Goal: Feedback & Contribution: Contribute content

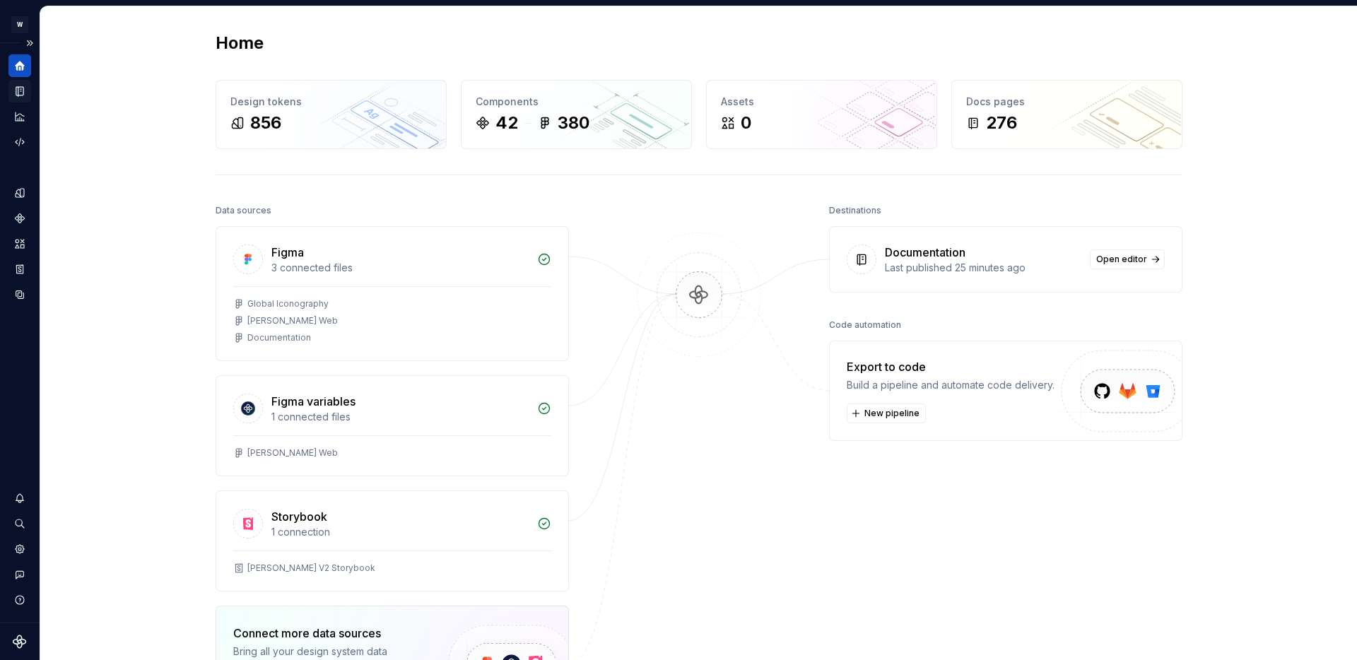
click at [22, 93] on icon "Documentation" at bounding box center [21, 92] width 6 height 8
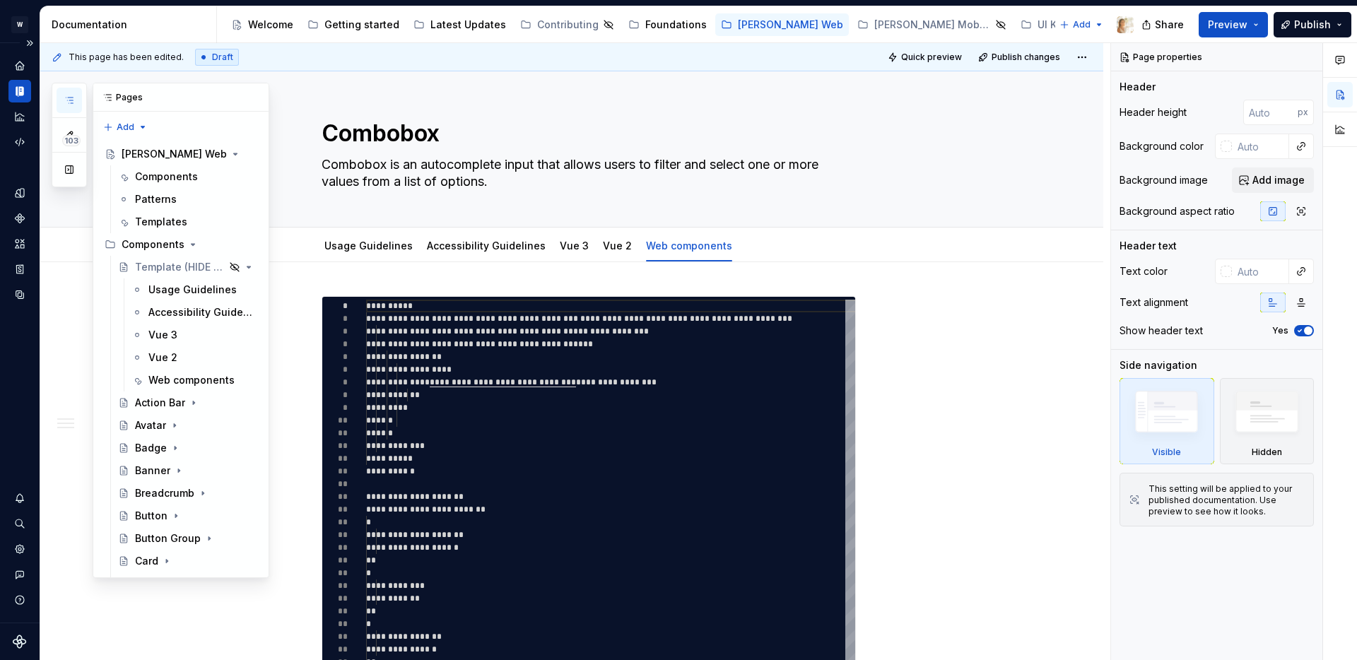
click at [71, 98] on icon "button" at bounding box center [69, 100] width 11 height 11
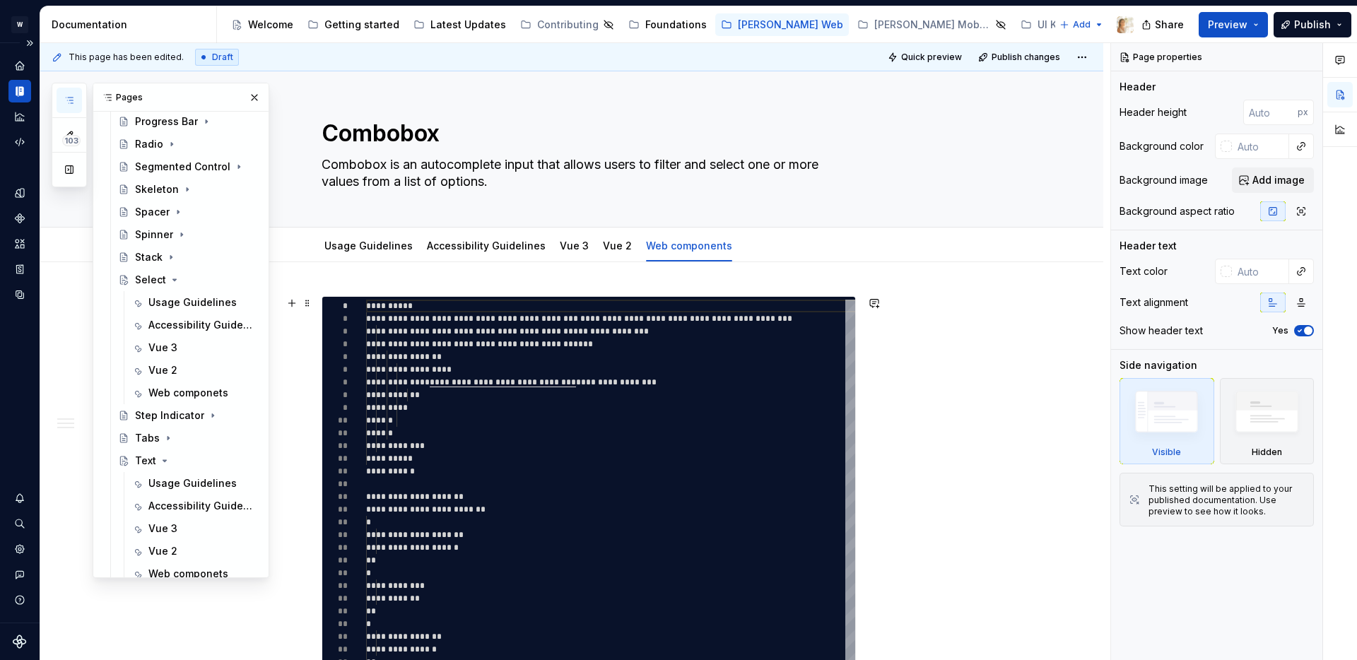
scroll to position [2102, 0]
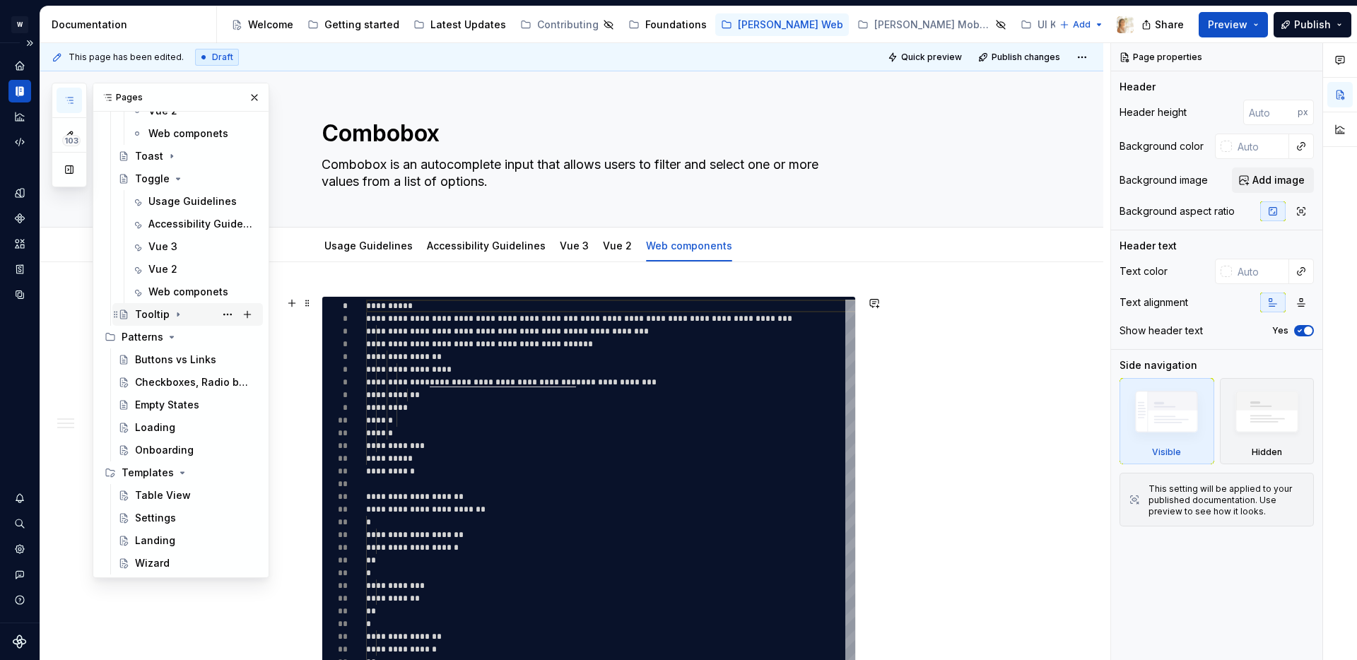
click at [177, 314] on icon "Page tree" at bounding box center [177, 315] width 1 height 4
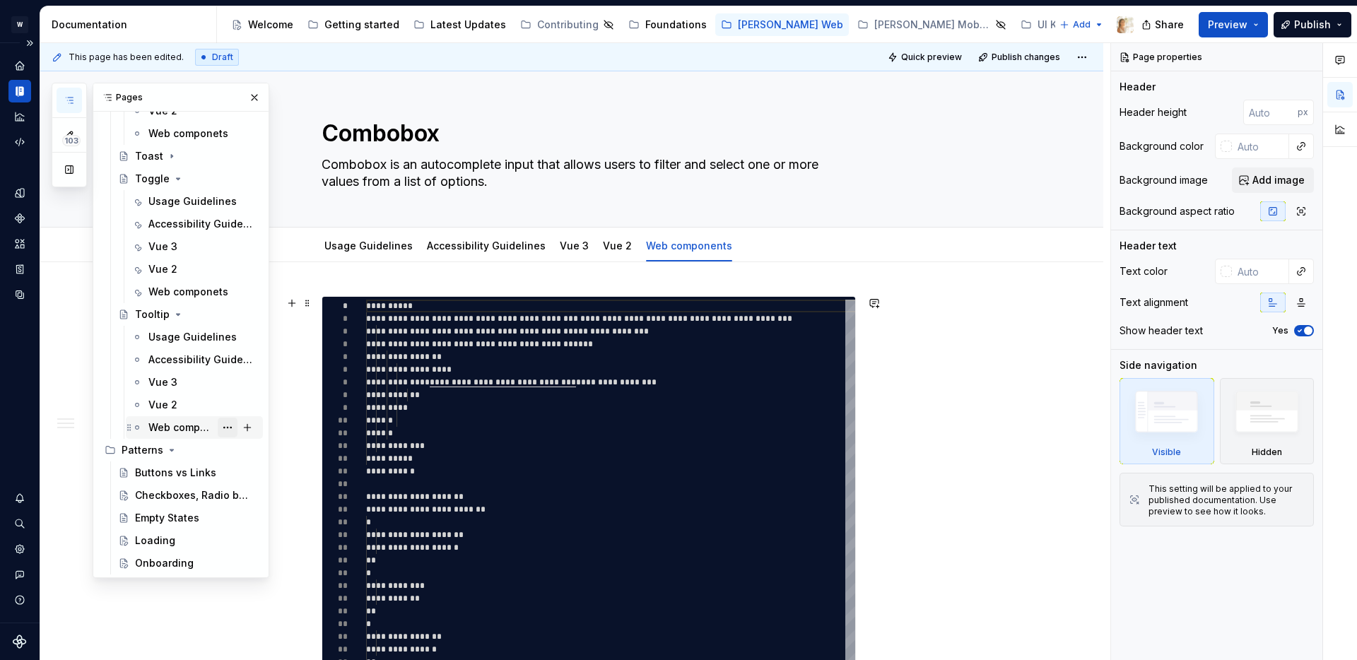
click at [228, 426] on button "Page tree" at bounding box center [228, 428] width 20 height 20
type textarea "*"
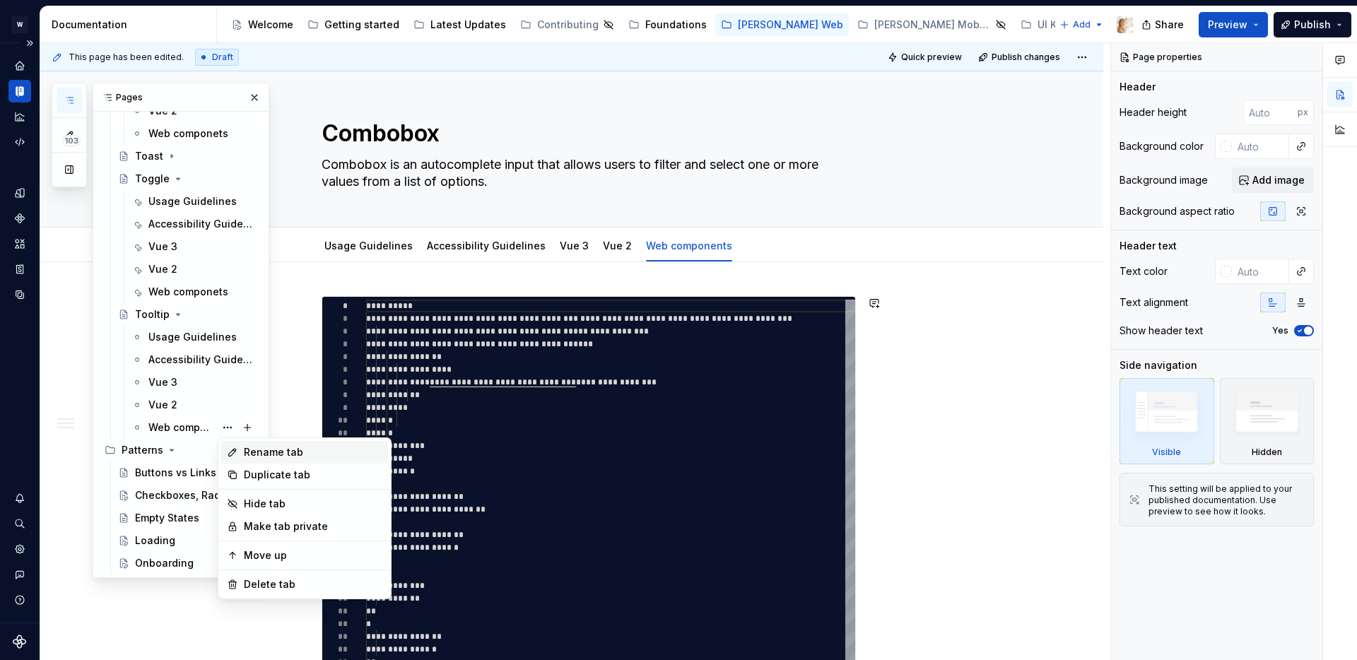
click at [267, 455] on div "Rename tab" at bounding box center [313, 452] width 139 height 14
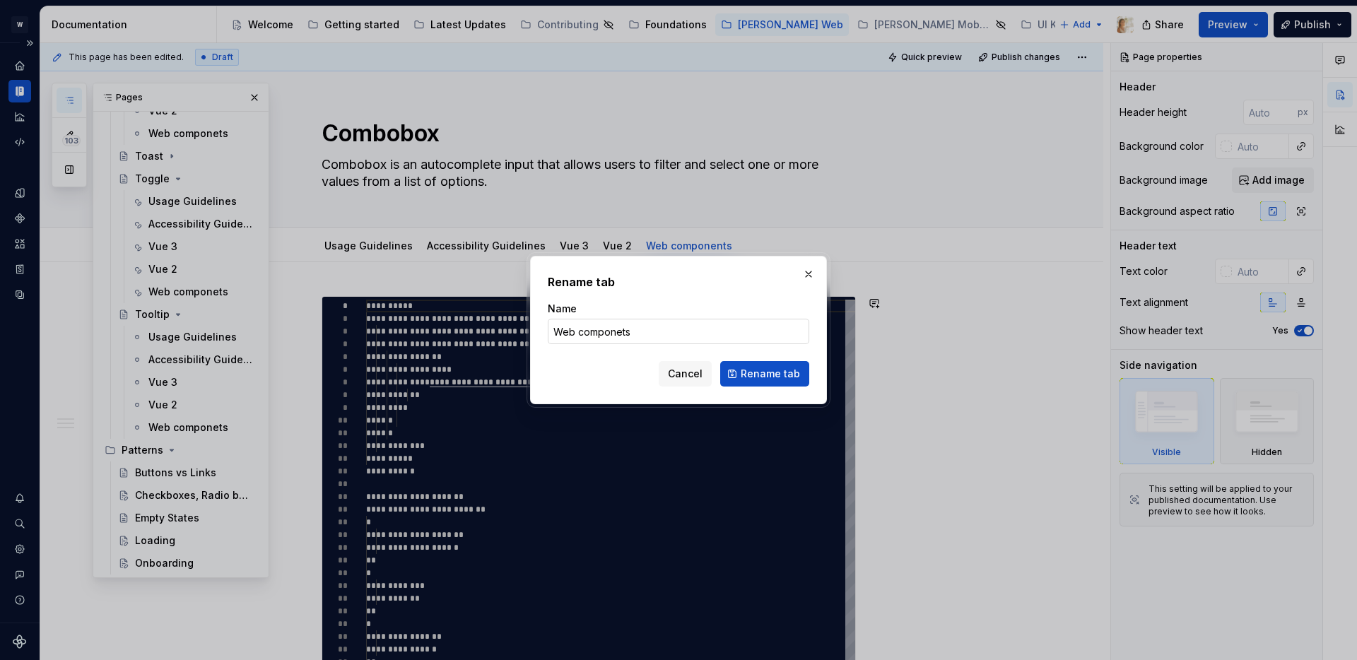
click at [620, 336] on input "Web componets" at bounding box center [679, 331] width 262 height 25
type input "Web components"
click at [785, 374] on span "Rename tab" at bounding box center [770, 374] width 59 height 14
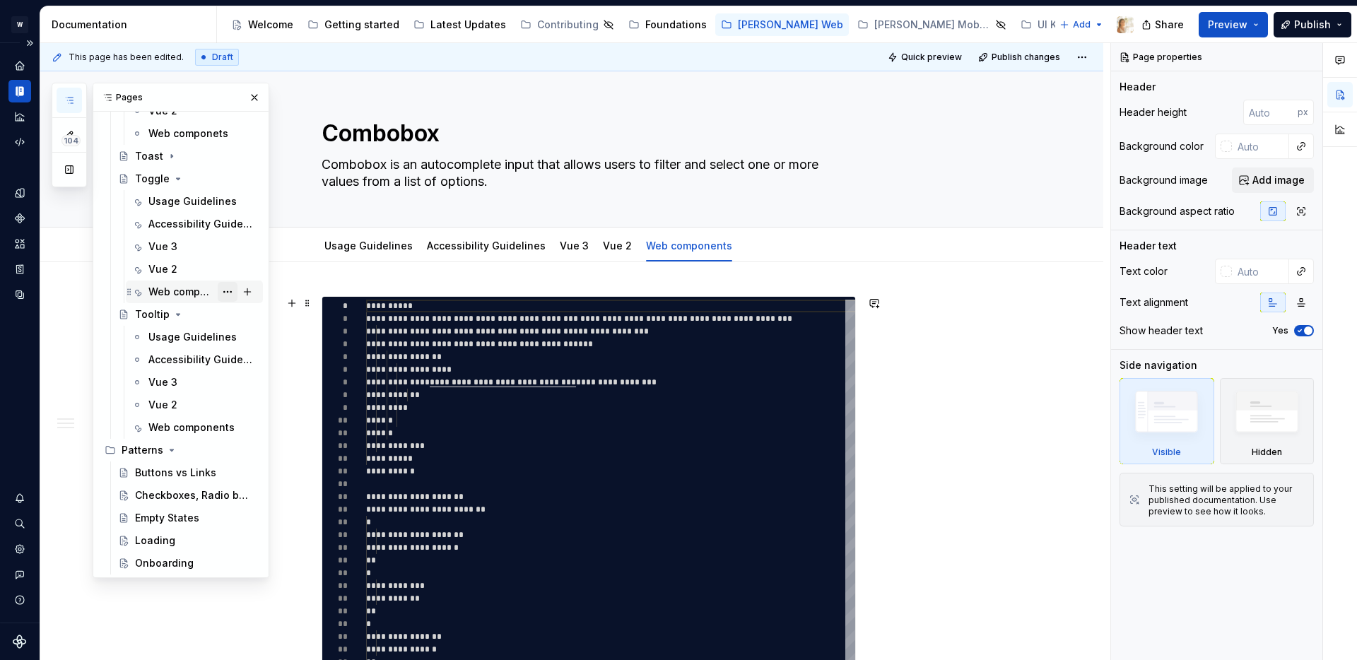
click at [226, 291] on button "Page tree" at bounding box center [228, 292] width 20 height 20
type textarea "*"
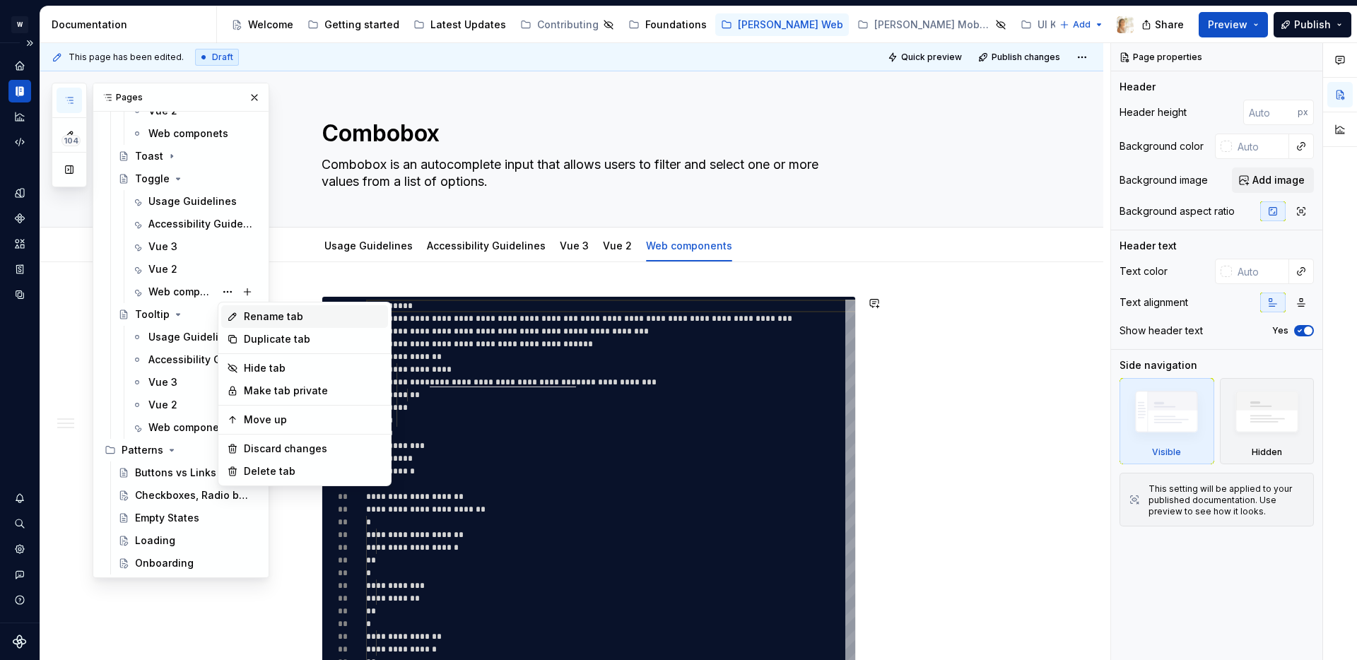
click at [261, 314] on div "Rename tab" at bounding box center [313, 317] width 139 height 14
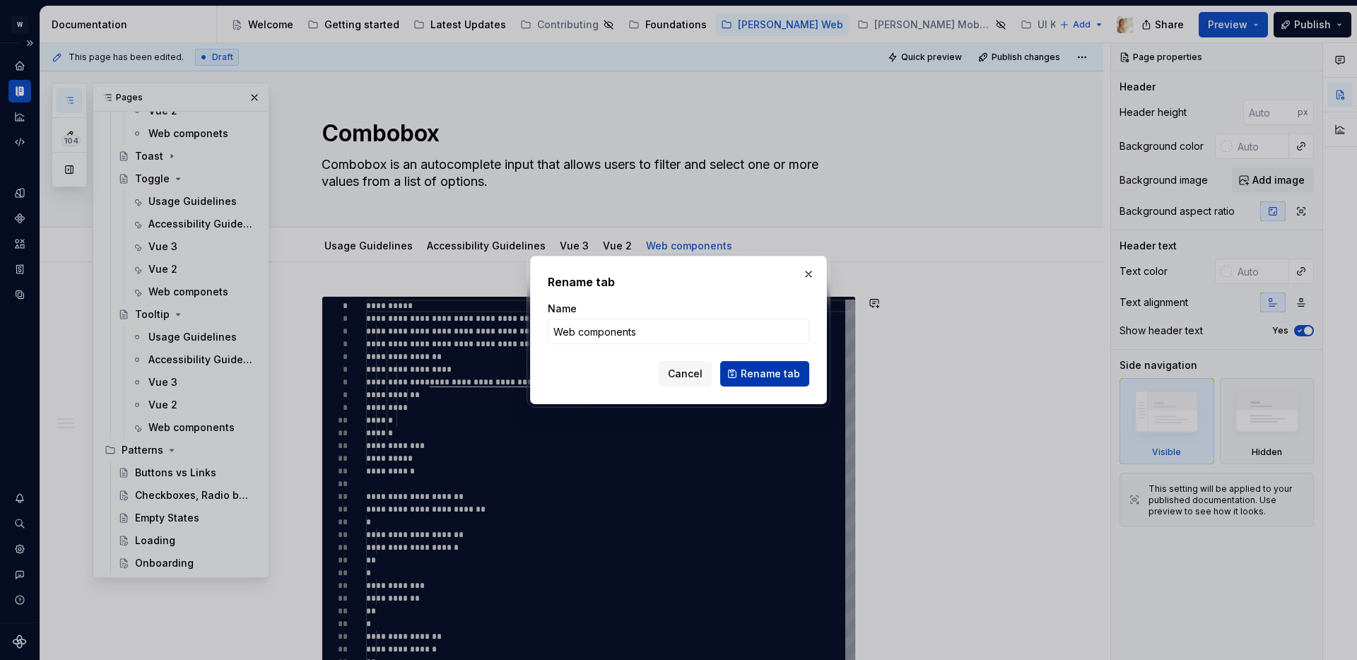
type input "Web components"
click at [749, 373] on span "Rename tab" at bounding box center [770, 374] width 59 height 14
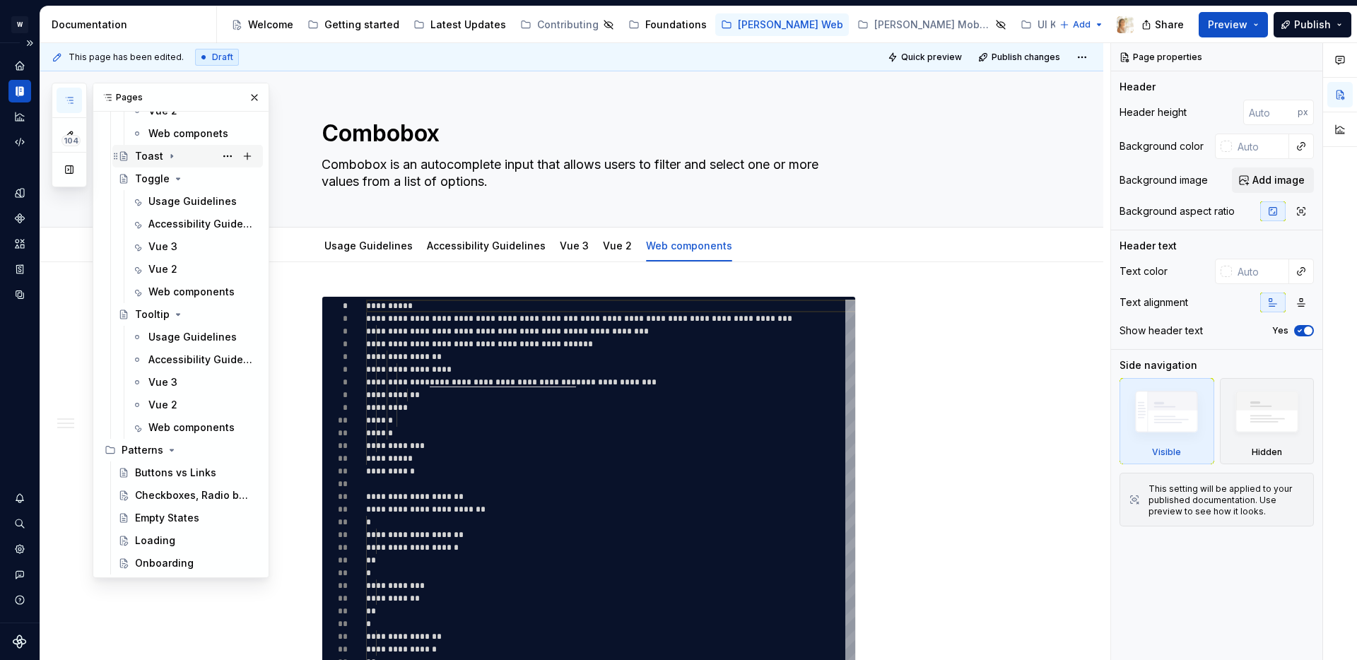
click at [171, 157] on icon "Page tree" at bounding box center [171, 157] width 1 height 4
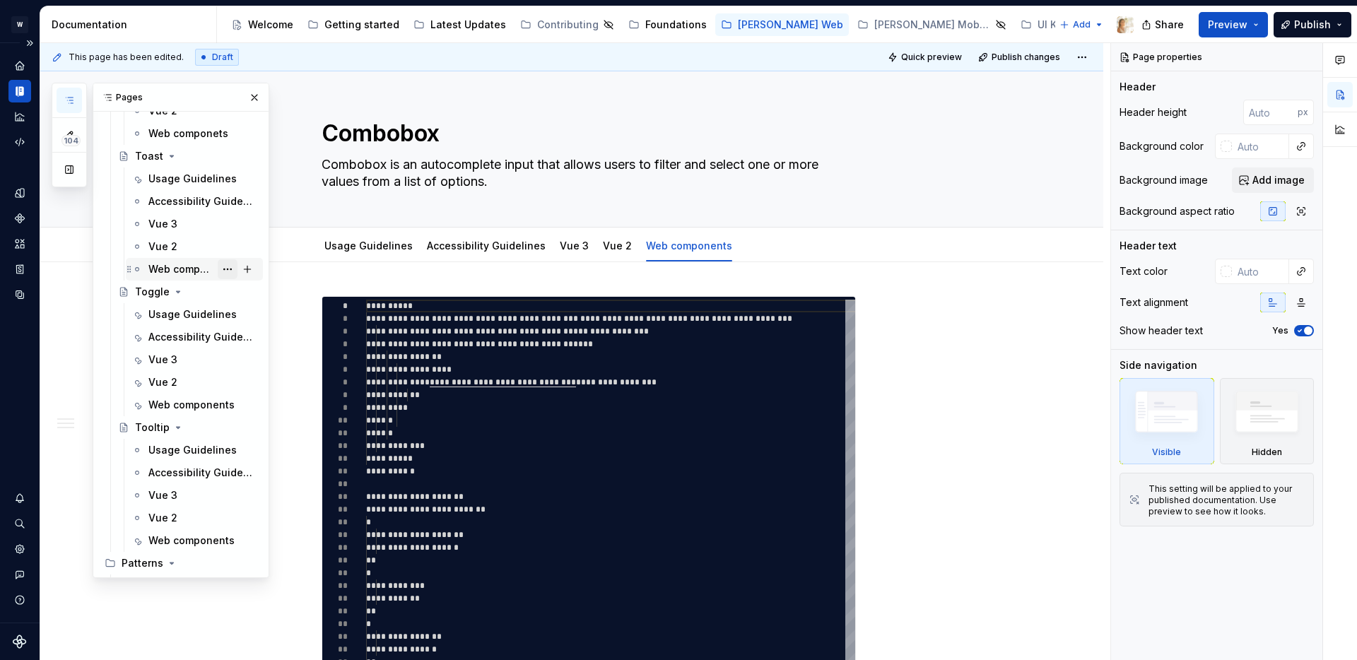
click at [226, 270] on button "Page tree" at bounding box center [228, 269] width 20 height 20
type textarea "*"
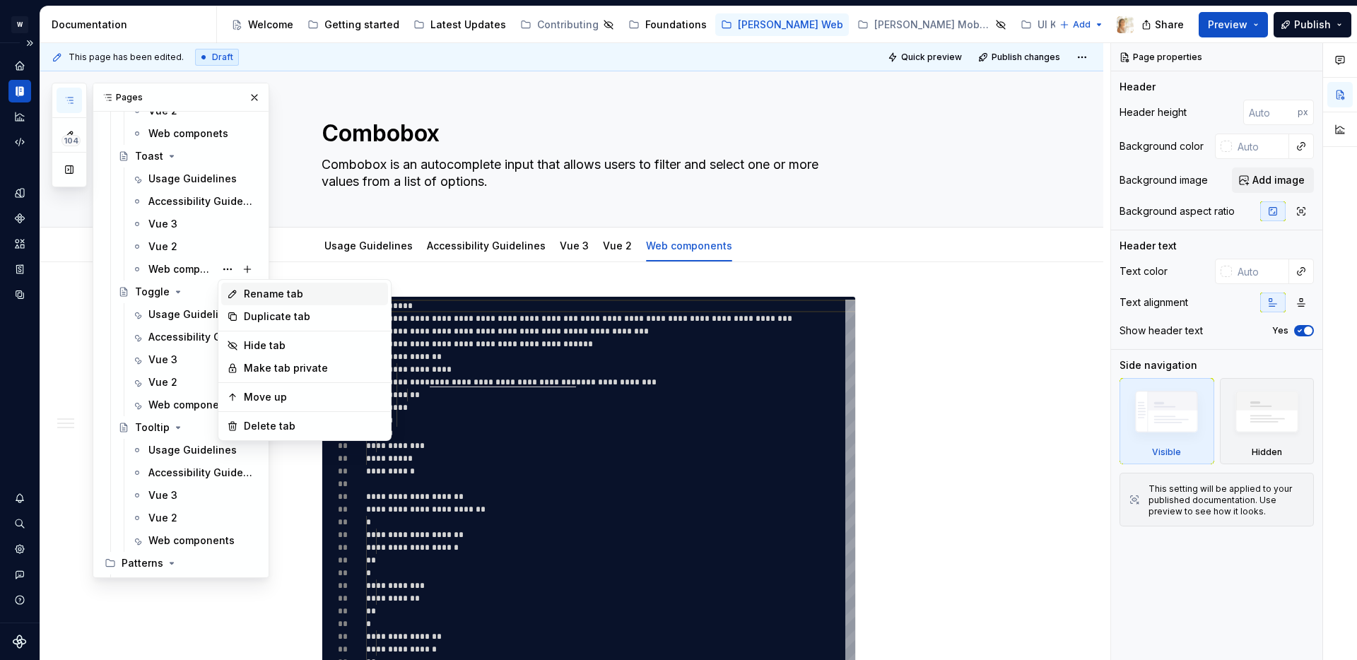
click at [288, 295] on div "Rename tab" at bounding box center [313, 294] width 139 height 14
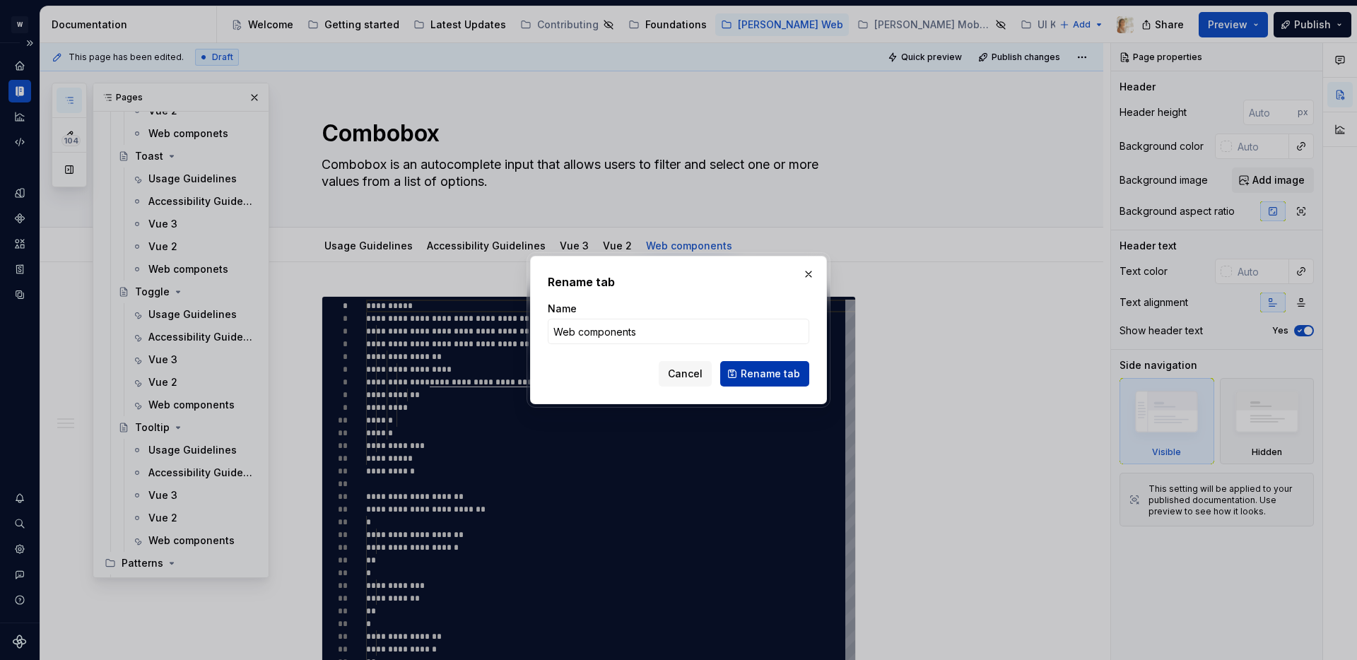
type input "Web components"
click at [769, 380] on span "Rename tab" at bounding box center [770, 374] width 59 height 14
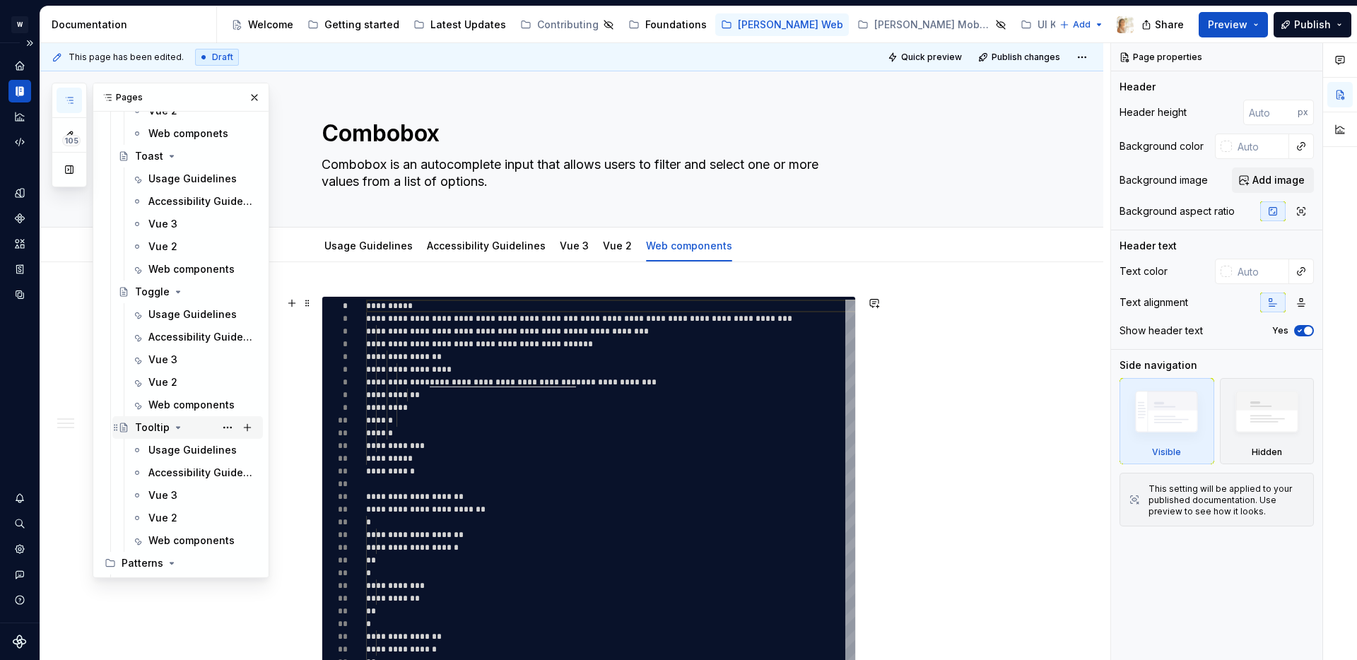
click at [176, 430] on icon "Page tree" at bounding box center [177, 427] width 11 height 11
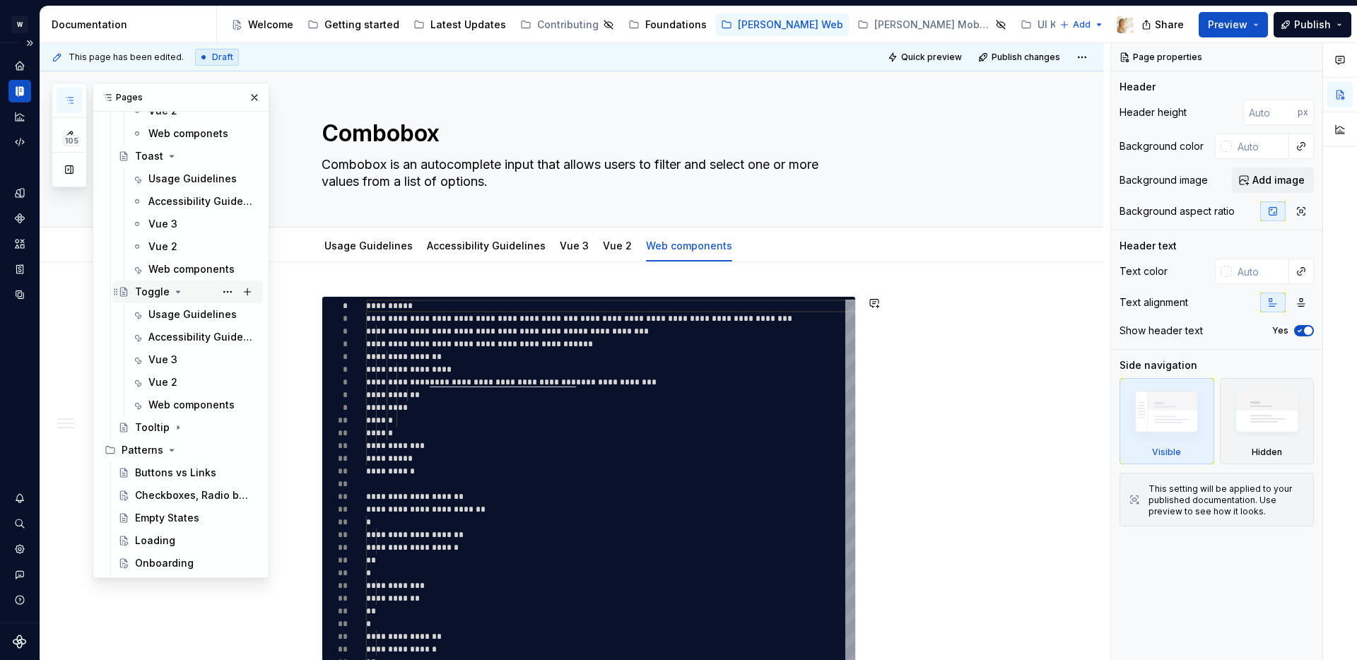
click at [176, 286] on icon "Page tree" at bounding box center [177, 291] width 11 height 11
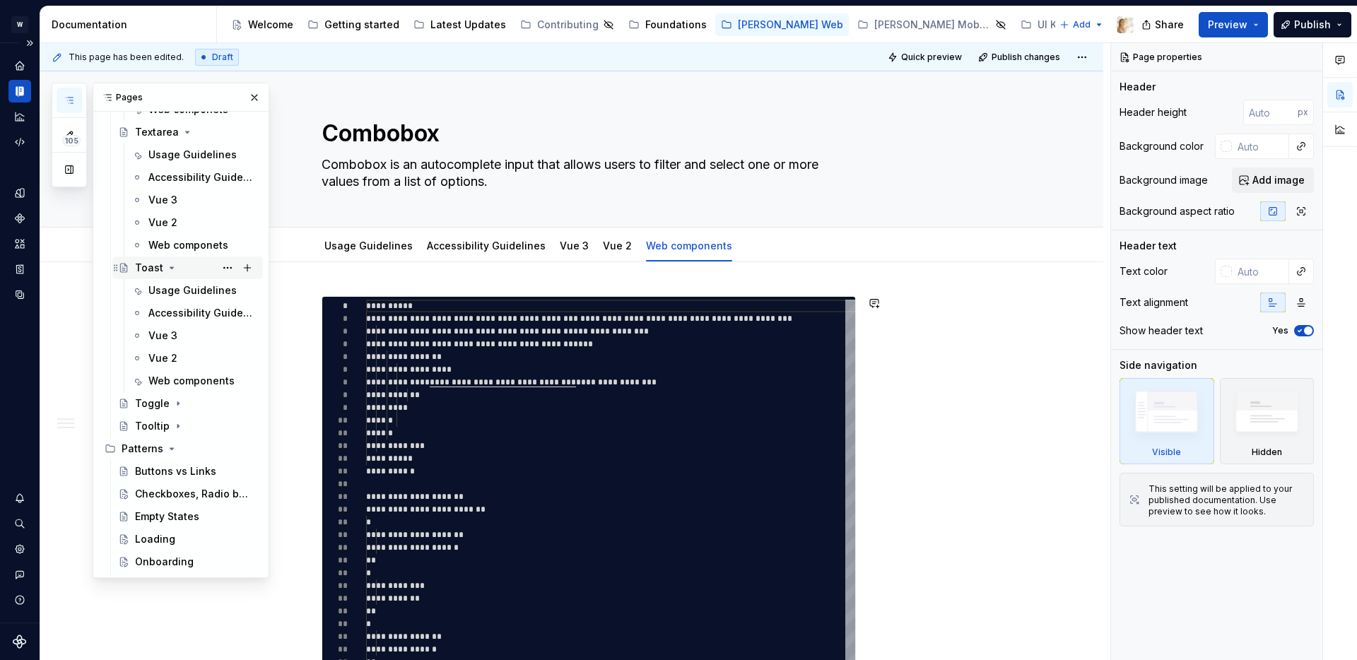
click at [171, 263] on icon "Page tree" at bounding box center [171, 267] width 11 height 11
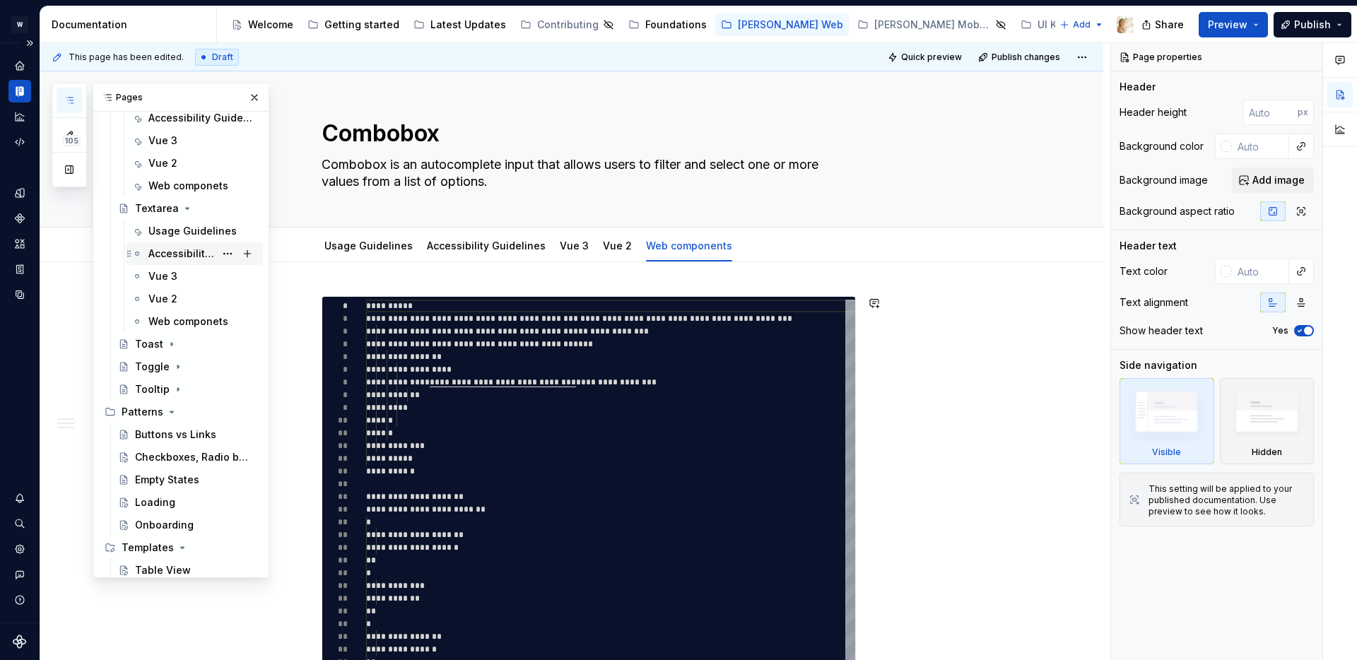
scroll to position [1904, 0]
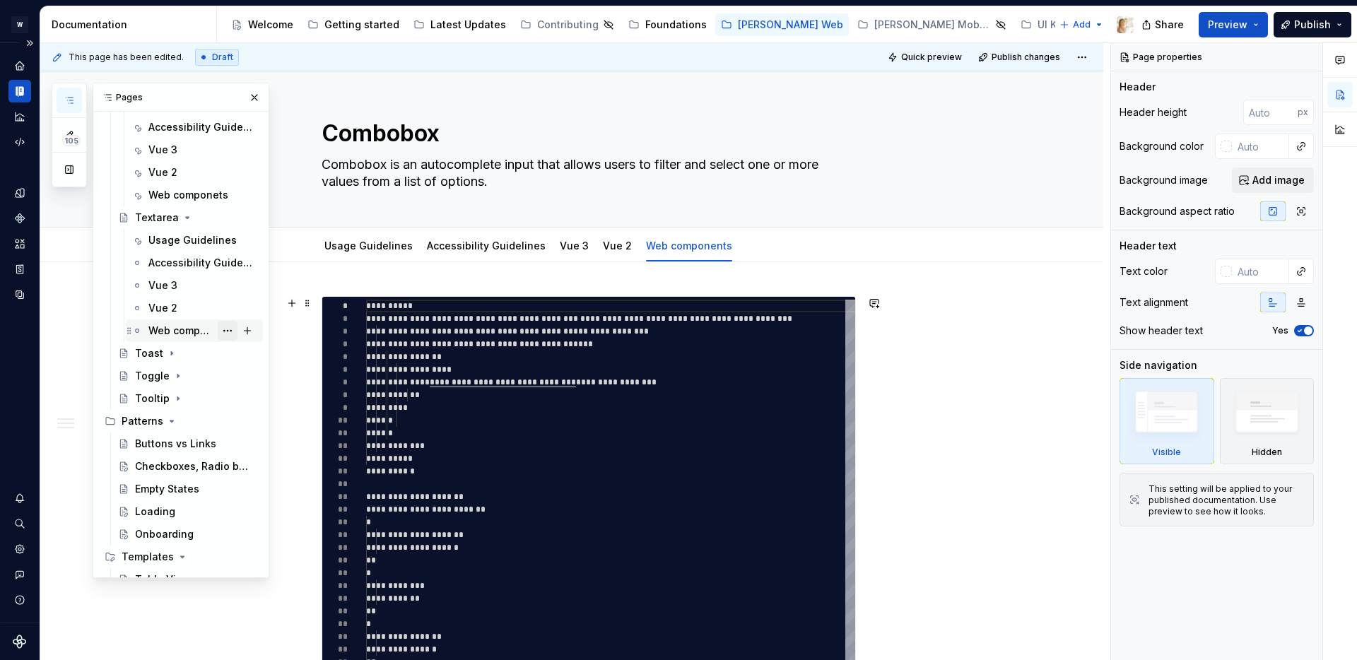
click at [228, 332] on button "Page tree" at bounding box center [228, 331] width 20 height 20
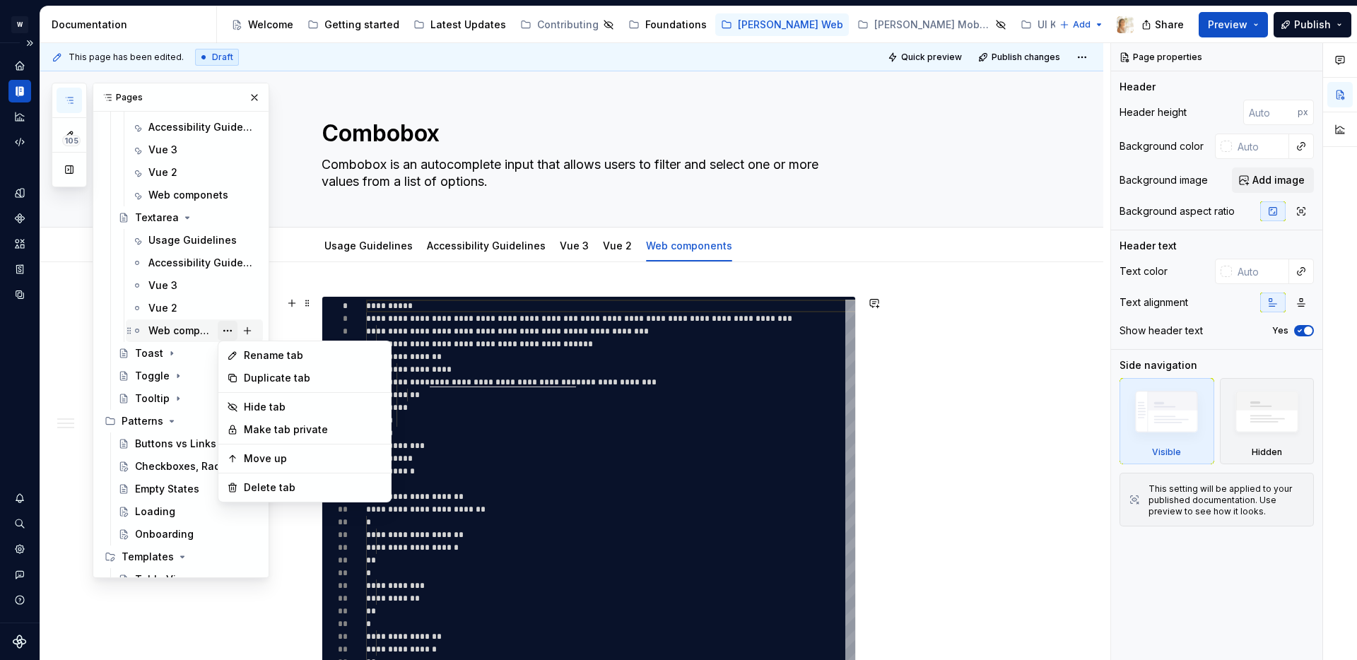
type textarea "*"
click at [284, 353] on div "Rename tab" at bounding box center [313, 356] width 139 height 14
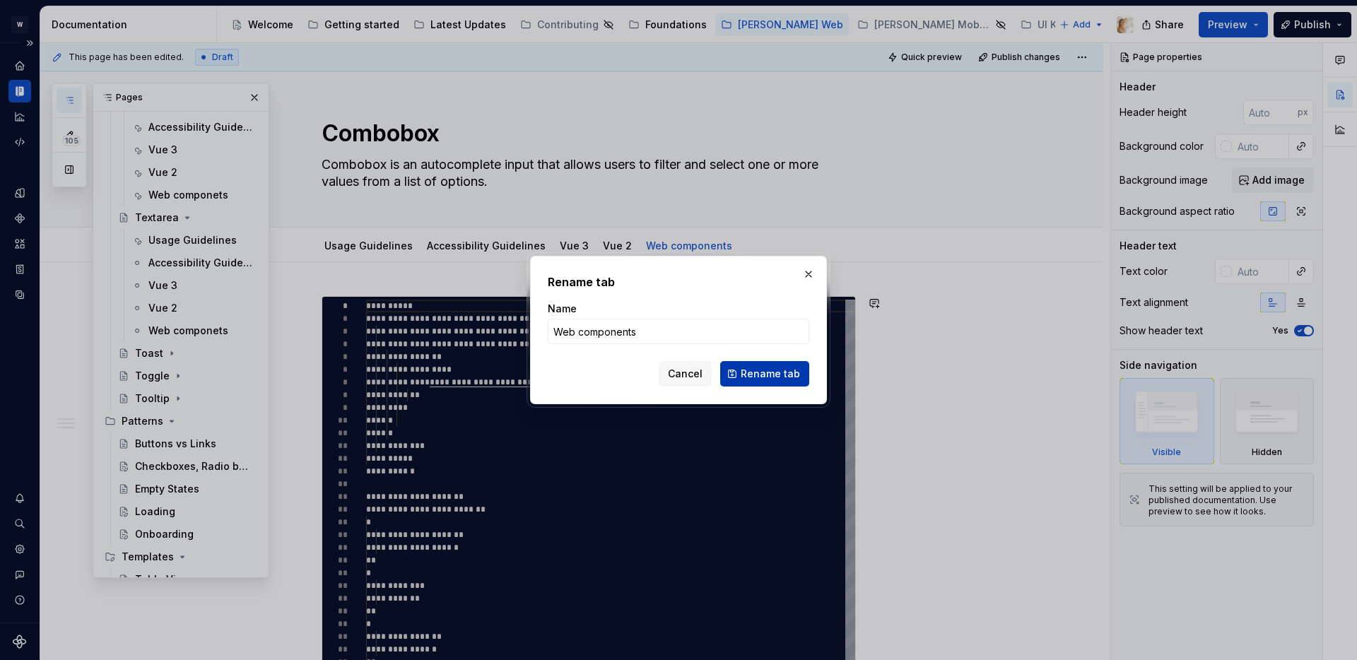
type input "Web components"
click at [766, 370] on span "Rename tab" at bounding box center [770, 374] width 59 height 14
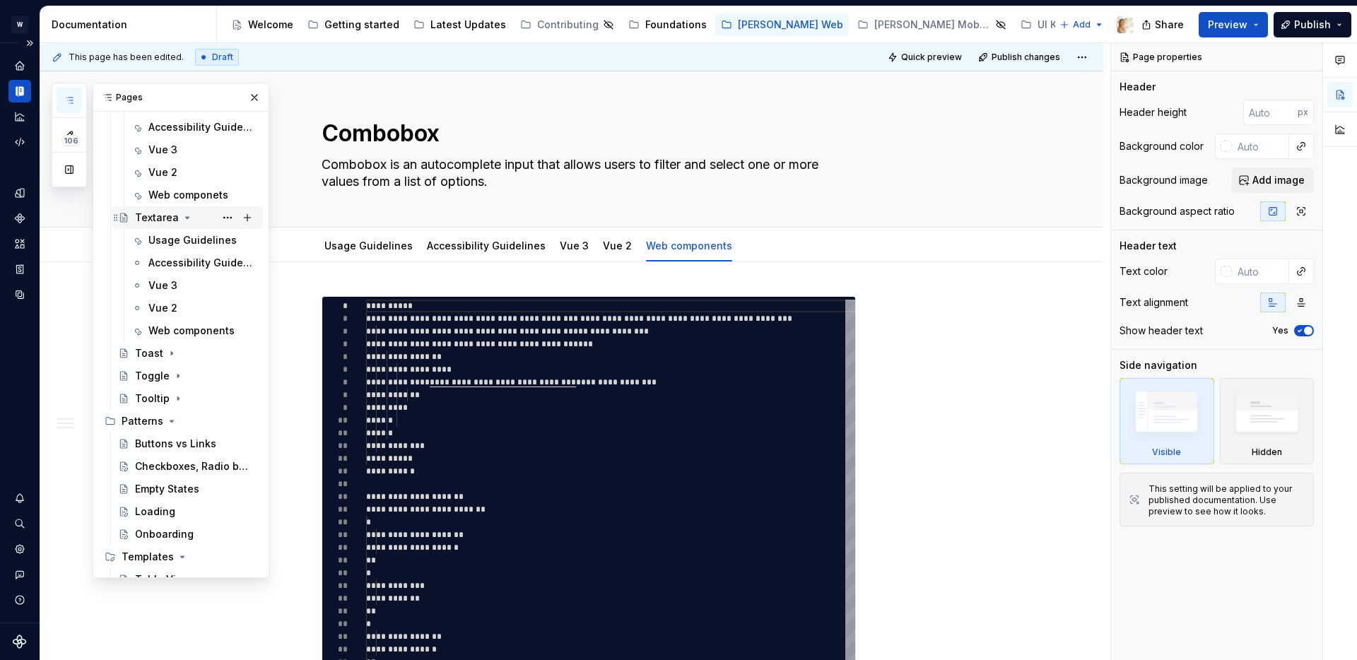
click at [182, 218] on icon "Page tree" at bounding box center [187, 217] width 11 height 11
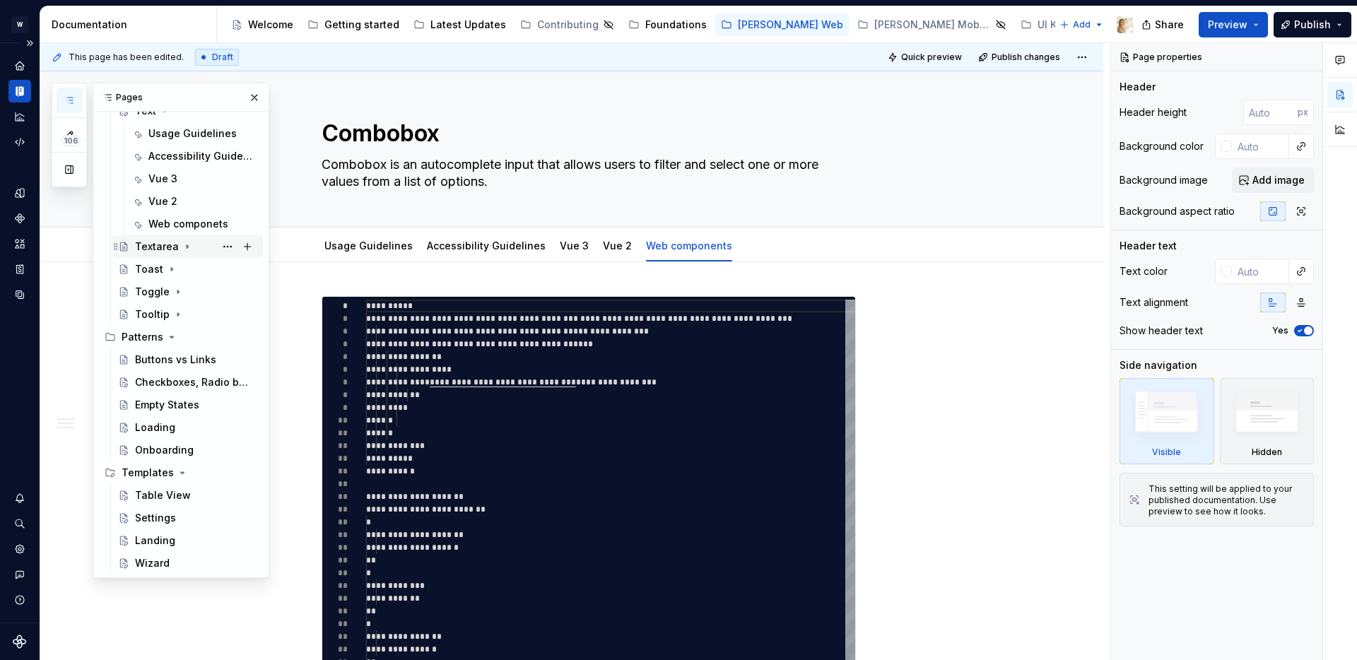
scroll to position [1875, 0]
click at [226, 223] on button "Page tree" at bounding box center [228, 224] width 20 height 20
type textarea "*"
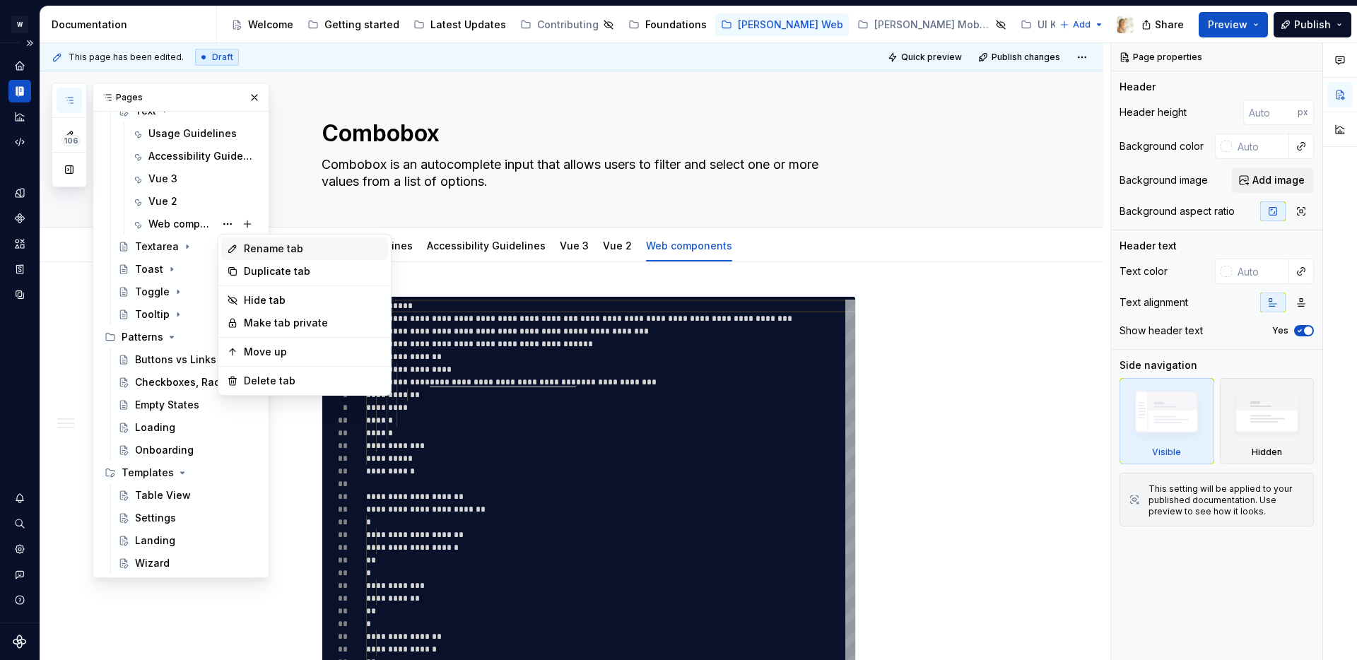
click at [267, 249] on div "Rename tab" at bounding box center [313, 249] width 139 height 14
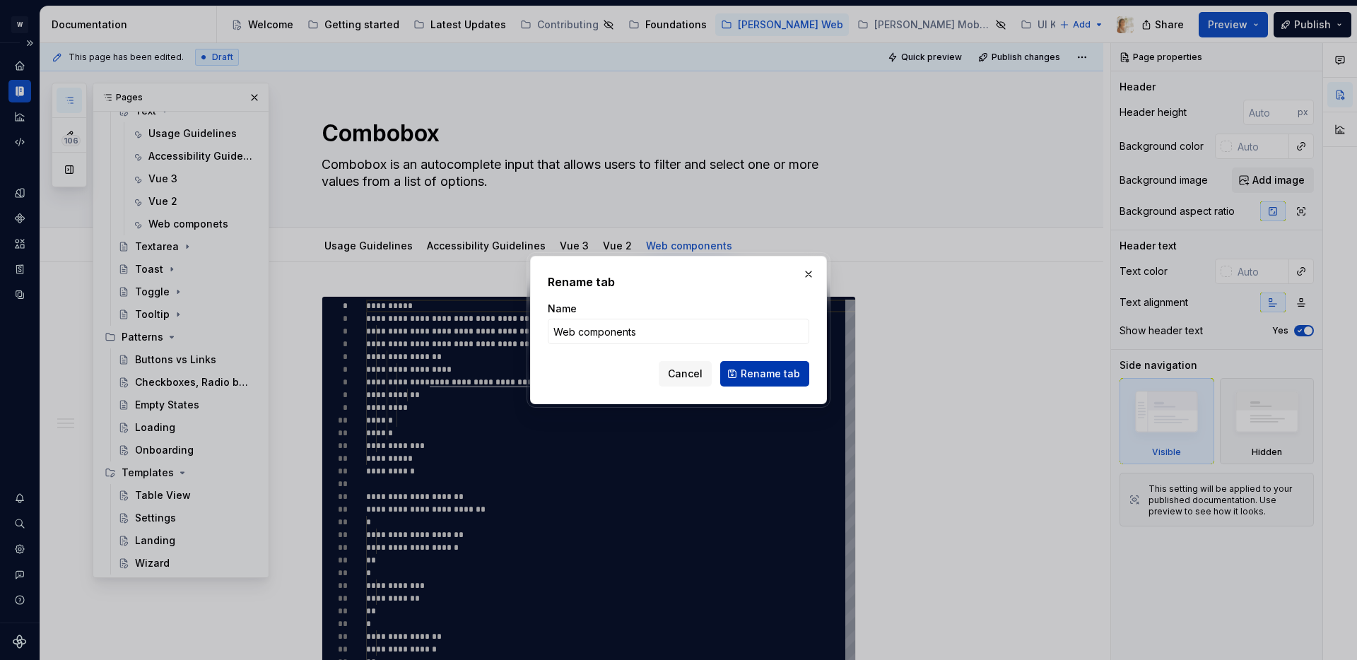
type input "Web components"
click at [775, 370] on span "Rename tab" at bounding box center [770, 374] width 59 height 14
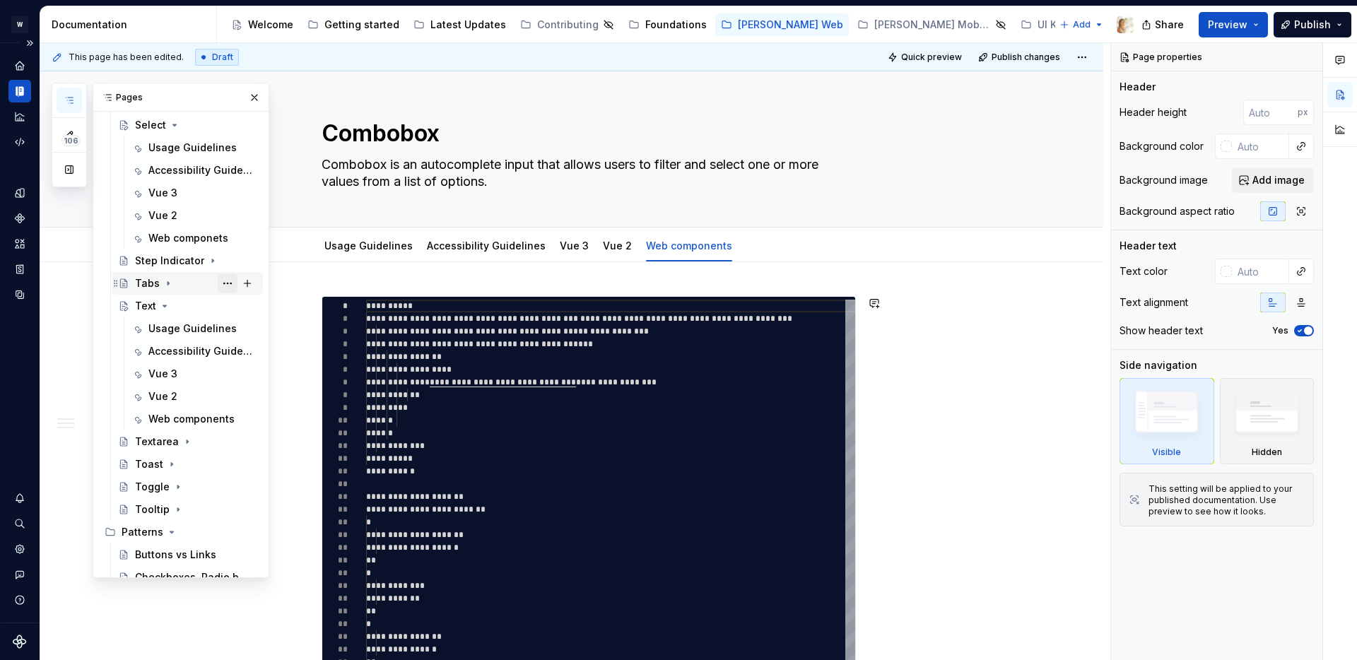
scroll to position [1673, 0]
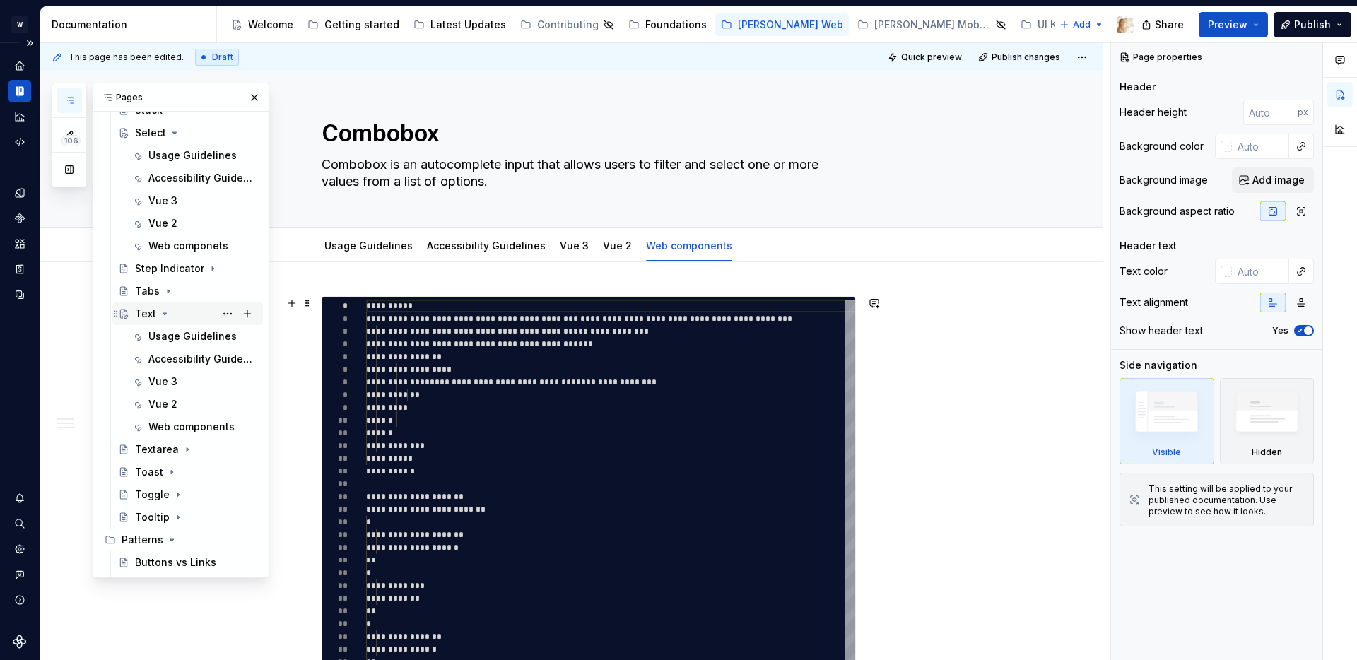
click at [163, 315] on icon "Page tree" at bounding box center [164, 313] width 11 height 11
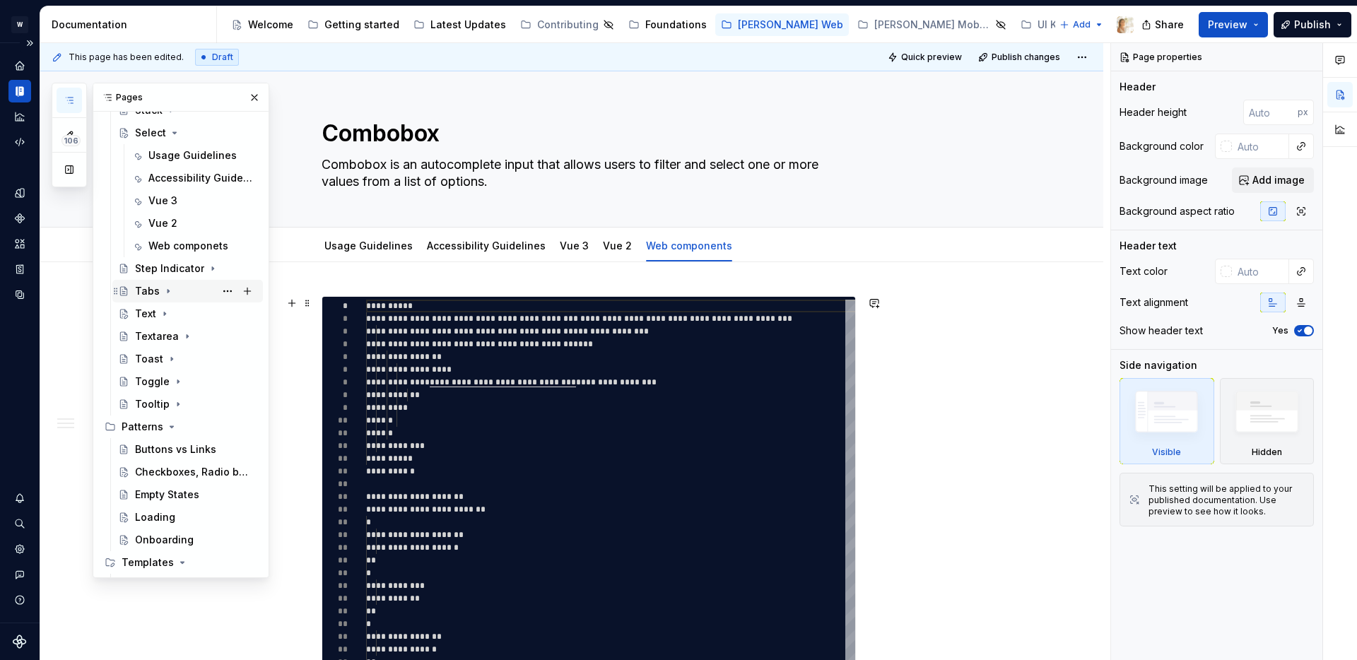
click at [168, 295] on icon "Page tree" at bounding box center [168, 291] width 11 height 11
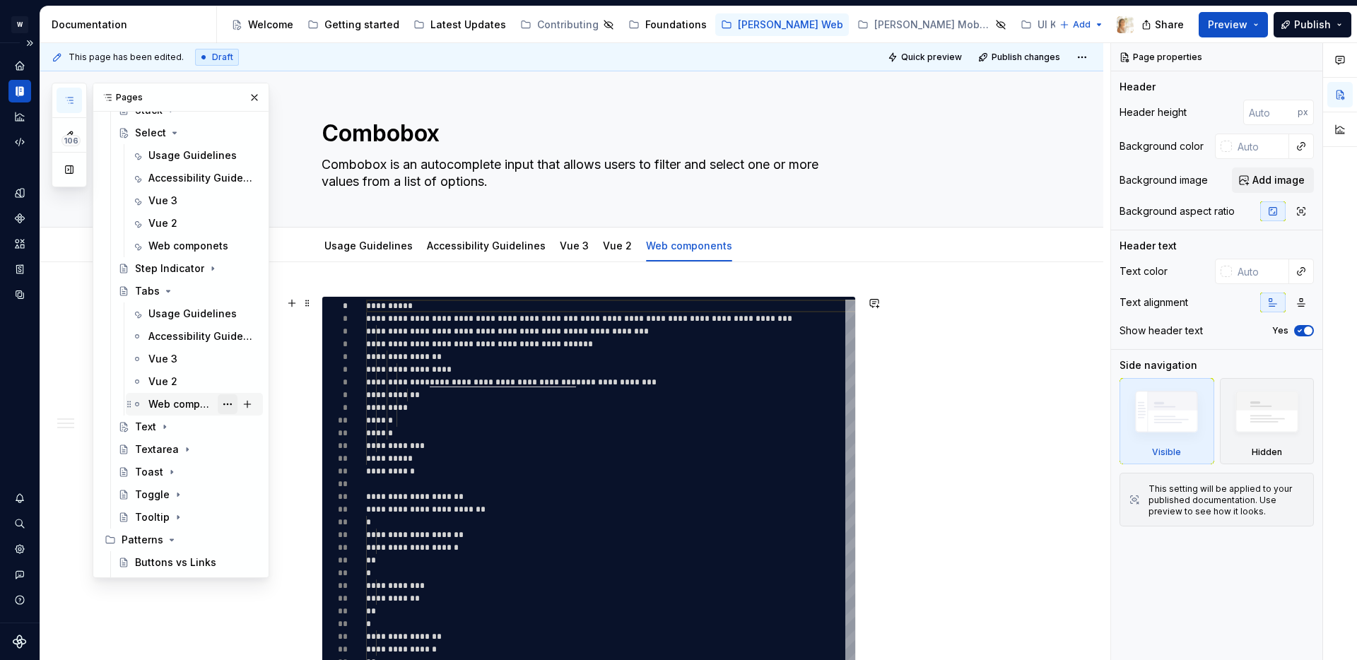
click at [229, 403] on button "Page tree" at bounding box center [228, 404] width 20 height 20
type textarea "*"
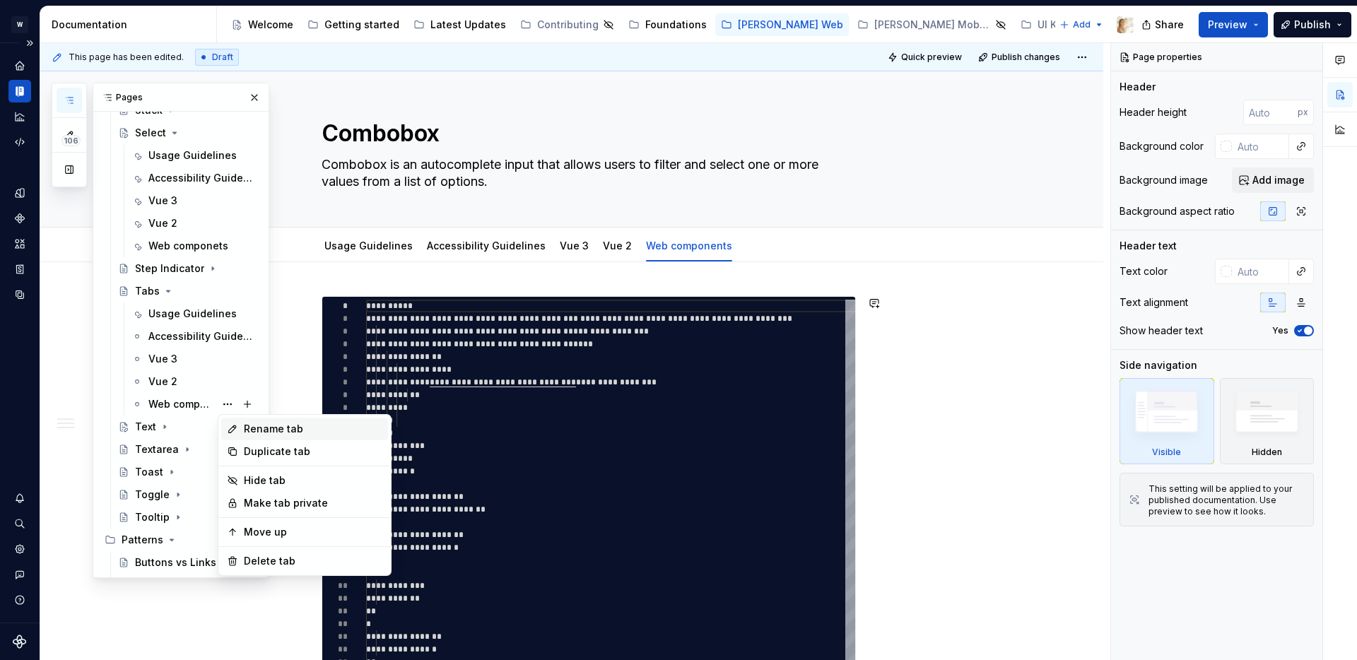
click at [280, 422] on div "Rename tab" at bounding box center [313, 429] width 139 height 14
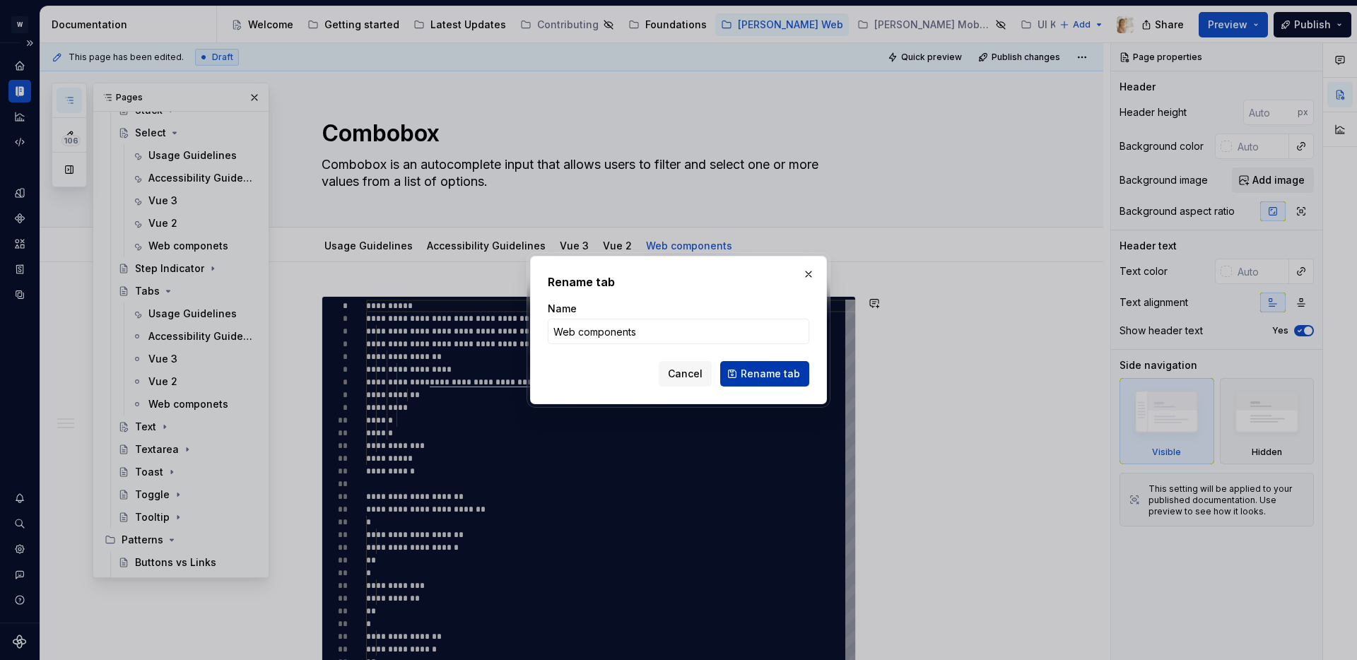
type input "Web components"
click at [747, 370] on span "Rename tab" at bounding box center [770, 374] width 59 height 14
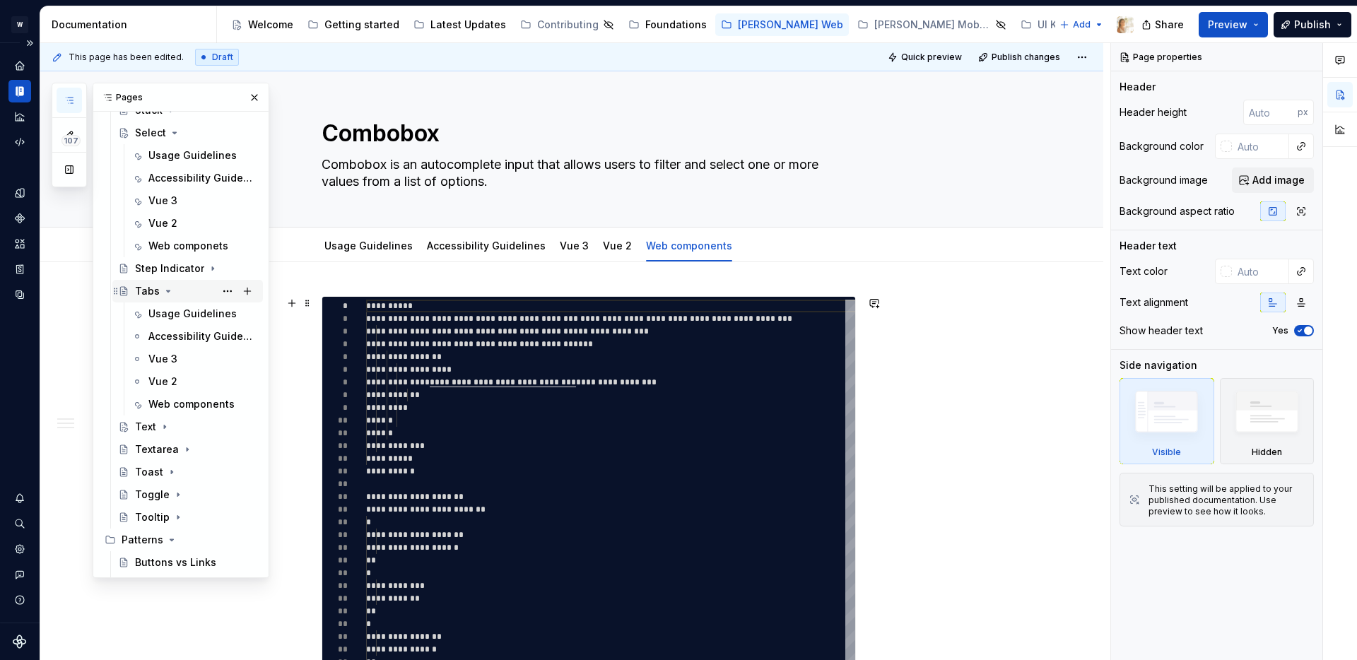
click at [164, 291] on icon "Page tree" at bounding box center [168, 291] width 11 height 11
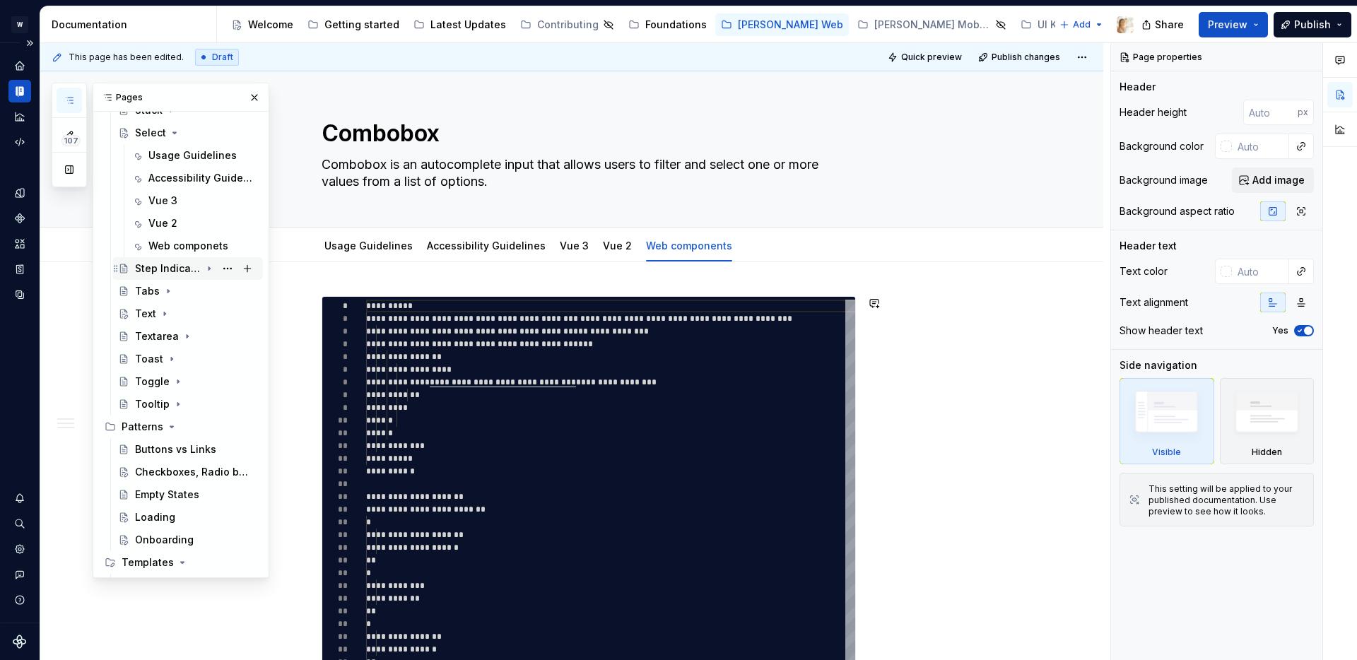
click at [211, 266] on icon "Page tree" at bounding box center [209, 268] width 11 height 11
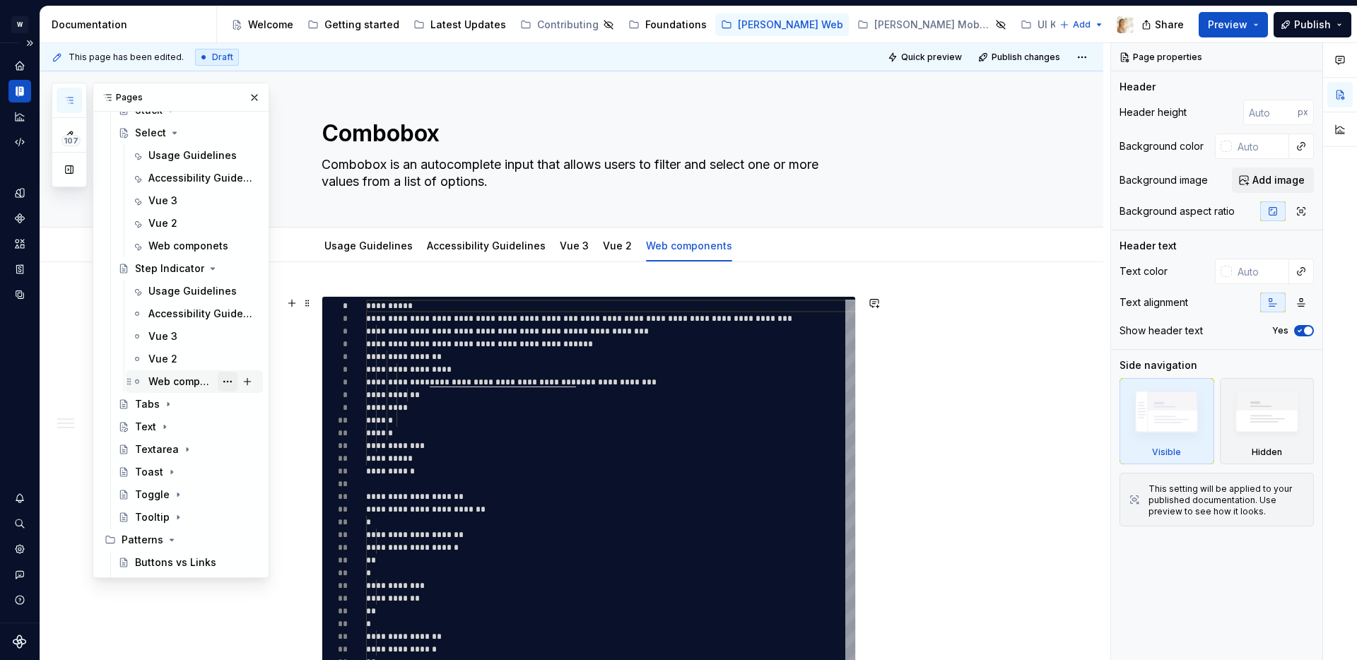
click at [226, 382] on button "Page tree" at bounding box center [228, 382] width 20 height 20
type textarea "*"
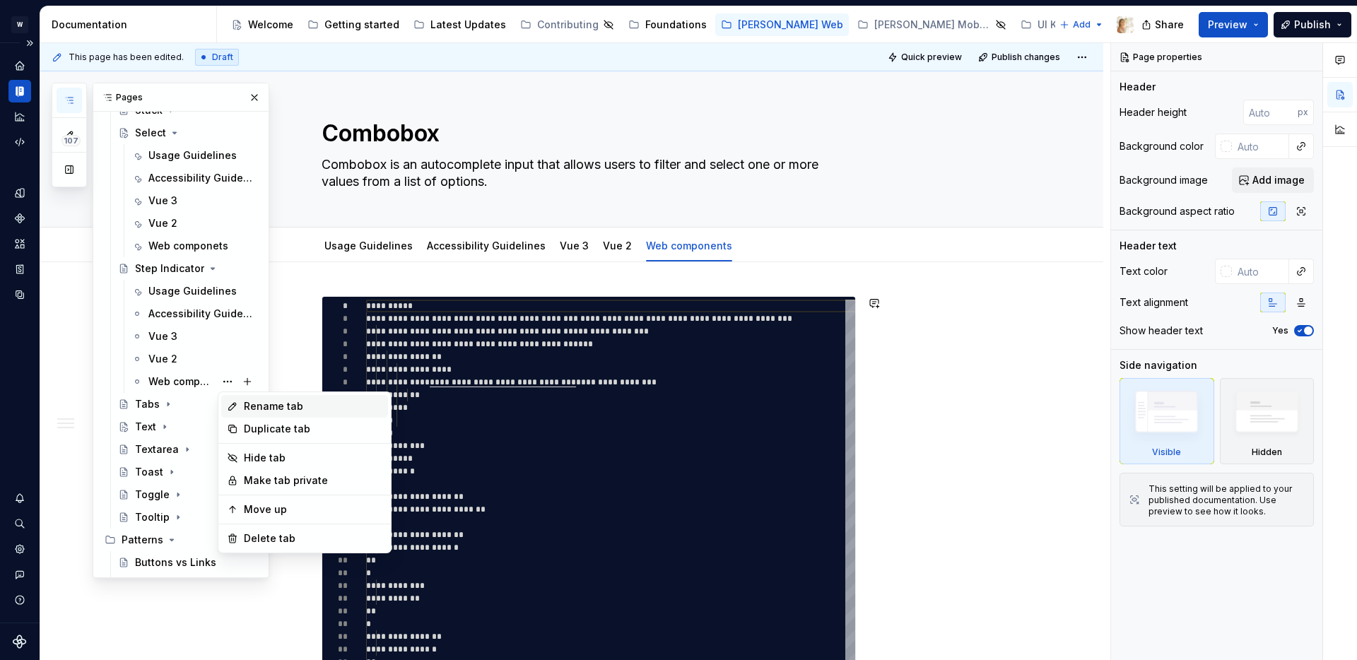
click at [252, 403] on div "Rename tab" at bounding box center [313, 406] width 139 height 14
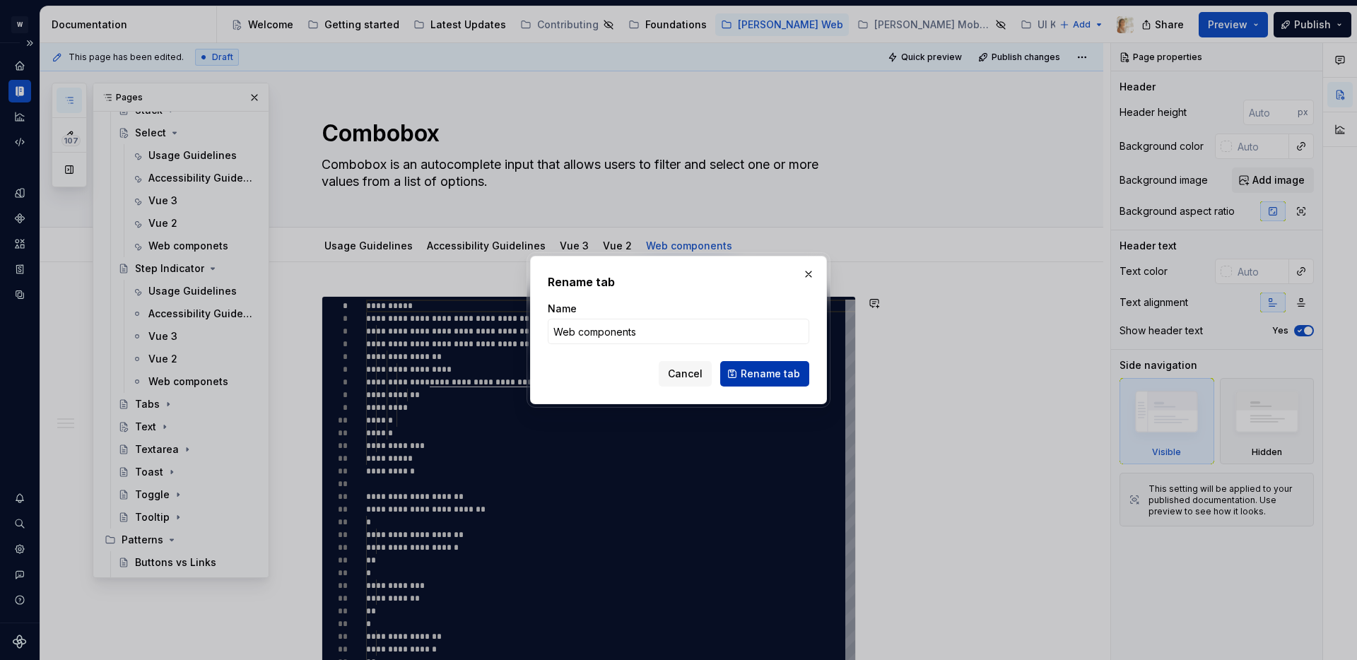
type input "Web components"
click at [769, 372] on span "Rename tab" at bounding box center [770, 374] width 59 height 14
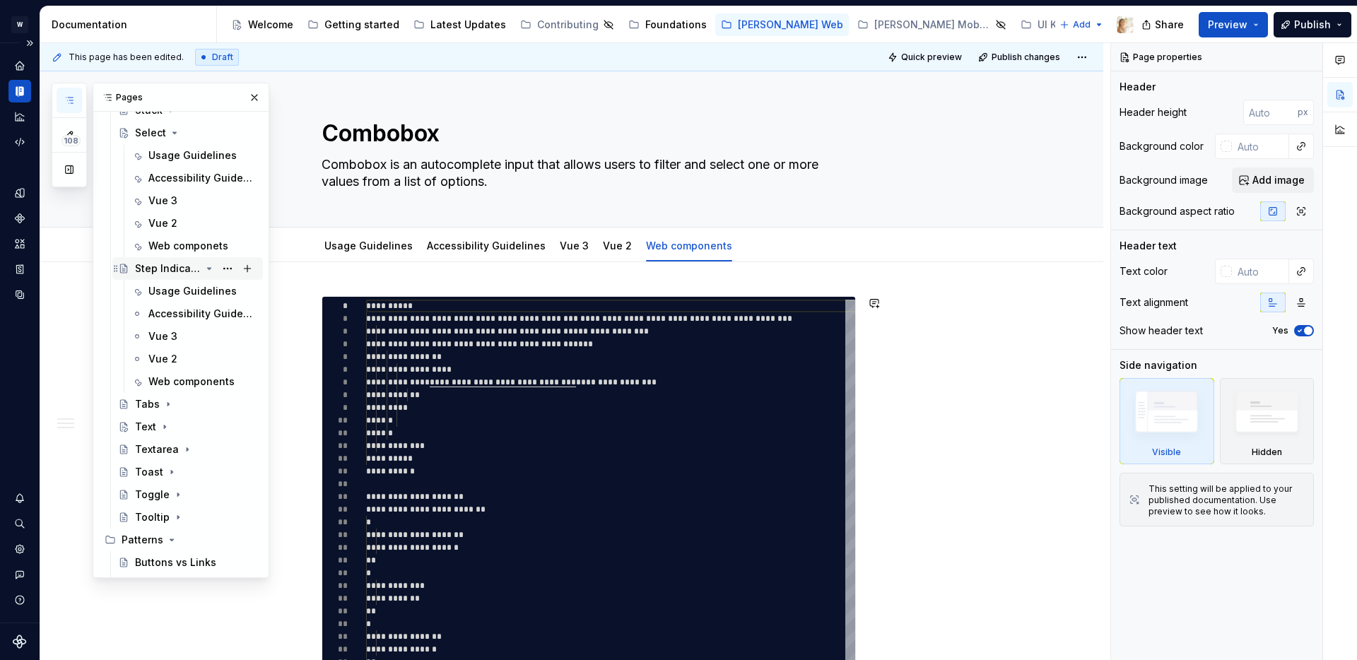
click at [209, 269] on icon "Page tree" at bounding box center [210, 268] width 4 height 1
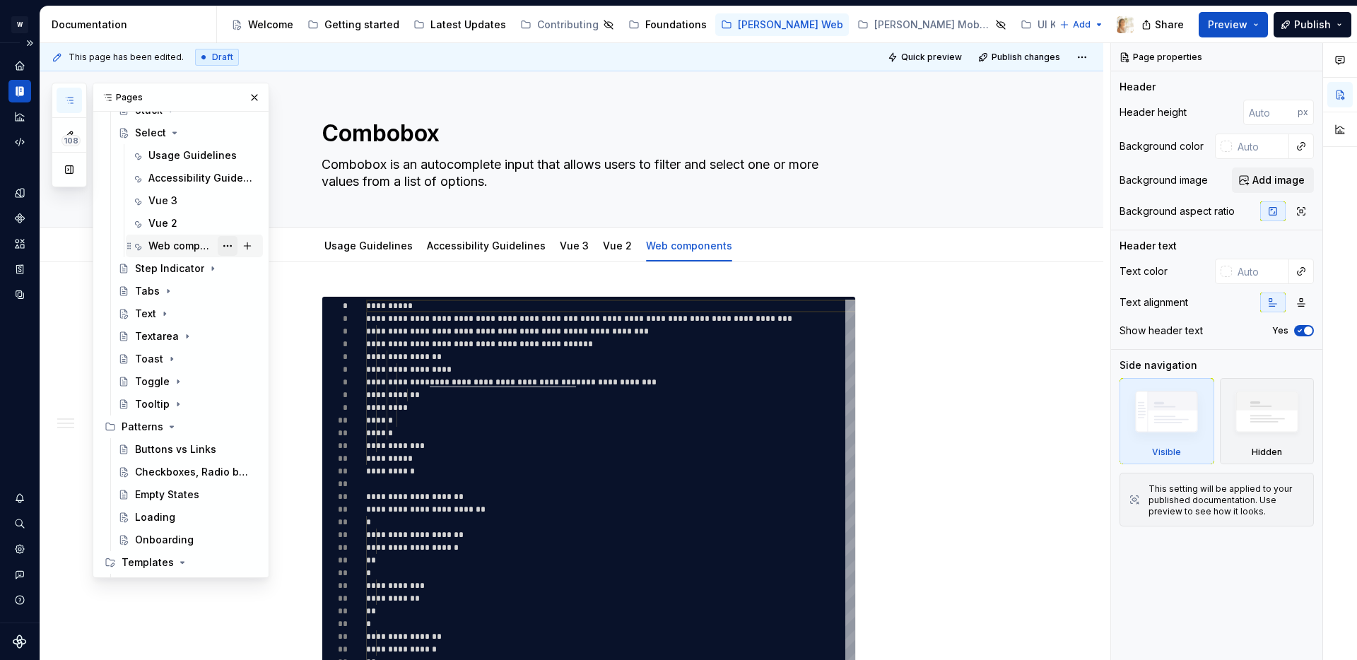
click at [230, 244] on button "Page tree" at bounding box center [228, 246] width 20 height 20
type textarea "*"
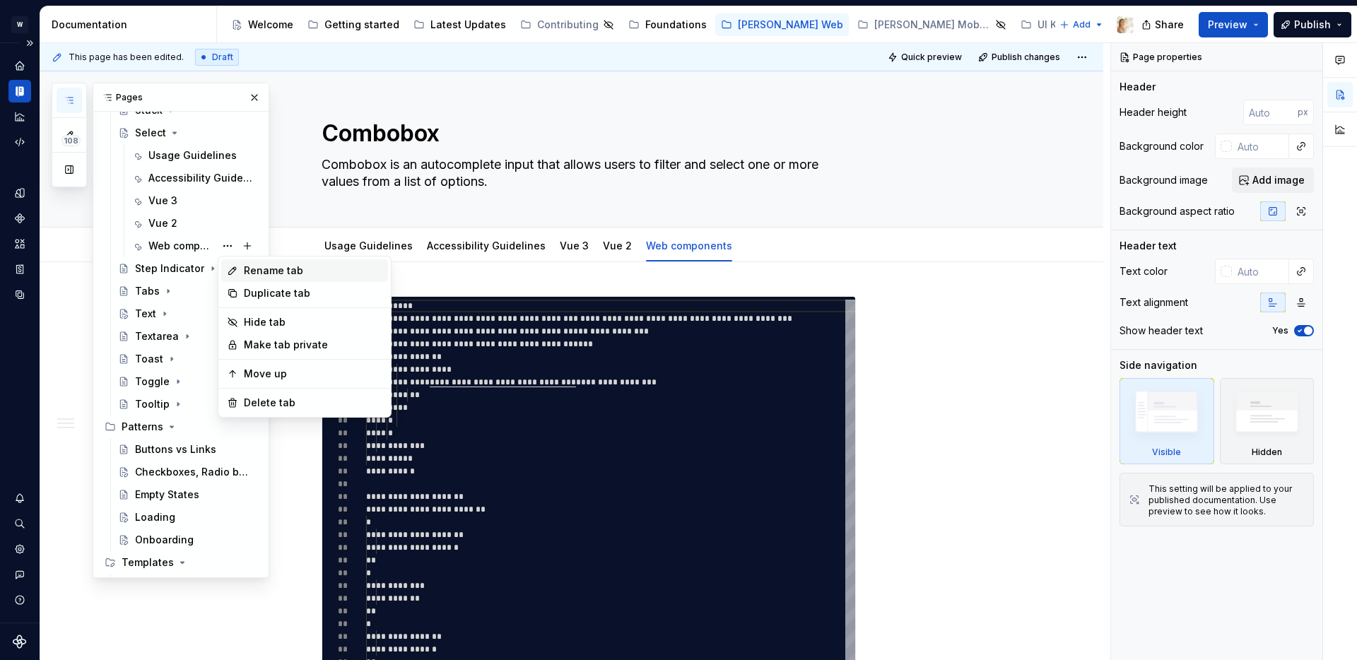
click at [250, 271] on div "Rename tab" at bounding box center [313, 271] width 139 height 14
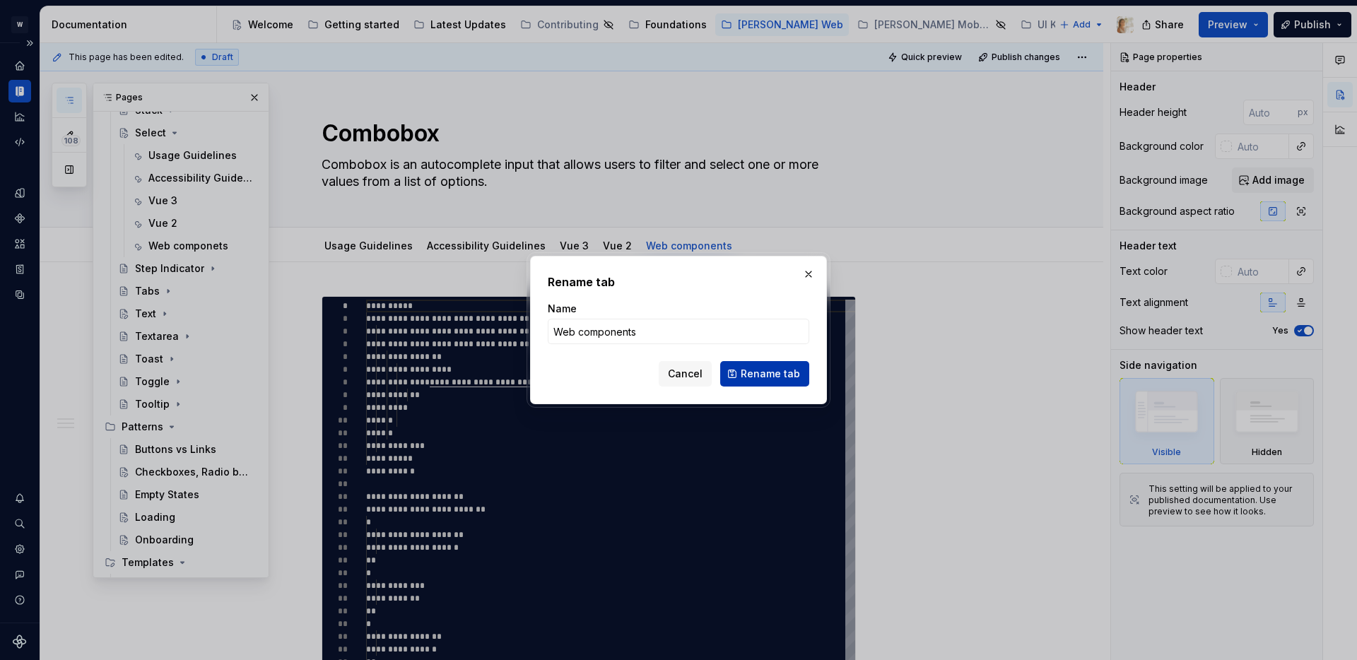
type input "Web components"
click at [763, 370] on span "Rename tab" at bounding box center [770, 374] width 59 height 14
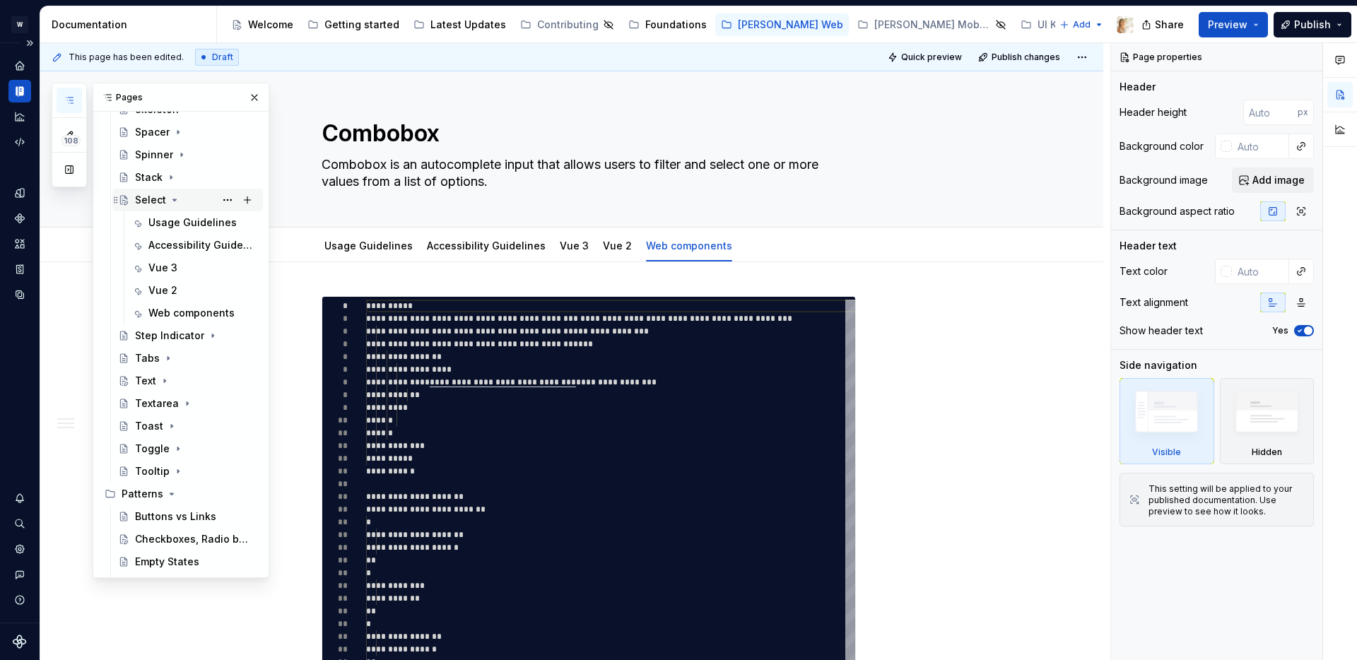
scroll to position [1557, 0]
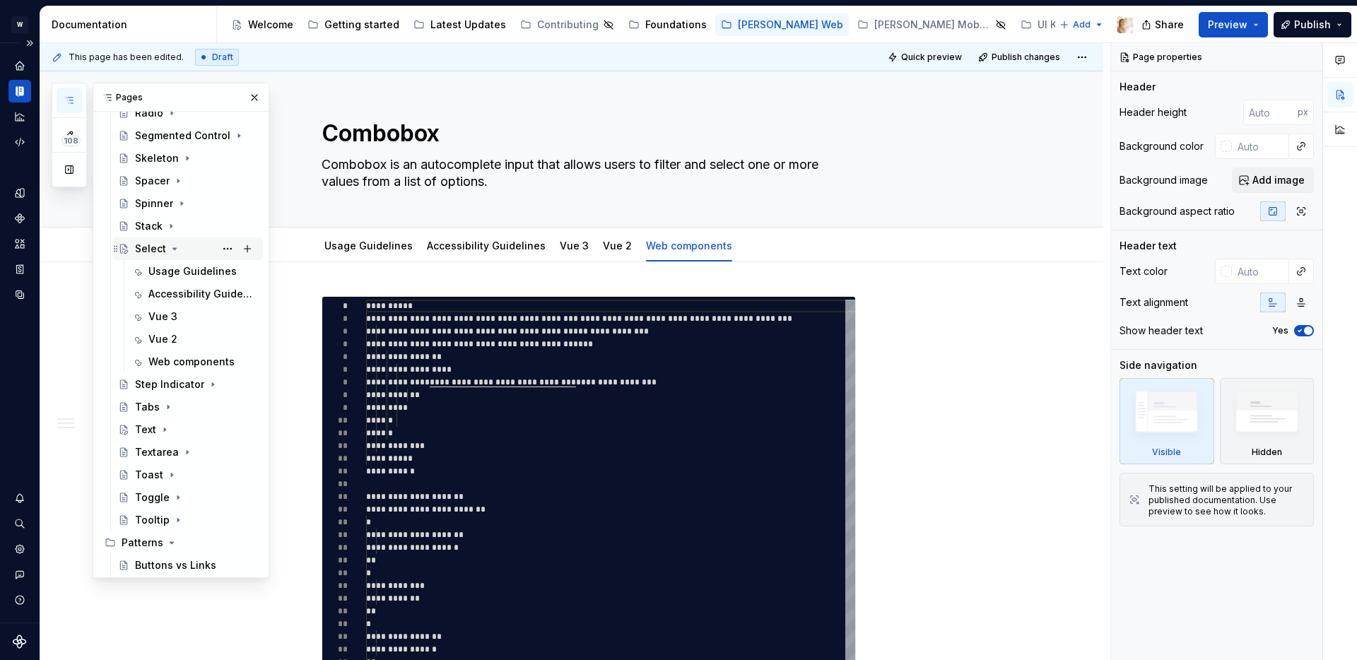
click at [171, 247] on icon "Page tree" at bounding box center [174, 248] width 11 height 11
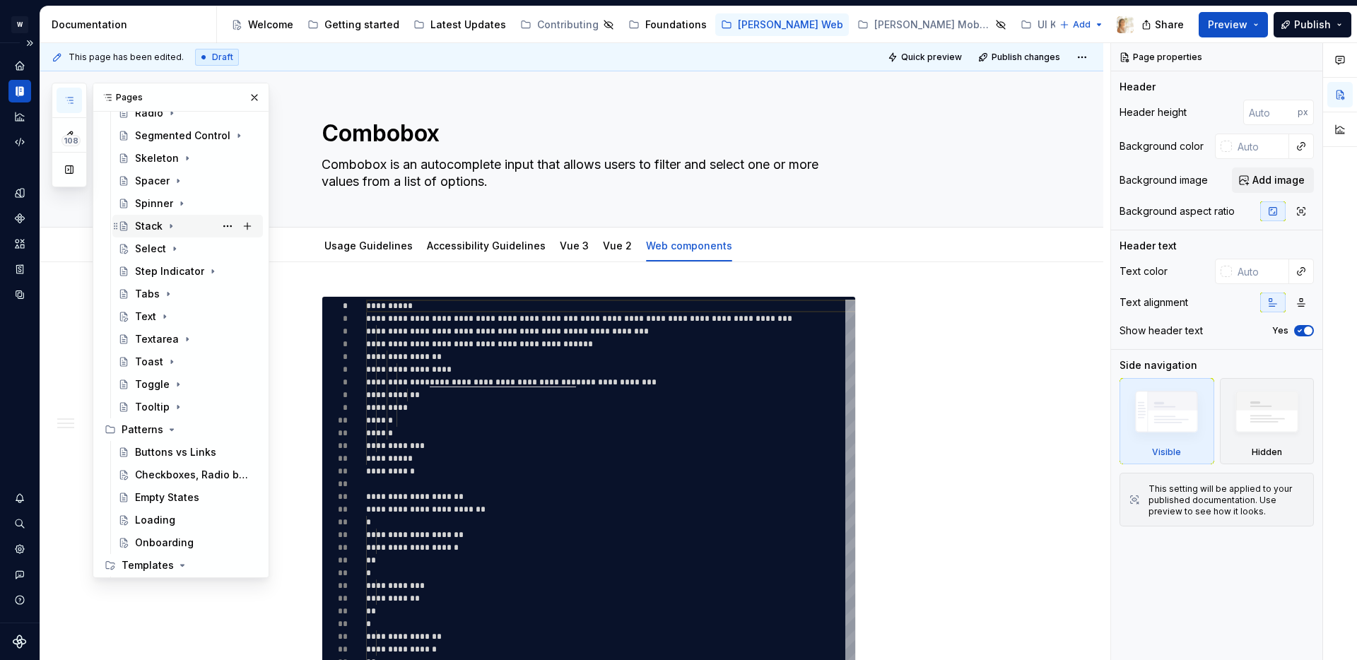
click at [170, 230] on icon "Page tree" at bounding box center [170, 226] width 11 height 11
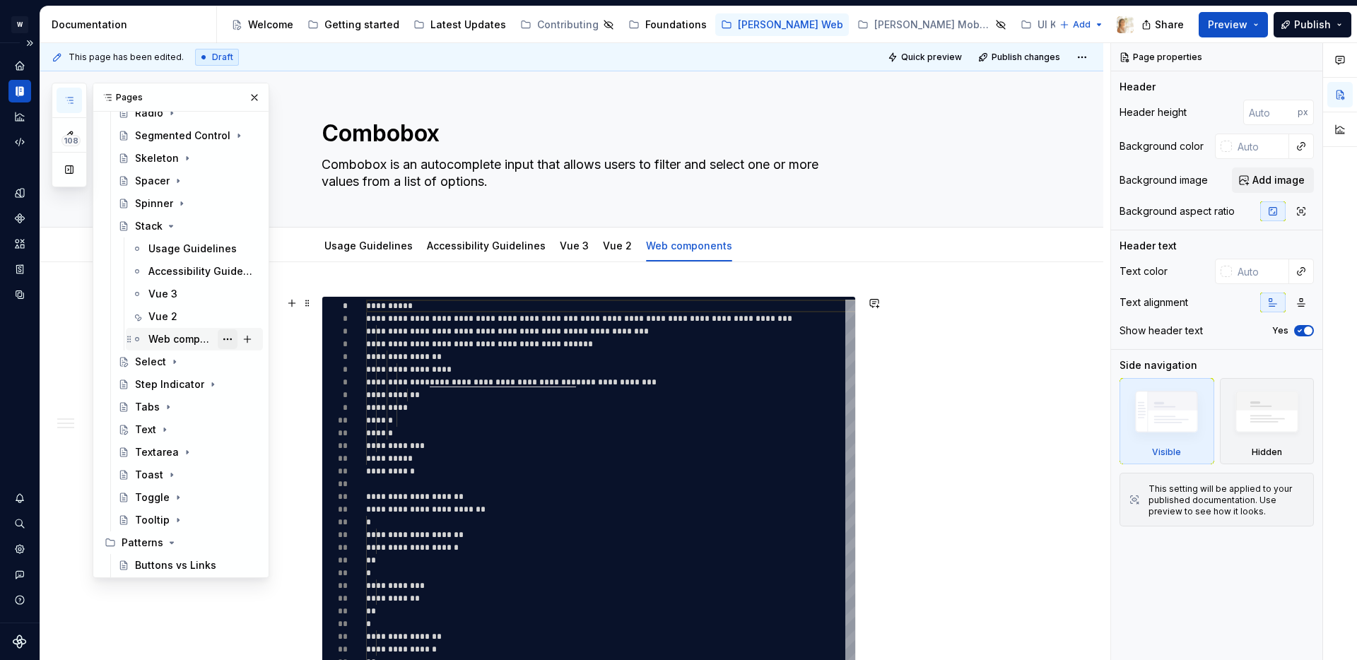
click at [226, 342] on button "Page tree" at bounding box center [228, 339] width 20 height 20
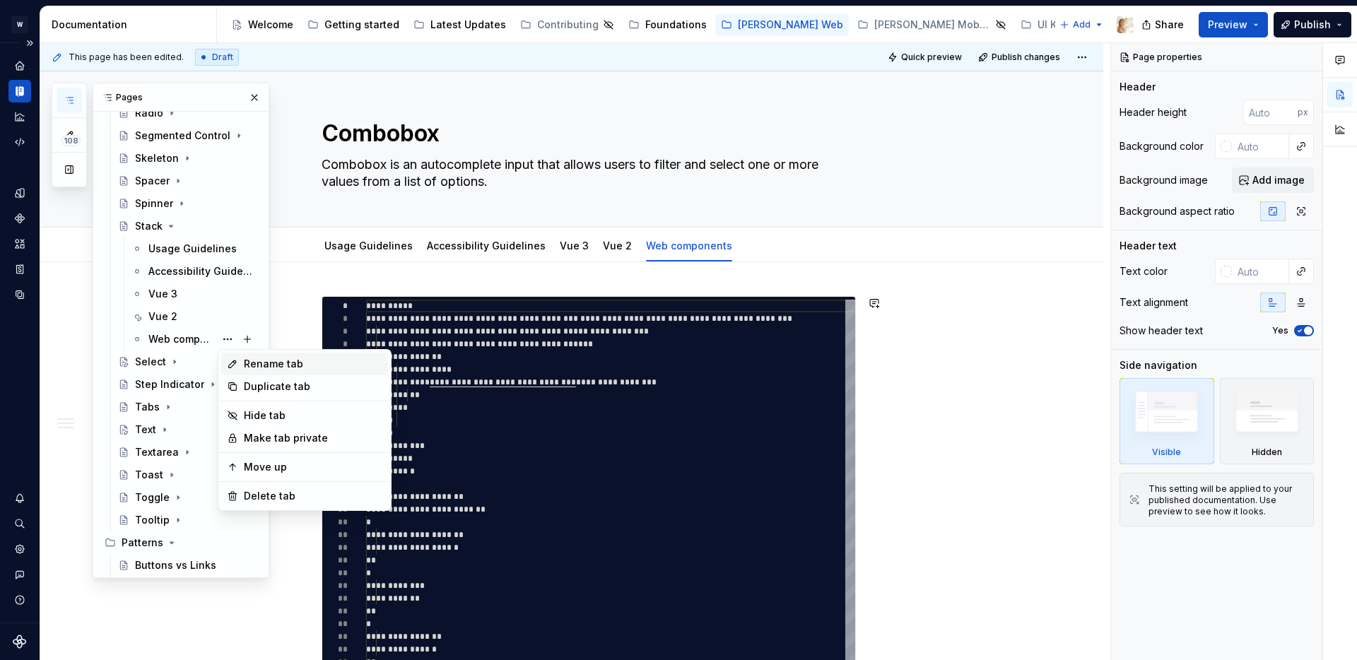
type textarea "*"
click at [257, 361] on div "Rename tab" at bounding box center [313, 364] width 139 height 14
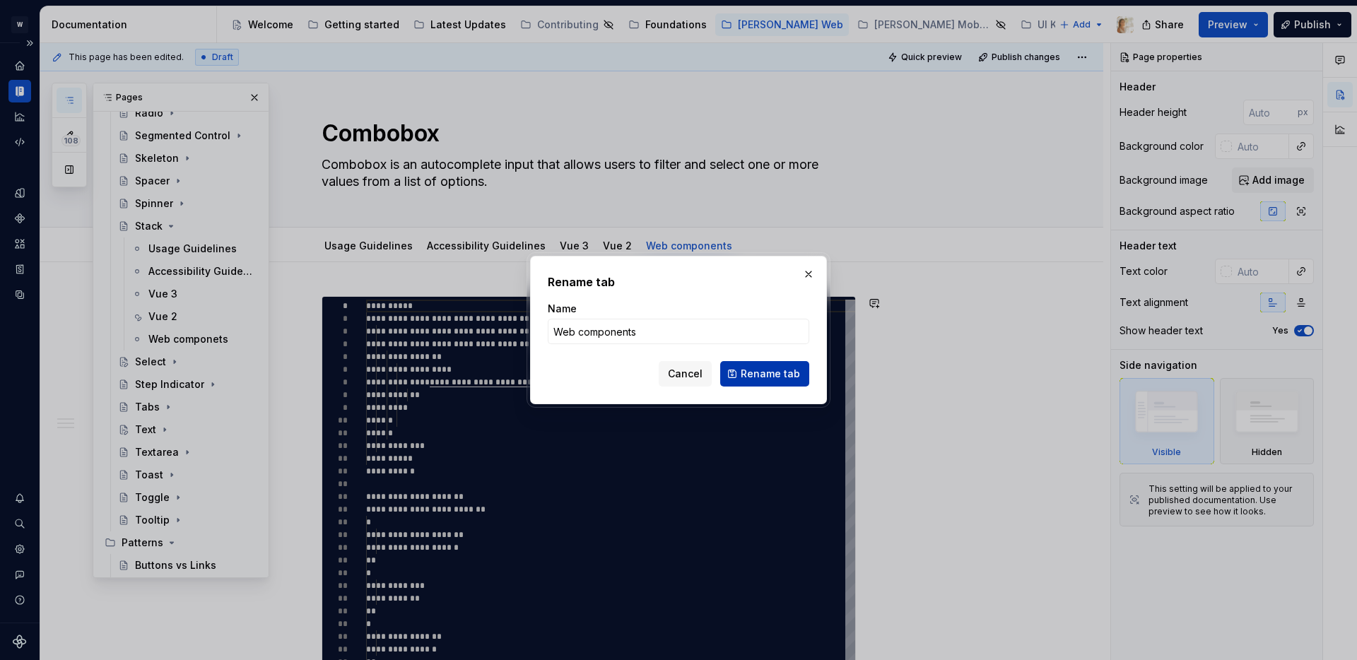
type input "Web components"
click at [768, 372] on span "Rename tab" at bounding box center [770, 374] width 59 height 14
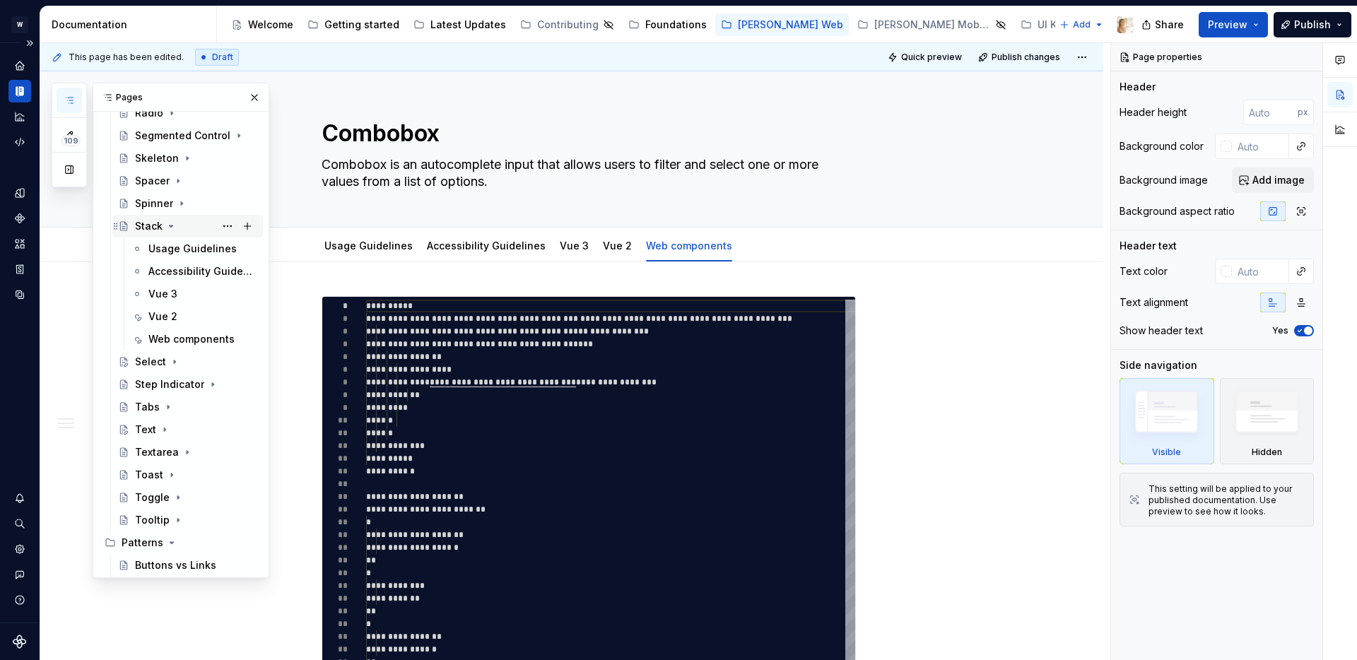
click at [171, 226] on icon "Page tree" at bounding box center [172, 226] width 4 height 1
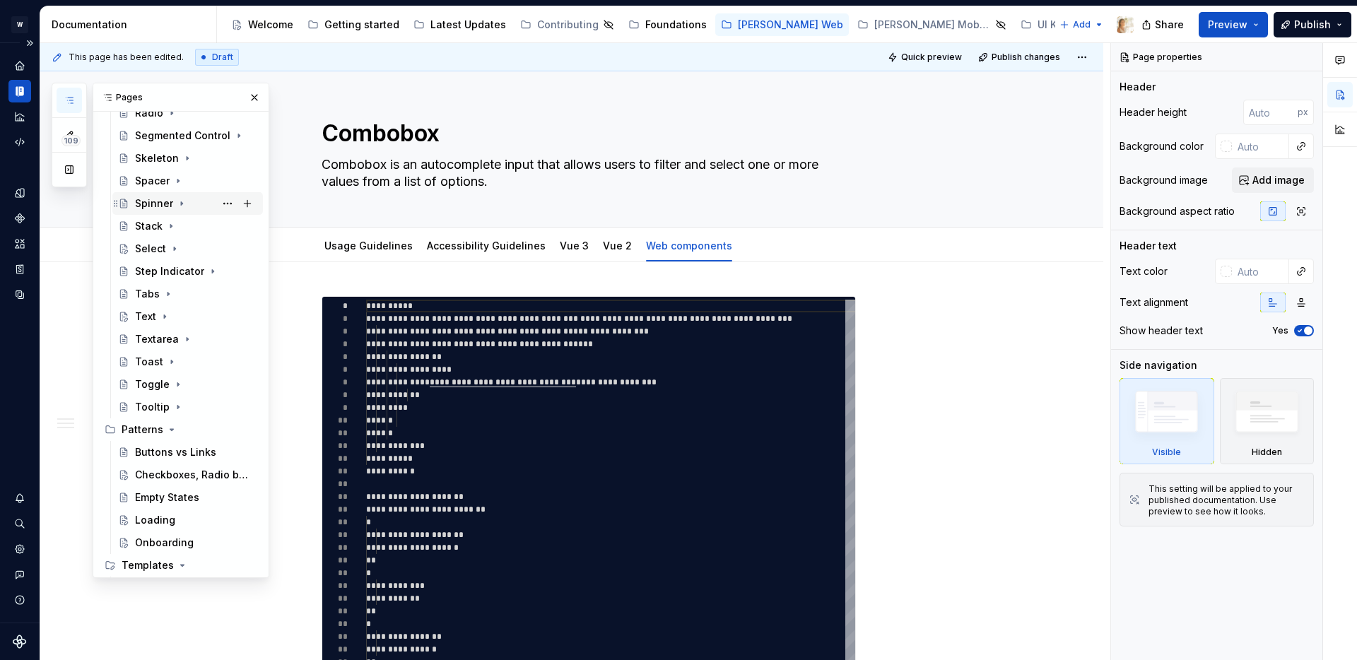
click at [181, 203] on icon "Page tree" at bounding box center [181, 204] width 1 height 4
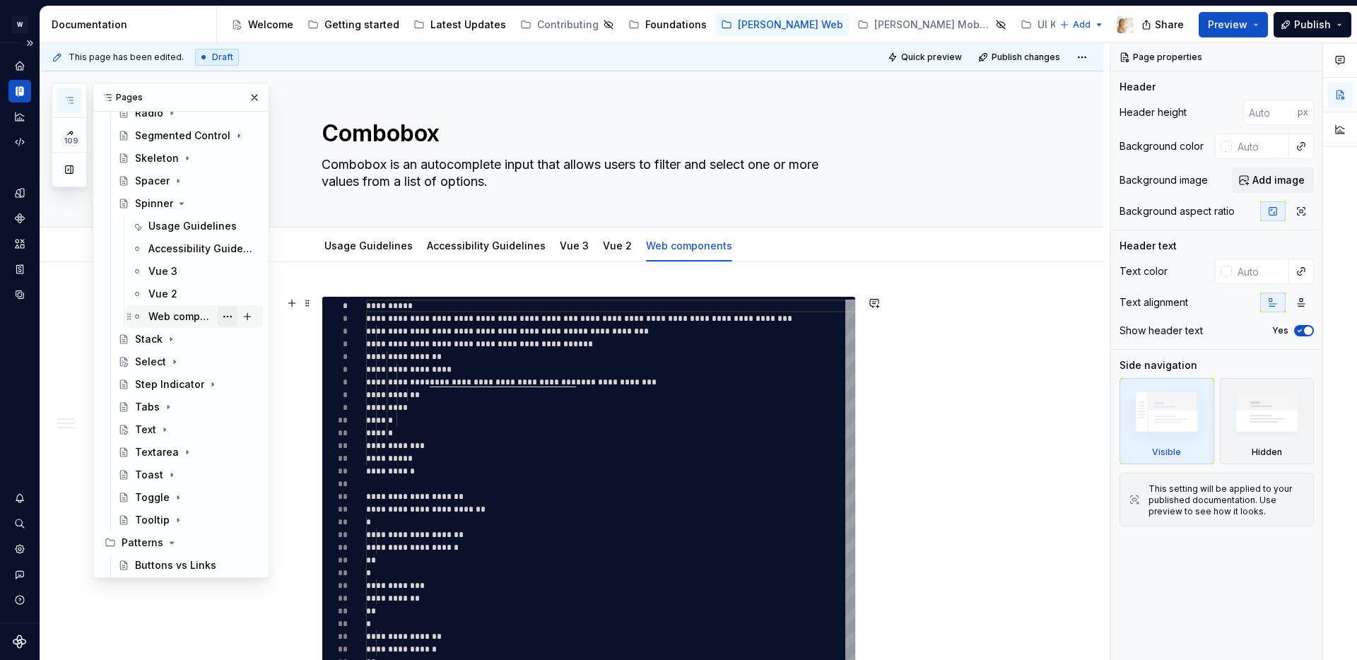
click at [229, 315] on button "Page tree" at bounding box center [228, 317] width 20 height 20
type textarea "*"
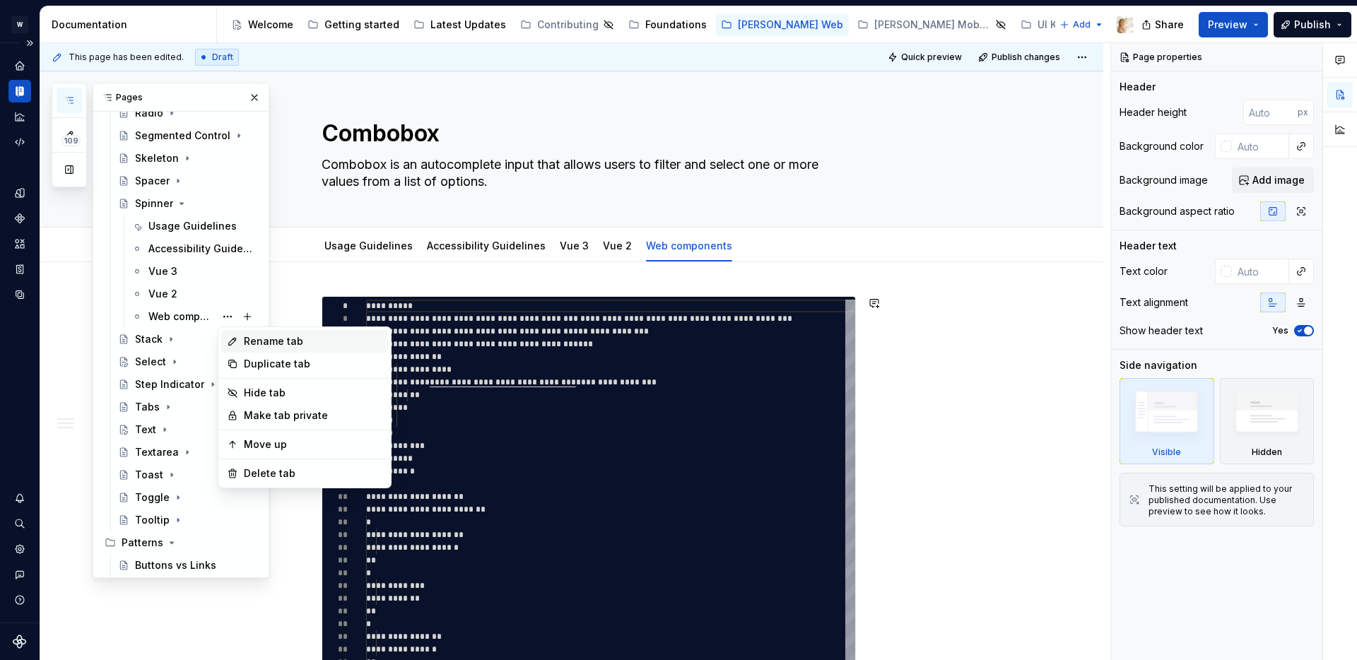
click at [276, 342] on div "Rename tab" at bounding box center [313, 341] width 139 height 14
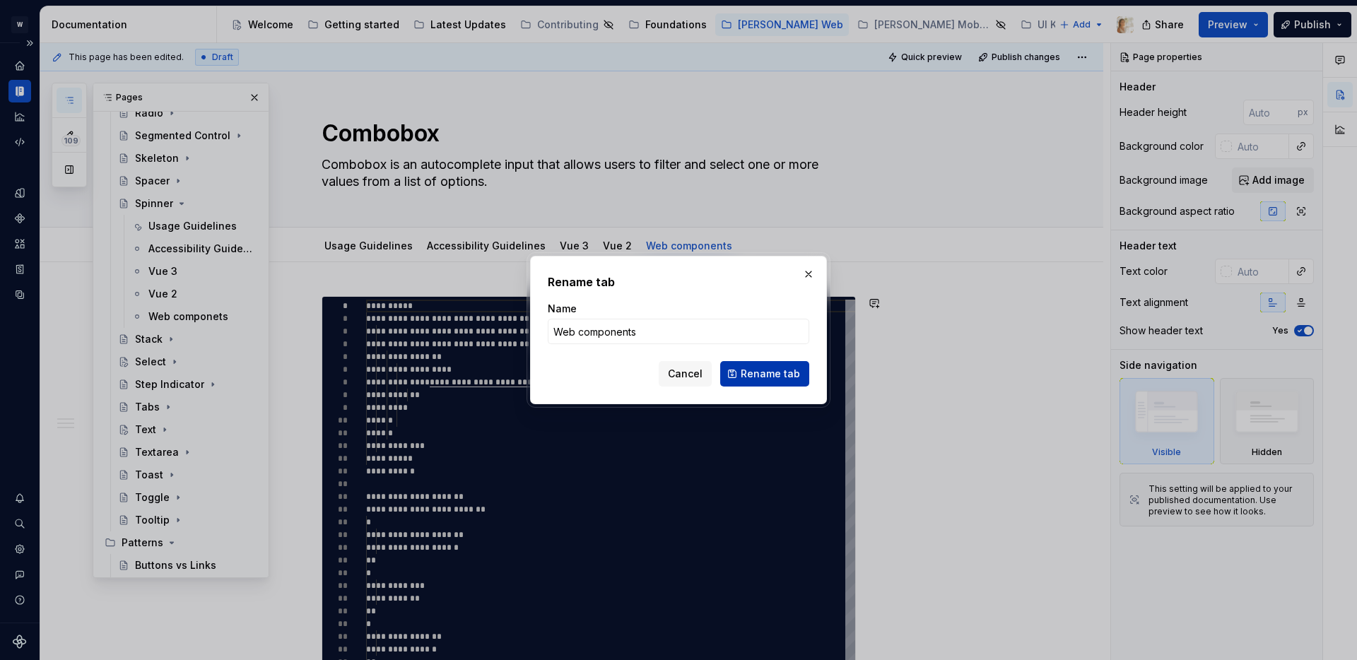
type input "Web components"
click at [765, 368] on span "Rename tab" at bounding box center [770, 374] width 59 height 14
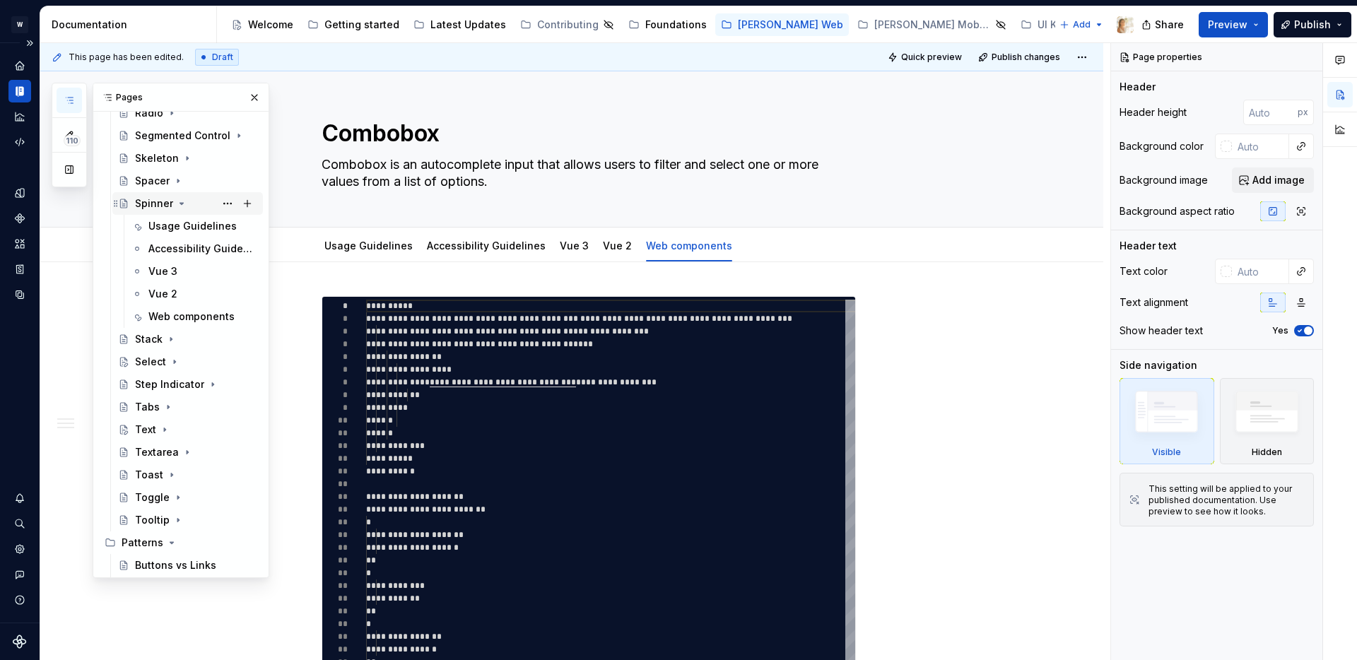
click at [182, 201] on icon "Page tree" at bounding box center [181, 203] width 11 height 11
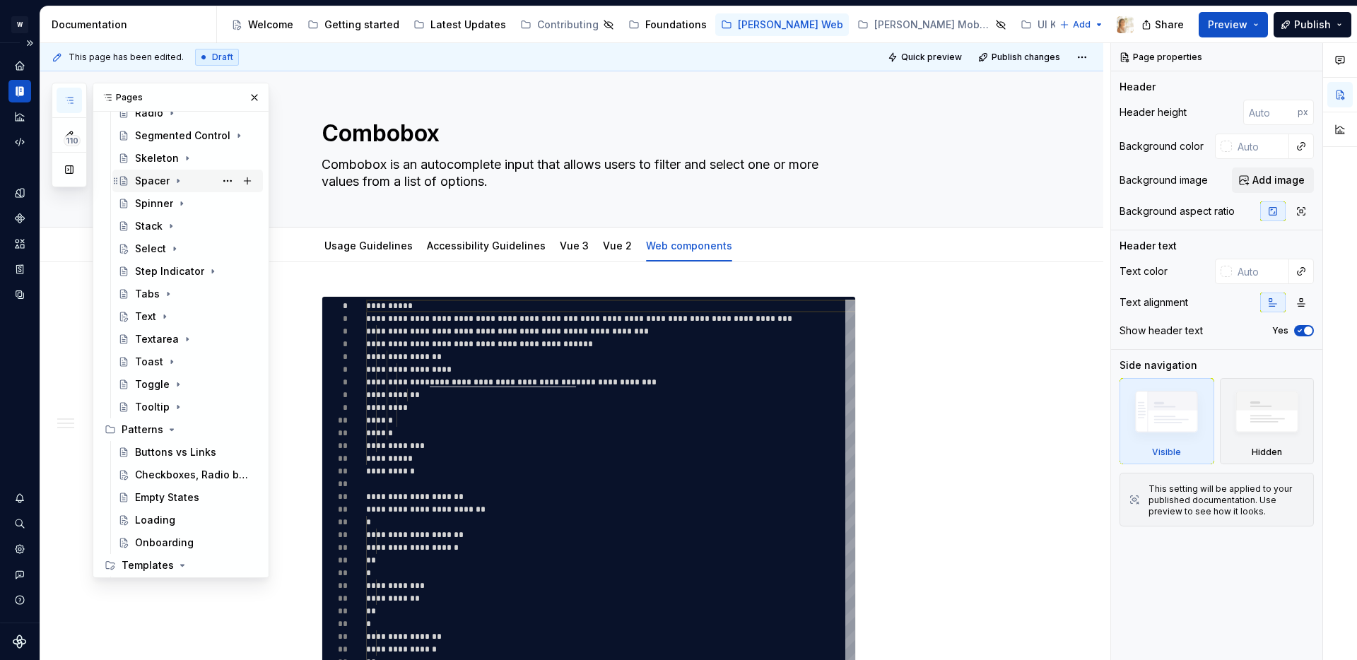
click at [179, 180] on icon "Page tree" at bounding box center [177, 180] width 11 height 11
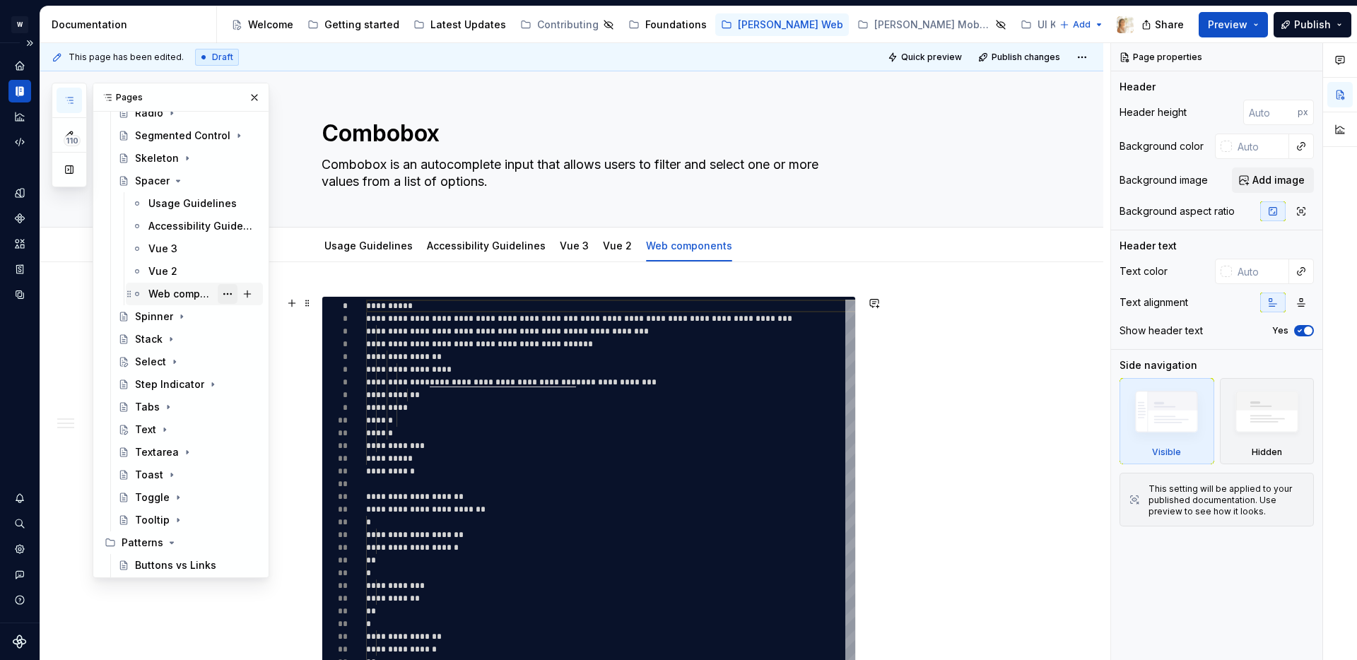
click at [228, 294] on button "Page tree" at bounding box center [228, 294] width 20 height 20
type textarea "*"
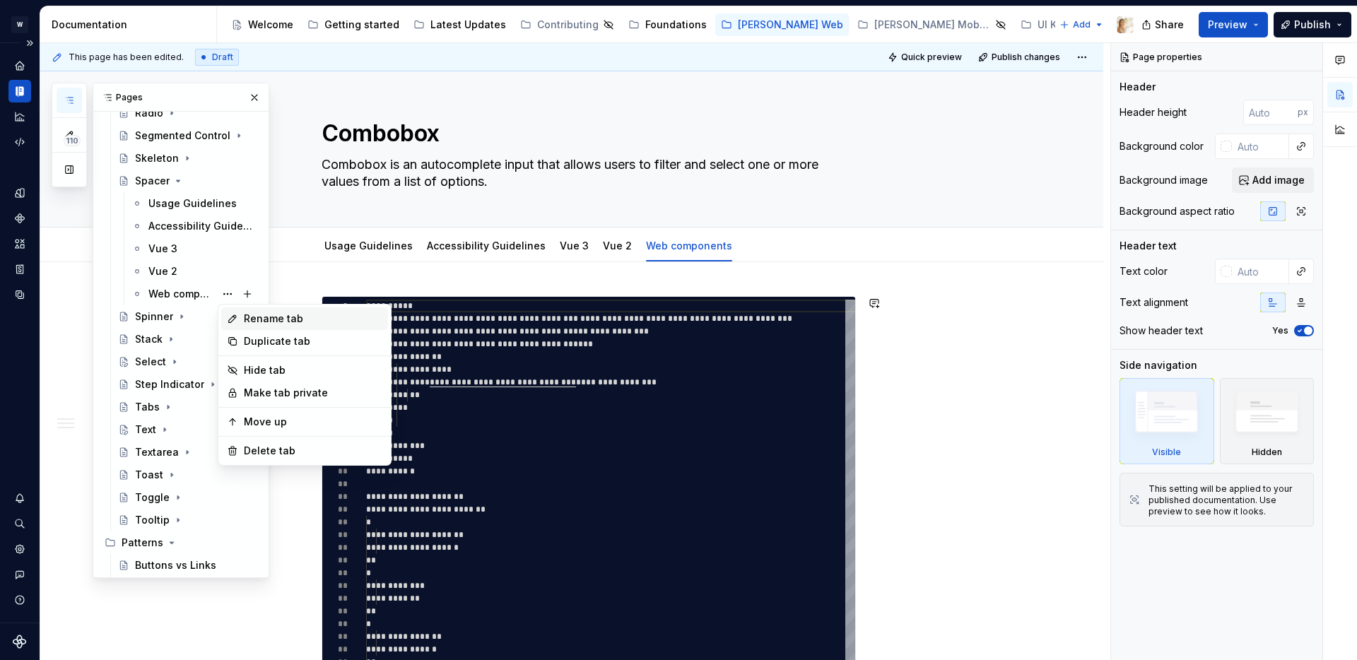
click at [263, 317] on div "Rename tab" at bounding box center [313, 319] width 139 height 14
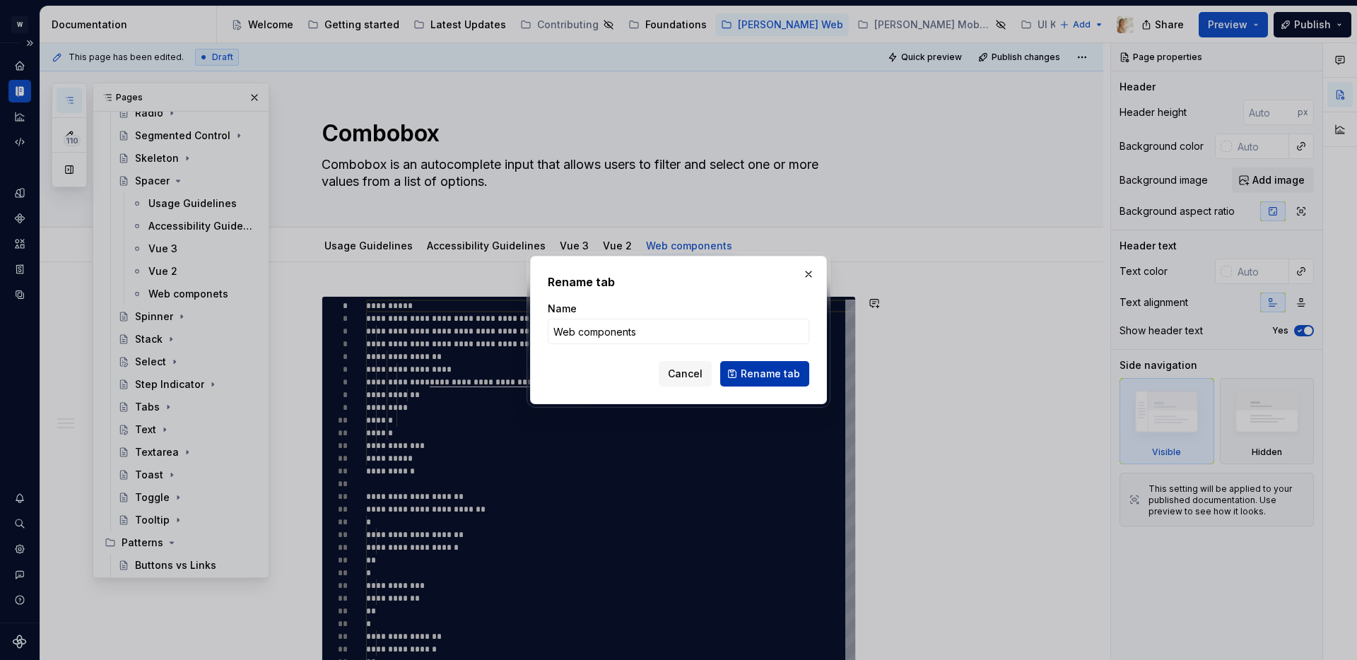
type input "Web components"
click at [744, 373] on button "Rename tab" at bounding box center [764, 373] width 89 height 25
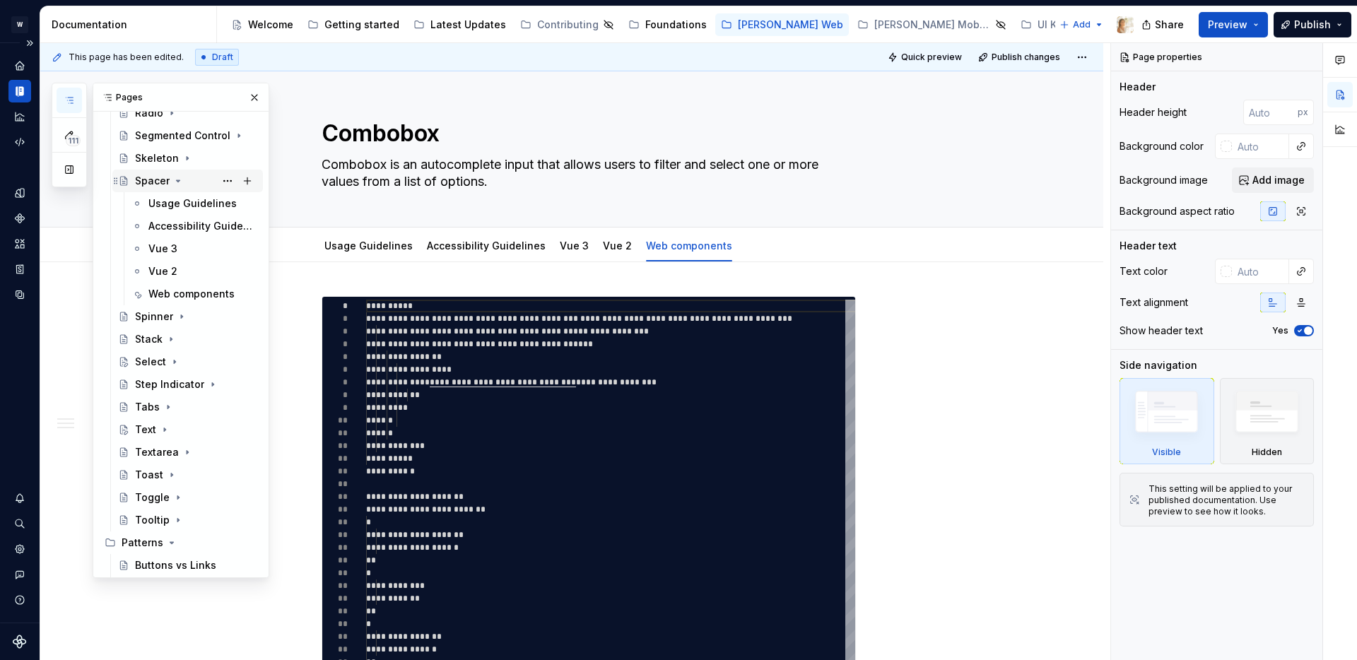
click at [176, 180] on icon "Page tree" at bounding box center [177, 180] width 11 height 11
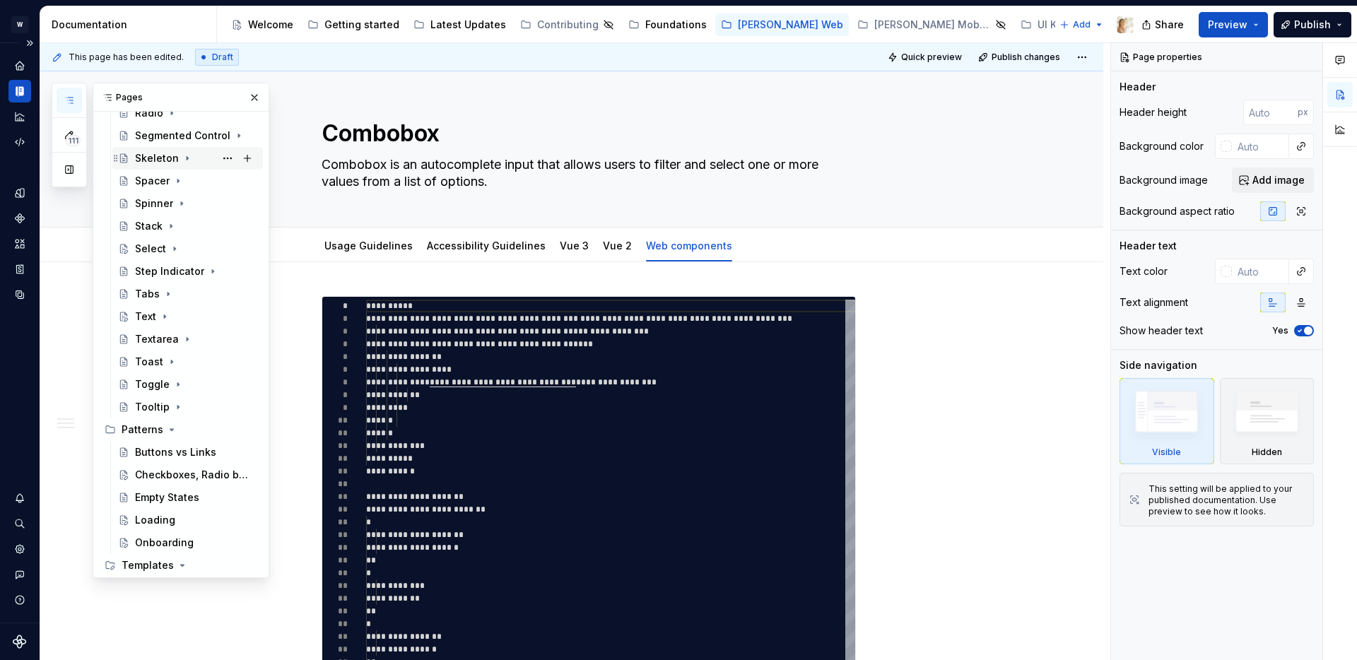
click at [187, 158] on icon "Page tree" at bounding box center [187, 159] width 1 height 4
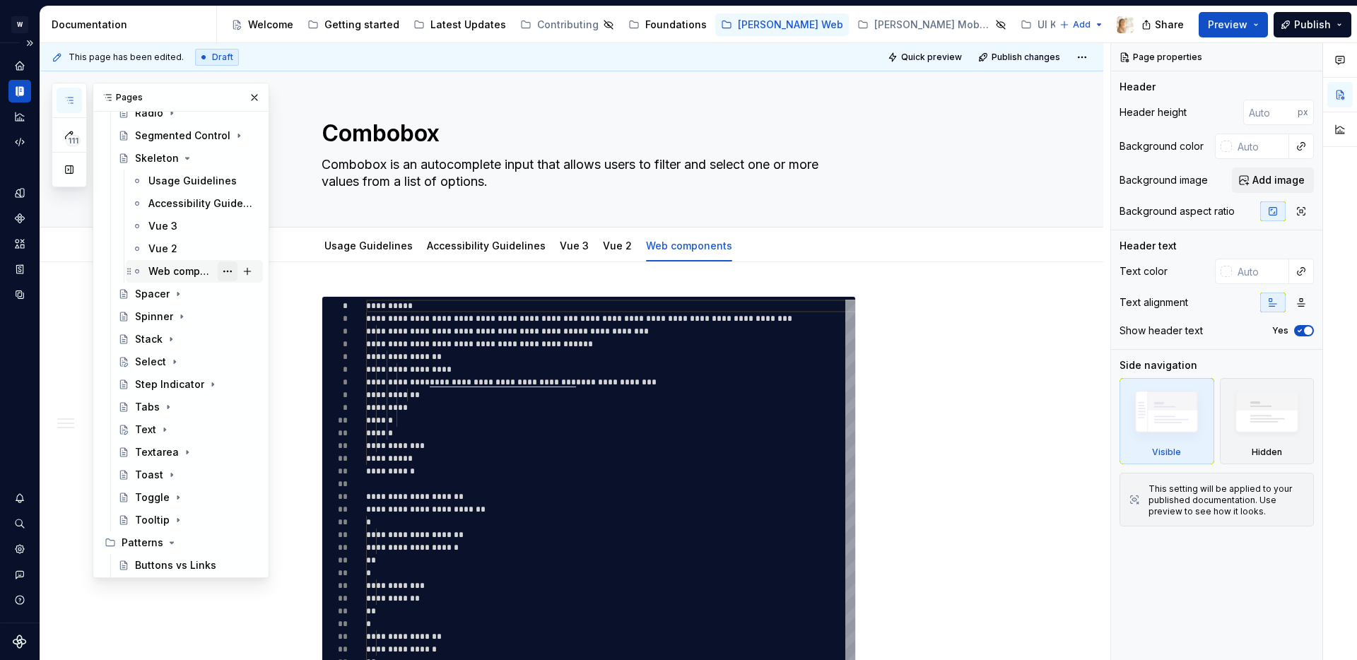
click at [230, 268] on button "Page tree" at bounding box center [228, 272] width 20 height 20
type textarea "*"
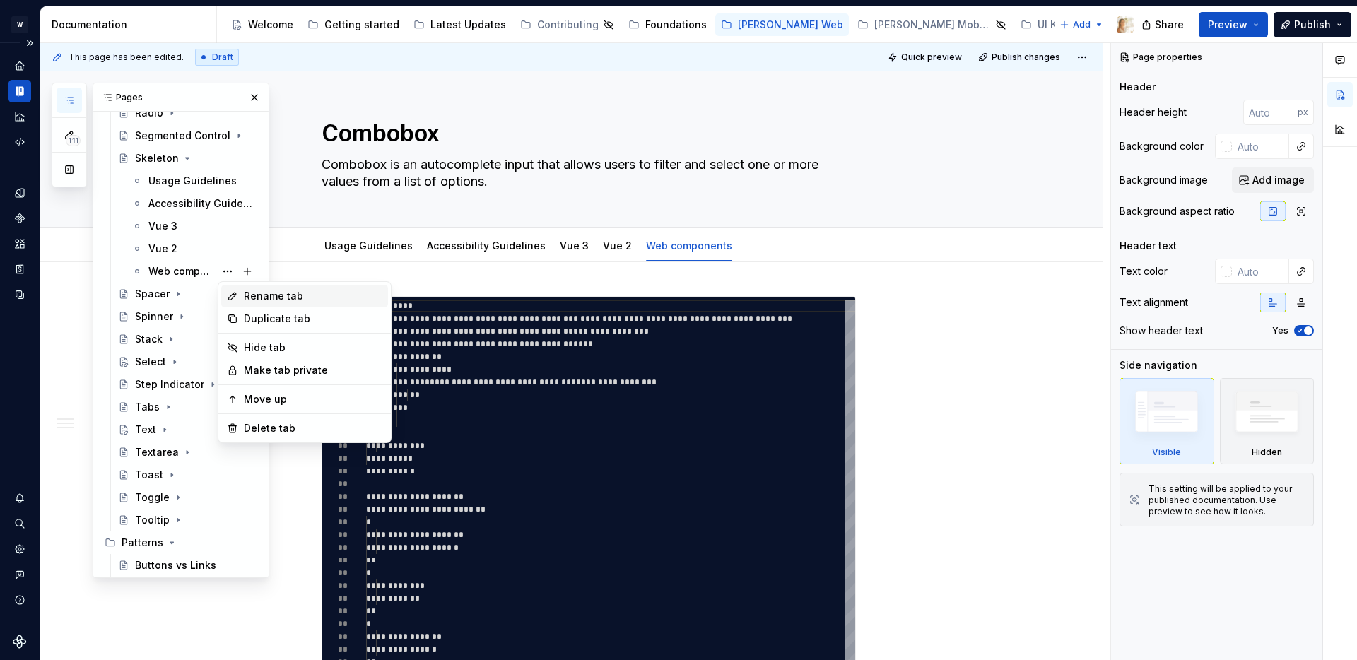
click at [253, 295] on div "Rename tab" at bounding box center [313, 296] width 139 height 14
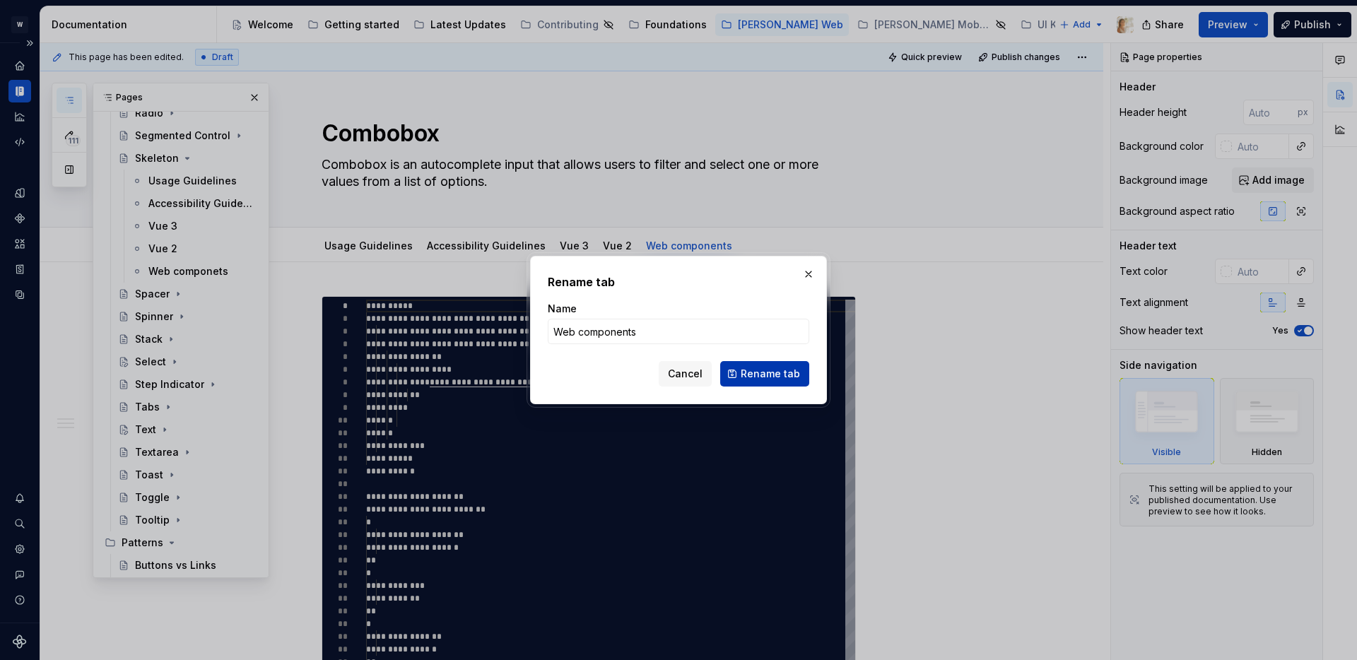
type input "Web components"
click at [775, 373] on span "Rename tab" at bounding box center [770, 374] width 59 height 14
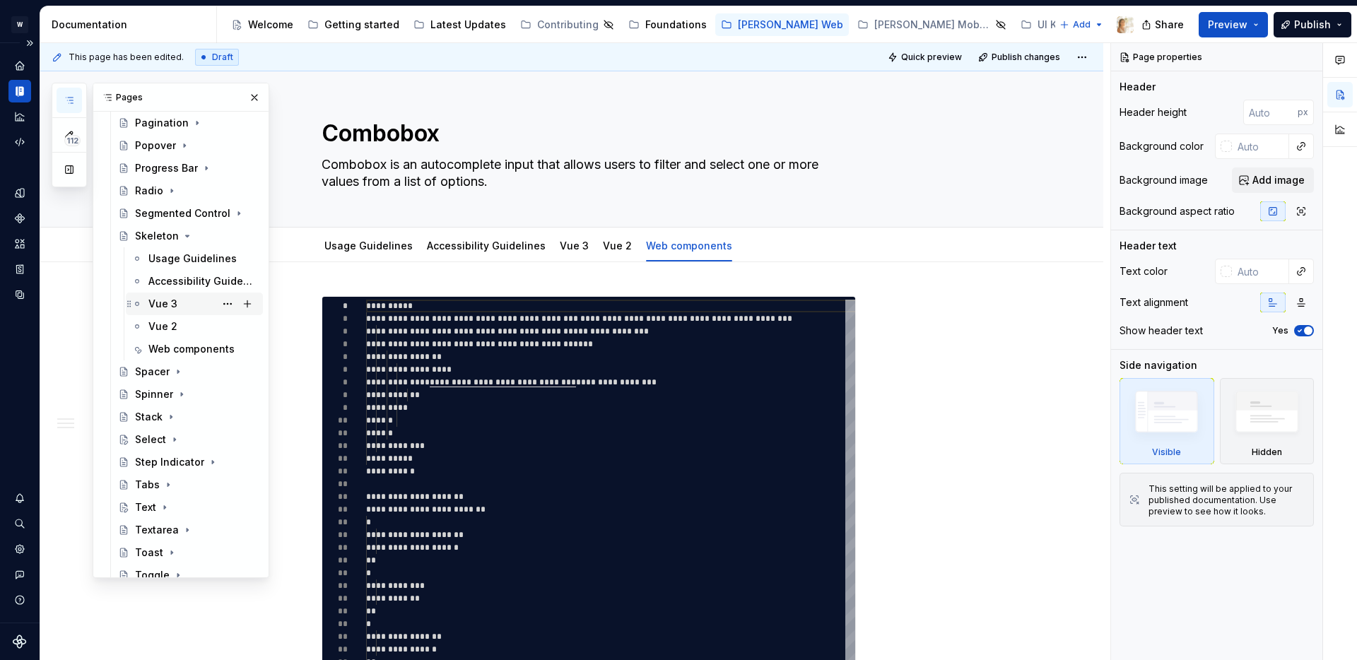
scroll to position [1442, 0]
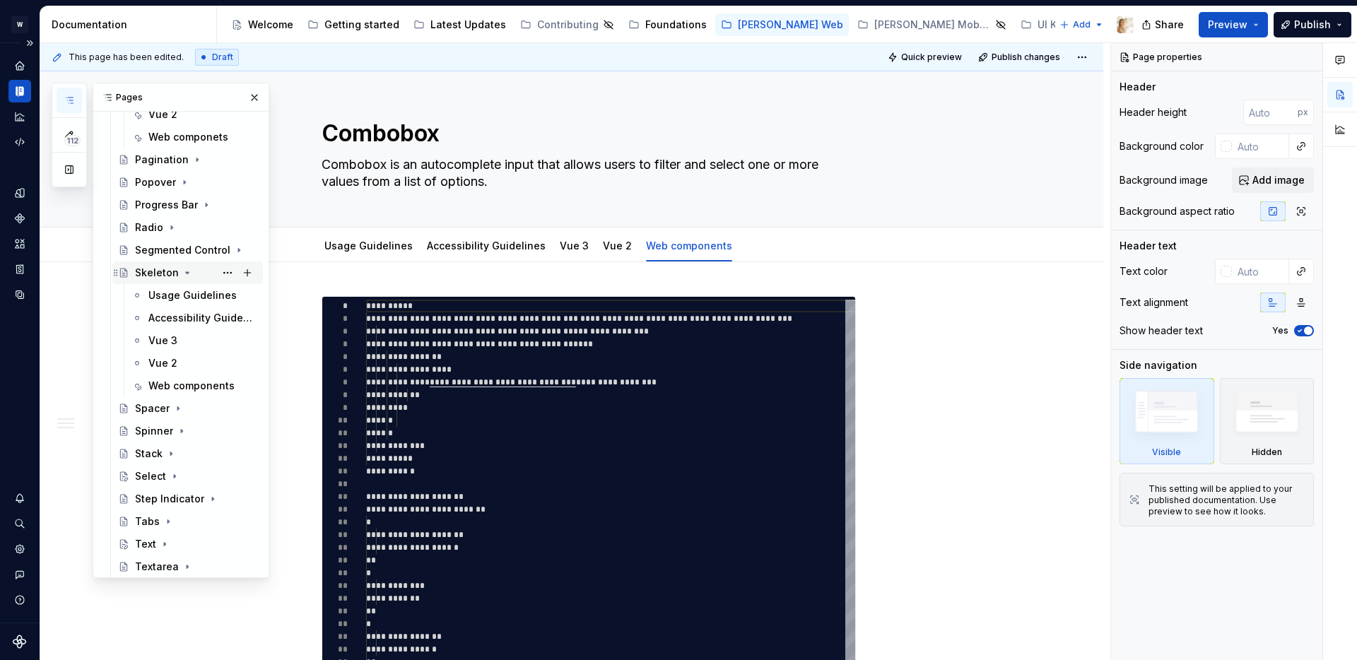
click at [184, 269] on icon "Page tree" at bounding box center [187, 272] width 11 height 11
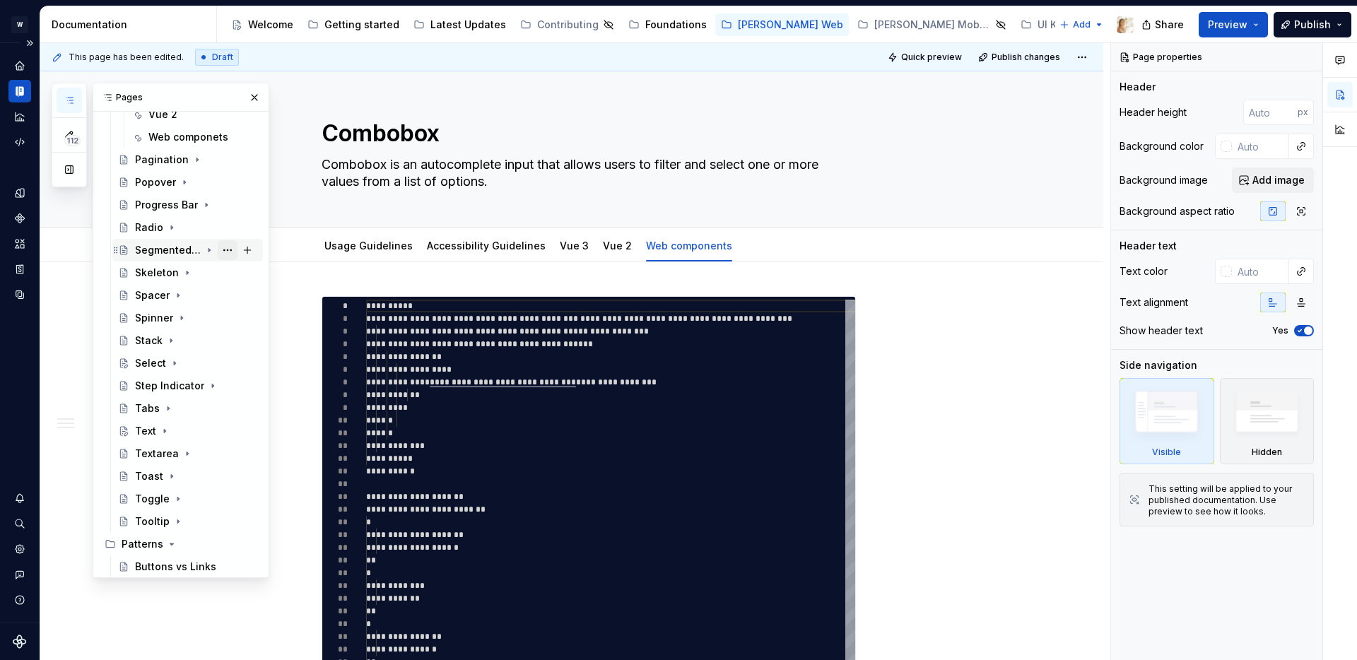
click at [229, 250] on button "Page tree" at bounding box center [228, 250] width 20 height 20
click at [210, 250] on div "112 Pages Add Accessibility guide for tree Page tree. Navigate the tree with th…" at bounding box center [161, 331] width 218 height 496
click at [238, 250] on icon "Page tree" at bounding box center [238, 251] width 1 height 4
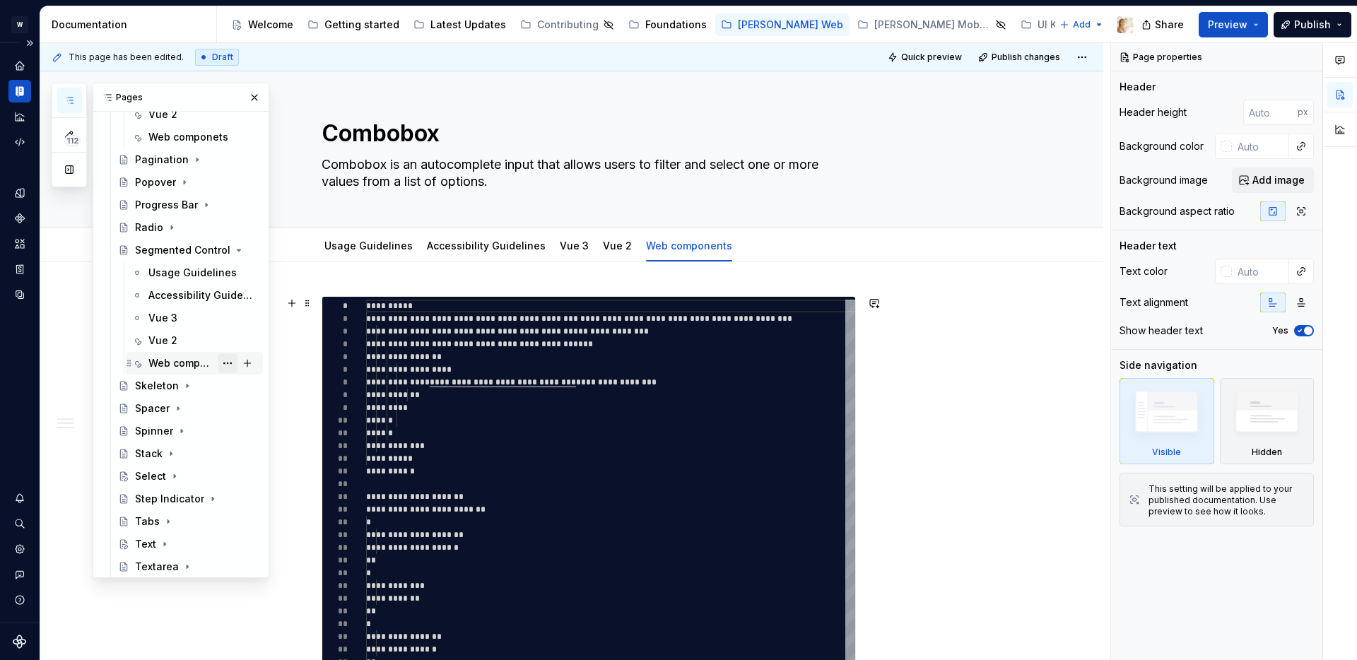
click at [228, 366] on button "Page tree" at bounding box center [228, 363] width 20 height 20
type textarea "*"
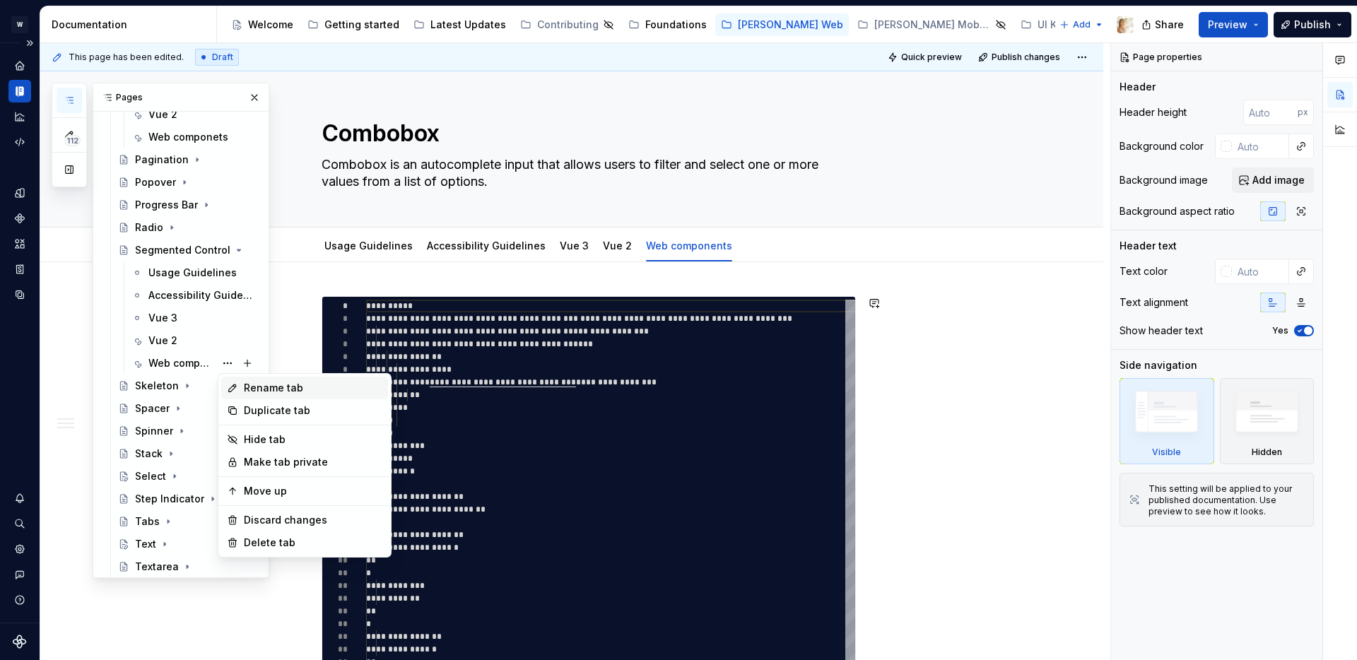
click at [300, 388] on div "Rename tab" at bounding box center [313, 388] width 139 height 14
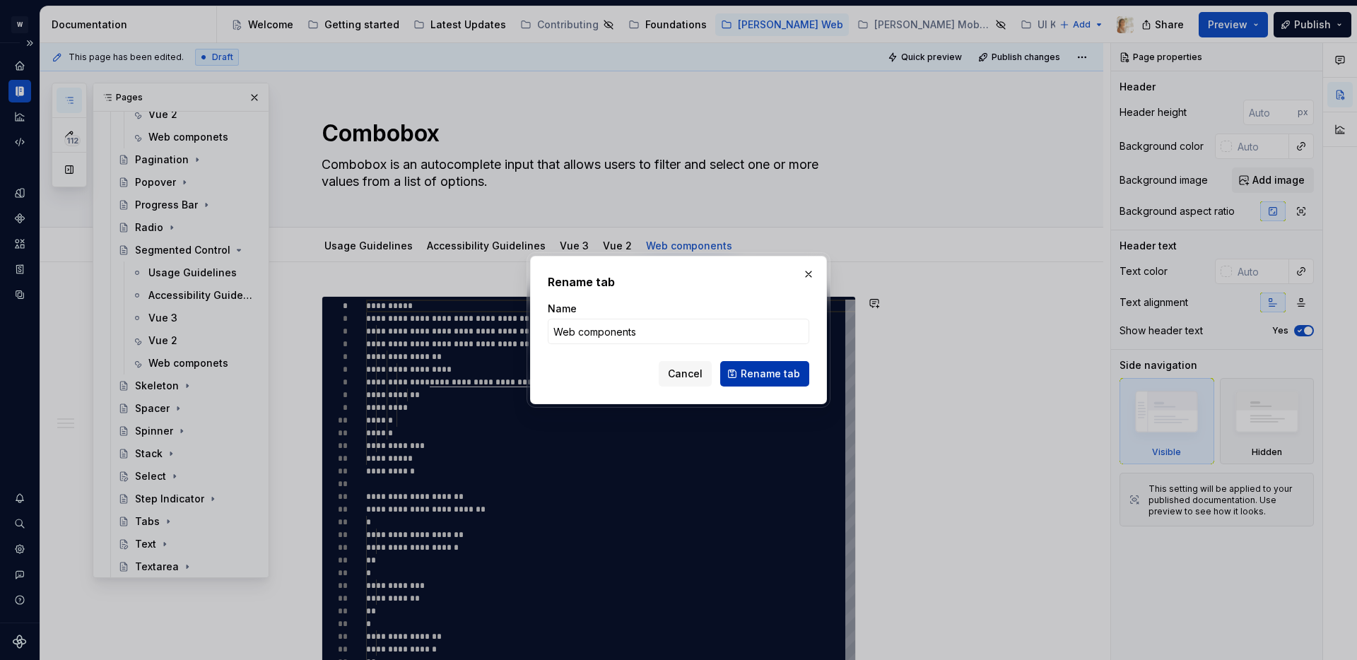
type input "Web components"
click at [749, 372] on span "Rename tab" at bounding box center [770, 374] width 59 height 14
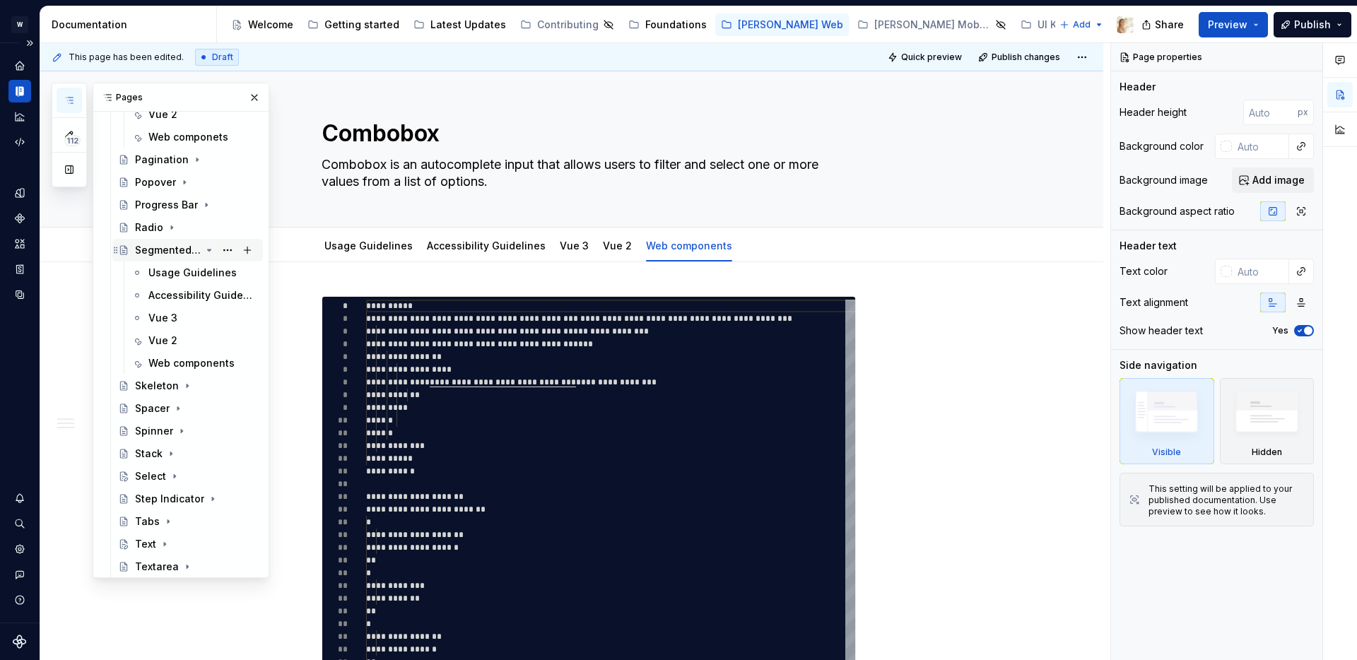
click at [208, 248] on icon "Page tree" at bounding box center [209, 250] width 11 height 11
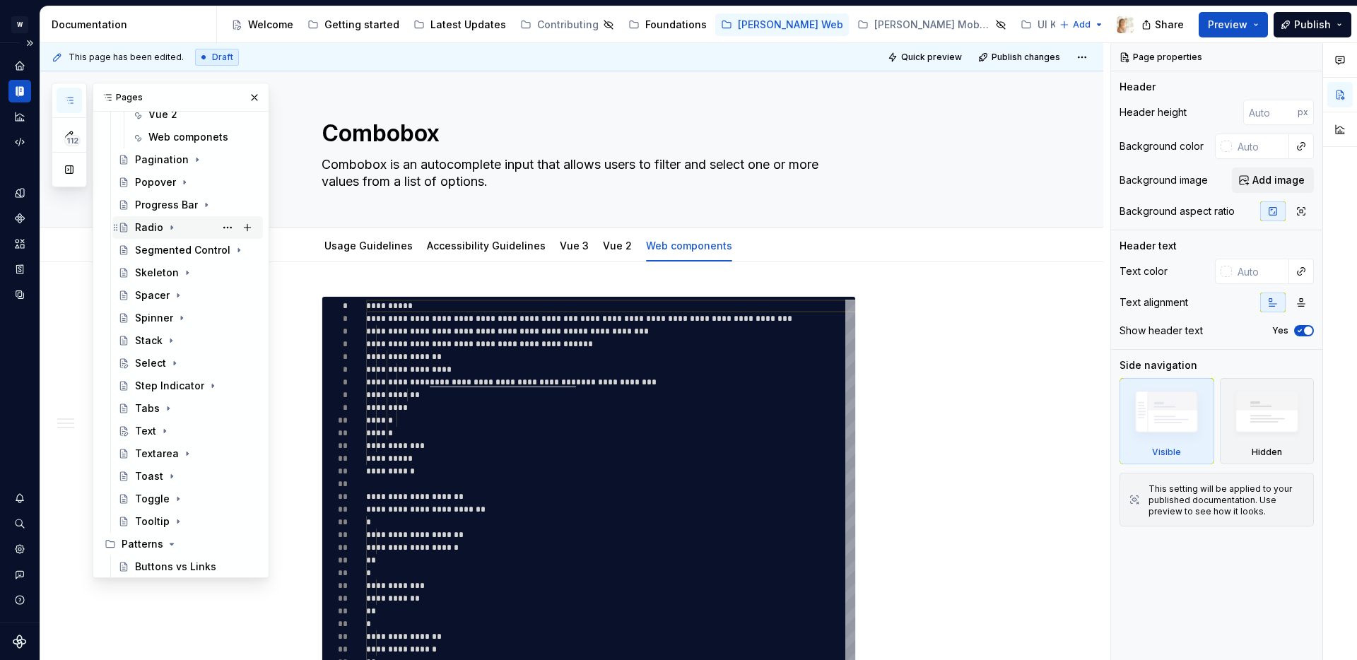
click at [171, 228] on icon "Page tree" at bounding box center [171, 228] width 1 height 4
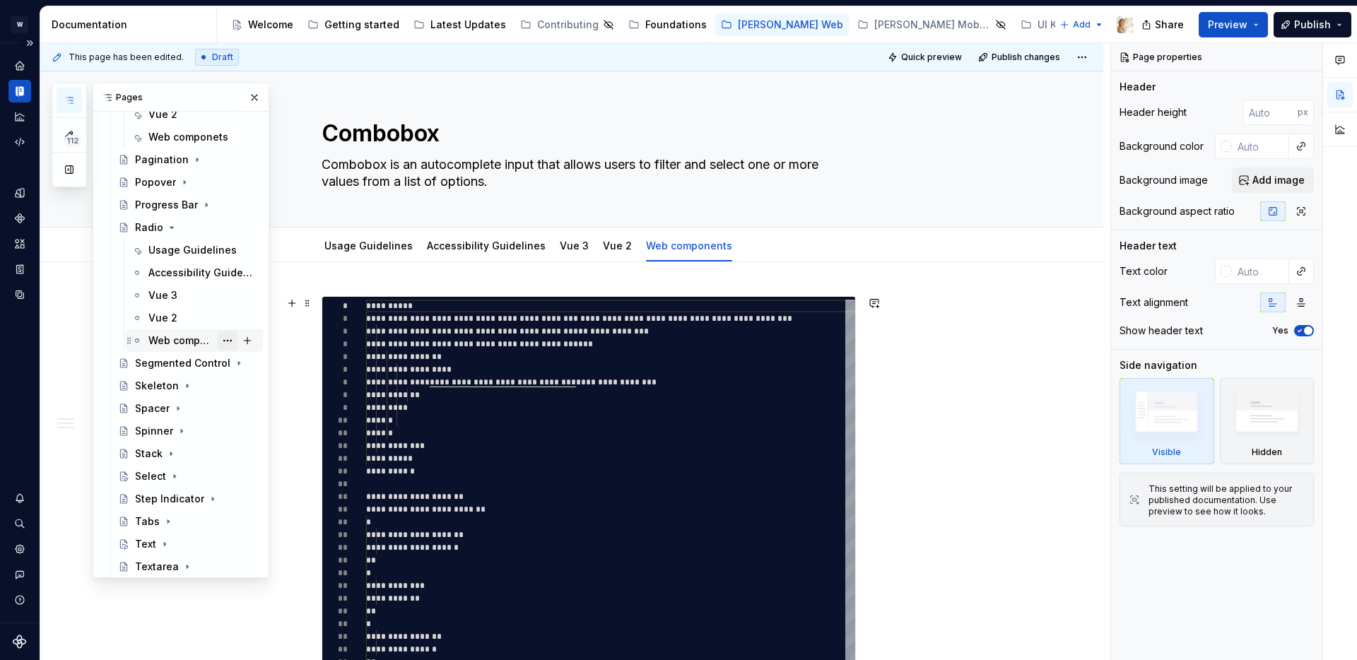
click at [220, 339] on button "Page tree" at bounding box center [228, 341] width 20 height 20
type textarea "*"
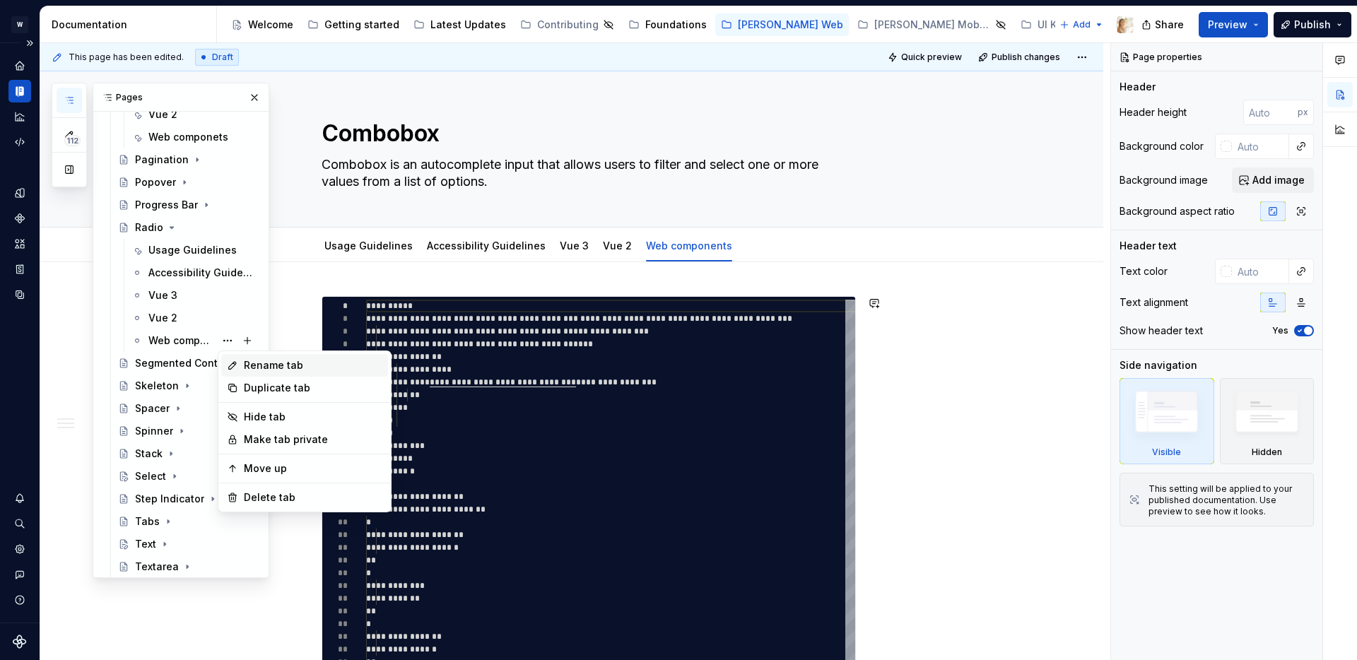
click at [271, 361] on div "Rename tab" at bounding box center [313, 365] width 139 height 14
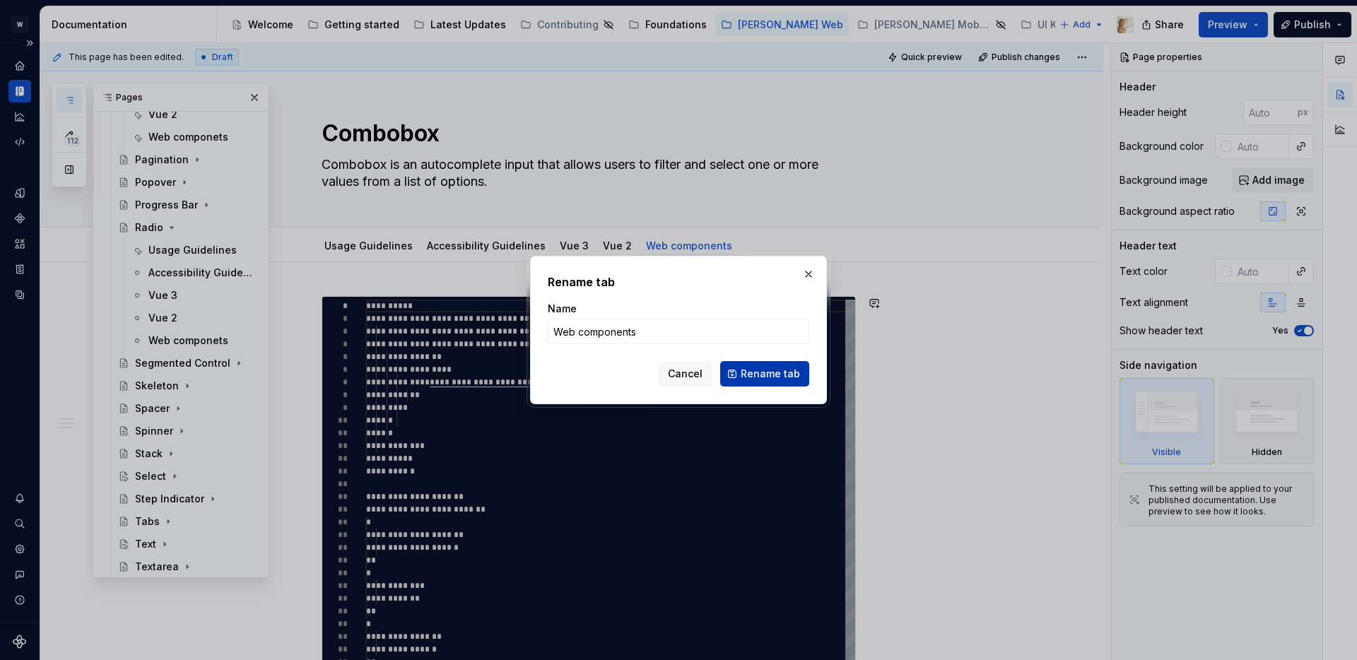
type input "Web components"
click at [782, 375] on span "Rename tab" at bounding box center [770, 374] width 59 height 14
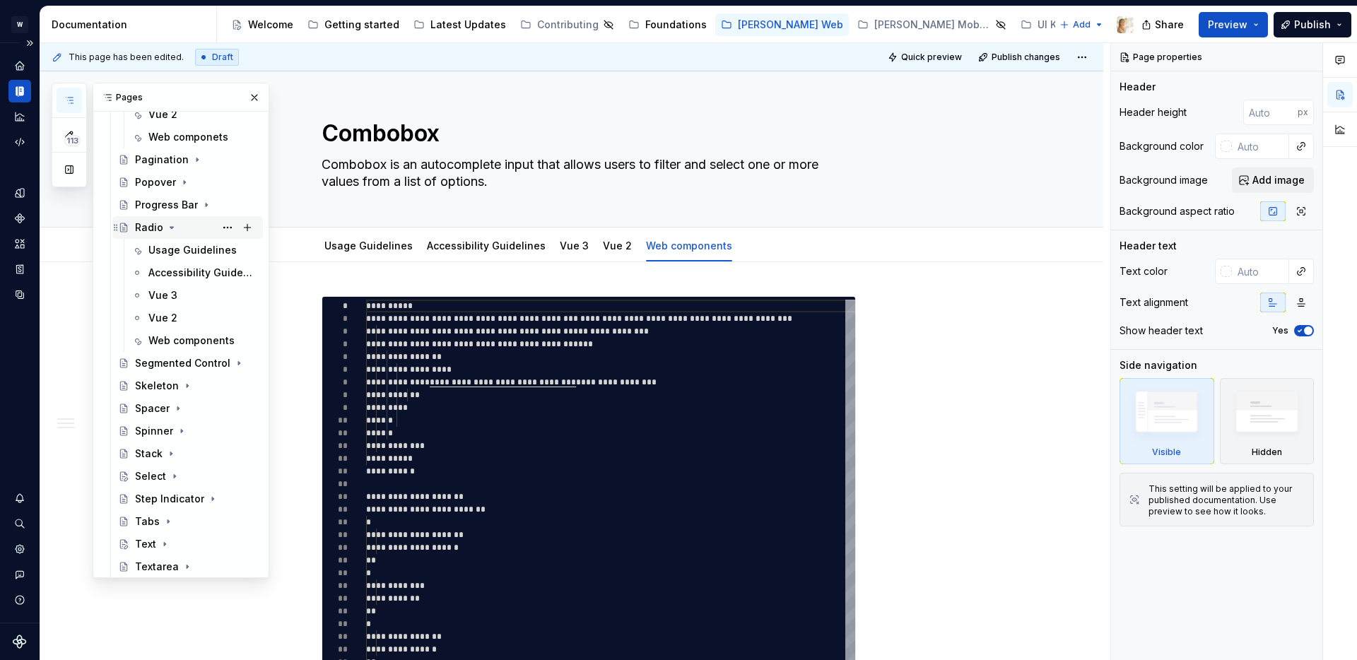
click at [167, 226] on icon "Page tree" at bounding box center [171, 227] width 11 height 11
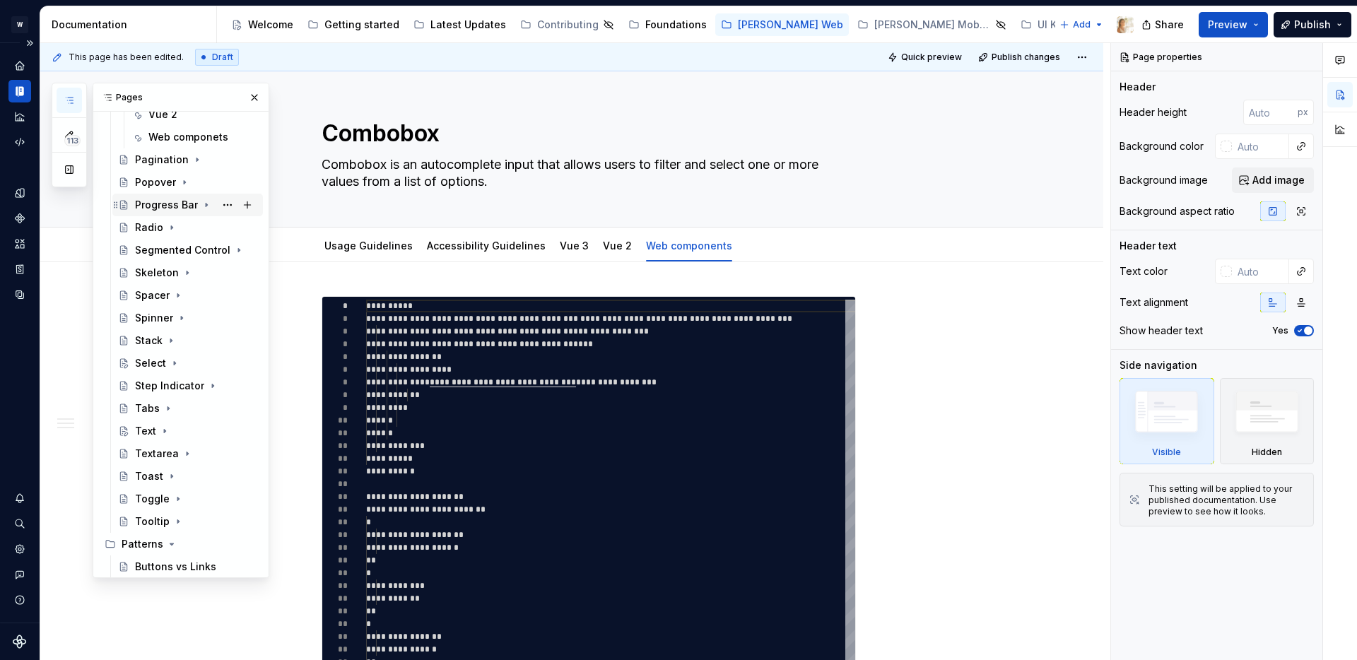
click at [205, 204] on icon "Page tree" at bounding box center [206, 204] width 11 height 11
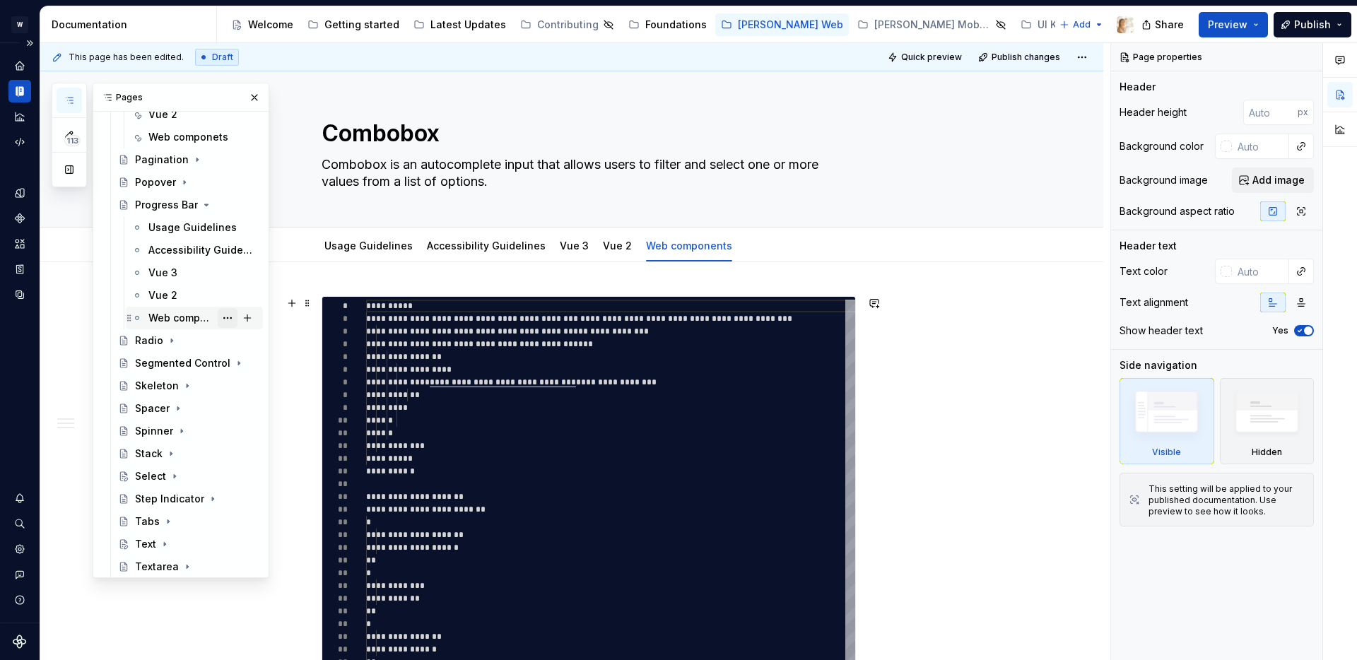
click at [225, 316] on button "Page tree" at bounding box center [228, 318] width 20 height 20
type textarea "*"
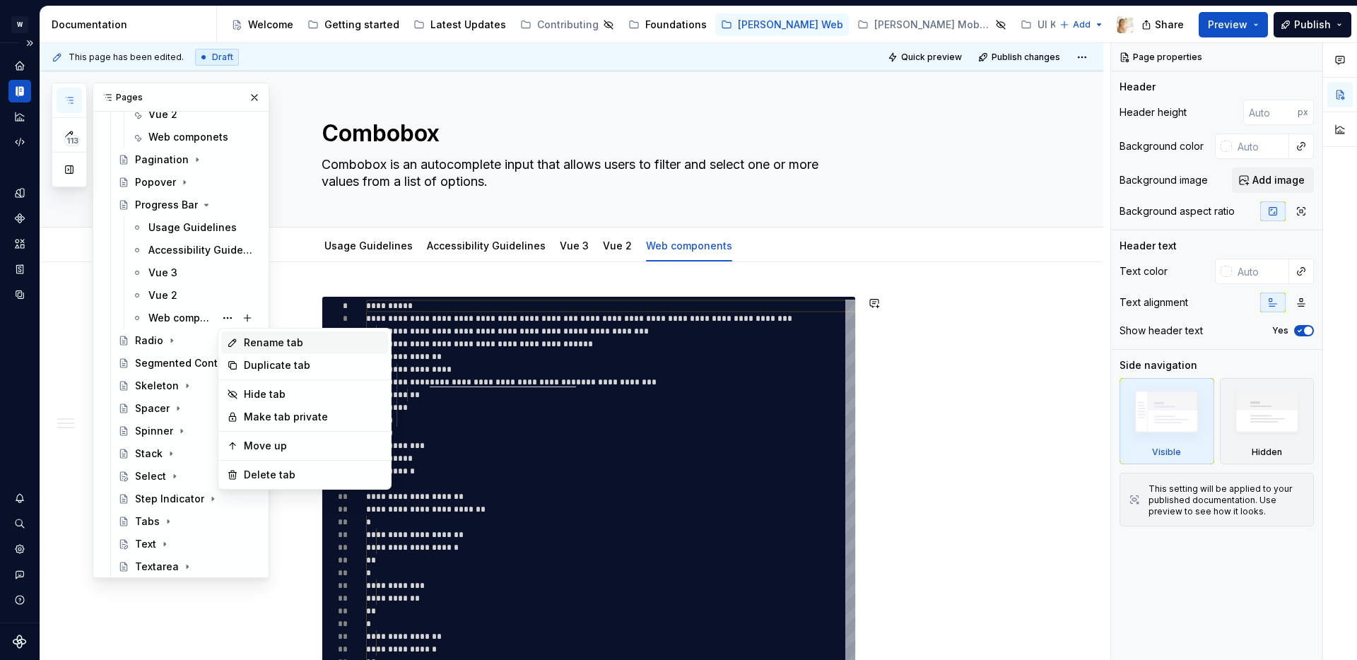
click at [251, 342] on div "Rename tab" at bounding box center [313, 343] width 139 height 14
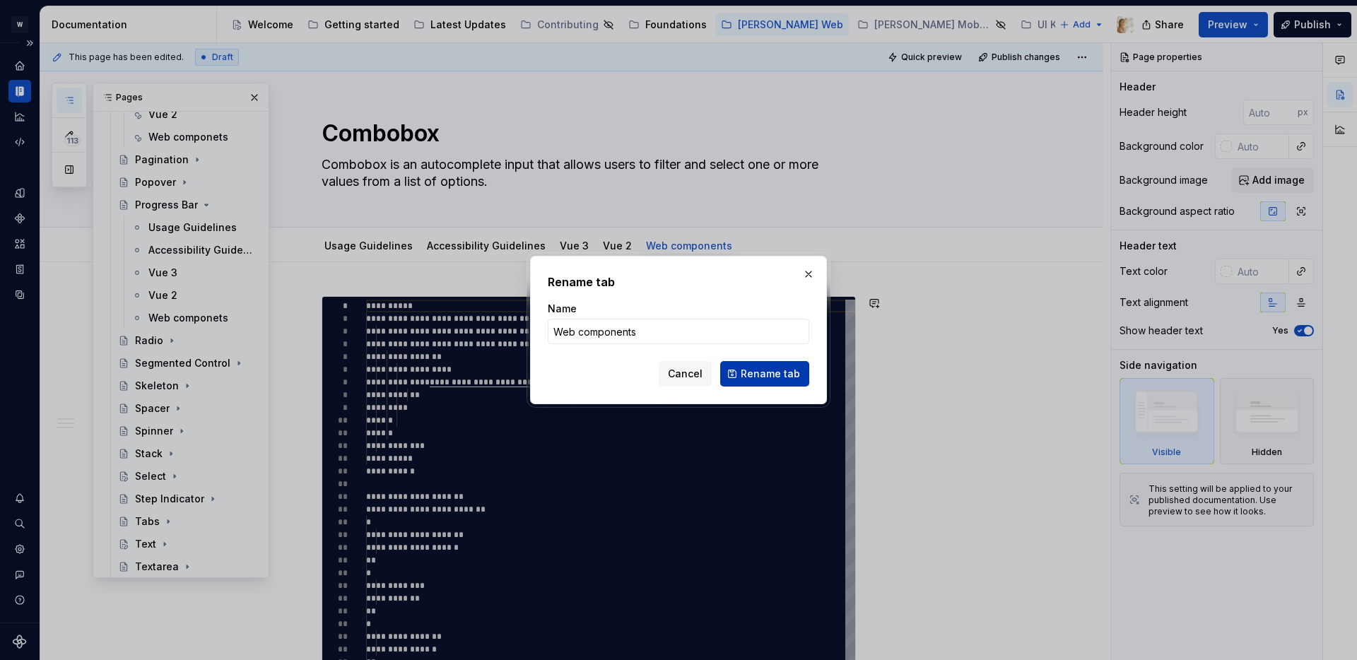
type input "Web components"
click at [750, 373] on span "Rename tab" at bounding box center [770, 374] width 59 height 14
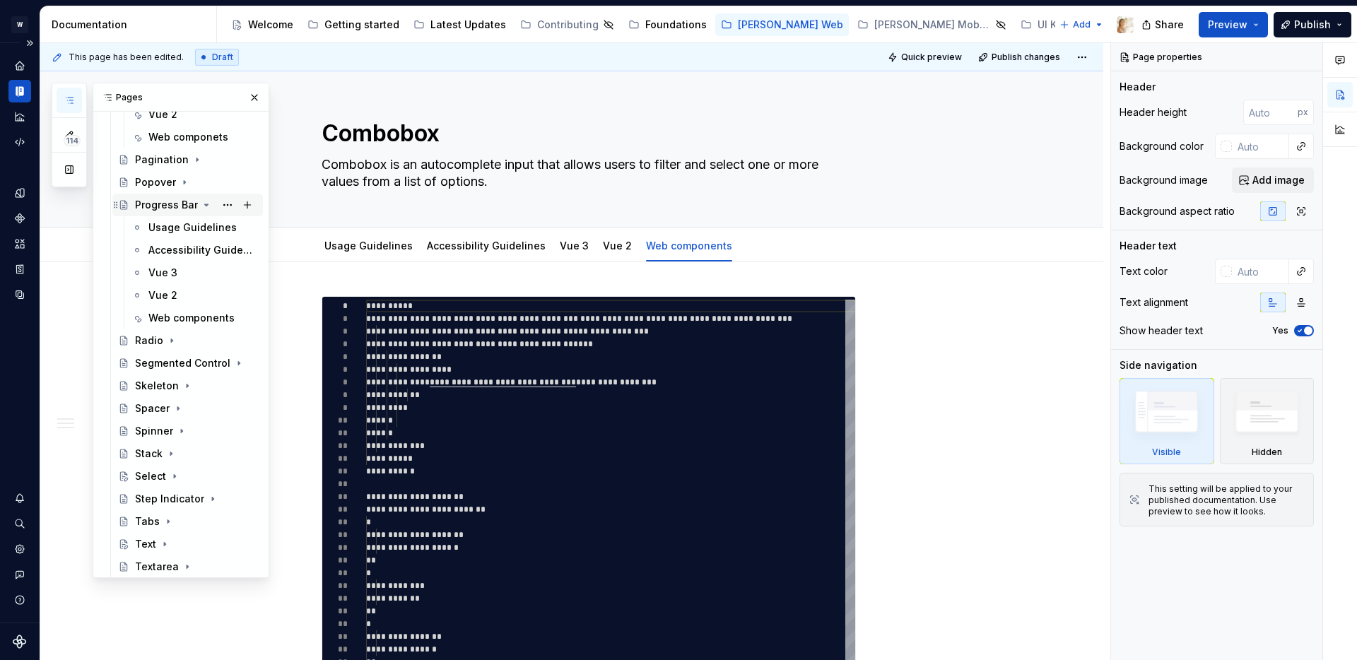
click at [206, 203] on icon "Page tree" at bounding box center [206, 204] width 11 height 11
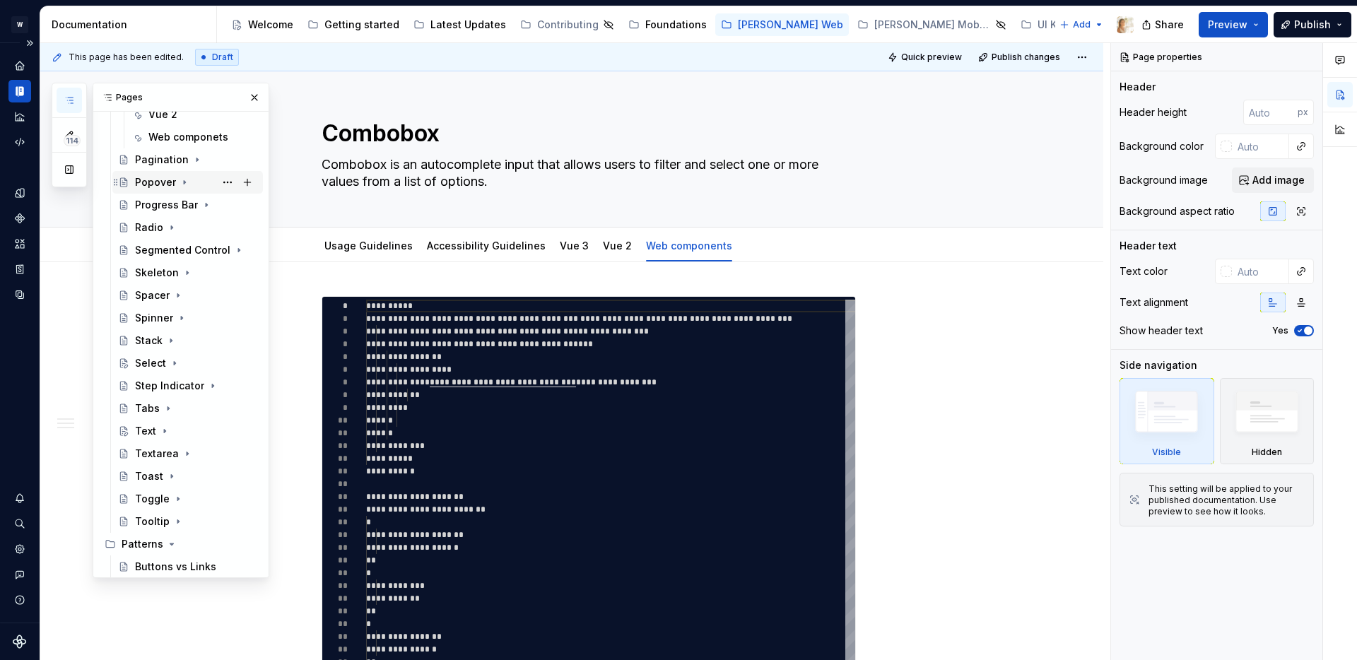
click at [184, 181] on icon "Page tree" at bounding box center [184, 182] width 11 height 11
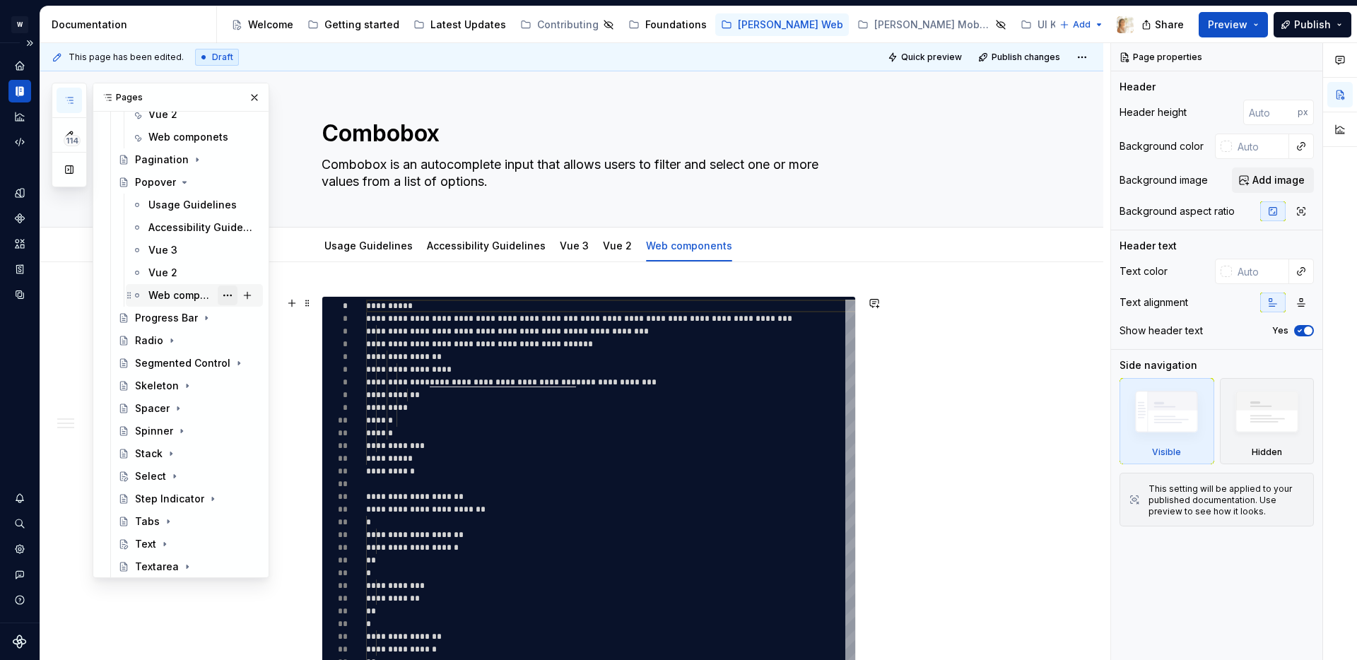
click at [223, 295] on button "Page tree" at bounding box center [228, 296] width 20 height 20
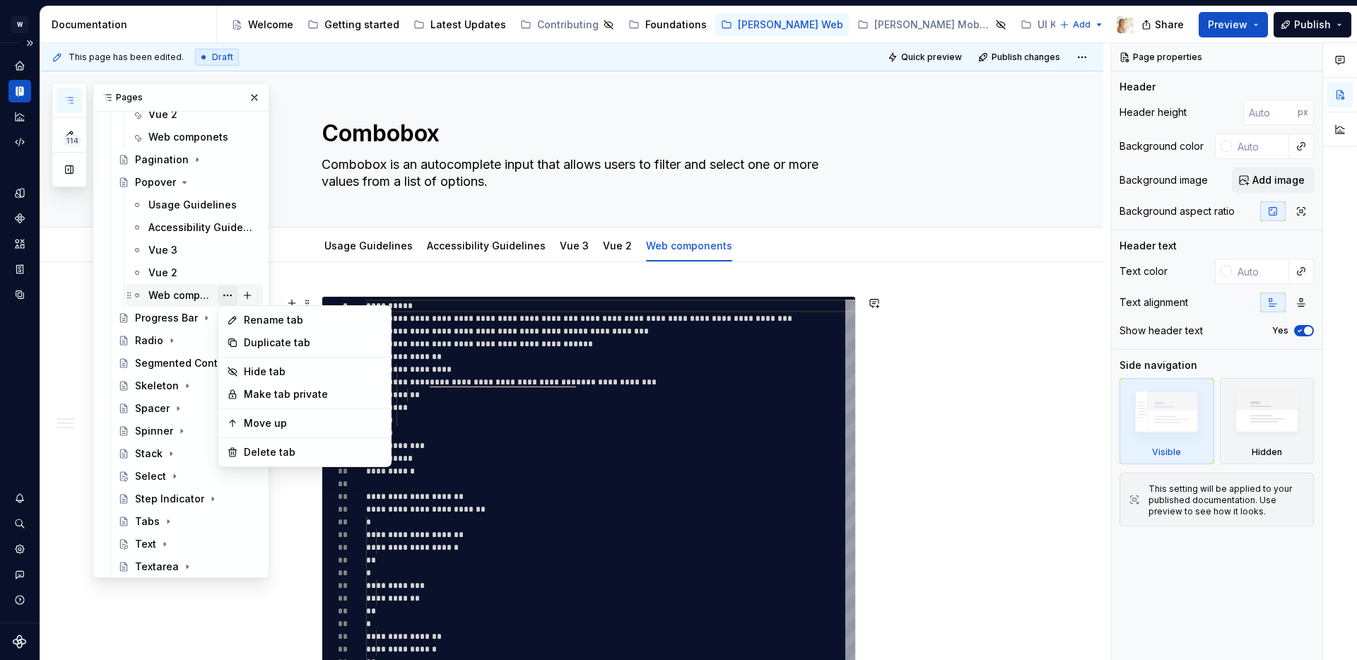
type textarea "*"
click at [293, 316] on div "Rename tab" at bounding box center [313, 320] width 139 height 14
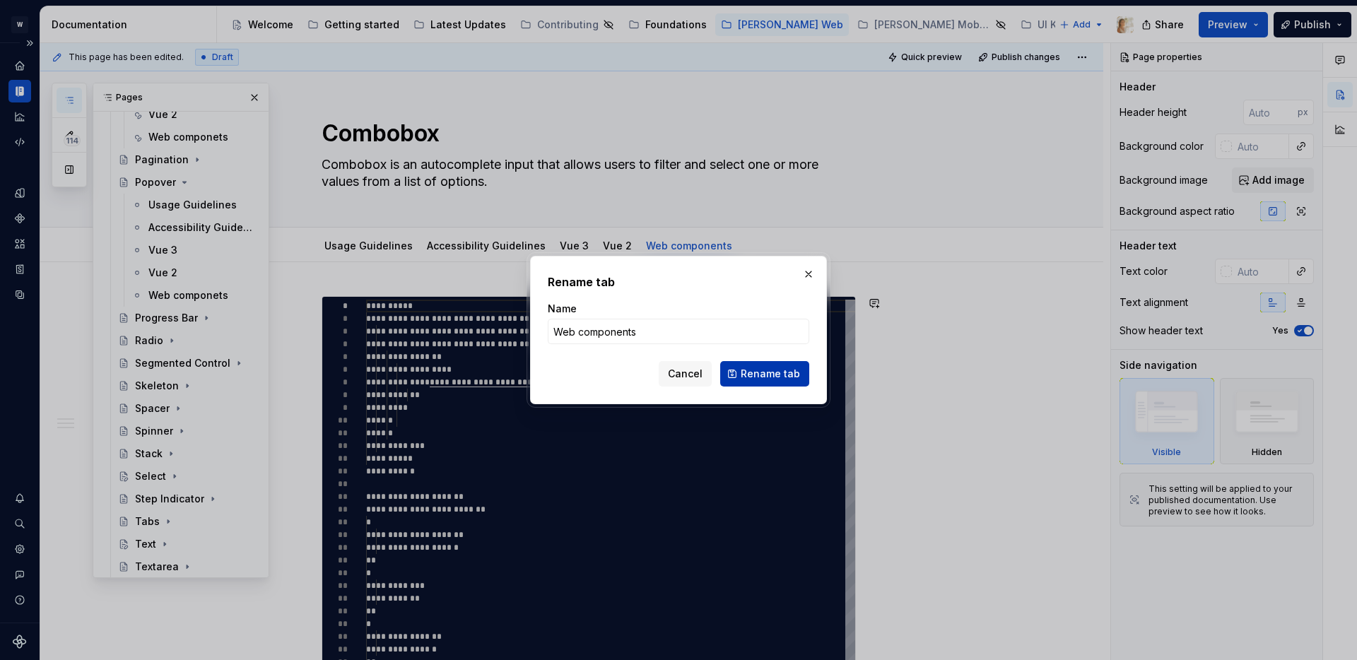
type input "Web components"
click at [755, 375] on span "Rename tab" at bounding box center [770, 374] width 59 height 14
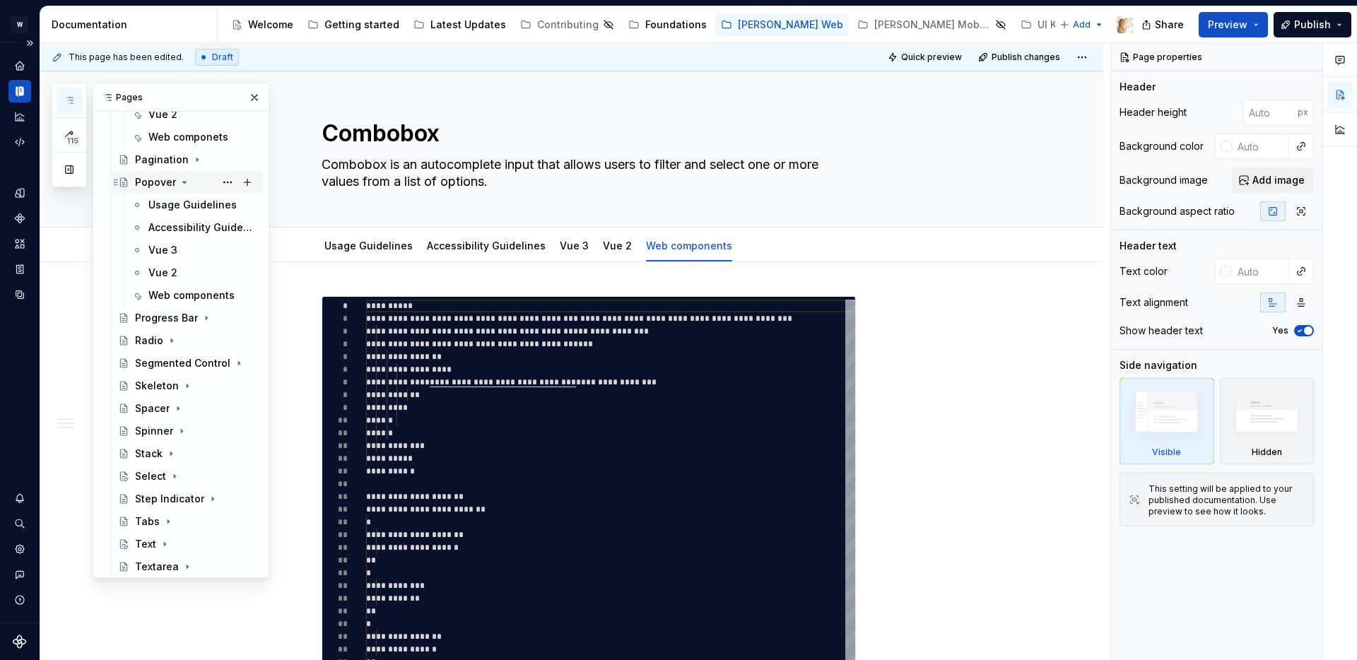
click at [186, 182] on icon "Page tree" at bounding box center [184, 182] width 11 height 11
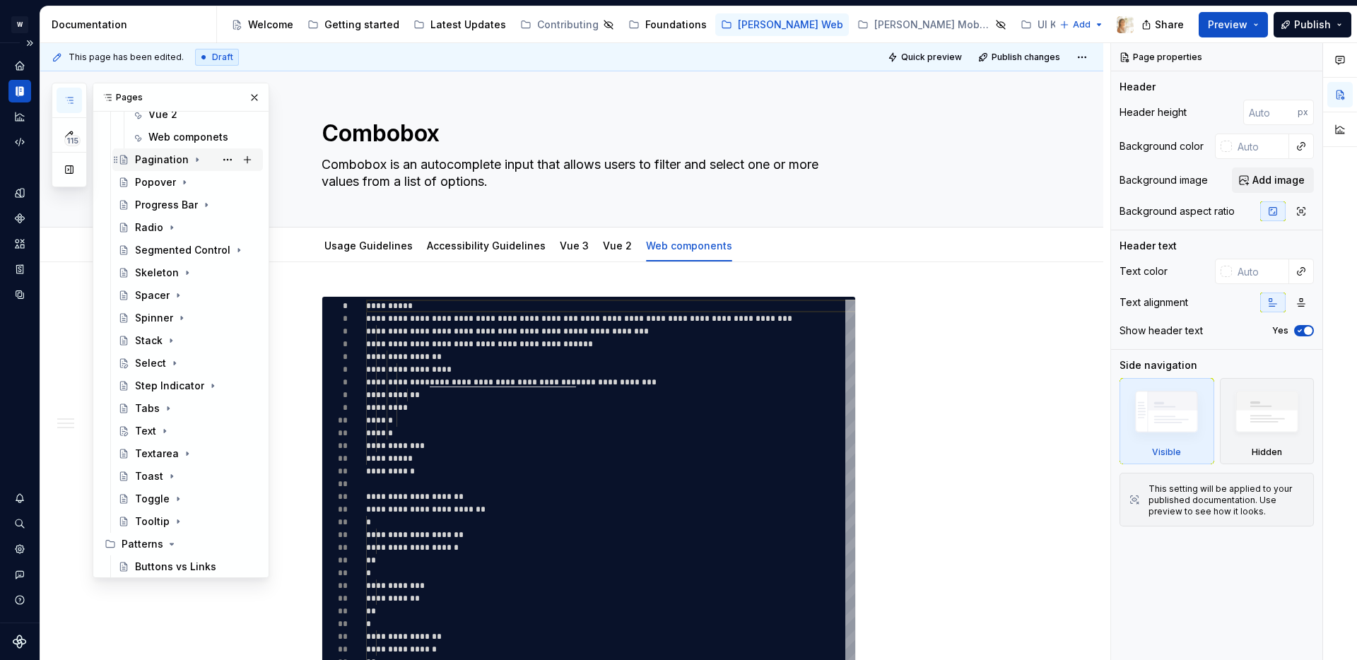
click at [194, 159] on icon "Page tree" at bounding box center [197, 159] width 11 height 11
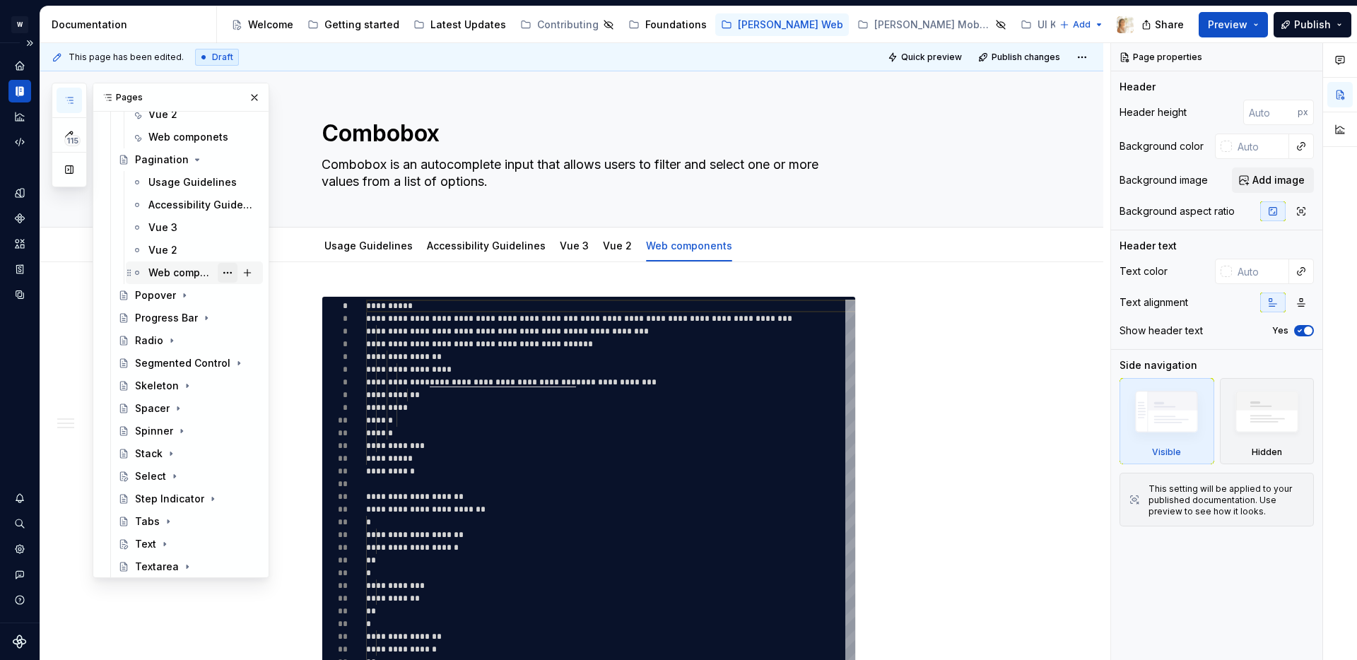
click at [229, 274] on button "Page tree" at bounding box center [228, 273] width 20 height 20
type textarea "*"
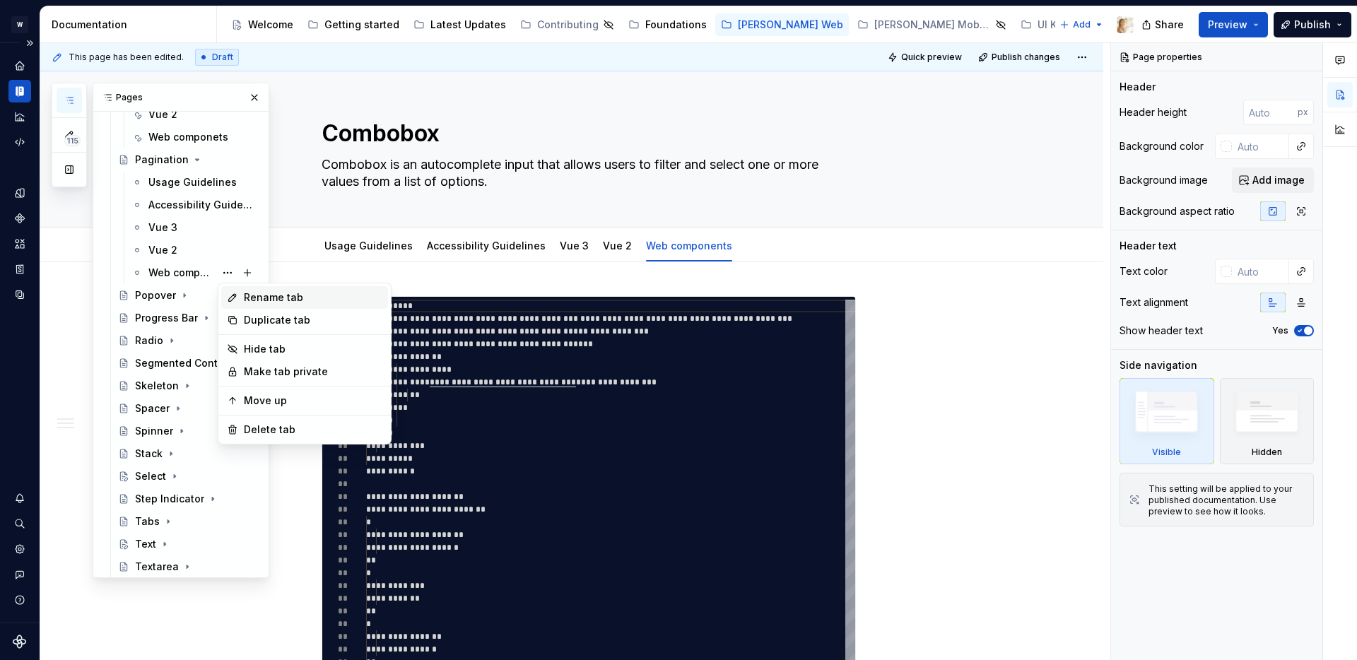
click at [256, 293] on div "Rename tab" at bounding box center [313, 298] width 139 height 14
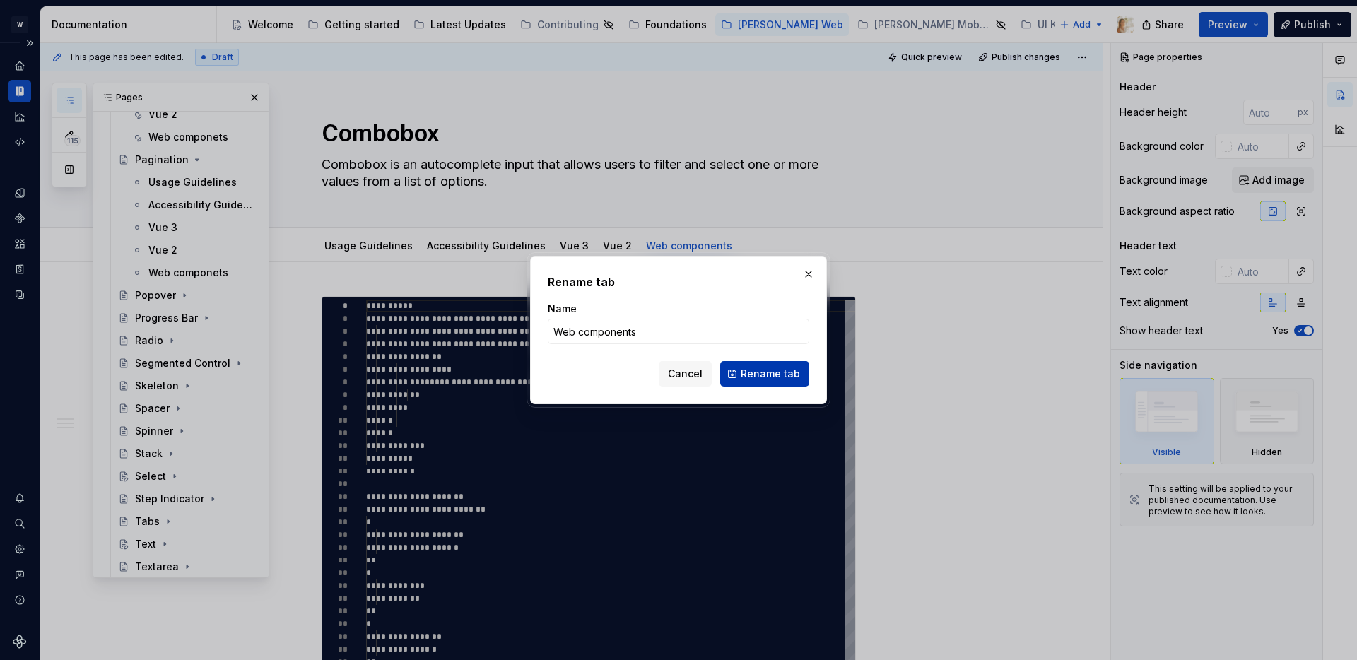
type input "Web components"
click at [758, 375] on span "Rename tab" at bounding box center [770, 374] width 59 height 14
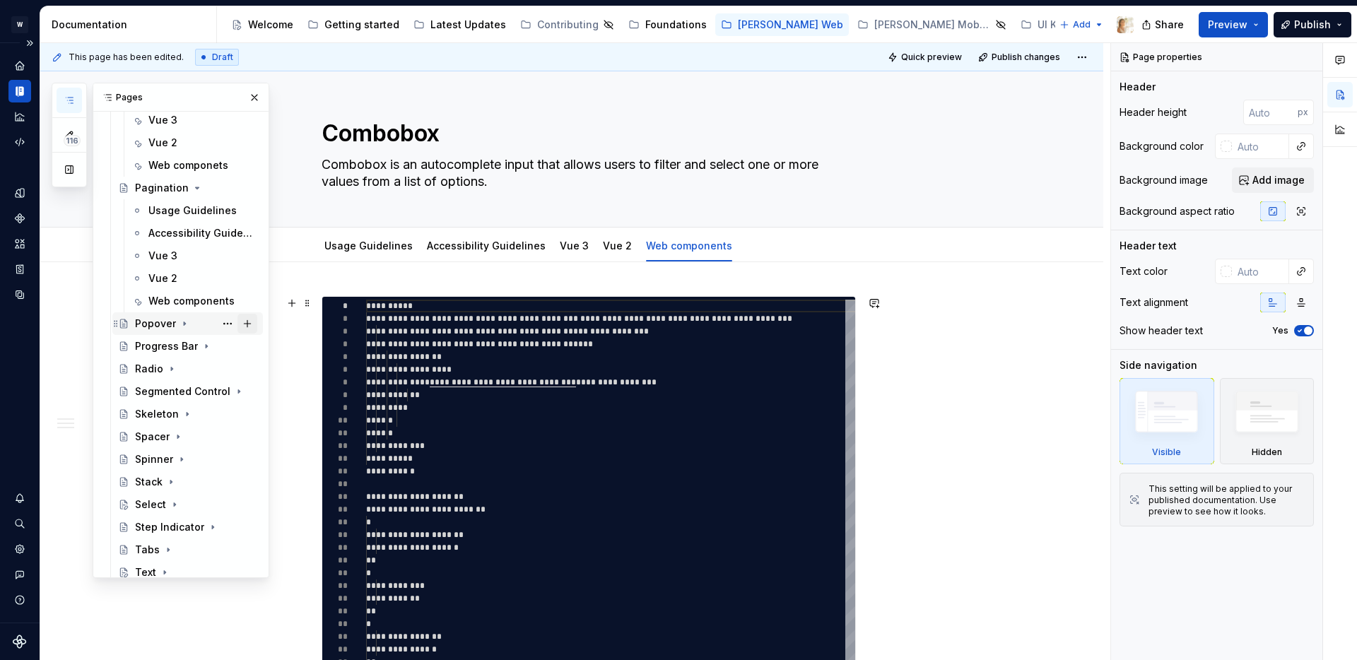
scroll to position [1321, 0]
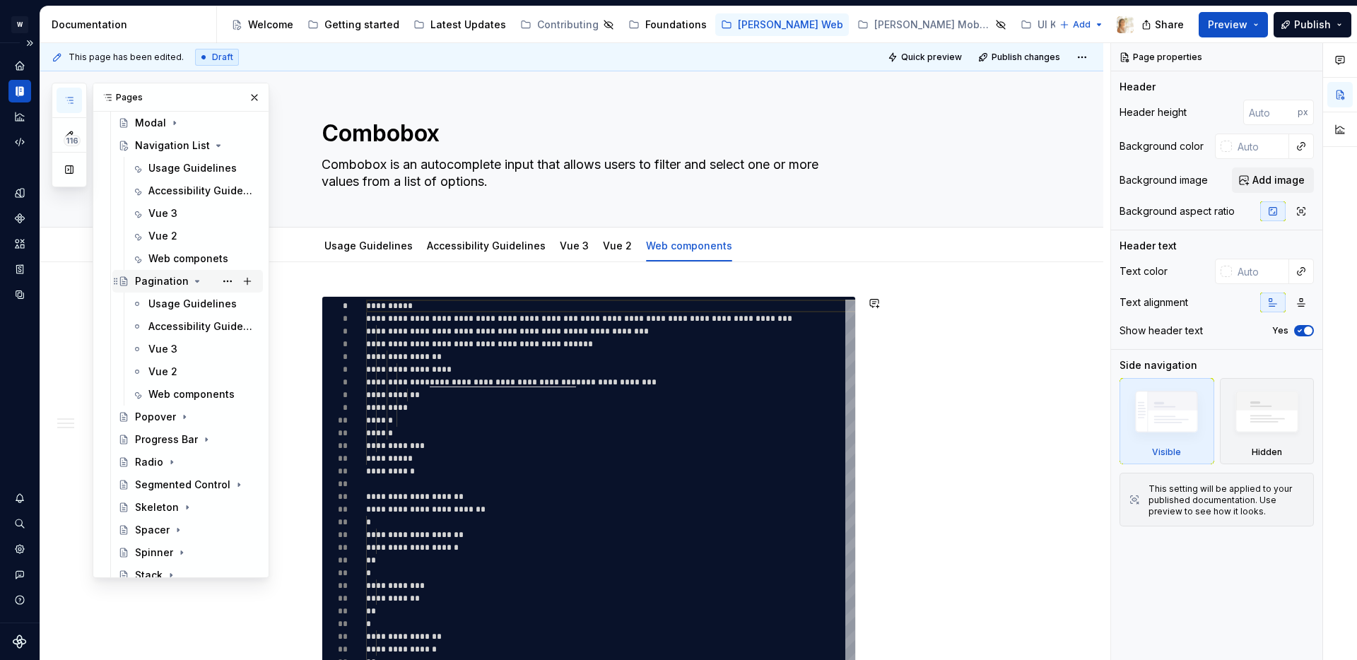
click at [195, 276] on icon "Page tree" at bounding box center [197, 281] width 11 height 11
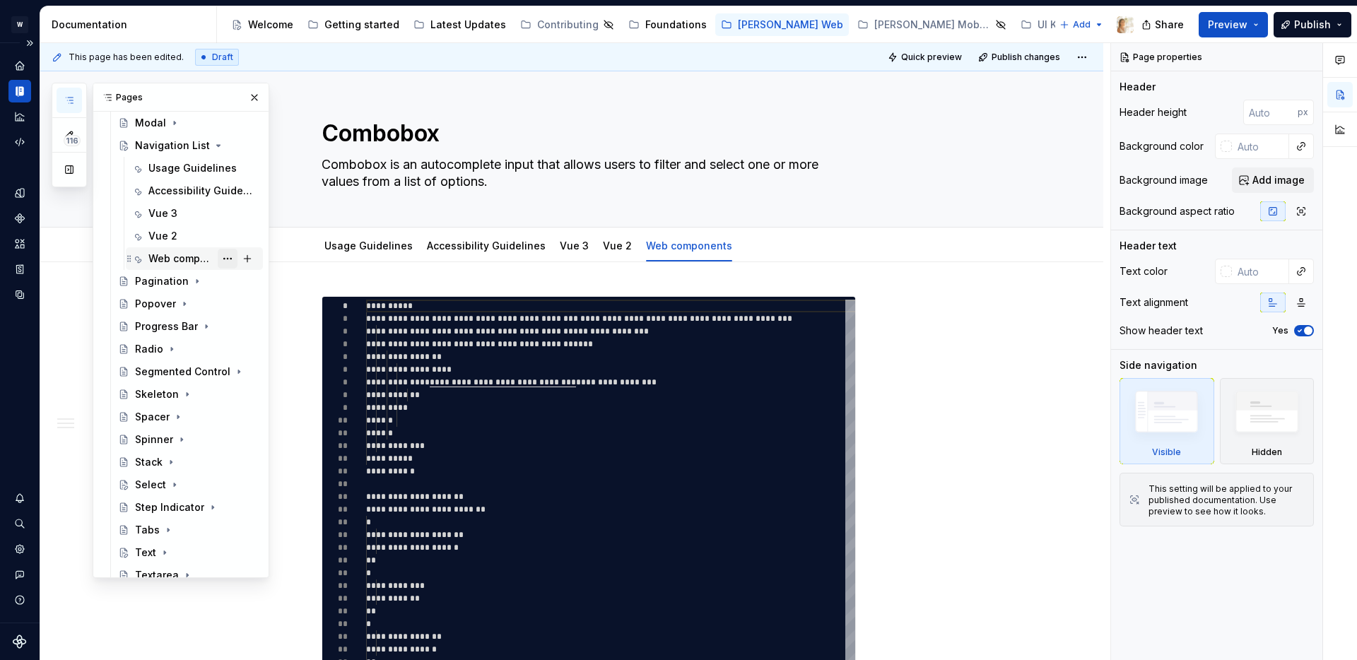
click at [223, 257] on button "Page tree" at bounding box center [228, 259] width 20 height 20
type textarea "*"
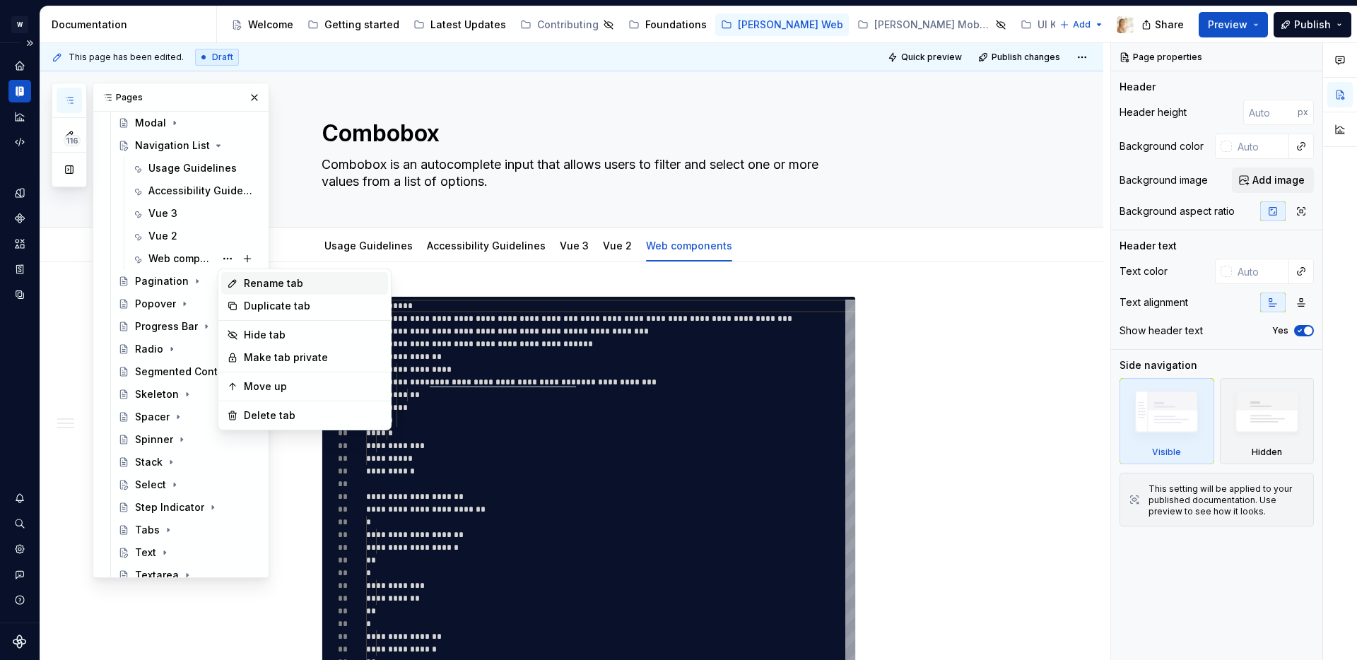
click at [259, 283] on div "Rename tab" at bounding box center [313, 283] width 139 height 14
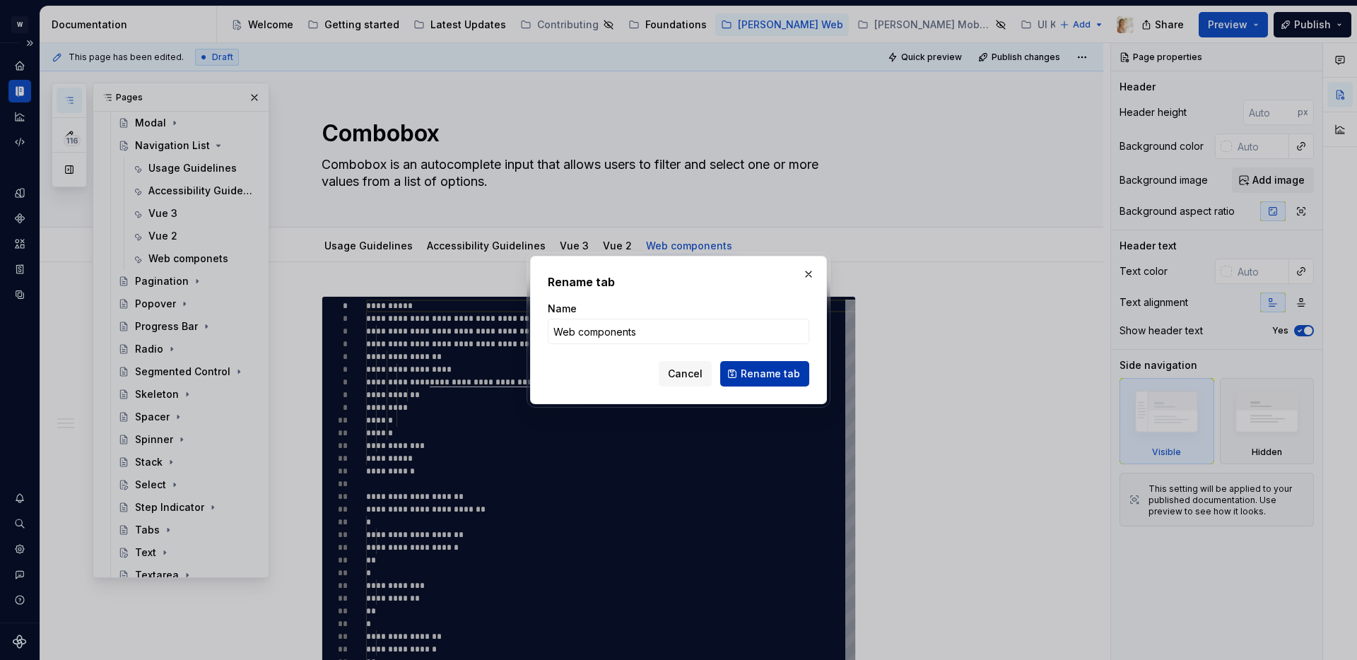
type input "Web components"
click at [773, 373] on span "Rename tab" at bounding box center [770, 374] width 59 height 14
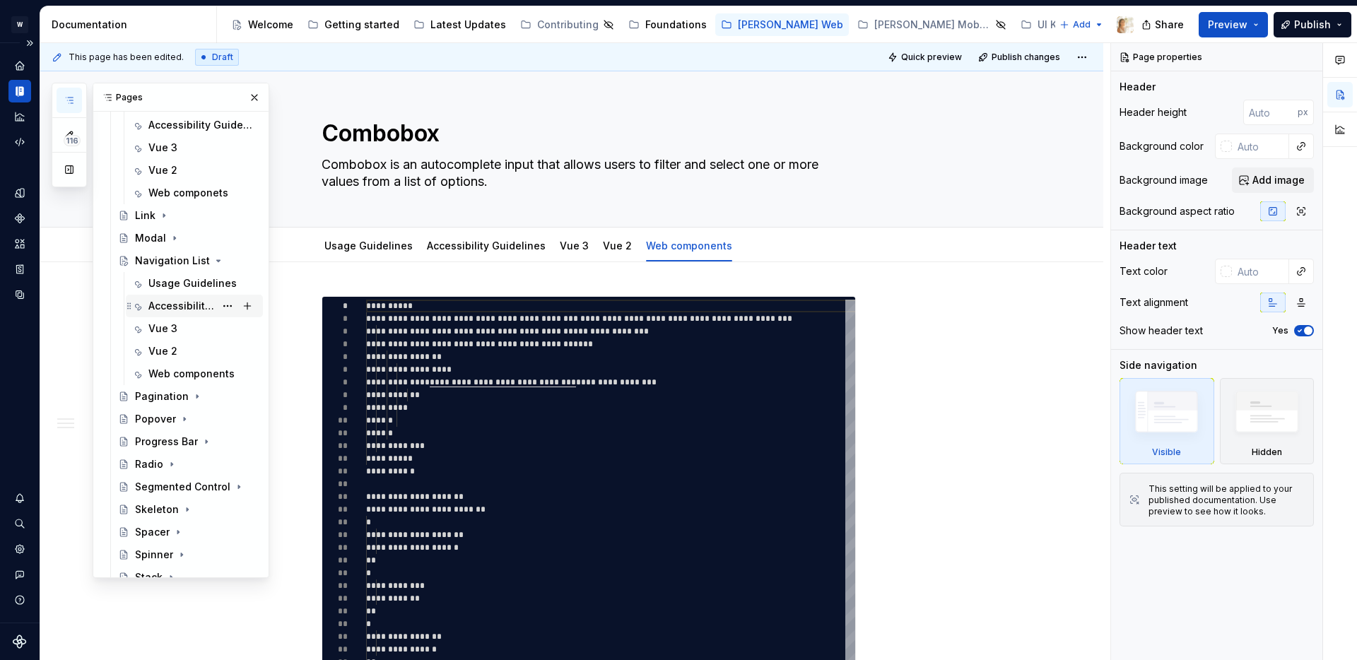
scroll to position [1157, 0]
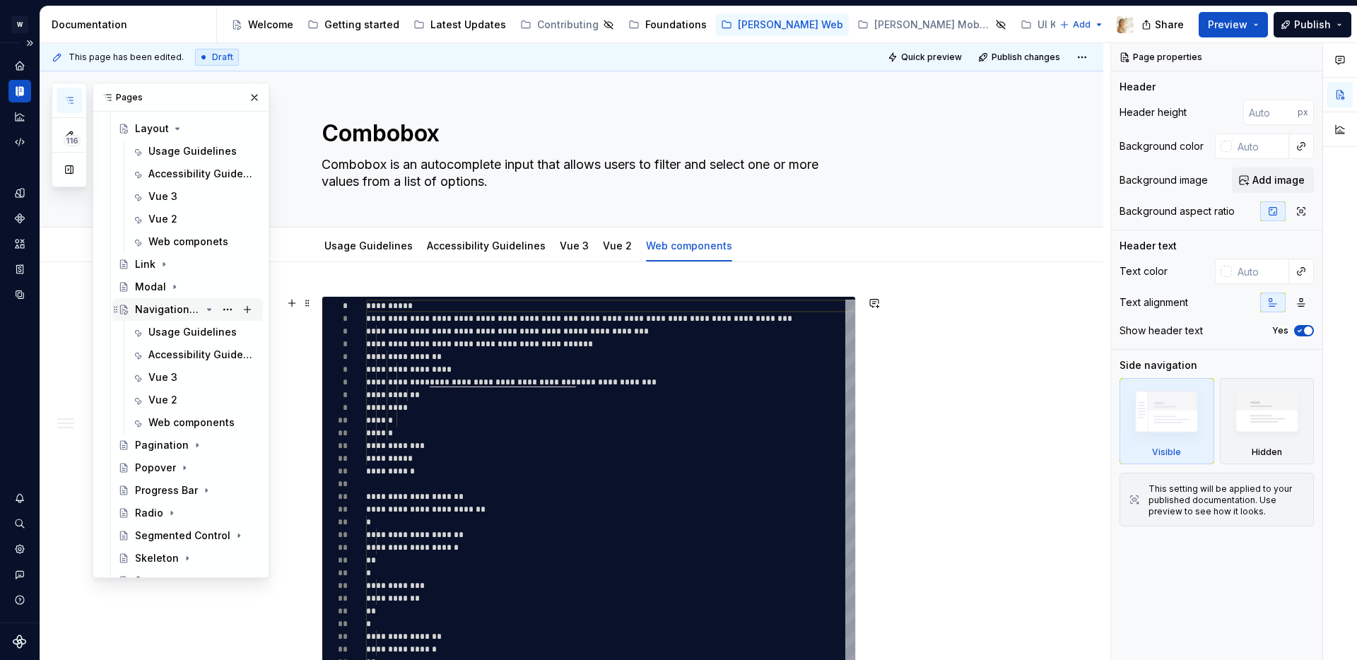
click at [209, 308] on icon "Page tree" at bounding box center [209, 309] width 11 height 11
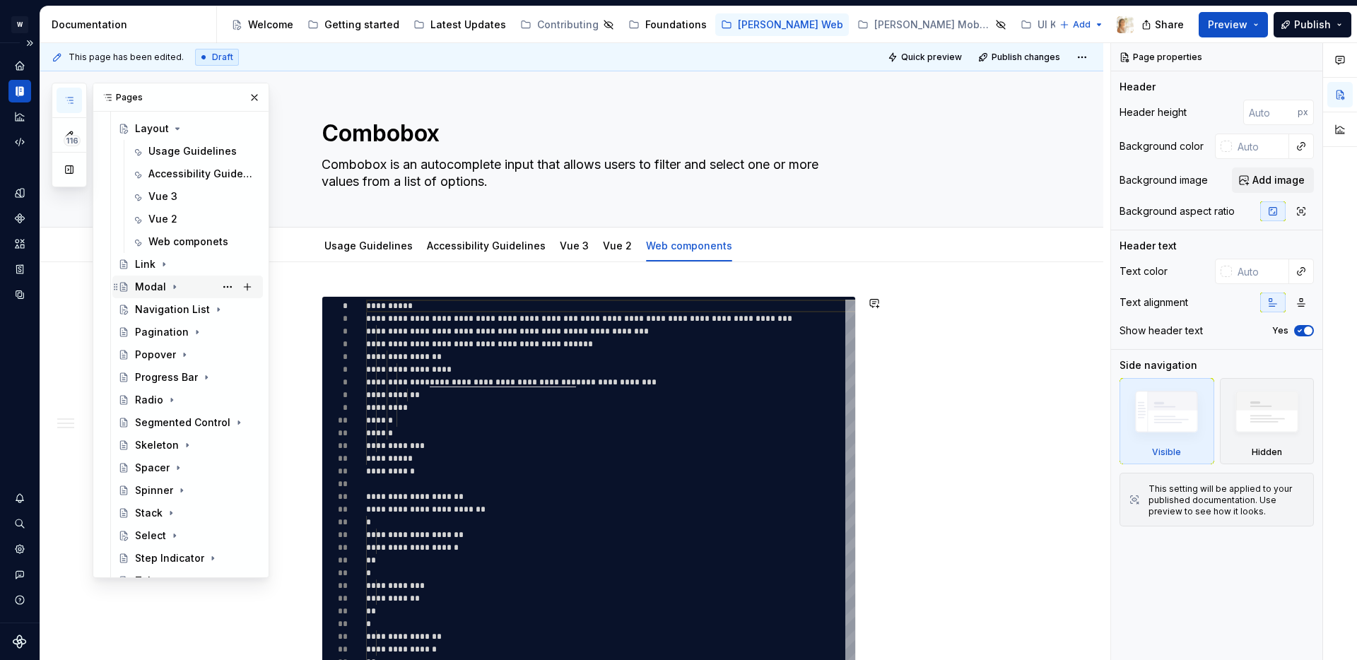
click at [170, 288] on icon "Page tree" at bounding box center [174, 286] width 11 height 11
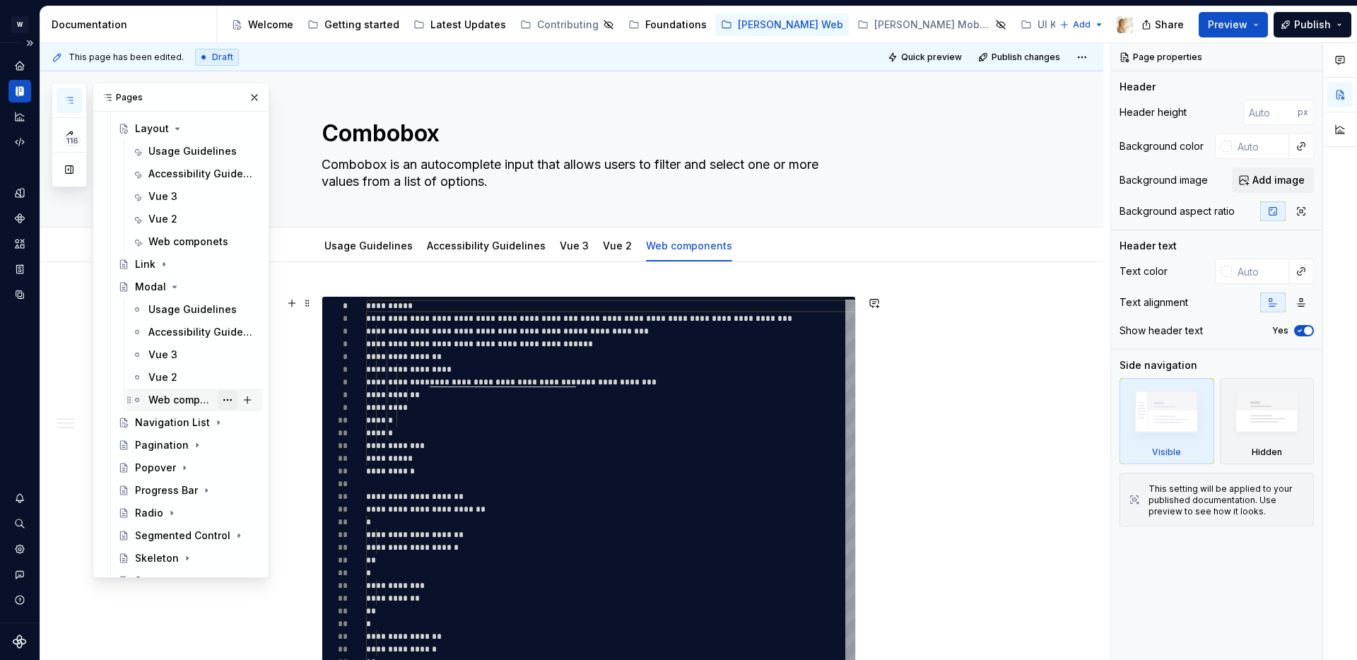
click at [229, 397] on button "Page tree" at bounding box center [228, 400] width 20 height 20
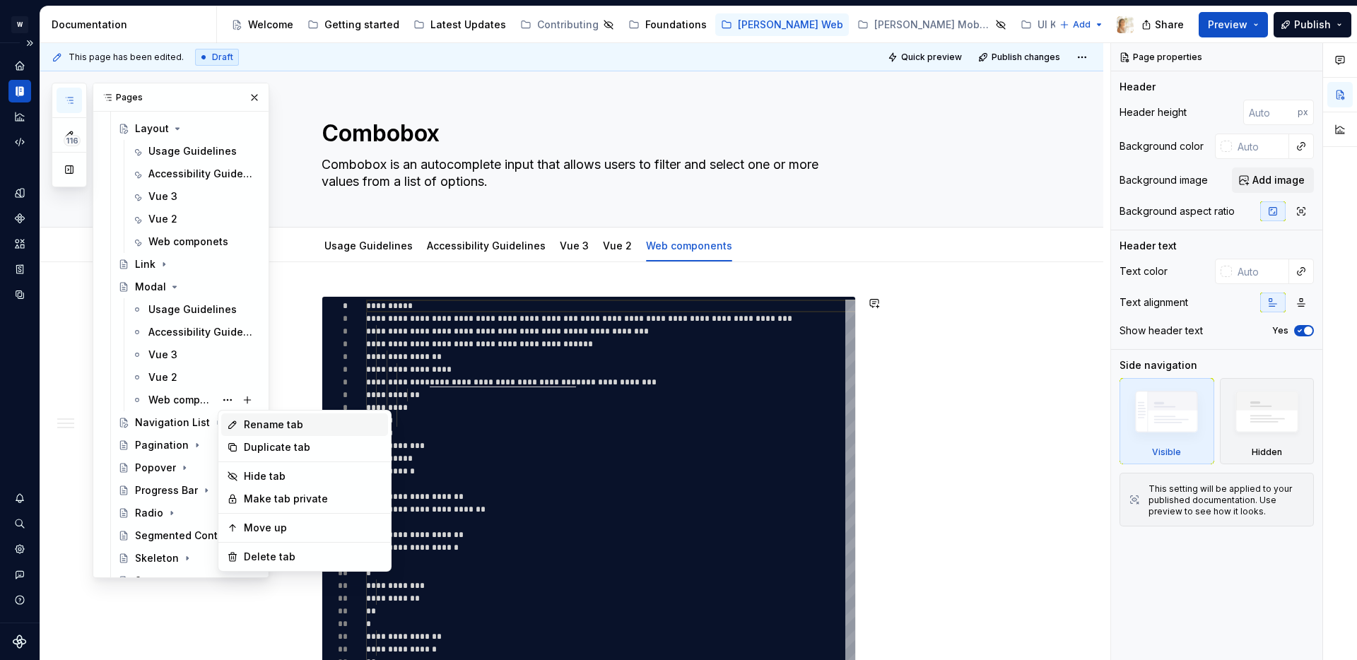
type textarea "*"
click at [280, 420] on div "Rename tab" at bounding box center [313, 425] width 139 height 14
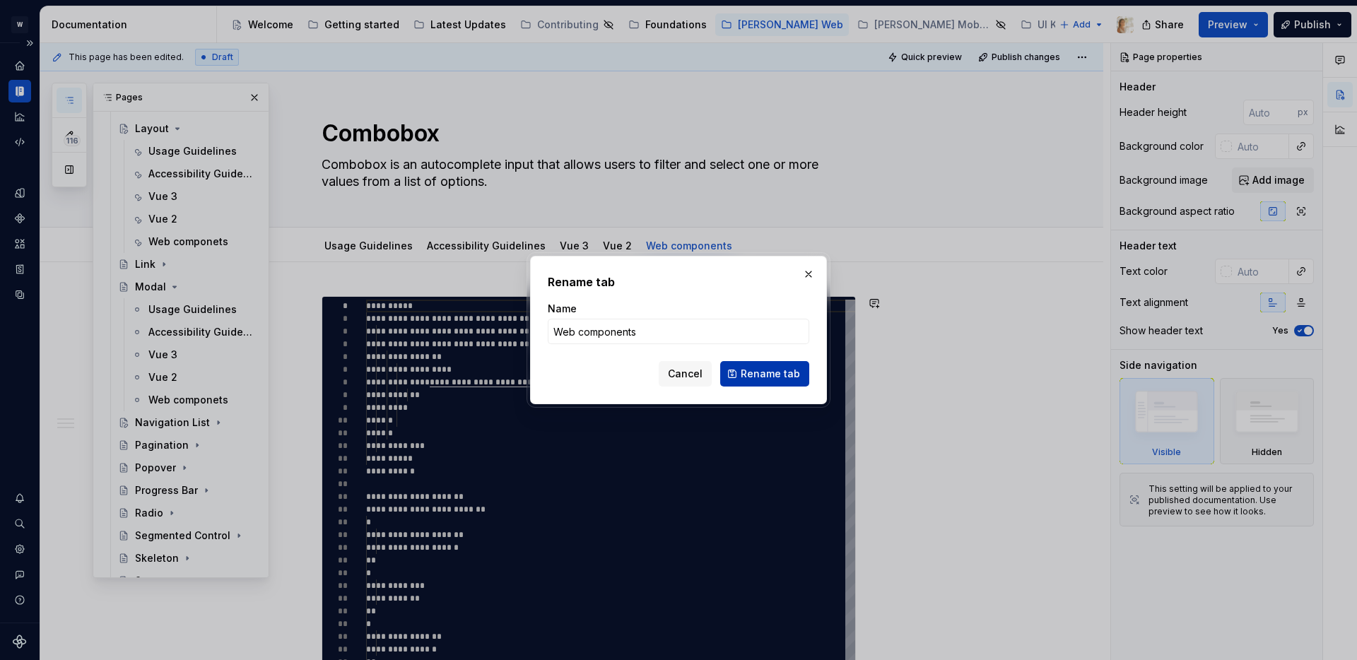
type input "Web components"
click at [744, 369] on span "Rename tab" at bounding box center [770, 374] width 59 height 14
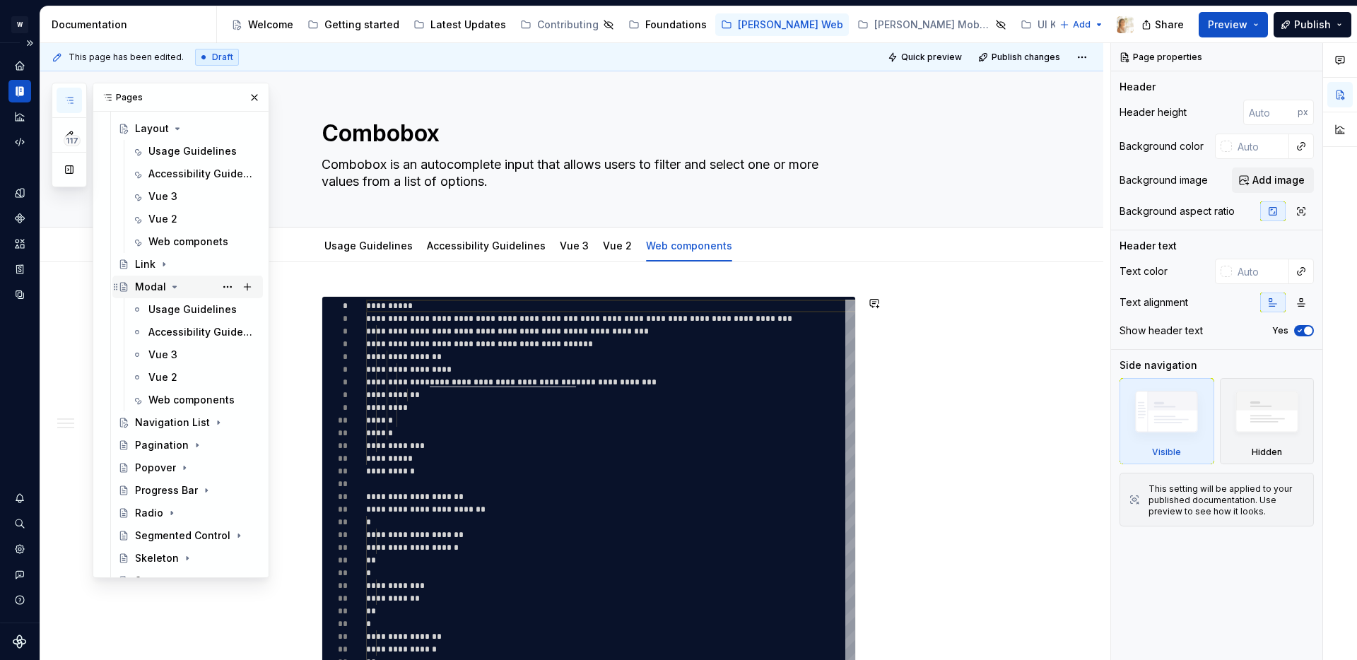
click at [170, 284] on icon "Page tree" at bounding box center [174, 286] width 11 height 11
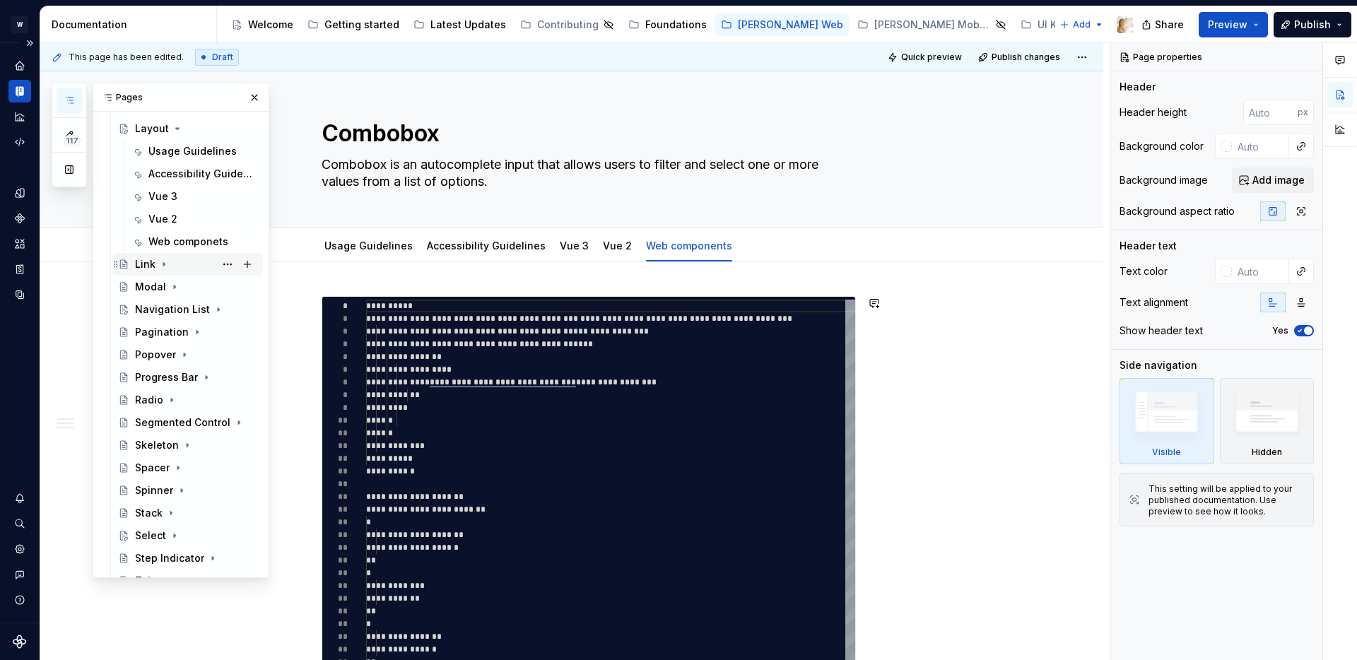
click at [163, 264] on icon "Page tree" at bounding box center [163, 265] width 1 height 4
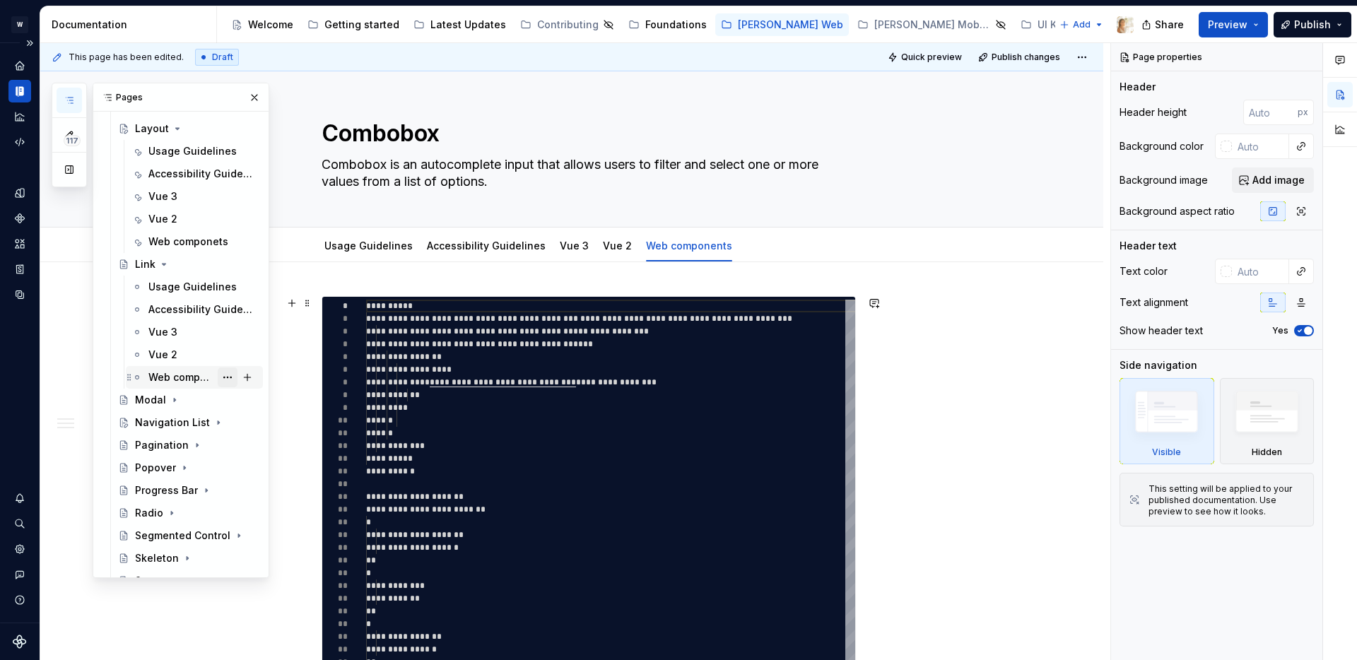
click at [228, 377] on button "Page tree" at bounding box center [228, 378] width 20 height 20
type textarea "*"
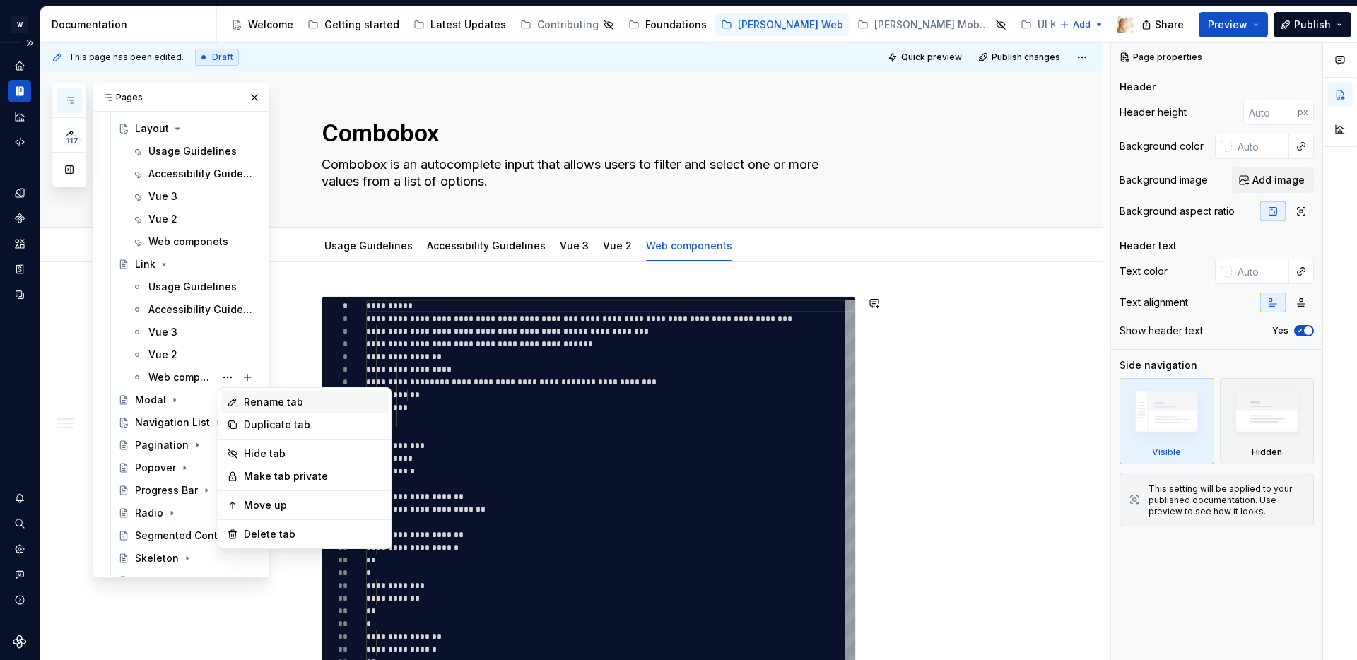
click at [259, 398] on div "Rename tab" at bounding box center [313, 402] width 139 height 14
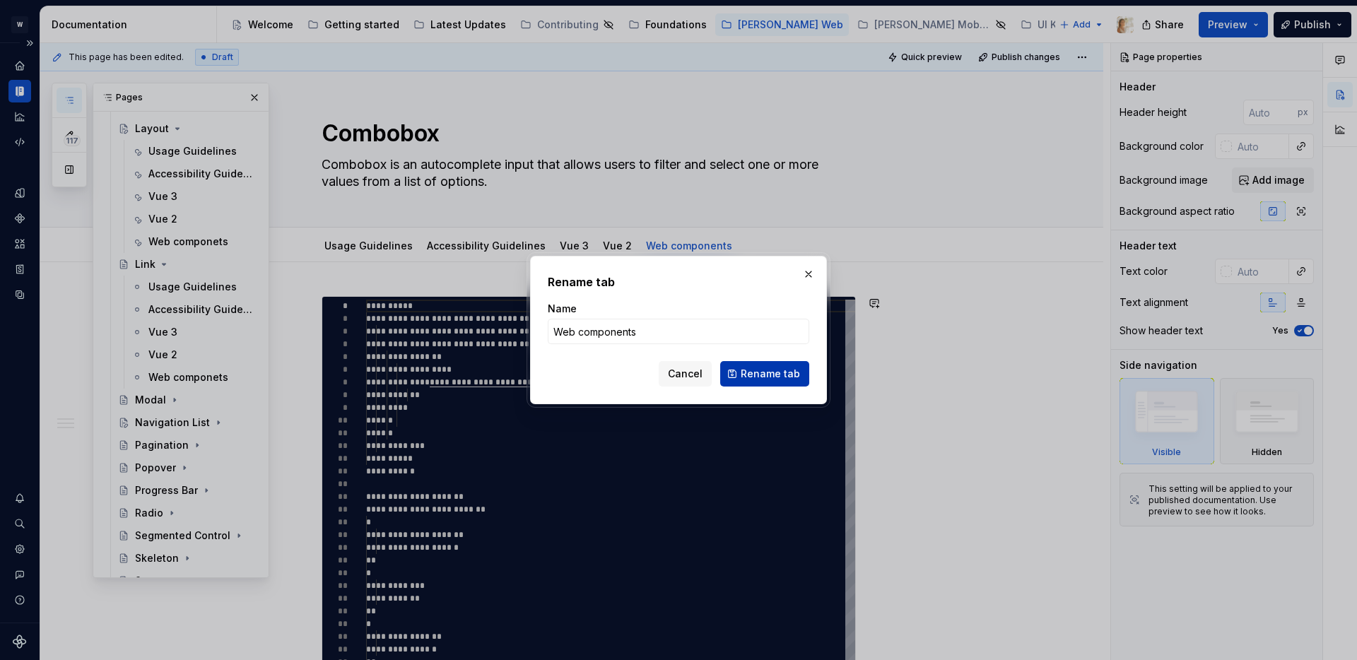
type input "Web components"
click at [763, 364] on button "Rename tab" at bounding box center [764, 373] width 89 height 25
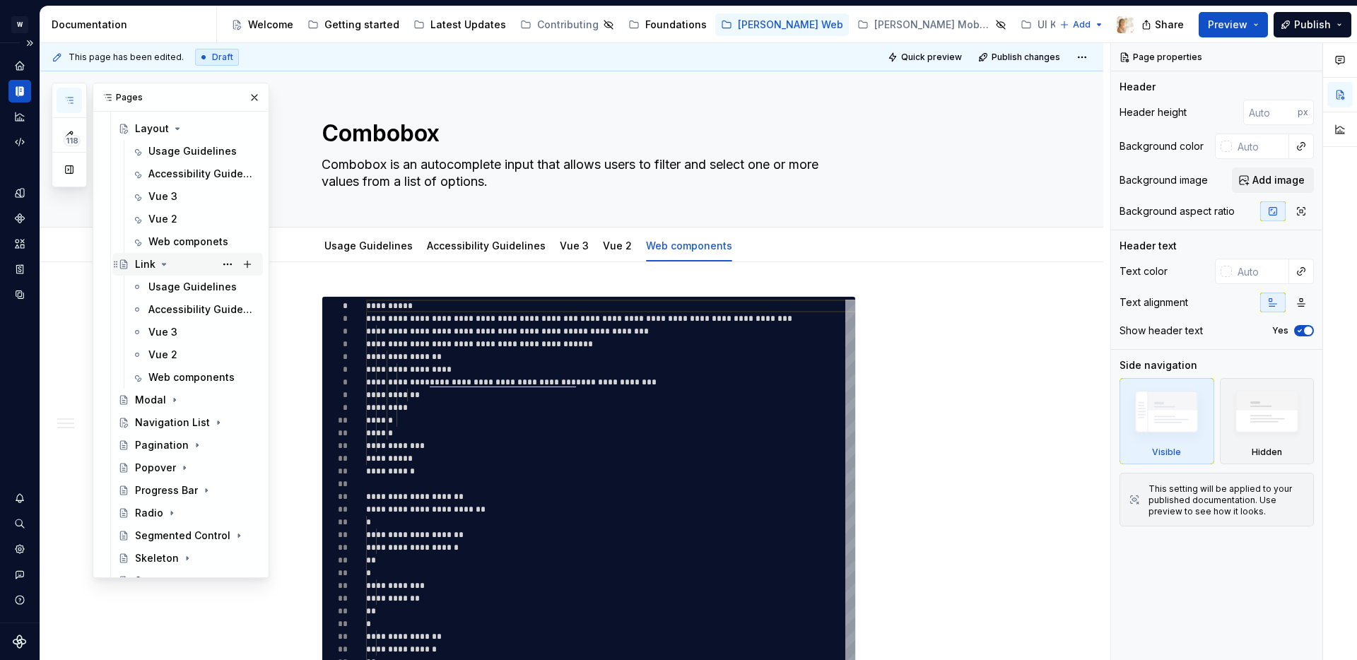
click at [165, 260] on icon "Page tree" at bounding box center [163, 264] width 11 height 11
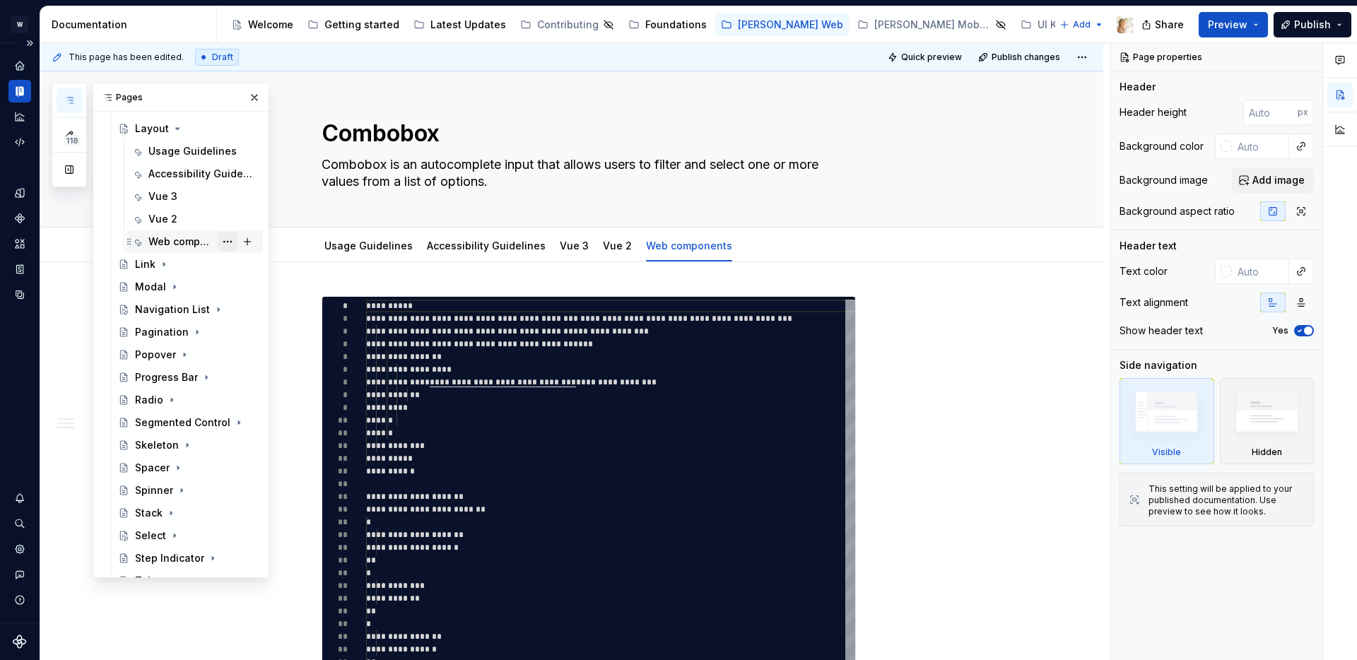
click at [226, 239] on button "Page tree" at bounding box center [228, 242] width 20 height 20
type textarea "*"
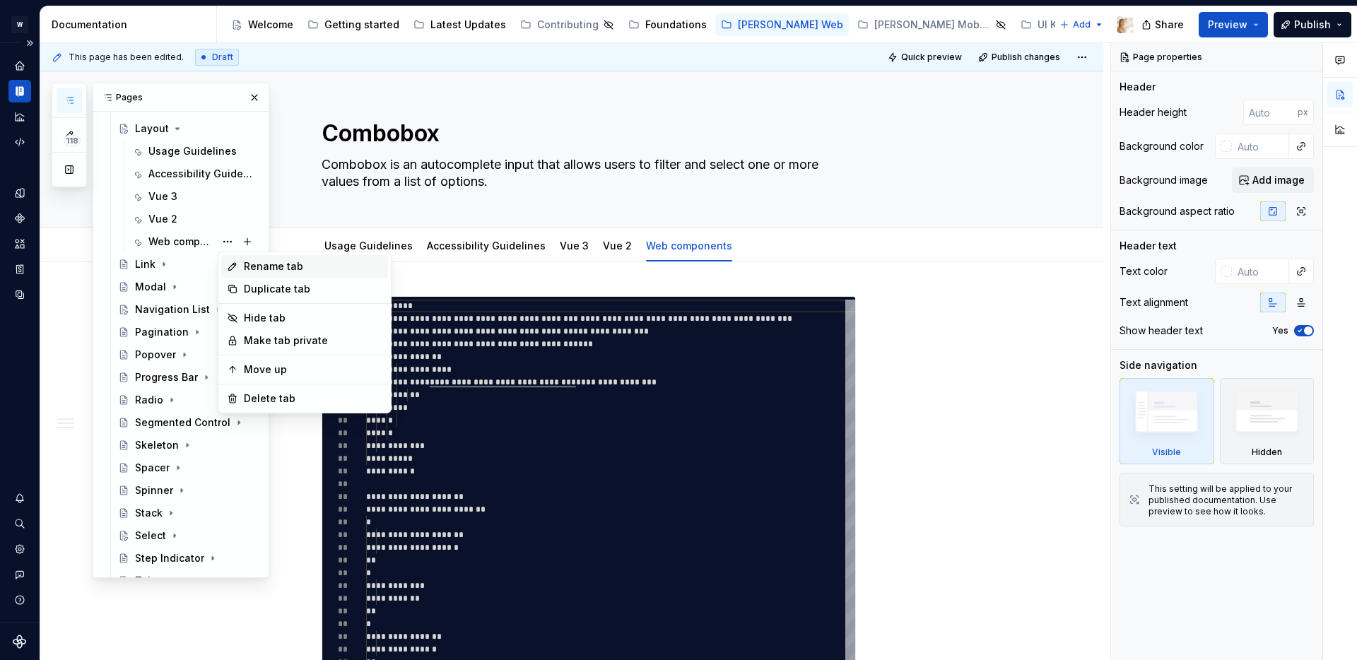
click at [252, 262] on div "Rename tab" at bounding box center [313, 266] width 139 height 14
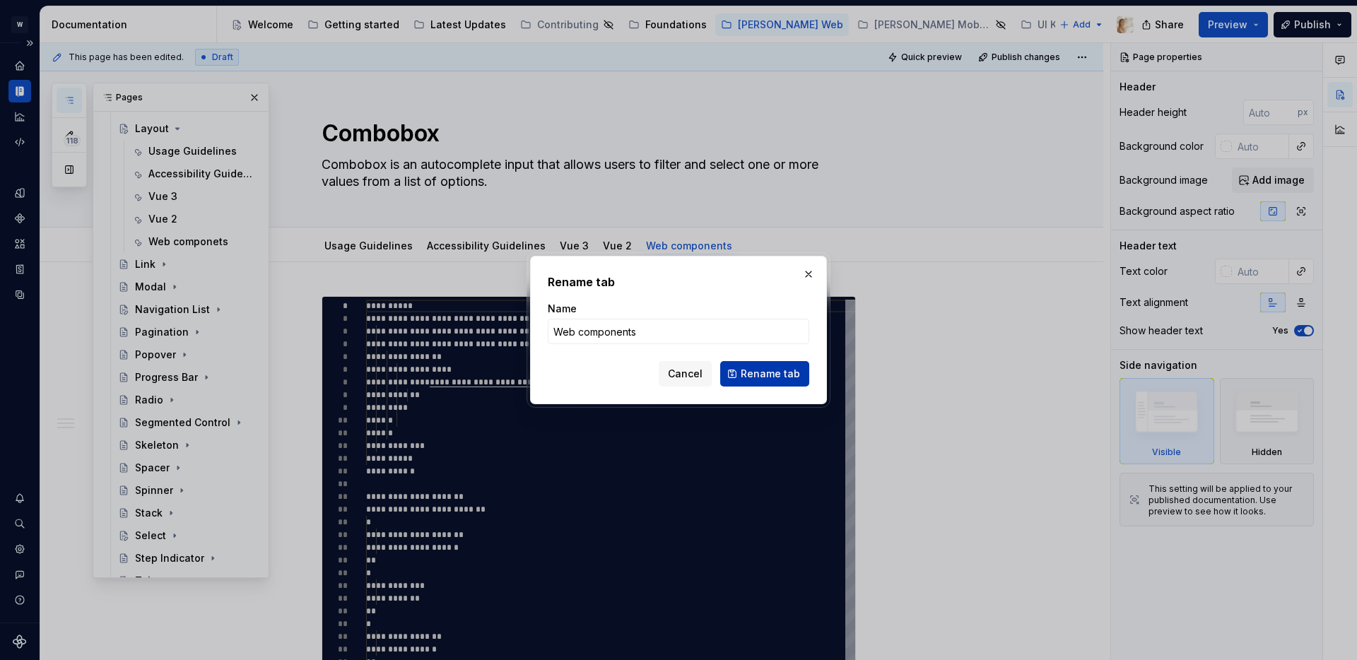
type input "Web components"
click at [755, 372] on span "Rename tab" at bounding box center [770, 374] width 59 height 14
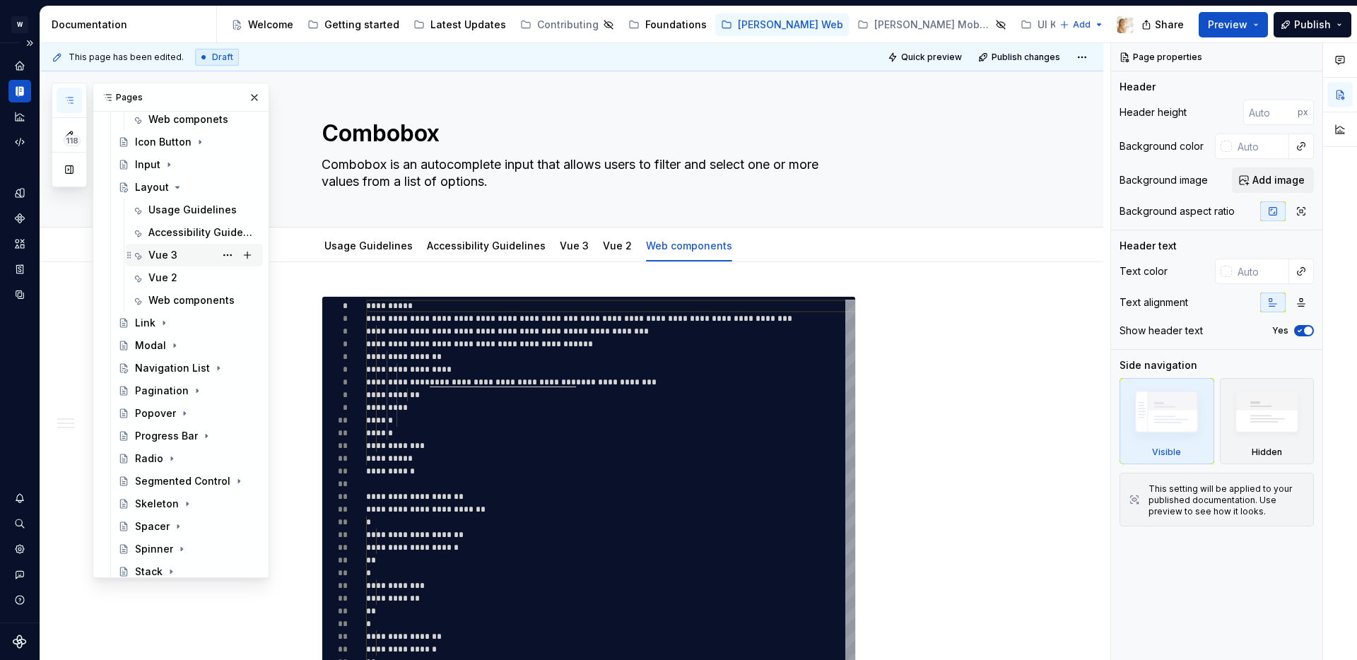
scroll to position [1062, 0]
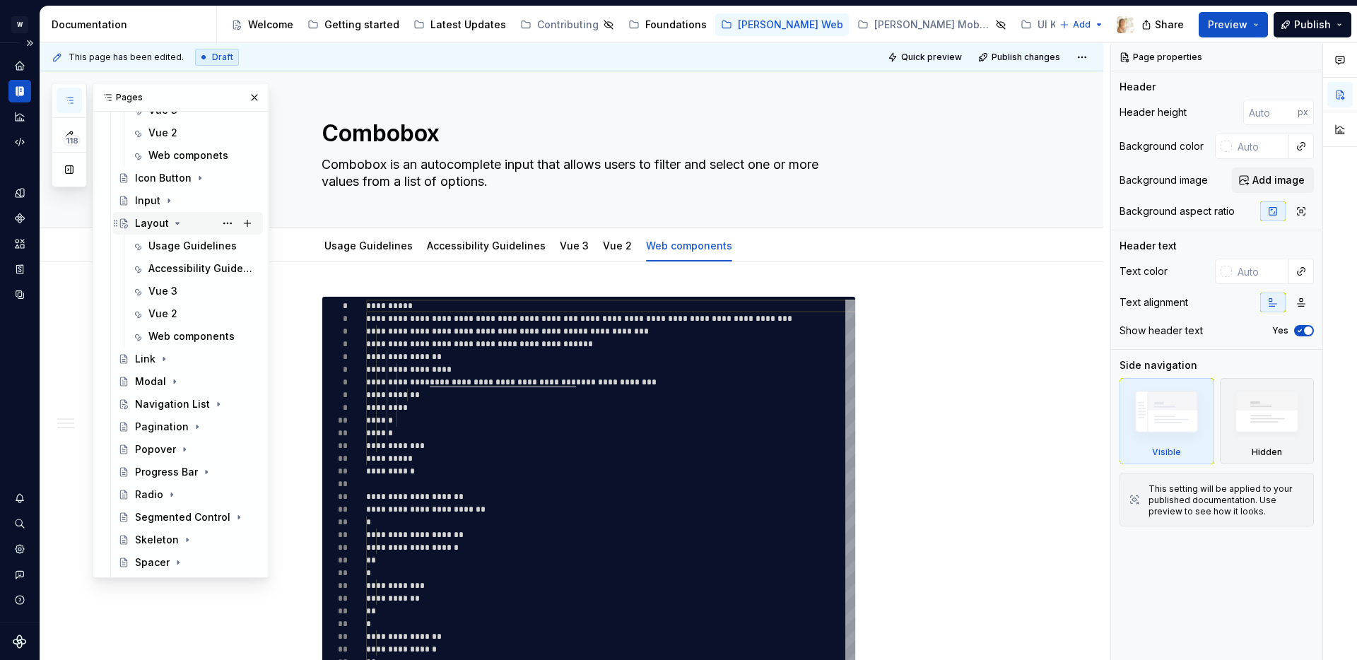
click at [176, 218] on icon "Page tree" at bounding box center [177, 223] width 11 height 11
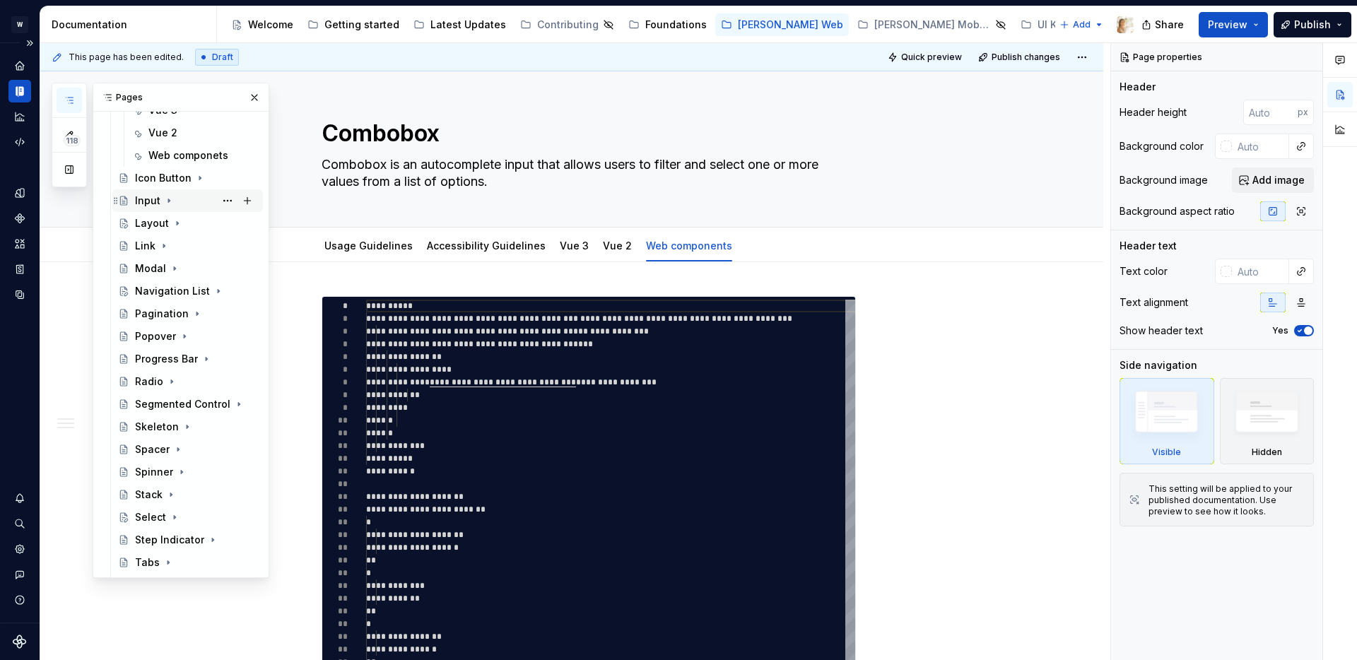
click at [168, 199] on icon "Page tree" at bounding box center [168, 200] width 11 height 11
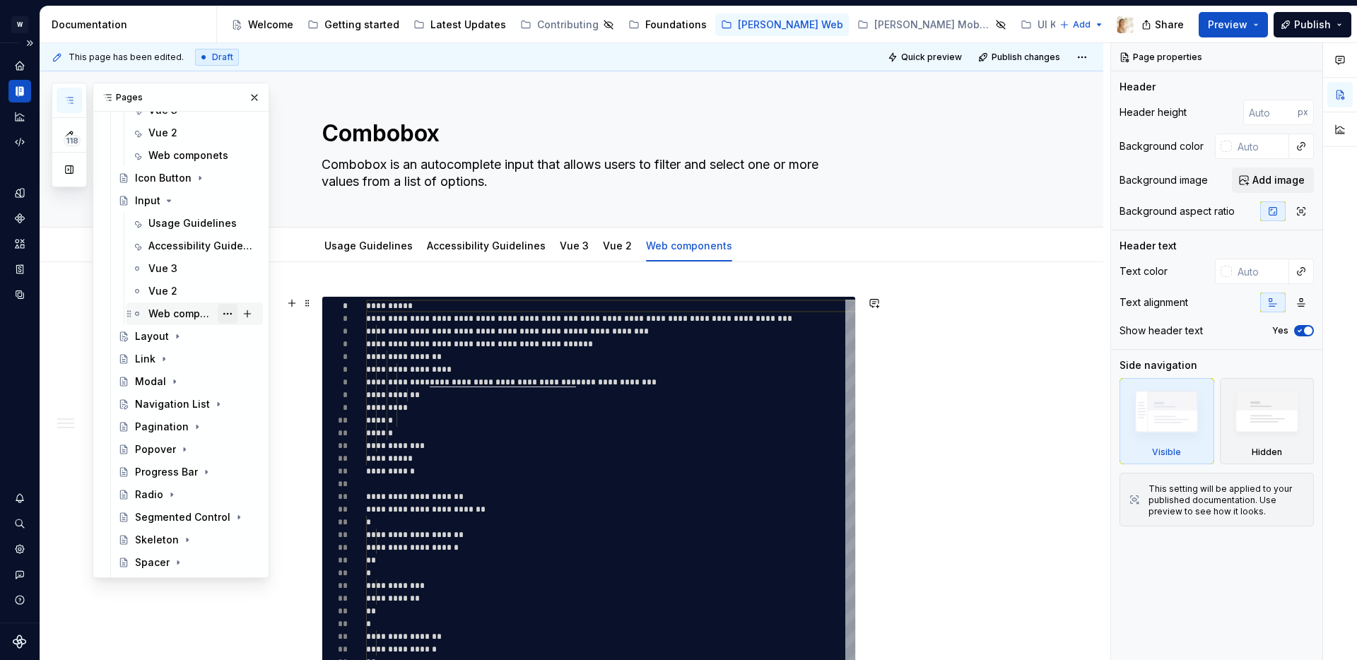
click at [225, 315] on button "Page tree" at bounding box center [228, 314] width 20 height 20
type textarea "*"
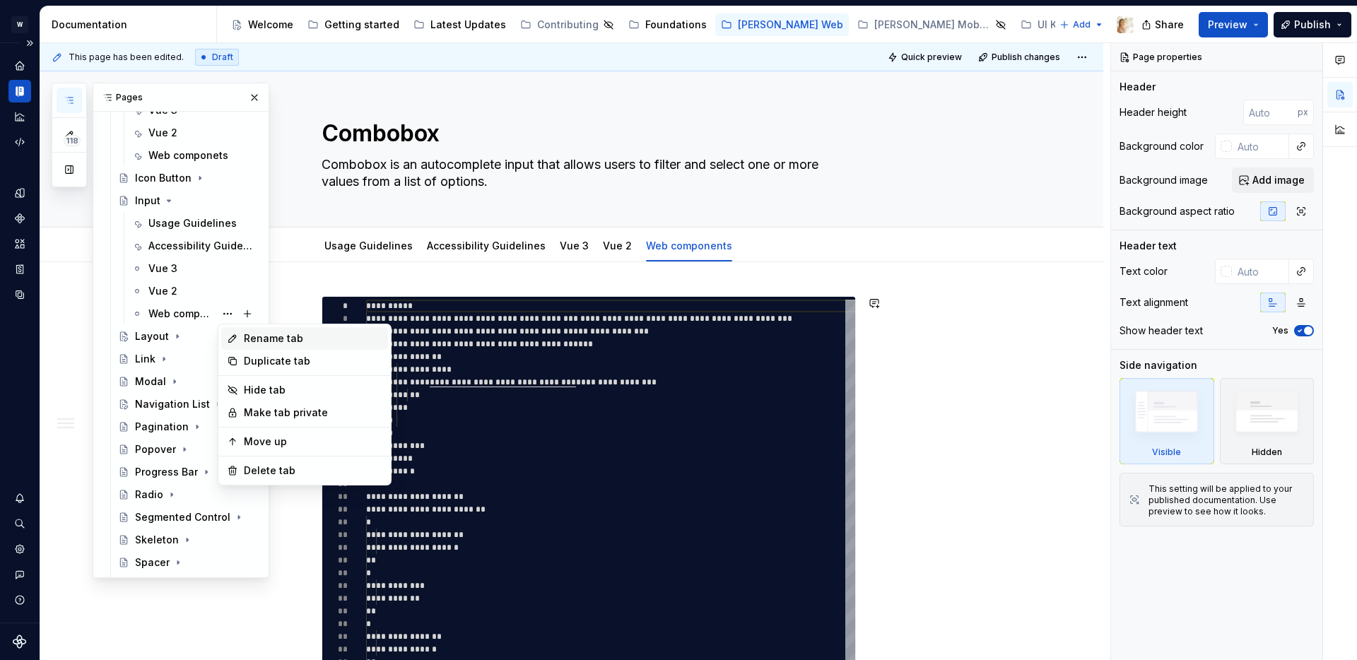
click at [283, 336] on div "Rename tab" at bounding box center [313, 339] width 139 height 14
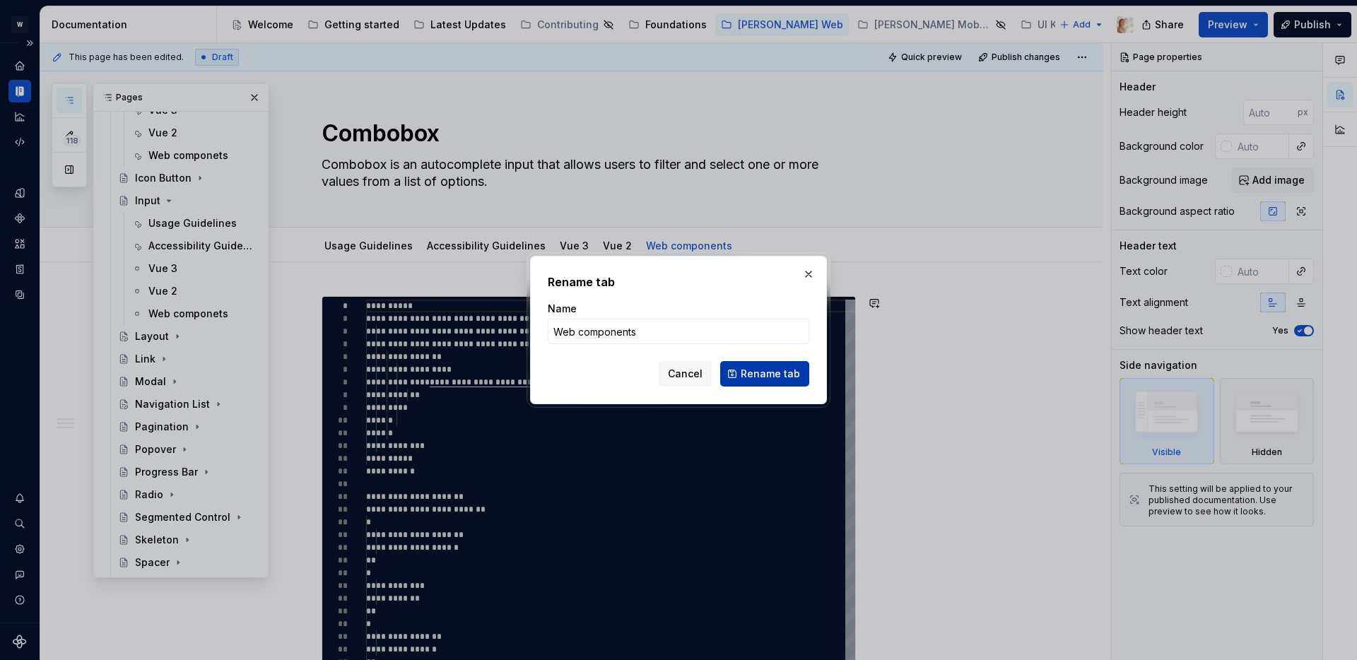
type input "Web components"
click at [780, 373] on span "Rename tab" at bounding box center [770, 374] width 59 height 14
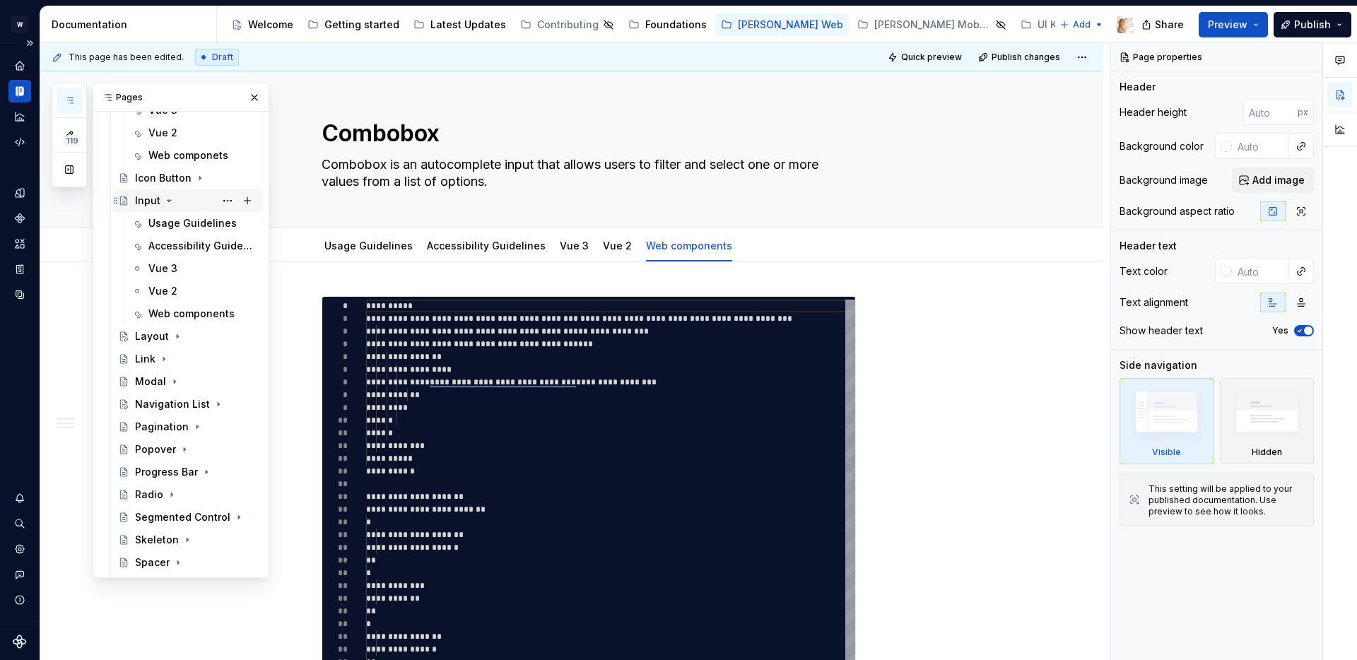
click at [167, 199] on icon "Page tree" at bounding box center [168, 200] width 11 height 11
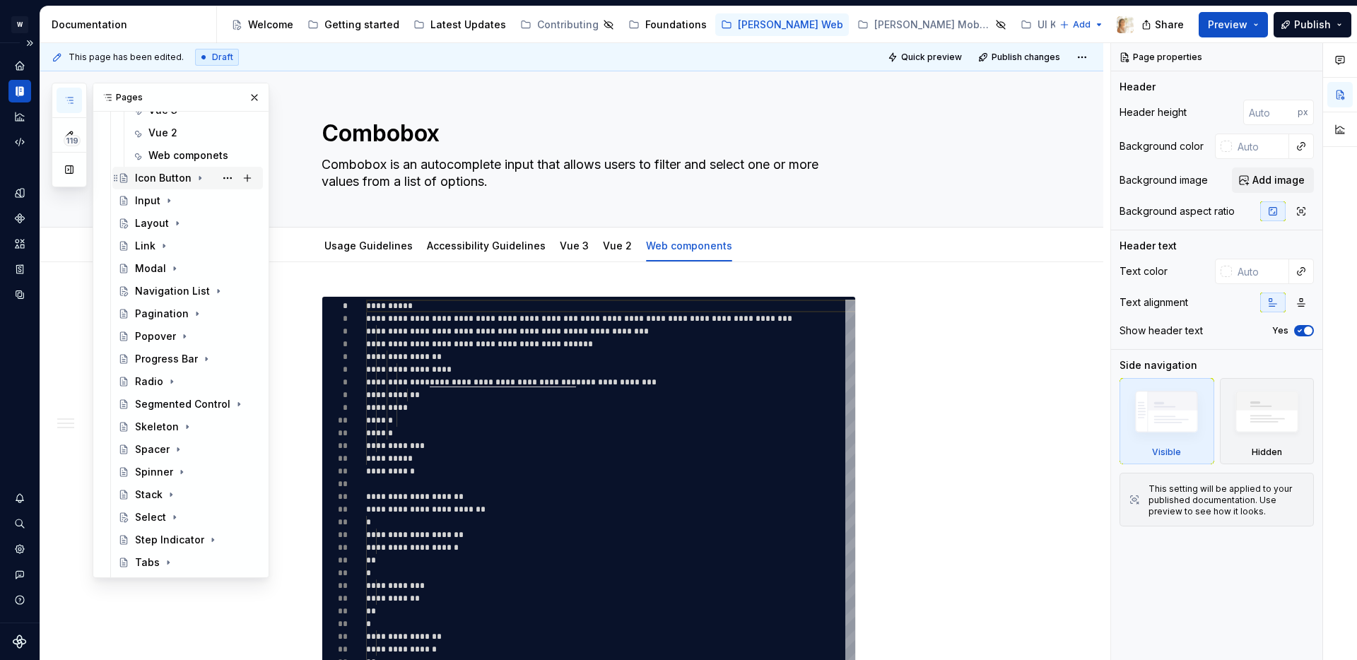
click at [200, 177] on icon "Page tree" at bounding box center [199, 177] width 11 height 11
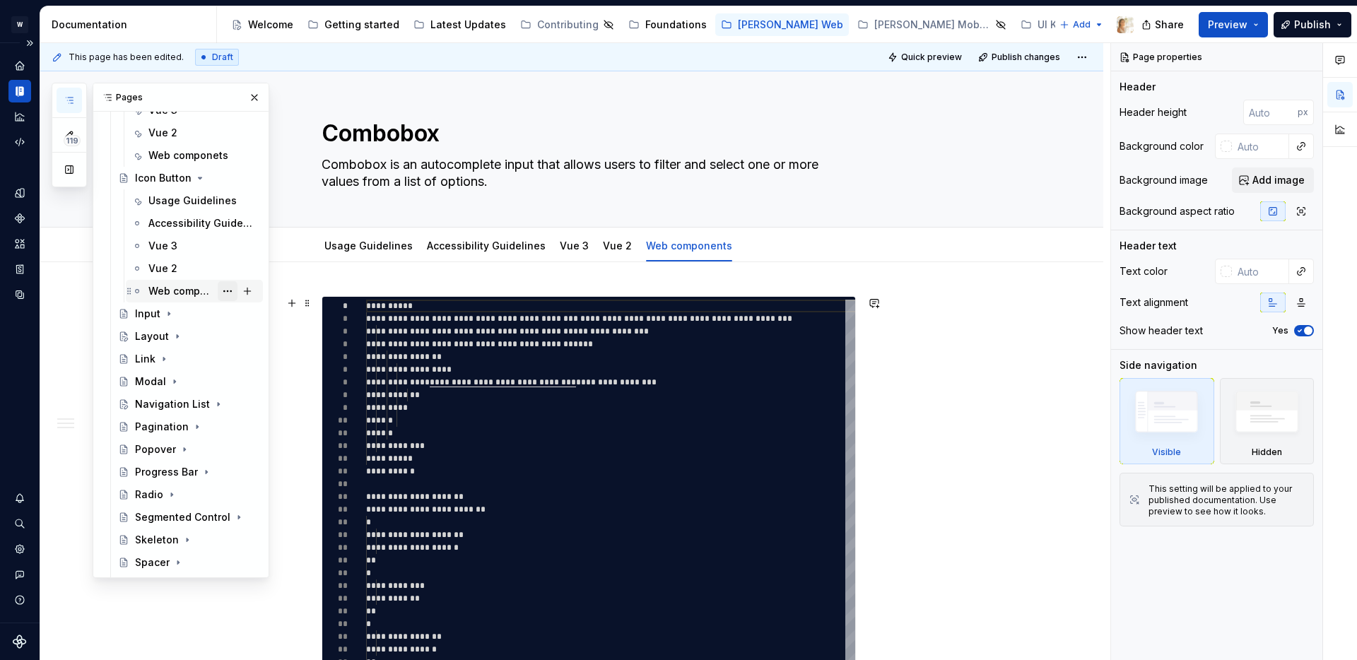
click at [223, 291] on button "Page tree" at bounding box center [228, 291] width 20 height 20
type textarea "*"
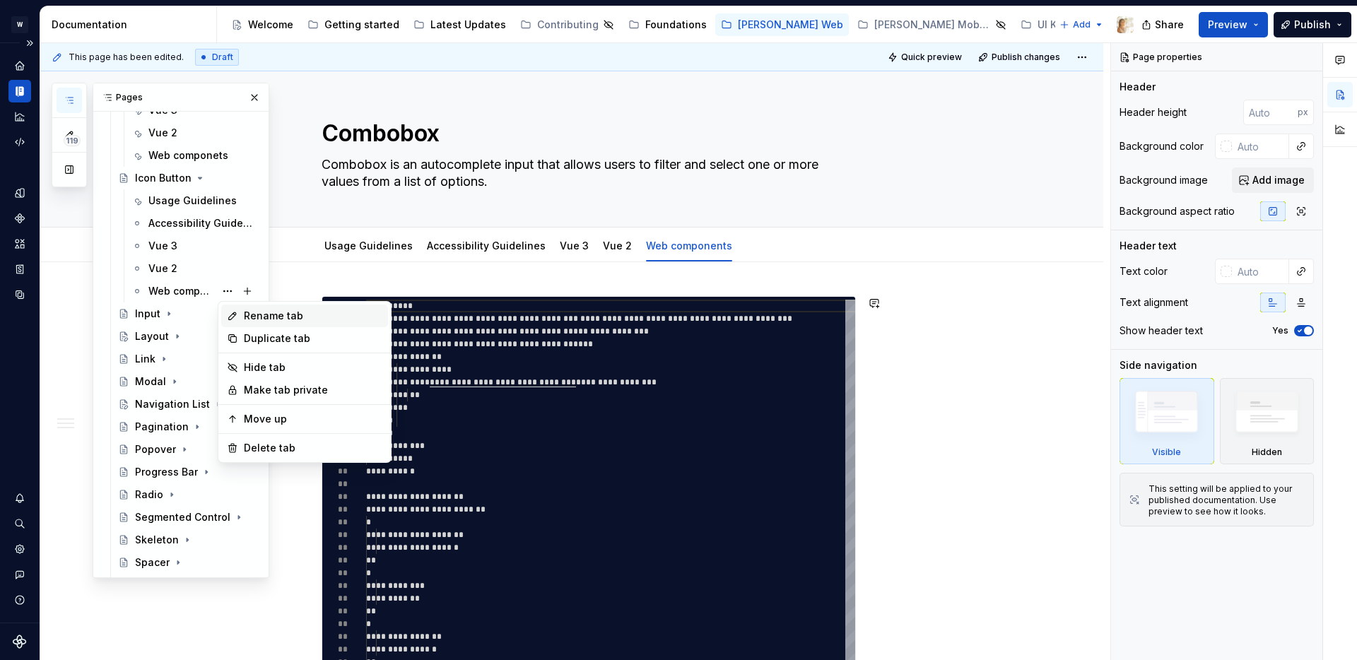
click at [257, 311] on div "Rename tab" at bounding box center [313, 316] width 139 height 14
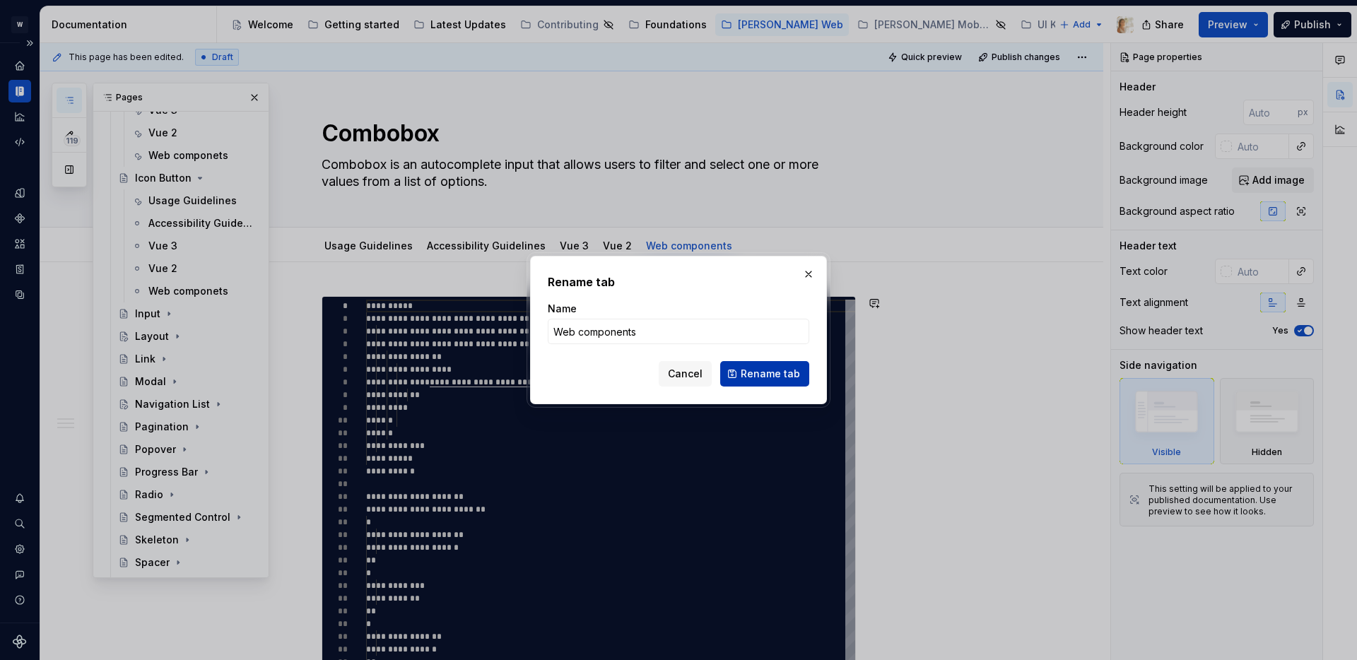
type input "Web components"
click at [756, 374] on span "Rename tab" at bounding box center [770, 374] width 59 height 14
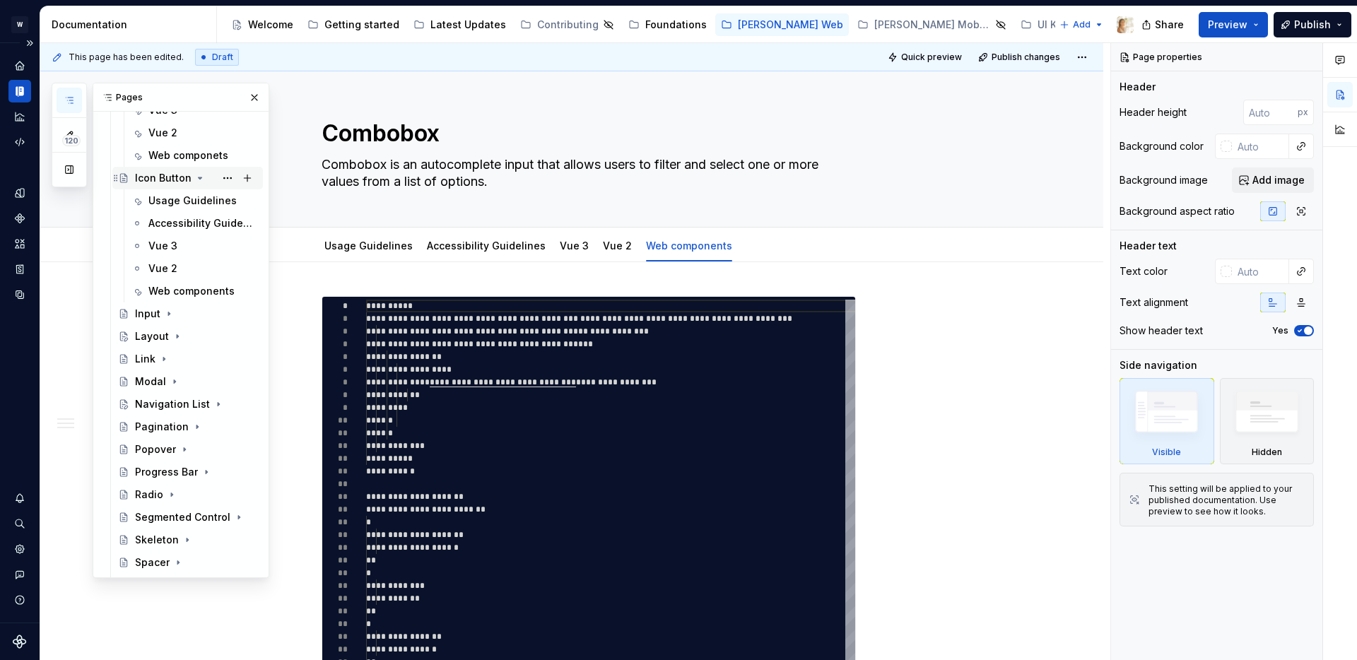
click at [197, 172] on icon "Page tree" at bounding box center [199, 177] width 11 height 11
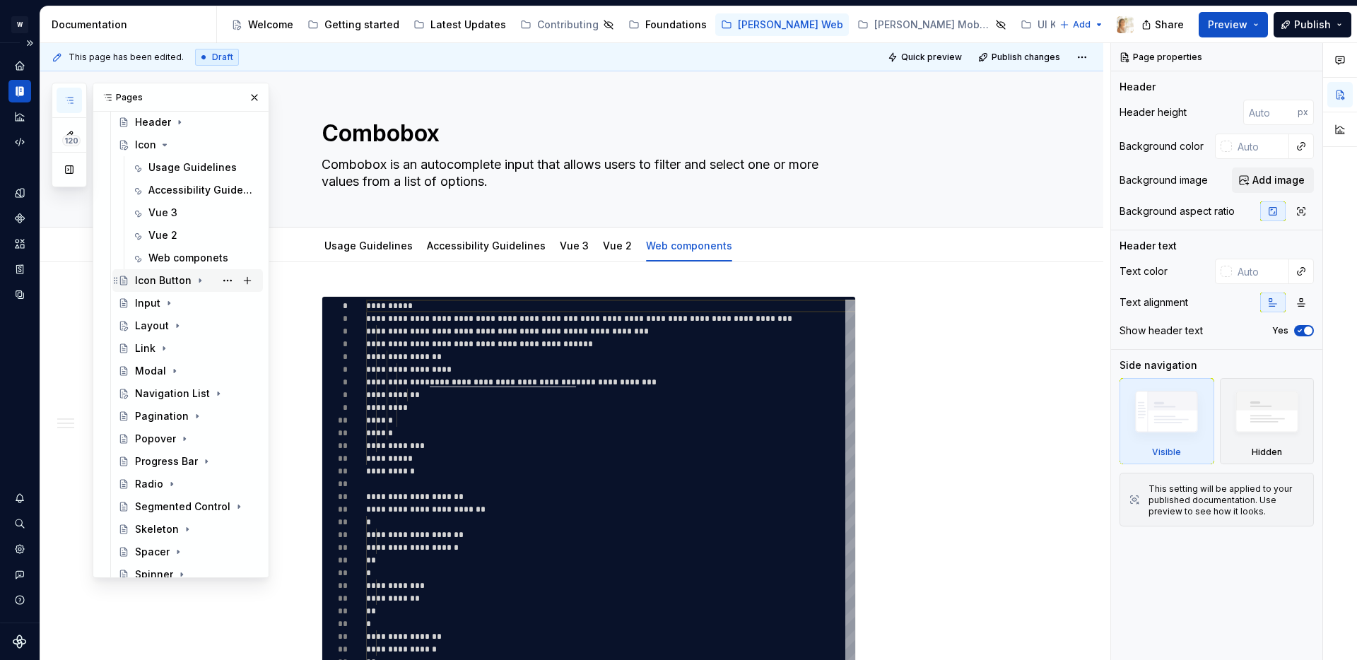
scroll to position [939, 0]
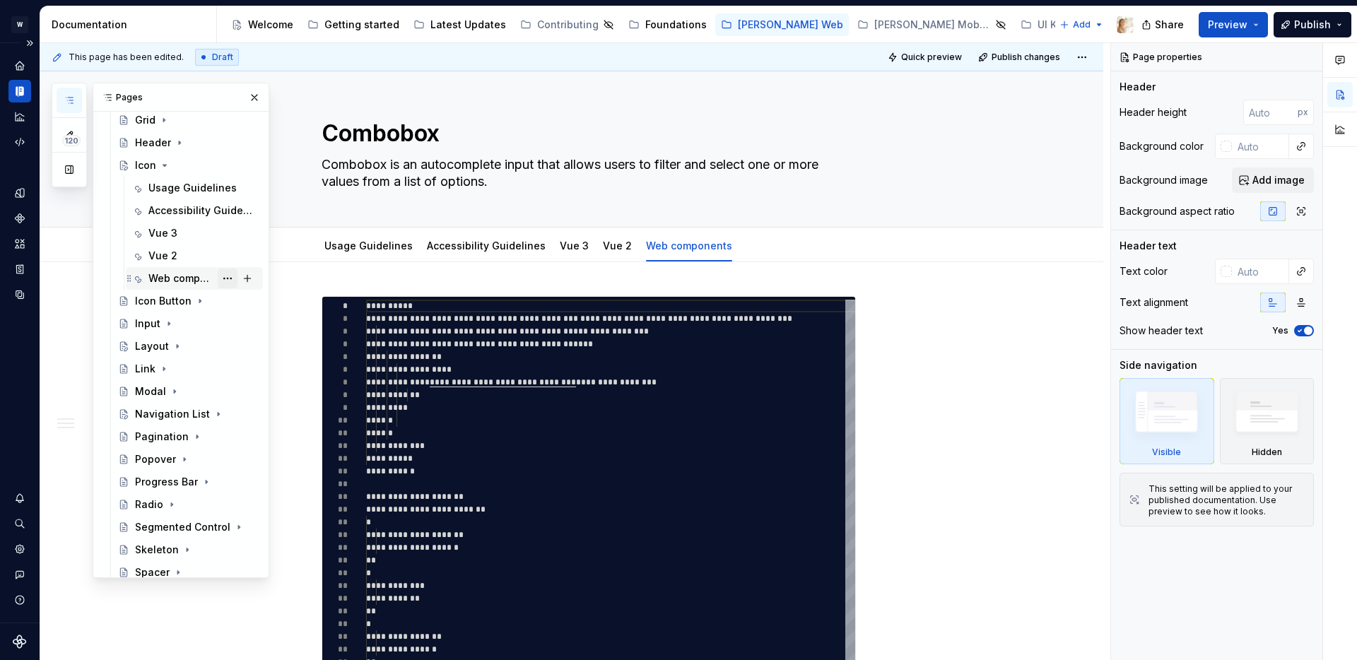
click at [230, 273] on button "Page tree" at bounding box center [228, 279] width 20 height 20
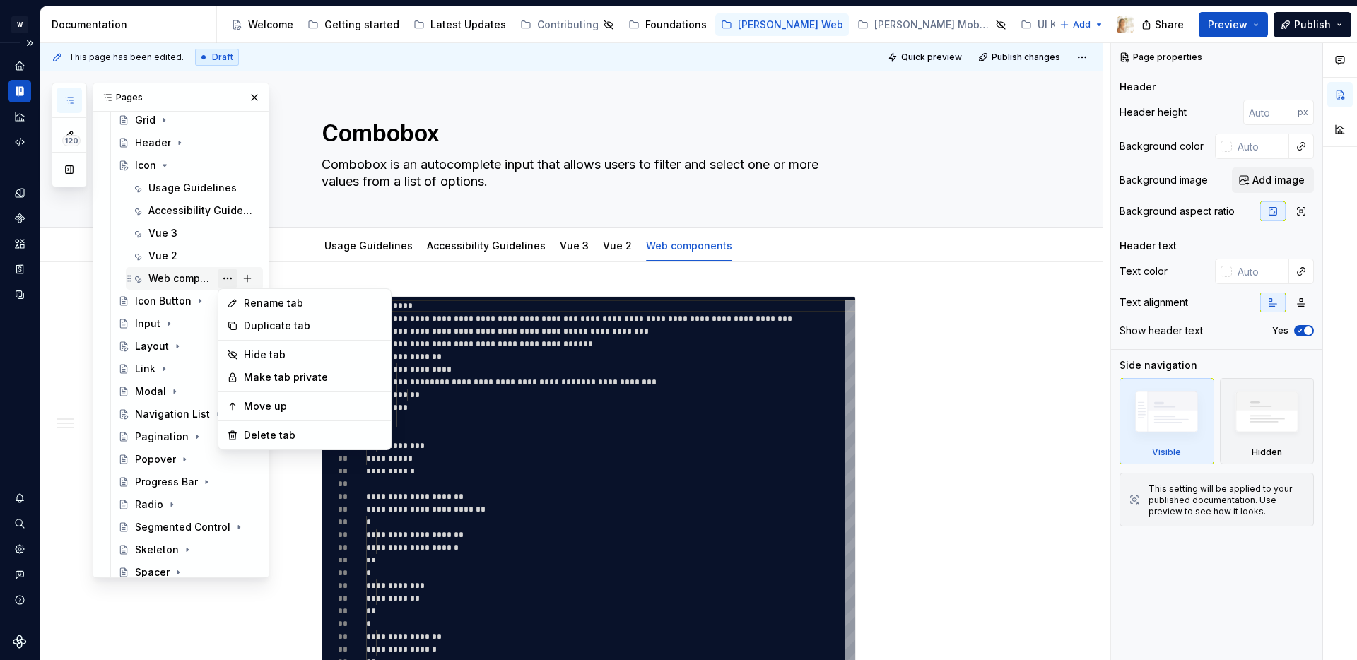
type textarea "*"
click at [271, 307] on div "Rename tab" at bounding box center [313, 303] width 139 height 14
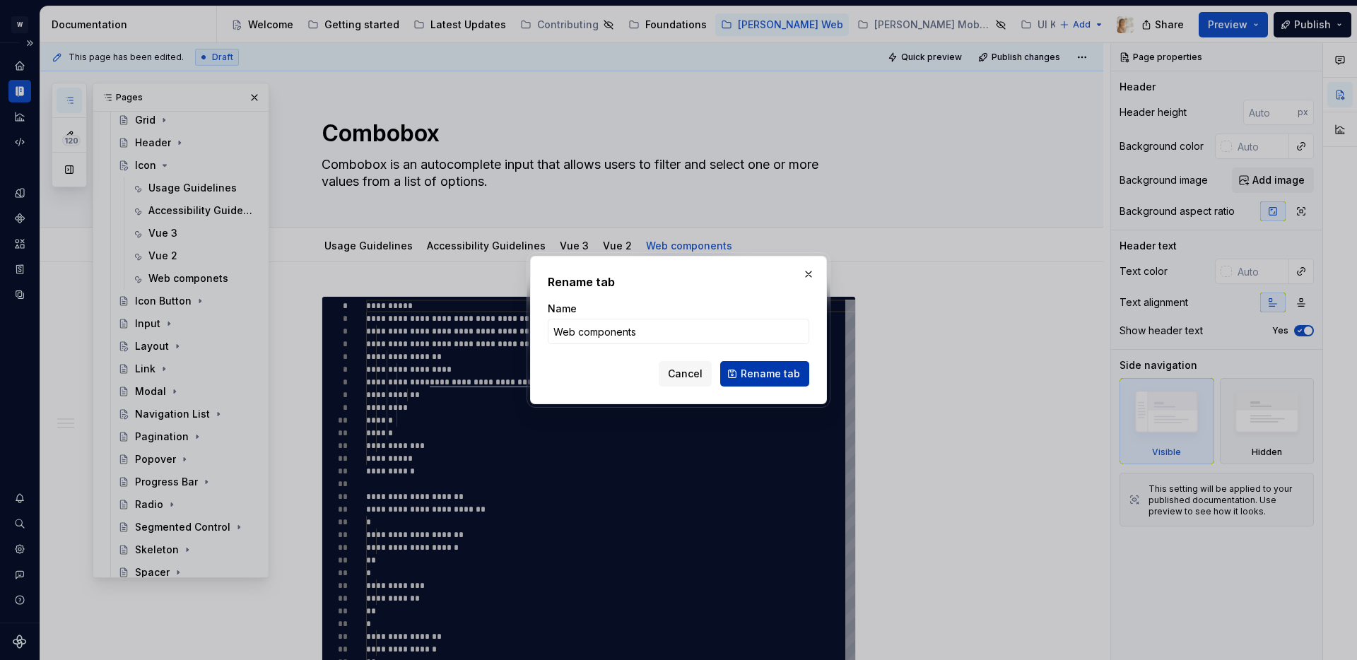
type input "Web components"
click at [760, 368] on span "Rename tab" at bounding box center [770, 374] width 59 height 14
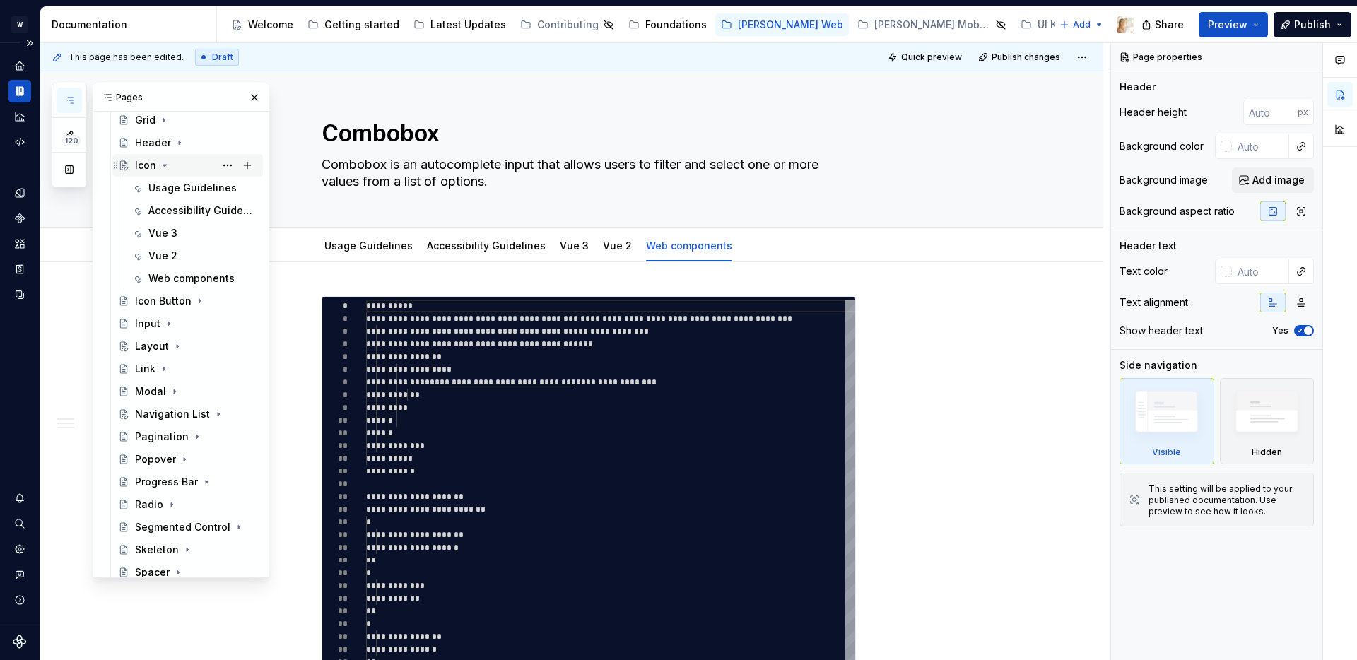
click at [164, 160] on icon "Page tree" at bounding box center [164, 165] width 11 height 11
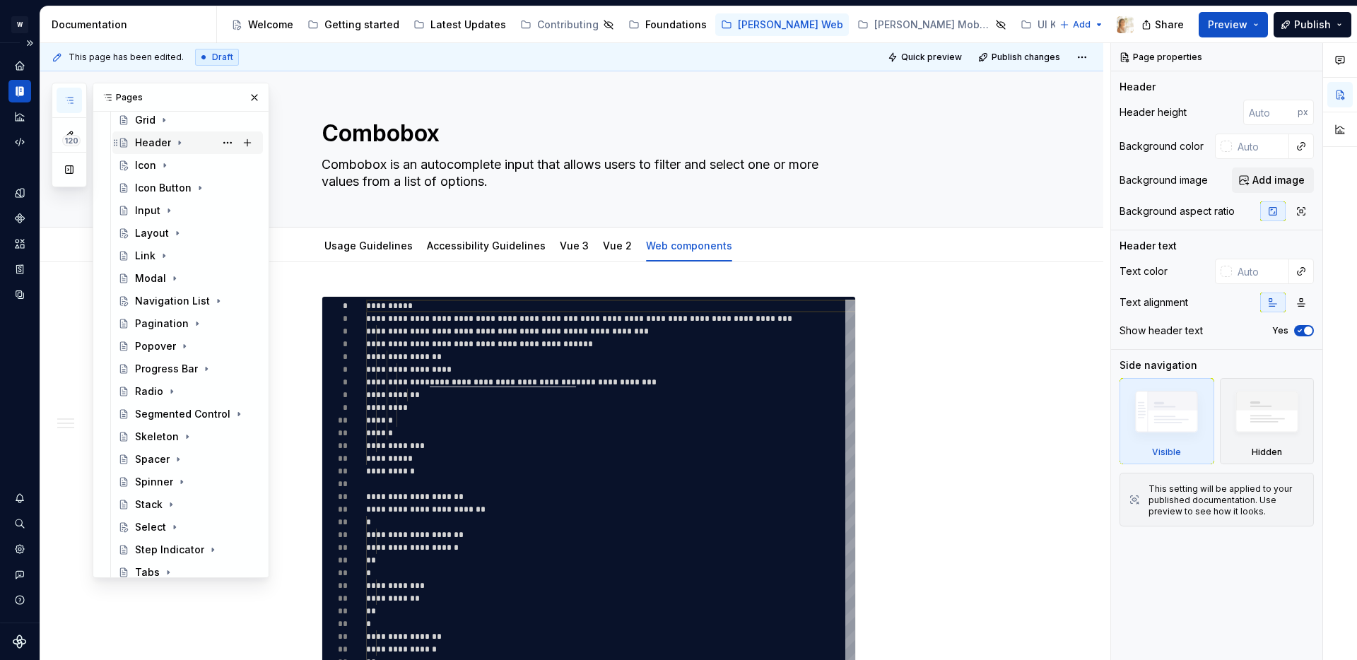
click at [181, 139] on icon "Page tree" at bounding box center [179, 142] width 11 height 11
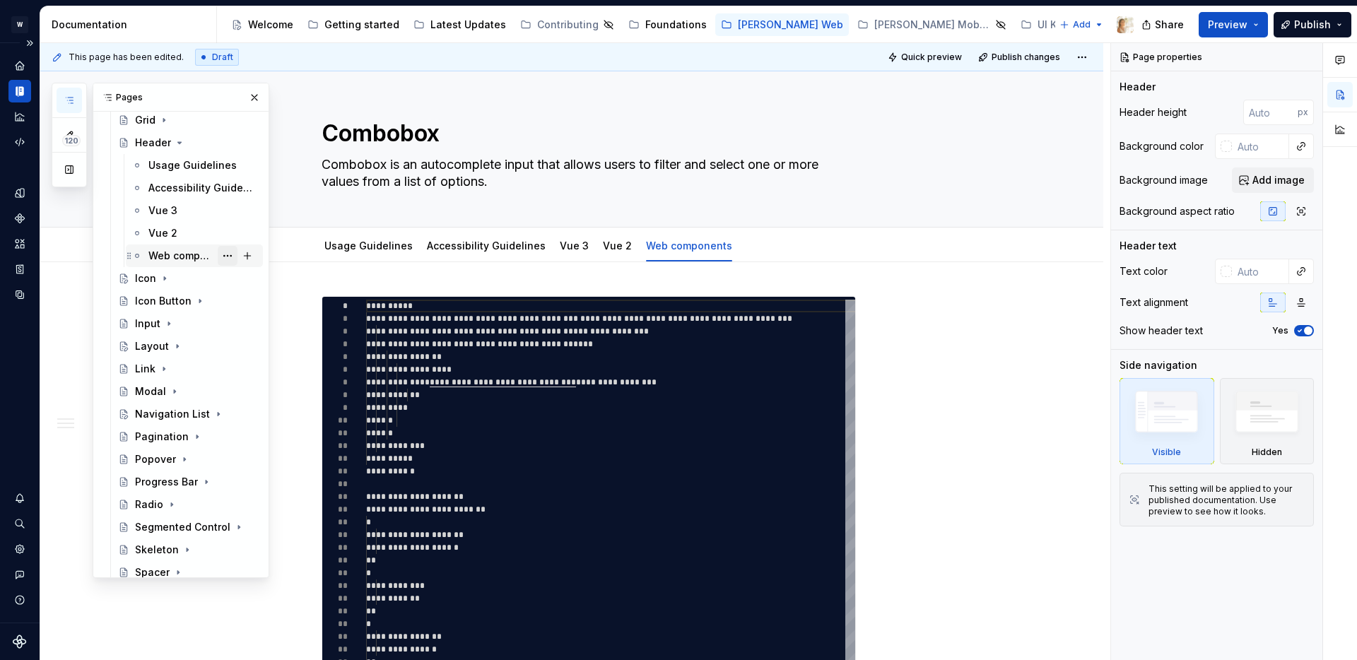
click at [228, 257] on button "Page tree" at bounding box center [228, 256] width 20 height 20
type textarea "*"
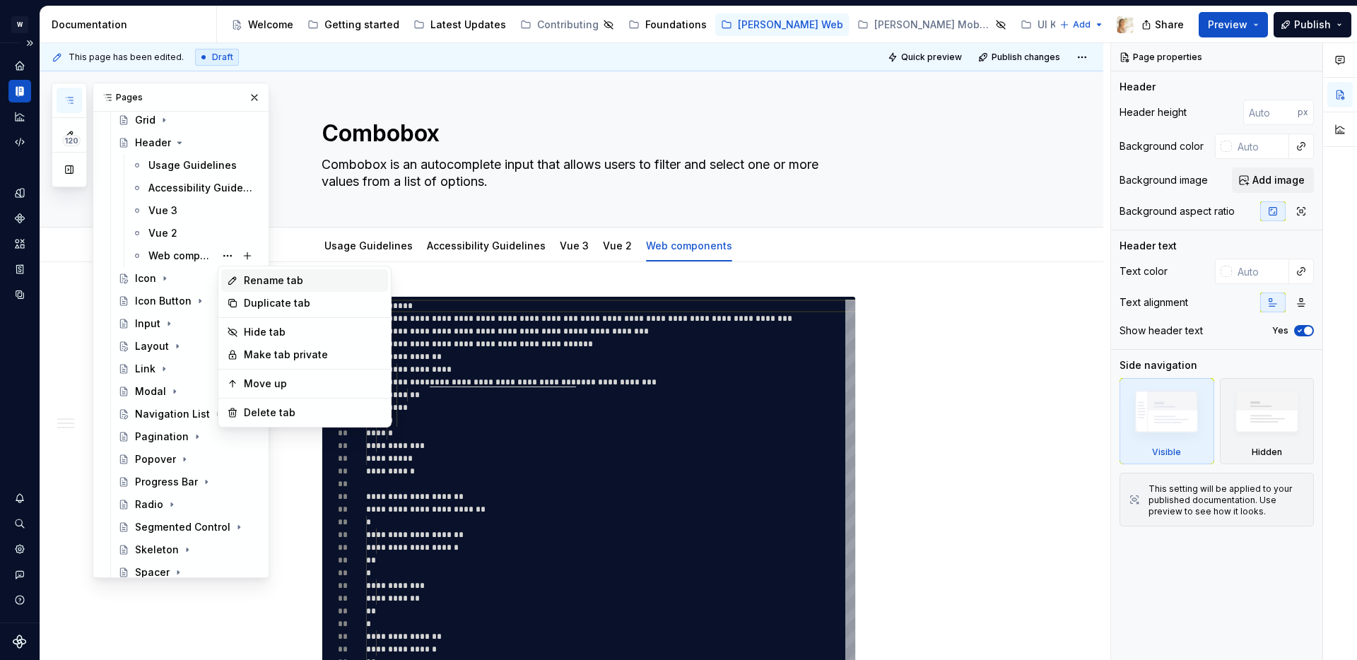
click at [306, 274] on div "Rename tab" at bounding box center [313, 281] width 139 height 14
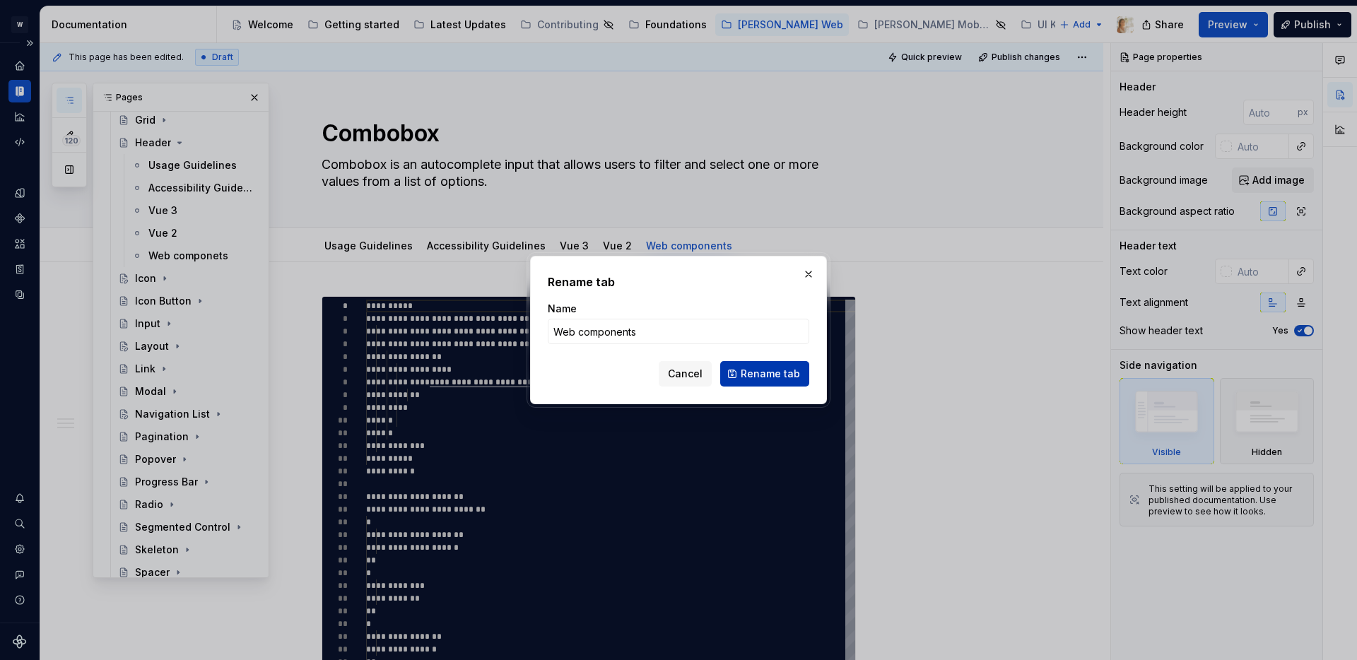
type input "Web components"
click at [744, 373] on button "Rename tab" at bounding box center [764, 373] width 89 height 25
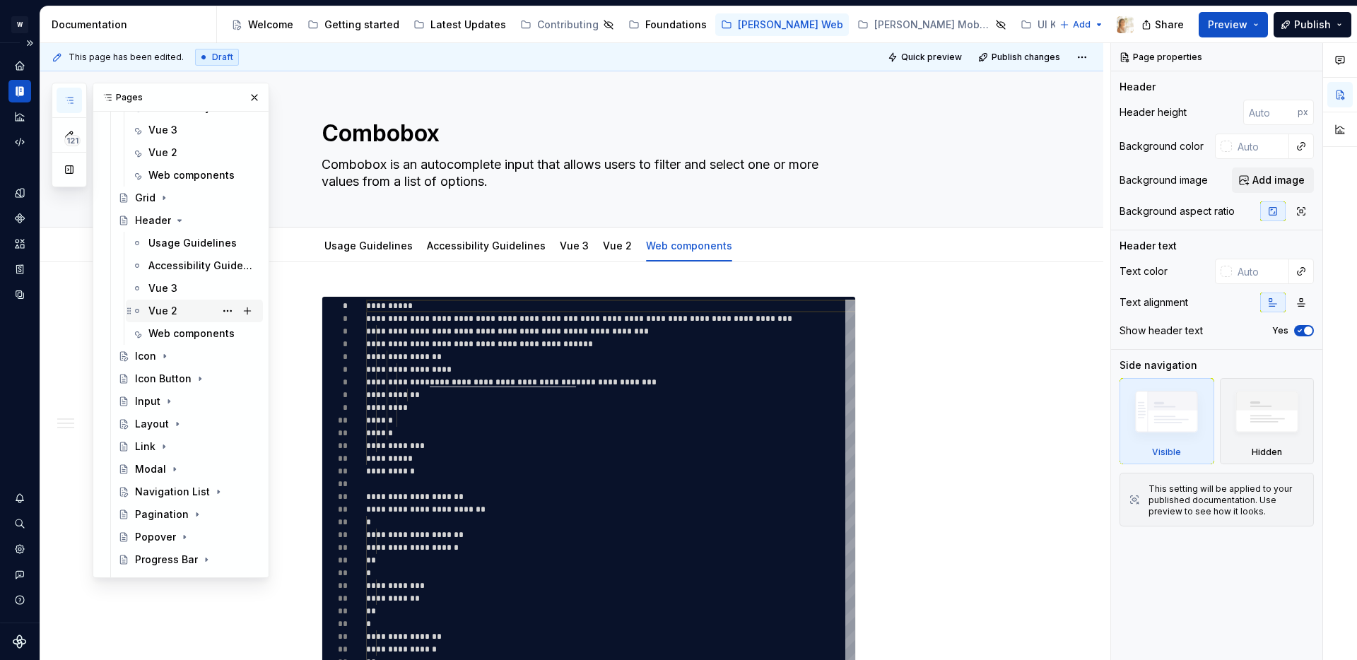
scroll to position [780, 0]
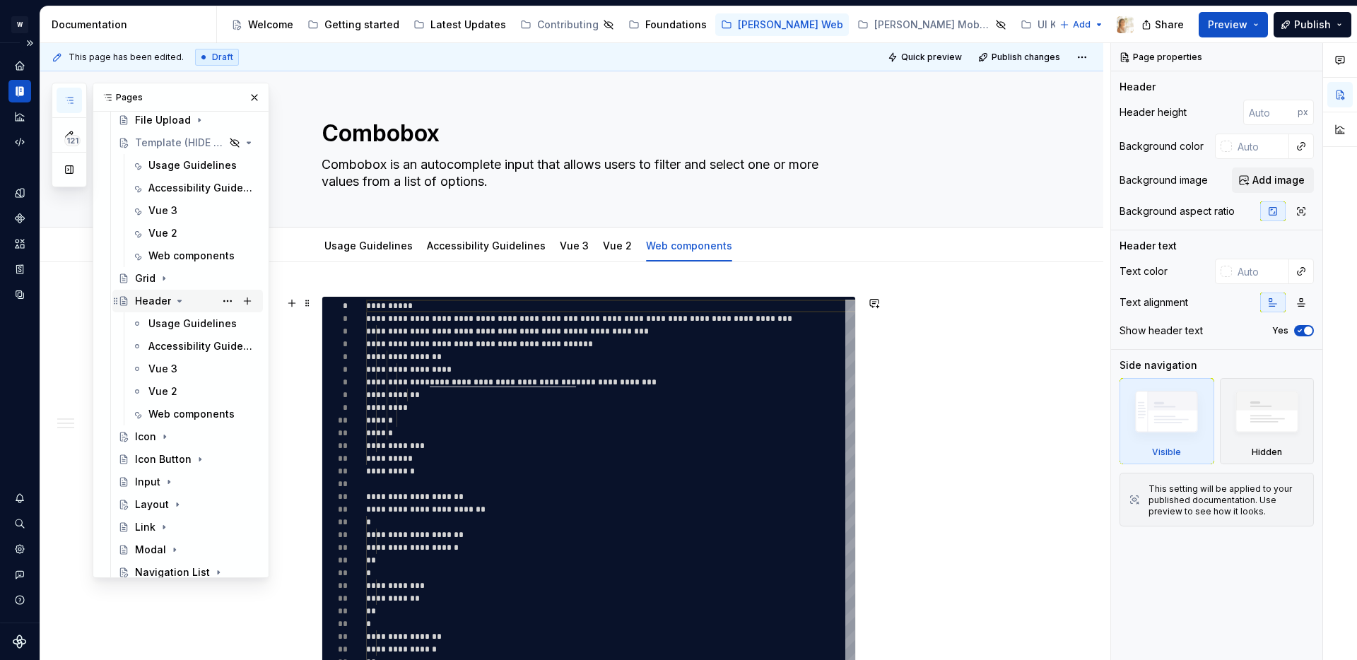
click at [181, 295] on icon "Page tree" at bounding box center [179, 300] width 11 height 11
click at [162, 279] on icon "Page tree" at bounding box center [163, 278] width 11 height 11
click at [226, 393] on button "Page tree" at bounding box center [228, 392] width 20 height 20
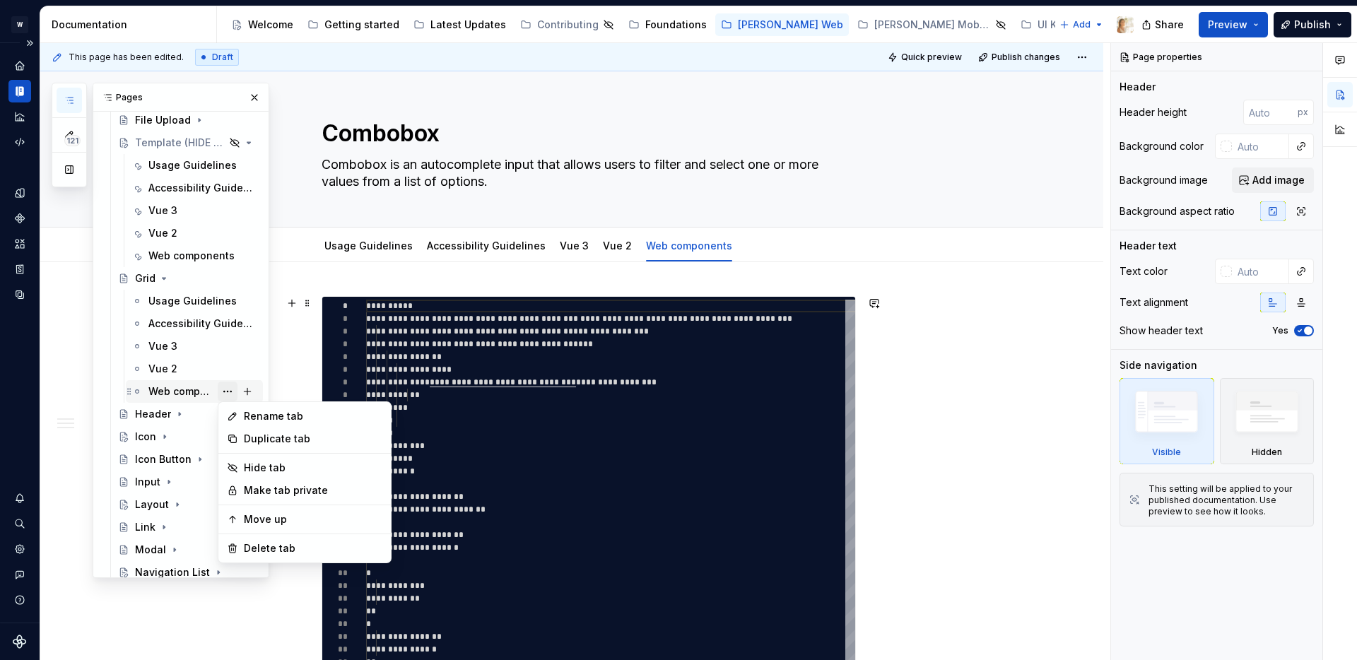
type textarea "*"
click at [299, 411] on div "Rename tab" at bounding box center [313, 416] width 139 height 14
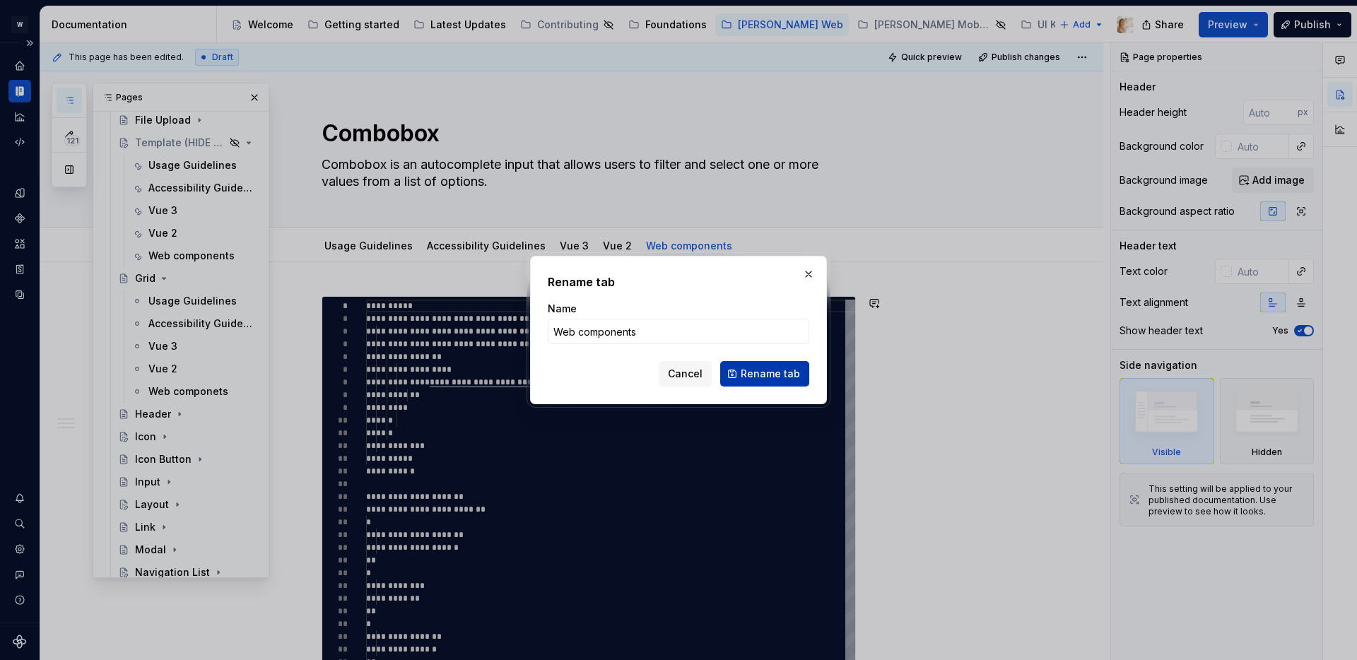
type input "Web components"
click at [776, 373] on span "Rename tab" at bounding box center [770, 374] width 59 height 14
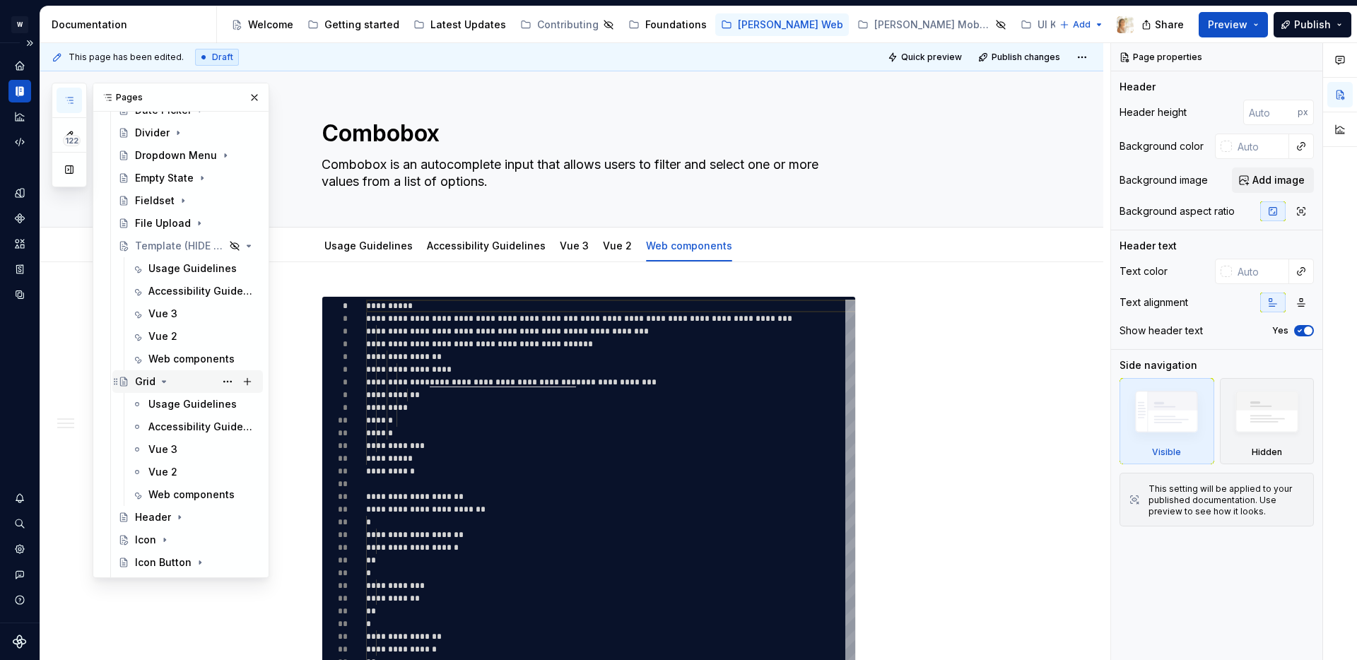
scroll to position [670, 0]
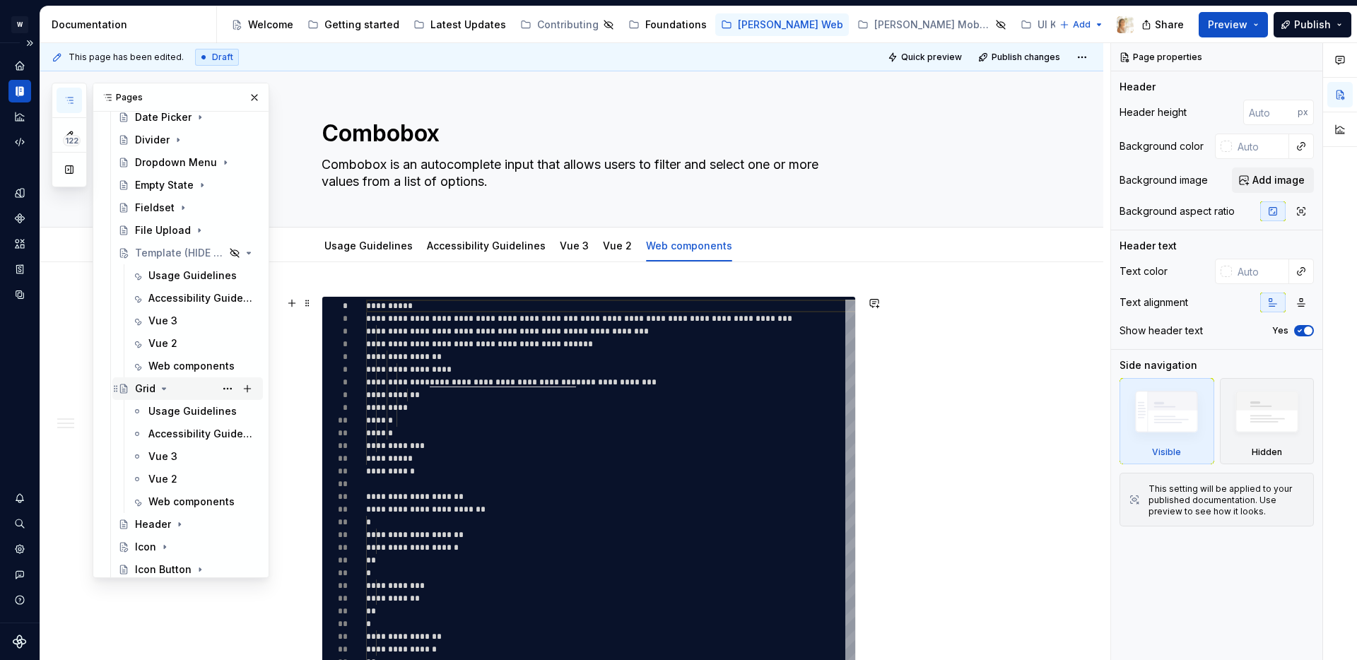
click at [165, 385] on icon "Page tree" at bounding box center [163, 388] width 11 height 11
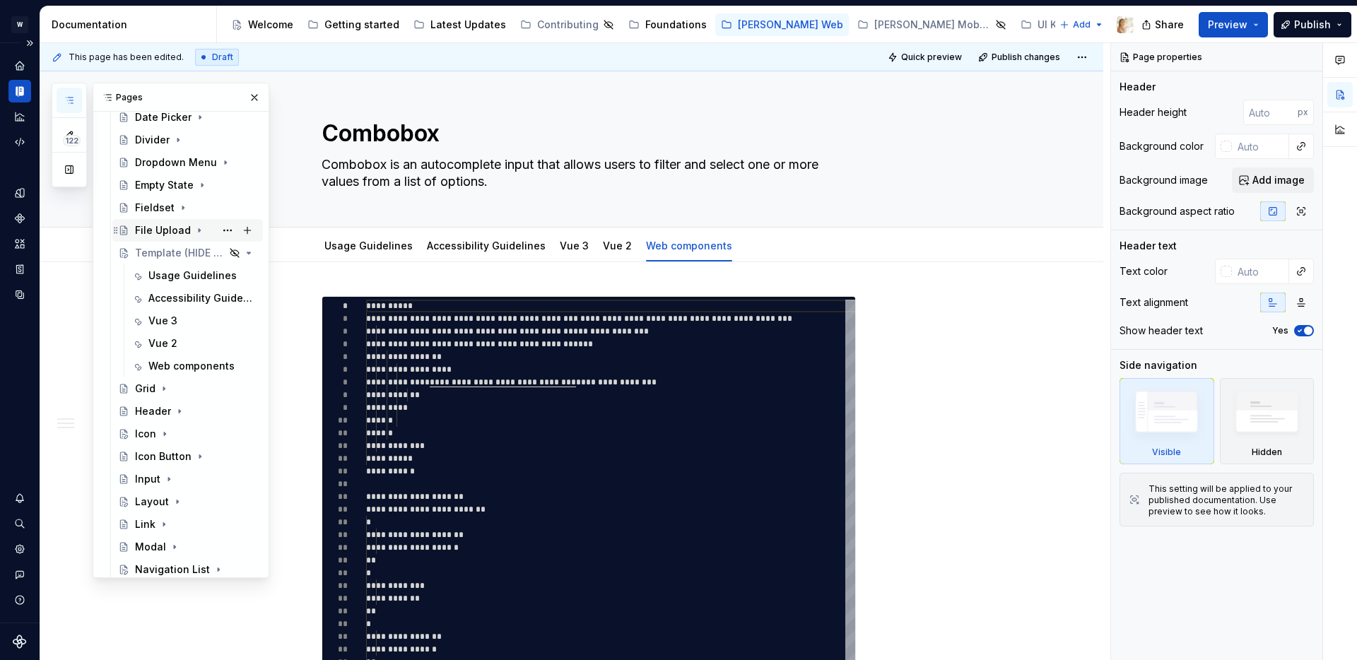
click at [198, 230] on icon "Page tree" at bounding box center [199, 230] width 11 height 11
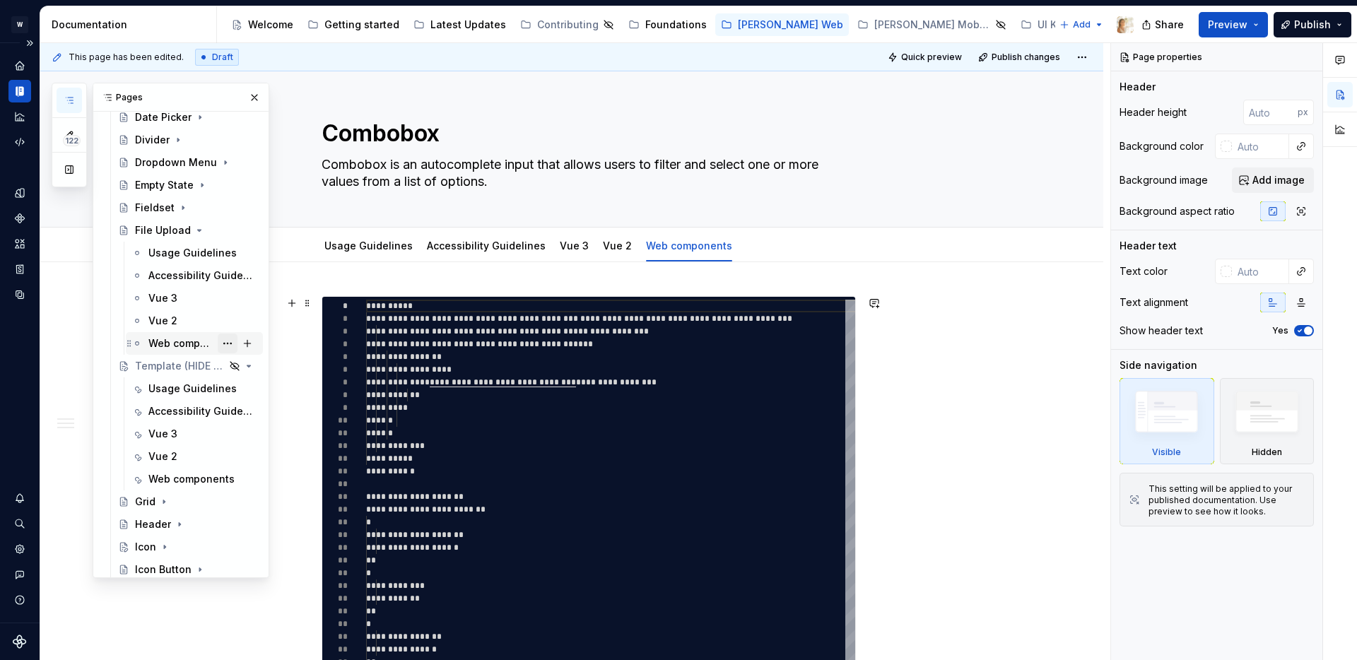
click at [226, 344] on button "Page tree" at bounding box center [228, 344] width 20 height 20
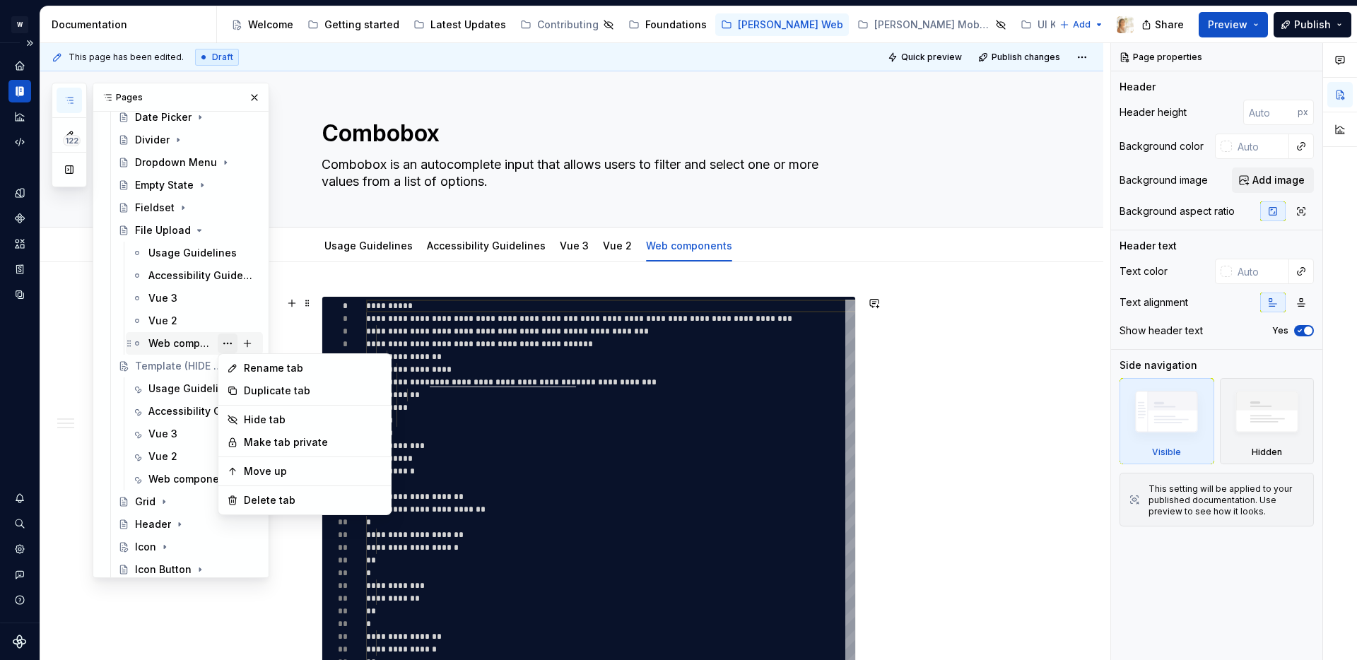
type textarea "*"
click at [265, 363] on div "Rename tab" at bounding box center [313, 368] width 139 height 14
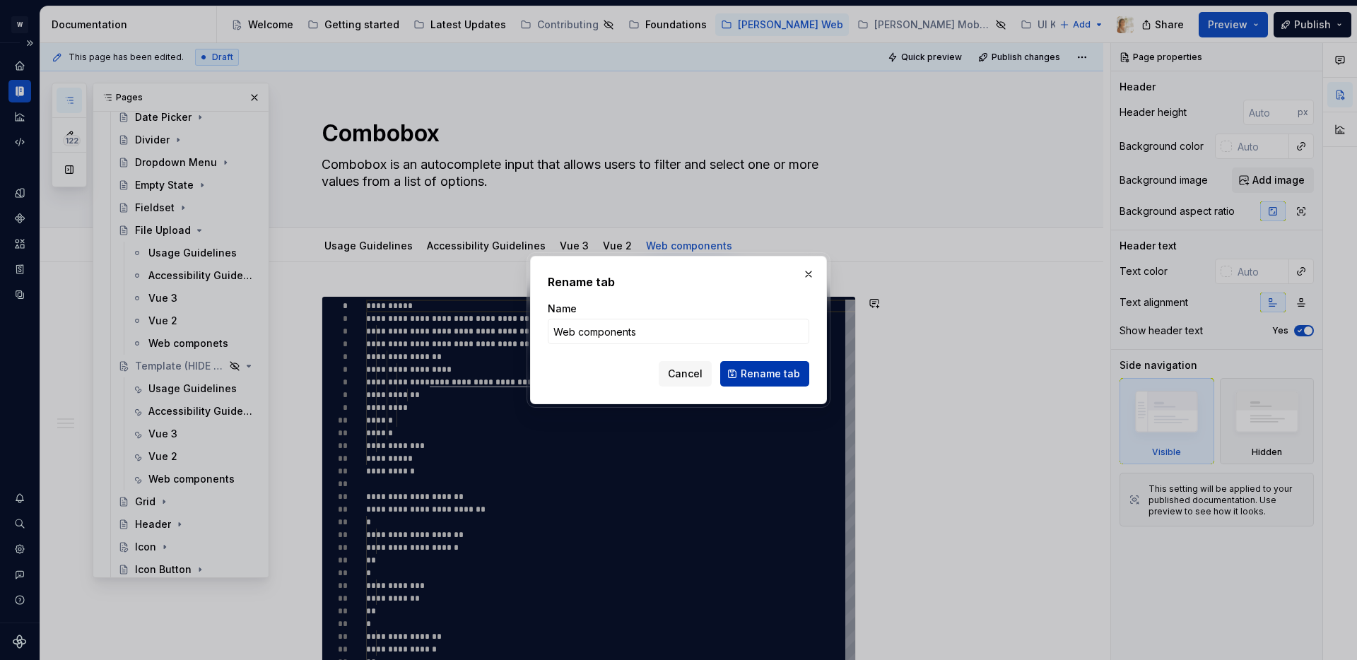
type input "Web components"
click at [776, 373] on span "Rename tab" at bounding box center [770, 374] width 59 height 14
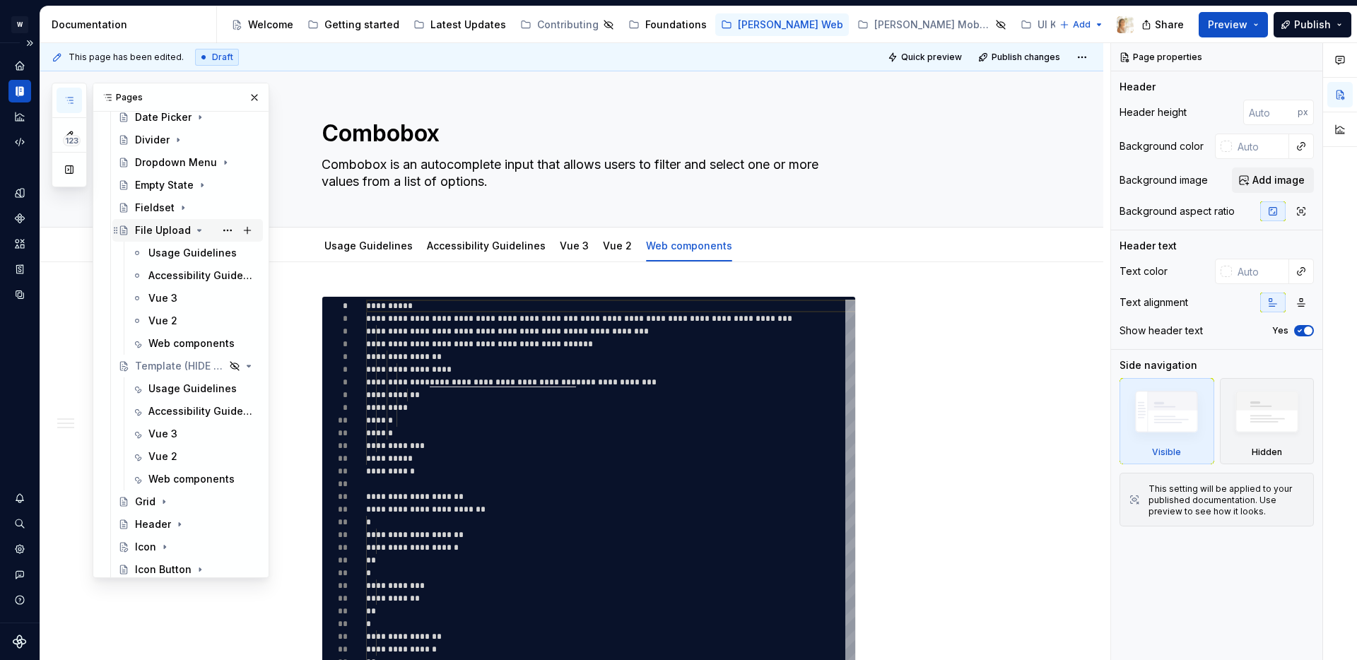
click at [197, 225] on icon "Page tree" at bounding box center [199, 230] width 11 height 11
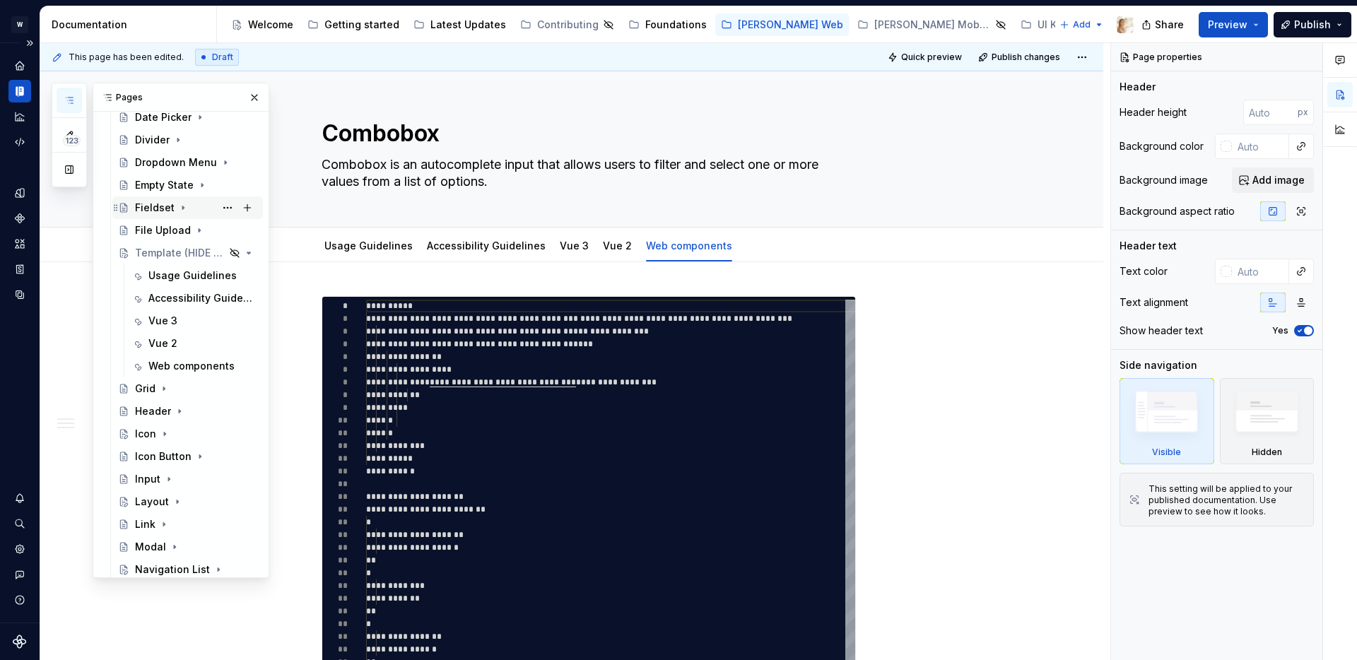
click at [182, 208] on icon "Page tree" at bounding box center [182, 208] width 1 height 4
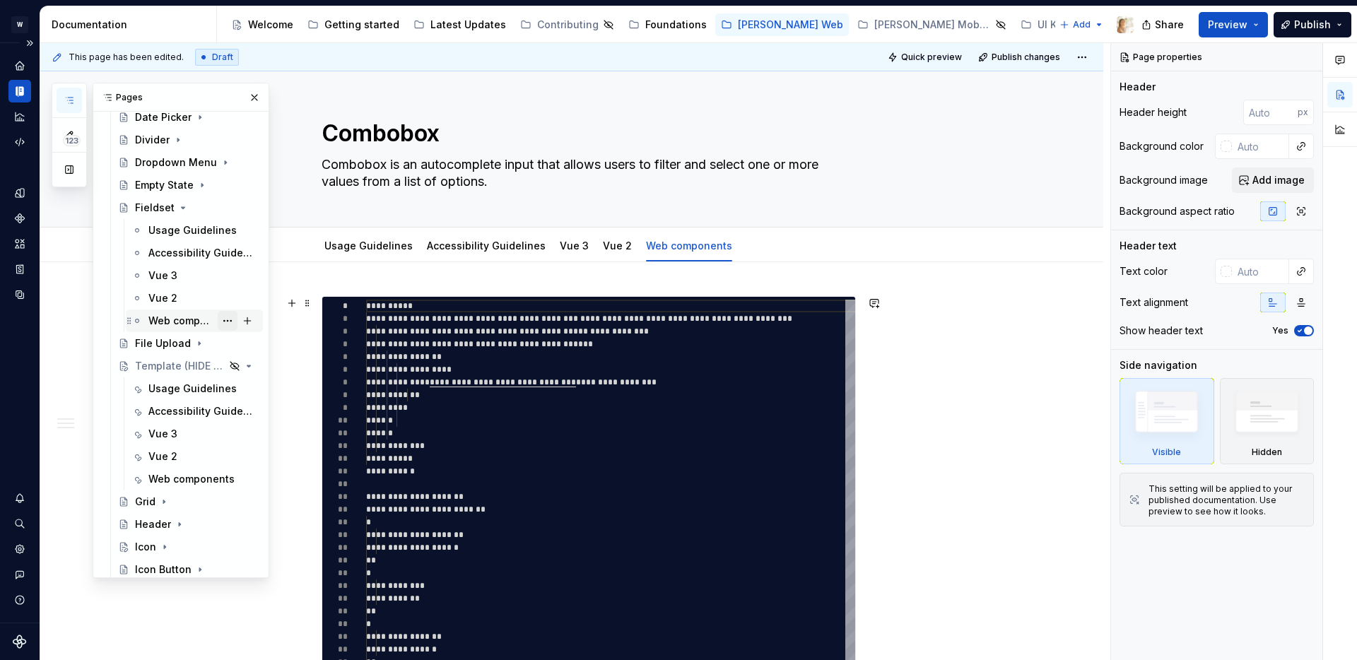
click at [227, 322] on button "Page tree" at bounding box center [228, 321] width 20 height 20
type textarea "*"
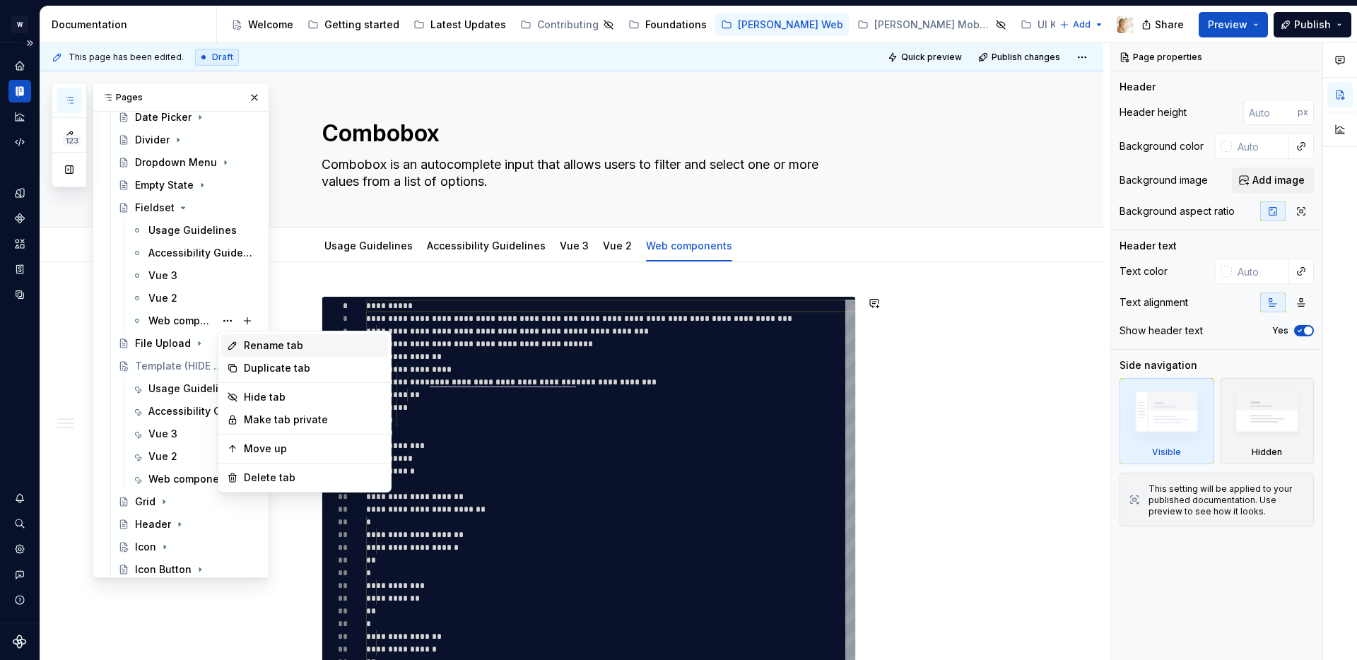
click at [326, 346] on div "Rename tab" at bounding box center [313, 346] width 139 height 14
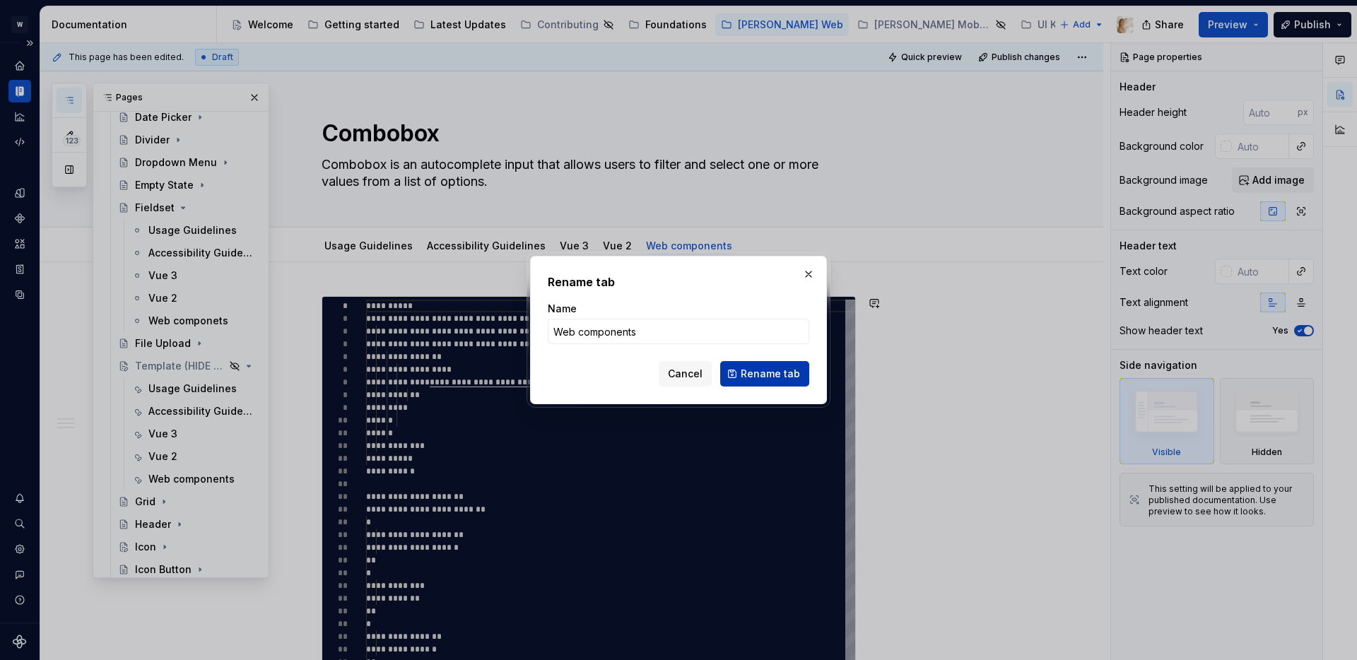
type input "Web components"
click at [784, 375] on span "Rename tab" at bounding box center [770, 374] width 59 height 14
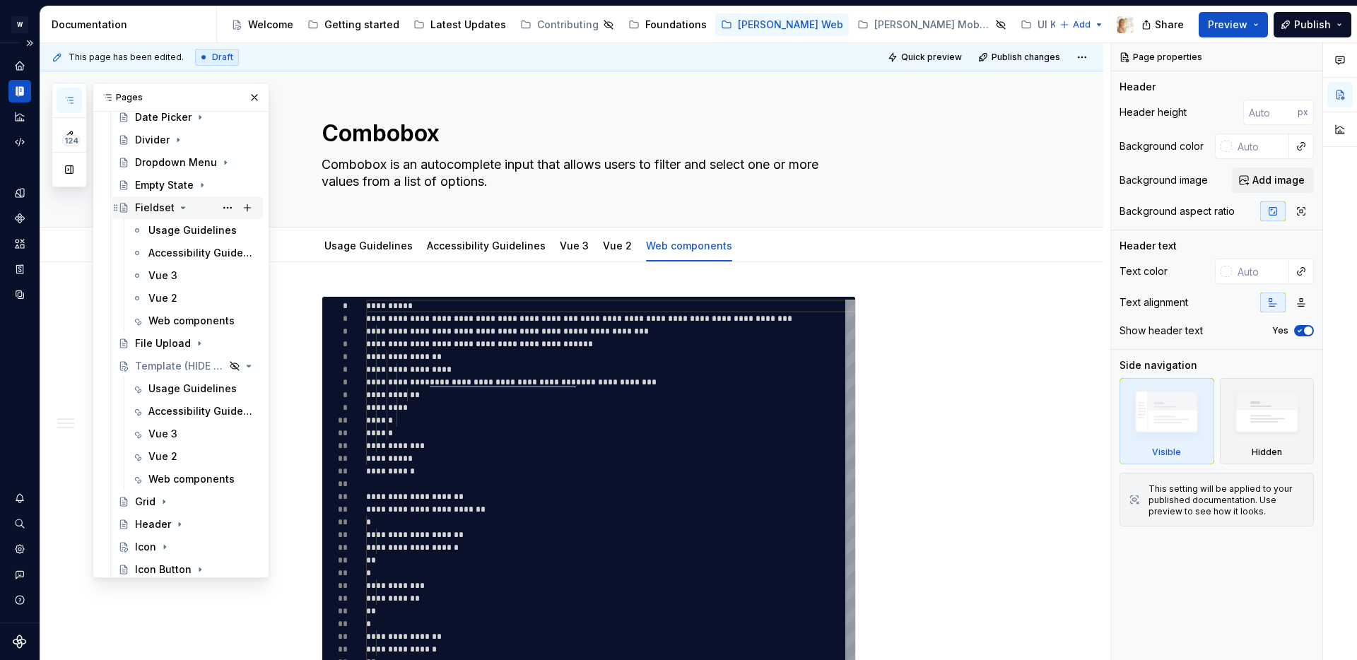
click at [183, 202] on icon "Page tree" at bounding box center [182, 207] width 11 height 11
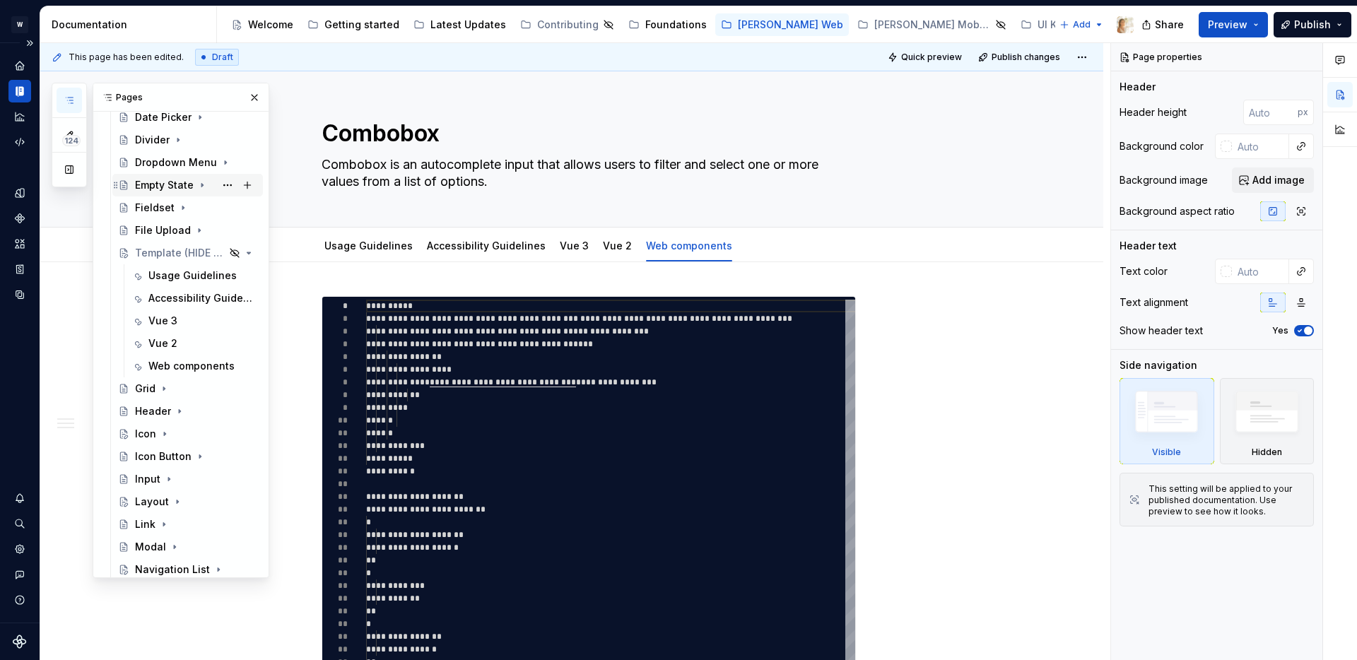
click at [203, 183] on icon "Page tree" at bounding box center [202, 185] width 11 height 11
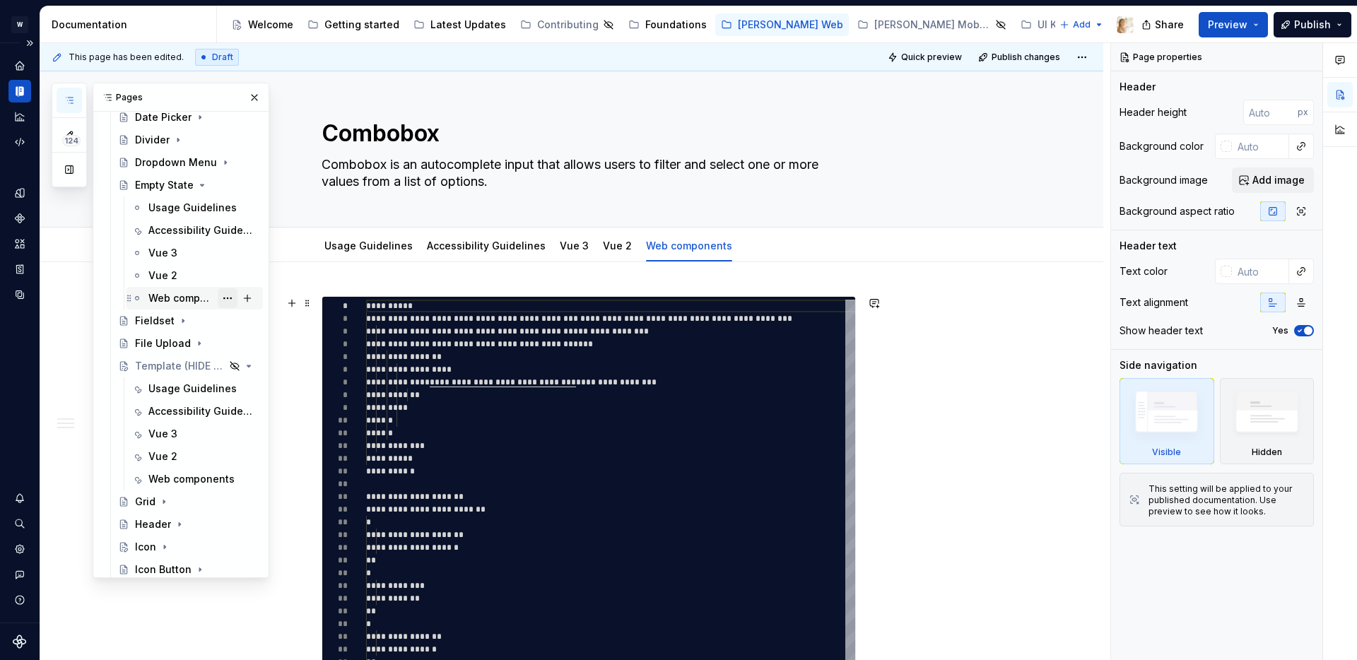
click at [225, 295] on button "Page tree" at bounding box center [228, 298] width 20 height 20
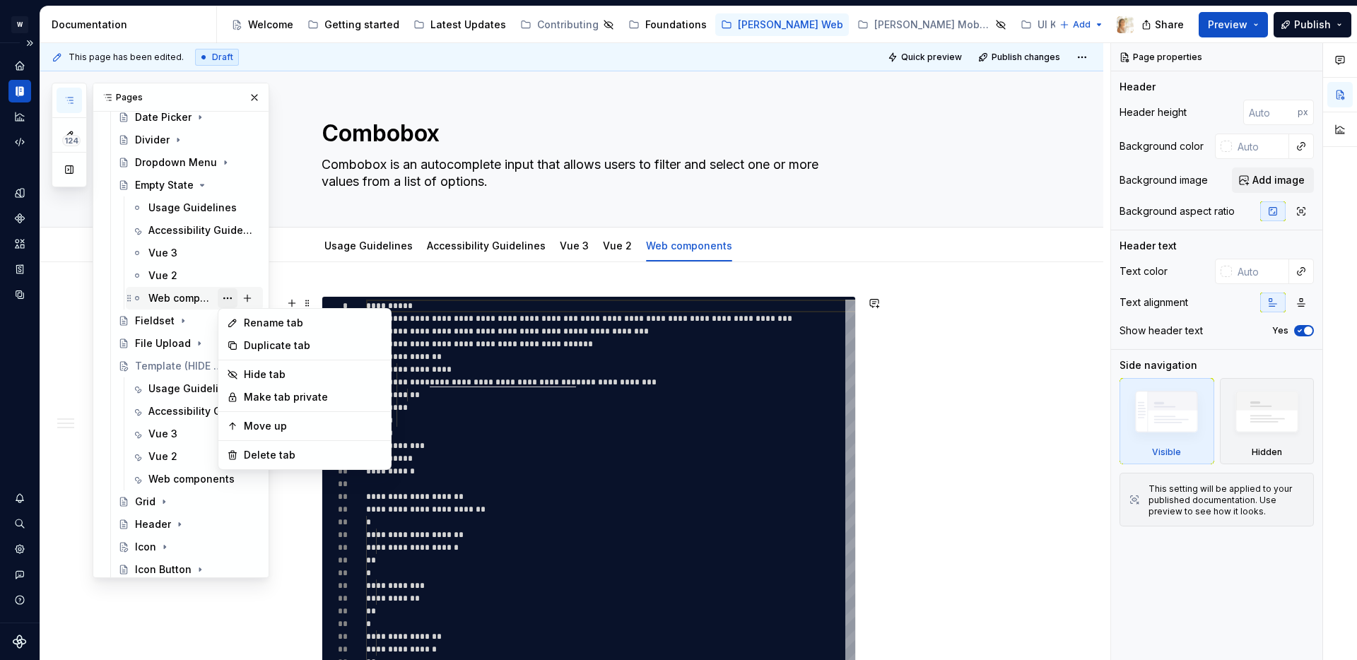
type textarea "*"
click at [262, 319] on div "Rename tab" at bounding box center [313, 323] width 139 height 14
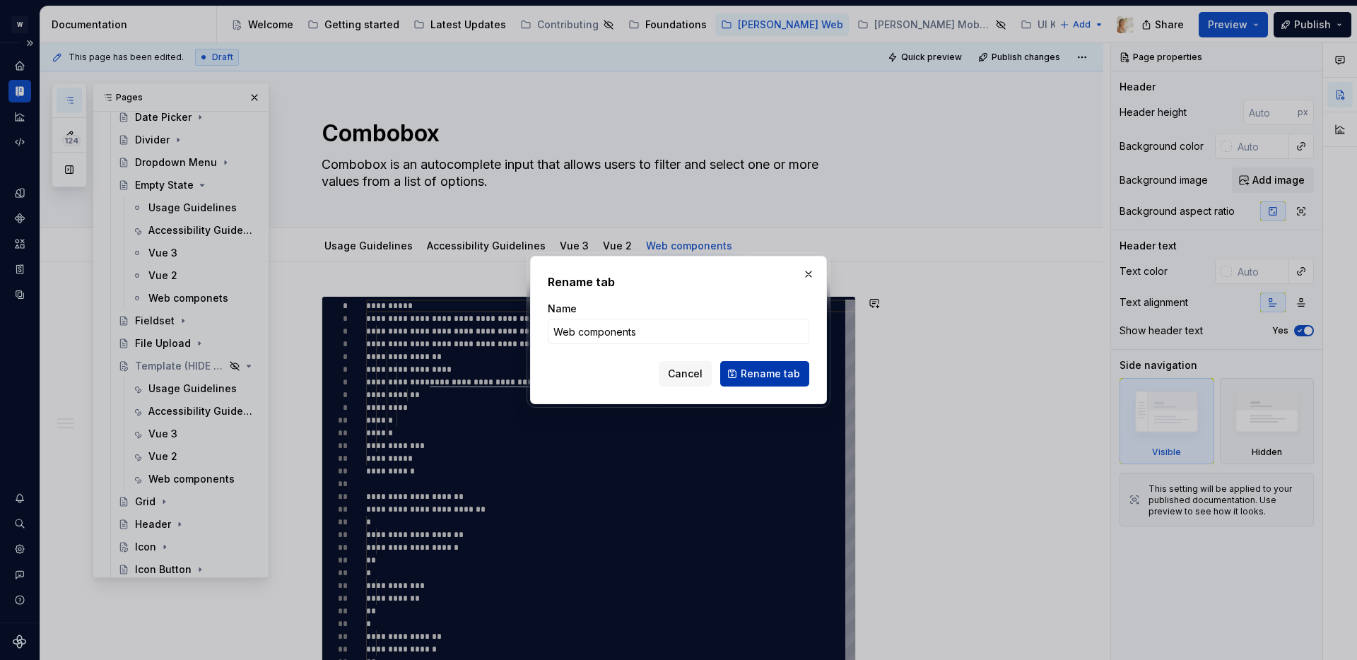
type input "Web components"
click at [755, 376] on span "Rename tab" at bounding box center [770, 374] width 59 height 14
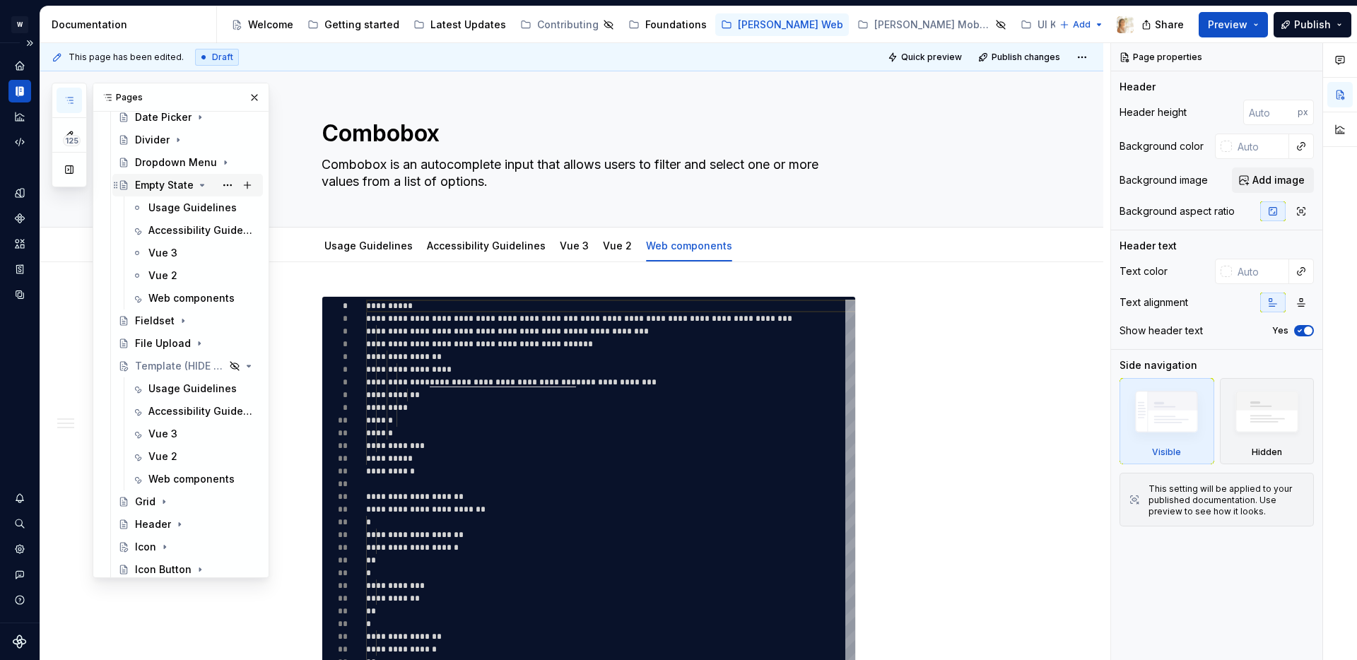
click at [205, 185] on icon "Page tree" at bounding box center [202, 185] width 11 height 11
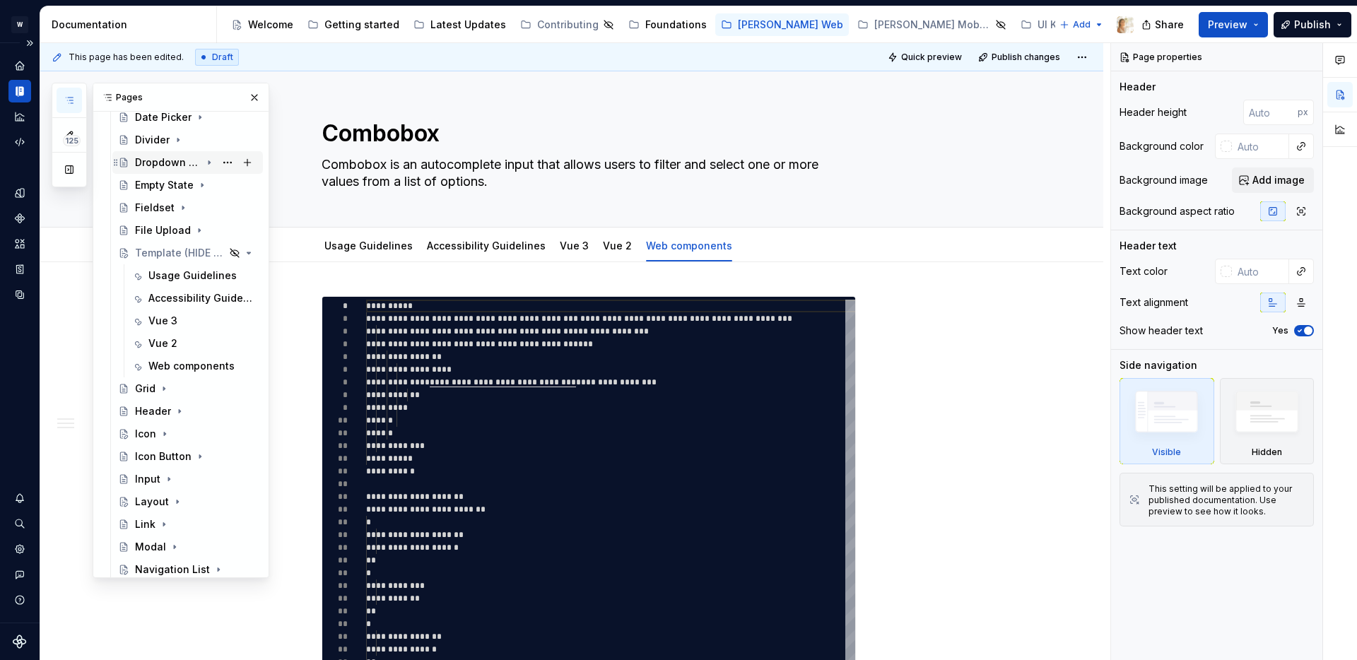
click at [210, 158] on icon "Page tree" at bounding box center [209, 162] width 11 height 11
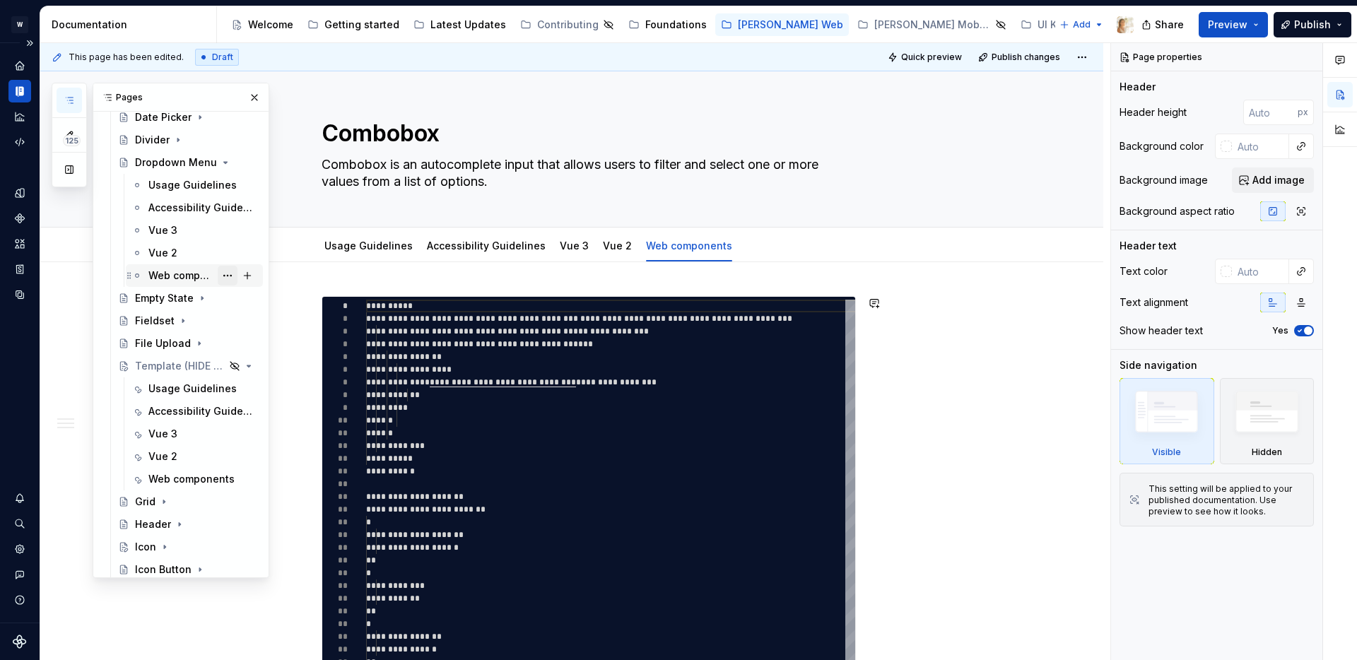
click at [225, 276] on button "Page tree" at bounding box center [228, 276] width 20 height 20
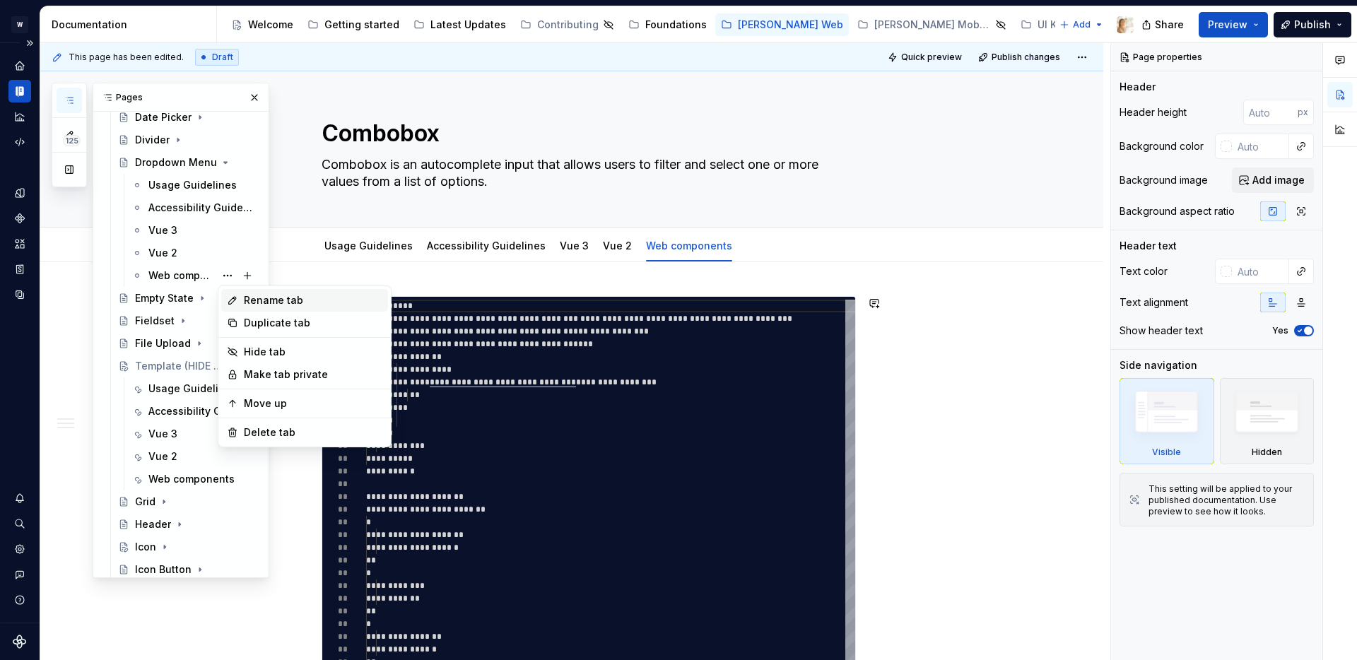
click at [266, 302] on div "Rename tab" at bounding box center [313, 300] width 139 height 14
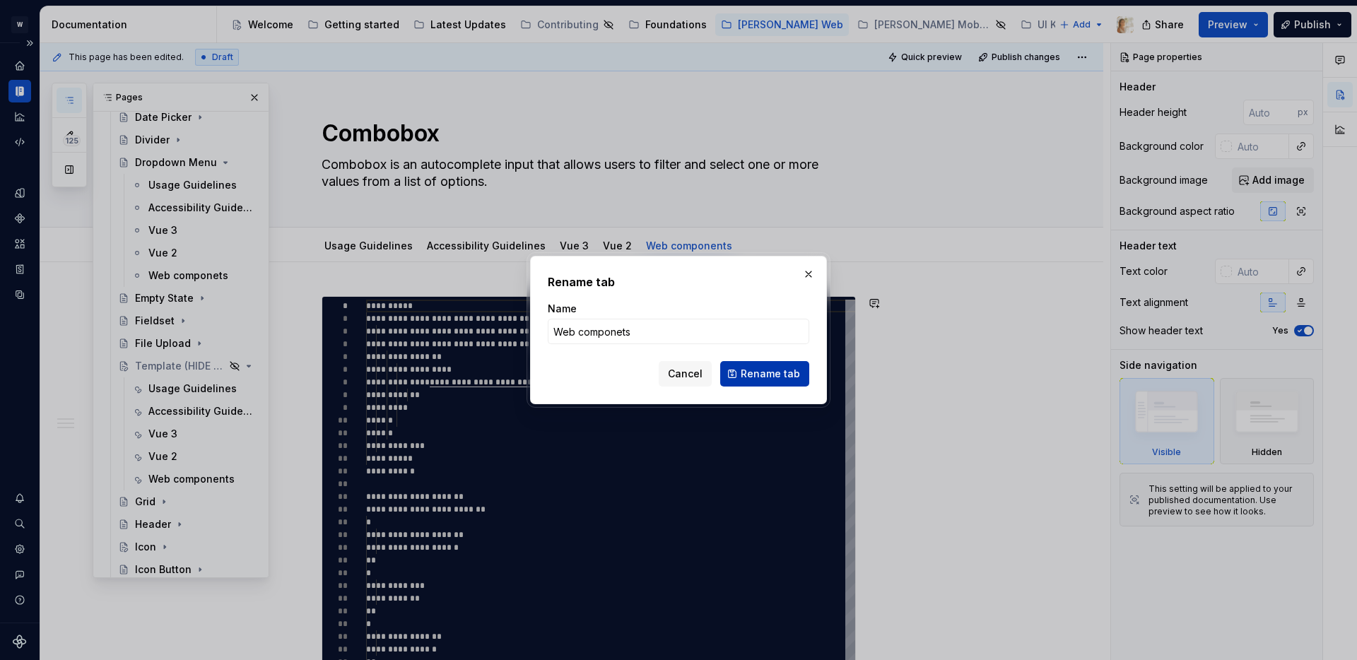
type textarea "*"
type input "Web components"
click at [777, 375] on span "Rename tab" at bounding box center [770, 374] width 59 height 14
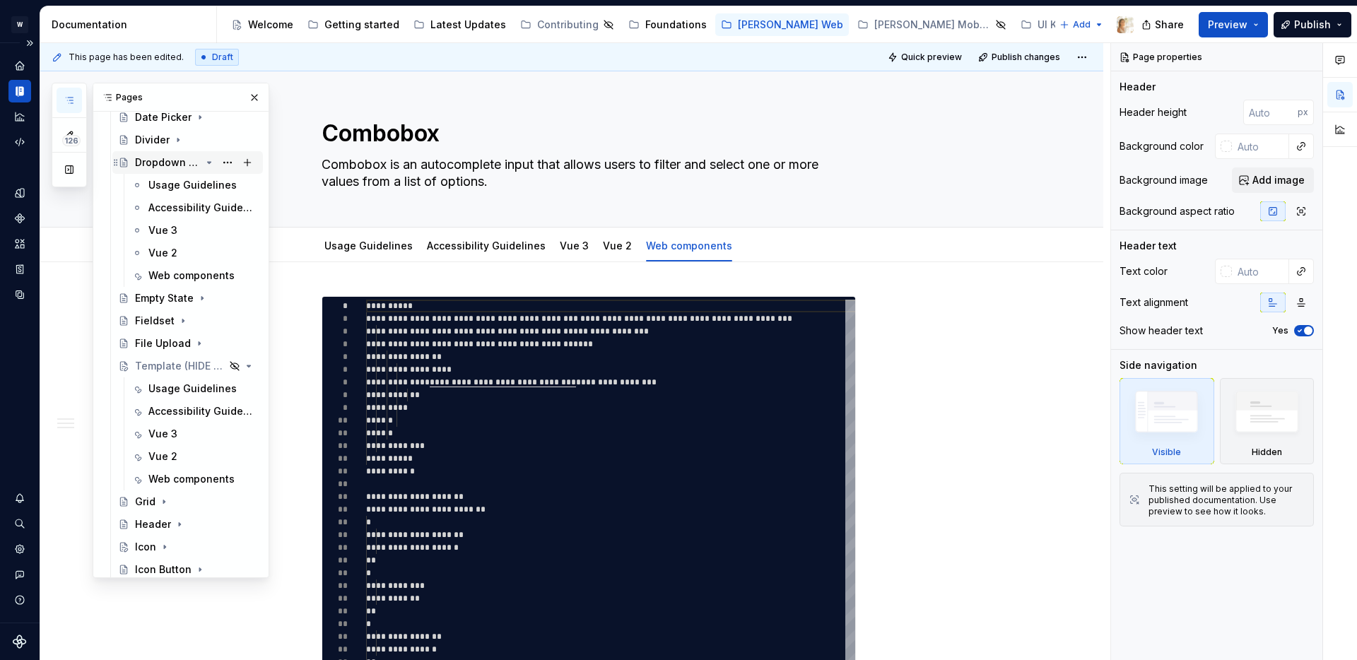
click at [211, 161] on icon "Page tree" at bounding box center [209, 162] width 11 height 11
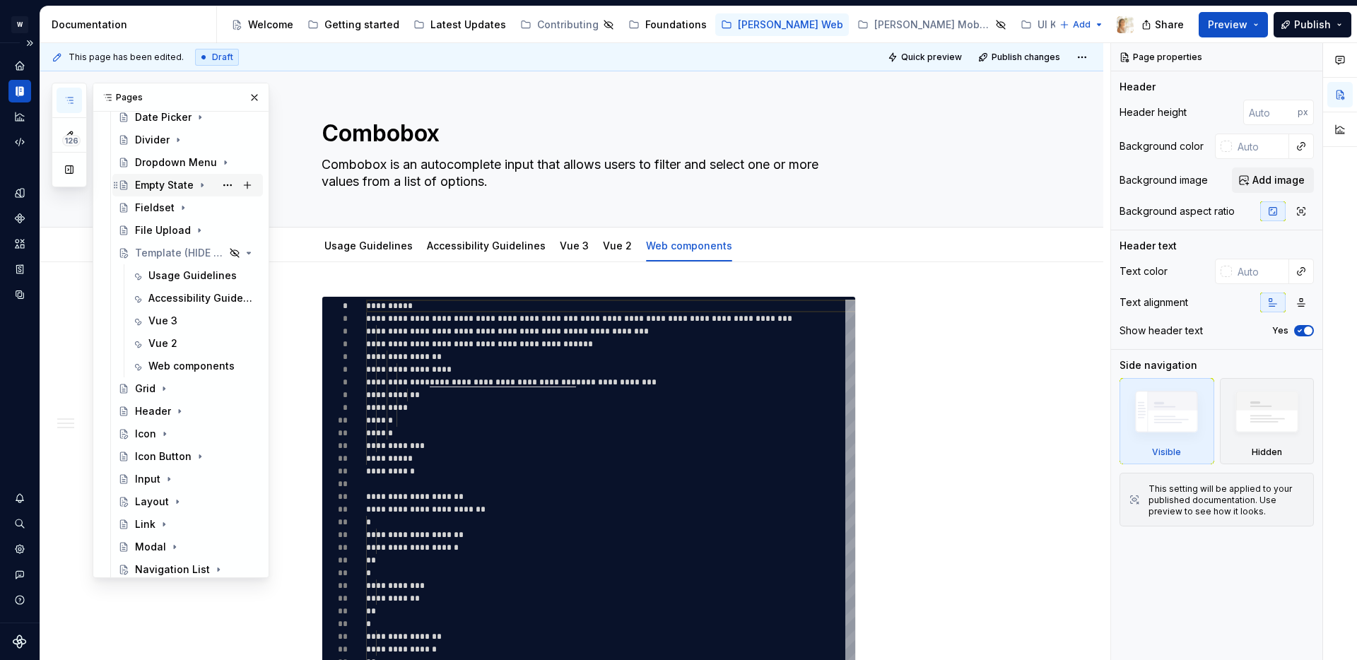
click at [200, 187] on icon "Page tree" at bounding box center [202, 185] width 11 height 11
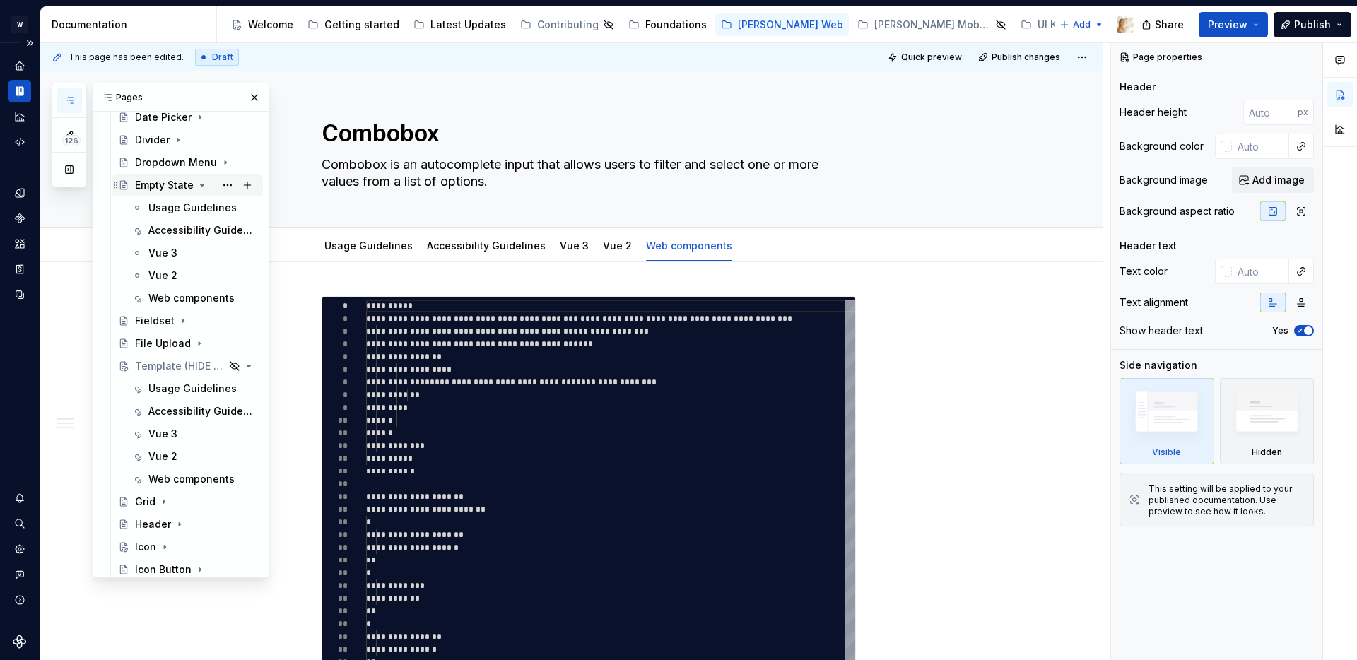
click at [200, 182] on icon "Page tree" at bounding box center [202, 185] width 11 height 11
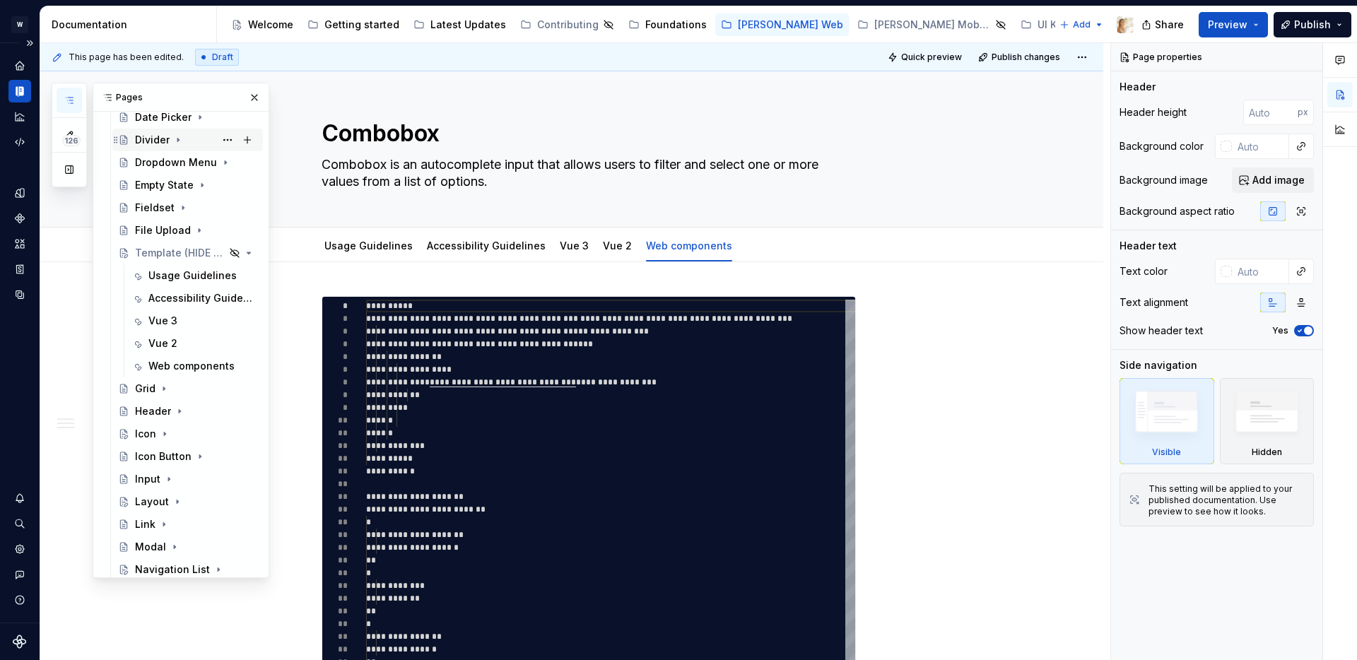
click at [177, 136] on icon "Page tree" at bounding box center [177, 139] width 11 height 11
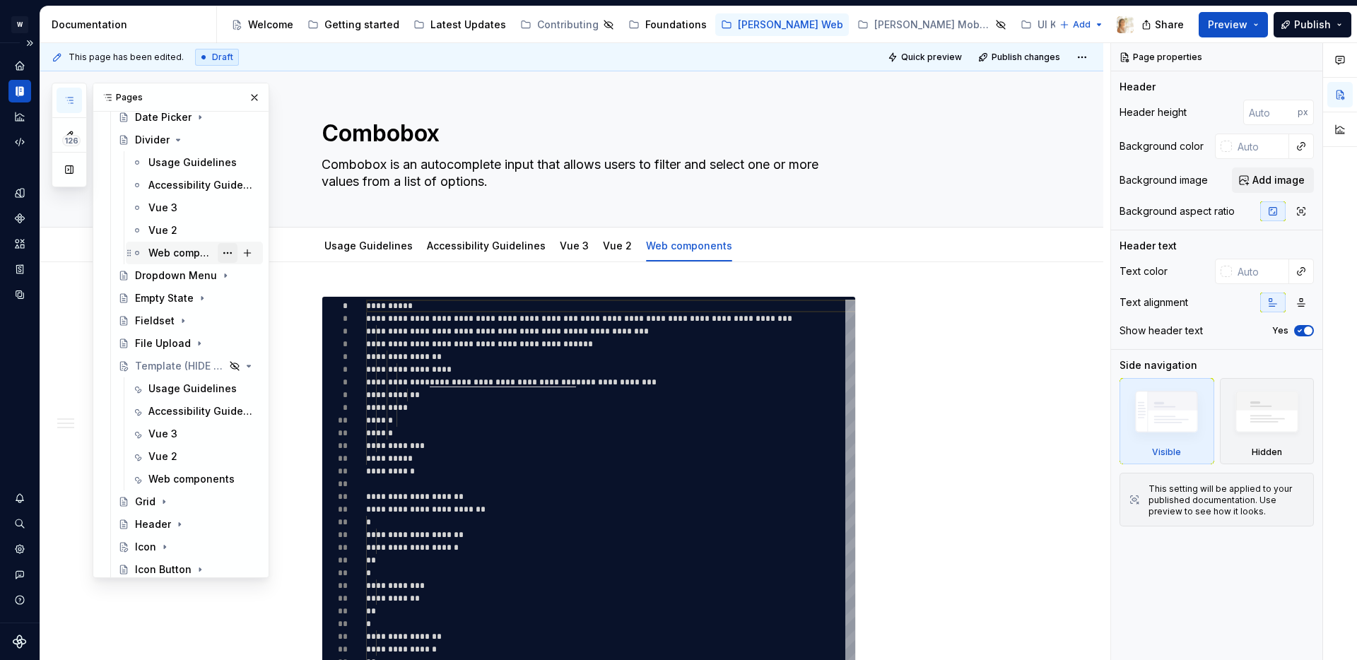
click at [225, 254] on button "Page tree" at bounding box center [228, 253] width 20 height 20
type textarea "*"
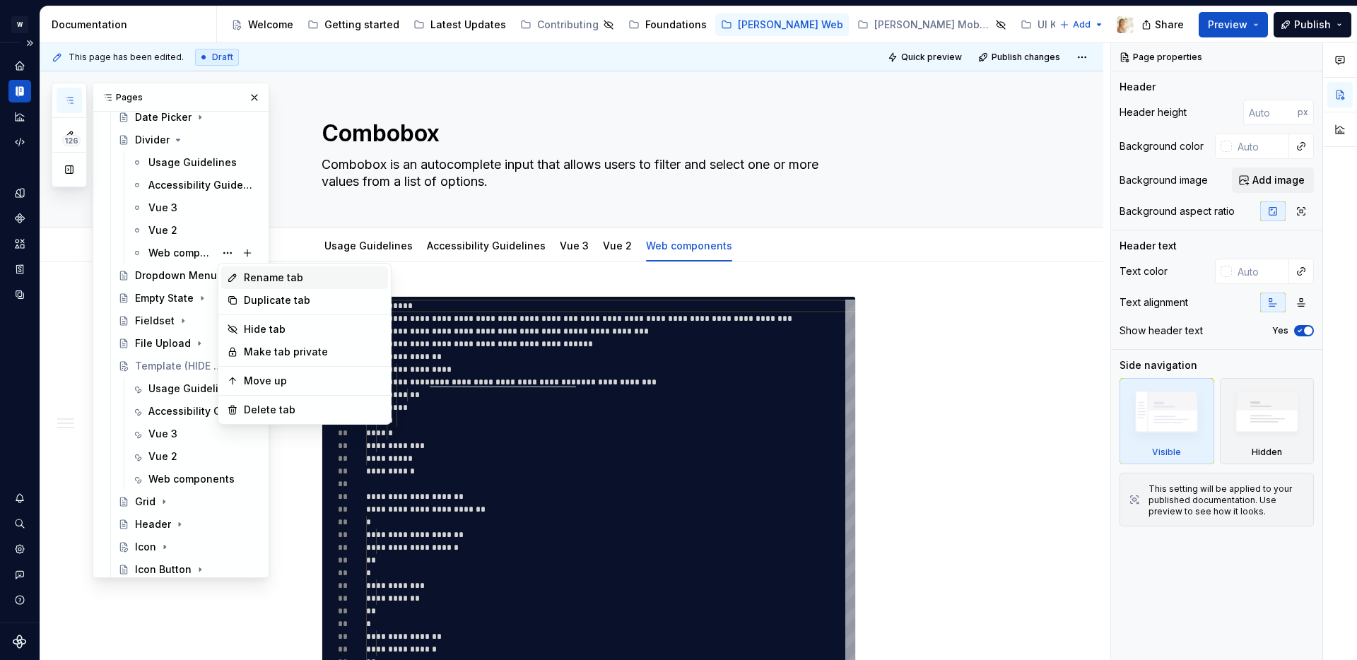
click at [288, 275] on div "Rename tab" at bounding box center [313, 278] width 139 height 14
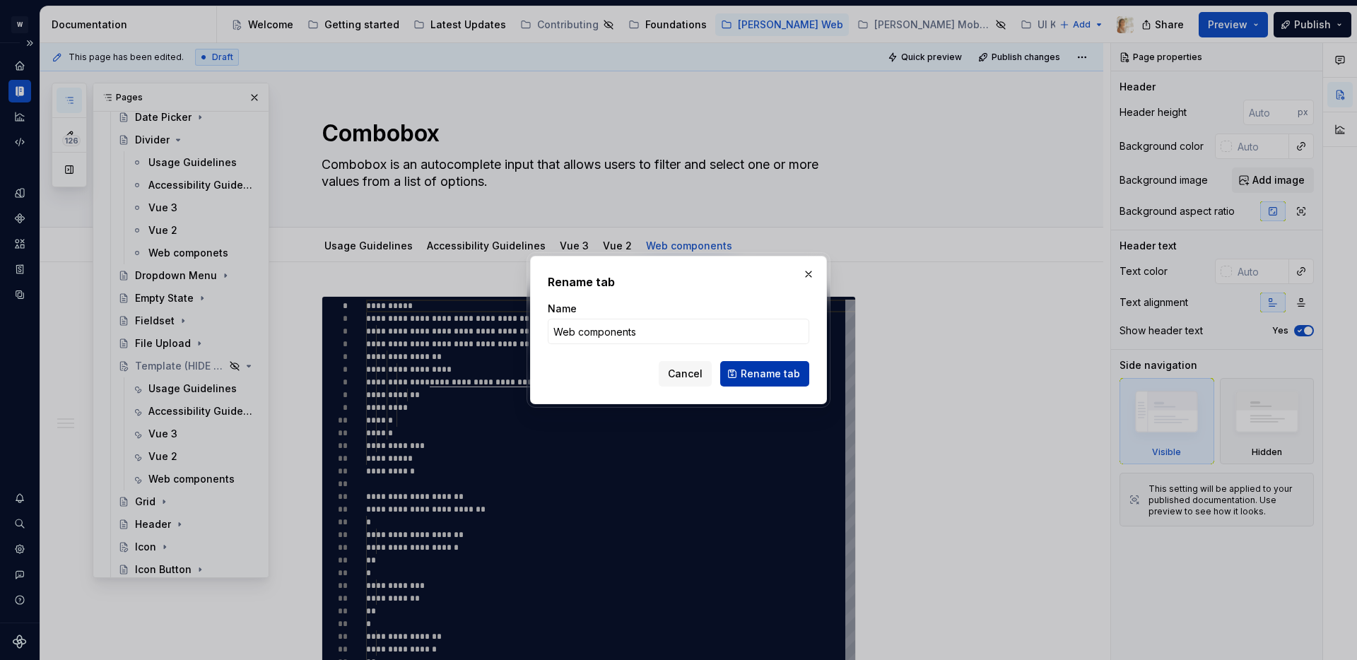
type input "Web components"
click at [757, 370] on span "Rename tab" at bounding box center [770, 374] width 59 height 14
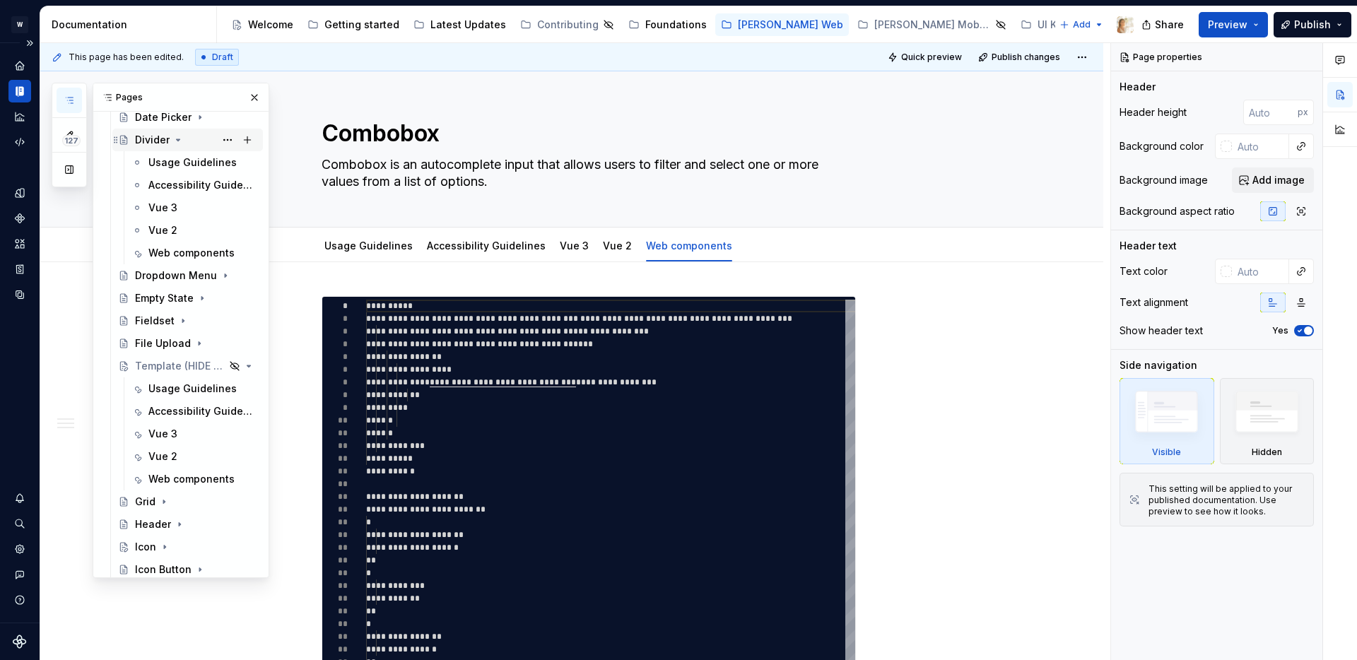
click at [179, 138] on icon "Page tree" at bounding box center [177, 139] width 11 height 11
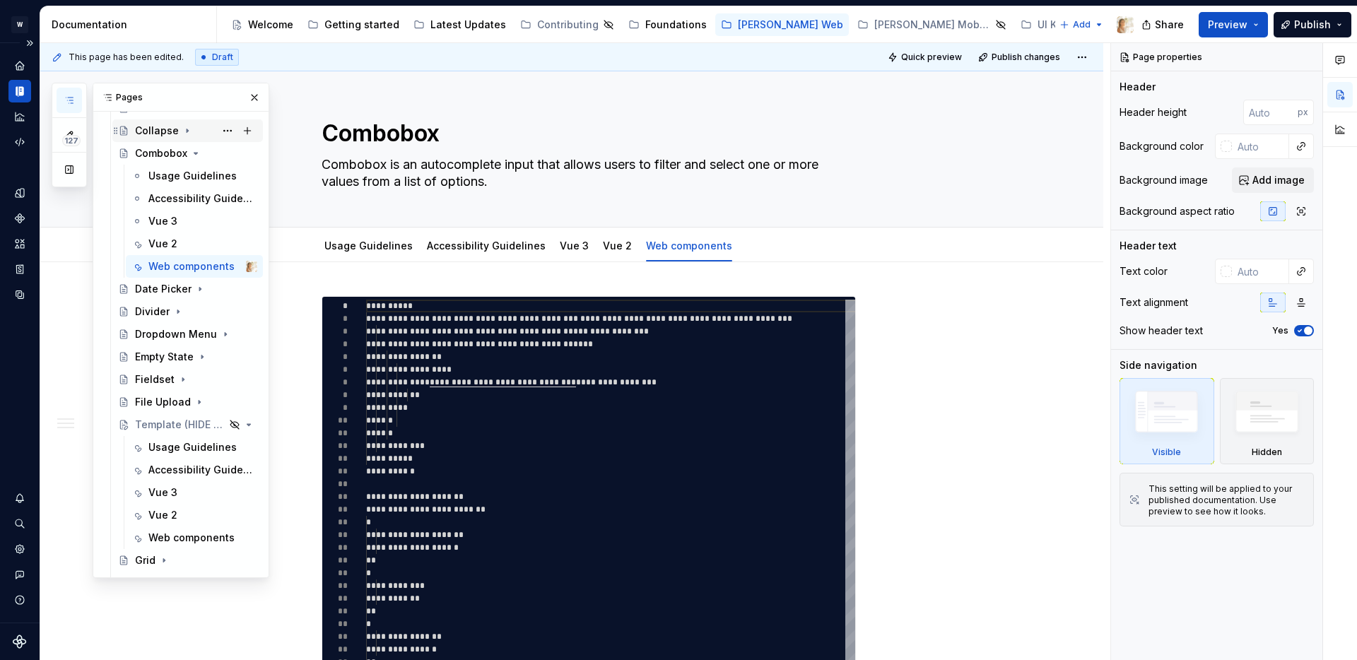
scroll to position [487, 0]
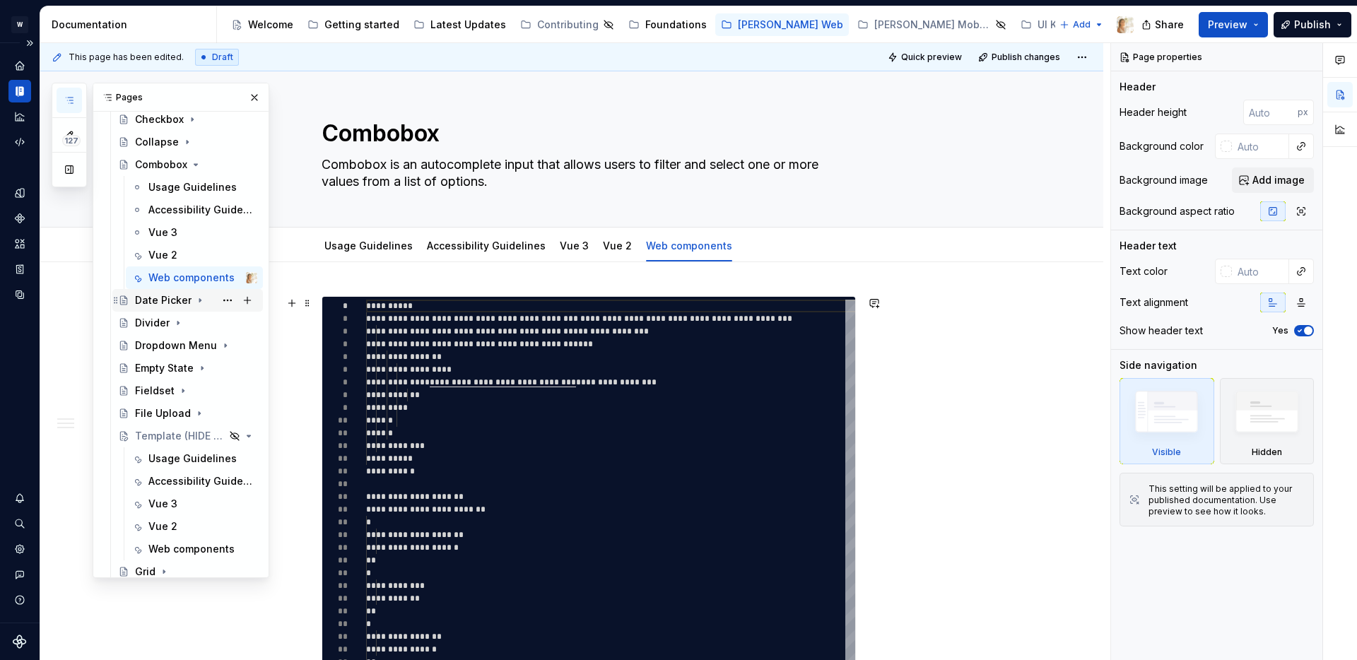
click at [198, 298] on icon "Page tree" at bounding box center [199, 300] width 11 height 11
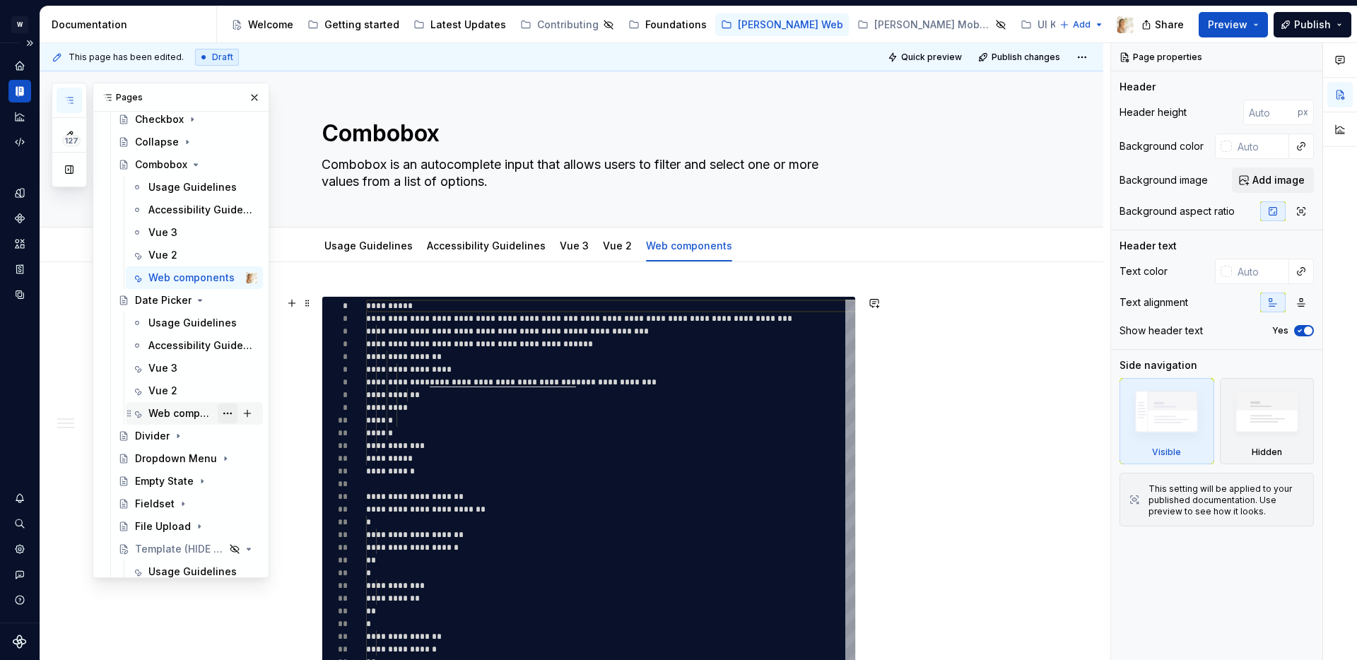
click at [224, 414] on button "Page tree" at bounding box center [228, 414] width 20 height 20
type textarea "*"
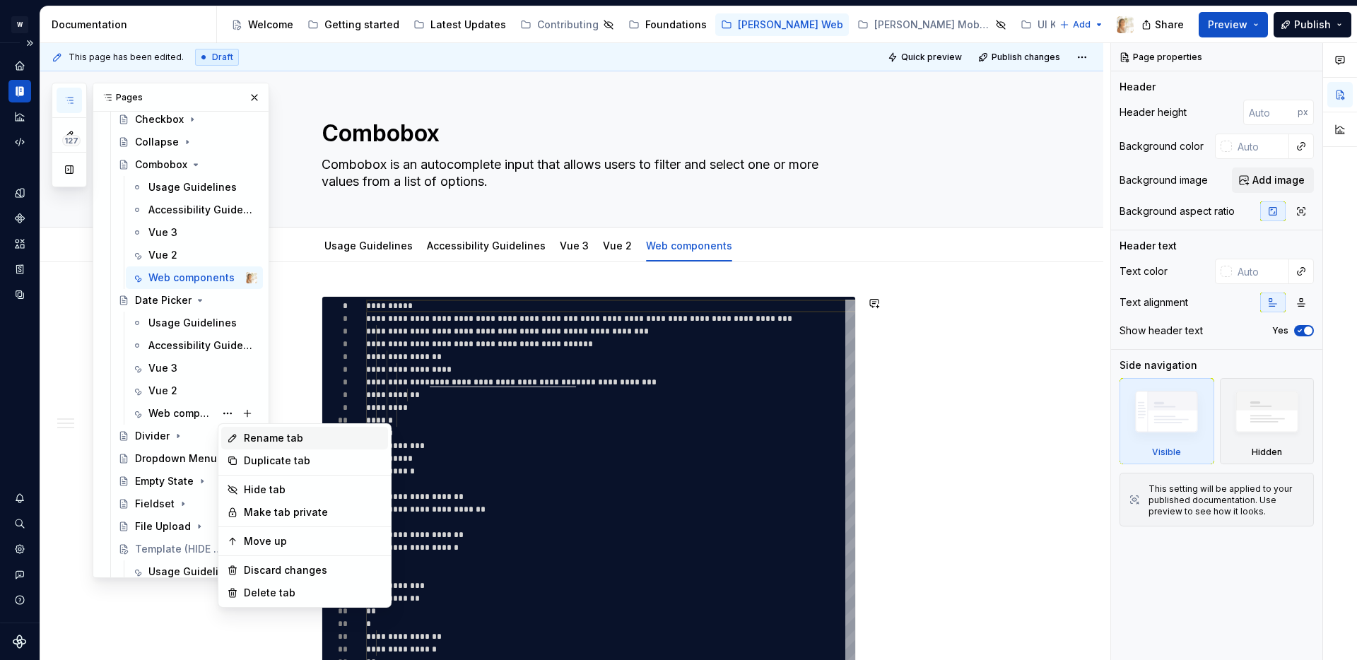
click at [261, 437] on div "Rename tab" at bounding box center [313, 438] width 139 height 14
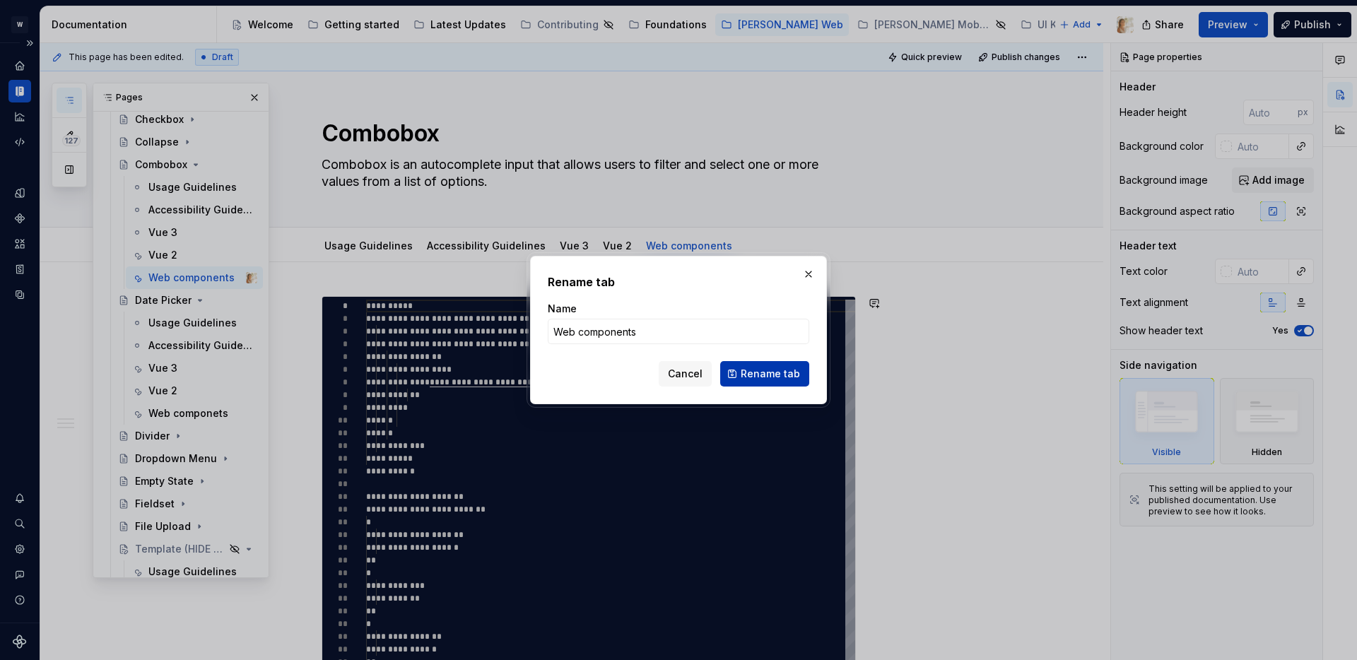
type input "Web components"
click at [752, 369] on span "Rename tab" at bounding box center [770, 374] width 59 height 14
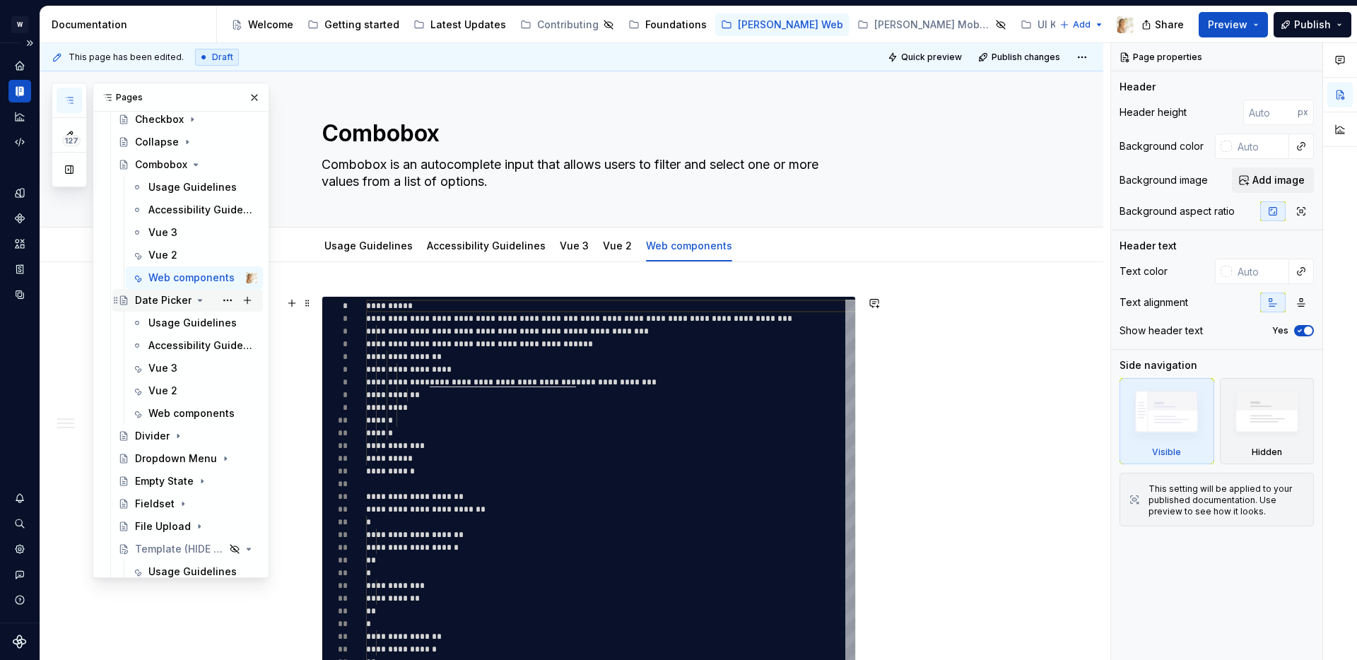
click at [200, 298] on icon "Page tree" at bounding box center [199, 300] width 11 height 11
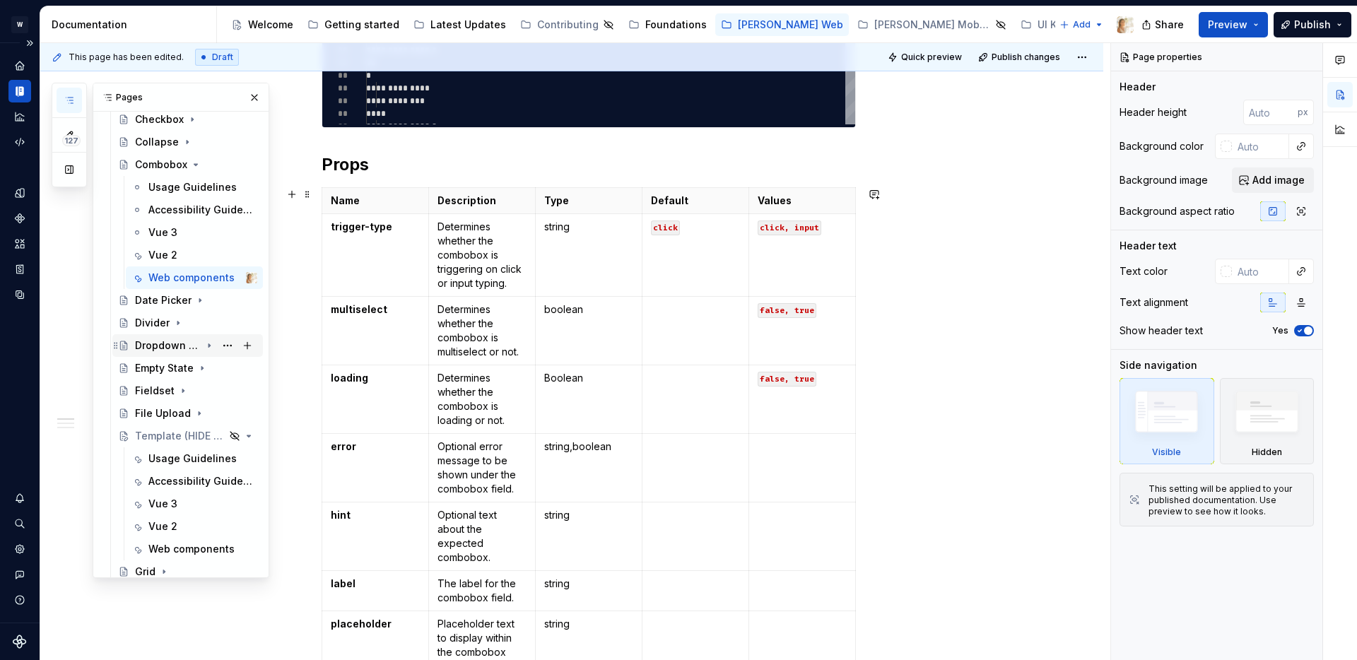
scroll to position [595, 0]
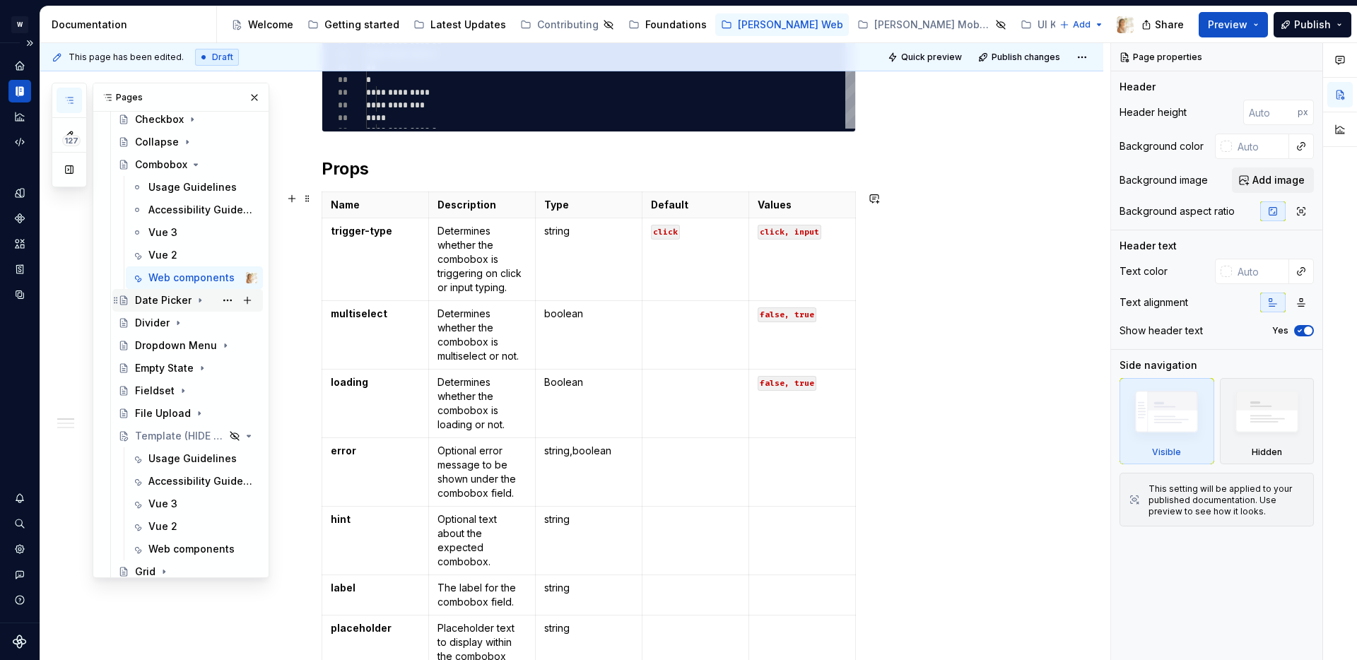
click at [199, 300] on icon "Page tree" at bounding box center [199, 301] width 1 height 4
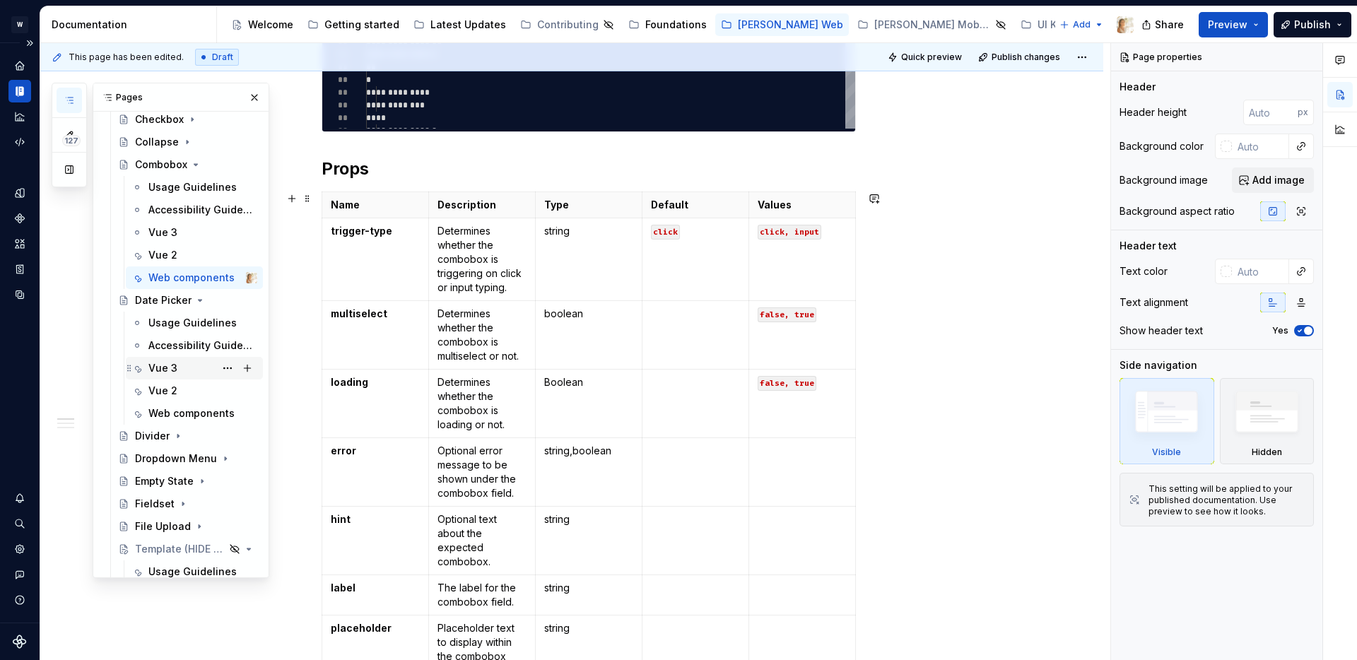
click at [168, 373] on div "Vue 3" at bounding box center [162, 368] width 29 height 14
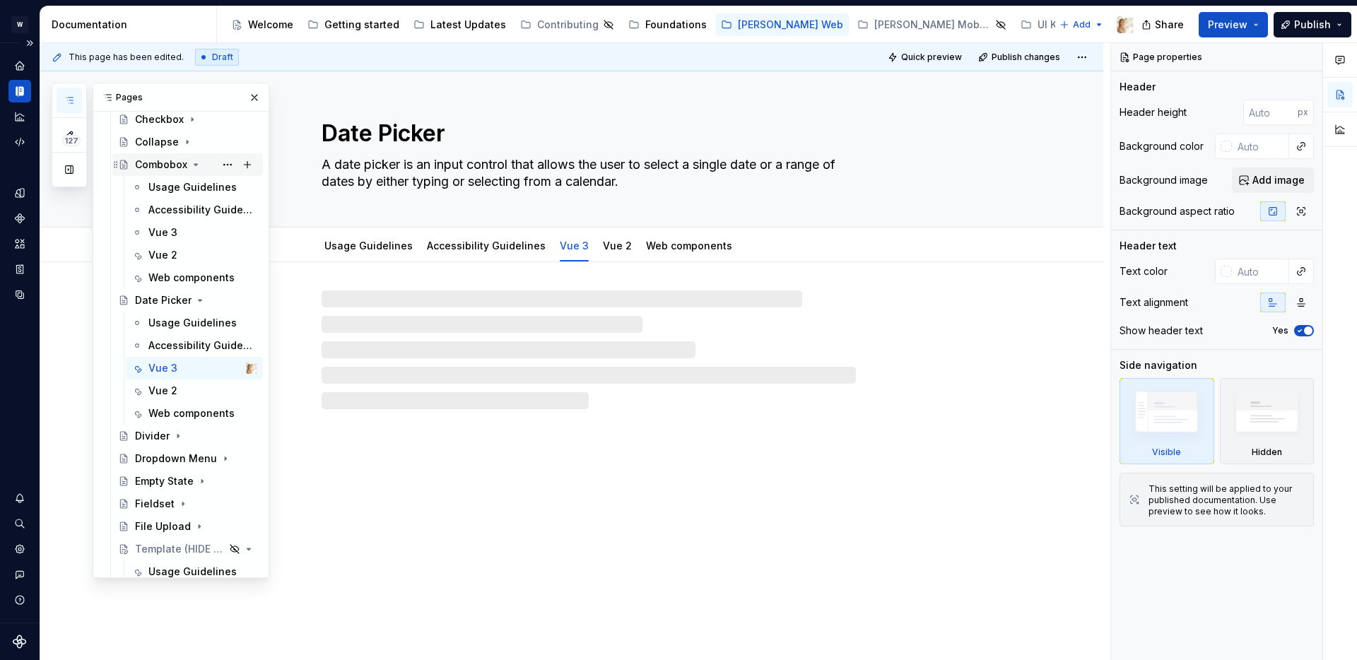
click at [197, 165] on icon "Page tree" at bounding box center [195, 164] width 11 height 11
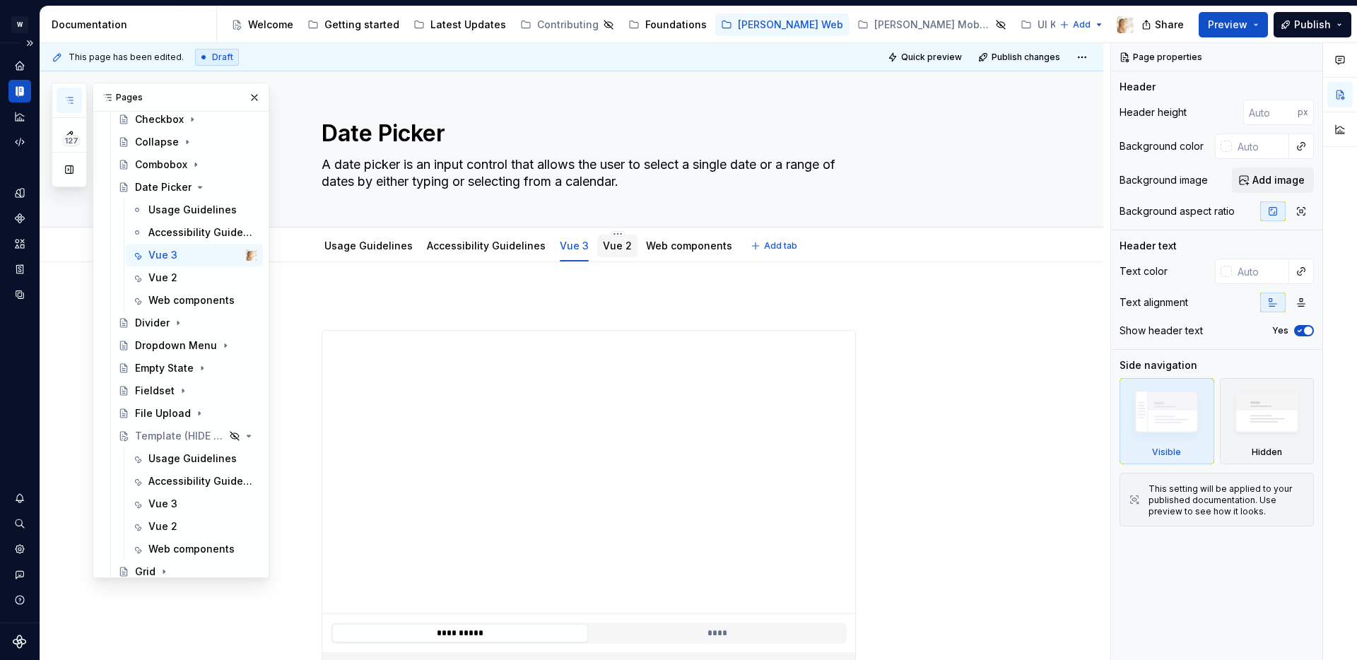
click at [610, 250] on link "Vue 2" at bounding box center [617, 246] width 29 height 12
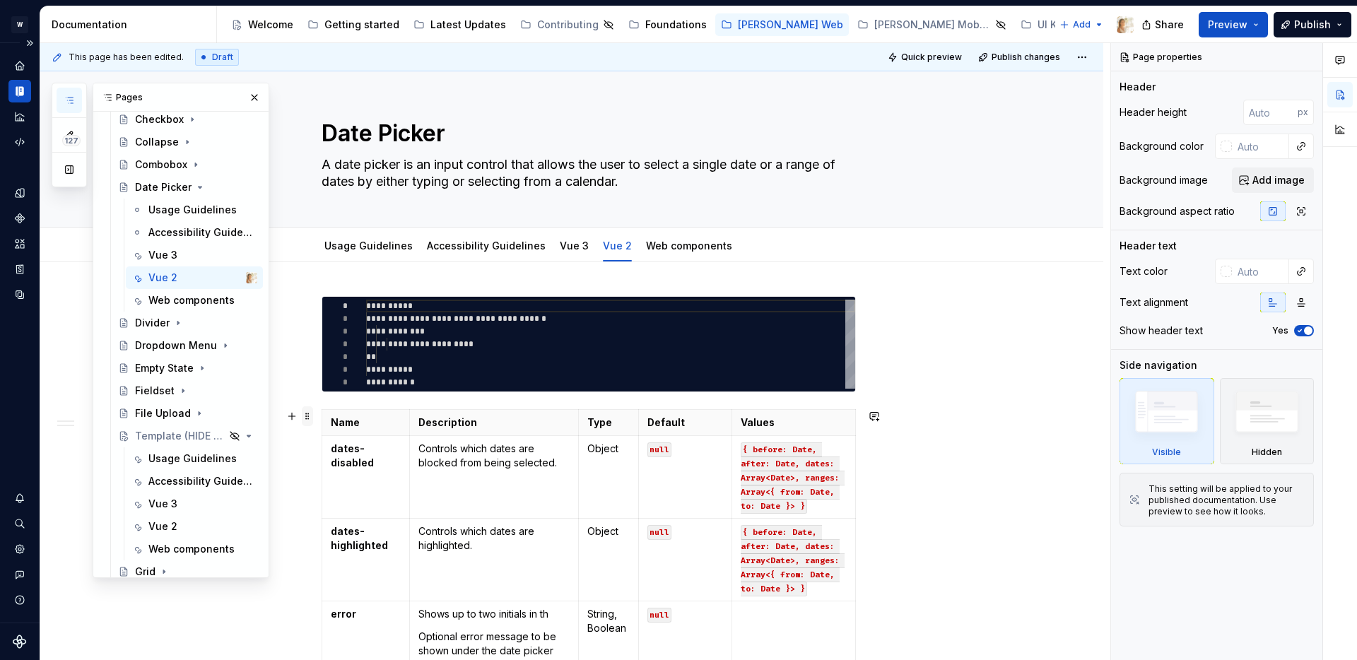
click at [312, 414] on span at bounding box center [307, 416] width 11 height 20
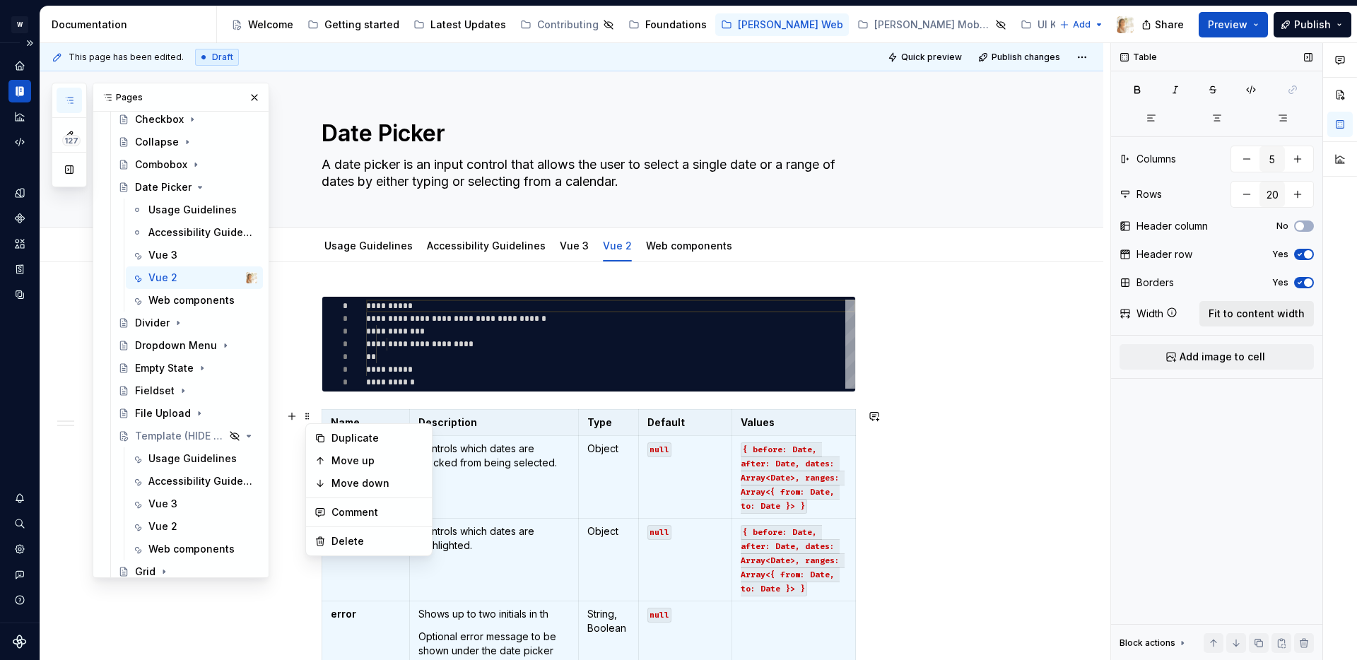
click at [1224, 310] on span "Fit to content width" at bounding box center [1257, 314] width 96 height 14
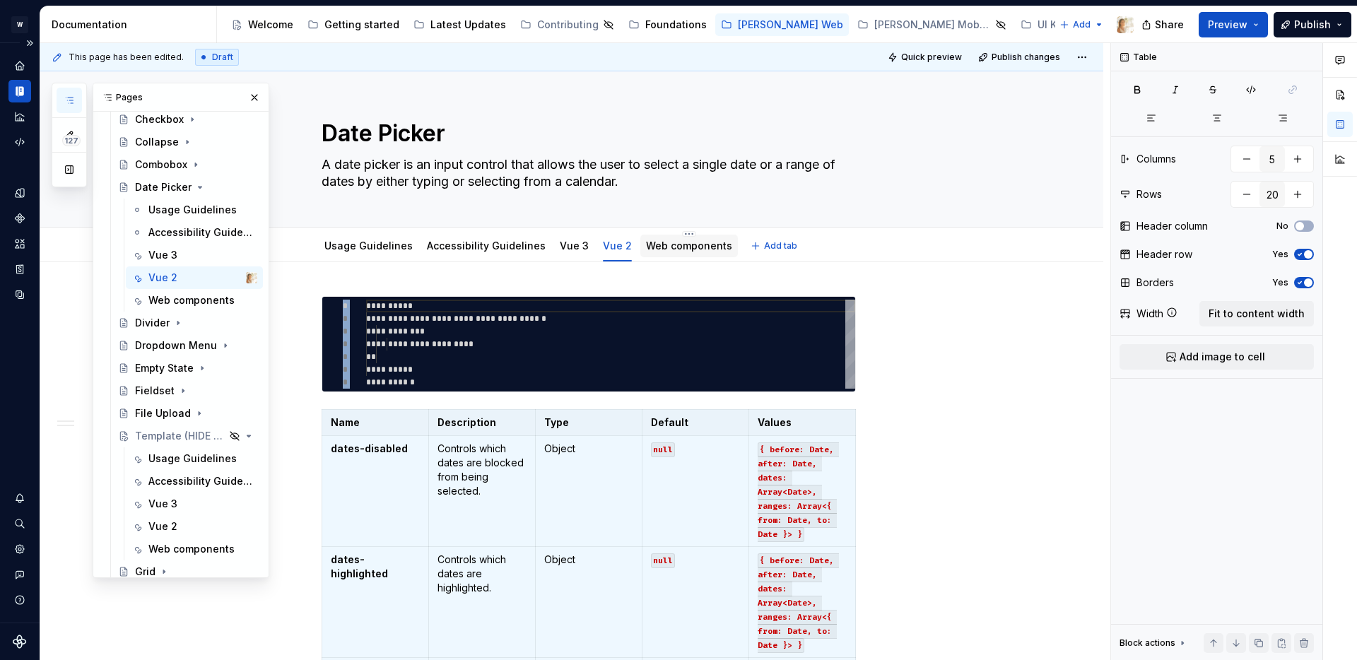
click at [668, 248] on link "Web components" at bounding box center [689, 246] width 86 height 12
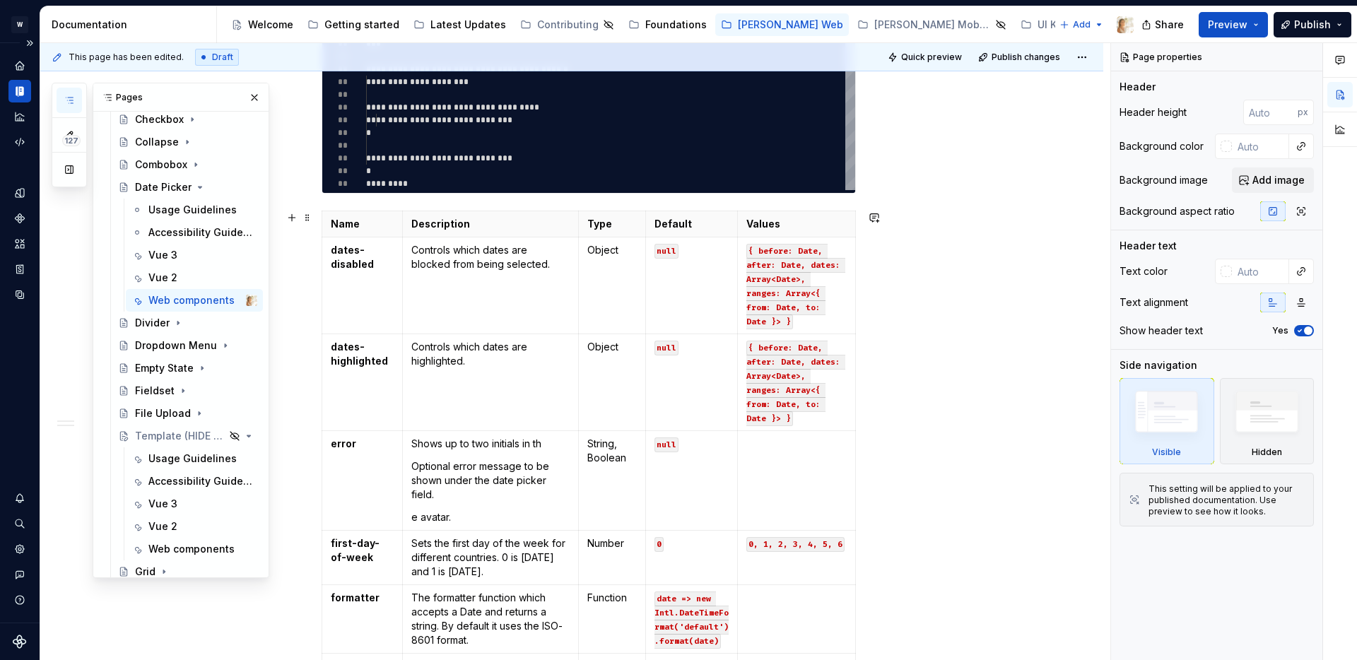
scroll to position [286, 0]
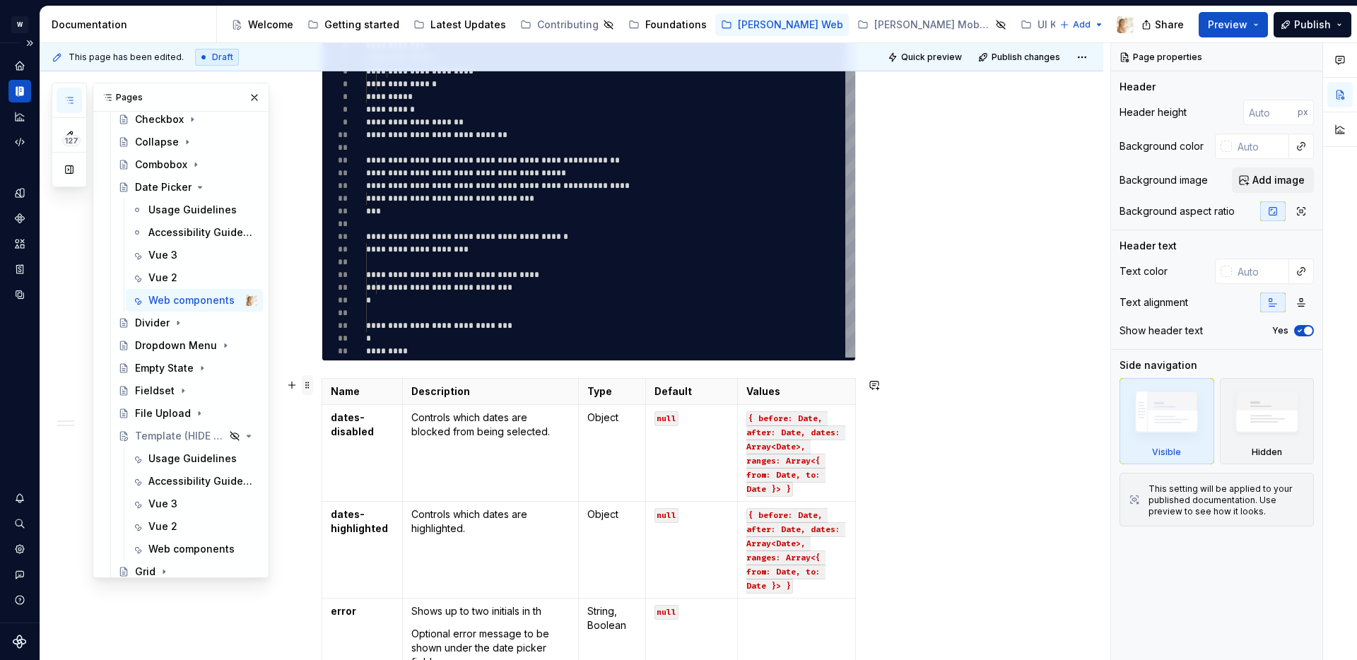
click at [310, 385] on span at bounding box center [307, 385] width 11 height 20
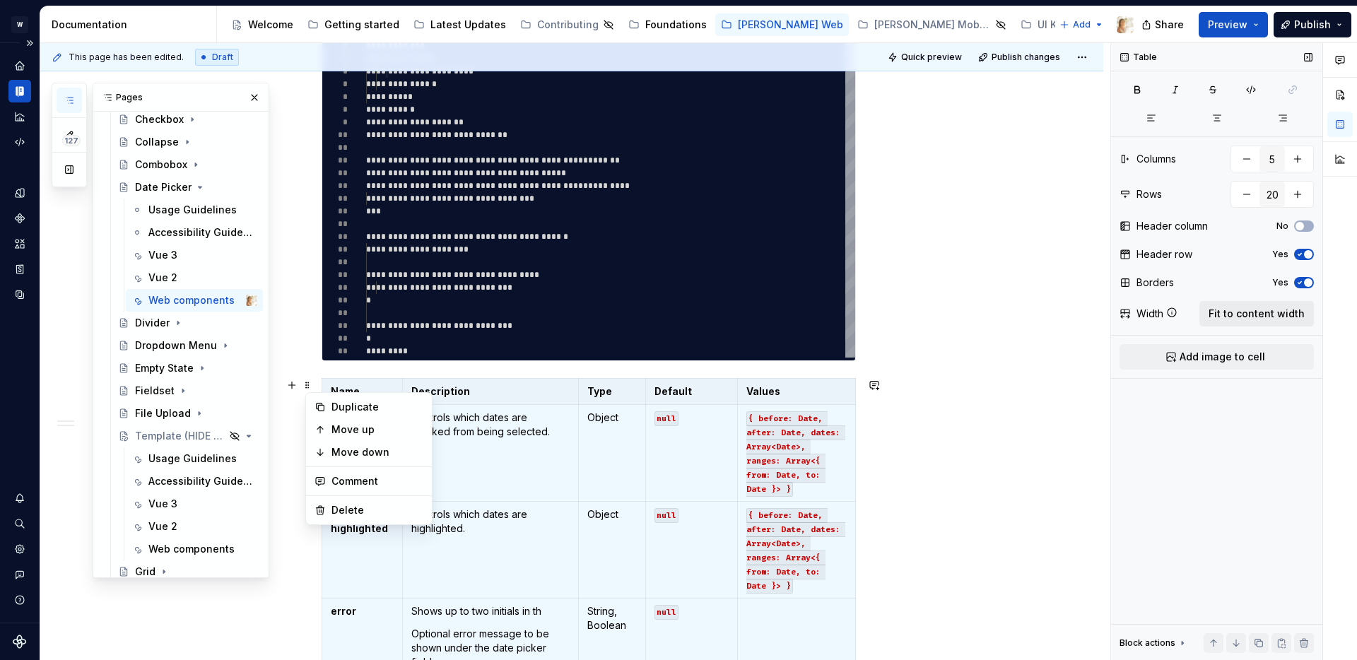
click at [1219, 310] on span "Fit to content width" at bounding box center [1257, 314] width 96 height 14
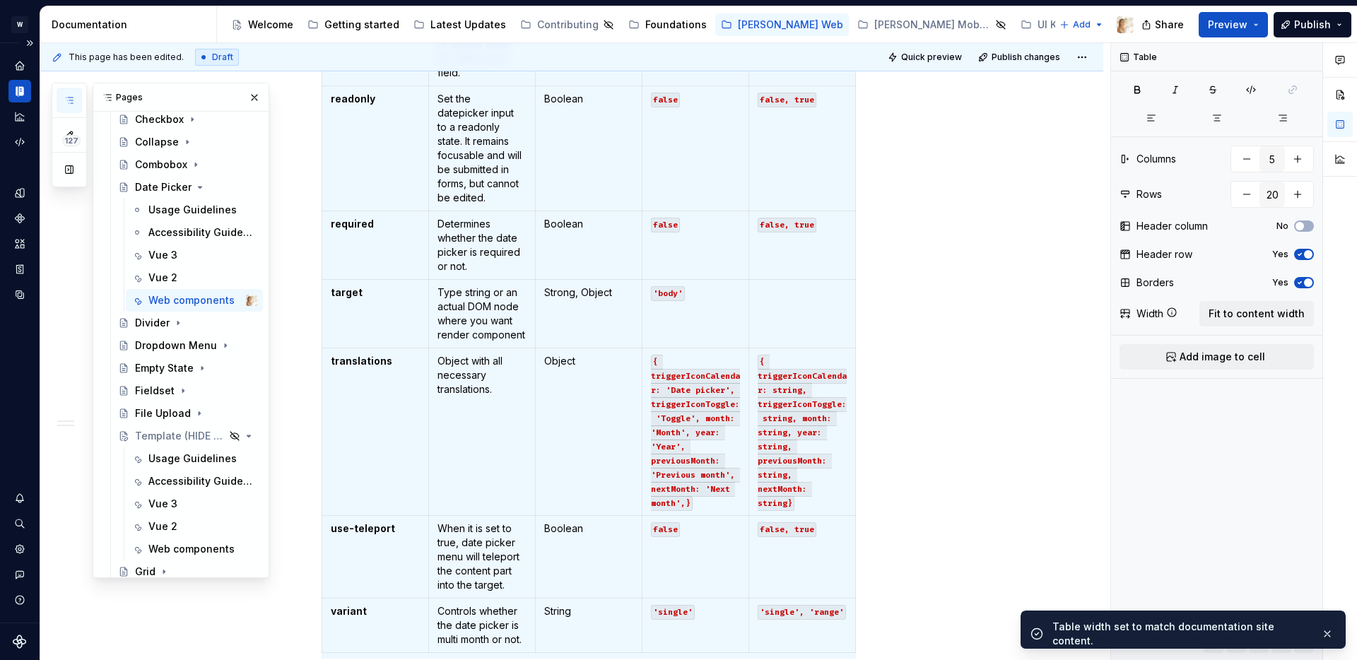
scroll to position [2446, 0]
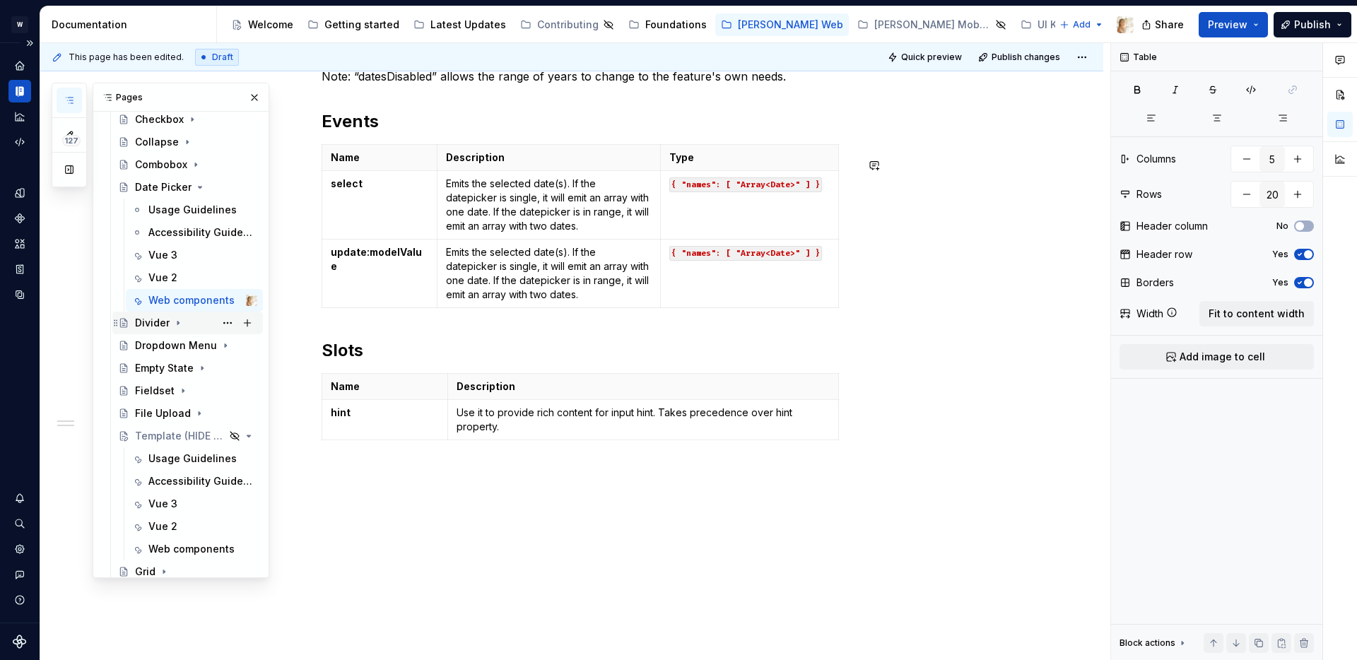
type textarea "*"
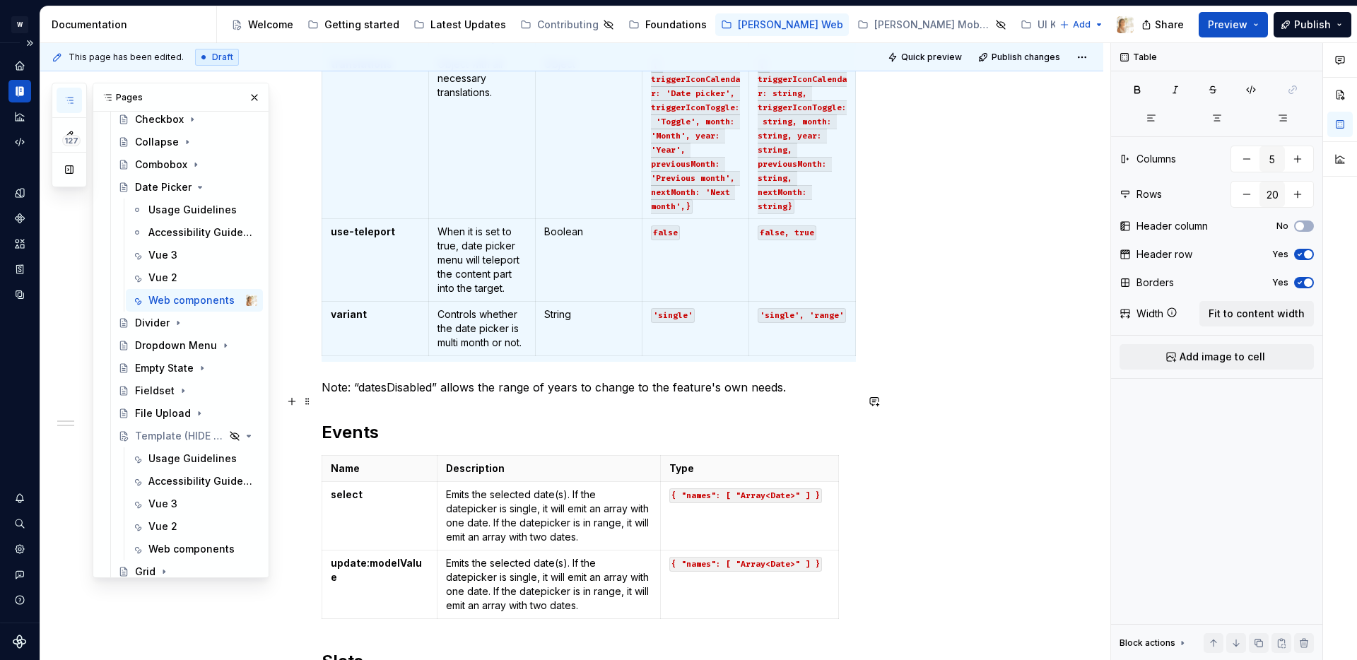
scroll to position [2201, 0]
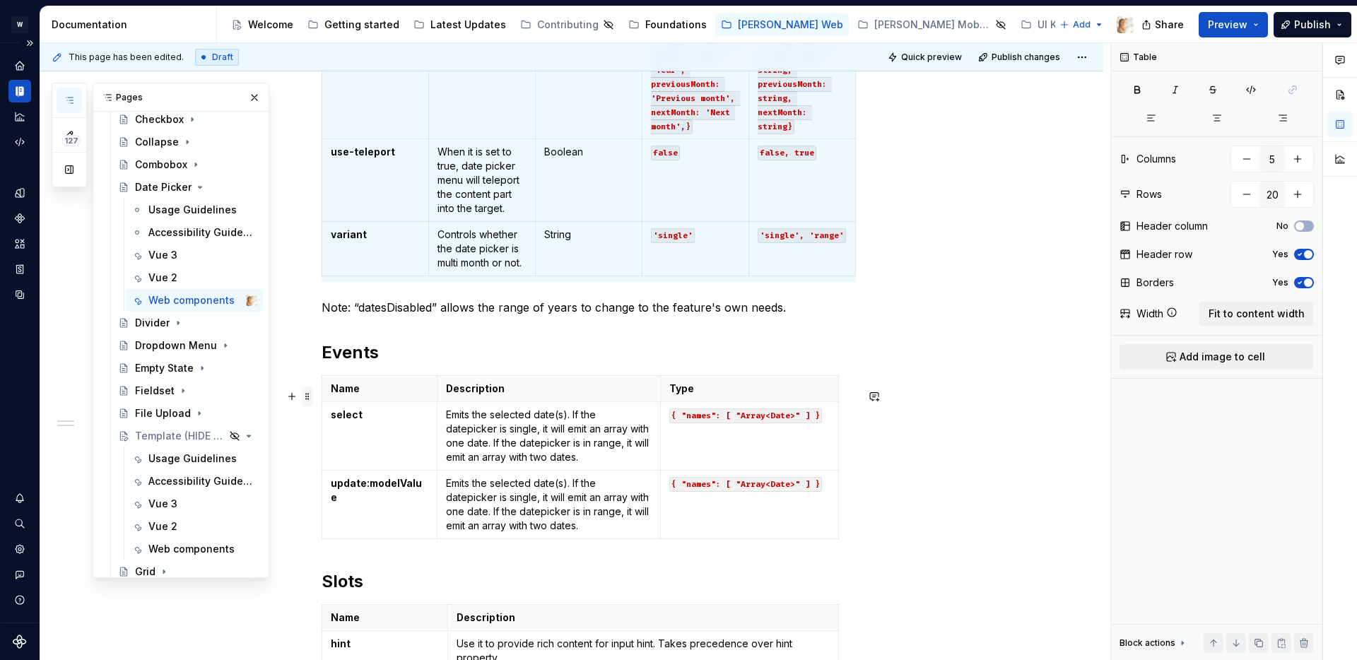
click at [312, 399] on span at bounding box center [307, 397] width 11 height 20
type input "3"
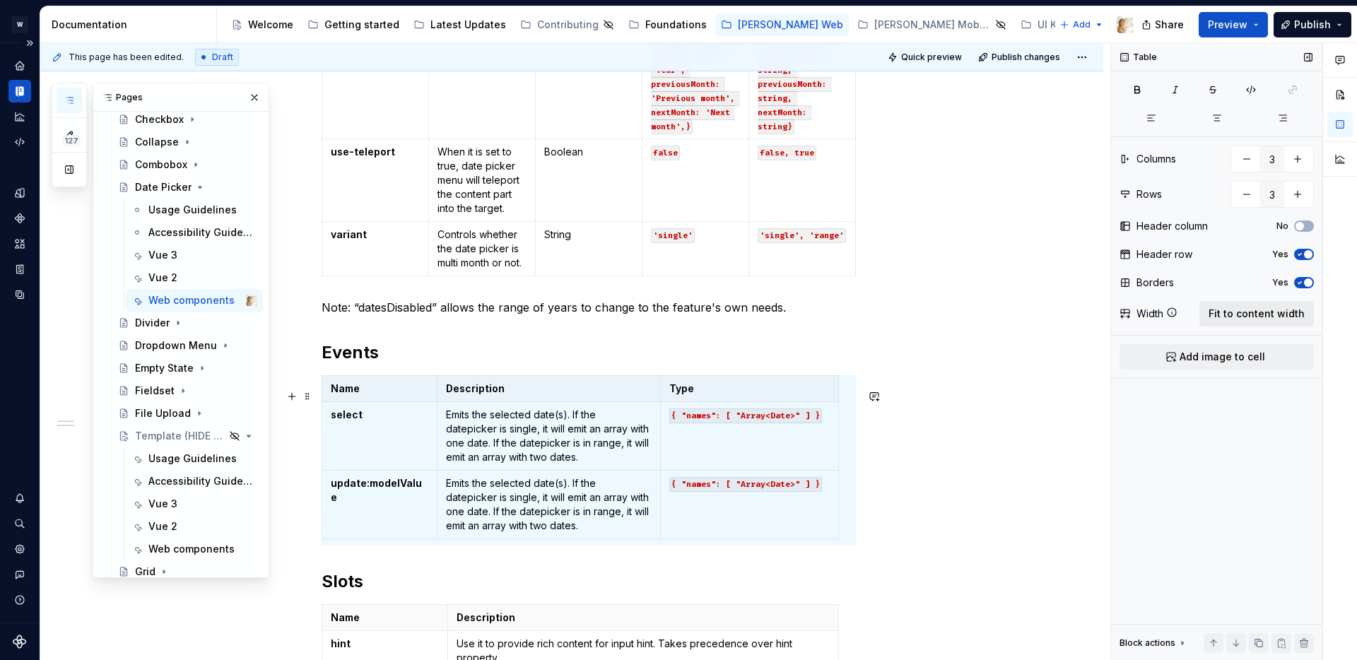
click at [1233, 312] on span "Fit to content width" at bounding box center [1257, 314] width 96 height 14
type textarea "*"
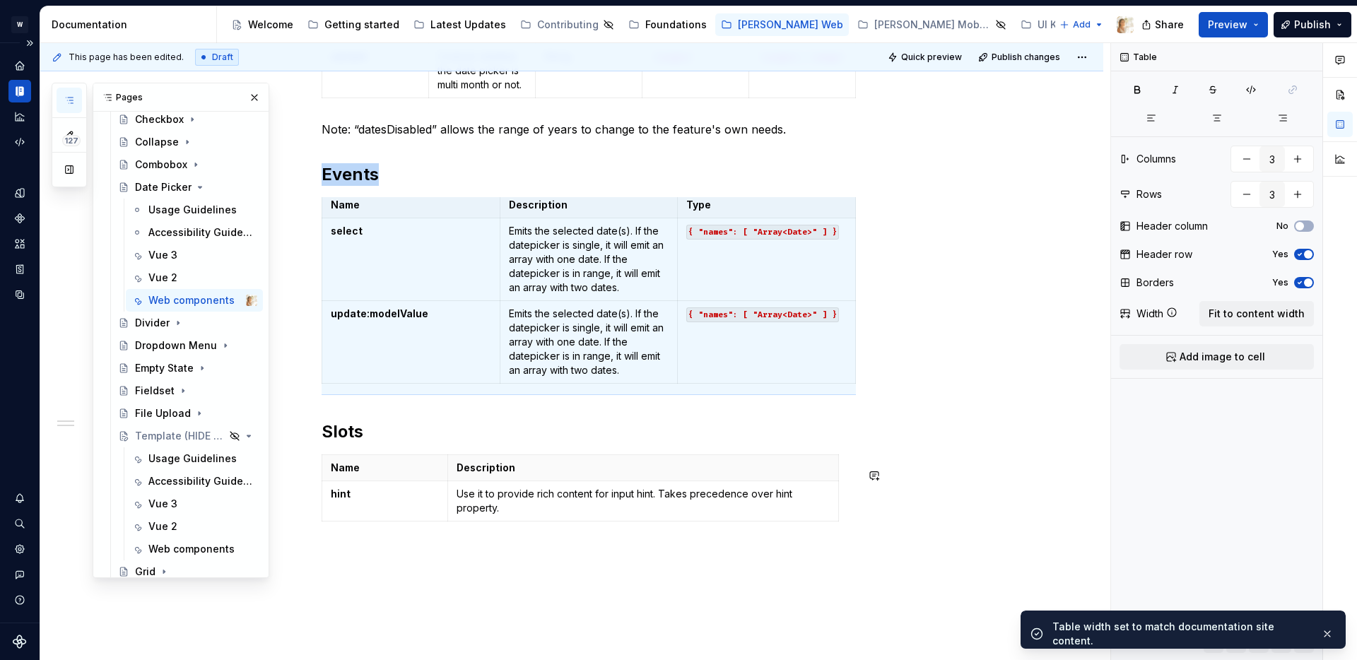
scroll to position [2474, 0]
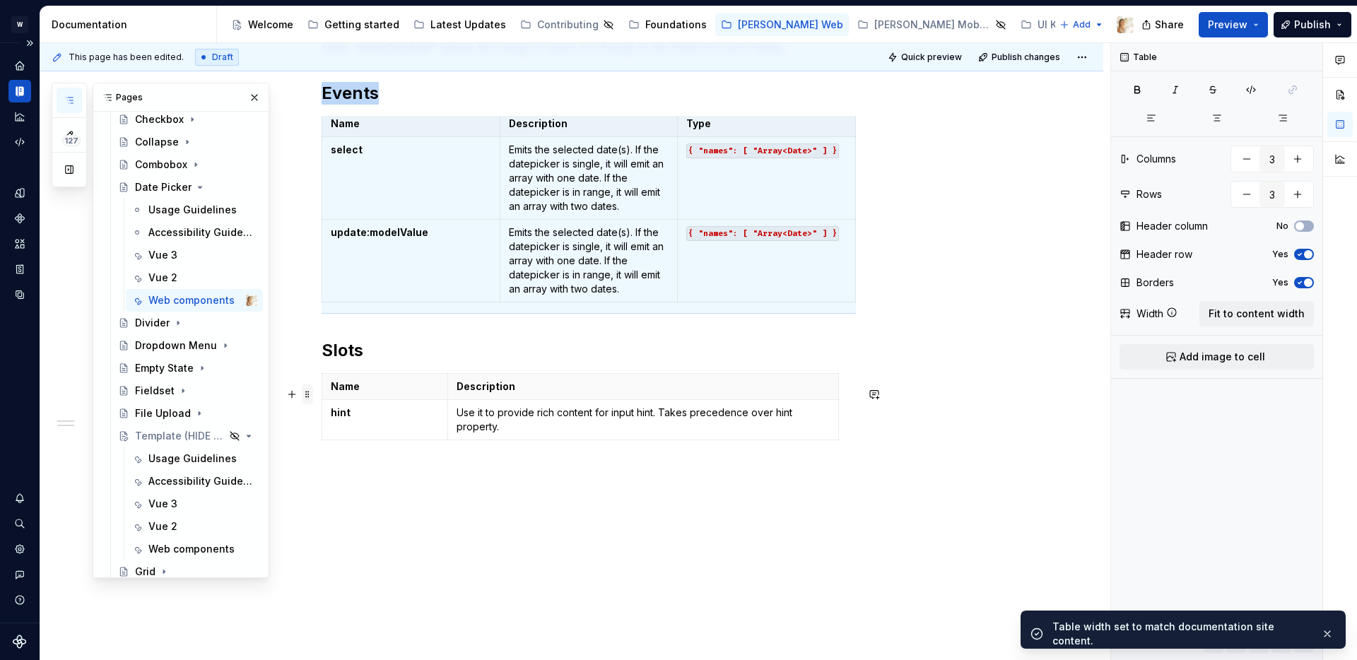
click at [310, 385] on span at bounding box center [307, 395] width 11 height 20
type input "2"
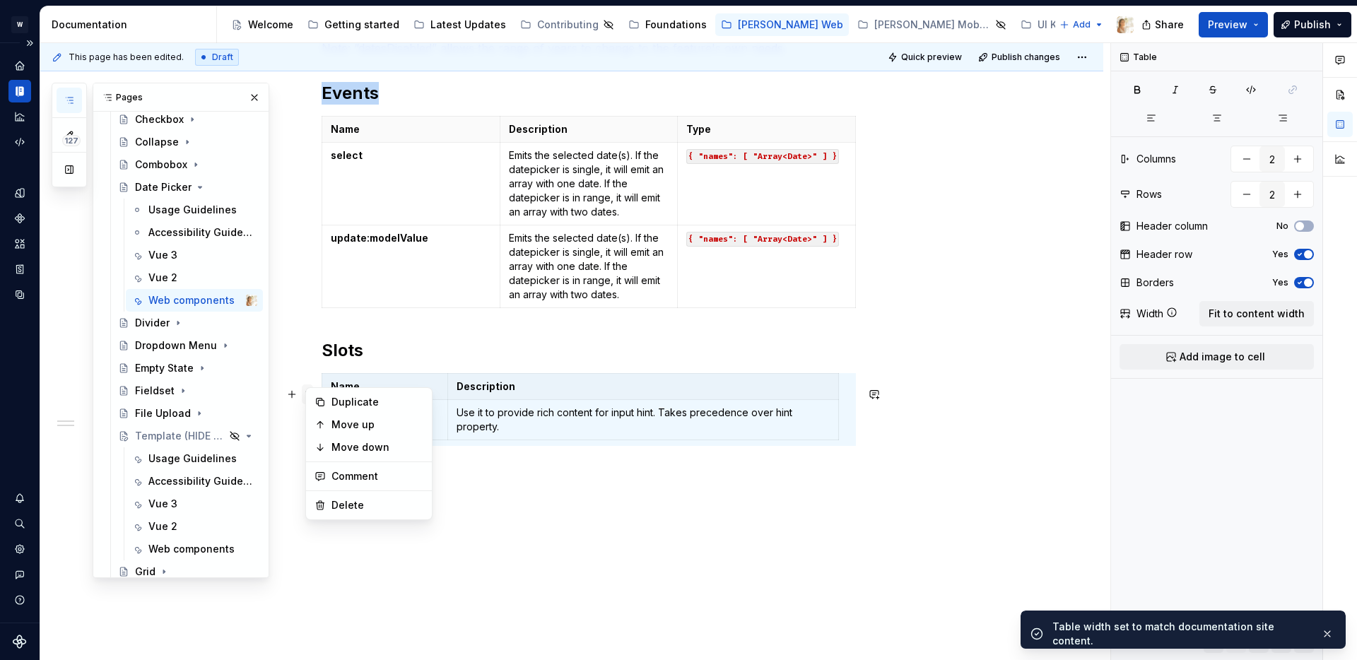
scroll to position [0, 0]
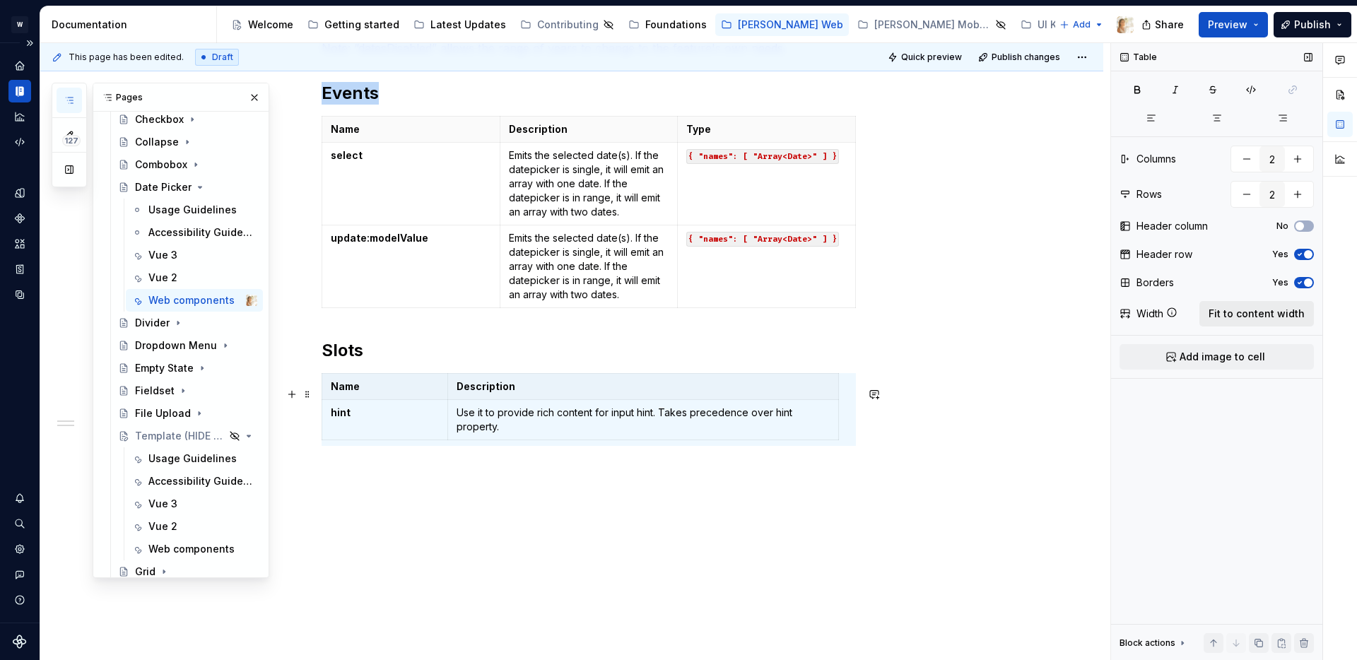
click at [1263, 308] on span "Fit to content width" at bounding box center [1257, 314] width 96 height 14
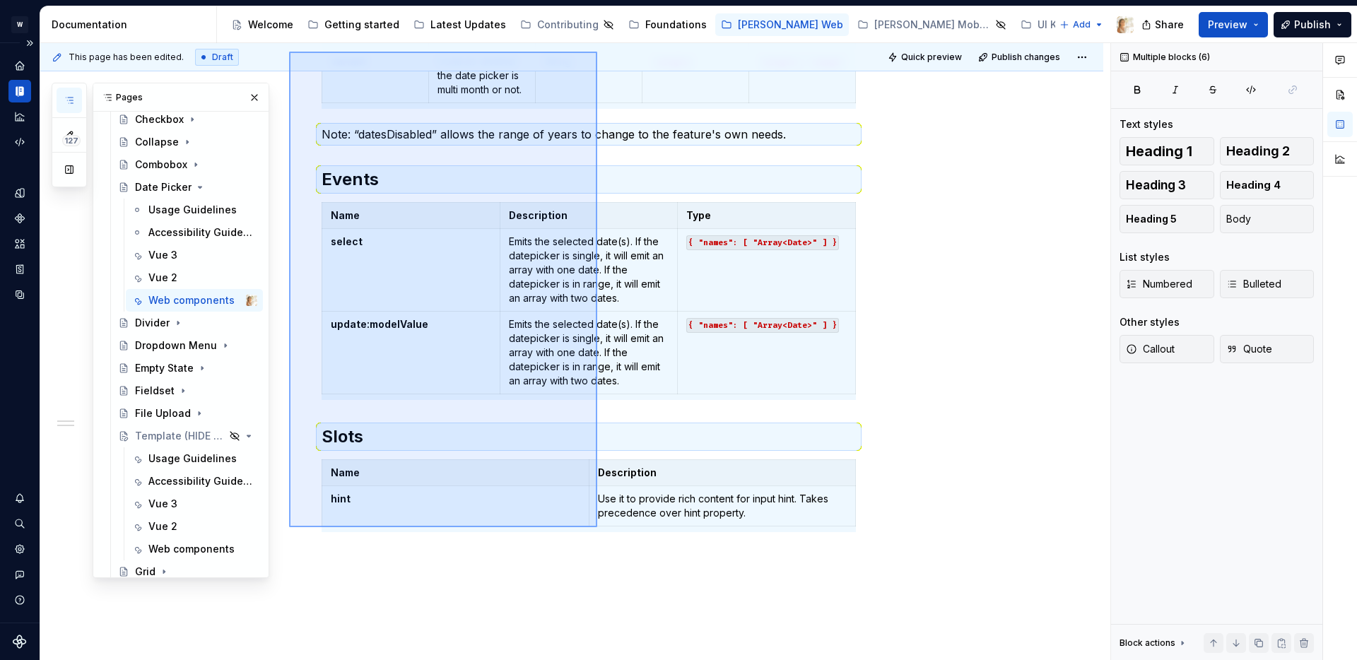
scroll to position [2367, 0]
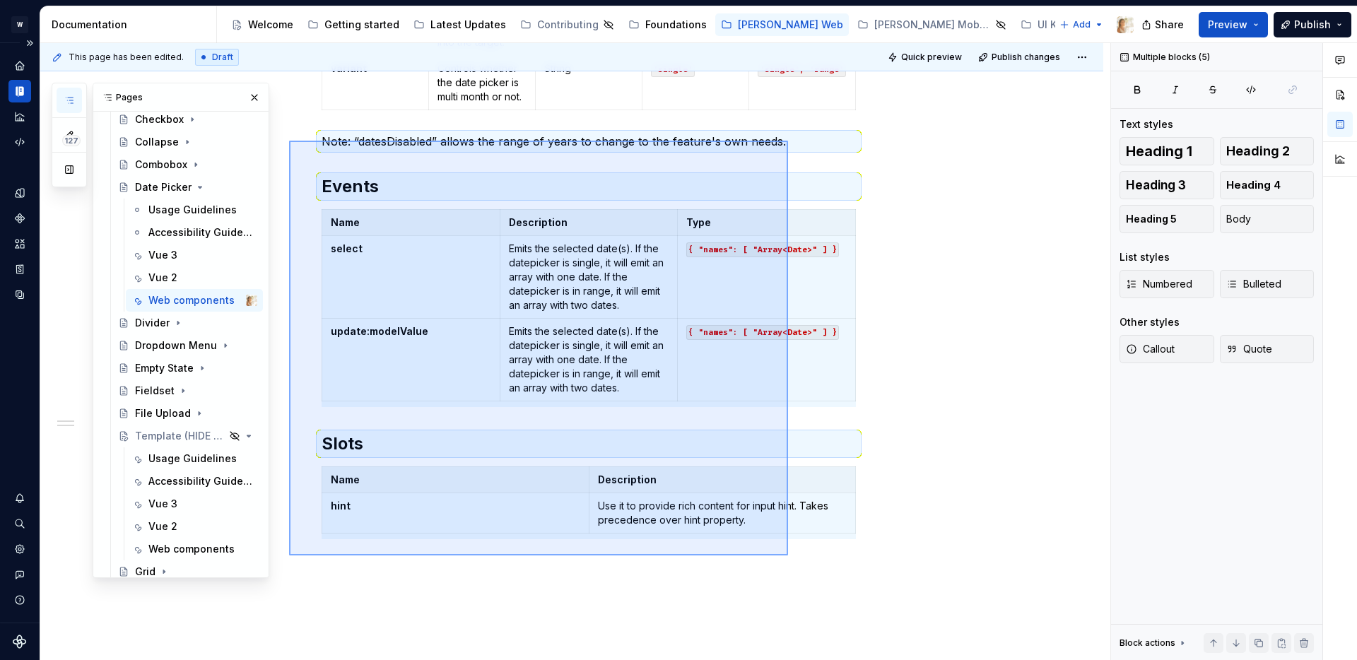
drag, startPoint x: 289, startPoint y: 448, endPoint x: 789, endPoint y: 141, distance: 586.4
click at [789, 141] on div "**********" at bounding box center [575, 352] width 1070 height 618
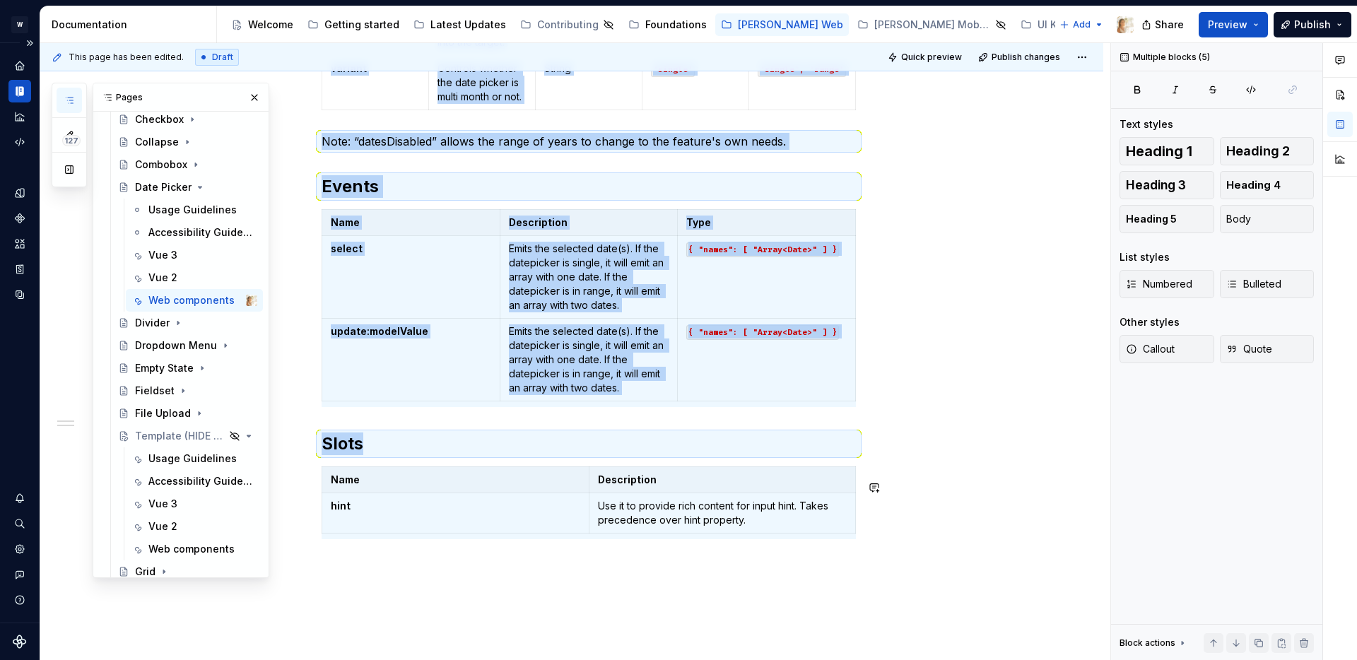
copy div "Name Description Type Default Values dates-disabled Controls which dates are bl…"
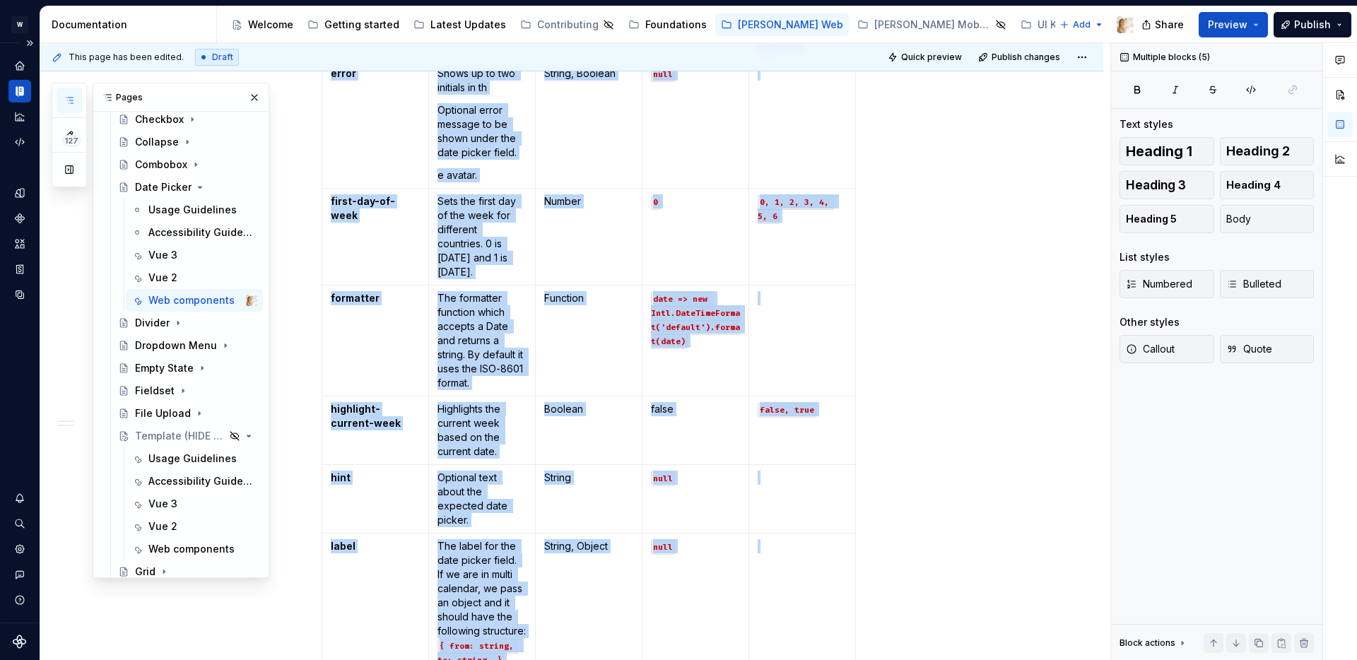
scroll to position [0, 0]
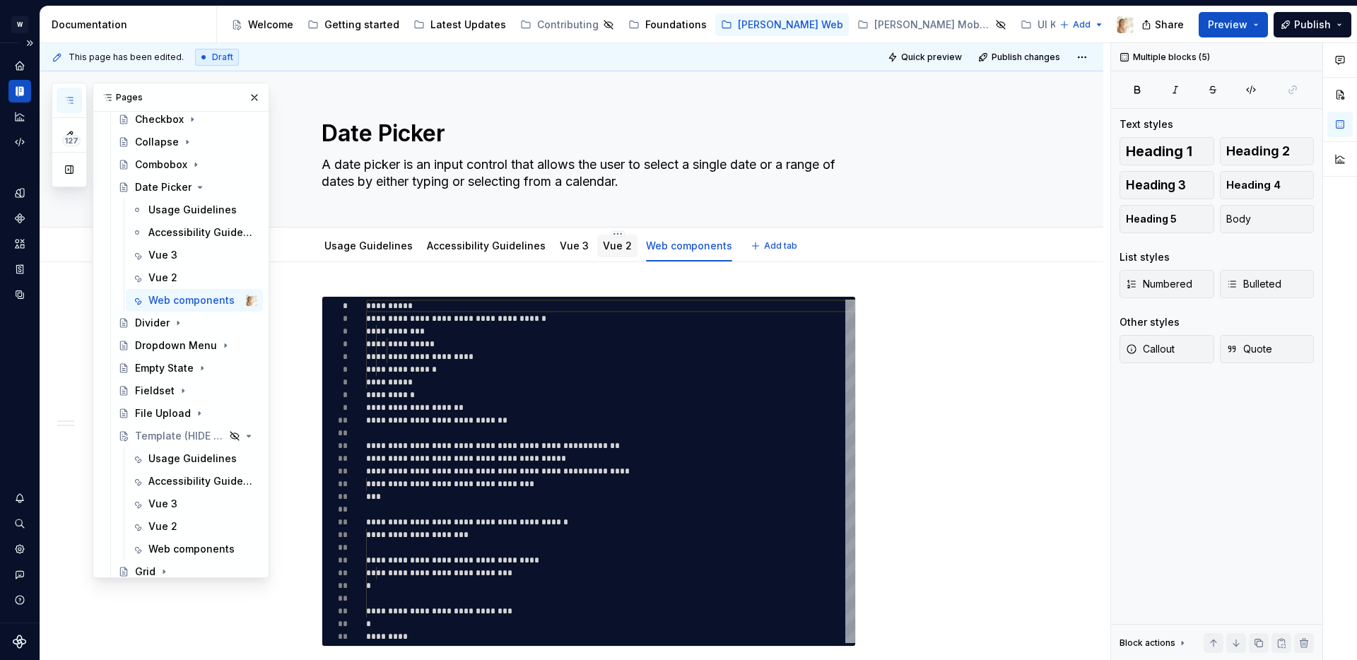
click at [603, 244] on link "Vue 2" at bounding box center [617, 246] width 29 height 12
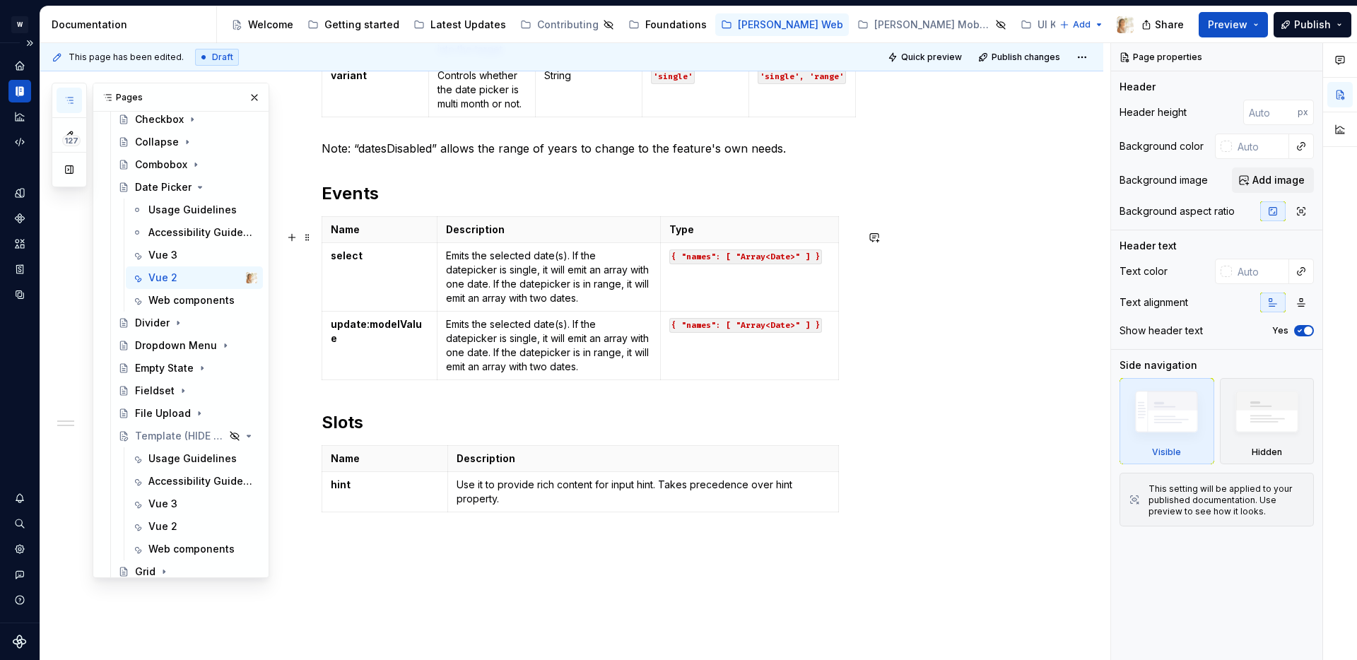
scroll to position [2120, 0]
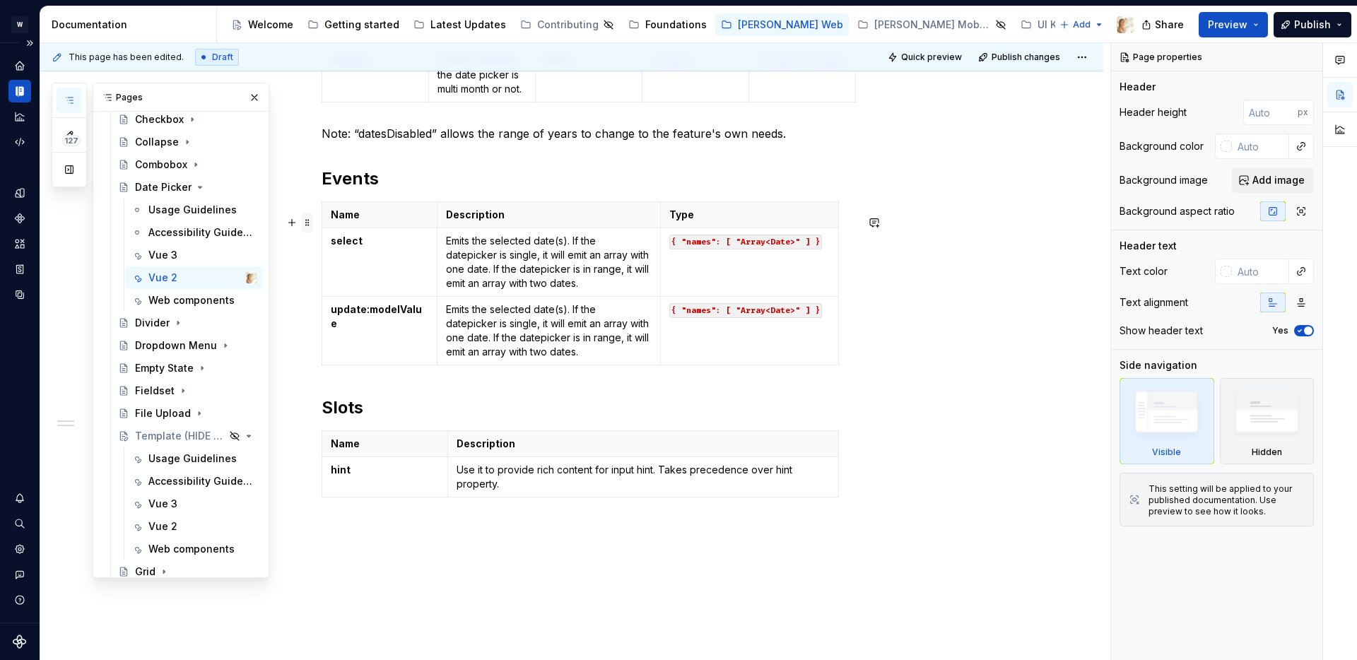
click at [312, 223] on span at bounding box center [307, 223] width 11 height 20
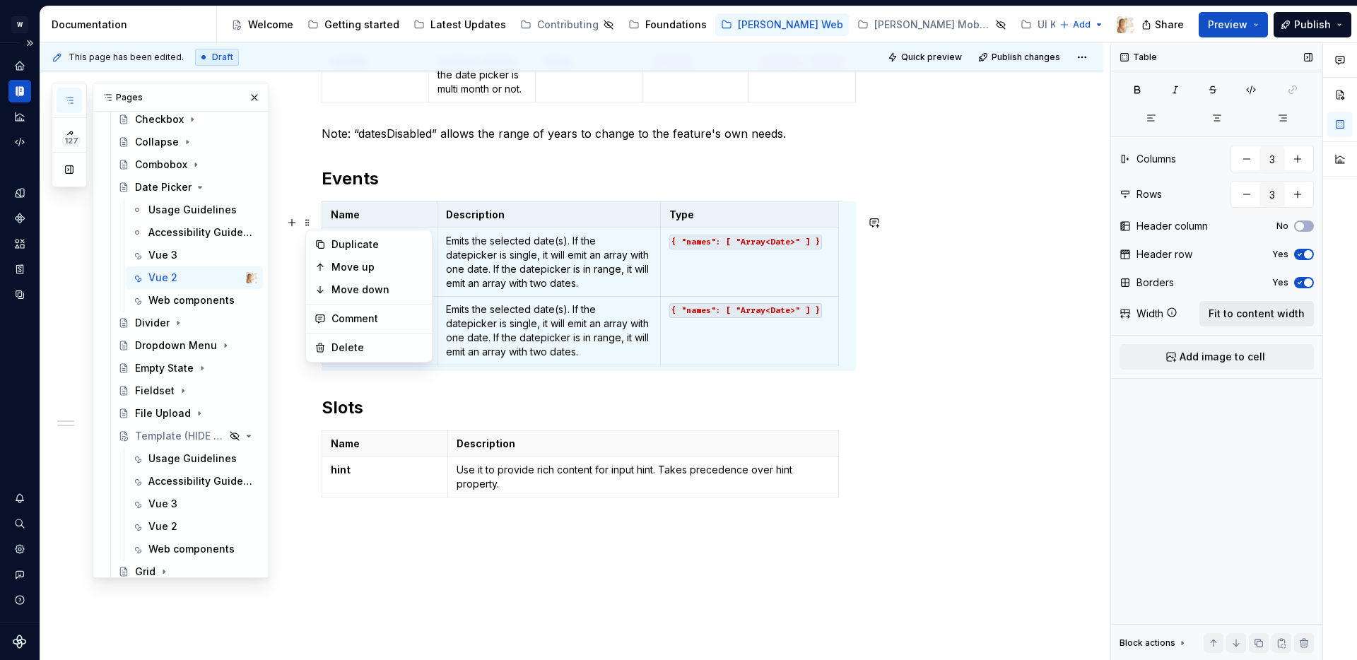
click at [1236, 317] on span "Fit to content width" at bounding box center [1257, 314] width 96 height 14
type textarea "*"
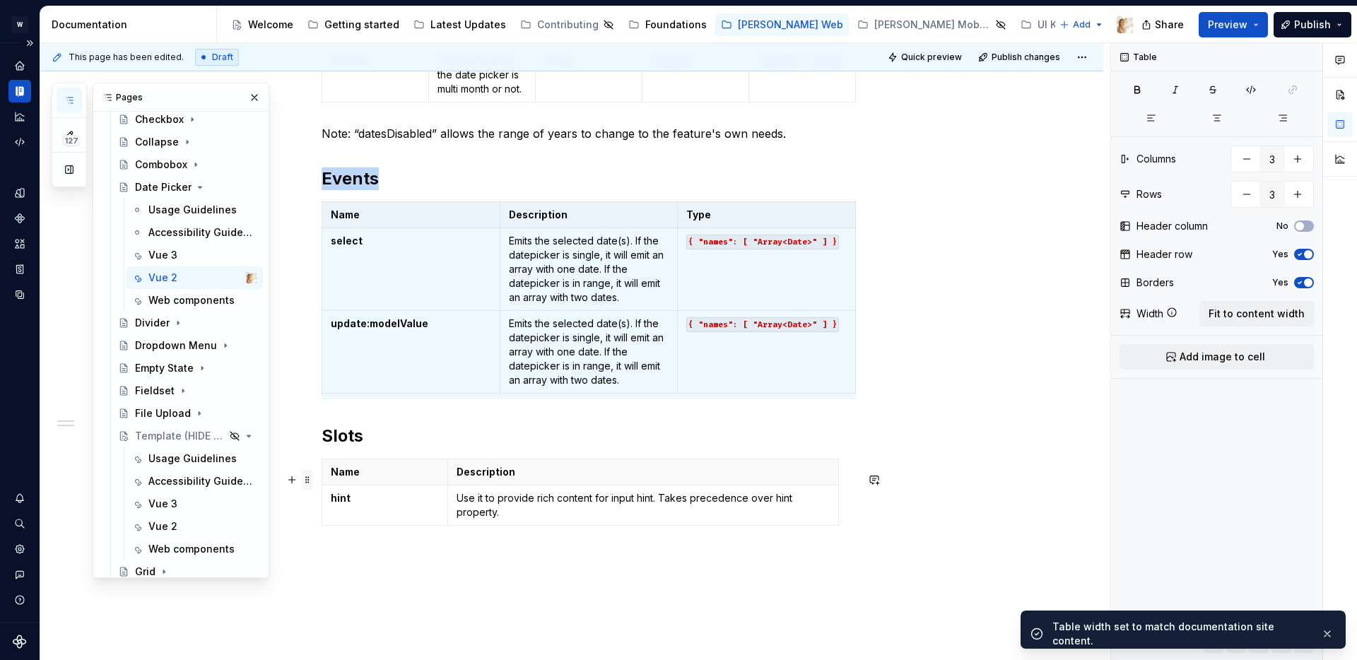
click at [312, 479] on span at bounding box center [307, 480] width 11 height 20
type input "2"
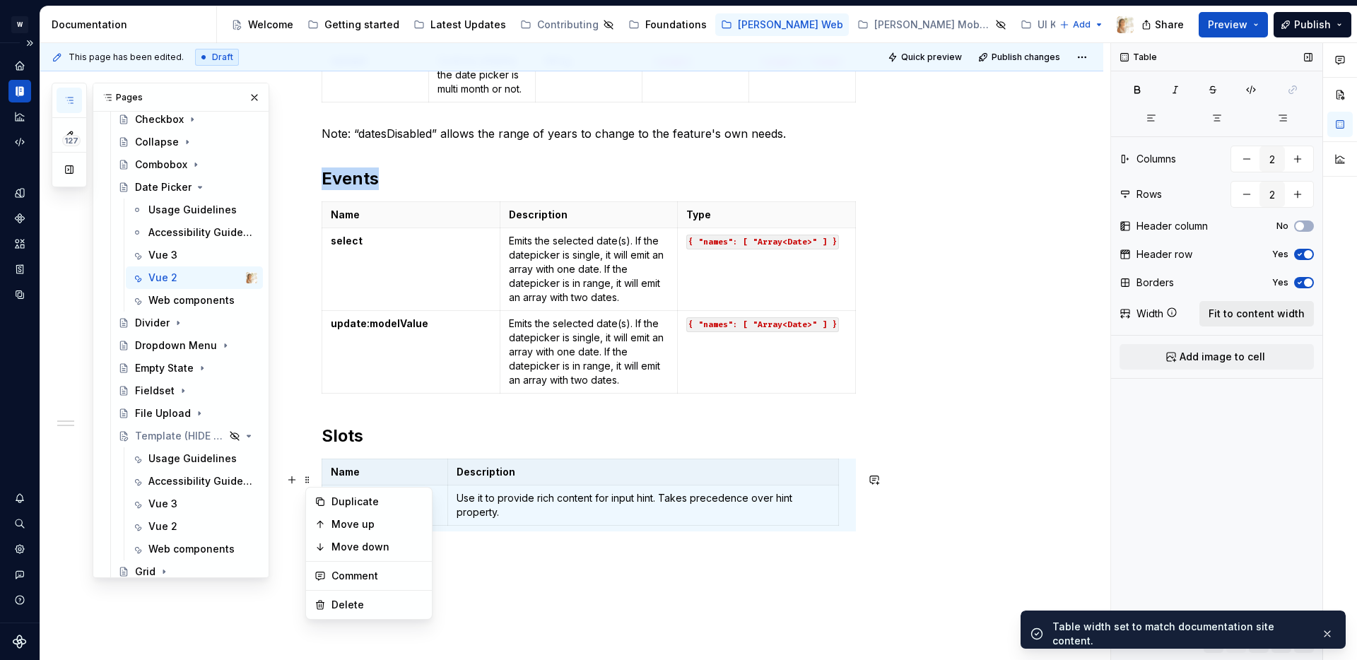
click at [1240, 309] on span "Fit to content width" at bounding box center [1257, 314] width 96 height 14
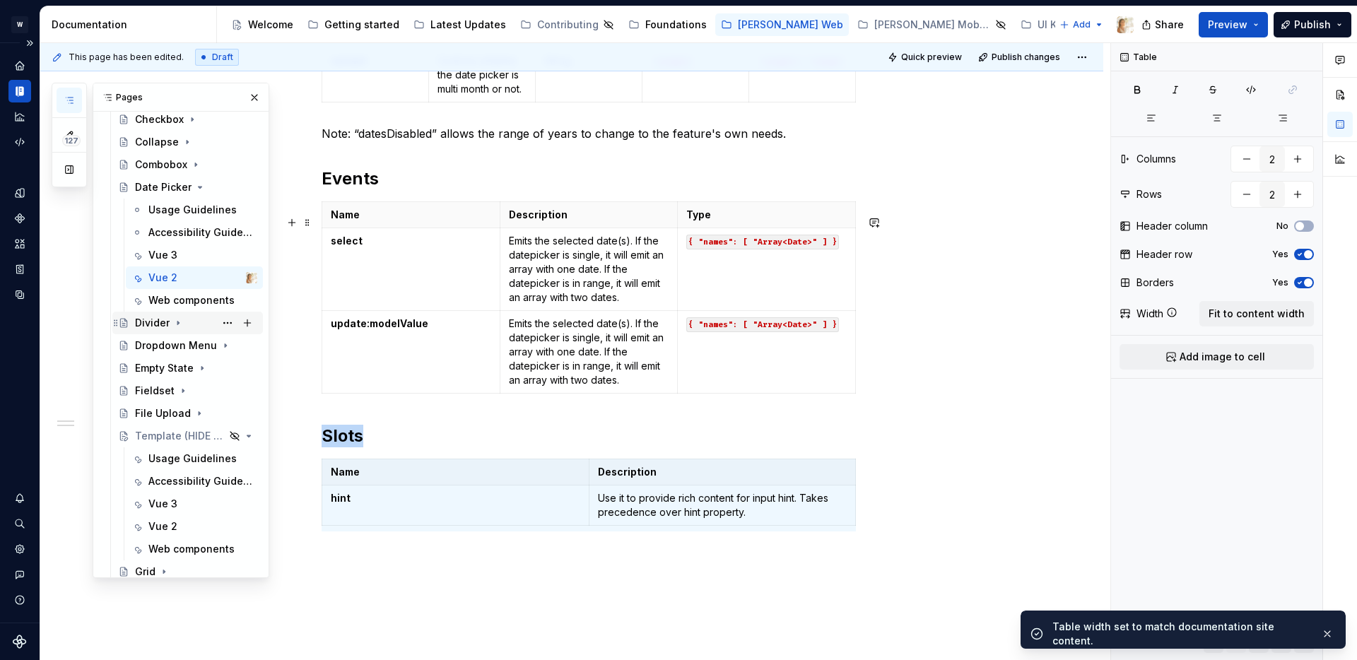
click at [177, 324] on icon "Page tree" at bounding box center [177, 322] width 11 height 11
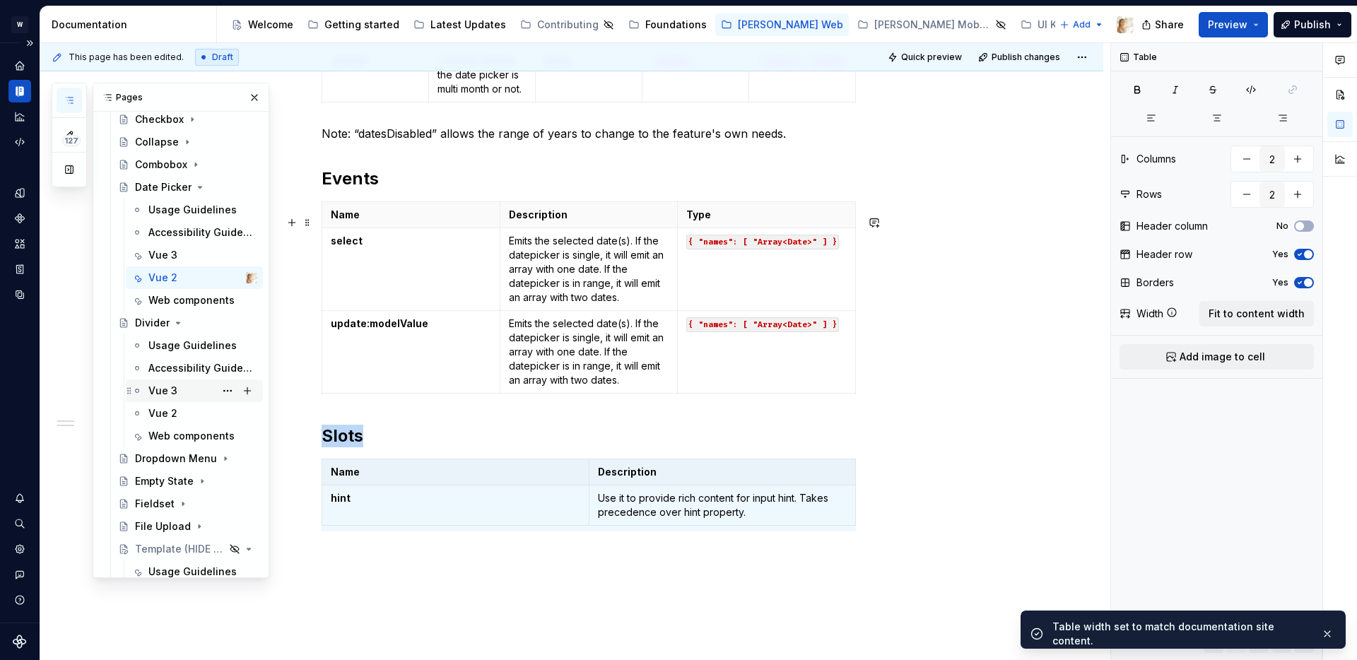
click at [175, 389] on div "Vue 3" at bounding box center [162, 391] width 29 height 14
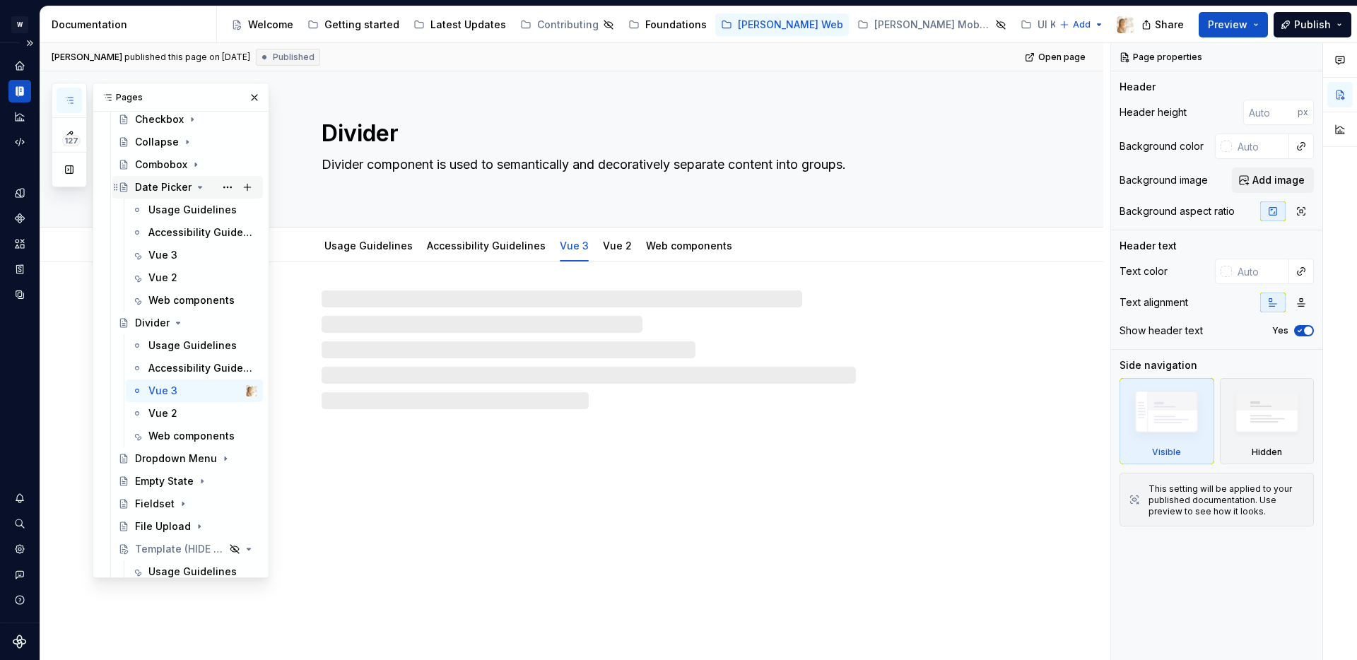
click at [196, 189] on icon "Page tree" at bounding box center [199, 187] width 11 height 11
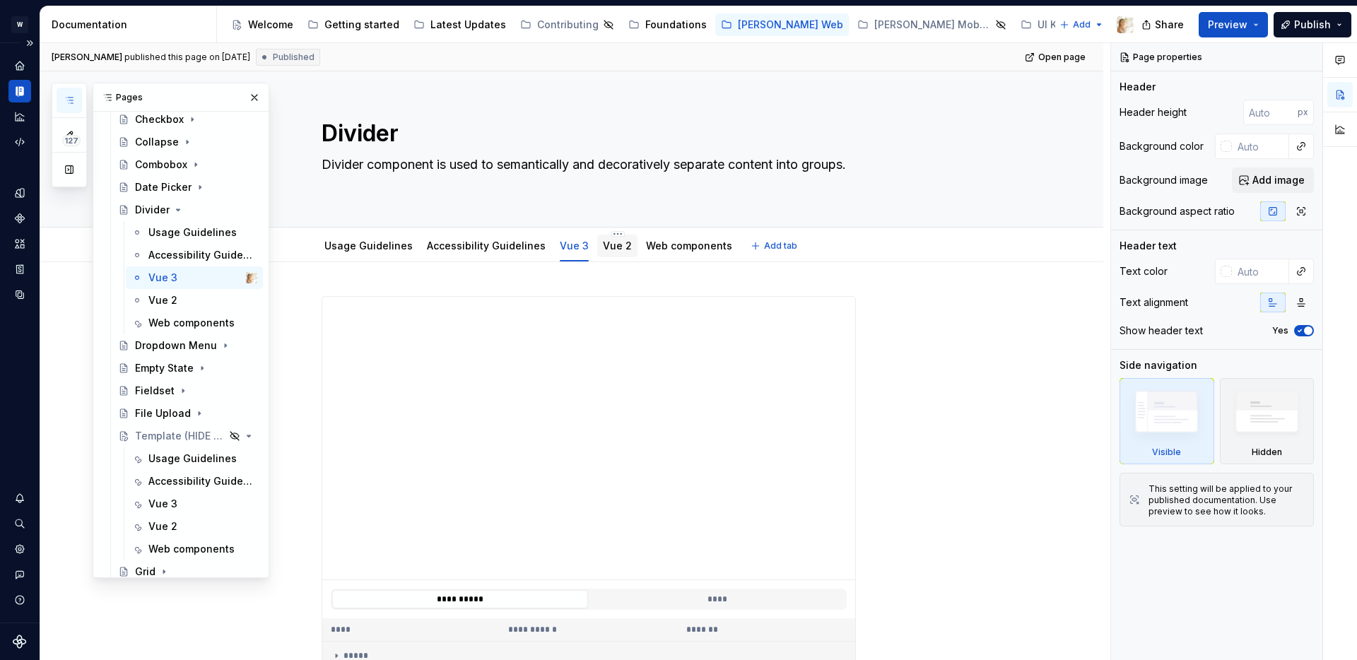
click at [603, 254] on div "Vue 2" at bounding box center [617, 246] width 29 height 17
click at [603, 245] on link "Vue 2" at bounding box center [617, 246] width 29 height 12
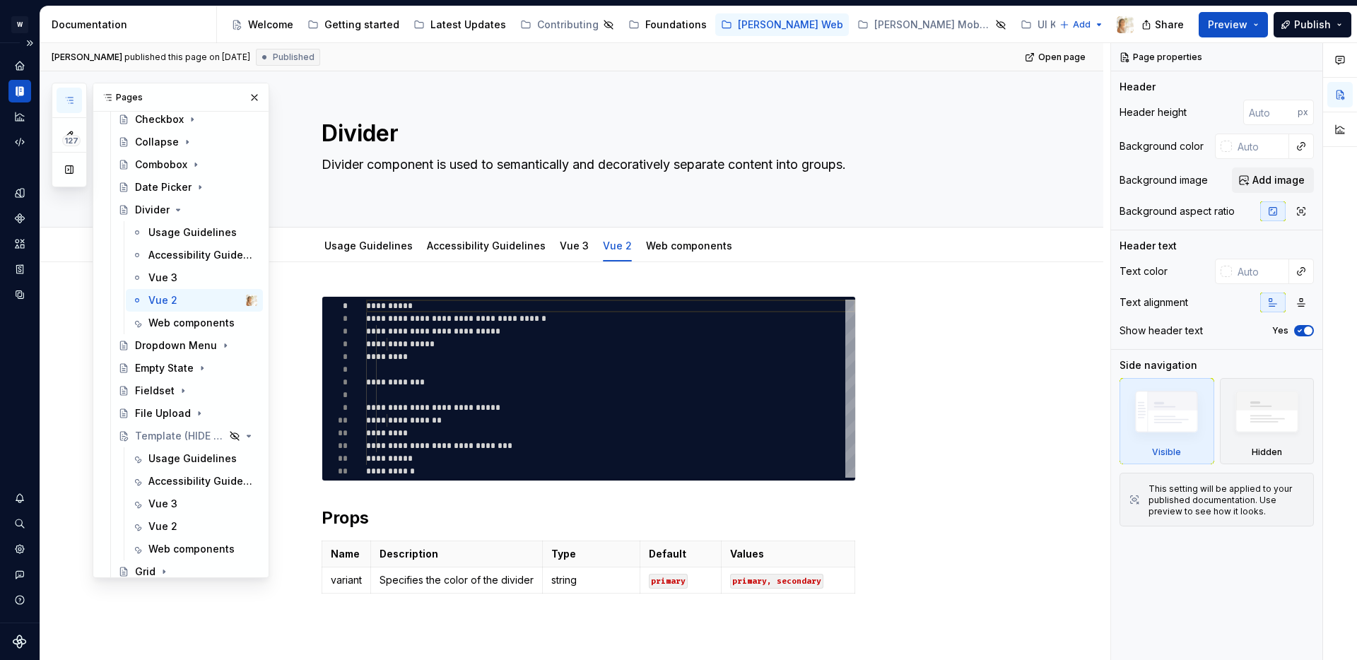
scroll to position [153, 0]
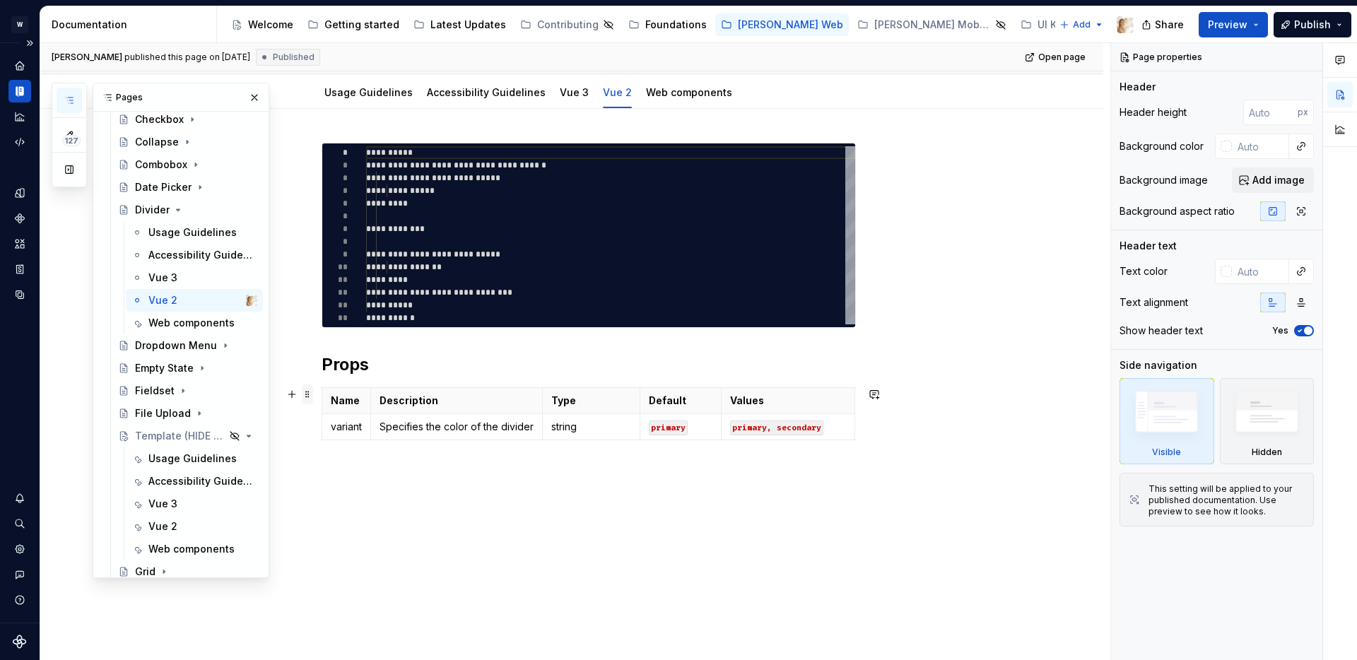
click at [312, 396] on span at bounding box center [307, 395] width 11 height 20
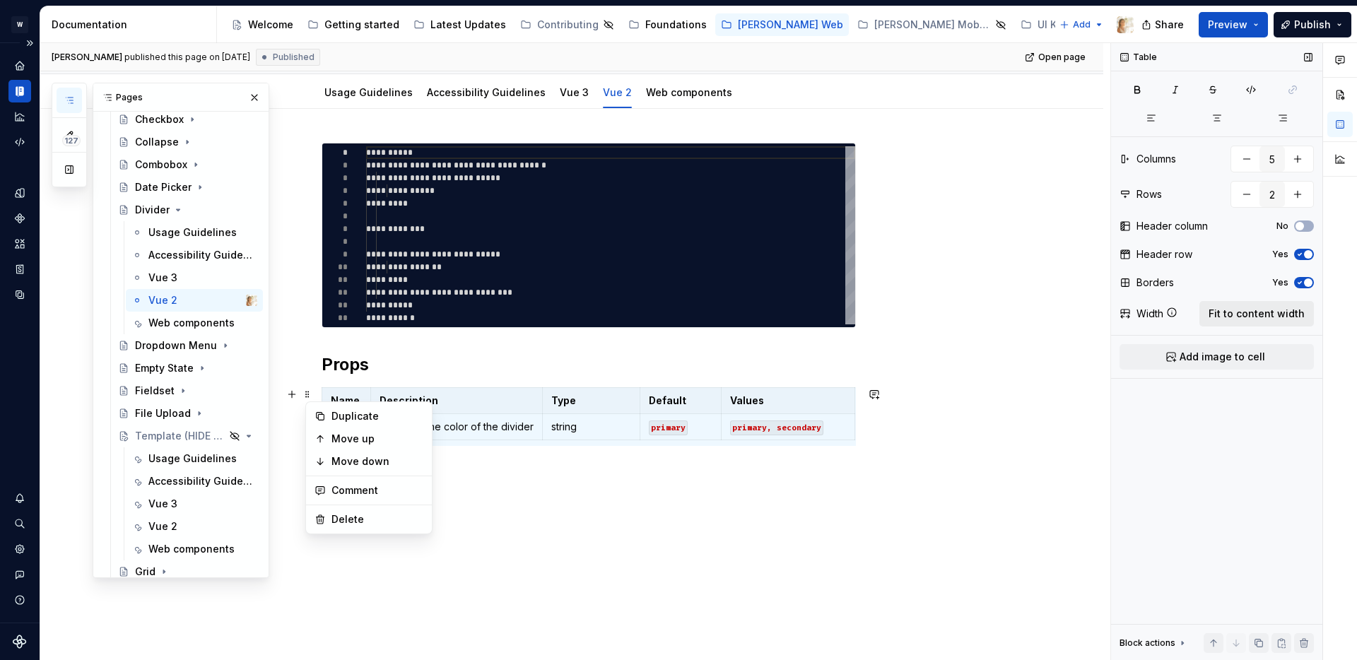
click at [1242, 309] on span "Fit to content width" at bounding box center [1257, 314] width 96 height 14
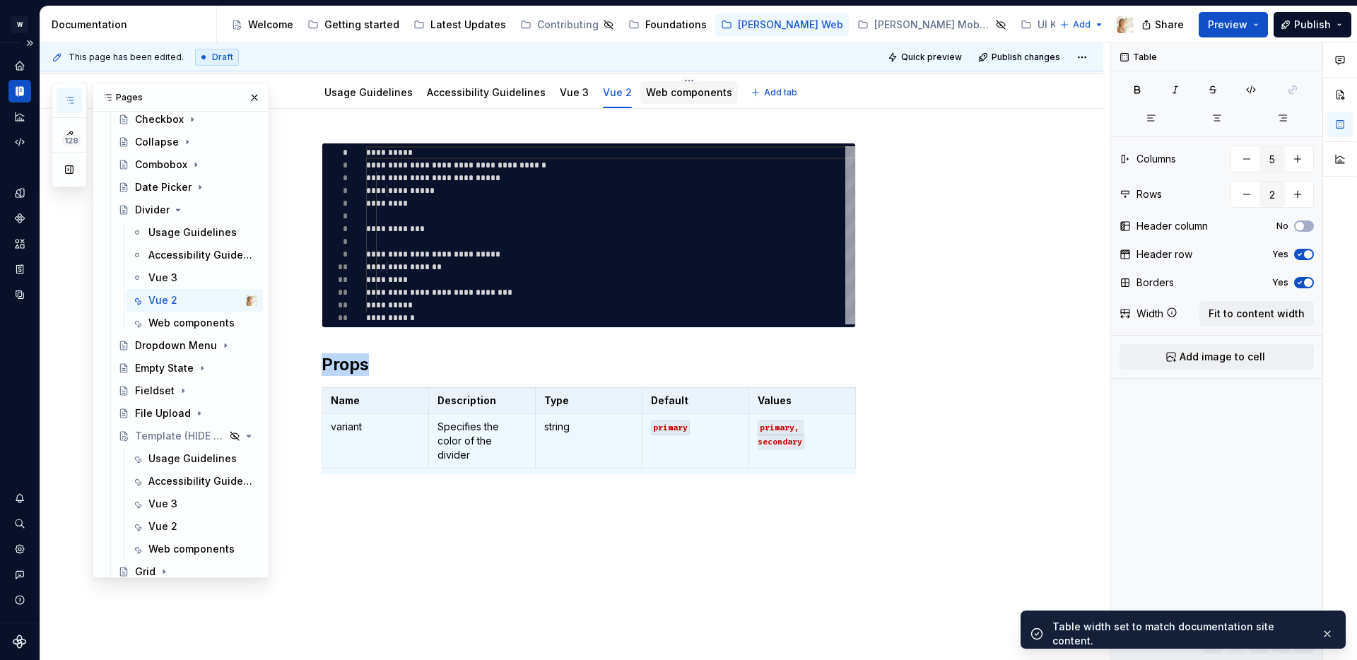
click at [668, 90] on link "Web components" at bounding box center [689, 92] width 86 height 12
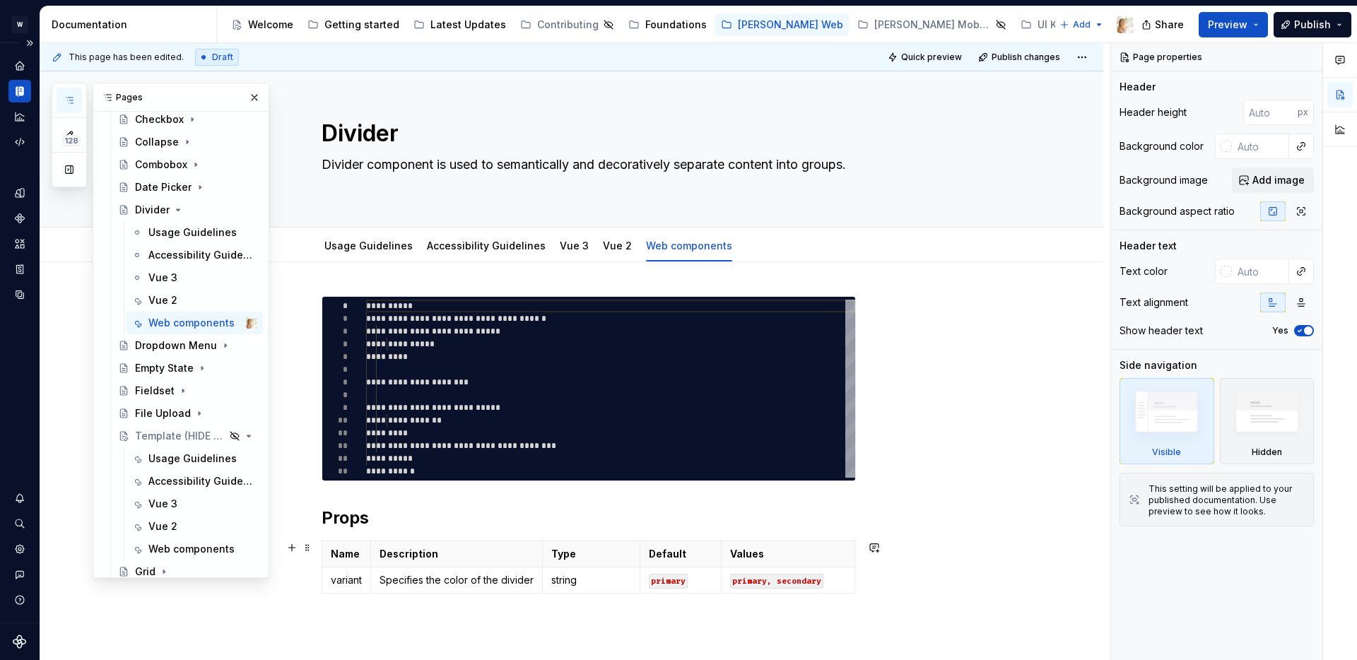
scroll to position [153, 0]
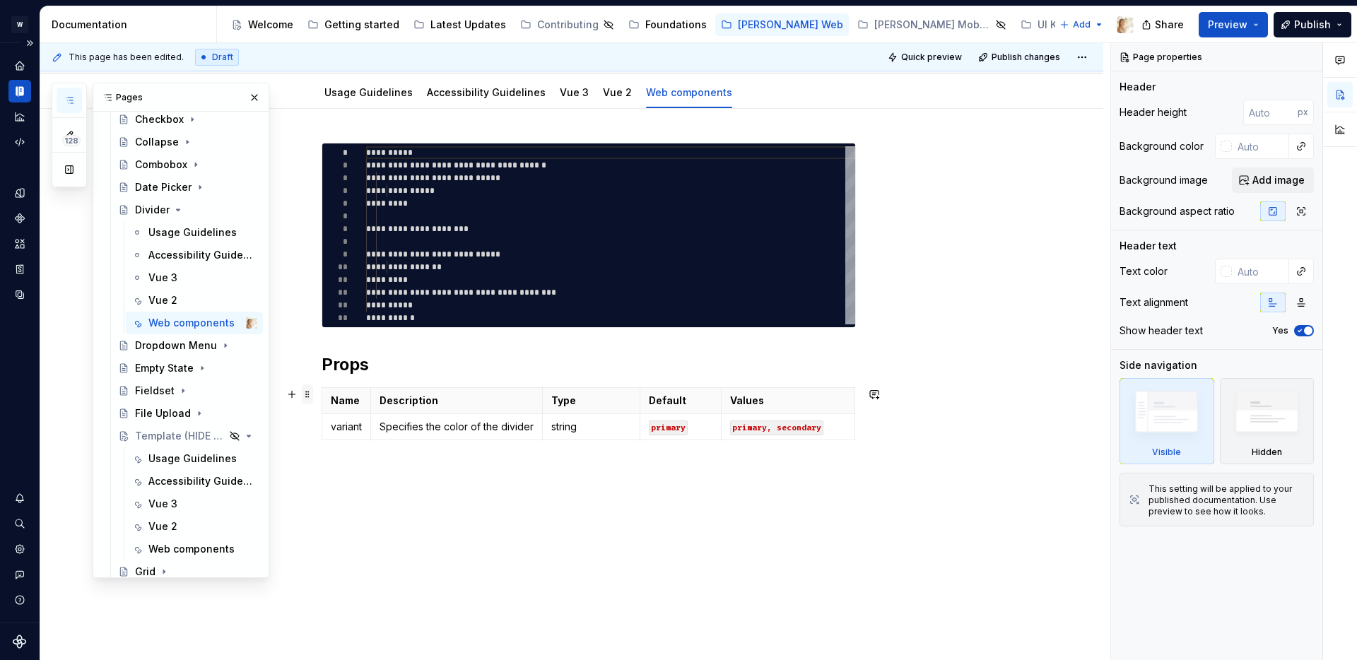
click at [307, 395] on span at bounding box center [307, 395] width 11 height 20
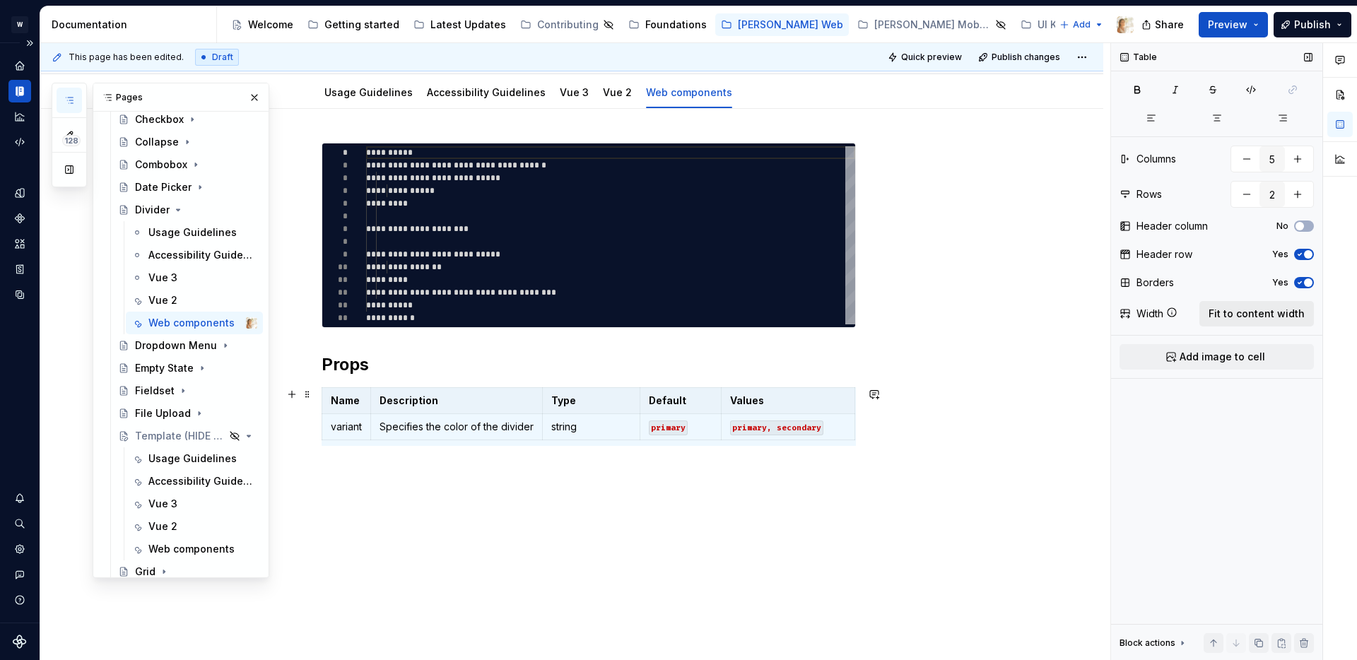
click at [1226, 313] on span "Fit to content width" at bounding box center [1257, 314] width 96 height 14
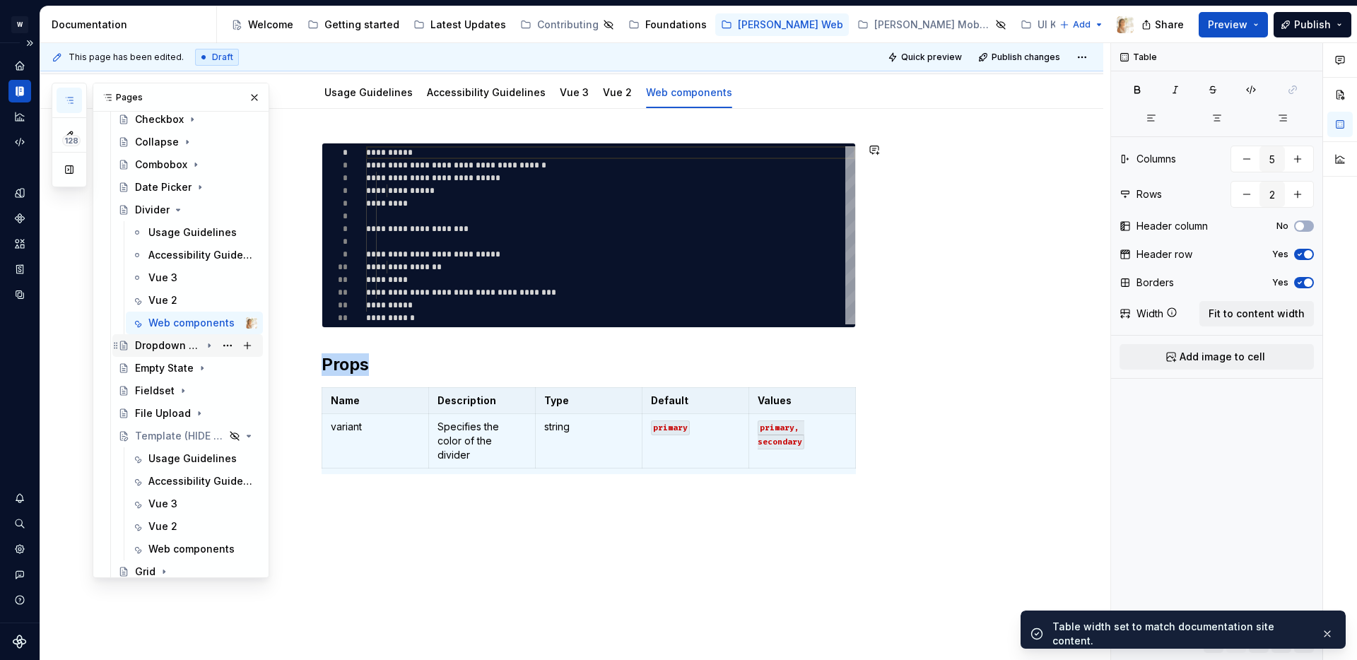
click at [210, 346] on icon "Page tree" at bounding box center [209, 346] width 1 height 4
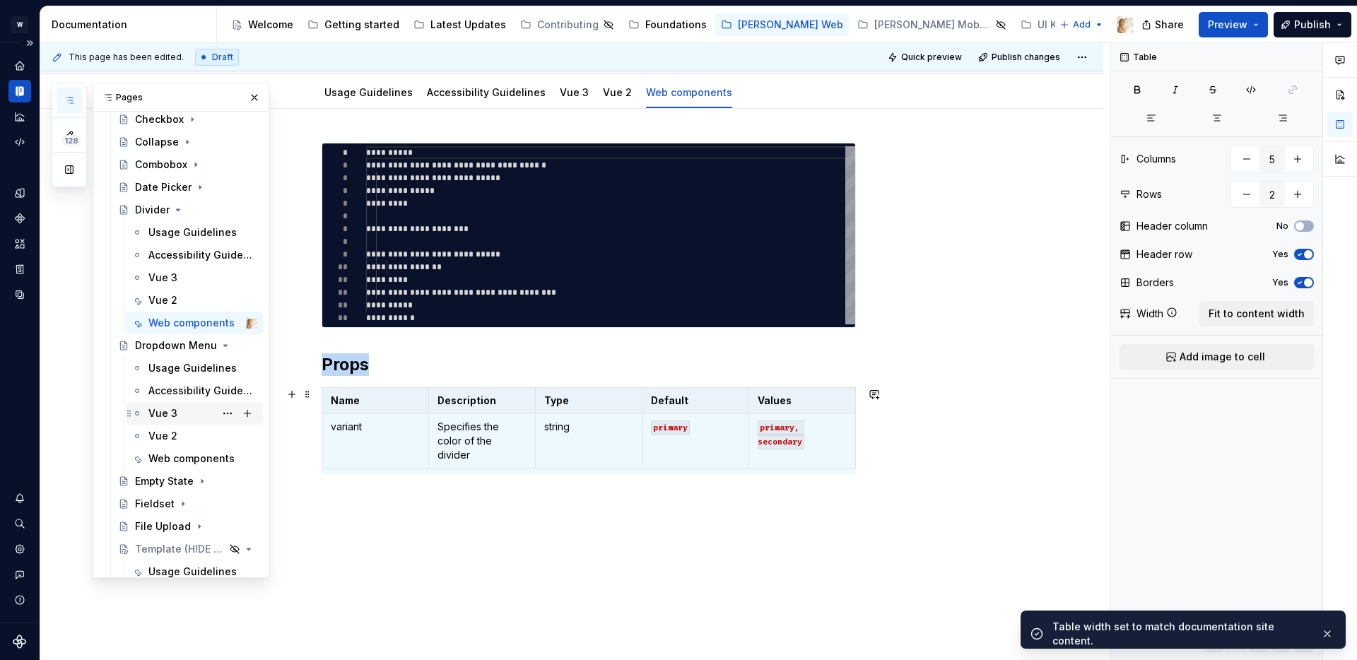
click at [171, 416] on div "Vue 3" at bounding box center [162, 413] width 29 height 14
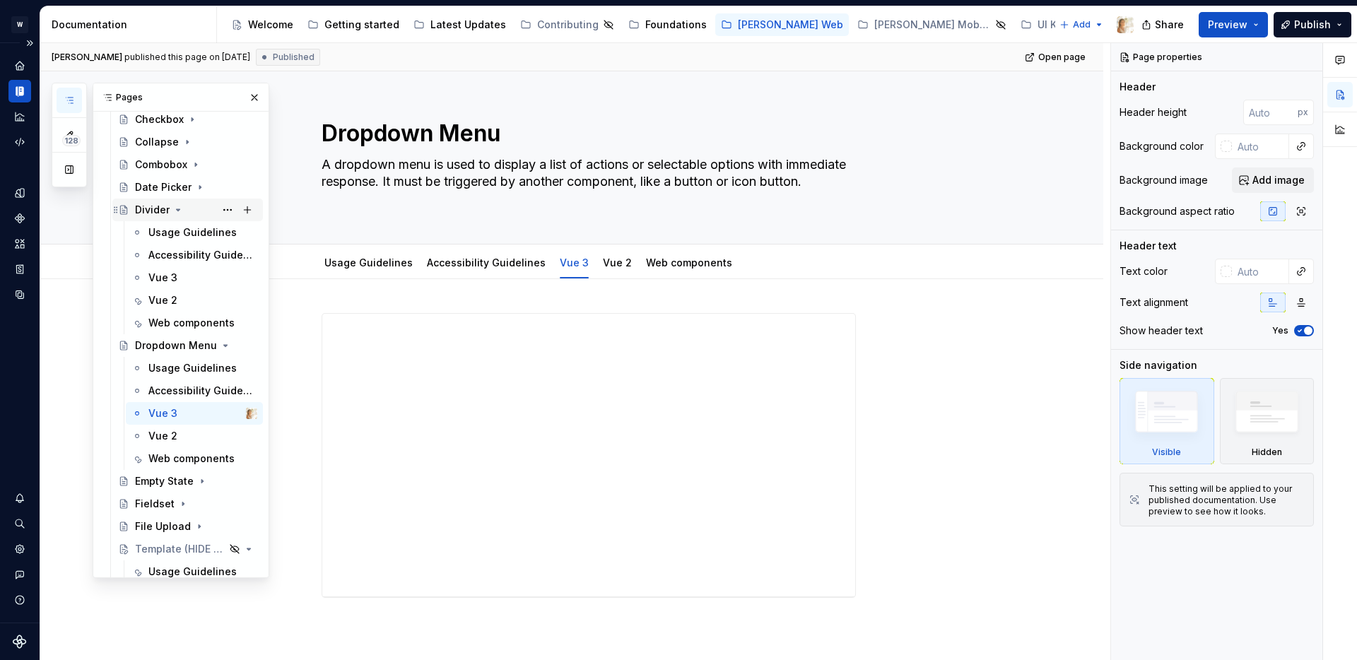
click at [178, 209] on icon "Page tree" at bounding box center [179, 209] width 4 height 1
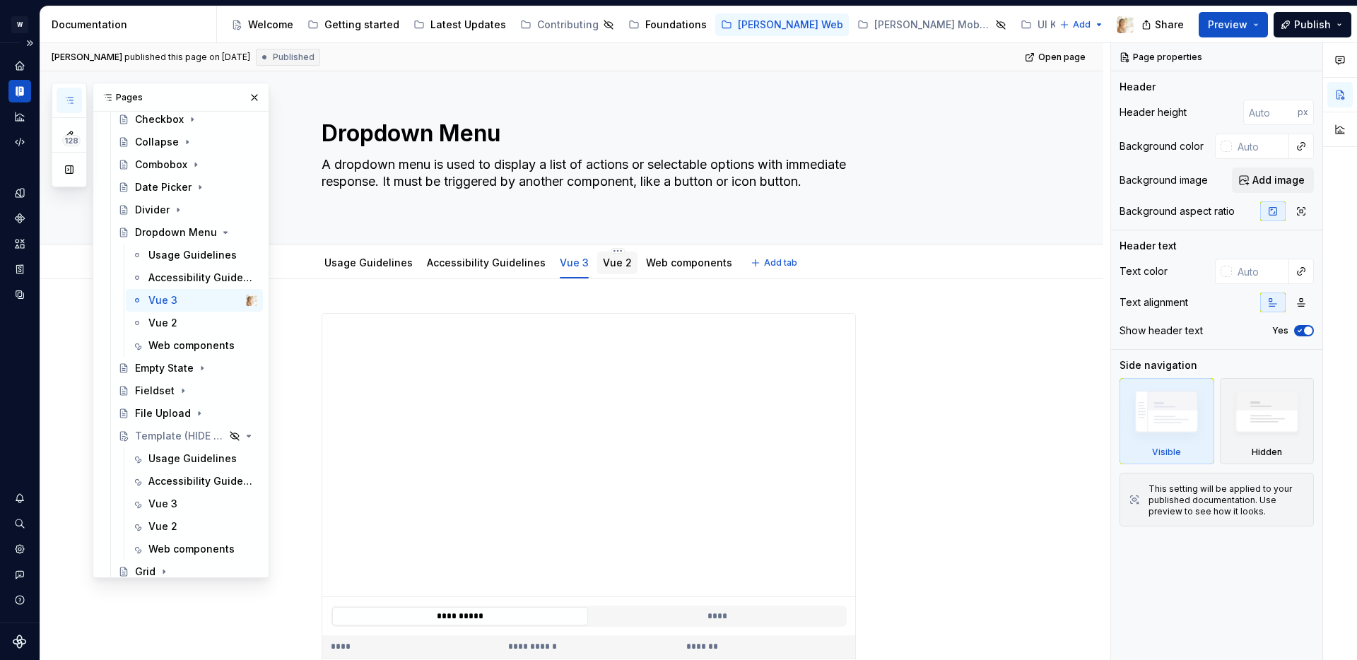
click at [603, 267] on link "Vue 2" at bounding box center [617, 263] width 29 height 12
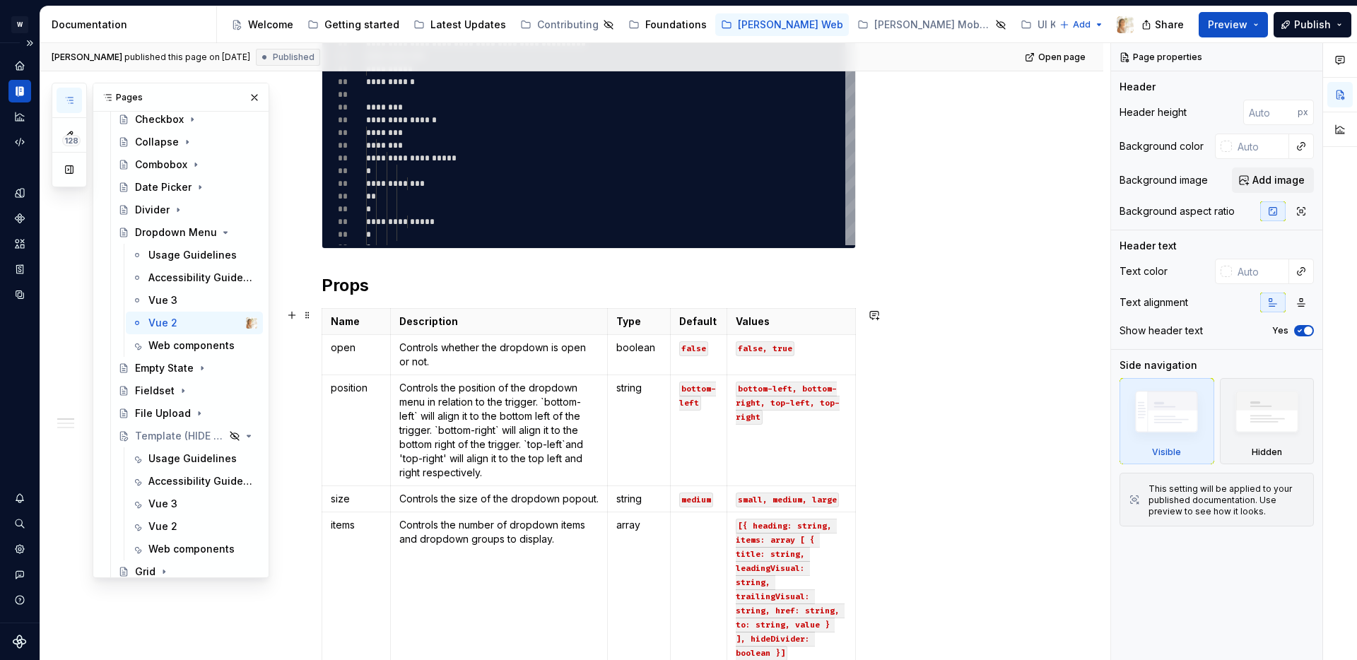
scroll to position [481, 0]
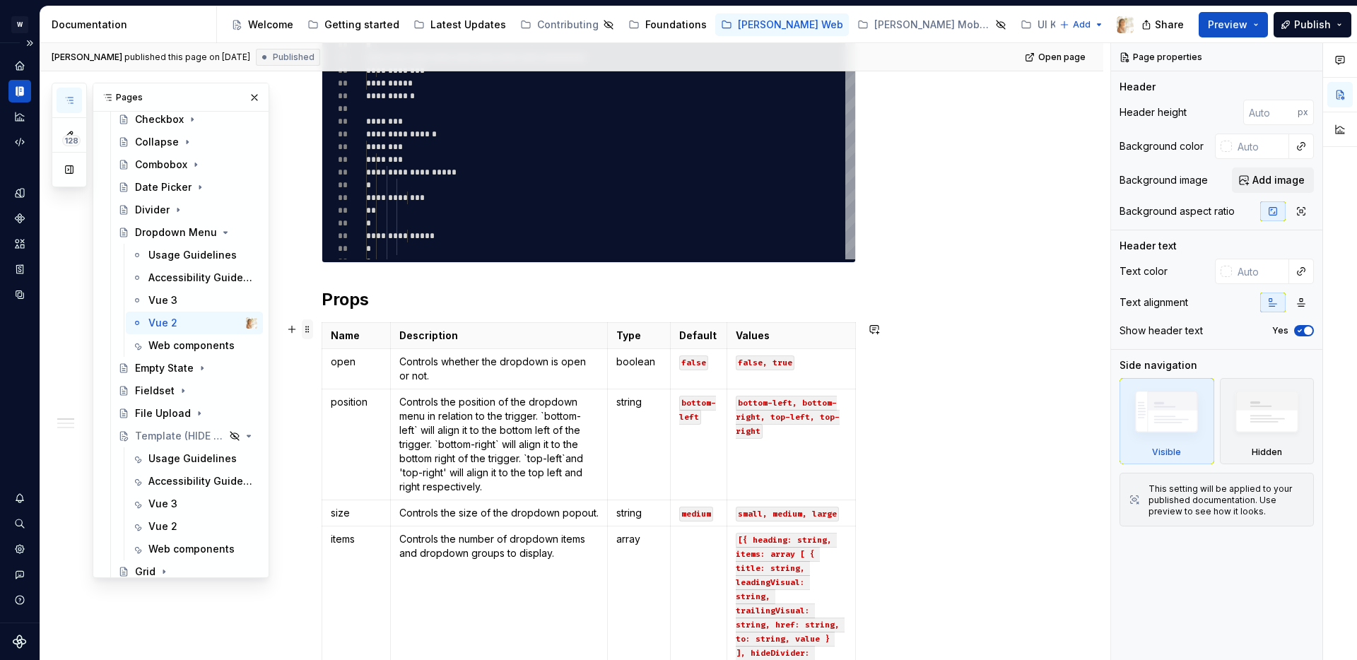
click at [308, 329] on span at bounding box center [307, 330] width 11 height 20
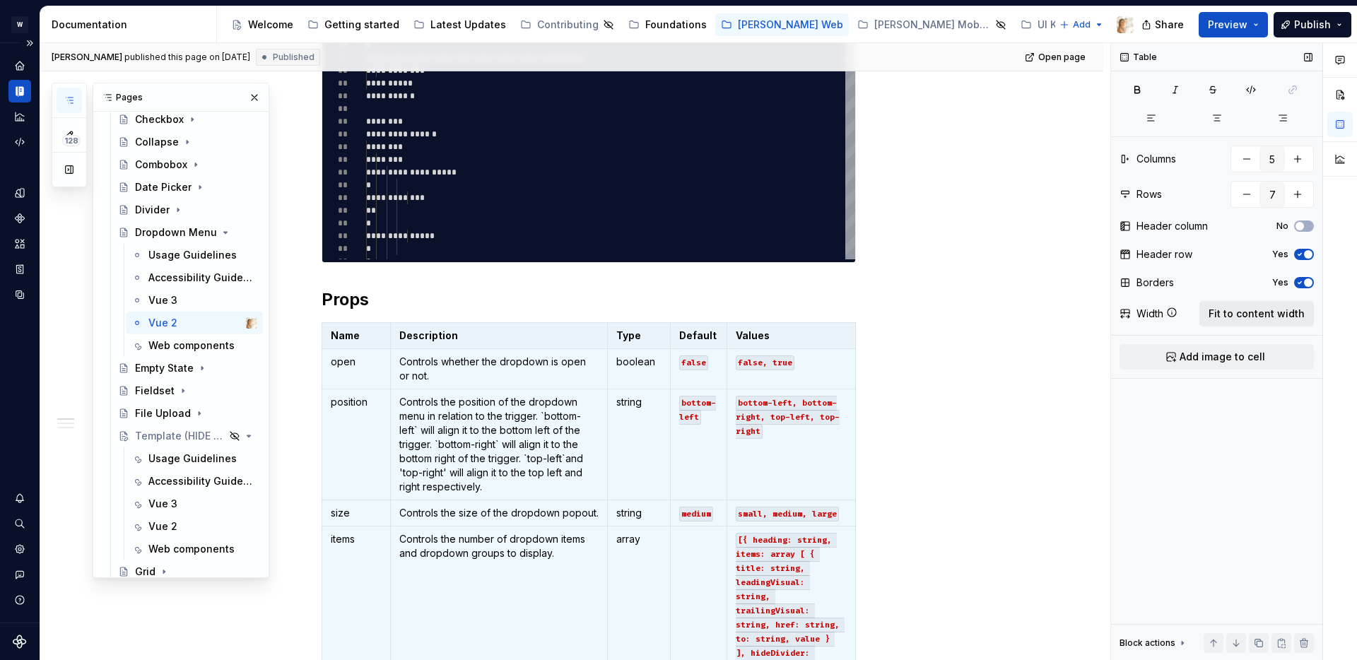
click at [1268, 318] on span "Fit to content width" at bounding box center [1257, 314] width 96 height 14
type textarea "*"
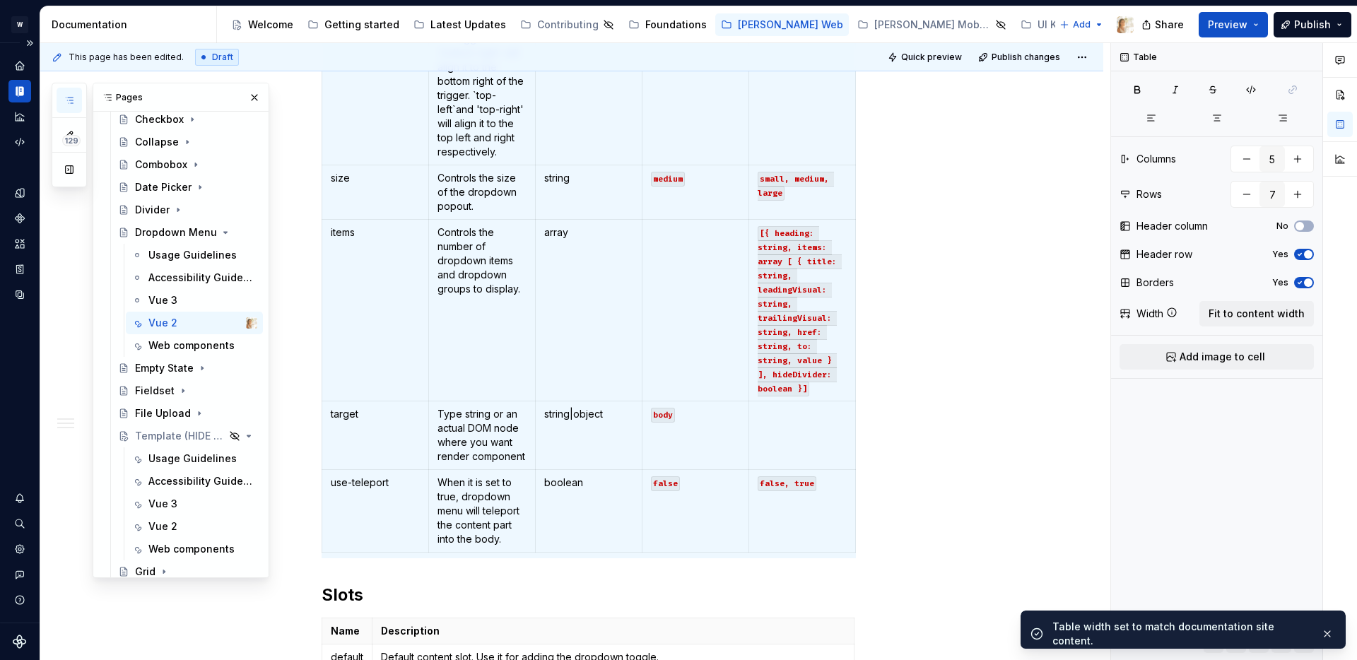
scroll to position [1164, 0]
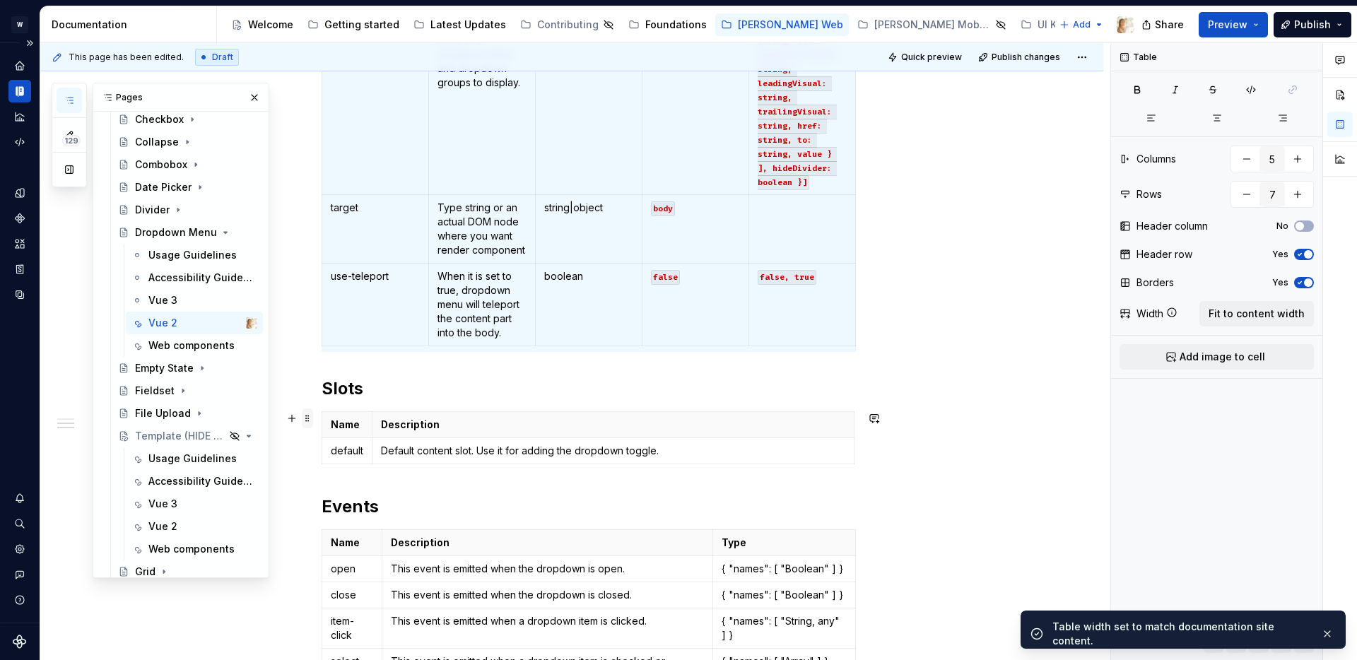
click at [309, 419] on span at bounding box center [307, 419] width 11 height 20
type input "2"
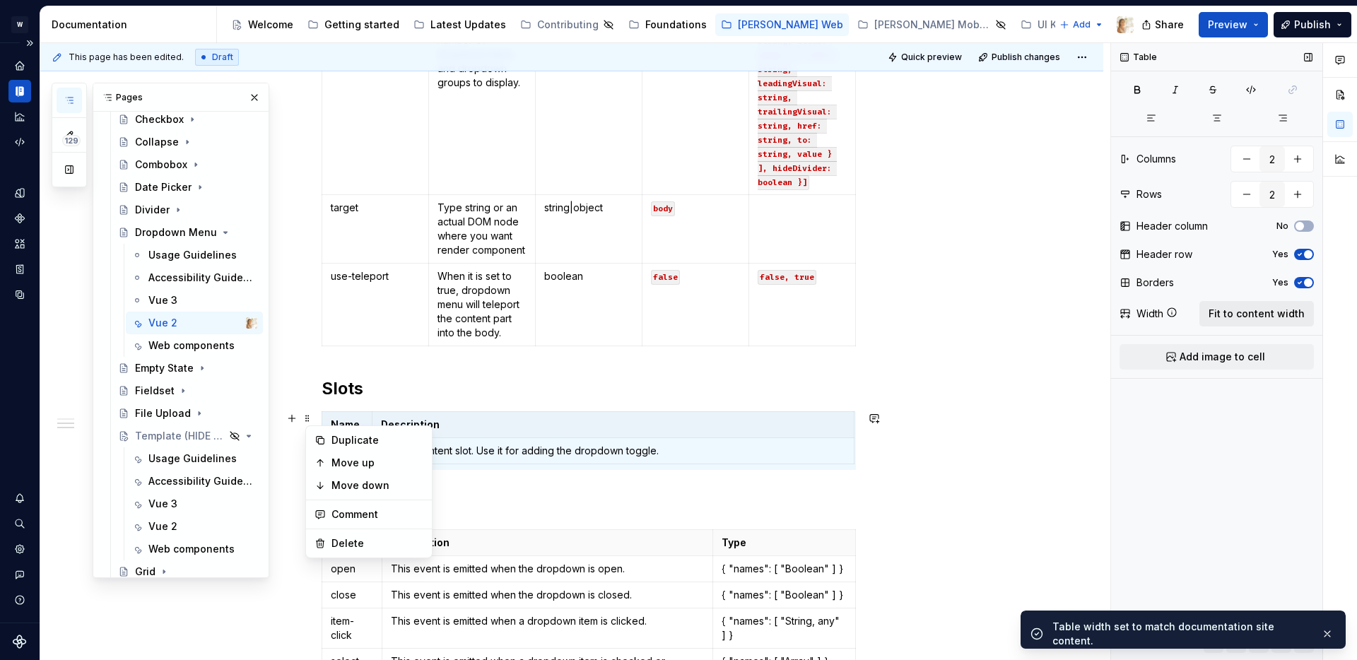
click at [1225, 313] on span "Fit to content width" at bounding box center [1257, 314] width 96 height 14
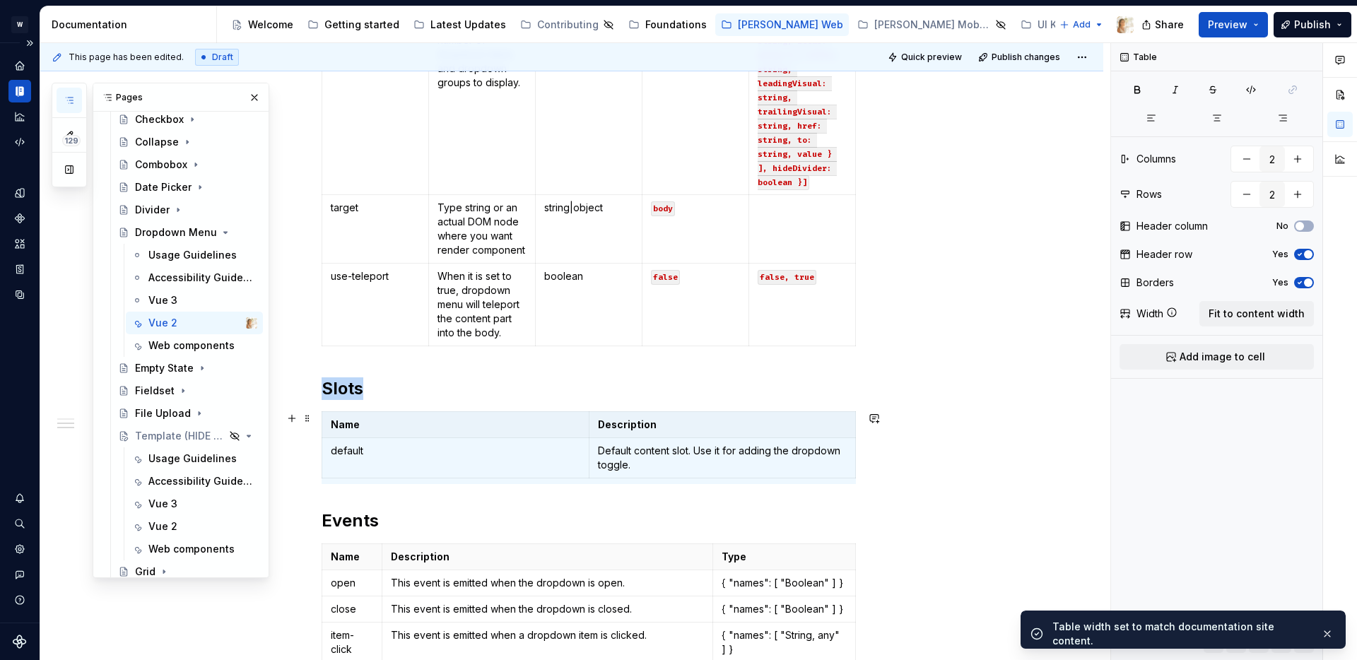
type textarea "*"
click at [311, 553] on span at bounding box center [307, 551] width 11 height 20
type input "3"
type input "5"
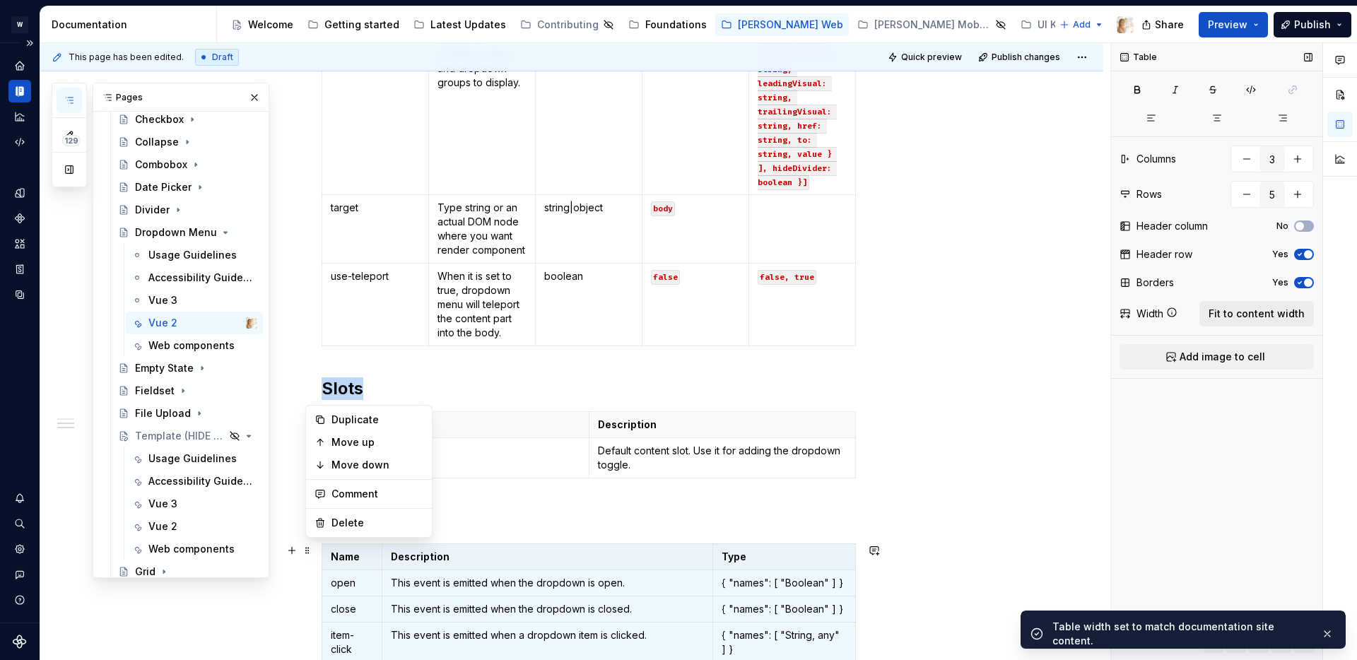
click at [1247, 308] on span "Fit to content width" at bounding box center [1257, 314] width 96 height 14
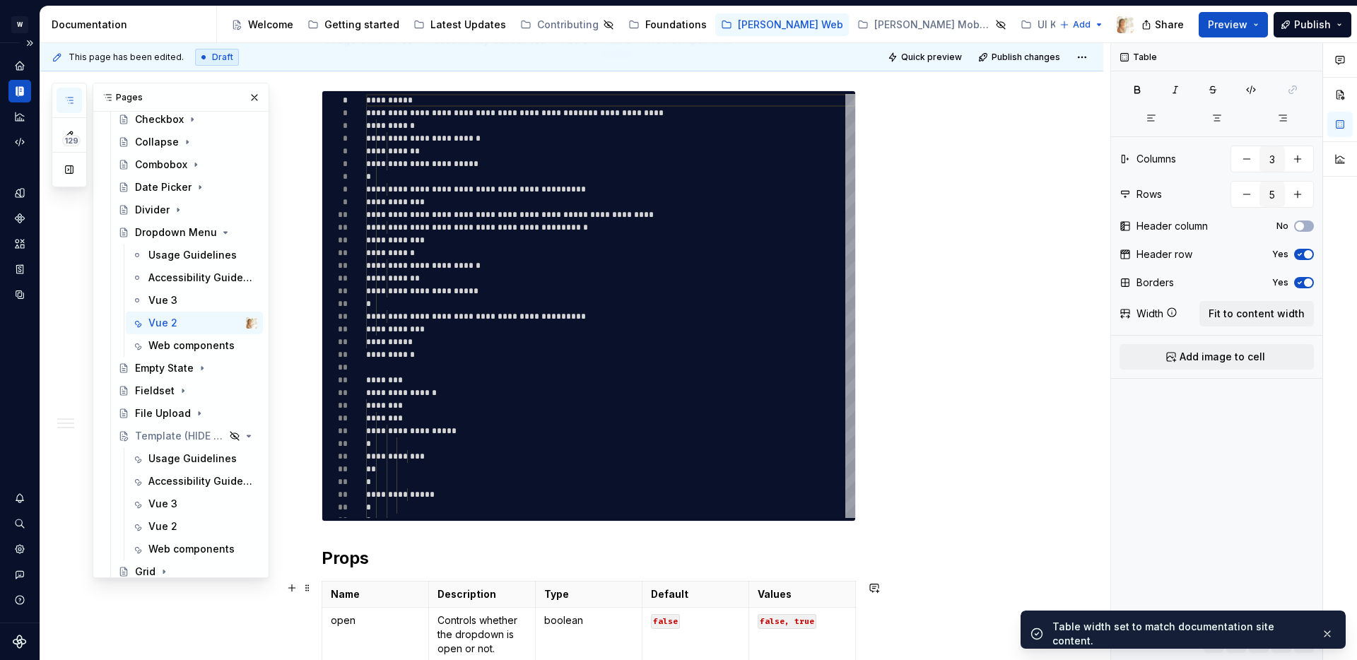
scroll to position [0, 0]
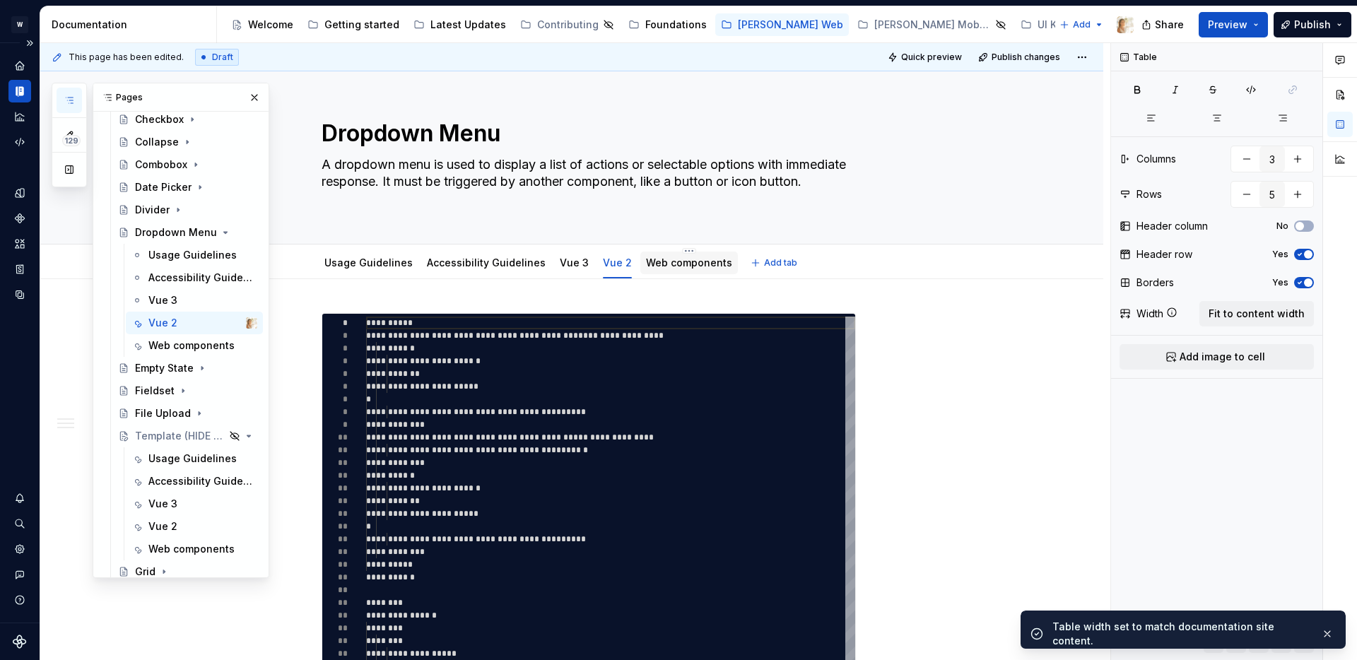
click at [660, 259] on link "Web components" at bounding box center [689, 263] width 86 height 12
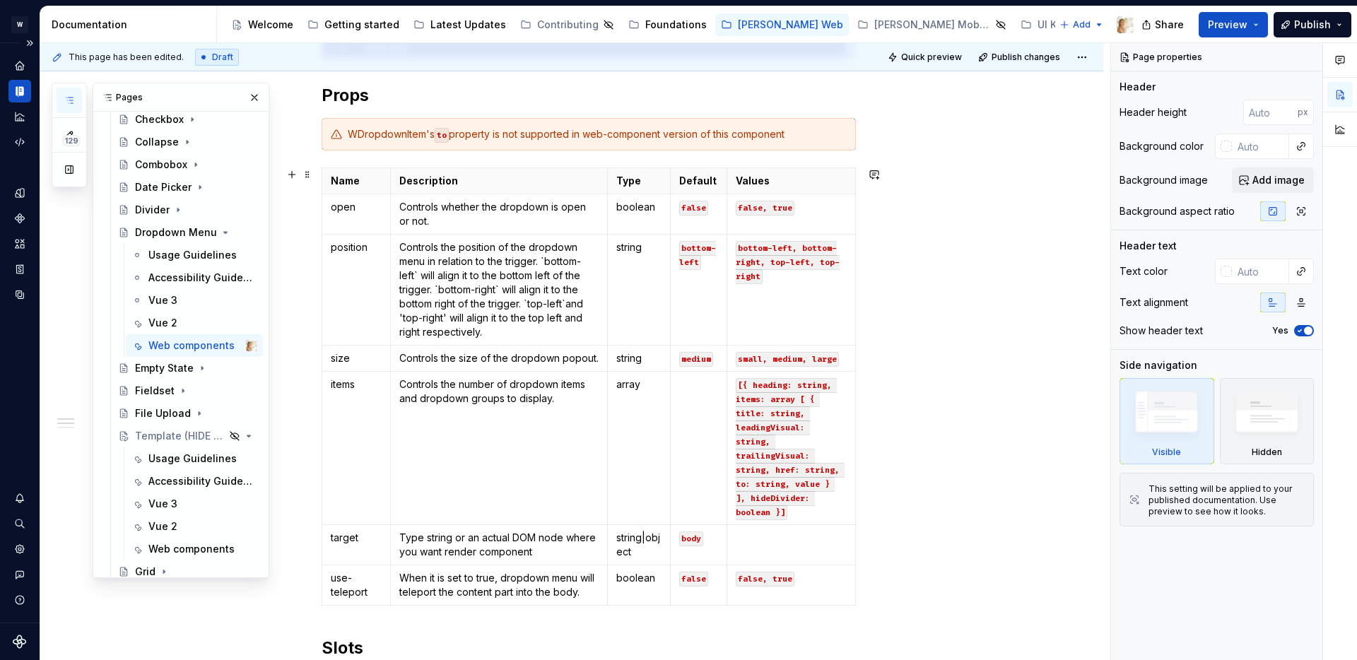
scroll to position [570, 0]
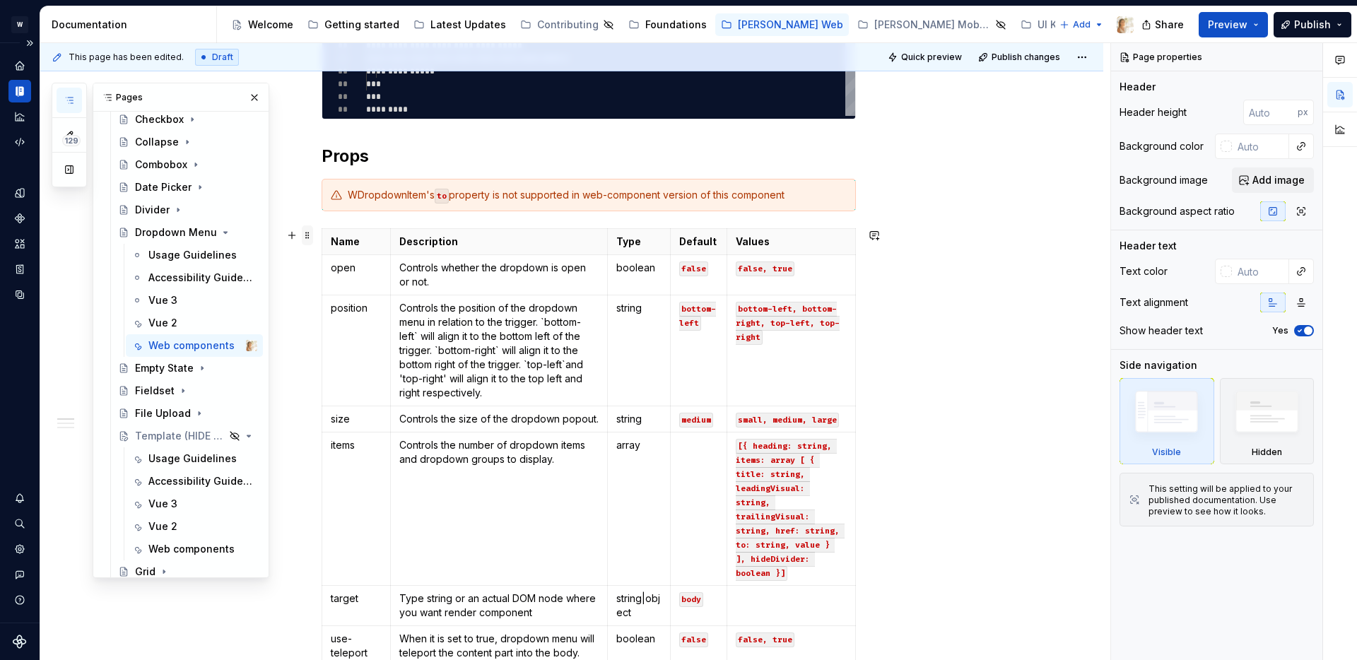
click at [312, 235] on span at bounding box center [307, 236] width 11 height 20
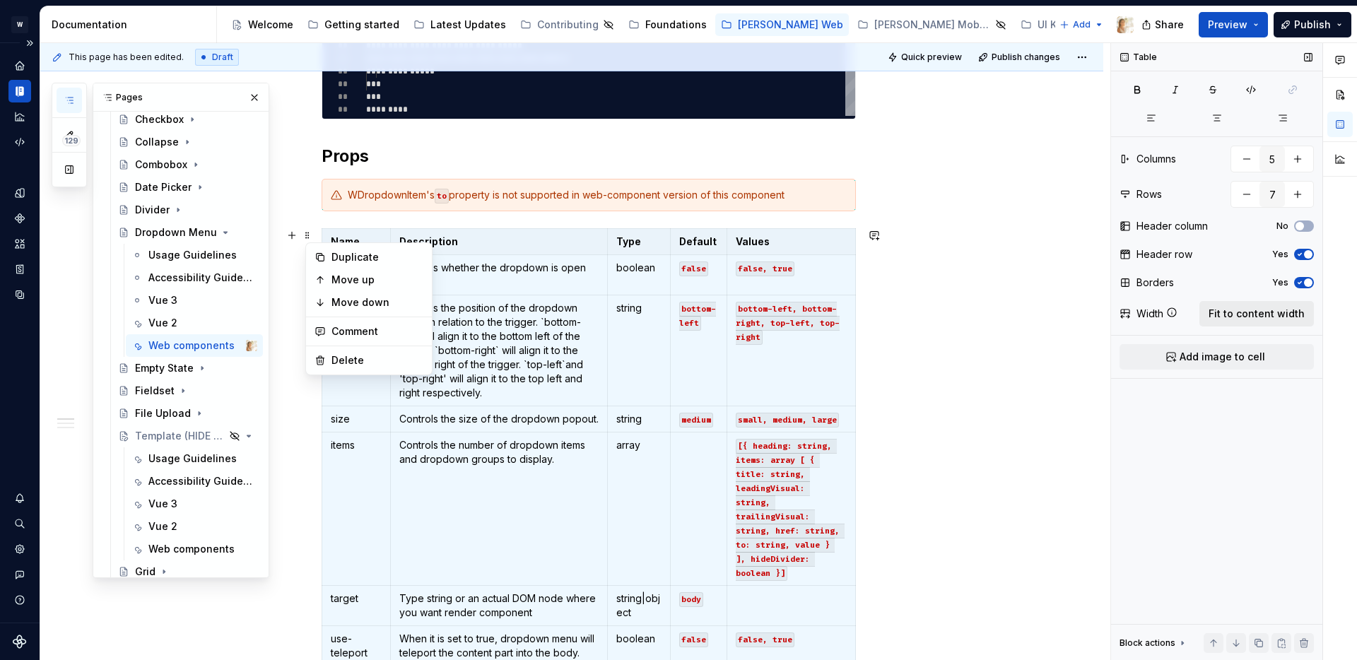
click at [1275, 310] on span "Fit to content width" at bounding box center [1257, 314] width 96 height 14
type textarea "*"
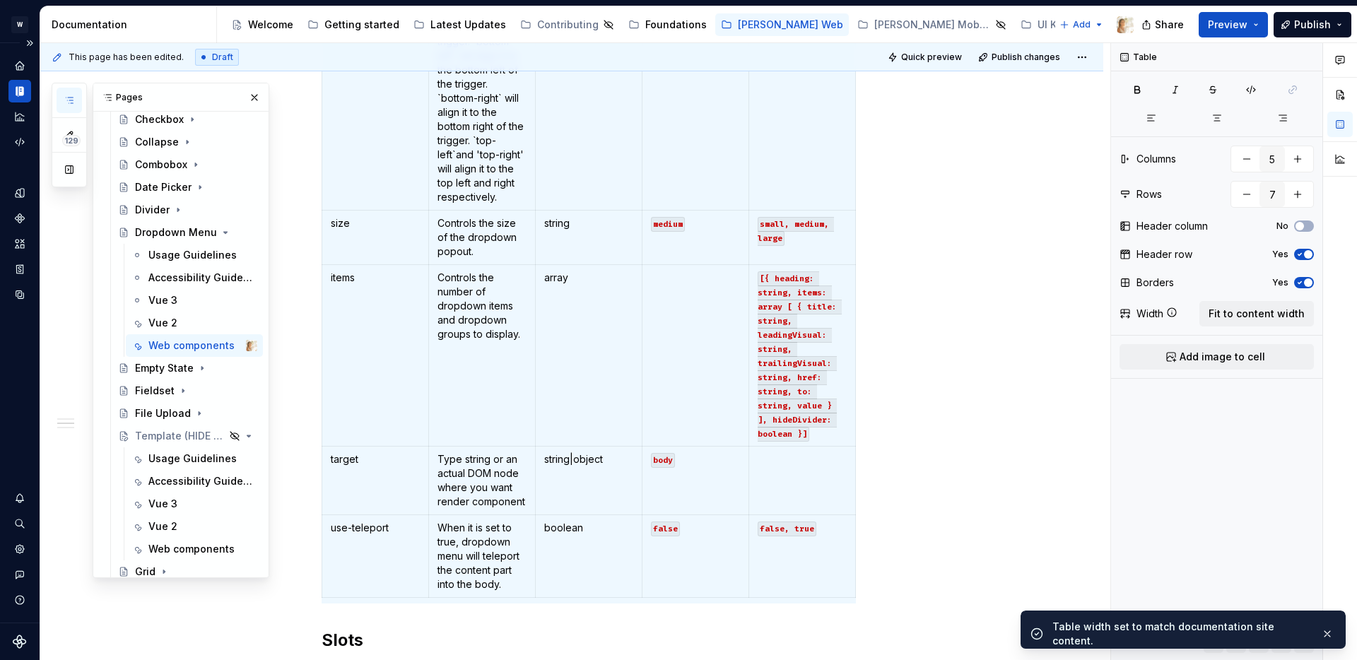
scroll to position [1075, 0]
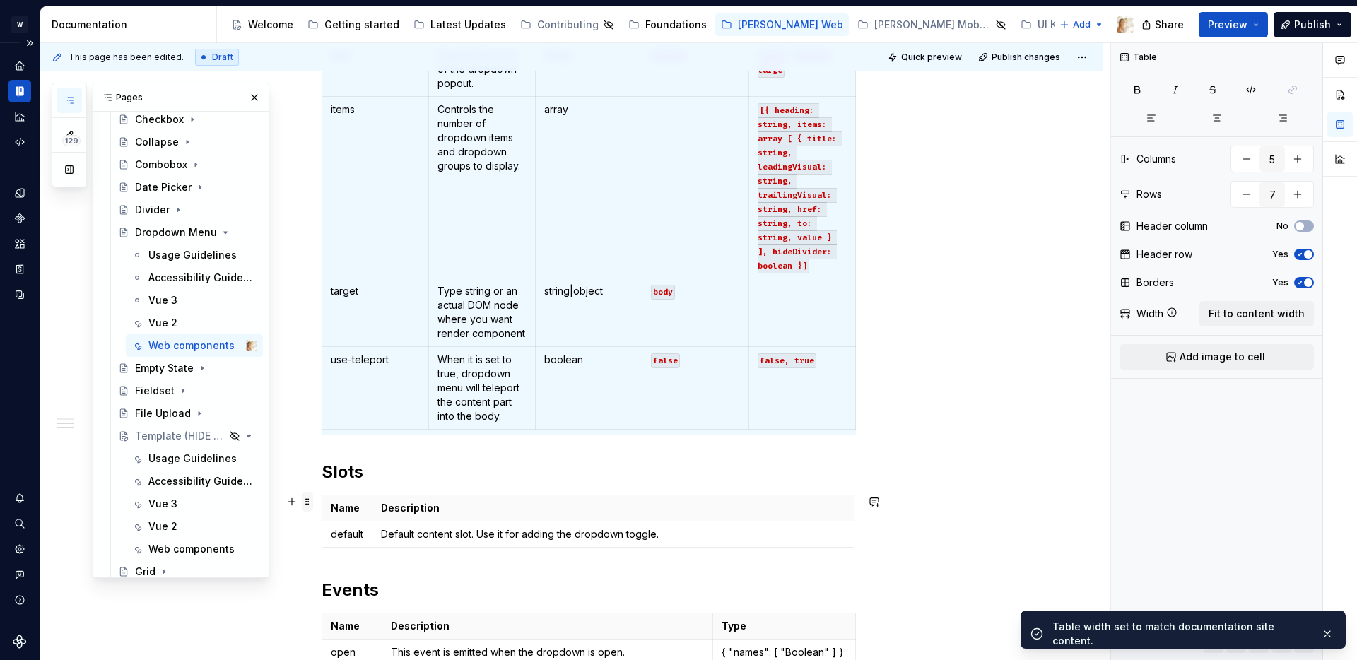
click at [307, 503] on span at bounding box center [307, 502] width 11 height 20
type input "2"
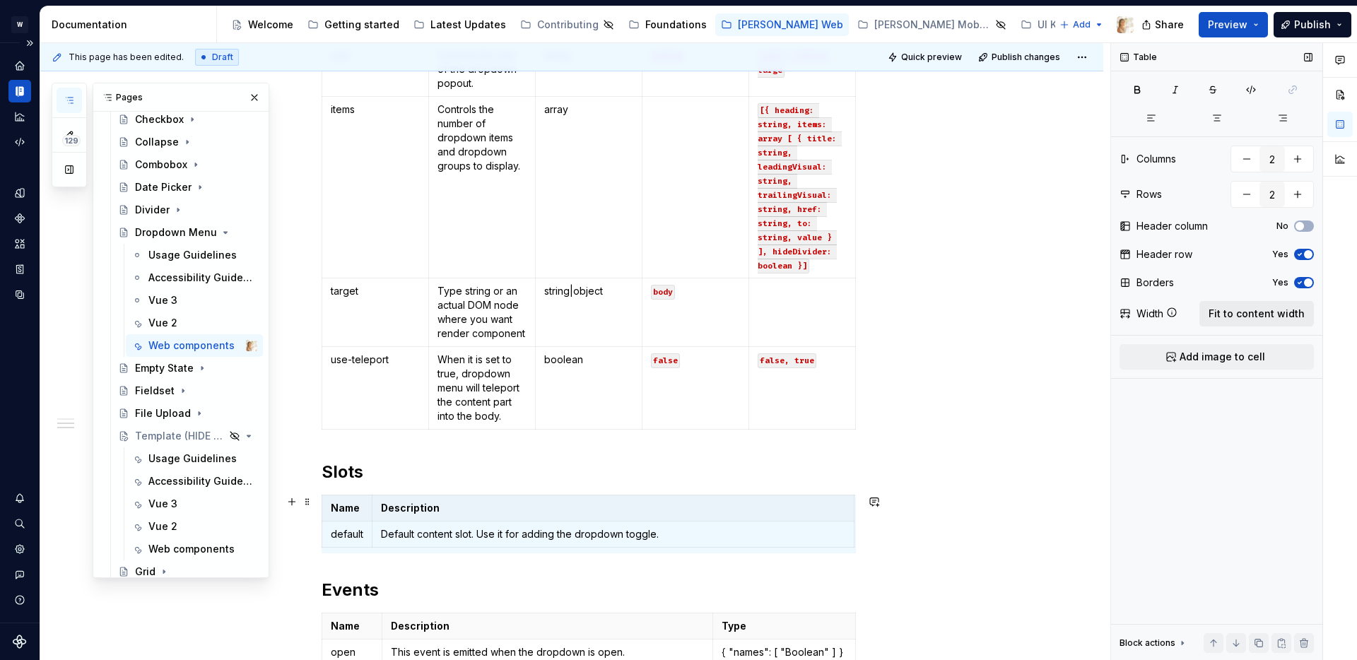
click at [1262, 310] on span "Fit to content width" at bounding box center [1257, 314] width 96 height 14
type textarea "*"
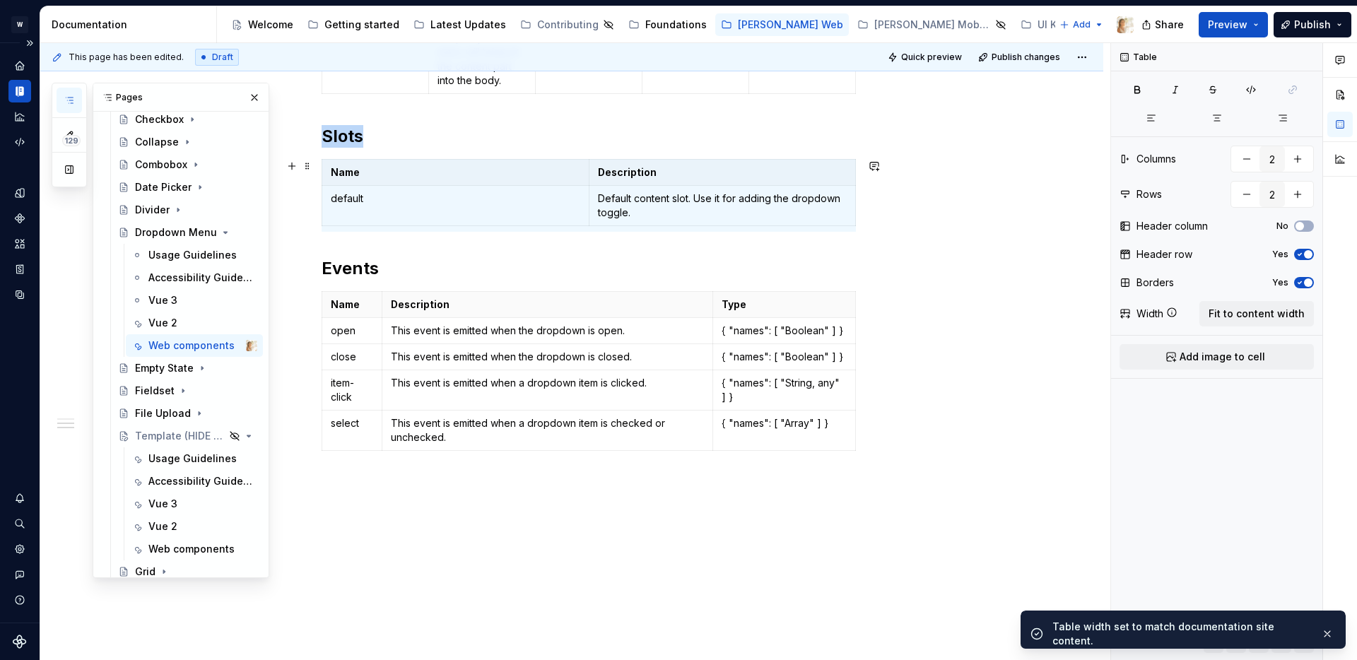
scroll to position [1422, 0]
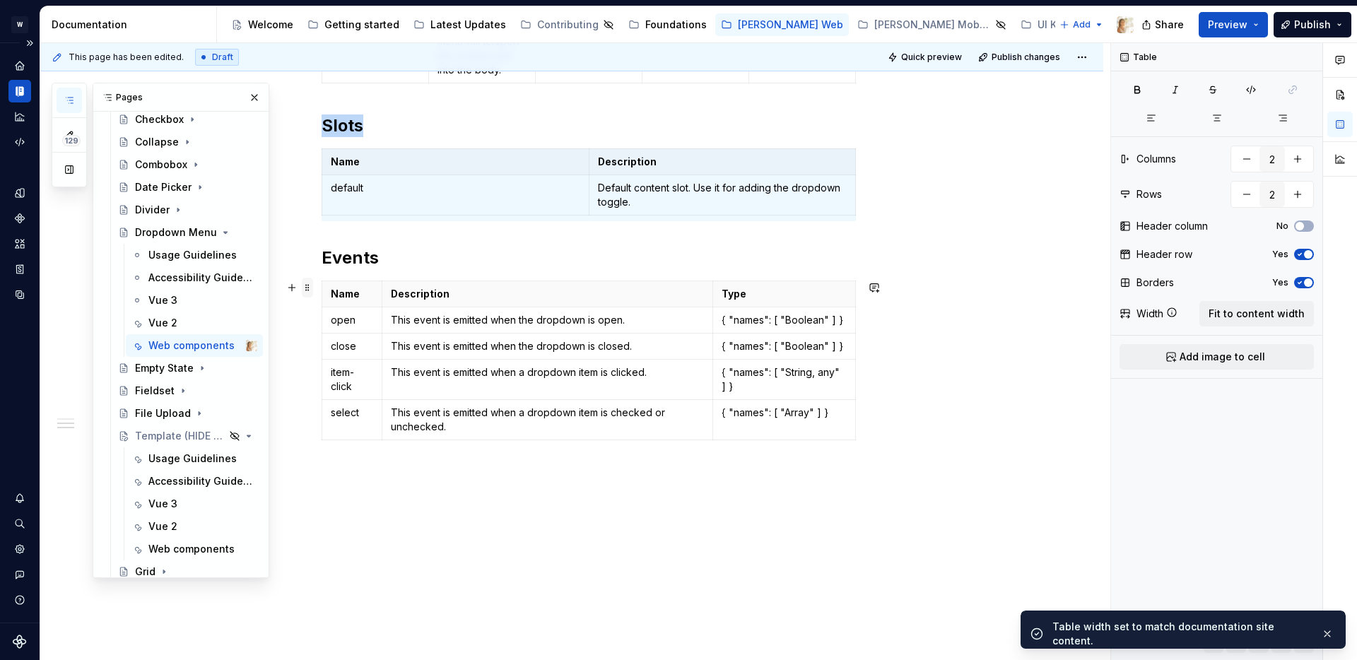
click at [310, 288] on span at bounding box center [307, 288] width 11 height 20
type input "3"
type input "5"
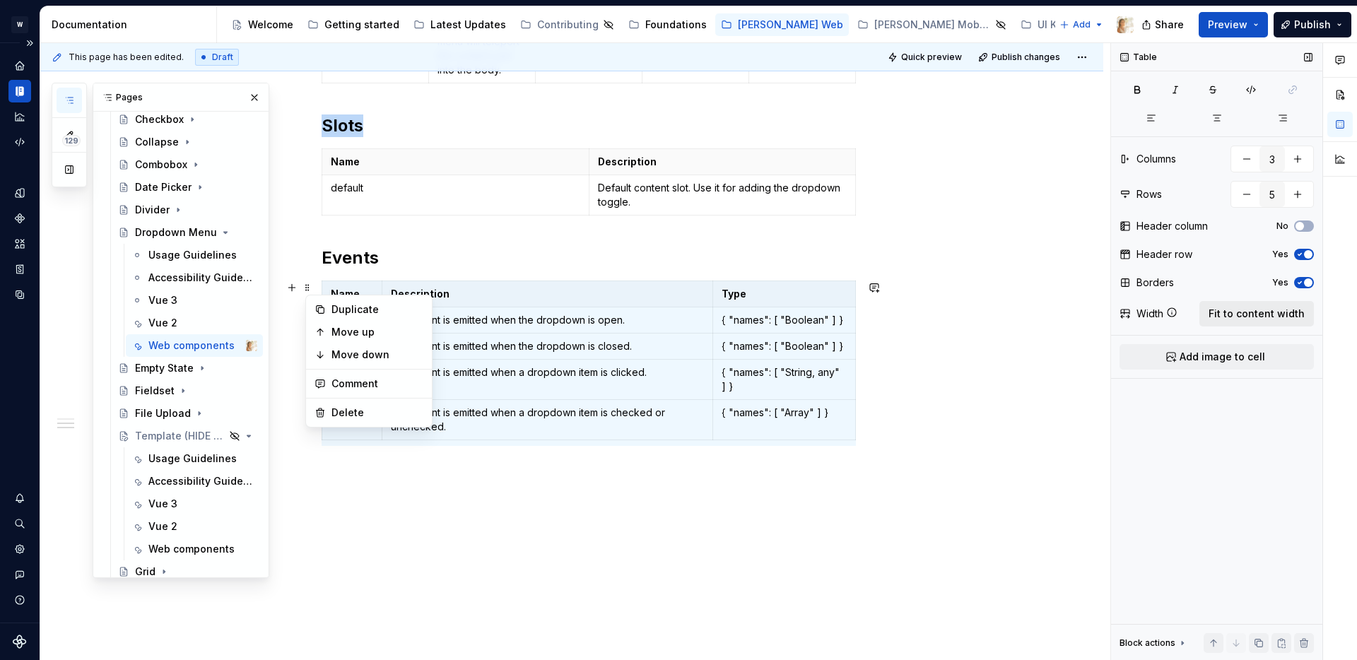
click at [1270, 314] on span "Fit to content width" at bounding box center [1257, 314] width 96 height 14
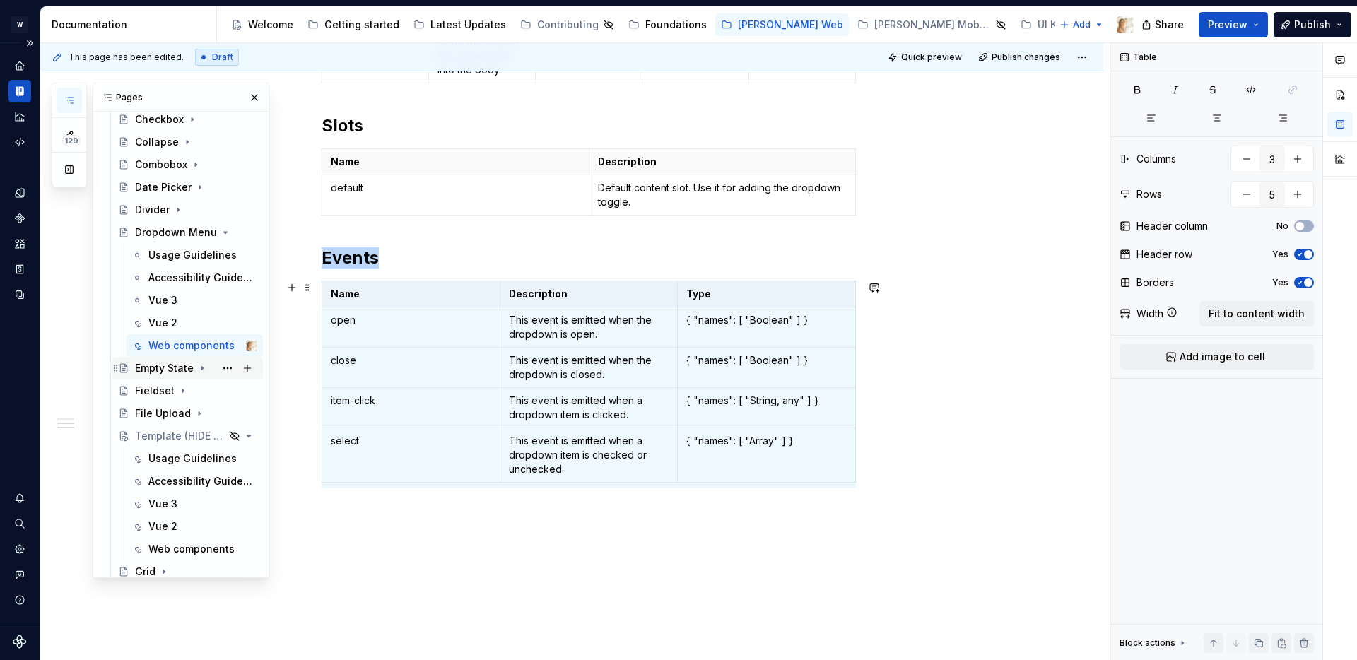
click at [201, 370] on icon "Page tree" at bounding box center [201, 369] width 1 height 4
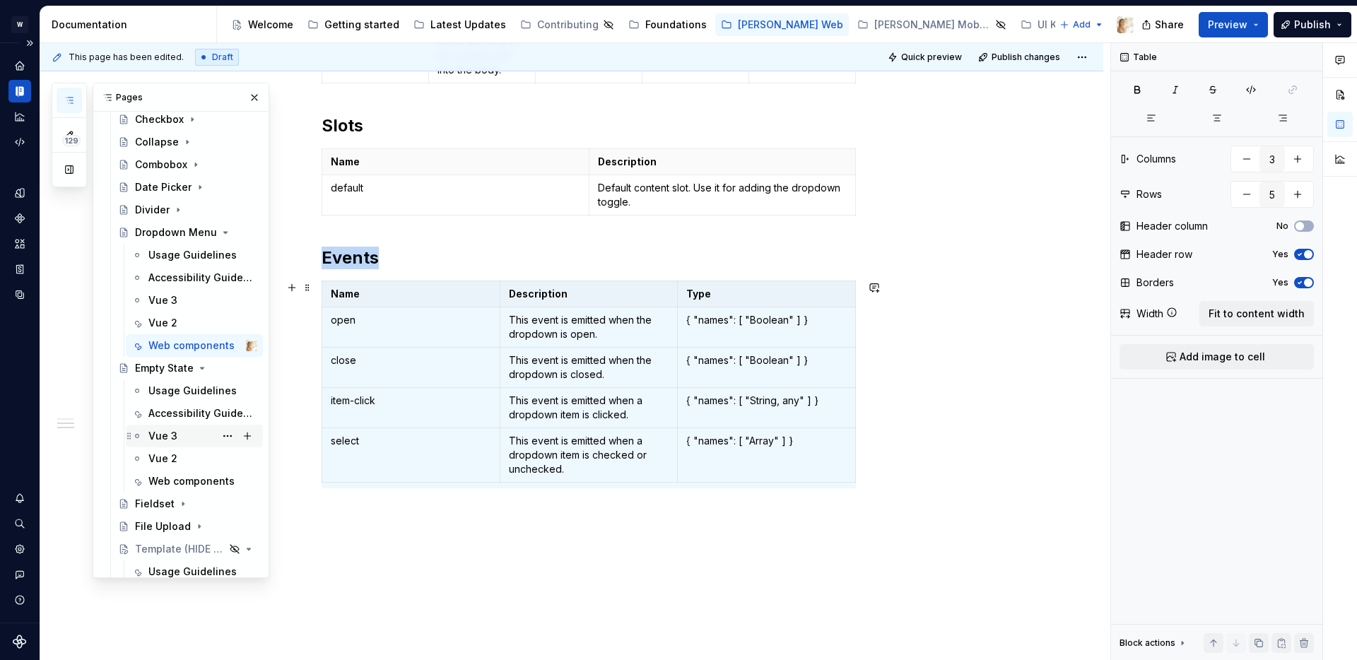
click at [158, 433] on div "Vue 3" at bounding box center [162, 436] width 29 height 14
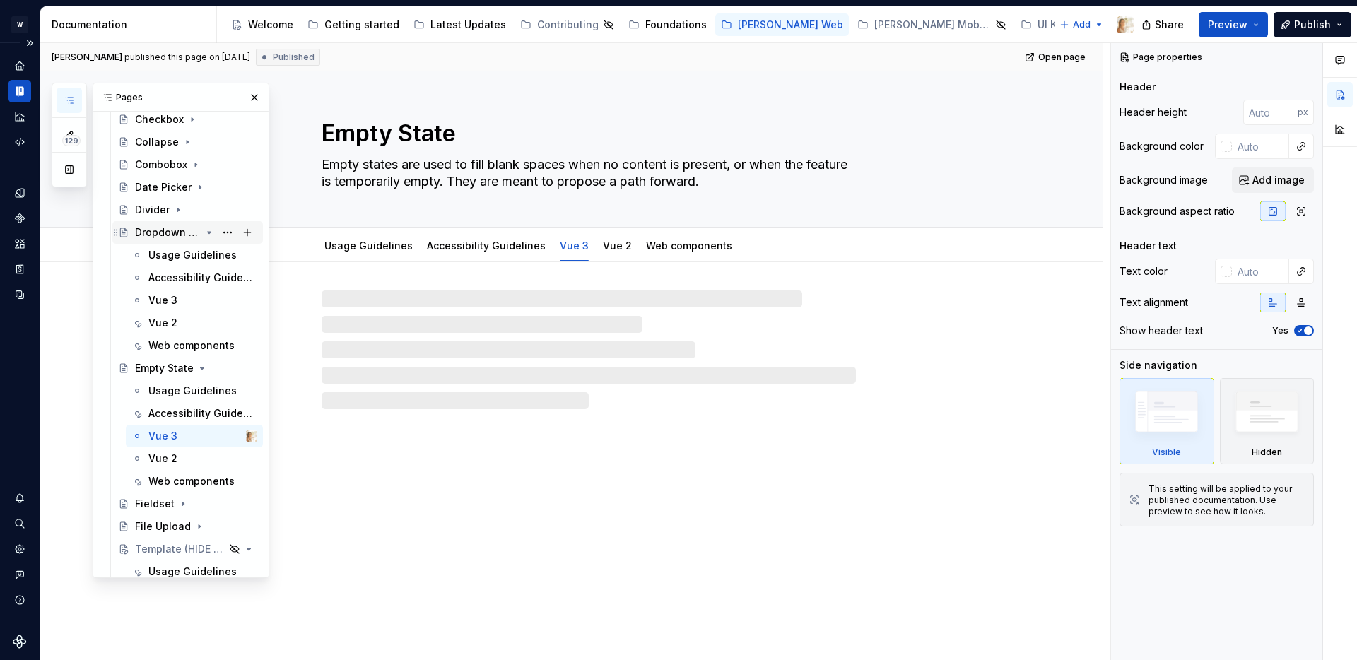
click at [211, 231] on icon "Page tree" at bounding box center [209, 232] width 11 height 11
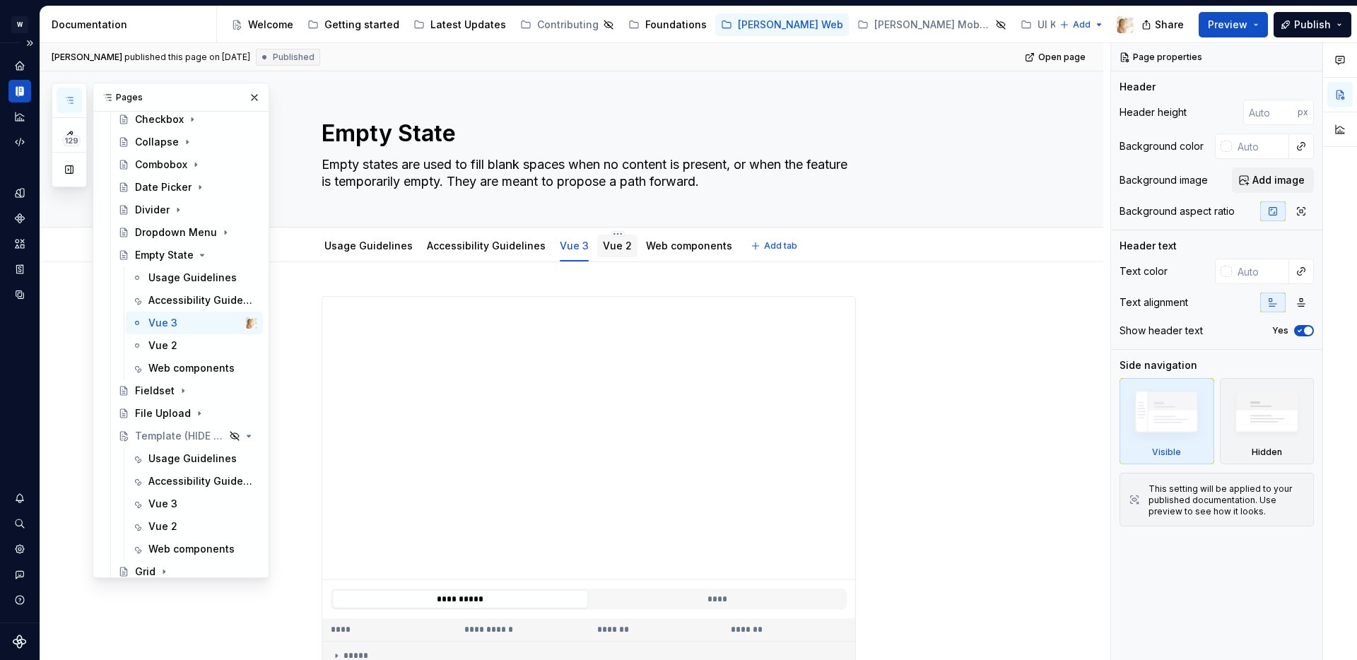
click at [603, 245] on link "Vue 2" at bounding box center [617, 246] width 29 height 12
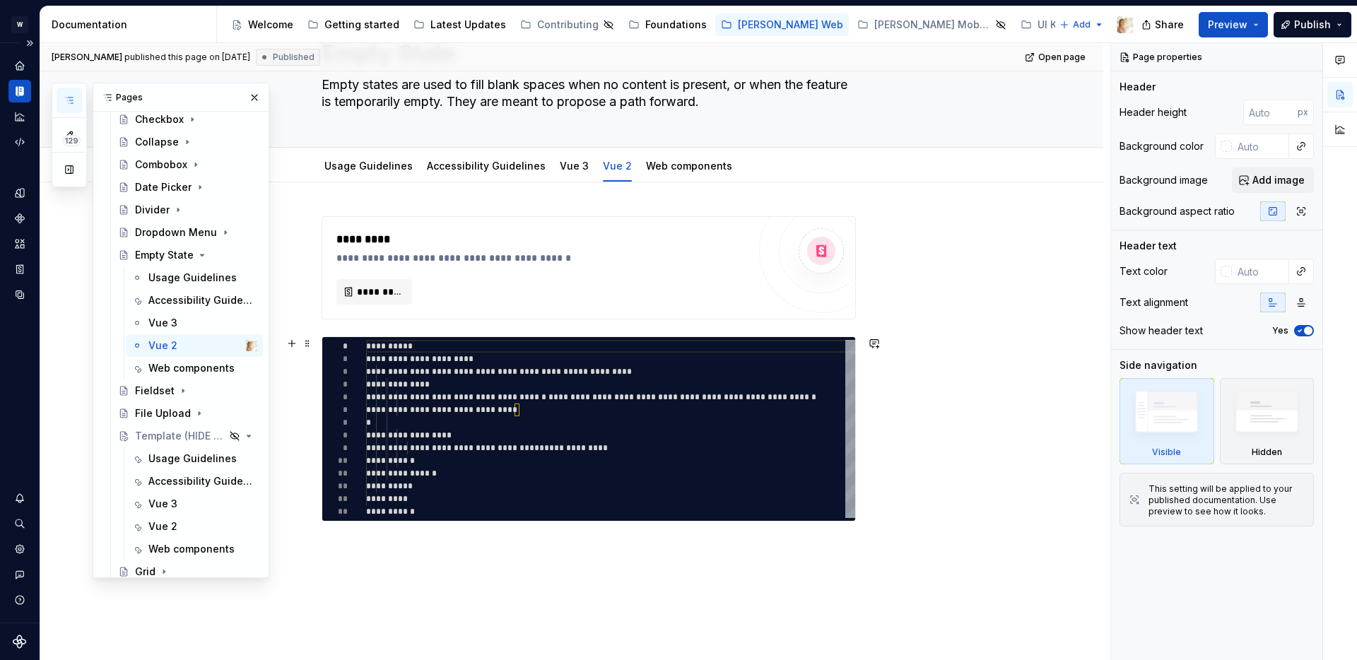
scroll to position [156, 0]
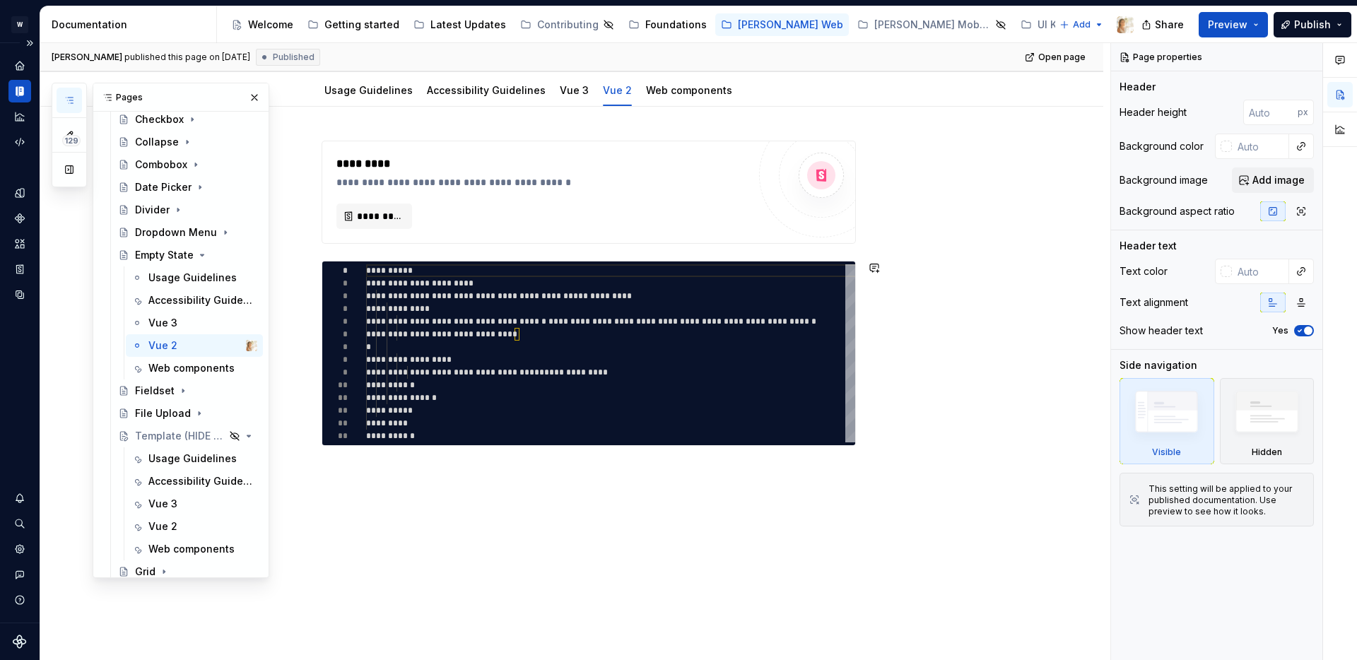
click at [400, 496] on div "**********" at bounding box center [571, 384] width 1063 height 554
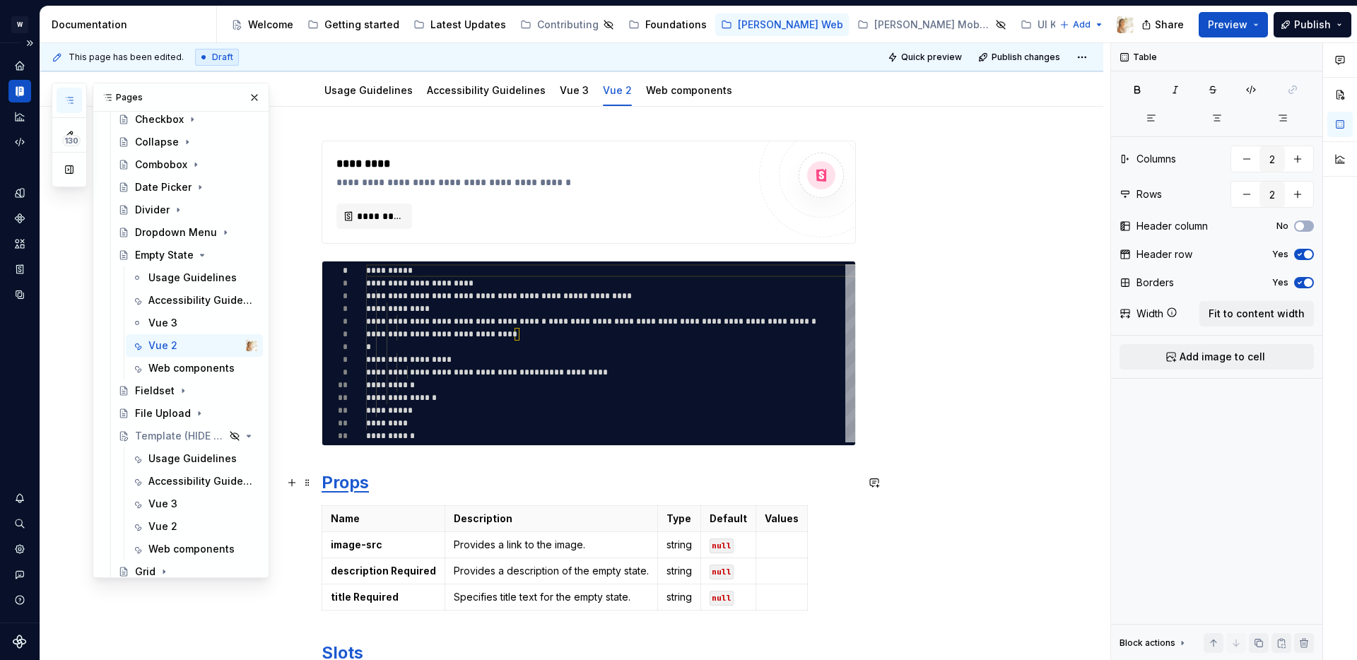
click at [339, 484] on strong "Props" at bounding box center [345, 482] width 47 height 21
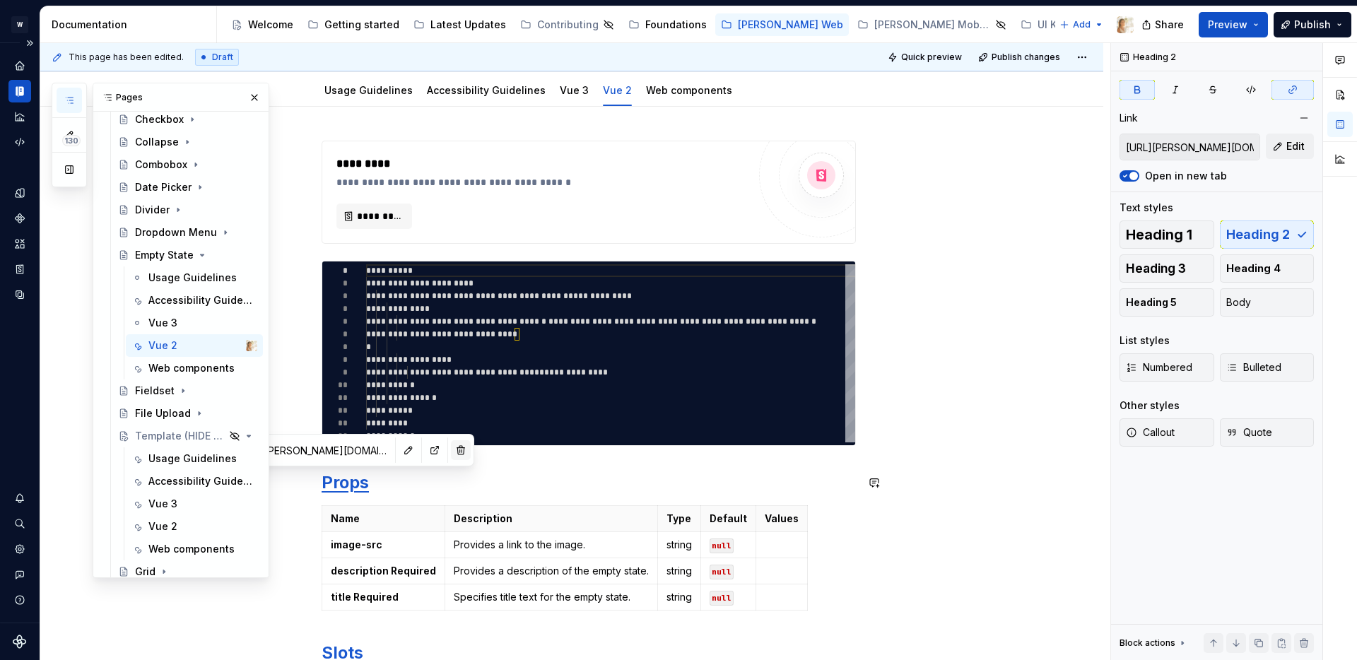
click at [451, 450] on button "button" at bounding box center [461, 450] width 20 height 20
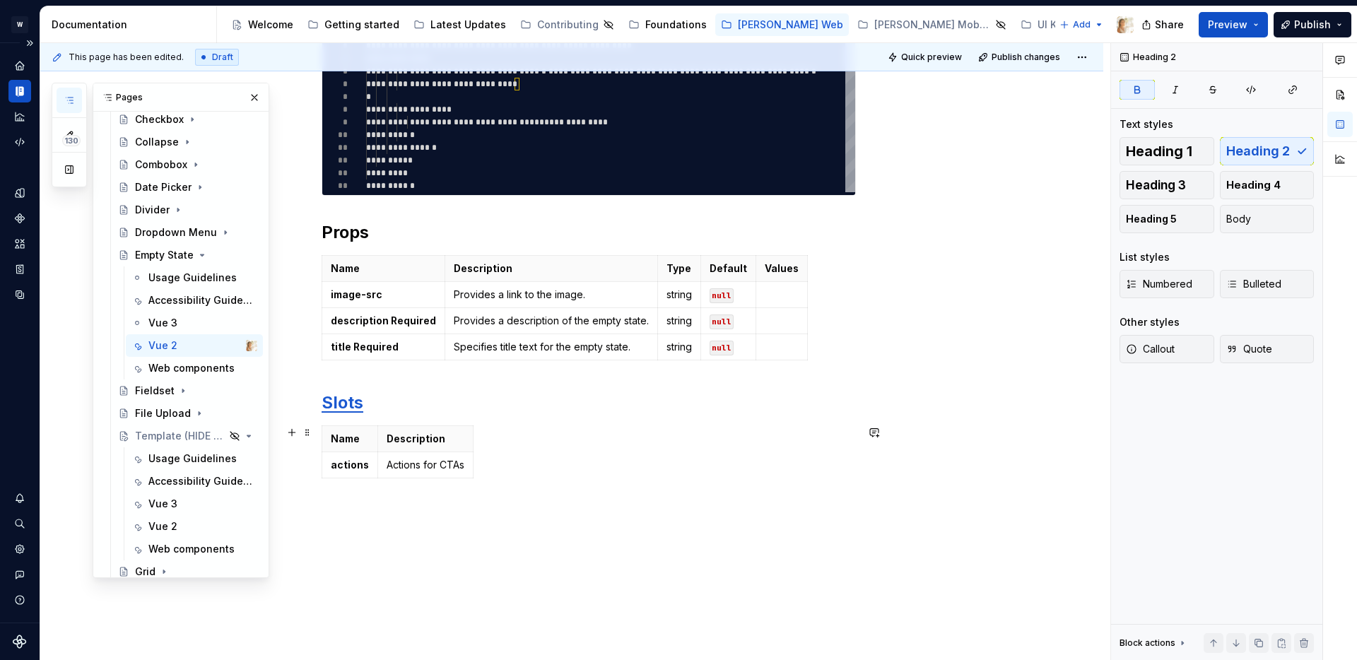
scroll to position [444, 0]
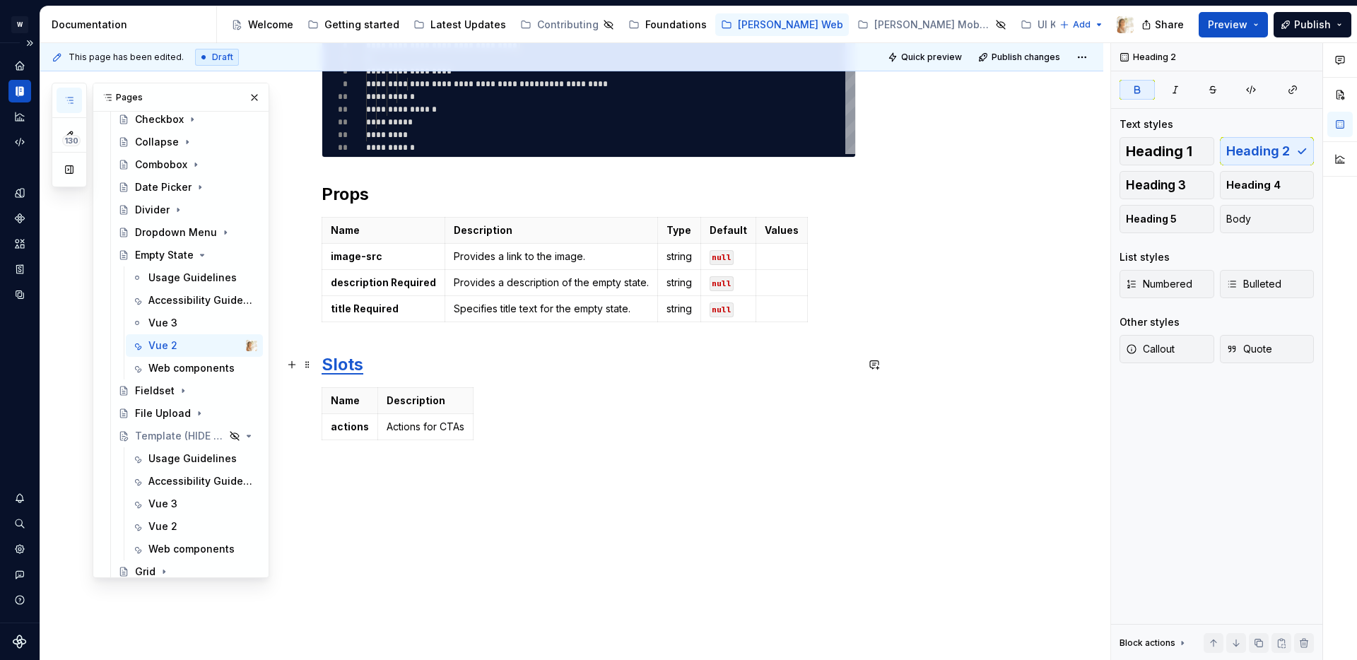
click at [361, 370] on strong "Slots" at bounding box center [343, 364] width 42 height 21
click at [354, 363] on strong "Slots" at bounding box center [343, 364] width 42 height 21
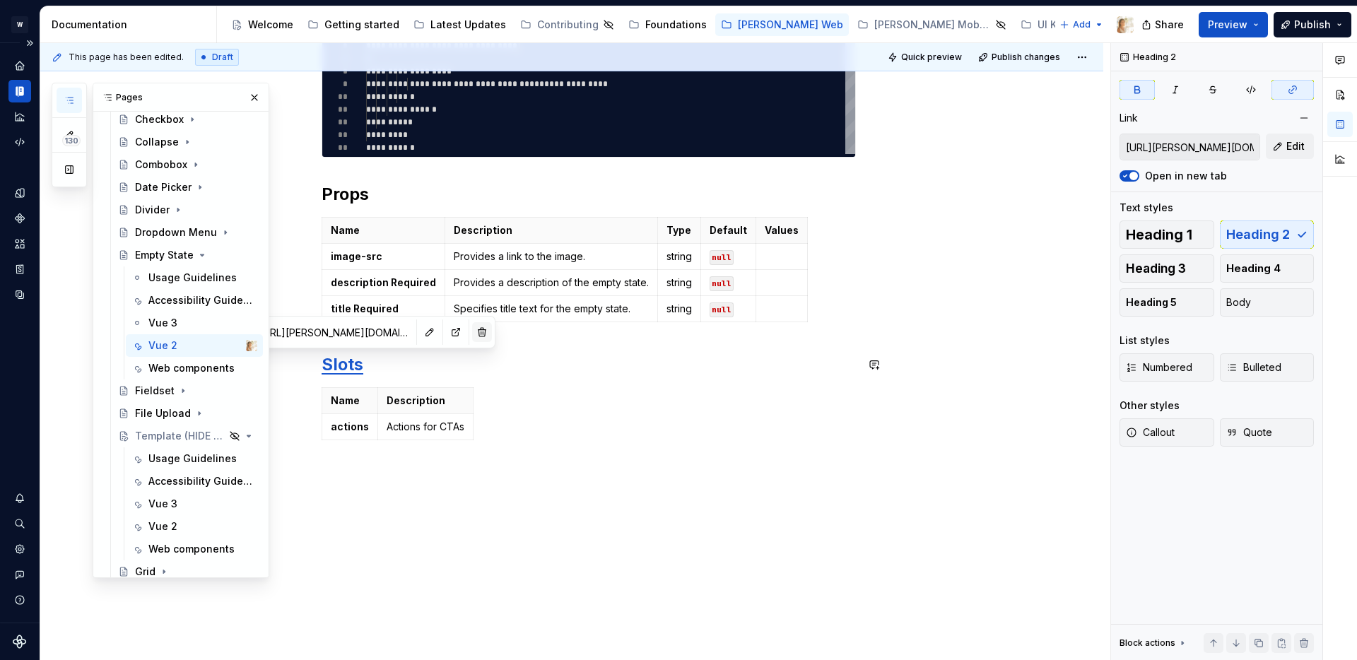
click at [472, 331] on button "button" at bounding box center [482, 332] width 20 height 20
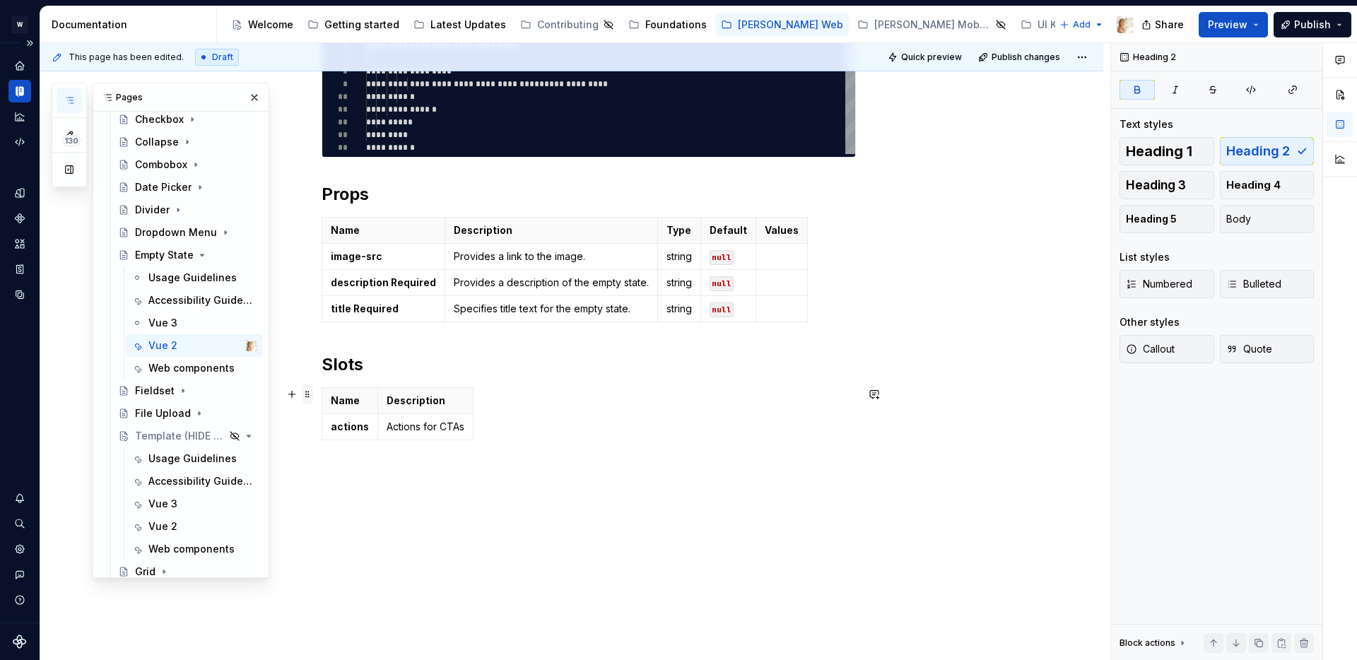
click at [312, 397] on span at bounding box center [307, 395] width 11 height 20
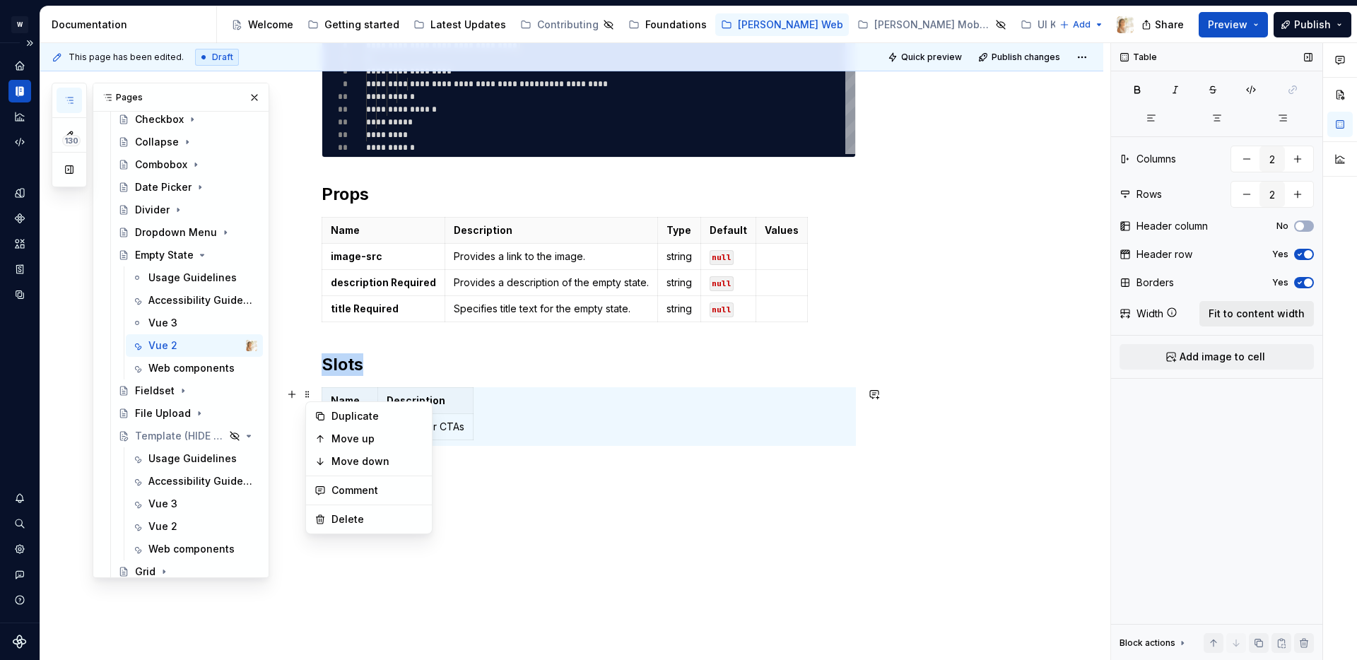
click at [1269, 315] on span "Fit to content width" at bounding box center [1257, 314] width 96 height 14
type textarea "*"
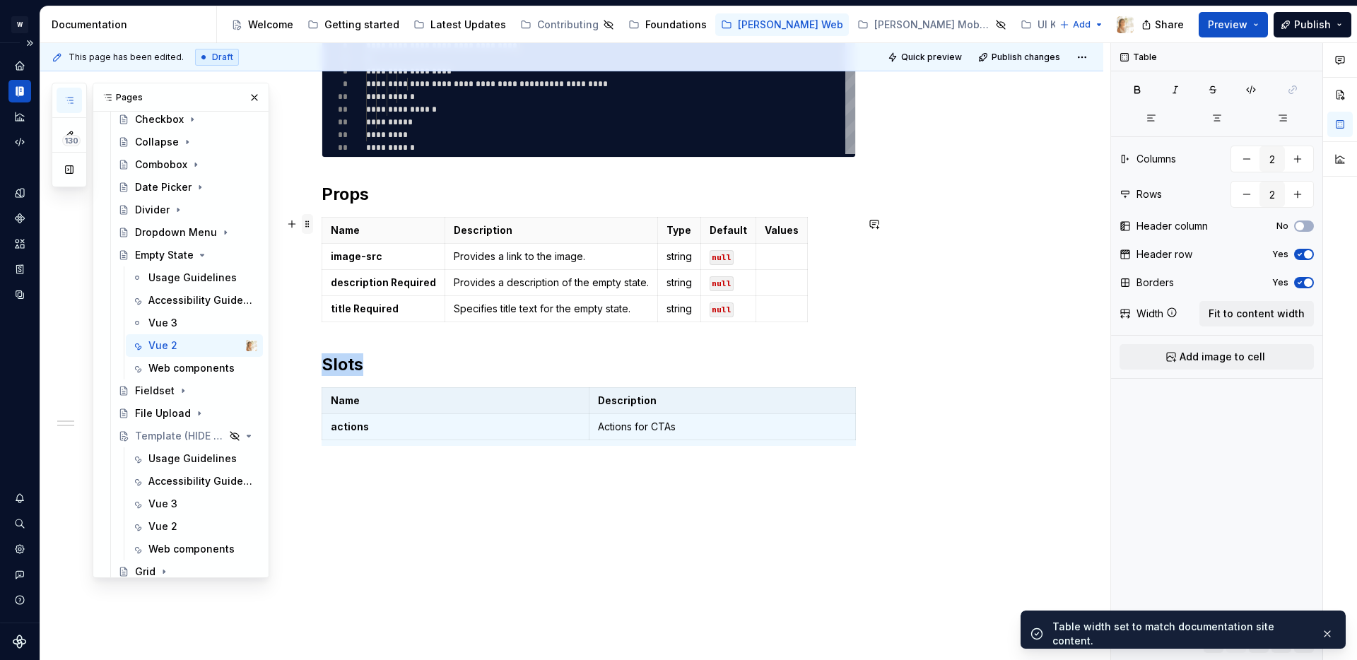
click at [313, 226] on span at bounding box center [307, 224] width 11 height 20
type input "5"
type input "4"
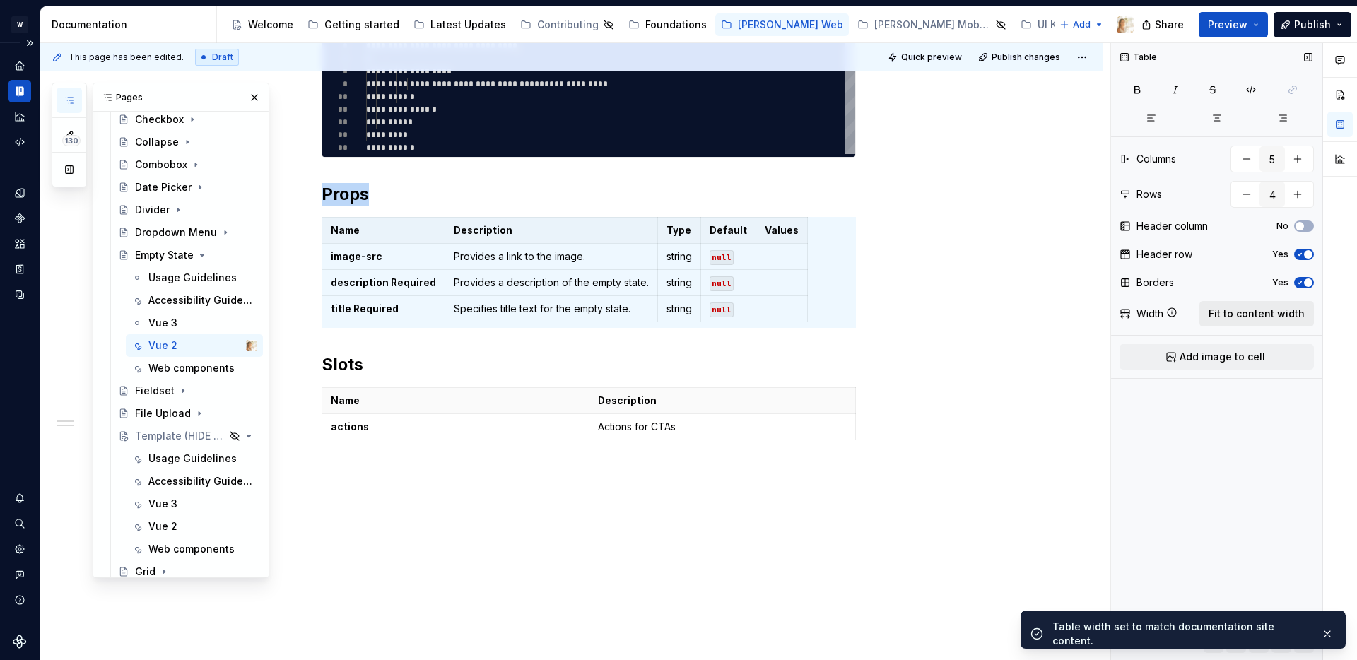
click at [1241, 307] on span "Fit to content width" at bounding box center [1257, 314] width 96 height 14
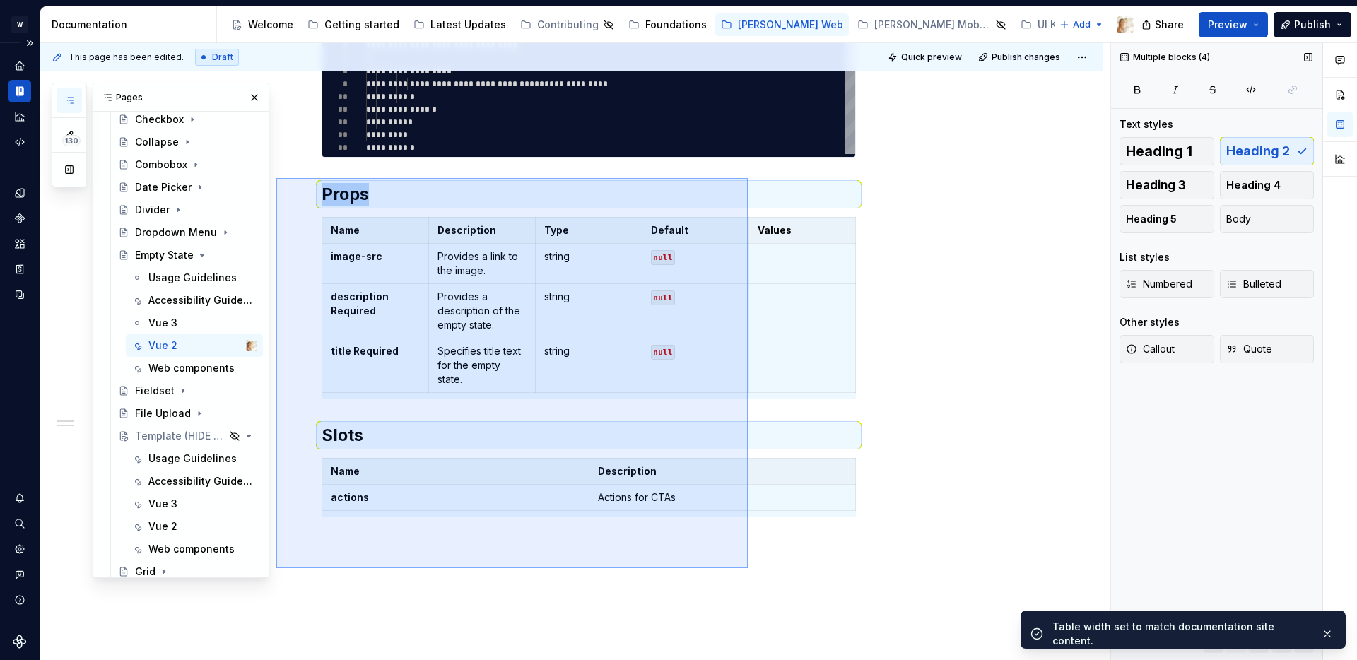
drag, startPoint x: 276, startPoint y: 178, endPoint x: 749, endPoint y: 568, distance: 613.7
click at [749, 568] on div "**********" at bounding box center [575, 352] width 1070 height 618
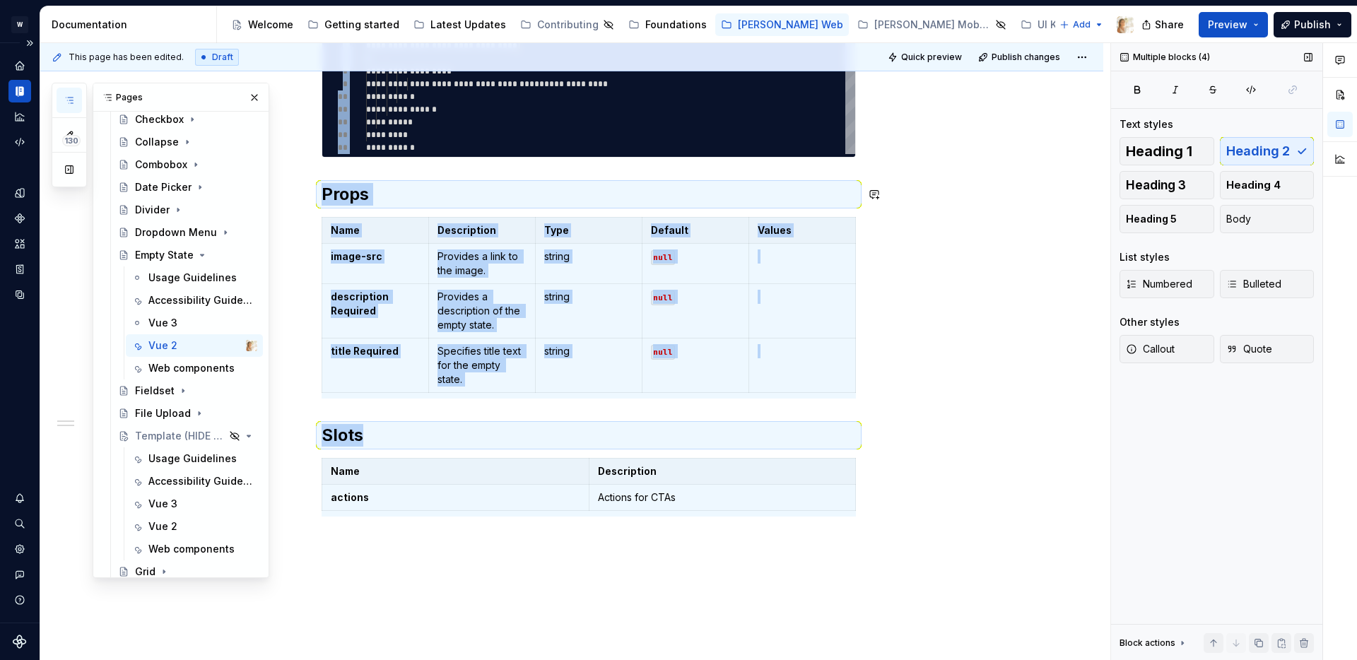
copy div "**********"
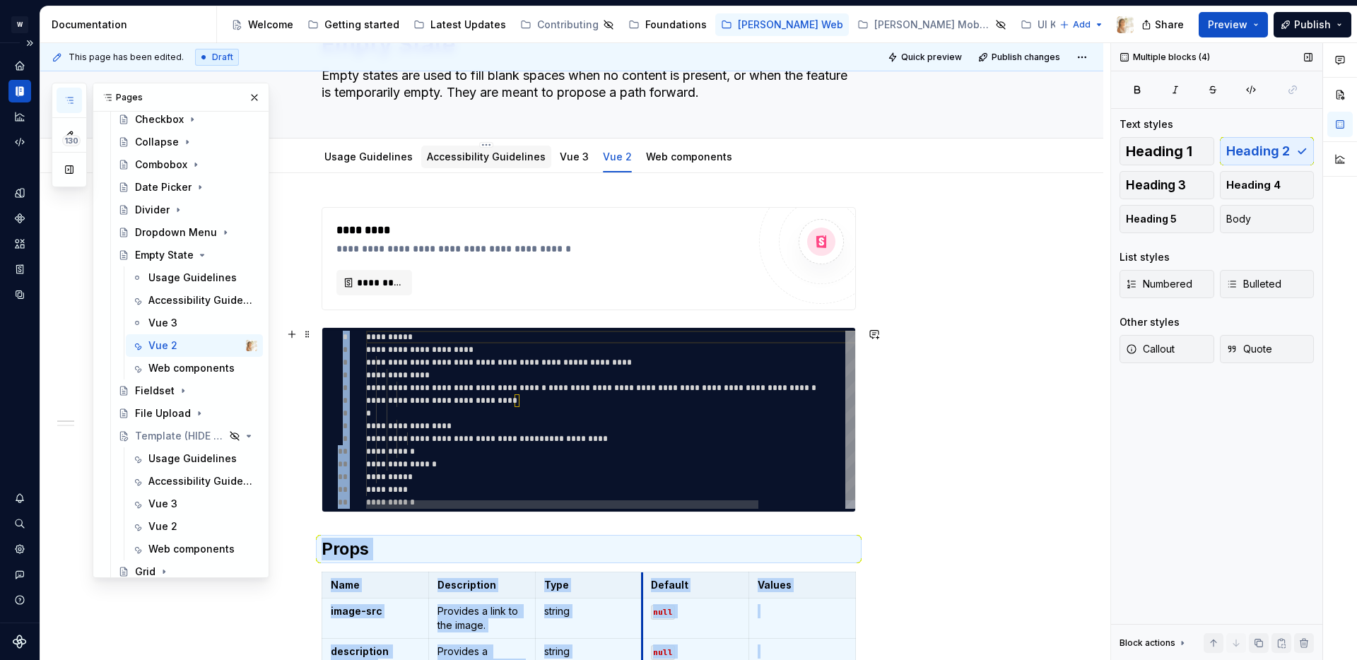
scroll to position [0, 0]
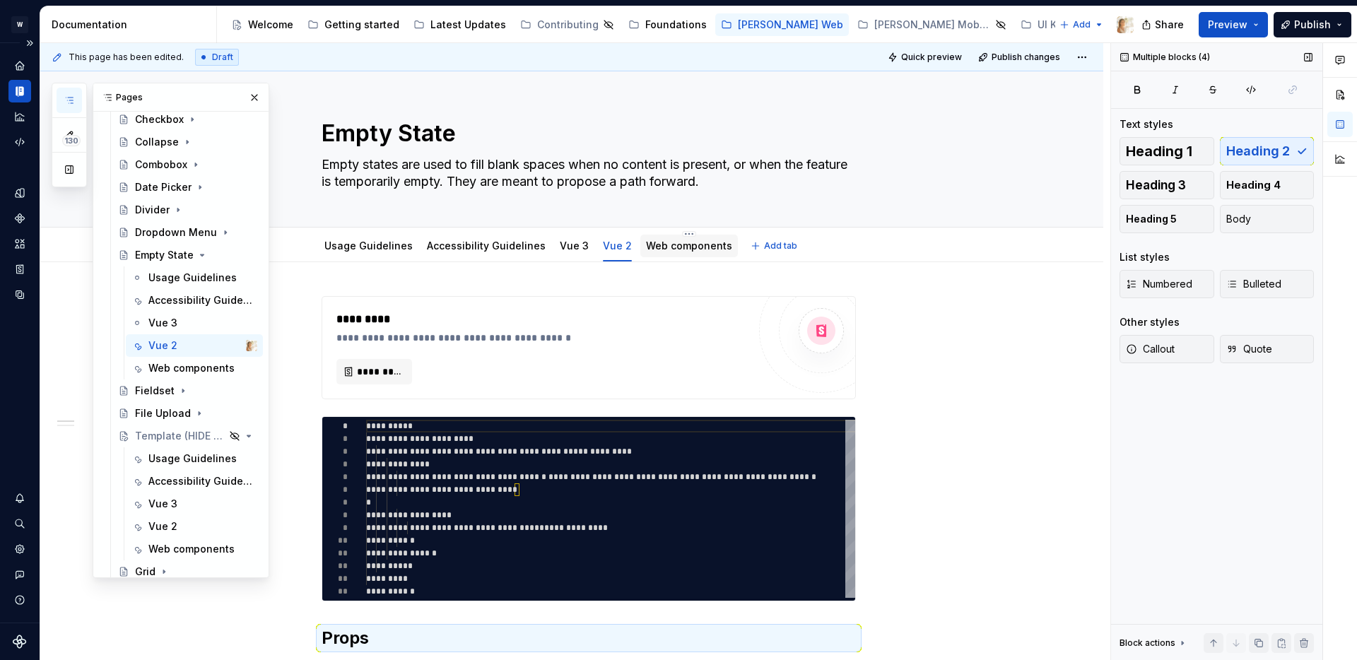
click at [664, 239] on div "Web components" at bounding box center [689, 246] width 86 height 14
click at [648, 249] on link "Web components" at bounding box center [689, 246] width 86 height 12
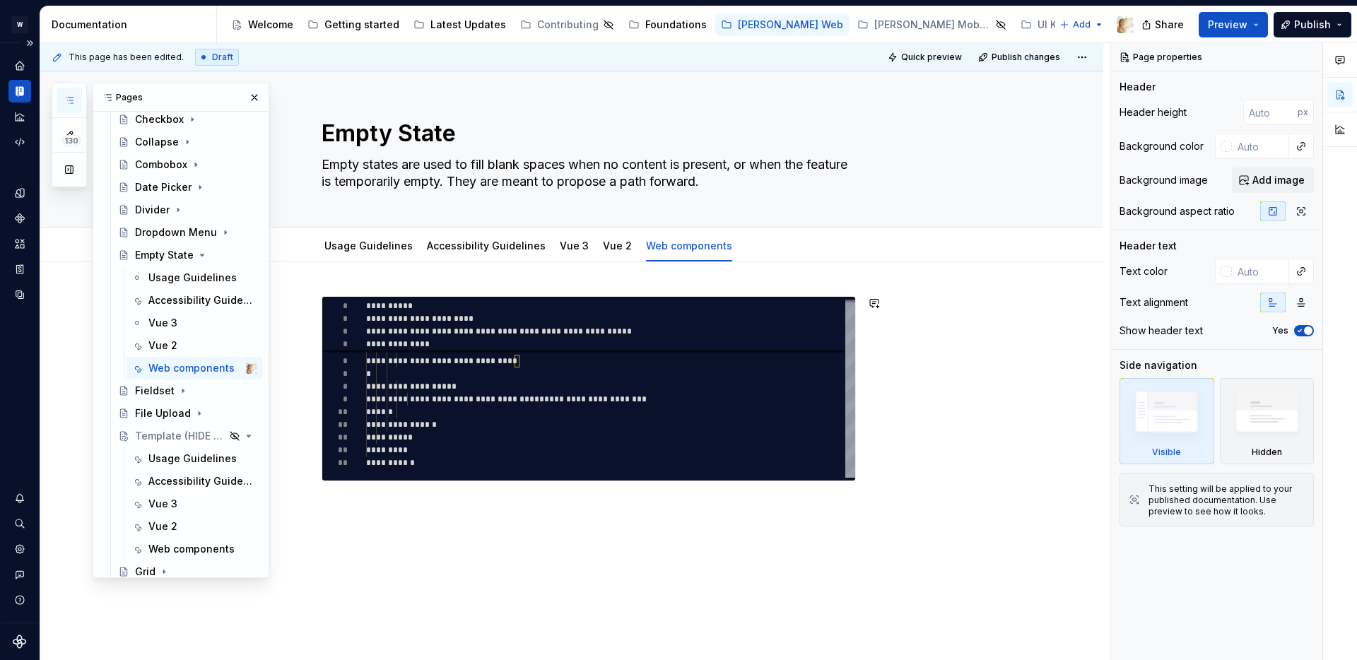
click at [377, 529] on div "**********" at bounding box center [571, 479] width 1063 height 434
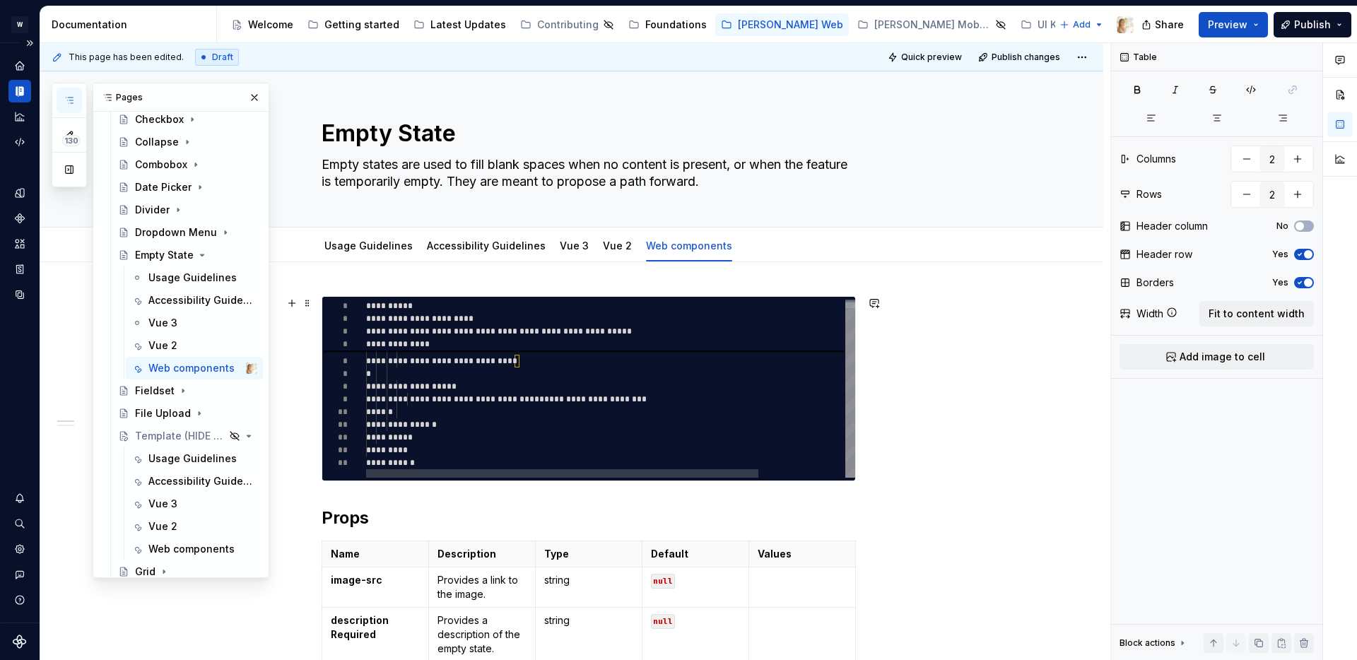
type textarea "*"
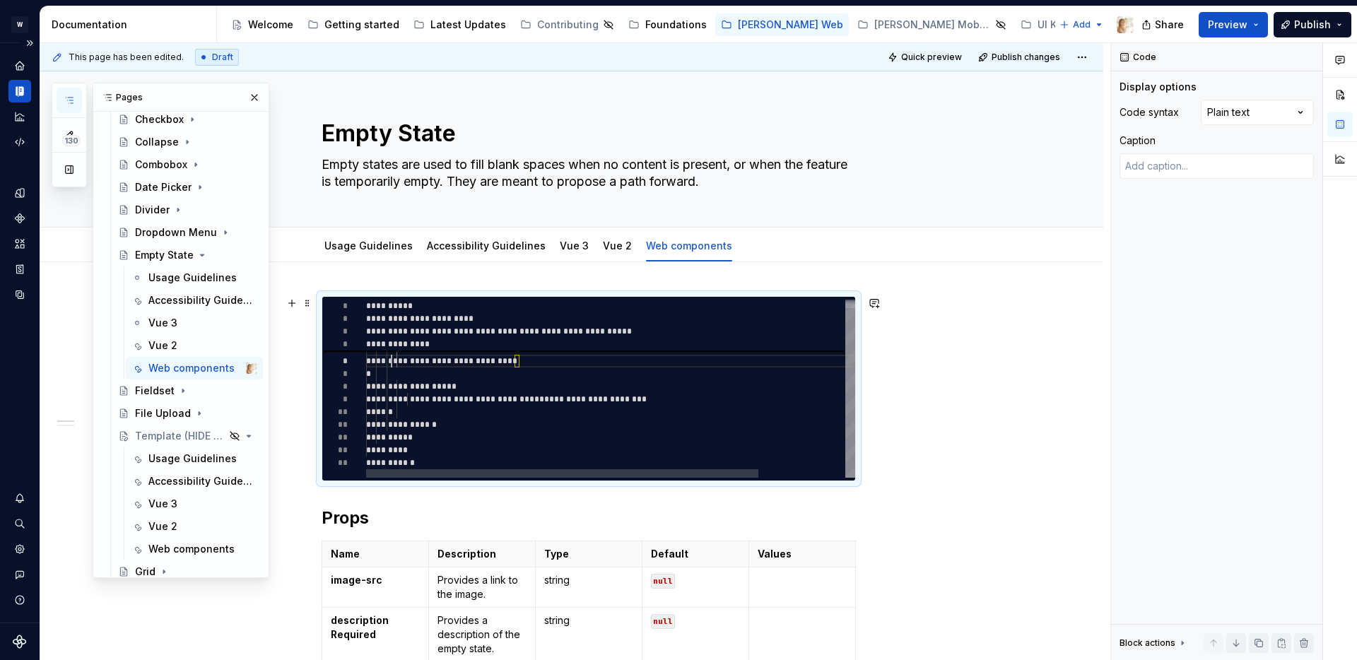
click at [397, 365] on div "**********" at bounding box center [664, 384] width 597 height 187
click at [507, 458] on div "**********" at bounding box center [664, 384] width 597 height 187
type textarea "**********"
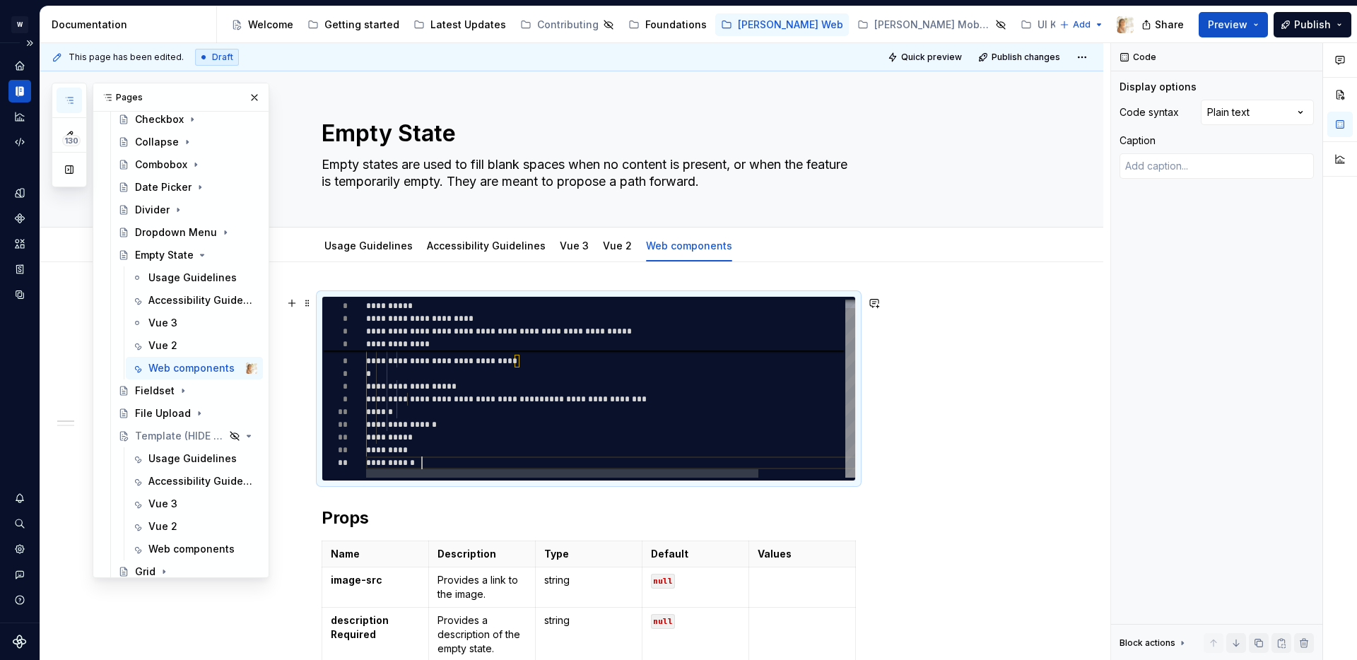
scroll to position [0, 56]
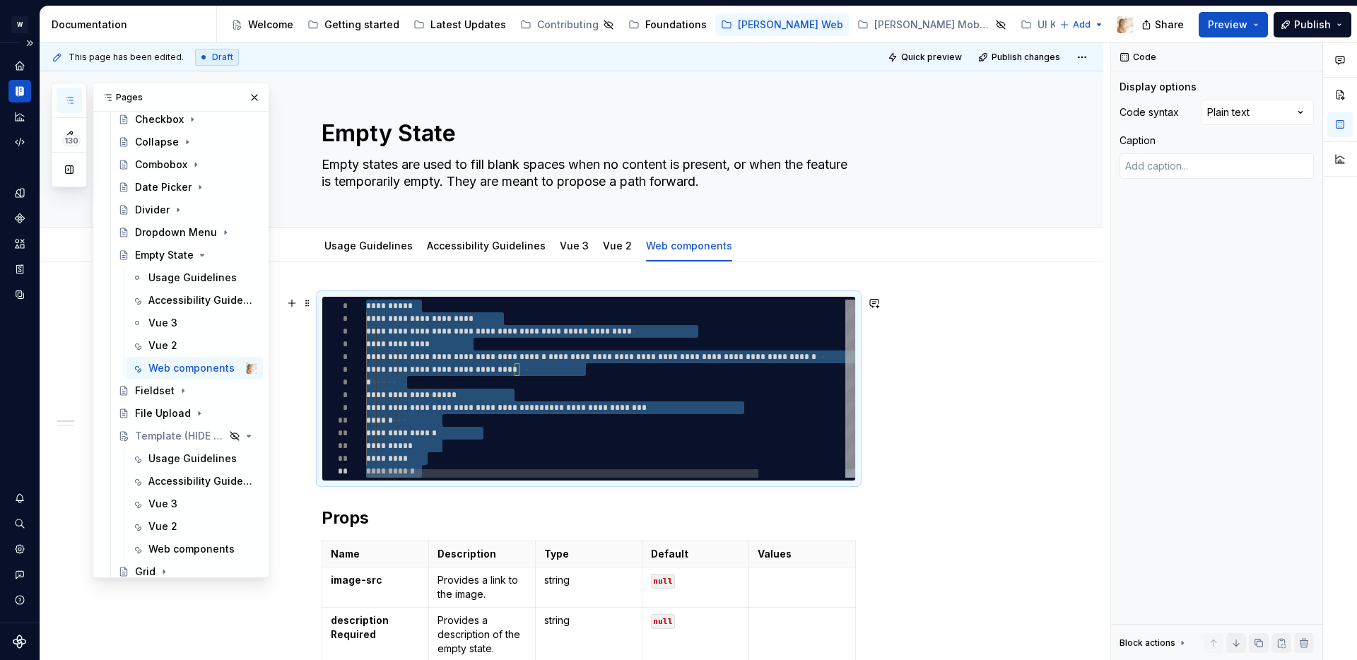
type textarea "*"
type textarea "**********"
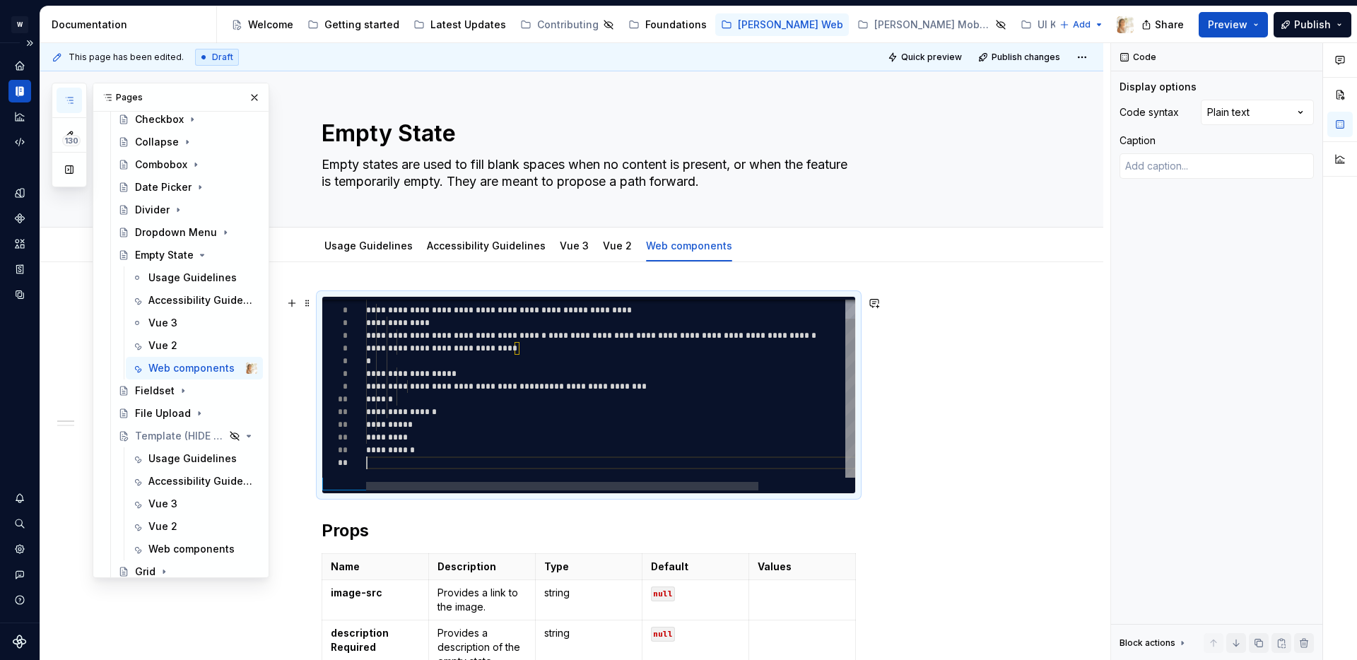
scroll to position [51, 0]
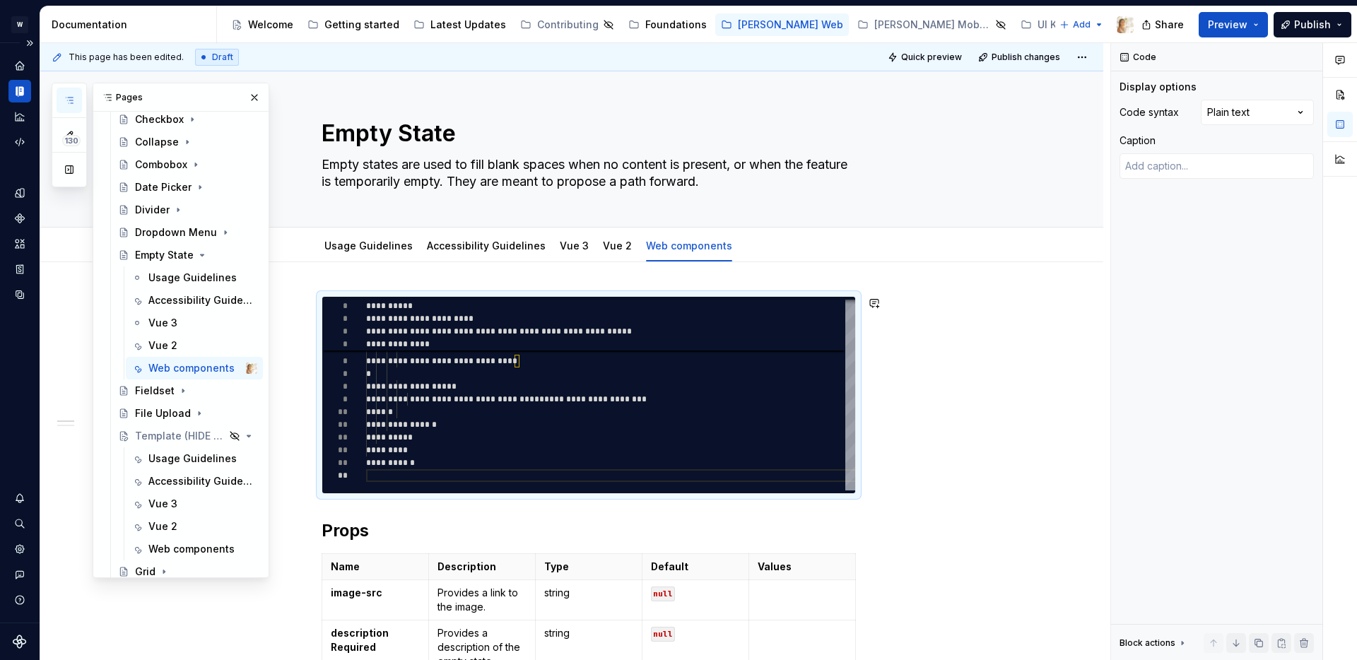
click at [942, 500] on div "**********" at bounding box center [571, 665] width 1063 height 806
click at [179, 389] on icon "Page tree" at bounding box center [182, 390] width 11 height 11
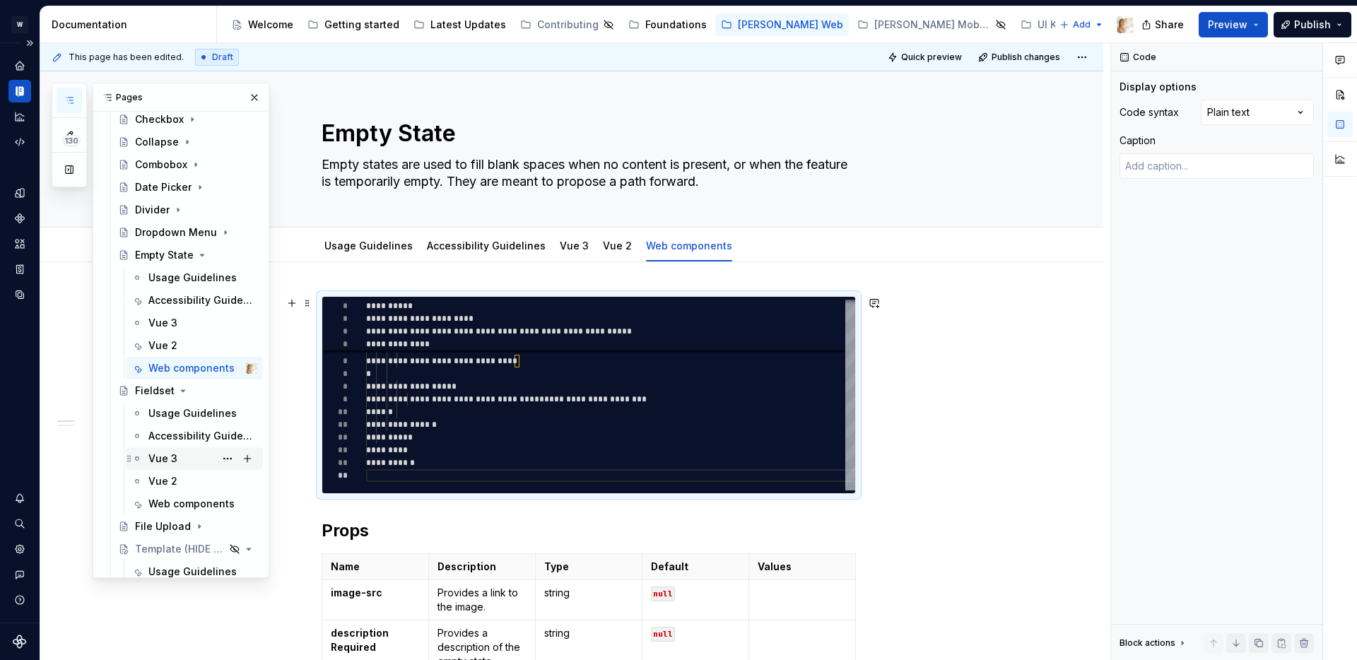
click at [165, 455] on div "Vue 3" at bounding box center [162, 459] width 29 height 14
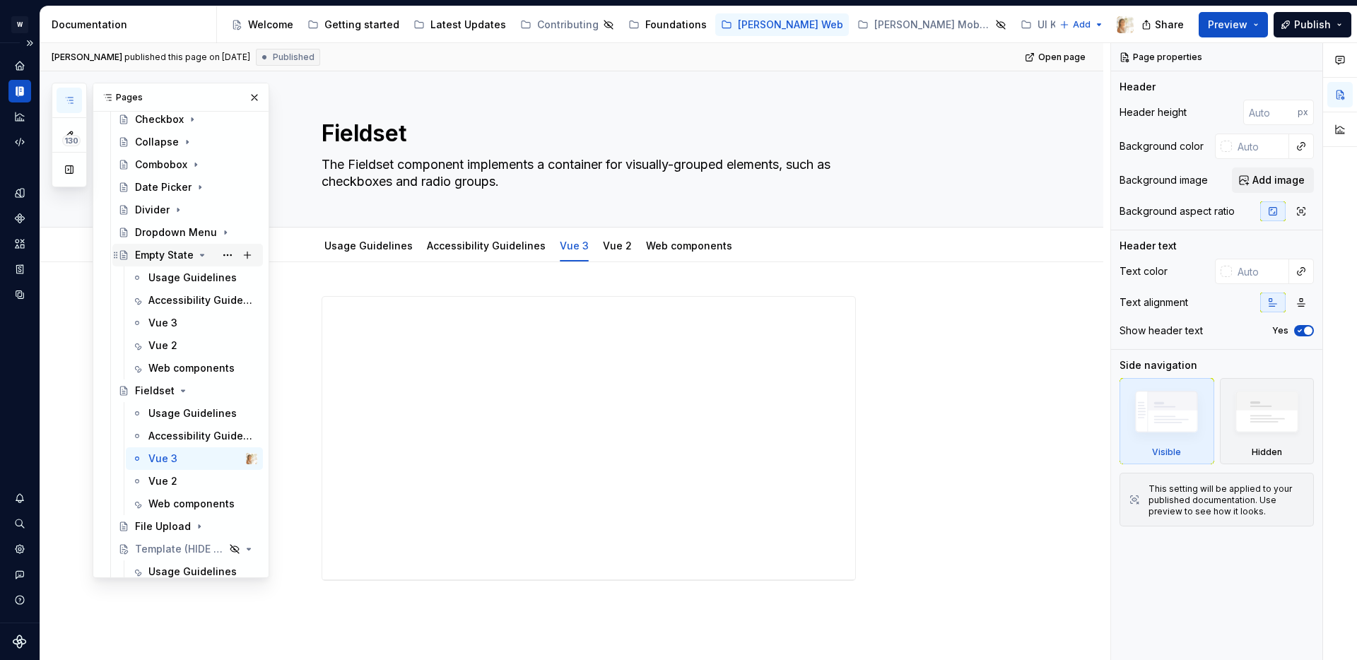
click at [201, 250] on icon "Page tree" at bounding box center [202, 255] width 11 height 11
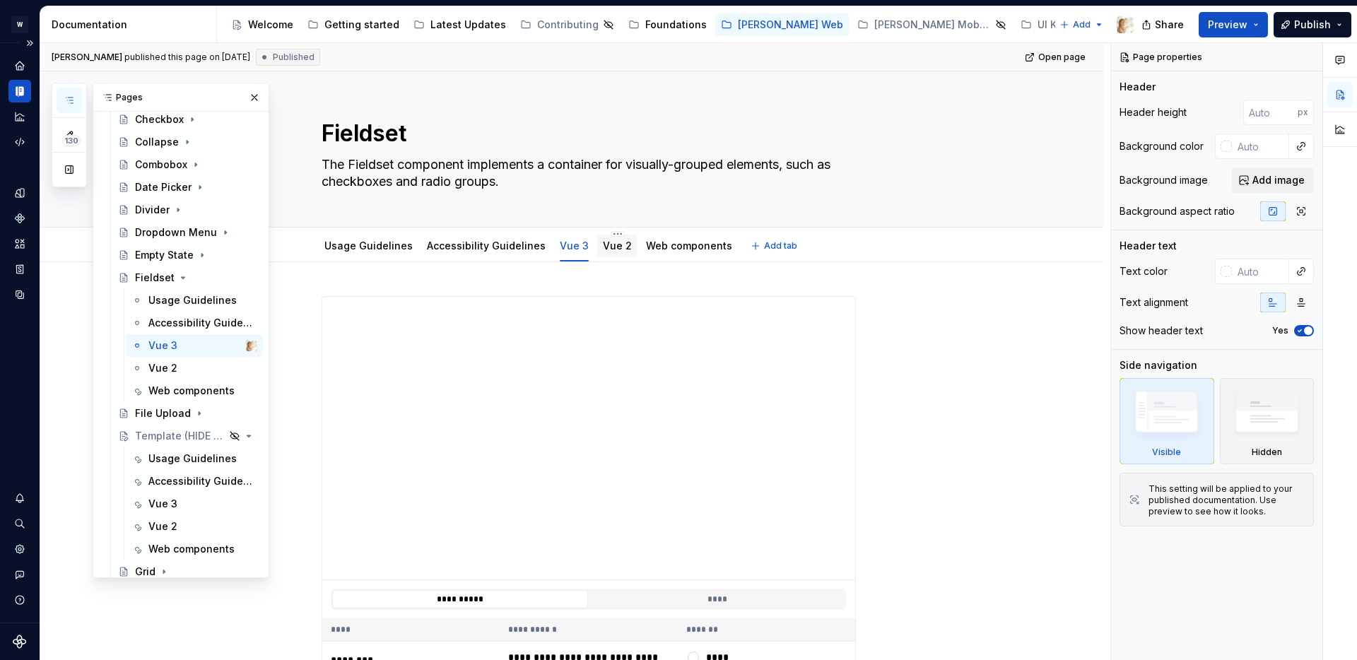
click at [608, 248] on link "Vue 2" at bounding box center [617, 246] width 29 height 12
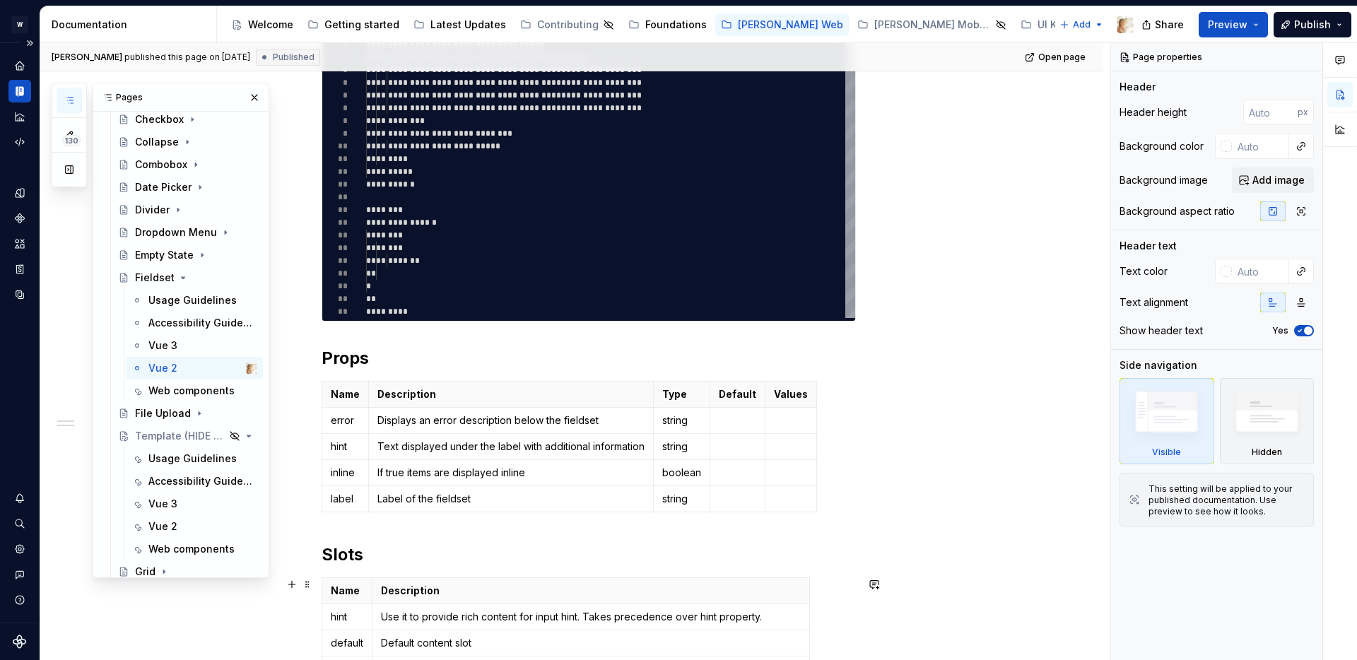
scroll to position [517, 0]
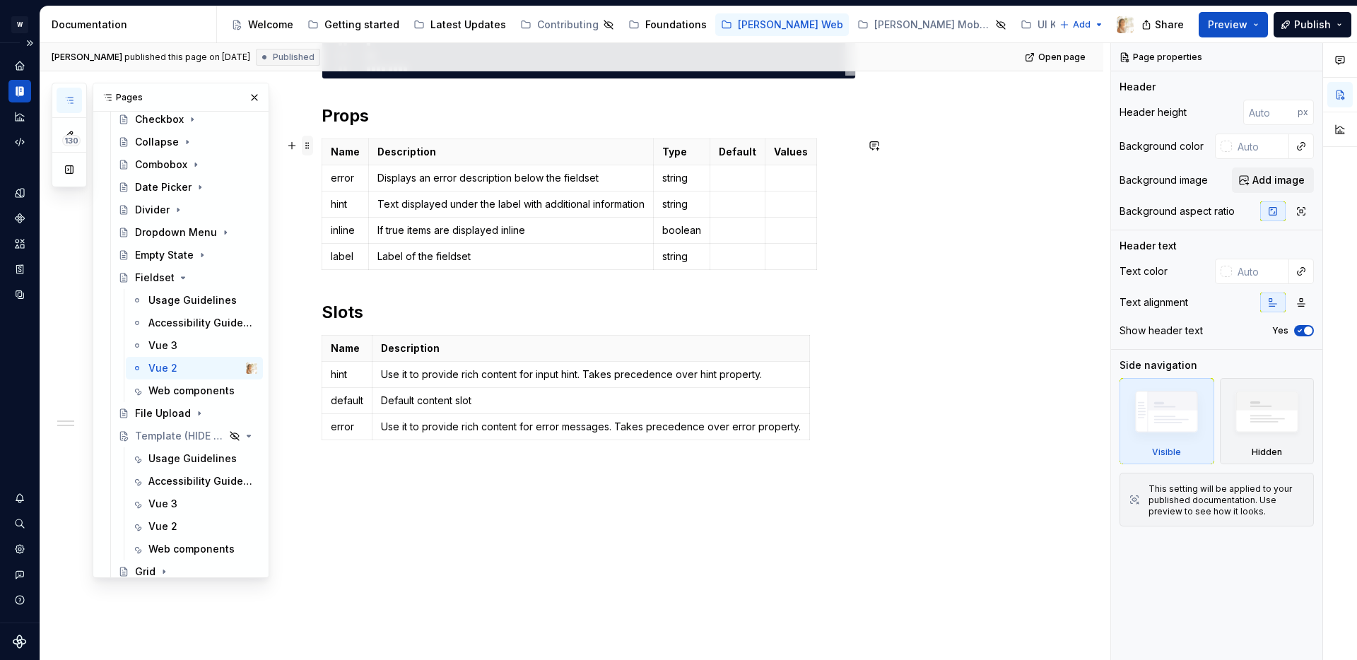
click at [309, 148] on span at bounding box center [307, 146] width 11 height 20
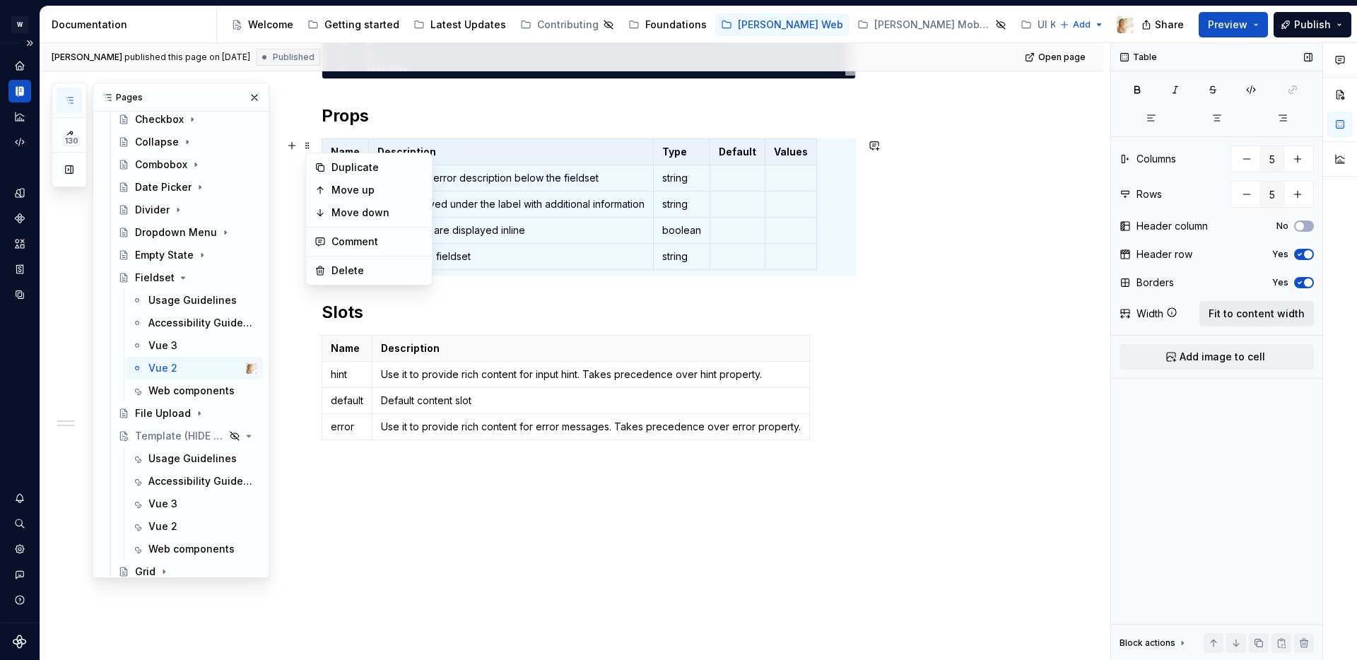
click at [1242, 320] on span "Fit to content width" at bounding box center [1257, 314] width 96 height 14
type textarea "*"
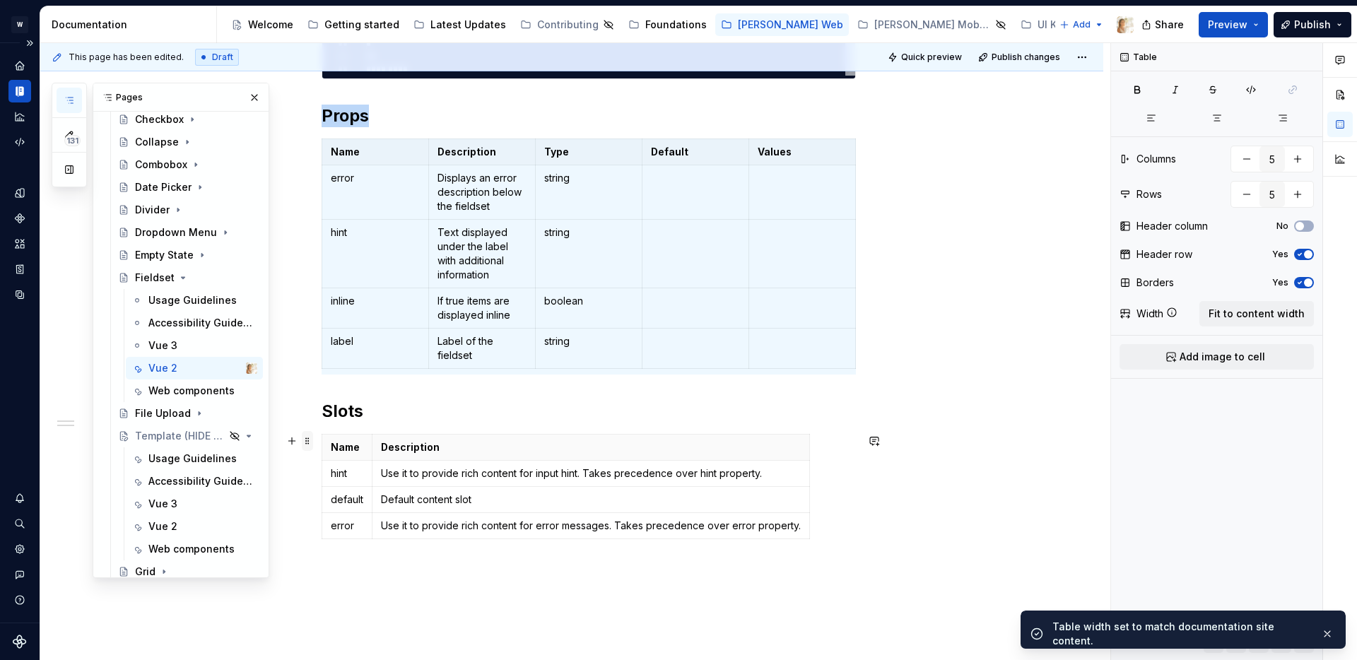
click at [312, 441] on span at bounding box center [307, 441] width 11 height 20
type input "2"
type input "4"
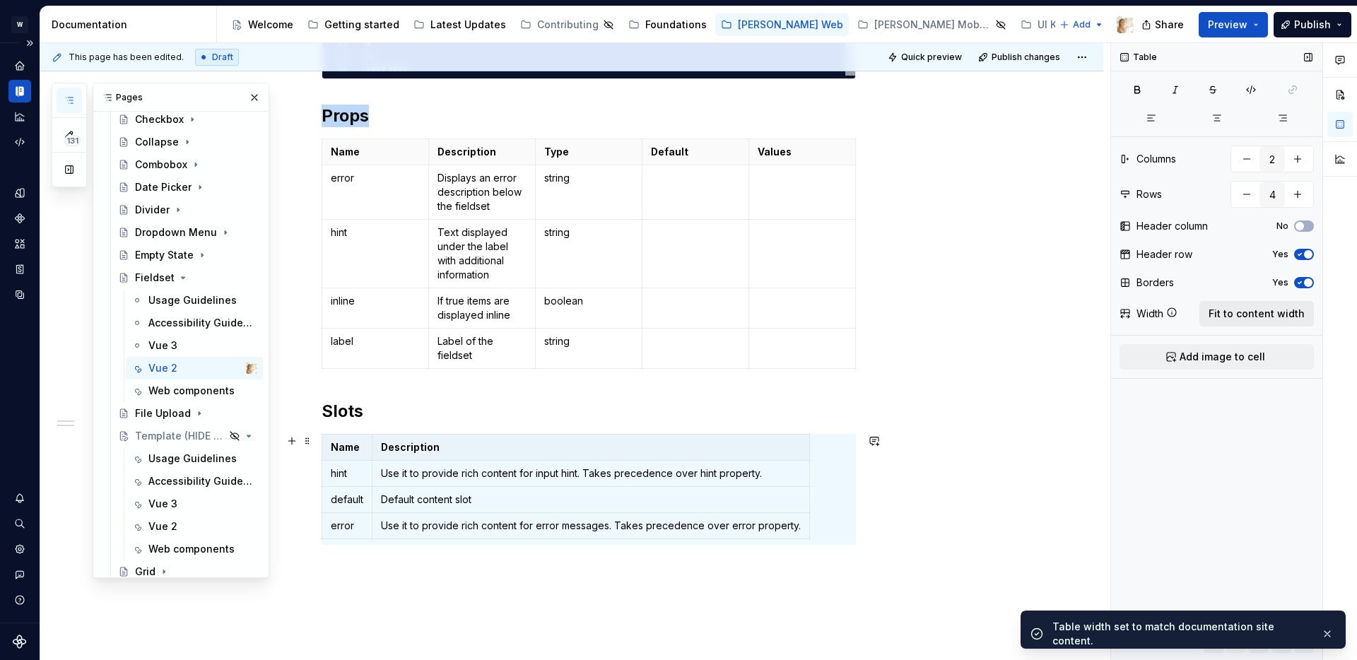
click at [1274, 317] on span "Fit to content width" at bounding box center [1257, 314] width 96 height 14
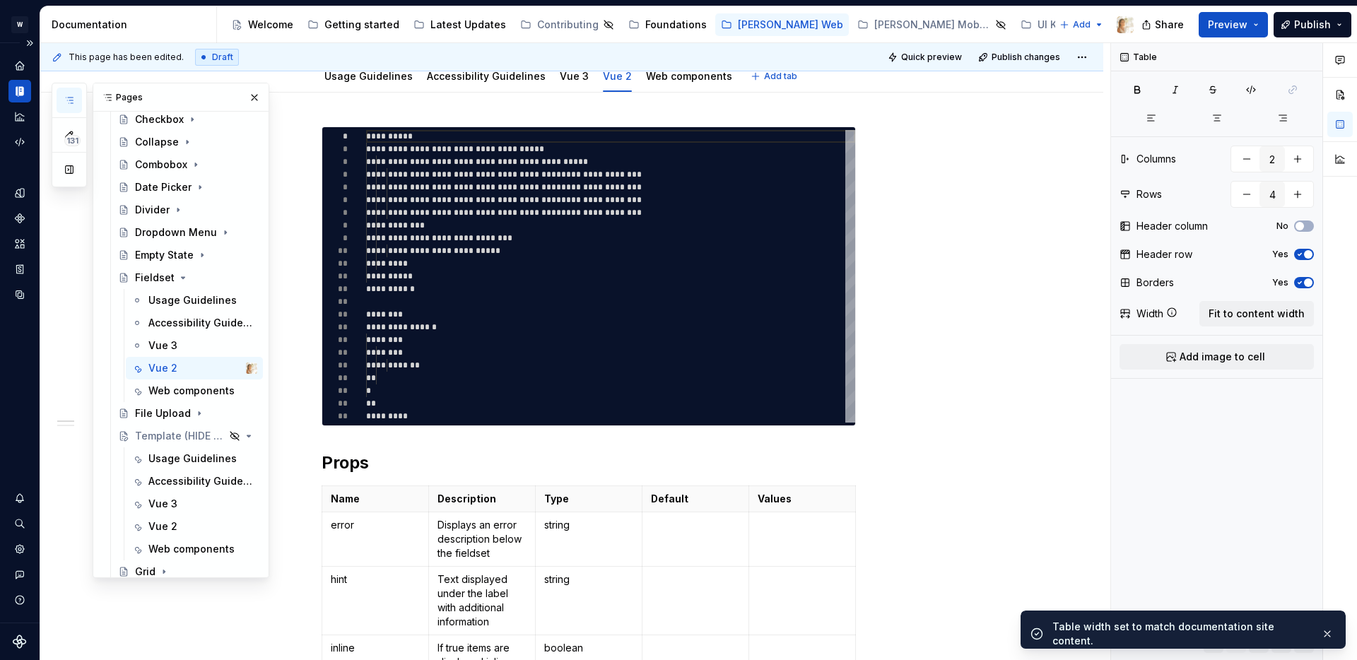
scroll to position [0, 0]
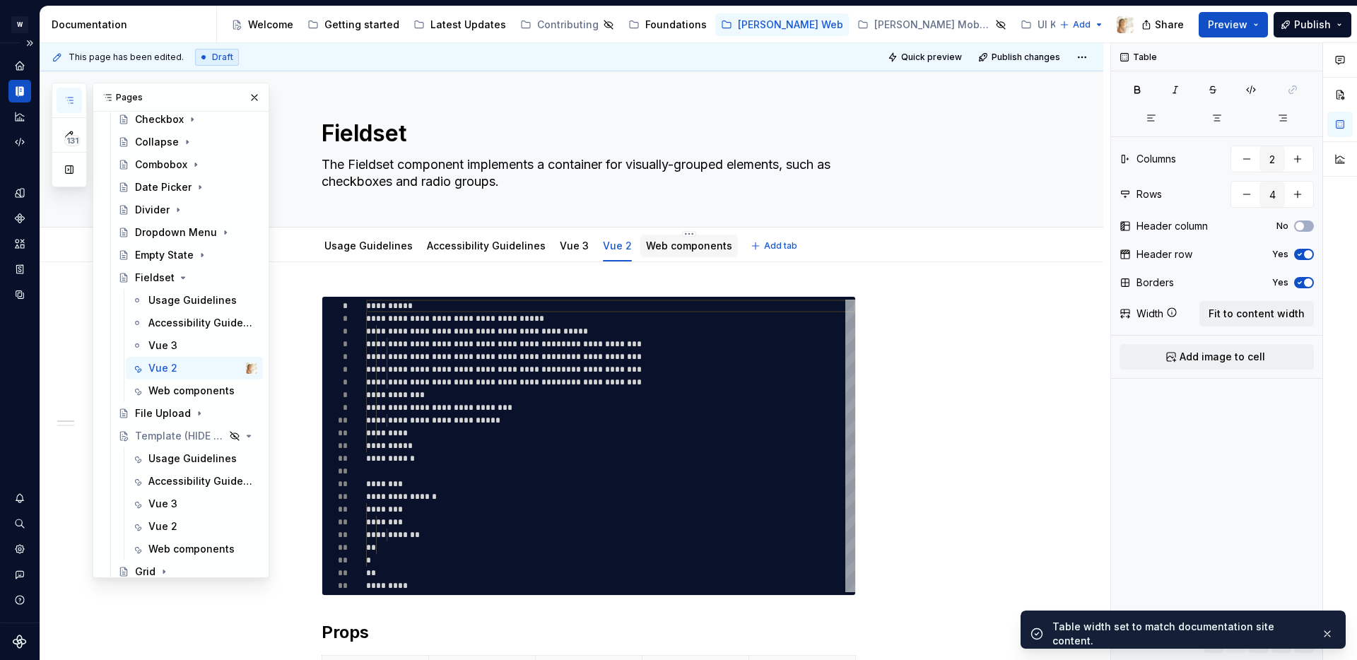
click at [650, 247] on link "Web components" at bounding box center [689, 246] width 86 height 12
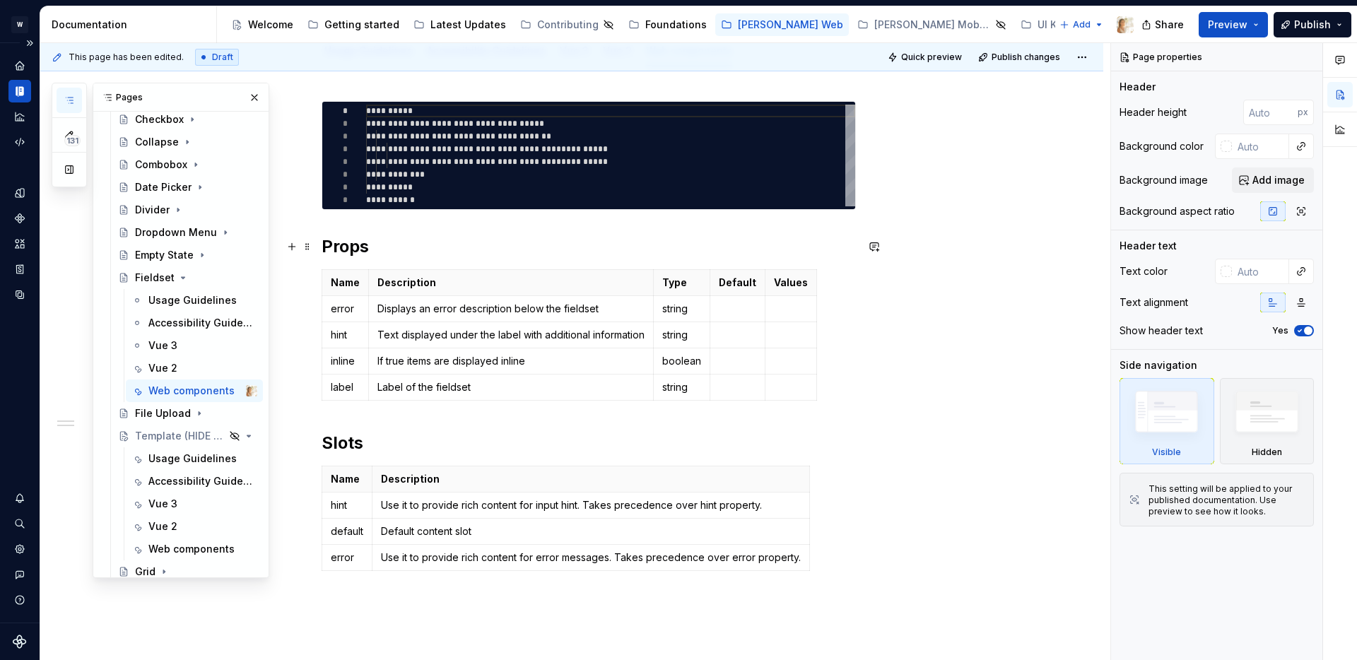
scroll to position [326, 0]
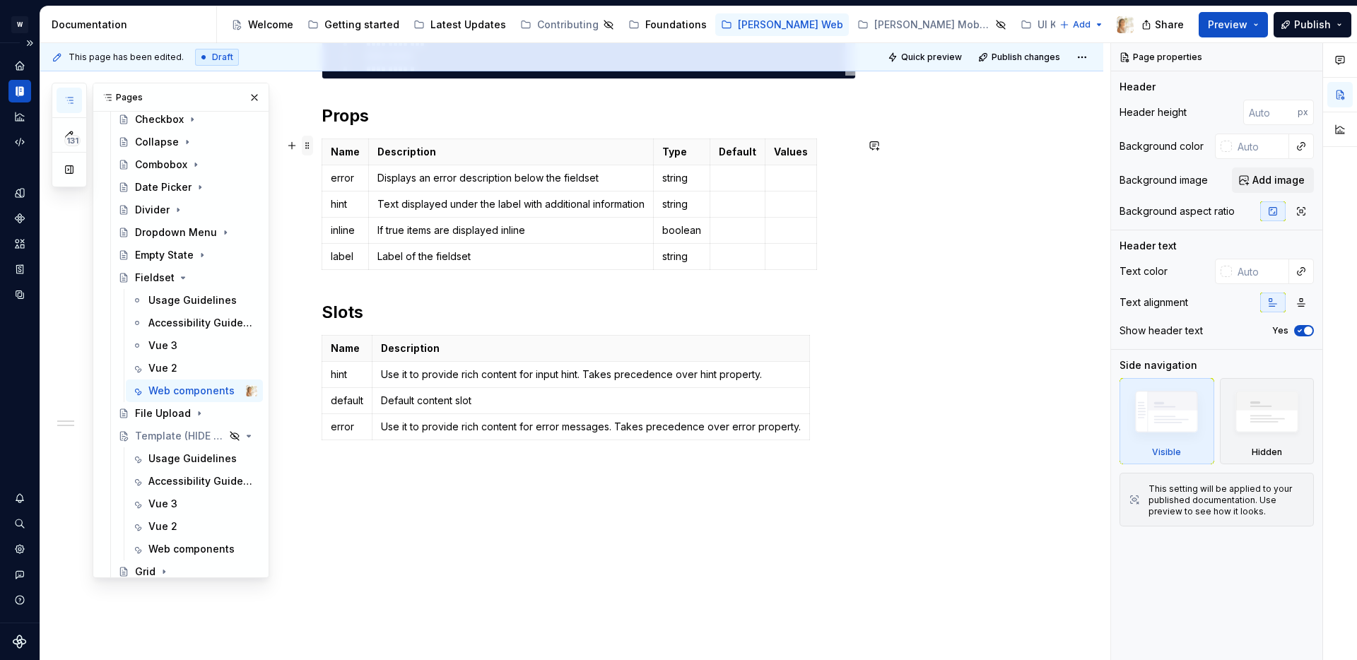
click at [312, 144] on span at bounding box center [307, 146] width 11 height 20
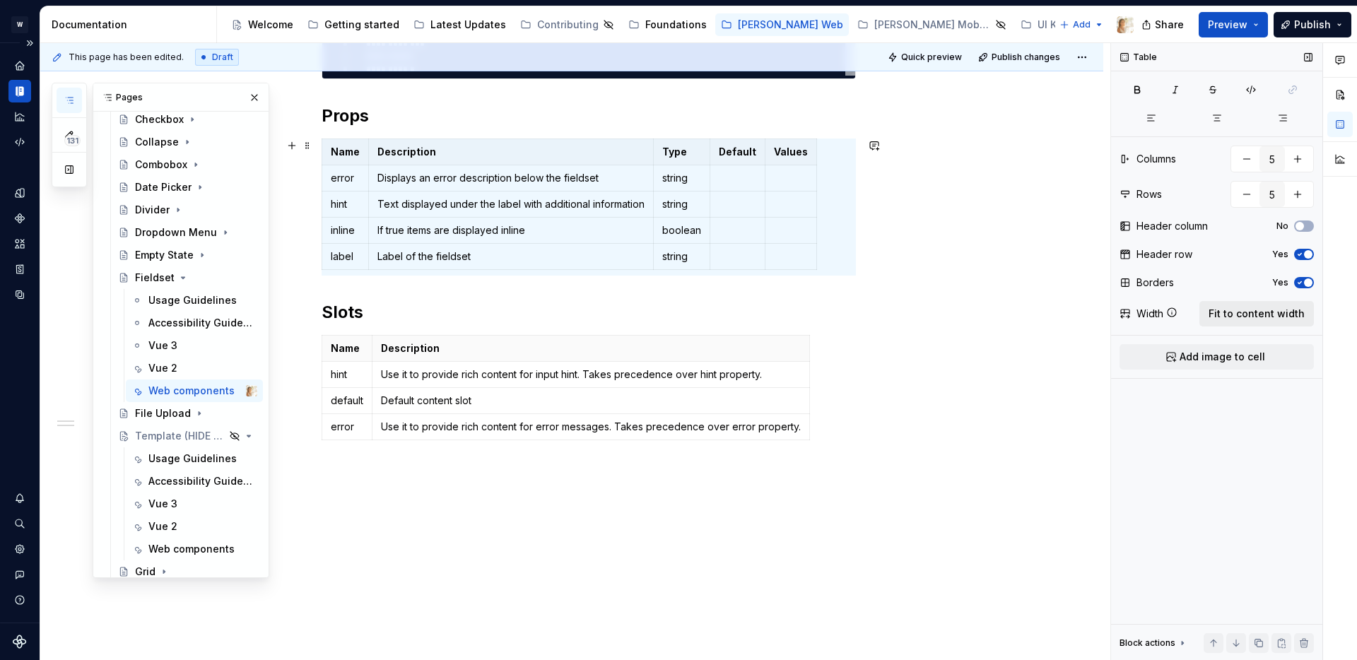
click at [1242, 323] on button "Fit to content width" at bounding box center [1257, 313] width 115 height 25
type textarea "*"
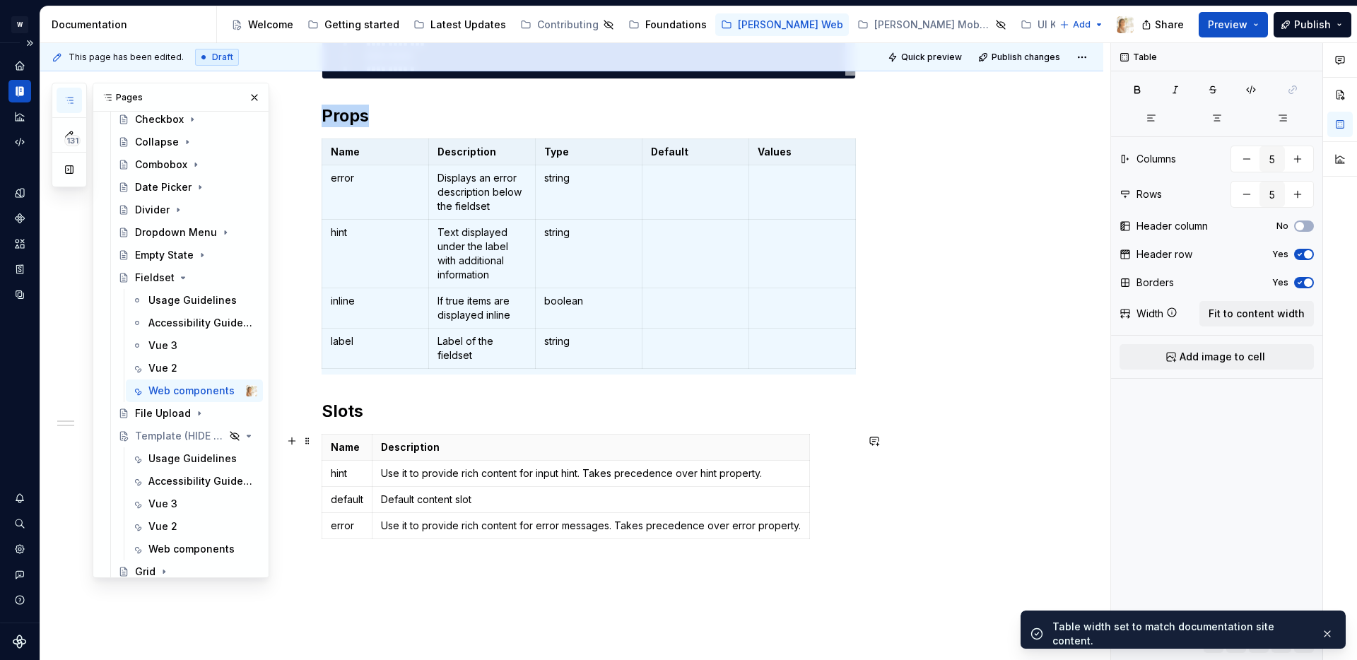
click at [310, 445] on span at bounding box center [307, 441] width 11 height 20
type input "2"
type input "4"
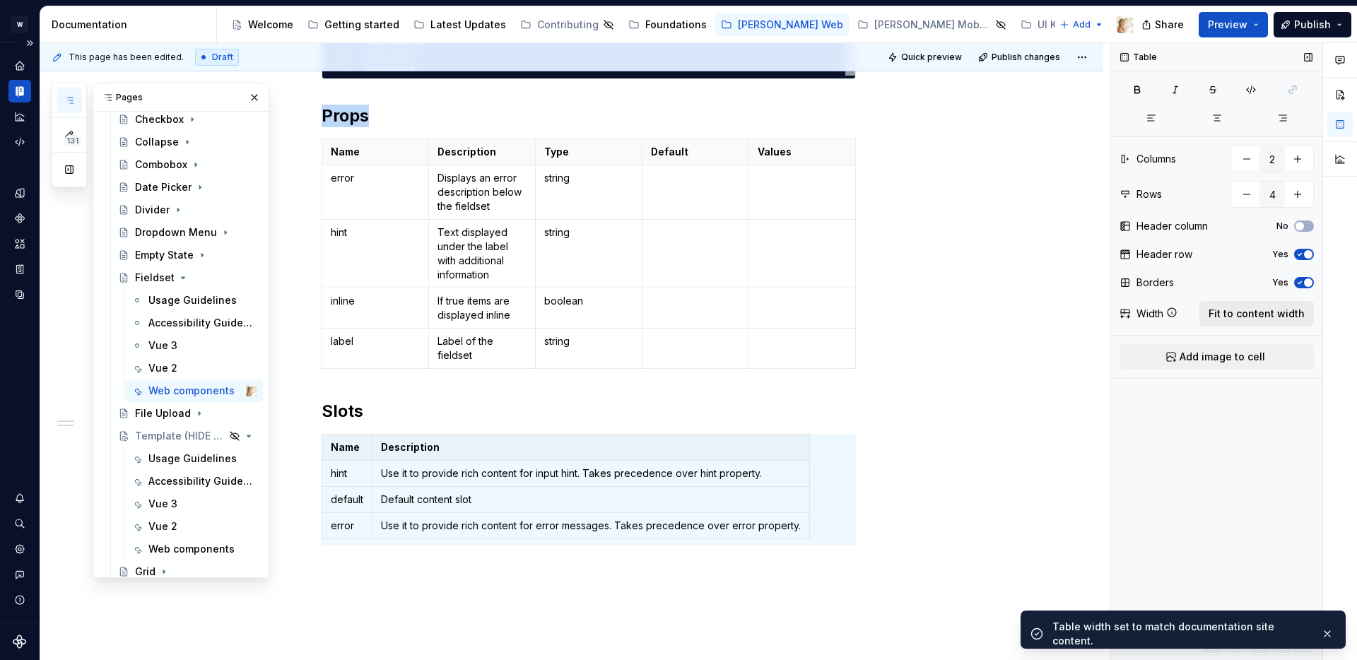
click at [1231, 315] on span "Fit to content width" at bounding box center [1257, 314] width 96 height 14
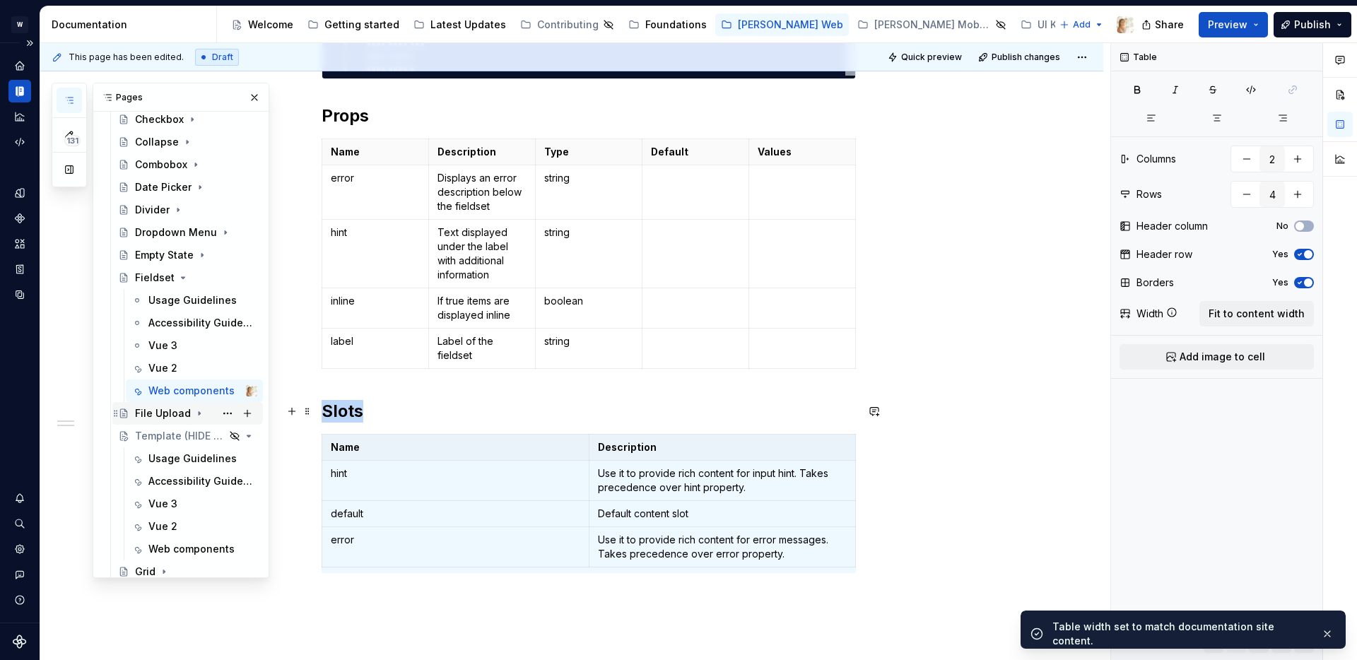
click at [199, 411] on icon "Page tree" at bounding box center [199, 413] width 11 height 11
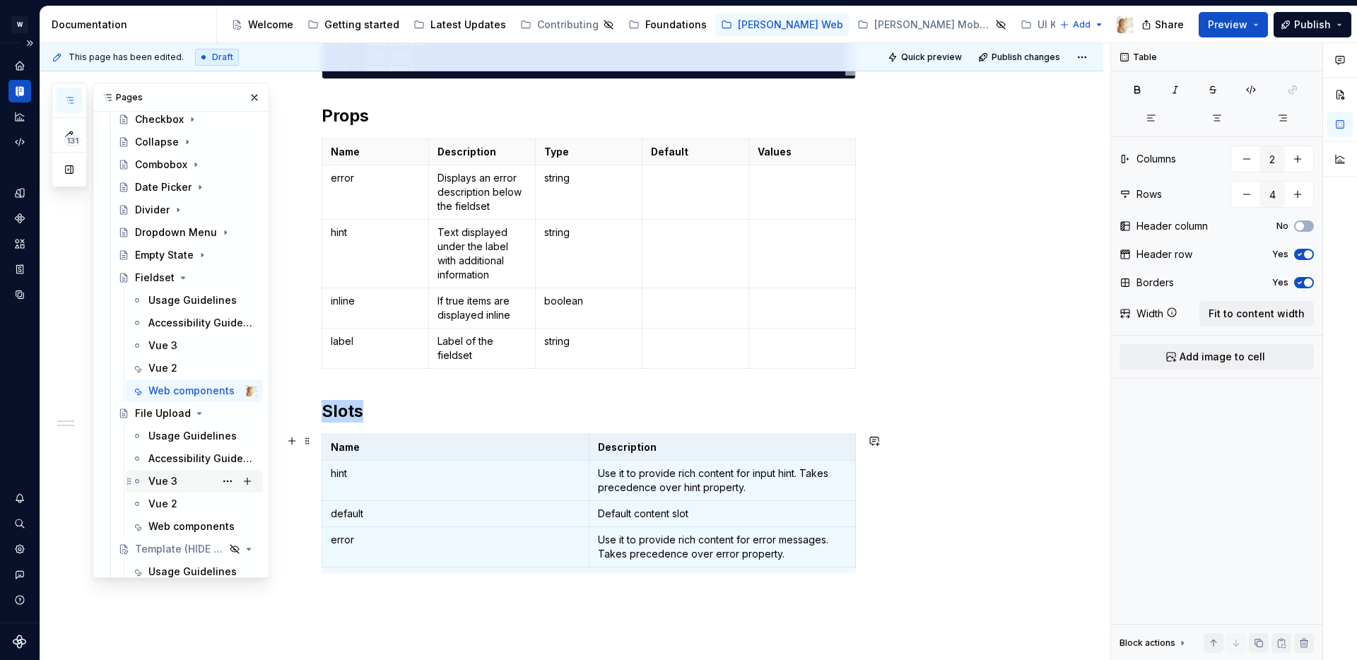
click at [163, 483] on div "Vue 3" at bounding box center [162, 481] width 29 height 14
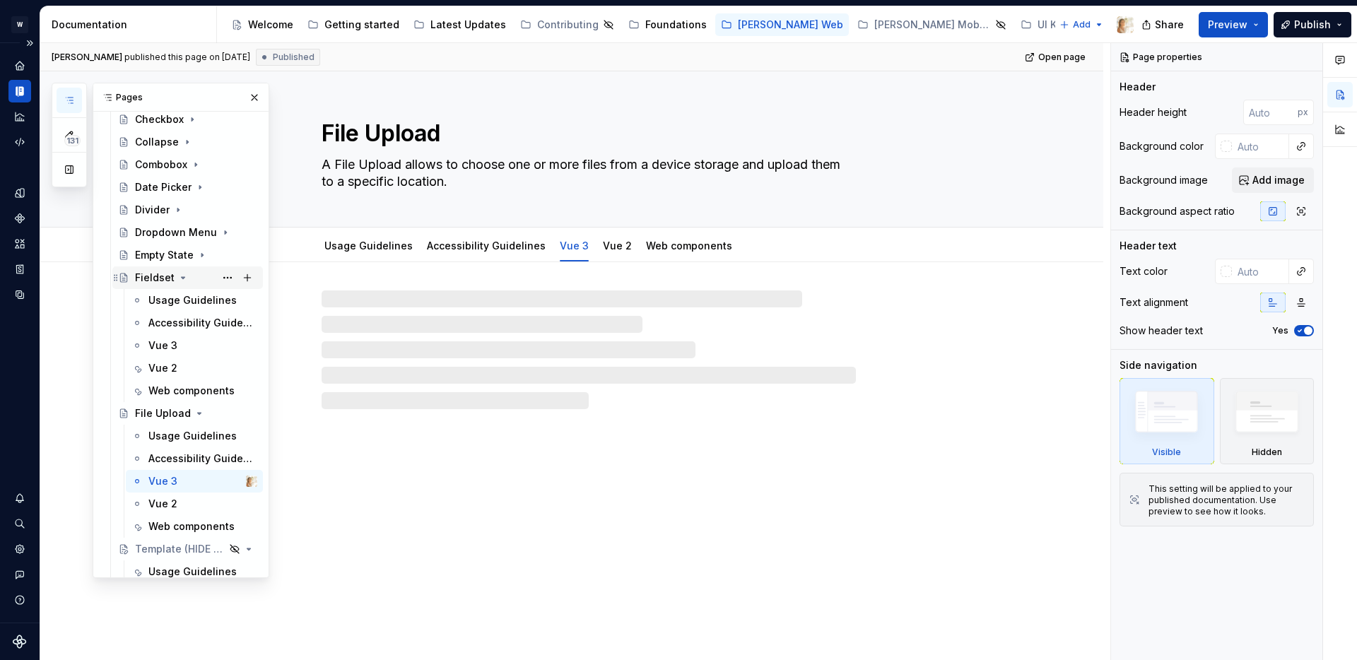
click at [182, 277] on icon "Page tree" at bounding box center [184, 277] width 4 height 1
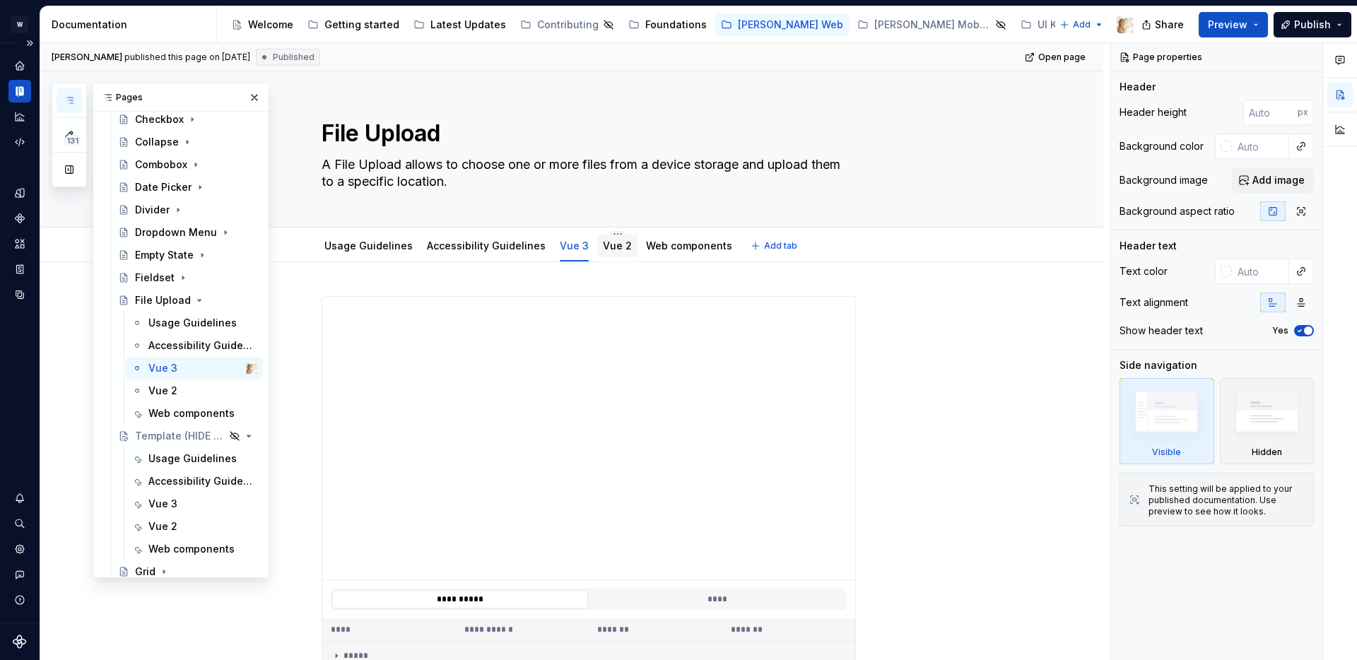
click at [603, 252] on div "Vue 2" at bounding box center [617, 246] width 29 height 14
click at [603, 247] on link "Vue 2" at bounding box center [617, 246] width 29 height 12
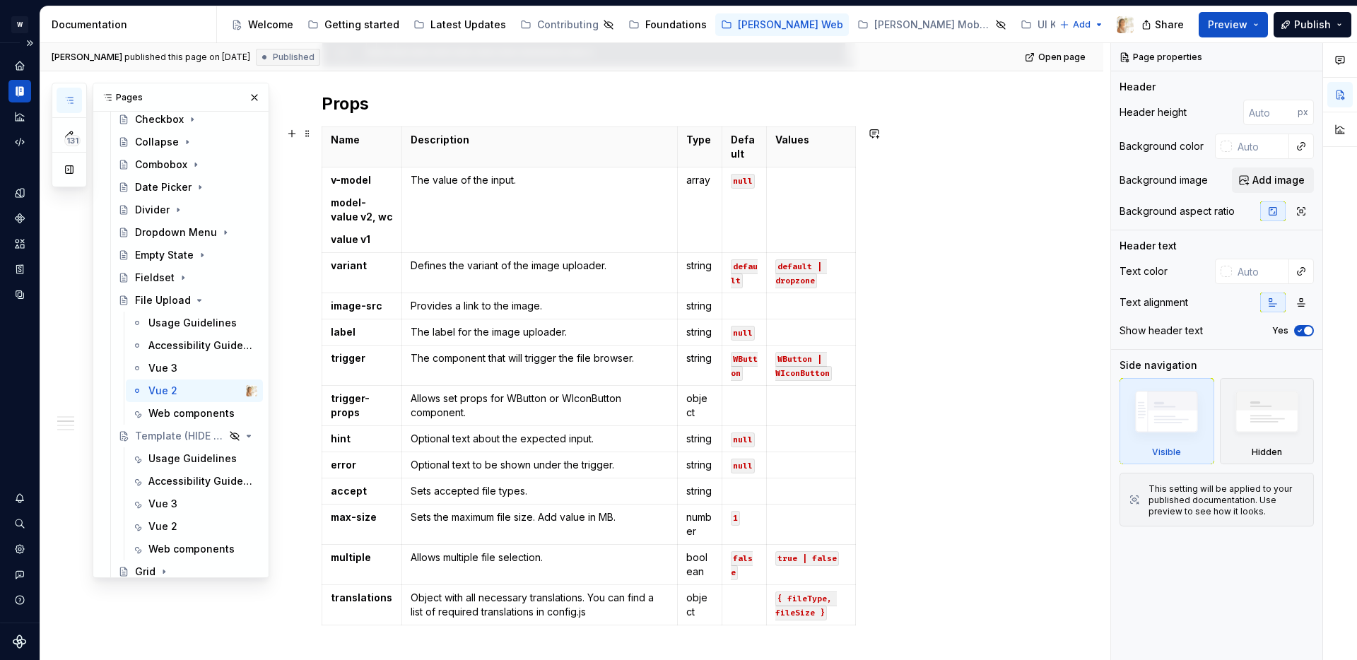
scroll to position [722, 0]
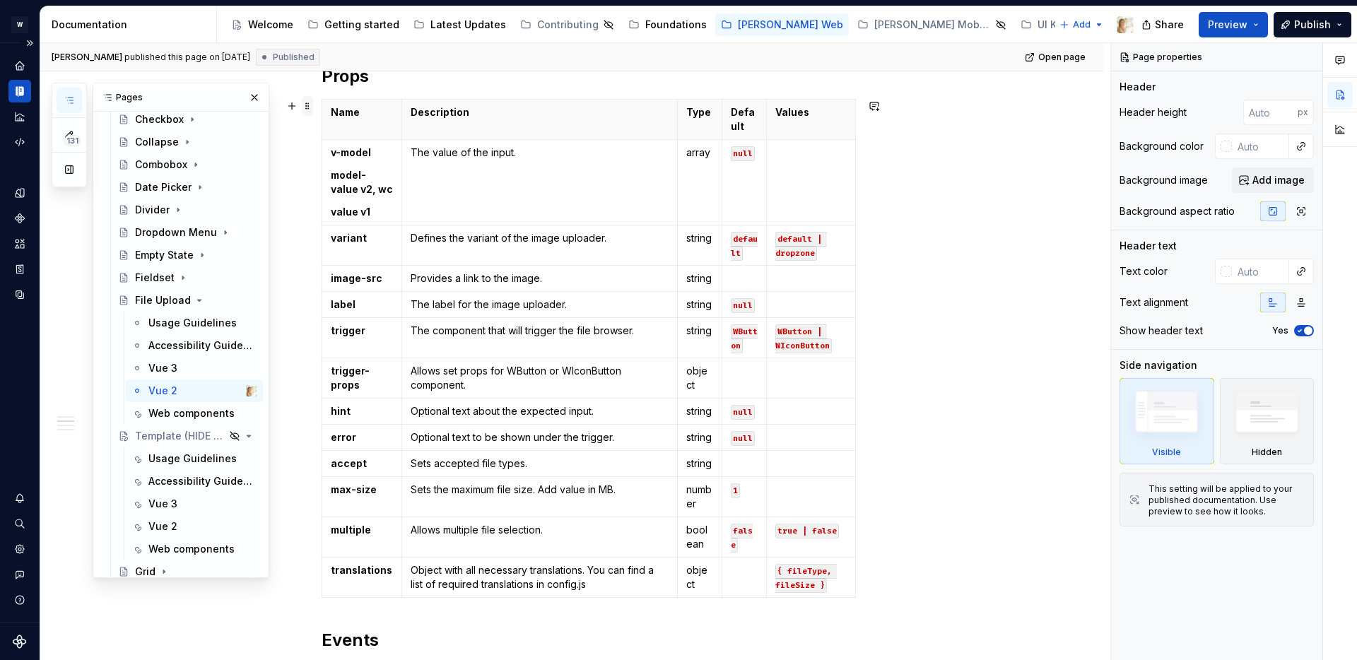
click at [312, 103] on span at bounding box center [307, 106] width 11 height 20
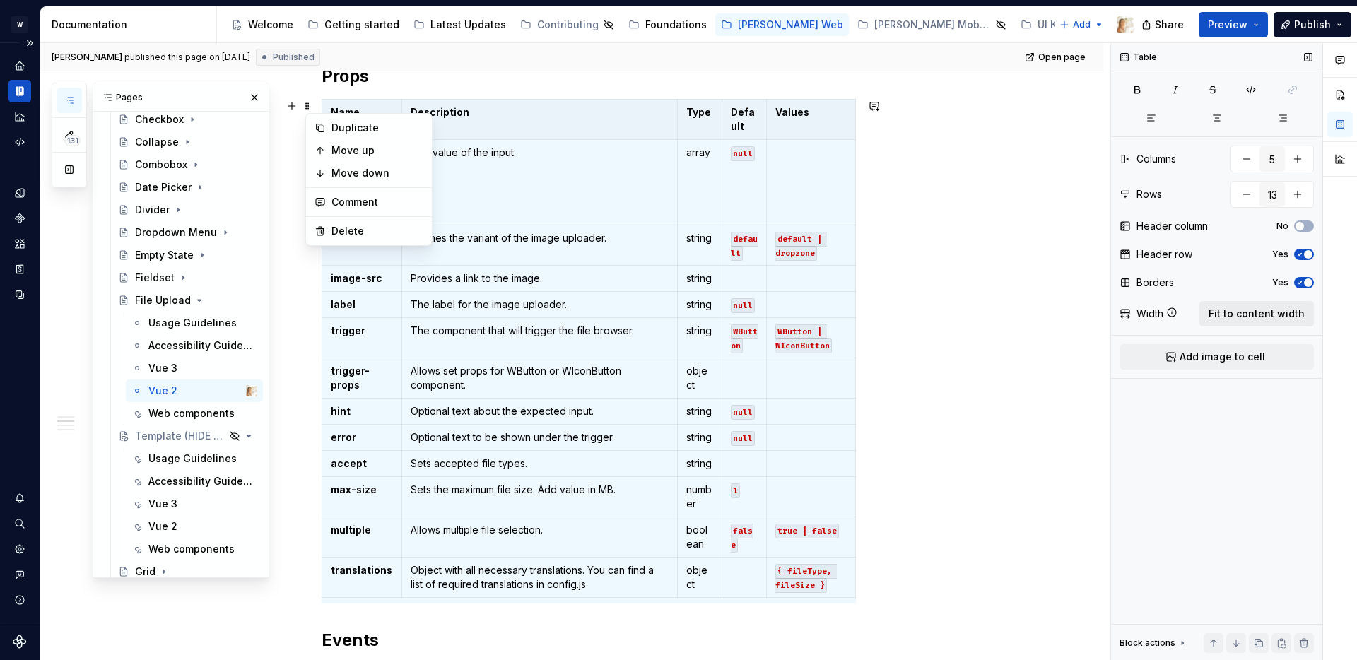
click at [1239, 312] on span "Fit to content width" at bounding box center [1257, 314] width 96 height 14
type textarea "*"
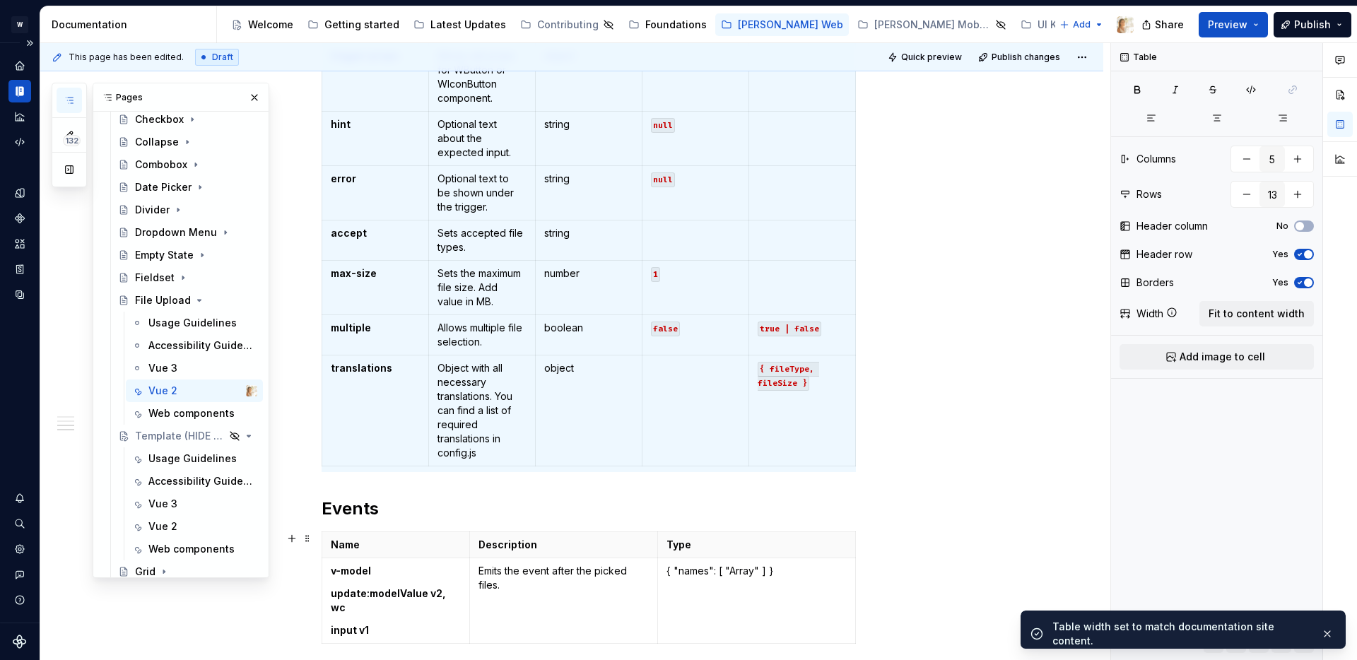
scroll to position [1387, 0]
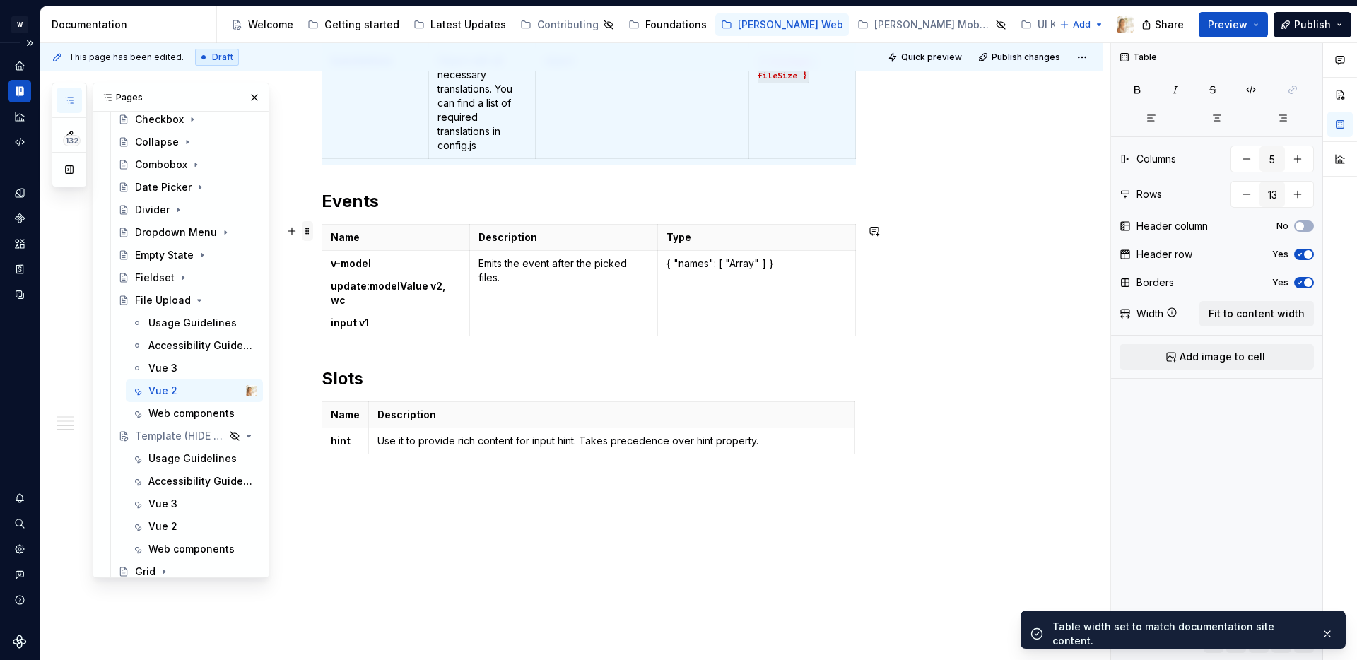
click at [312, 231] on span at bounding box center [307, 231] width 11 height 20
type input "3"
type input "2"
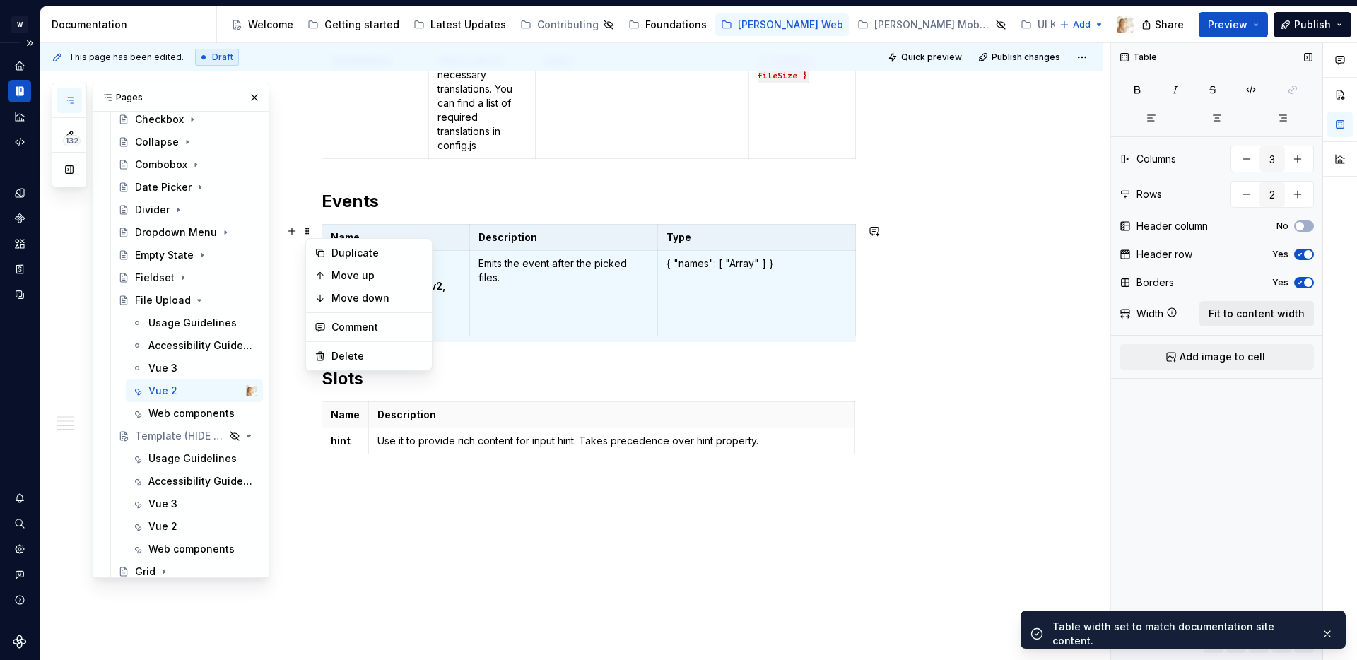
click at [1243, 315] on span "Fit to content width" at bounding box center [1257, 314] width 96 height 14
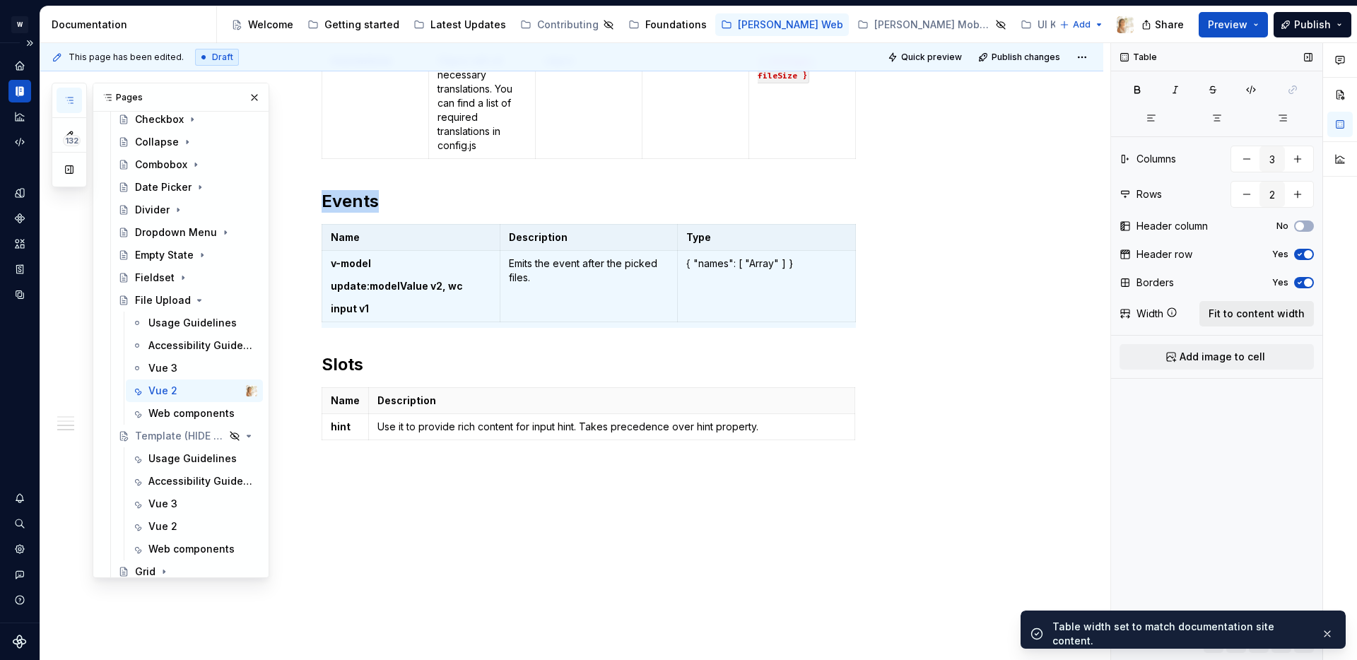
type textarea "*"
click at [312, 396] on span at bounding box center [307, 395] width 11 height 20
type input "2"
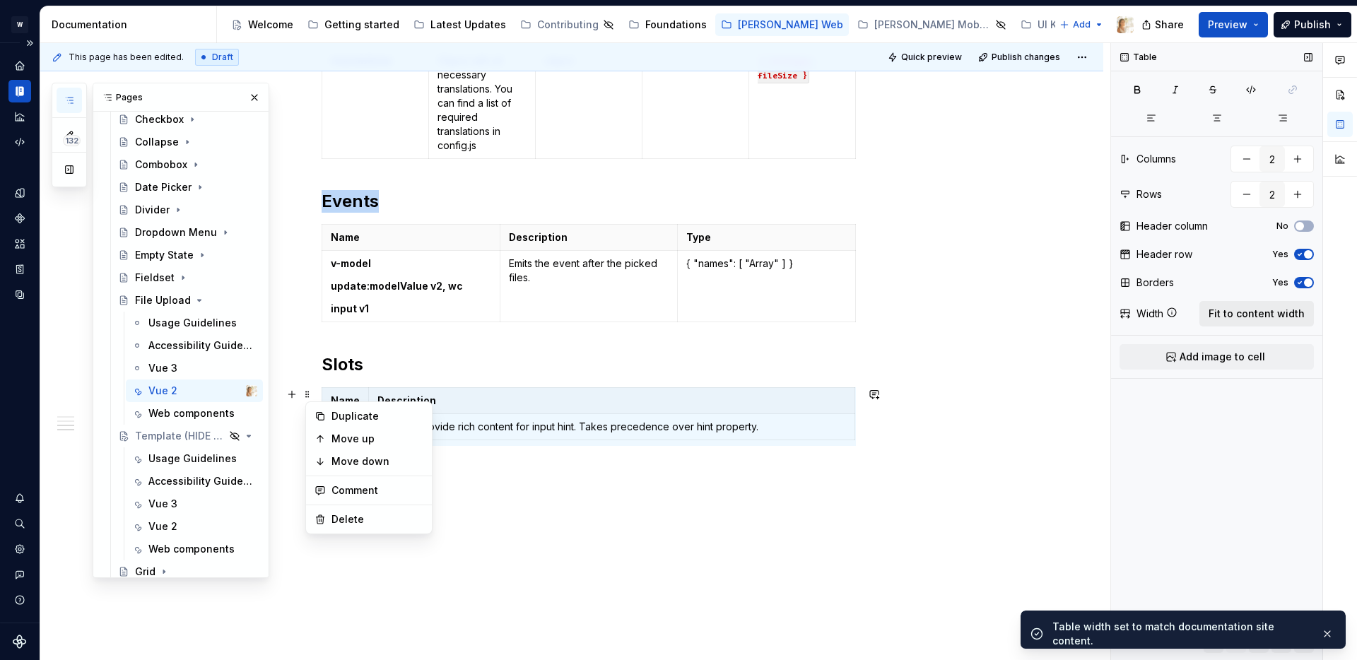
click at [1253, 312] on span "Fit to content width" at bounding box center [1257, 314] width 96 height 14
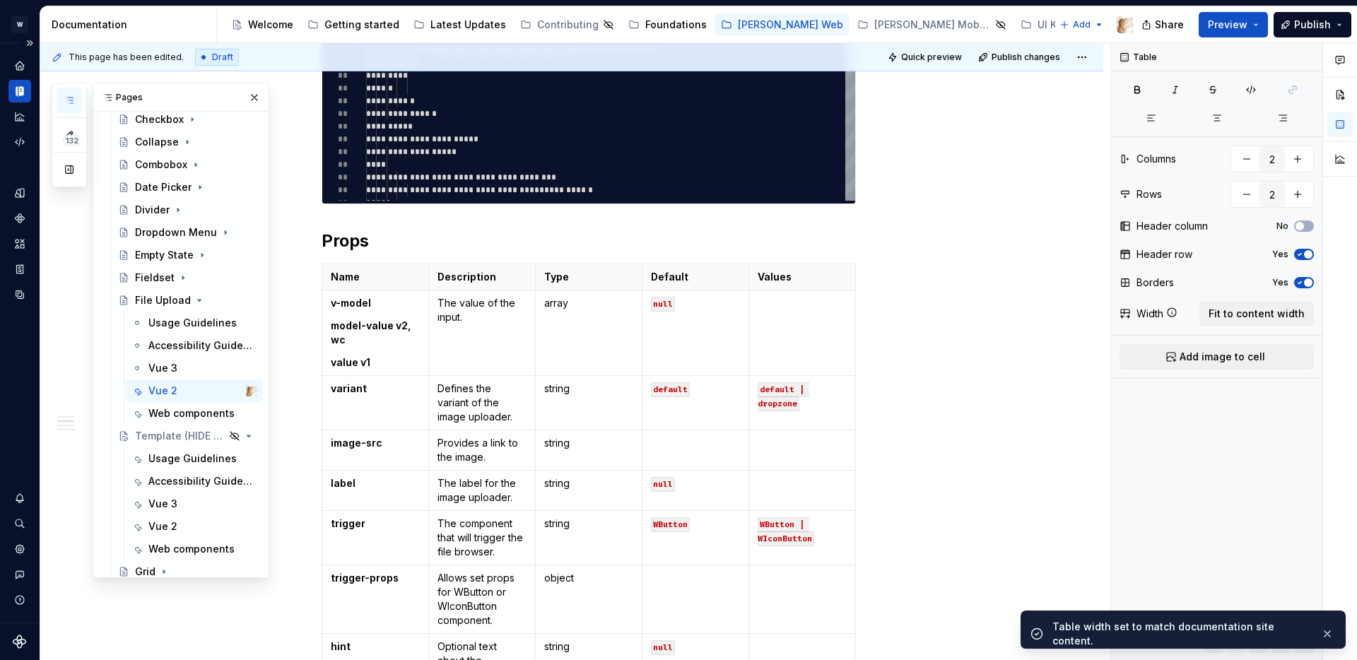
scroll to position [0, 0]
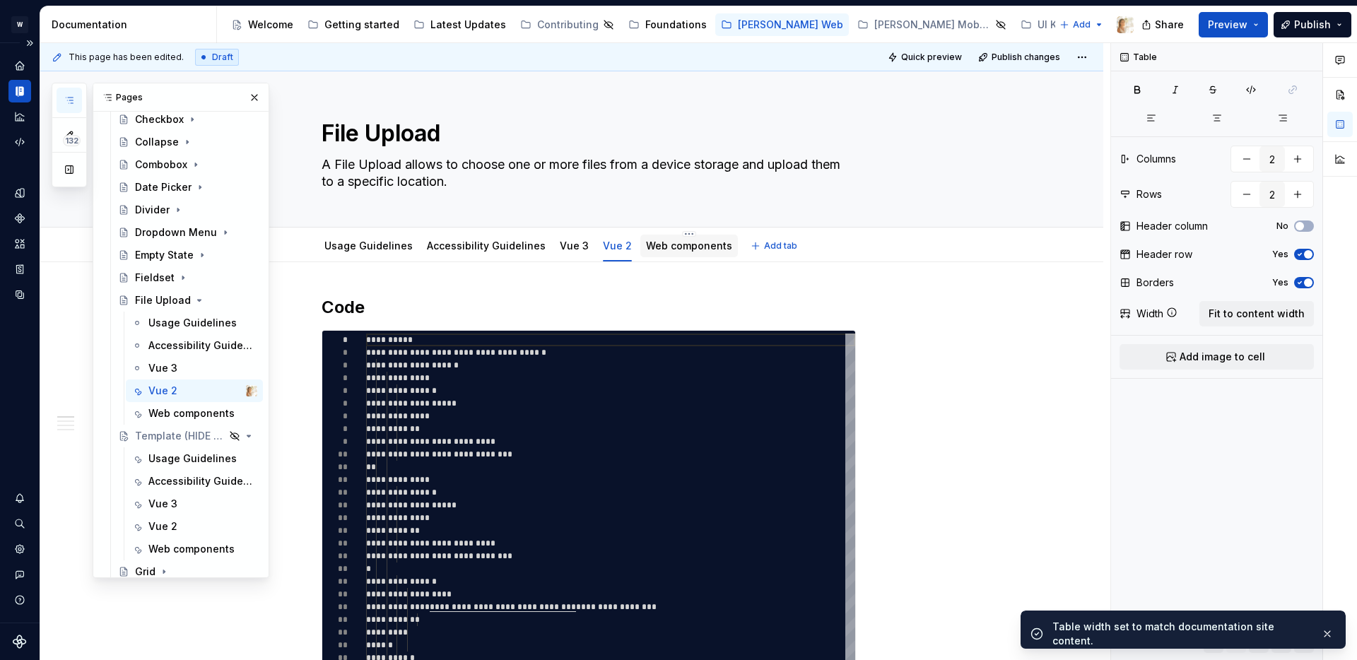
click at [690, 250] on link "Web components" at bounding box center [689, 246] width 86 height 12
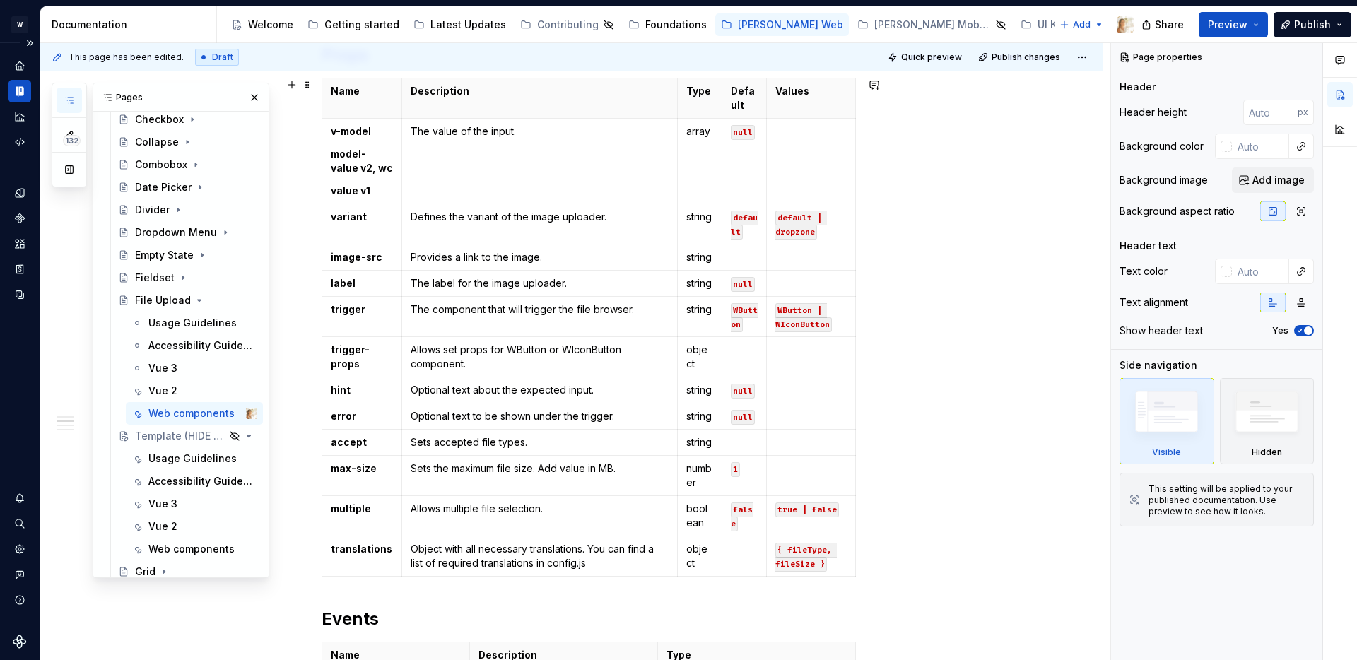
scroll to position [636, 0]
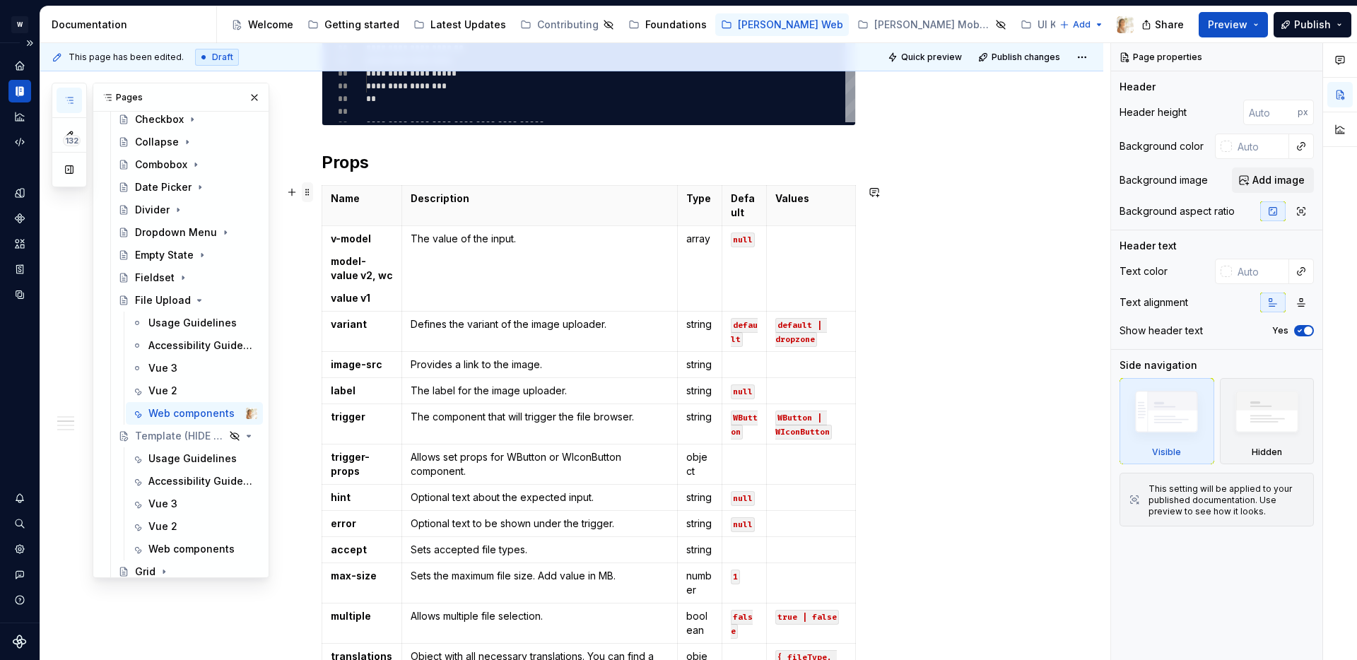
click at [312, 194] on span at bounding box center [307, 192] width 11 height 20
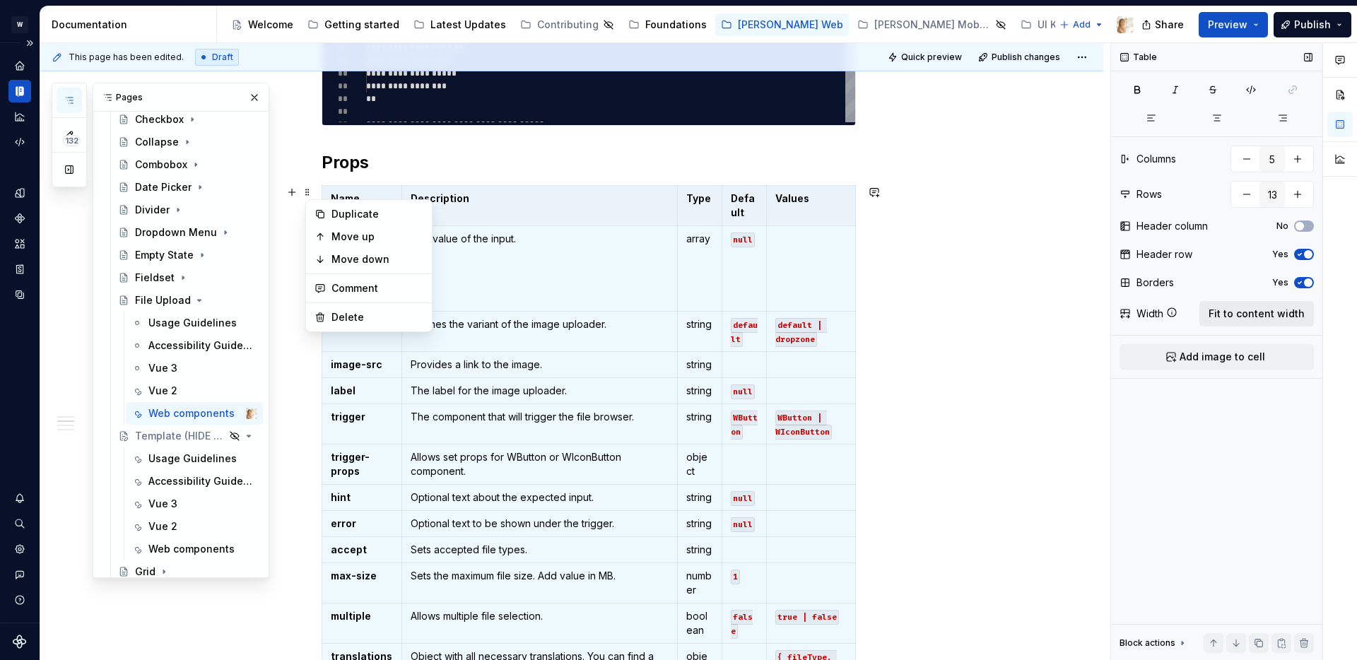
click at [1283, 312] on span "Fit to content width" at bounding box center [1257, 314] width 96 height 14
type textarea "*"
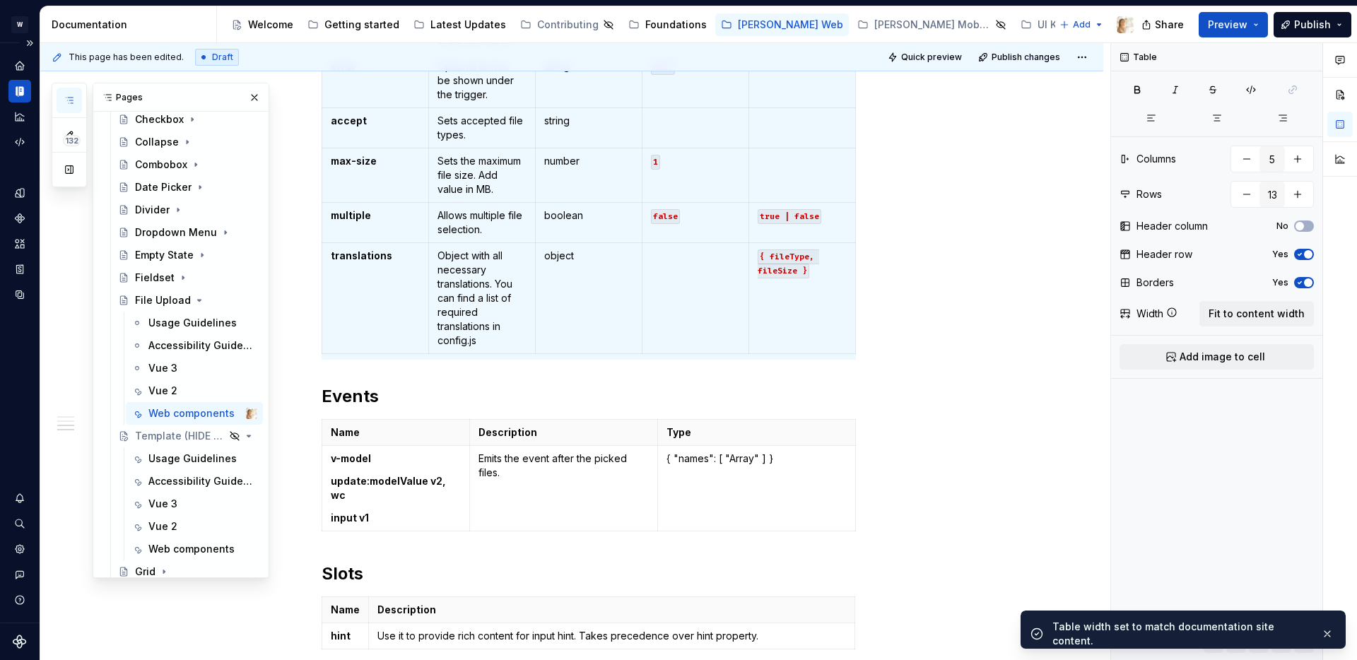
scroll to position [1387, 0]
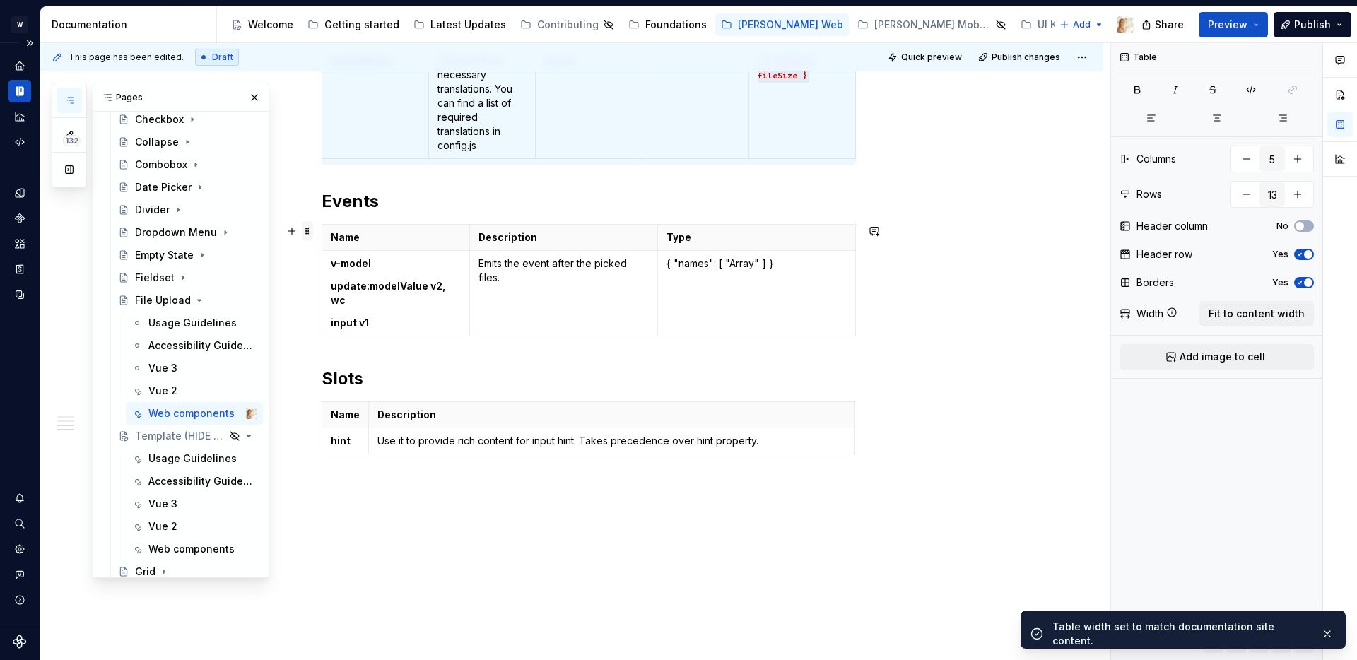
click at [310, 228] on span at bounding box center [307, 231] width 11 height 20
type input "3"
type input "2"
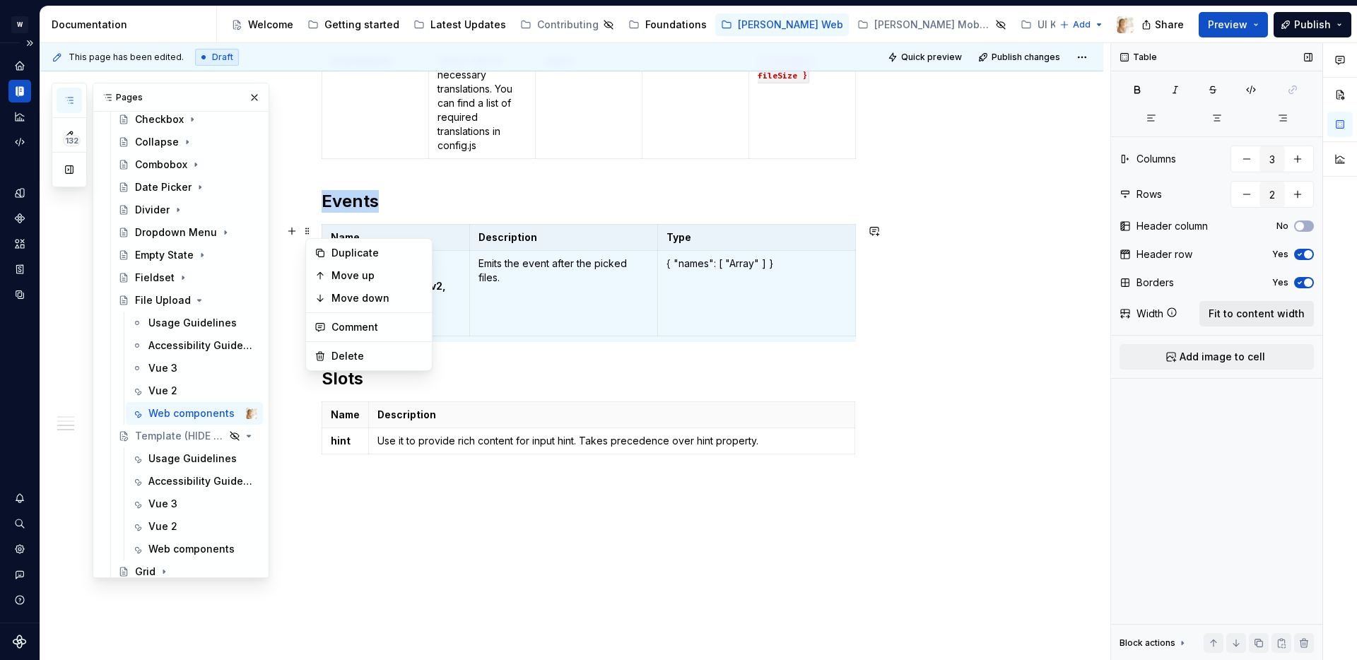
click at [1229, 303] on button "Fit to content width" at bounding box center [1257, 313] width 115 height 25
type textarea "*"
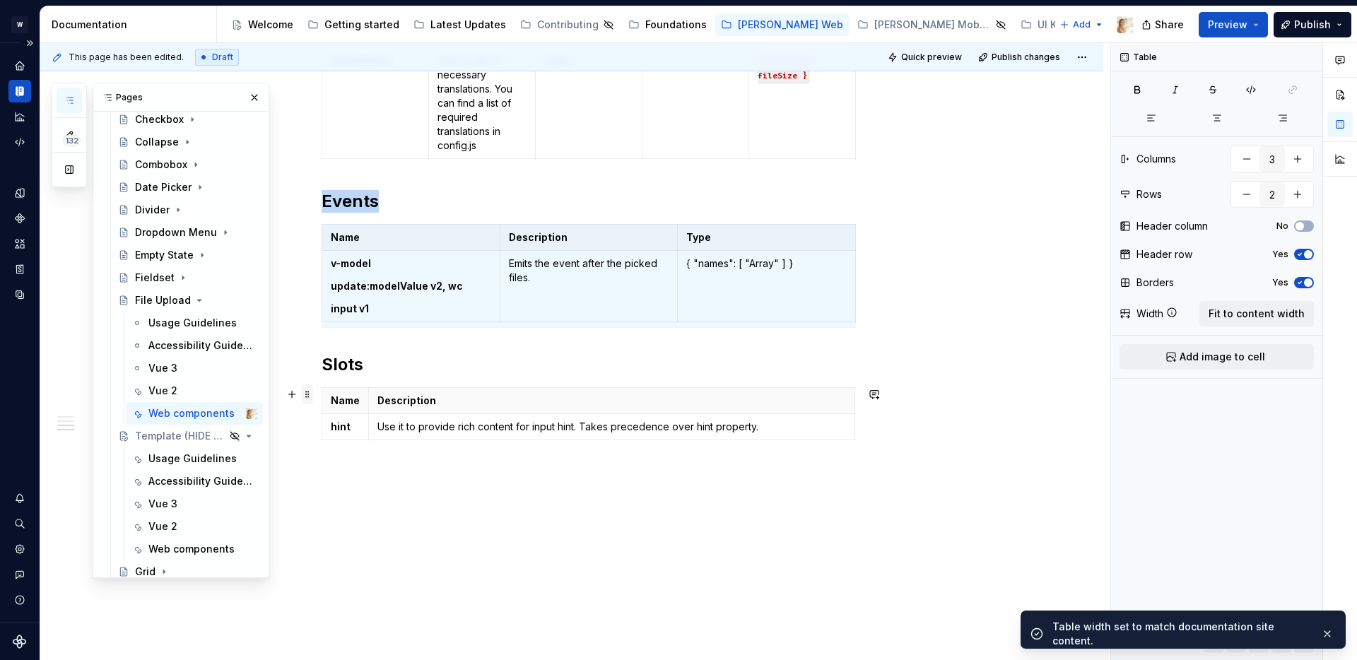
click at [313, 396] on span at bounding box center [307, 395] width 11 height 20
type input "2"
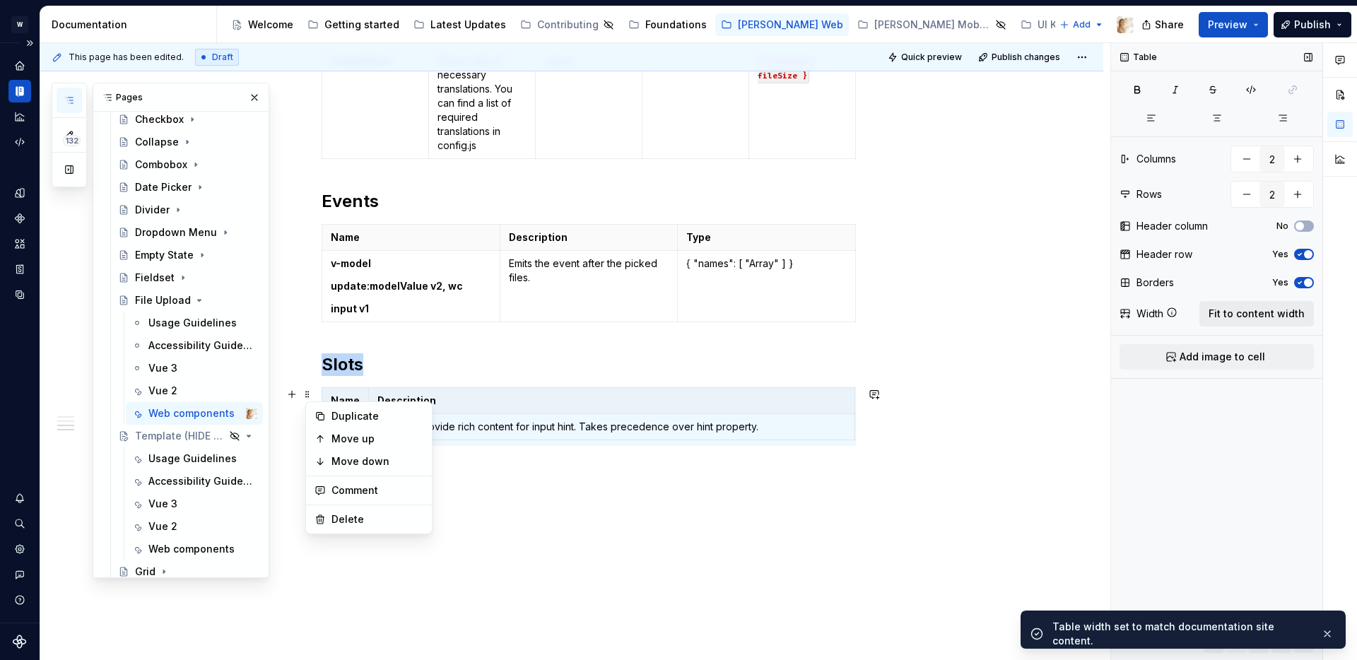
click at [1238, 309] on span "Fit to content width" at bounding box center [1257, 314] width 96 height 14
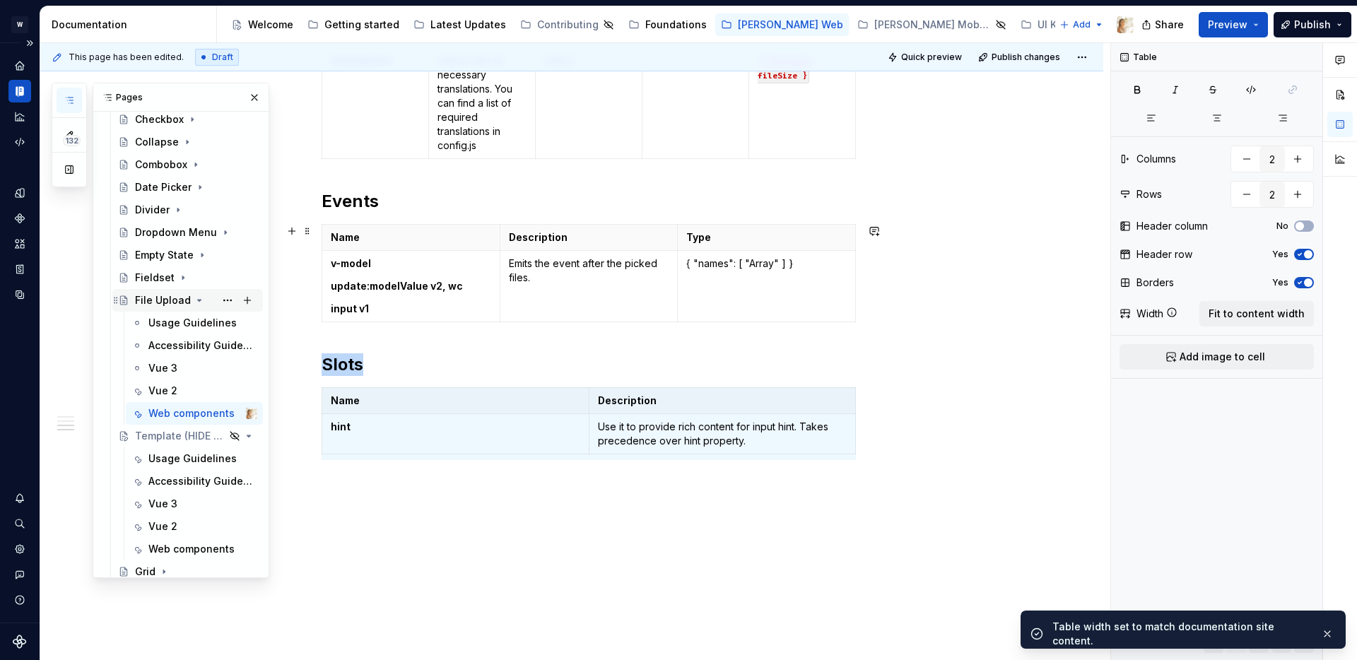
click at [197, 295] on icon "Page tree" at bounding box center [199, 300] width 11 height 11
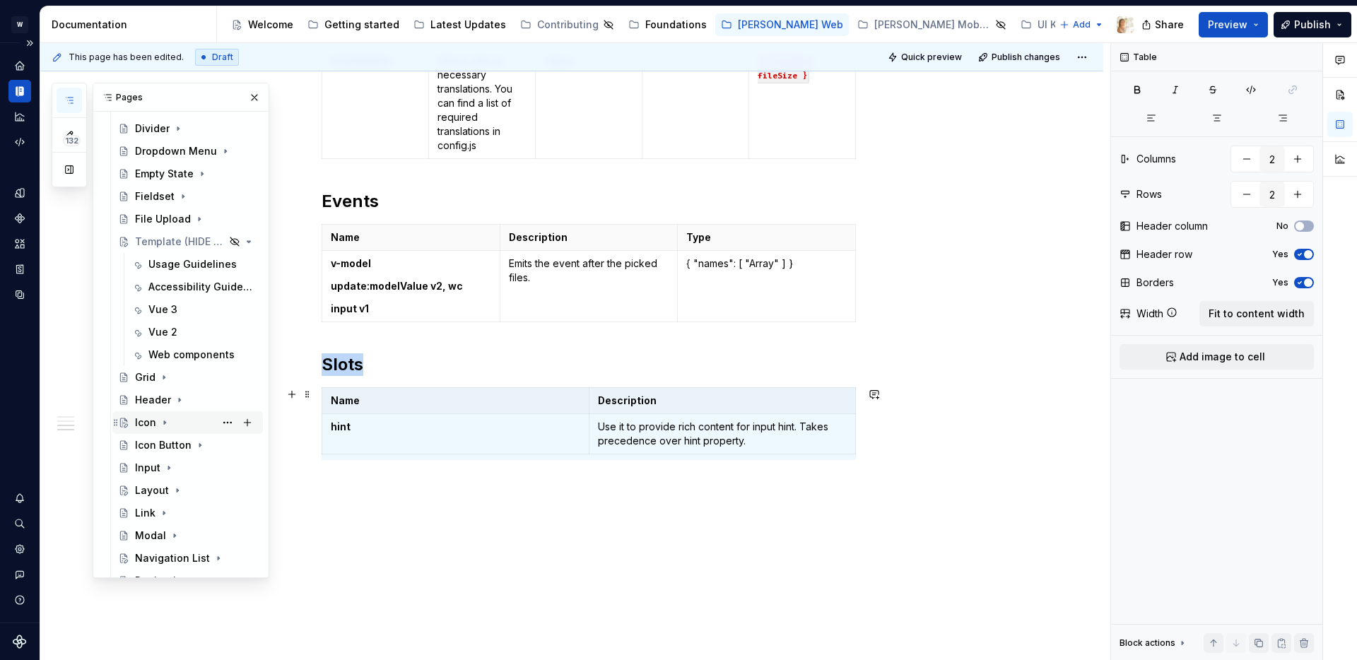
scroll to position [576, 0]
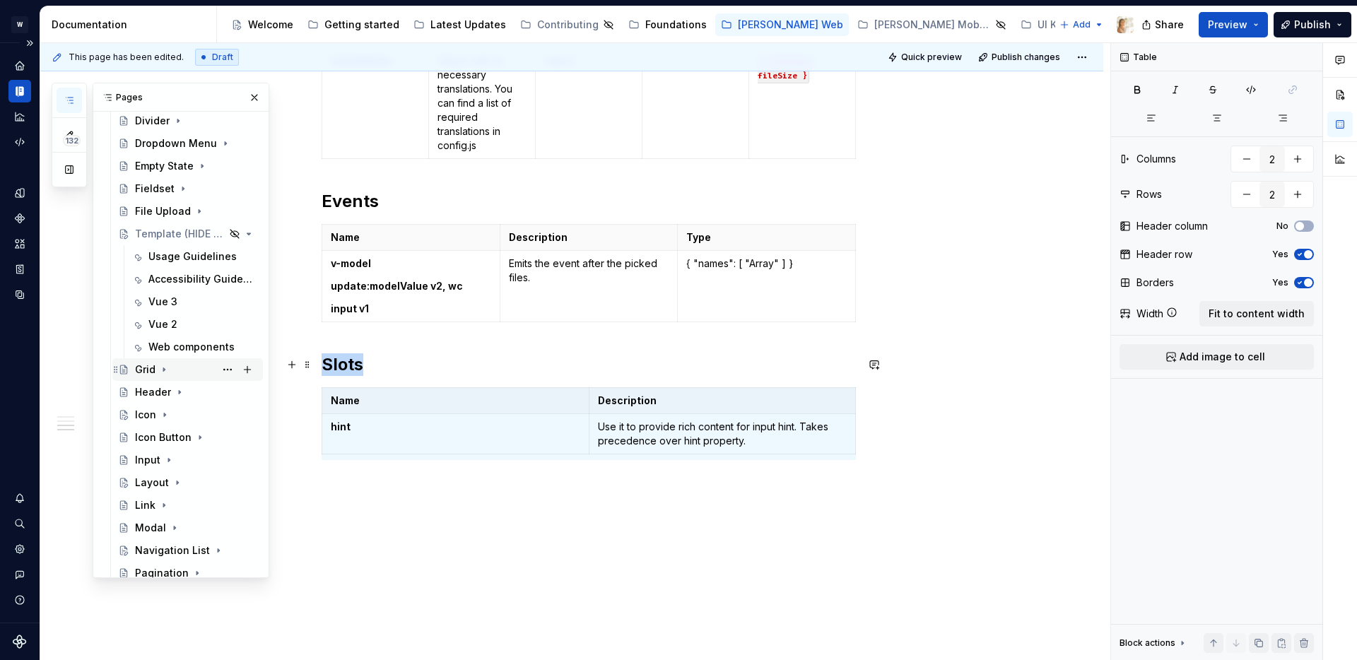
click at [161, 369] on icon "Page tree" at bounding box center [163, 369] width 11 height 11
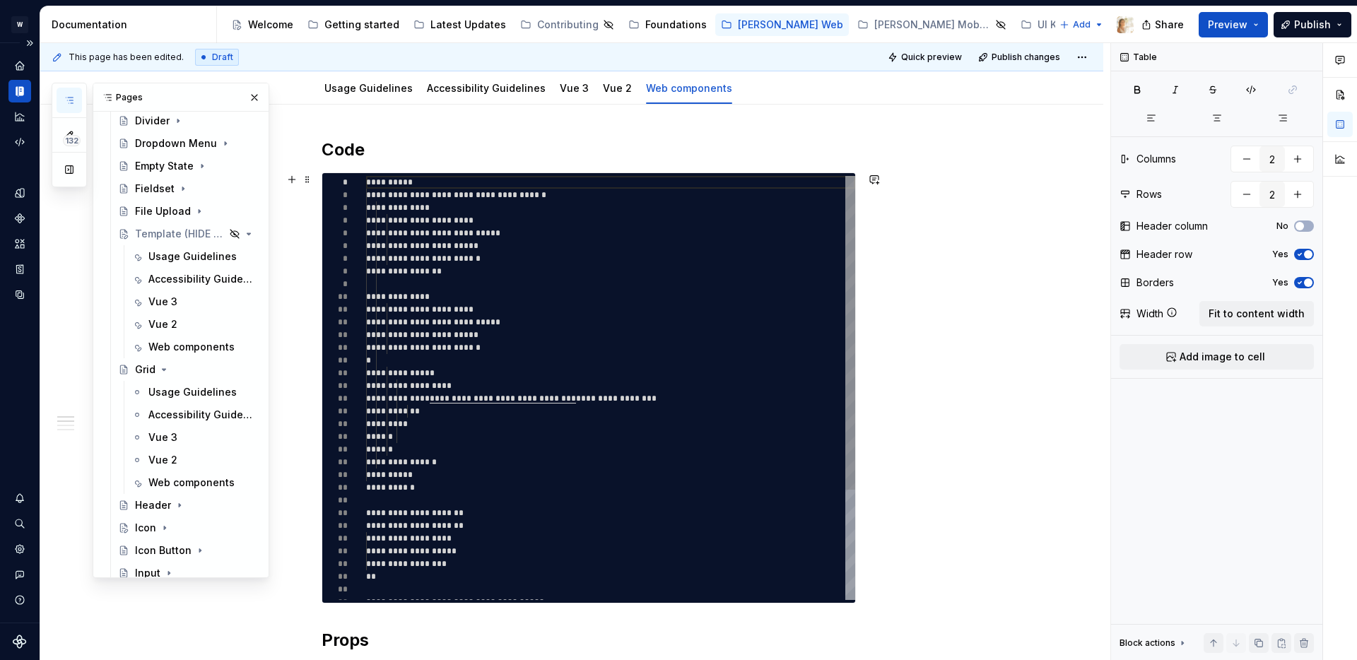
scroll to position [0, 0]
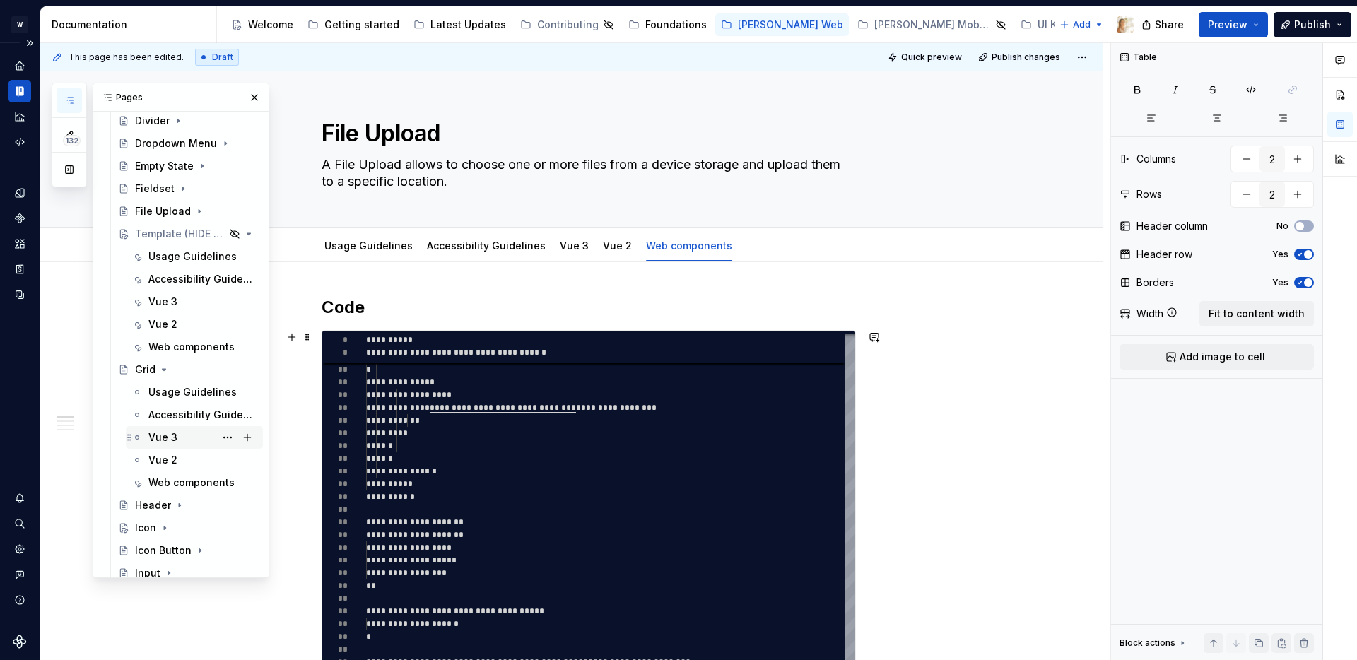
click at [157, 440] on div "Vue 3" at bounding box center [162, 438] width 29 height 14
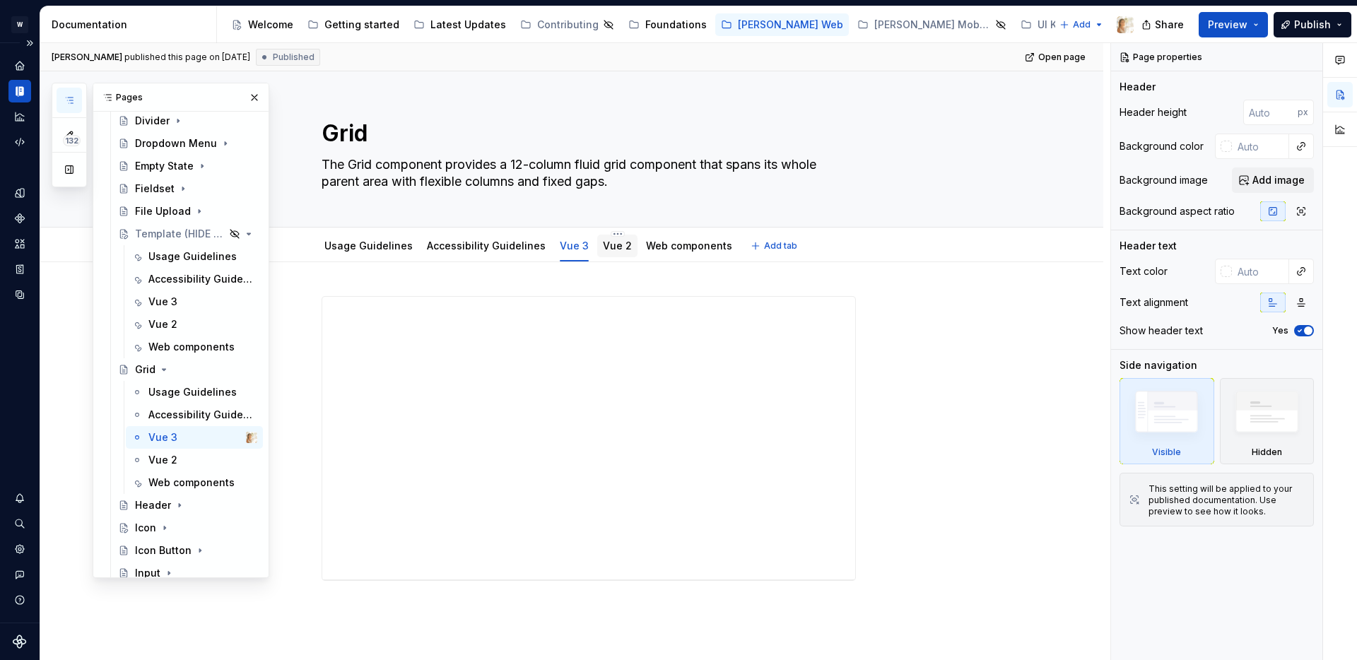
click at [603, 254] on div "Vue 2" at bounding box center [617, 246] width 29 height 17
click at [612, 252] on div "Vue 2" at bounding box center [617, 246] width 29 height 14
click at [603, 240] on link "Vue 2" at bounding box center [617, 246] width 29 height 12
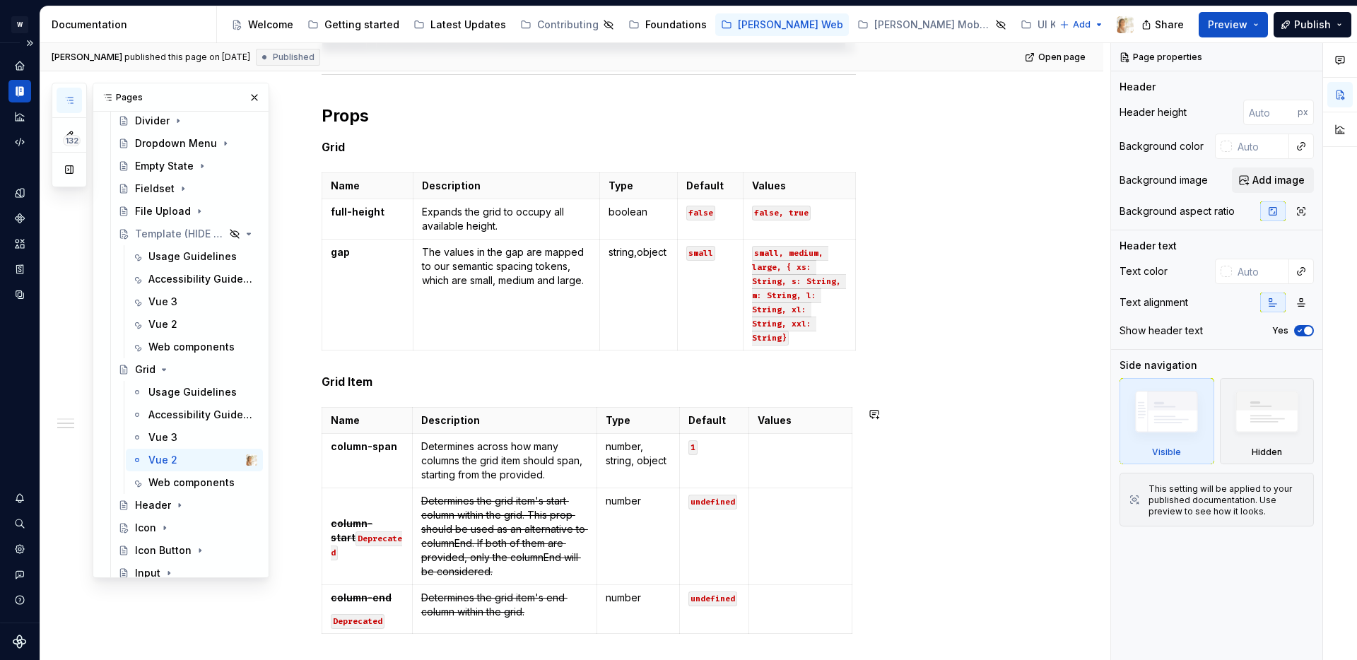
scroll to position [673, 0]
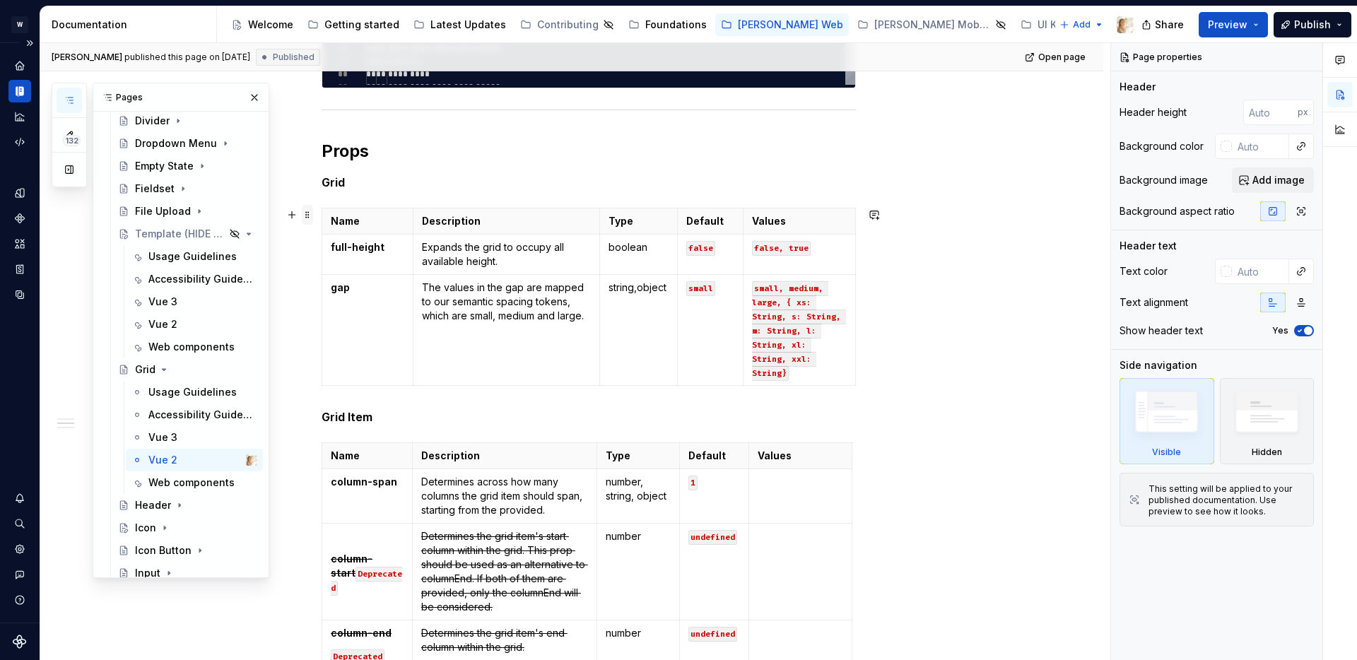
click at [311, 215] on span at bounding box center [307, 215] width 11 height 20
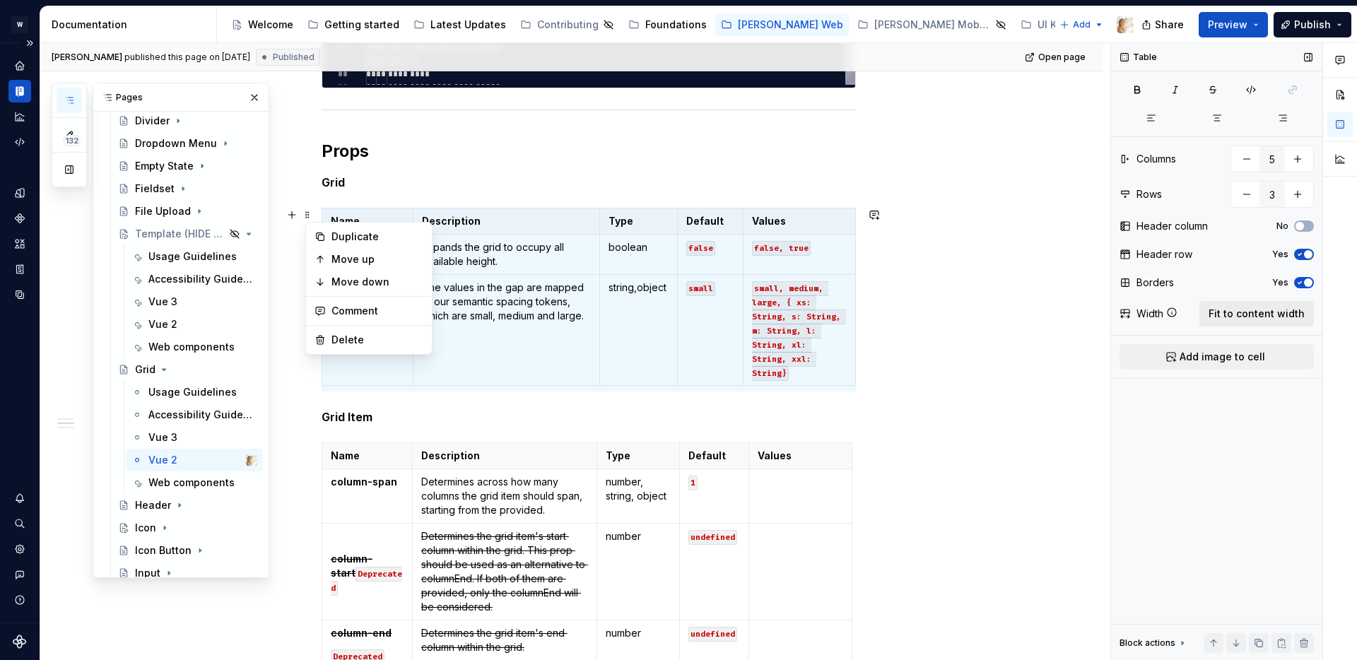
click at [1247, 317] on span "Fit to content width" at bounding box center [1257, 314] width 96 height 14
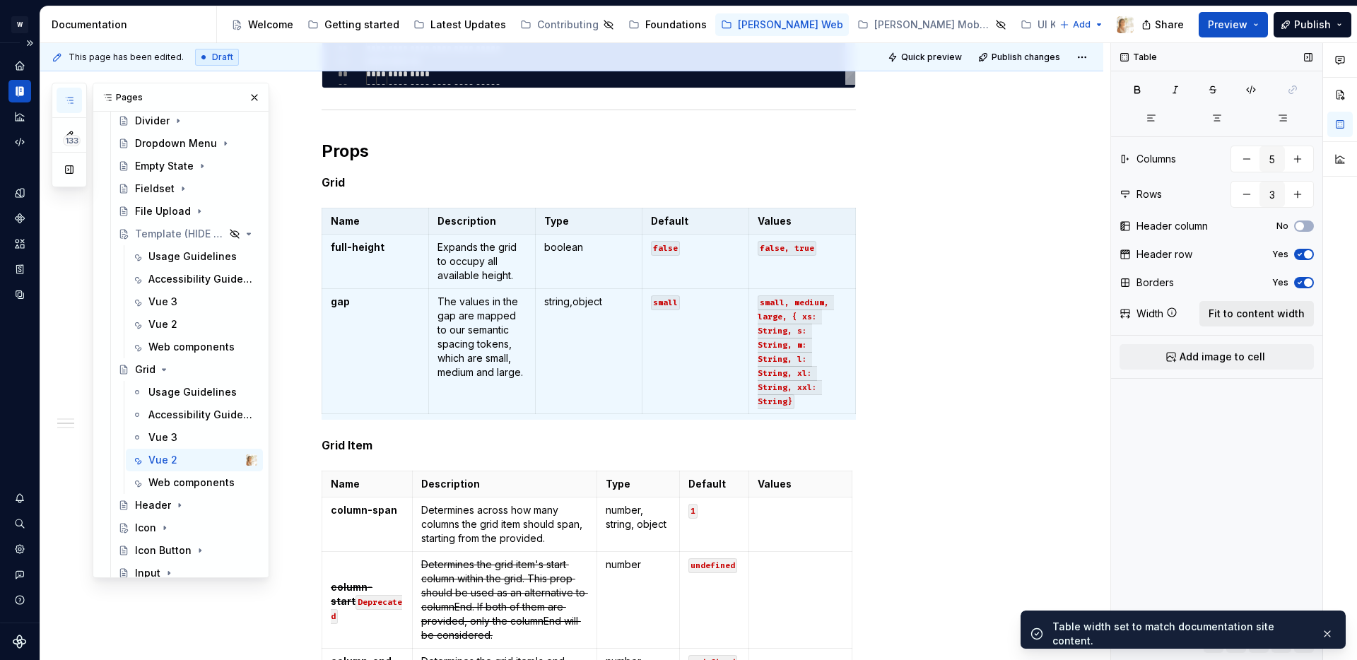
type textarea "*"
click at [311, 475] on span at bounding box center [307, 478] width 11 height 20
type input "4"
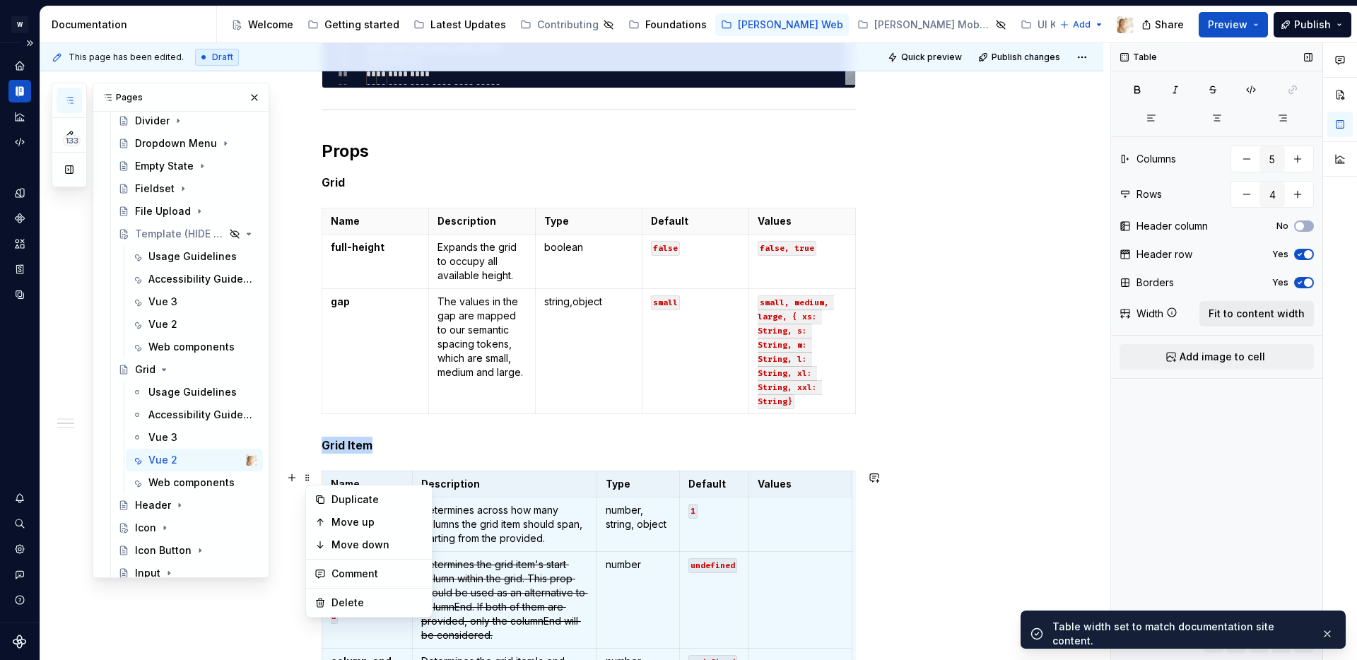
click at [1228, 324] on button "Fit to content width" at bounding box center [1257, 313] width 115 height 25
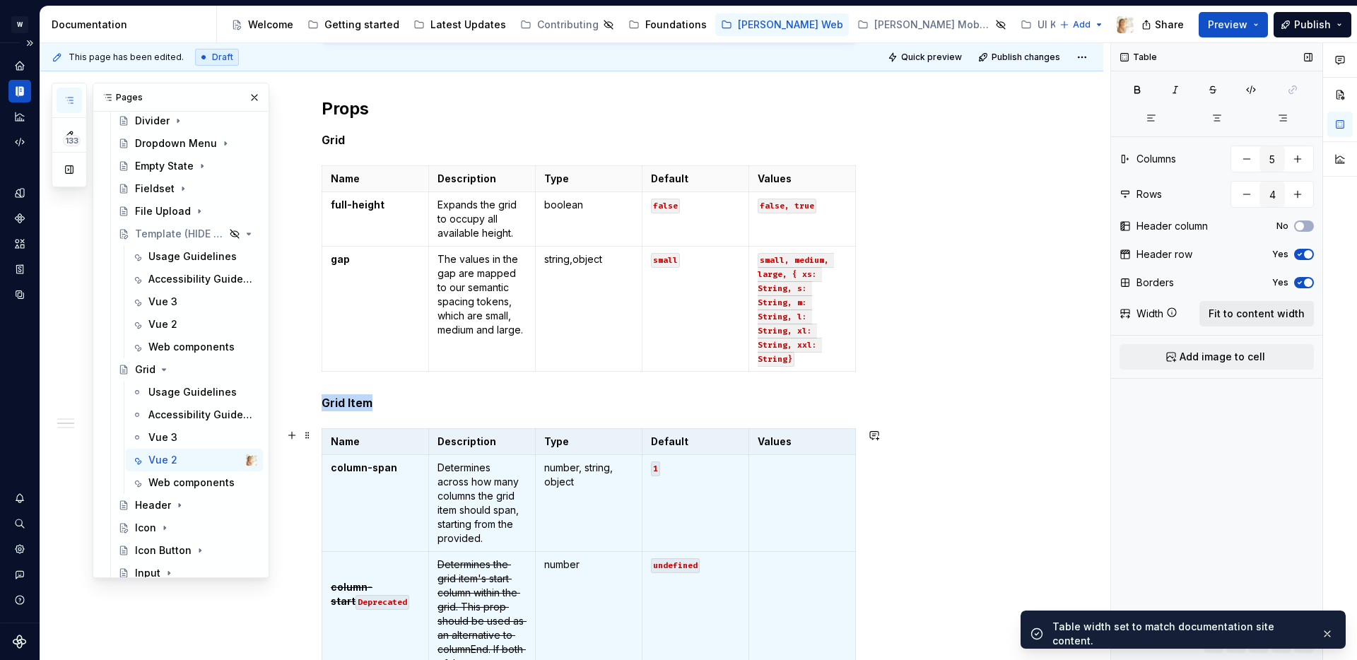
type textarea "*"
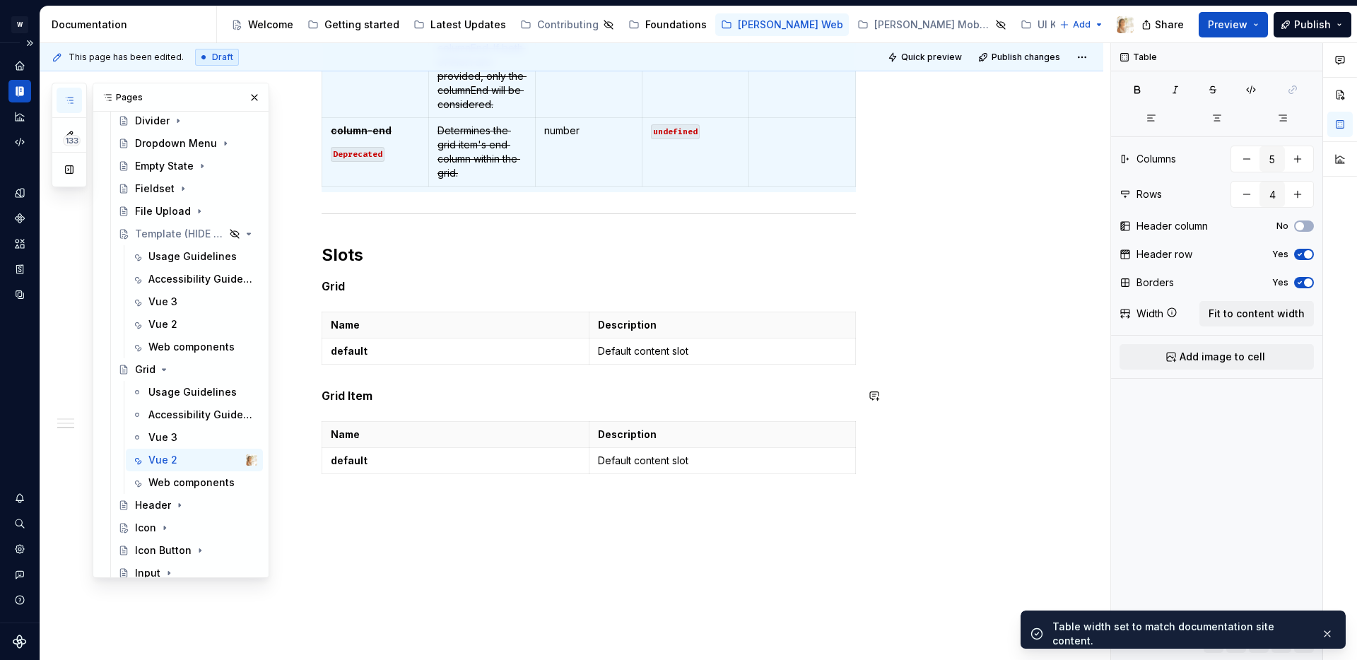
scroll to position [1351, 0]
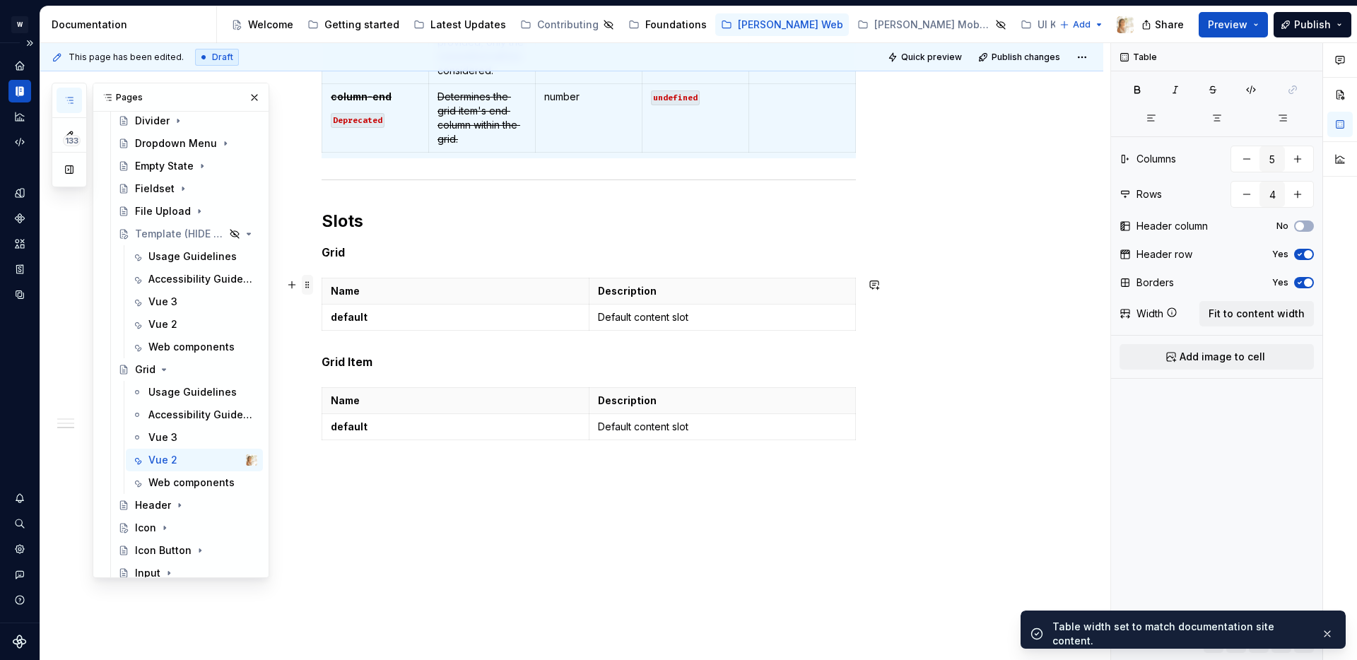
click at [312, 285] on span at bounding box center [307, 285] width 11 height 20
type input "2"
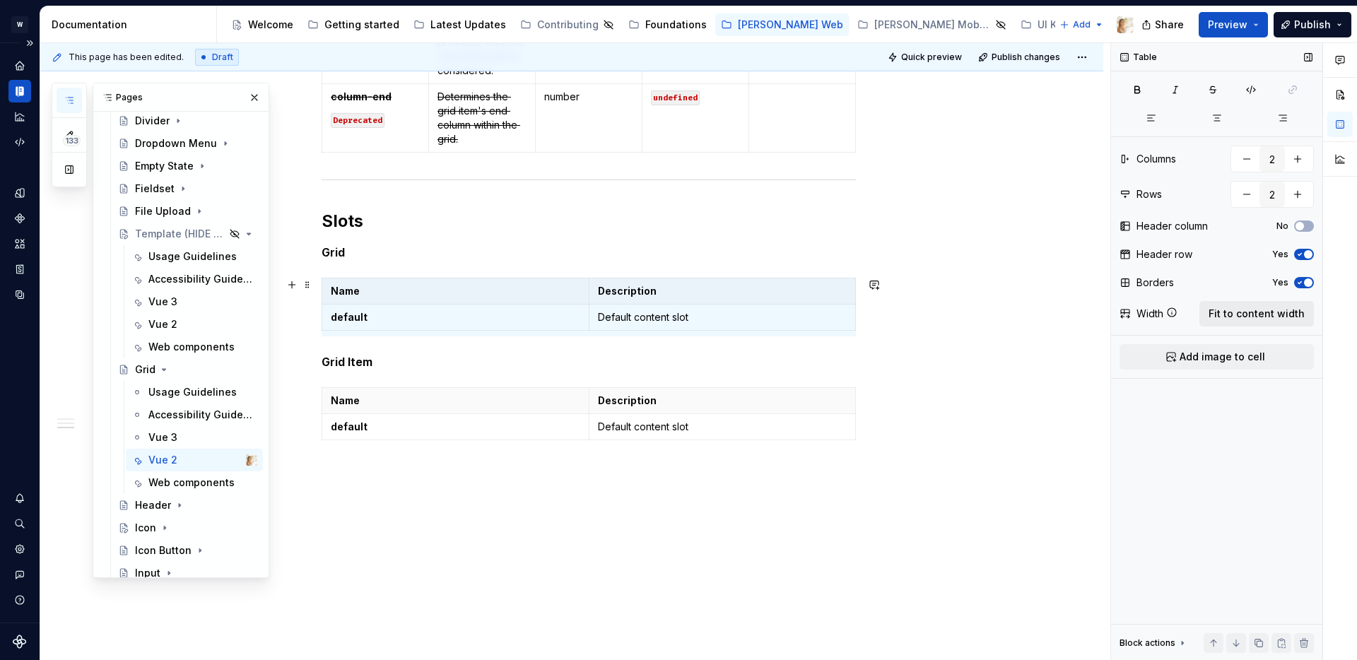
click at [1234, 319] on span "Fit to content width" at bounding box center [1257, 314] width 96 height 14
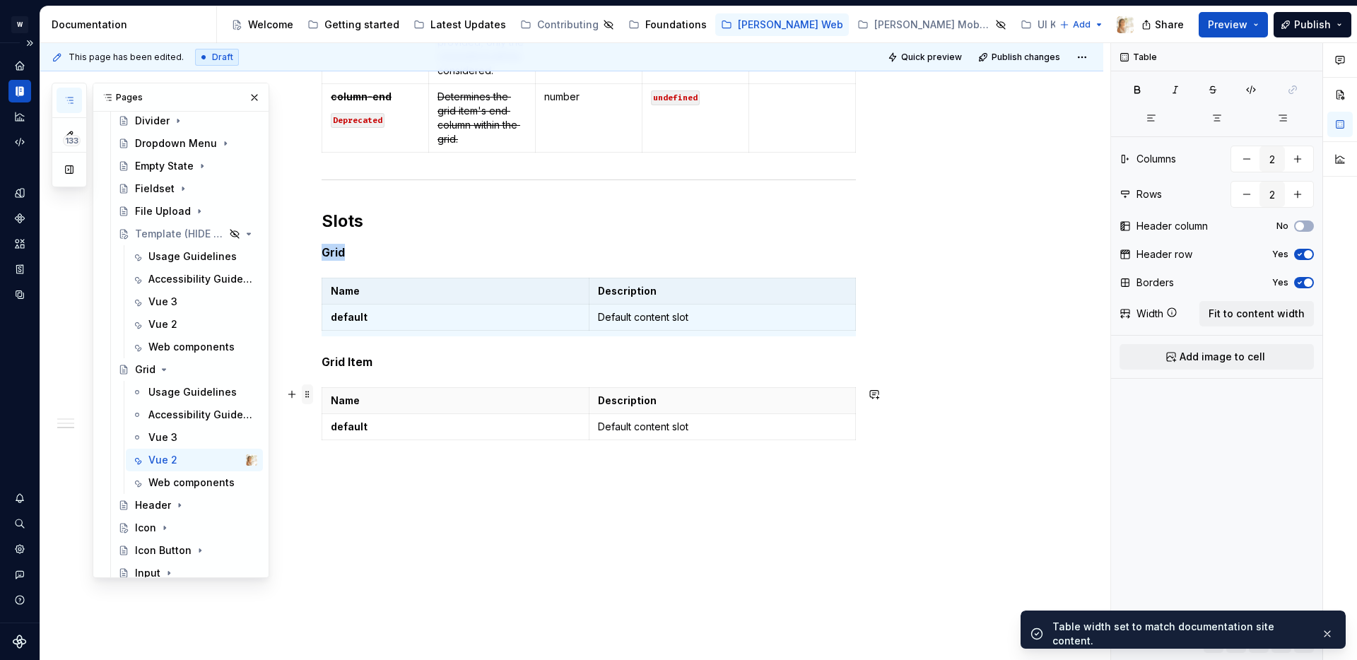
click at [309, 392] on span at bounding box center [307, 395] width 11 height 20
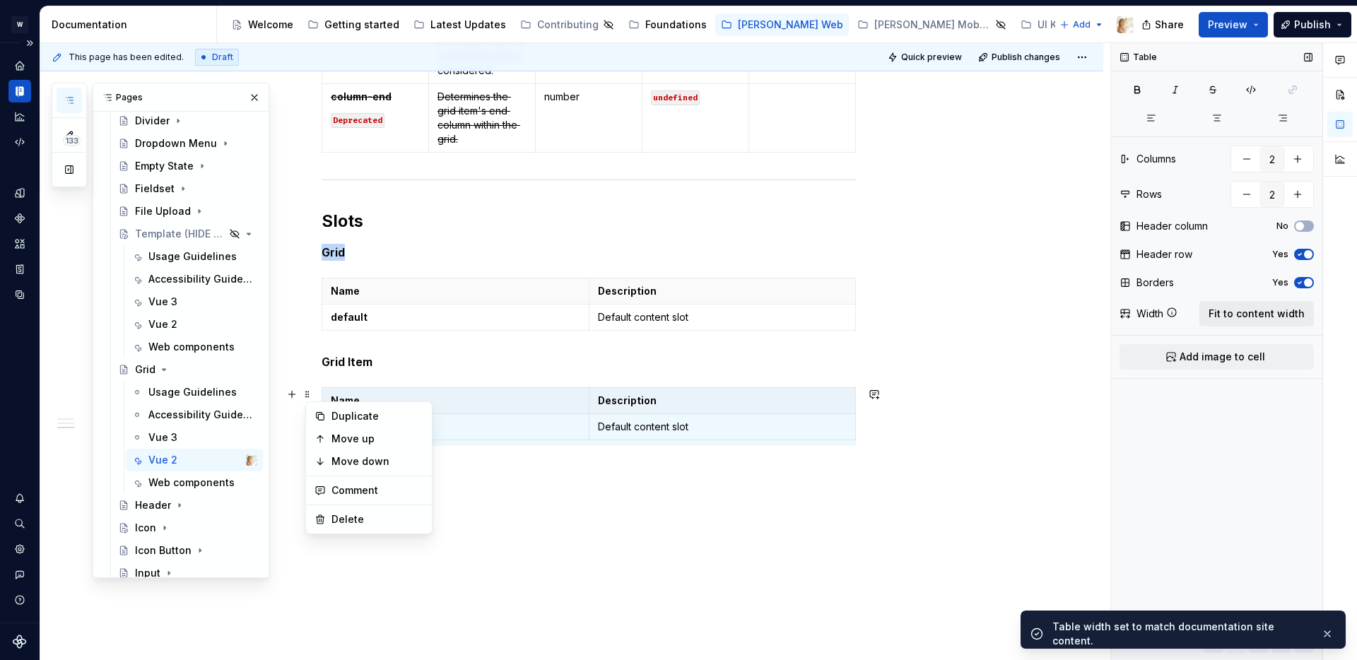
click at [1263, 308] on span "Fit to content width" at bounding box center [1257, 314] width 96 height 14
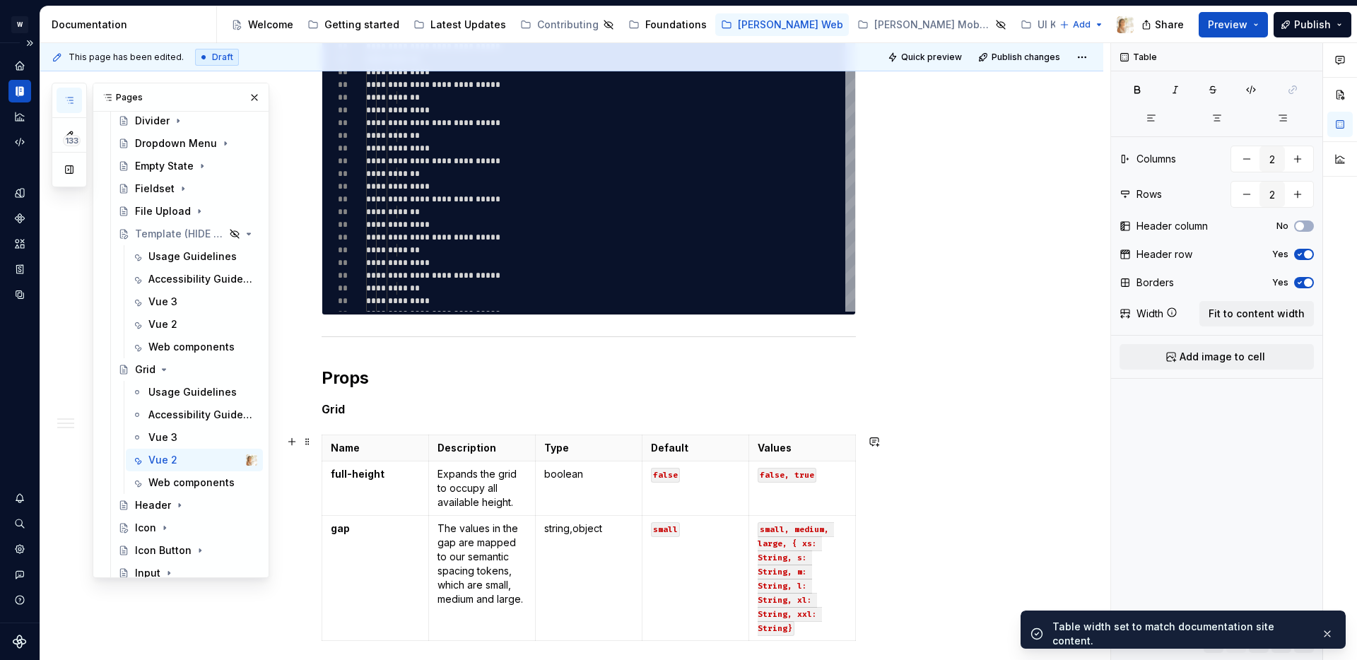
scroll to position [0, 0]
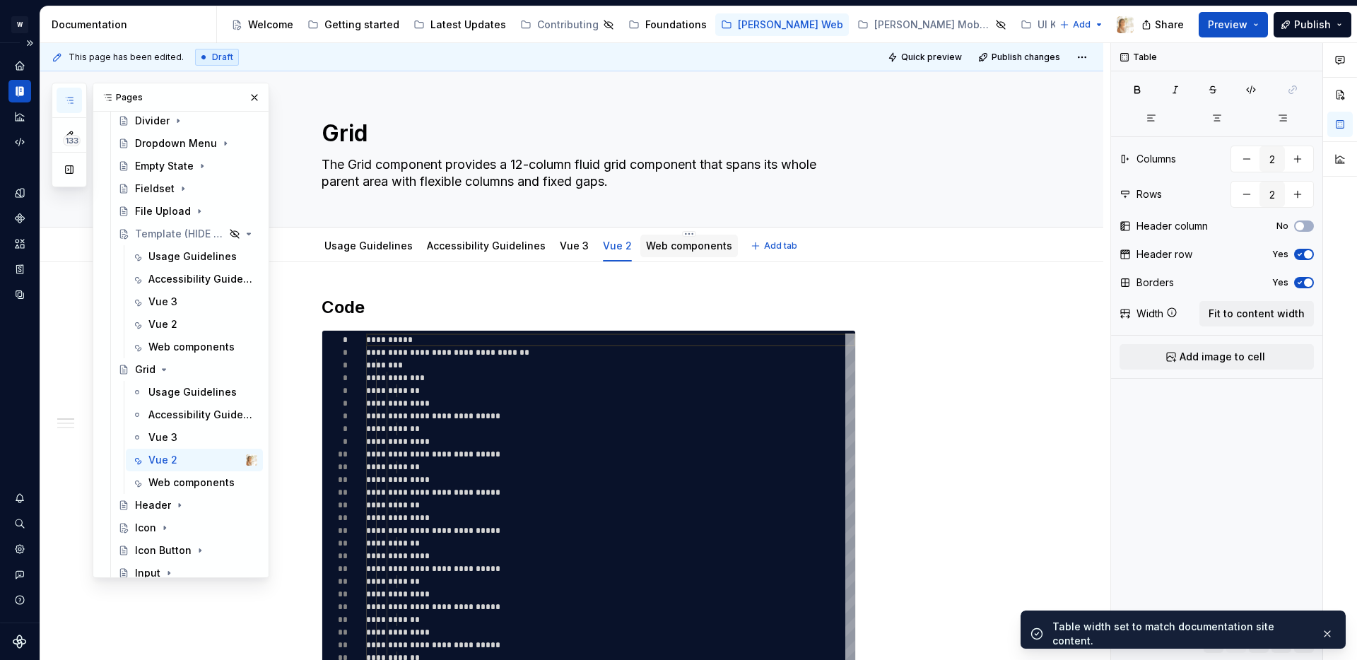
click at [667, 244] on link "Web components" at bounding box center [689, 246] width 86 height 12
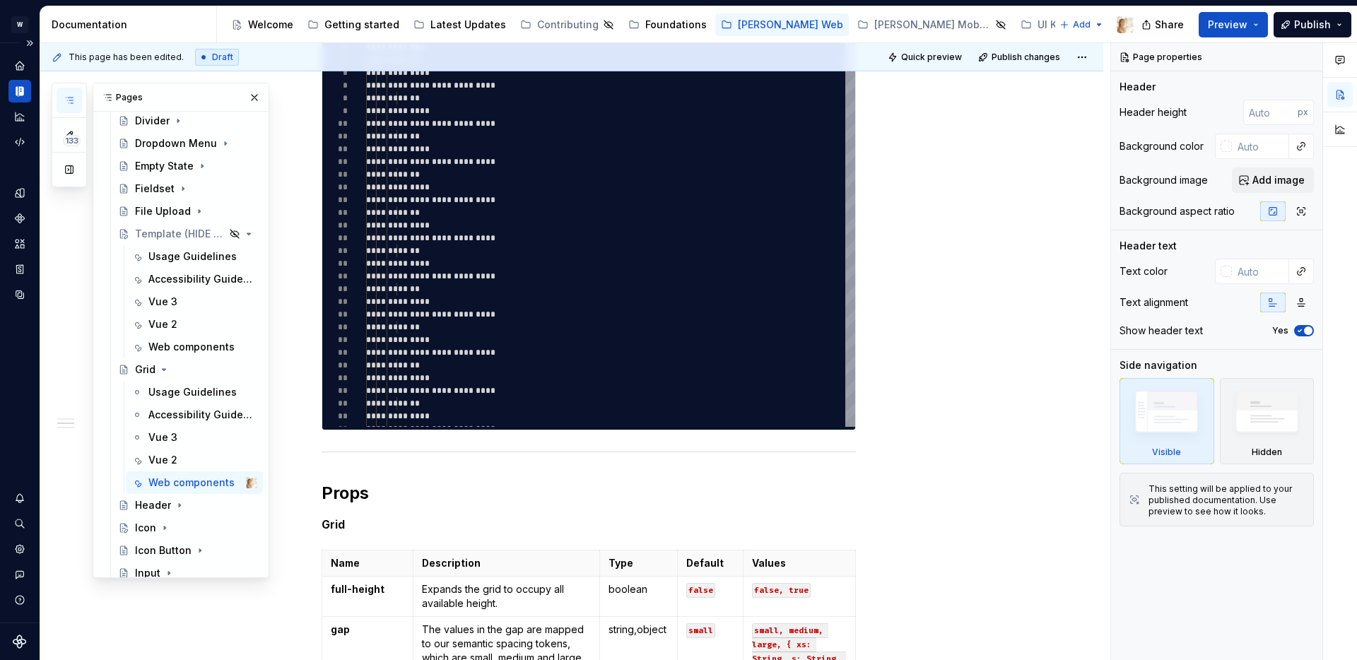
scroll to position [492, 0]
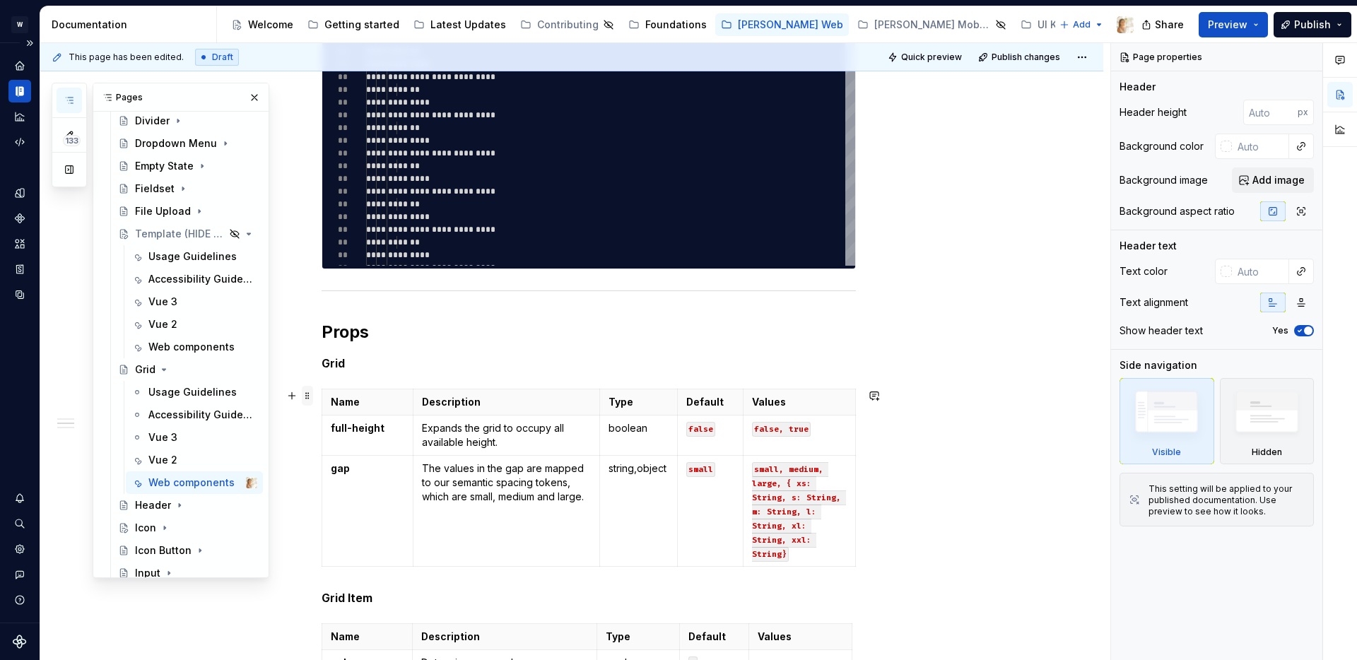
click at [309, 398] on span at bounding box center [307, 396] width 11 height 20
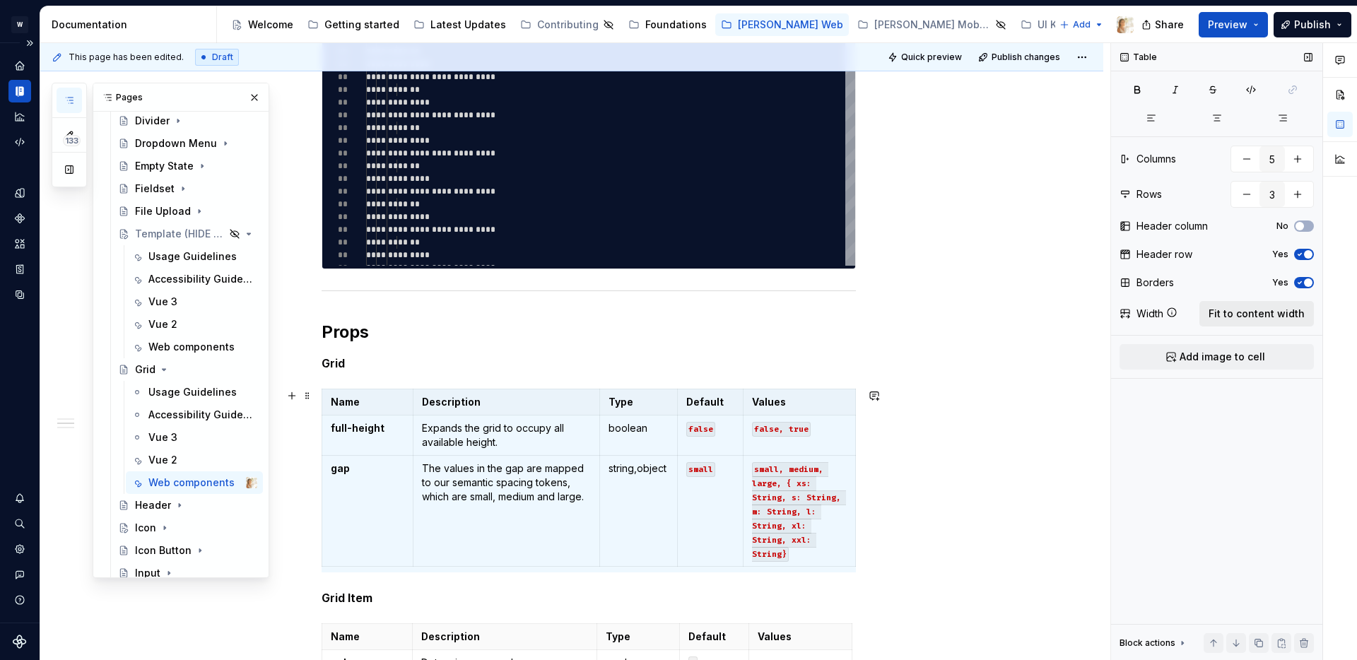
click at [1230, 317] on span "Fit to content width" at bounding box center [1257, 314] width 96 height 14
type textarea "*"
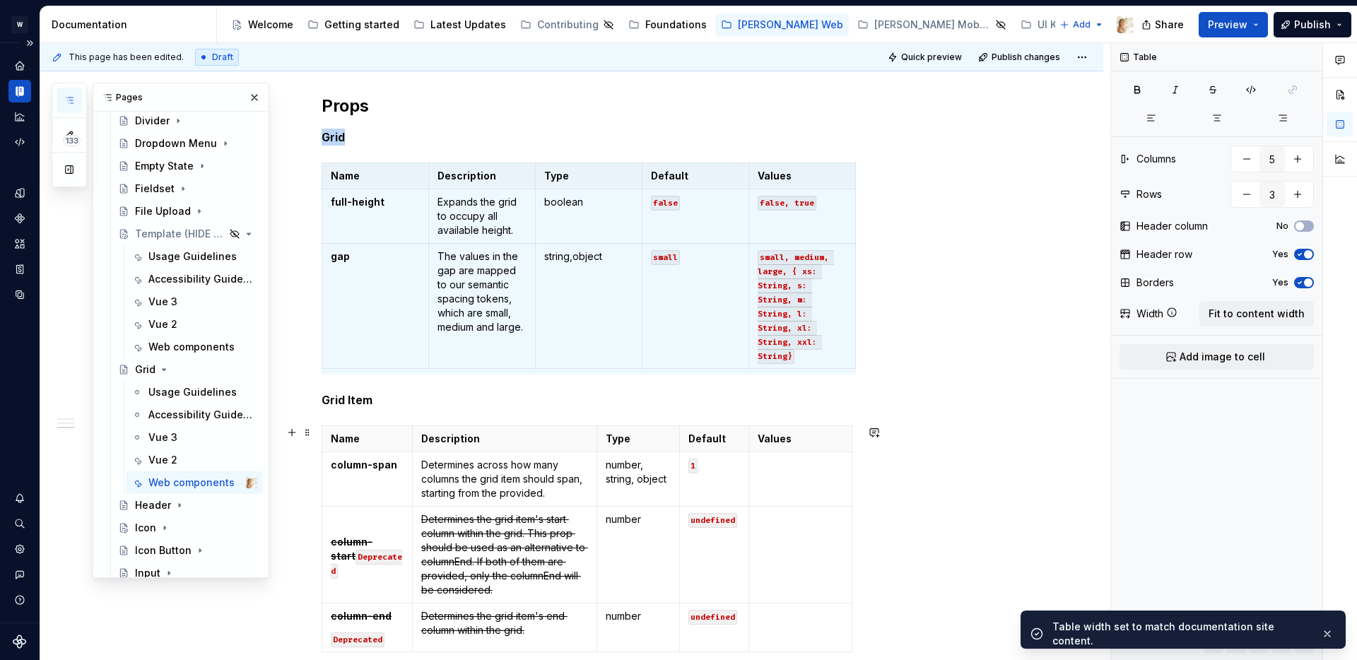
scroll to position [905, 0]
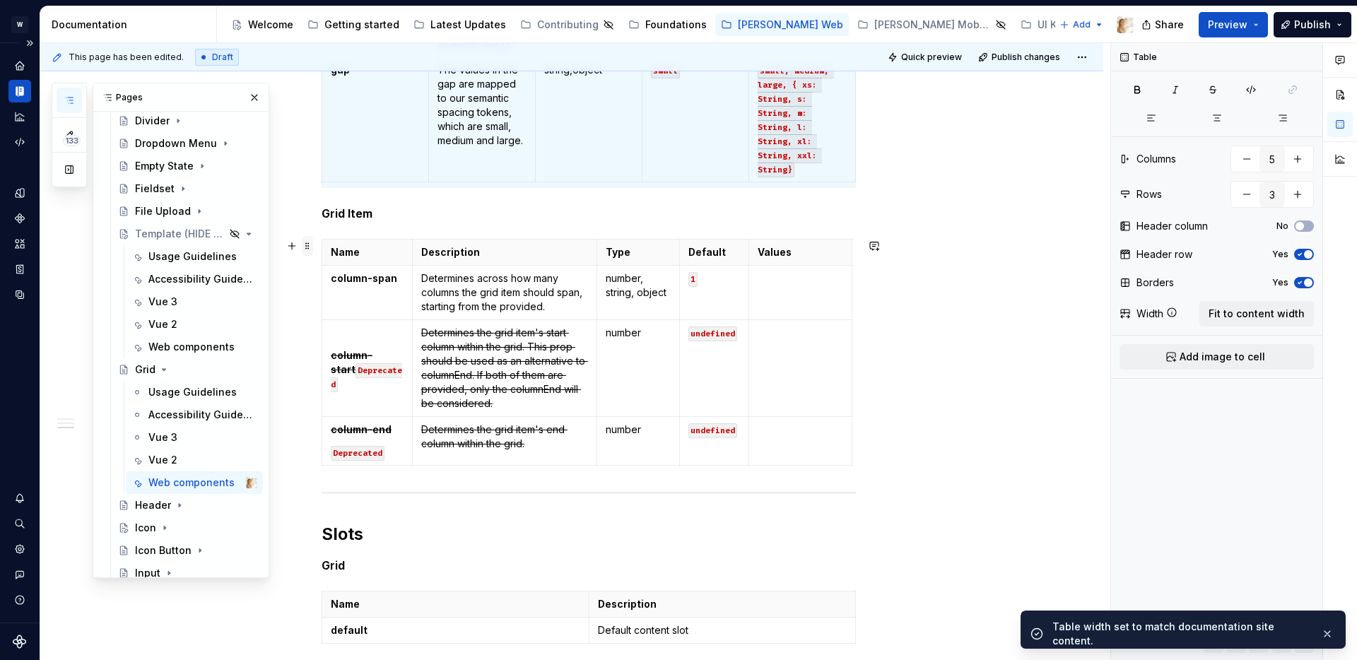
click at [312, 249] on span at bounding box center [307, 246] width 11 height 20
type input "4"
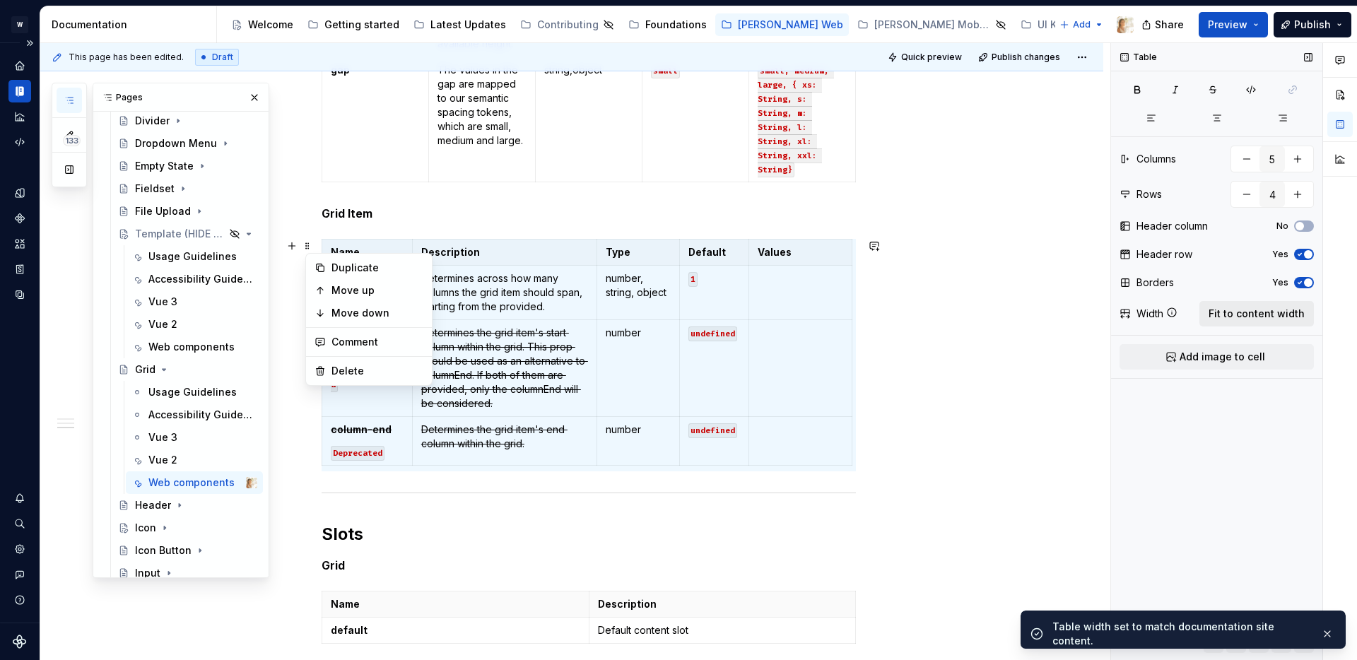
click at [1226, 316] on span "Fit to content width" at bounding box center [1257, 314] width 96 height 14
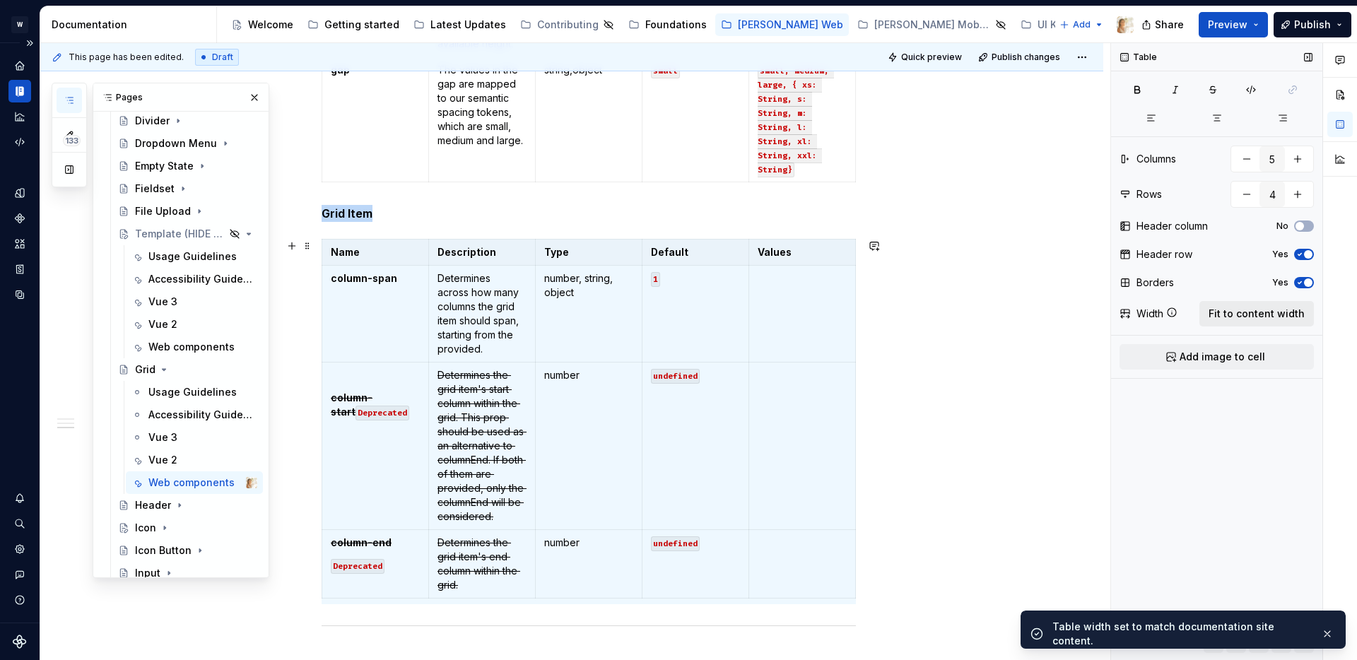
type textarea "*"
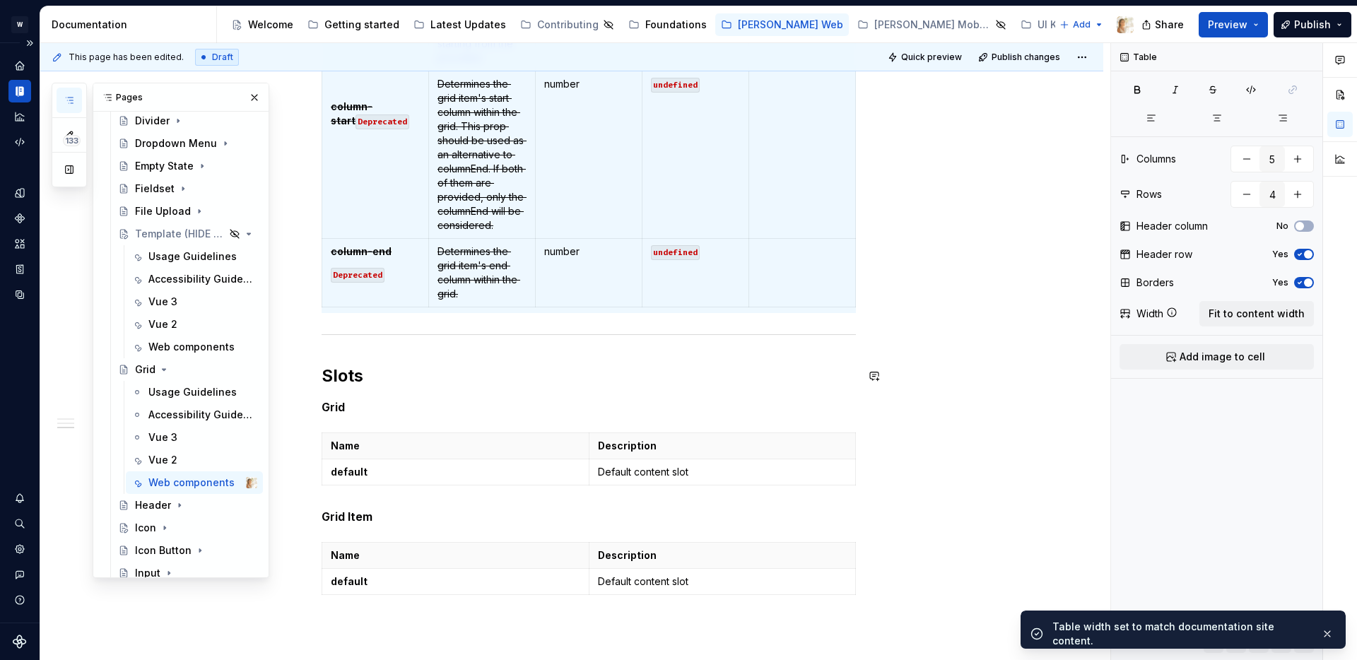
scroll to position [1351, 0]
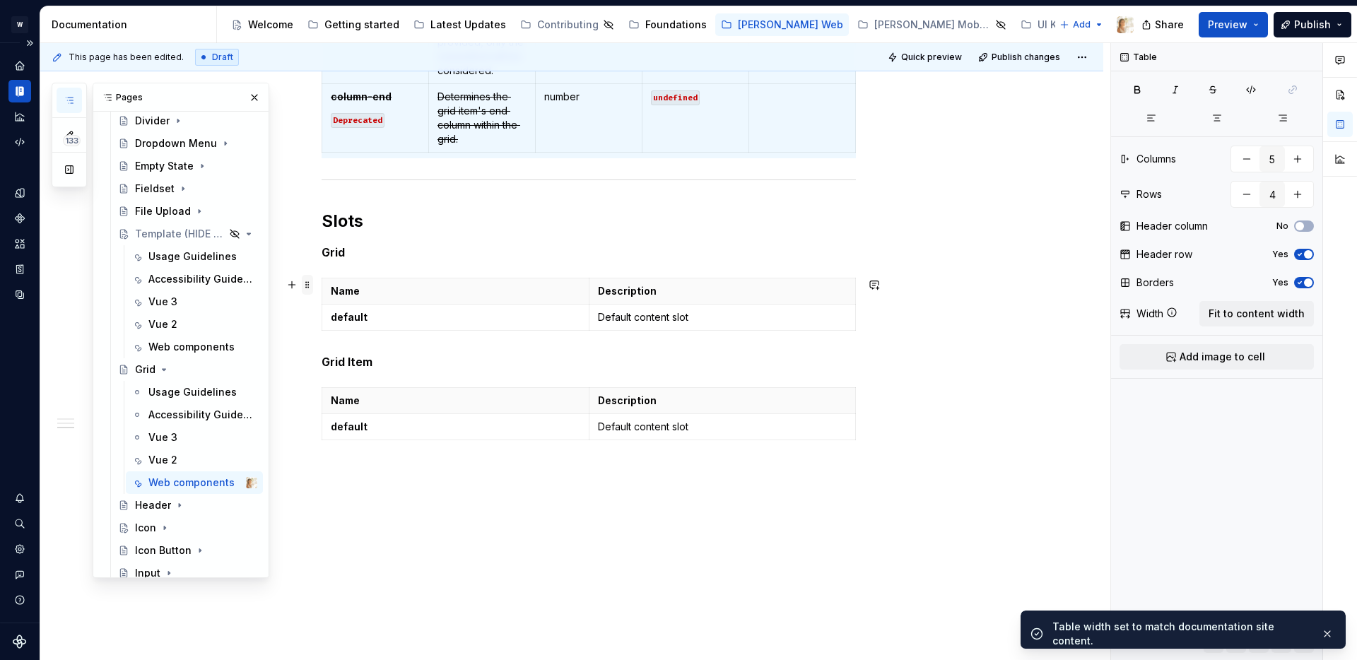
click at [308, 284] on span at bounding box center [307, 285] width 11 height 20
type input "2"
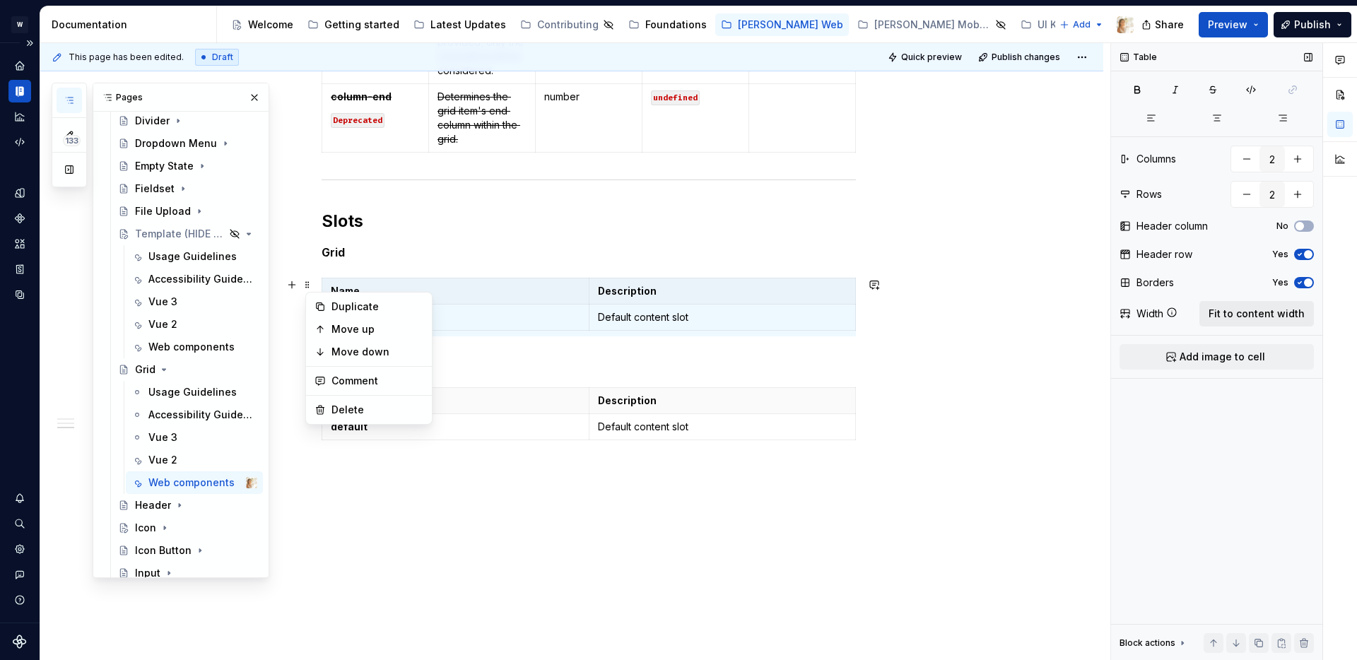
click at [1256, 310] on span "Fit to content width" at bounding box center [1257, 314] width 96 height 14
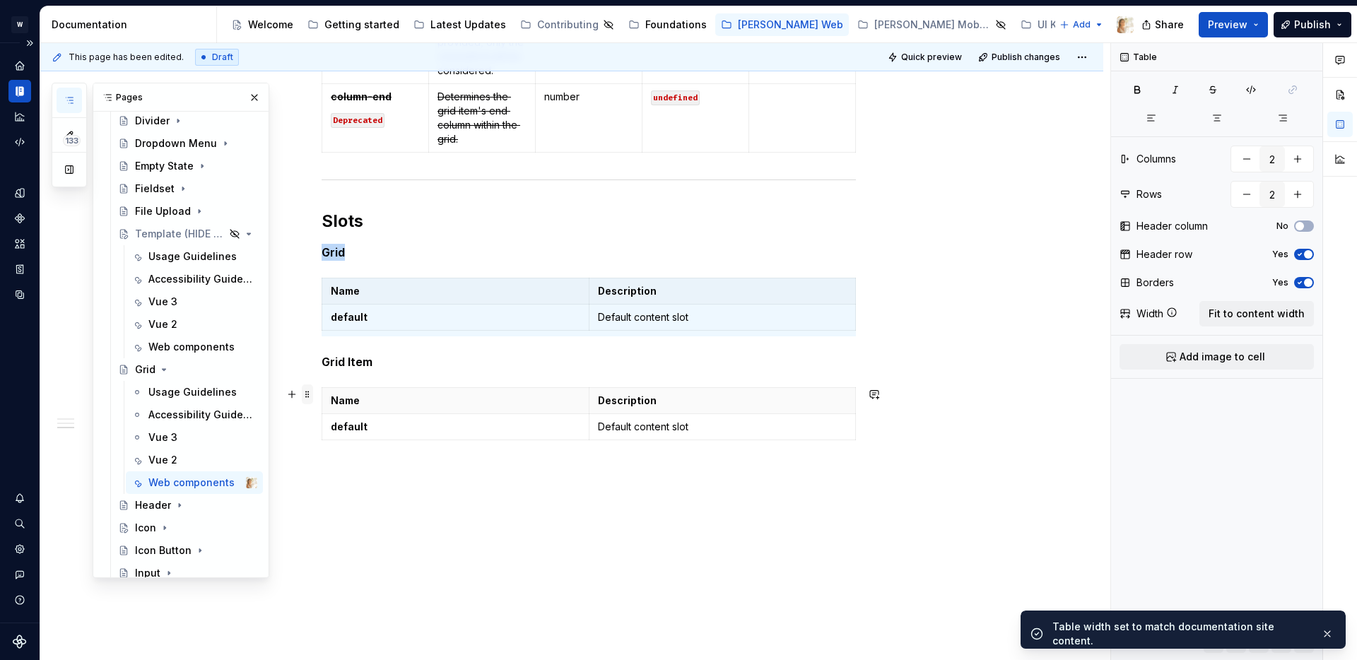
click at [310, 393] on span at bounding box center [307, 395] width 11 height 20
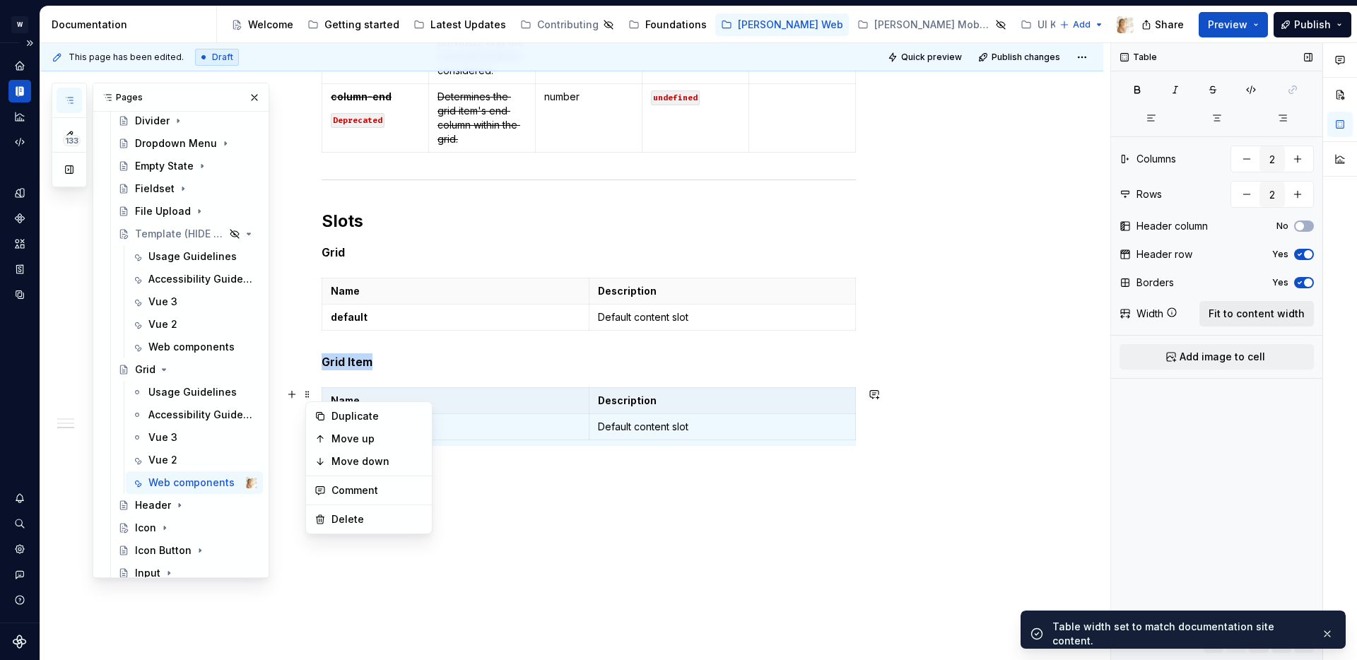
click at [1238, 317] on span "Fit to content width" at bounding box center [1257, 314] width 96 height 14
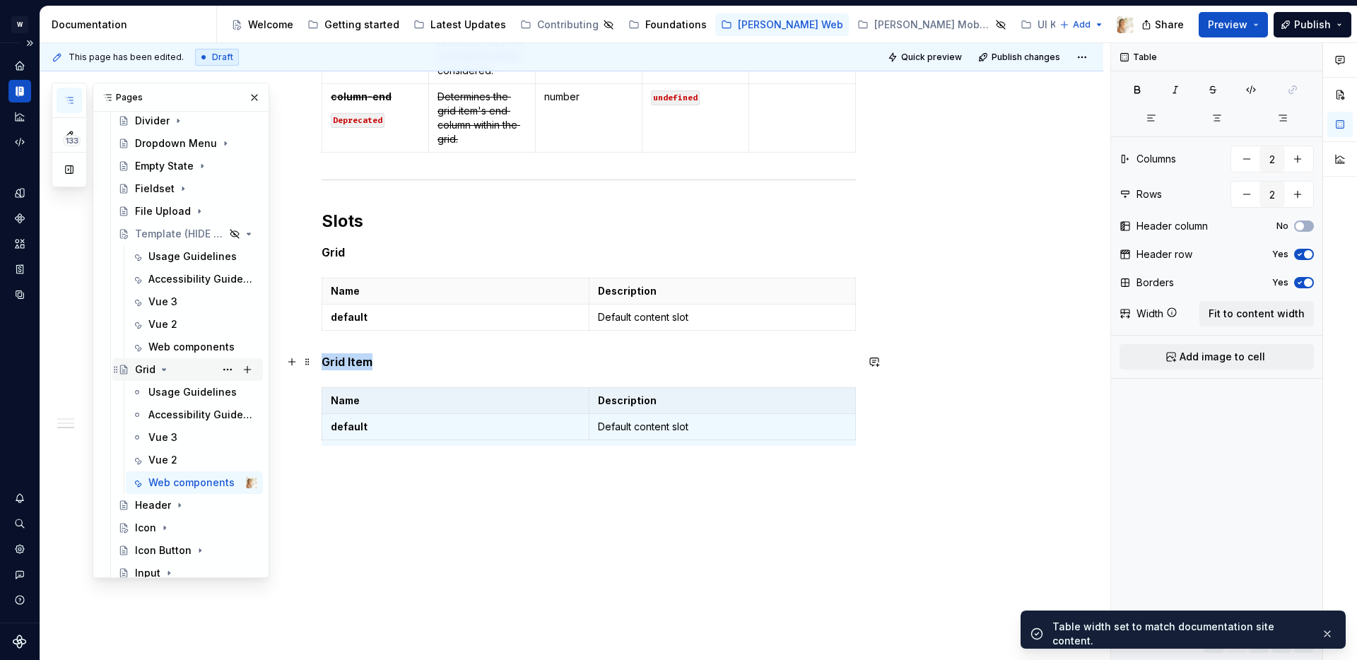
click at [163, 369] on icon "Page tree" at bounding box center [165, 369] width 4 height 1
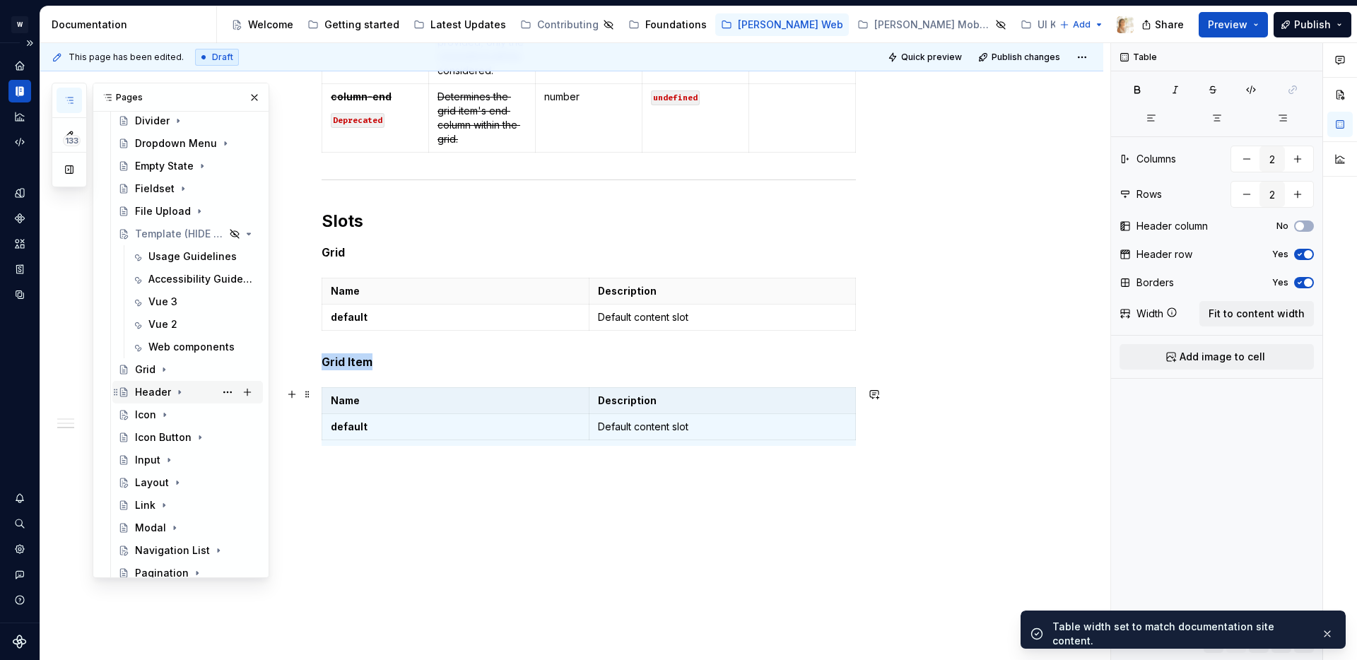
click at [179, 391] on icon "Page tree" at bounding box center [179, 393] width 1 height 4
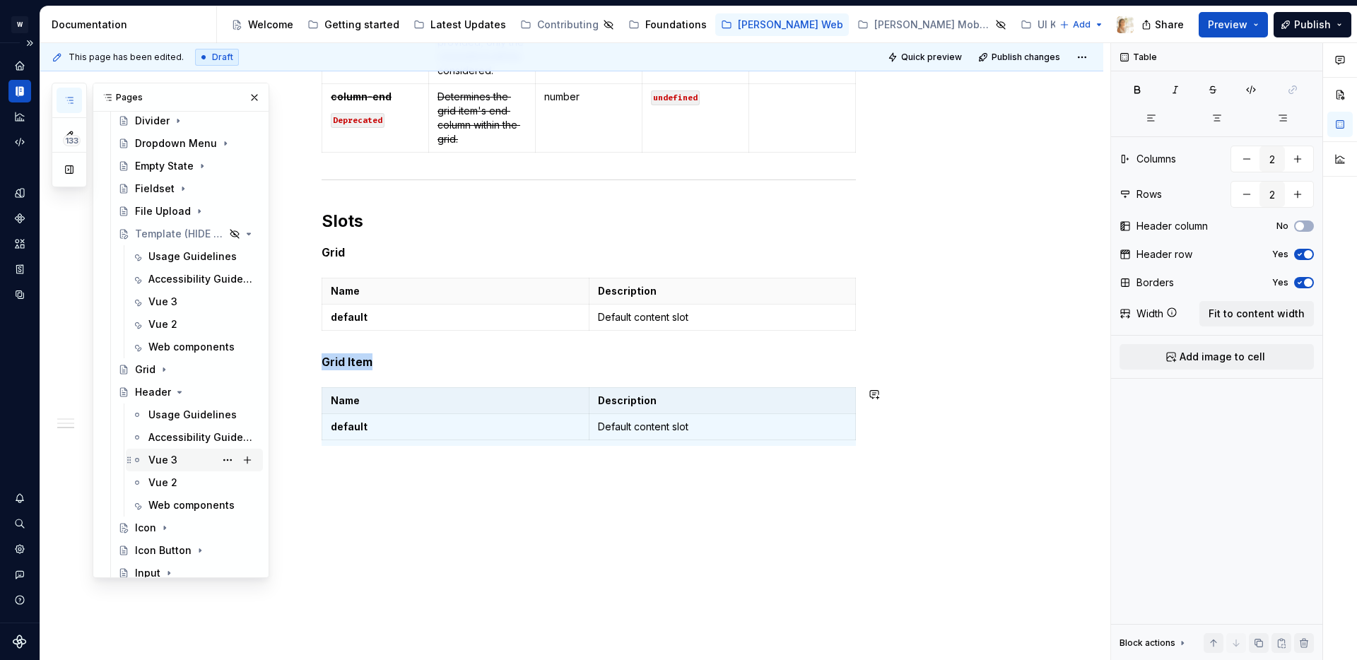
click at [167, 459] on div "Vue 3" at bounding box center [162, 460] width 29 height 14
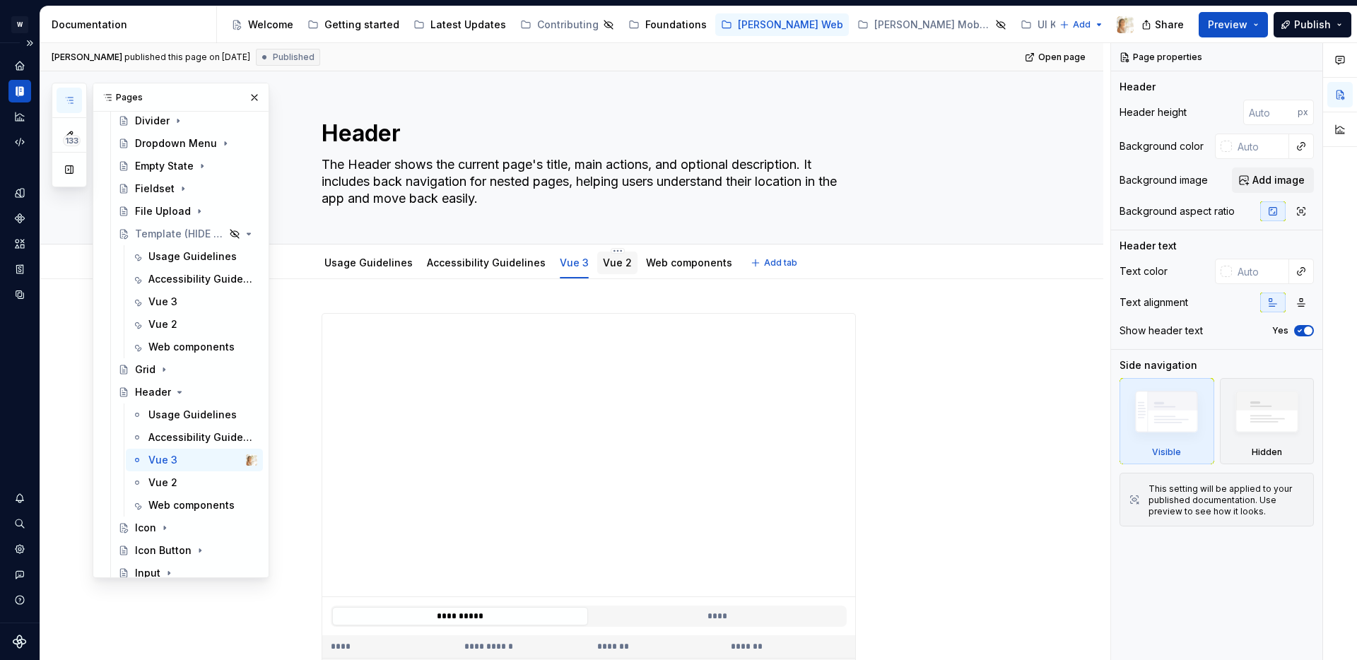
click at [603, 262] on link "Vue 2" at bounding box center [617, 263] width 29 height 12
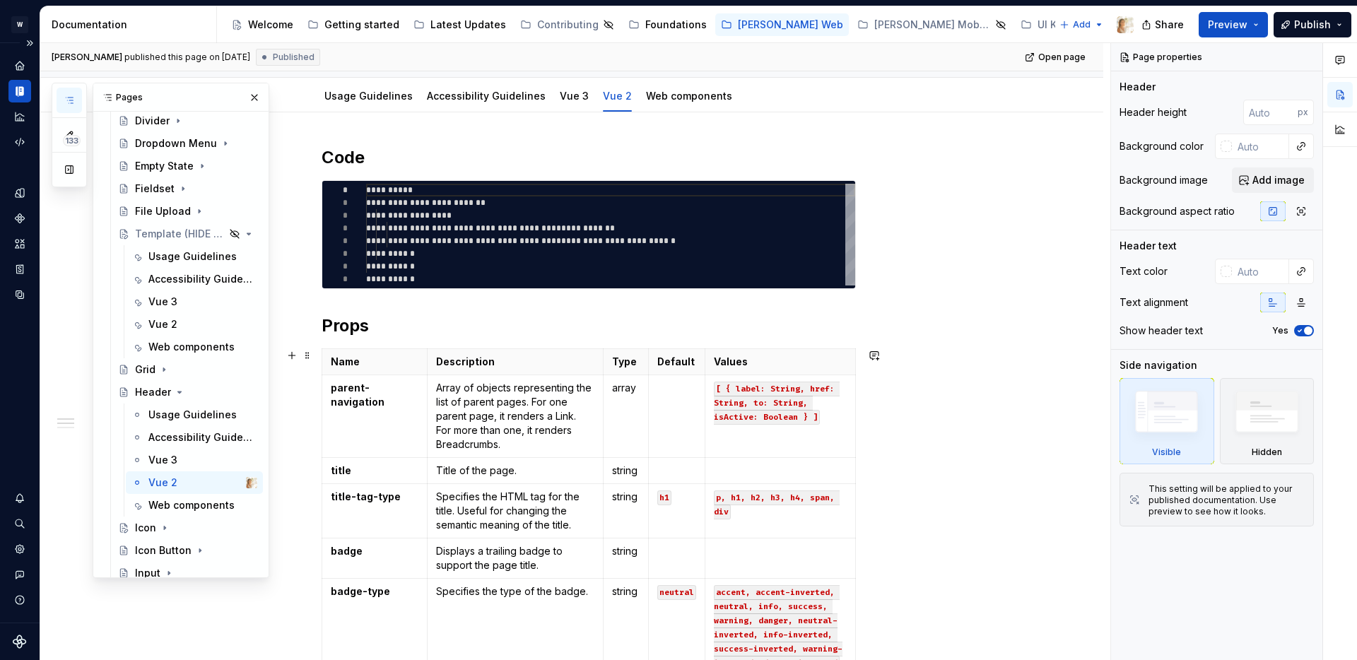
scroll to position [223, 0]
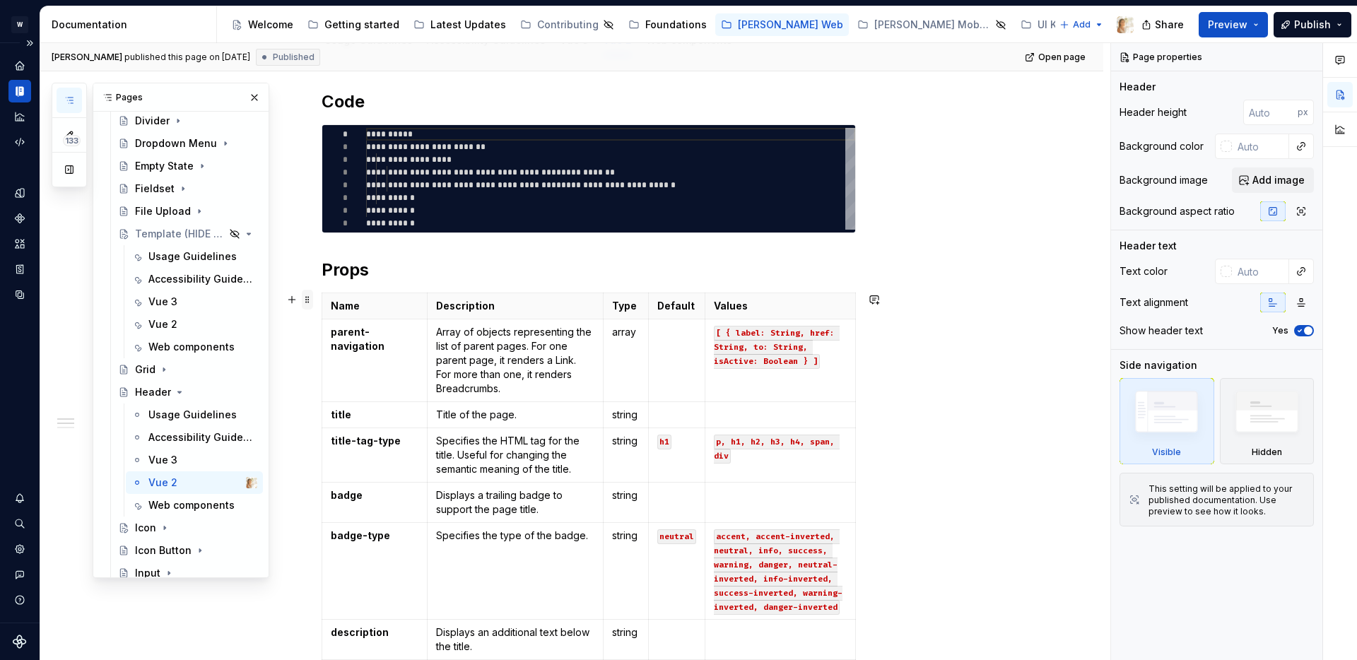
click at [312, 298] on span at bounding box center [307, 300] width 11 height 20
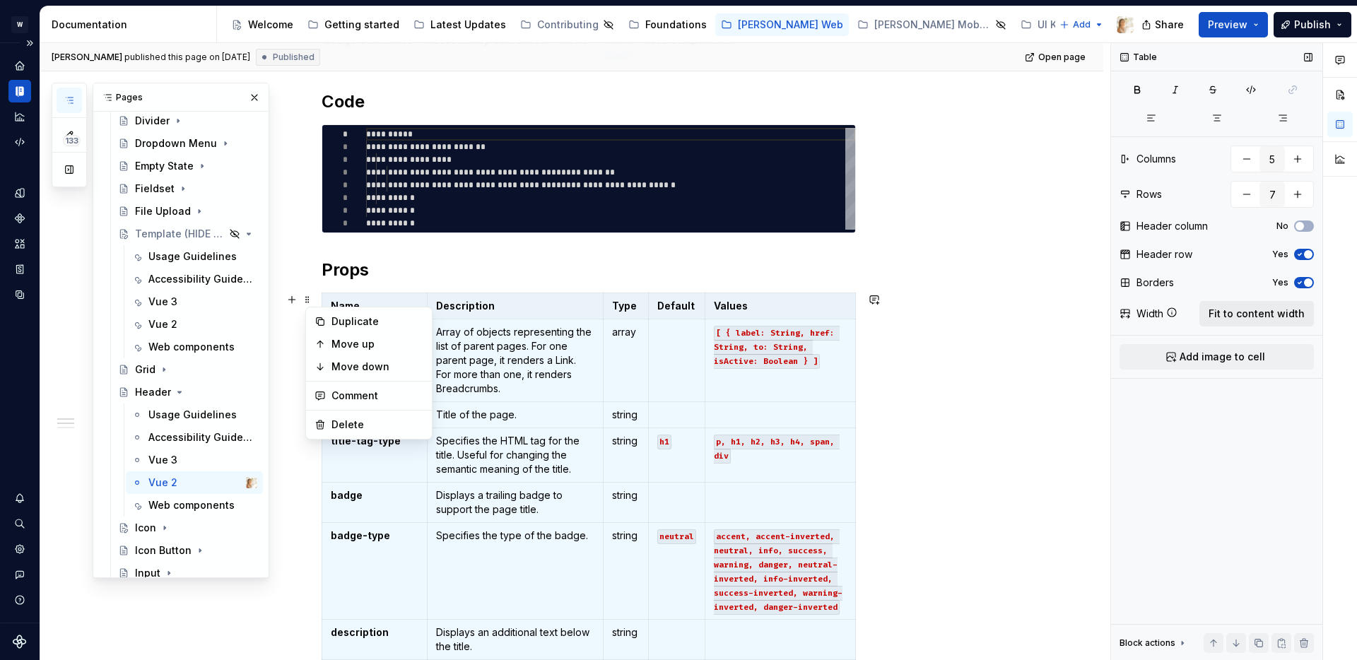
click at [1251, 324] on button "Fit to content width" at bounding box center [1257, 313] width 115 height 25
type textarea "*"
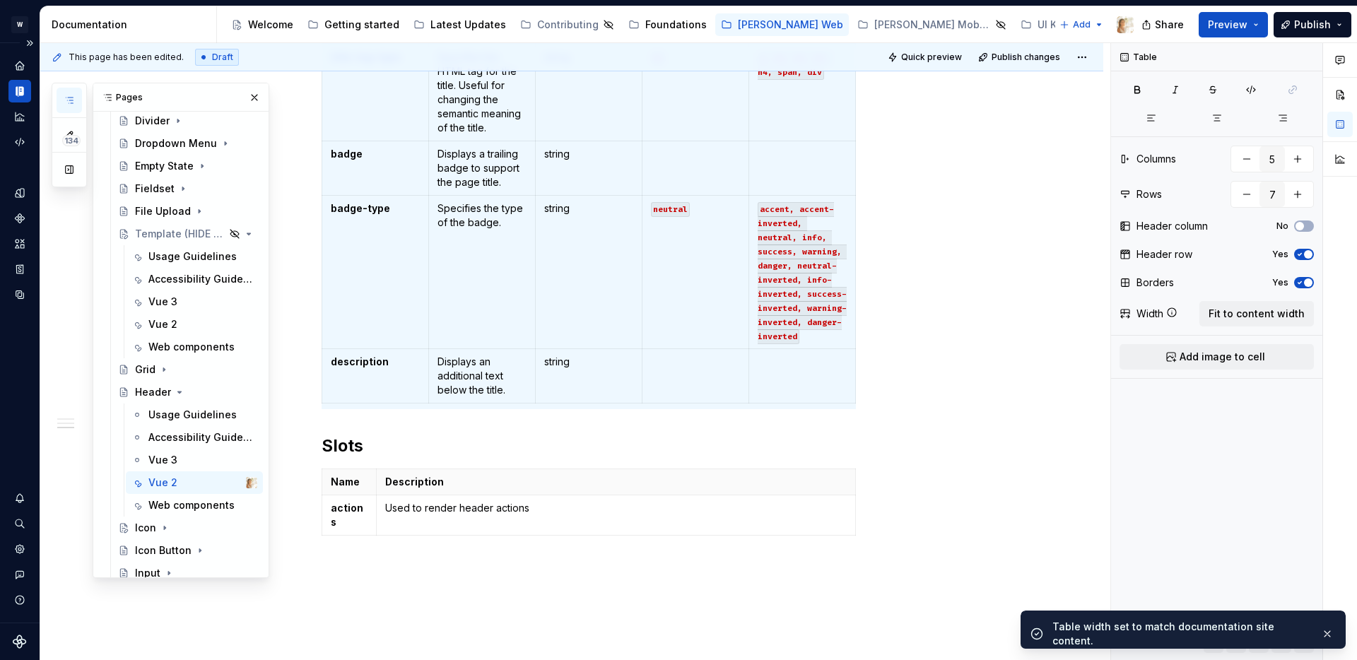
scroll to position [744, 0]
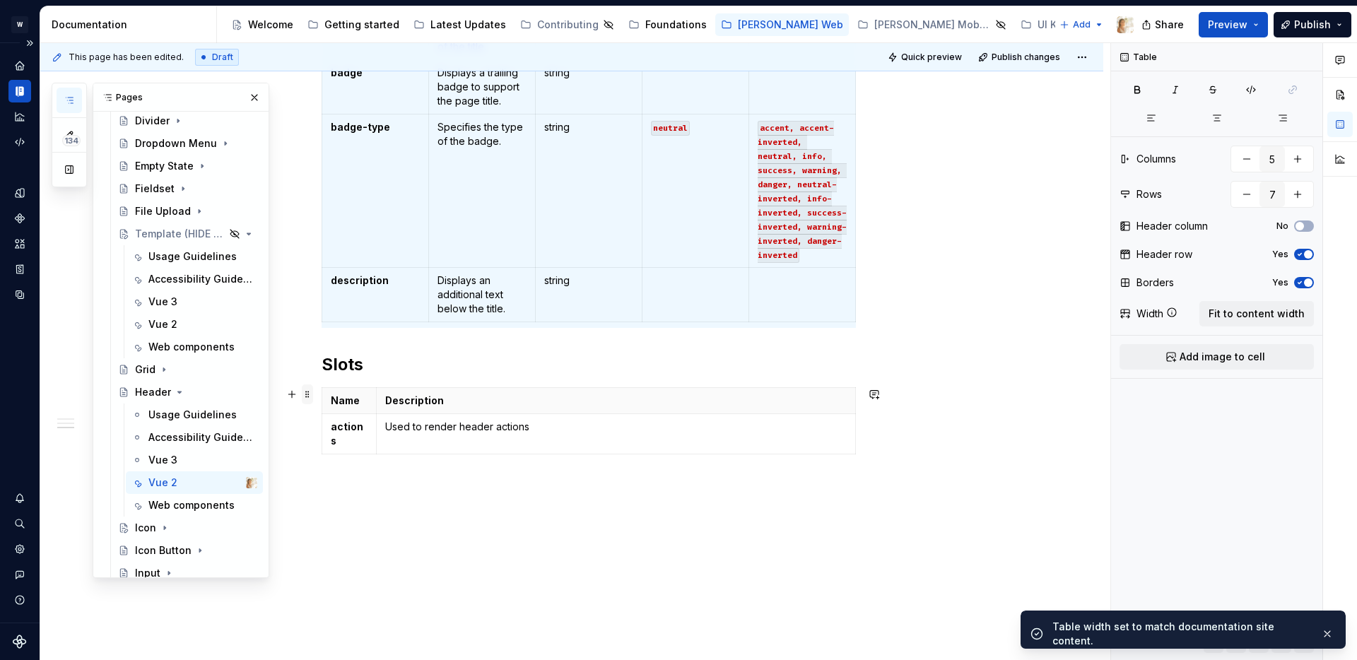
click at [312, 394] on span at bounding box center [307, 395] width 11 height 20
type input "2"
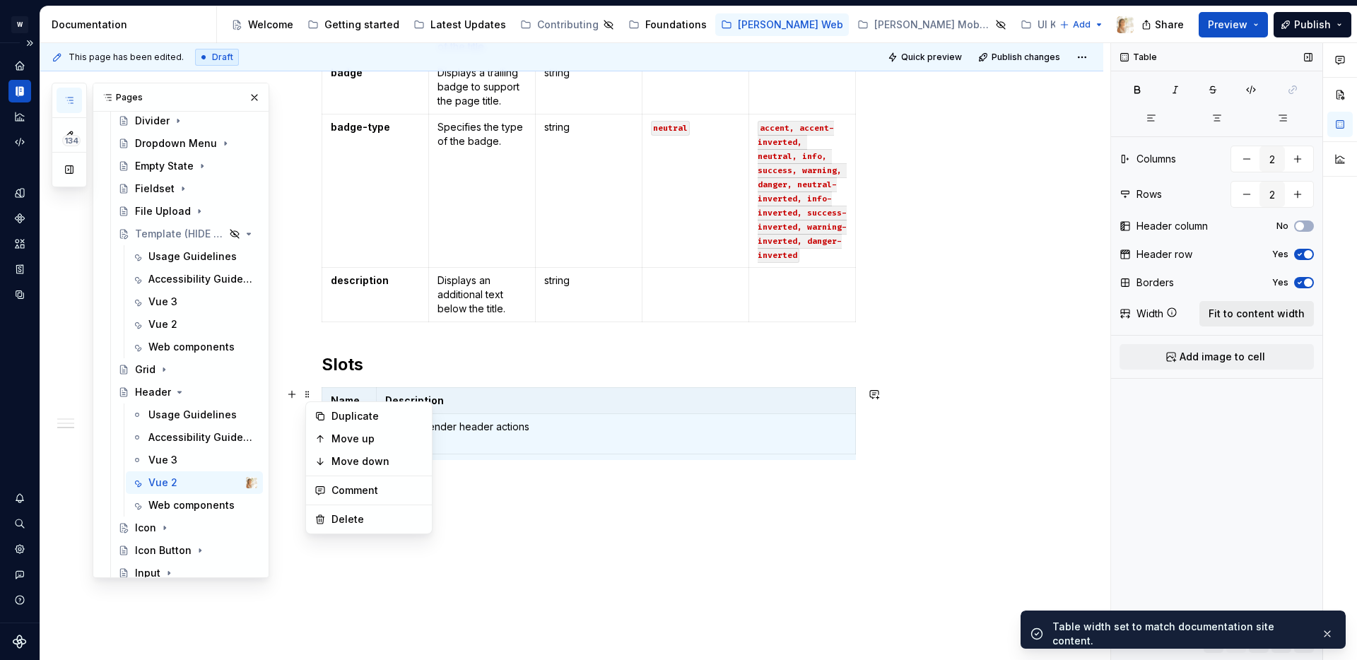
click at [1241, 308] on span "Fit to content width" at bounding box center [1257, 314] width 96 height 14
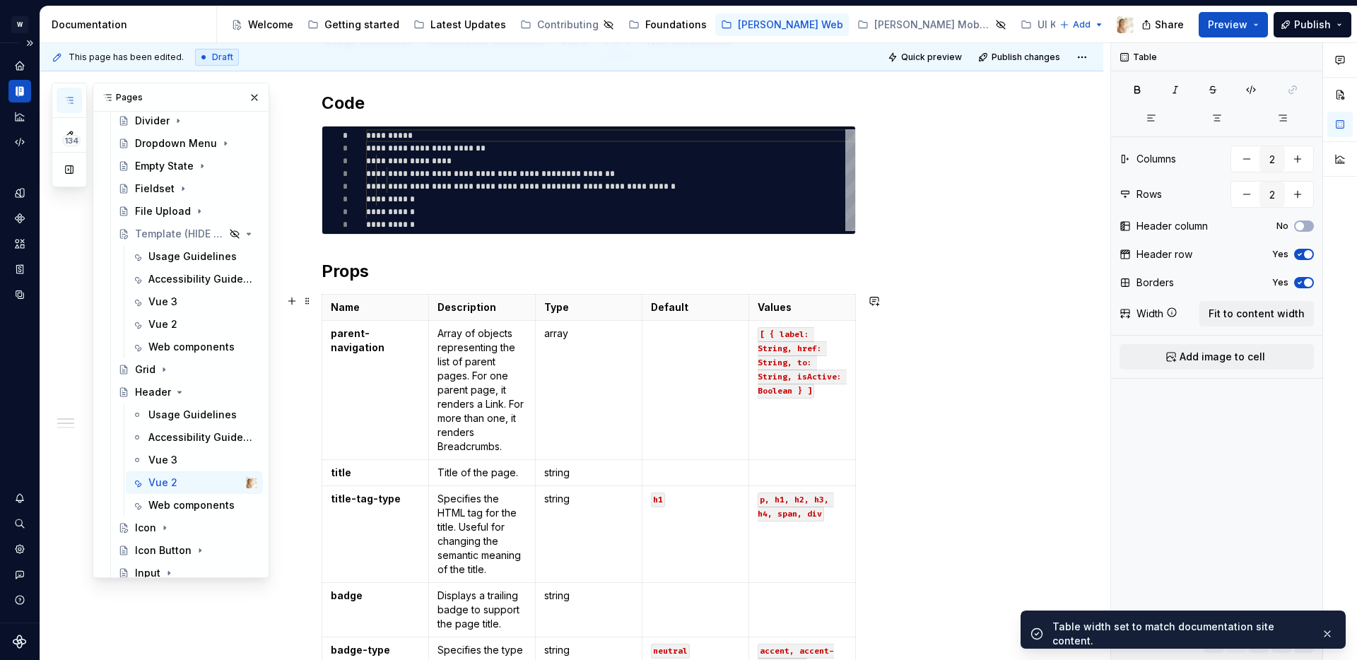
scroll to position [0, 0]
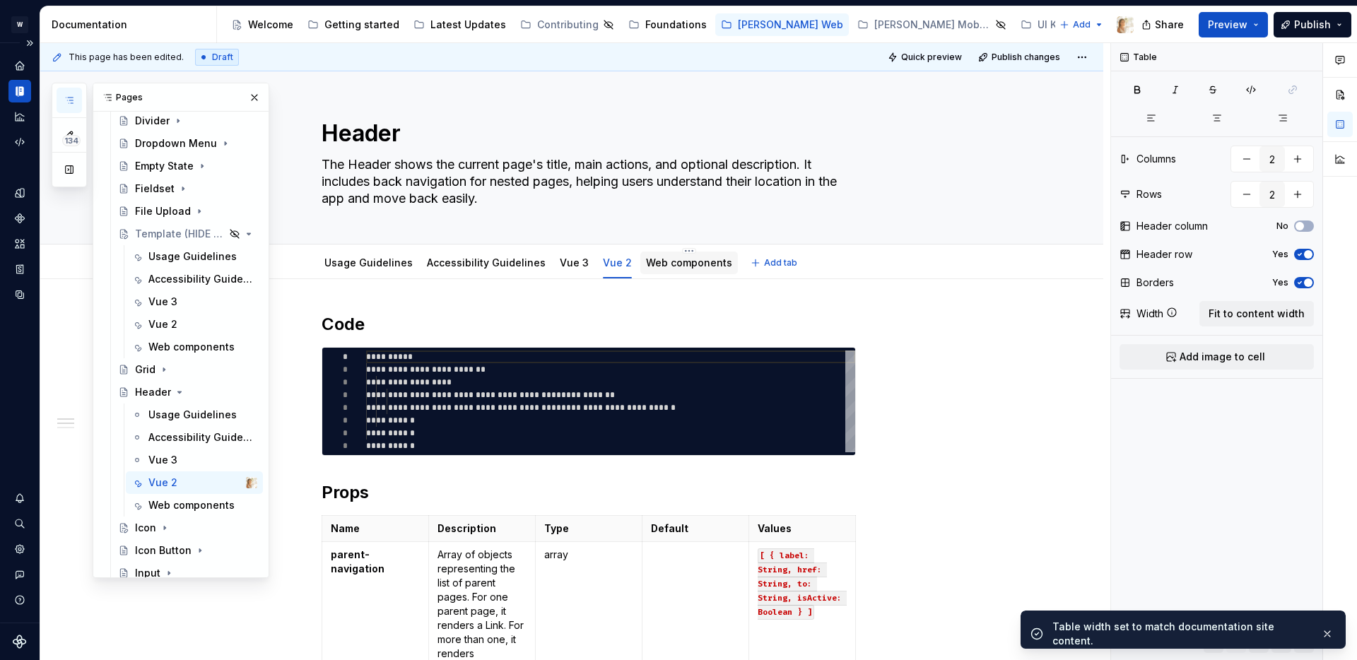
click at [672, 269] on div "Web components" at bounding box center [689, 263] width 86 height 14
click at [646, 263] on link "Web components" at bounding box center [689, 263] width 86 height 12
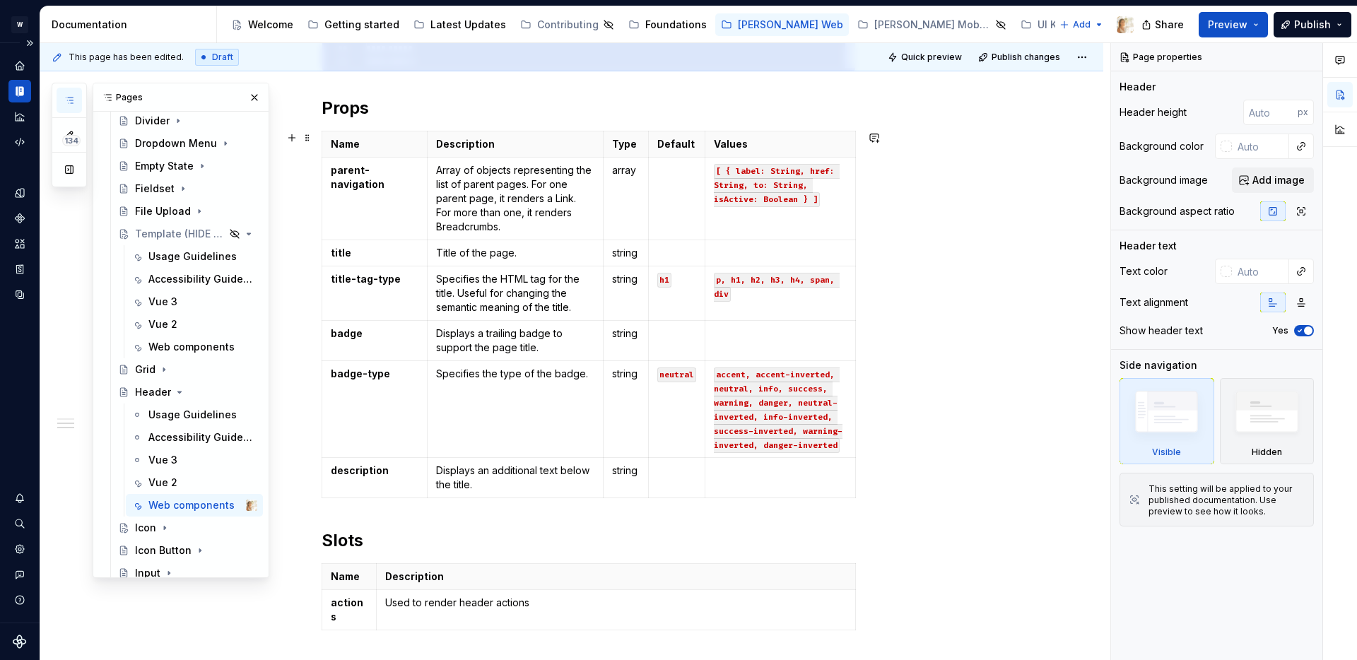
scroll to position [399, 0]
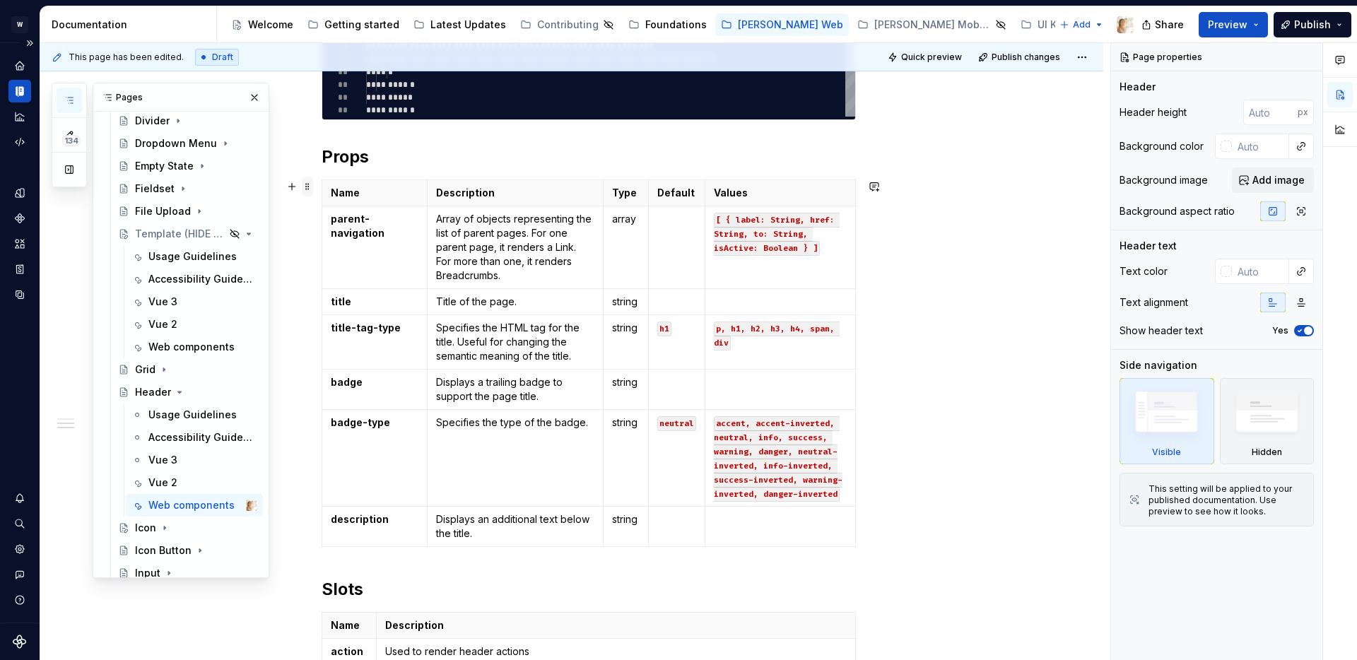
click at [313, 189] on span at bounding box center [307, 187] width 11 height 20
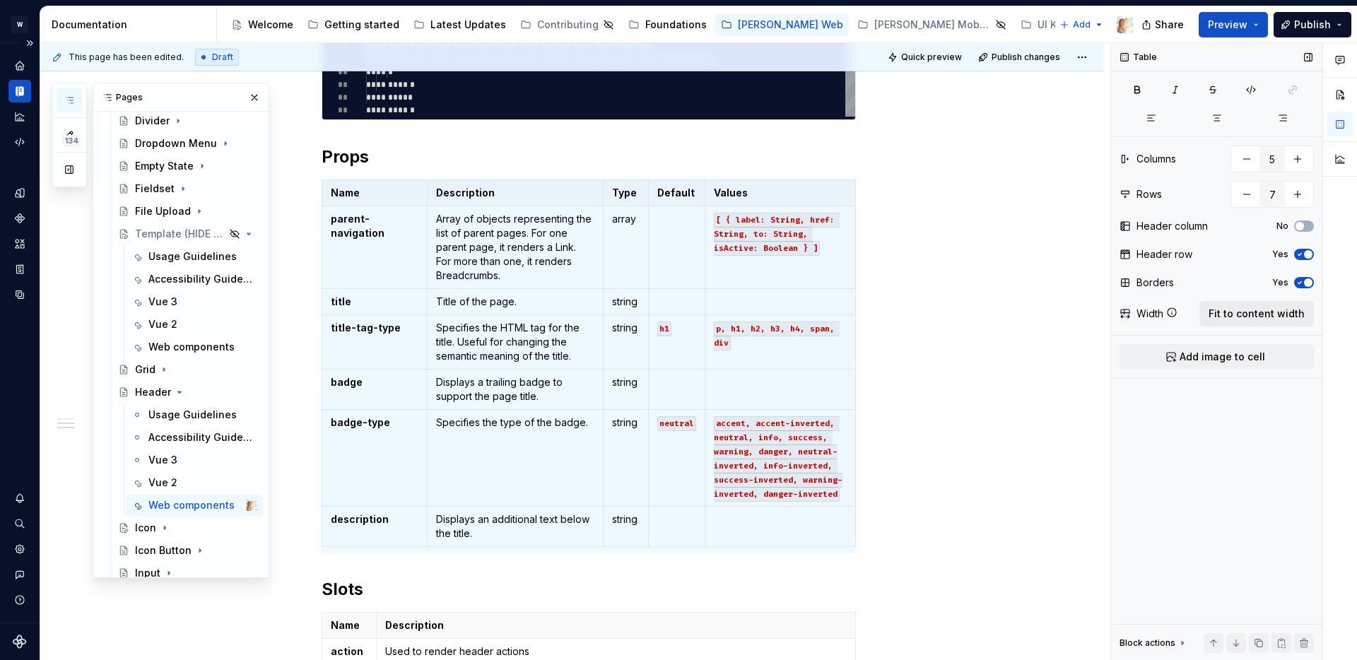
click at [1244, 307] on span "Fit to content width" at bounding box center [1257, 314] width 96 height 14
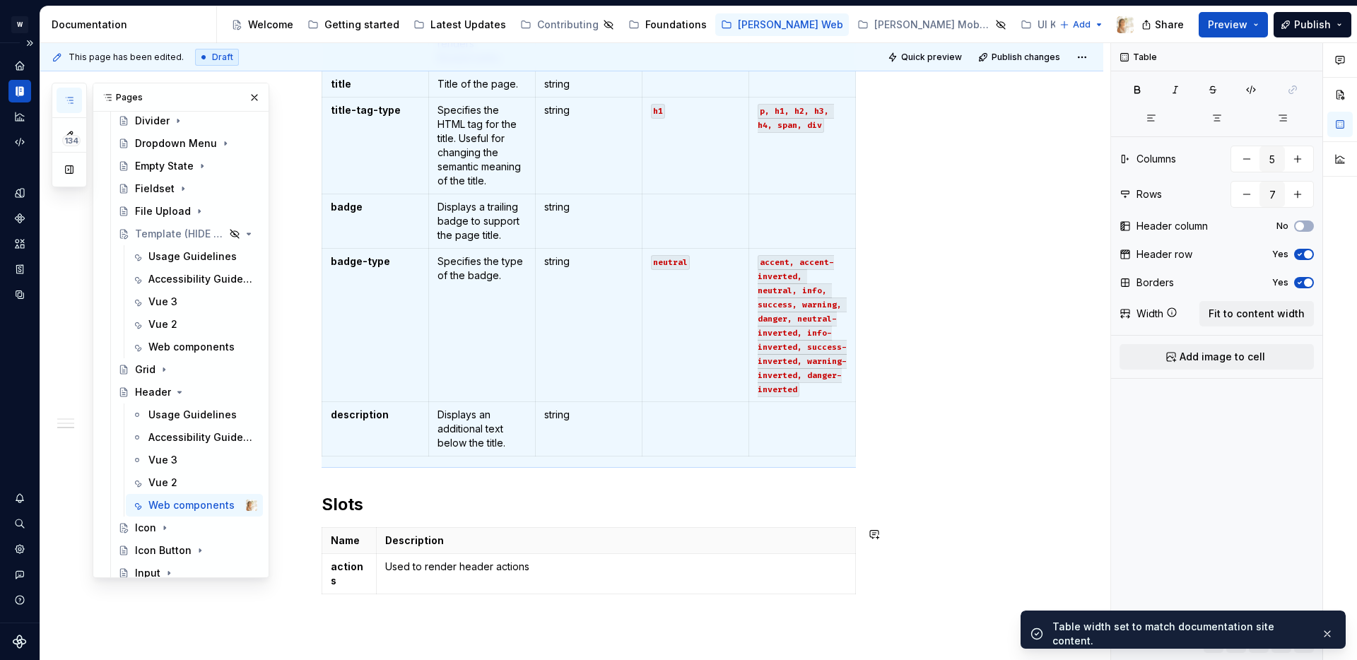
scroll to position [808, 0]
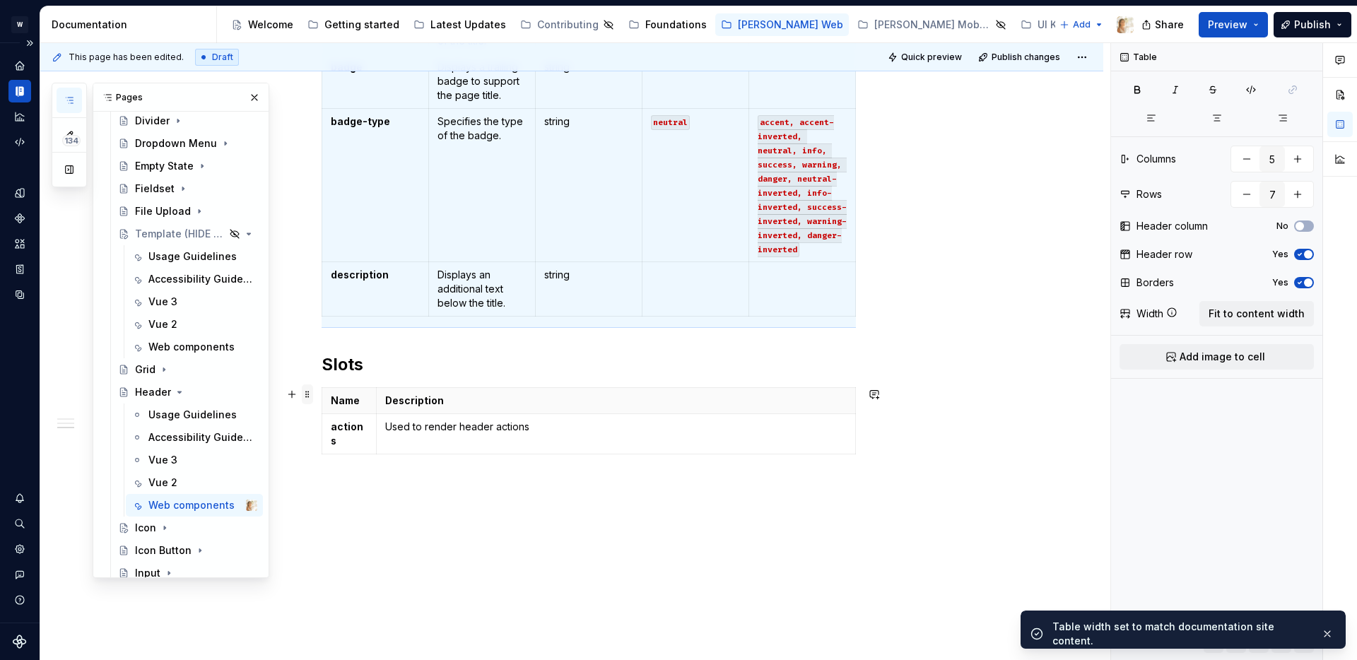
type textarea "*"
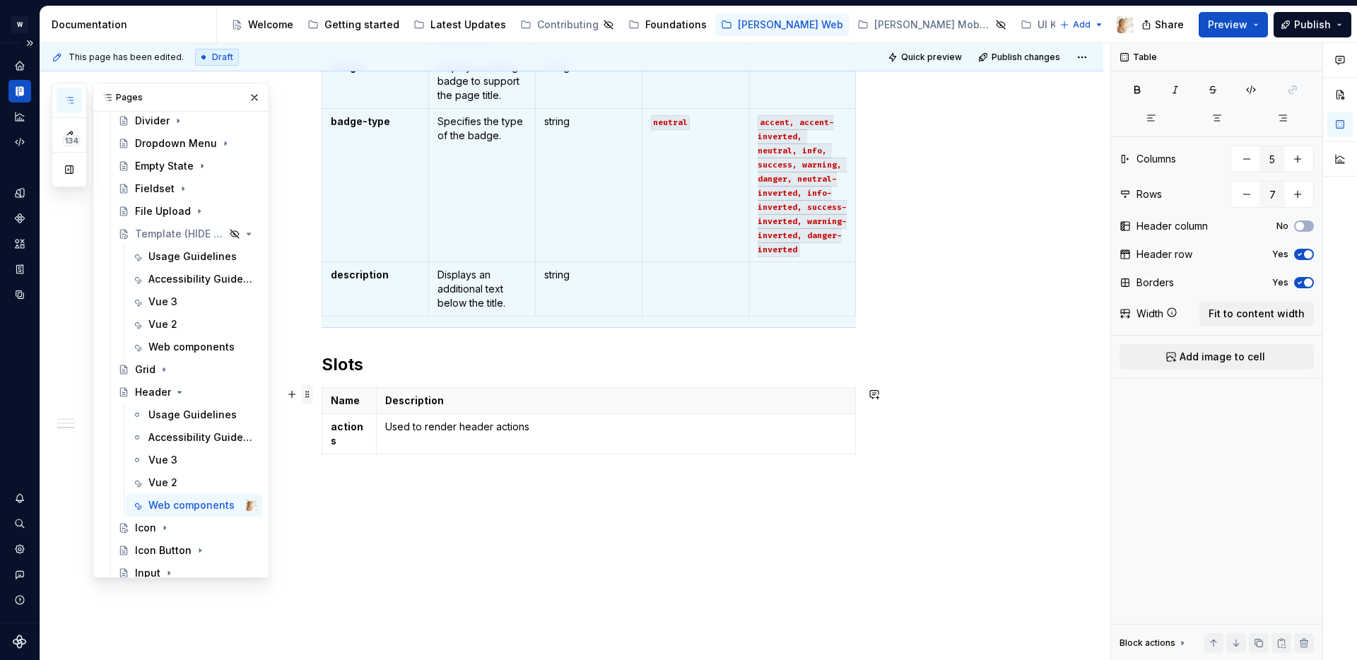
click at [312, 396] on span at bounding box center [307, 395] width 11 height 20
type input "2"
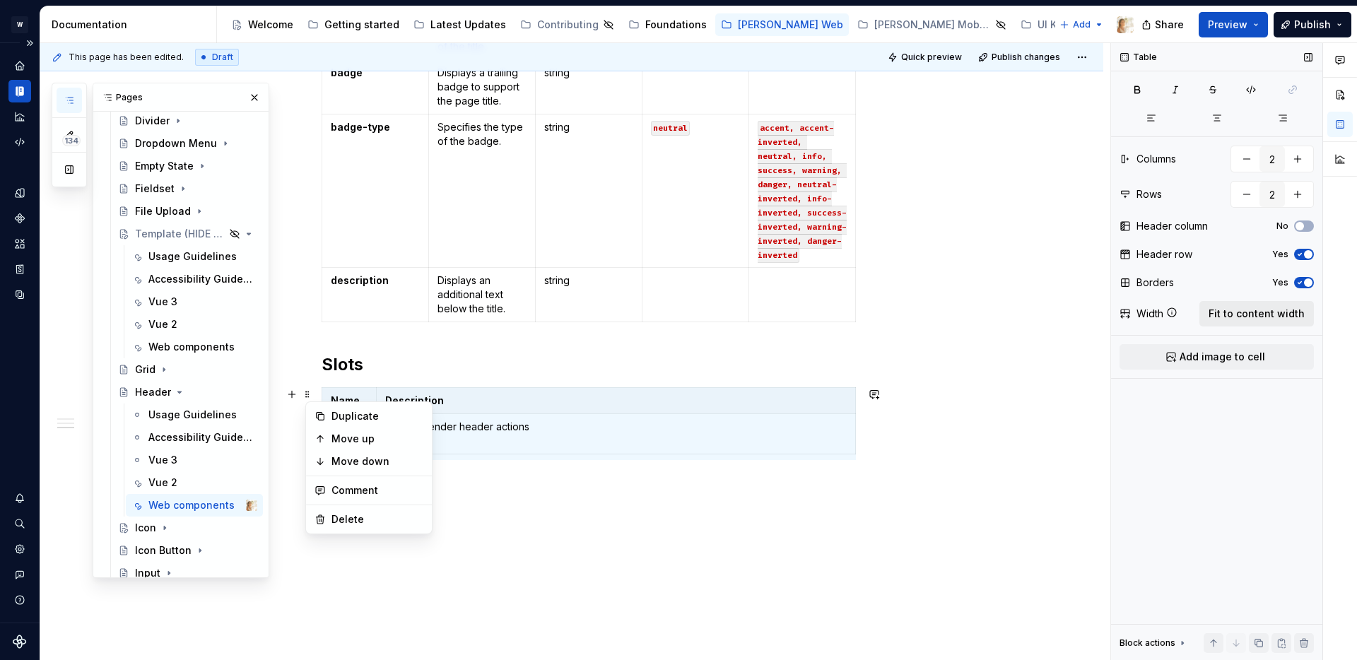
click at [1230, 315] on span "Fit to content width" at bounding box center [1257, 314] width 96 height 14
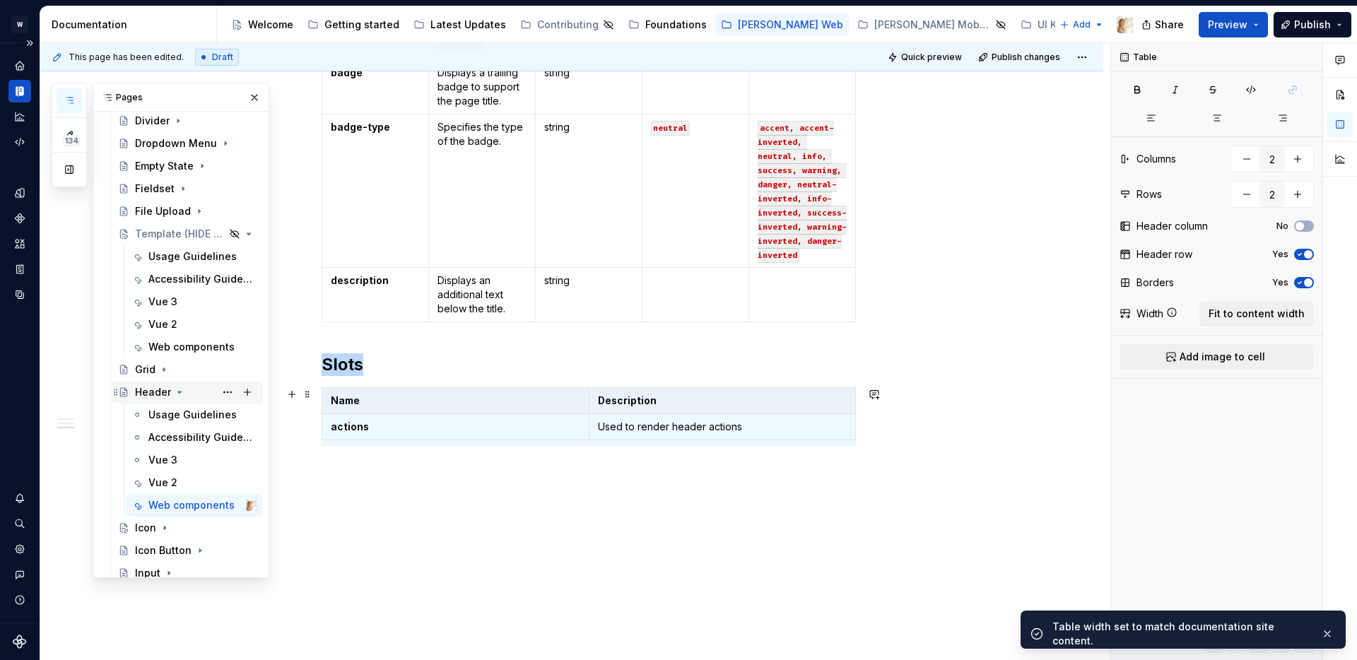
click at [180, 390] on icon "Page tree" at bounding box center [179, 392] width 11 height 11
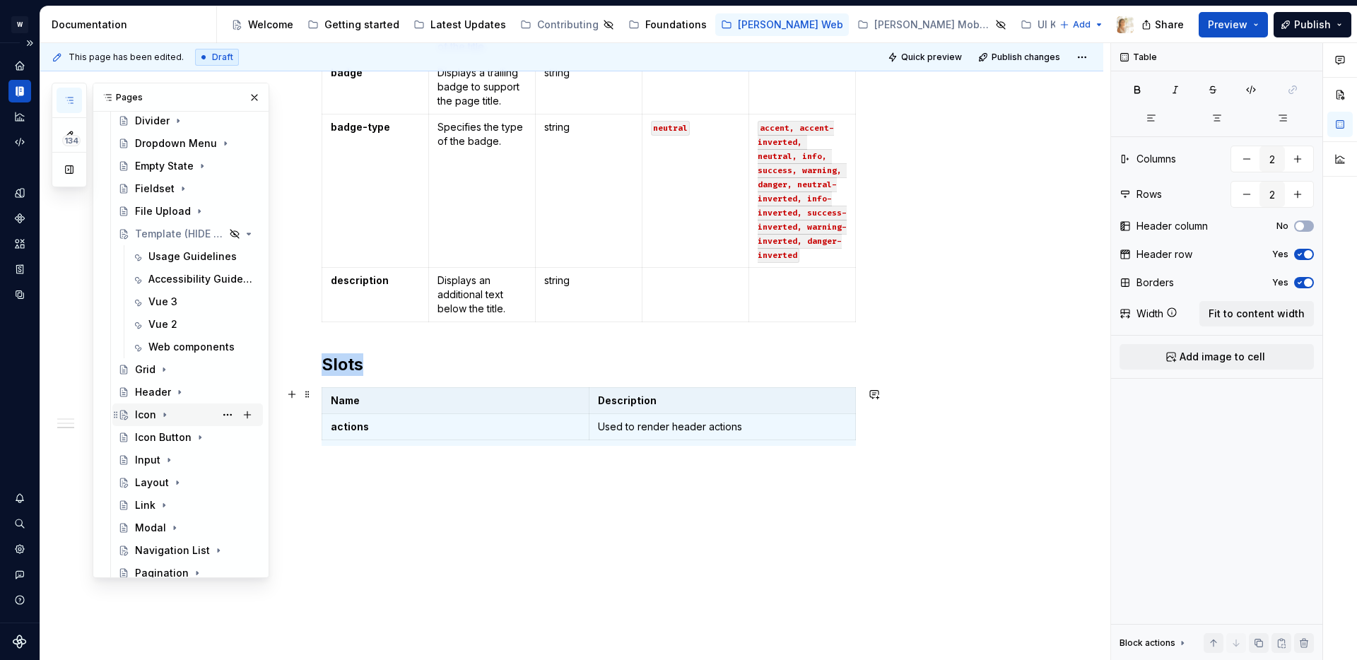
click at [163, 411] on icon "Page tree" at bounding box center [164, 414] width 11 height 11
click at [163, 480] on div "Vue 3" at bounding box center [162, 483] width 29 height 14
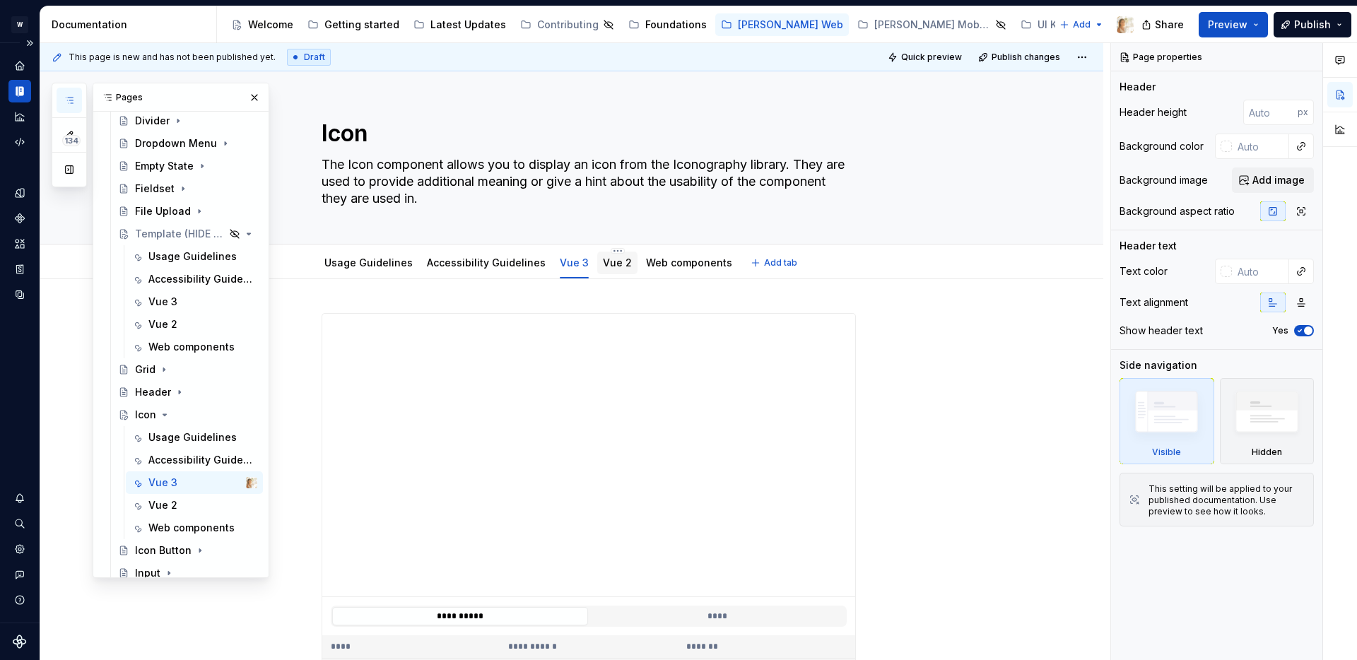
click at [597, 273] on div "Vue 2" at bounding box center [617, 263] width 40 height 23
click at [609, 265] on link "Vue 2" at bounding box center [617, 263] width 29 height 12
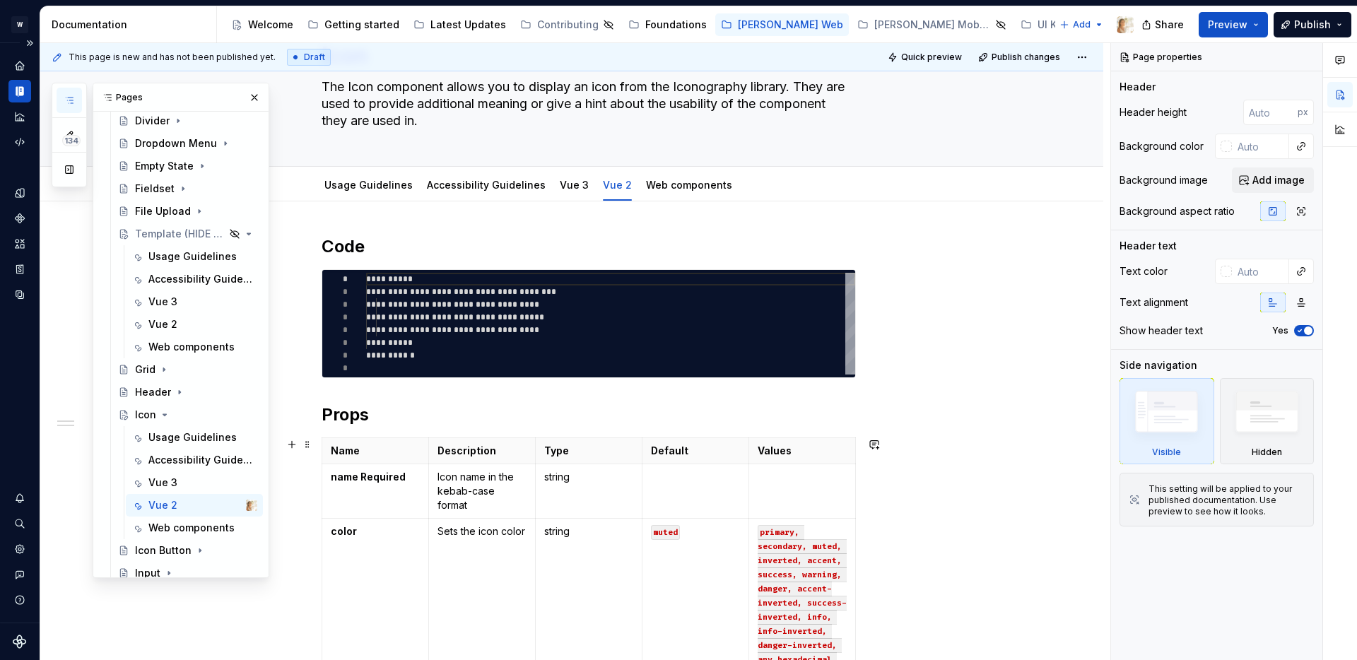
scroll to position [124, 0]
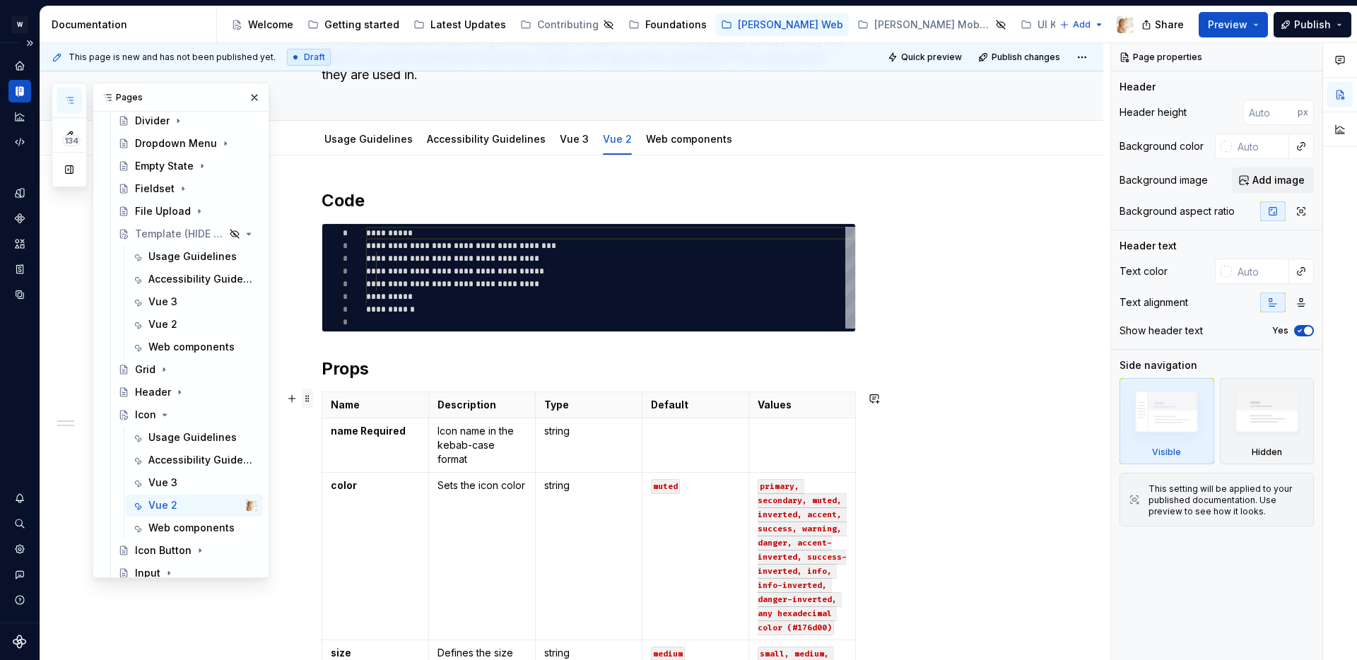
click at [310, 397] on span at bounding box center [307, 399] width 11 height 20
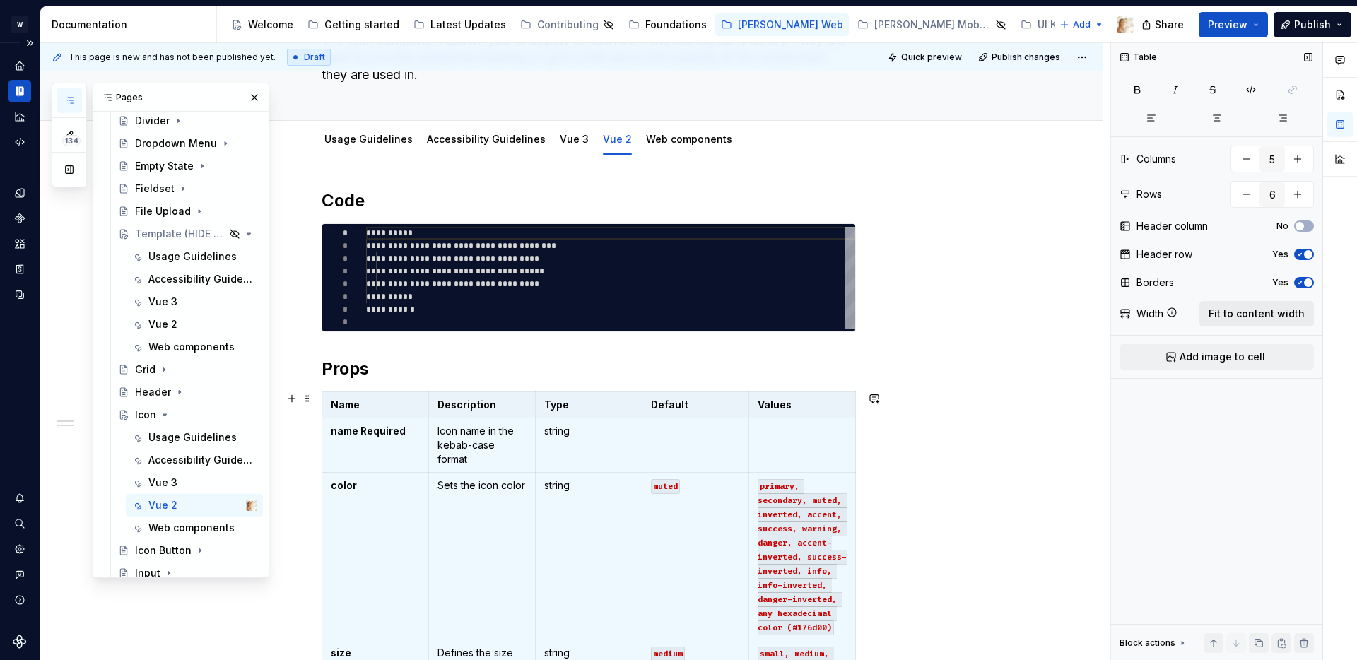
click at [1258, 312] on span "Fit to content width" at bounding box center [1257, 314] width 96 height 14
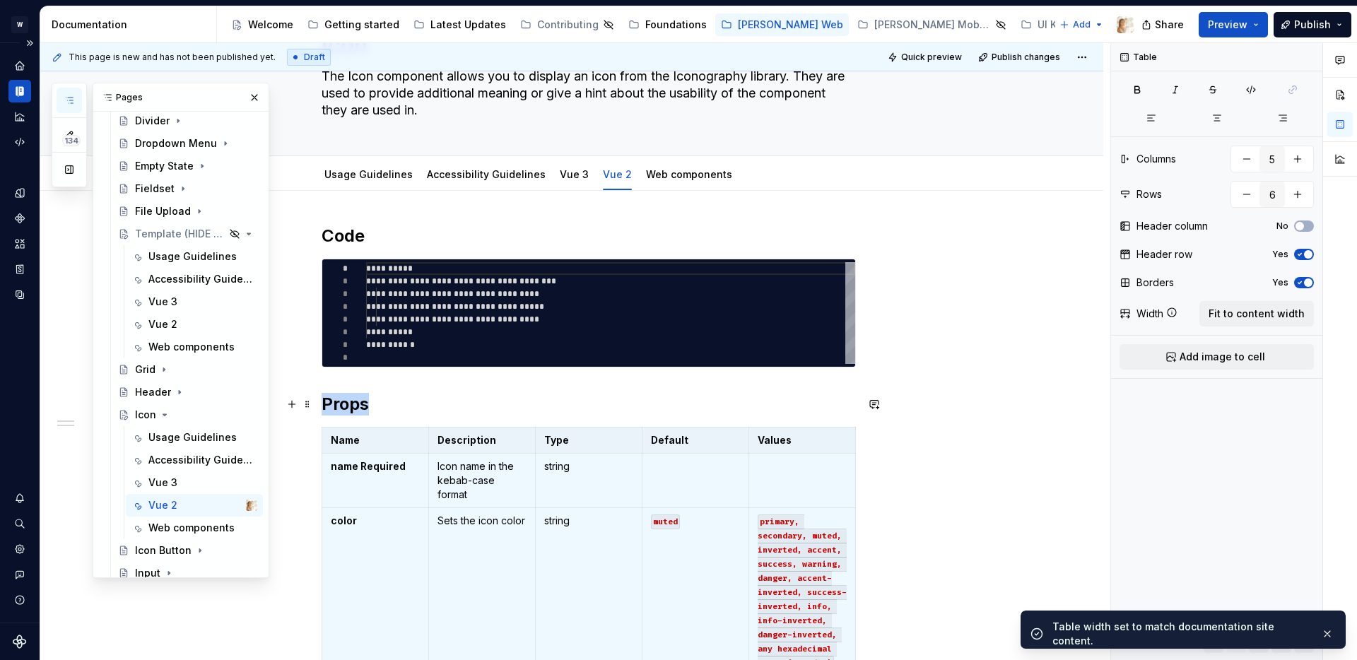
scroll to position [0, 0]
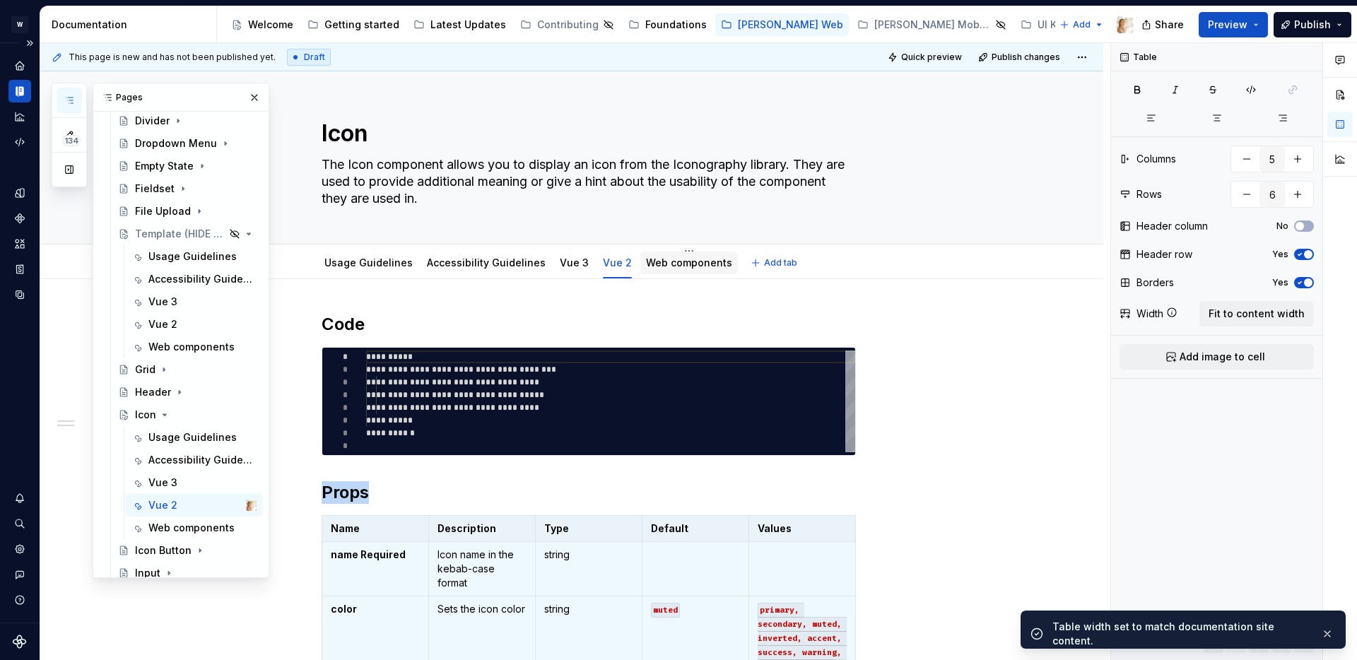
click at [646, 259] on link "Web components" at bounding box center [689, 263] width 86 height 12
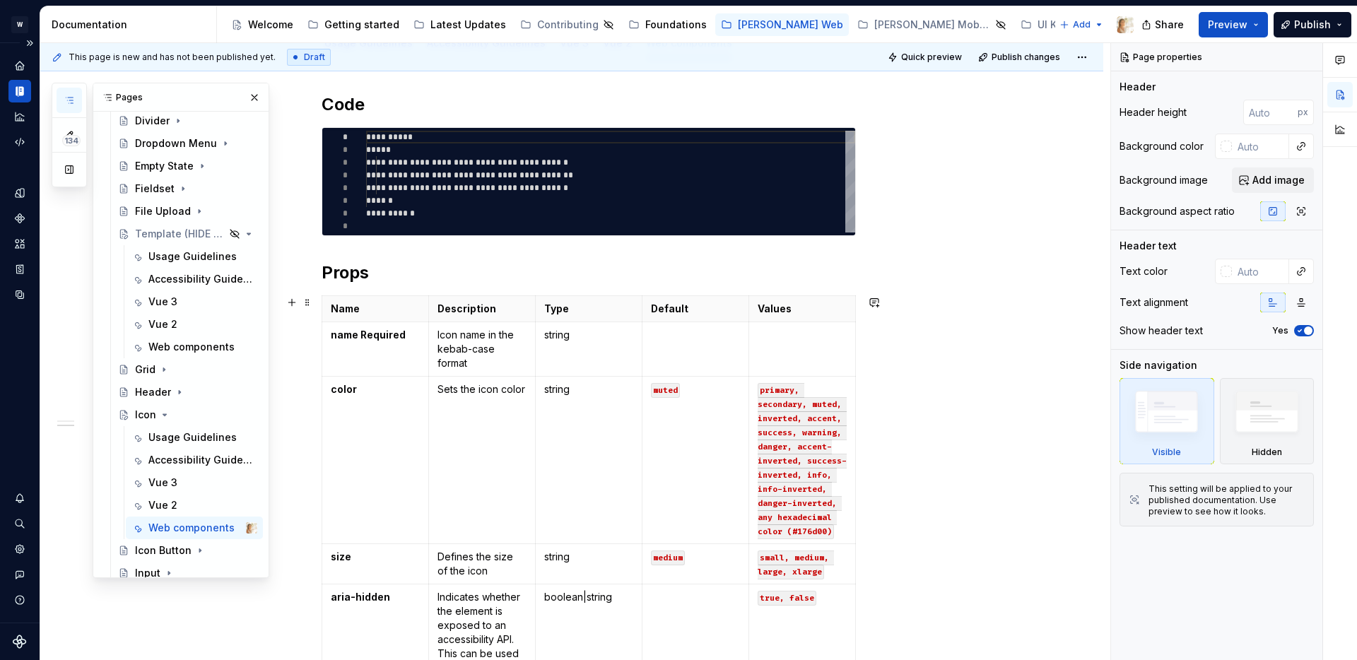
scroll to position [324, 0]
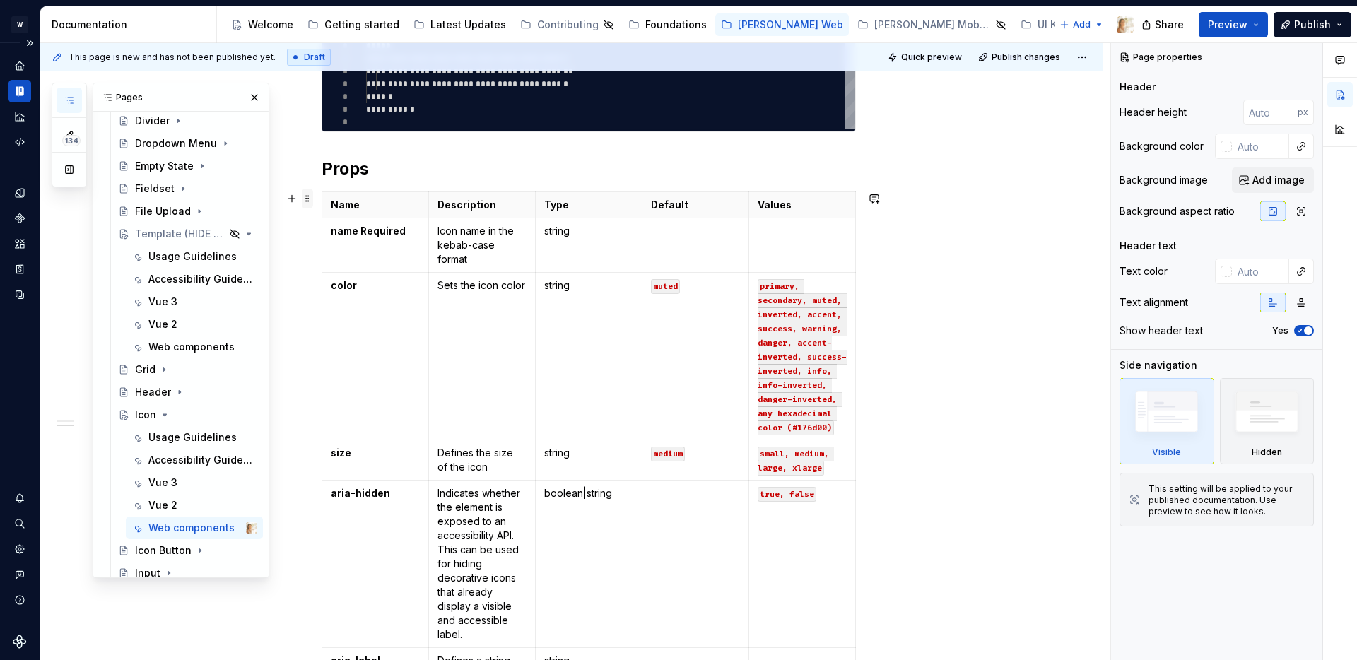
click at [310, 200] on span at bounding box center [307, 199] width 11 height 20
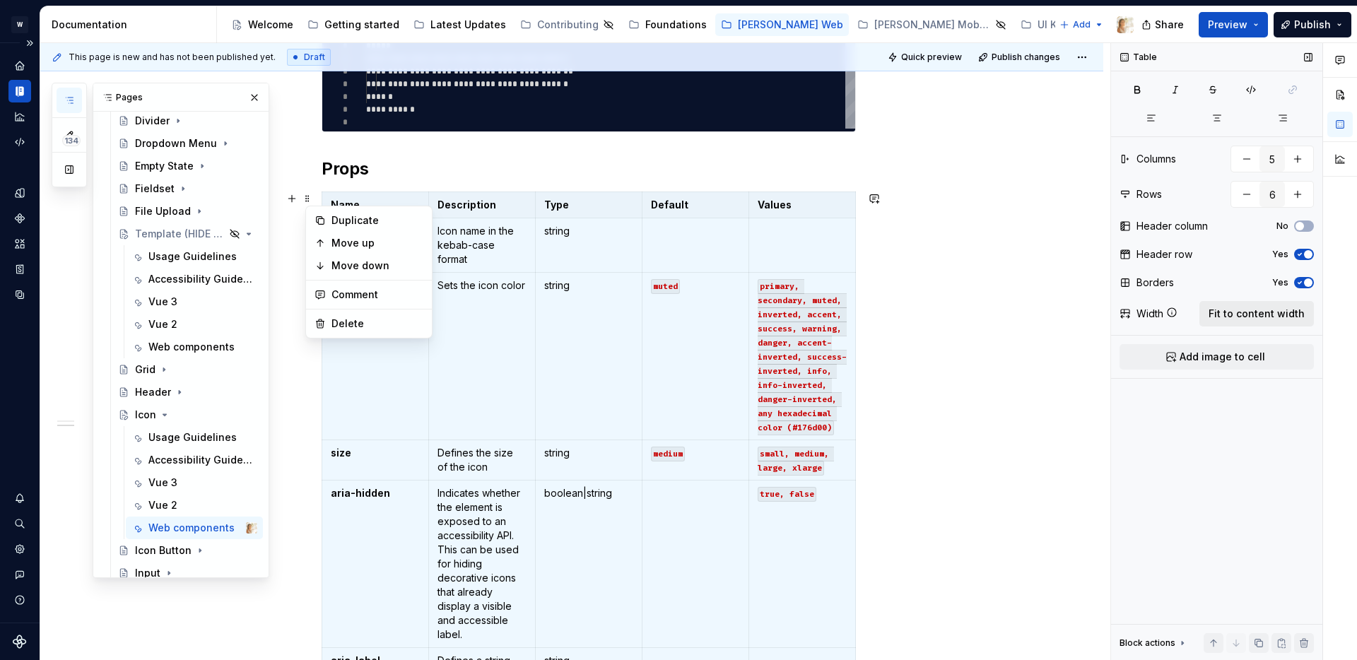
click at [1274, 323] on button "Fit to content width" at bounding box center [1257, 313] width 115 height 25
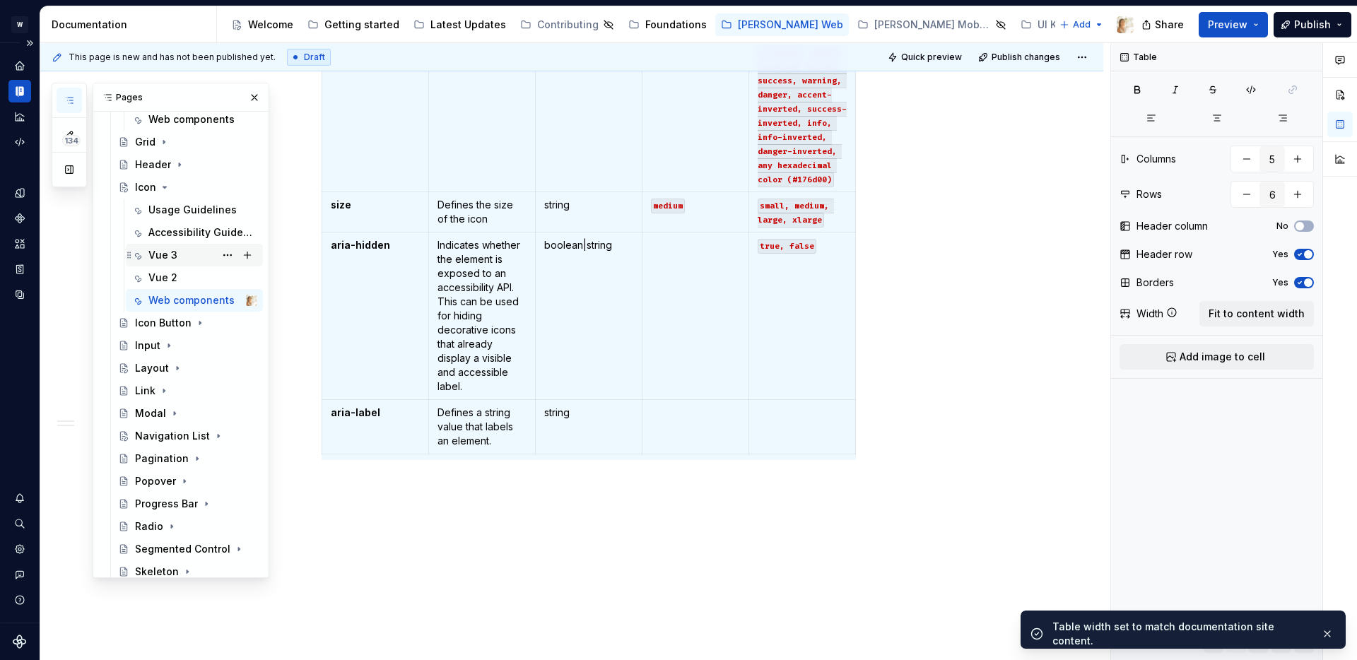
scroll to position [853, 0]
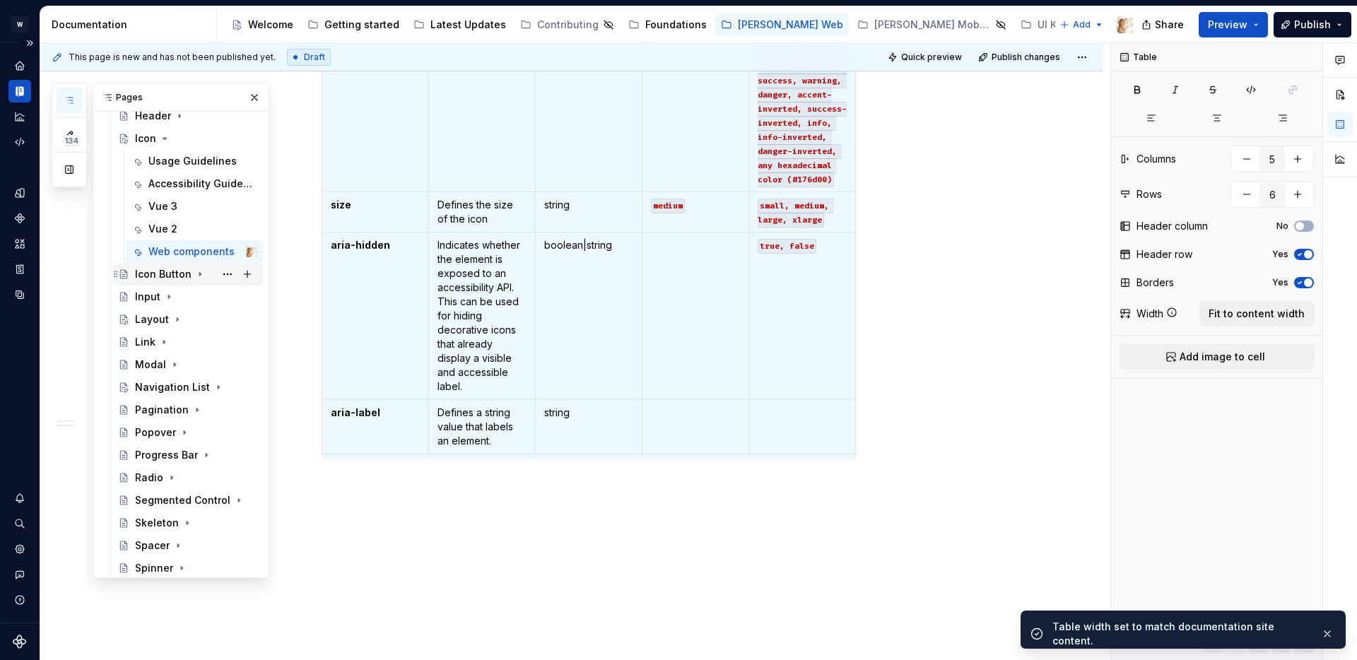
click at [196, 271] on icon "Page tree" at bounding box center [199, 274] width 11 height 11
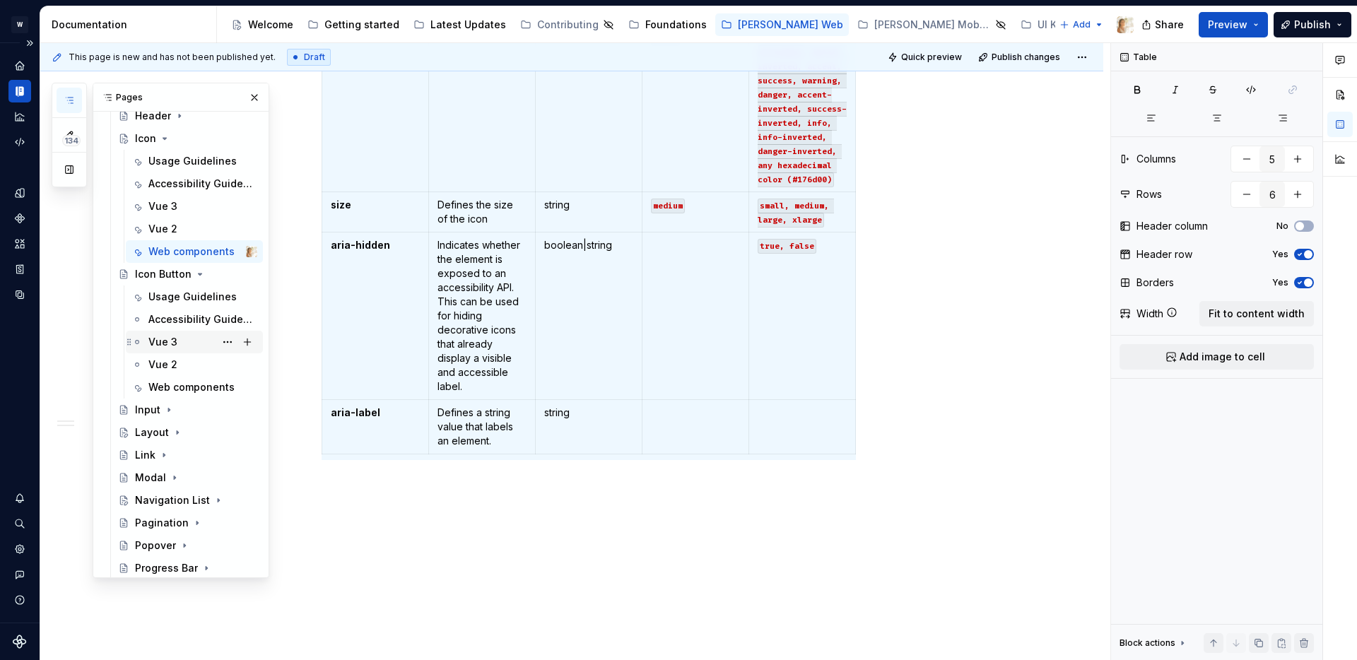
click at [165, 338] on div "Vue 3" at bounding box center [162, 342] width 29 height 14
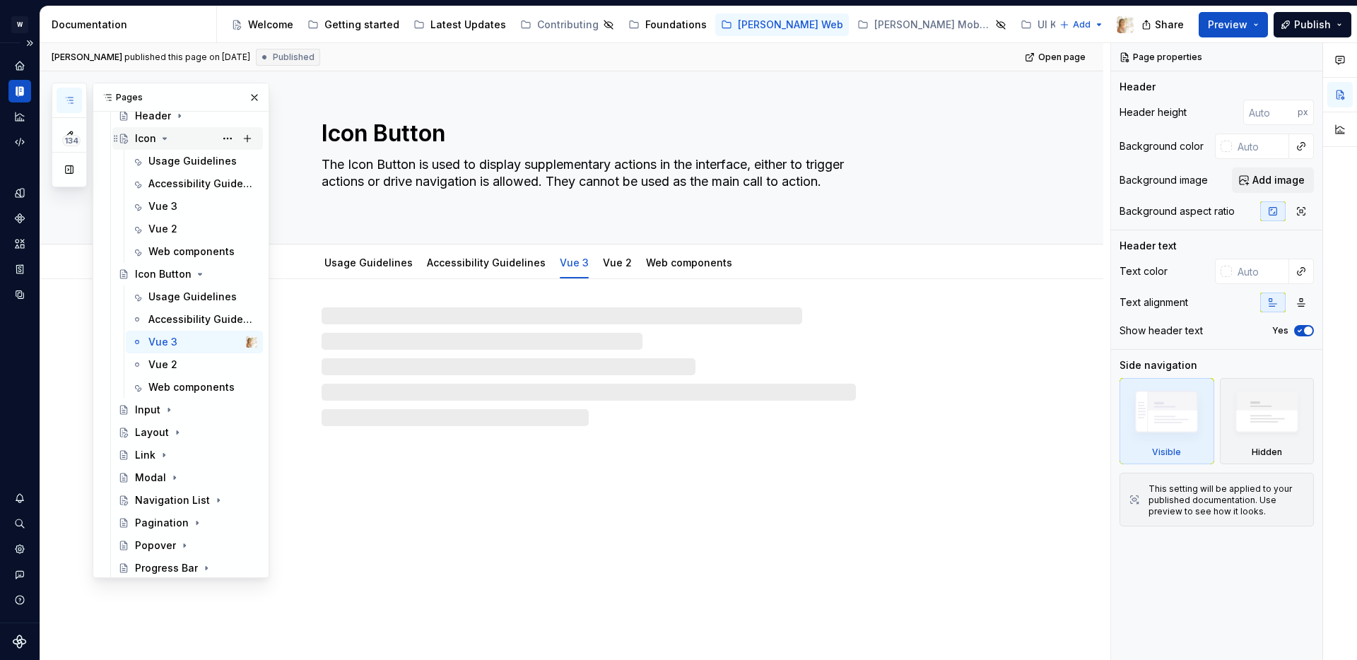
click at [161, 136] on icon "Page tree" at bounding box center [164, 138] width 11 height 11
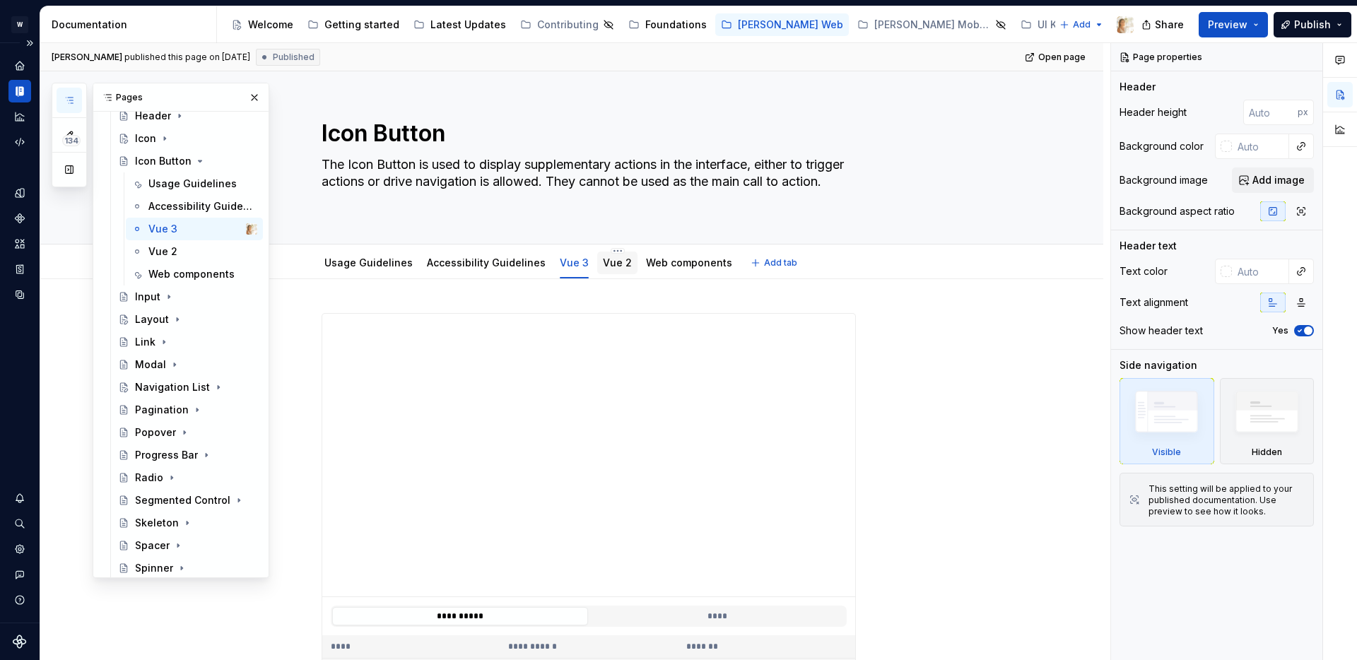
click at [607, 267] on link "Vue 2" at bounding box center [617, 263] width 29 height 12
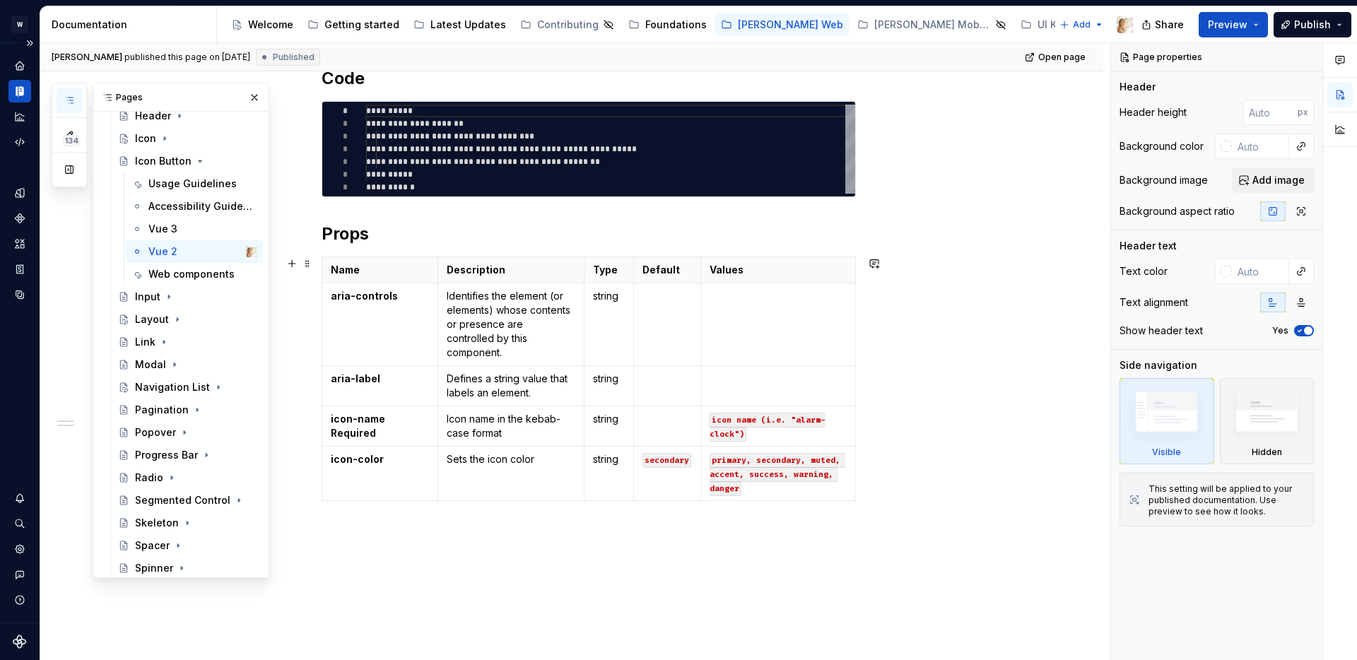
scroll to position [293, 0]
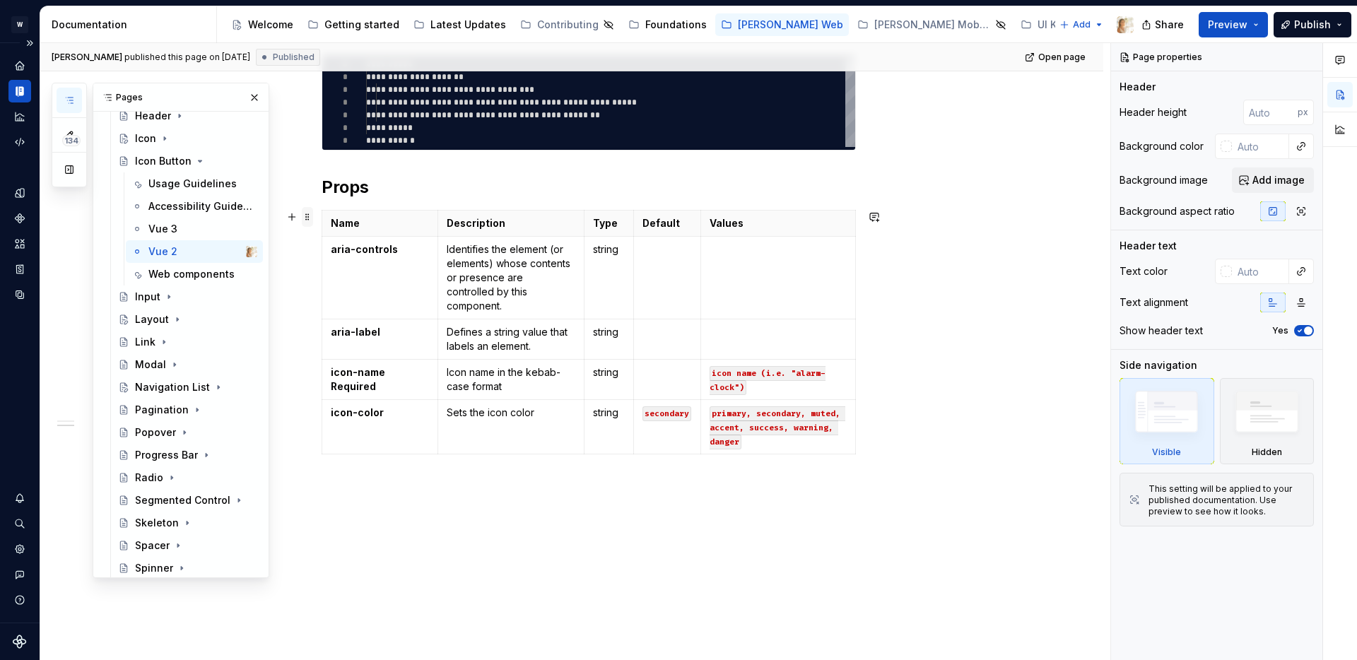
click at [312, 218] on span at bounding box center [307, 217] width 11 height 20
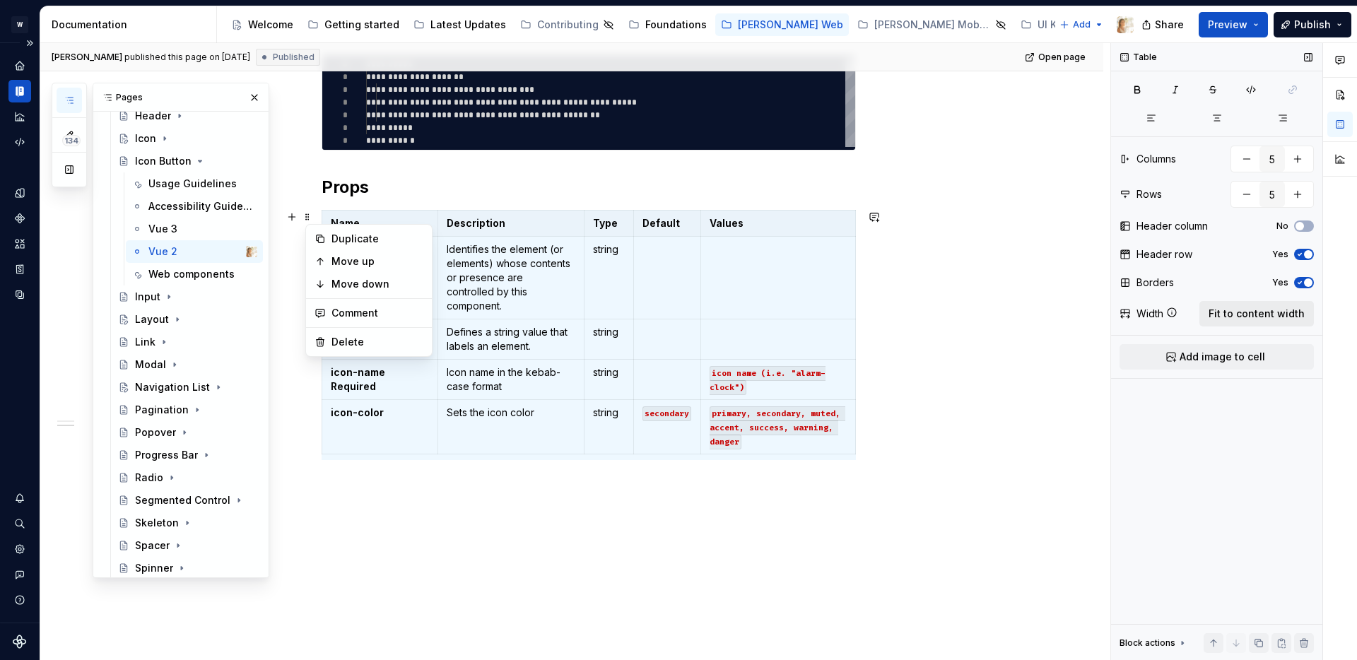
click at [1257, 311] on span "Fit to content width" at bounding box center [1257, 314] width 96 height 14
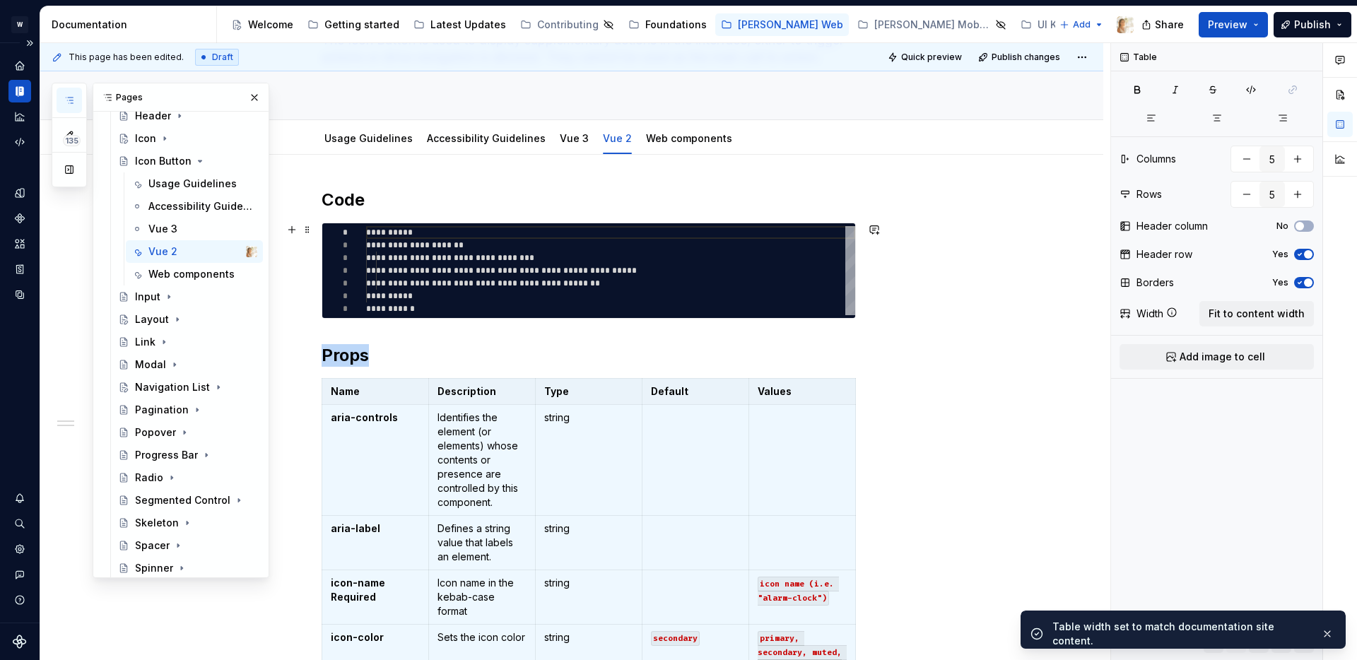
scroll to position [0, 0]
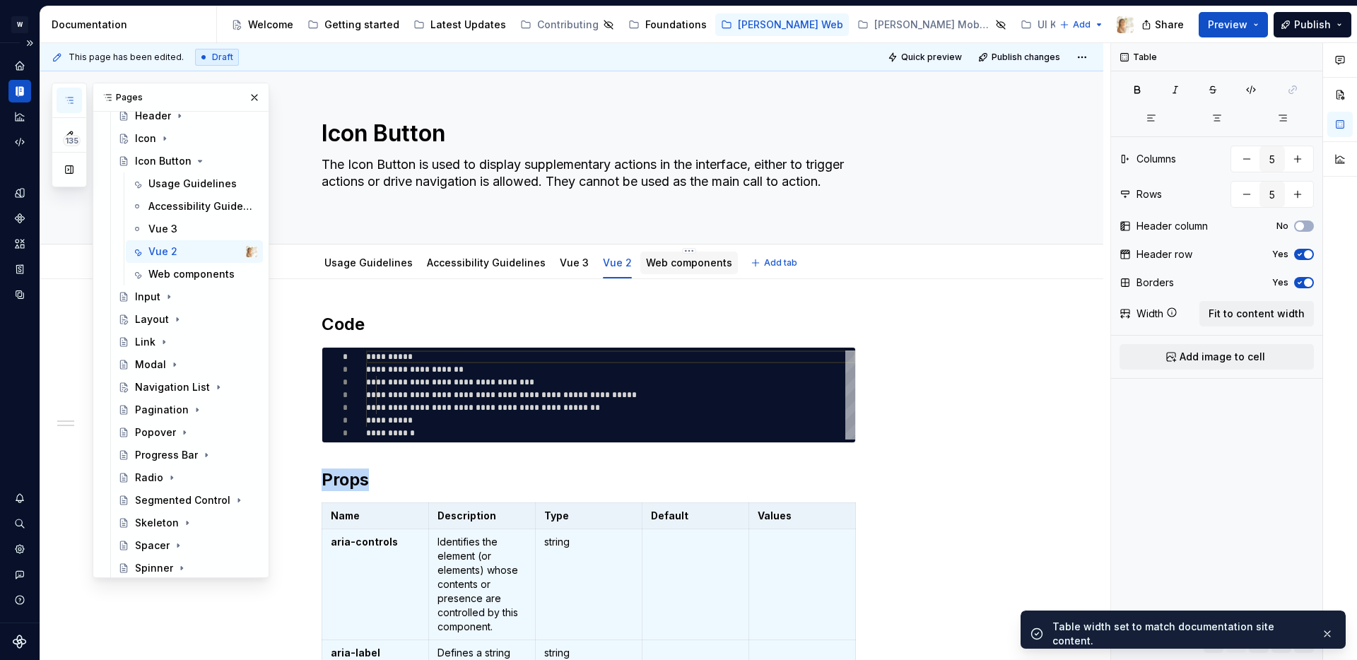
click at [655, 265] on link "Web components" at bounding box center [689, 263] width 86 height 12
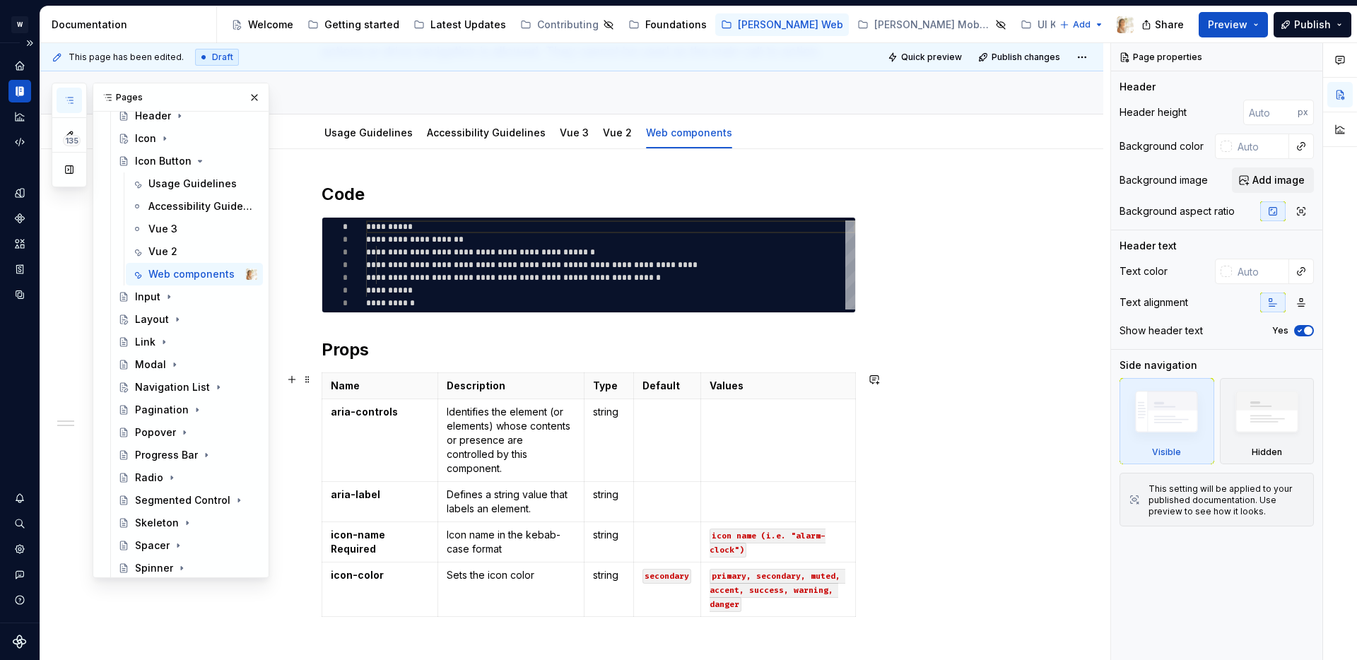
scroll to position [192, 0]
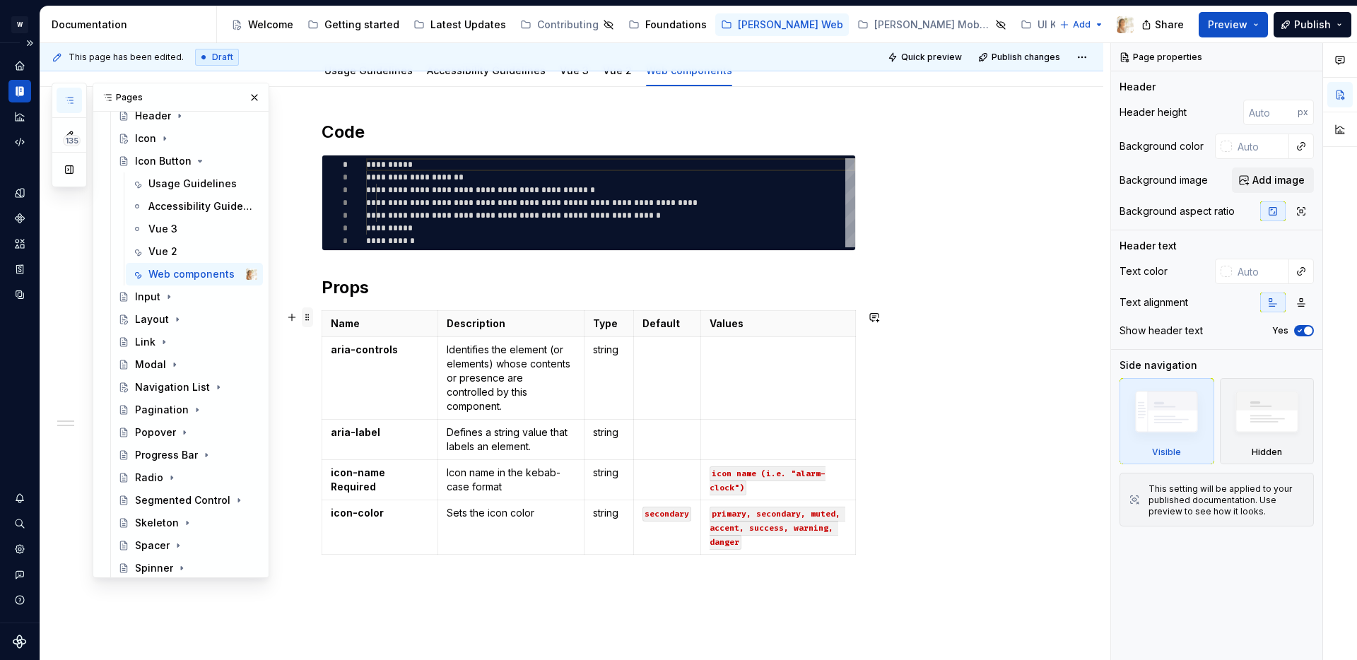
click at [312, 319] on span at bounding box center [307, 318] width 11 height 20
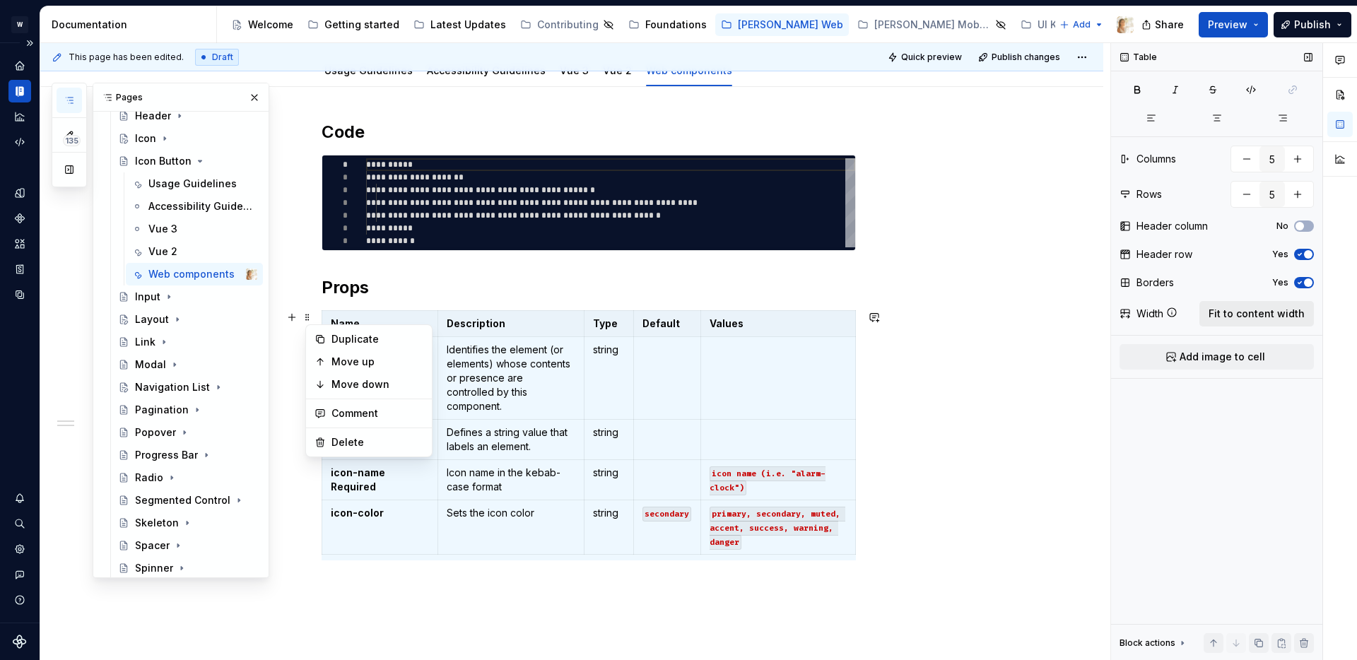
click at [1240, 311] on span "Fit to content width" at bounding box center [1257, 314] width 96 height 14
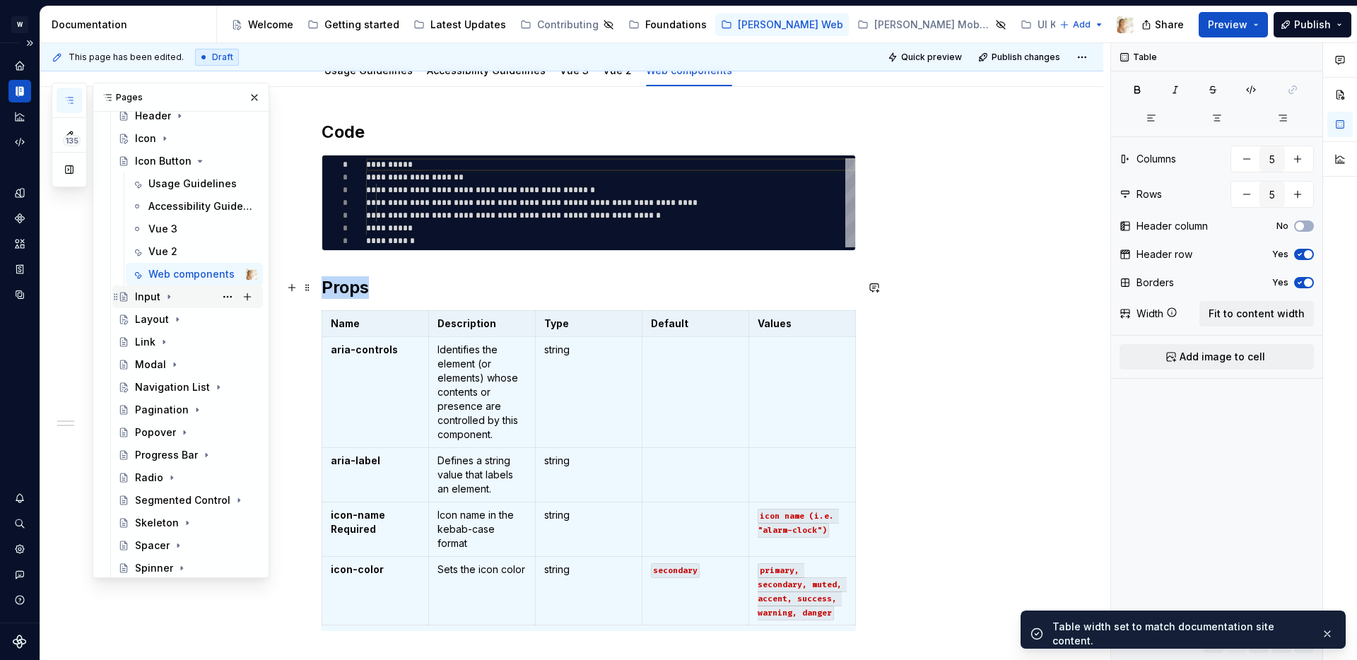
click at [165, 296] on icon "Page tree" at bounding box center [168, 296] width 11 height 11
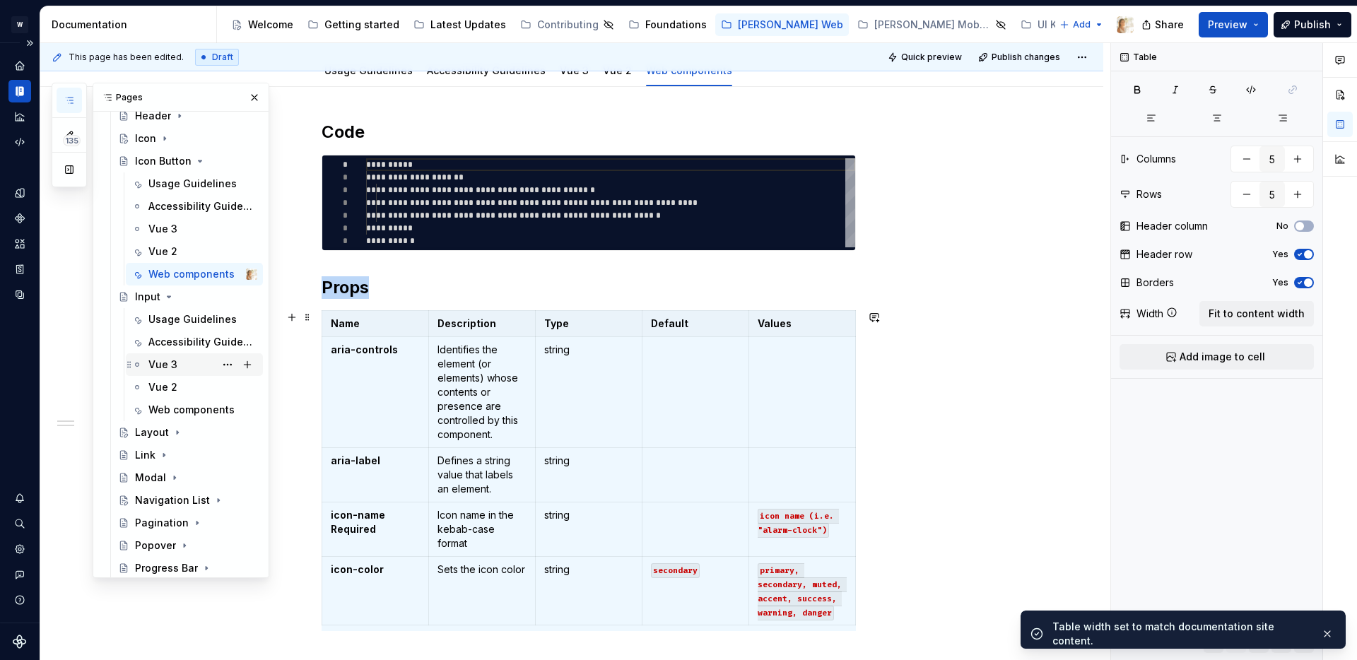
click at [167, 361] on div "Vue 3" at bounding box center [162, 365] width 29 height 14
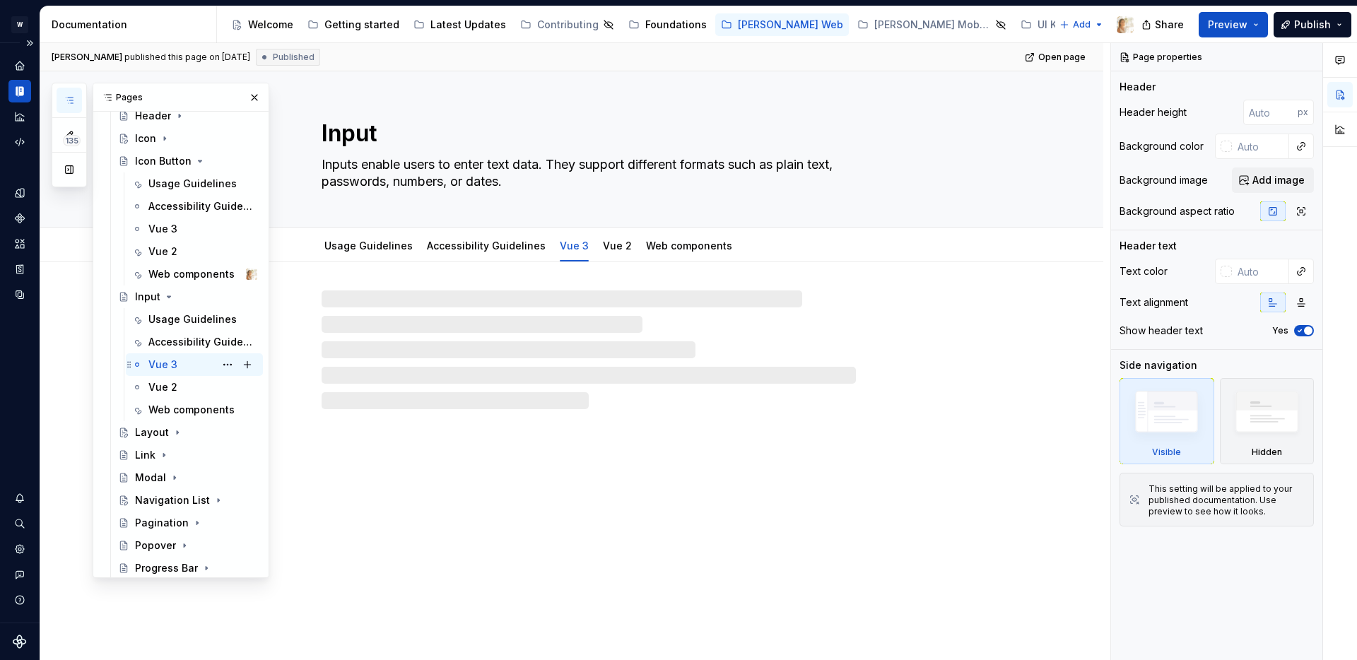
click at [166, 361] on div "Vue 3" at bounding box center [162, 365] width 29 height 14
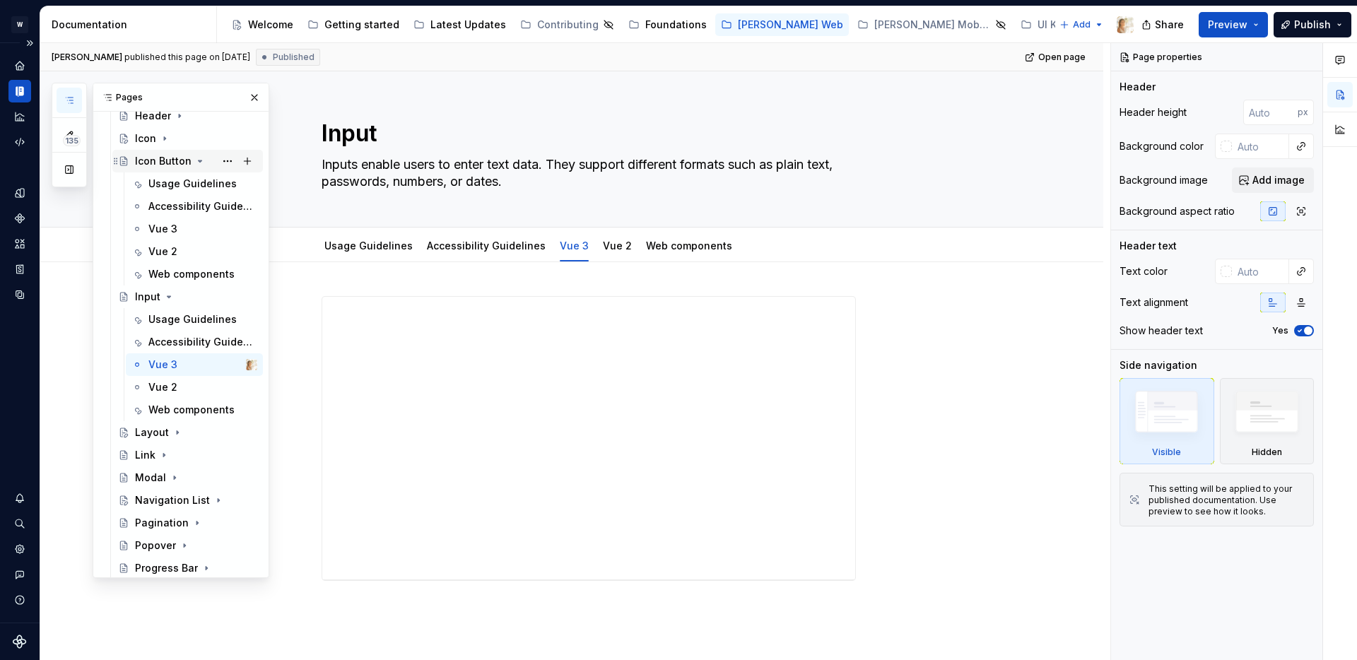
click at [196, 159] on icon "Page tree" at bounding box center [199, 161] width 11 height 11
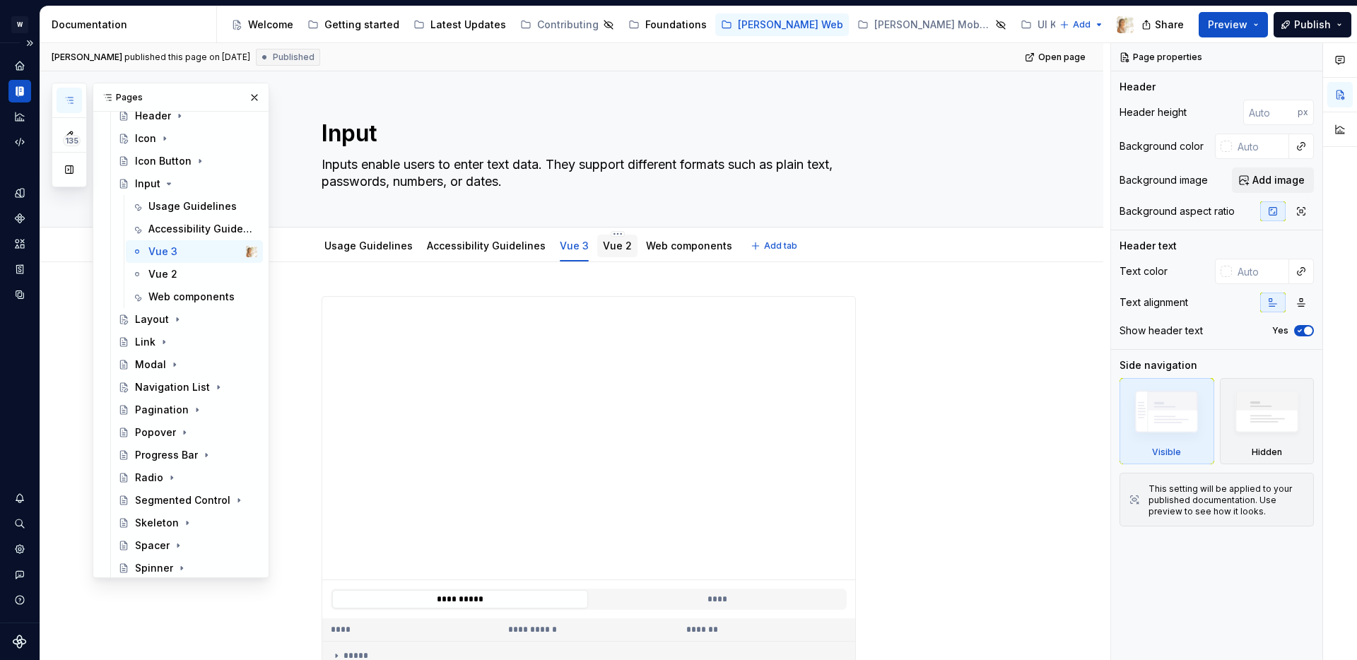
click at [603, 250] on link "Vue 2" at bounding box center [617, 246] width 29 height 12
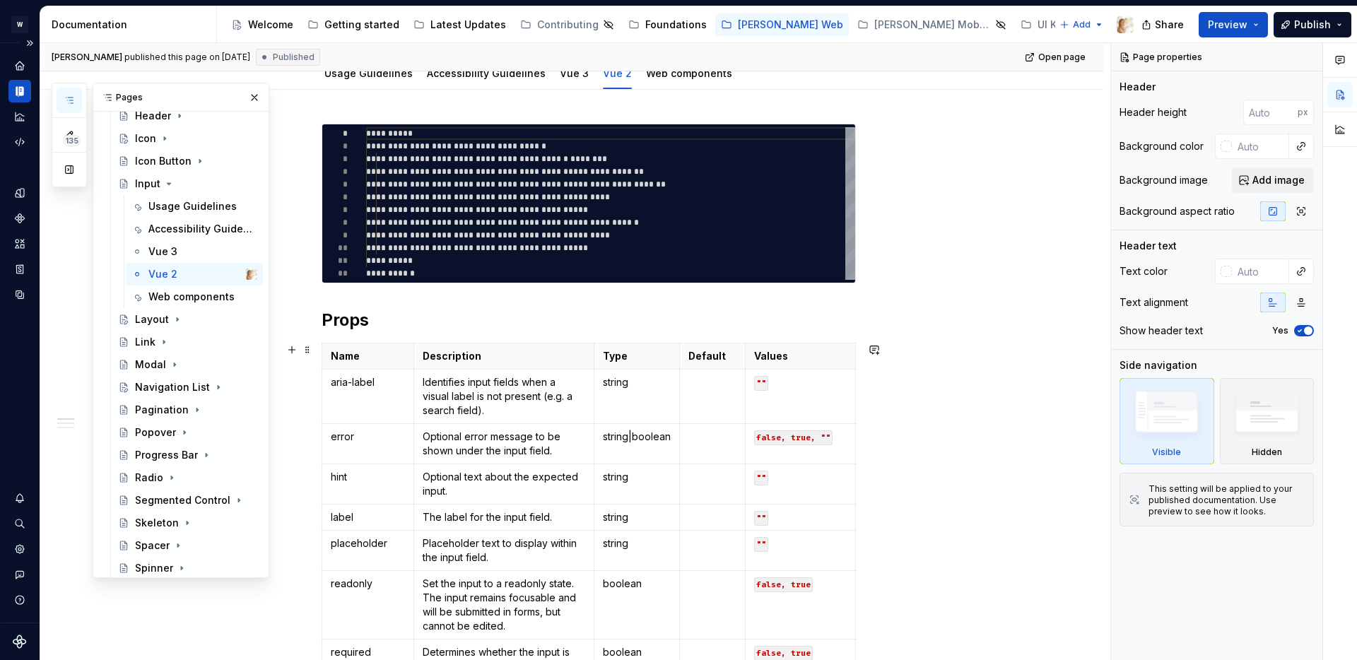
scroll to position [185, 0]
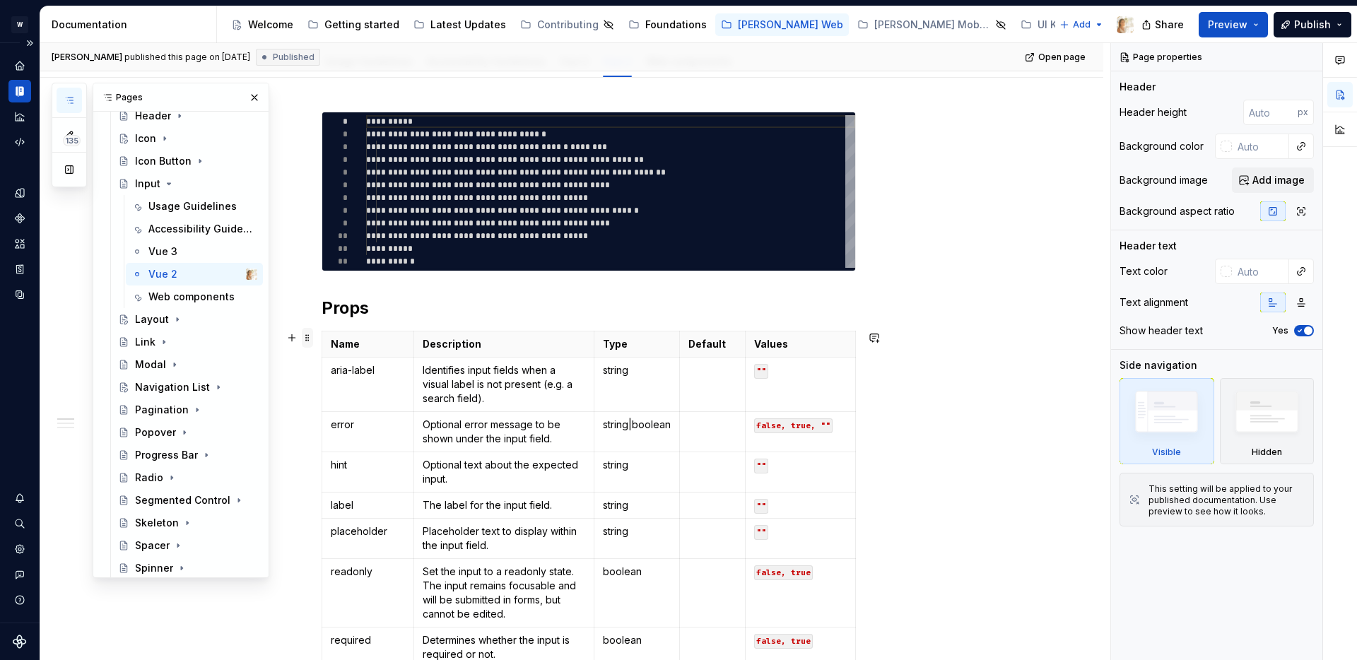
click at [312, 336] on span at bounding box center [307, 338] width 11 height 20
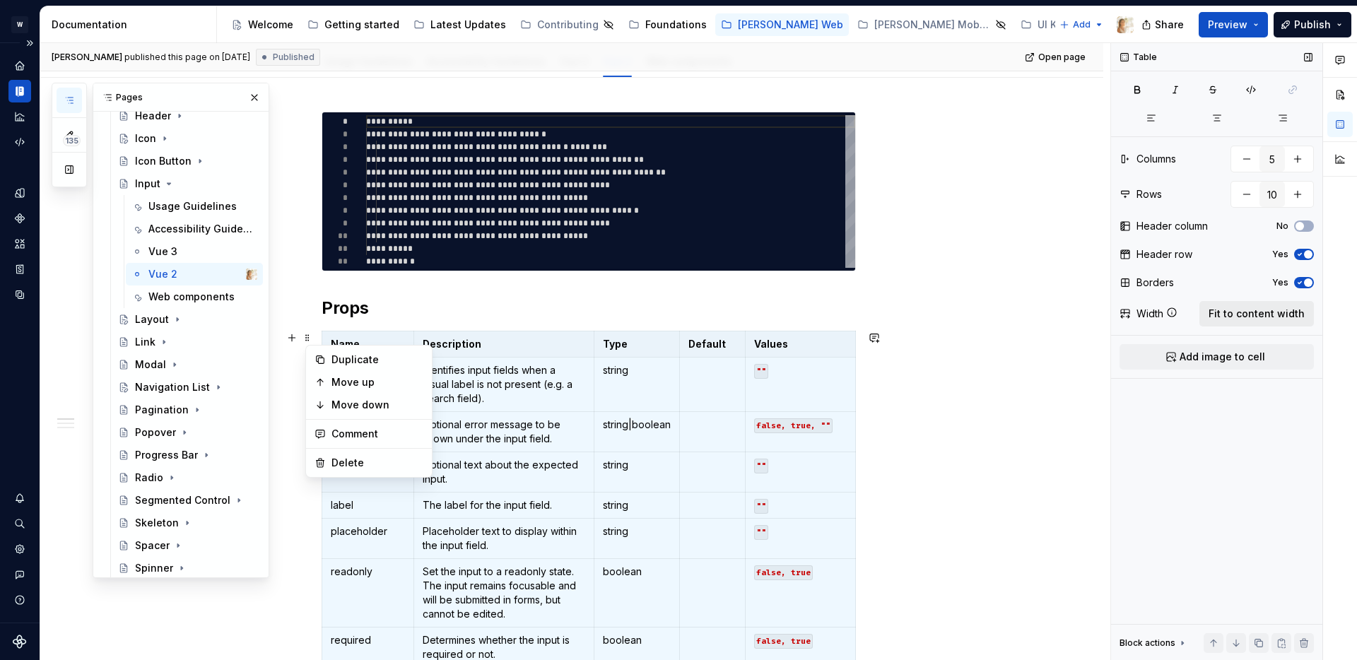
click at [1253, 315] on span "Fit to content width" at bounding box center [1257, 314] width 96 height 14
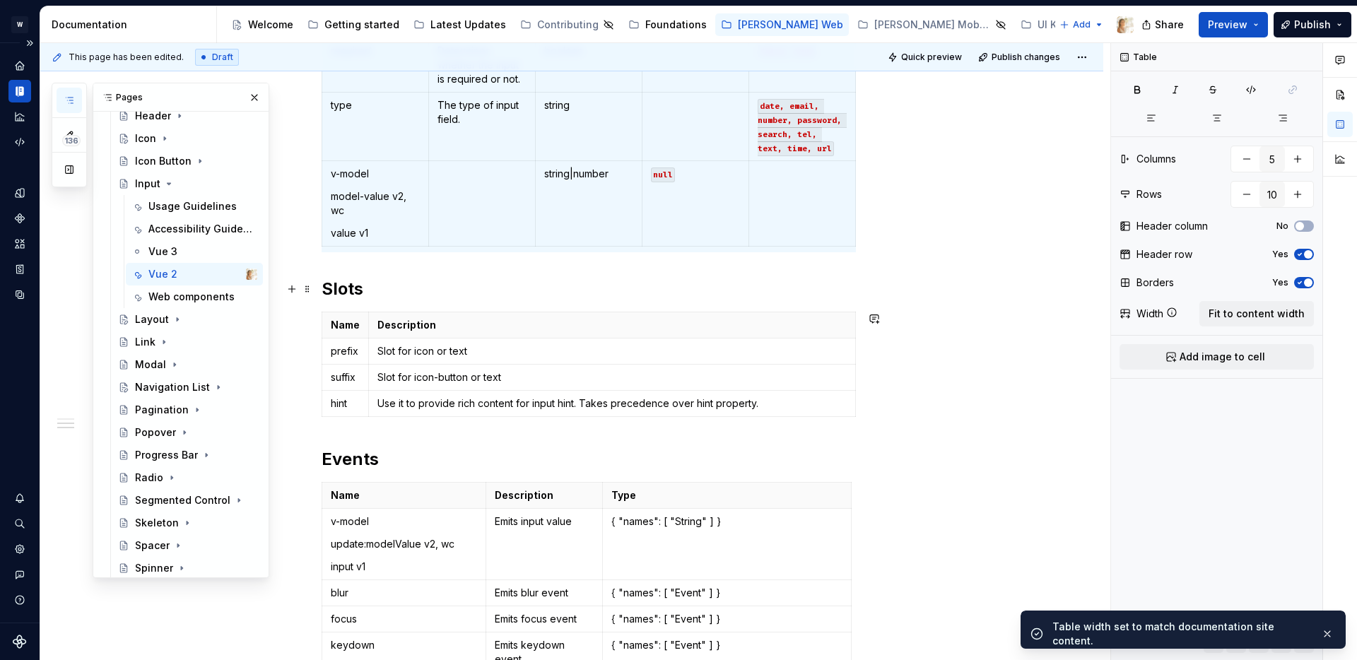
scroll to position [887, 0]
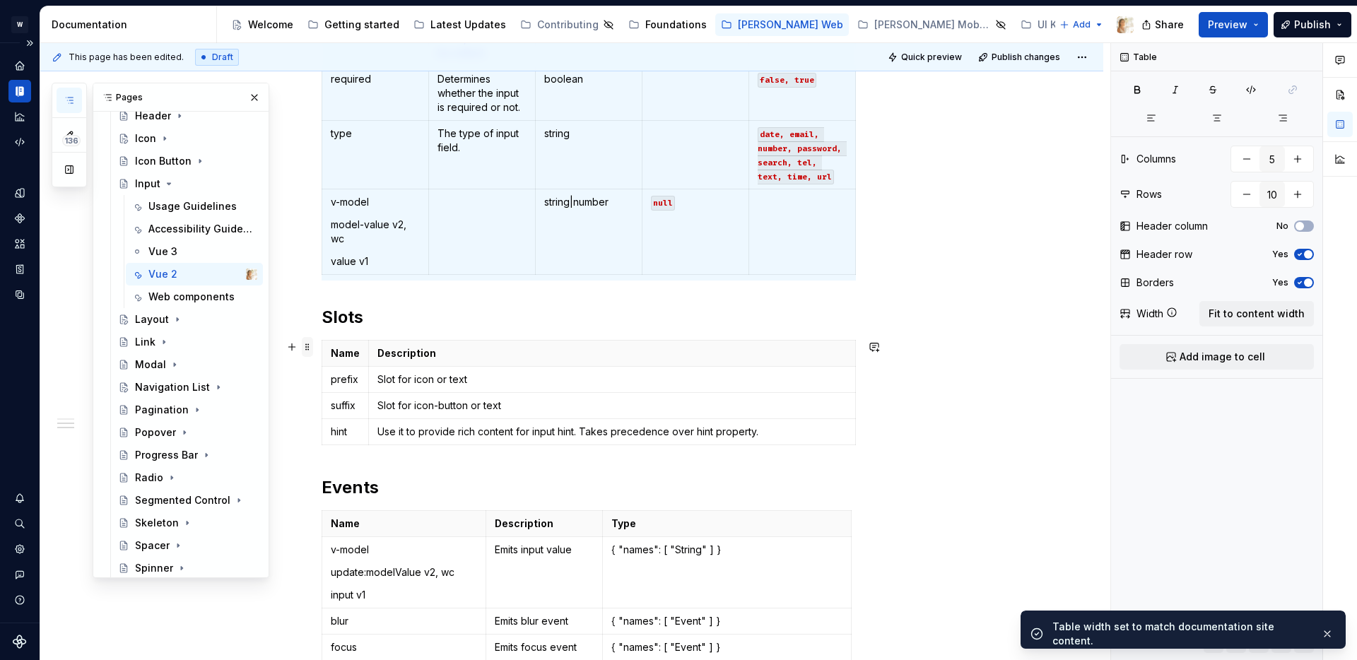
type textarea "*"
click at [311, 344] on span at bounding box center [307, 347] width 11 height 20
type input "2"
type input "4"
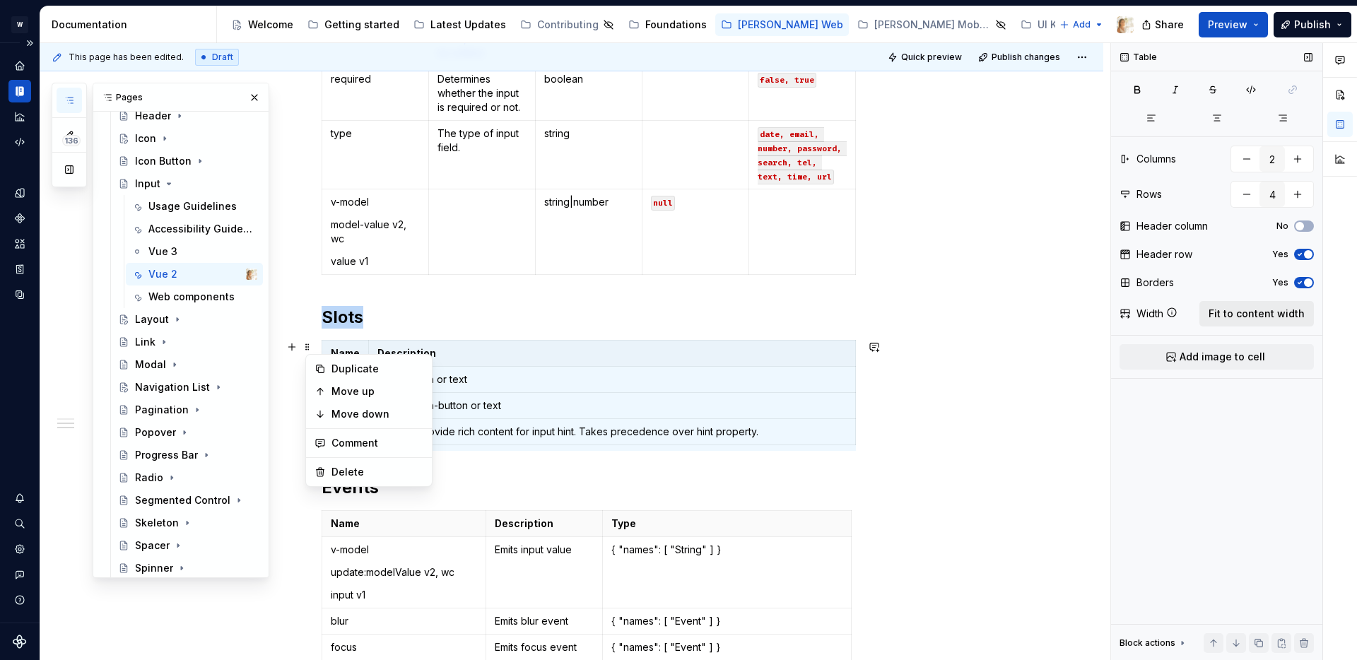
click at [1236, 310] on span "Fit to content width" at bounding box center [1257, 314] width 96 height 14
type textarea "*"
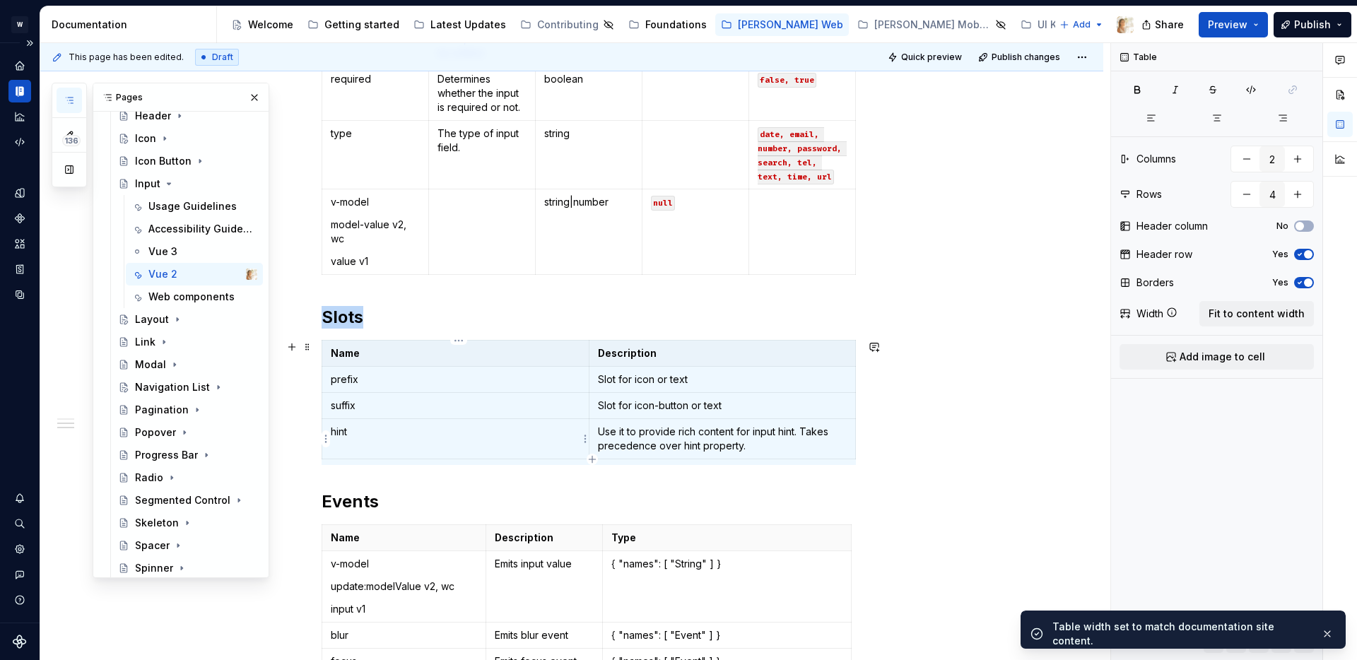
scroll to position [6, 0]
click at [312, 534] on span at bounding box center [307, 532] width 11 height 20
type input "3"
type input "5"
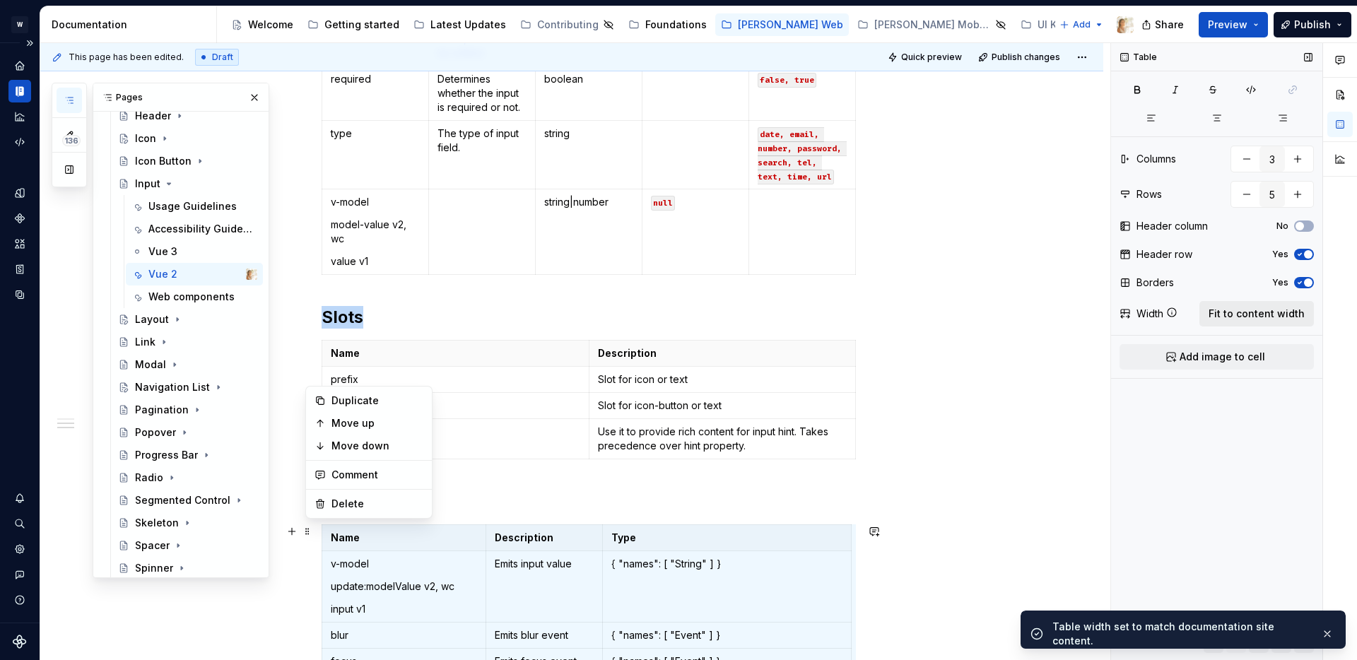
click at [1266, 311] on span "Fit to content width" at bounding box center [1257, 314] width 96 height 14
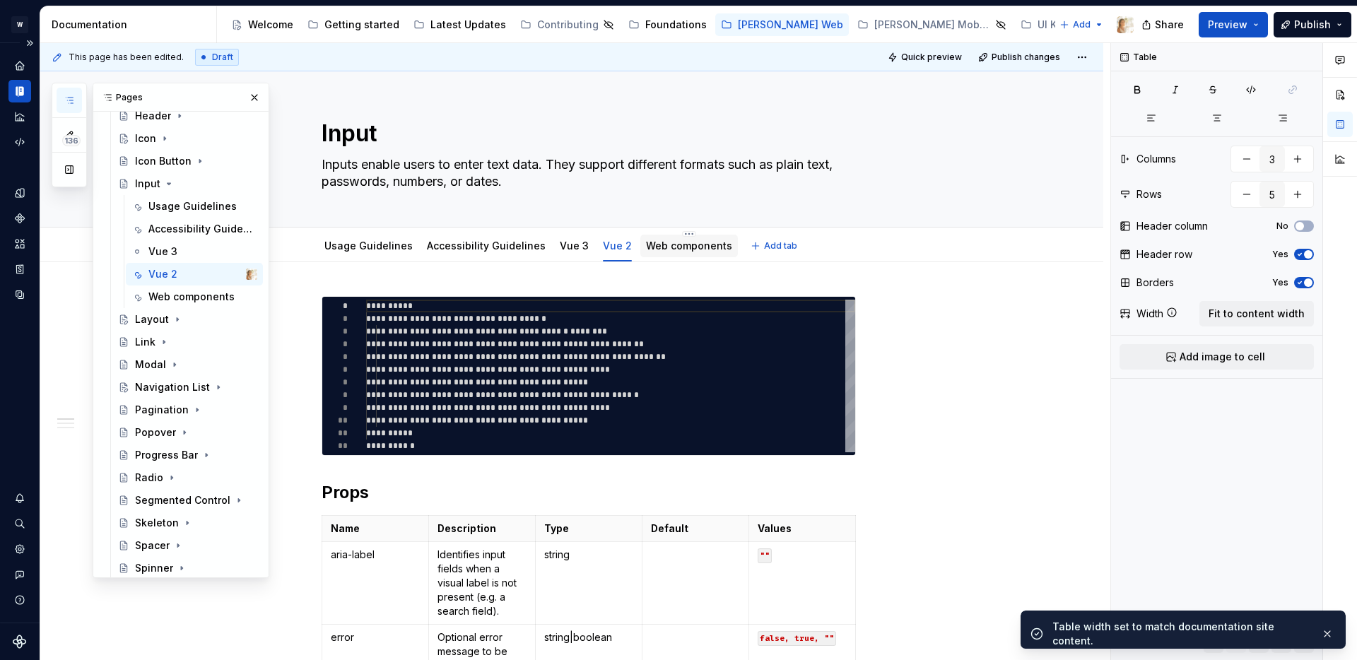
click at [658, 251] on link "Web components" at bounding box center [689, 246] width 86 height 12
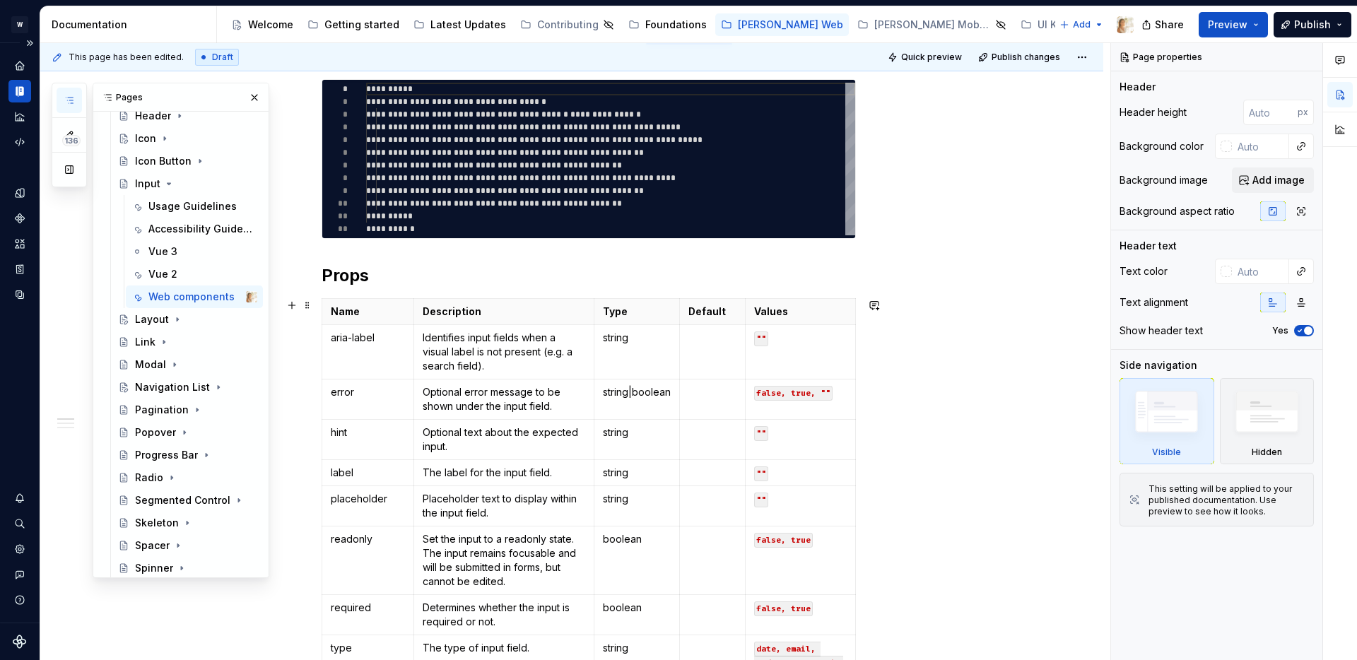
scroll to position [308, 0]
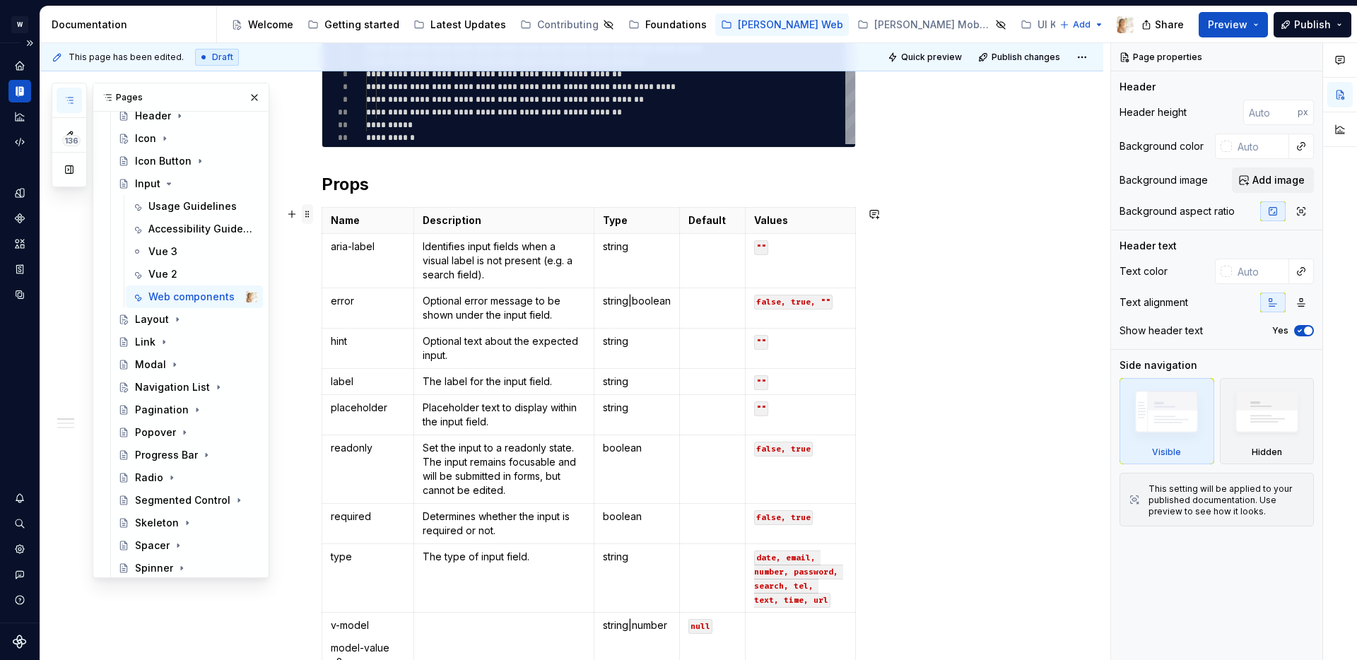
click at [312, 214] on span at bounding box center [307, 214] width 11 height 20
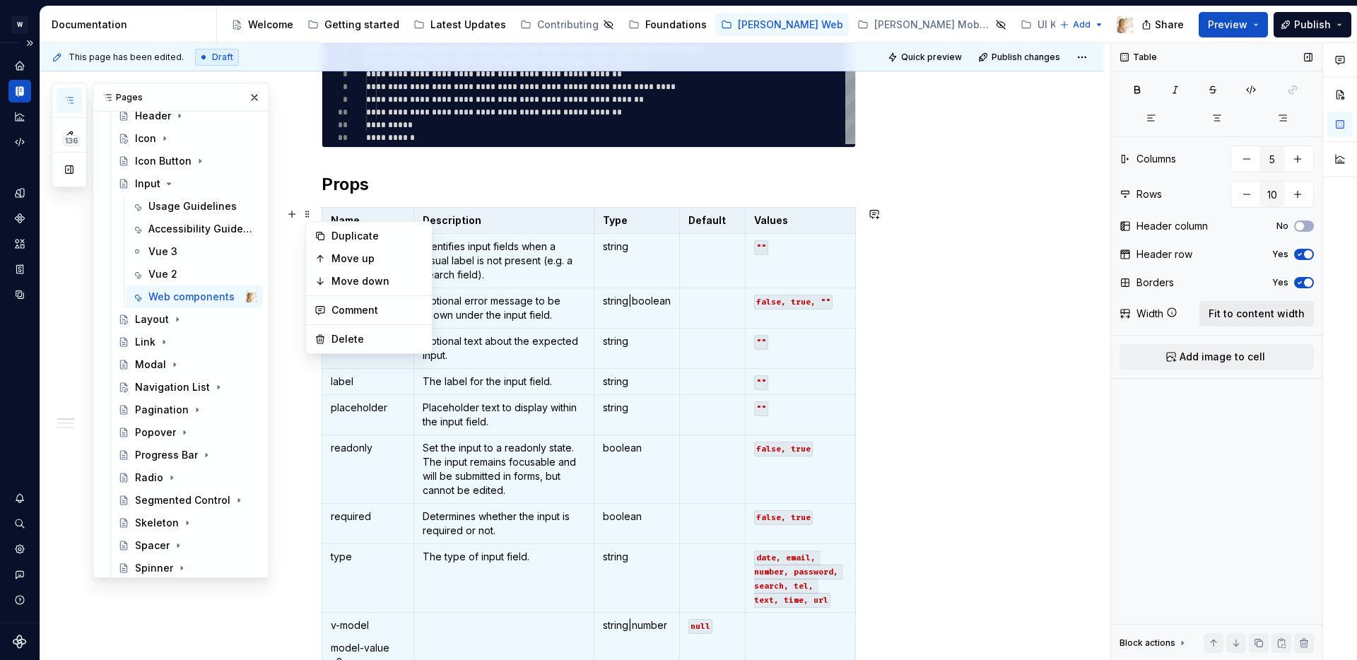
click at [1256, 307] on span "Fit to content width" at bounding box center [1257, 314] width 96 height 14
type textarea "*"
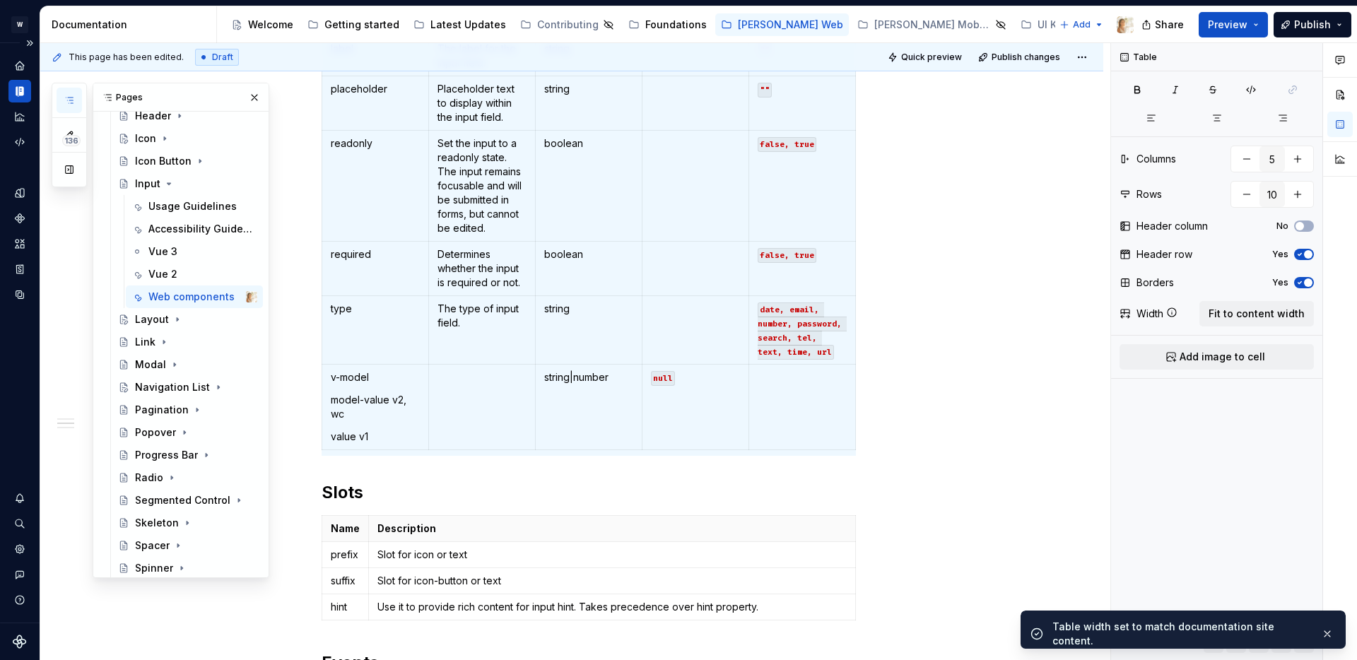
scroll to position [958, 0]
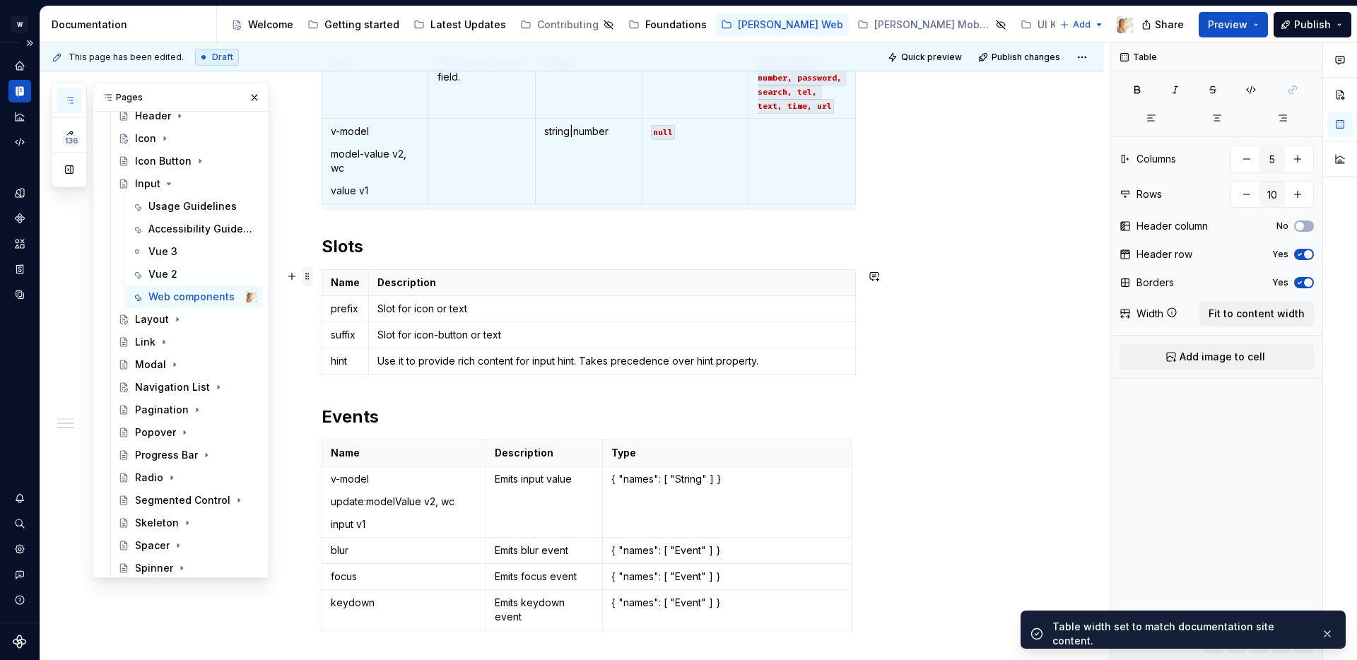
click at [313, 276] on span at bounding box center [307, 277] width 11 height 20
type input "2"
type input "4"
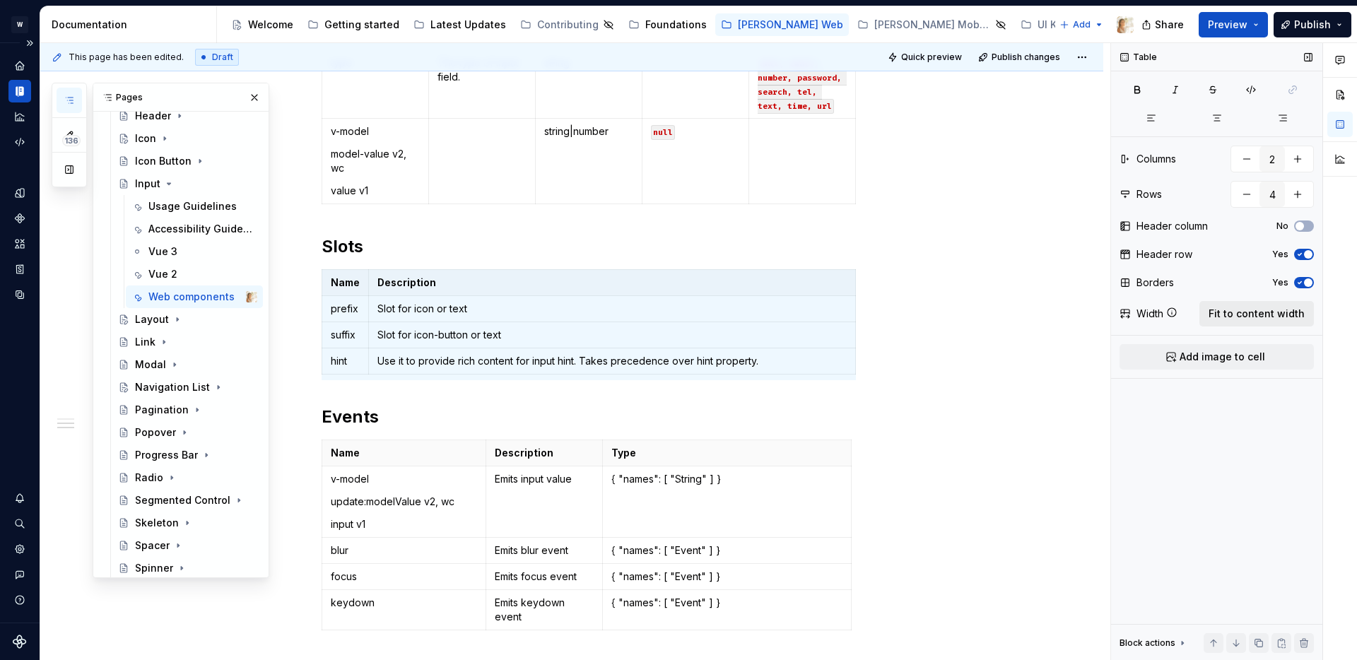
click at [1231, 309] on span "Fit to content width" at bounding box center [1257, 314] width 96 height 14
type textarea "*"
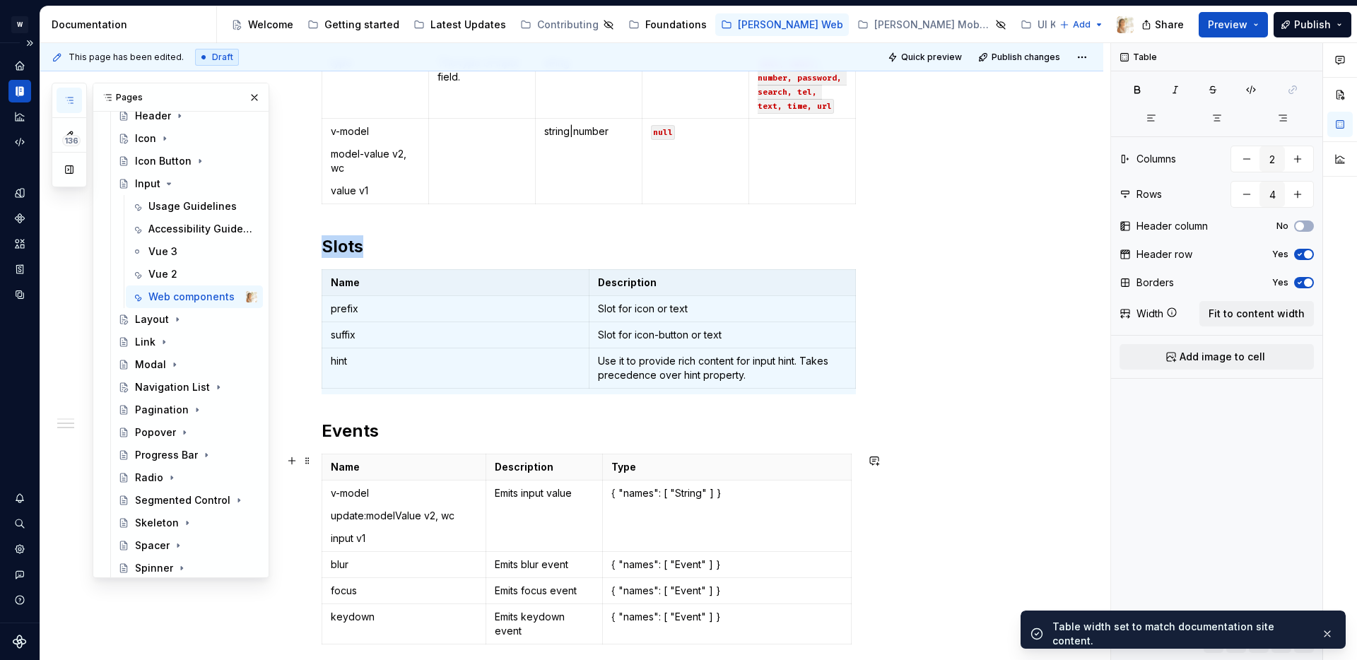
scroll to position [1148, 0]
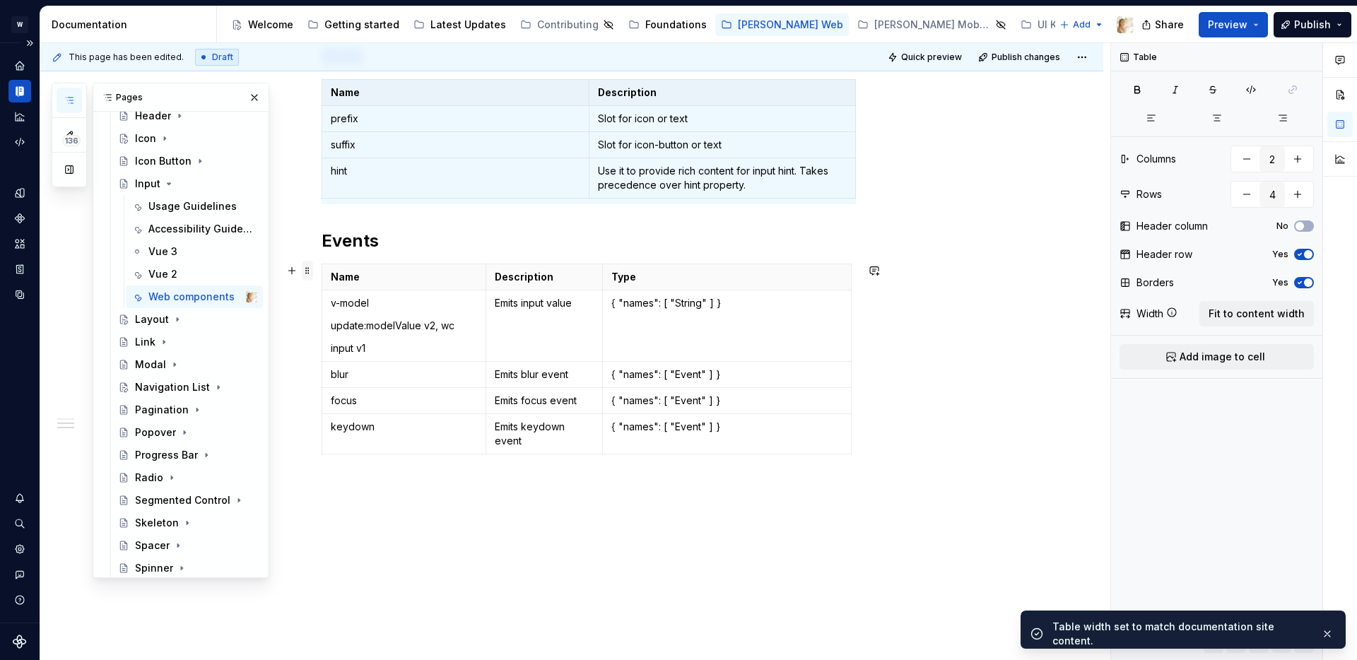
click at [312, 273] on span at bounding box center [307, 271] width 11 height 20
type input "3"
type input "5"
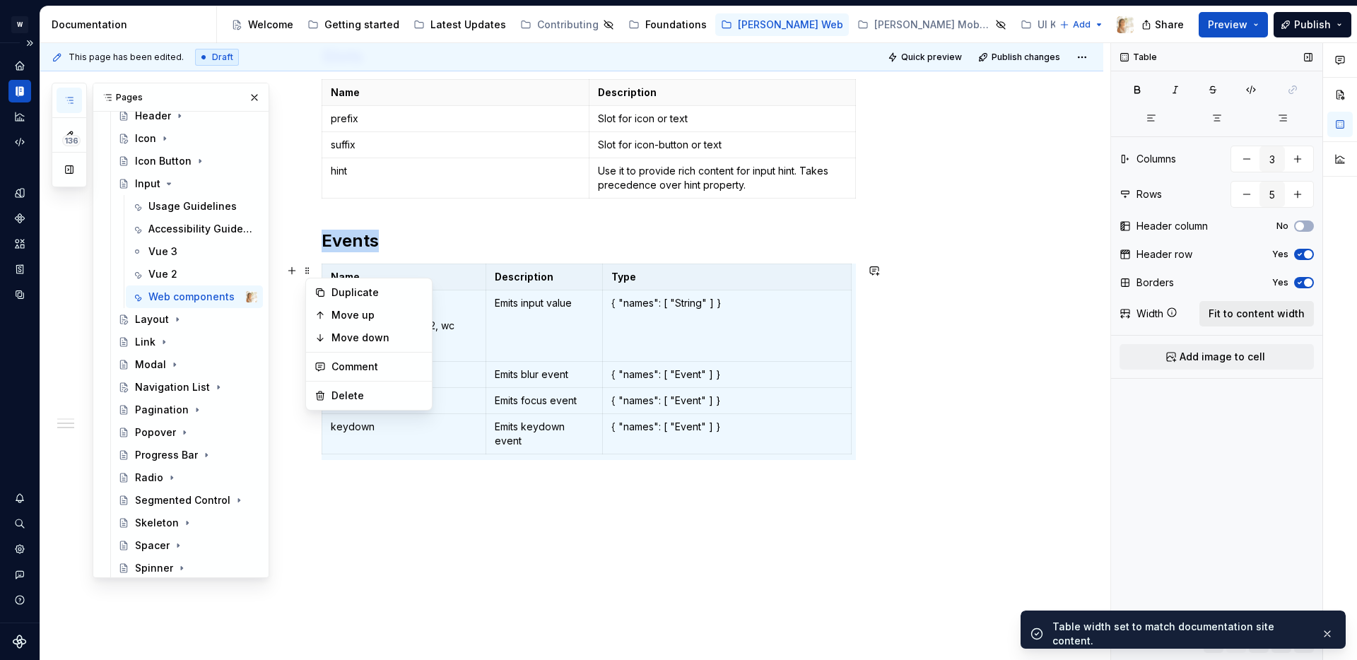
click at [1264, 320] on span "Fit to content width" at bounding box center [1257, 314] width 96 height 14
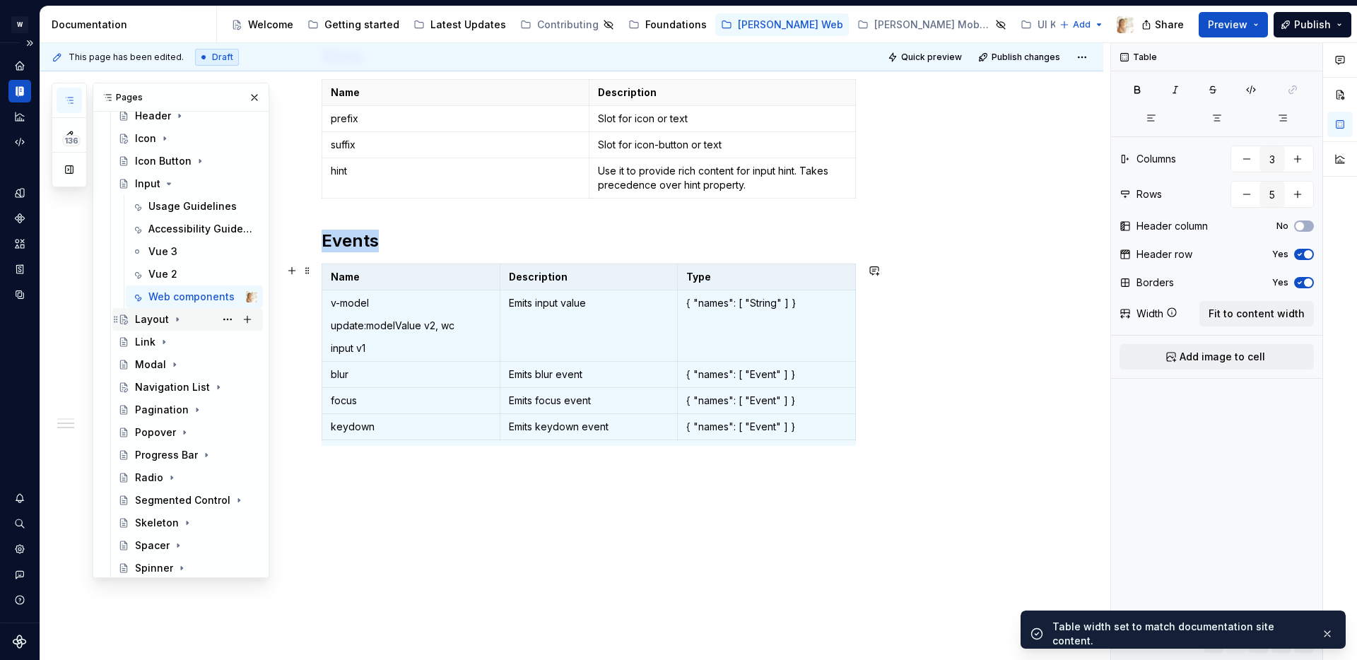
click at [177, 317] on icon "Page tree" at bounding box center [177, 319] width 11 height 11
click at [172, 387] on div "Vue 3" at bounding box center [162, 387] width 29 height 14
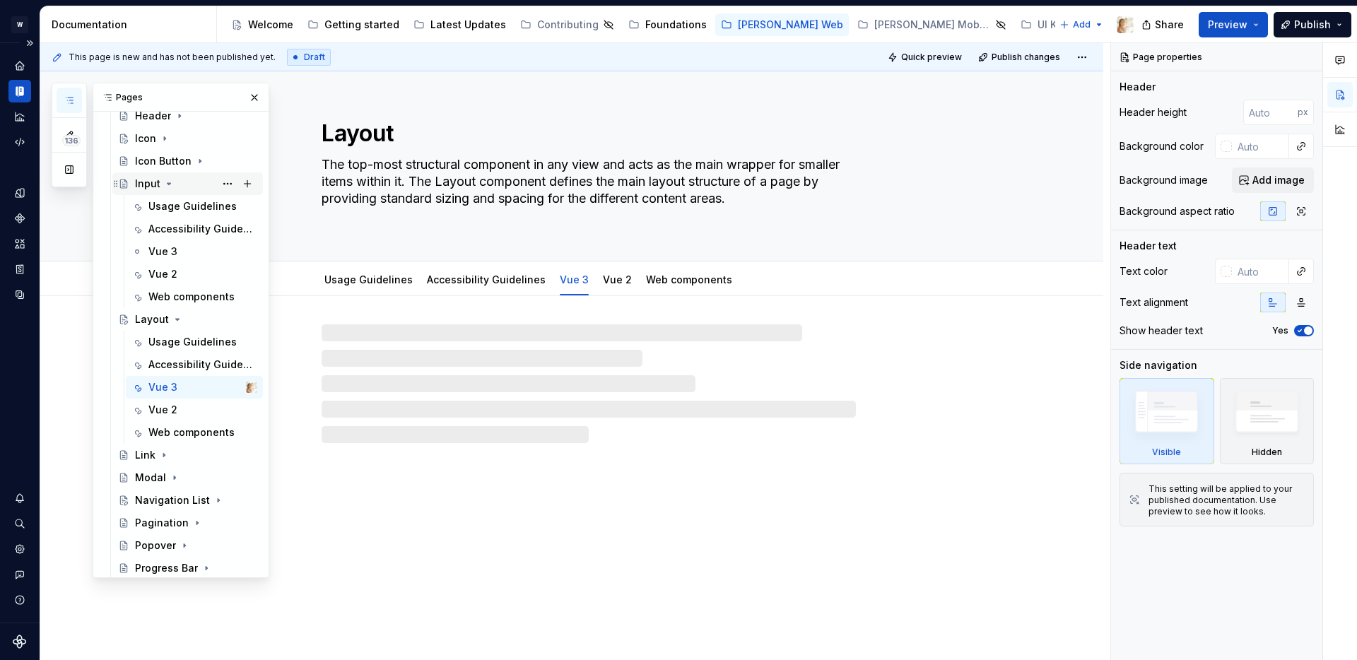
click at [168, 184] on icon "Page tree" at bounding box center [170, 183] width 4 height 1
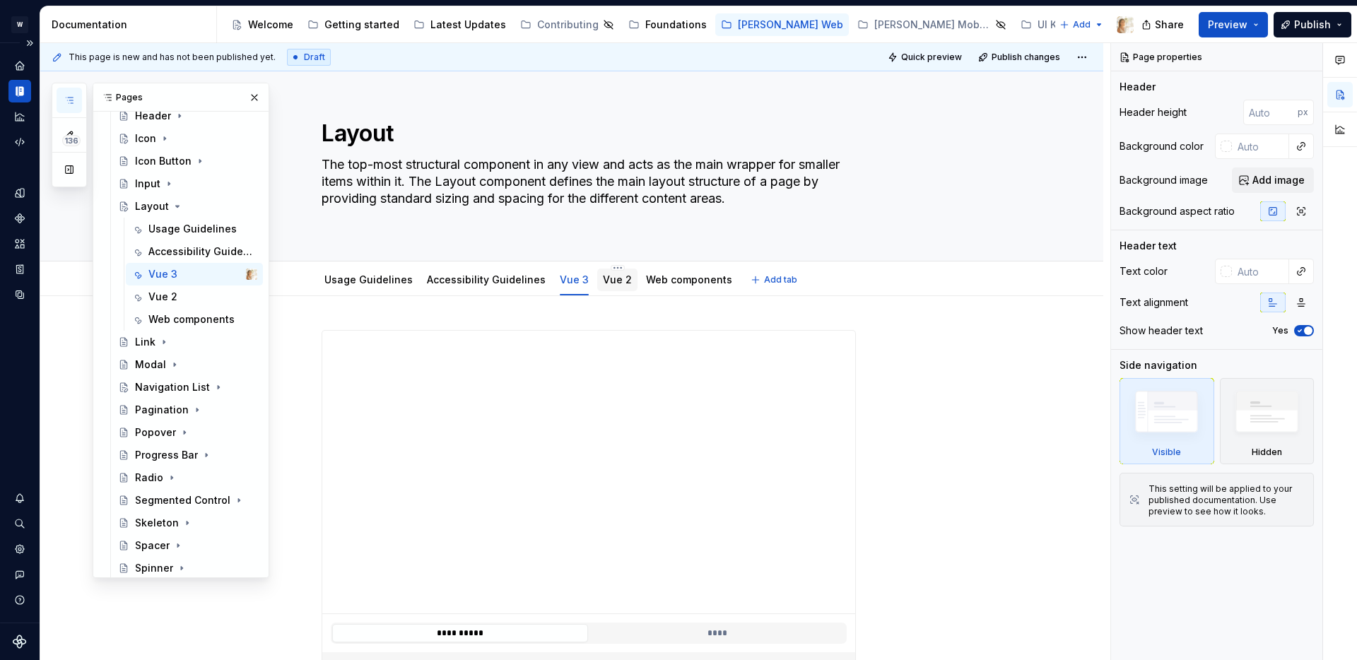
click at [603, 283] on link "Vue 2" at bounding box center [617, 280] width 29 height 12
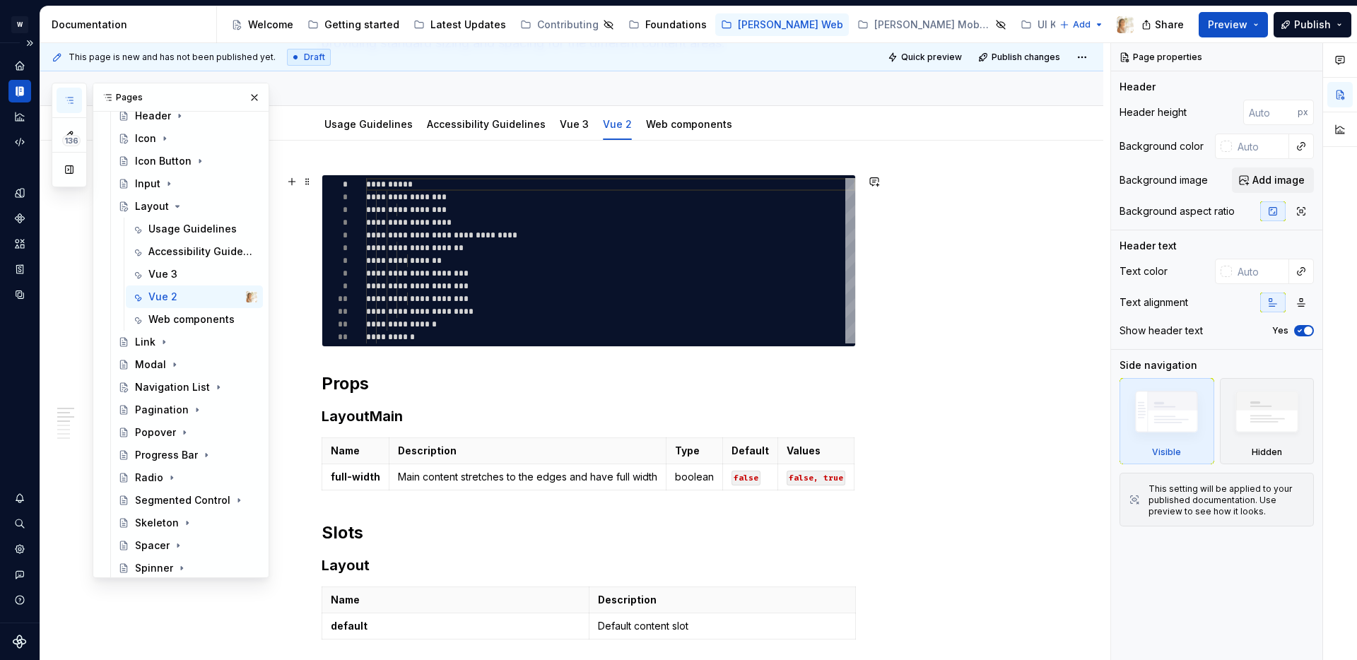
scroll to position [241, 0]
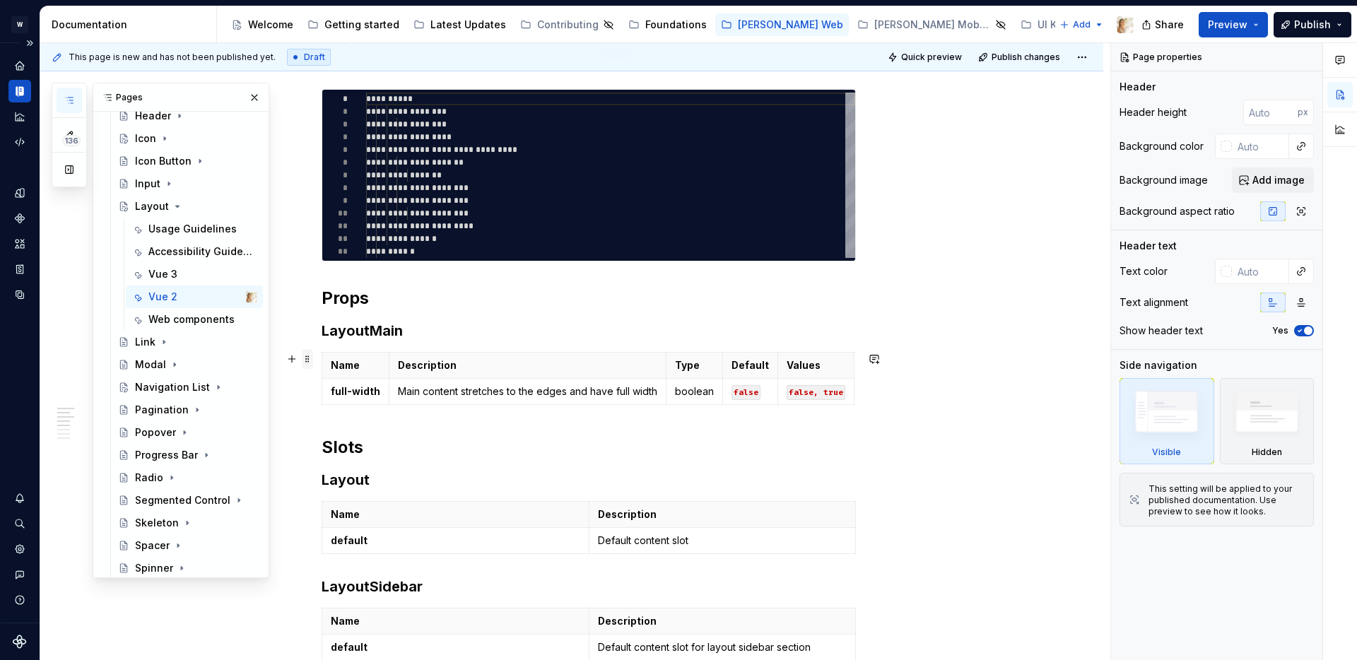
click at [312, 361] on span at bounding box center [307, 359] width 11 height 20
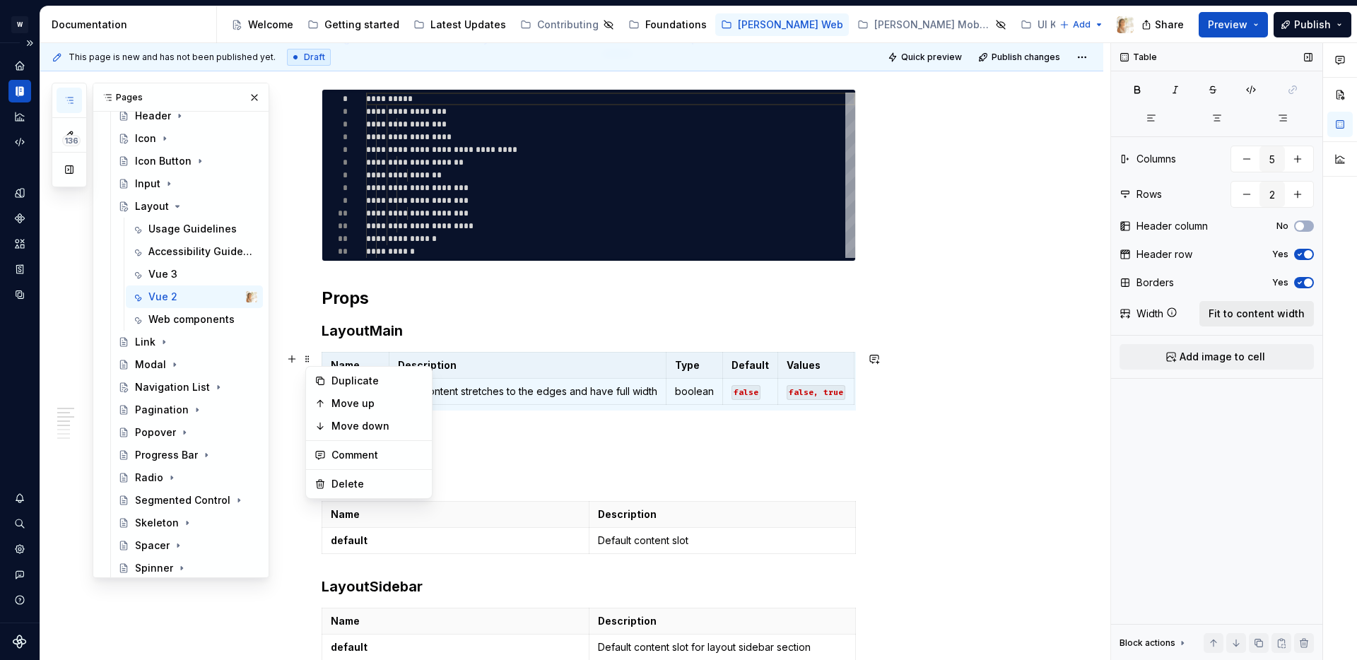
click at [1248, 309] on span "Fit to content width" at bounding box center [1257, 314] width 96 height 14
type textarea "*"
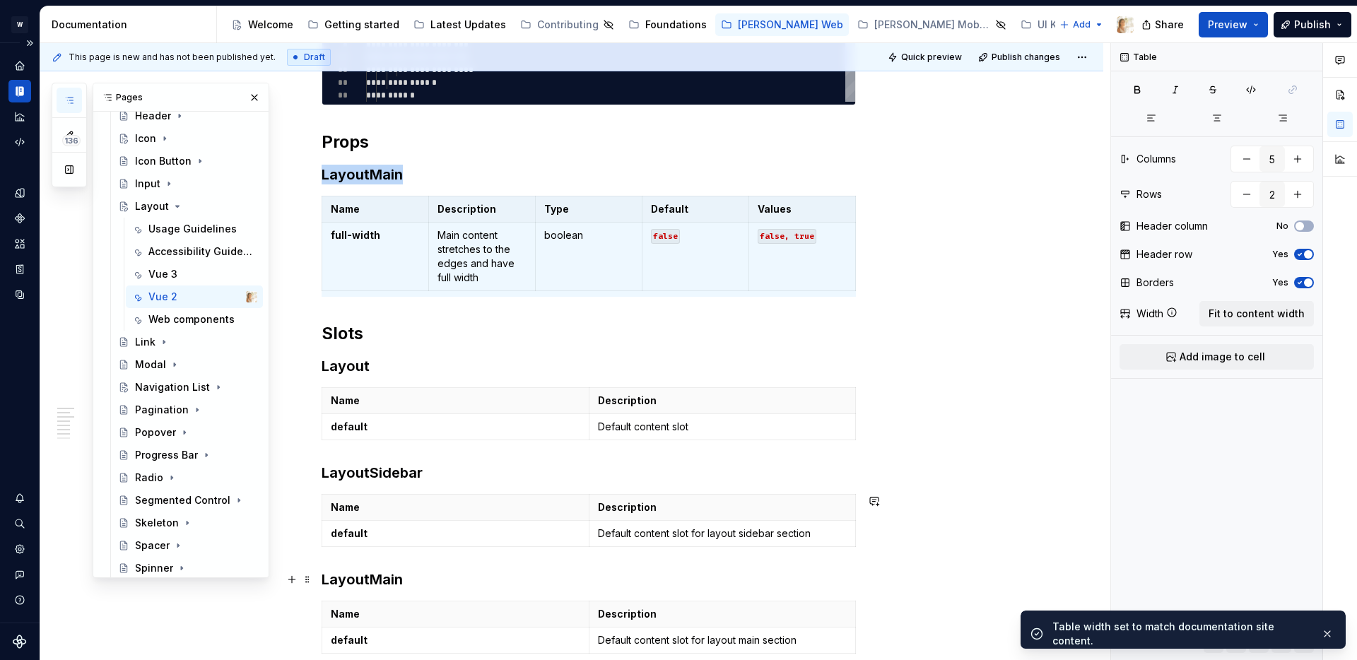
scroll to position [458, 0]
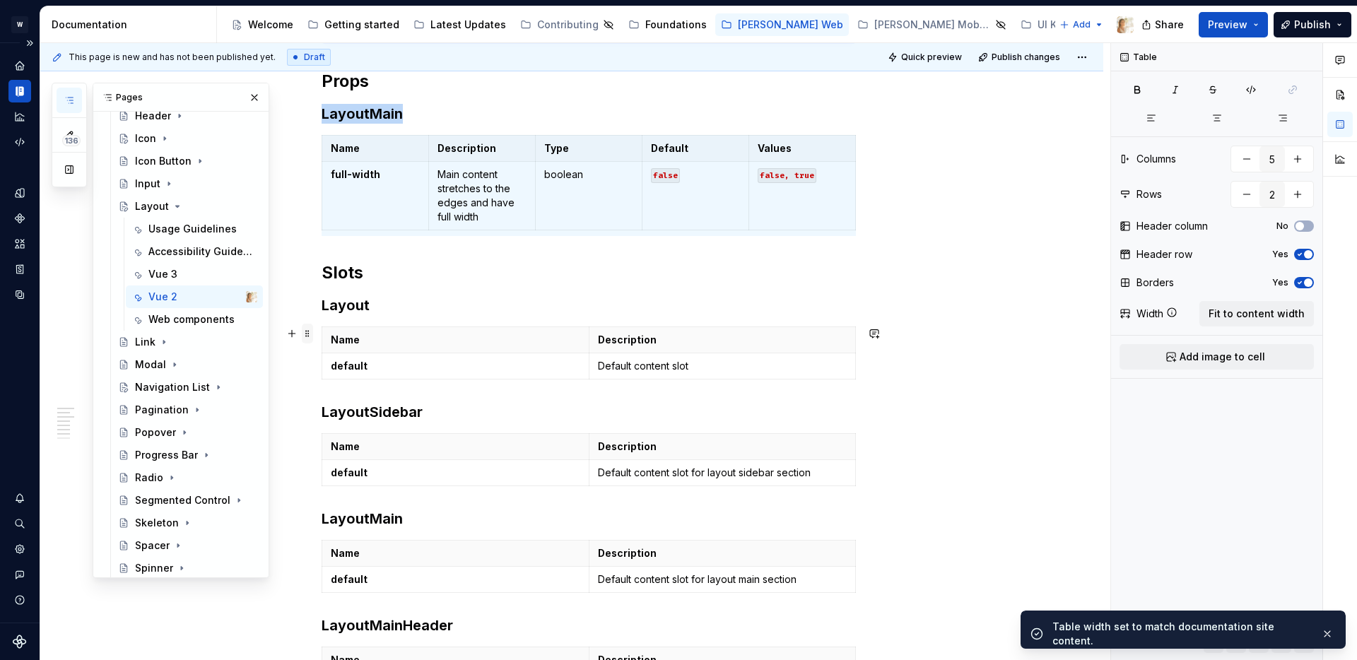
click at [309, 336] on span at bounding box center [307, 334] width 11 height 20
type input "2"
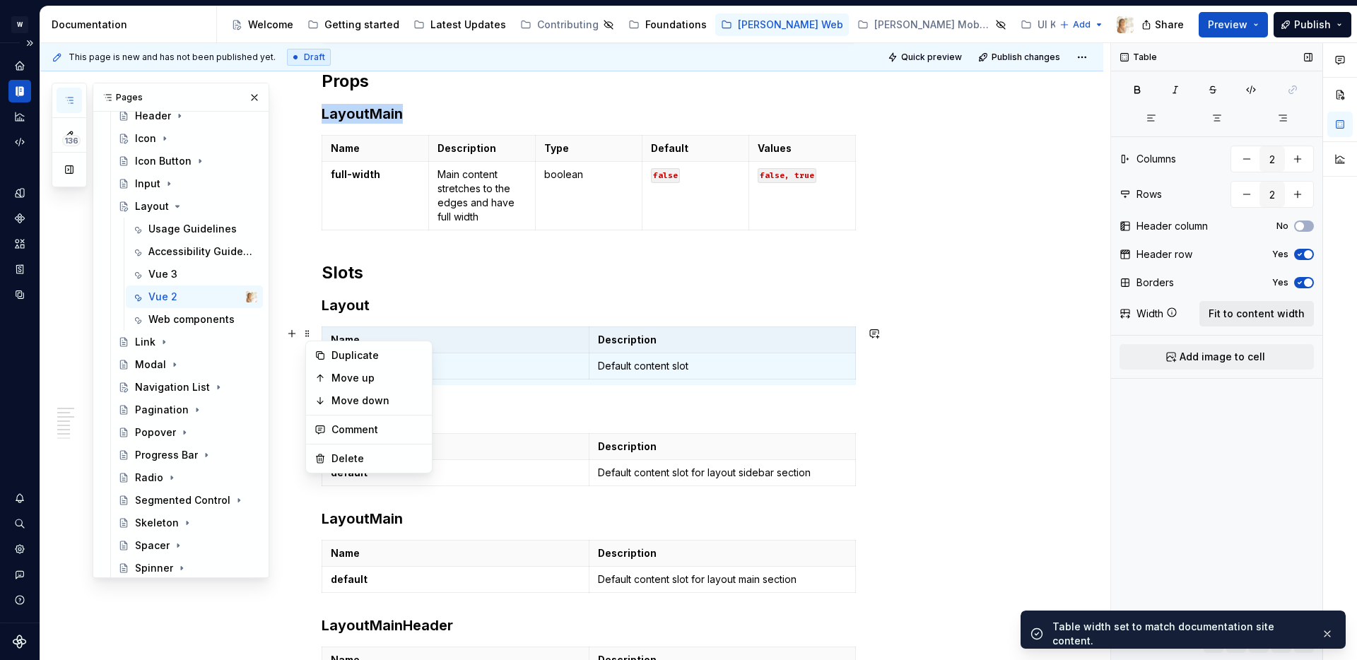
click at [1275, 312] on span "Fit to content width" at bounding box center [1257, 314] width 96 height 14
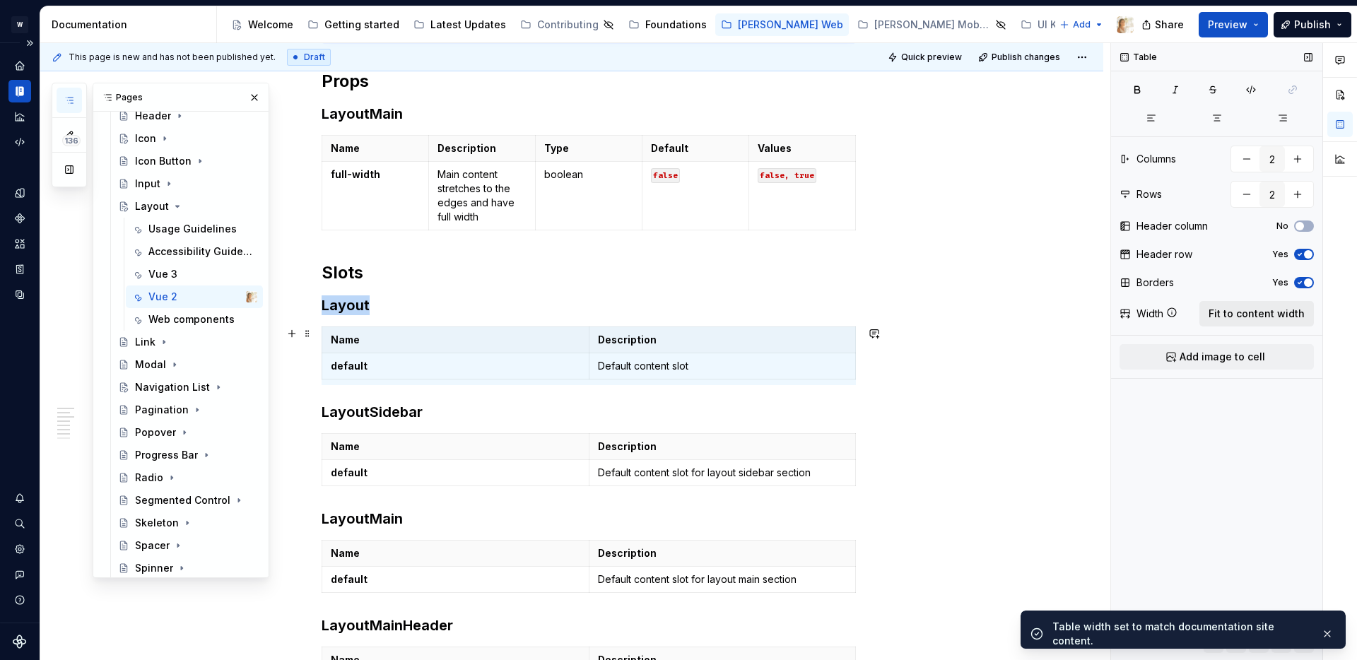
click at [1275, 312] on span "Fit to content width" at bounding box center [1257, 314] width 96 height 14
click at [308, 443] on span at bounding box center [307, 441] width 11 height 20
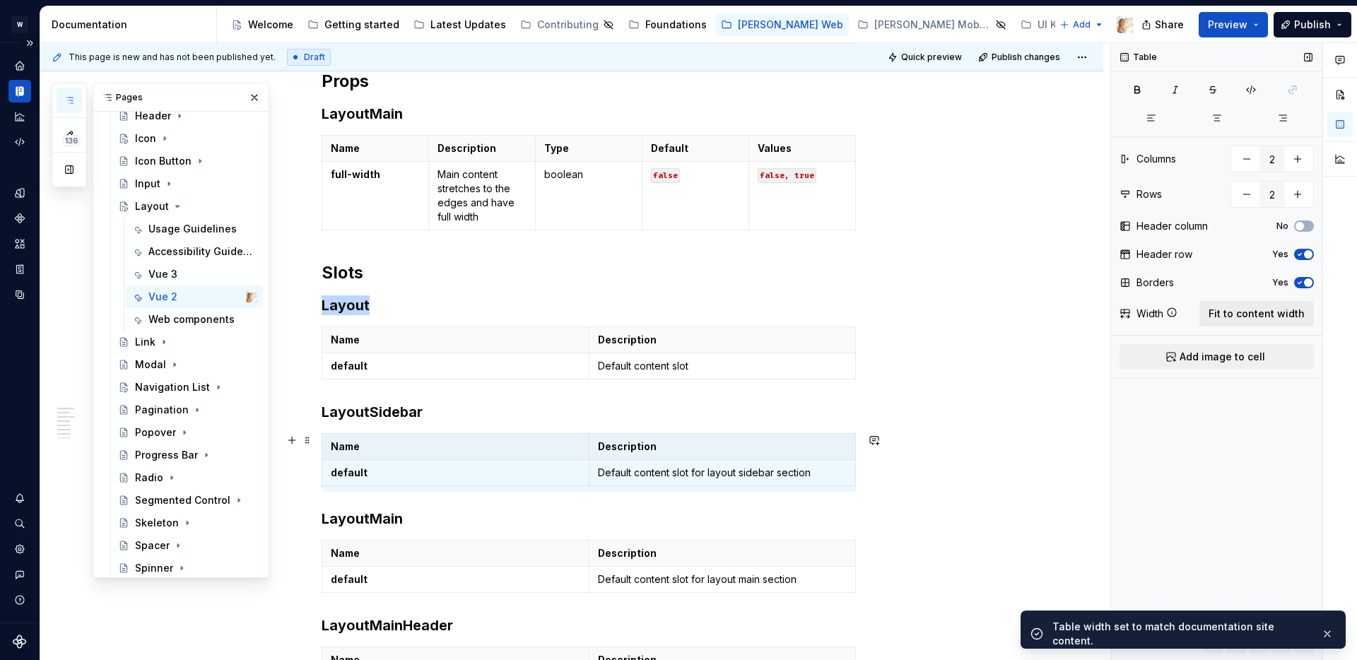
click at [1267, 317] on span "Fit to content width" at bounding box center [1257, 314] width 96 height 14
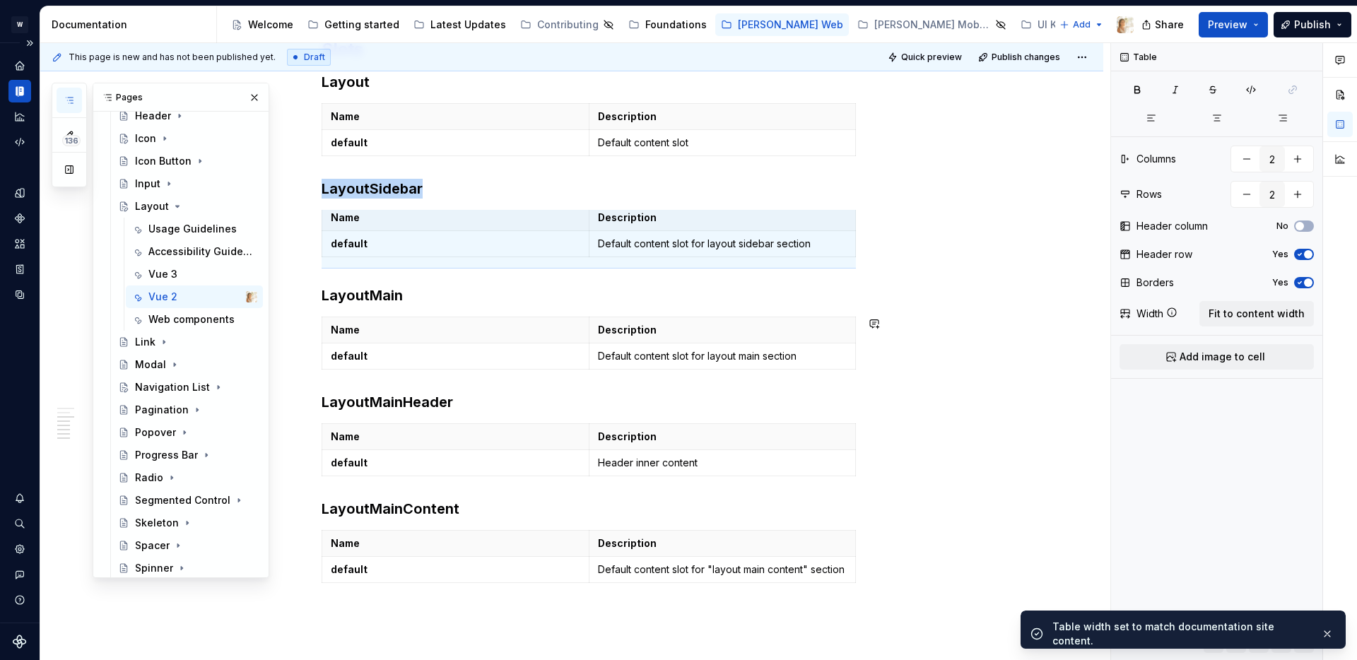
scroll to position [742, 0]
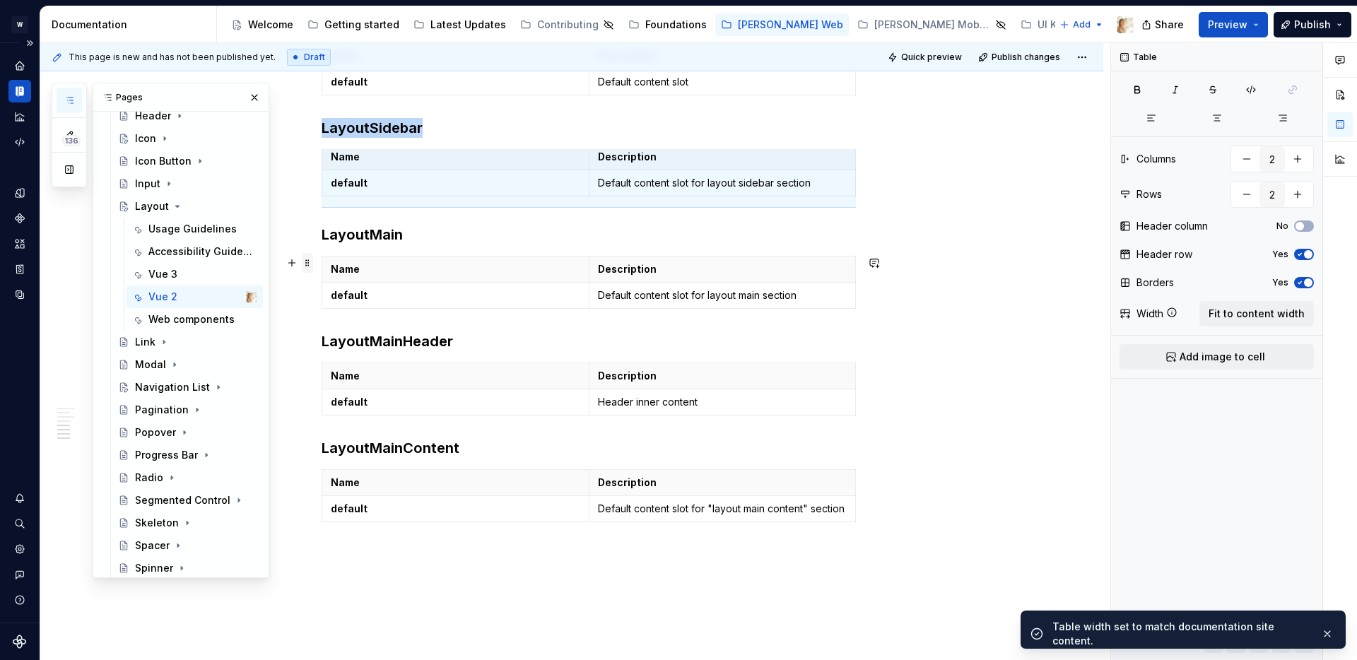
click at [312, 262] on span at bounding box center [307, 263] width 11 height 20
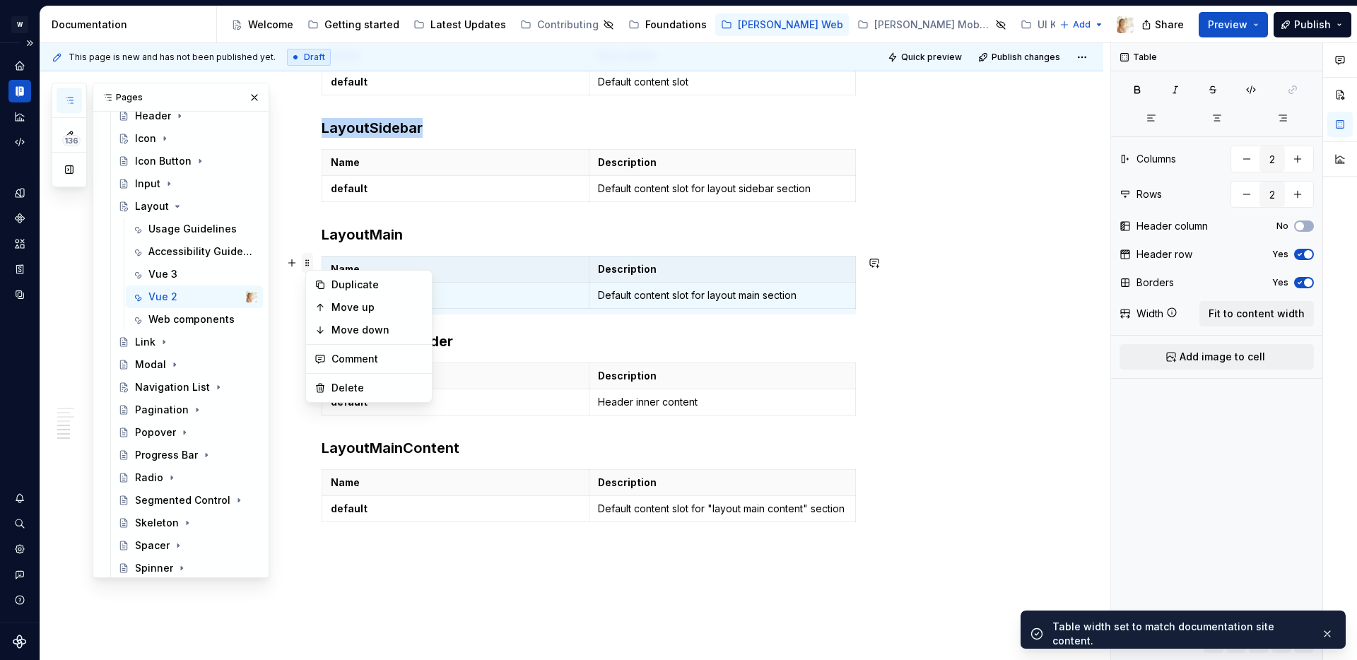
scroll to position [0, 0]
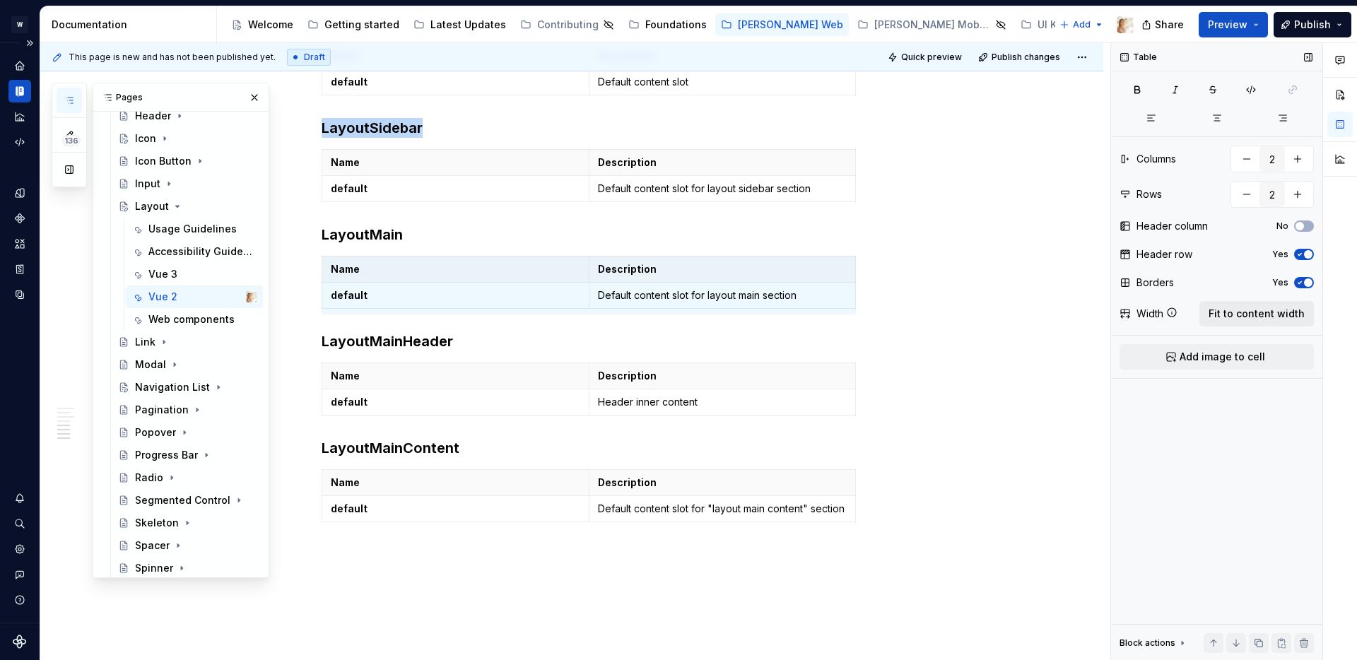
click at [1231, 314] on span "Fit to content width" at bounding box center [1257, 314] width 96 height 14
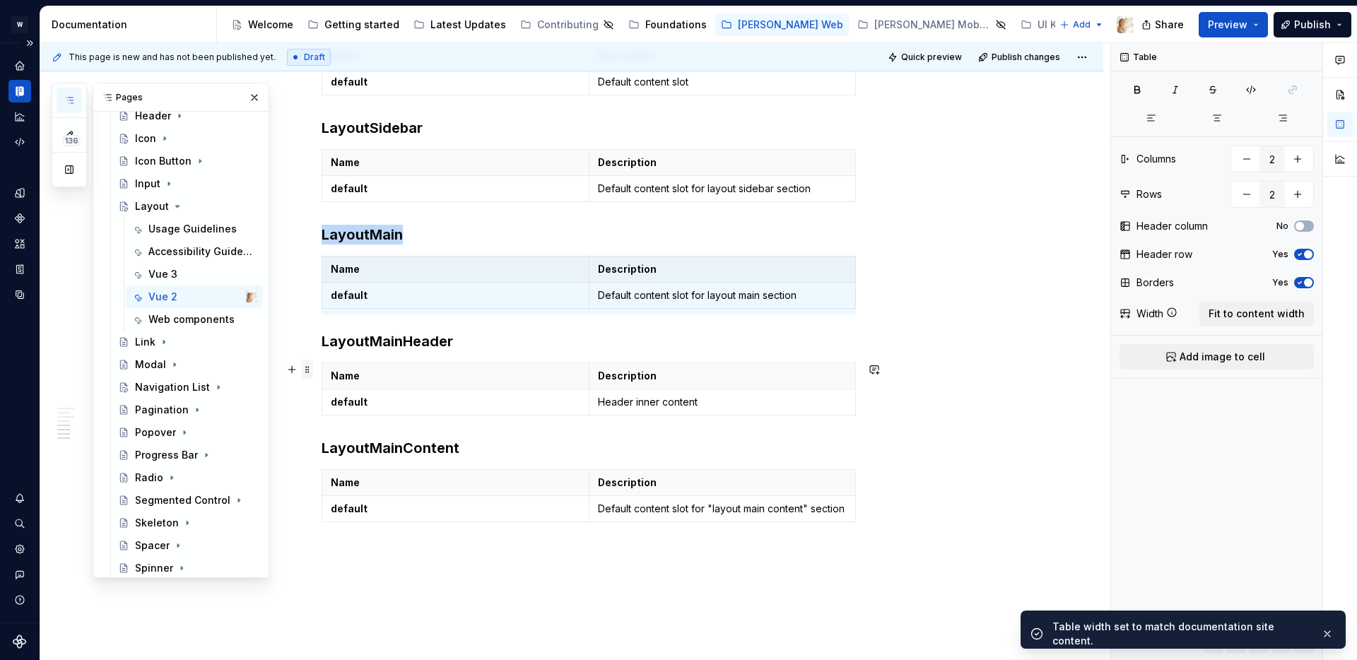
click at [313, 366] on span at bounding box center [307, 370] width 11 height 20
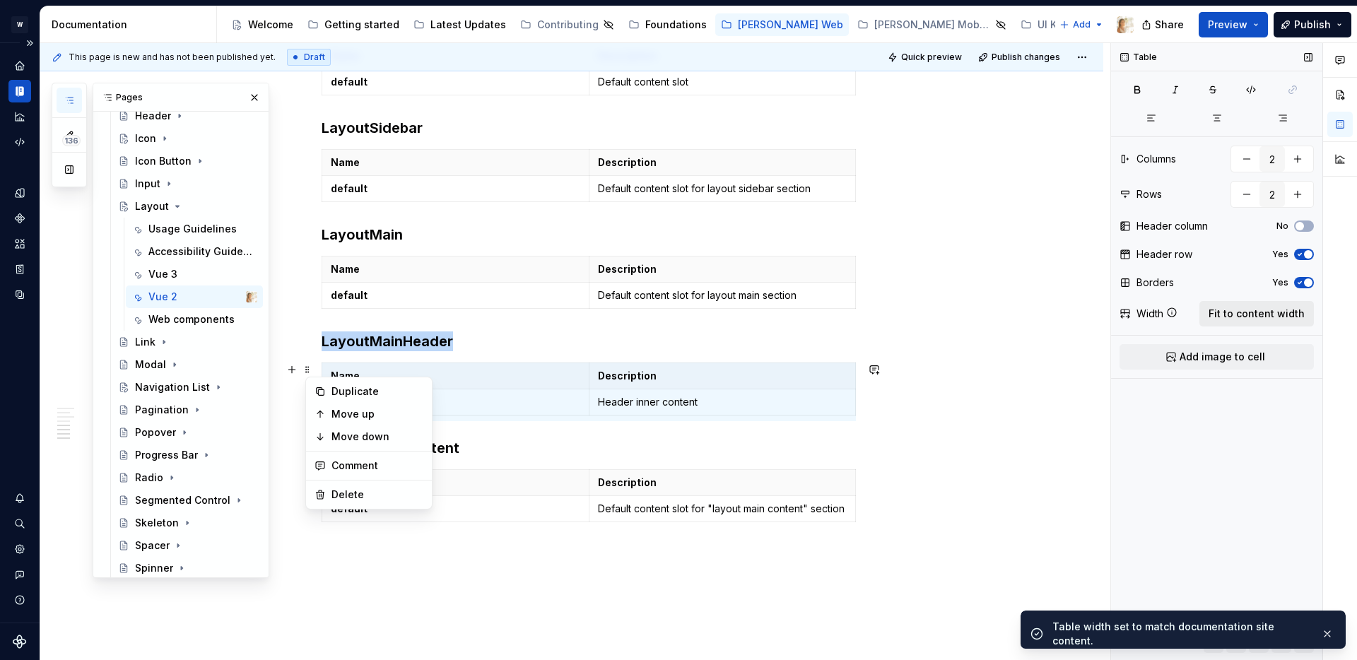
click at [1250, 324] on button "Fit to content width" at bounding box center [1257, 313] width 115 height 25
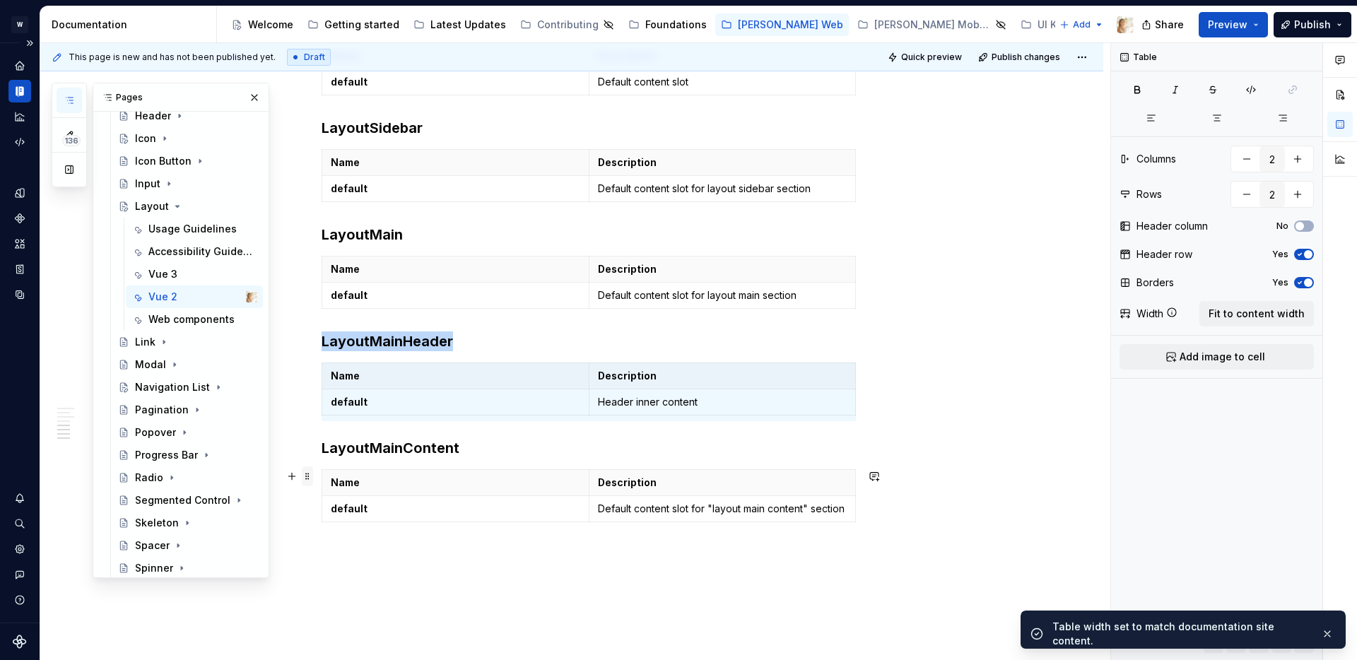
click at [310, 482] on span at bounding box center [307, 477] width 11 height 20
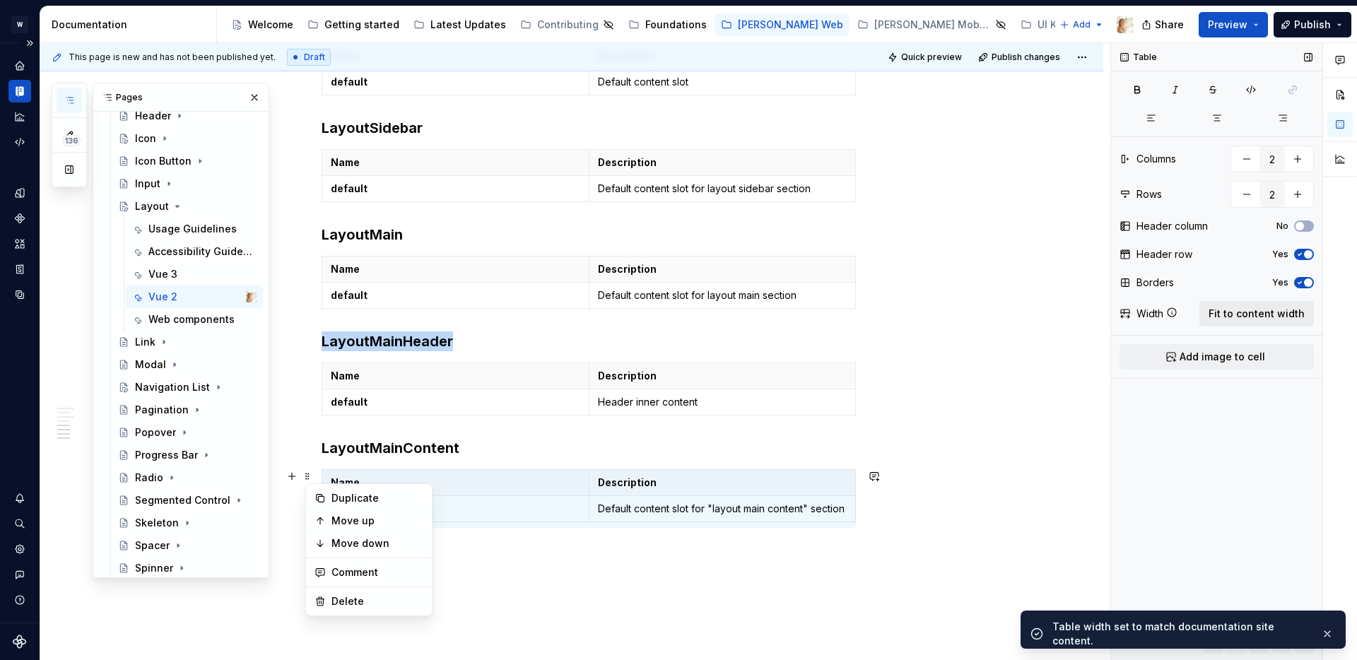
click at [1244, 310] on span "Fit to content width" at bounding box center [1257, 314] width 96 height 14
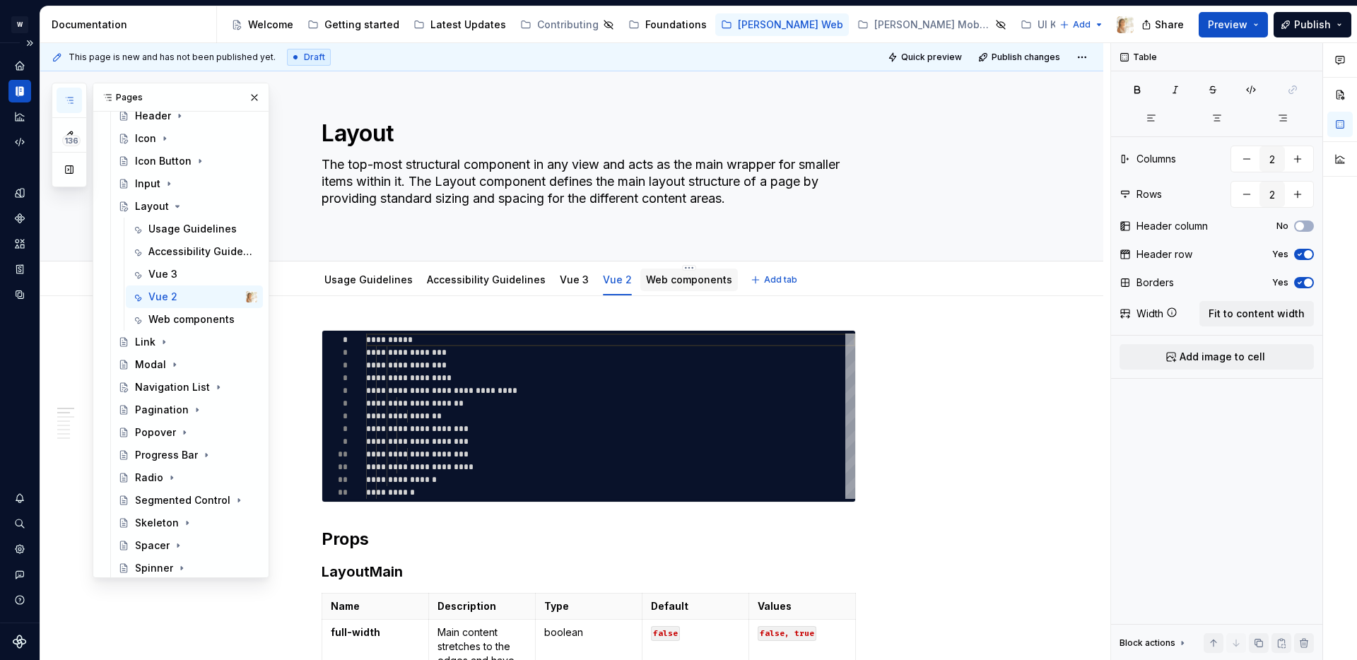
click at [689, 286] on div "Web components" at bounding box center [689, 280] width 86 height 14
type textarea "*"
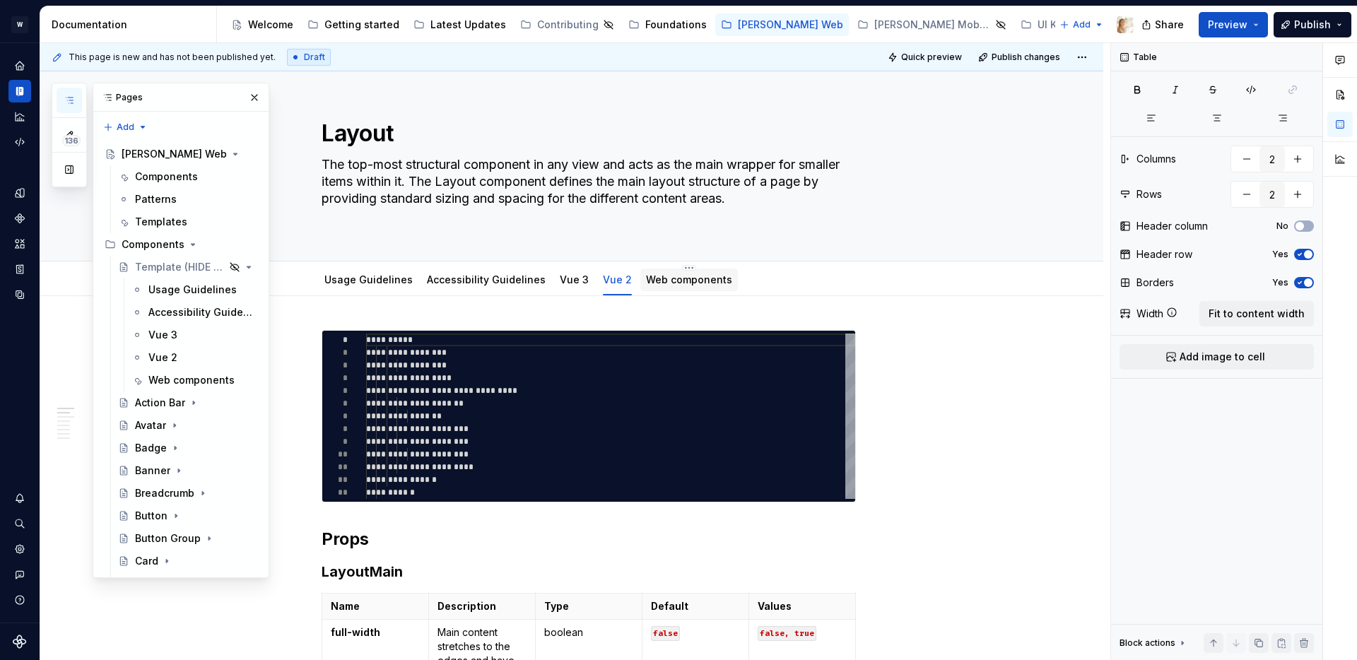
scroll to position [853, 0]
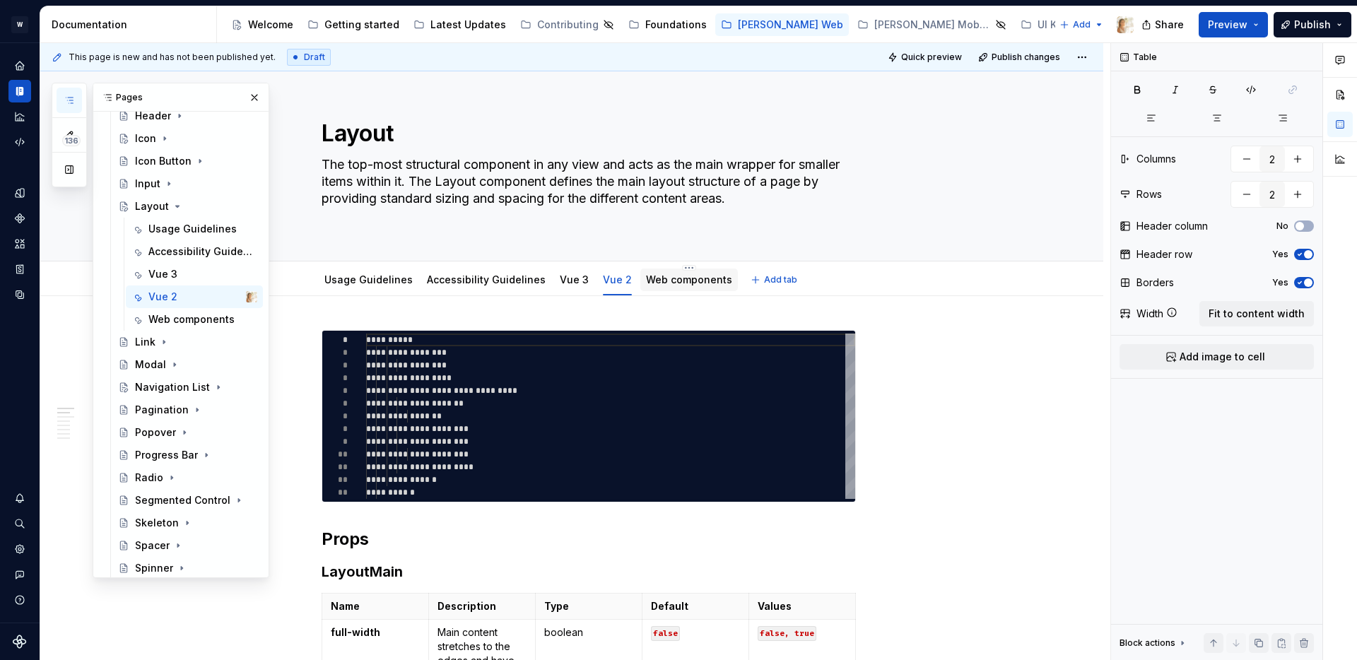
click at [669, 286] on div "Web components" at bounding box center [689, 280] width 86 height 14
click at [650, 278] on link "Web components" at bounding box center [689, 280] width 86 height 12
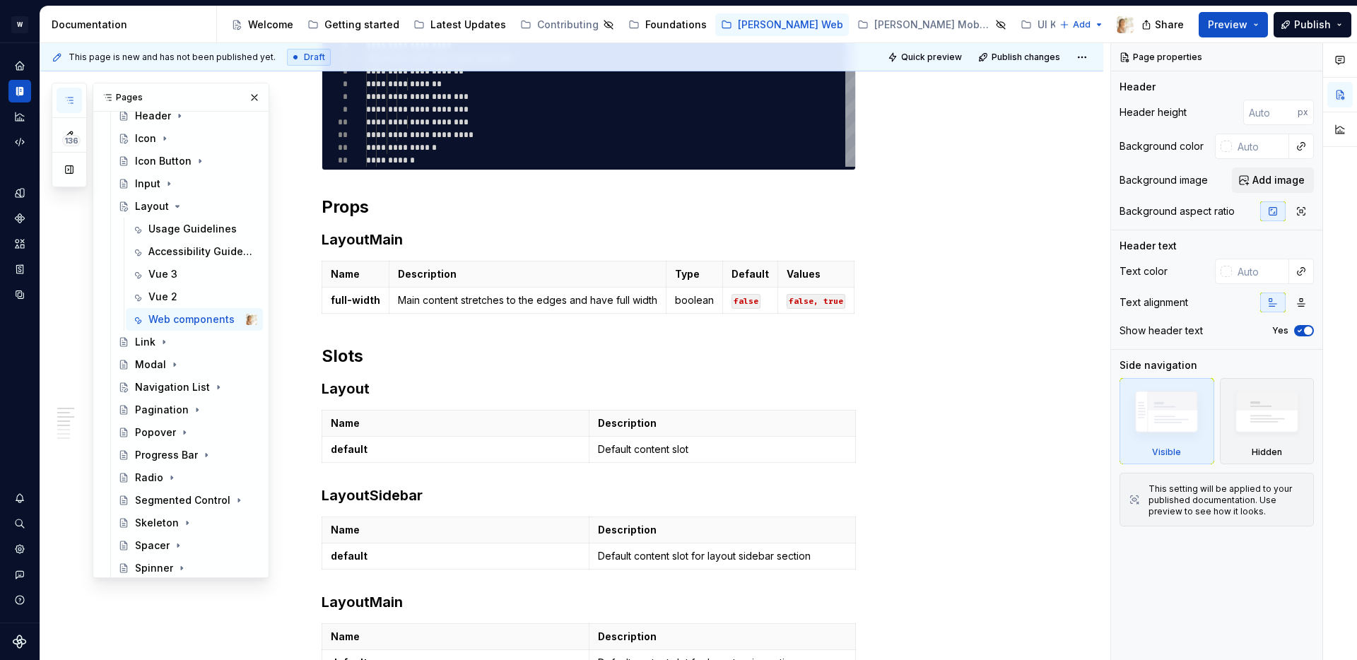
scroll to position [483, 0]
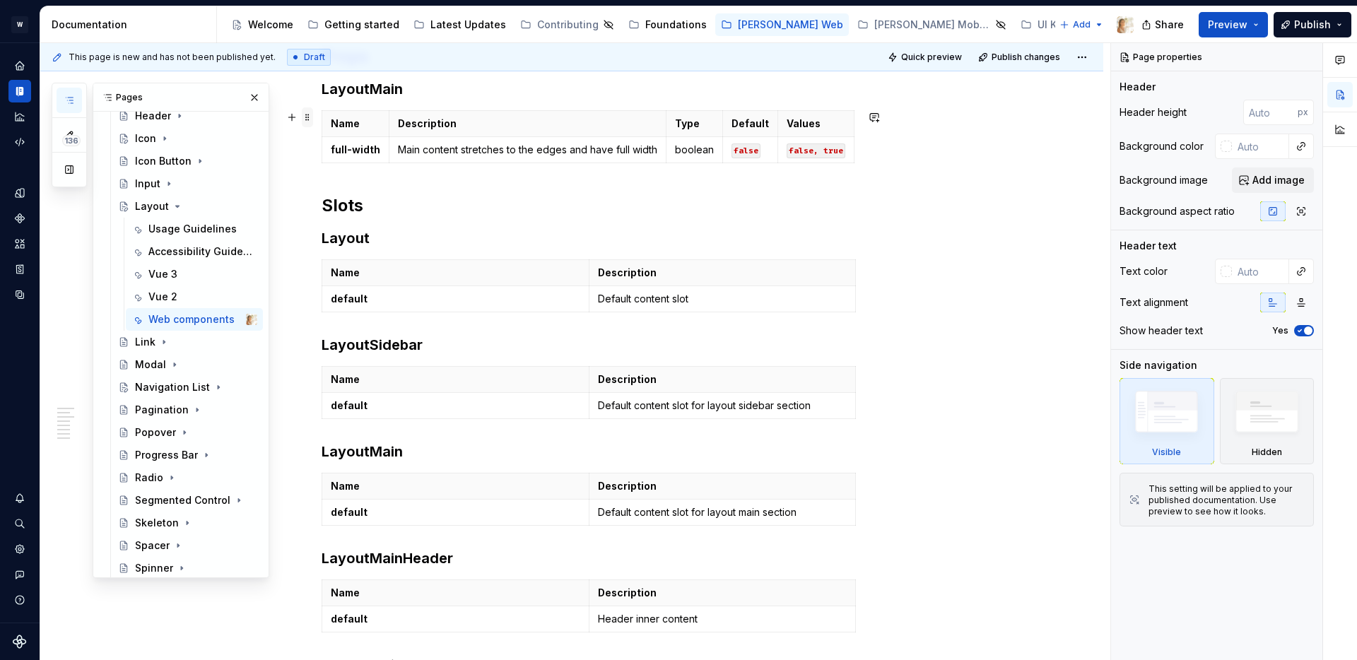
click at [309, 118] on span at bounding box center [307, 117] width 11 height 20
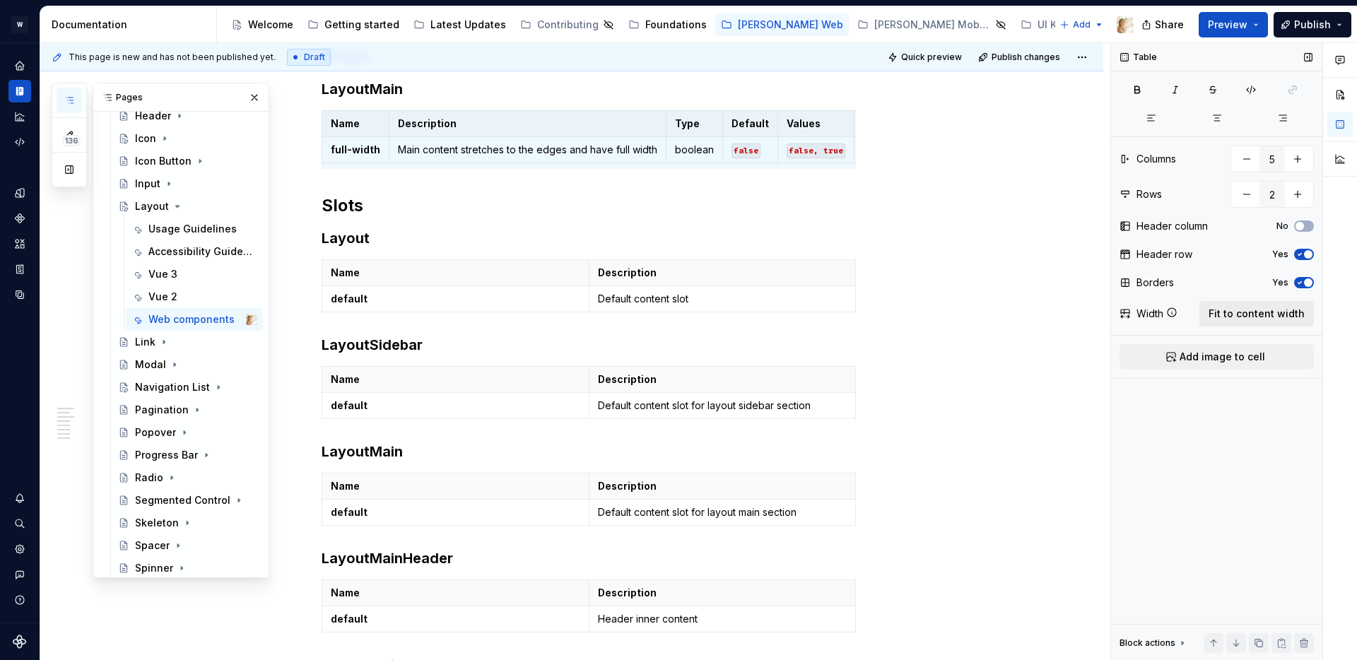
click at [1242, 314] on span "Fit to content width" at bounding box center [1257, 314] width 96 height 14
type textarea "*"
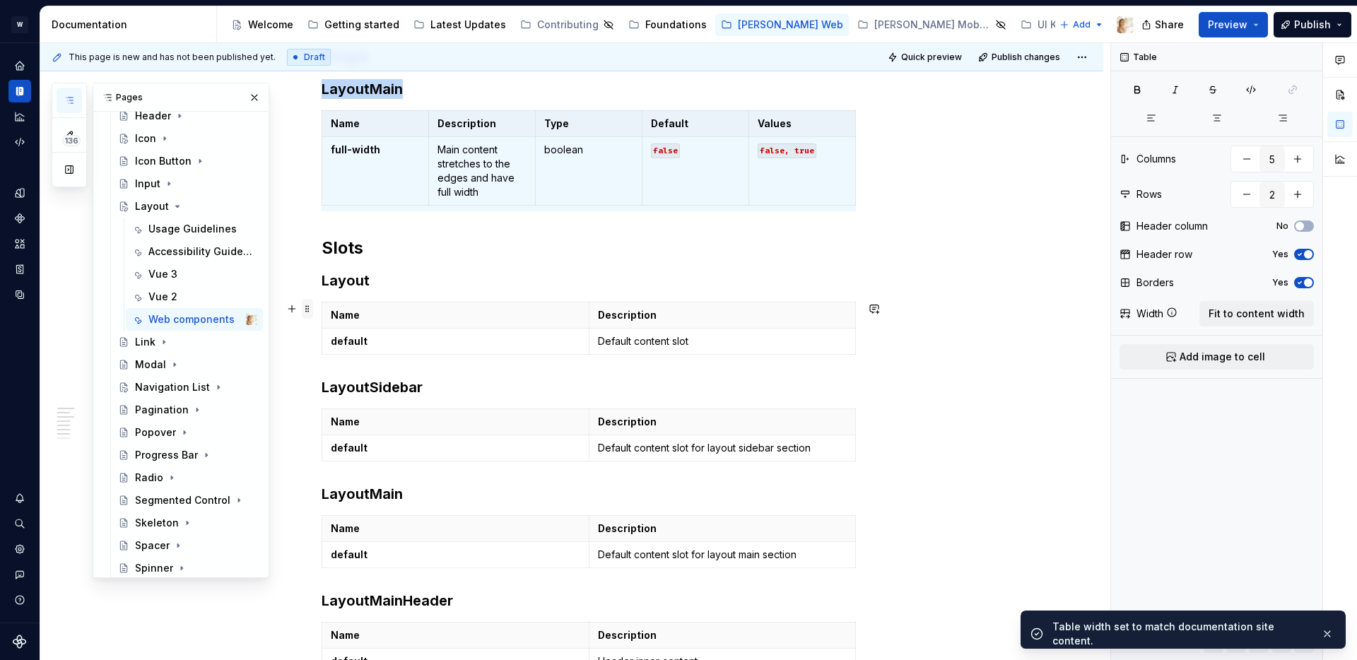
click at [311, 310] on span at bounding box center [307, 309] width 11 height 20
type input "2"
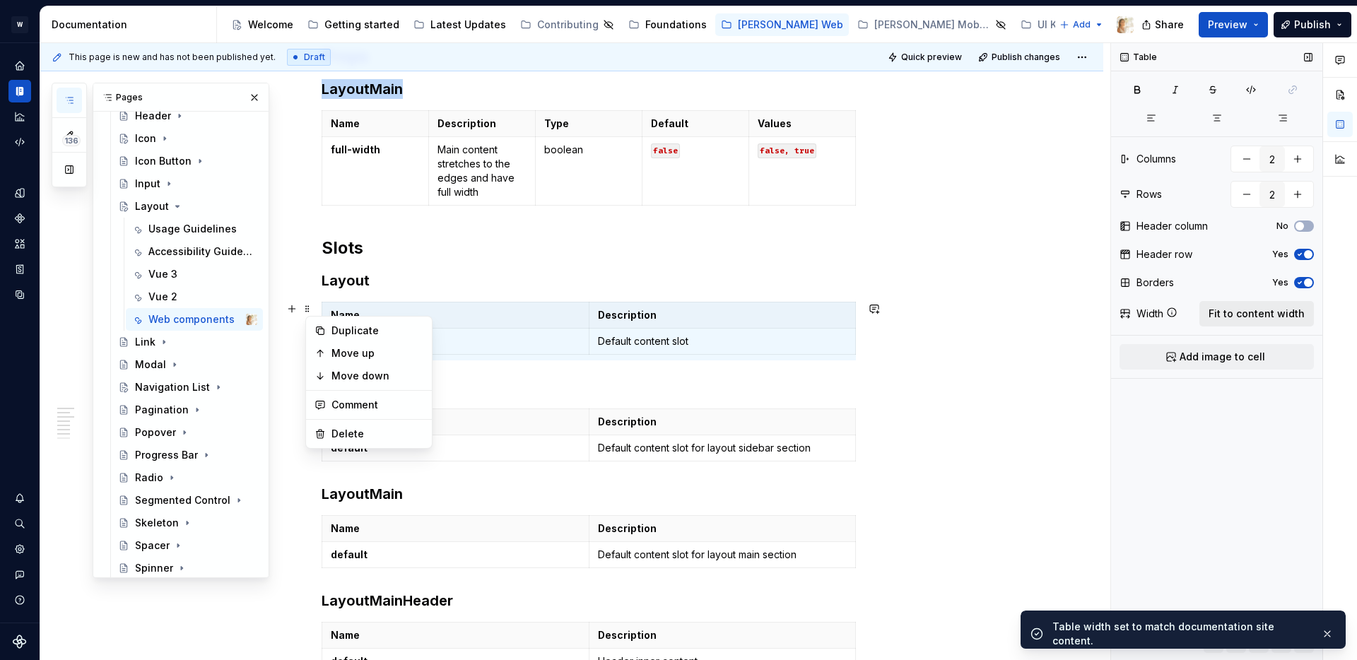
click at [1265, 305] on button "Fit to content width" at bounding box center [1257, 313] width 115 height 25
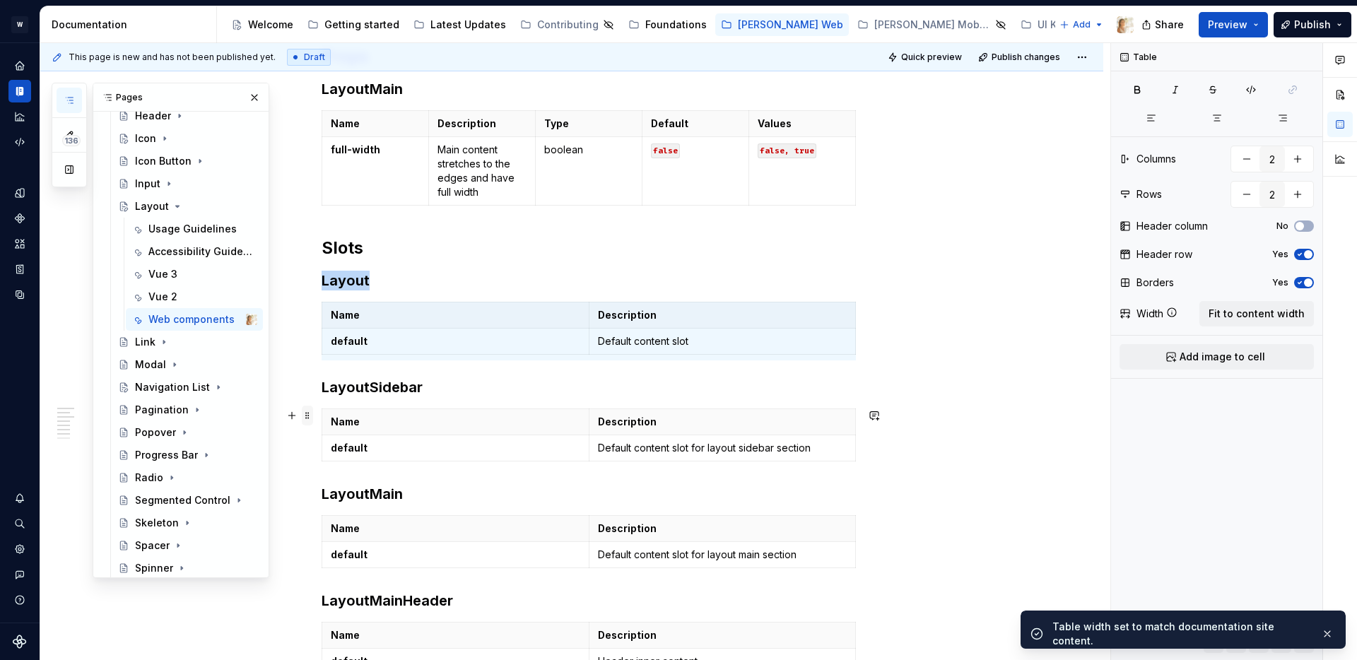
click at [310, 419] on span at bounding box center [307, 416] width 11 height 20
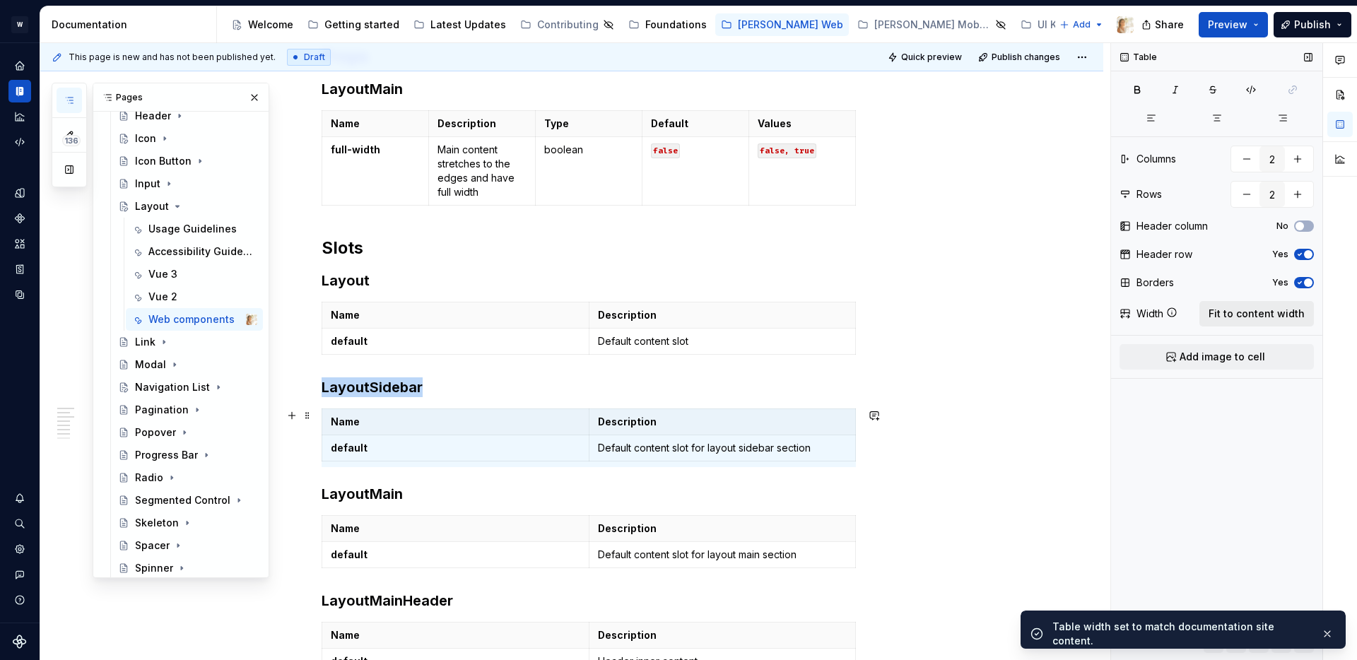
click at [1231, 315] on span "Fit to content width" at bounding box center [1257, 314] width 96 height 14
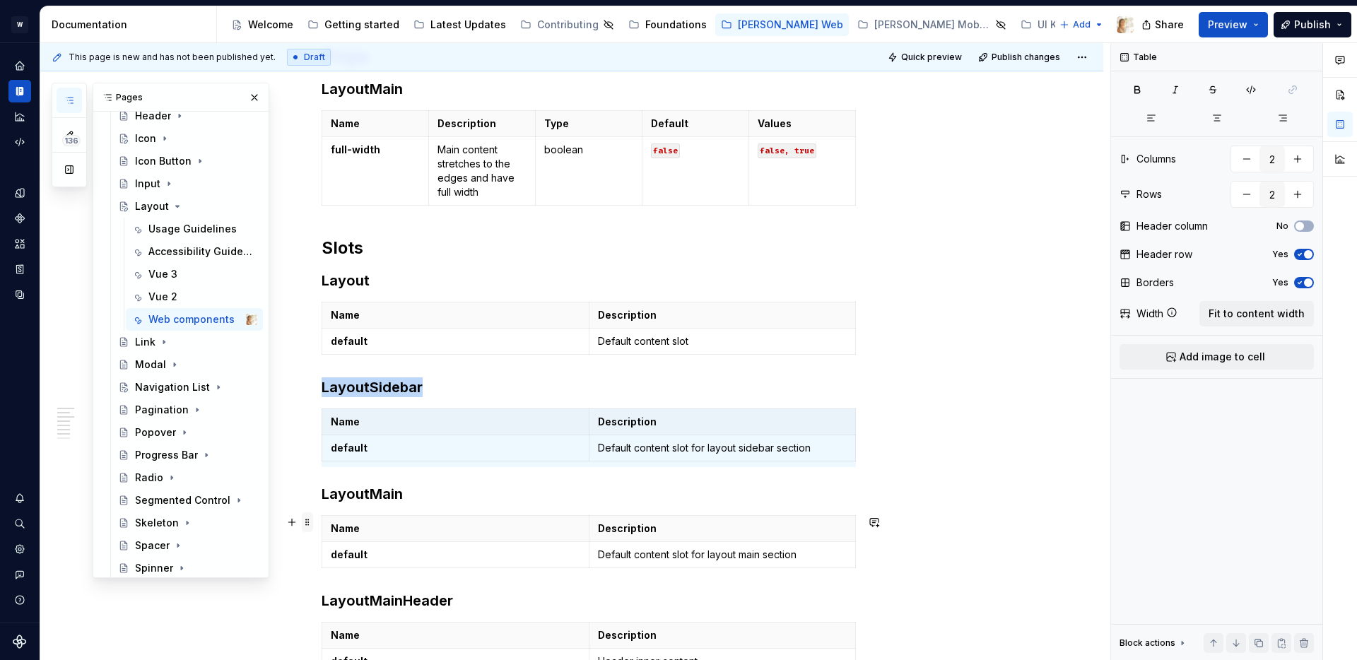
click at [311, 517] on span at bounding box center [307, 523] width 11 height 20
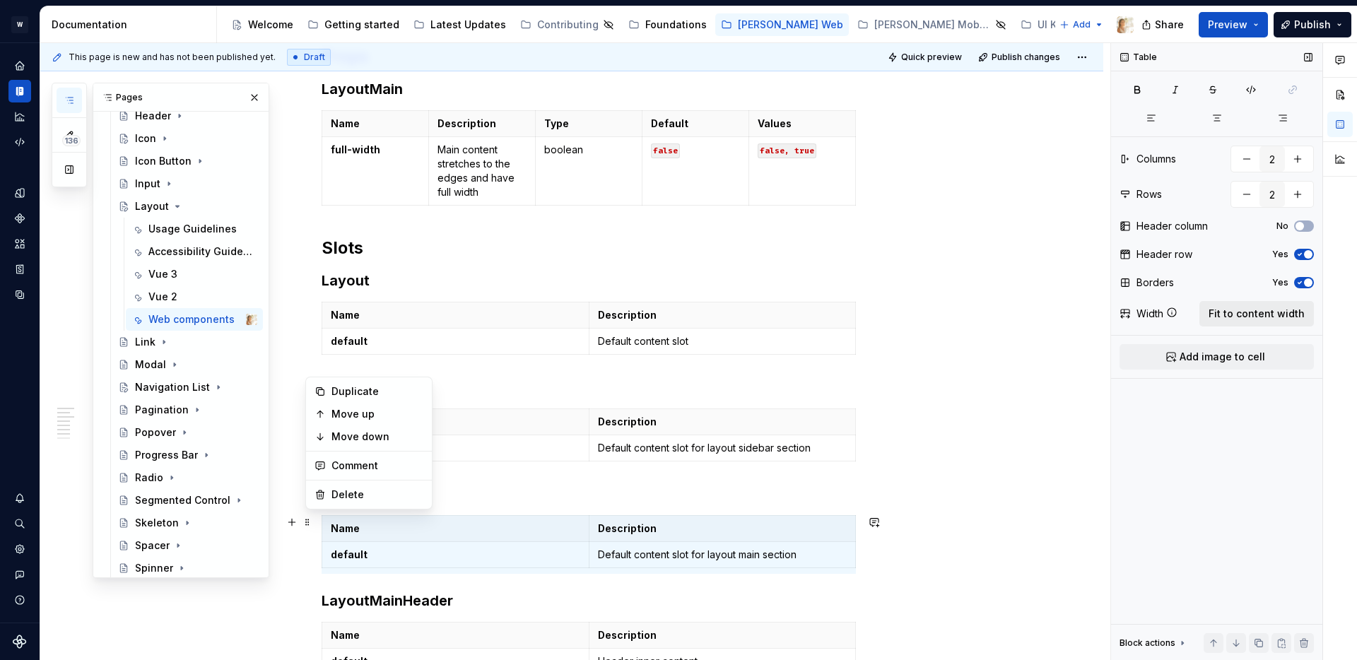
click at [1272, 310] on span "Fit to content width" at bounding box center [1257, 314] width 96 height 14
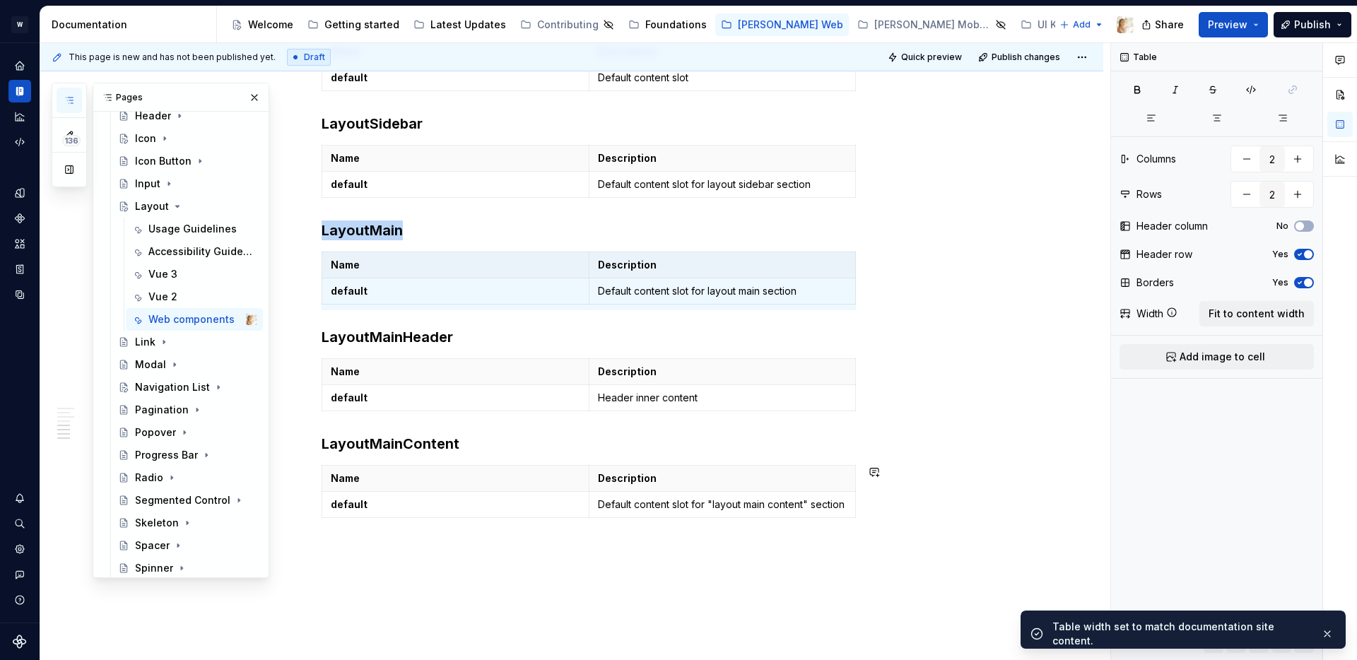
scroll to position [812, 0]
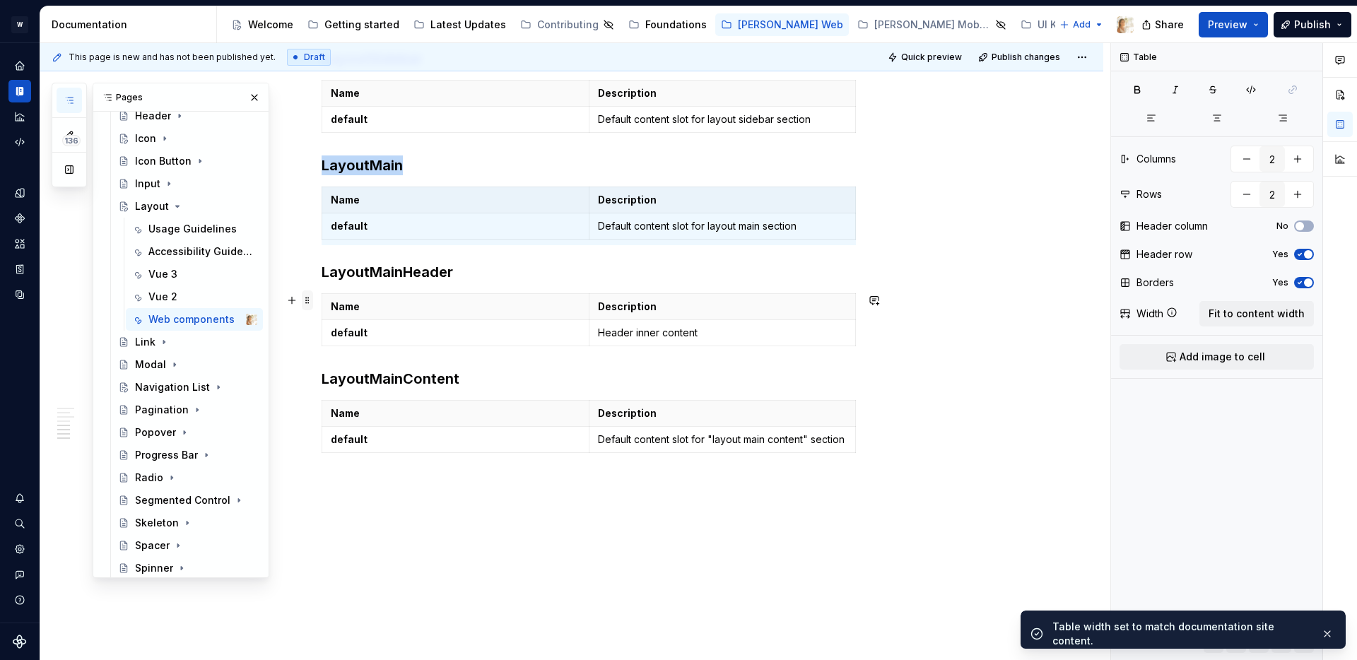
click at [309, 303] on span at bounding box center [307, 301] width 11 height 20
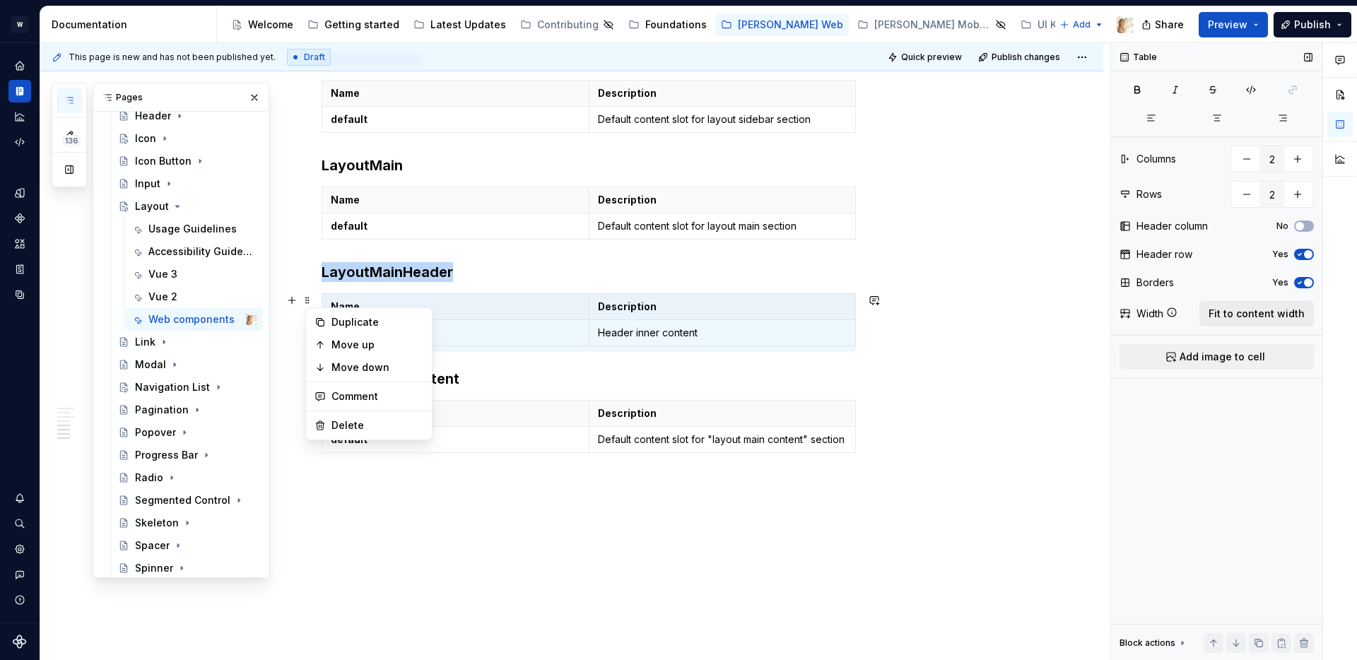
click at [1248, 310] on span "Fit to content width" at bounding box center [1257, 314] width 96 height 14
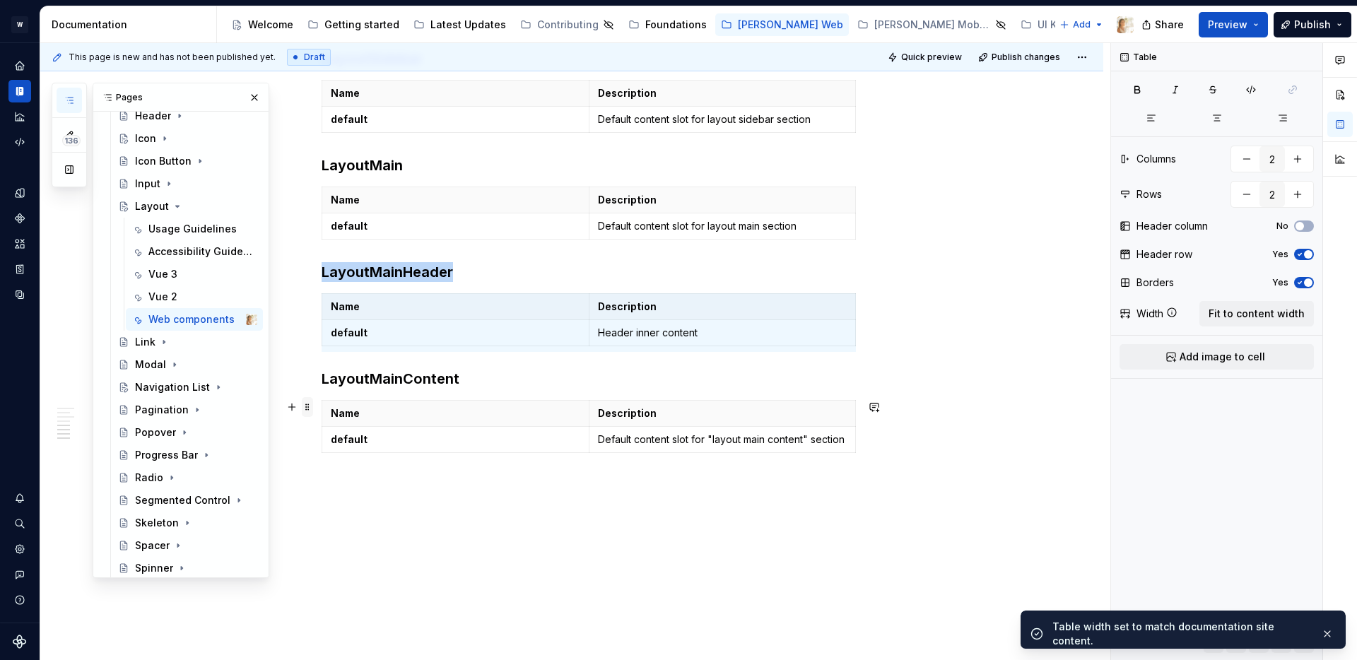
click at [310, 407] on span at bounding box center [307, 407] width 11 height 20
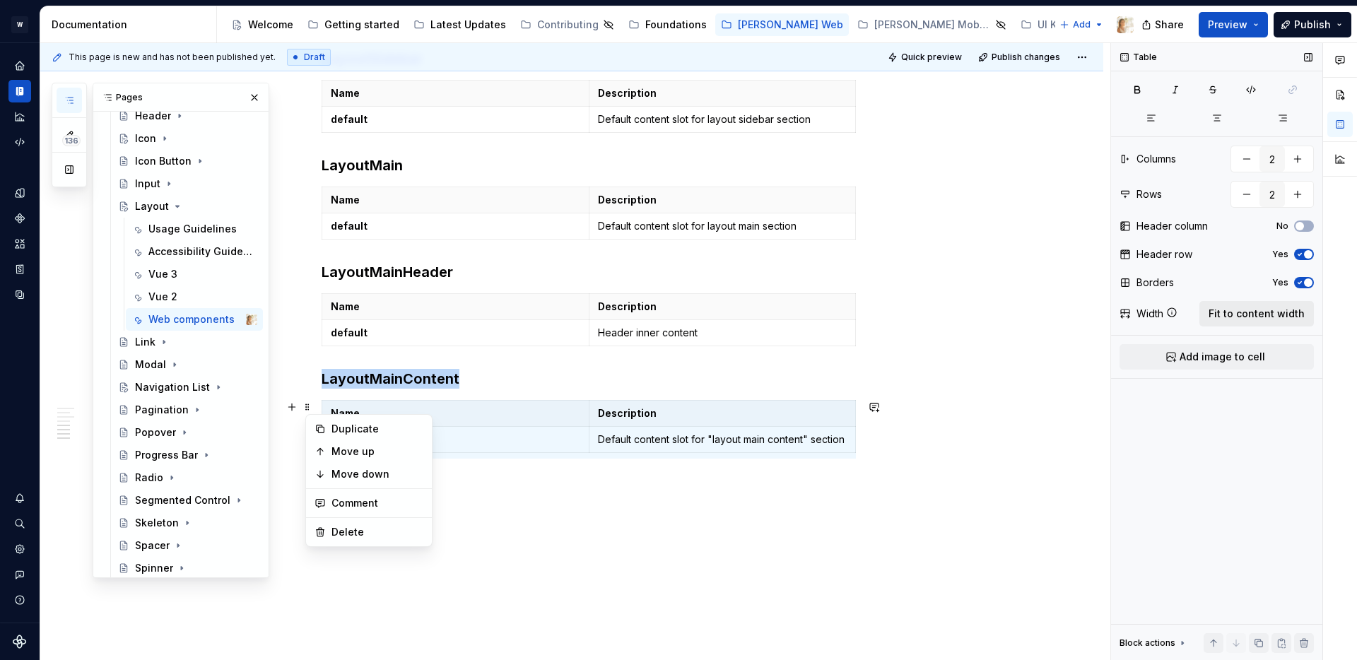
click at [1263, 315] on span "Fit to content width" at bounding box center [1257, 314] width 96 height 14
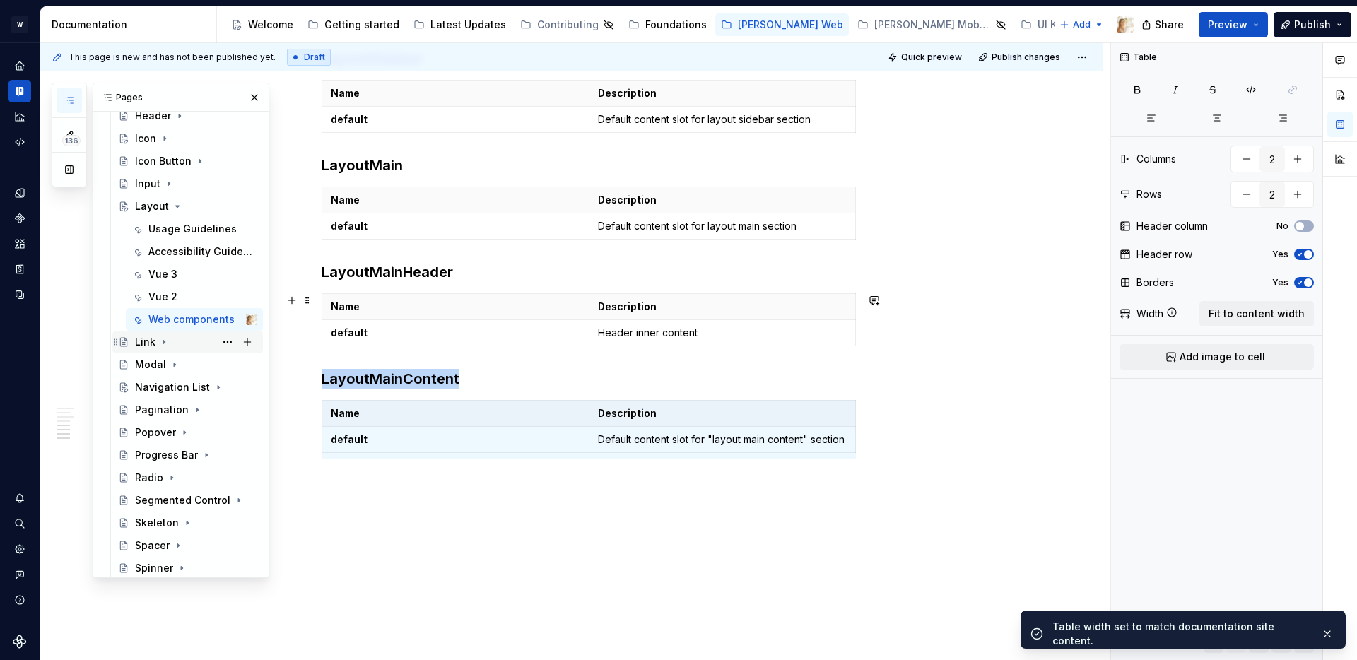
click at [165, 342] on icon "Page tree" at bounding box center [163, 341] width 11 height 11
click at [170, 412] on div "Vue 3" at bounding box center [162, 410] width 29 height 14
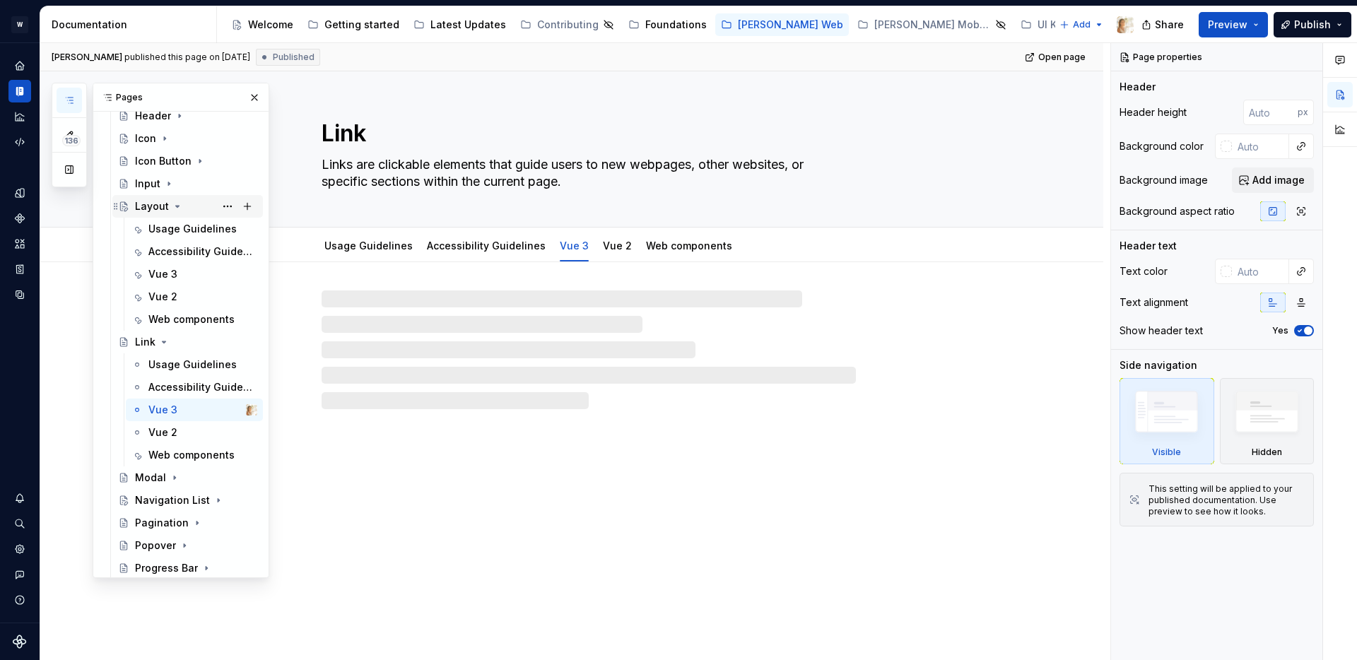
click at [178, 203] on icon "Page tree" at bounding box center [177, 206] width 11 height 11
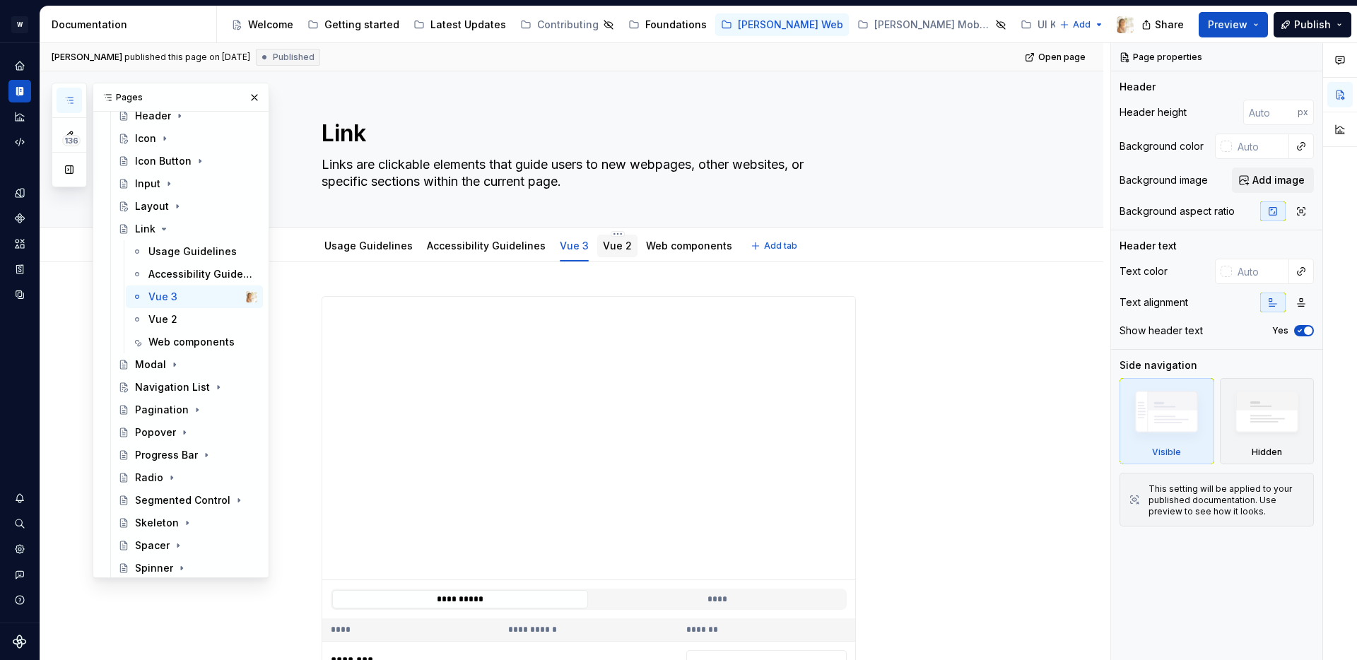
click at [607, 240] on link "Vue 2" at bounding box center [617, 246] width 29 height 12
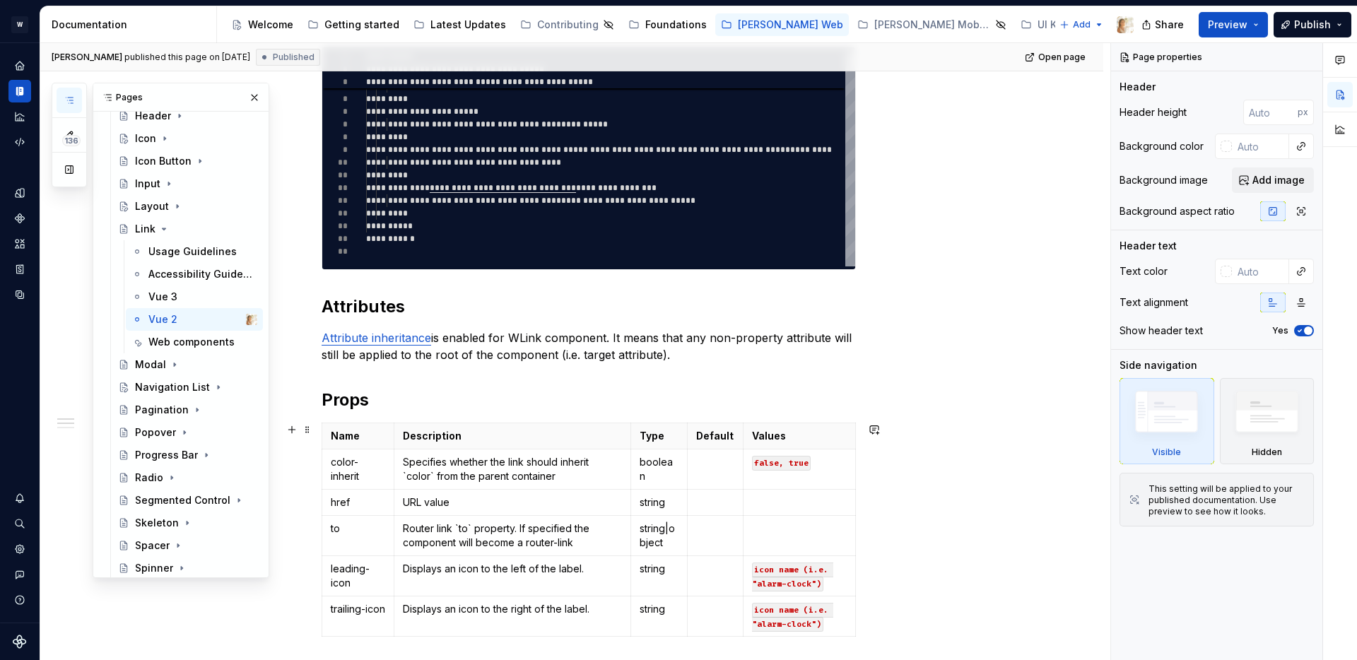
scroll to position [260, 0]
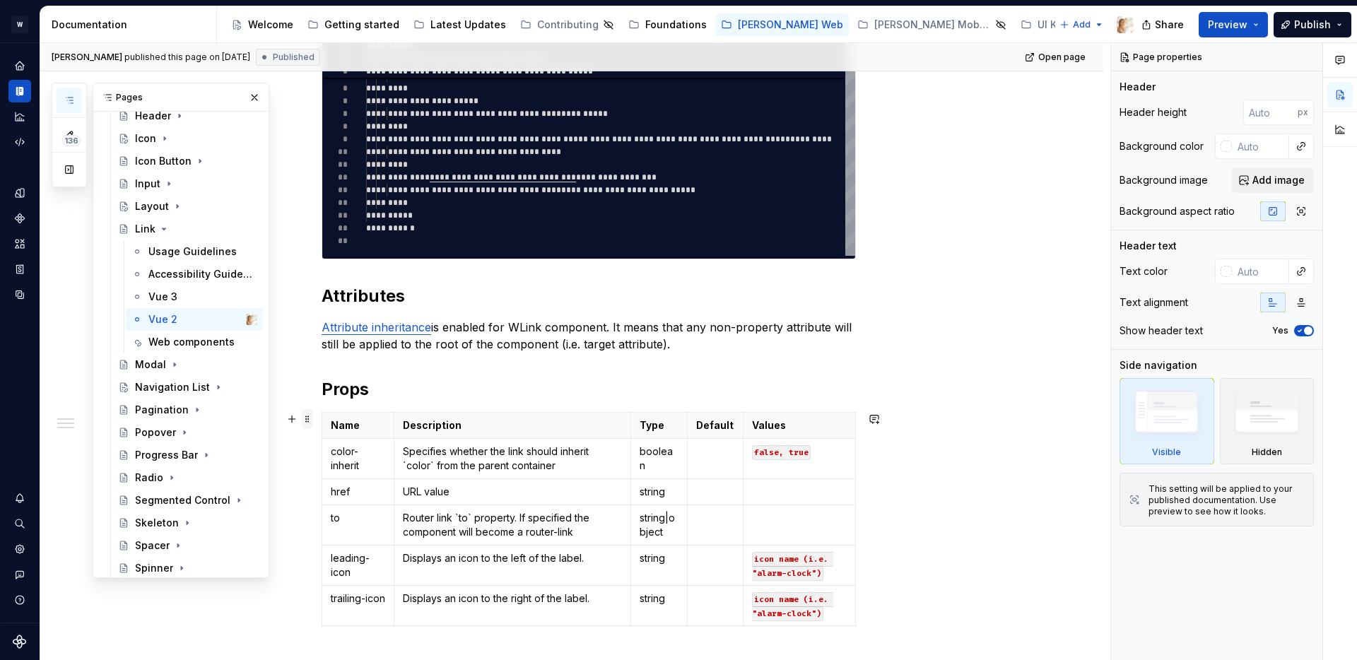
click at [312, 420] on span at bounding box center [307, 419] width 11 height 20
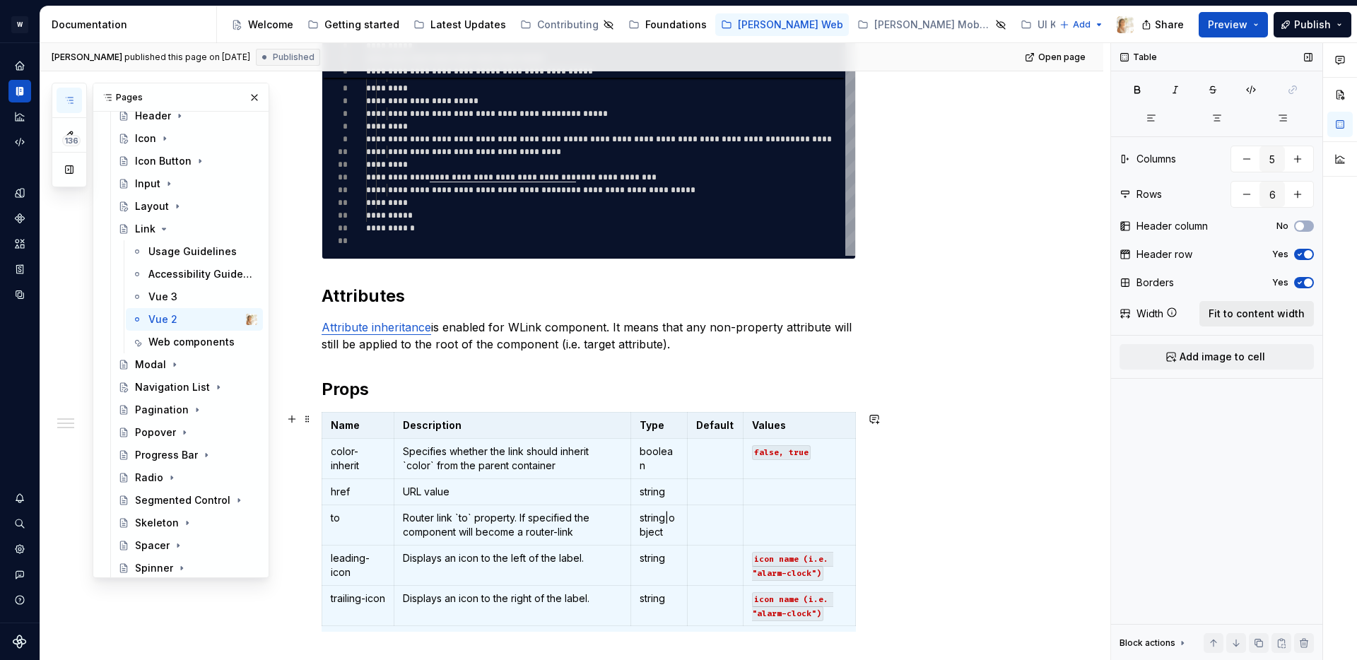
click at [1264, 310] on span "Fit to content width" at bounding box center [1257, 314] width 96 height 14
type textarea "*"
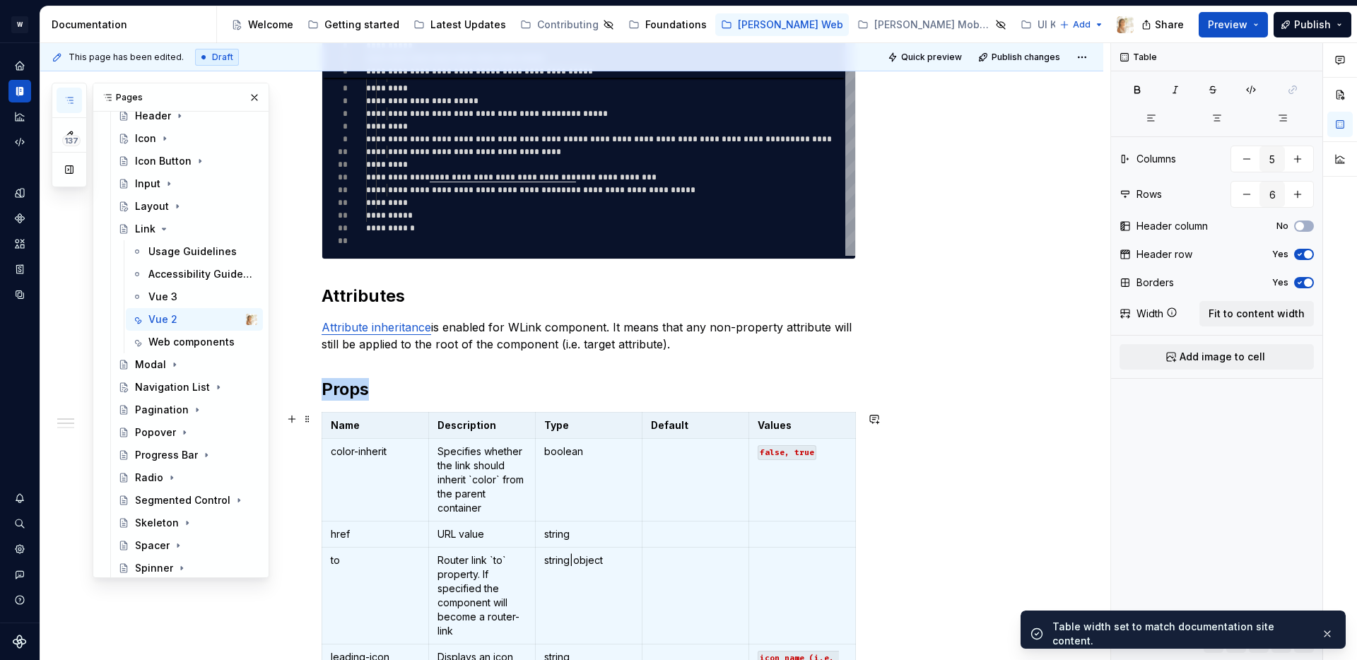
scroll to position [691, 0]
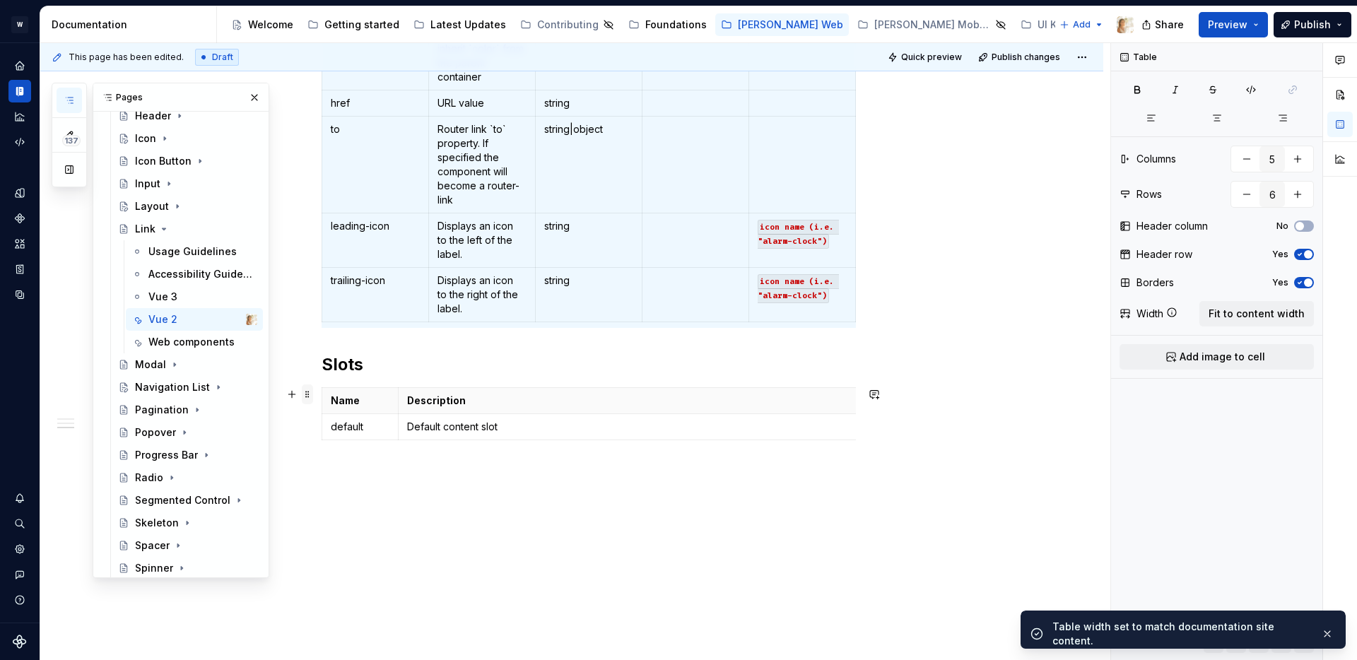
click at [313, 397] on span at bounding box center [307, 395] width 11 height 20
type input "2"
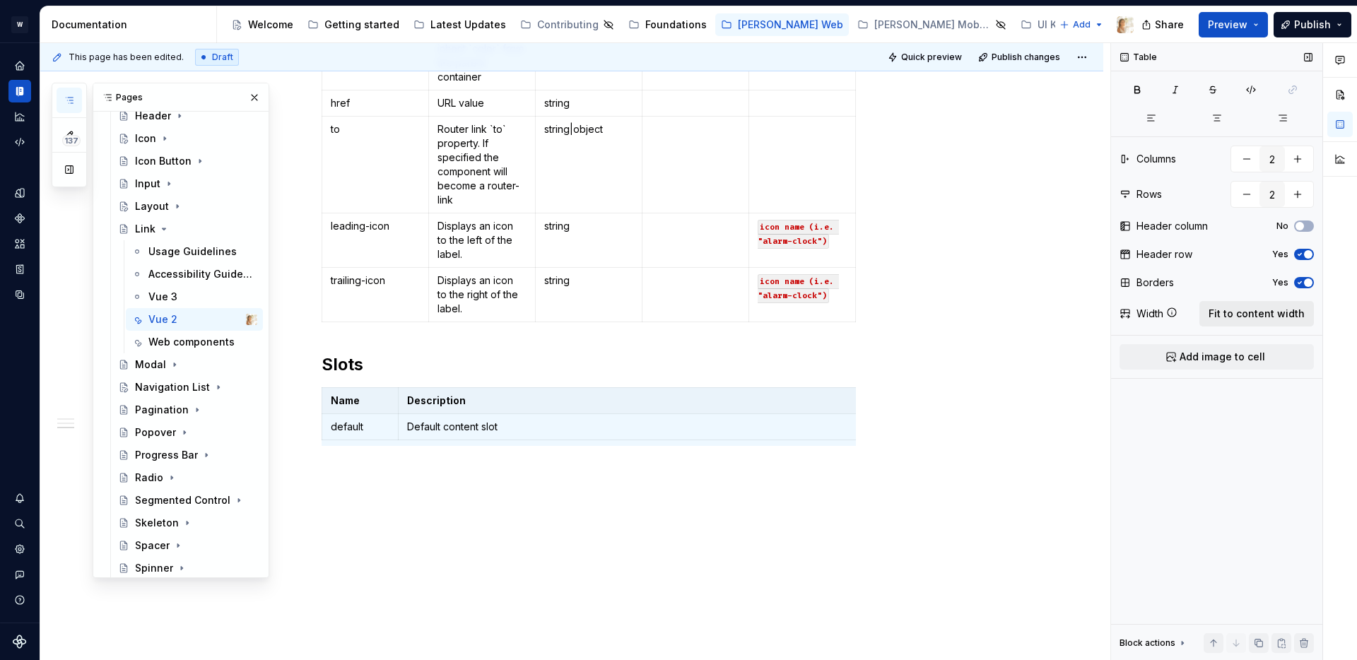
click at [1275, 305] on button "Fit to content width" at bounding box center [1257, 313] width 115 height 25
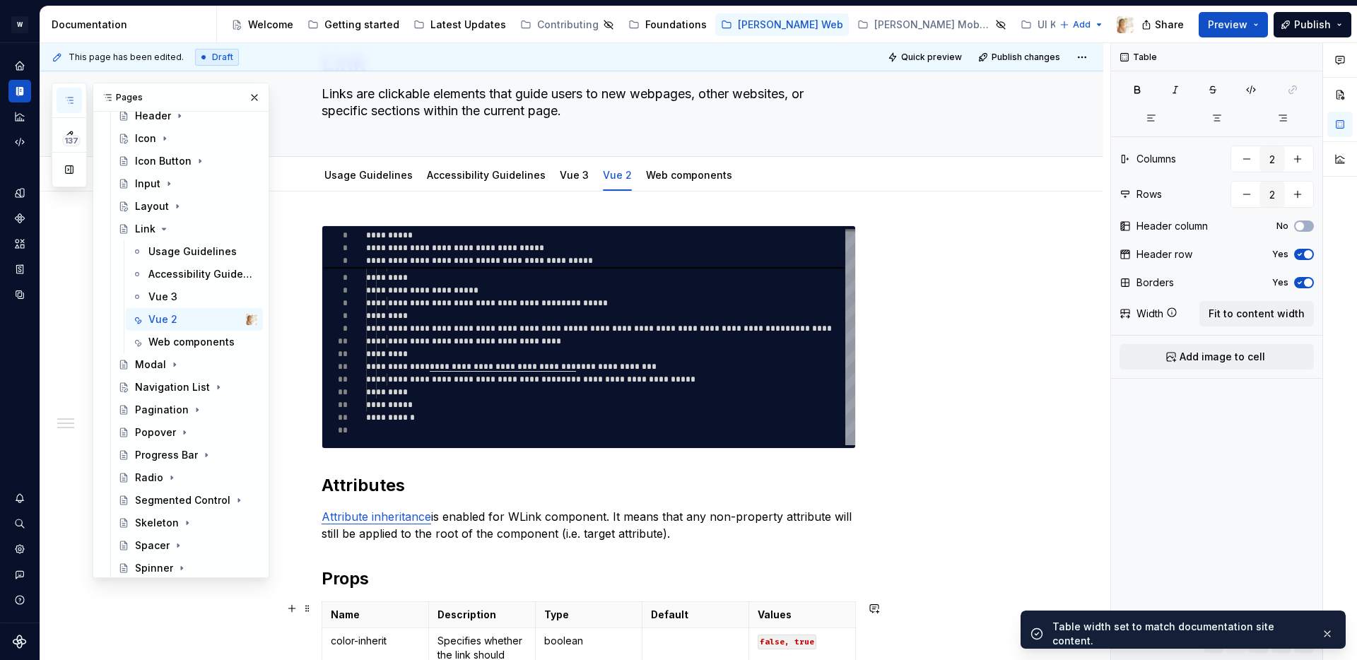
scroll to position [0, 0]
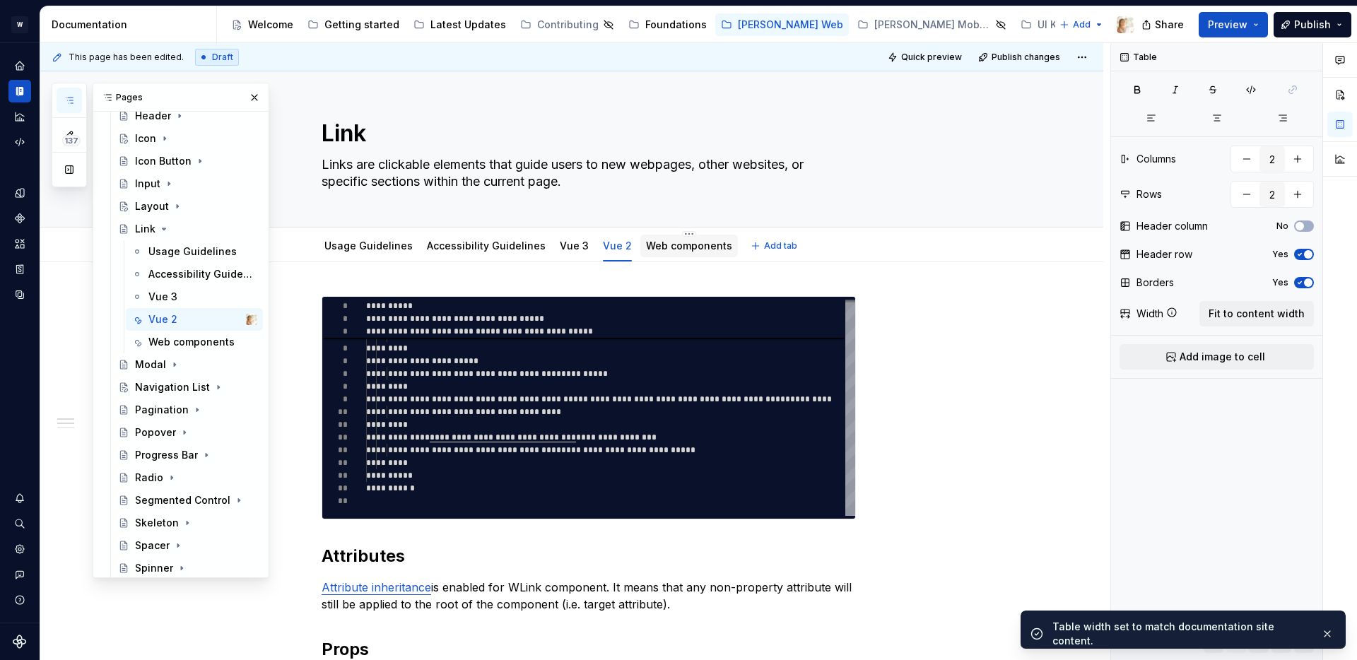
click at [646, 252] on div "Web components" at bounding box center [689, 246] width 86 height 14
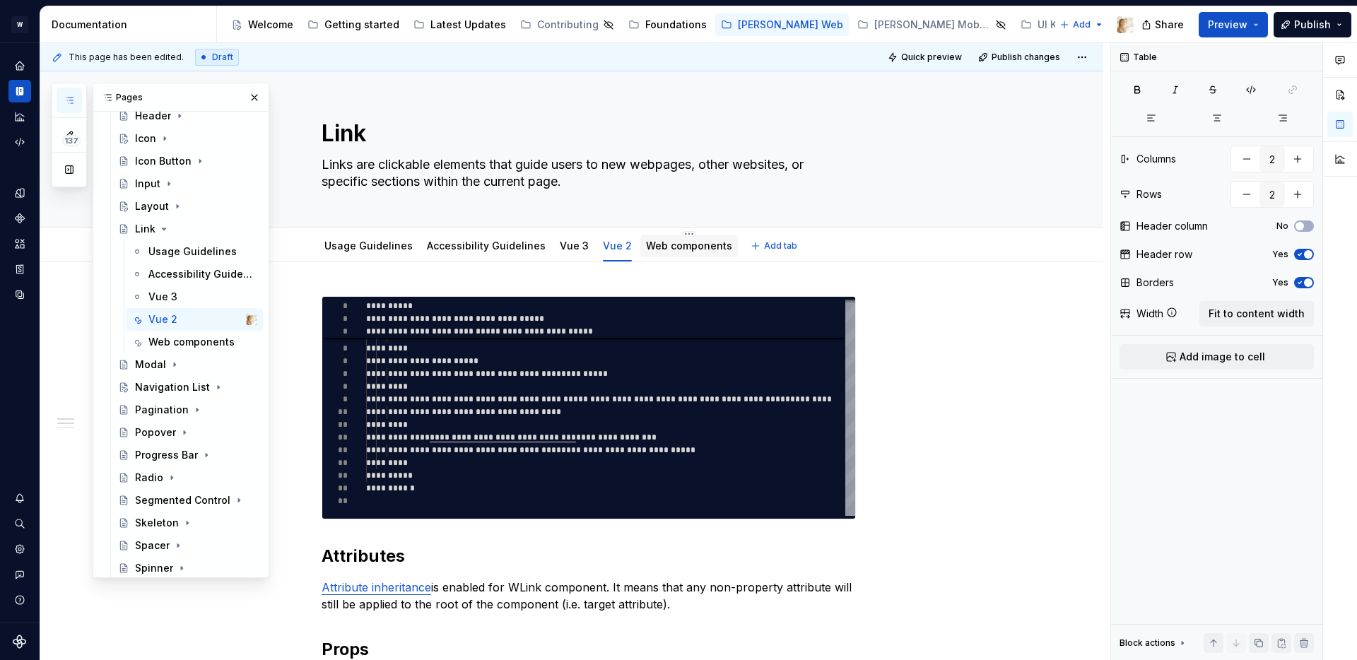
click at [646, 239] on div "Web components" at bounding box center [689, 246] width 86 height 14
click at [699, 250] on link "Web components" at bounding box center [689, 246] width 86 height 12
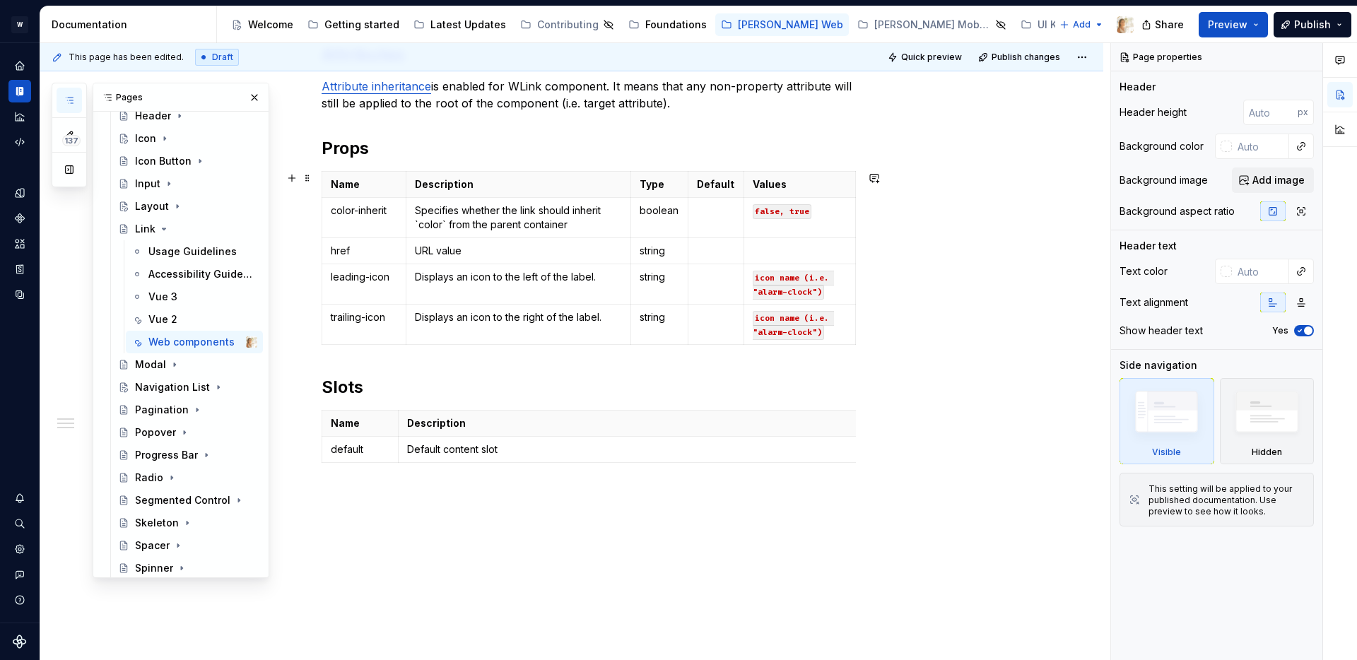
scroll to position [496, 0]
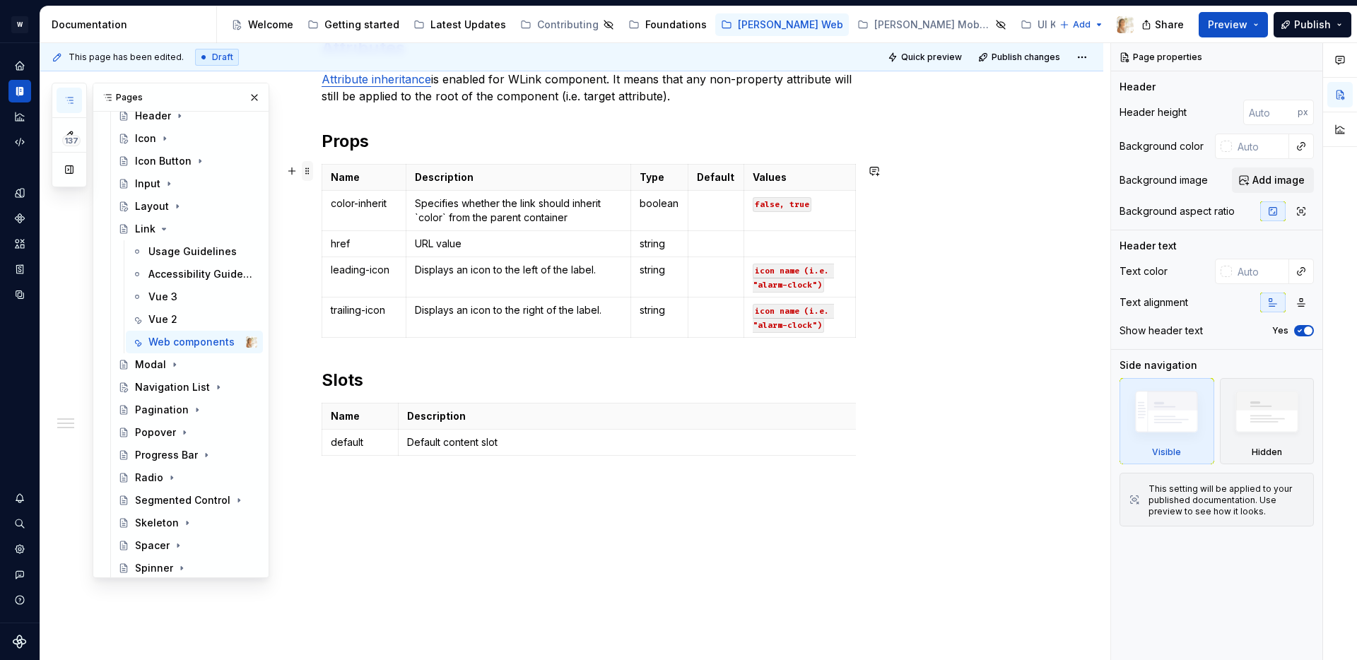
click at [309, 167] on span at bounding box center [307, 171] width 11 height 20
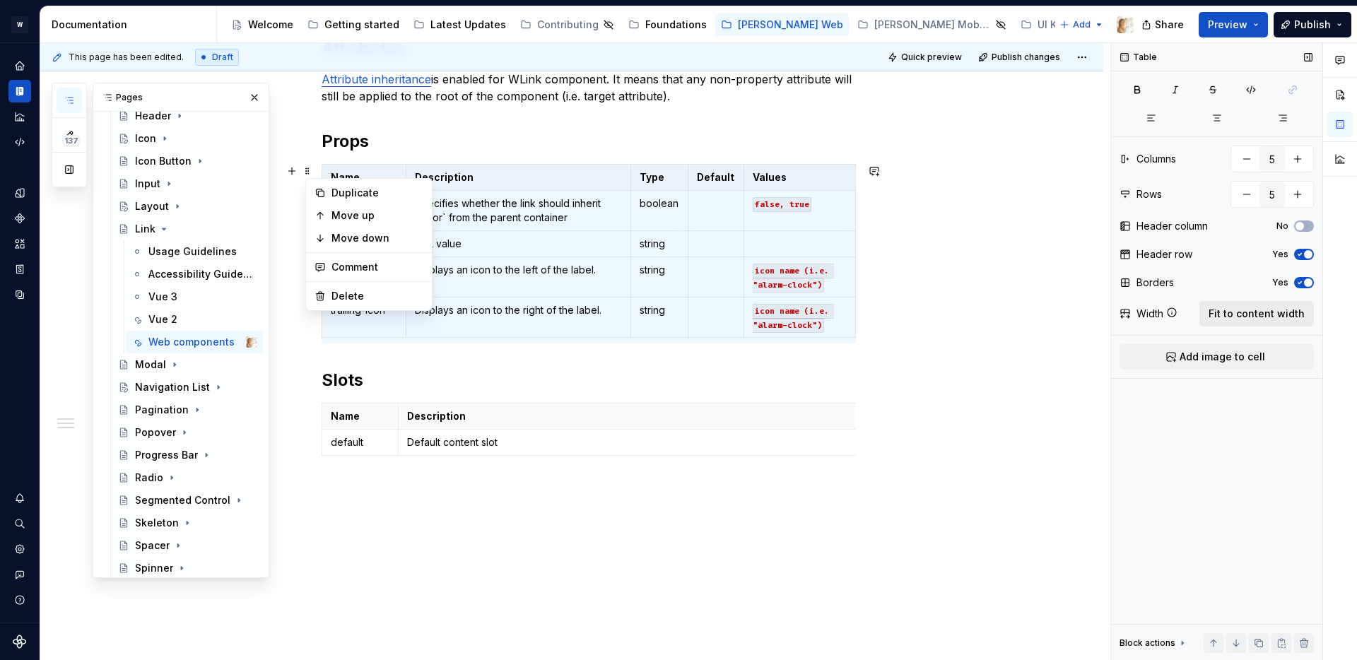
click at [1277, 311] on span "Fit to content width" at bounding box center [1257, 314] width 96 height 14
type textarea "*"
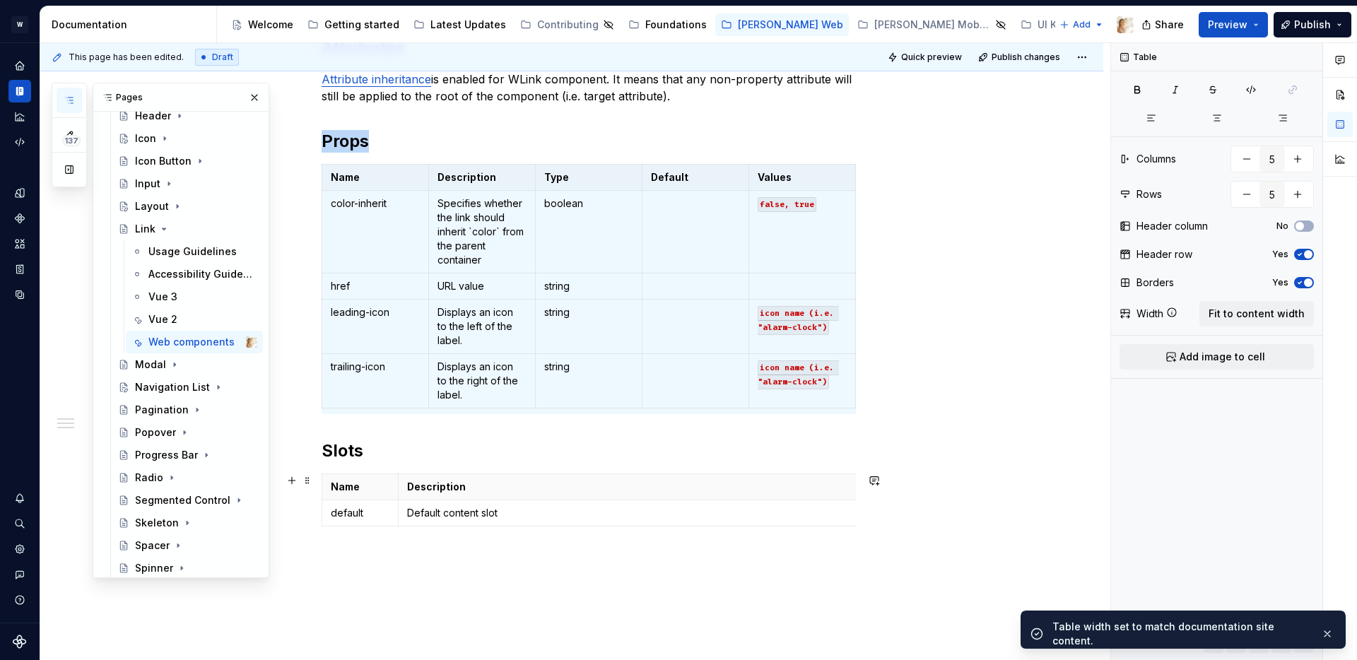
click at [313, 481] on span at bounding box center [307, 481] width 11 height 20
type input "2"
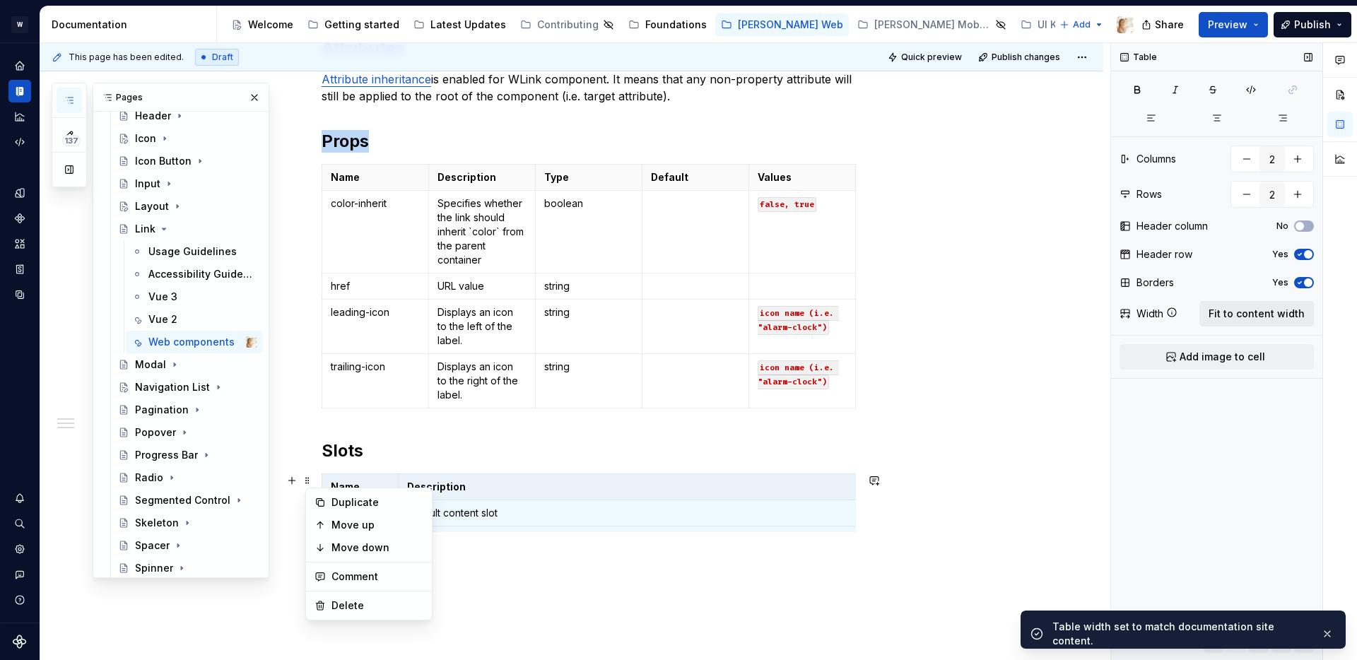
click at [1223, 316] on span "Fit to content width" at bounding box center [1257, 314] width 96 height 14
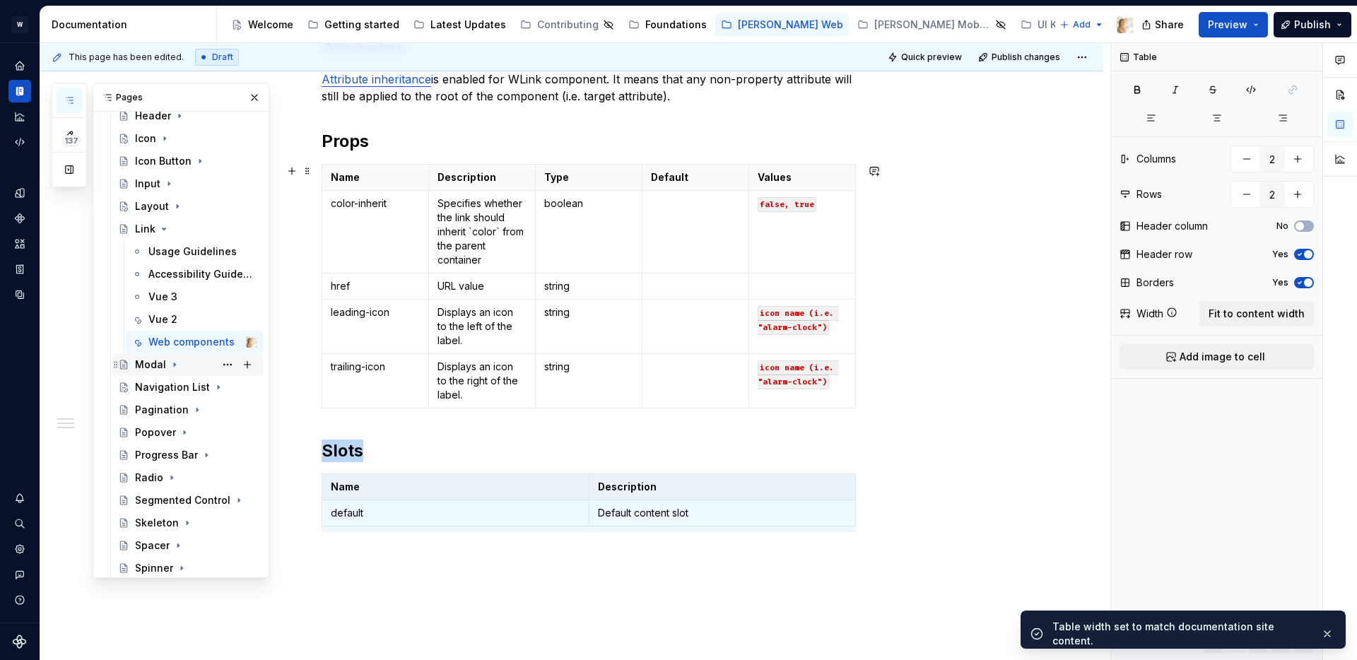
click at [174, 362] on icon "Page tree" at bounding box center [174, 364] width 11 height 11
click at [162, 432] on div "Vue 3" at bounding box center [162, 433] width 29 height 14
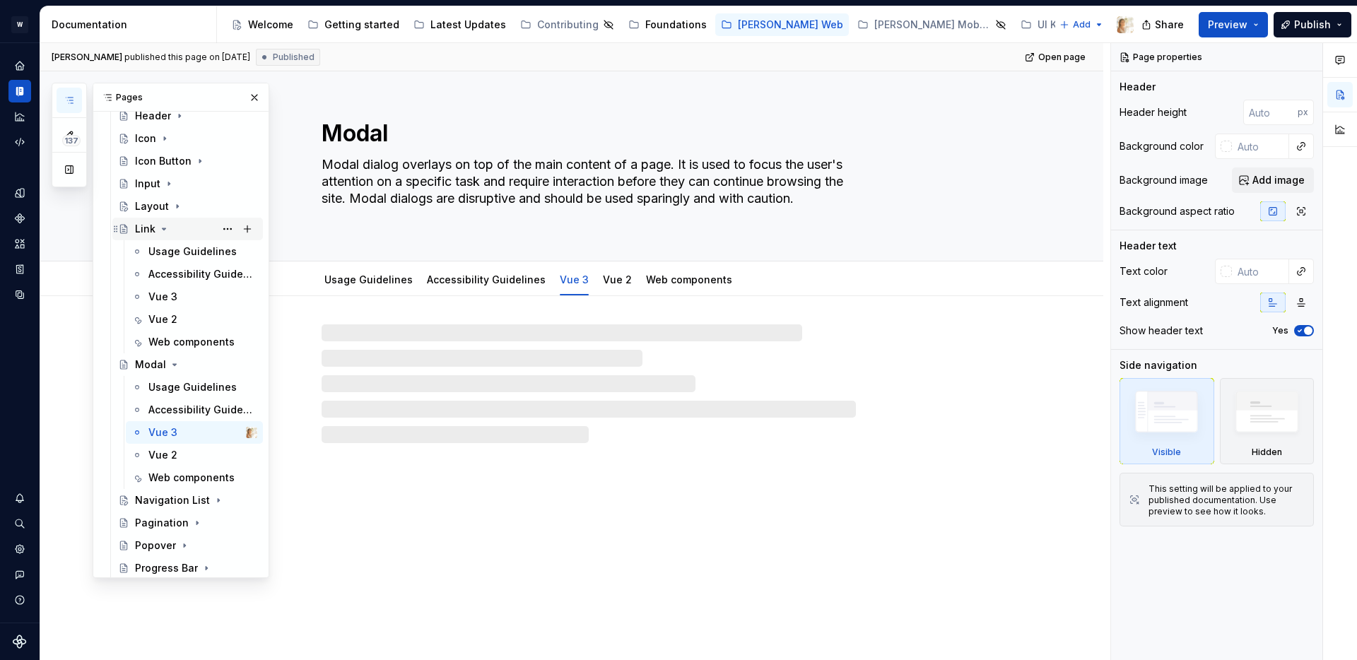
click at [165, 229] on icon "Page tree" at bounding box center [165, 228] width 4 height 1
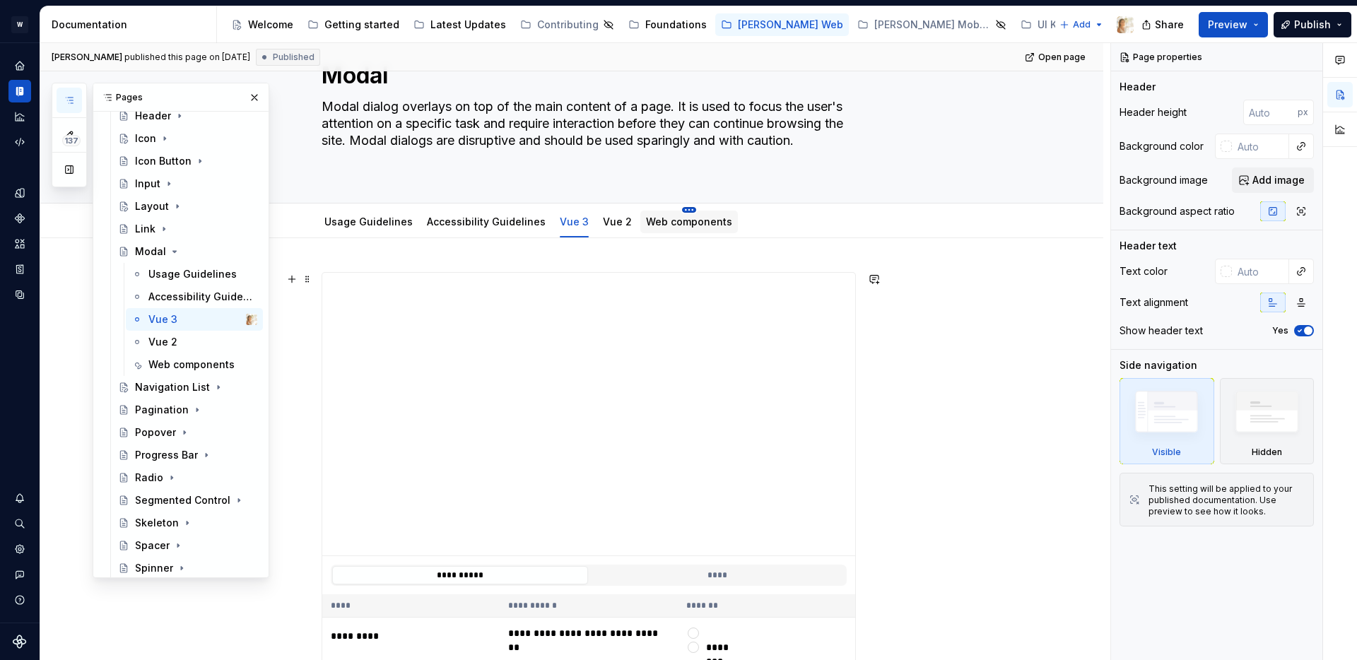
scroll to position [20, 0]
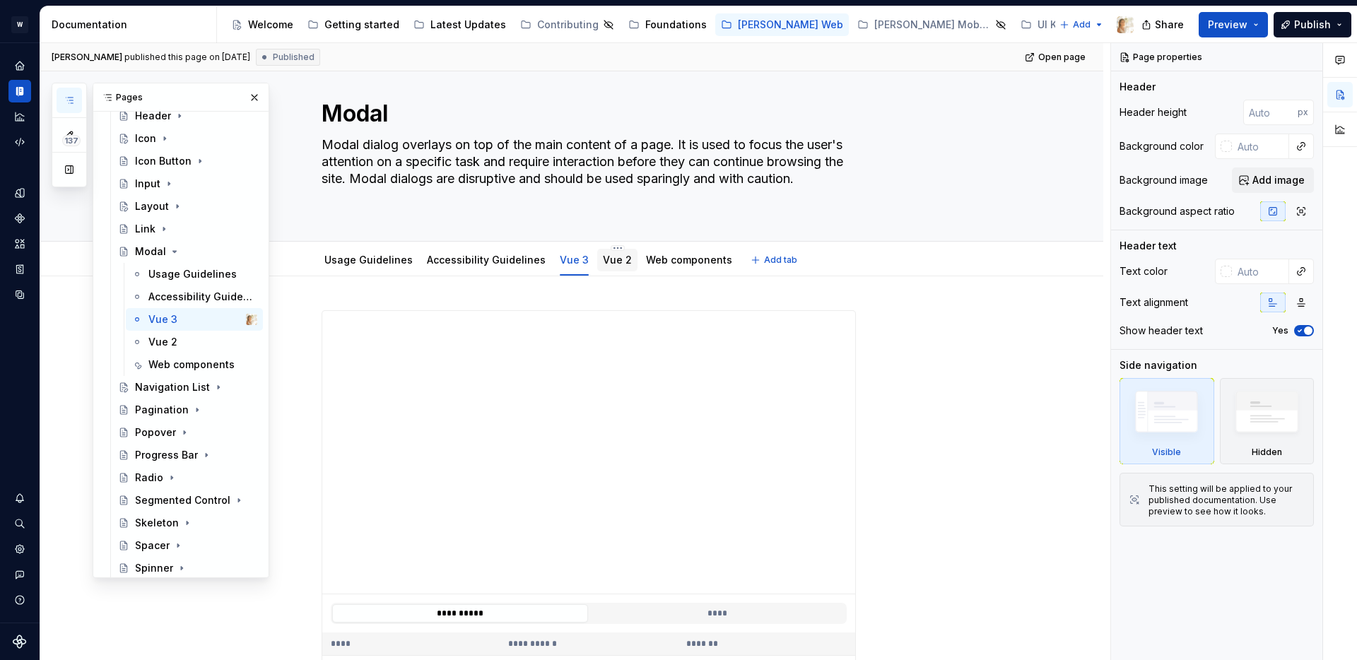
click at [603, 256] on link "Vue 2" at bounding box center [617, 260] width 29 height 12
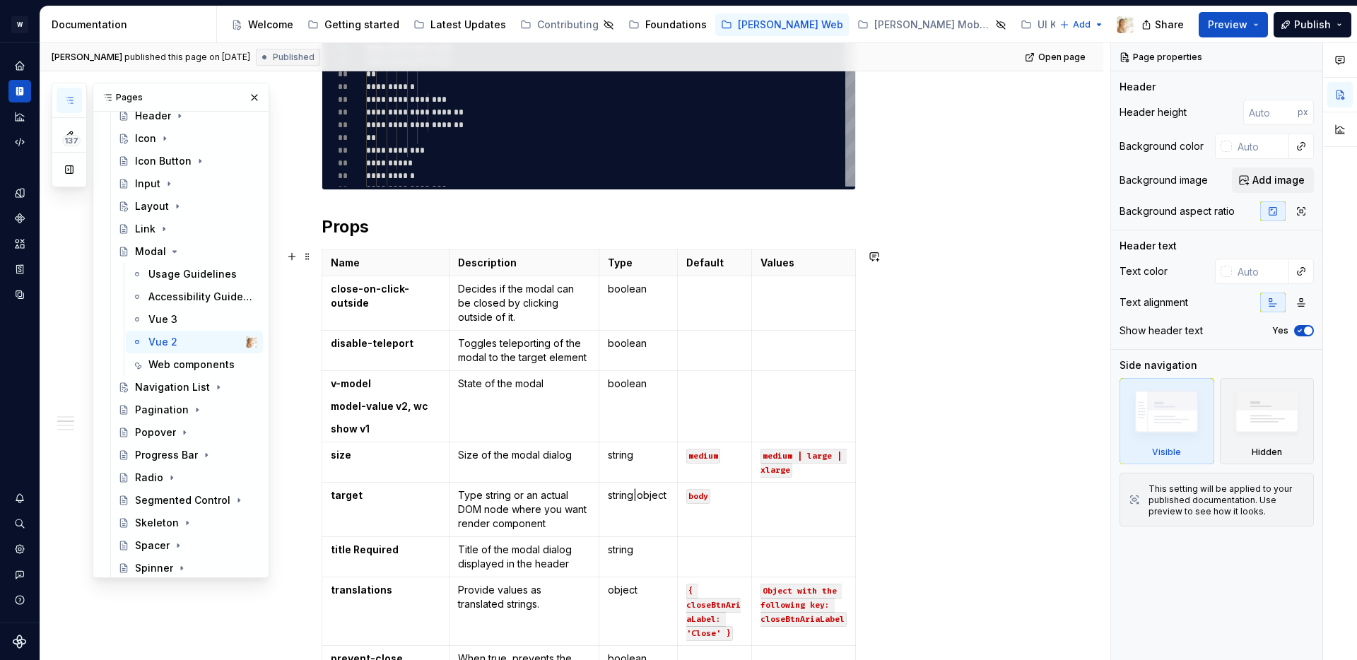
scroll to position [620, 0]
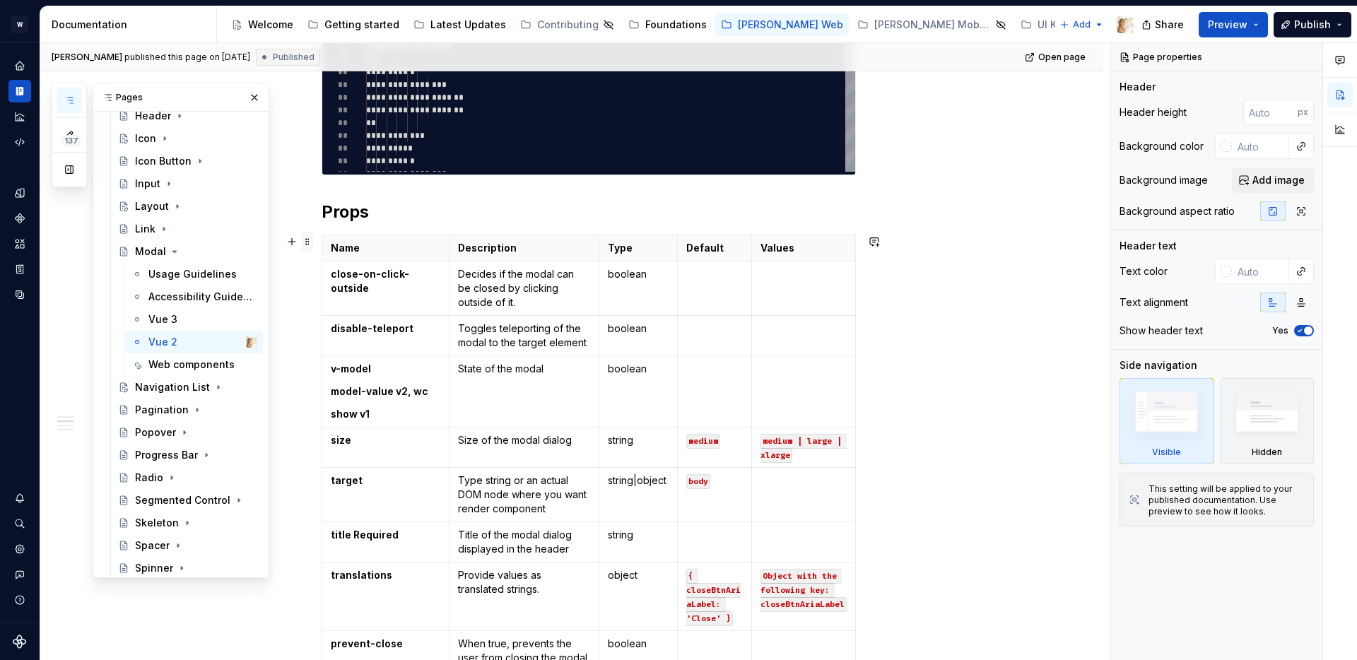
click at [308, 243] on span at bounding box center [307, 242] width 11 height 20
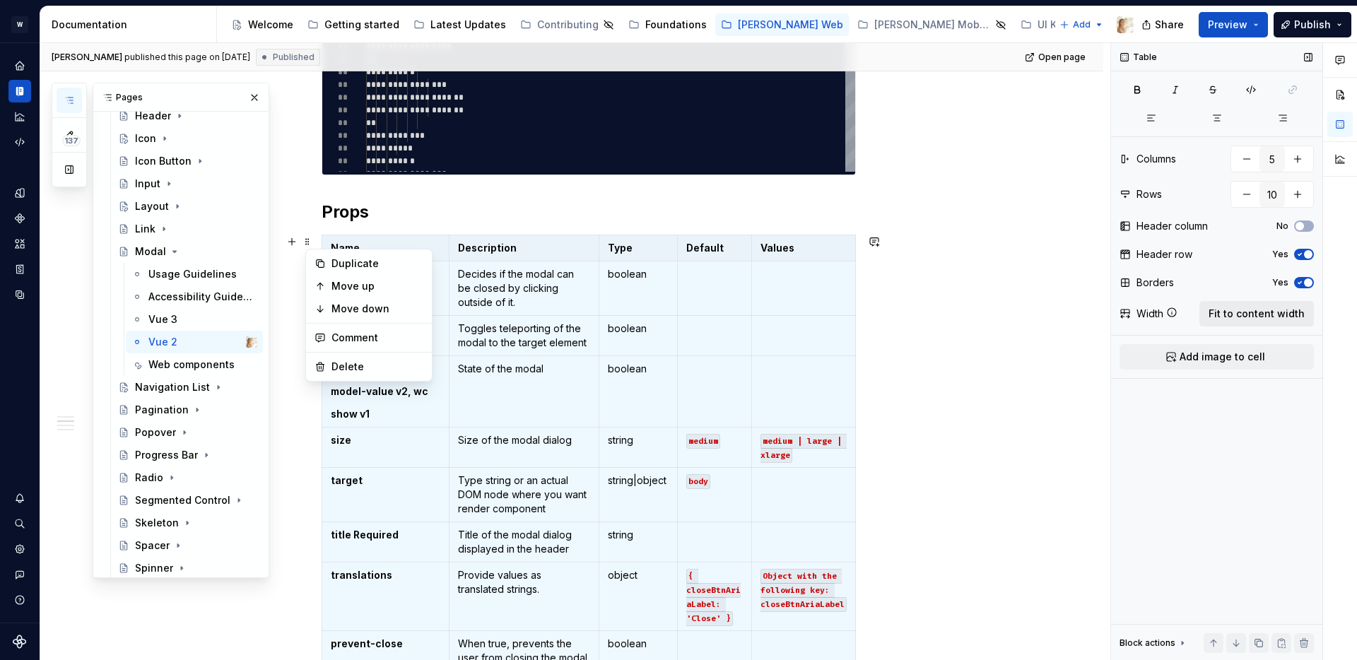
click at [1241, 313] on span "Fit to content width" at bounding box center [1257, 314] width 96 height 14
type textarea "*"
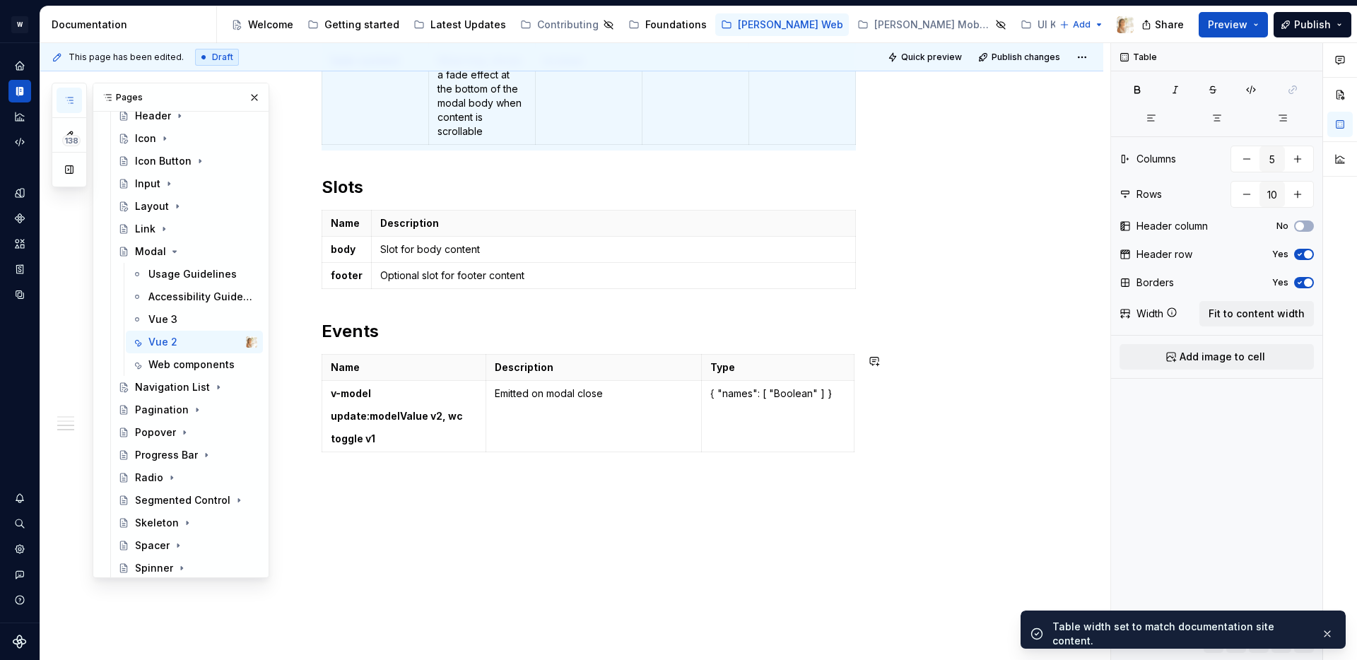
scroll to position [1482, 0]
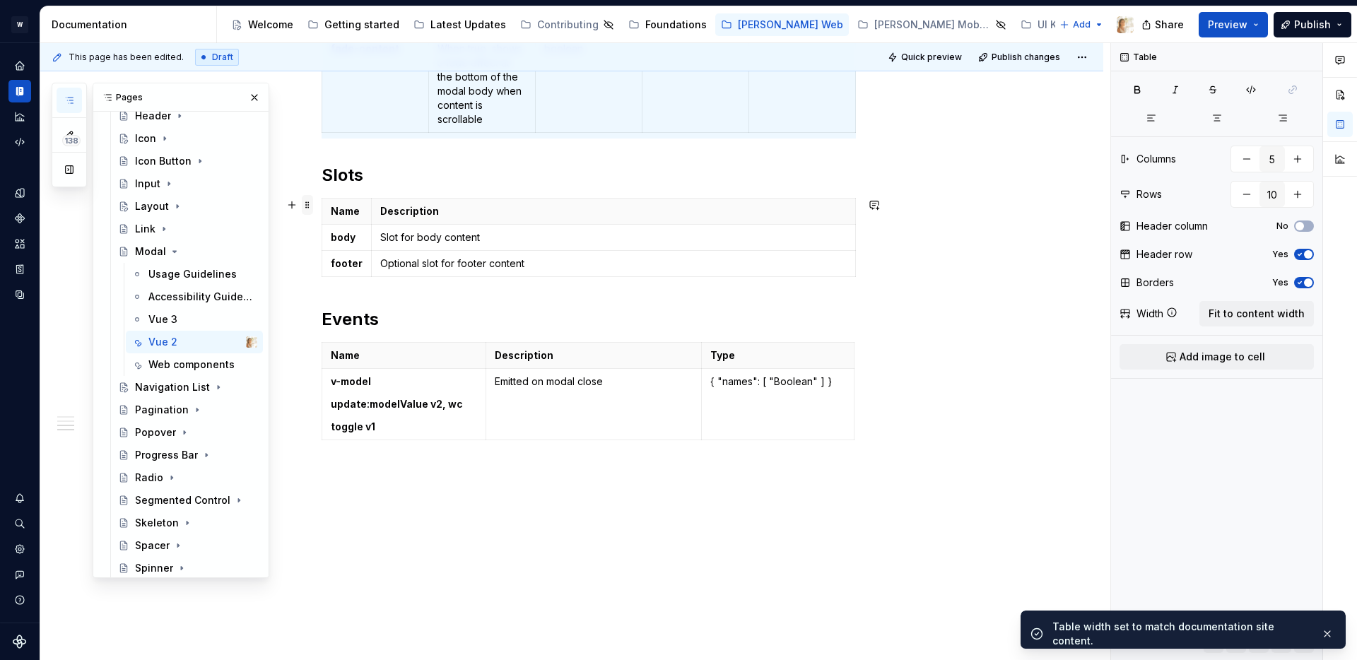
click at [312, 206] on span at bounding box center [307, 205] width 11 height 20
type input "2"
type input "3"
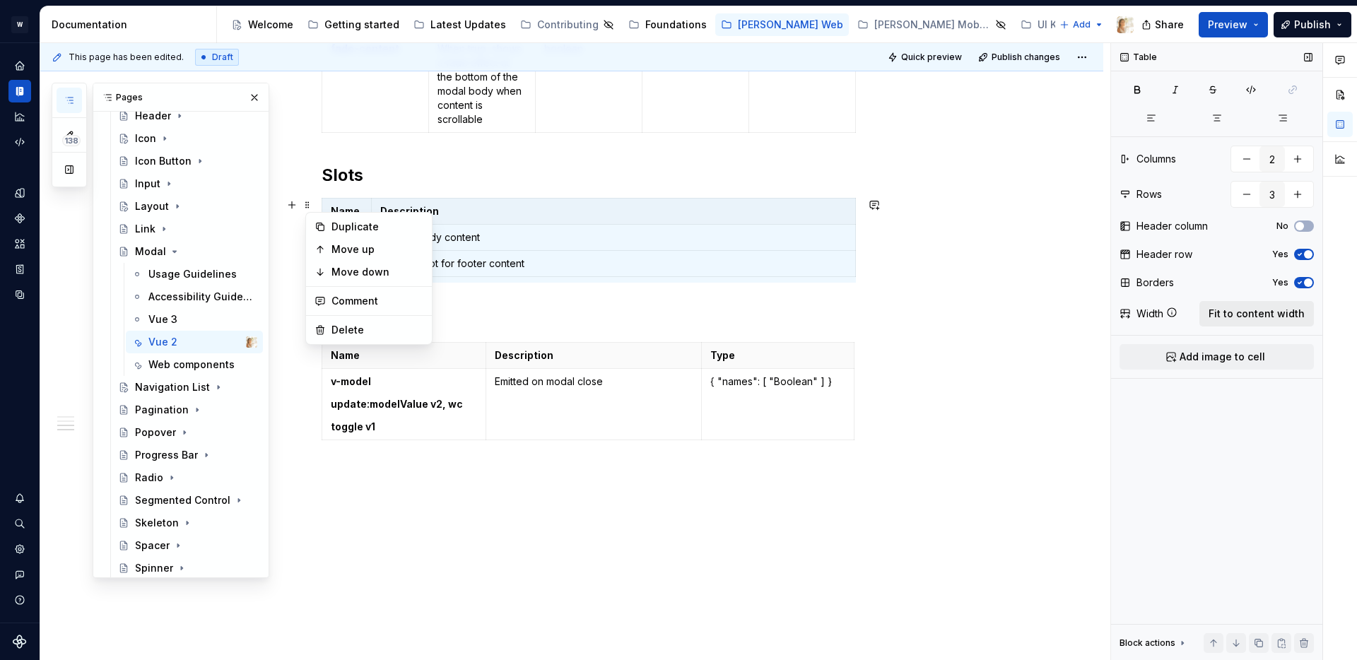
click at [1223, 319] on span "Fit to content width" at bounding box center [1257, 314] width 96 height 14
type textarea "*"
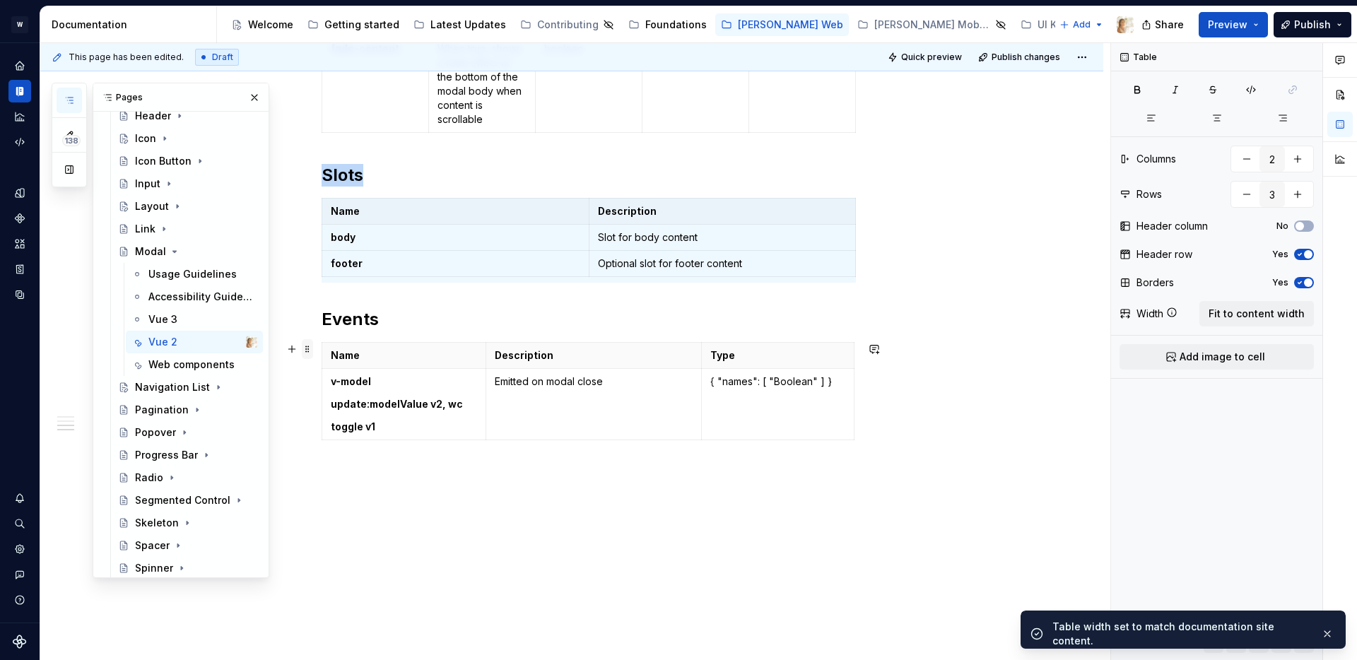
click at [312, 347] on span at bounding box center [307, 349] width 11 height 20
type input "3"
type input "2"
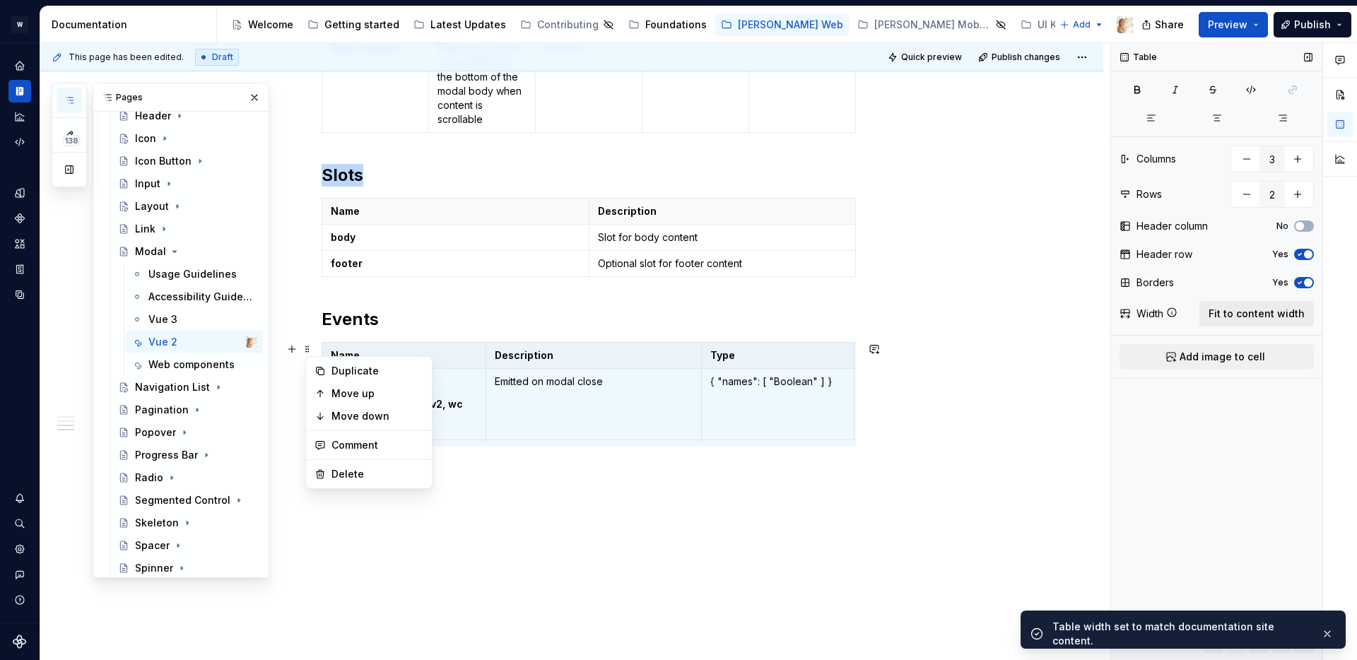
click at [1262, 312] on span "Fit to content width" at bounding box center [1257, 314] width 96 height 14
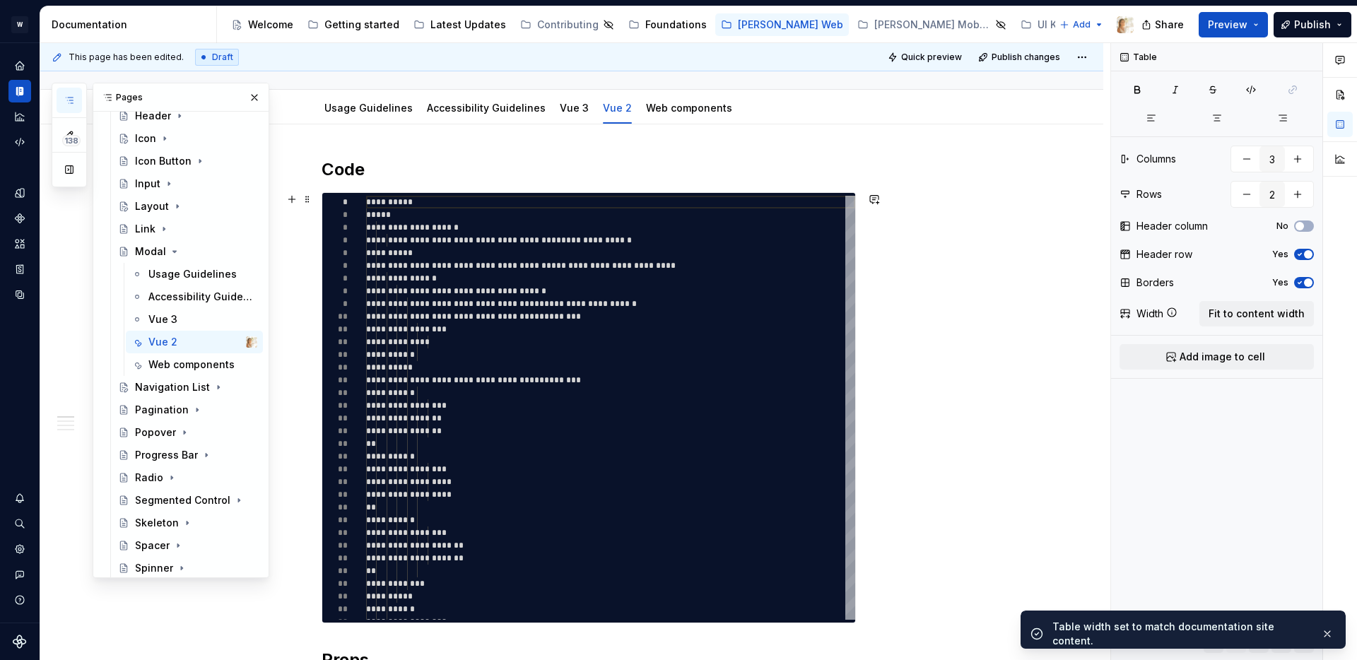
scroll to position [140, 0]
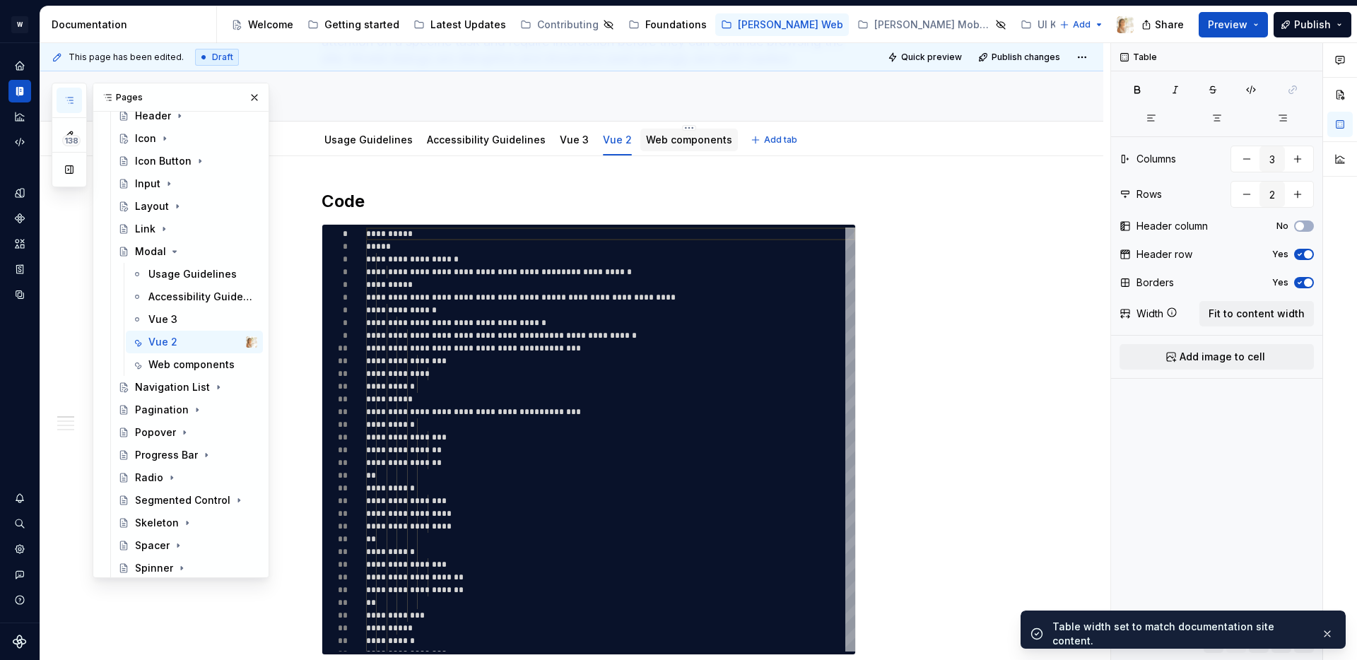
click at [681, 144] on link "Web components" at bounding box center [689, 140] width 86 height 12
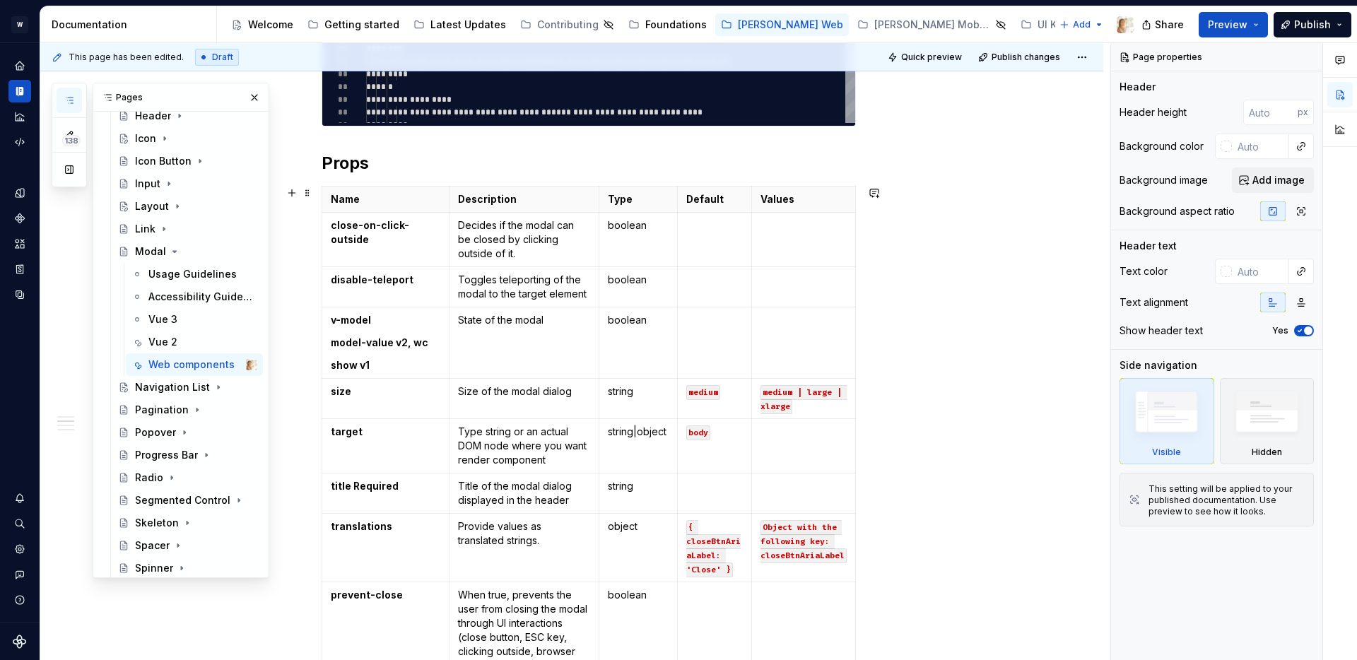
scroll to position [650, 0]
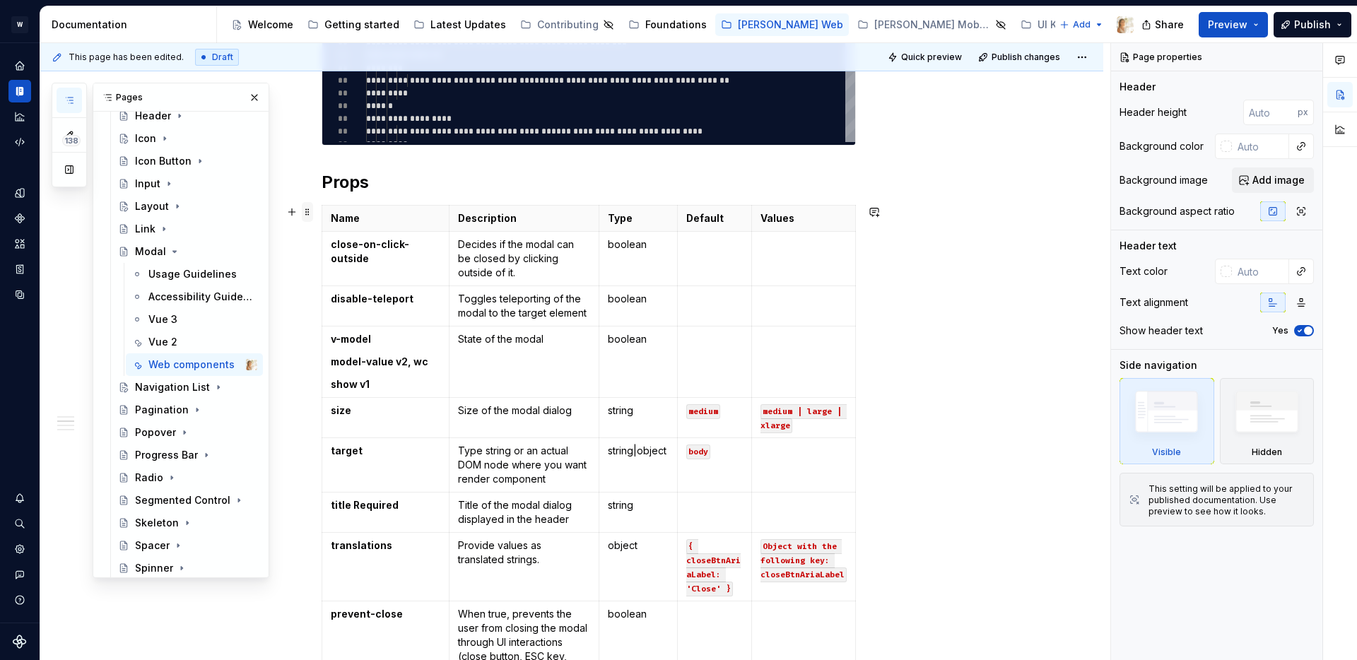
click at [312, 213] on span at bounding box center [307, 212] width 11 height 20
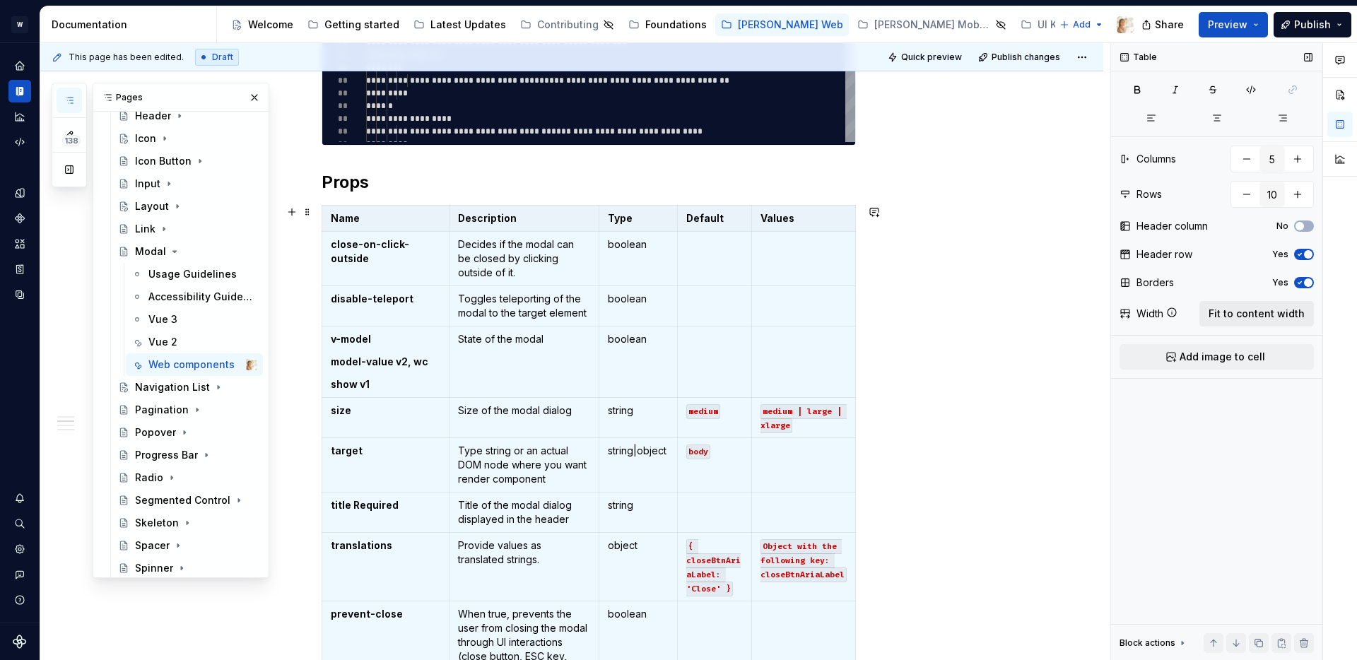
click at [1277, 315] on span "Fit to content width" at bounding box center [1257, 314] width 96 height 14
type textarea "*"
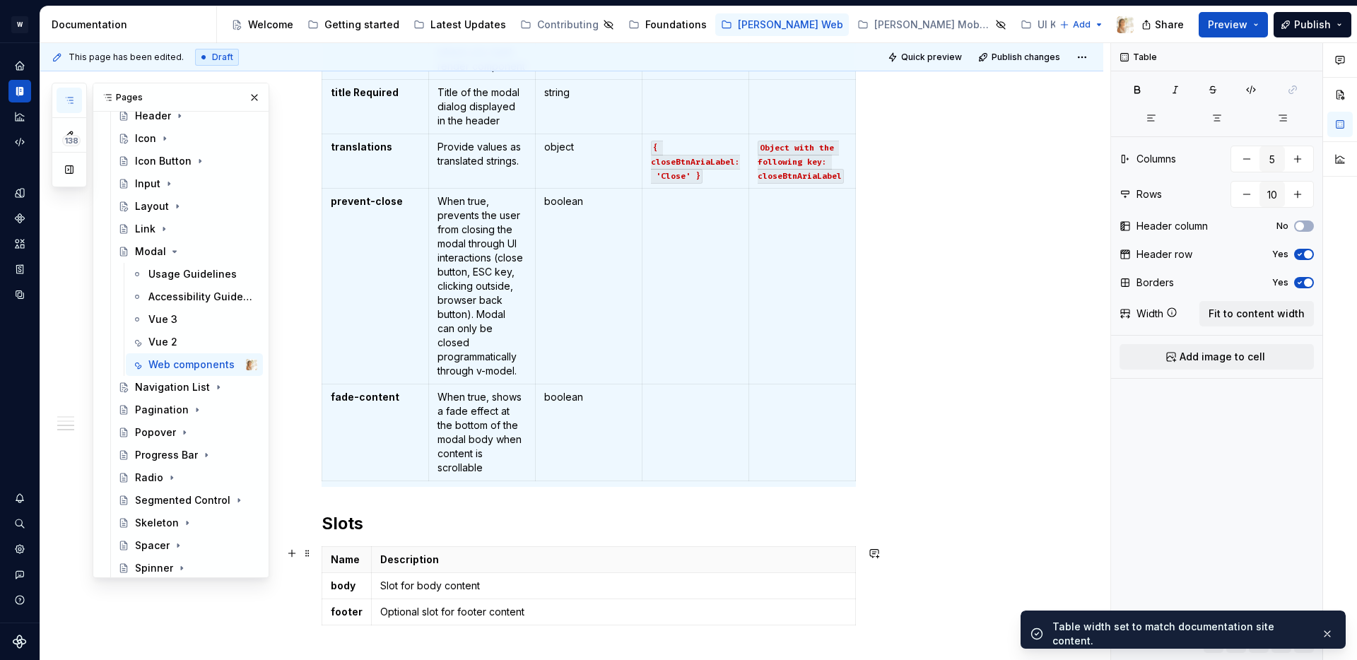
scroll to position [1342, 0]
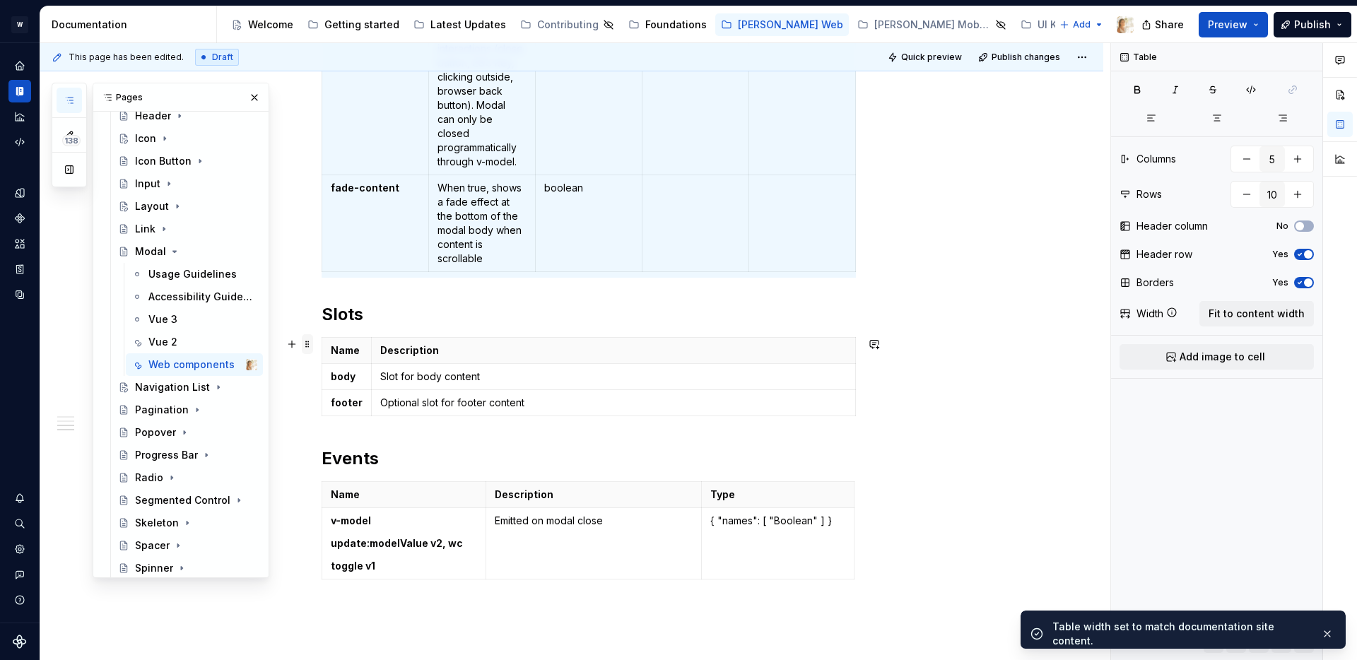
click at [311, 344] on span at bounding box center [307, 344] width 11 height 20
type input "2"
type input "3"
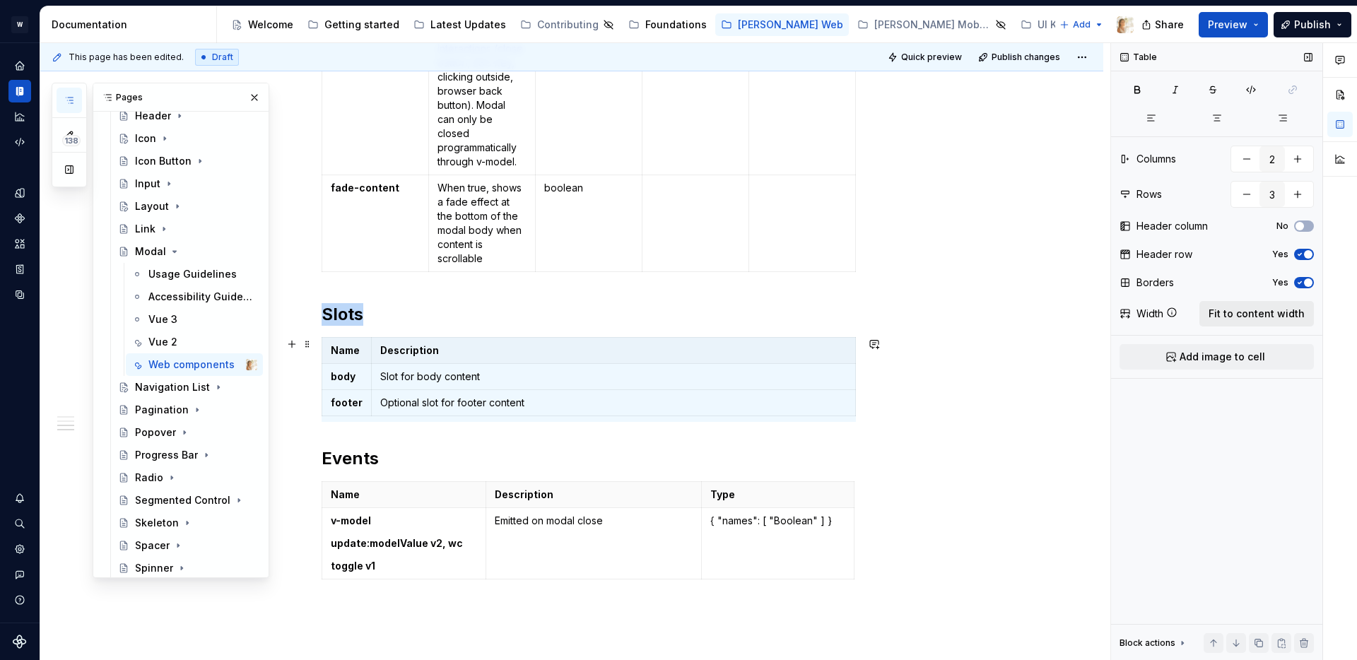
click at [1241, 311] on span "Fit to content width" at bounding box center [1257, 314] width 96 height 14
type textarea "*"
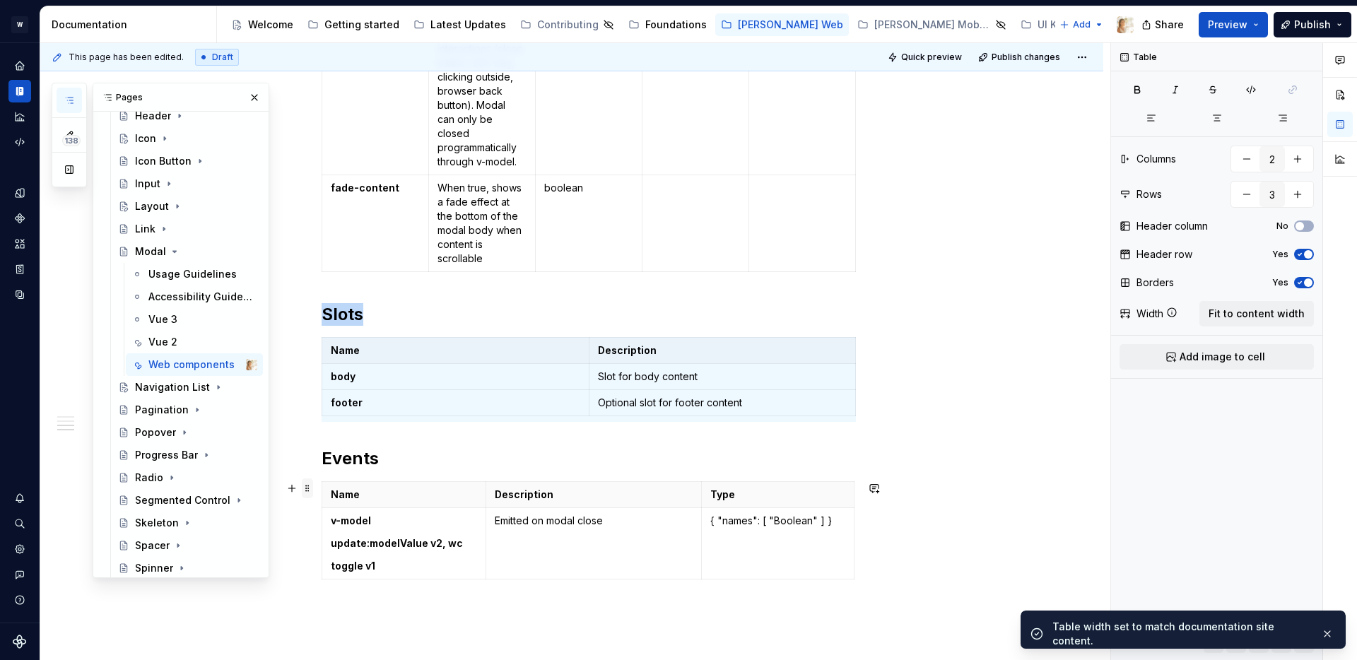
click at [310, 490] on span at bounding box center [307, 489] width 11 height 20
type input "3"
type input "2"
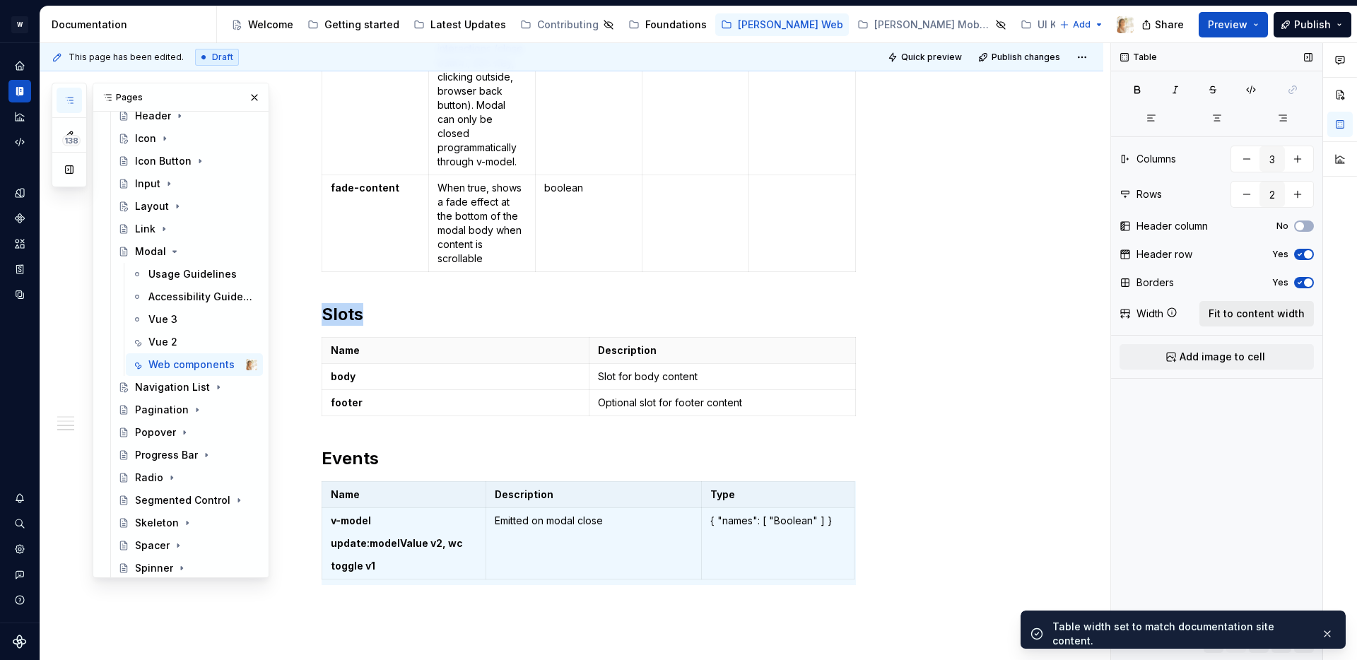
click at [1242, 303] on button "Fit to content width" at bounding box center [1257, 313] width 115 height 25
click at [209, 387] on icon "Page tree" at bounding box center [209, 388] width 1 height 4
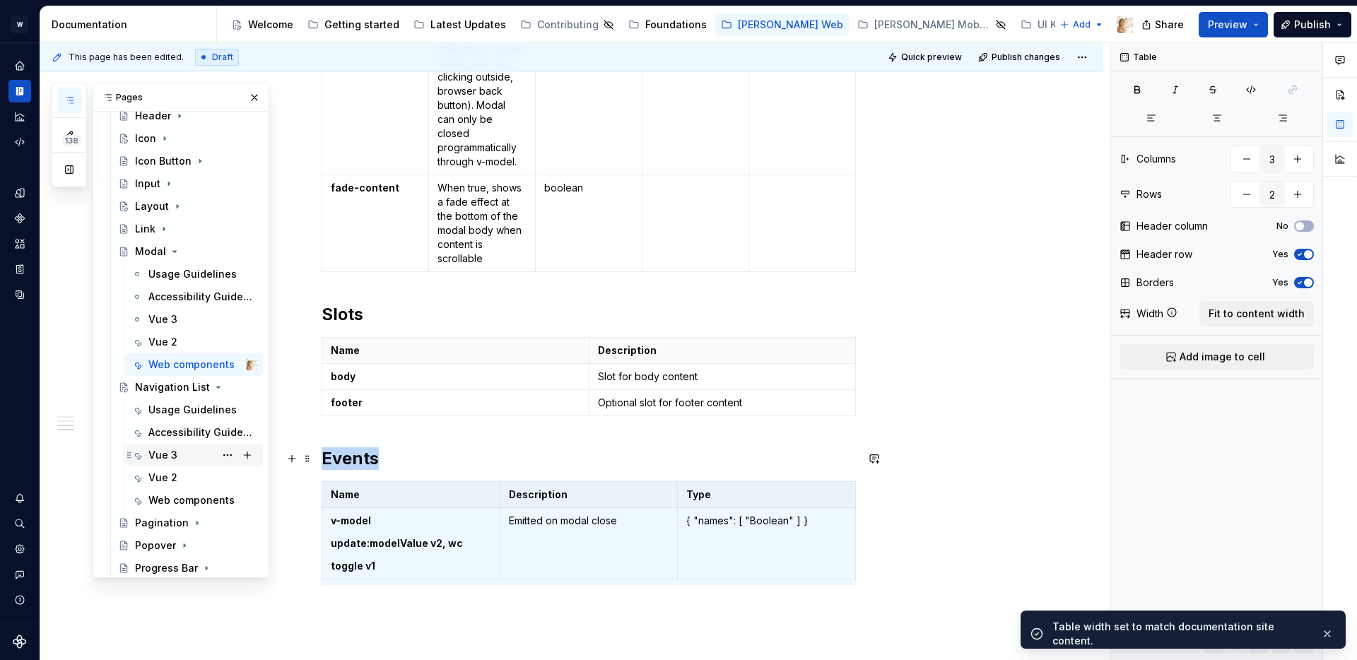
click at [170, 452] on div "Vue 3" at bounding box center [162, 455] width 29 height 14
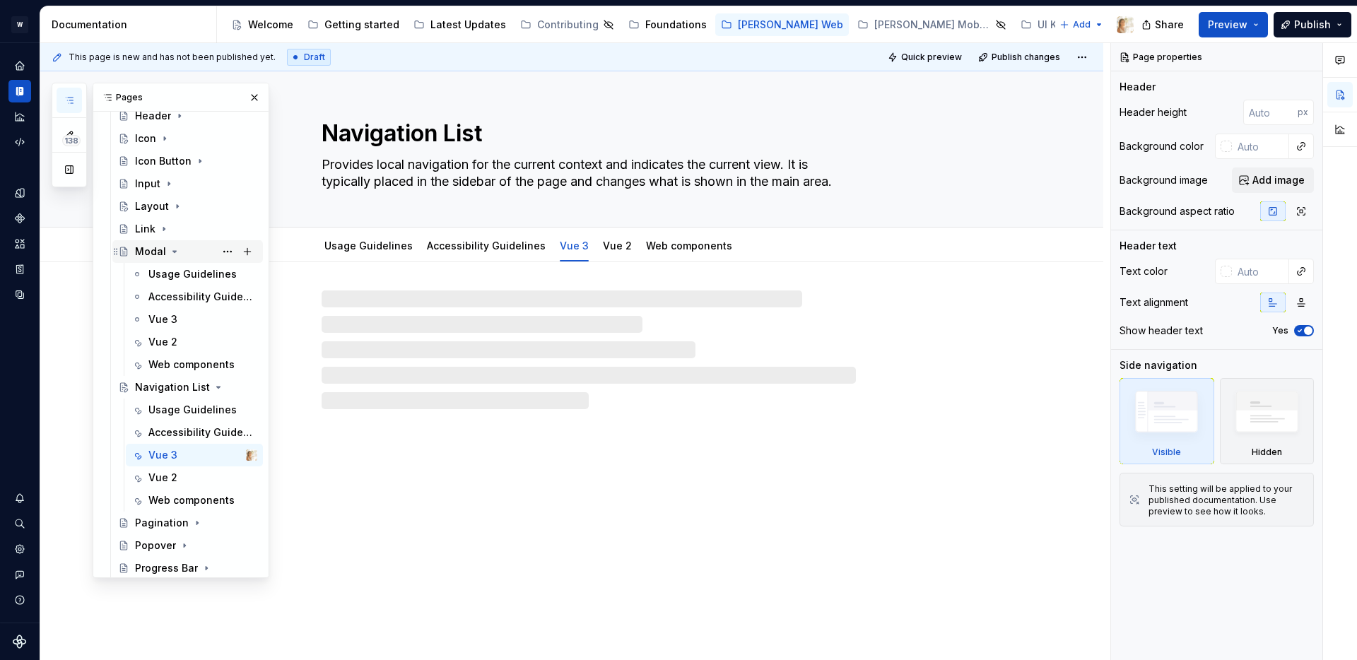
click at [173, 251] on icon "Page tree" at bounding box center [175, 251] width 4 height 1
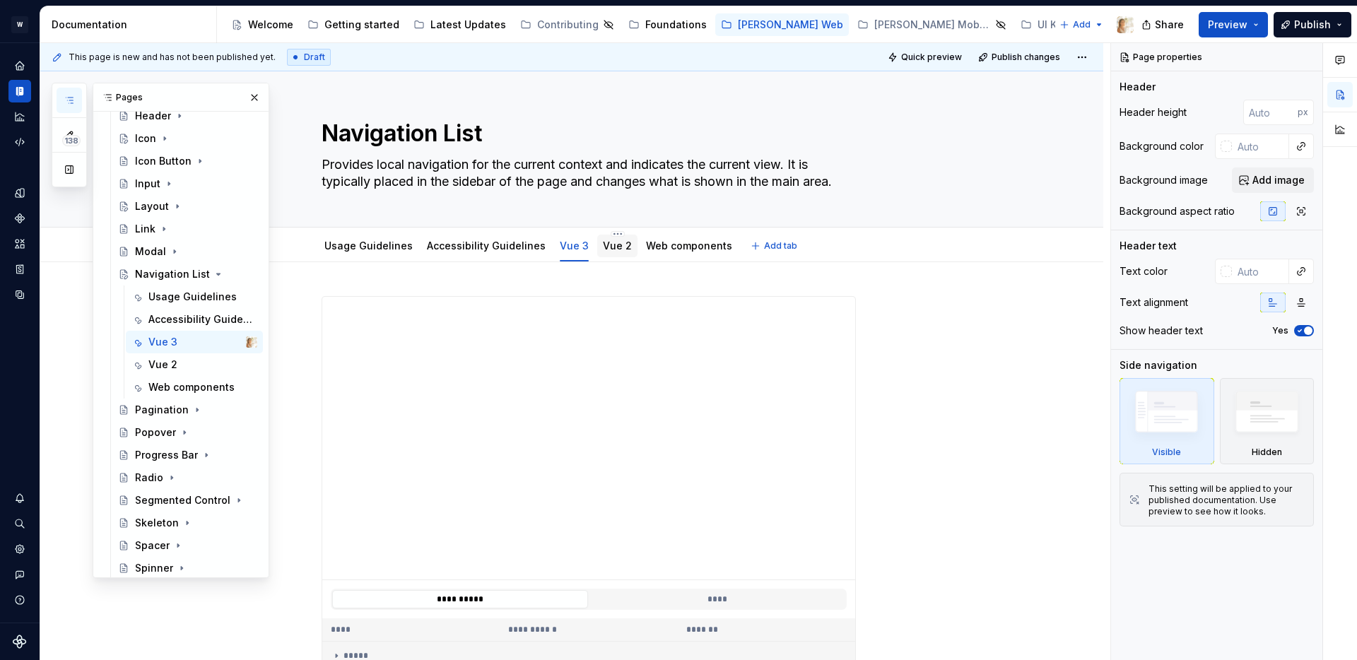
click at [607, 249] on link "Vue 2" at bounding box center [617, 246] width 29 height 12
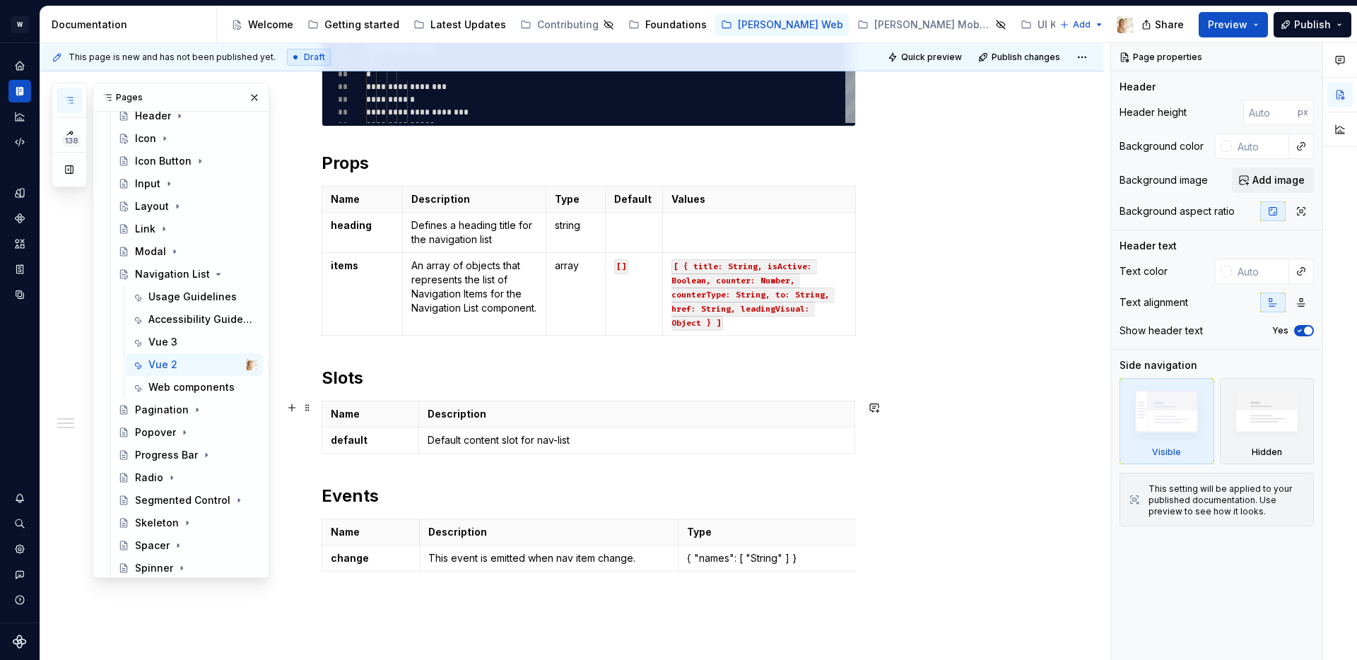
scroll to position [566, 0]
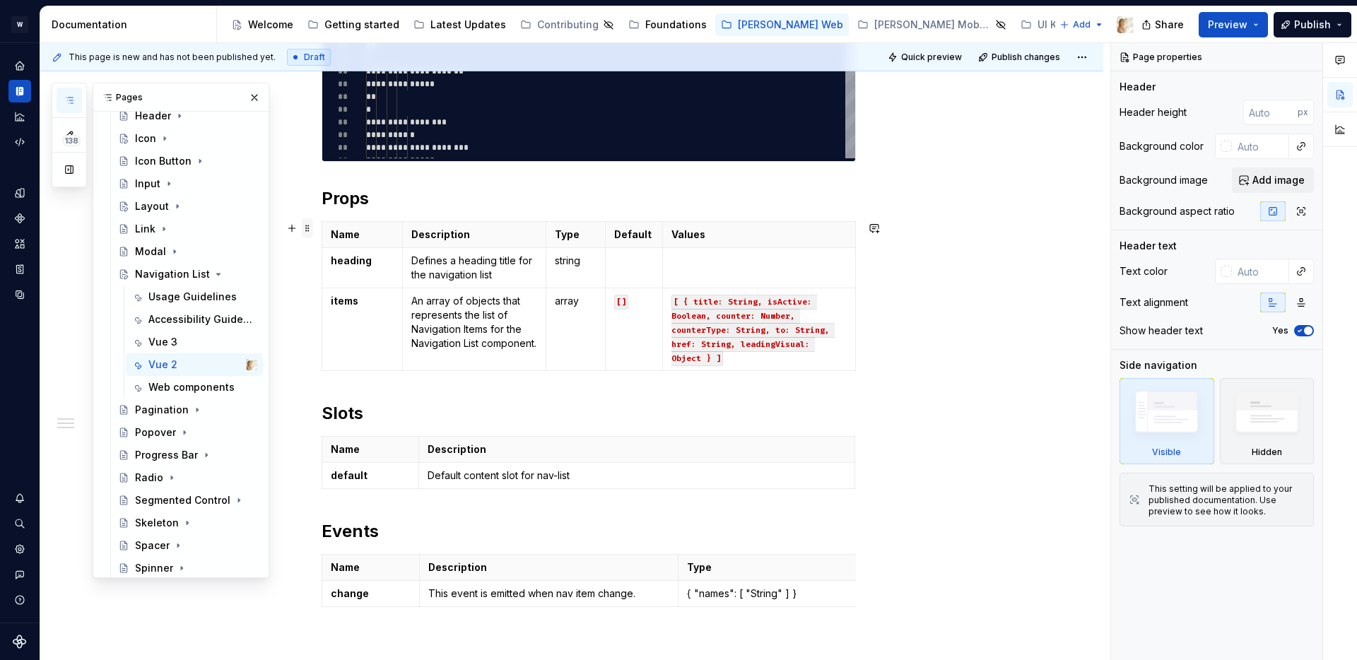
click at [313, 228] on span at bounding box center [307, 228] width 11 height 20
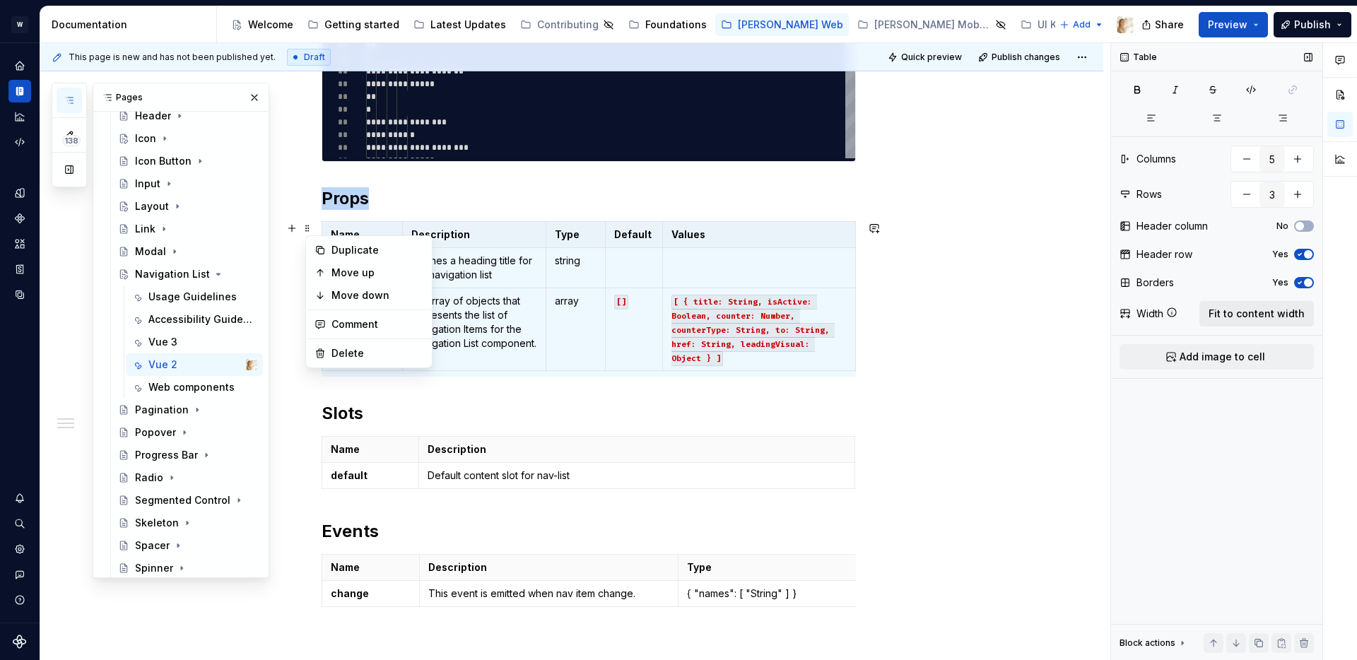
click at [1228, 310] on span "Fit to content width" at bounding box center [1257, 314] width 96 height 14
type textarea "*"
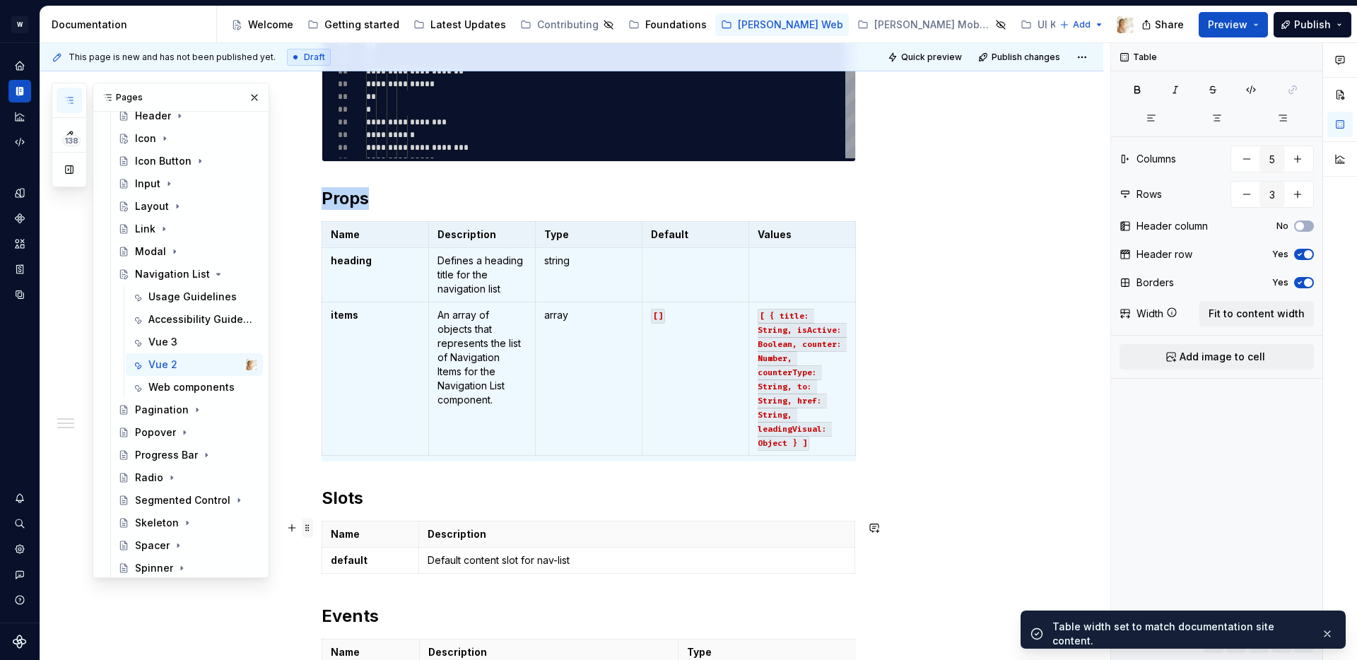
click at [311, 529] on span at bounding box center [307, 528] width 11 height 20
type input "2"
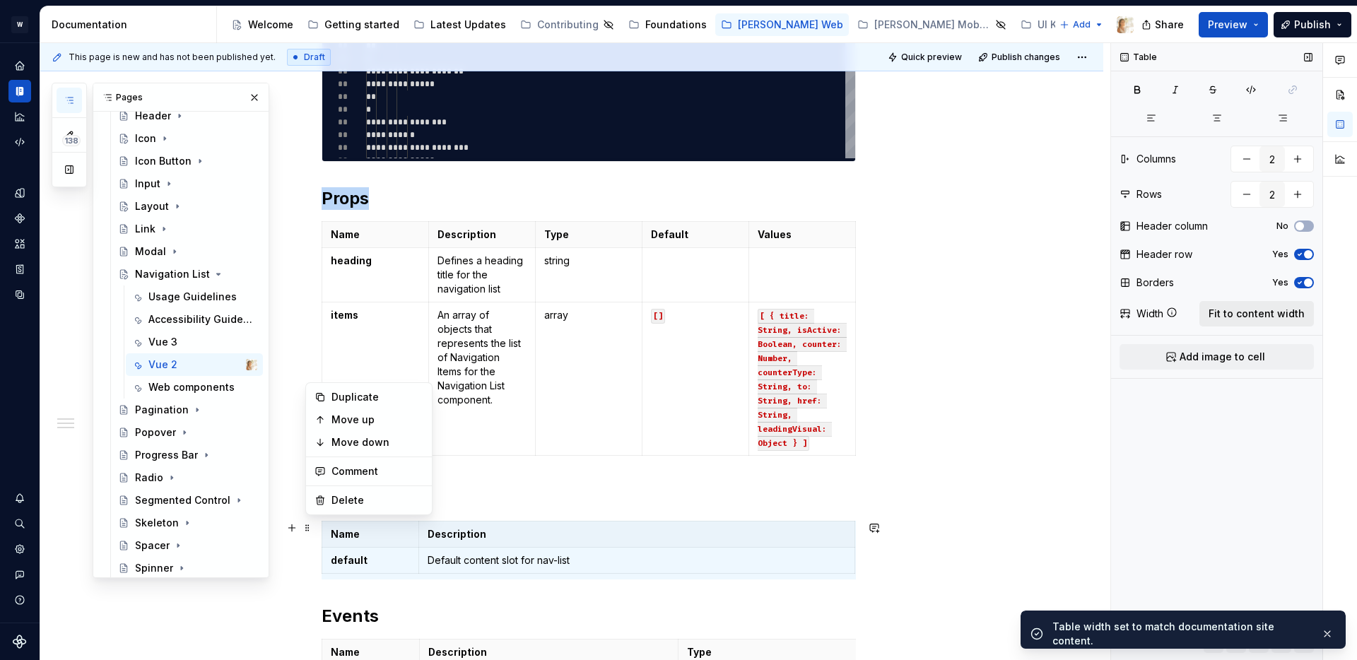
click at [1240, 308] on span "Fit to content width" at bounding box center [1257, 314] width 96 height 14
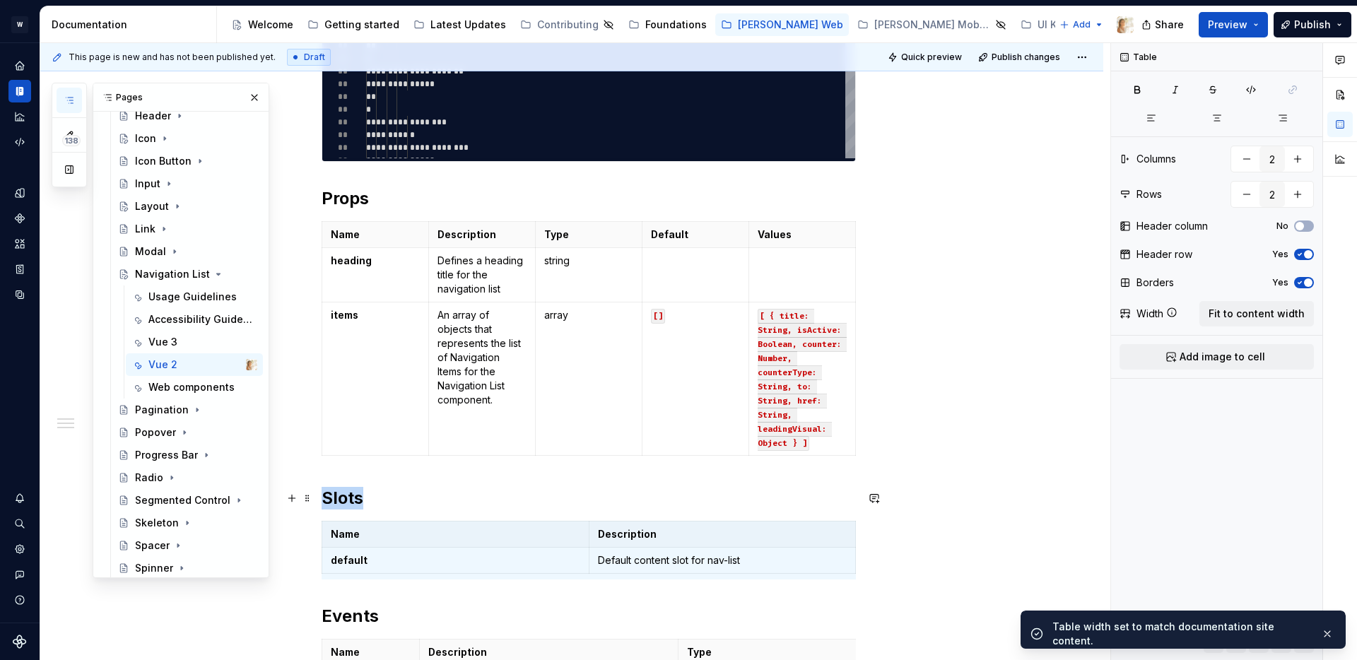
type textarea "*"
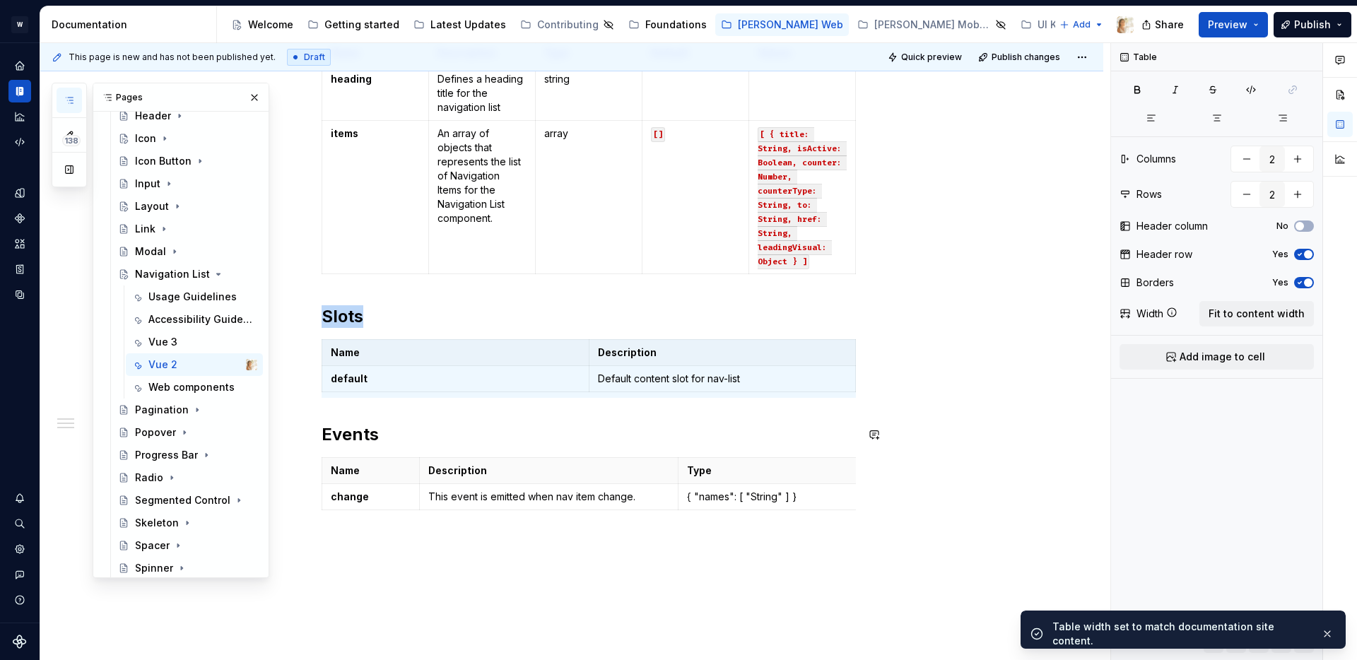
scroll to position [817, 0]
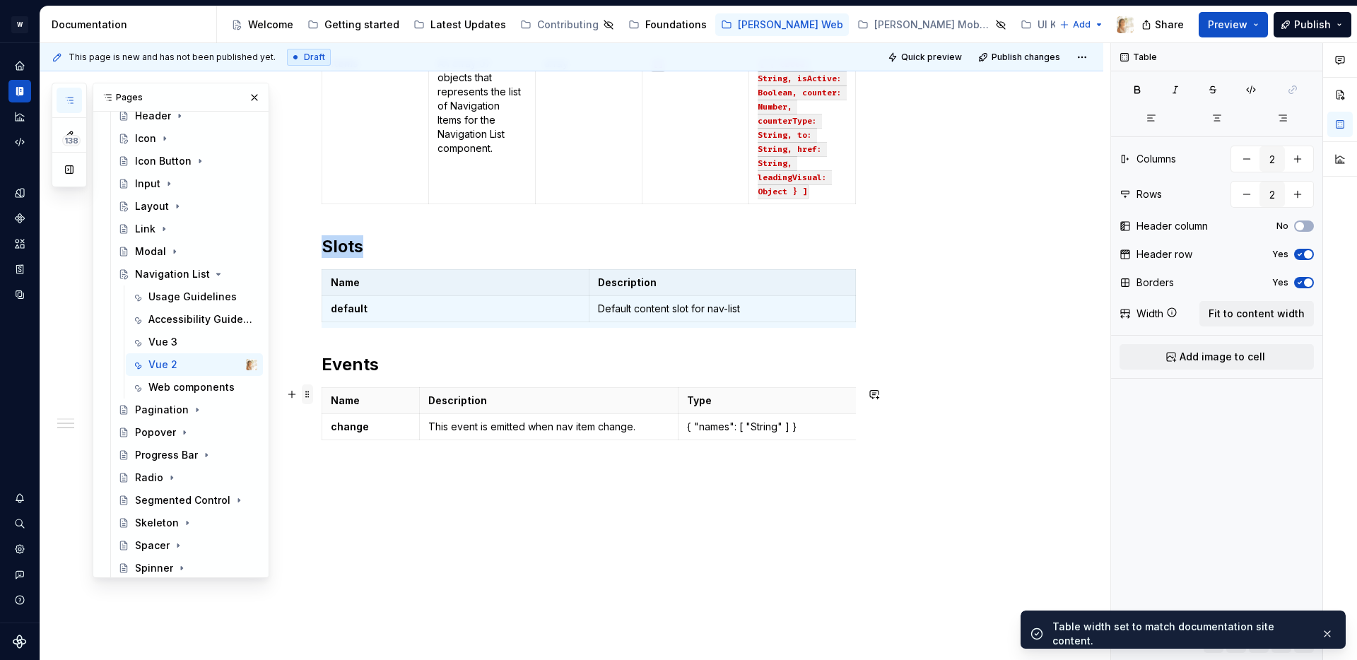
click at [312, 397] on span at bounding box center [307, 395] width 11 height 20
type input "3"
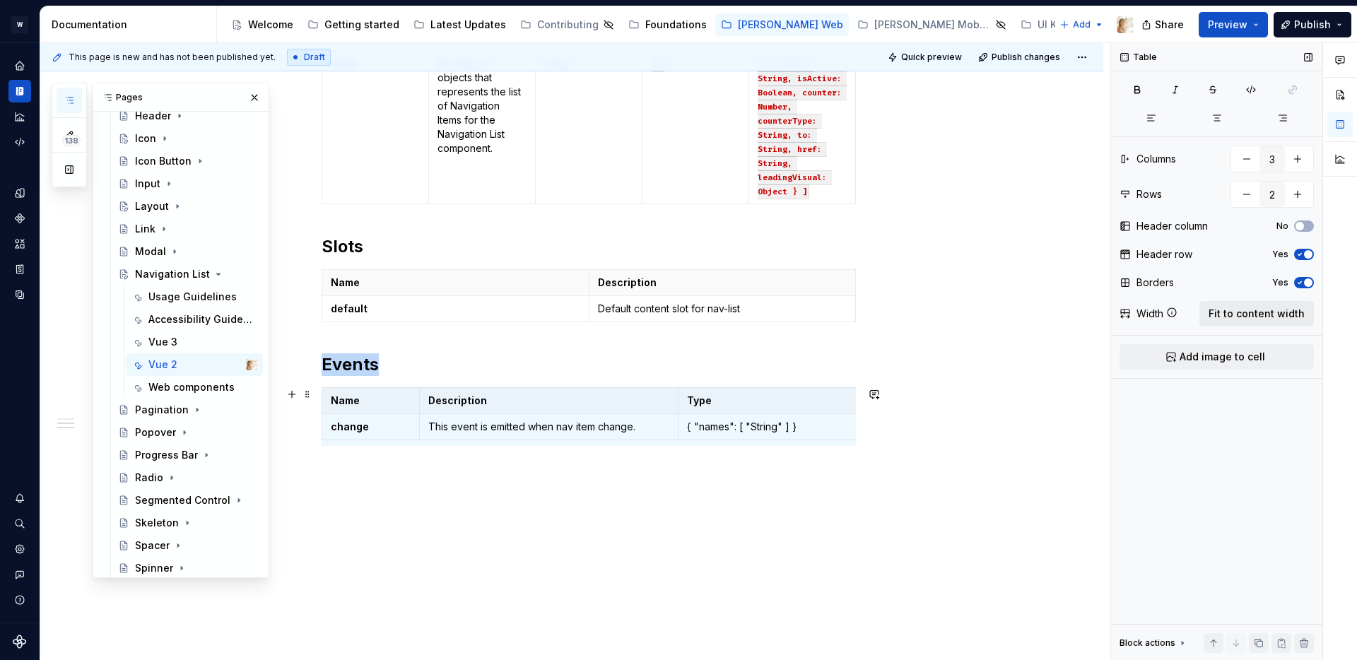
click at [1243, 315] on span "Fit to content width" at bounding box center [1257, 314] width 96 height 14
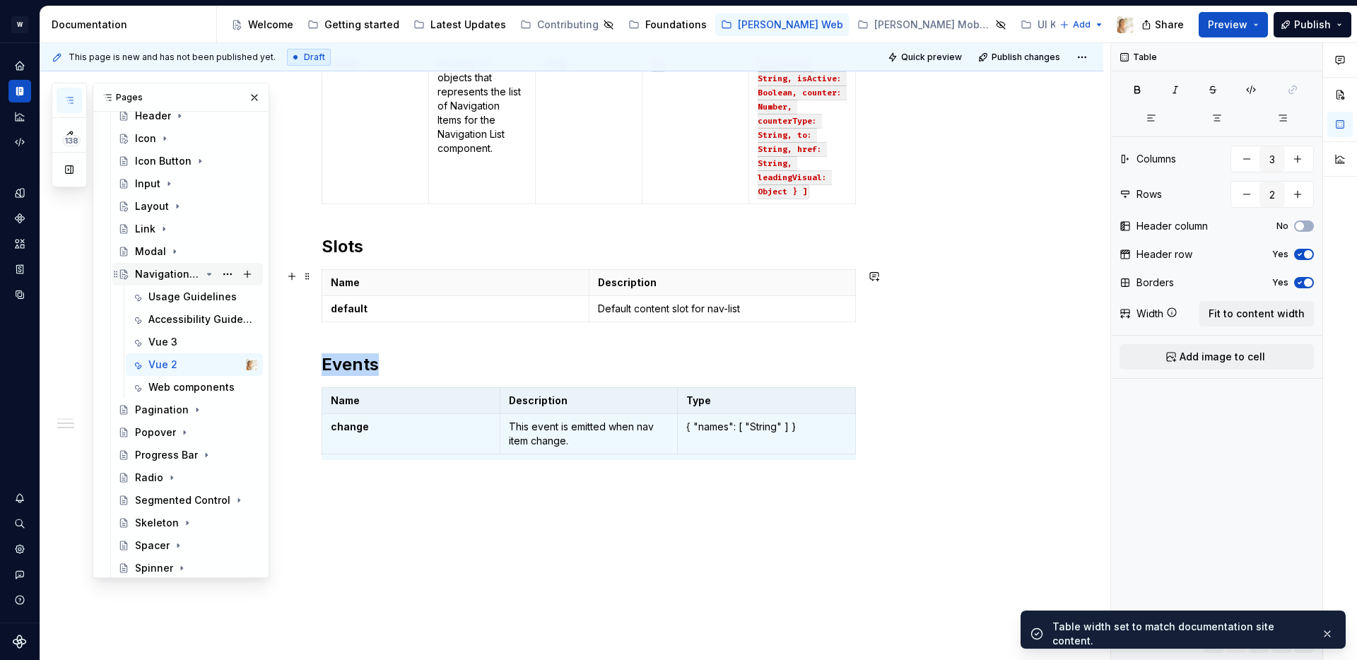
click at [210, 273] on icon "Page tree" at bounding box center [209, 274] width 11 height 11
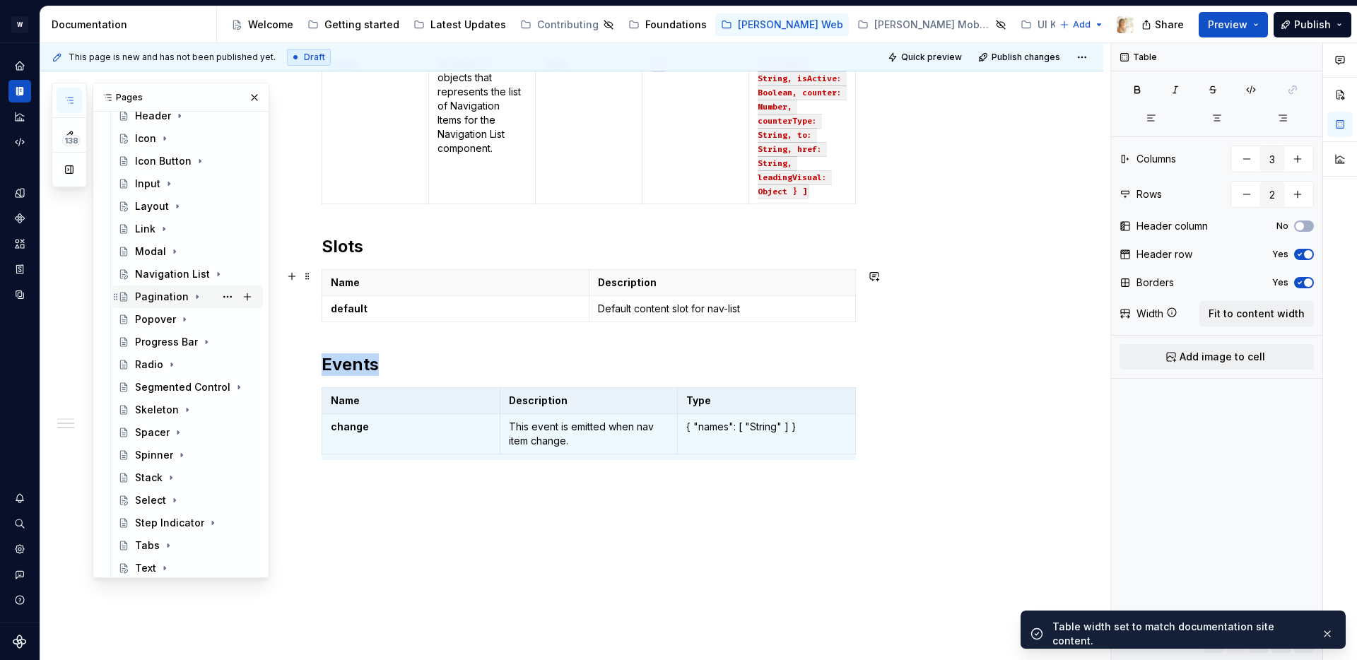
click at [197, 297] on icon "Page tree" at bounding box center [197, 297] width 1 height 4
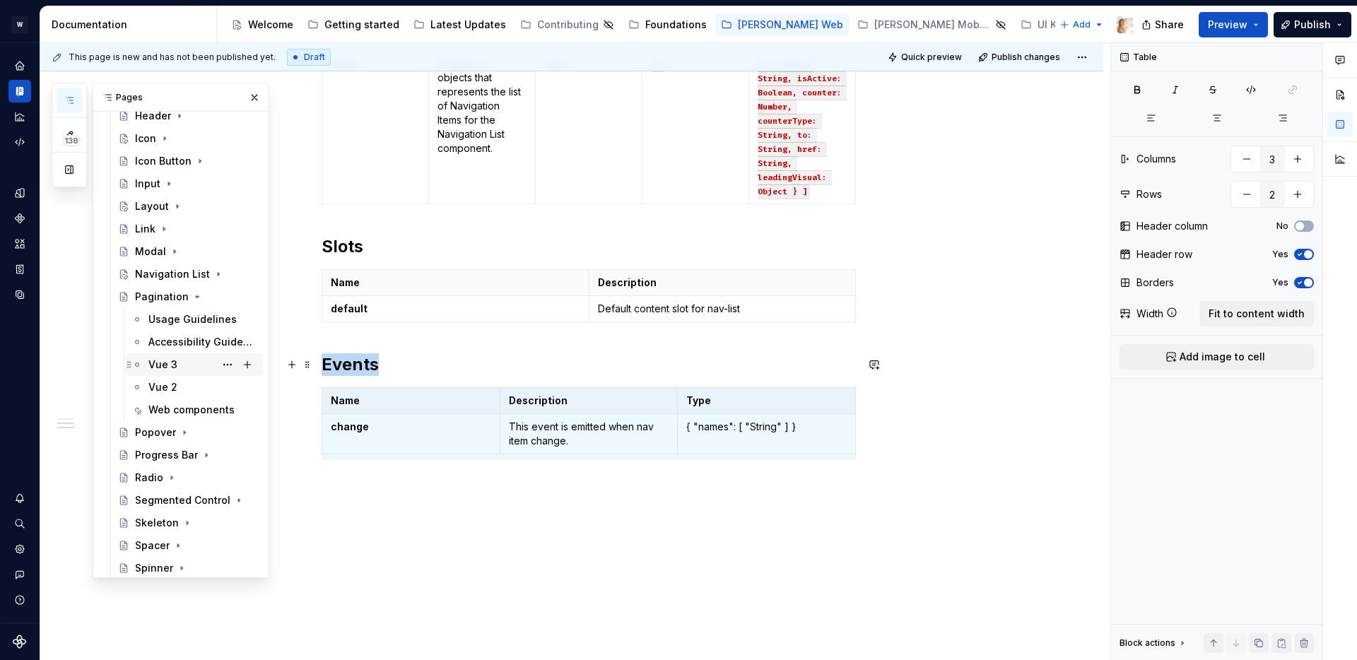
click at [156, 366] on div "Vue 3" at bounding box center [162, 365] width 29 height 14
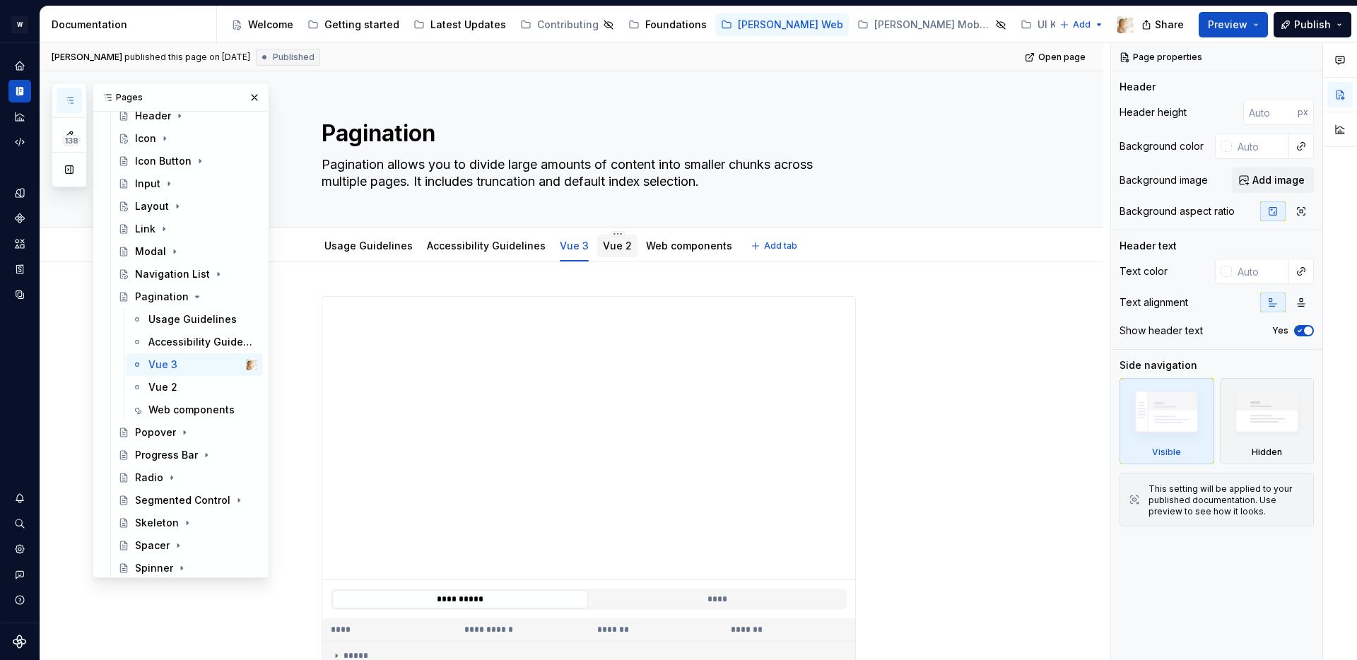
click at [603, 250] on link "Vue 2" at bounding box center [617, 246] width 29 height 12
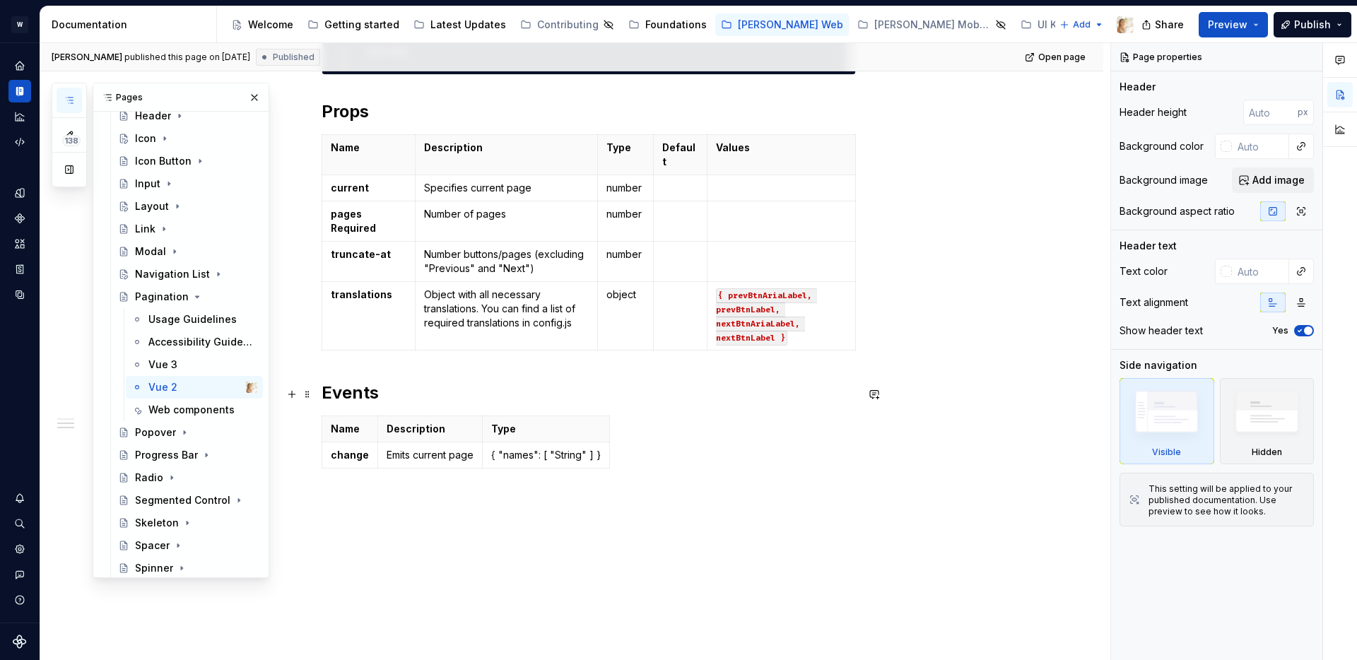
scroll to position [506, 0]
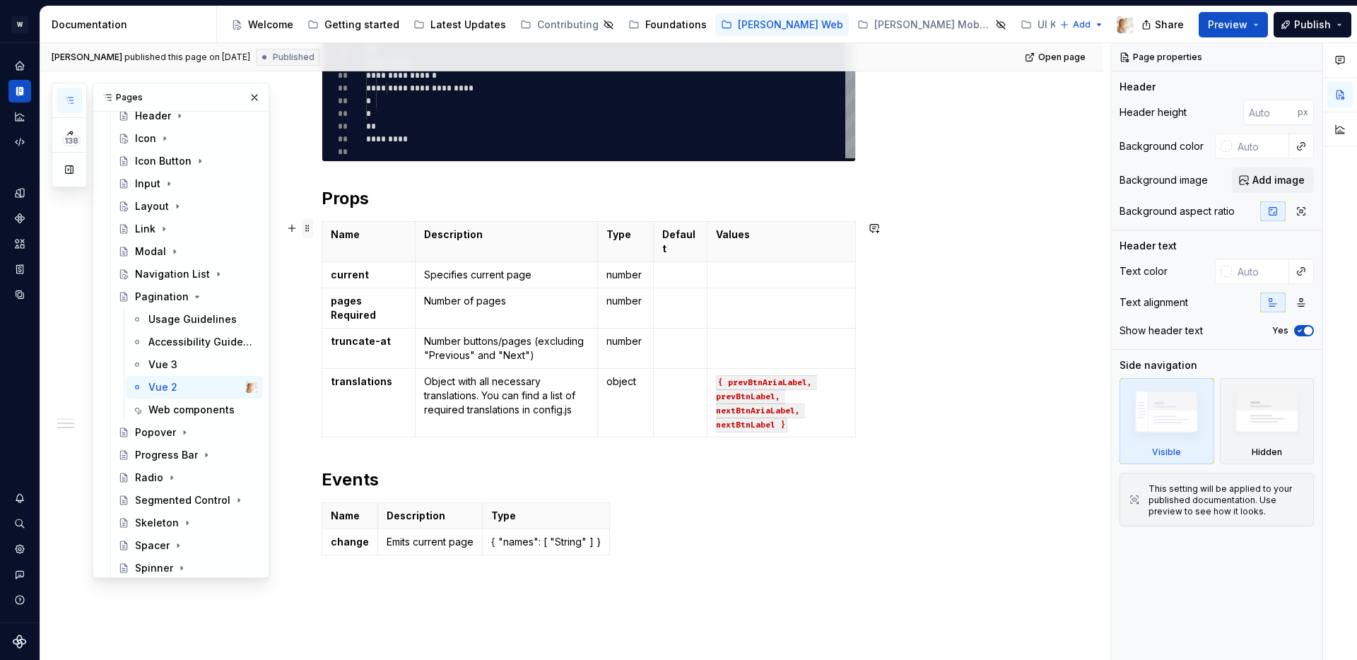
click at [313, 226] on span at bounding box center [307, 228] width 11 height 20
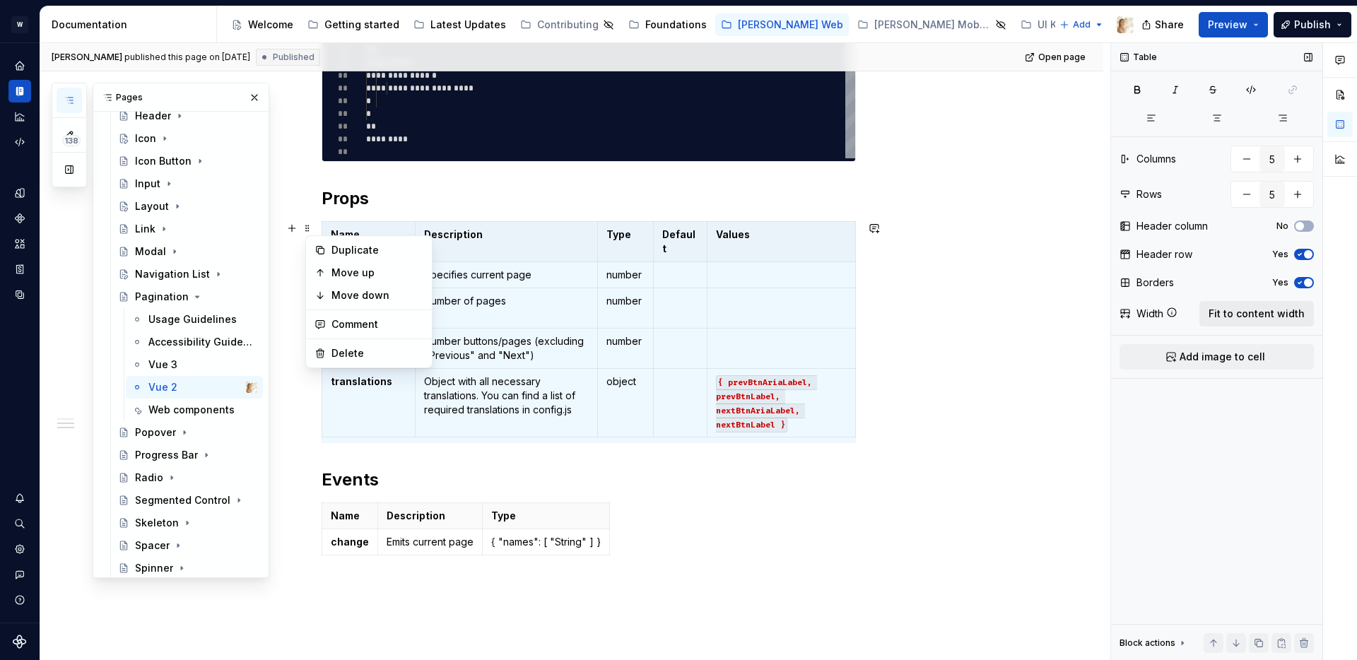
click at [1241, 320] on span "Fit to content width" at bounding box center [1257, 314] width 96 height 14
type textarea "*"
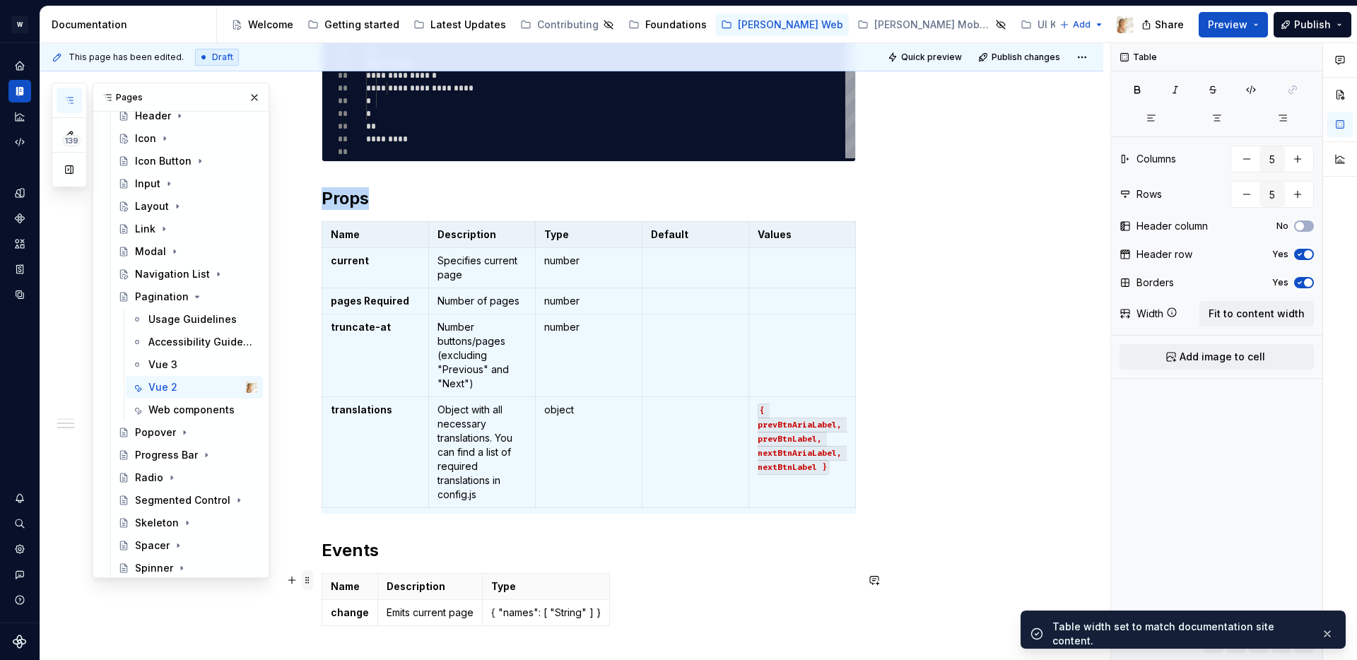
click at [310, 578] on span at bounding box center [307, 580] width 11 height 20
type input "3"
type input "2"
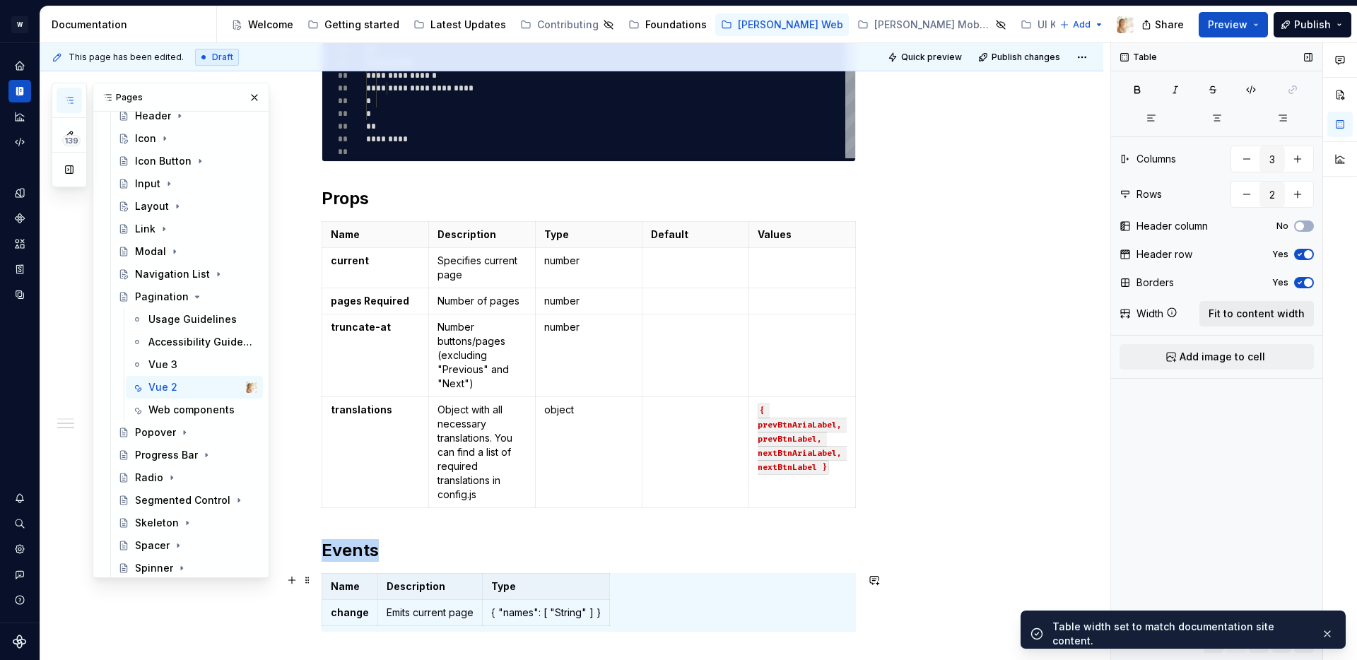
click at [1269, 312] on span "Fit to content width" at bounding box center [1257, 314] width 96 height 14
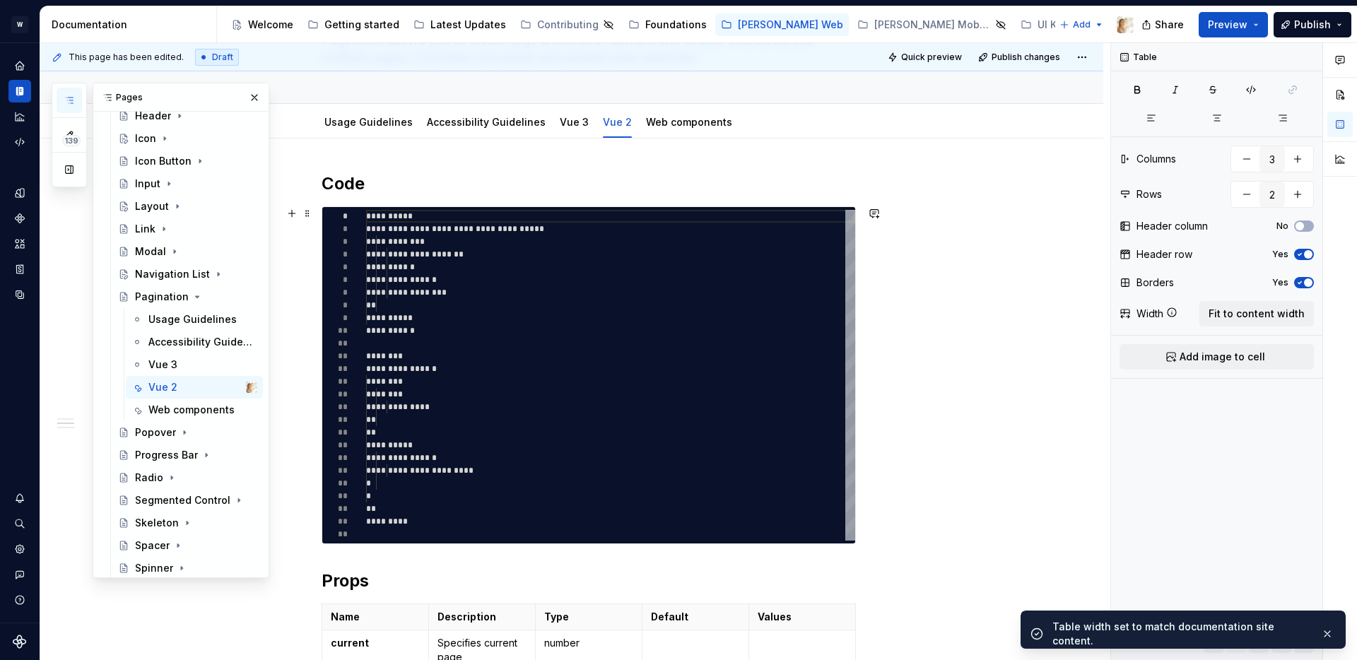
scroll to position [0, 0]
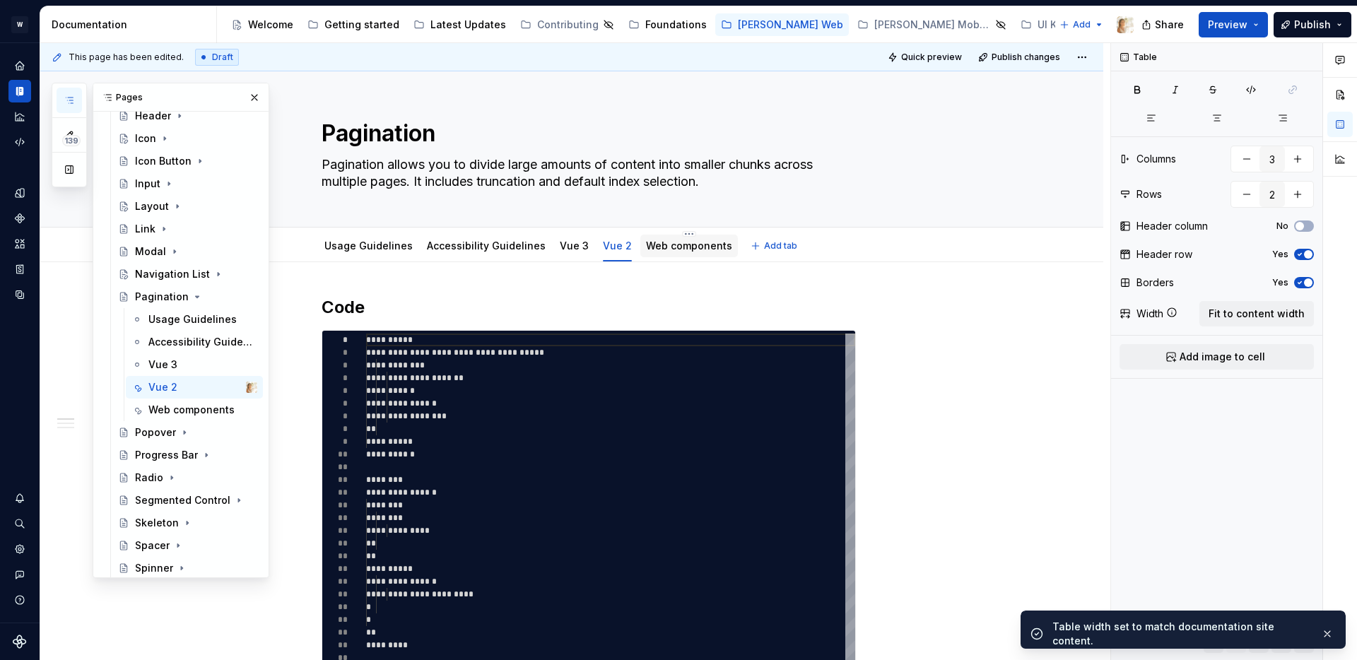
click at [650, 247] on link "Web components" at bounding box center [689, 246] width 86 height 12
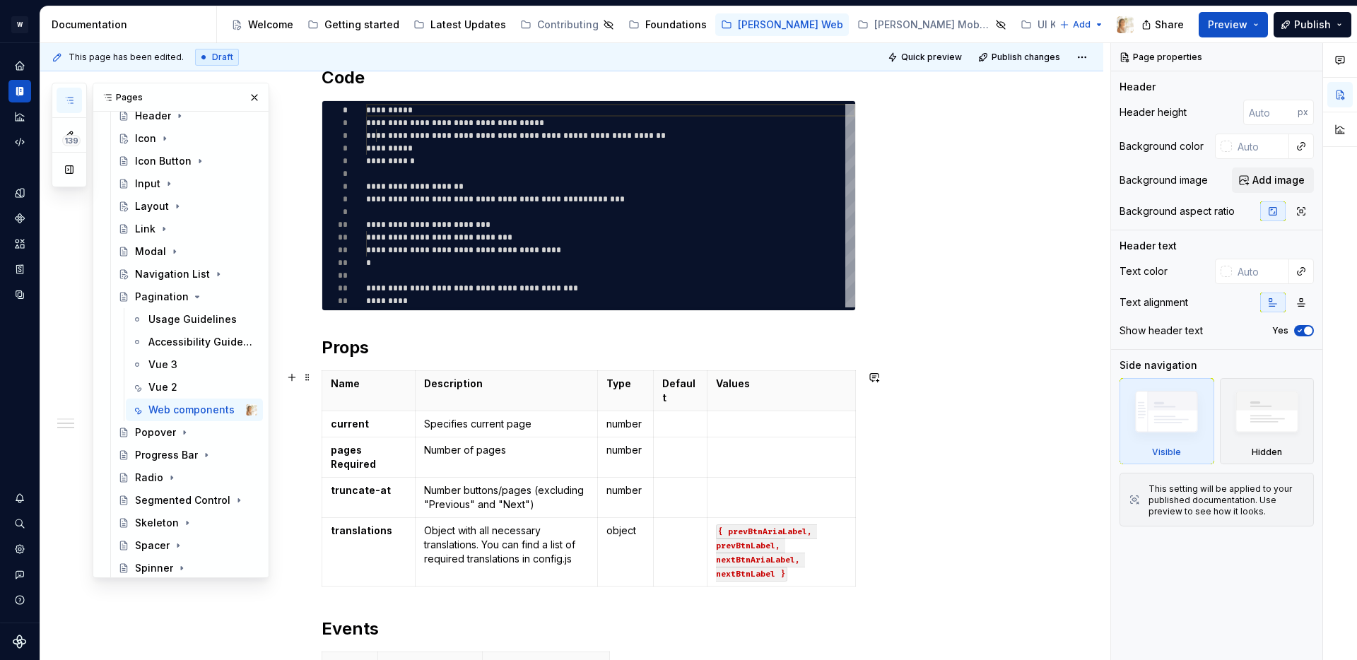
scroll to position [461, 0]
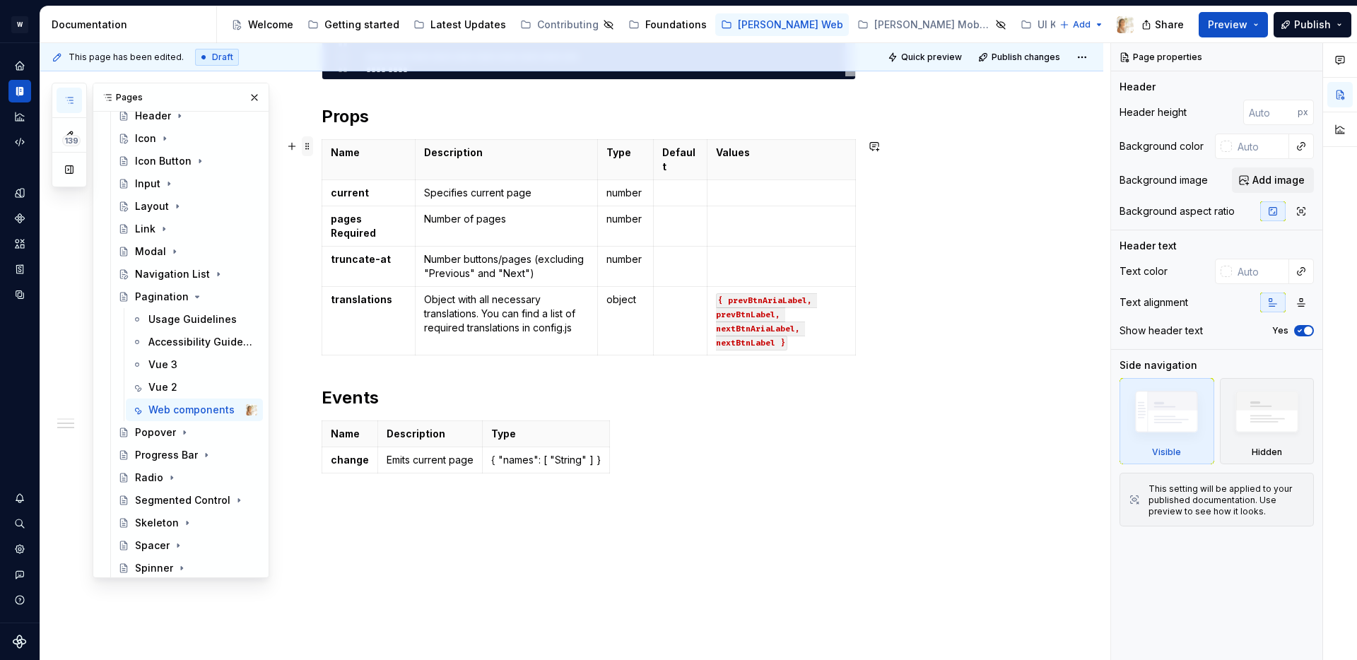
click at [309, 146] on span at bounding box center [307, 146] width 11 height 20
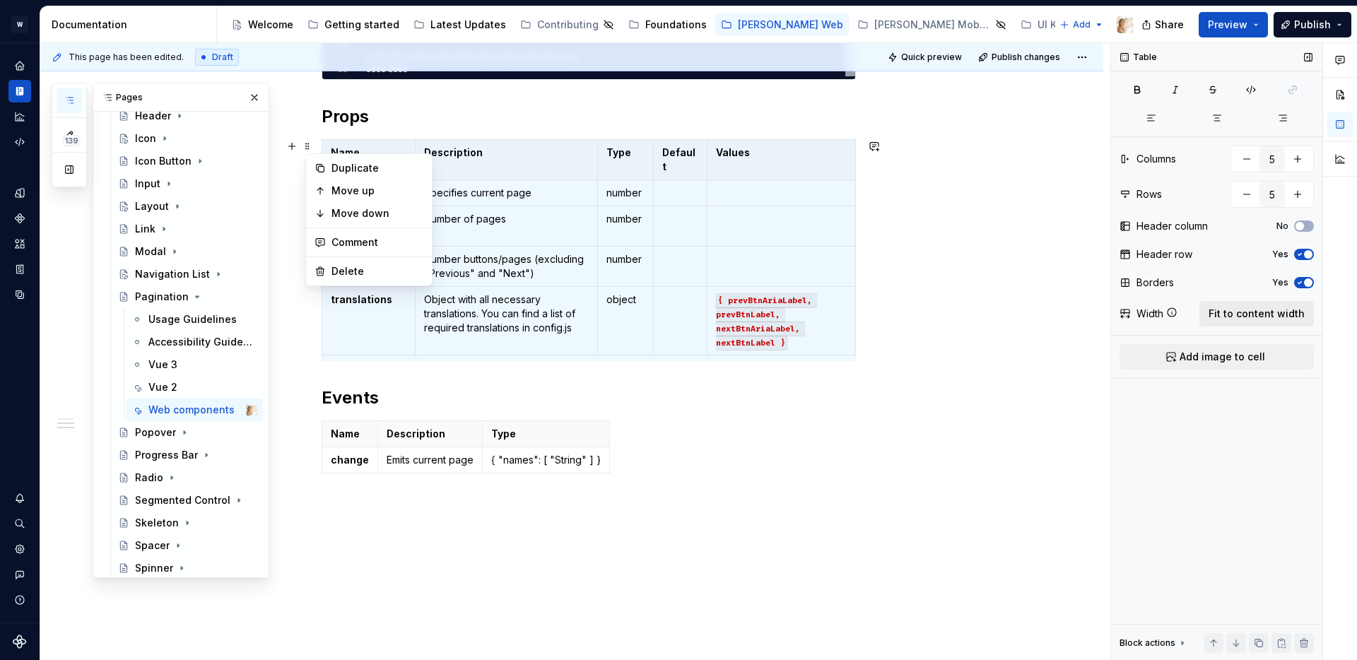
click at [1269, 305] on button "Fit to content width" at bounding box center [1257, 313] width 115 height 25
type textarea "*"
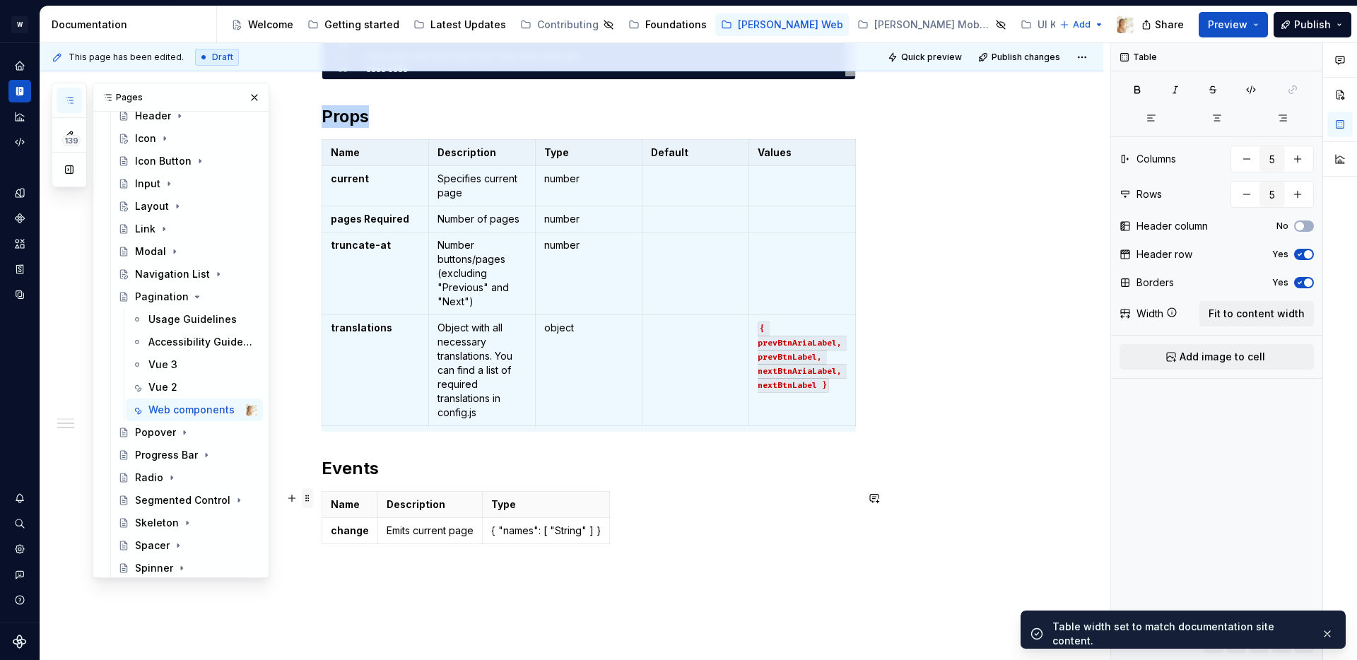
click at [312, 498] on span at bounding box center [307, 498] width 11 height 20
type input "3"
type input "2"
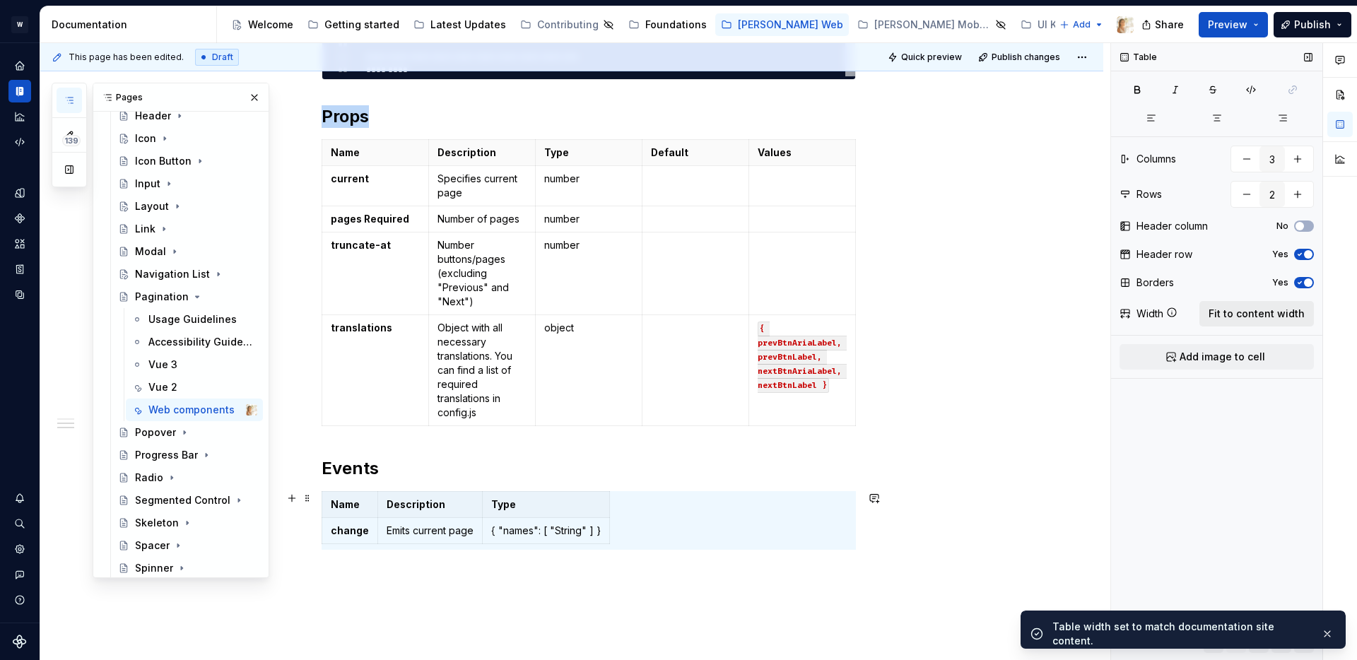
click at [1243, 315] on span "Fit to content width" at bounding box center [1257, 314] width 96 height 14
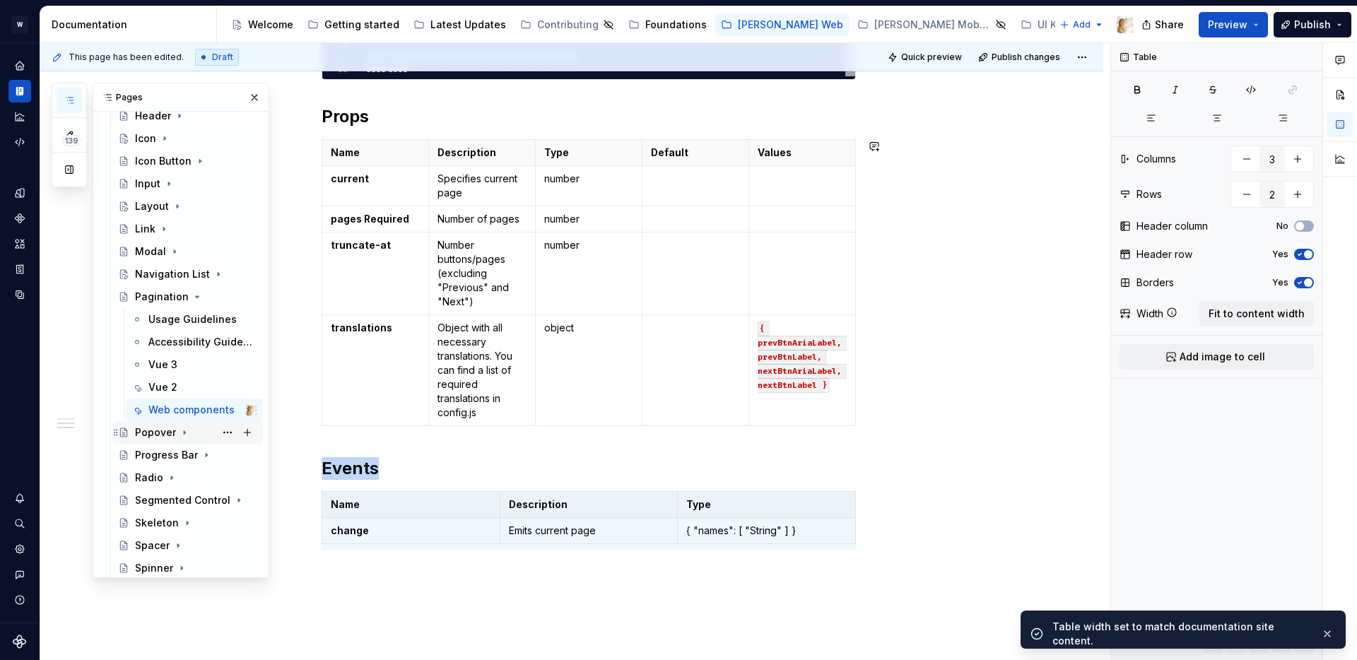
click at [186, 433] on icon "Page tree" at bounding box center [184, 432] width 11 height 11
click at [167, 498] on div "Vue 3" at bounding box center [162, 500] width 29 height 14
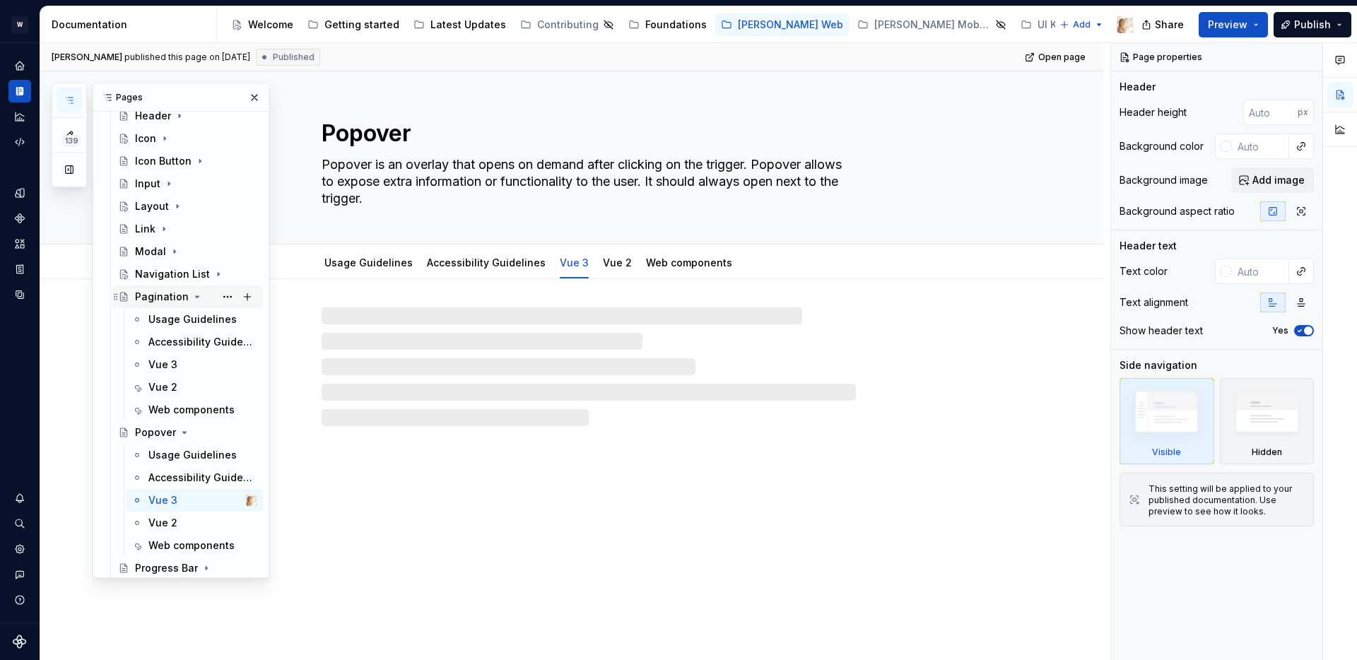
click at [196, 297] on icon "Page tree" at bounding box center [198, 296] width 4 height 1
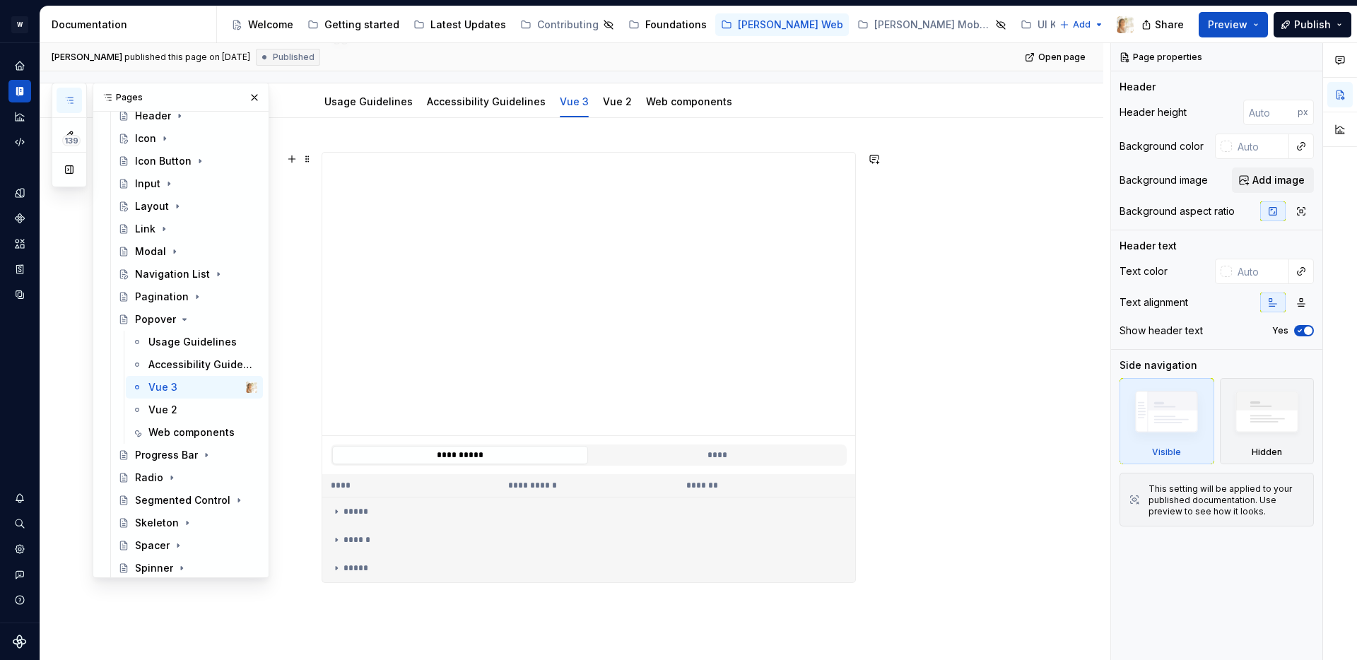
scroll to position [136, 0]
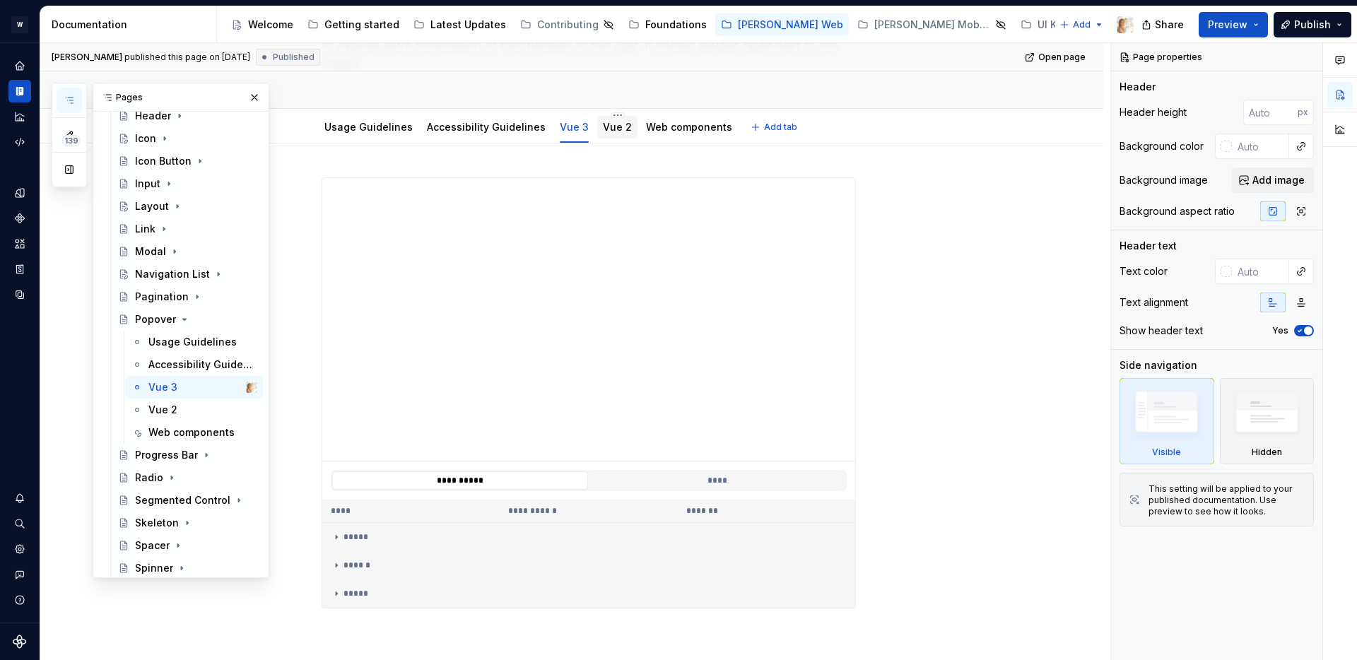
click at [604, 132] on link "Vue 2" at bounding box center [617, 127] width 29 height 12
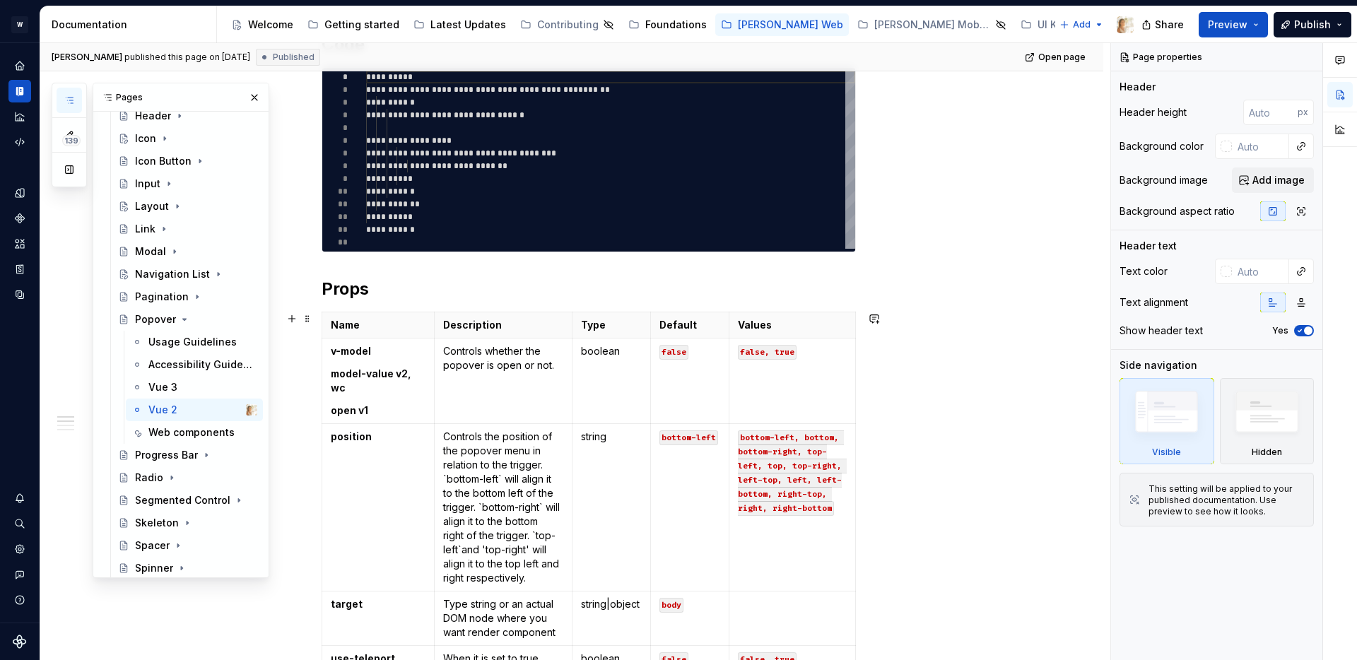
scroll to position [312, 0]
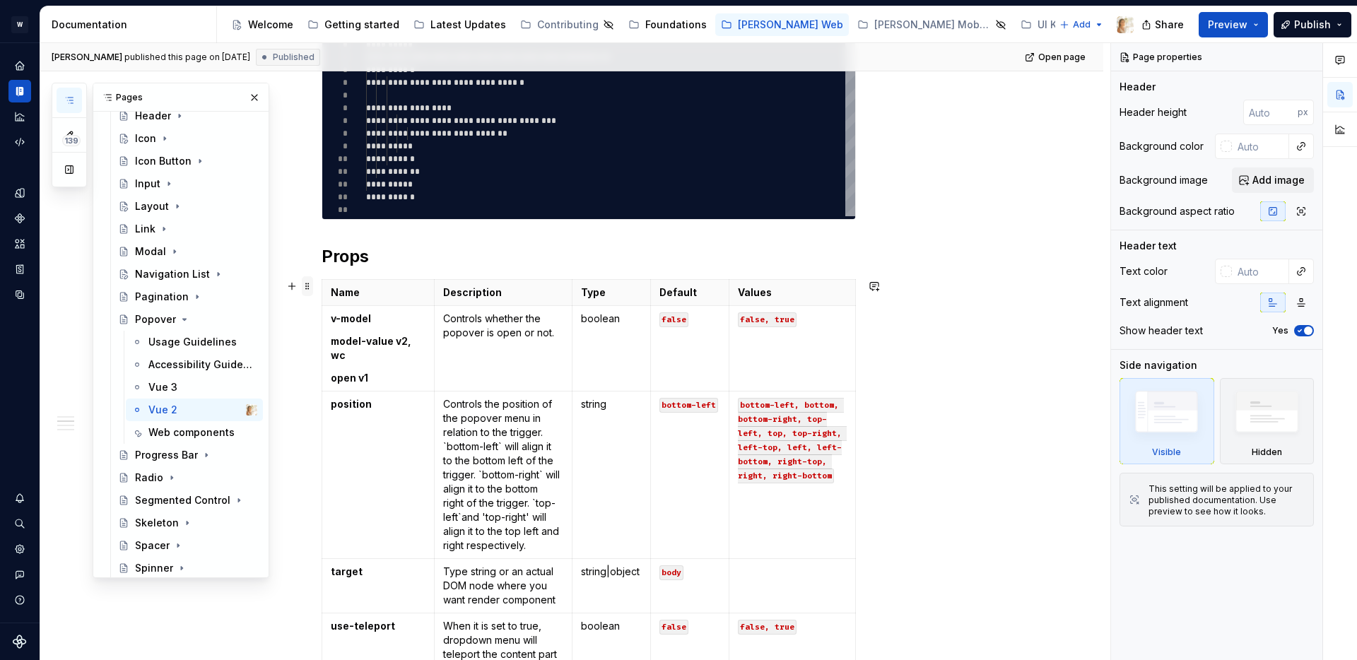
click at [310, 286] on span at bounding box center [307, 286] width 11 height 20
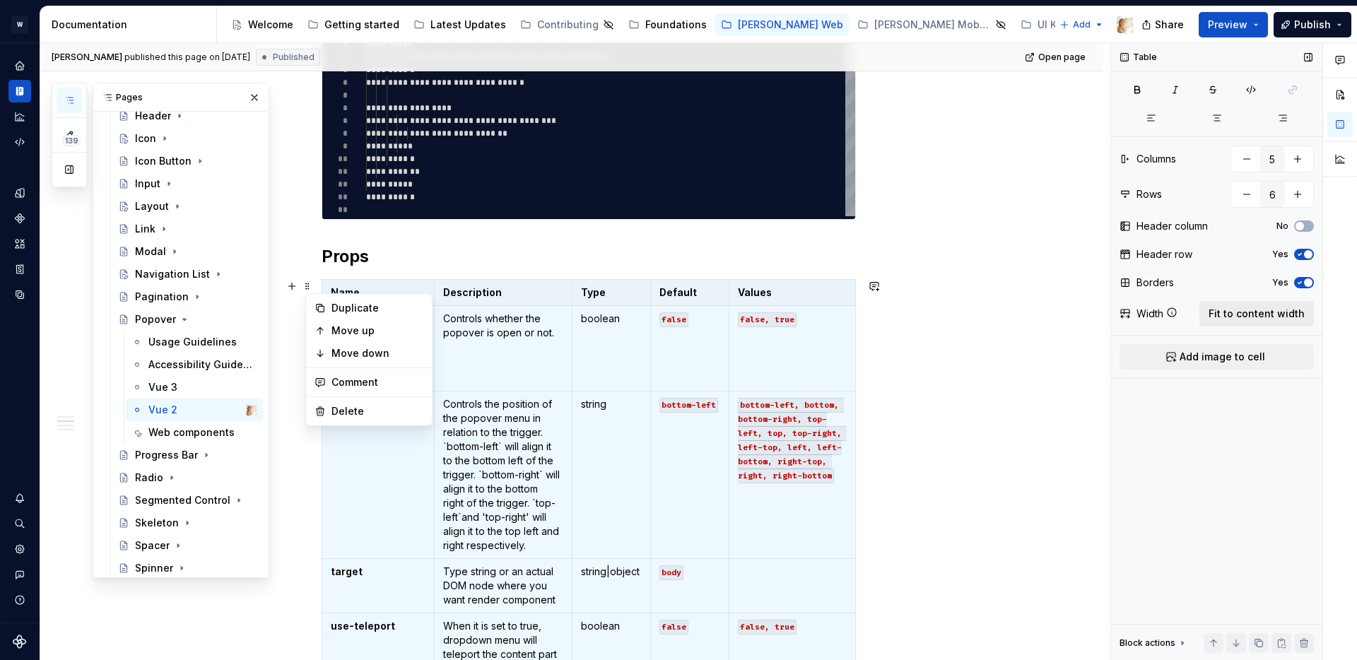
click at [1247, 310] on span "Fit to content width" at bounding box center [1257, 314] width 96 height 14
type textarea "*"
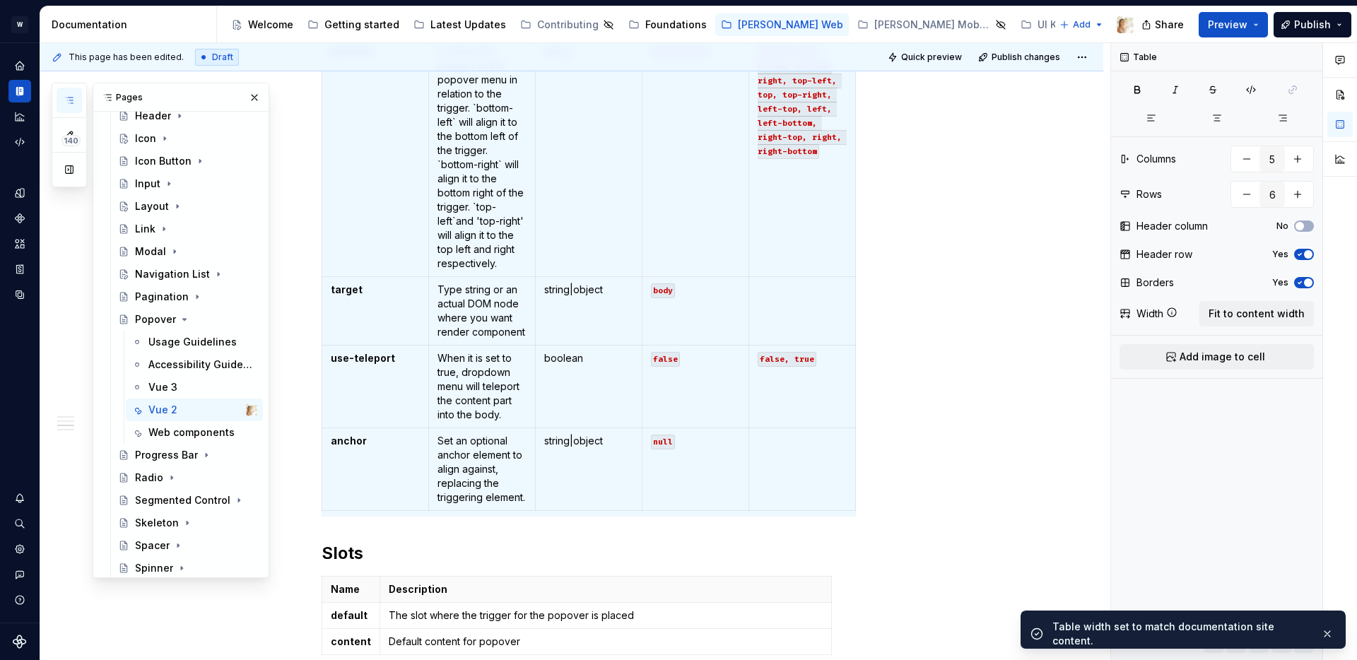
scroll to position [829, 0]
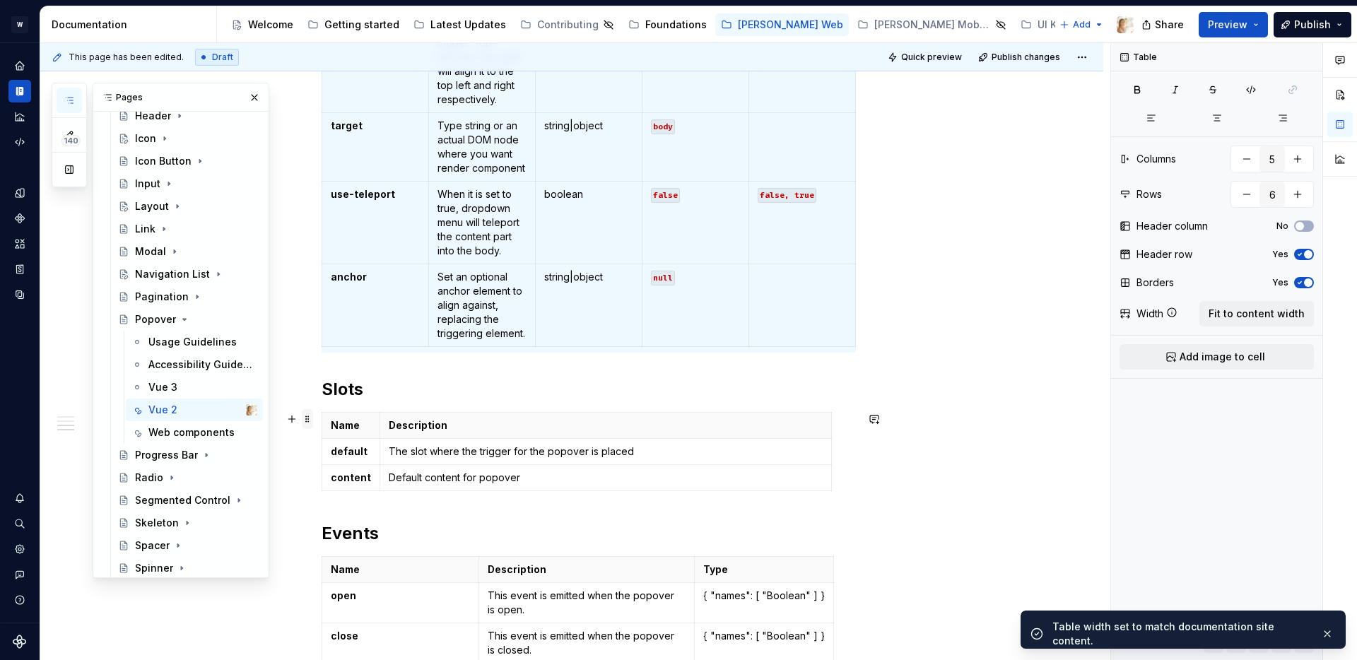
click at [310, 420] on span at bounding box center [307, 419] width 11 height 20
type input "2"
type input "3"
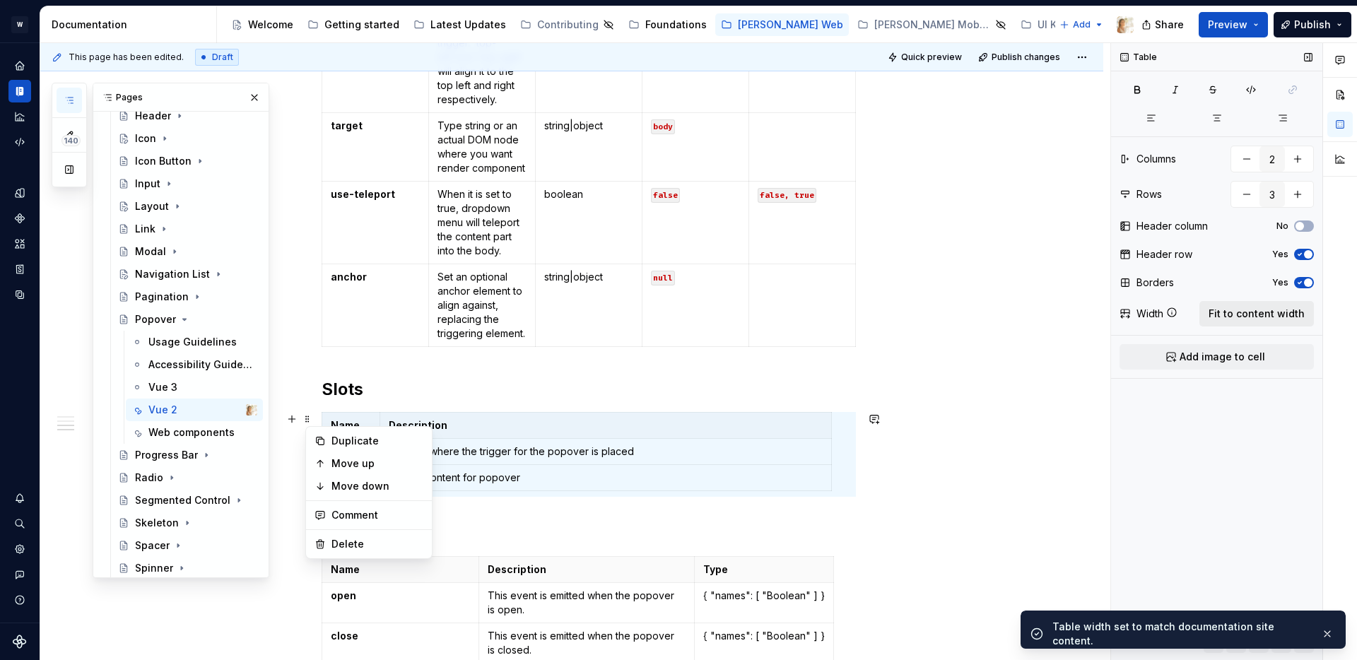
click at [1231, 316] on span "Fit to content width" at bounding box center [1257, 314] width 96 height 14
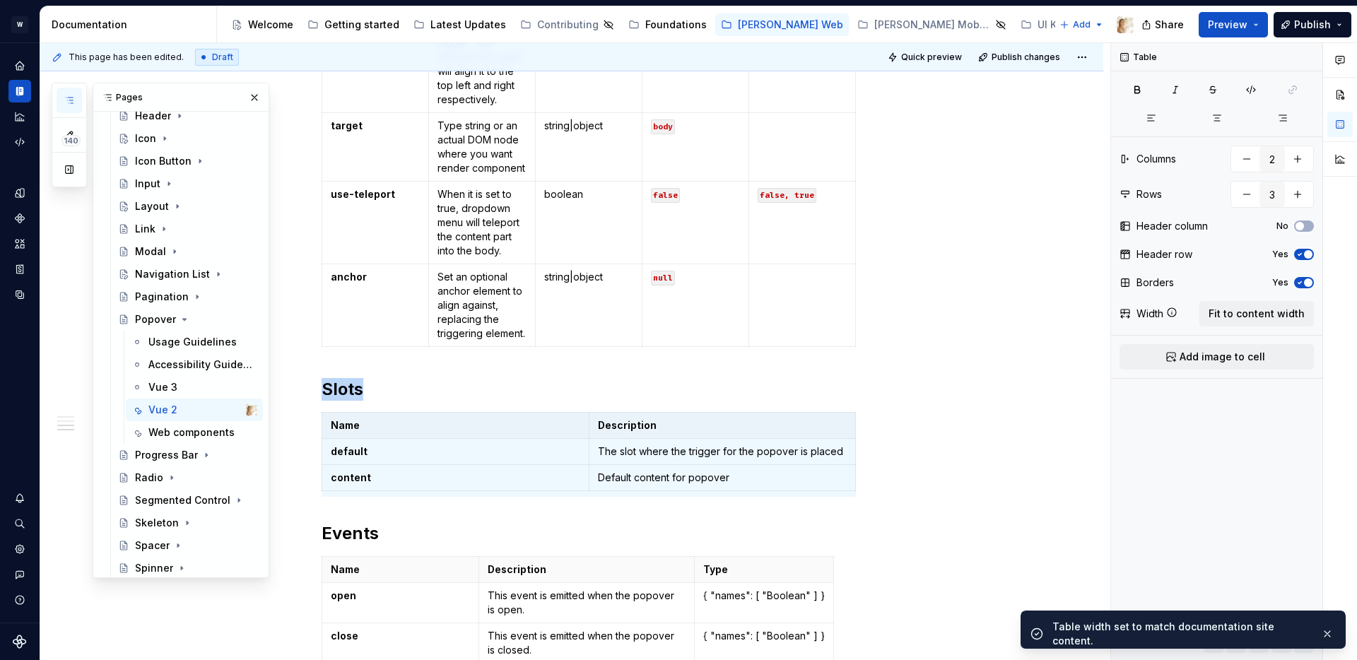
type textarea "*"
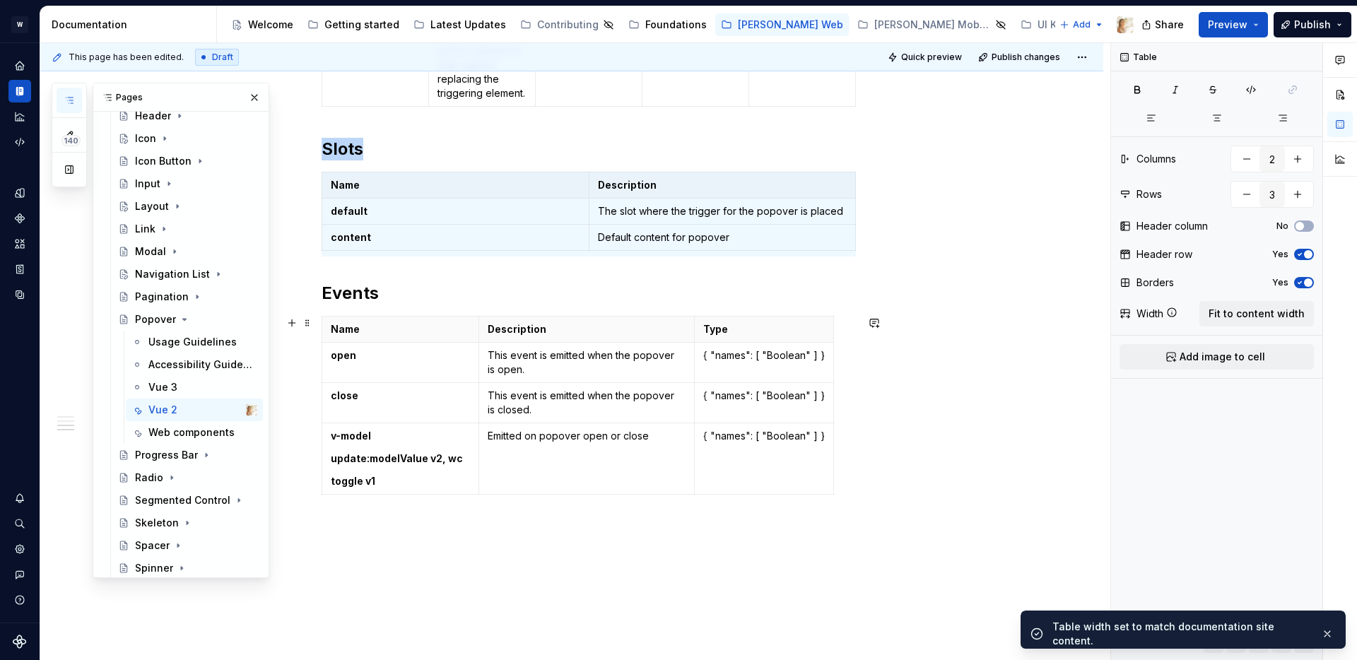
scroll to position [1124, 0]
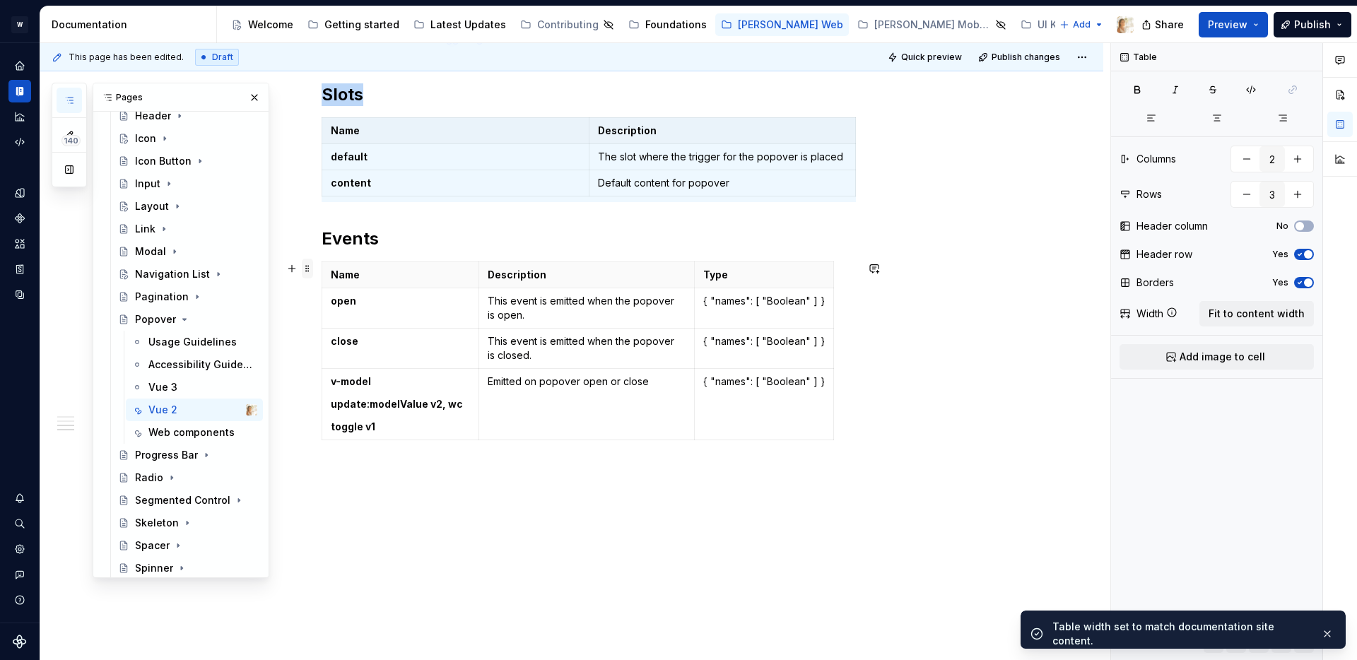
click at [310, 271] on span at bounding box center [307, 269] width 11 height 20
type input "3"
type input "4"
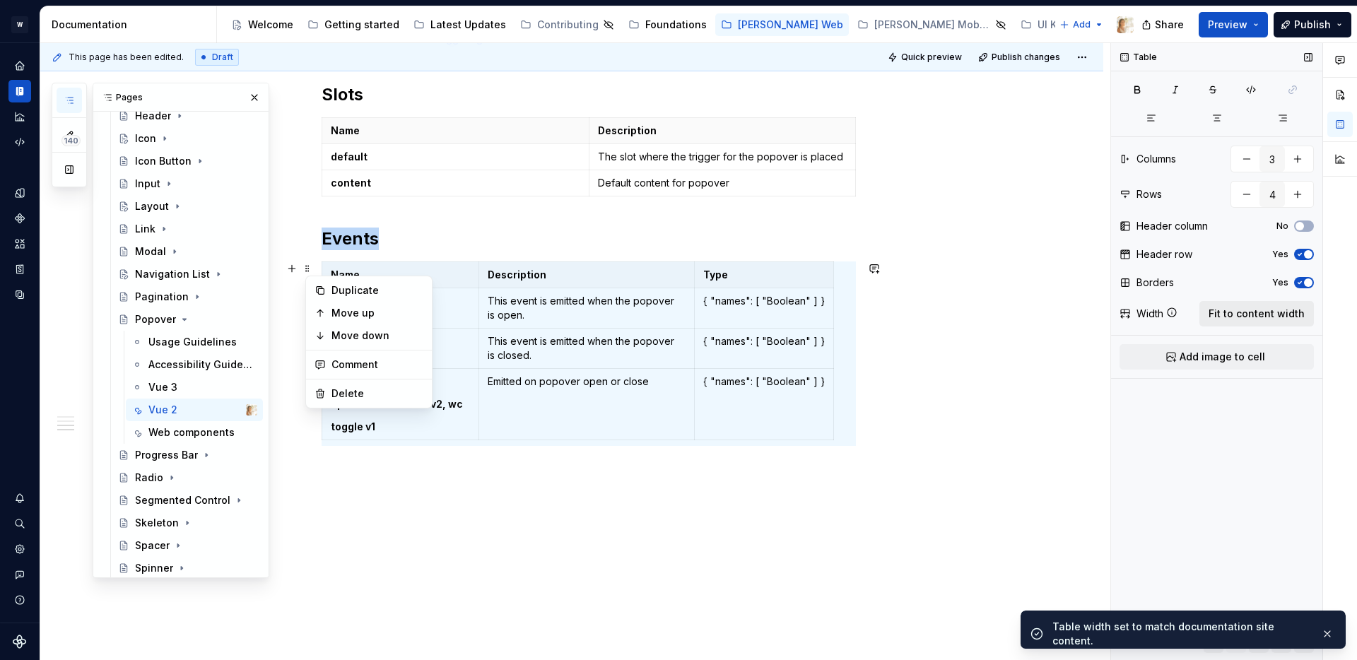
click at [1229, 315] on span "Fit to content width" at bounding box center [1257, 314] width 96 height 14
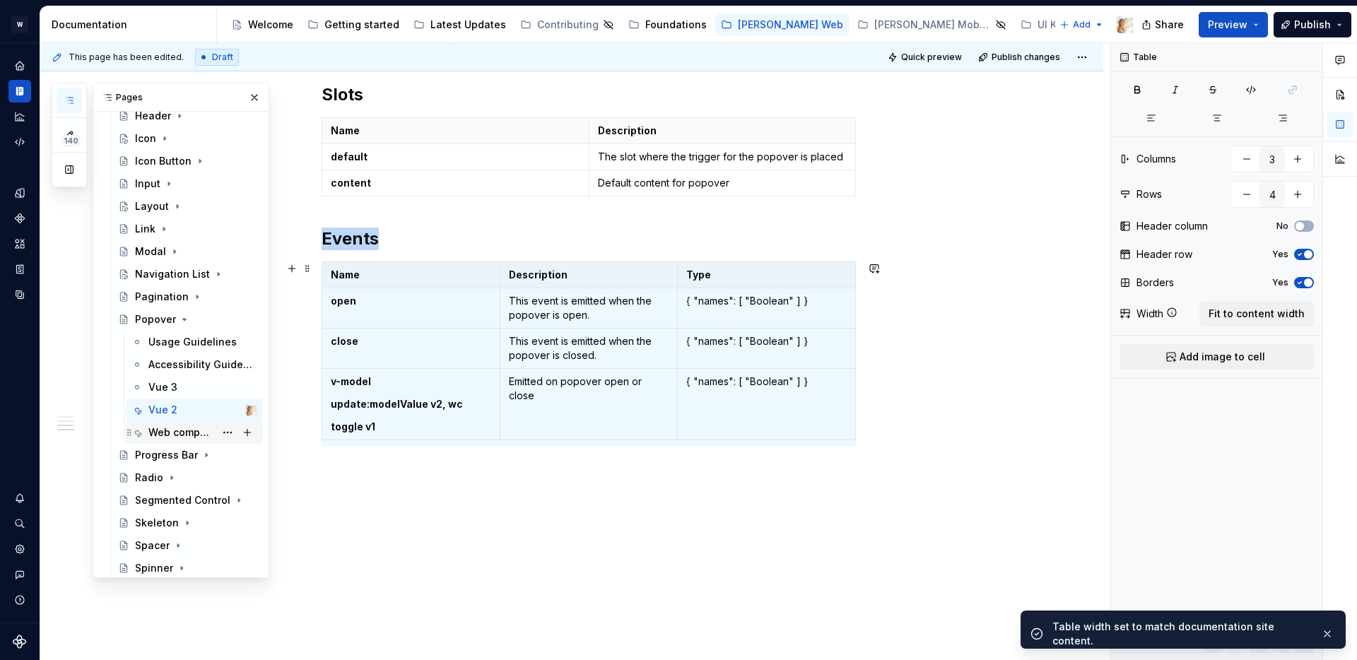
click at [190, 433] on div "Web components" at bounding box center [181, 433] width 66 height 14
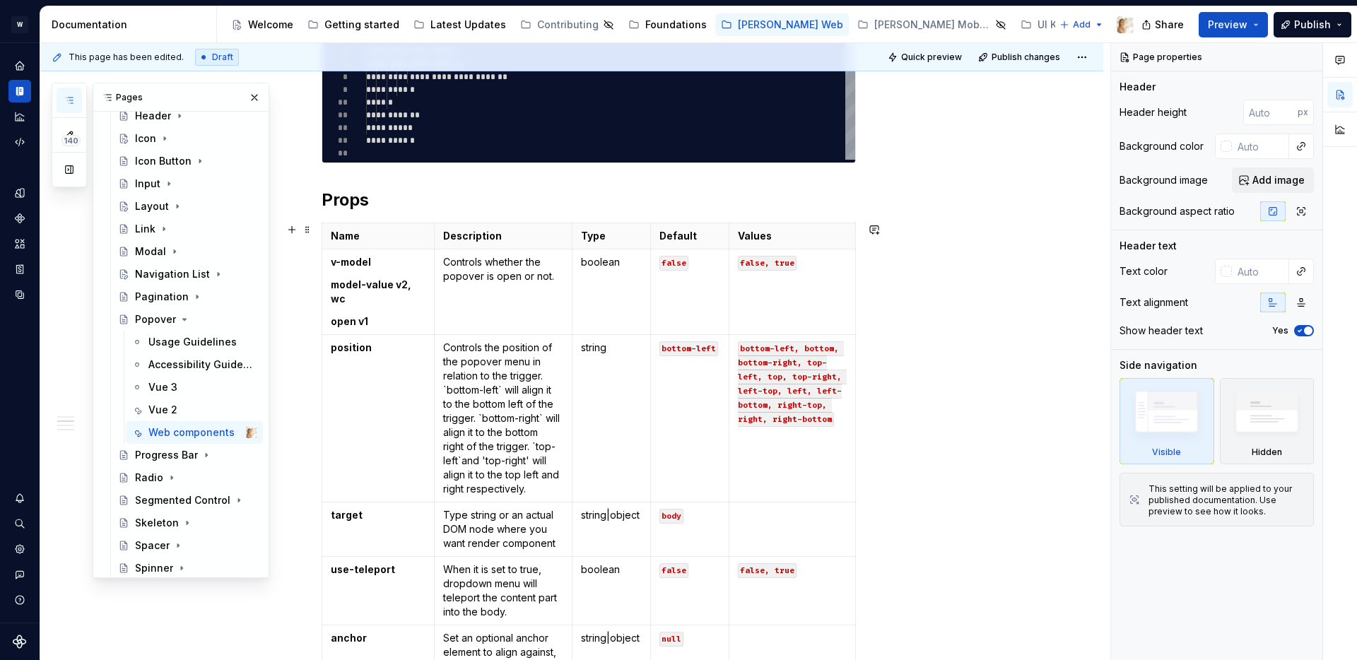
scroll to position [405, 0]
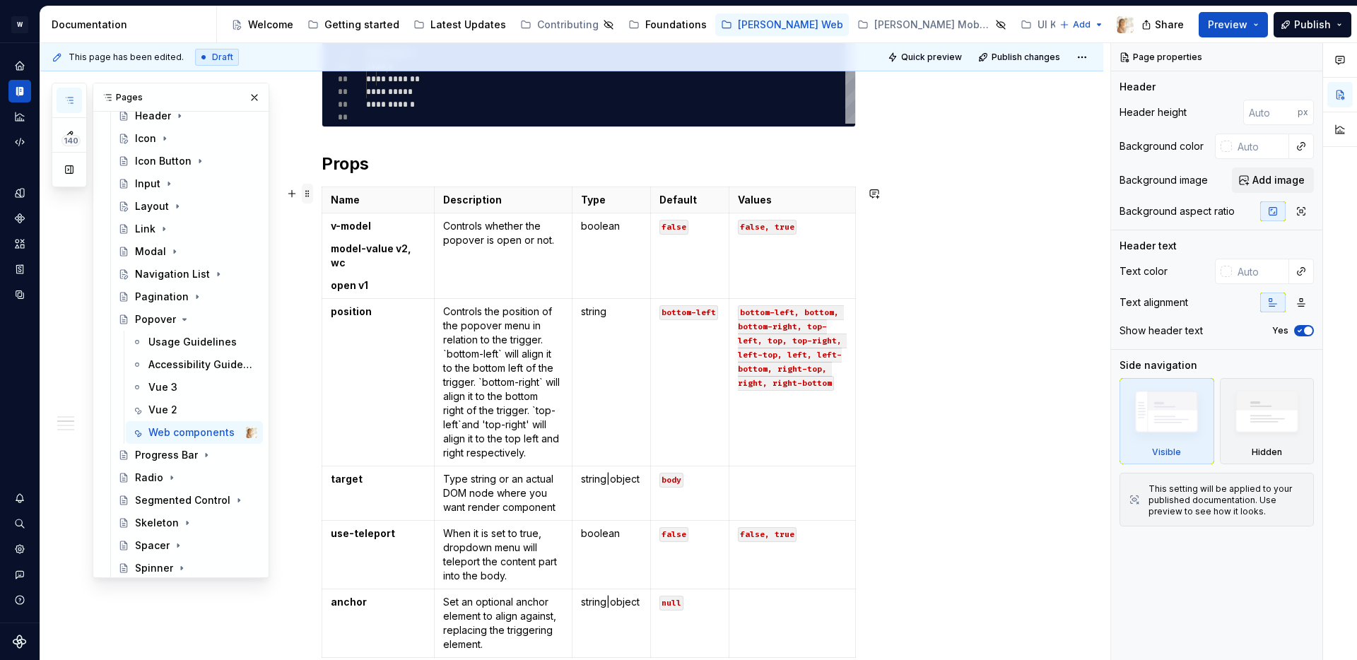
click at [312, 194] on span at bounding box center [307, 194] width 11 height 20
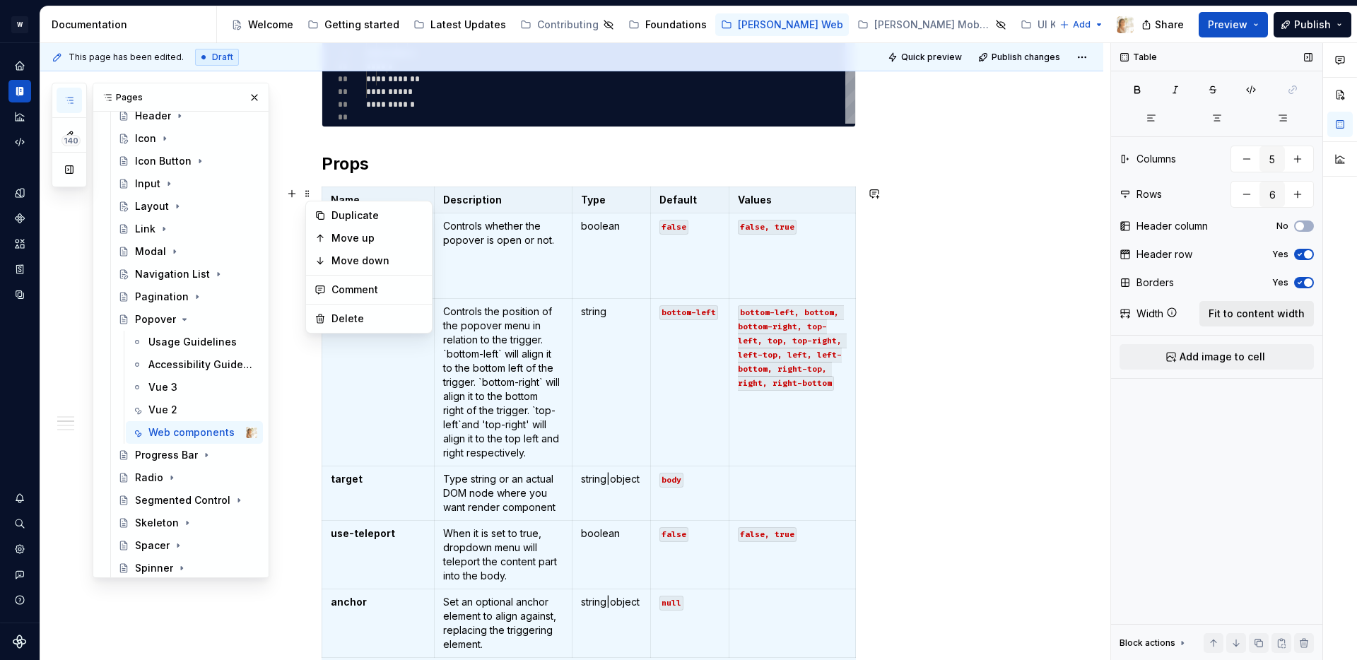
click at [1255, 315] on span "Fit to content width" at bounding box center [1257, 314] width 96 height 14
type textarea "*"
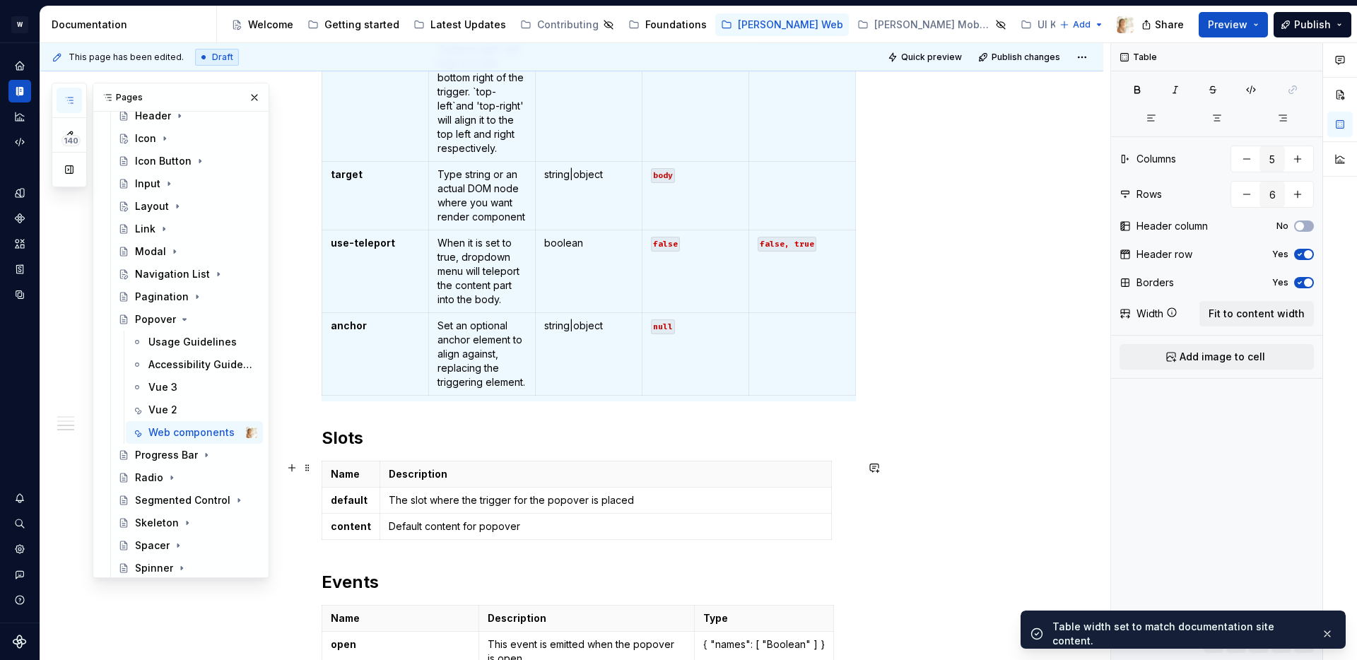
scroll to position [912, 0]
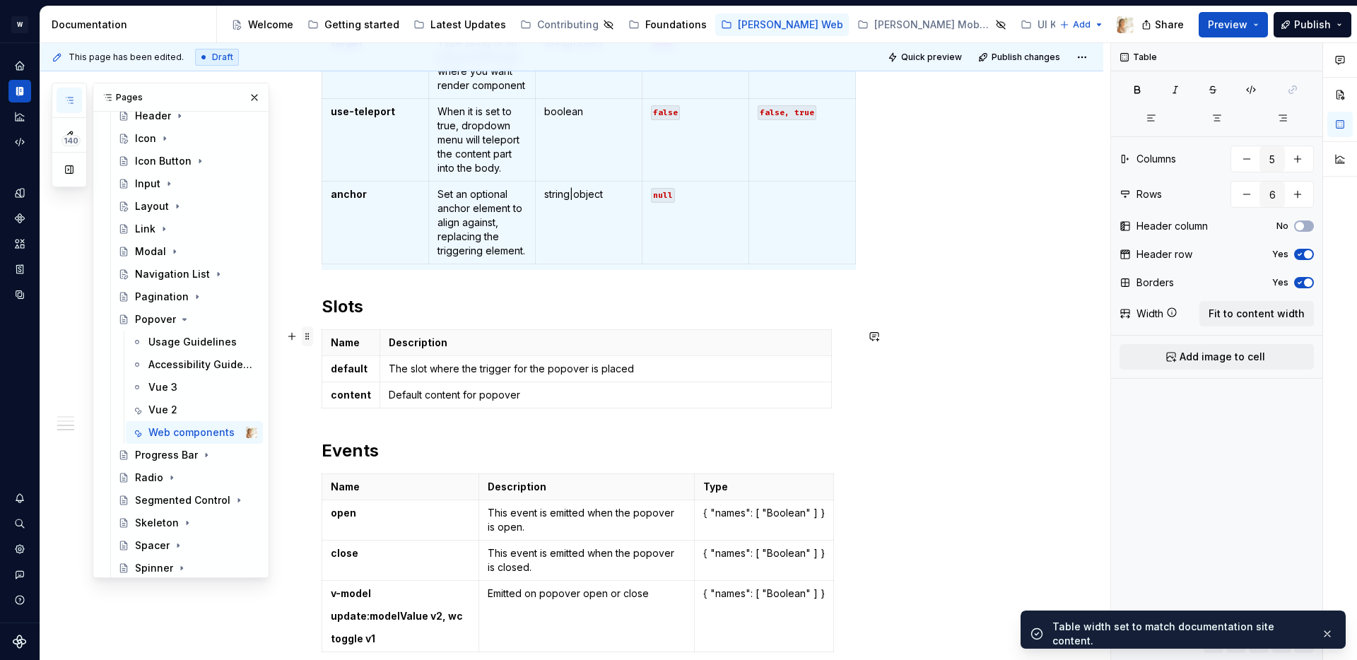
click at [311, 332] on span at bounding box center [307, 337] width 11 height 20
type input "2"
type input "3"
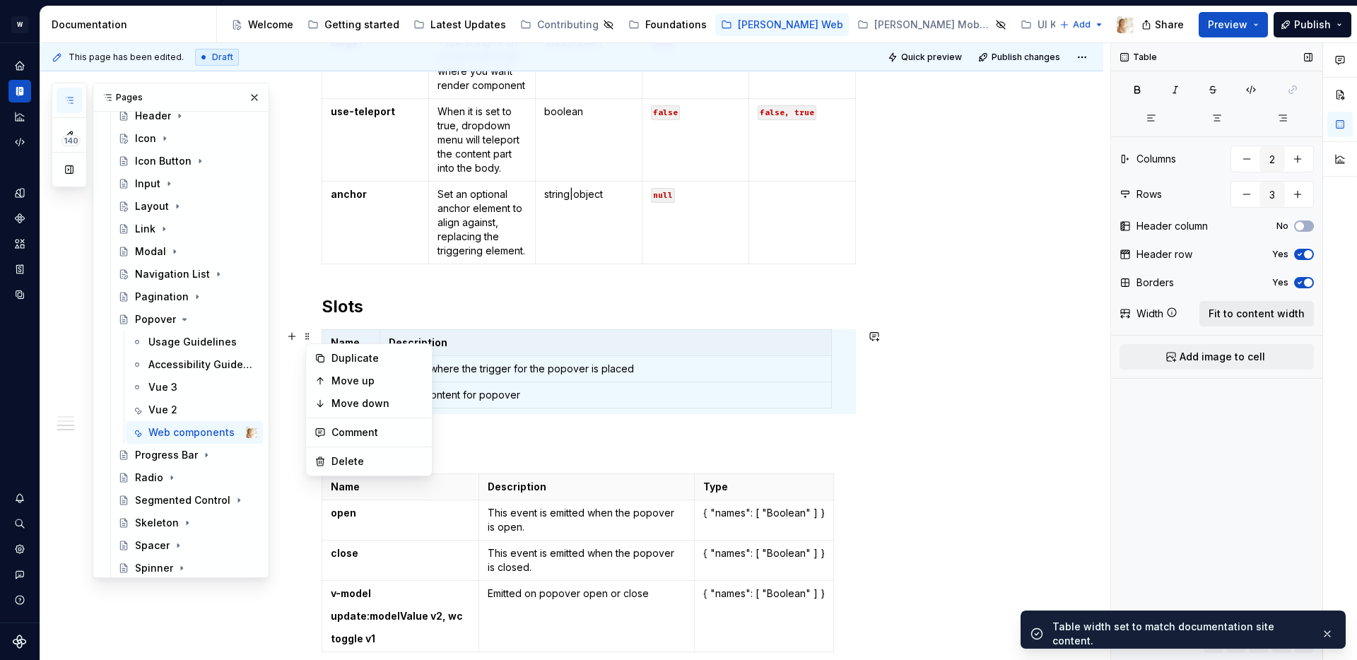
click at [1214, 317] on span "Fit to content width" at bounding box center [1257, 314] width 96 height 14
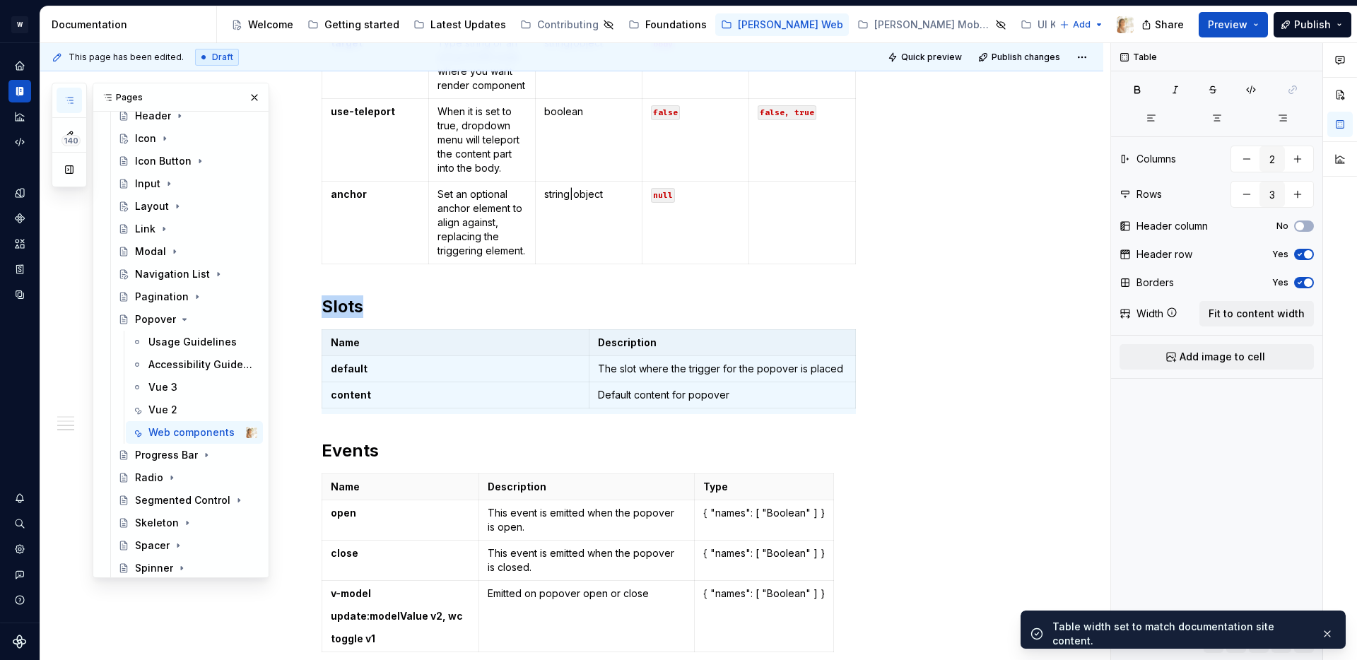
type textarea "*"
click at [312, 481] on span at bounding box center [307, 481] width 11 height 20
type input "3"
type input "4"
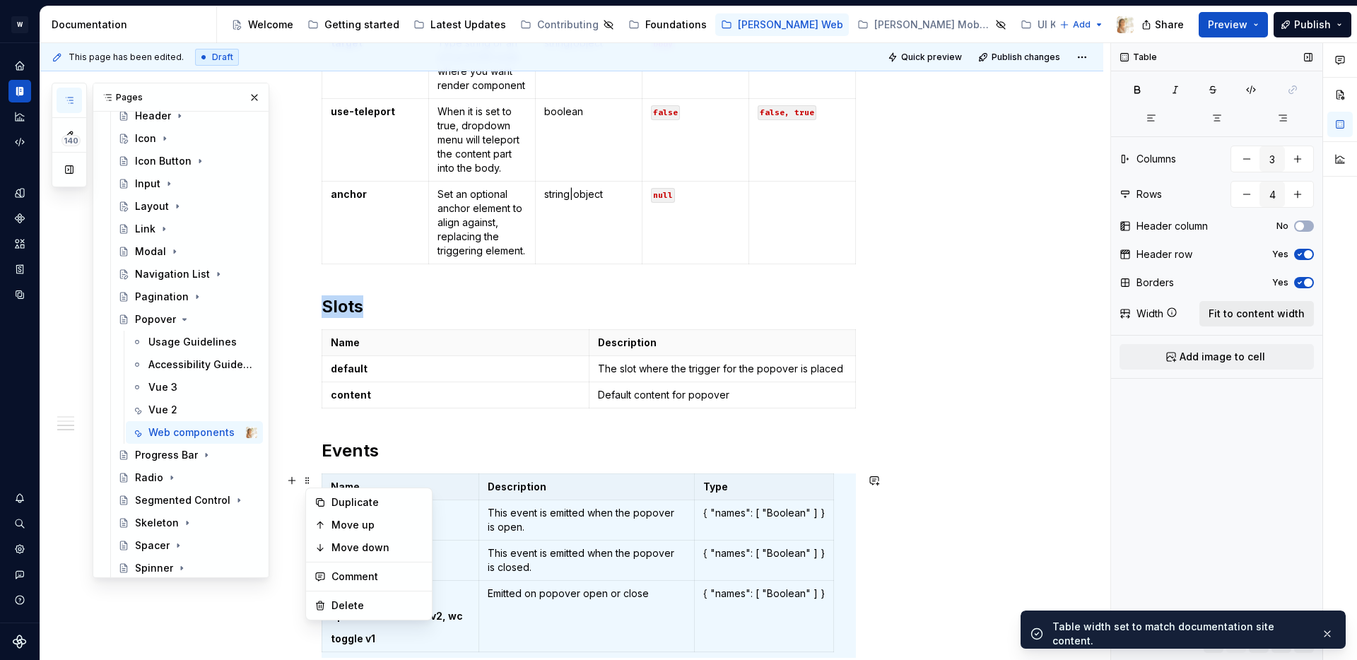
click at [1237, 314] on span "Fit to content width" at bounding box center [1257, 314] width 96 height 14
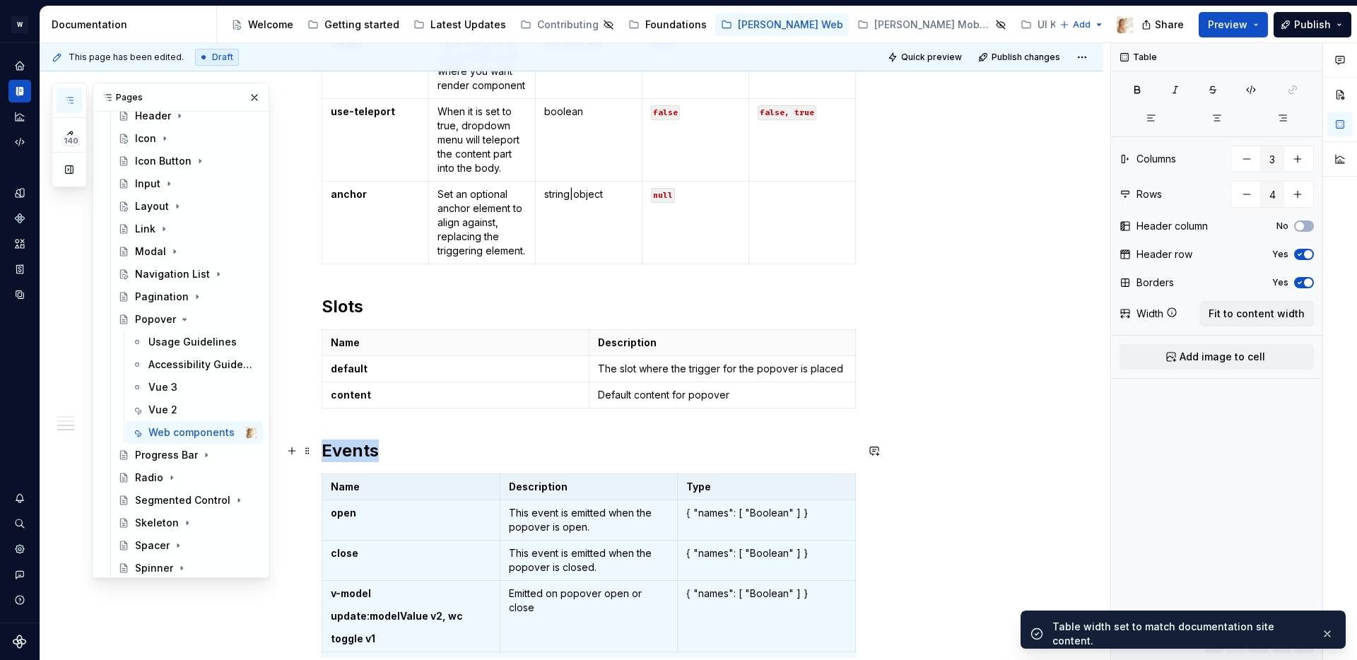
scroll to position [1124, 0]
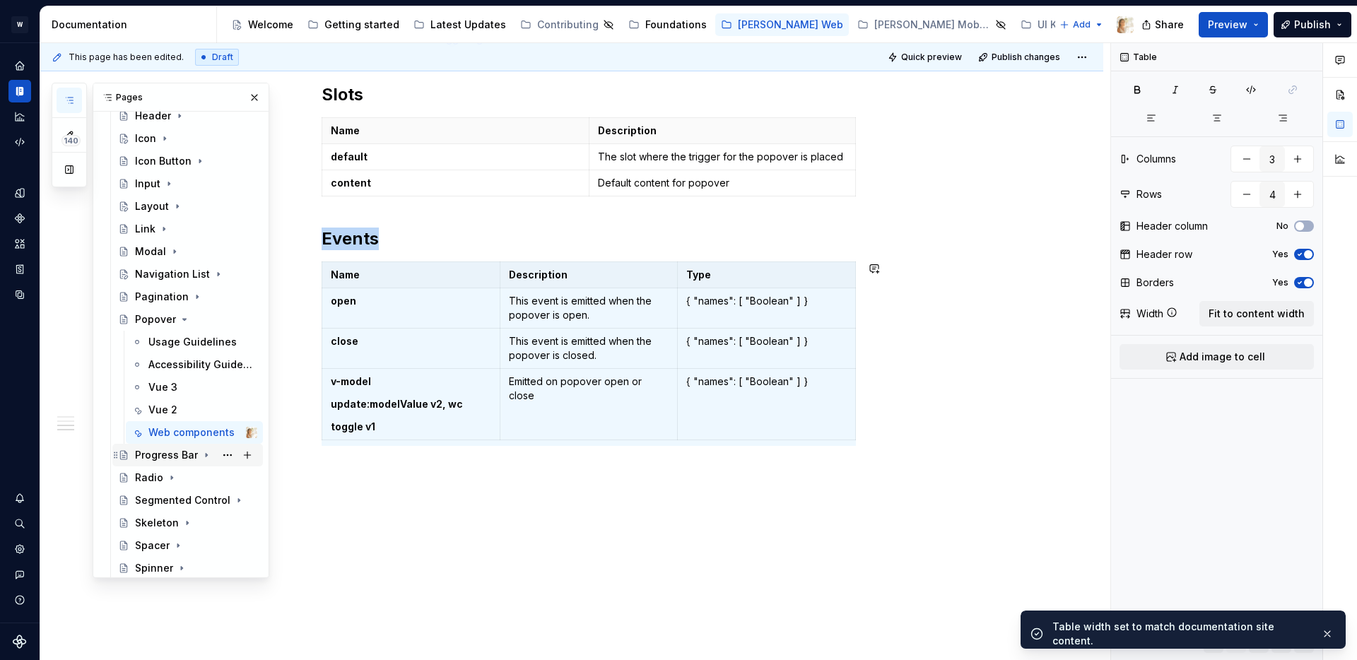
click at [202, 454] on icon "Page tree" at bounding box center [206, 455] width 11 height 11
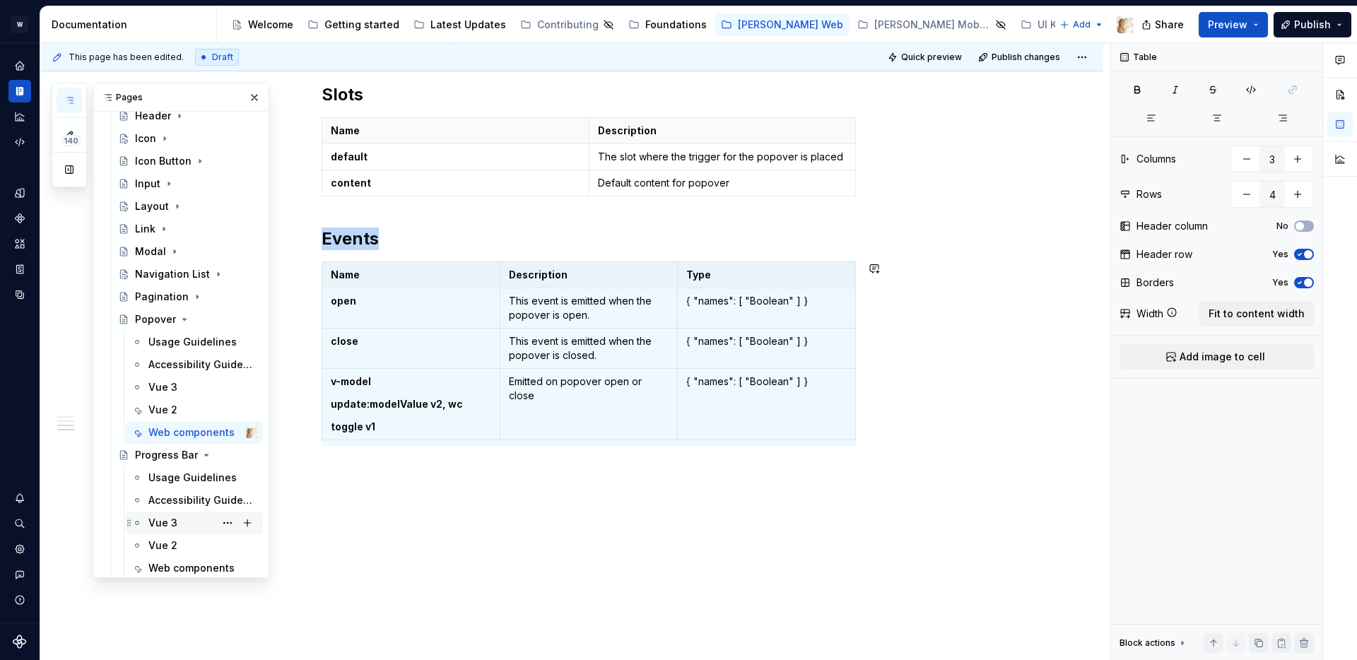
click at [164, 522] on div "Vue 3" at bounding box center [162, 523] width 29 height 14
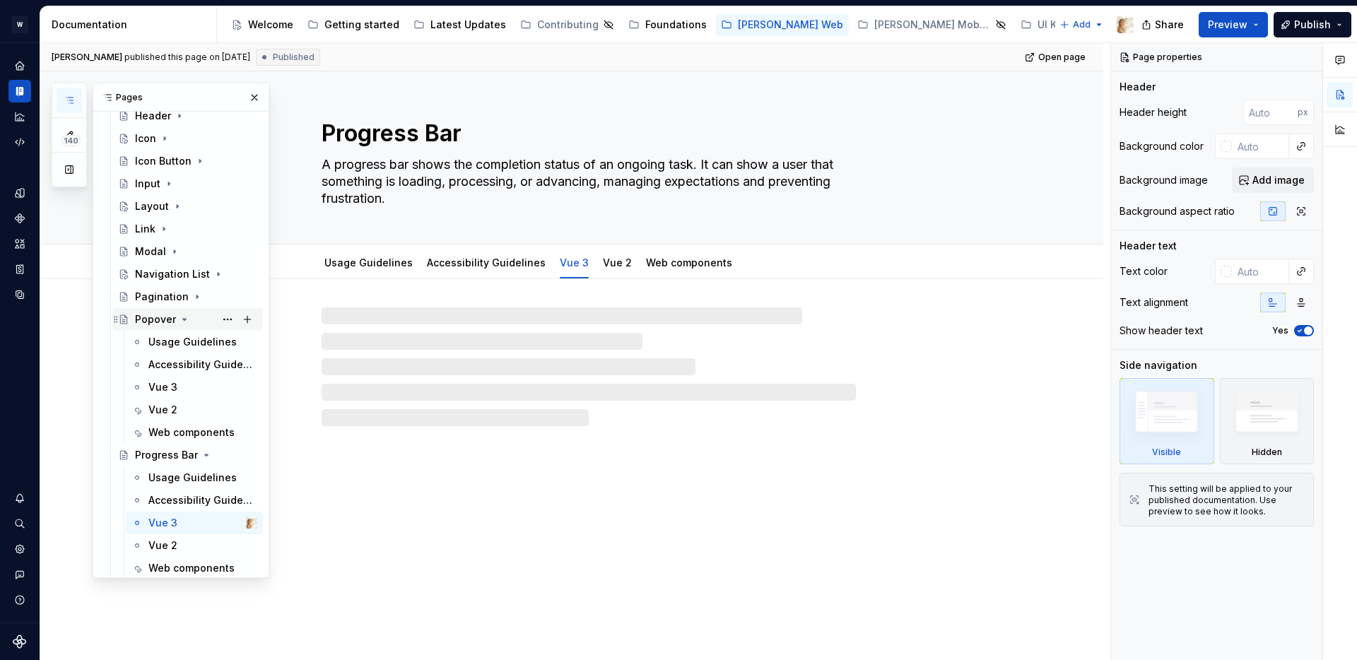
click at [185, 317] on icon "Page tree" at bounding box center [184, 319] width 11 height 11
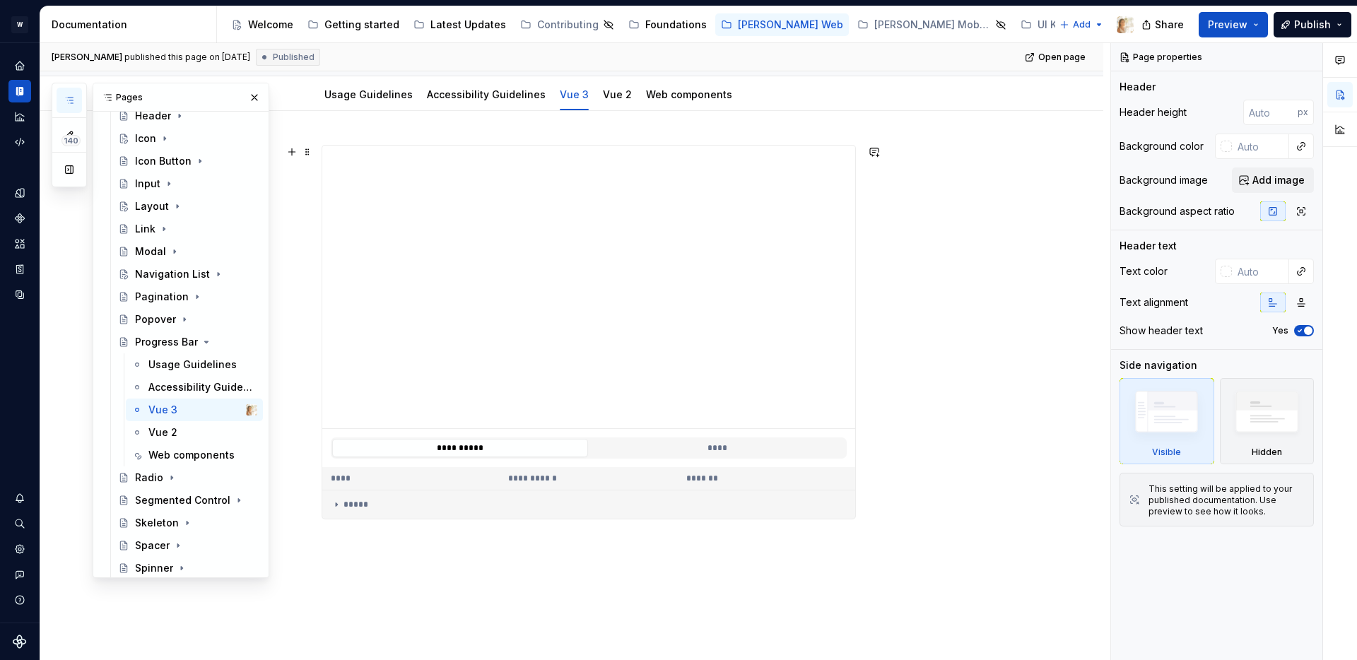
scroll to position [75, 0]
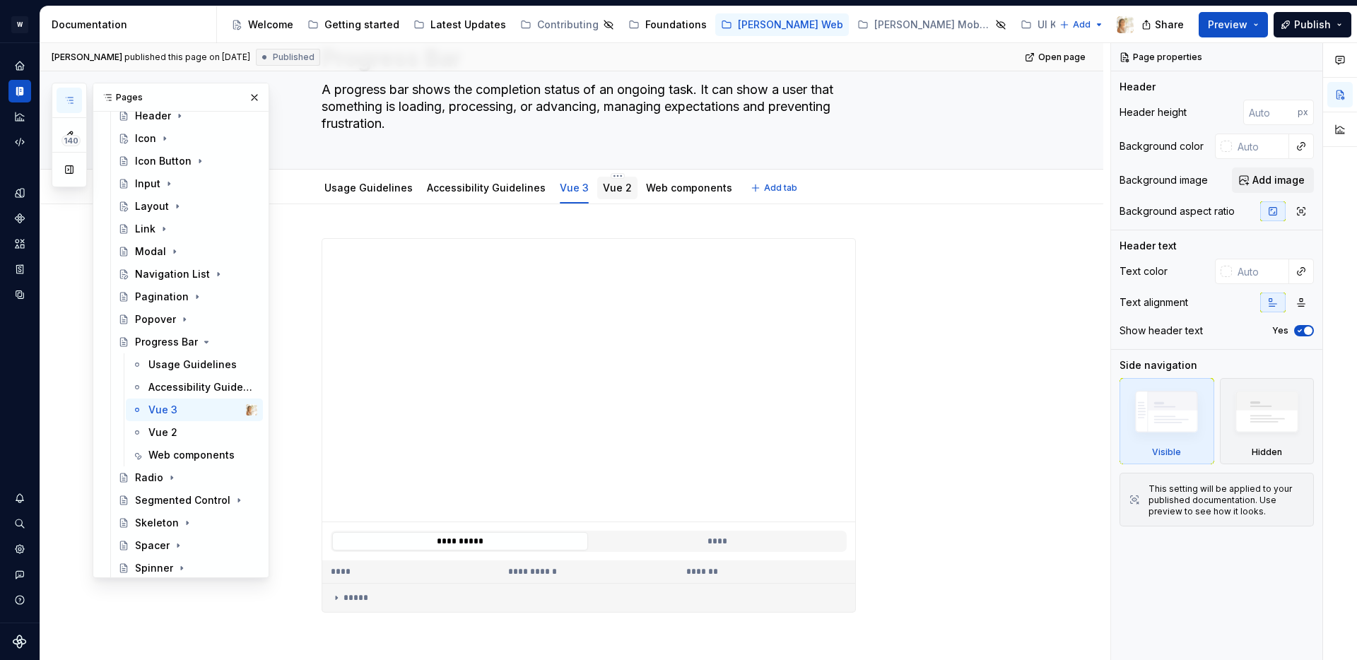
click at [614, 189] on link "Vue 2" at bounding box center [617, 188] width 29 height 12
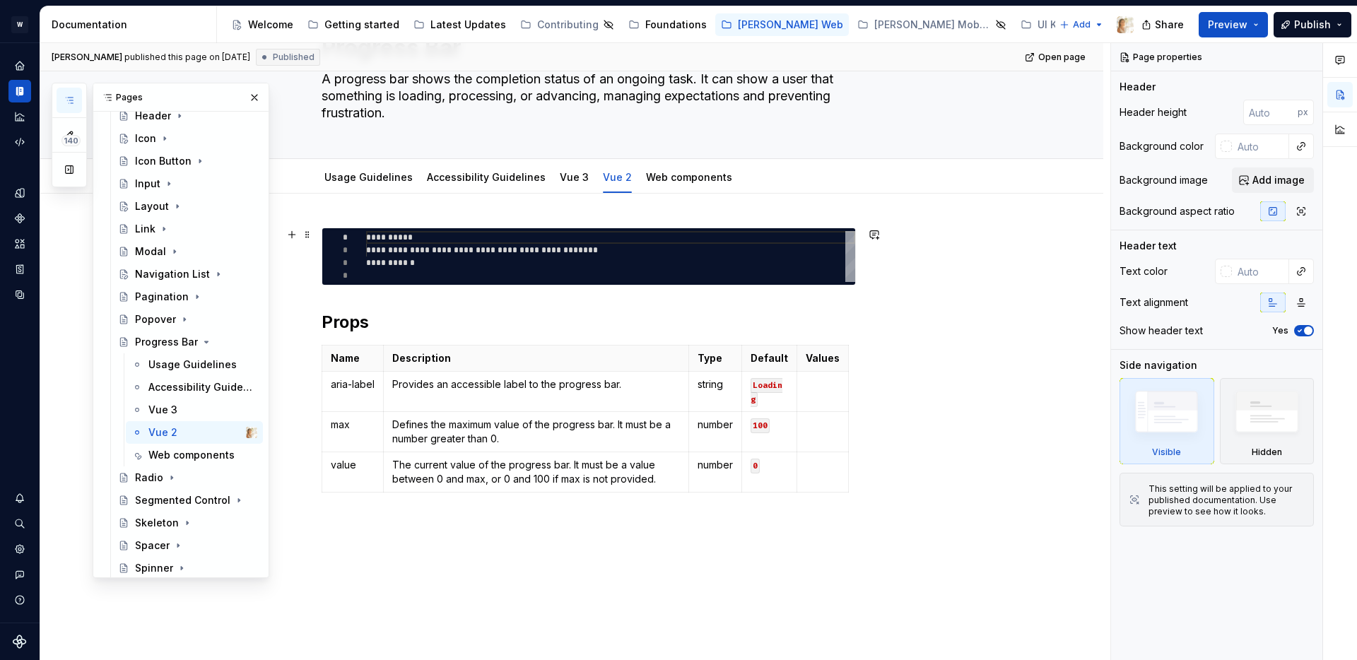
scroll to position [119, 0]
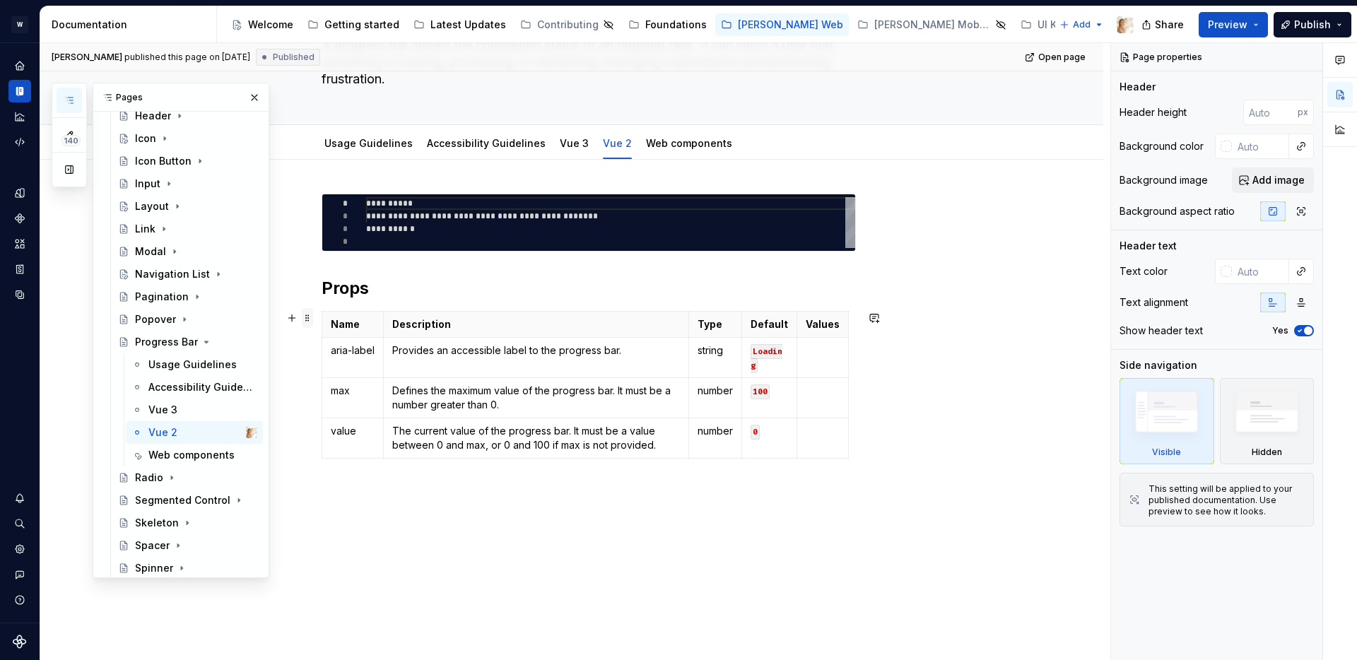
click at [313, 320] on span at bounding box center [307, 318] width 11 height 20
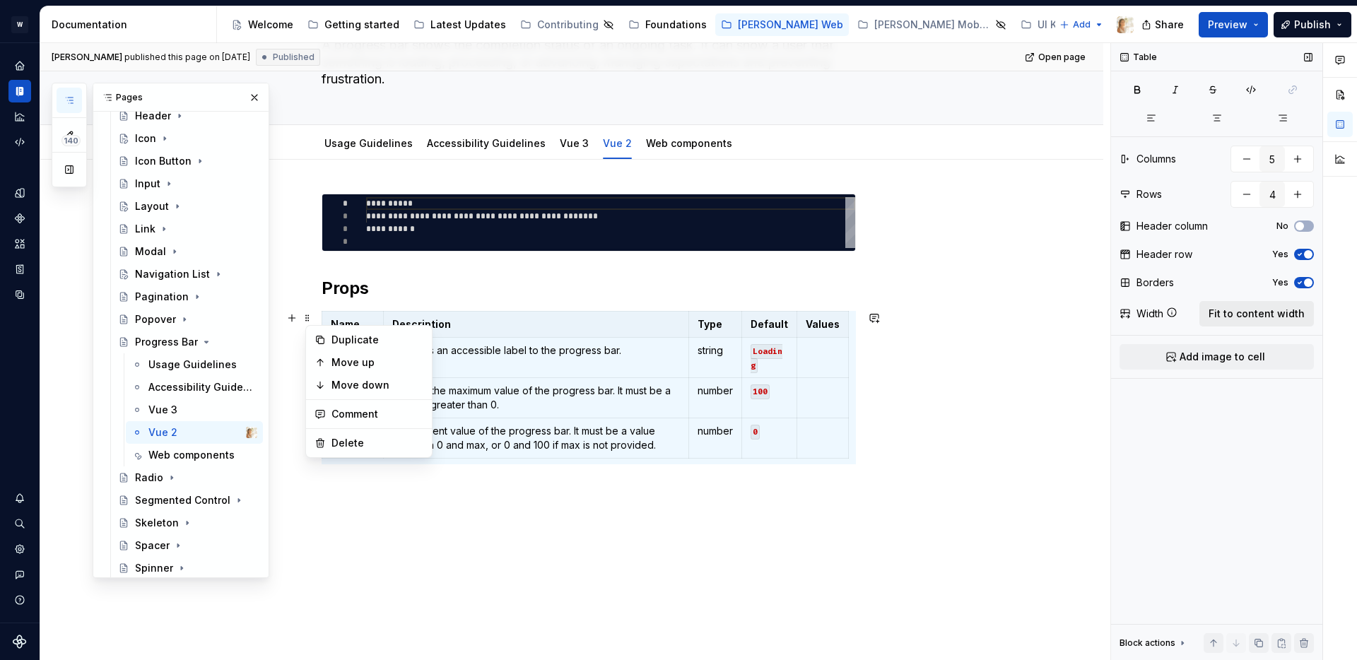
click at [1240, 310] on span "Fit to content width" at bounding box center [1257, 314] width 96 height 14
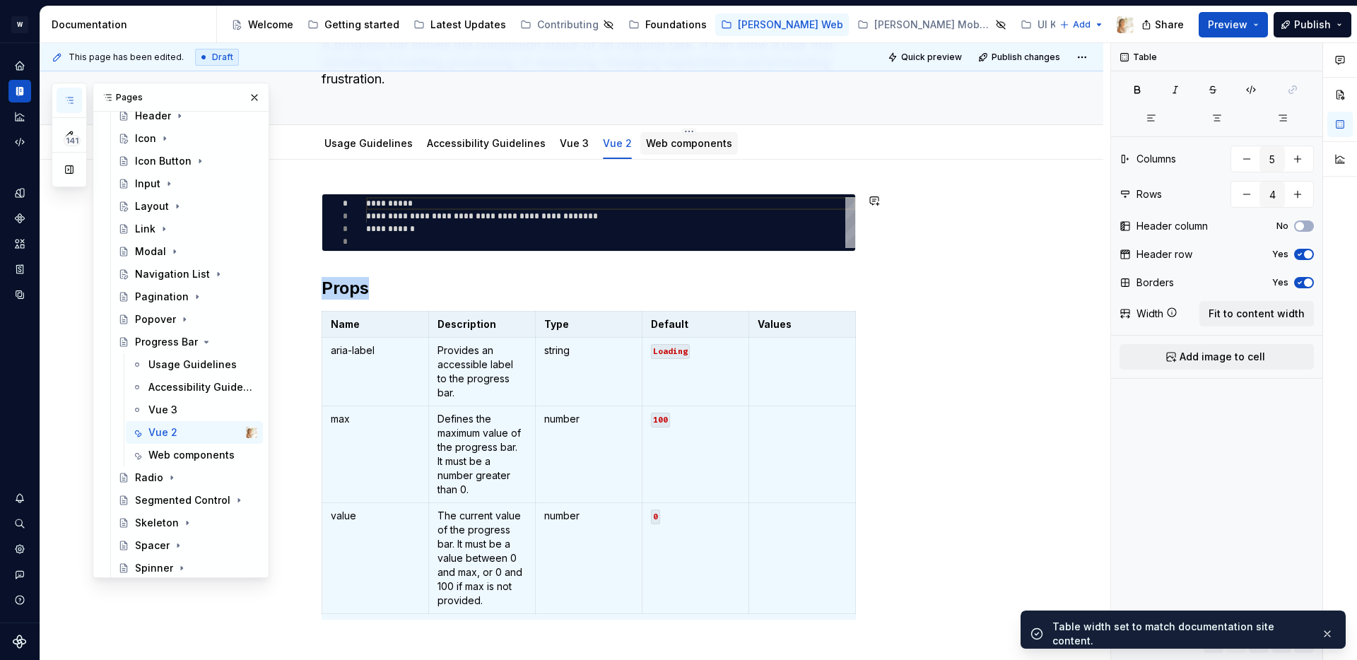
click at [681, 148] on link "Web components" at bounding box center [689, 143] width 86 height 12
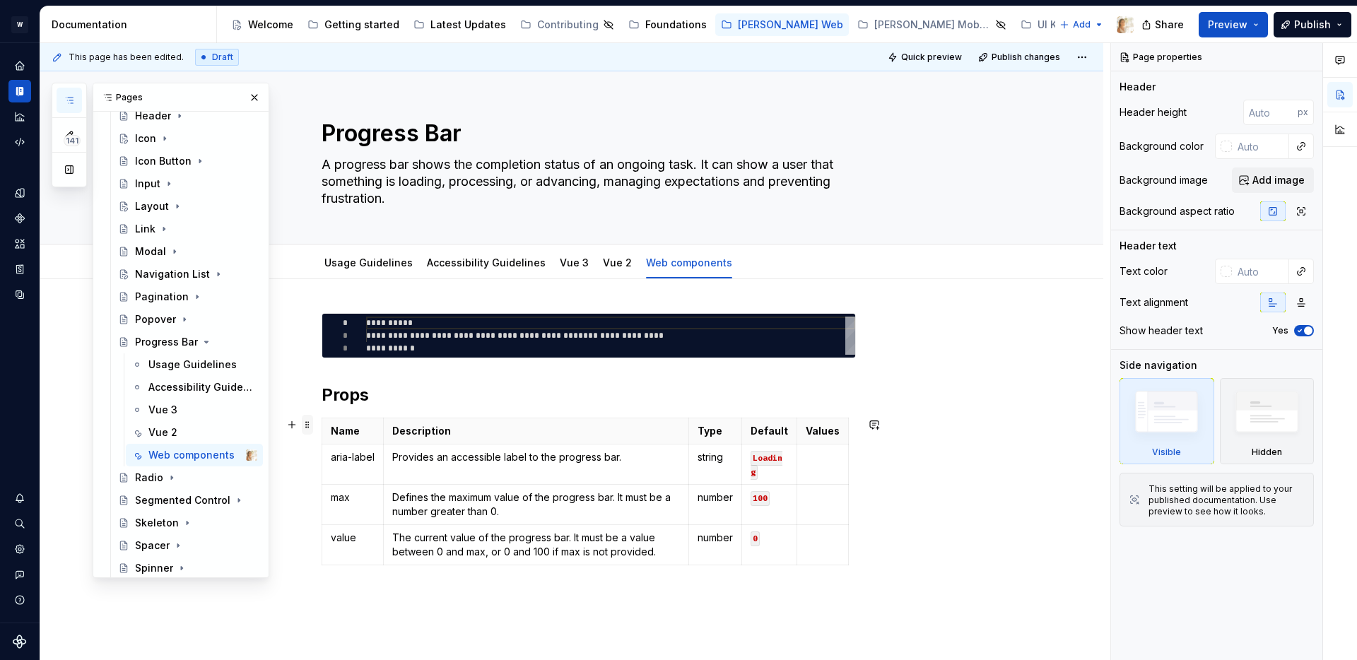
click at [312, 424] on span at bounding box center [307, 425] width 11 height 20
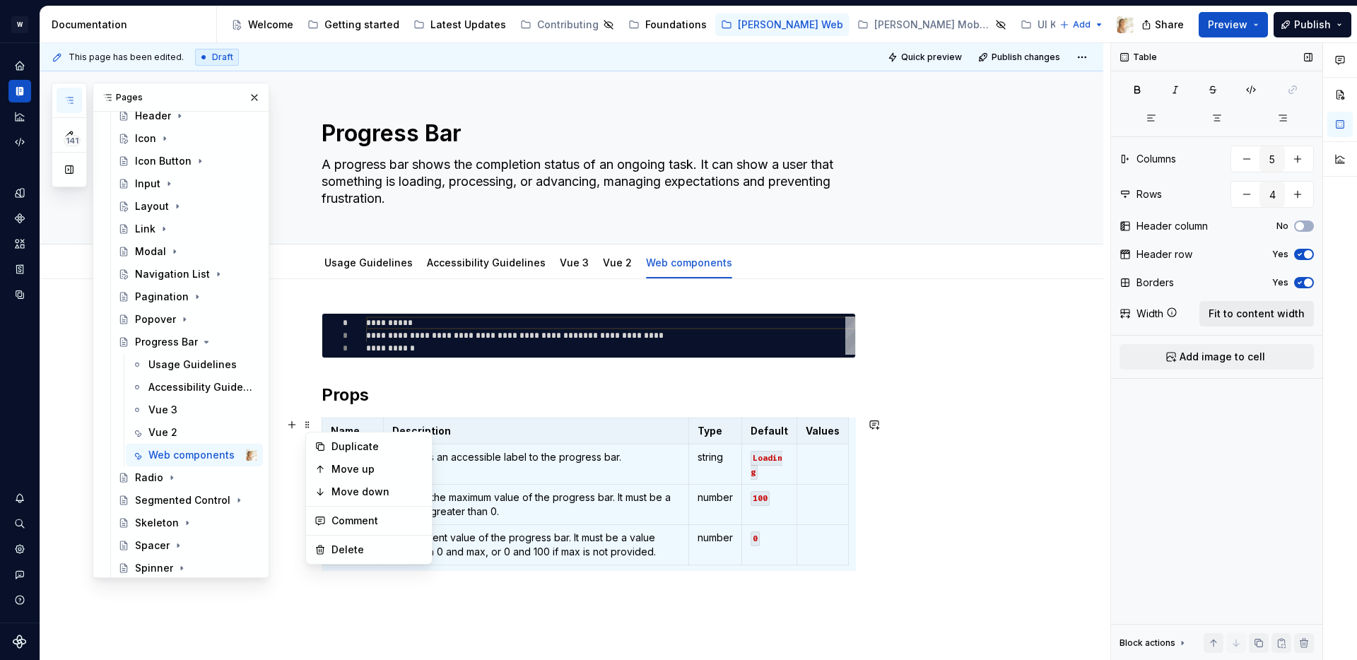
click at [1231, 304] on button "Fit to content width" at bounding box center [1257, 313] width 115 height 25
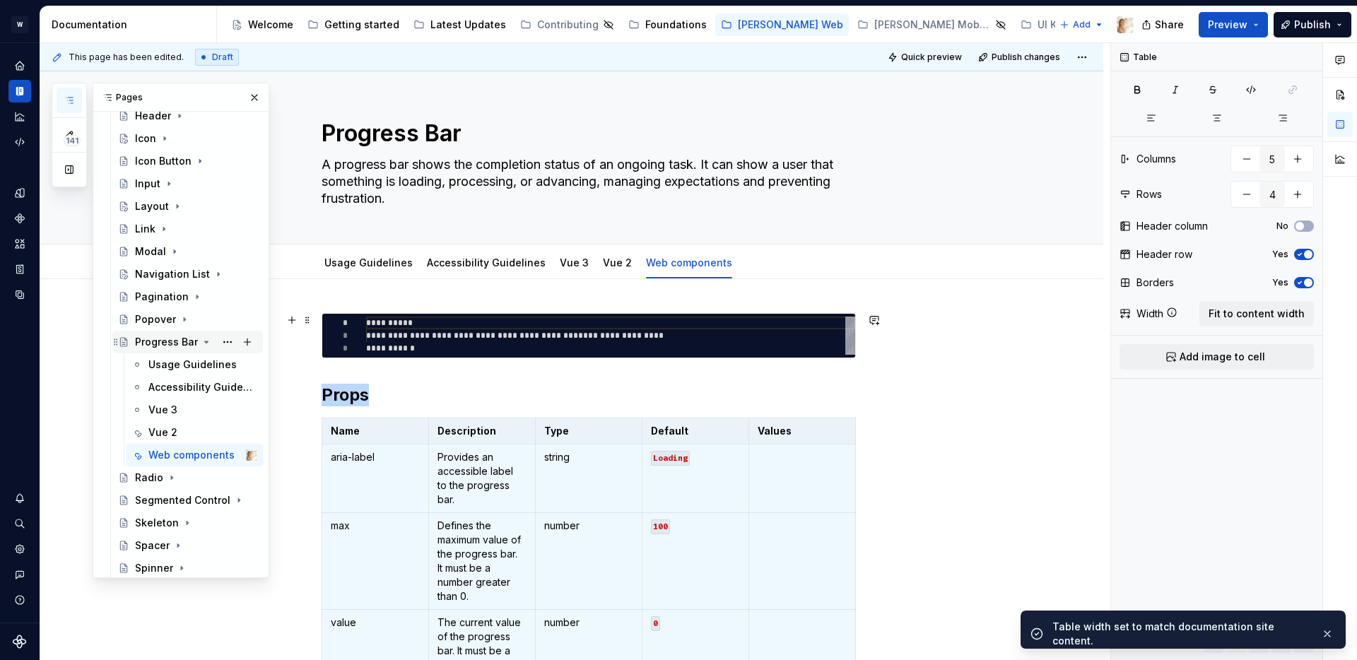
click at [205, 341] on icon "Page tree" at bounding box center [207, 341] width 4 height 1
click at [172, 364] on icon "Page tree" at bounding box center [171, 364] width 11 height 11
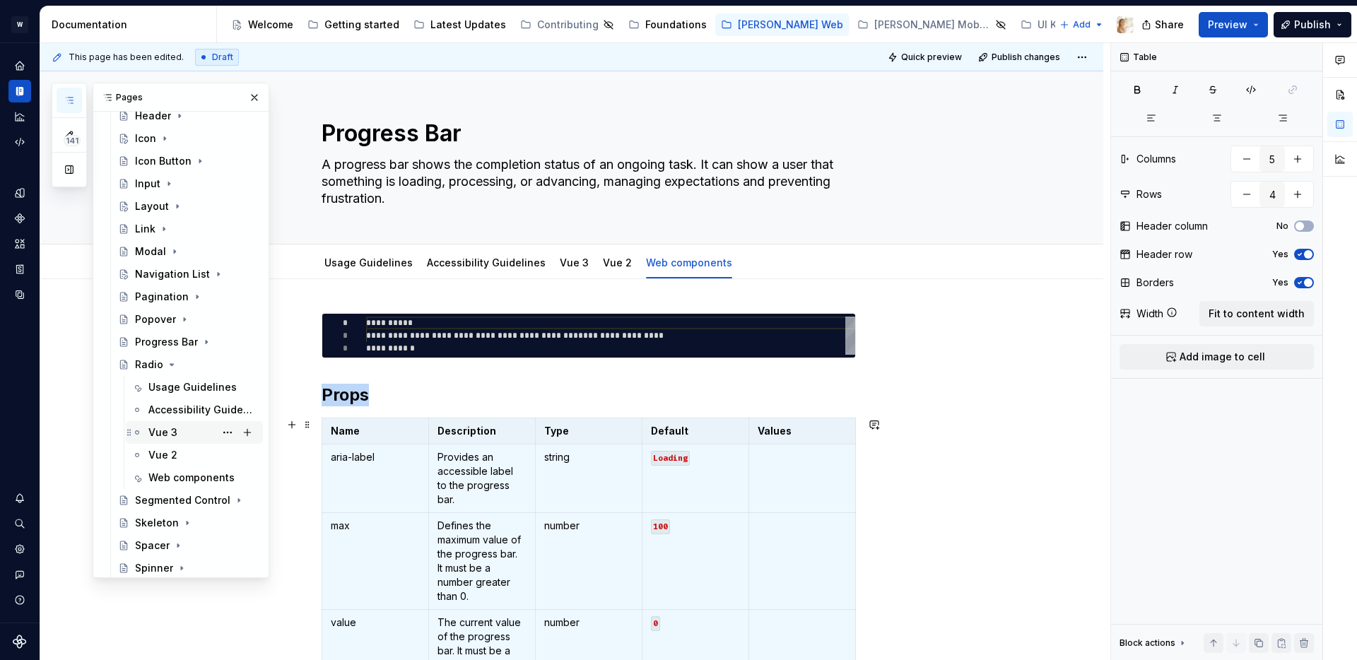
click at [165, 429] on div "Vue 3" at bounding box center [162, 433] width 29 height 14
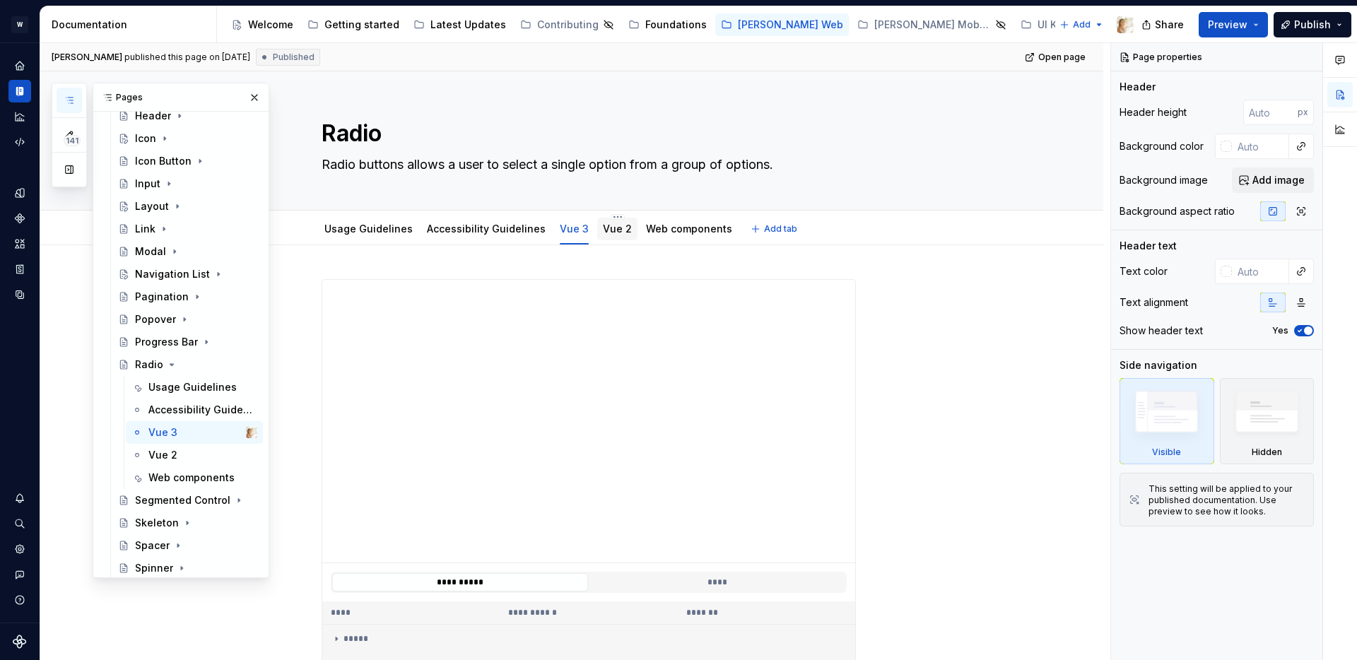
click at [603, 230] on link "Vue 2" at bounding box center [617, 229] width 29 height 12
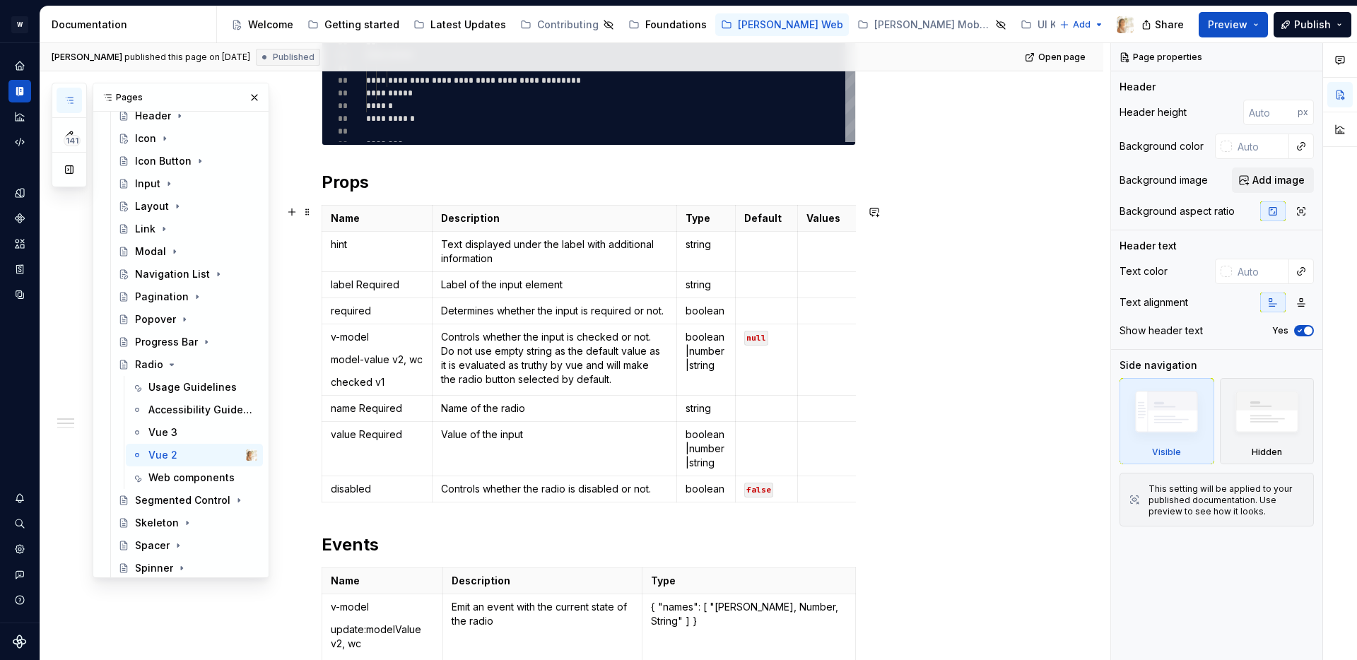
scroll to position [628, 0]
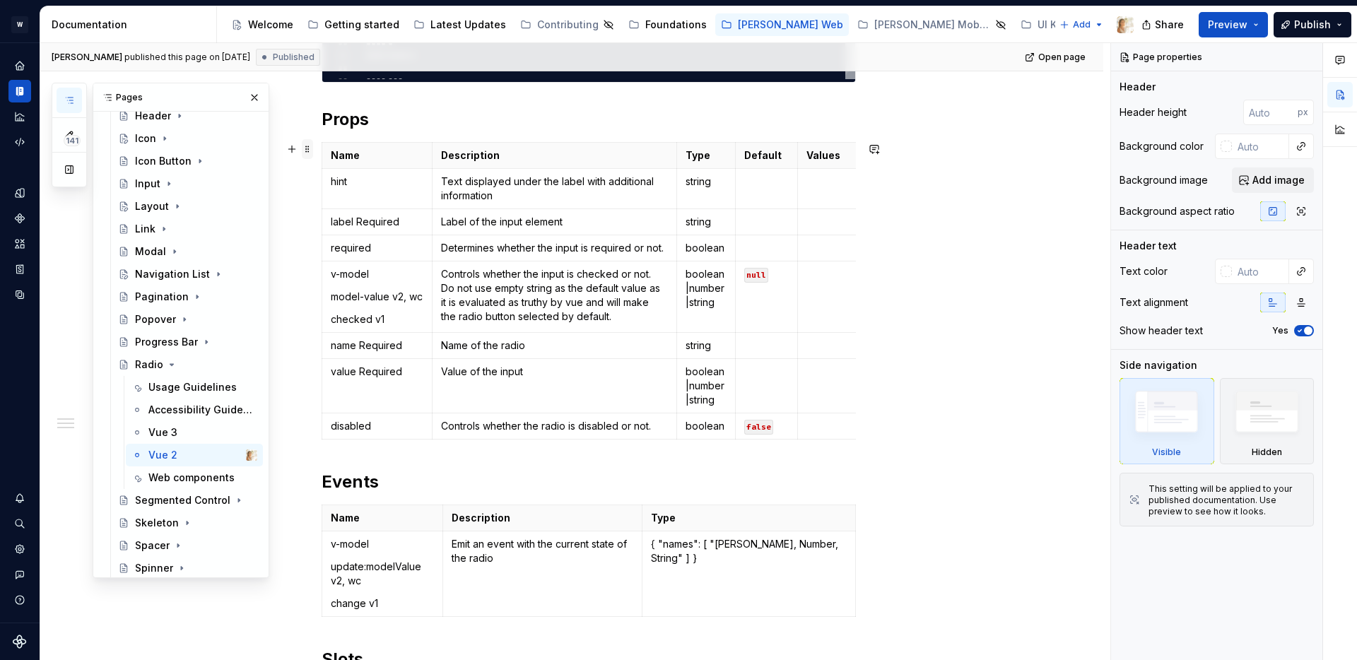
click at [310, 147] on span at bounding box center [307, 149] width 11 height 20
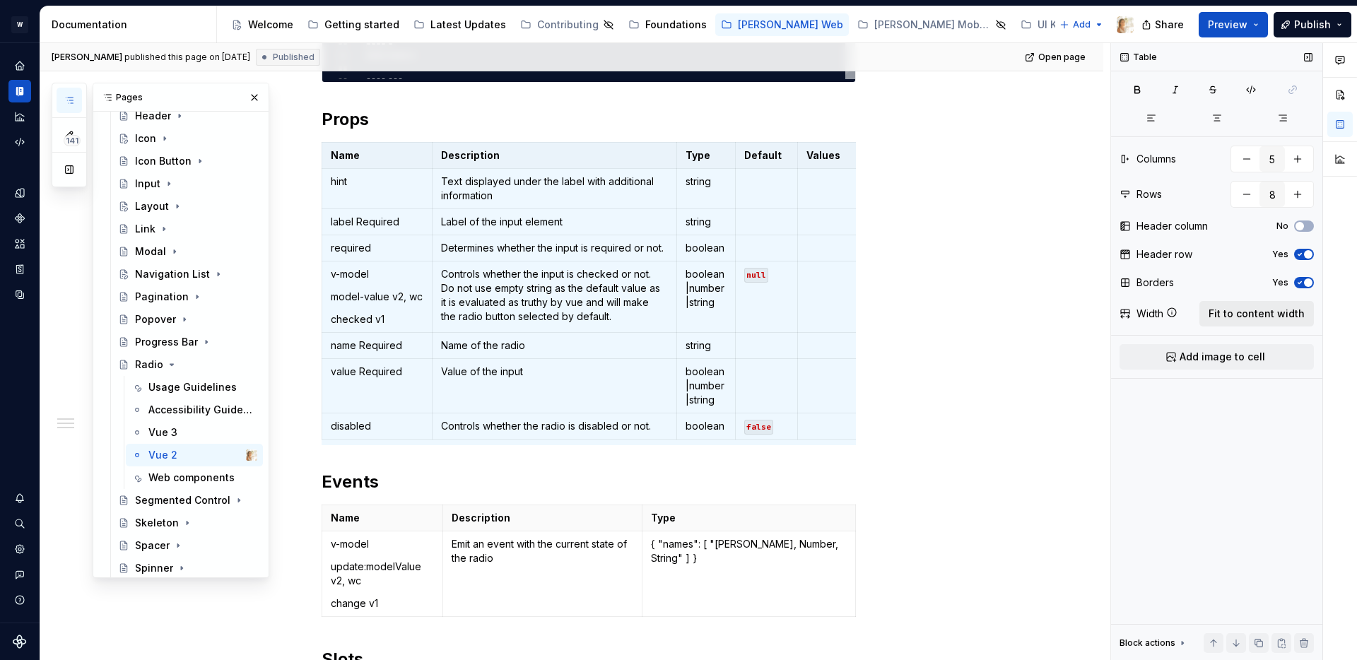
click at [1238, 310] on span "Fit to content width" at bounding box center [1257, 314] width 96 height 14
type textarea "*"
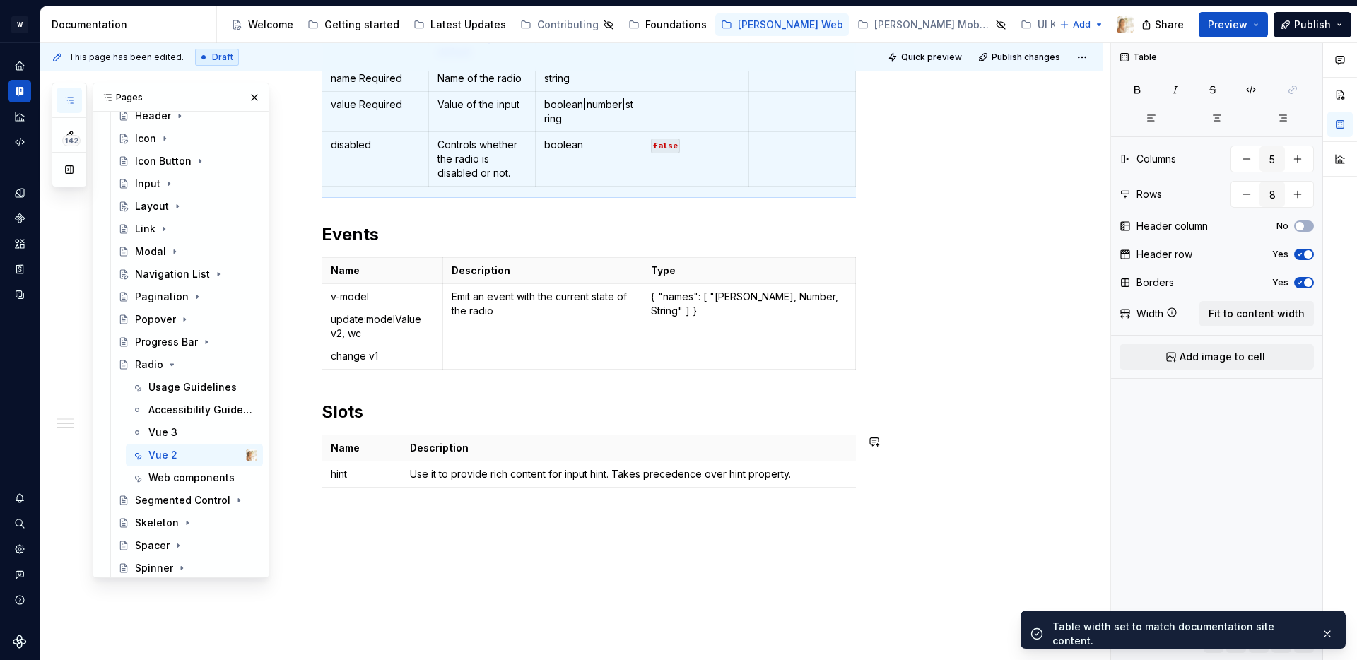
scroll to position [1118, 0]
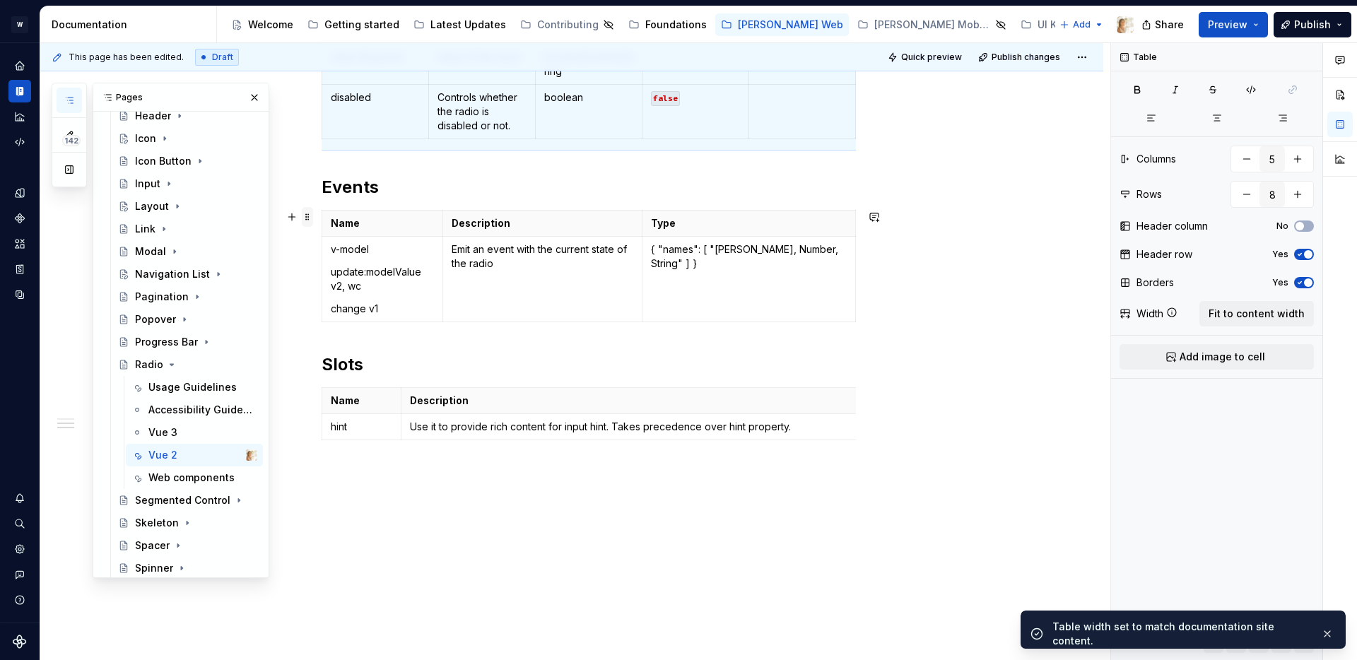
click at [309, 219] on span at bounding box center [307, 217] width 11 height 20
type input "3"
type input "2"
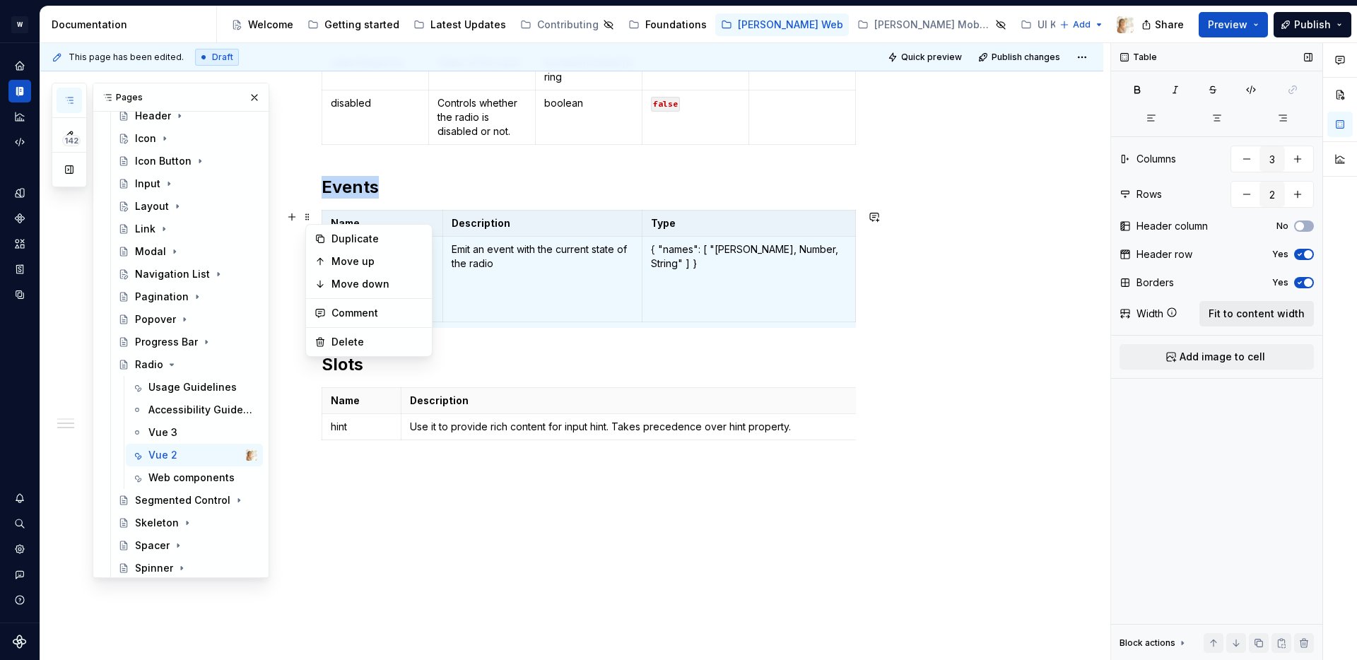
click at [1245, 323] on button "Fit to content width" at bounding box center [1257, 313] width 115 height 25
type textarea "*"
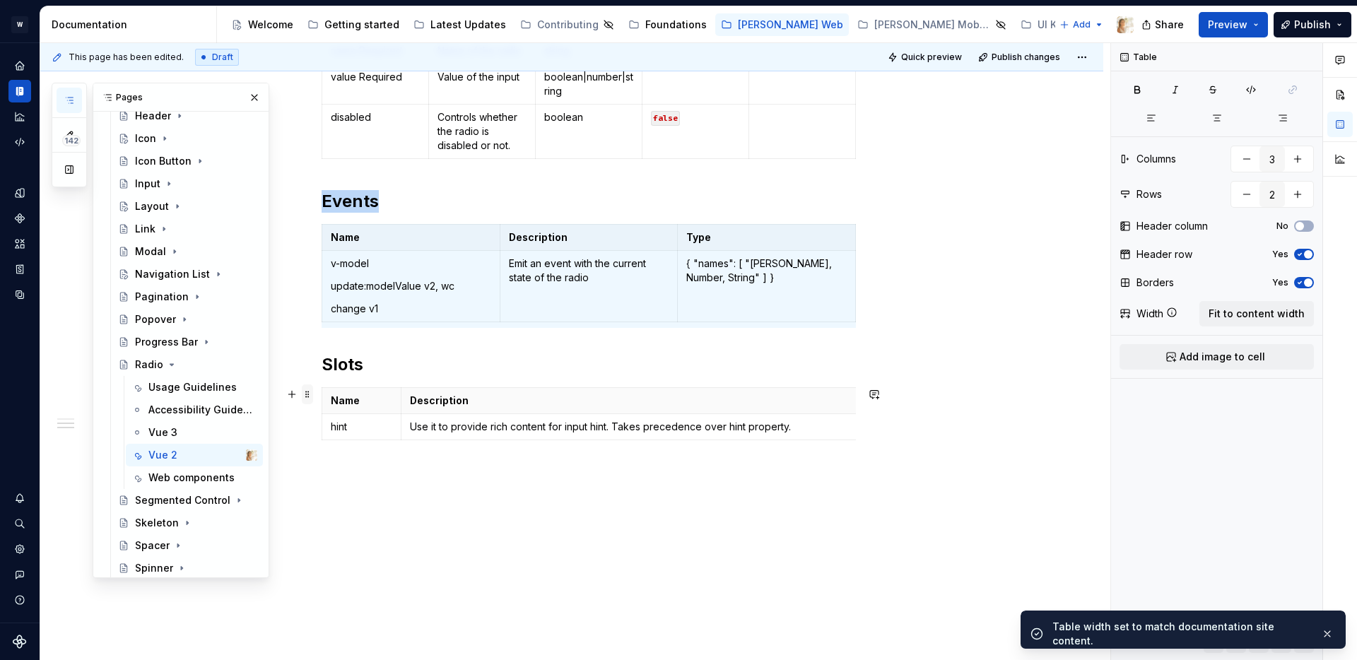
click at [310, 394] on span at bounding box center [307, 395] width 11 height 20
type input "2"
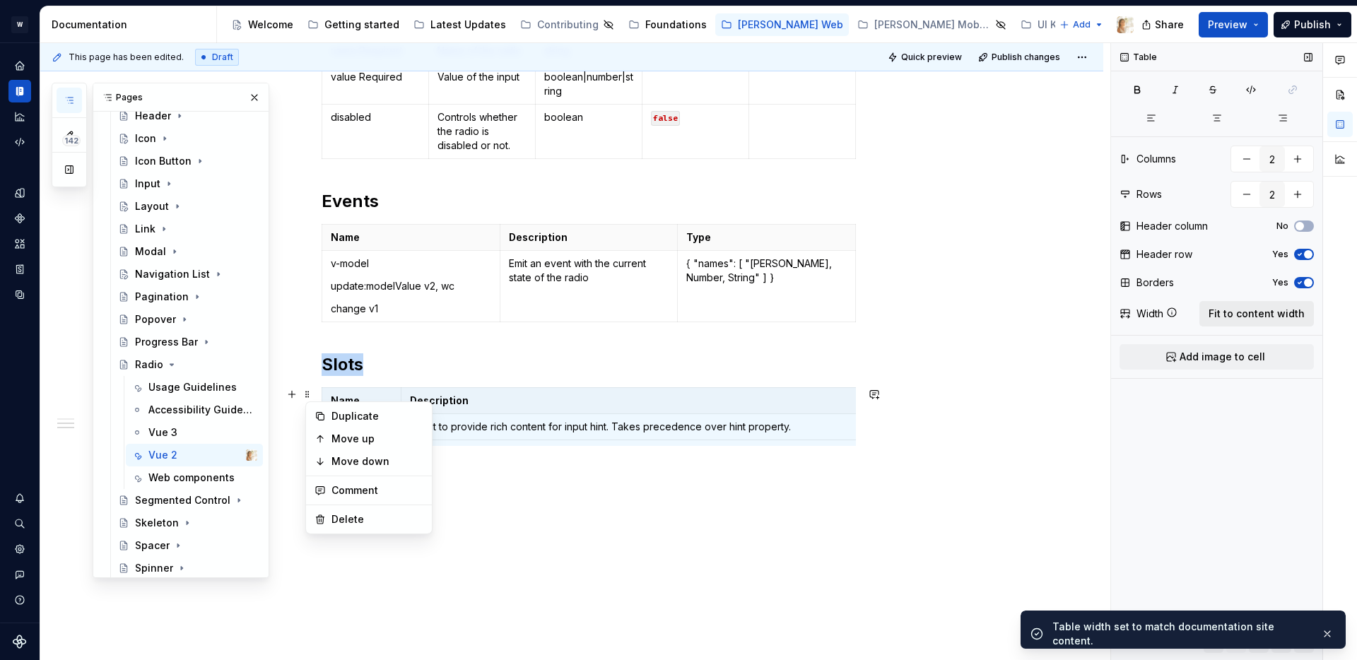
click at [1251, 312] on span "Fit to content width" at bounding box center [1257, 314] width 96 height 14
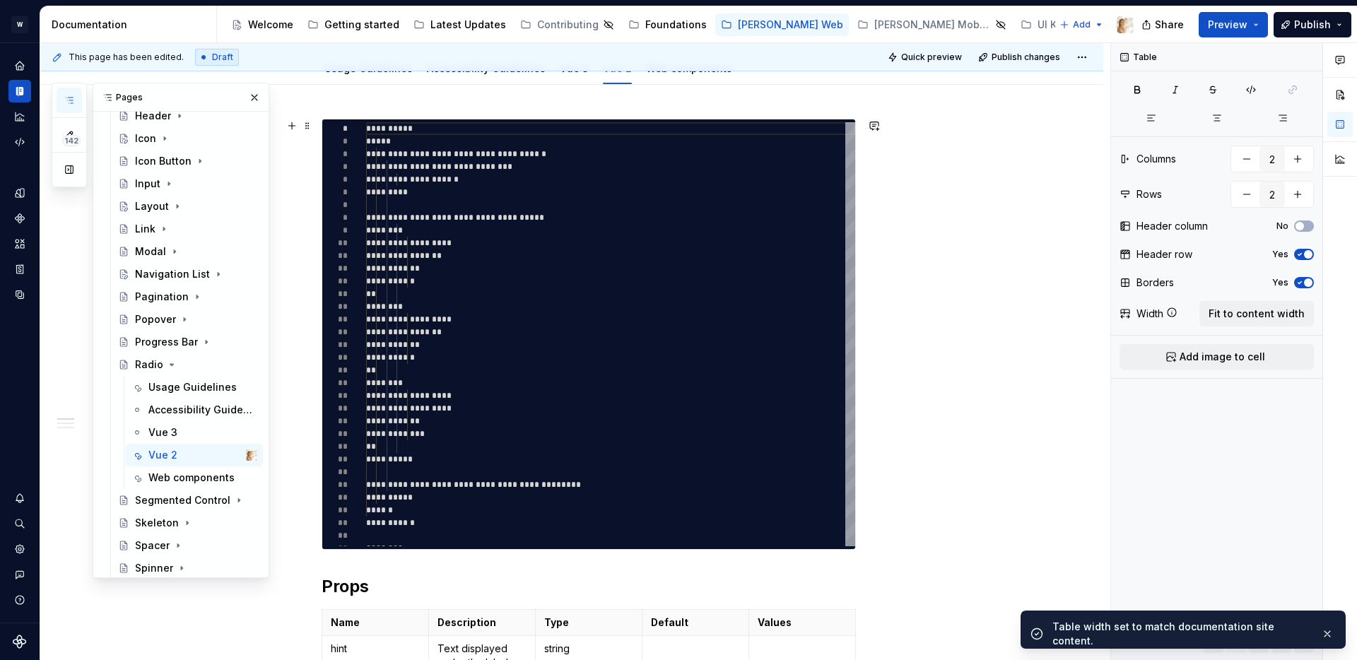
scroll to position [0, 0]
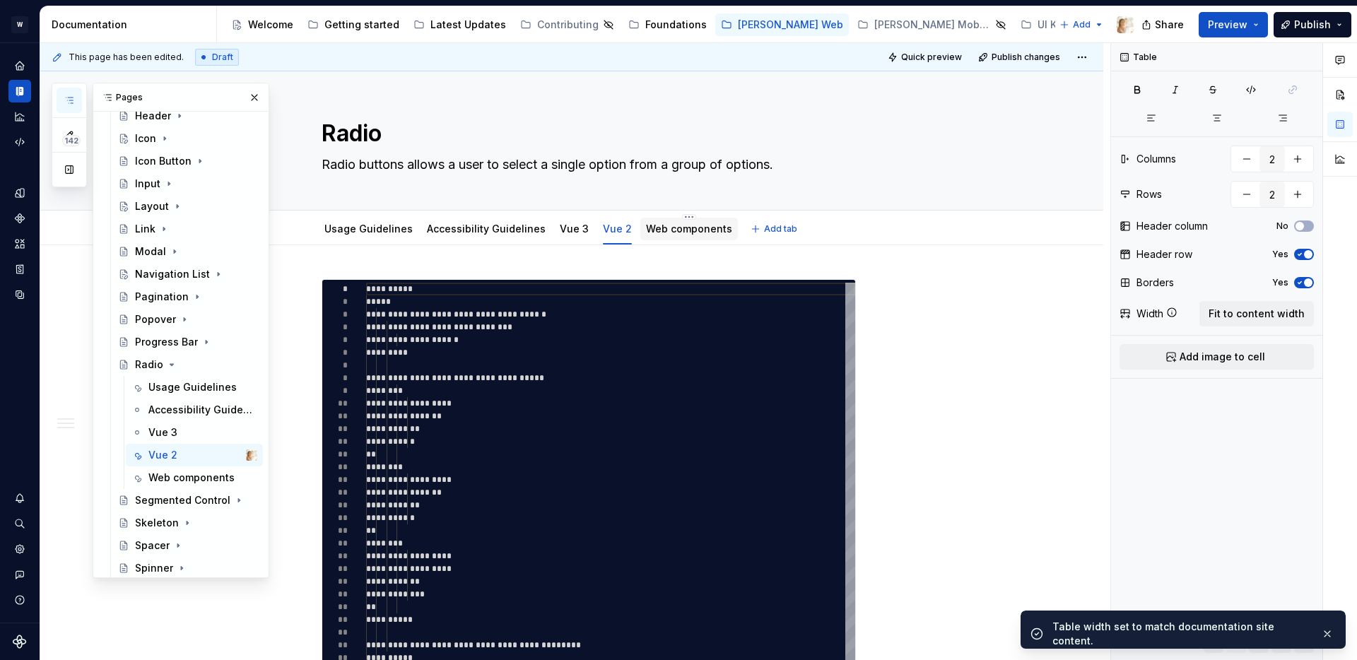
click at [690, 233] on link "Web components" at bounding box center [689, 229] width 86 height 12
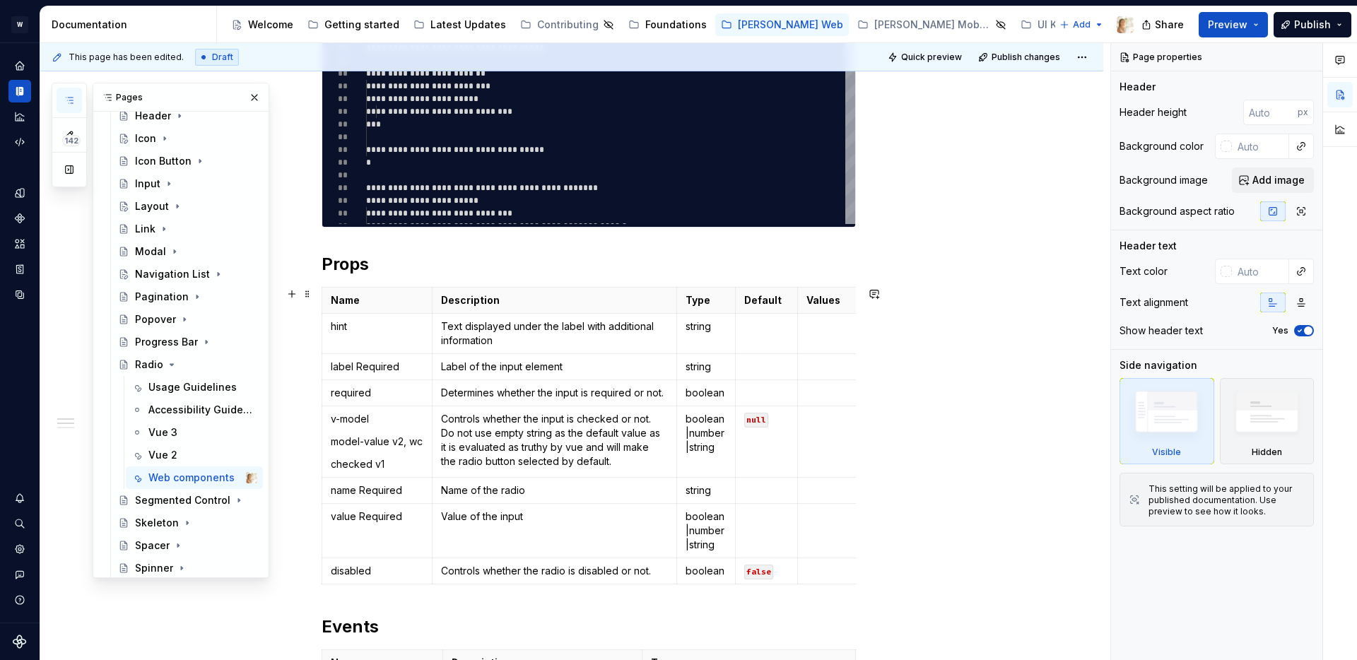
scroll to position [498, 0]
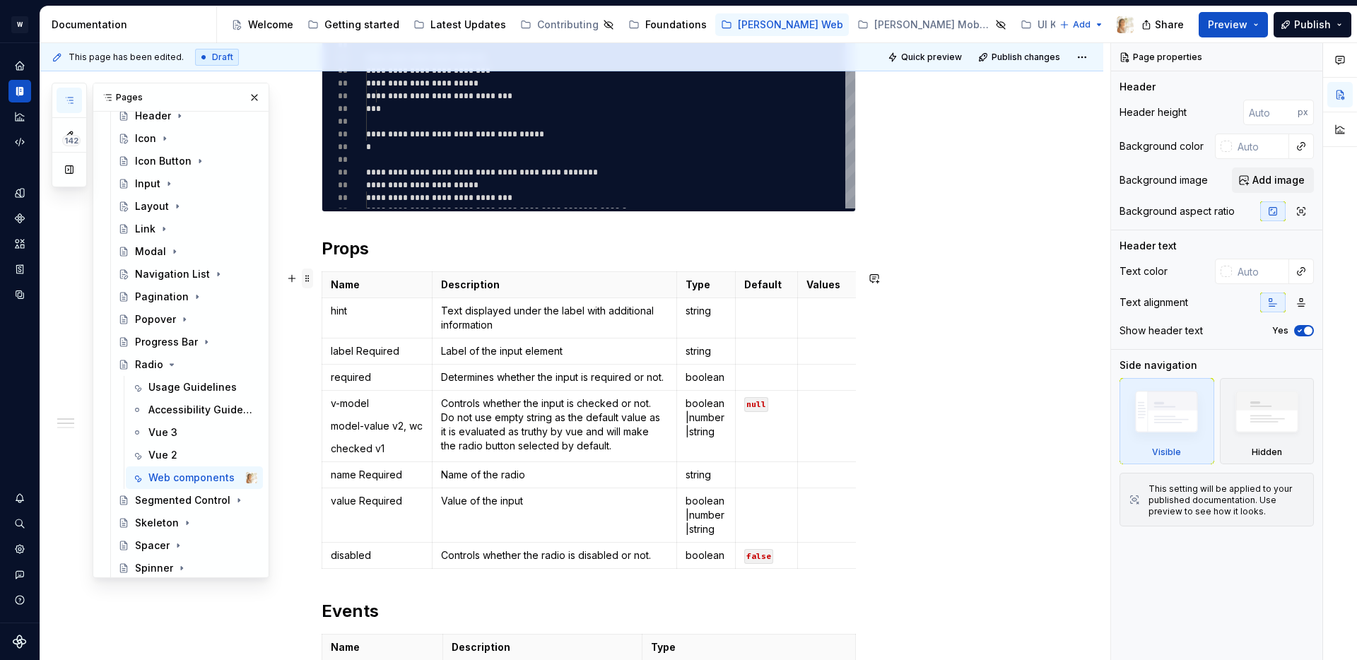
click at [312, 276] on span at bounding box center [307, 279] width 11 height 20
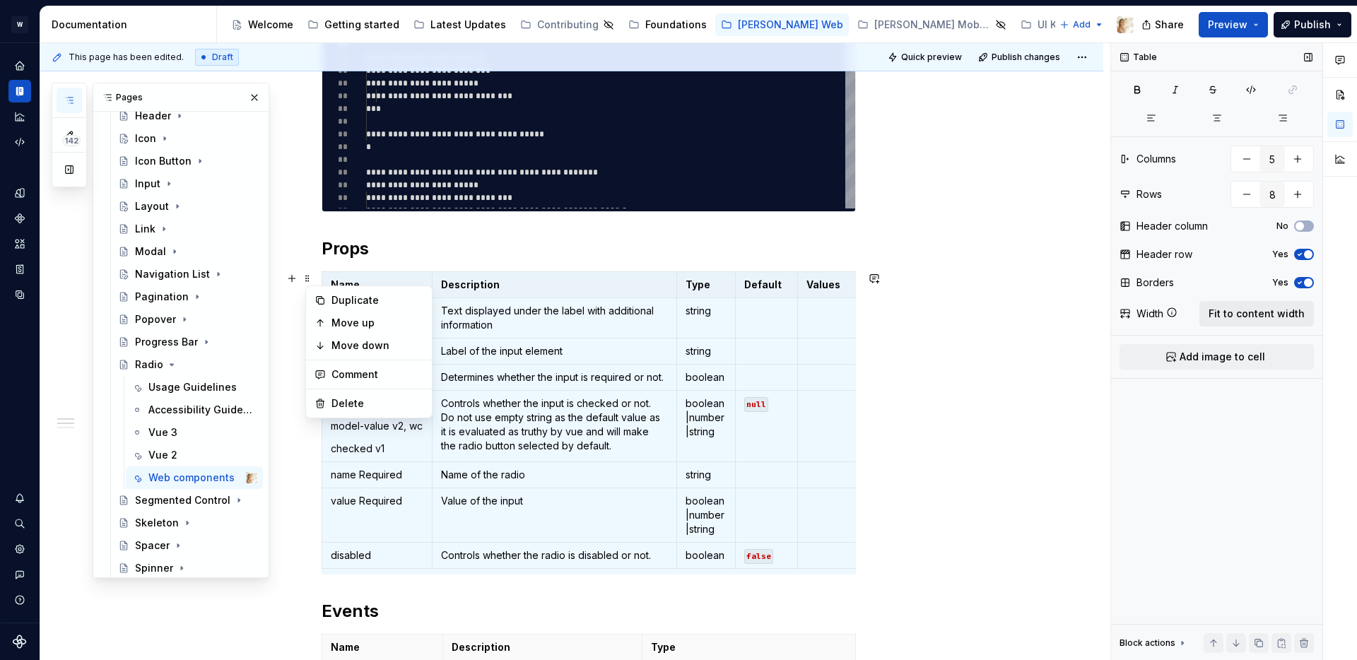
click at [1256, 310] on span "Fit to content width" at bounding box center [1257, 314] width 96 height 14
type textarea "*"
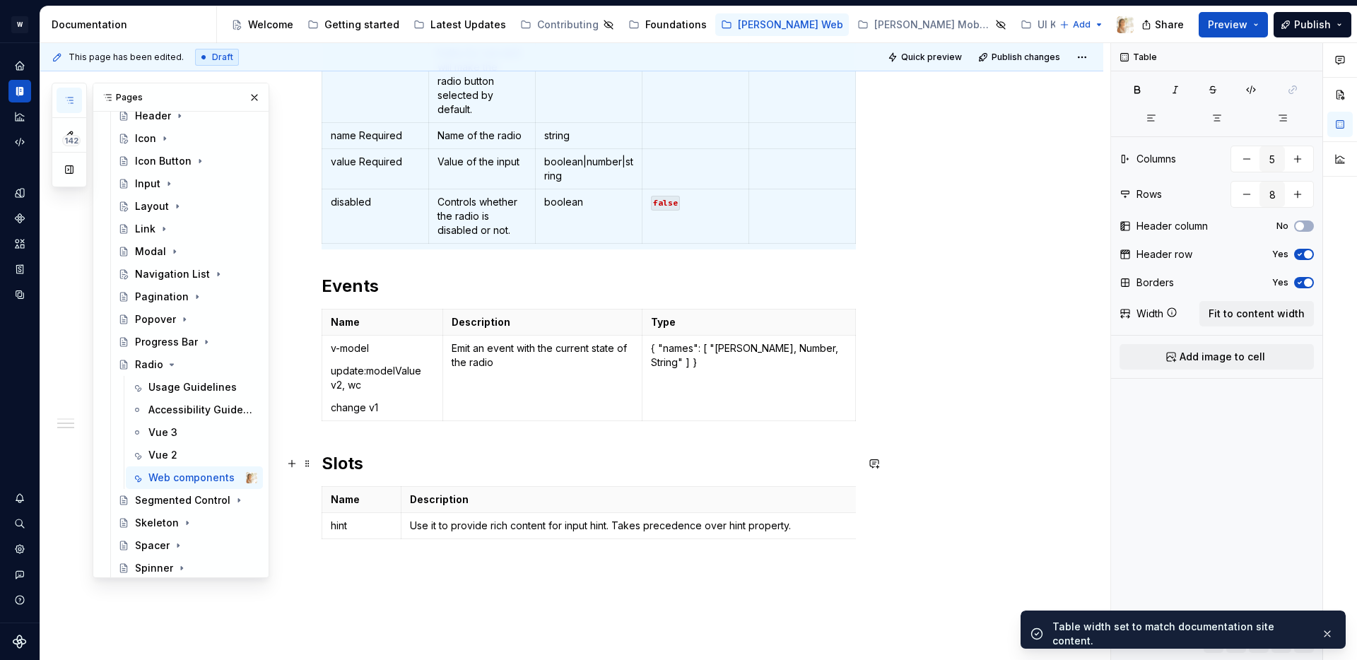
scroll to position [1118, 0]
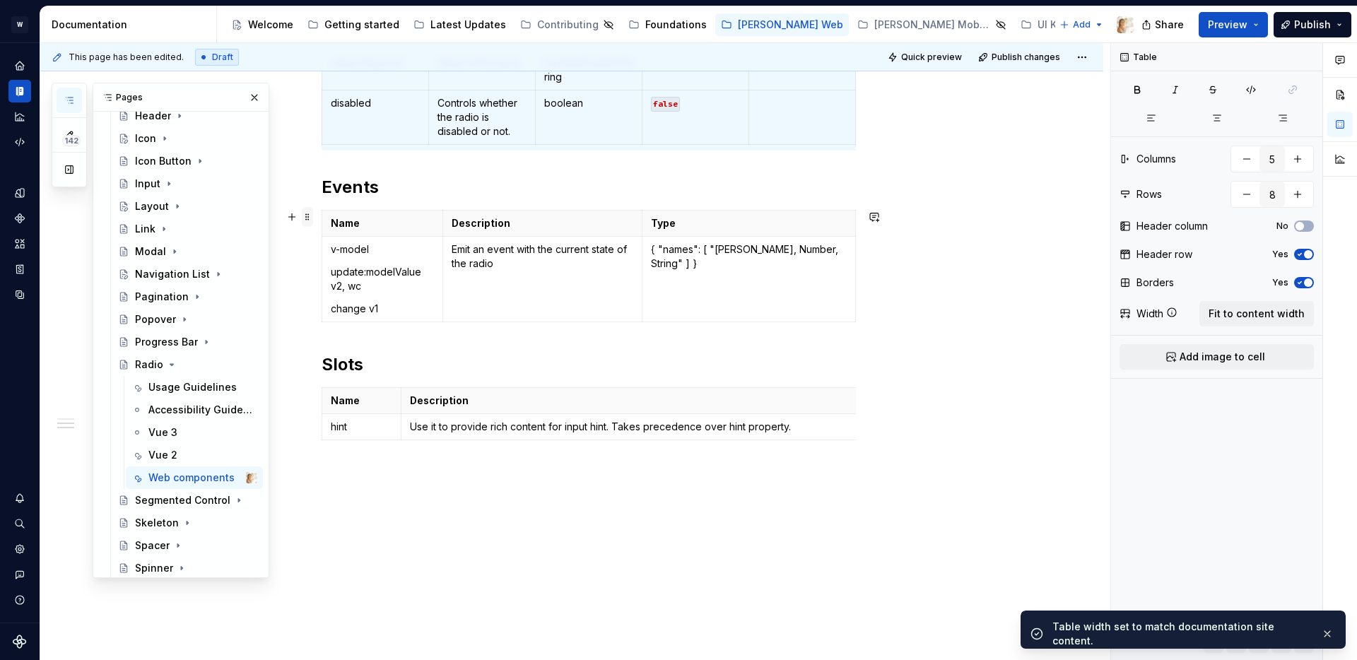
click at [312, 217] on span at bounding box center [307, 217] width 11 height 20
type input "3"
type input "2"
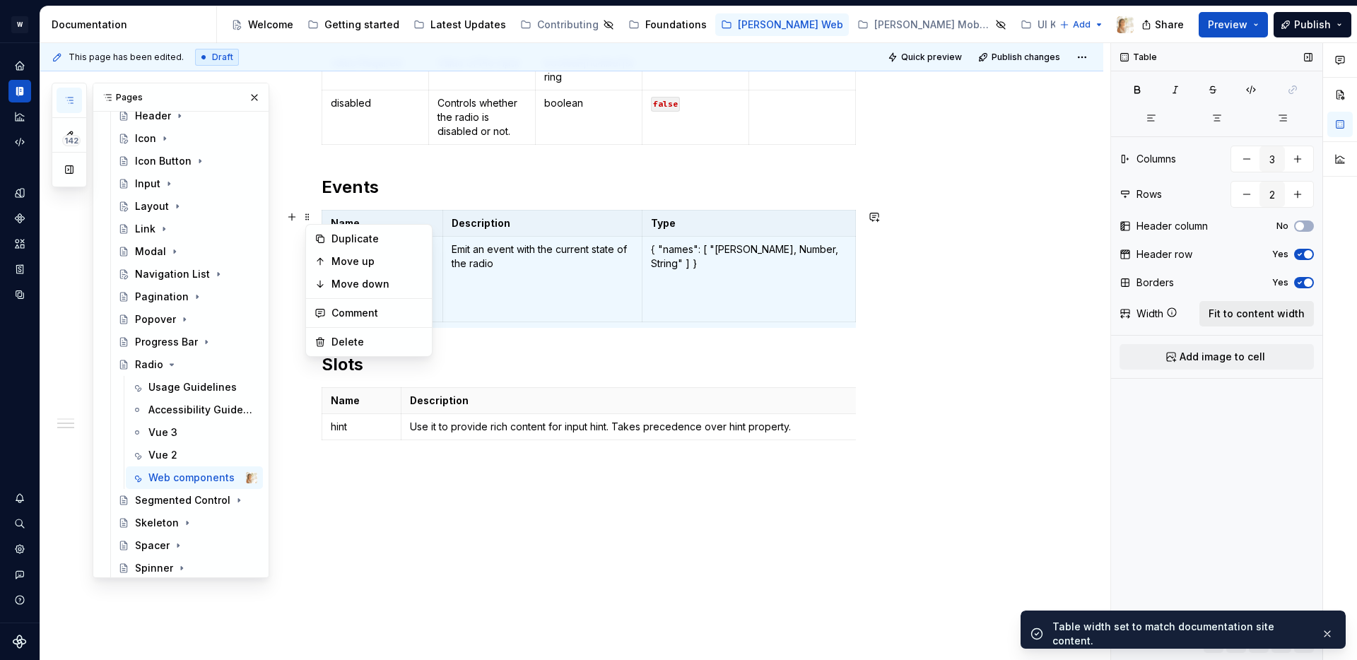
click at [1236, 308] on span "Fit to content width" at bounding box center [1257, 314] width 96 height 14
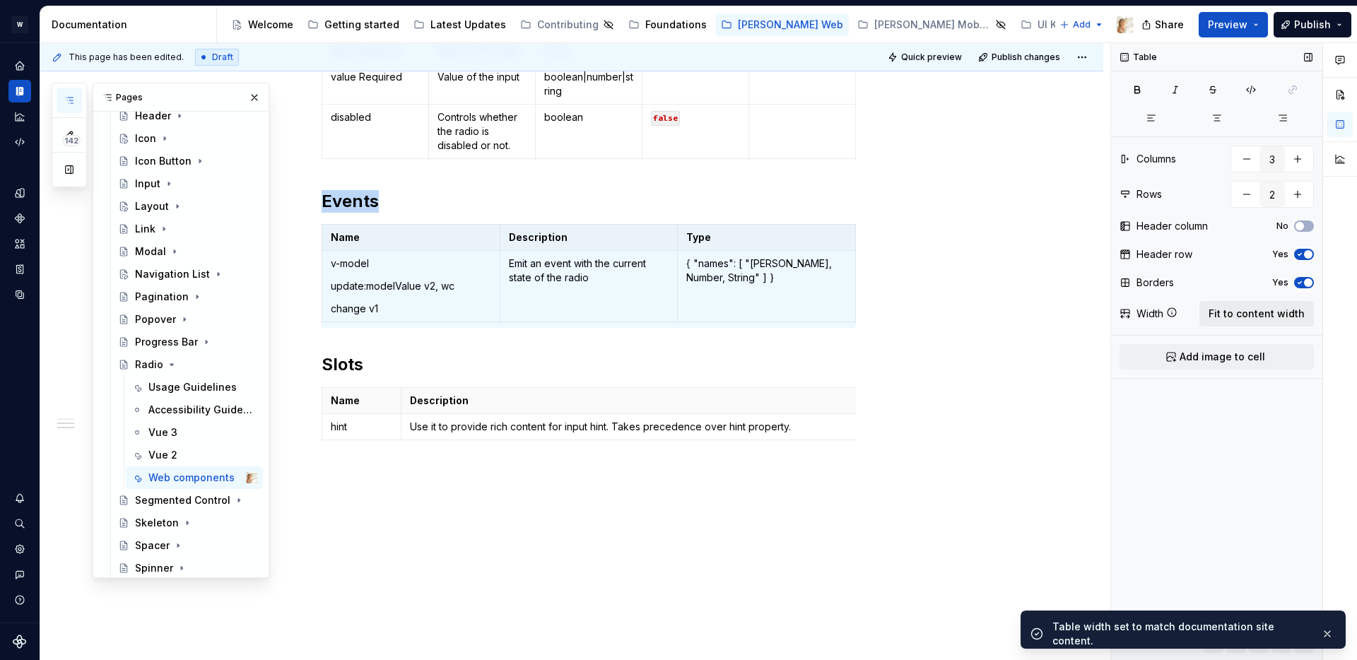
type textarea "*"
click at [312, 394] on span at bounding box center [307, 395] width 11 height 20
type input "2"
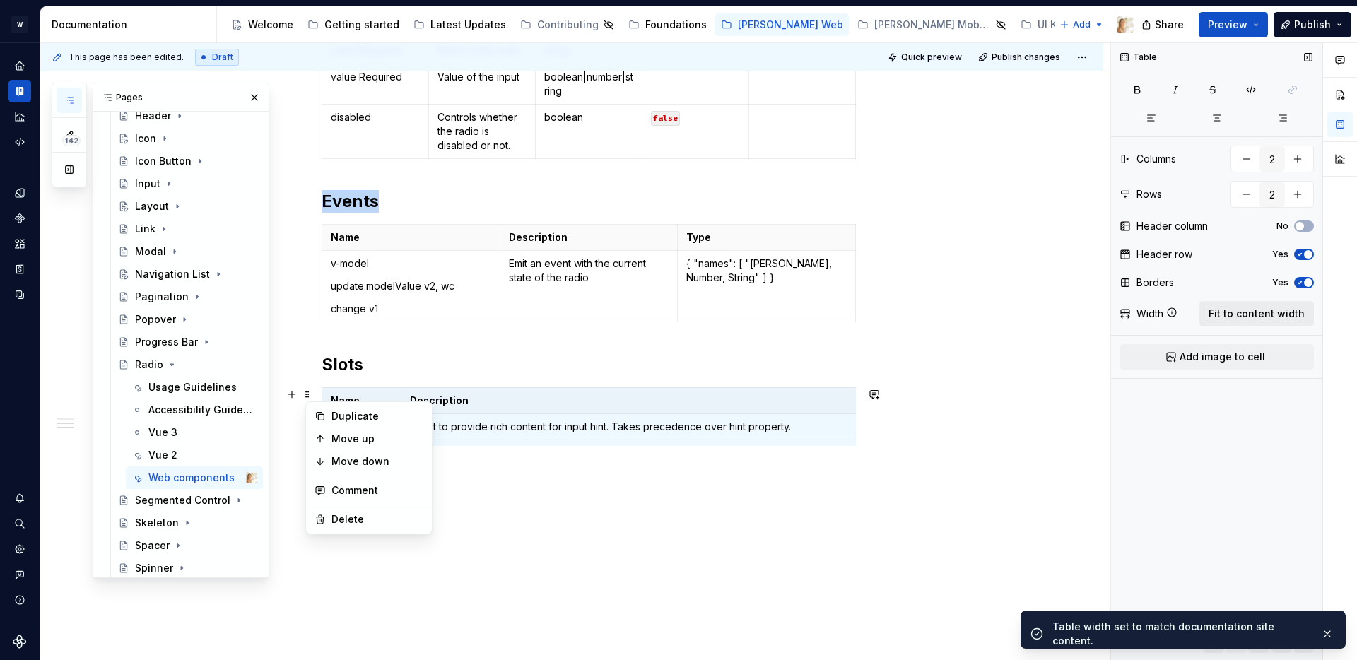
click at [1251, 311] on span "Fit to content width" at bounding box center [1257, 314] width 96 height 14
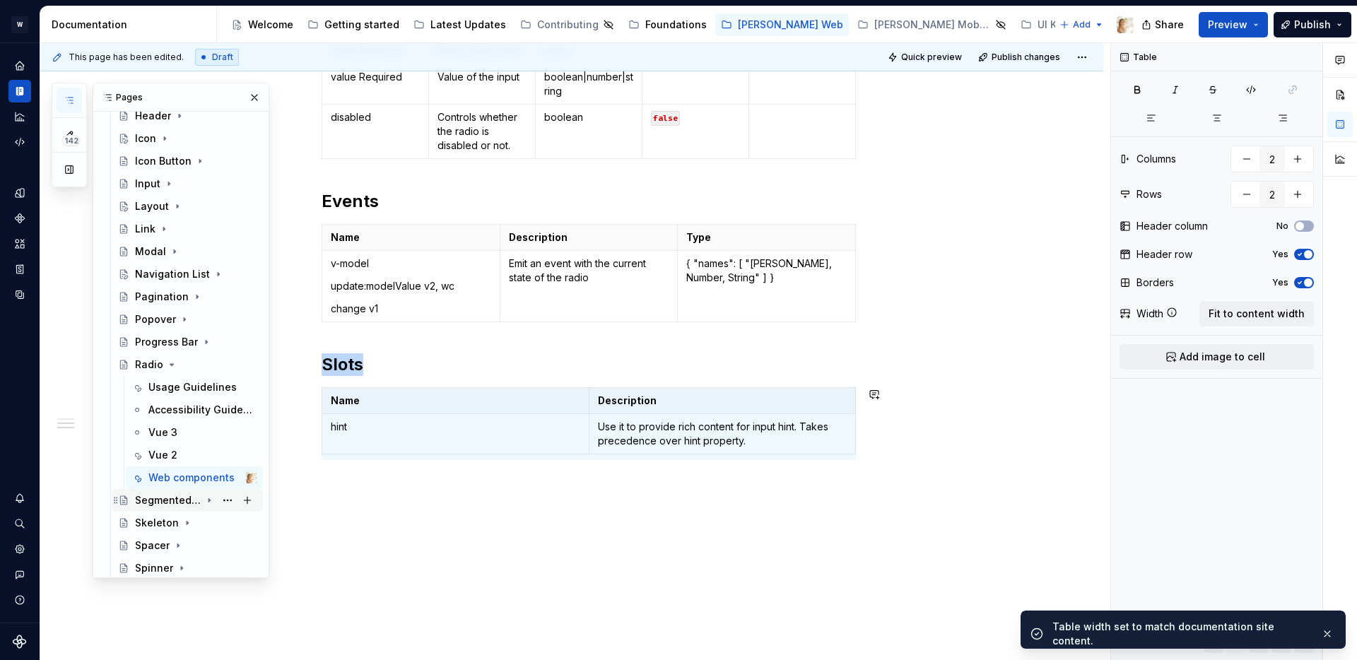
click at [208, 496] on icon "Page tree" at bounding box center [209, 500] width 11 height 11
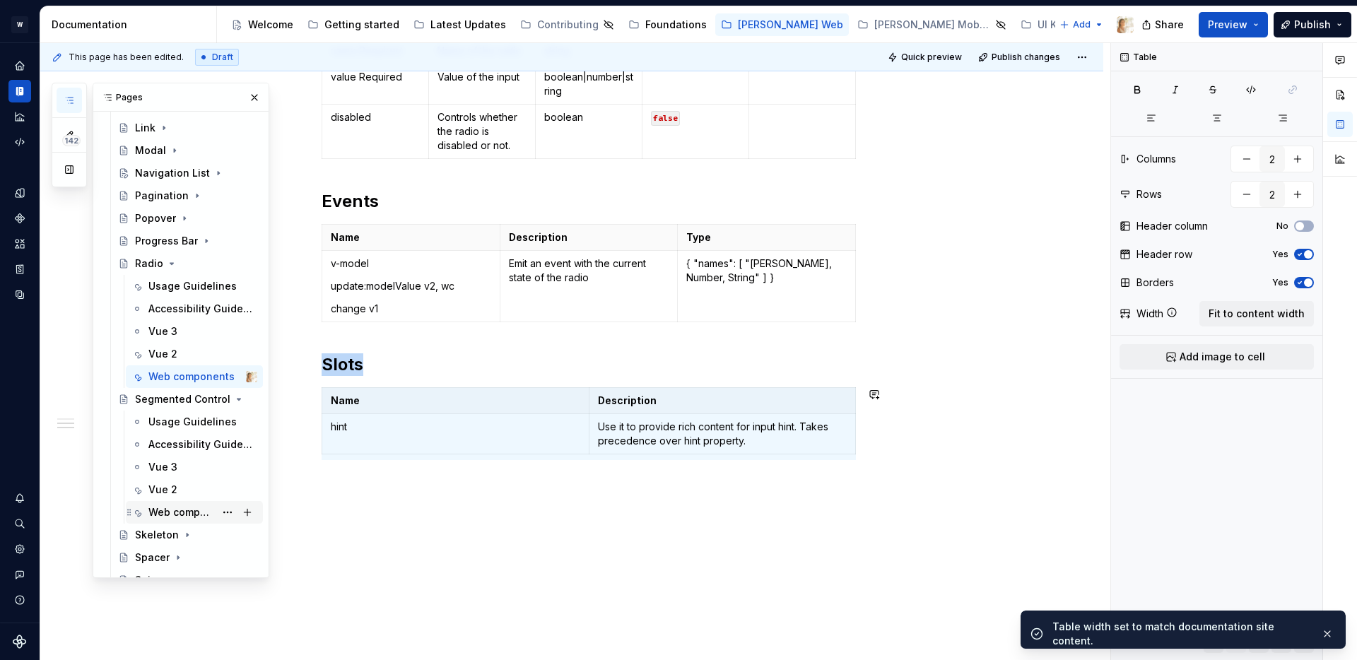
scroll to position [980, 0]
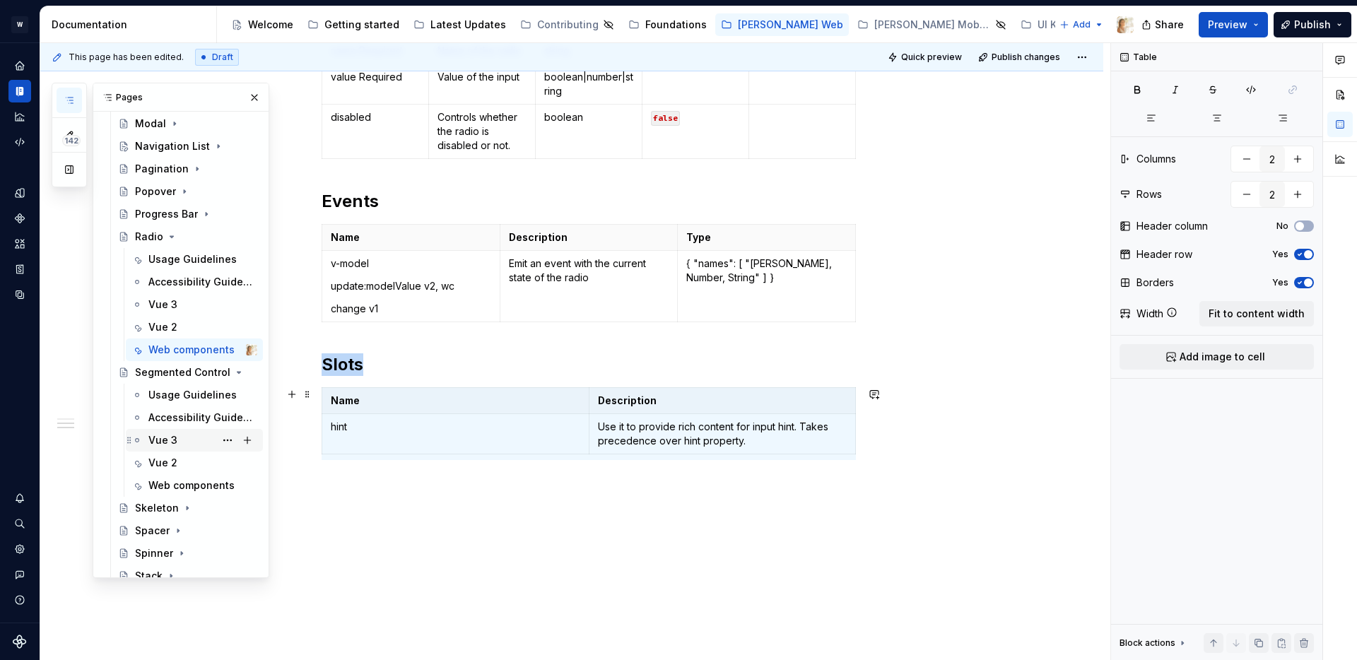
click at [169, 447] on div "Vue 3" at bounding box center [162, 440] width 29 height 14
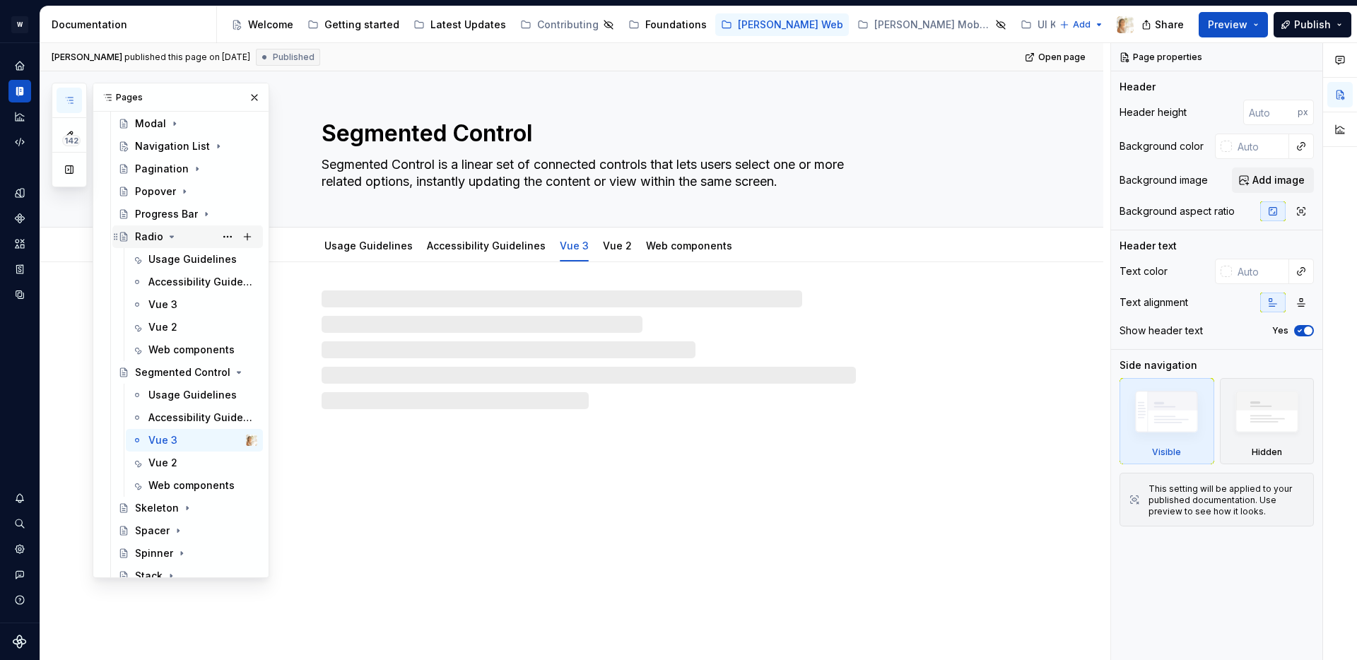
click at [170, 237] on icon "Page tree" at bounding box center [172, 236] width 4 height 1
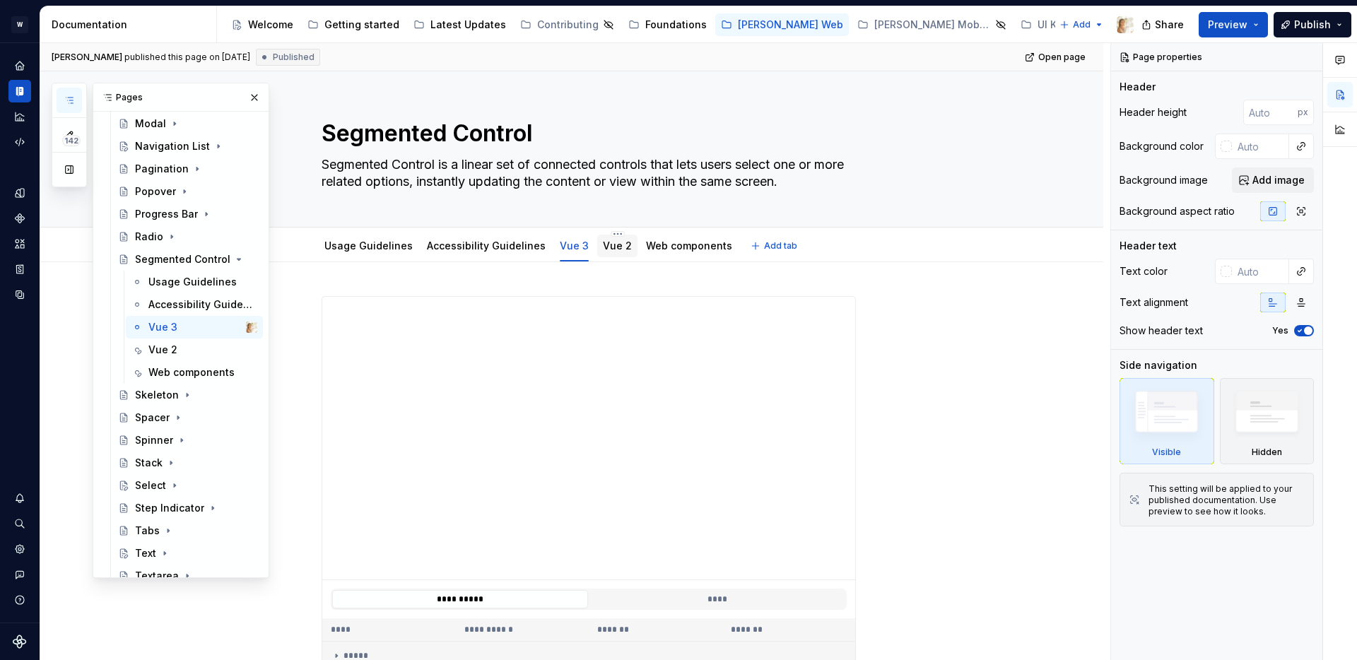
click at [603, 253] on div "Vue 2" at bounding box center [617, 246] width 29 height 17
click at [603, 247] on link "Vue 2" at bounding box center [617, 246] width 29 height 12
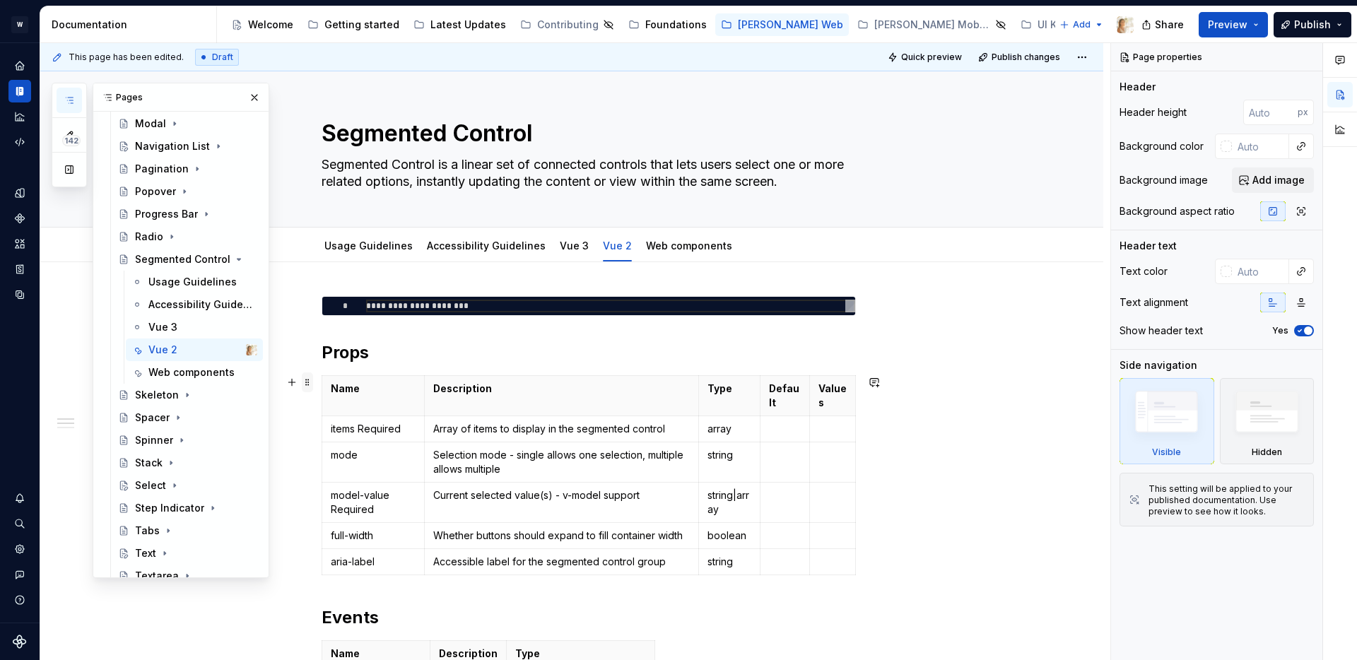
click at [308, 383] on span at bounding box center [307, 383] width 11 height 20
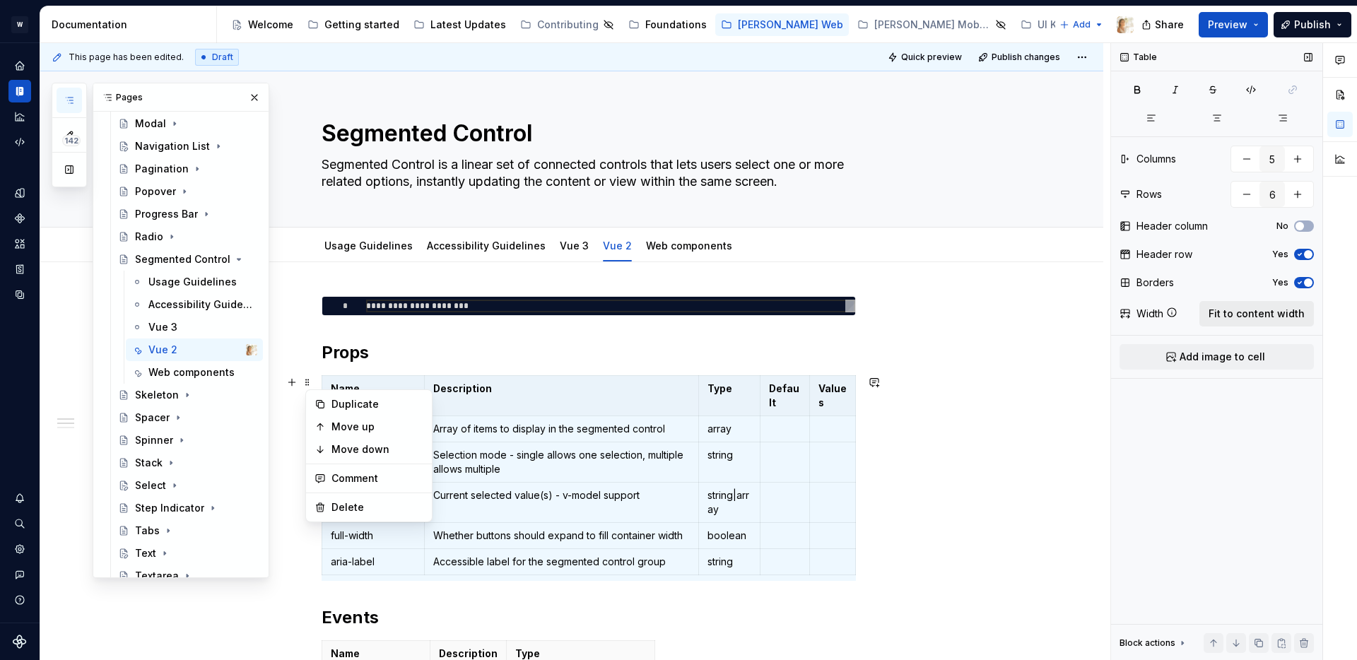
click at [1234, 315] on span "Fit to content width" at bounding box center [1257, 314] width 96 height 14
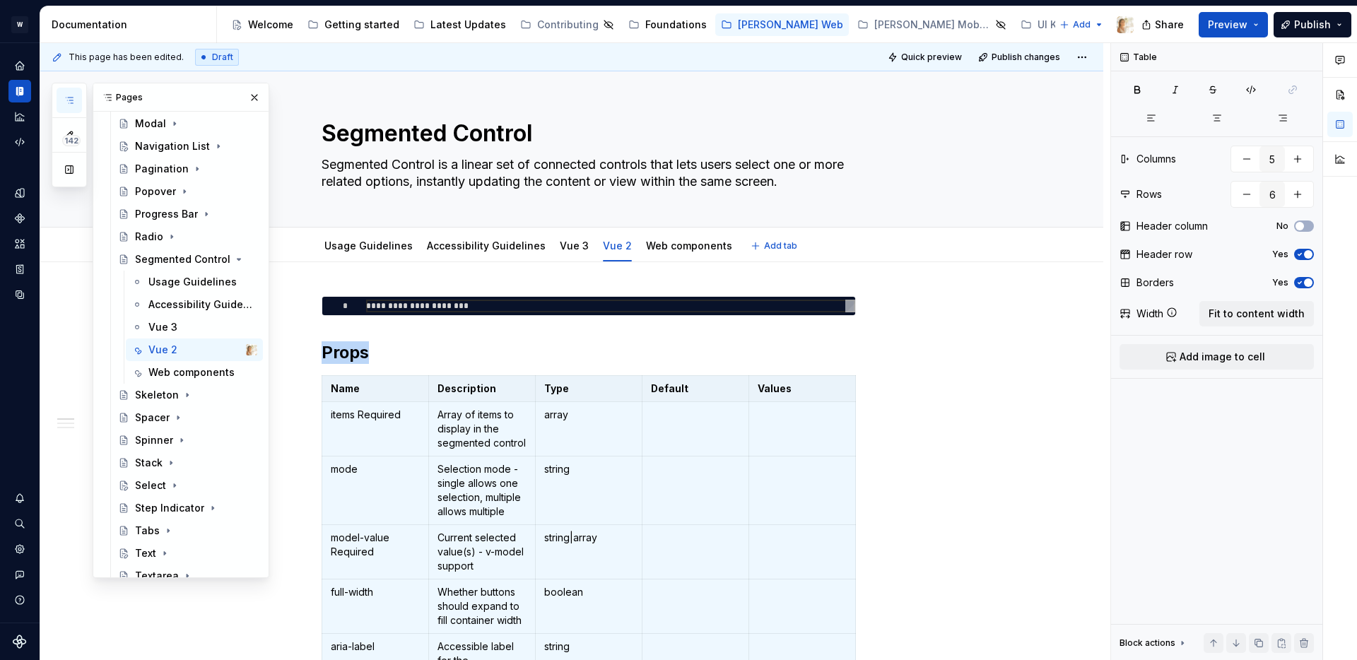
type textarea "*"
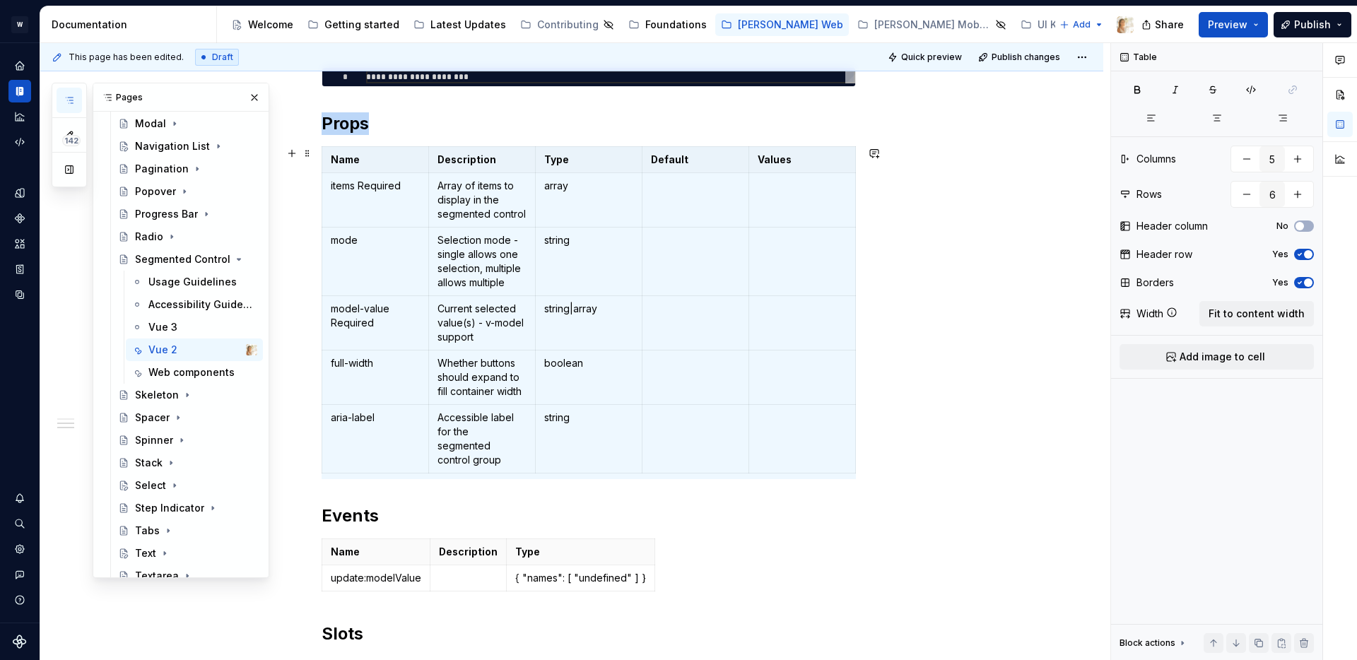
scroll to position [443, 0]
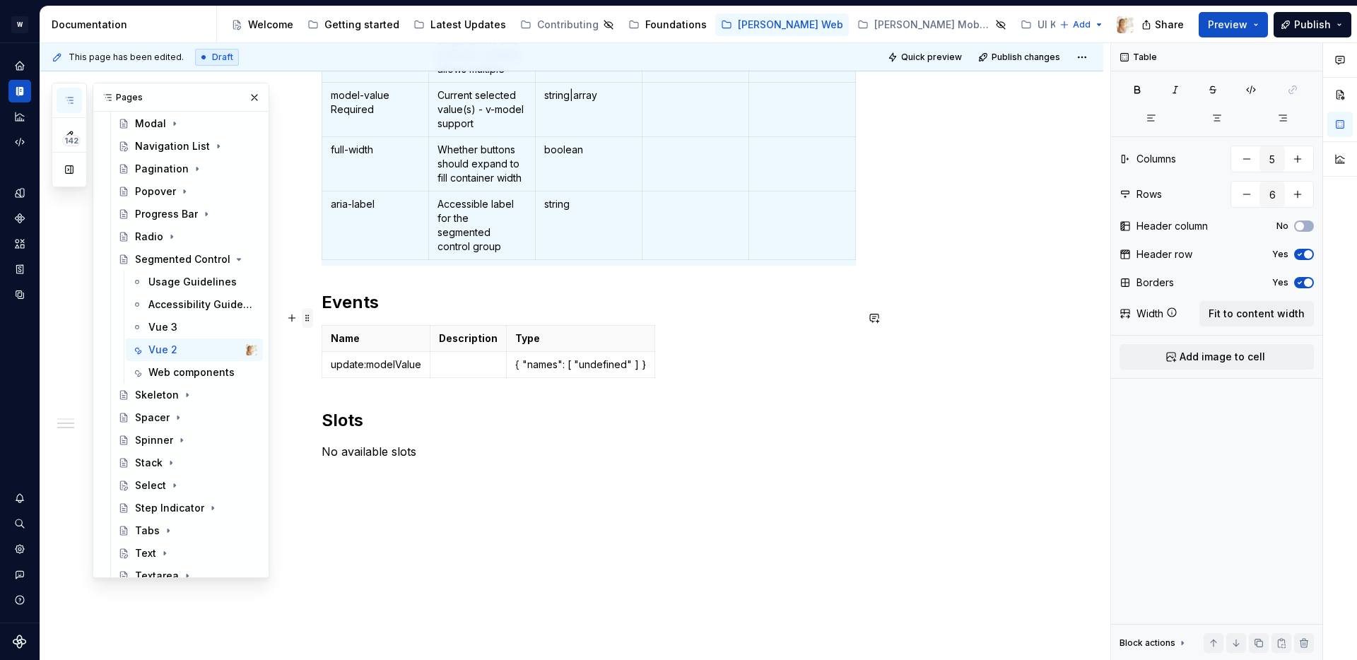
click at [312, 322] on span at bounding box center [307, 318] width 11 height 20
type input "3"
type input "2"
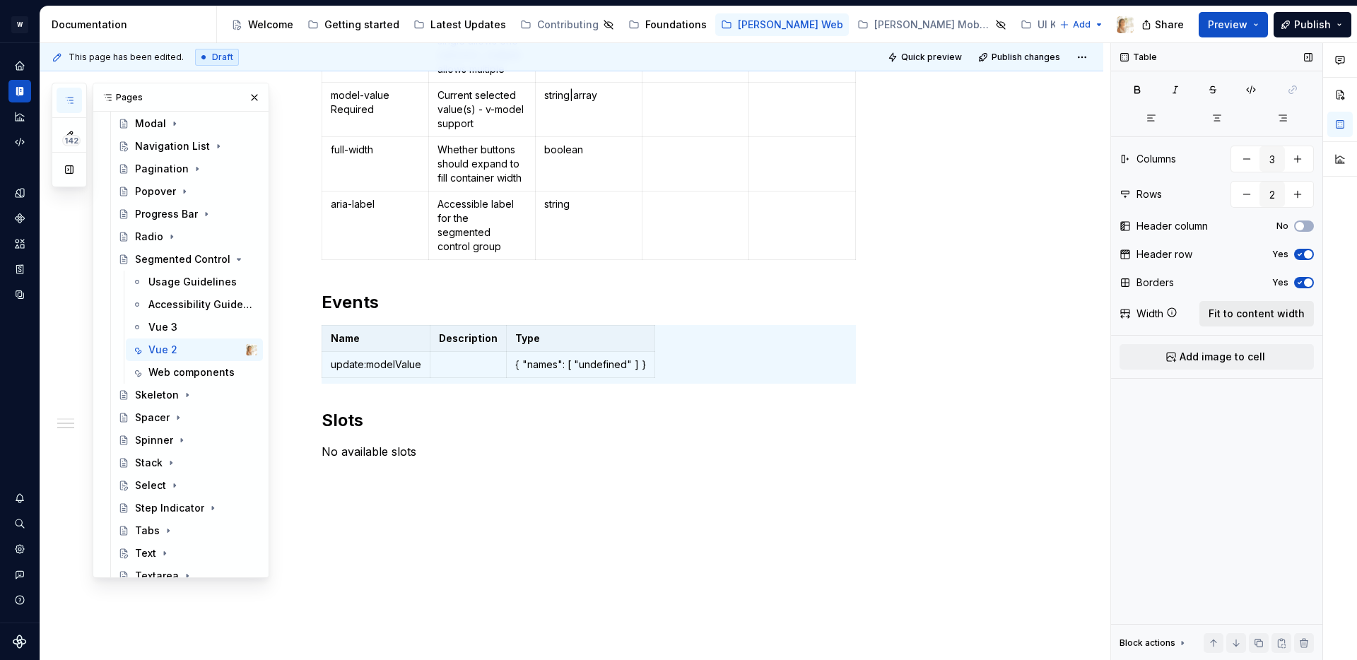
click at [1253, 311] on span "Fit to content width" at bounding box center [1257, 314] width 96 height 14
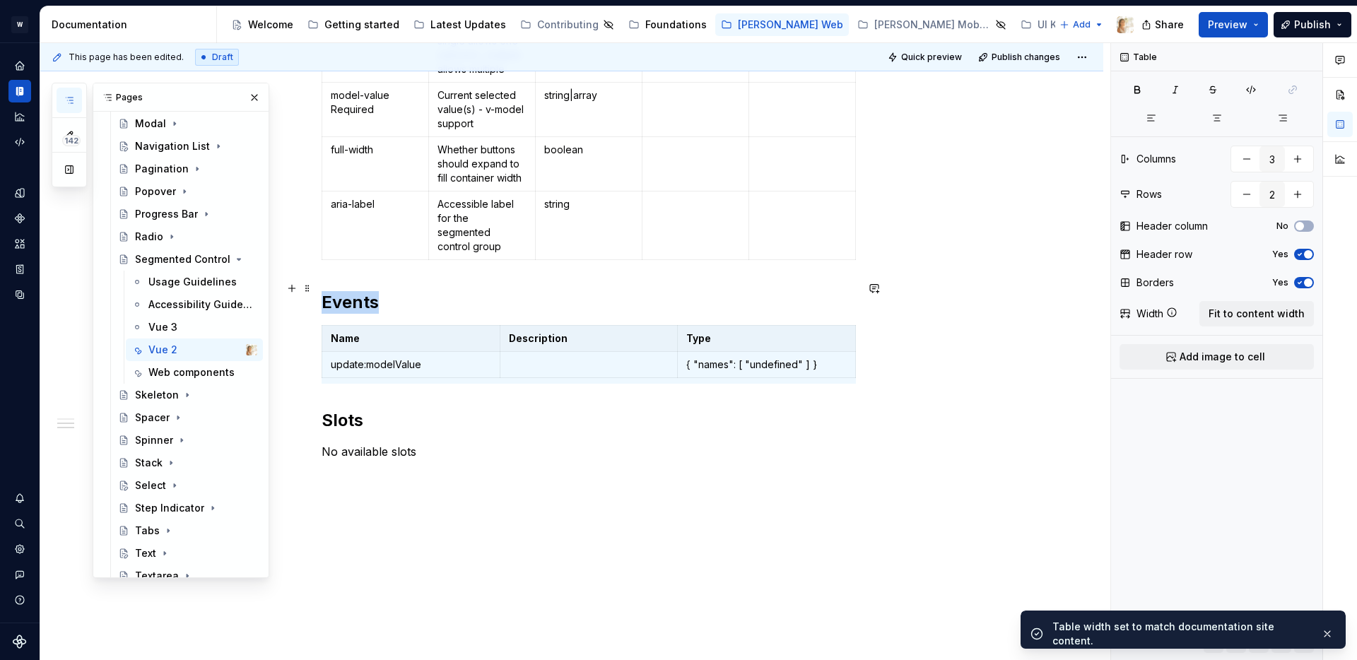
scroll to position [0, 0]
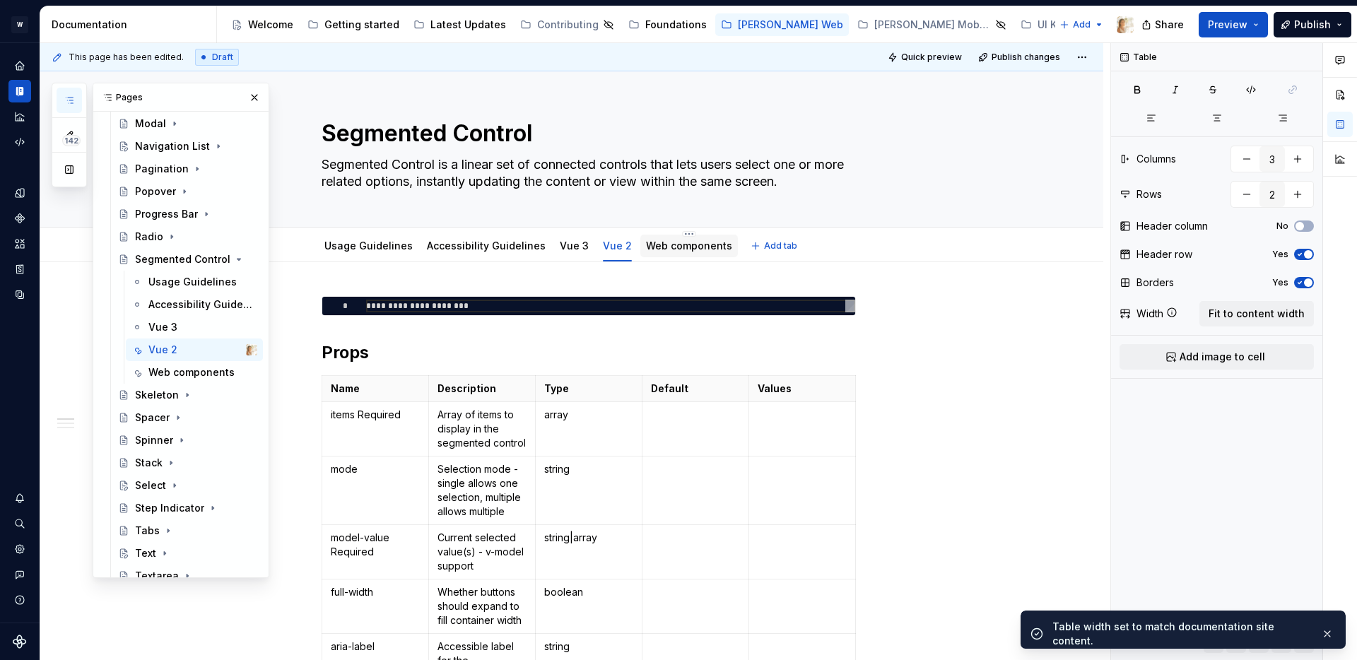
click at [666, 252] on div "Web components" at bounding box center [689, 246] width 86 height 14
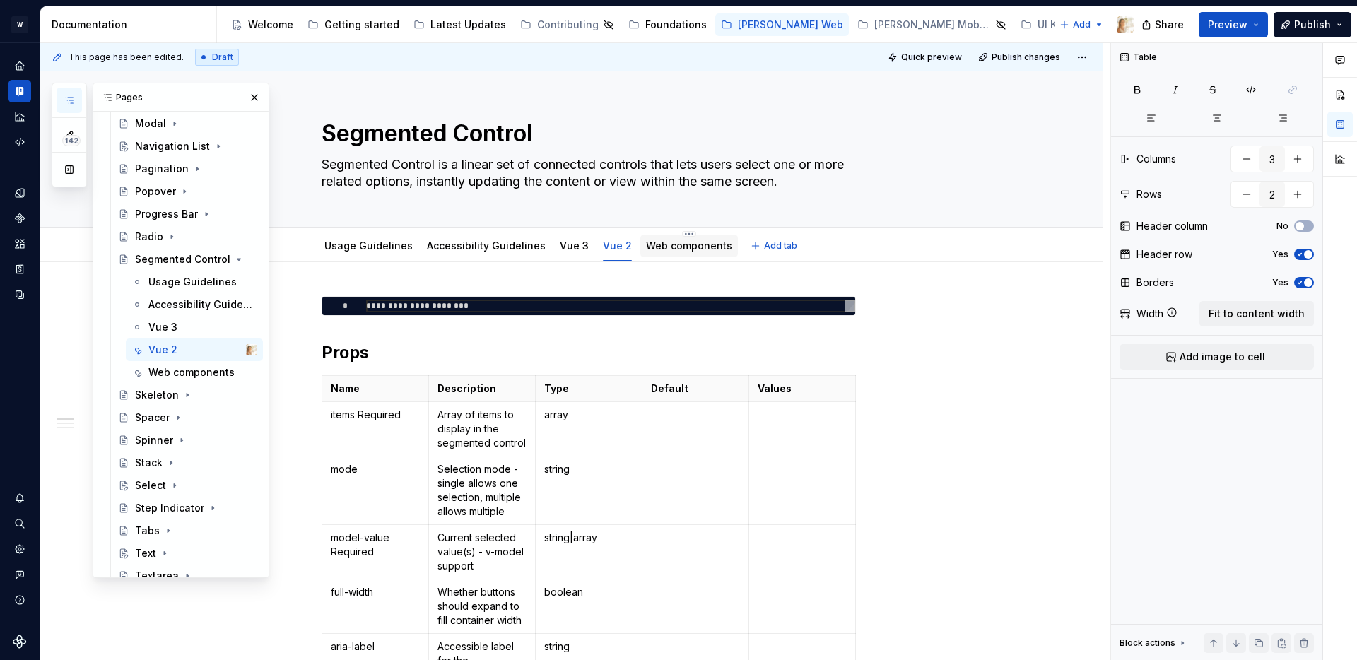
click at [666, 252] on div "Web components" at bounding box center [689, 246] width 86 height 14
click at [646, 242] on link "Web components" at bounding box center [689, 246] width 86 height 12
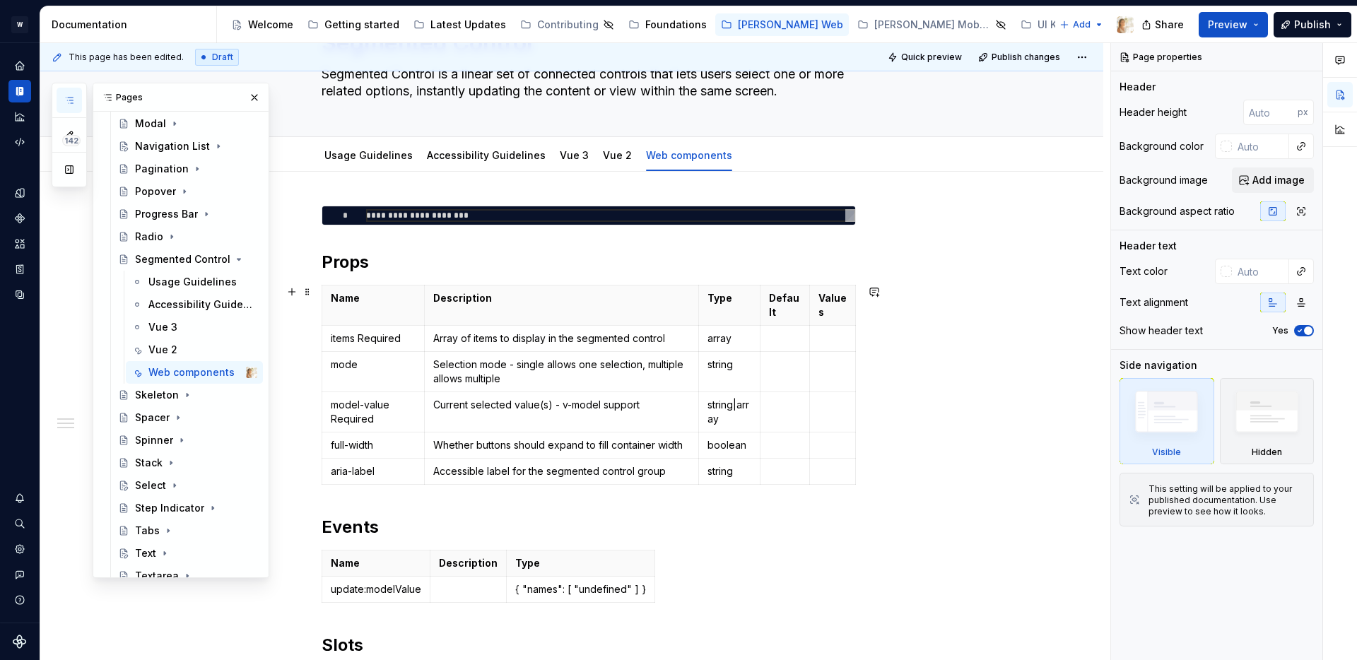
scroll to position [204, 0]
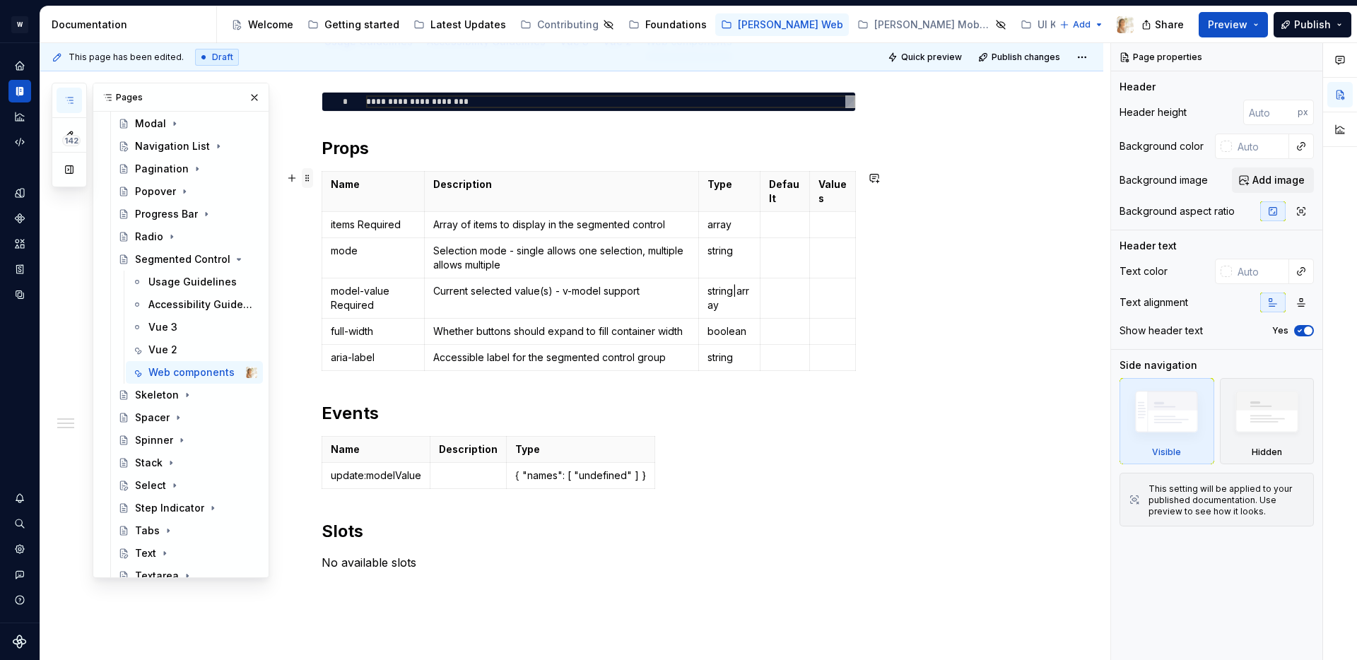
click at [313, 177] on span at bounding box center [307, 178] width 11 height 20
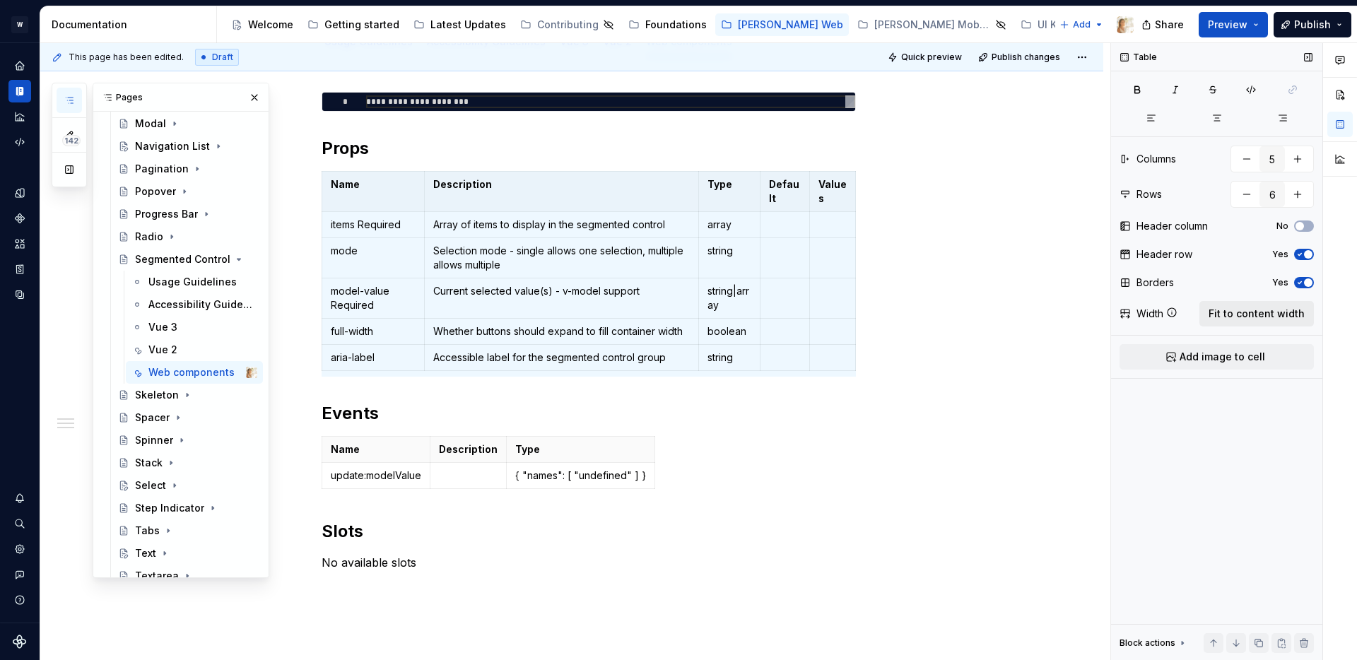
click at [1258, 315] on span "Fit to content width" at bounding box center [1257, 314] width 96 height 14
type textarea "*"
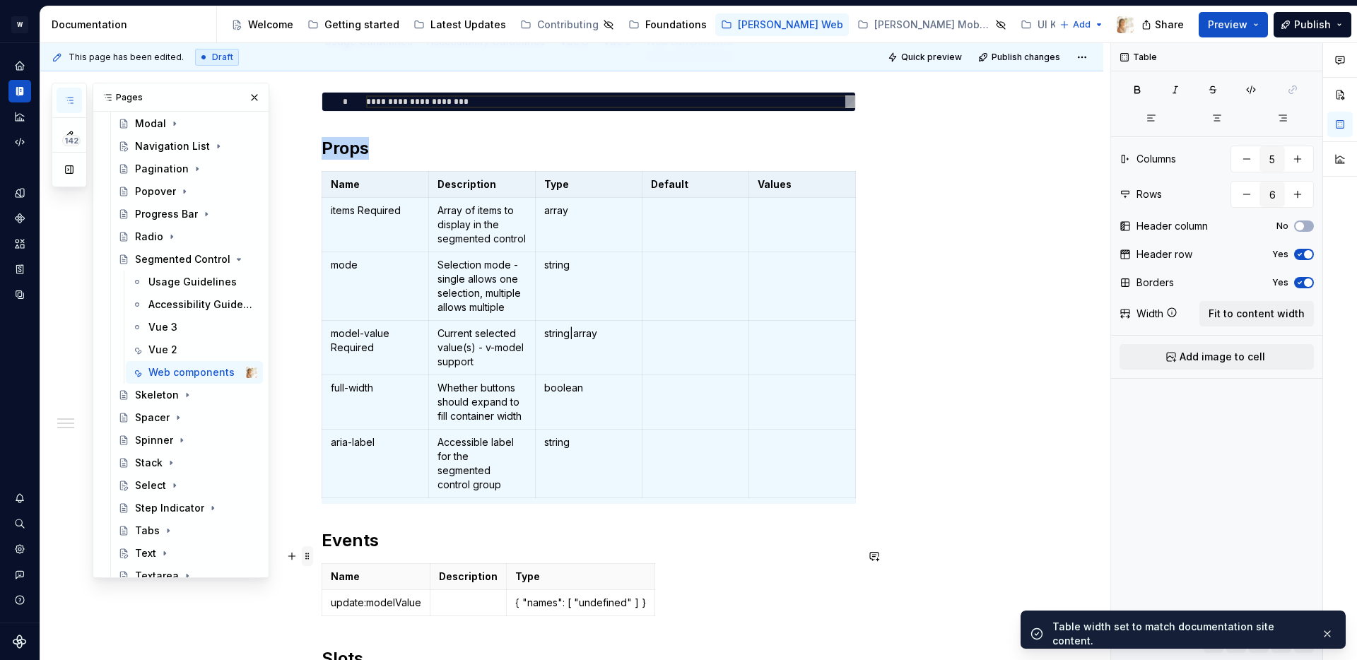
click at [312, 554] on span at bounding box center [307, 556] width 11 height 20
type input "3"
type input "2"
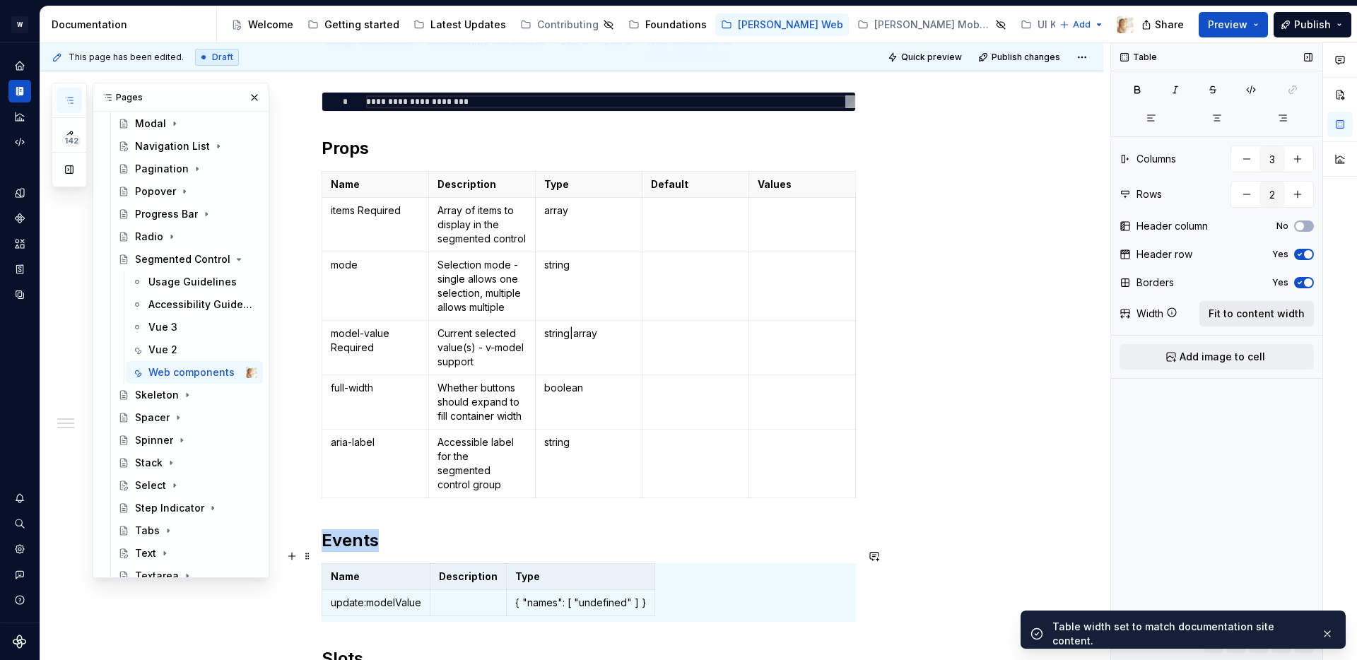
click at [1235, 307] on span "Fit to content width" at bounding box center [1257, 314] width 96 height 14
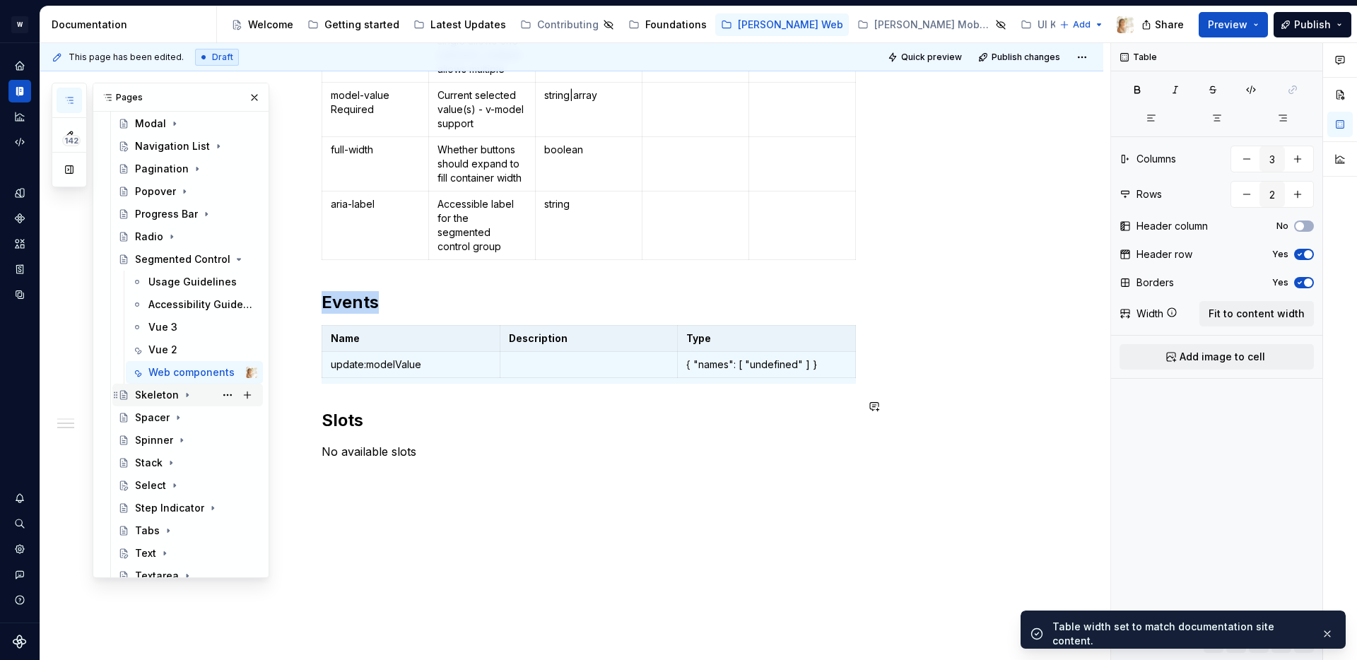
click at [183, 392] on icon "Page tree" at bounding box center [187, 395] width 11 height 11
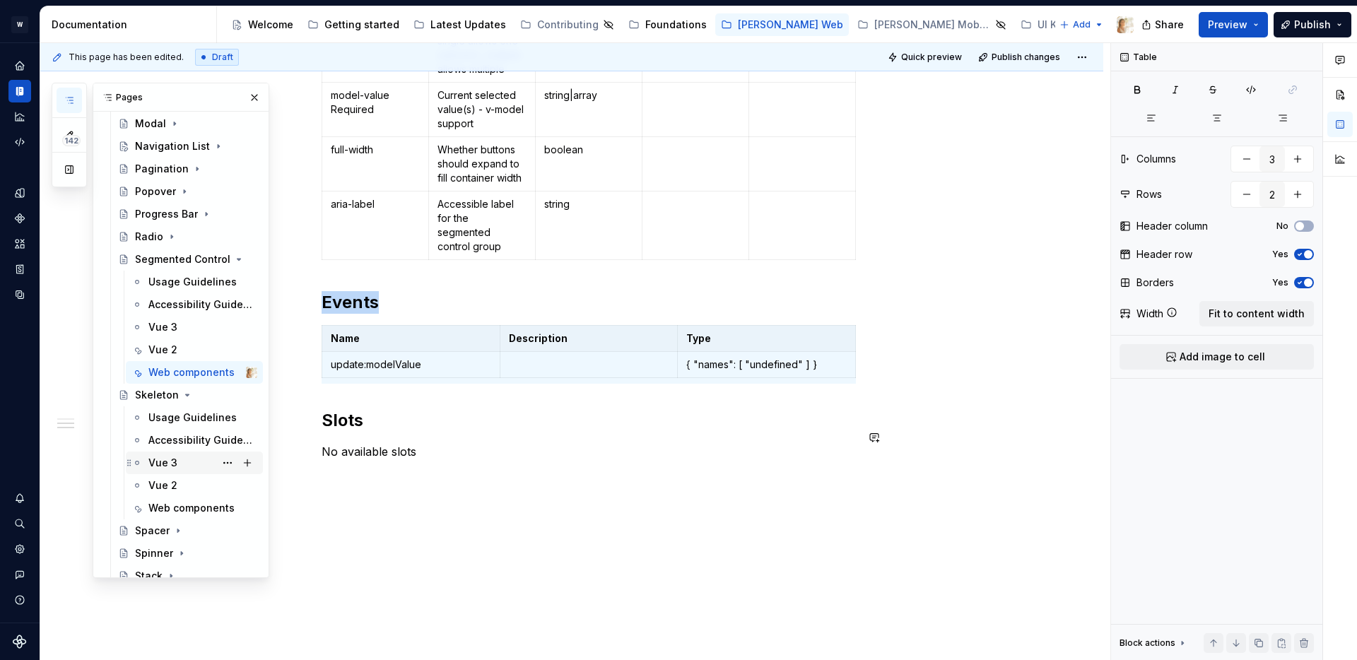
click at [165, 455] on div "Vue 3" at bounding box center [202, 463] width 109 height 20
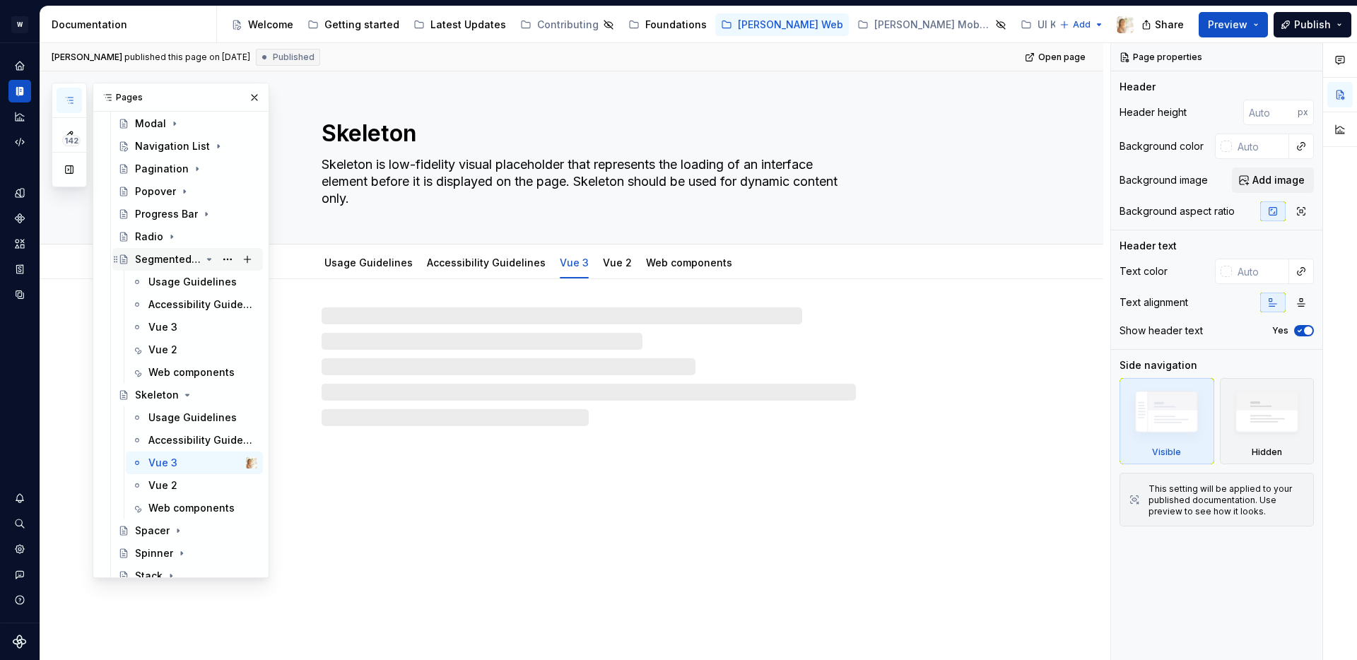
click at [210, 259] on icon "Page tree" at bounding box center [210, 259] width 4 height 1
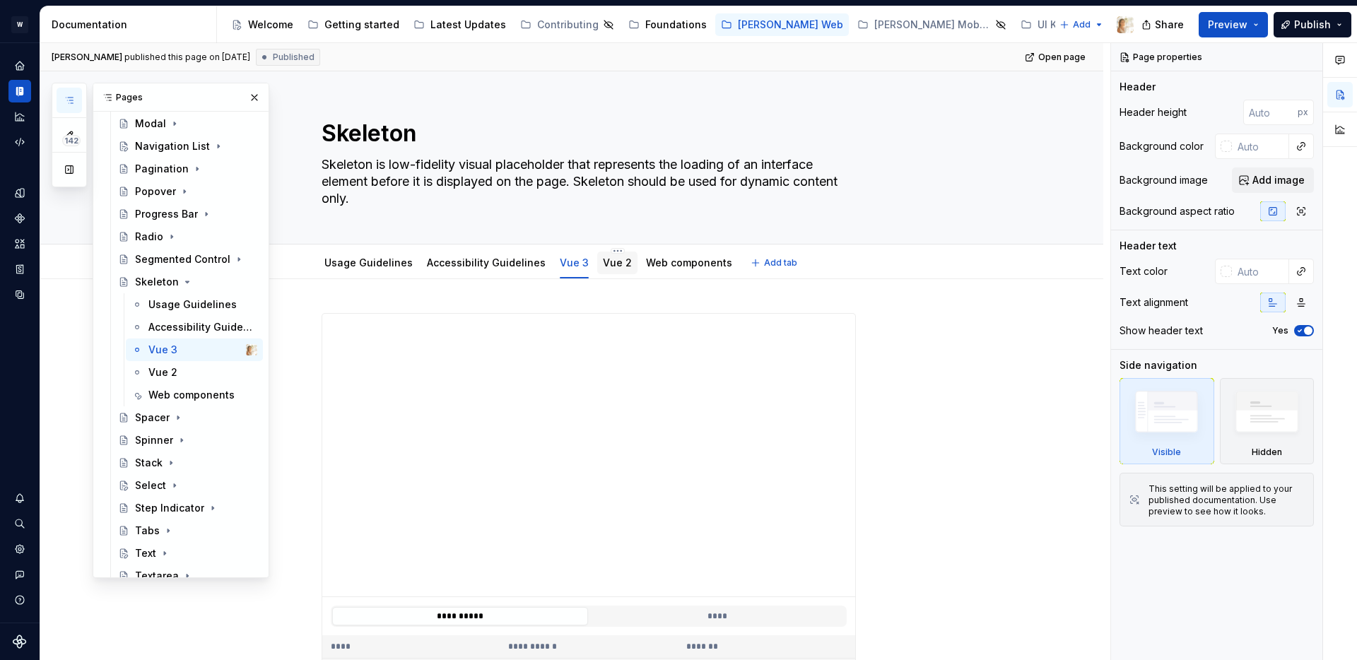
click at [603, 260] on link "Vue 2" at bounding box center [617, 263] width 29 height 12
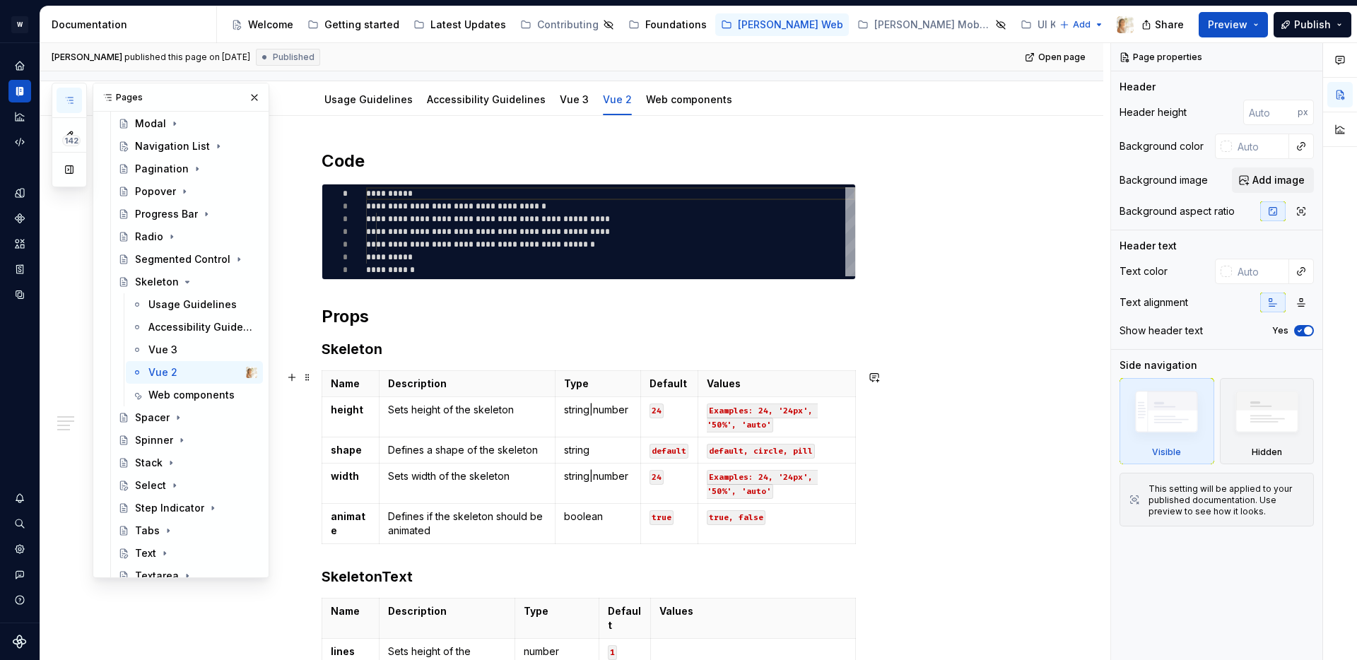
scroll to position [270, 0]
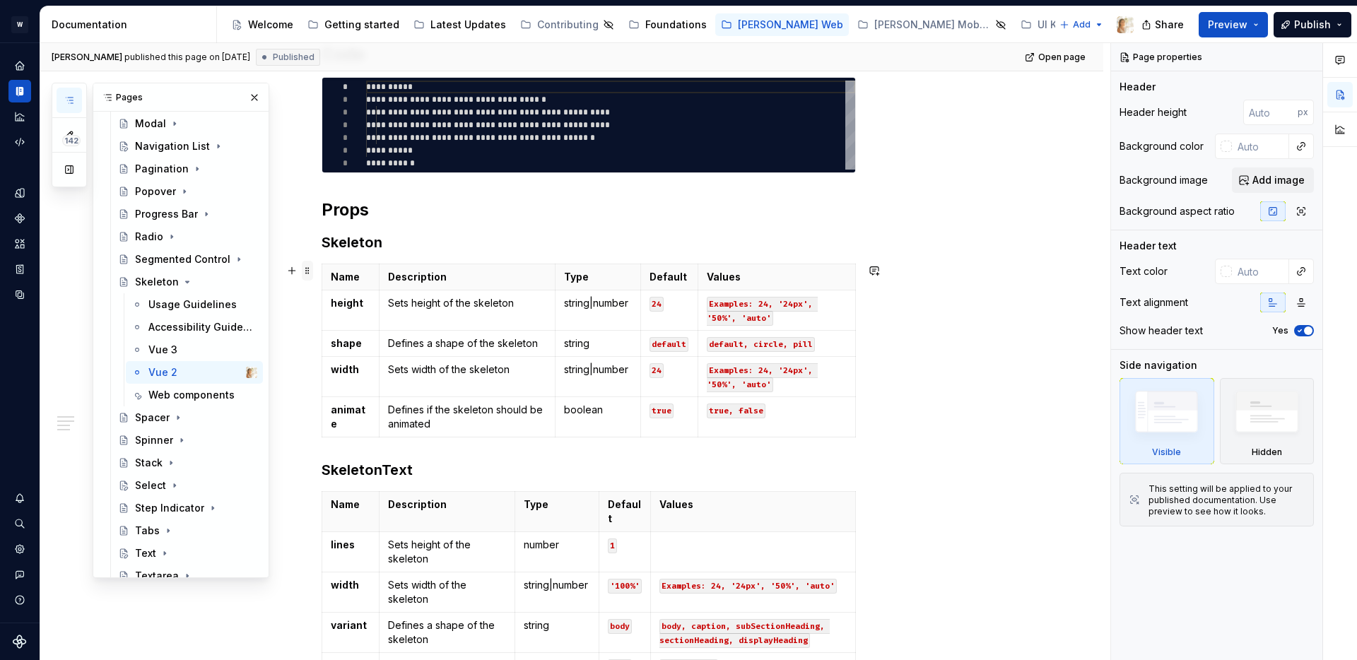
click at [310, 269] on span at bounding box center [307, 271] width 11 height 20
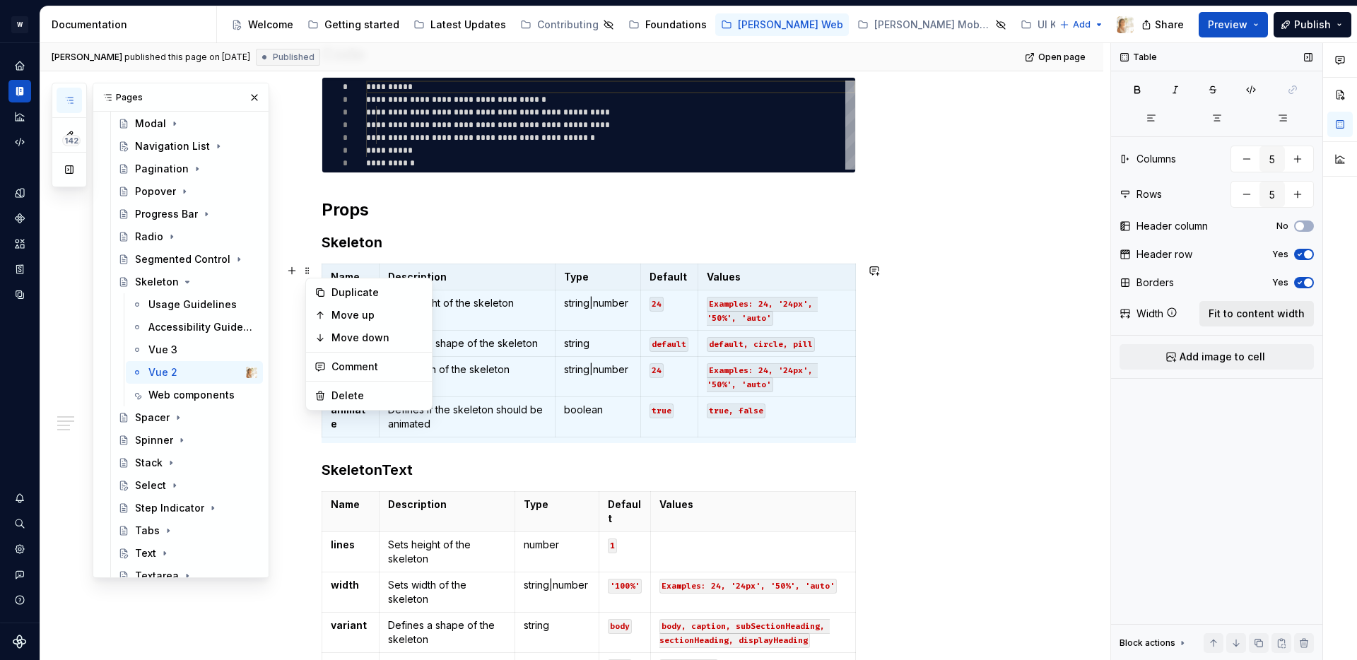
click at [1262, 305] on button "Fit to content width" at bounding box center [1257, 313] width 115 height 25
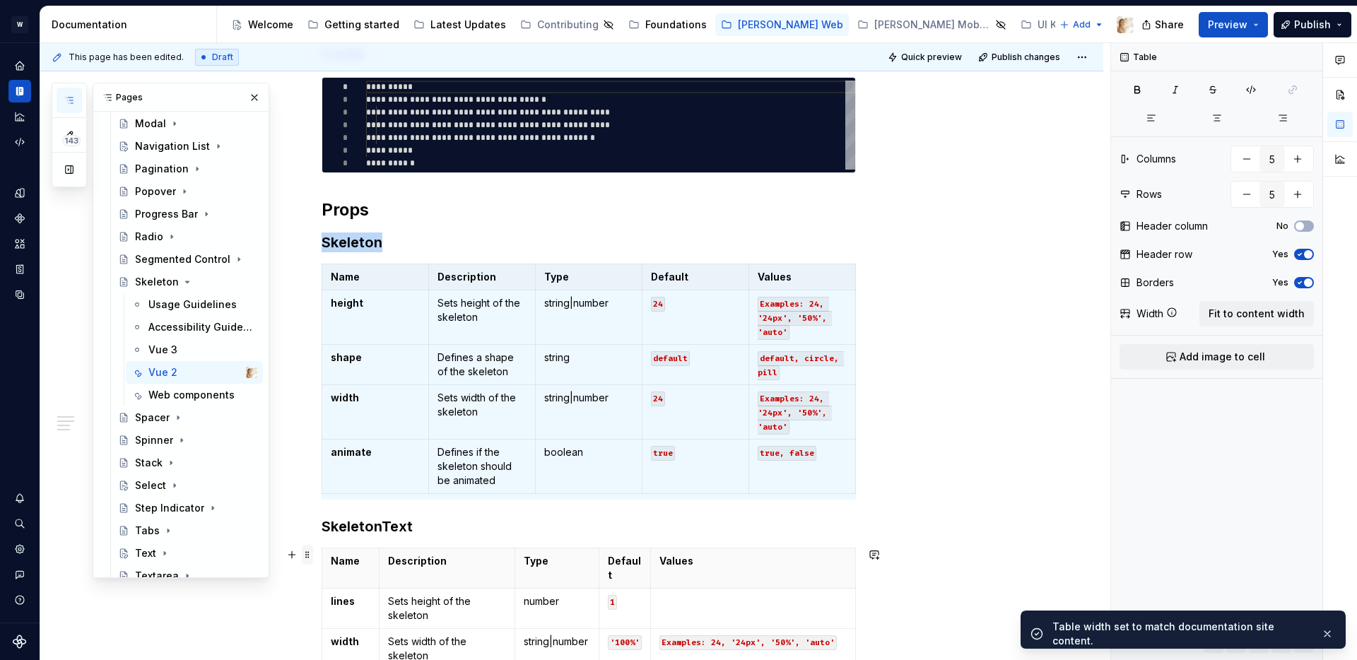
click at [312, 558] on span at bounding box center [307, 555] width 11 height 20
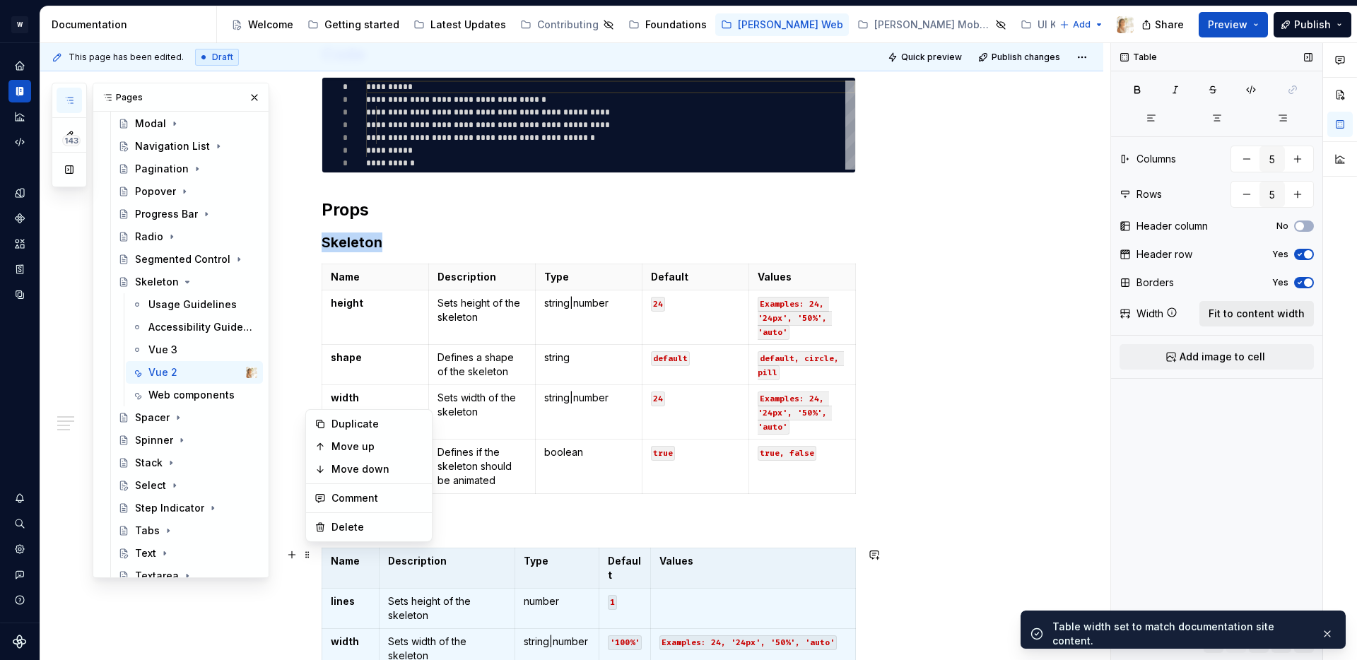
click at [1224, 313] on span "Fit to content width" at bounding box center [1257, 314] width 96 height 14
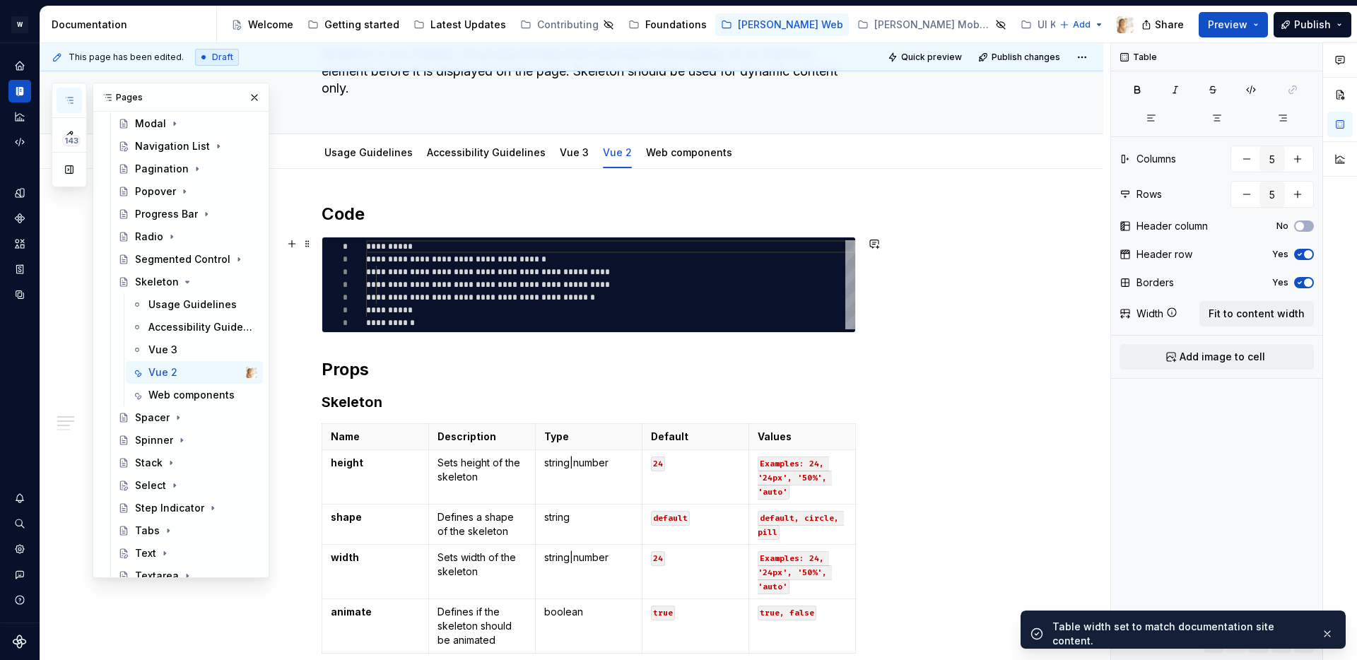
scroll to position [0, 0]
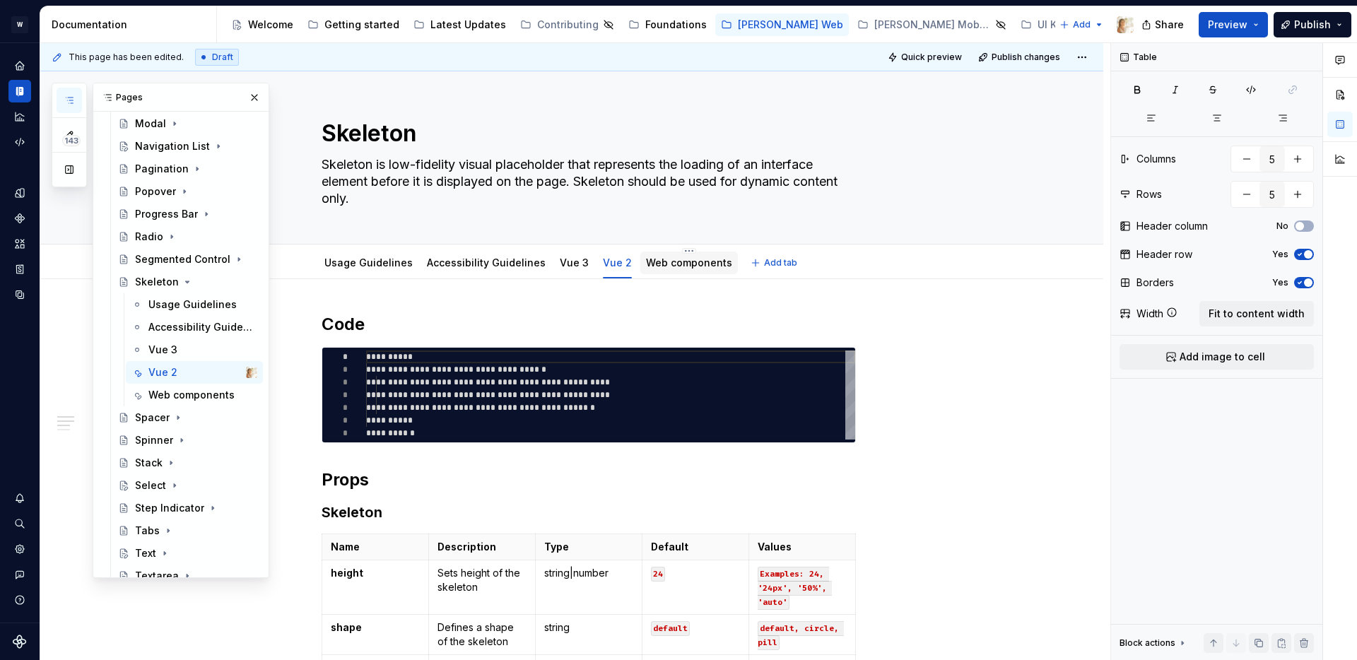
click at [649, 264] on link "Web components" at bounding box center [689, 263] width 86 height 12
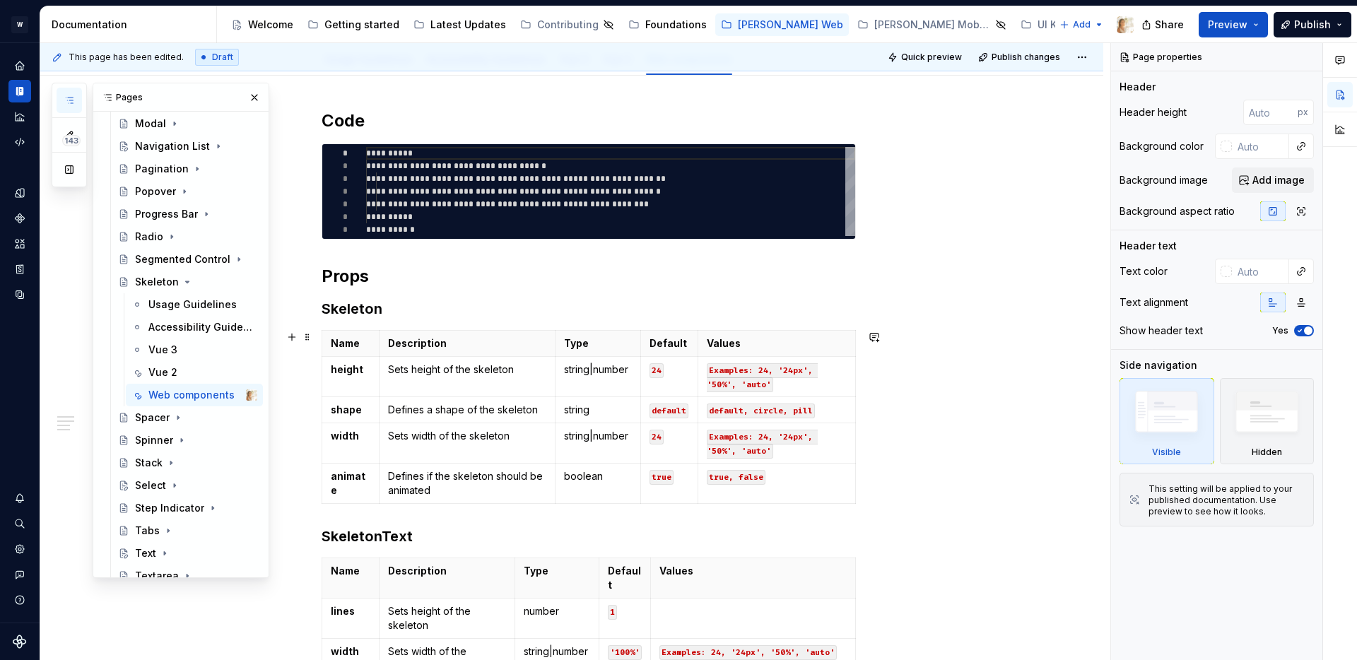
scroll to position [337, 0]
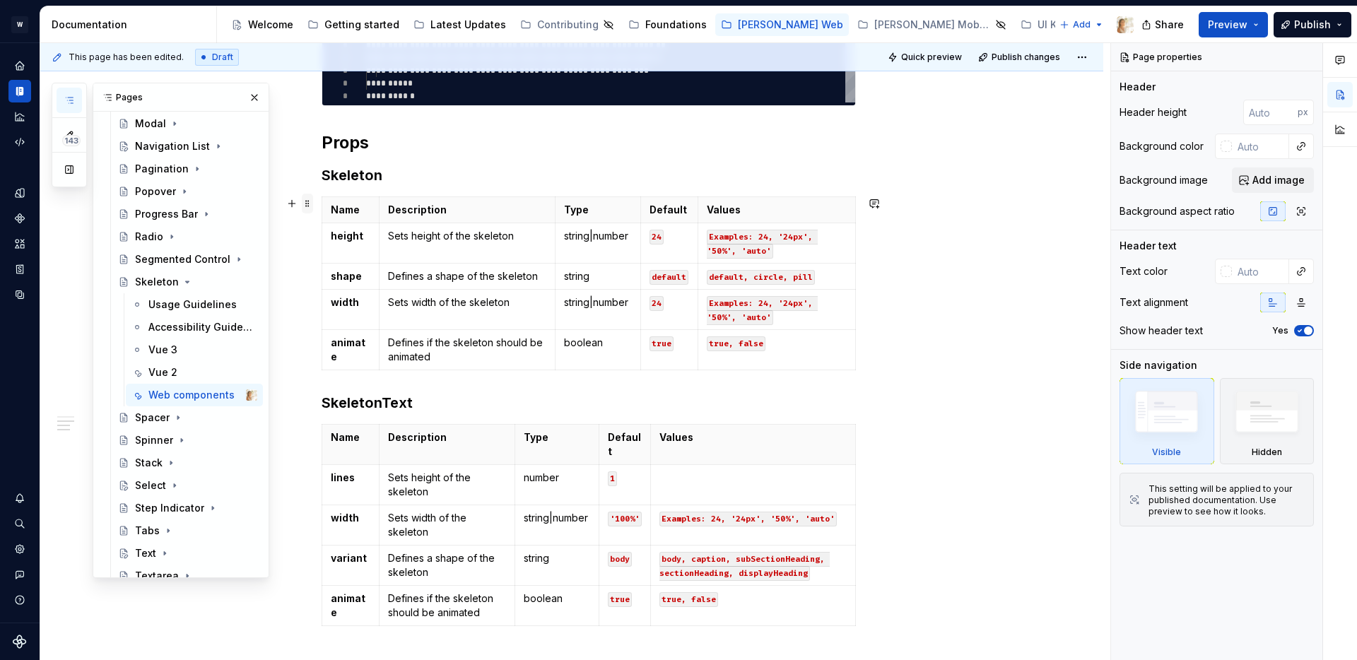
click at [312, 204] on span at bounding box center [307, 204] width 11 height 20
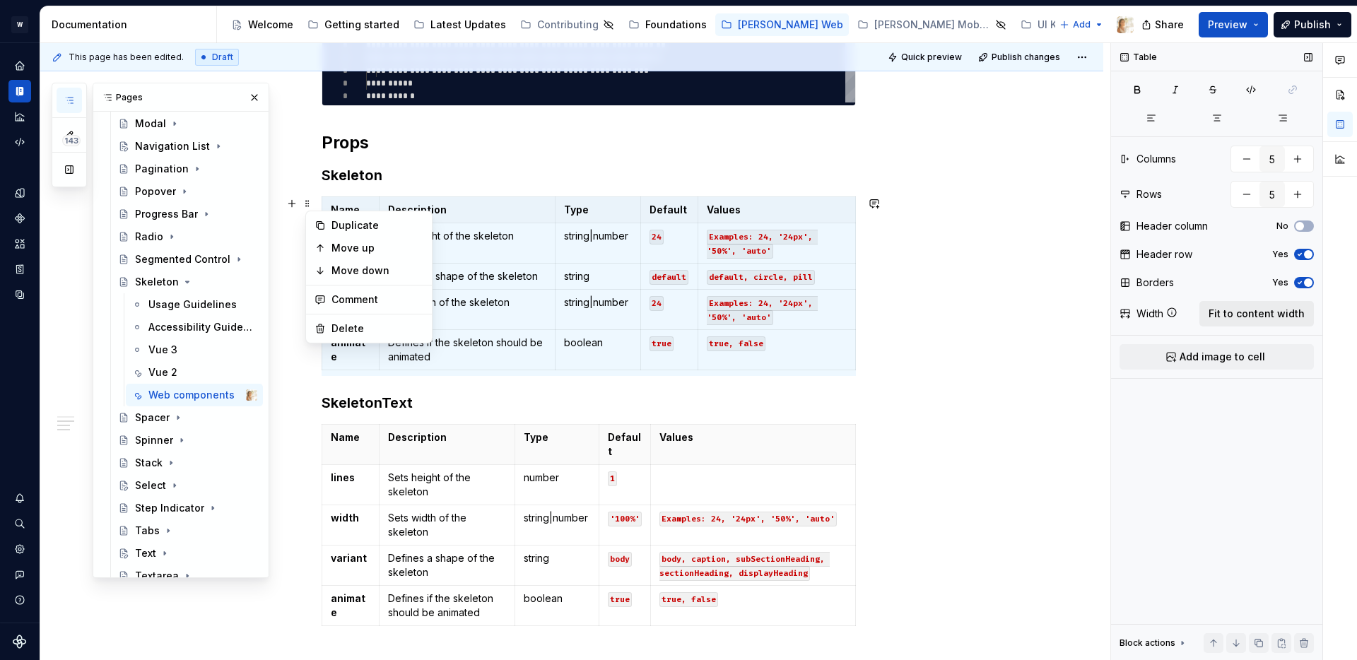
click at [1222, 311] on span "Fit to content width" at bounding box center [1257, 314] width 96 height 14
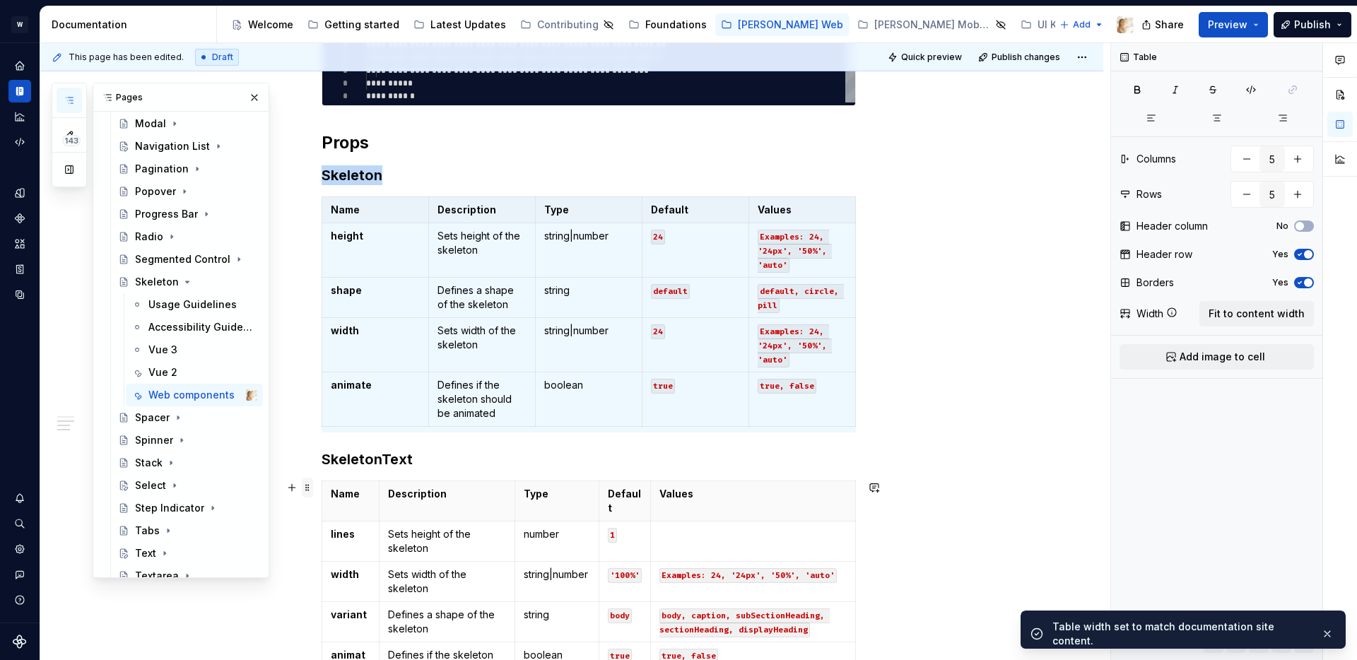
click at [312, 490] on span at bounding box center [307, 488] width 11 height 20
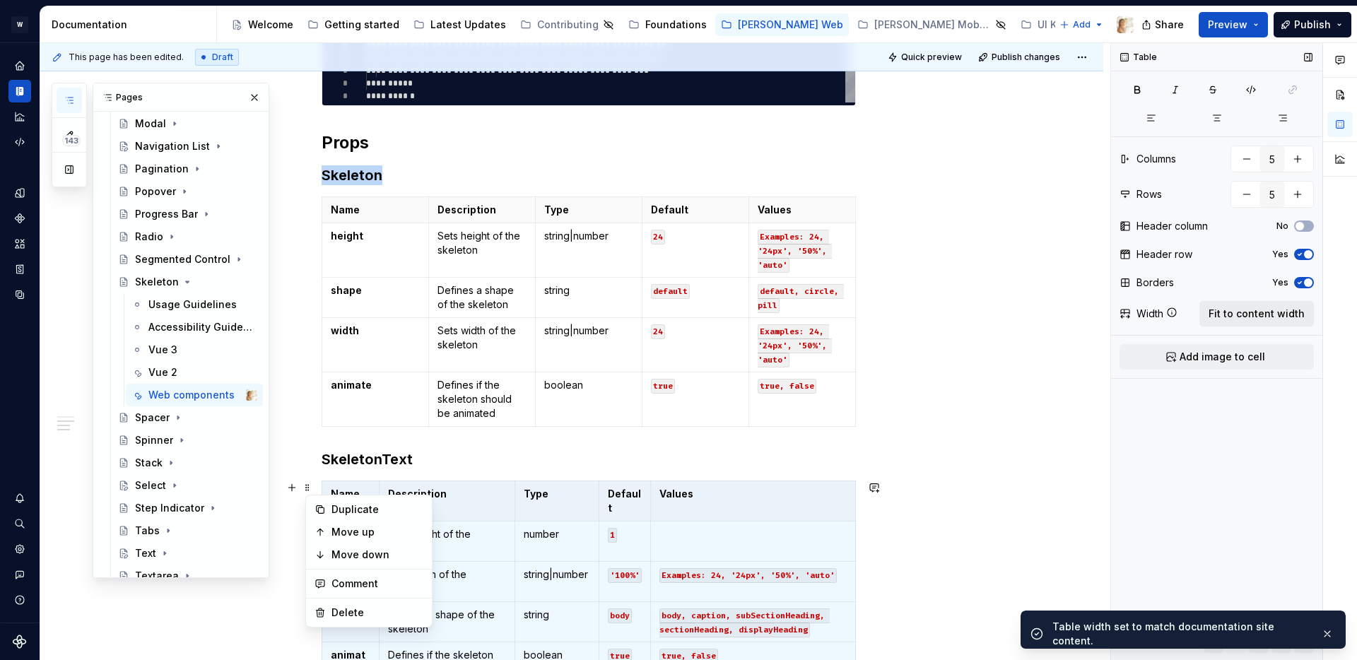
click at [1234, 318] on span "Fit to content width" at bounding box center [1257, 314] width 96 height 14
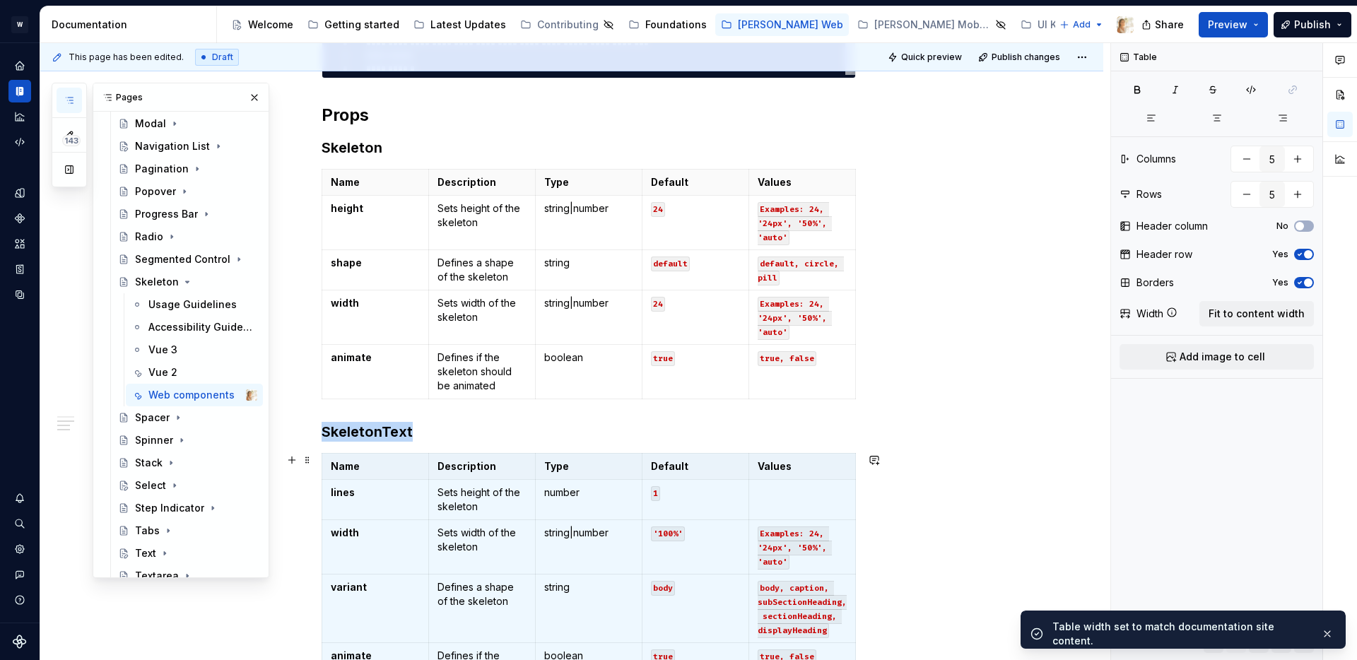
scroll to position [622, 0]
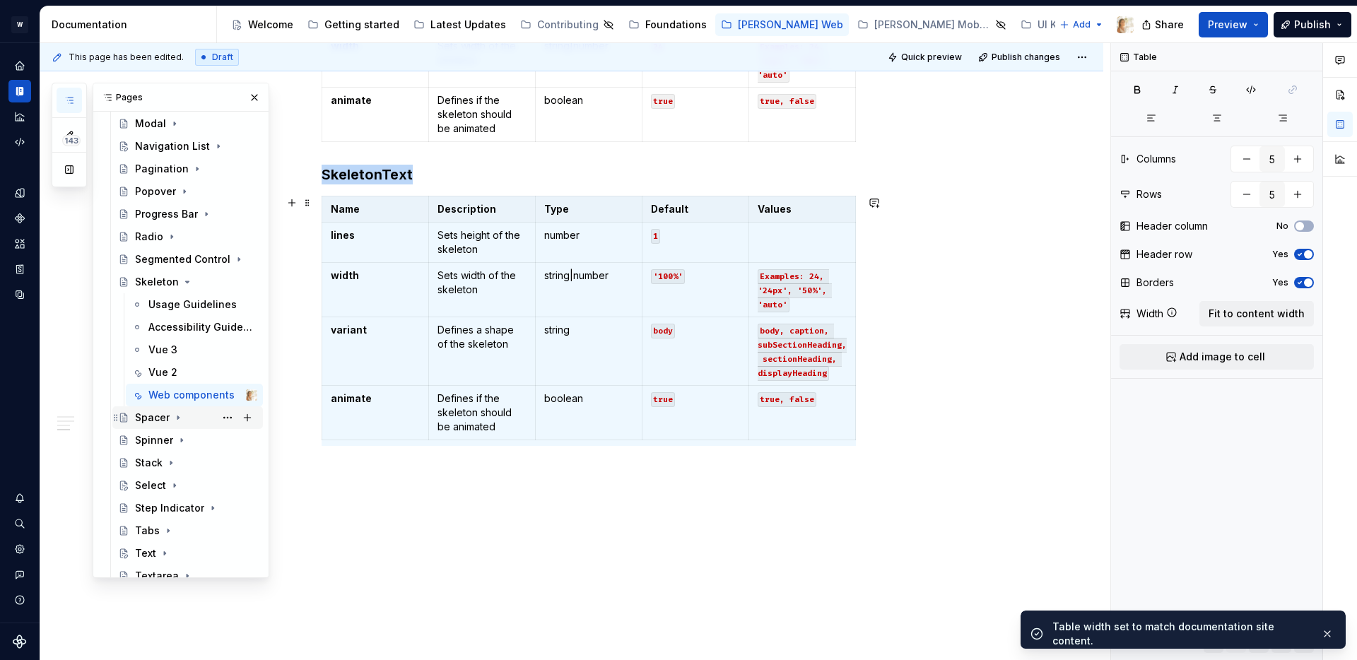
click at [177, 415] on icon "Page tree" at bounding box center [177, 417] width 11 height 11
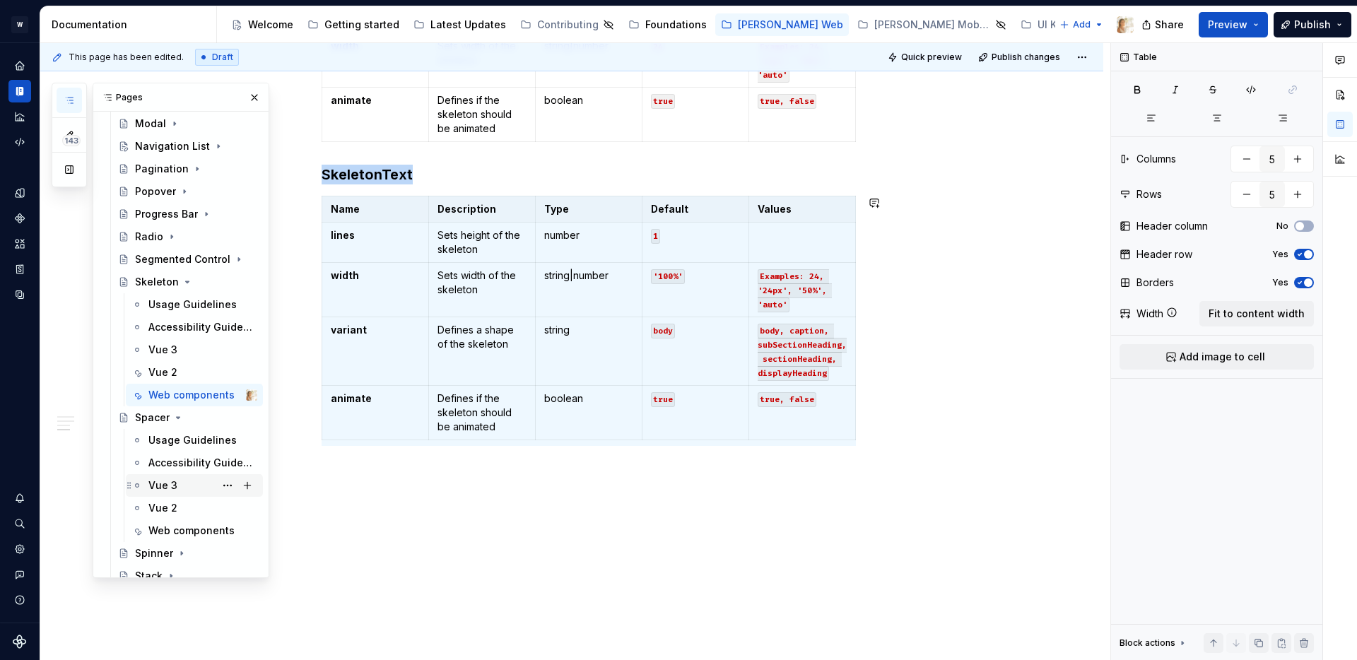
click at [163, 481] on div "Vue 3" at bounding box center [162, 486] width 29 height 14
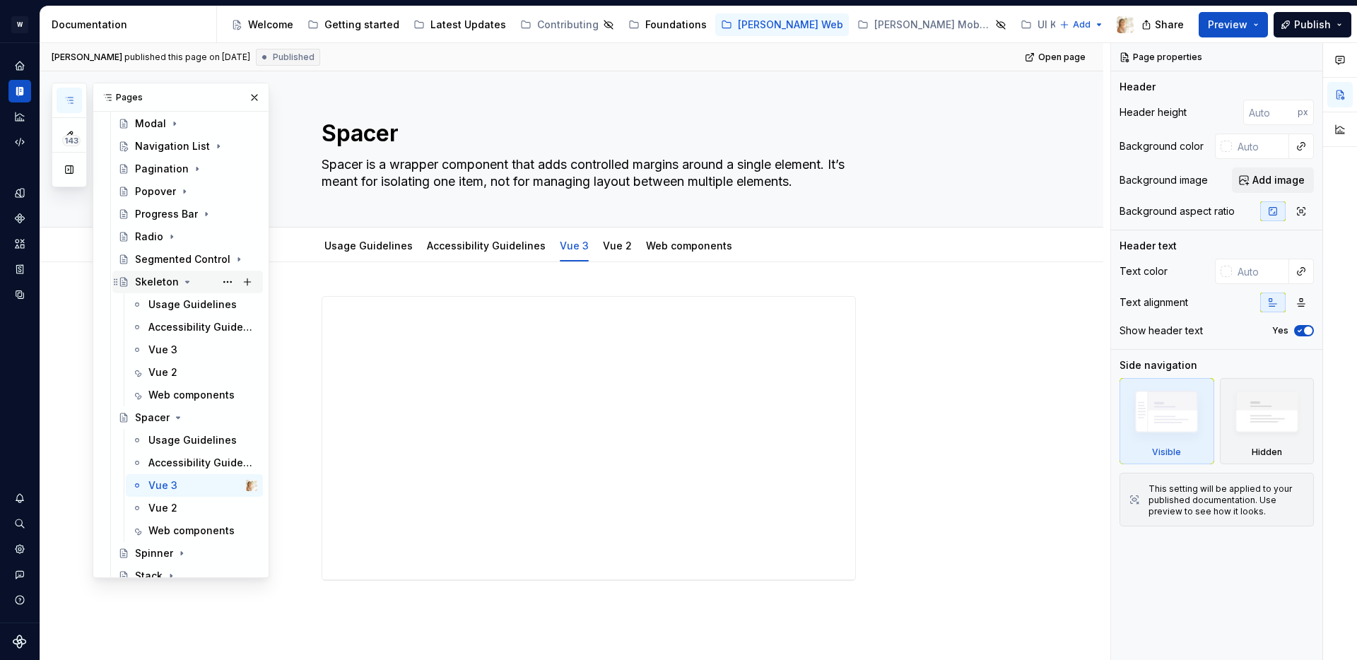
click at [187, 279] on icon "Page tree" at bounding box center [187, 281] width 11 height 11
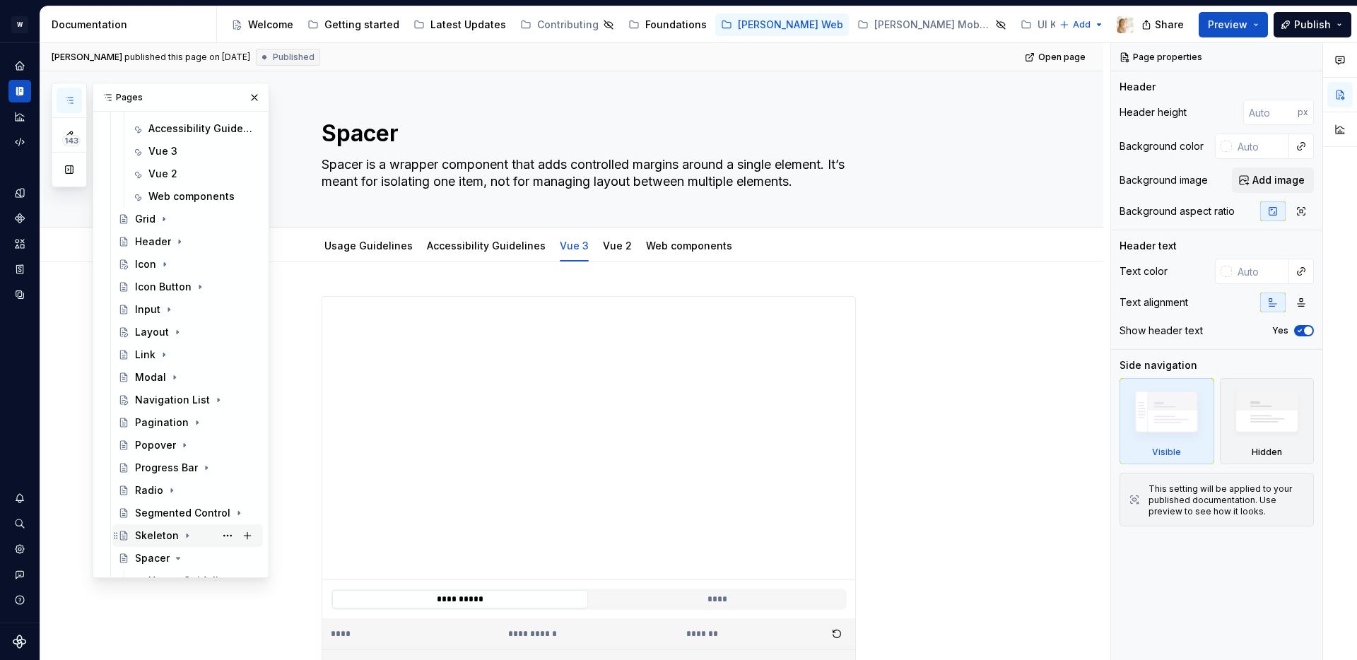
scroll to position [690, 0]
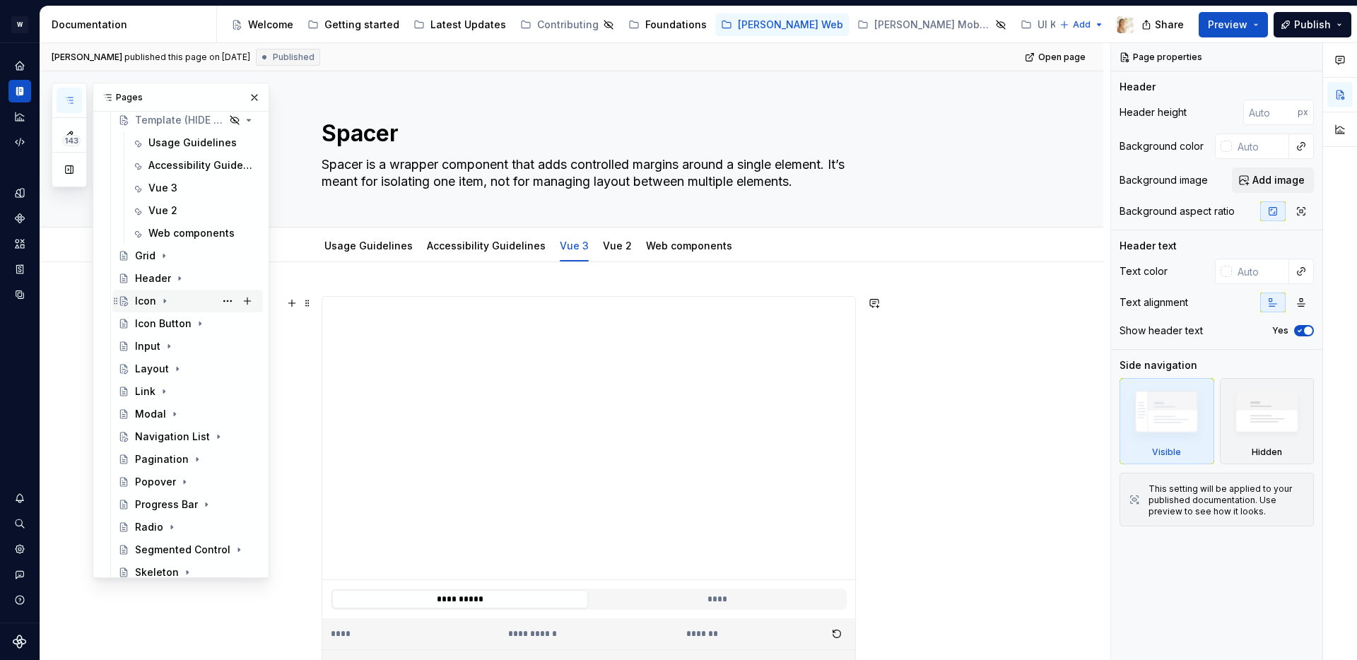
click at [148, 303] on div "Icon" at bounding box center [145, 301] width 21 height 14
click at [165, 299] on icon "Page tree" at bounding box center [164, 300] width 11 height 11
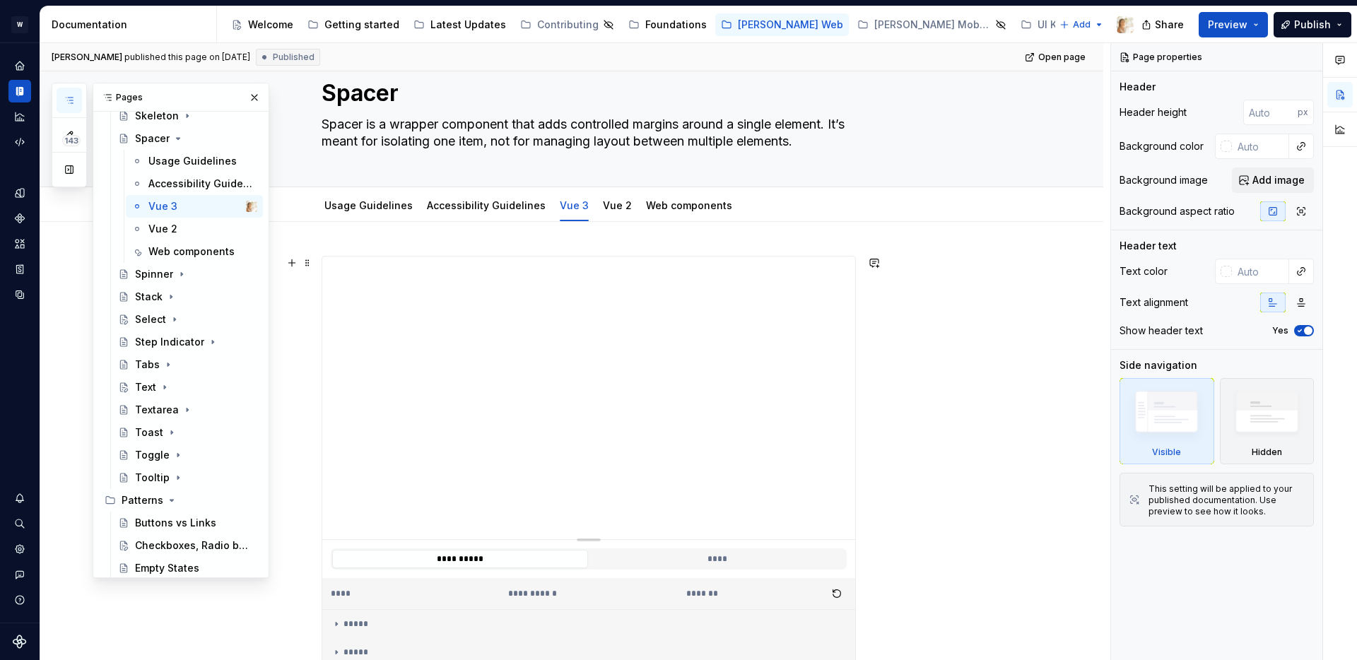
scroll to position [0, 0]
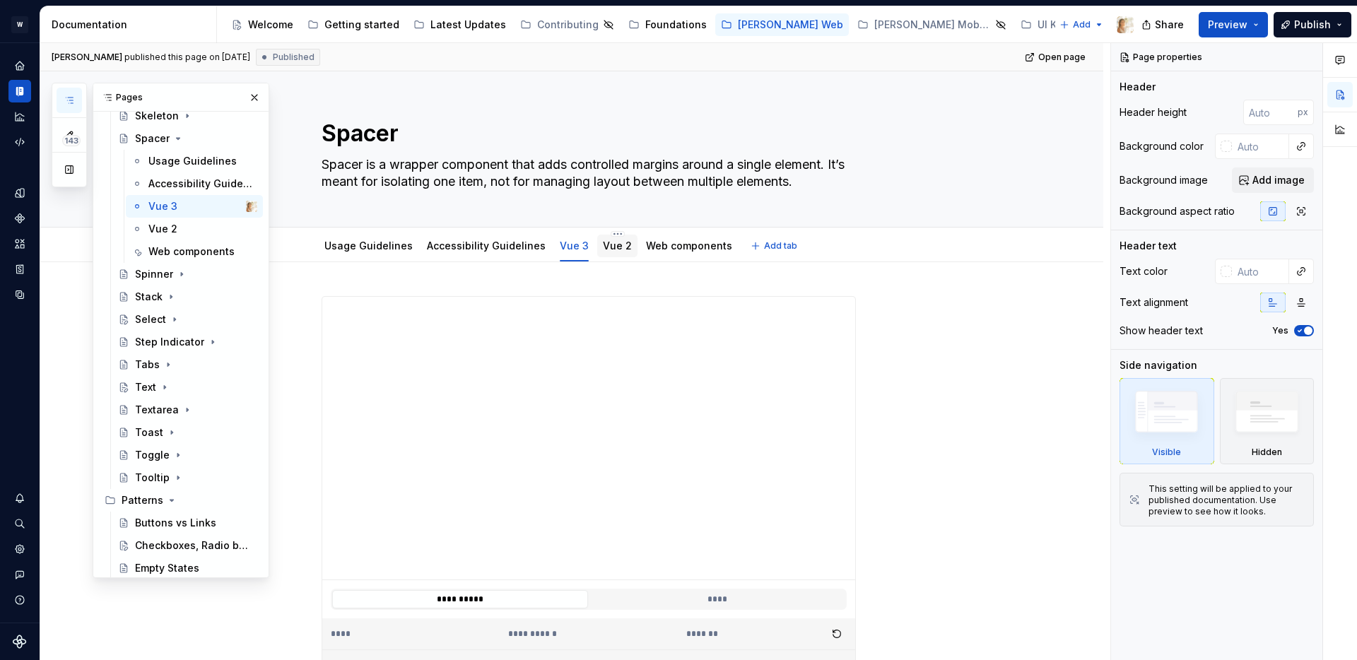
click at [607, 244] on link "Vue 2" at bounding box center [617, 246] width 29 height 12
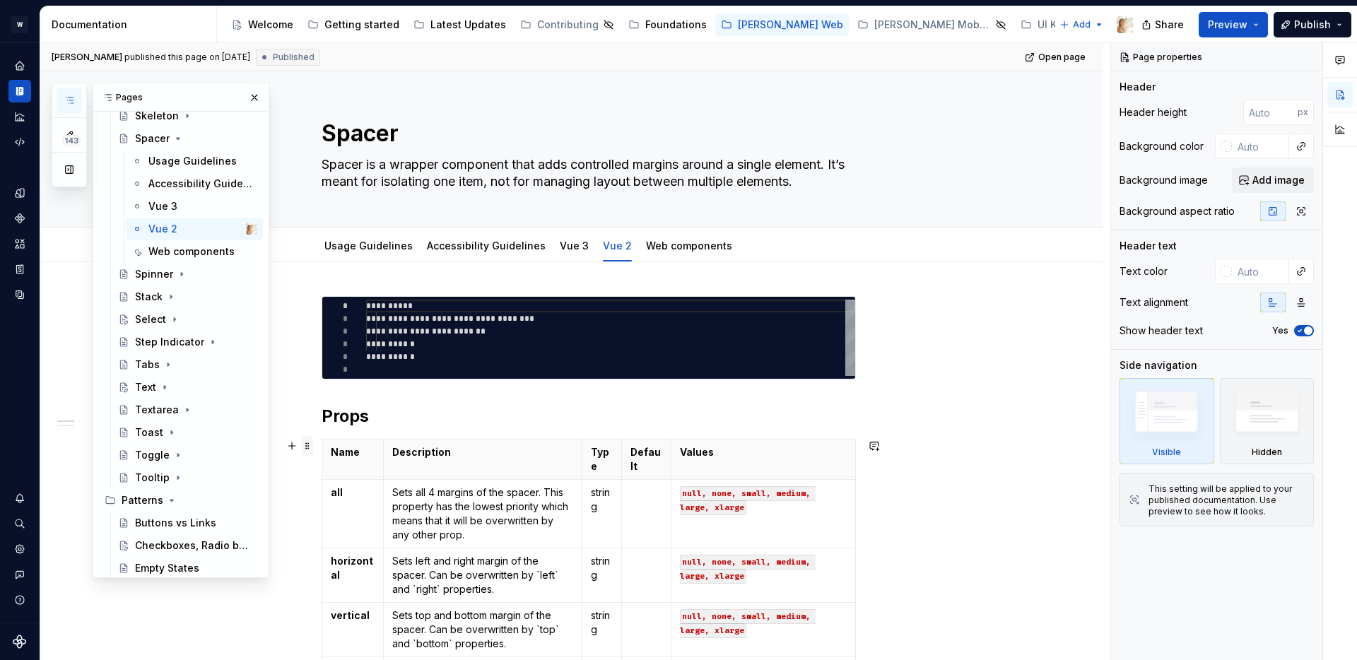
click at [311, 450] on span at bounding box center [307, 446] width 11 height 20
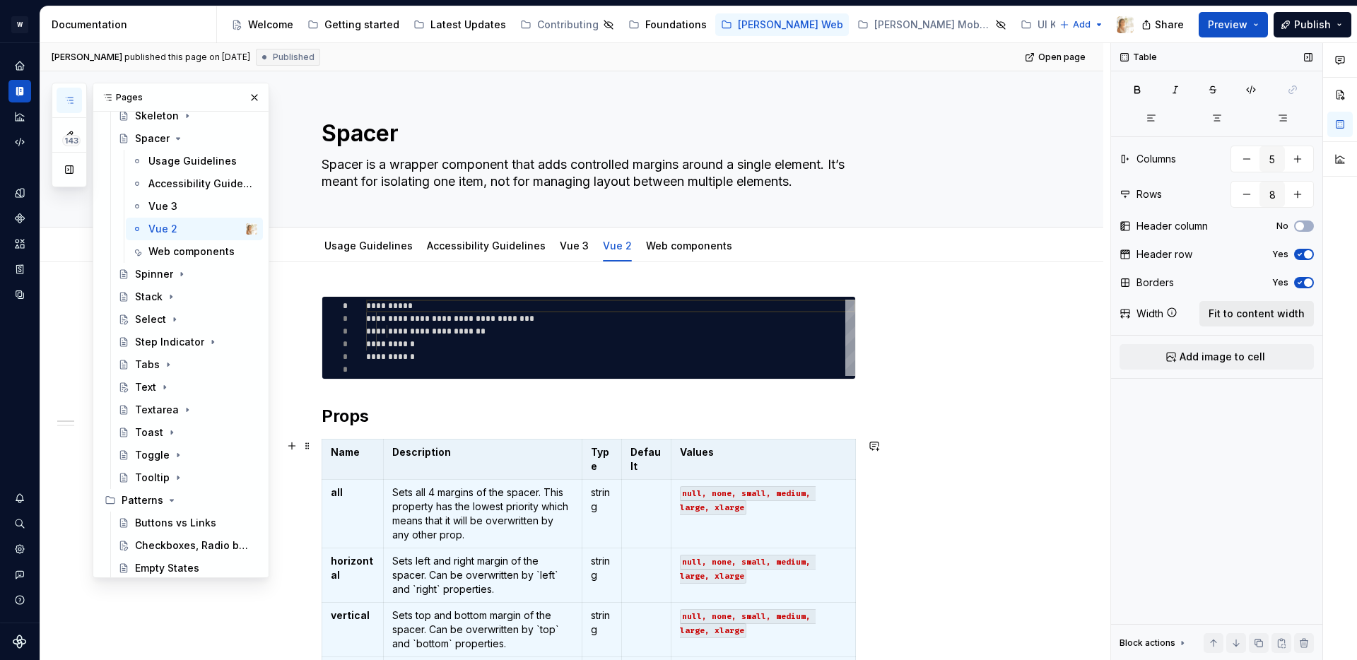
click at [1250, 312] on span "Fit to content width" at bounding box center [1257, 314] width 96 height 14
type textarea "*"
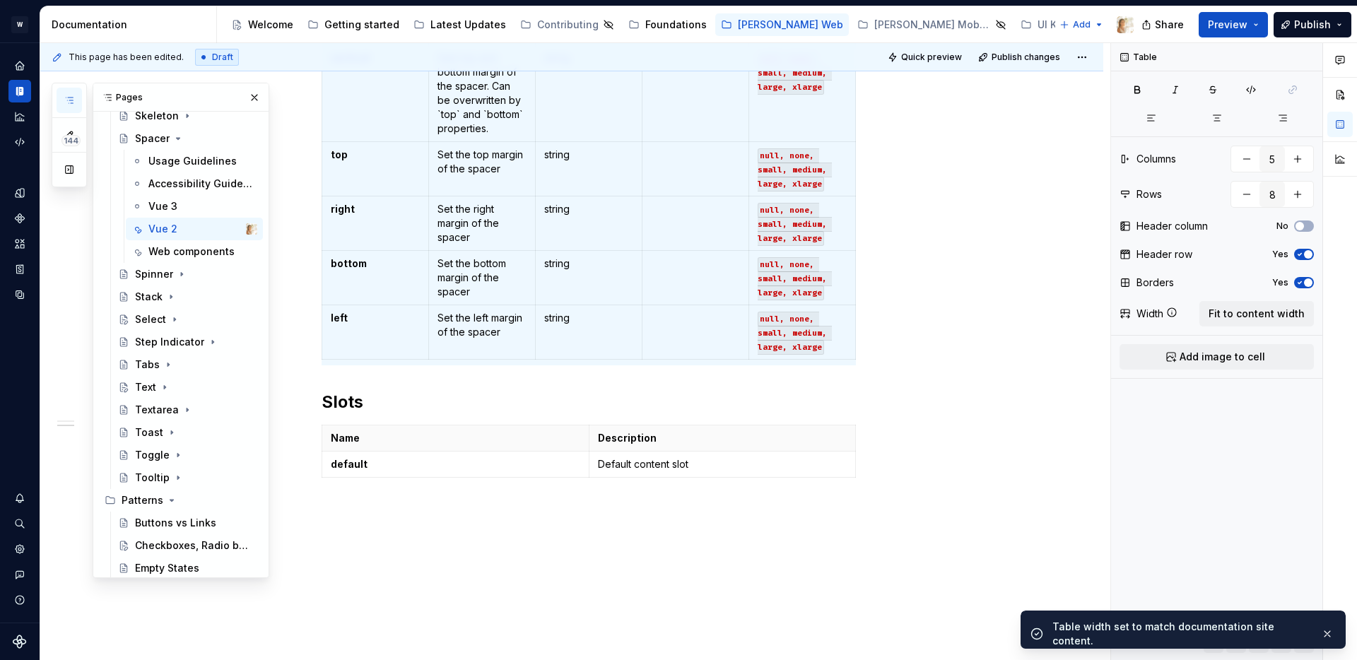
scroll to position [680, 0]
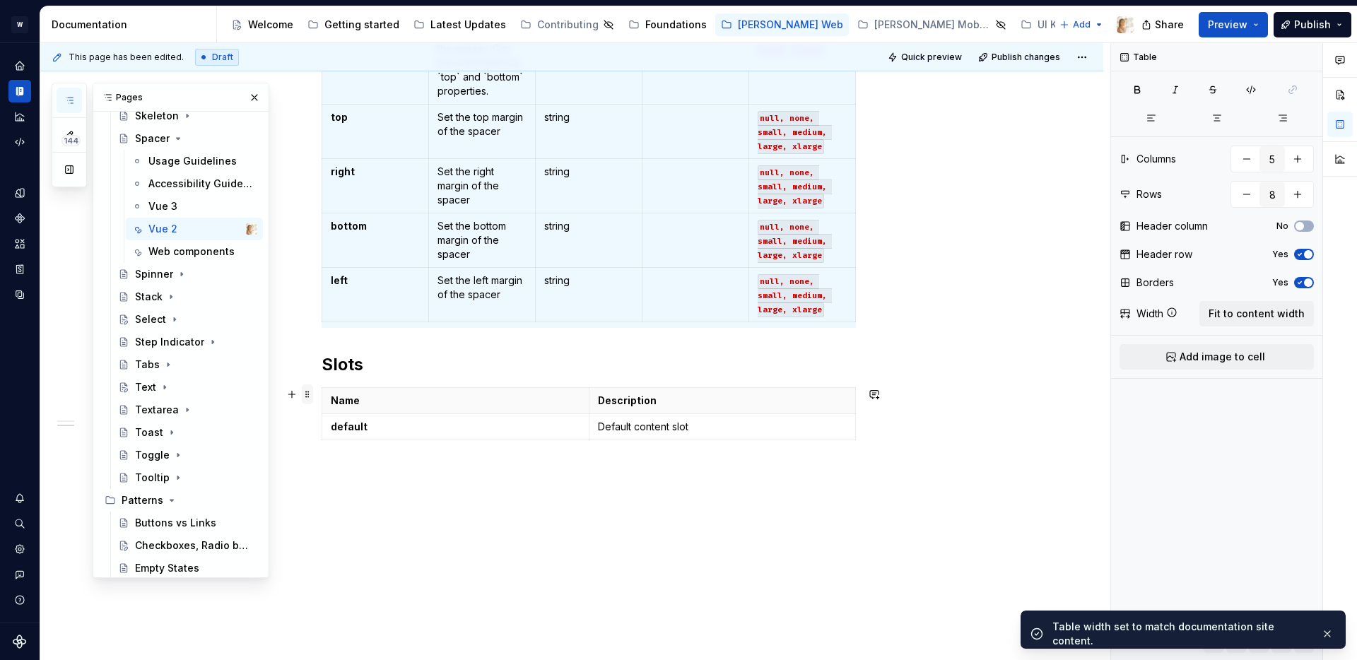
click at [310, 399] on span at bounding box center [307, 395] width 11 height 20
type input "2"
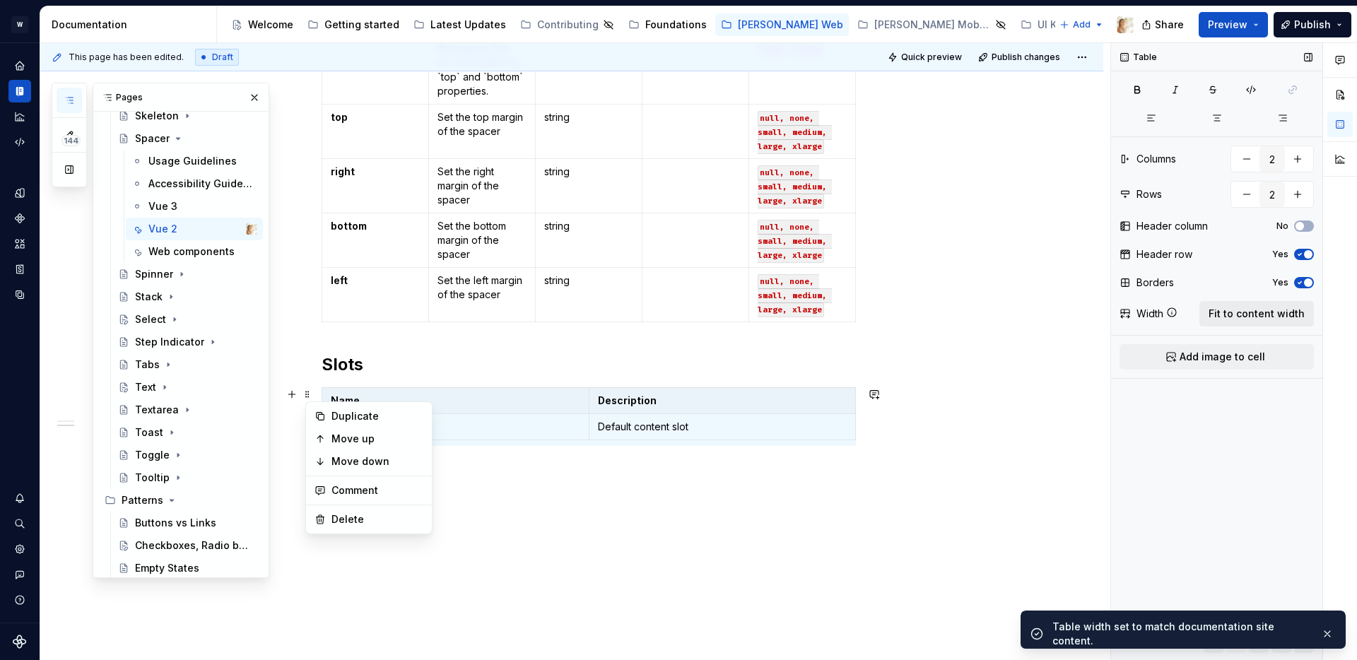
click at [1226, 306] on button "Fit to content width" at bounding box center [1257, 313] width 115 height 25
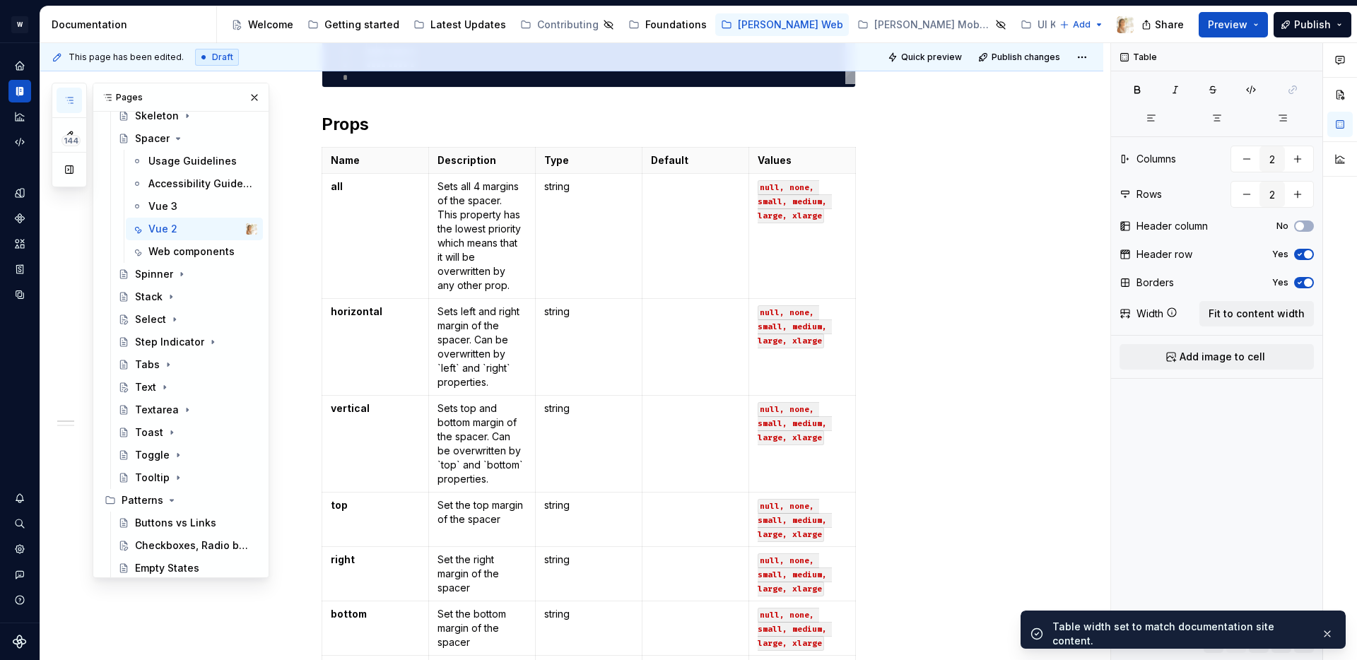
scroll to position [57, 0]
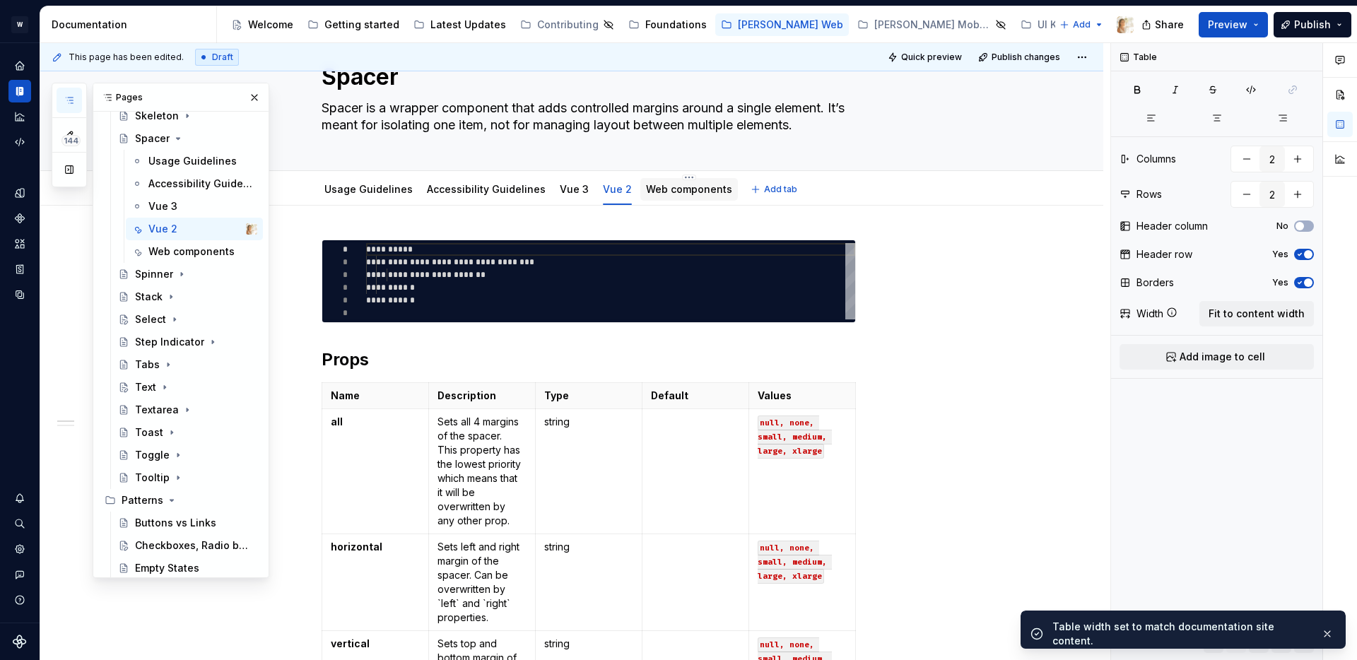
click at [682, 188] on link "Web components" at bounding box center [689, 189] width 86 height 12
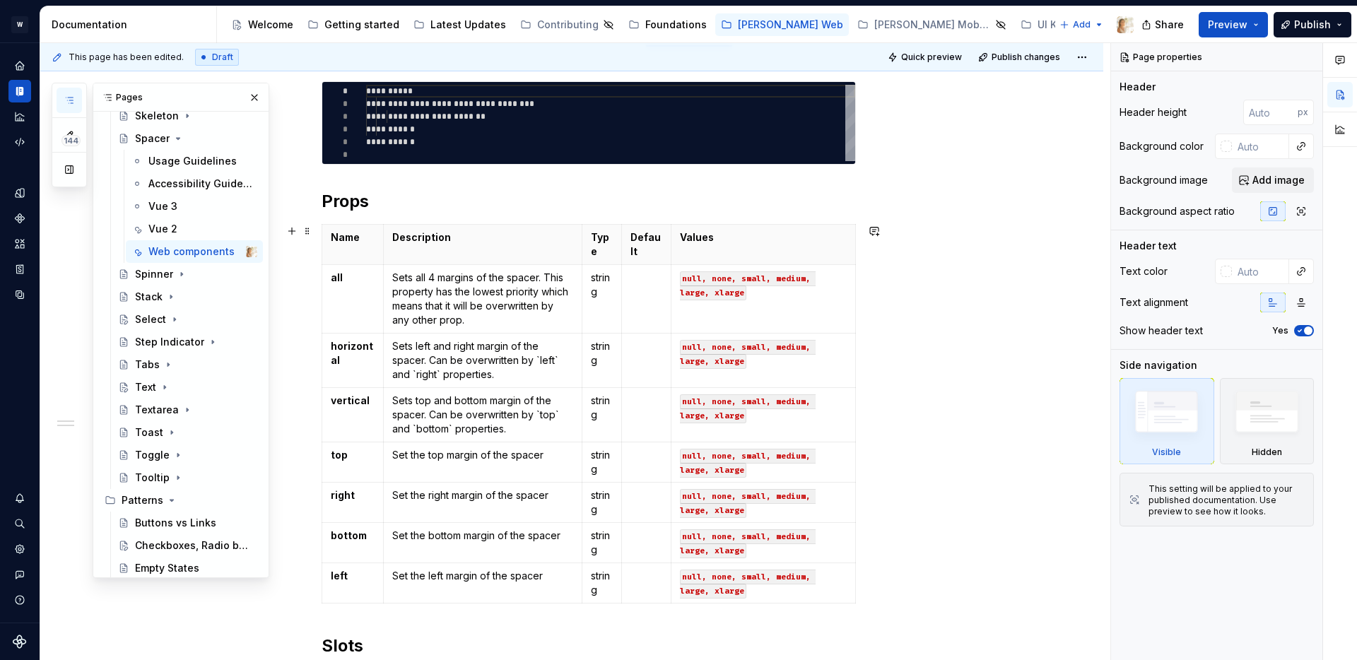
scroll to position [262, 0]
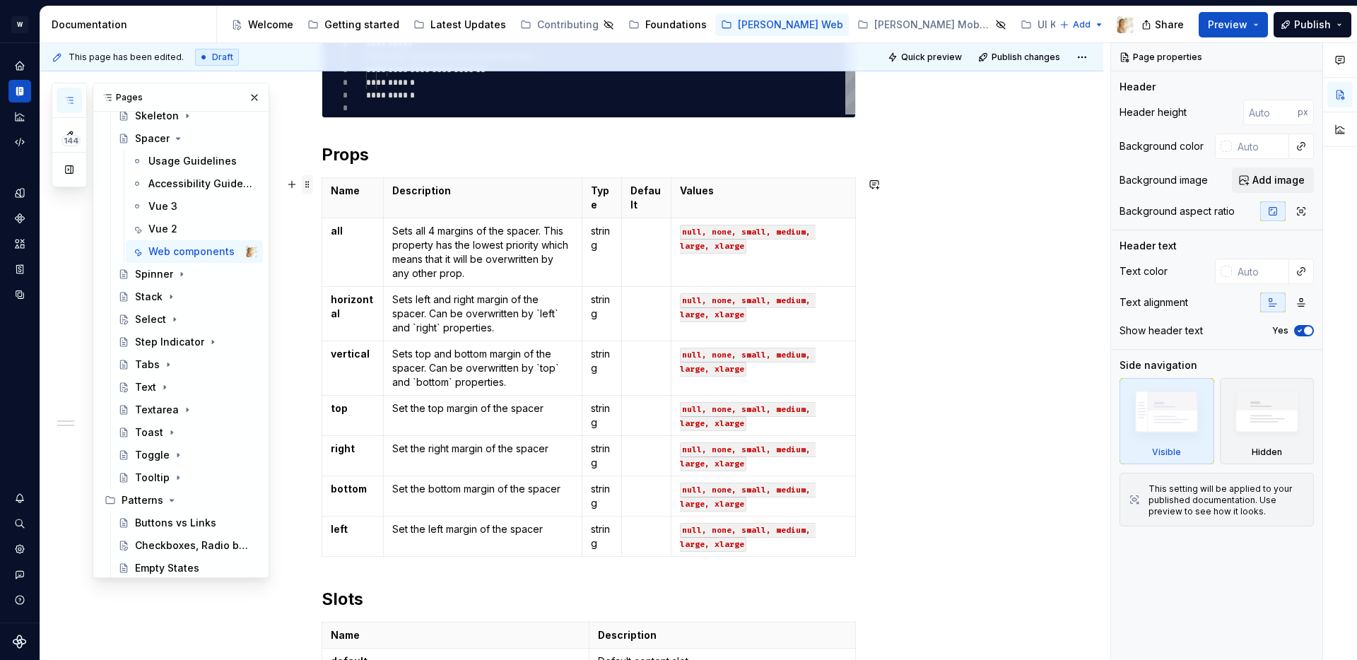
click at [310, 184] on span at bounding box center [307, 185] width 11 height 20
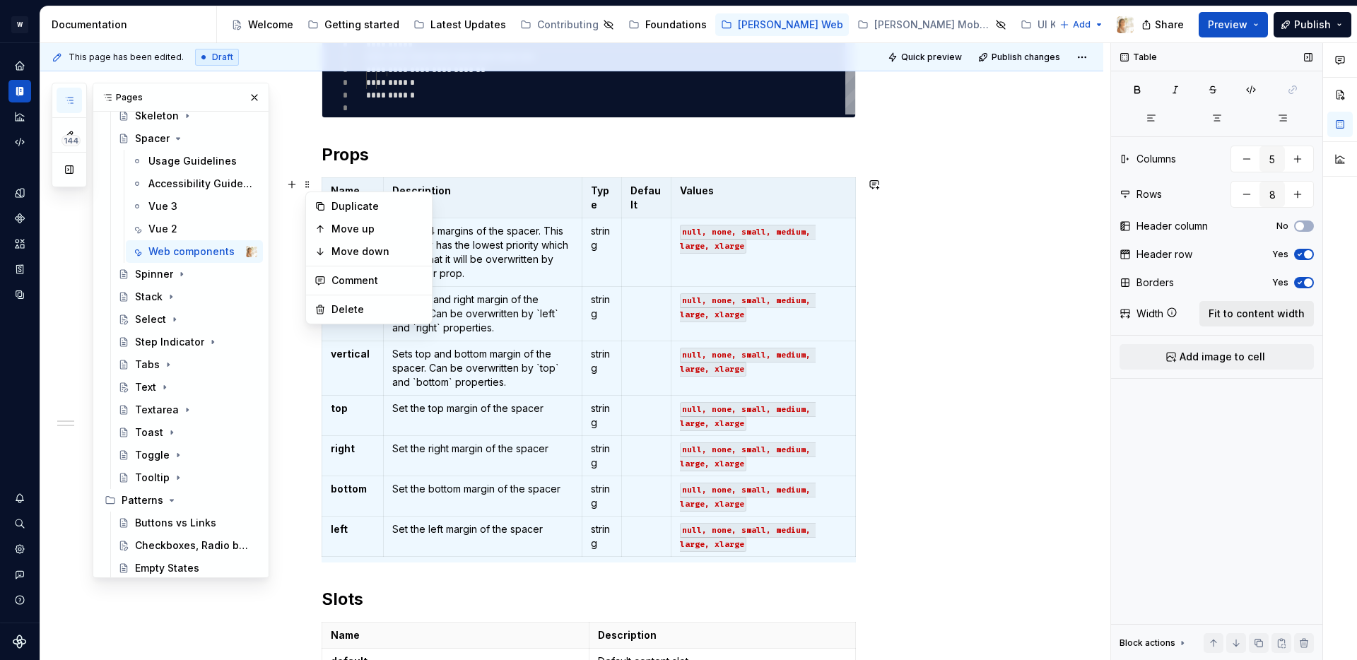
click at [1239, 311] on span "Fit to content width" at bounding box center [1257, 314] width 96 height 14
type textarea "*"
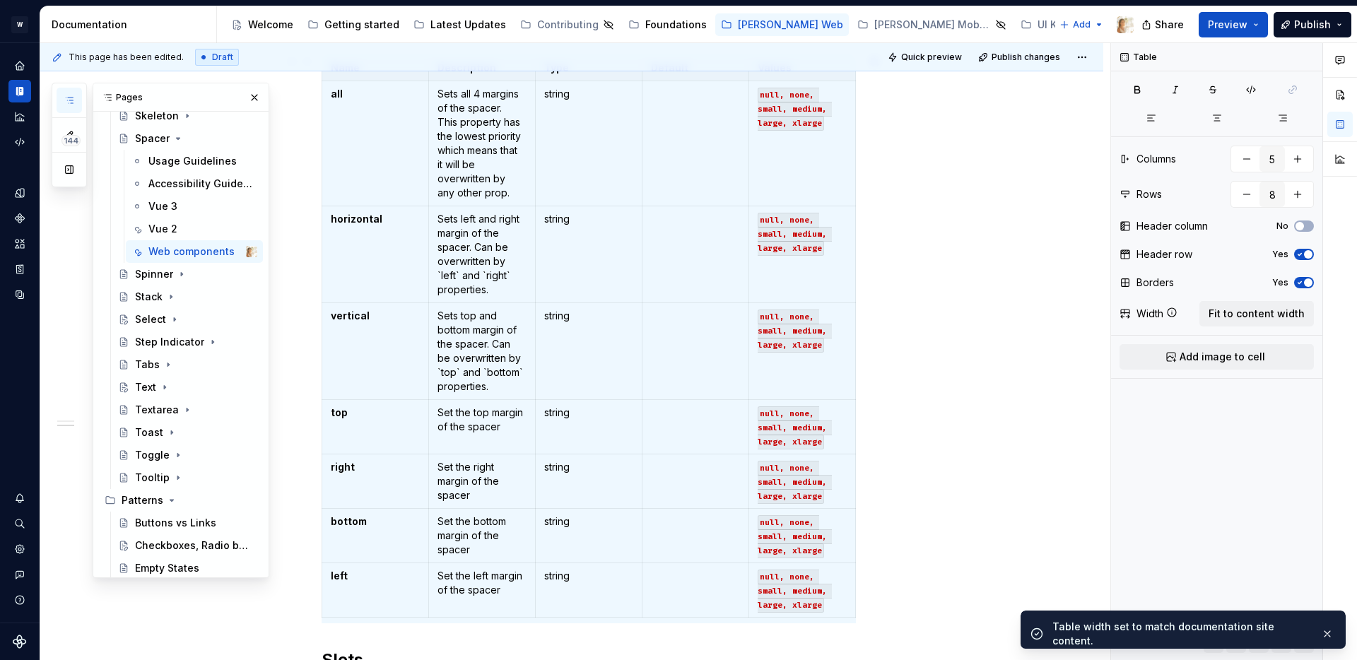
scroll to position [680, 0]
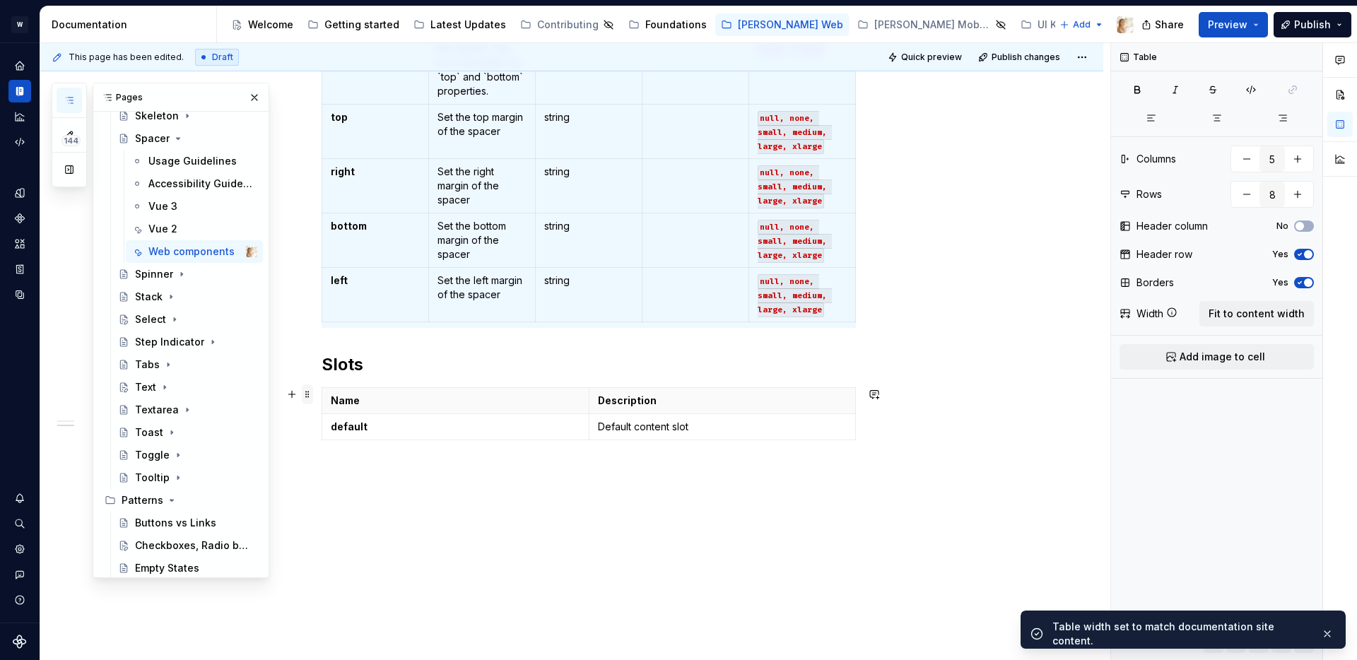
click at [313, 395] on span at bounding box center [307, 395] width 11 height 20
type input "2"
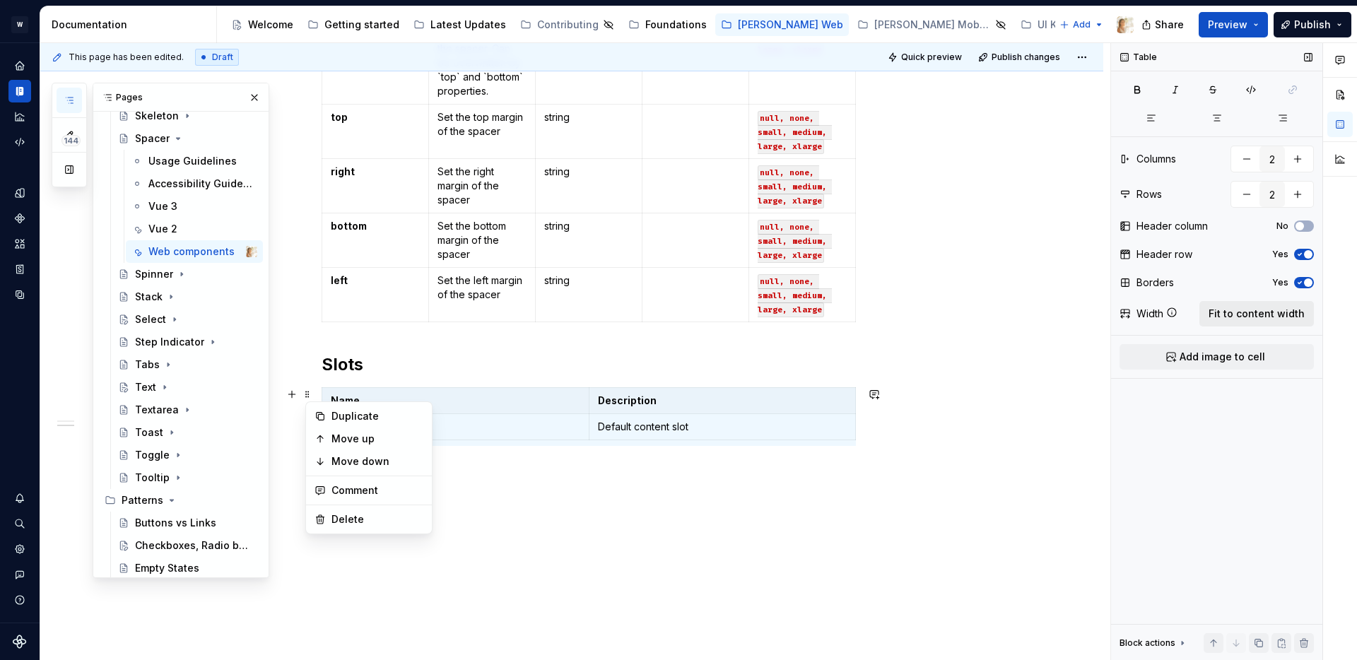
click at [1231, 311] on span "Fit to content width" at bounding box center [1257, 314] width 96 height 14
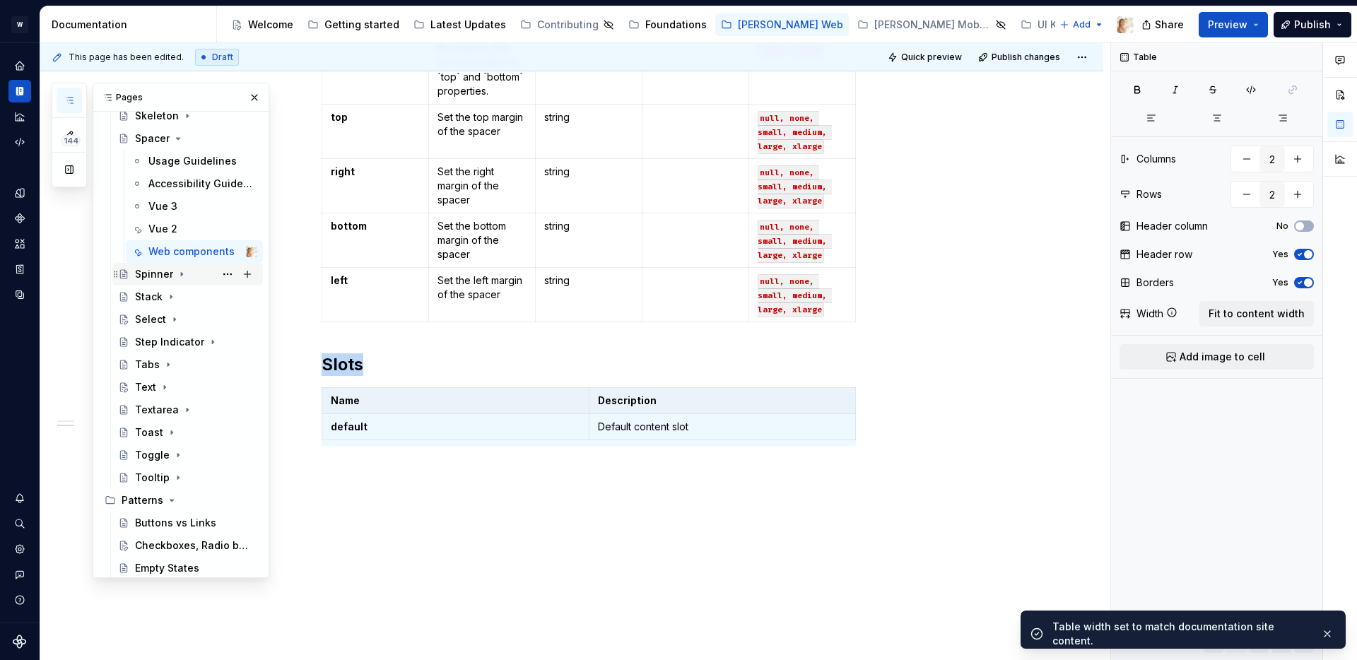
click at [177, 274] on icon "Page tree" at bounding box center [181, 274] width 11 height 11
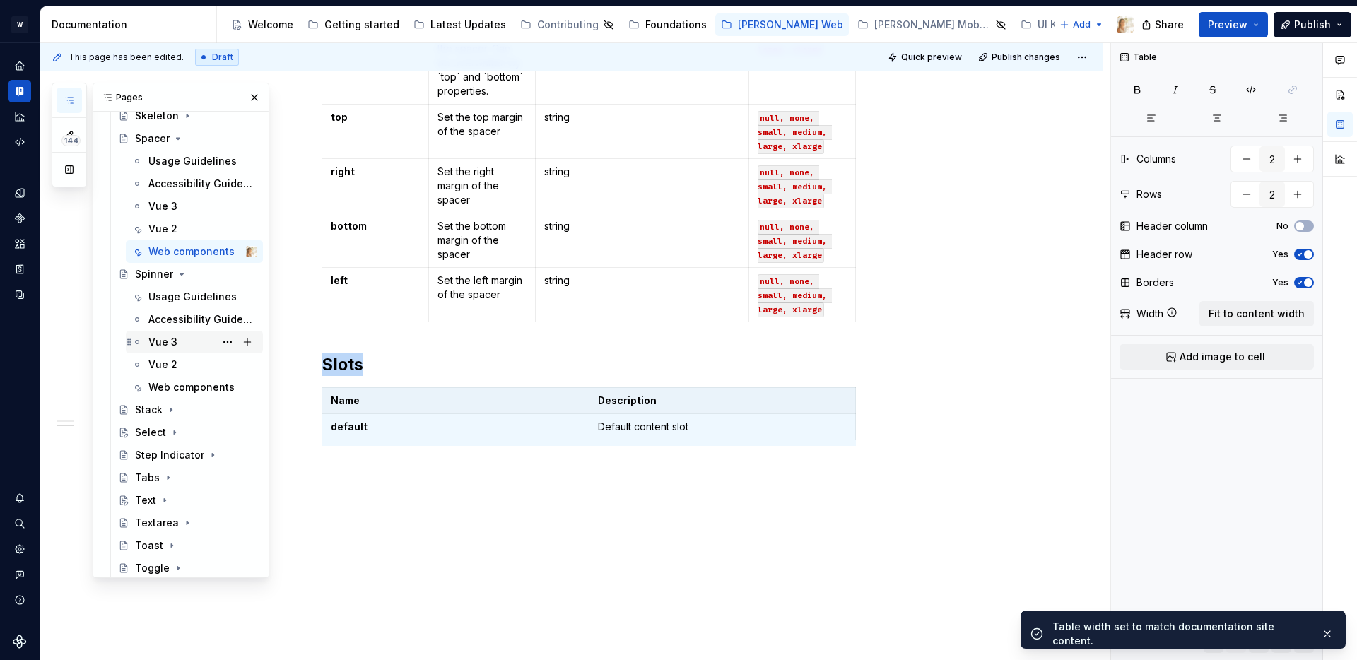
click at [156, 336] on div "Vue 3" at bounding box center [162, 342] width 29 height 14
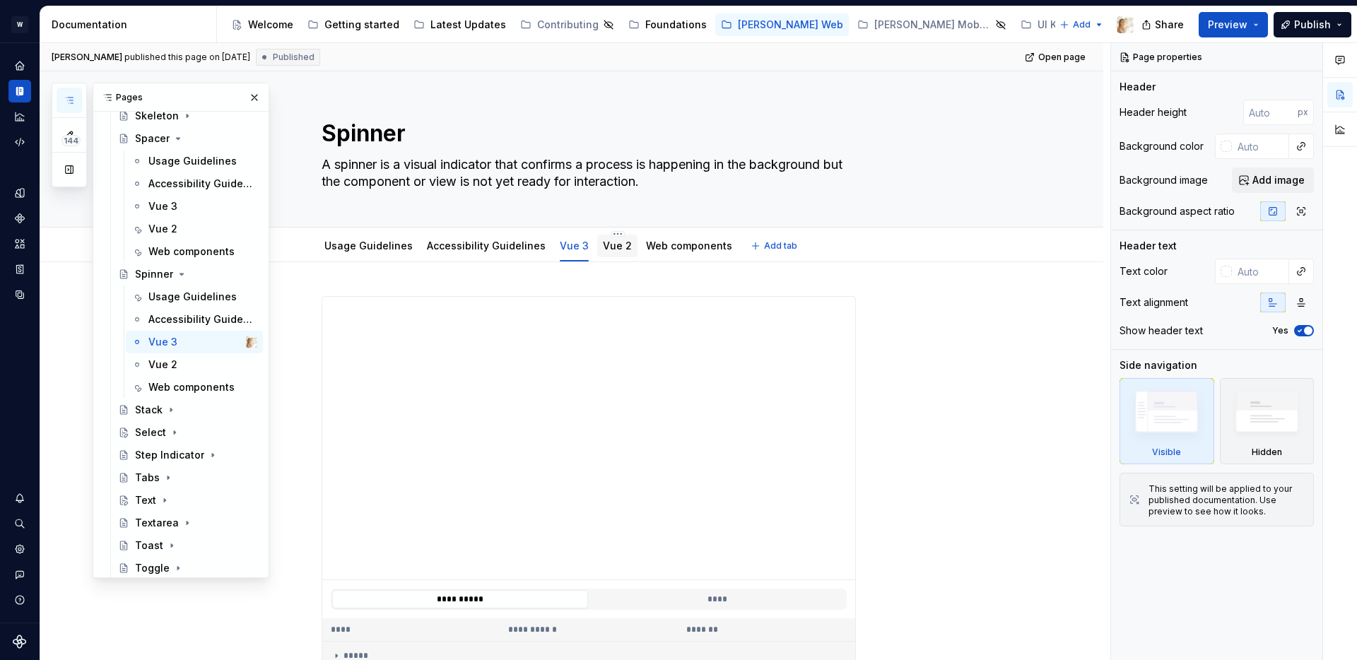
click at [603, 250] on link "Vue 2" at bounding box center [617, 246] width 29 height 12
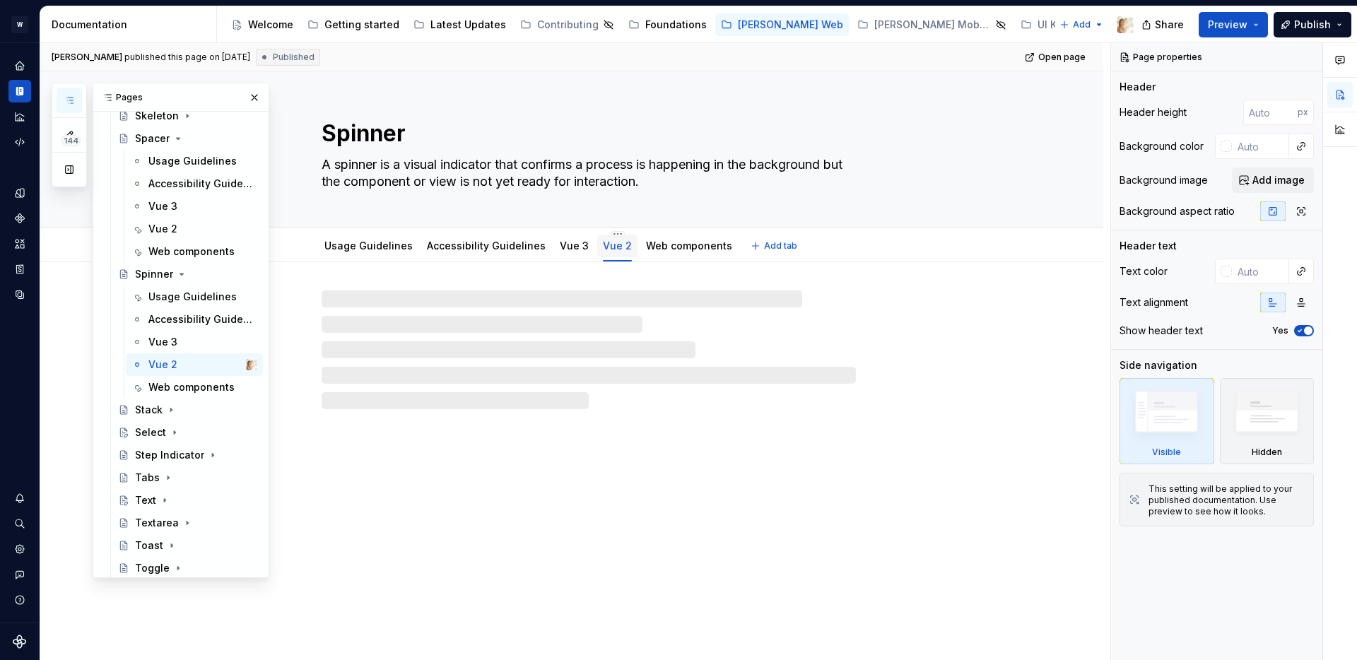
click at [603, 240] on link "Vue 2" at bounding box center [617, 246] width 29 height 12
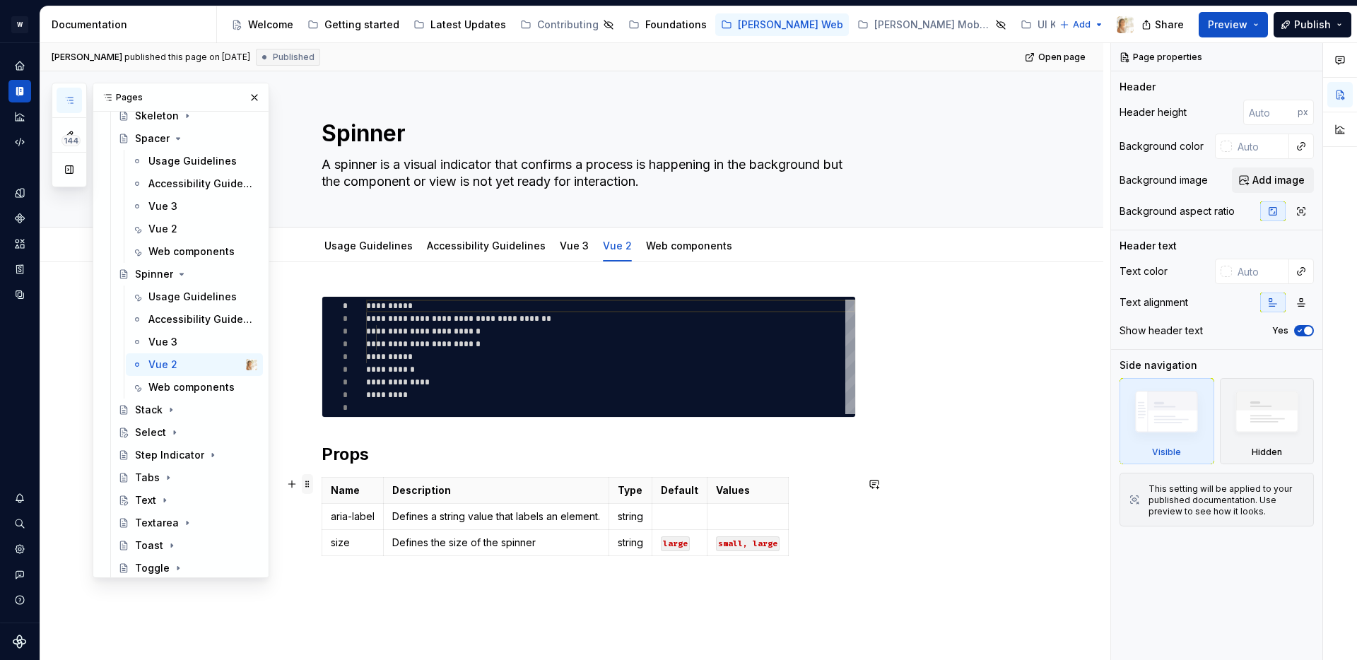
click at [313, 487] on span at bounding box center [307, 484] width 11 height 20
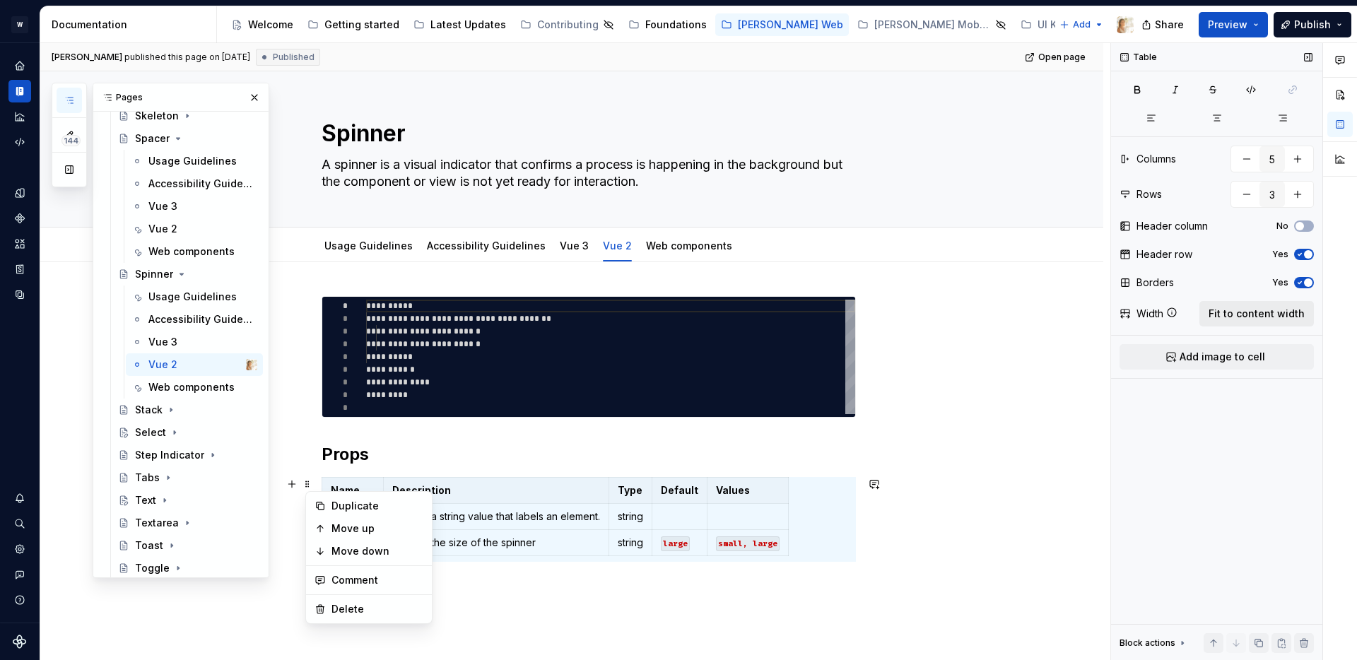
click at [1274, 314] on span "Fit to content width" at bounding box center [1257, 314] width 96 height 14
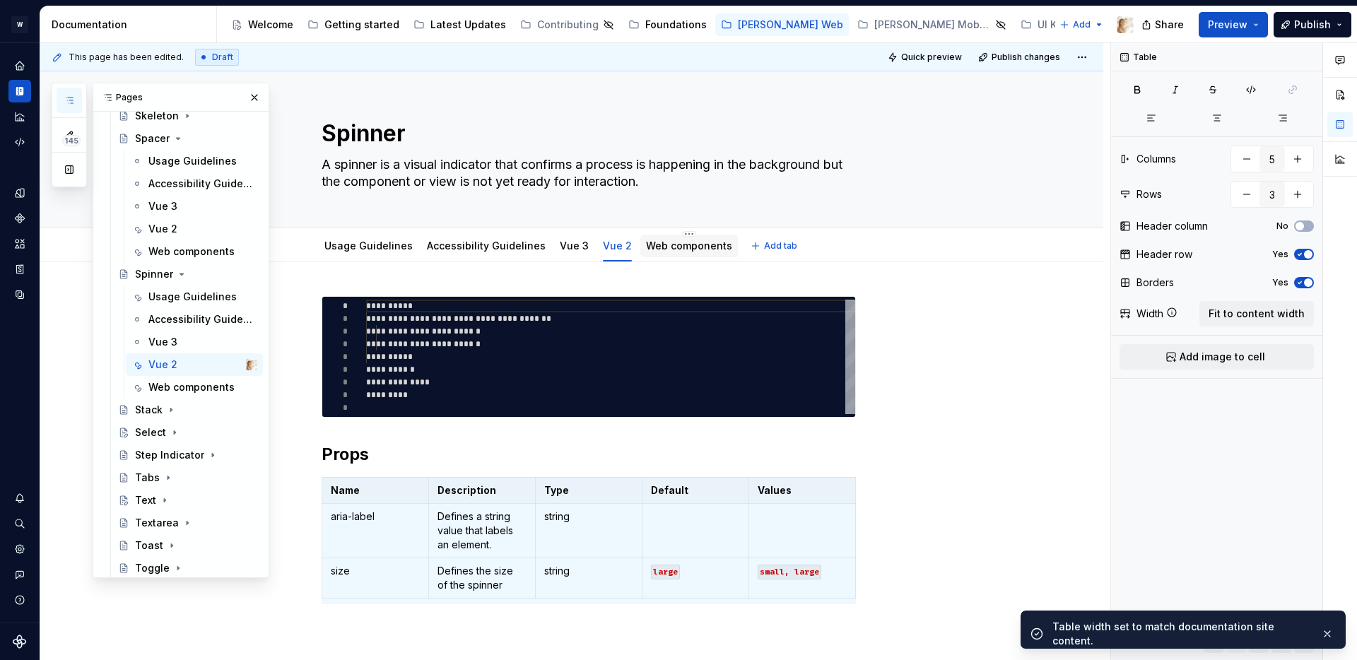
click at [644, 257] on div "Web components" at bounding box center [689, 245] width 98 height 25
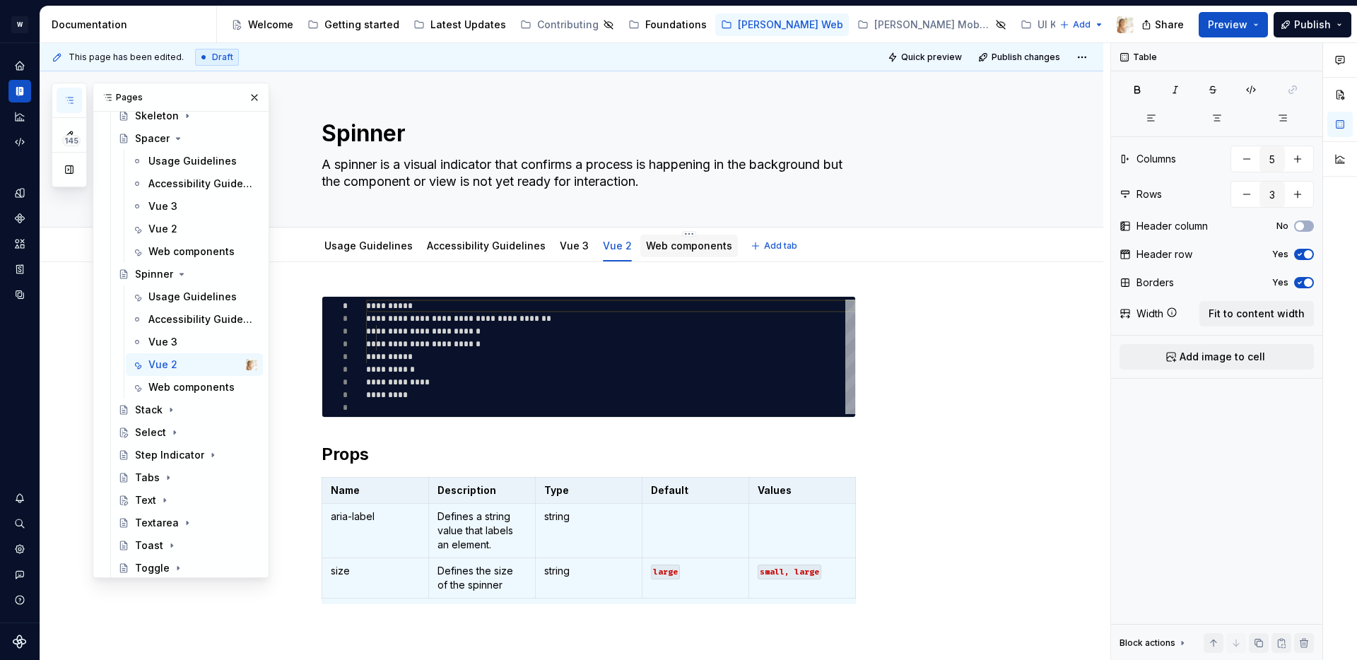
click at [646, 245] on link "Web components" at bounding box center [689, 246] width 86 height 12
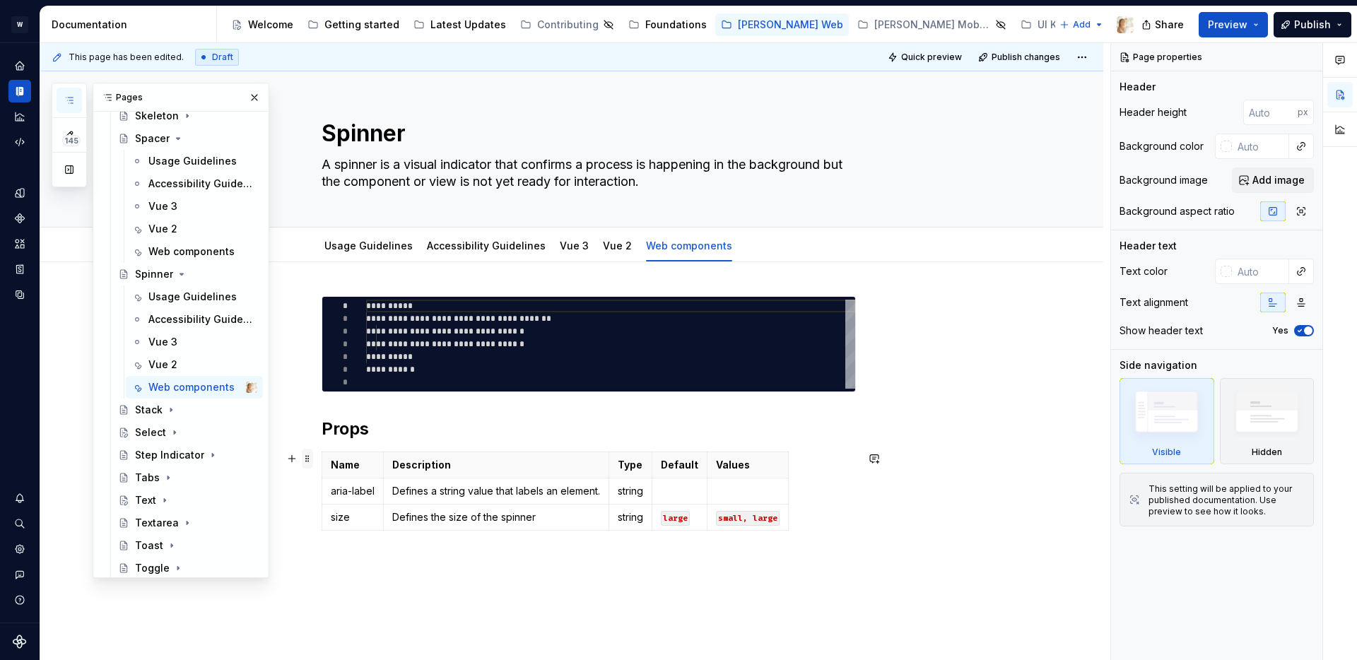
click at [313, 462] on span at bounding box center [307, 459] width 11 height 20
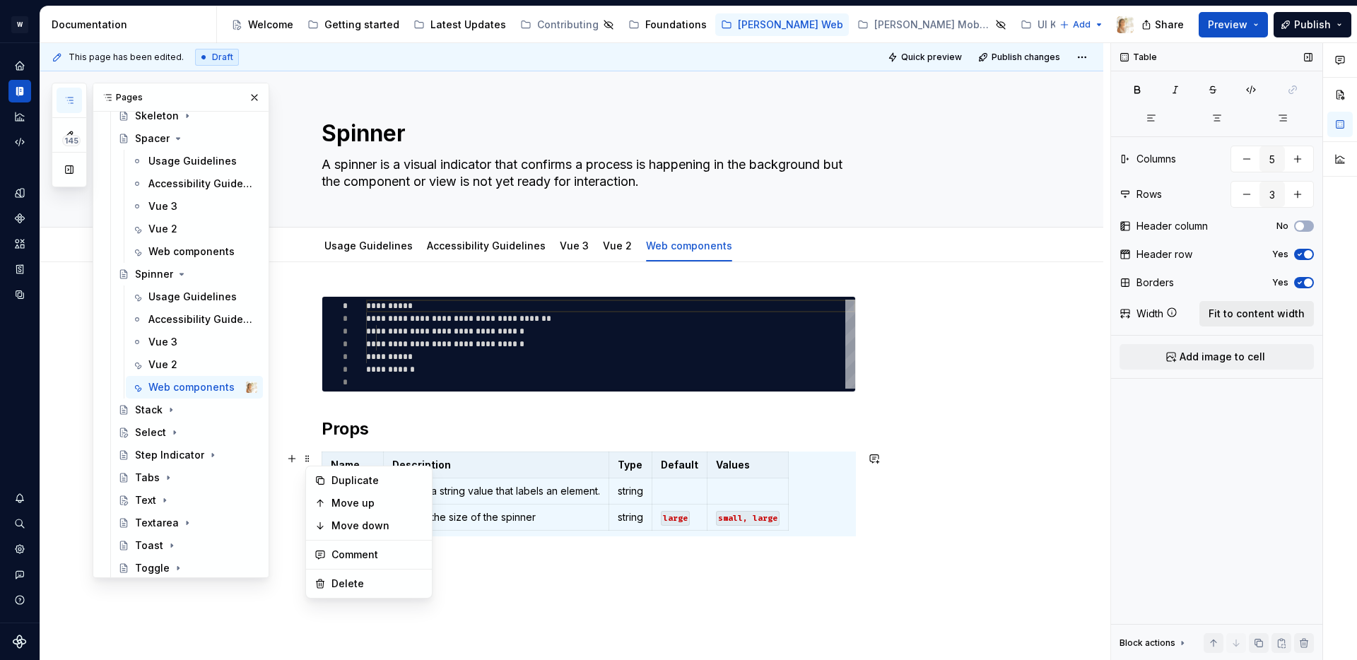
click at [1249, 303] on button "Fit to content width" at bounding box center [1257, 313] width 115 height 25
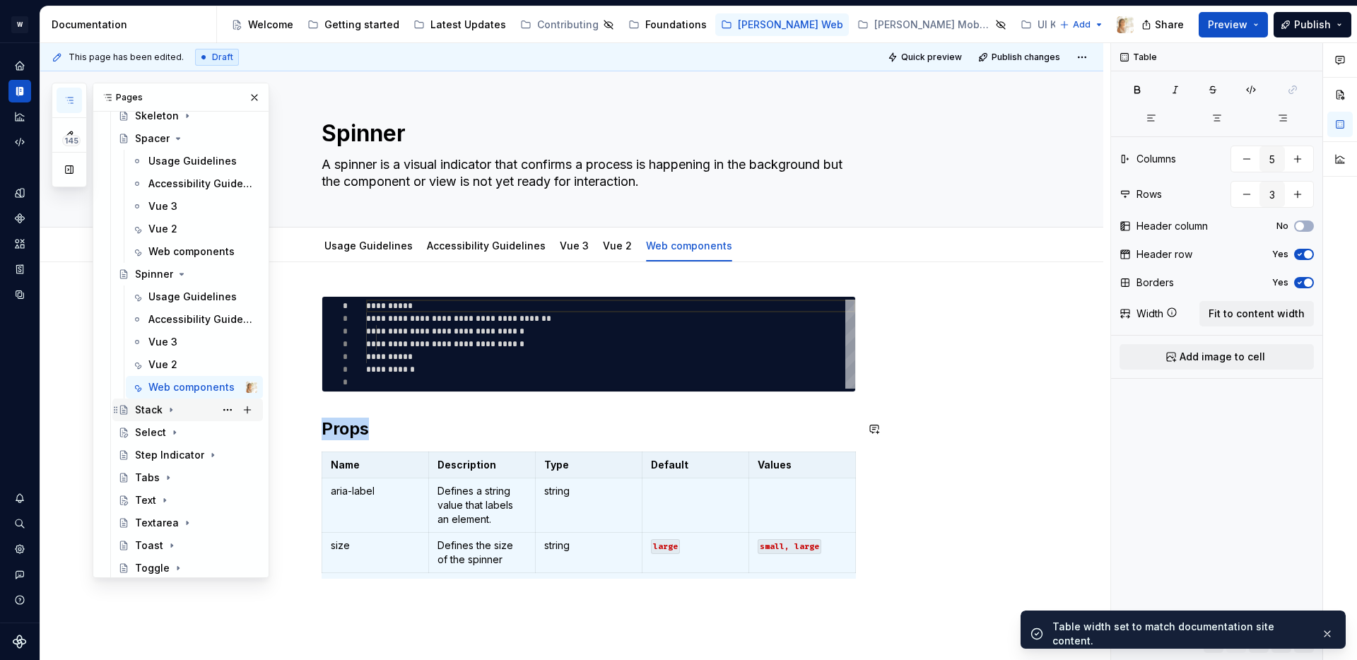
click at [165, 413] on icon "Page tree" at bounding box center [170, 409] width 11 height 11
click at [168, 473] on div "Vue 3" at bounding box center [162, 478] width 29 height 14
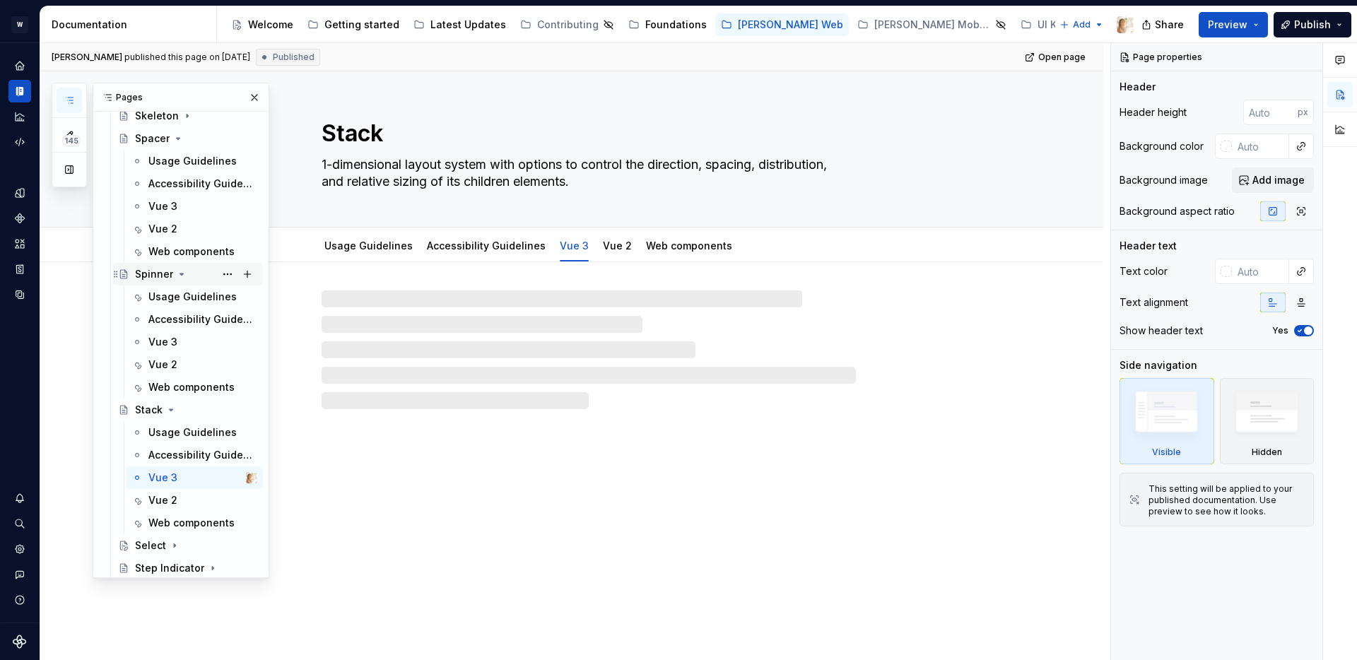
click at [177, 272] on icon "Page tree" at bounding box center [181, 274] width 11 height 11
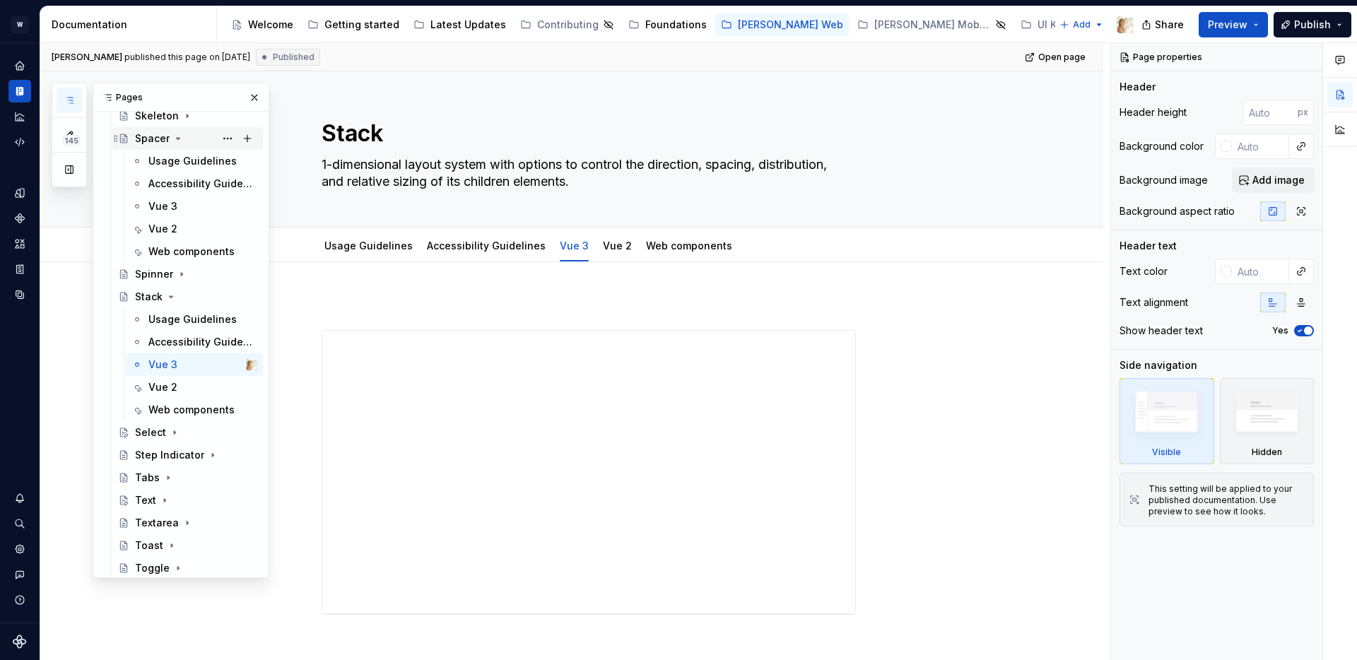
click at [177, 136] on icon "Page tree" at bounding box center [177, 138] width 11 height 11
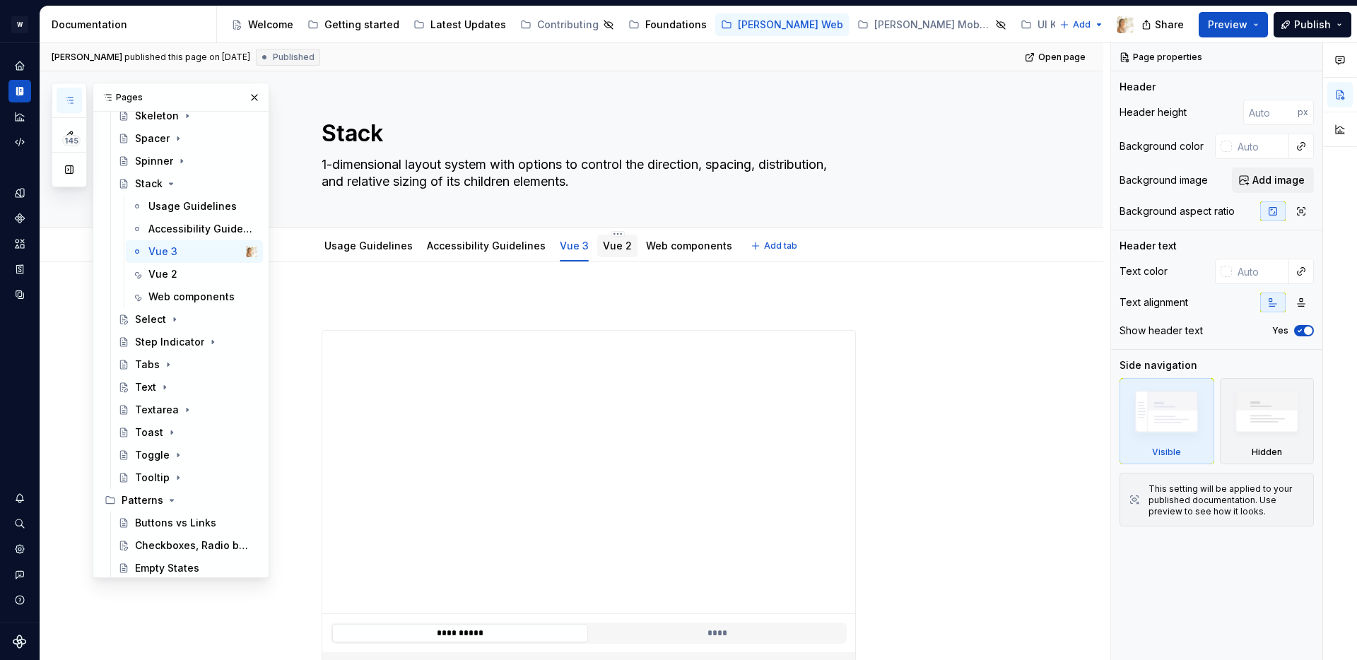
click at [616, 240] on link "Vue 2" at bounding box center [617, 246] width 29 height 12
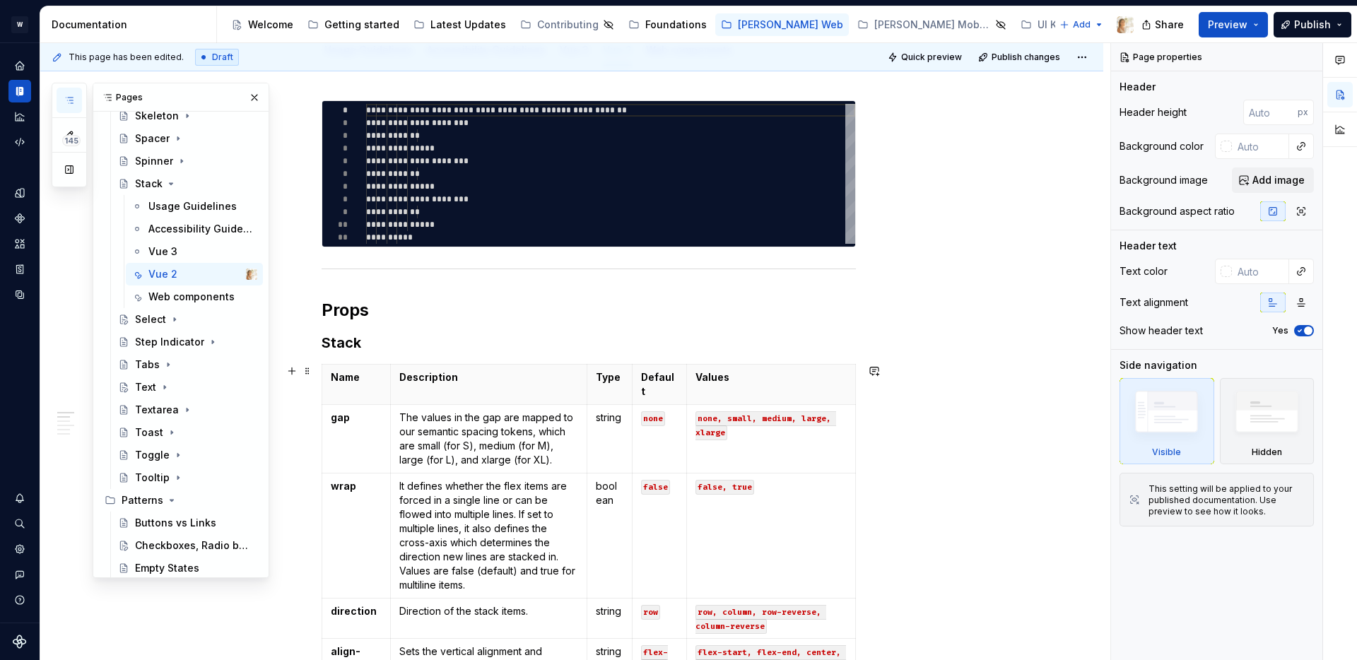
scroll to position [256, 0]
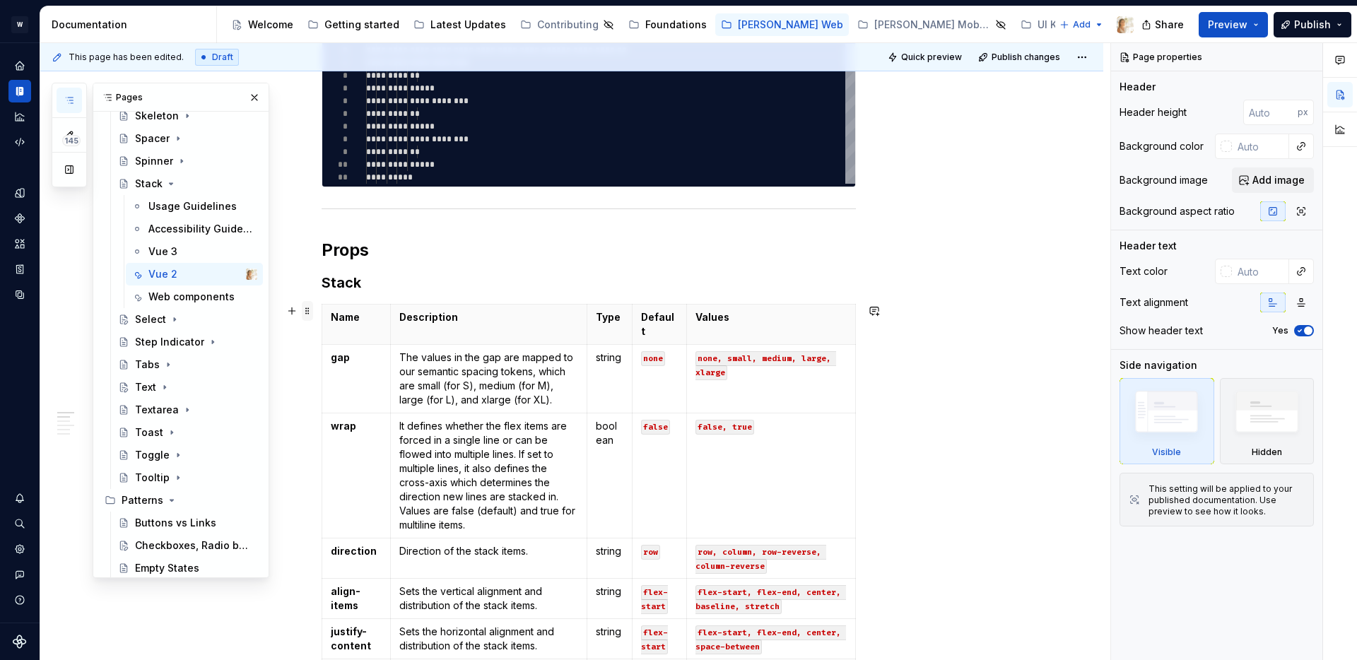
click at [312, 310] on span at bounding box center [307, 311] width 11 height 20
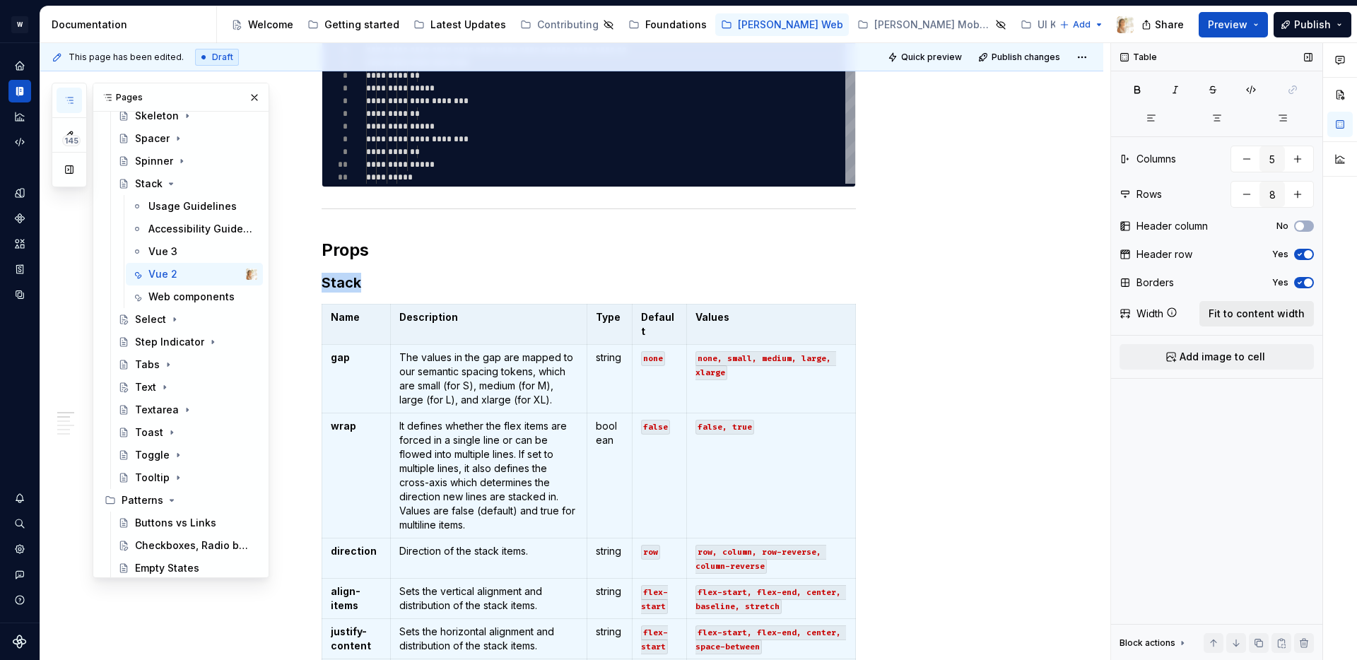
click at [1230, 311] on span "Fit to content width" at bounding box center [1257, 314] width 96 height 14
type textarea "*"
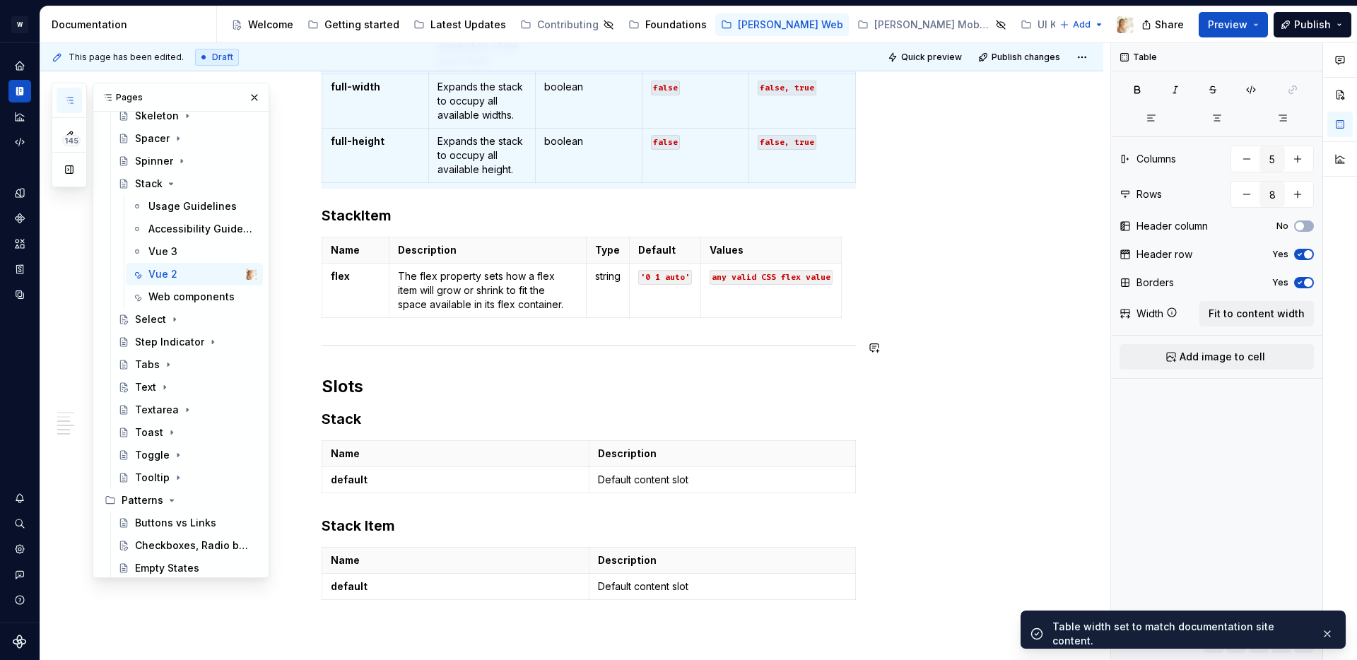
scroll to position [1116, 0]
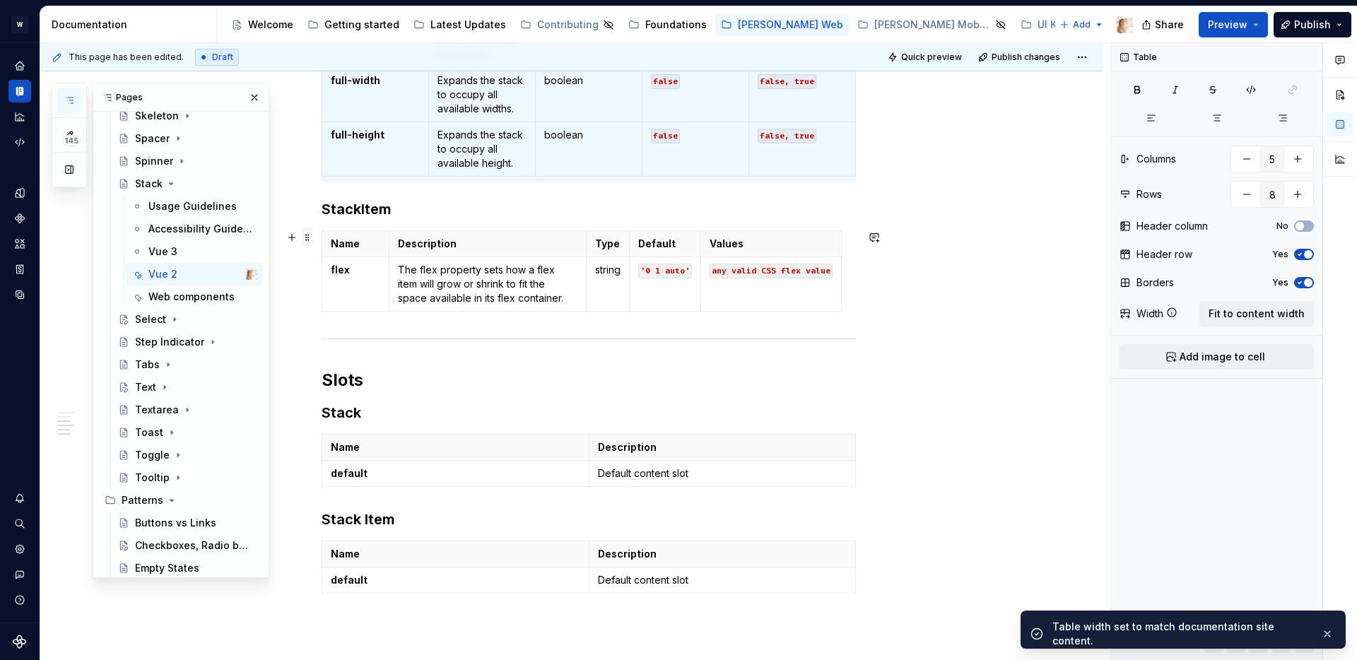
click at [313, 240] on span at bounding box center [307, 238] width 11 height 20
type input "2"
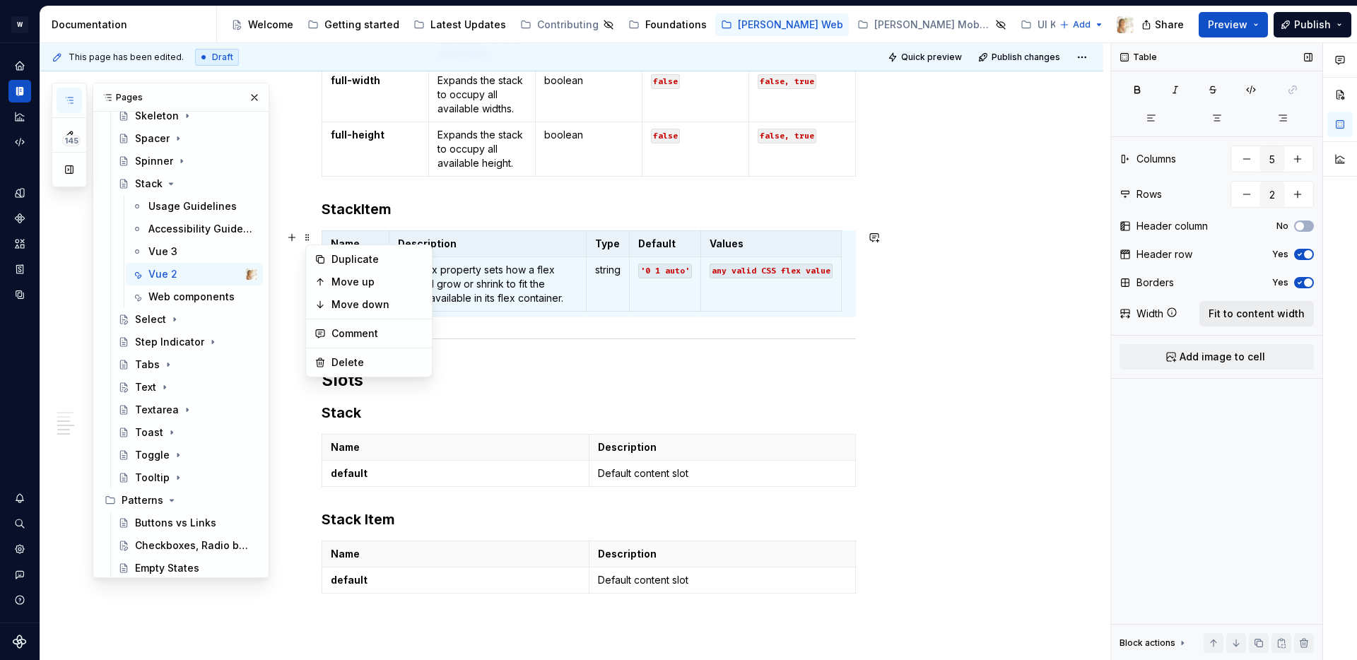
click at [1243, 312] on span "Fit to content width" at bounding box center [1257, 314] width 96 height 14
type textarea "*"
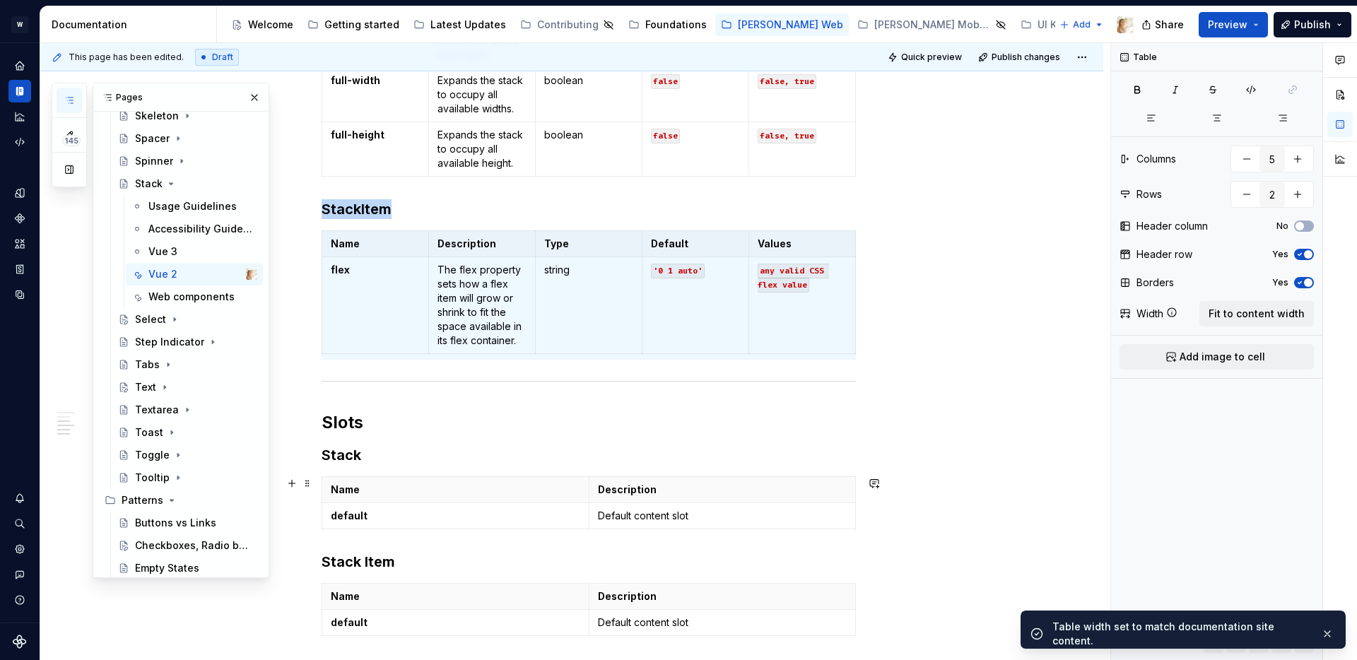
click at [317, 479] on div "**********" at bounding box center [571, 18] width 1063 height 1745
type input "2"
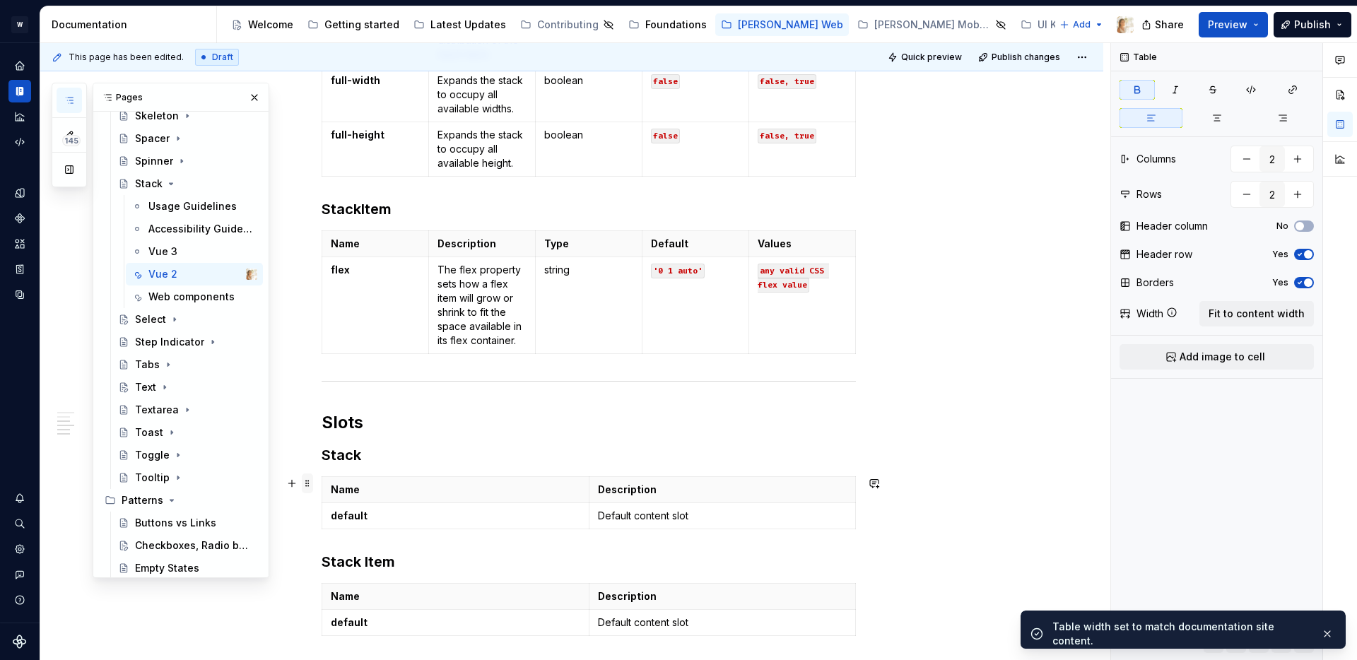
click at [308, 482] on span at bounding box center [307, 484] width 11 height 20
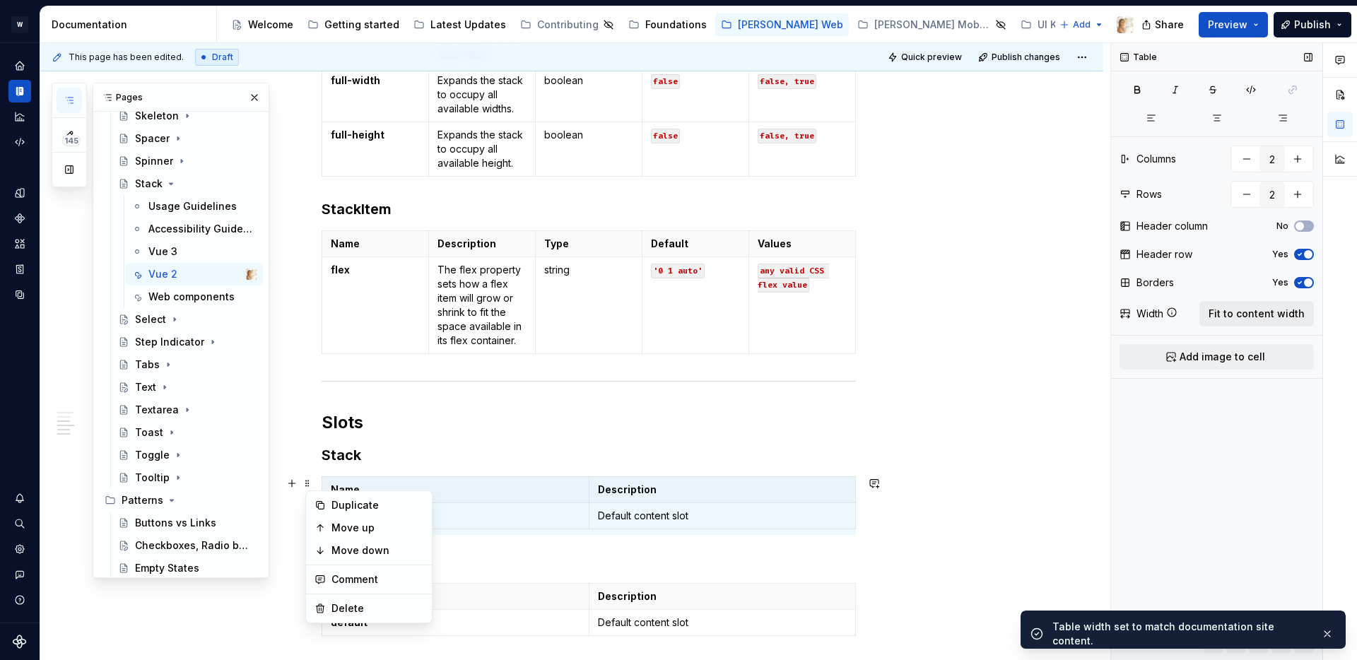
click at [1239, 317] on span "Fit to content width" at bounding box center [1257, 314] width 96 height 14
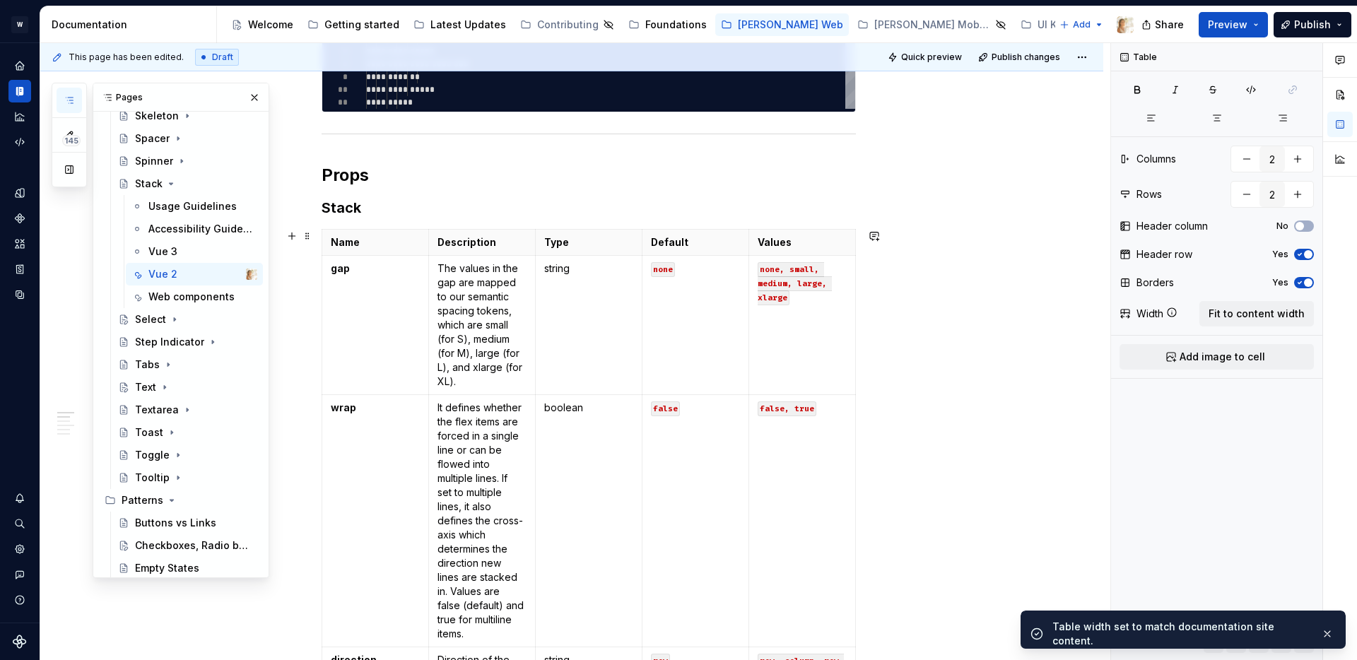
scroll to position [0, 0]
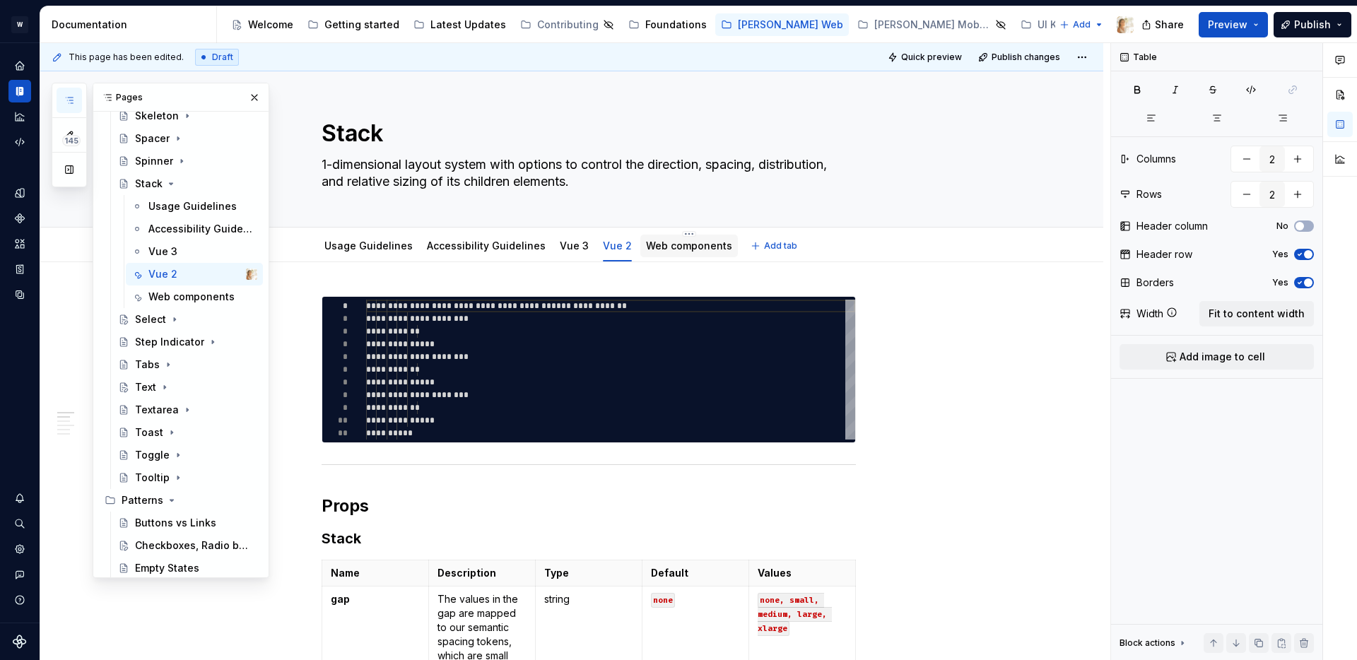
click at [658, 247] on link "Web components" at bounding box center [689, 246] width 86 height 12
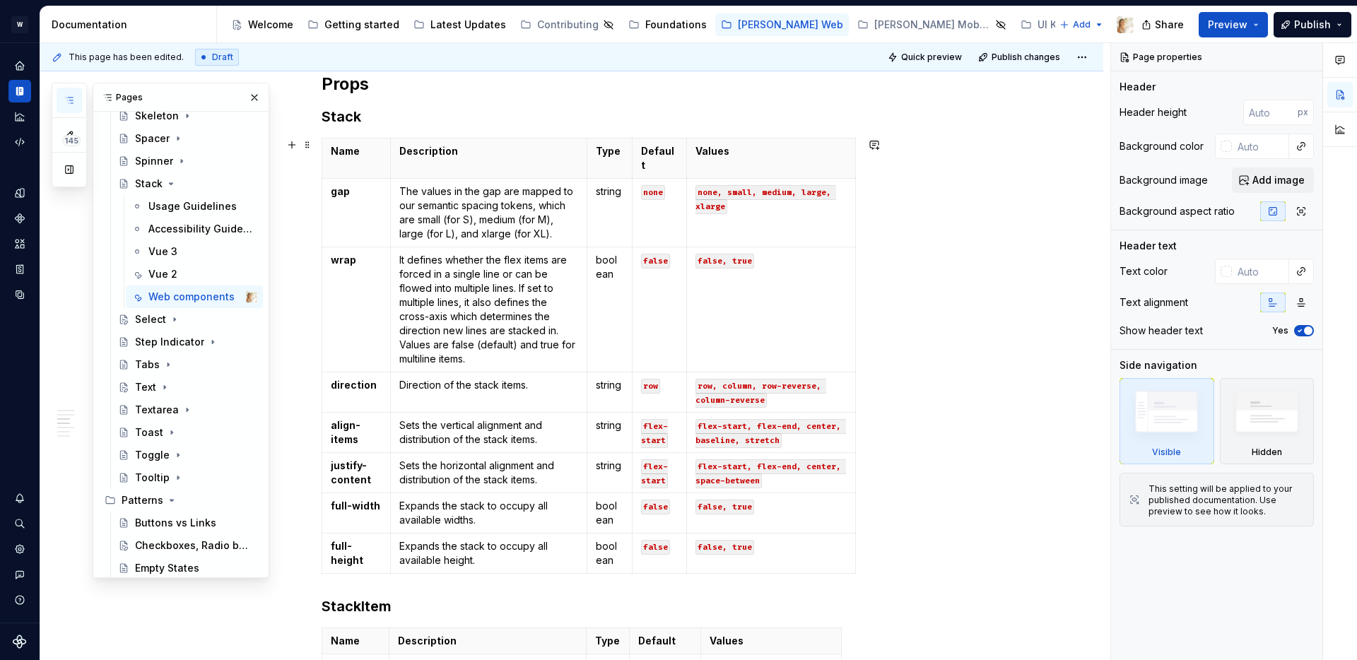
scroll to position [429, 0]
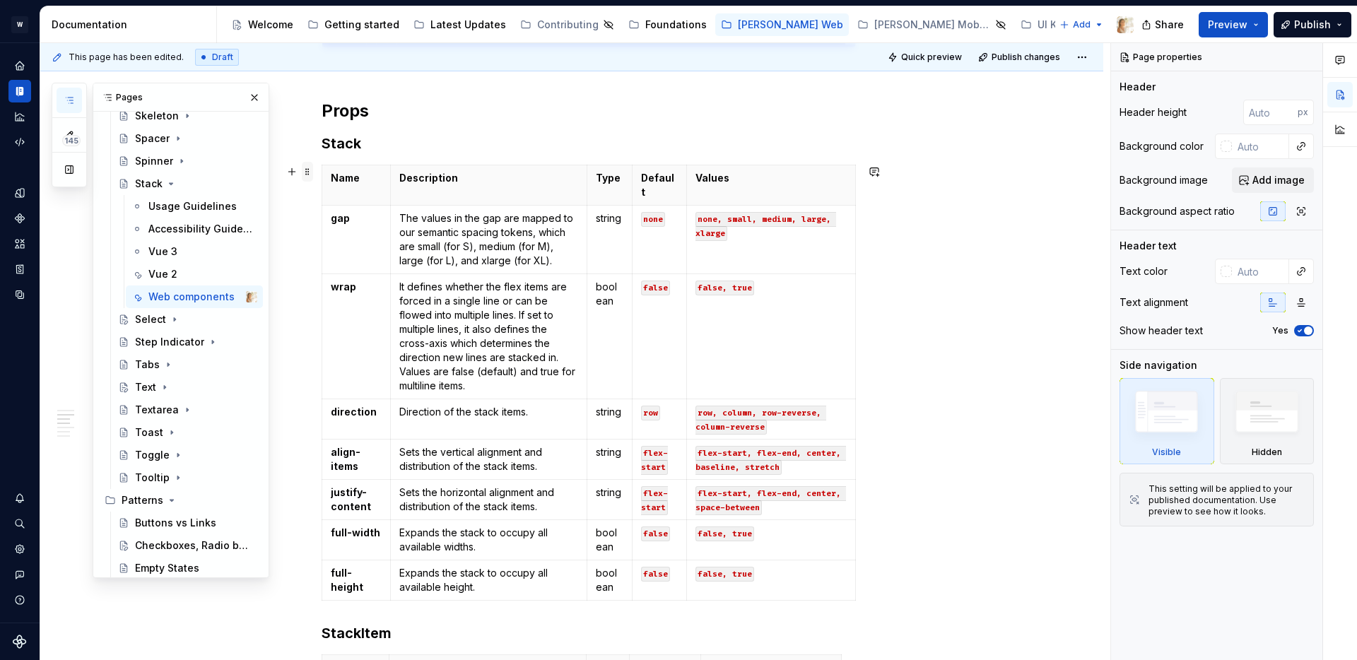
click at [313, 169] on span at bounding box center [307, 172] width 11 height 20
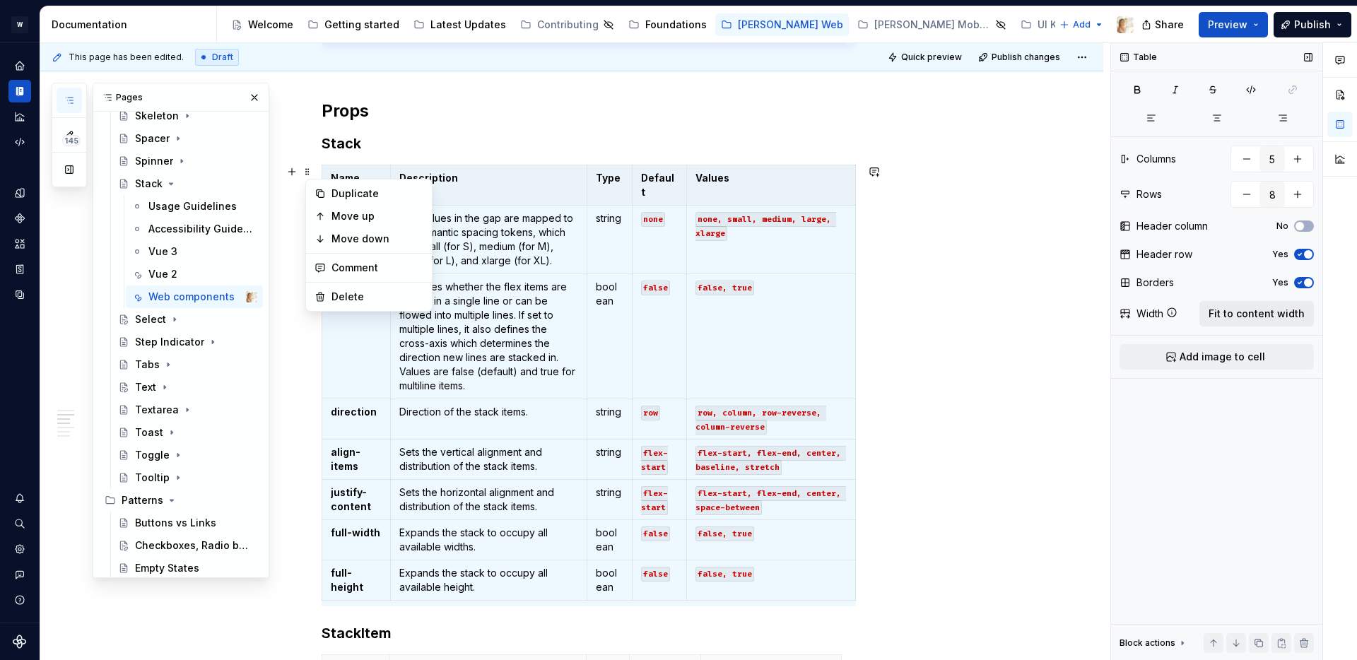
click at [1284, 316] on span "Fit to content width" at bounding box center [1257, 314] width 96 height 14
type textarea "*"
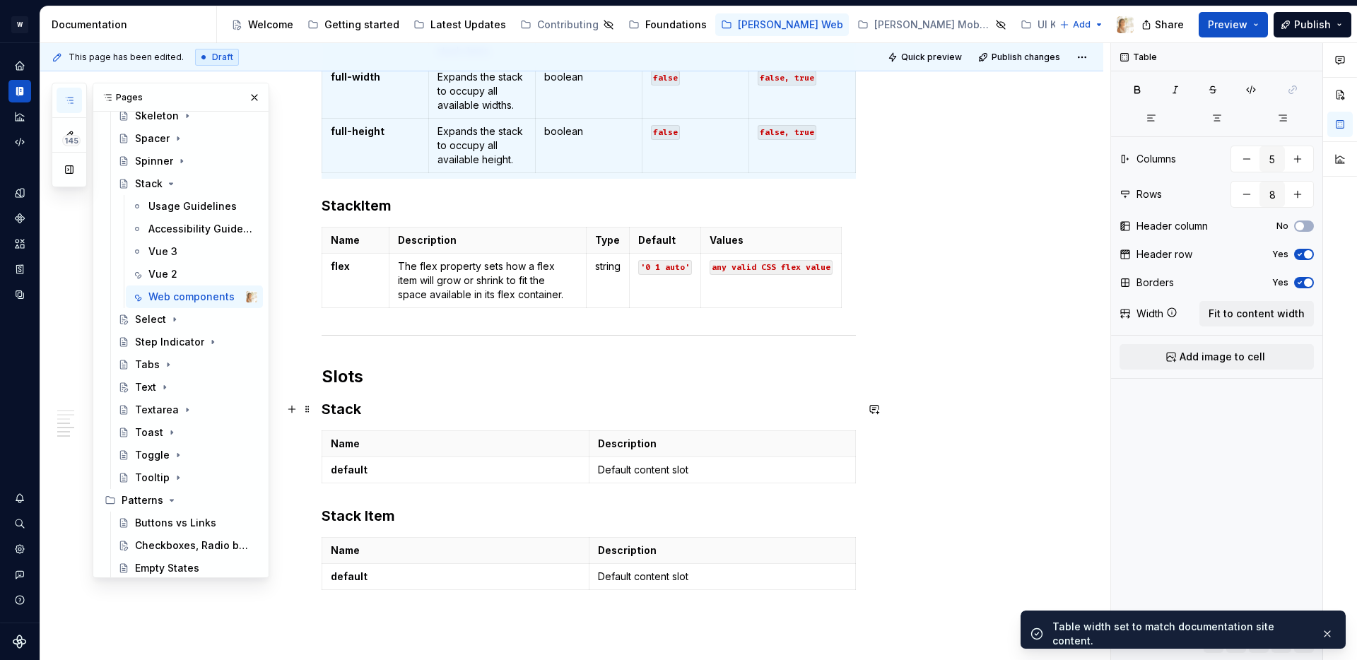
scroll to position [1242, 0]
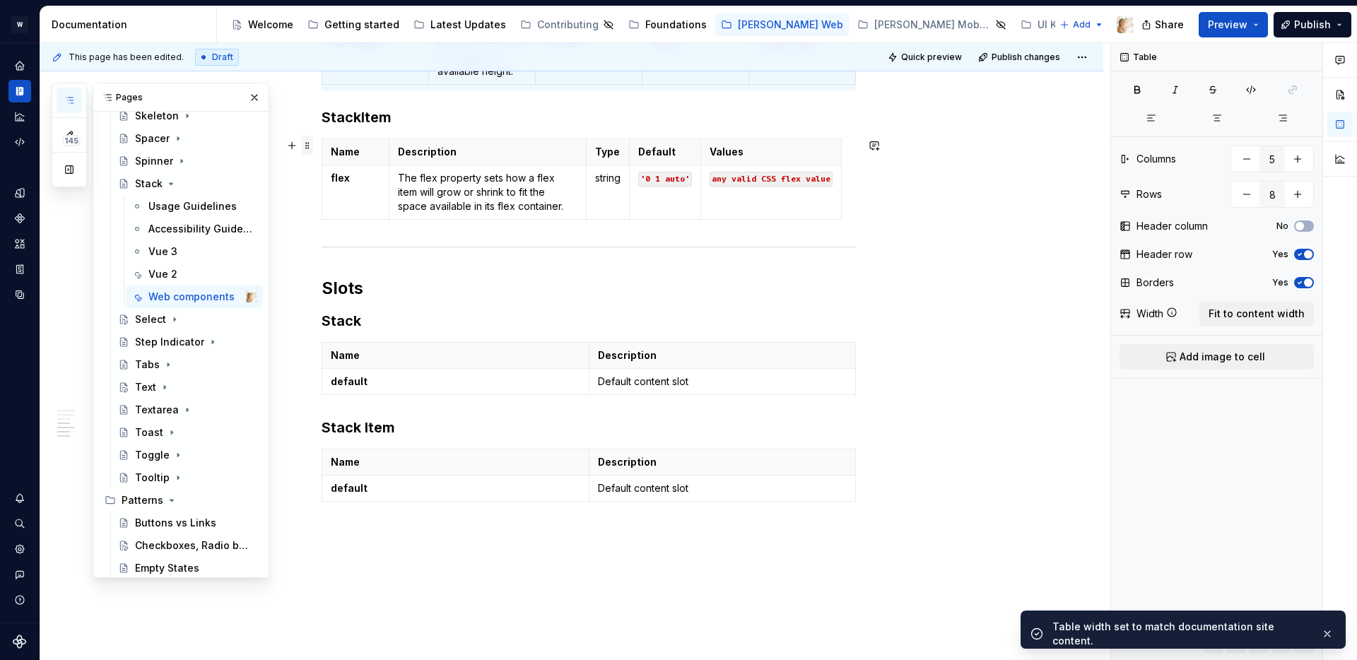
click at [313, 145] on span at bounding box center [307, 146] width 11 height 20
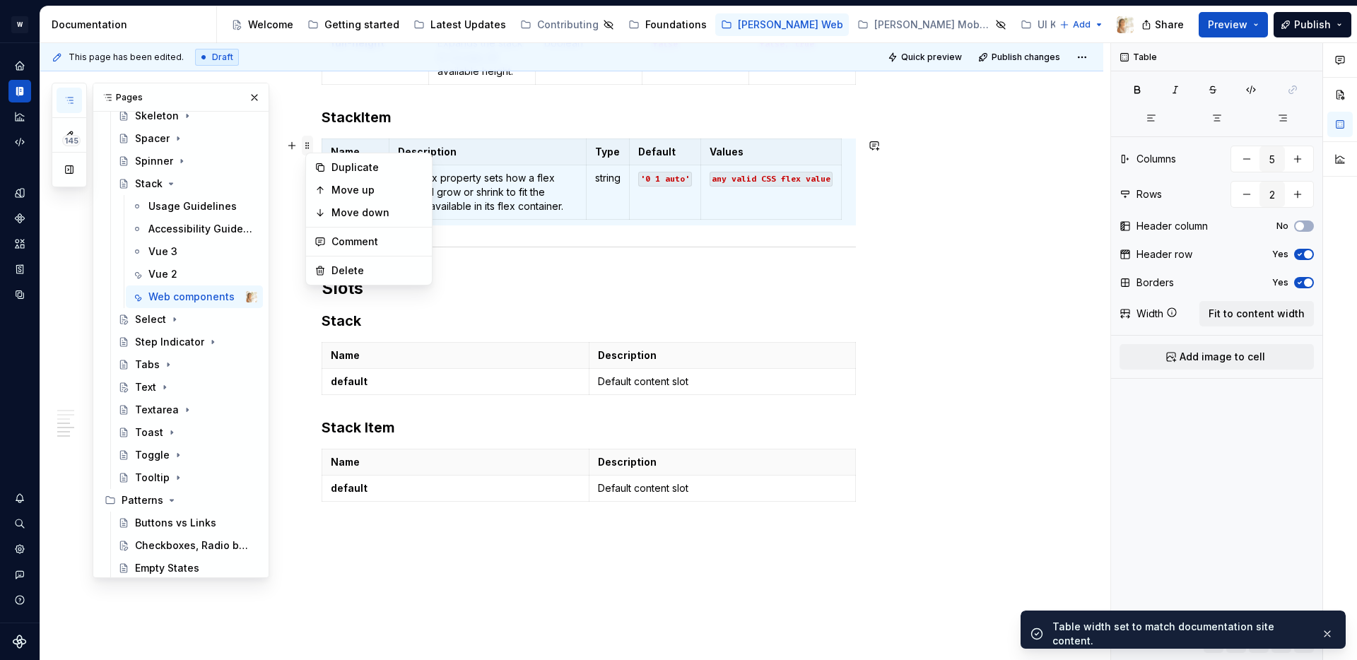
type input "2"
click at [1268, 310] on span "Fit to content width" at bounding box center [1257, 314] width 96 height 14
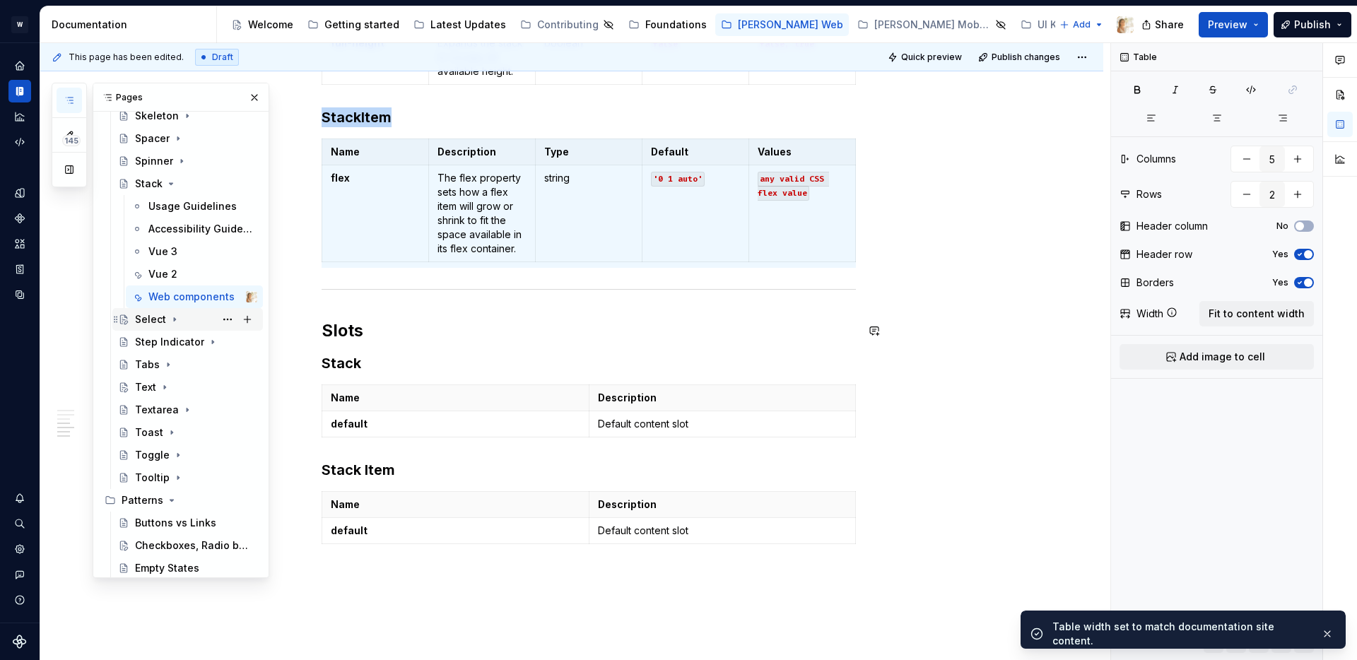
click at [174, 318] on icon "Page tree" at bounding box center [174, 320] width 1 height 4
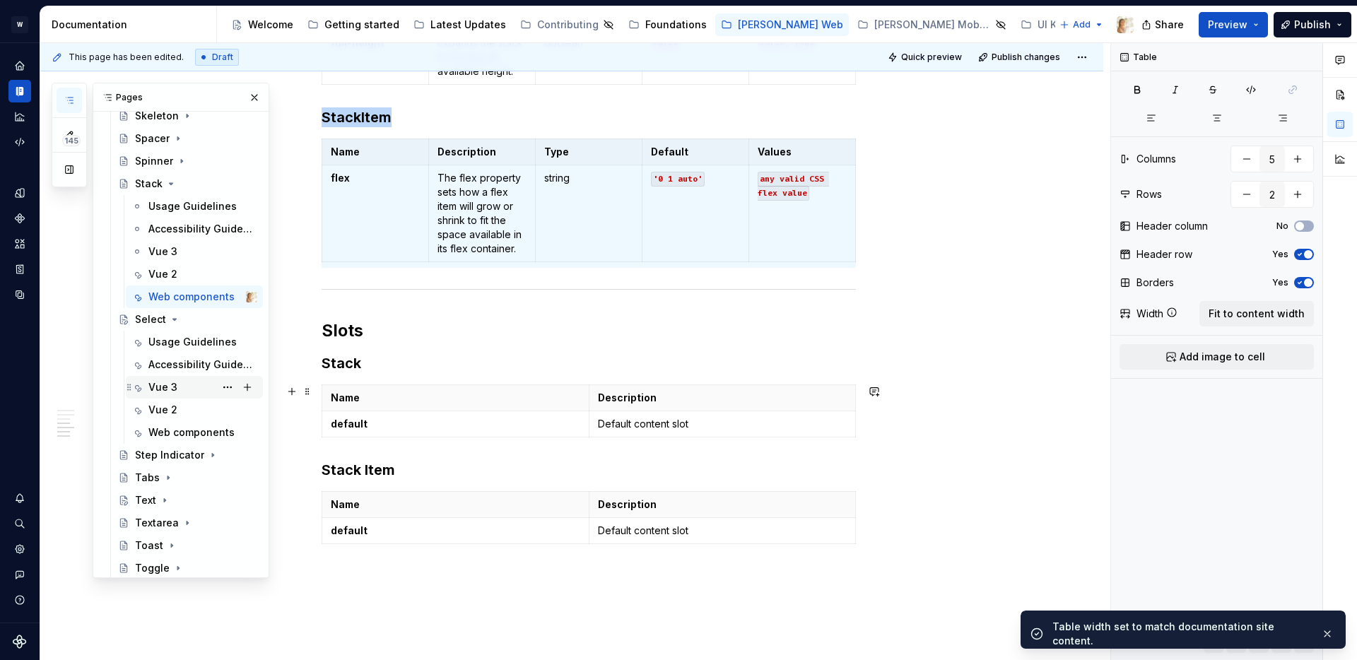
click at [164, 393] on div "Vue 3" at bounding box center [162, 387] width 29 height 14
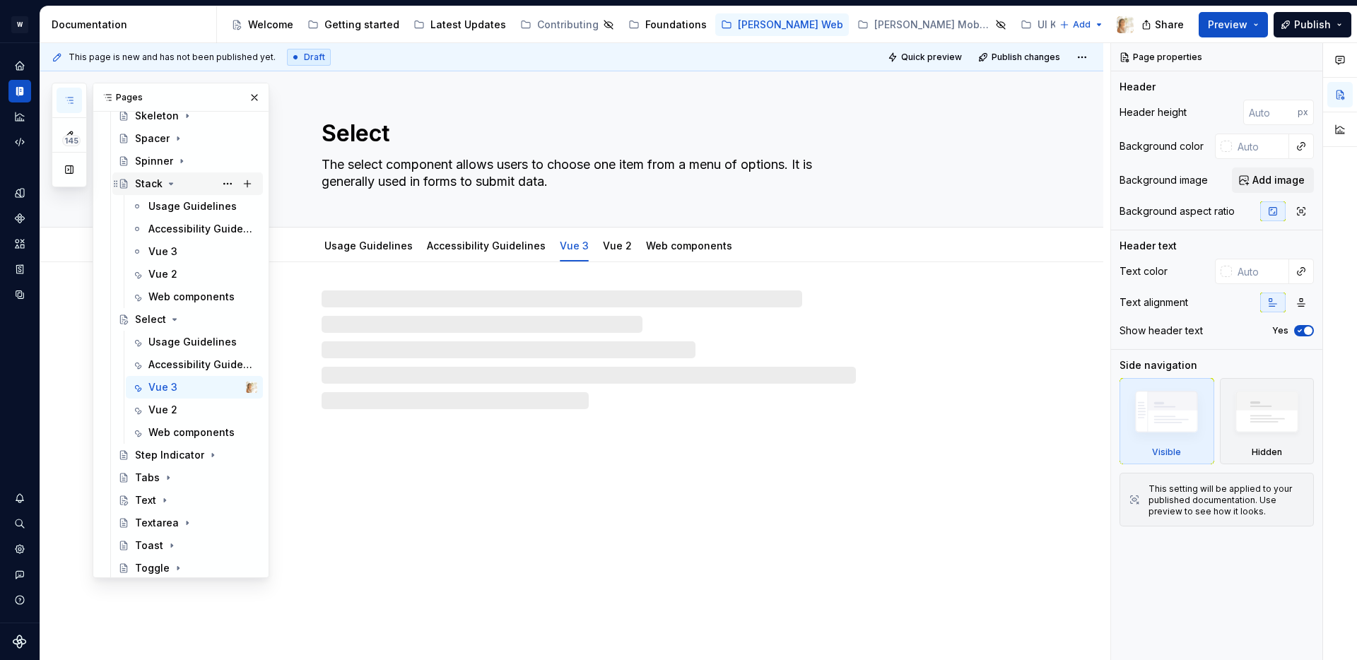
click at [170, 186] on icon "Page tree" at bounding box center [170, 183] width 11 height 11
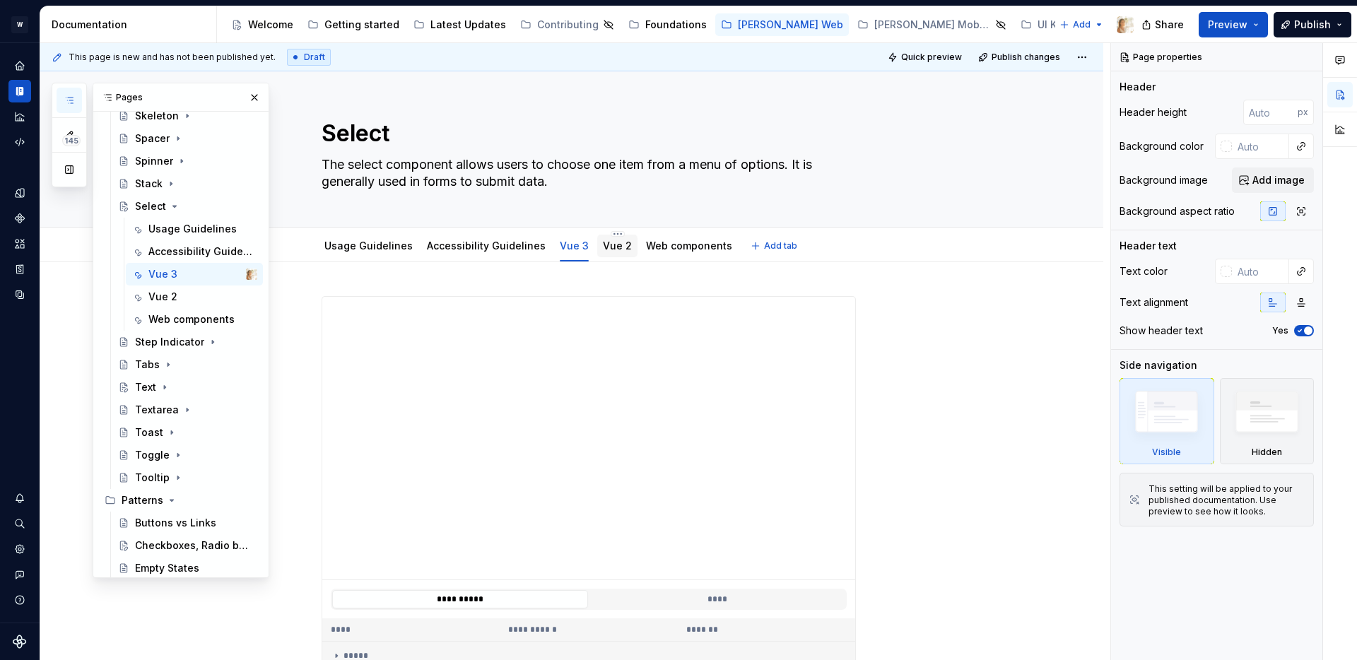
click at [603, 247] on link "Vue 2" at bounding box center [617, 246] width 29 height 12
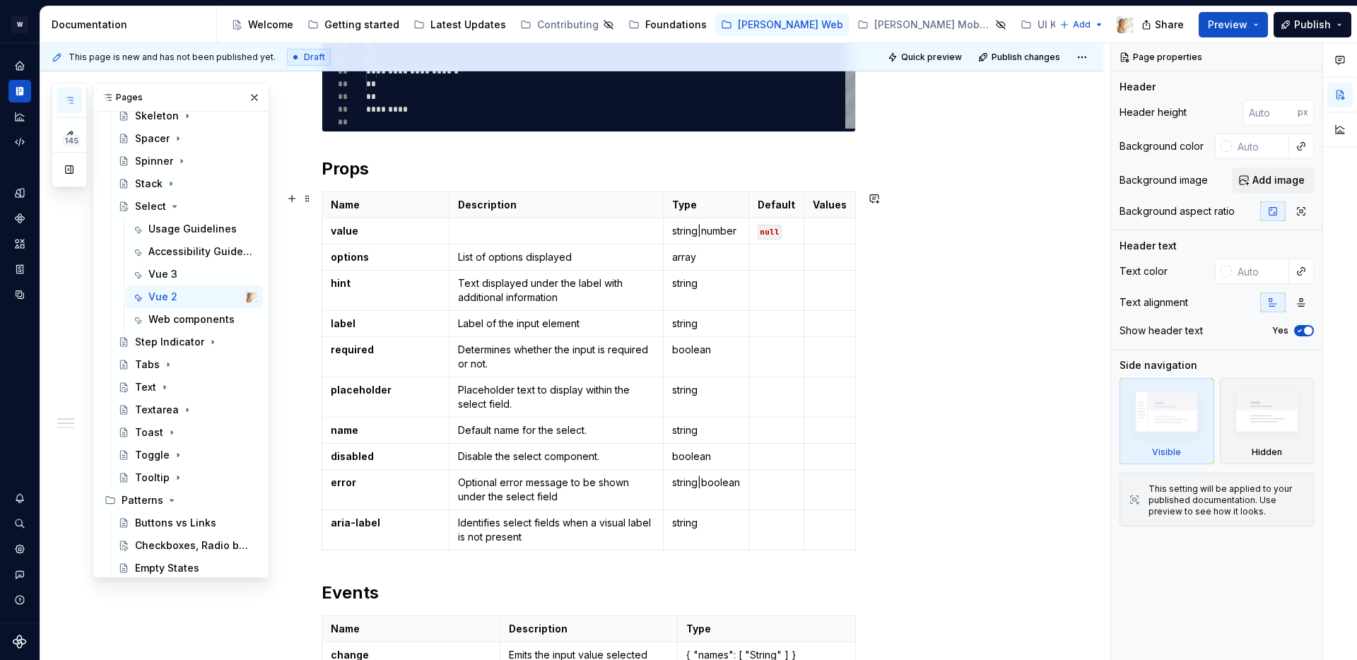
scroll to position [534, 0]
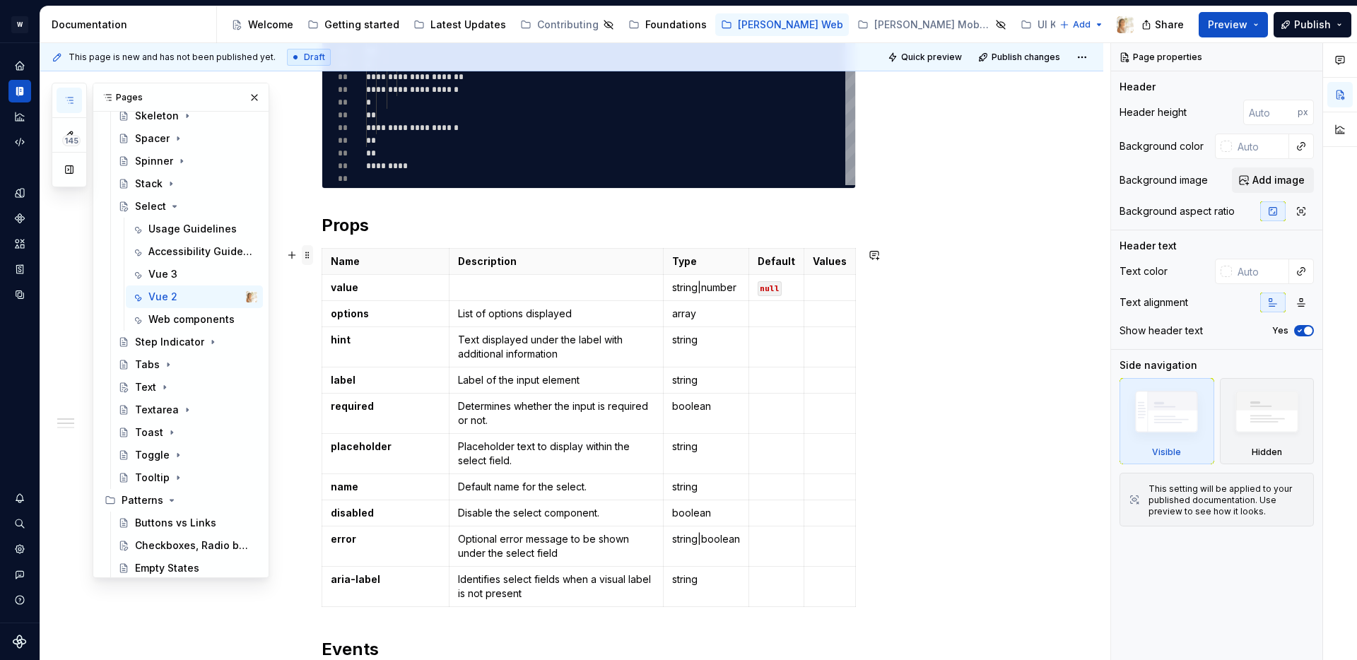
click at [312, 256] on span at bounding box center [307, 255] width 11 height 20
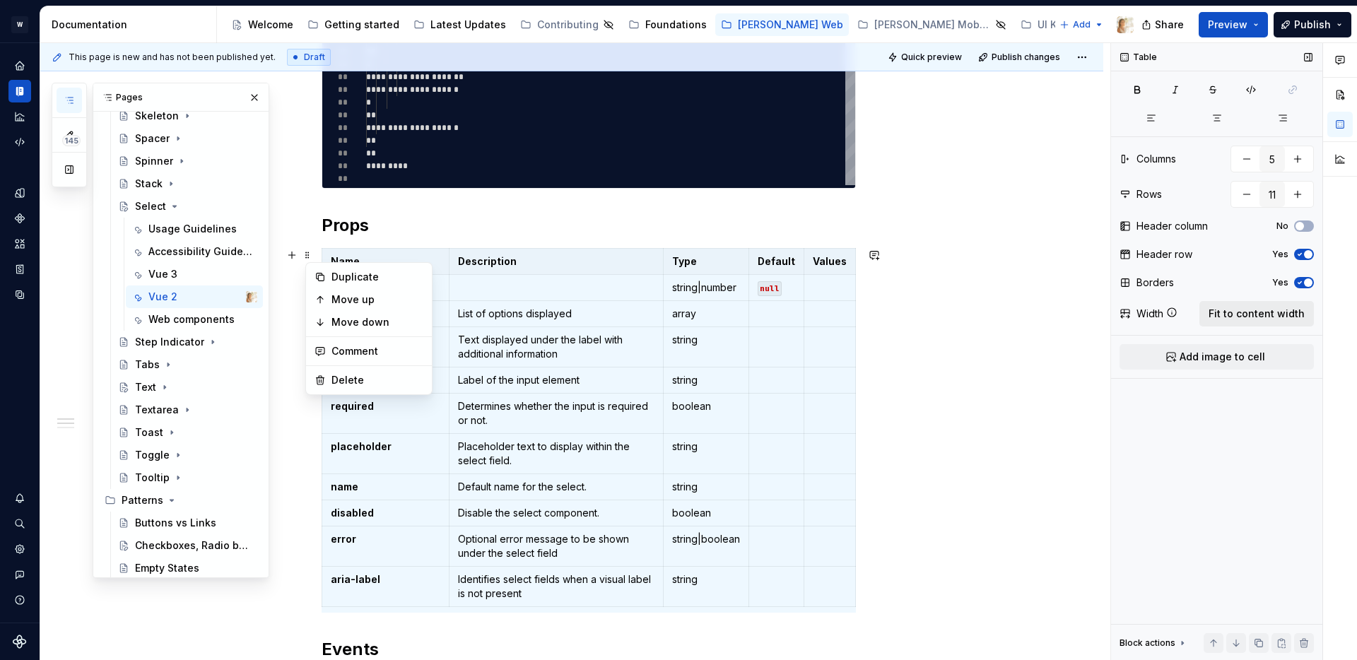
click at [1237, 315] on span "Fit to content width" at bounding box center [1257, 314] width 96 height 14
type textarea "*"
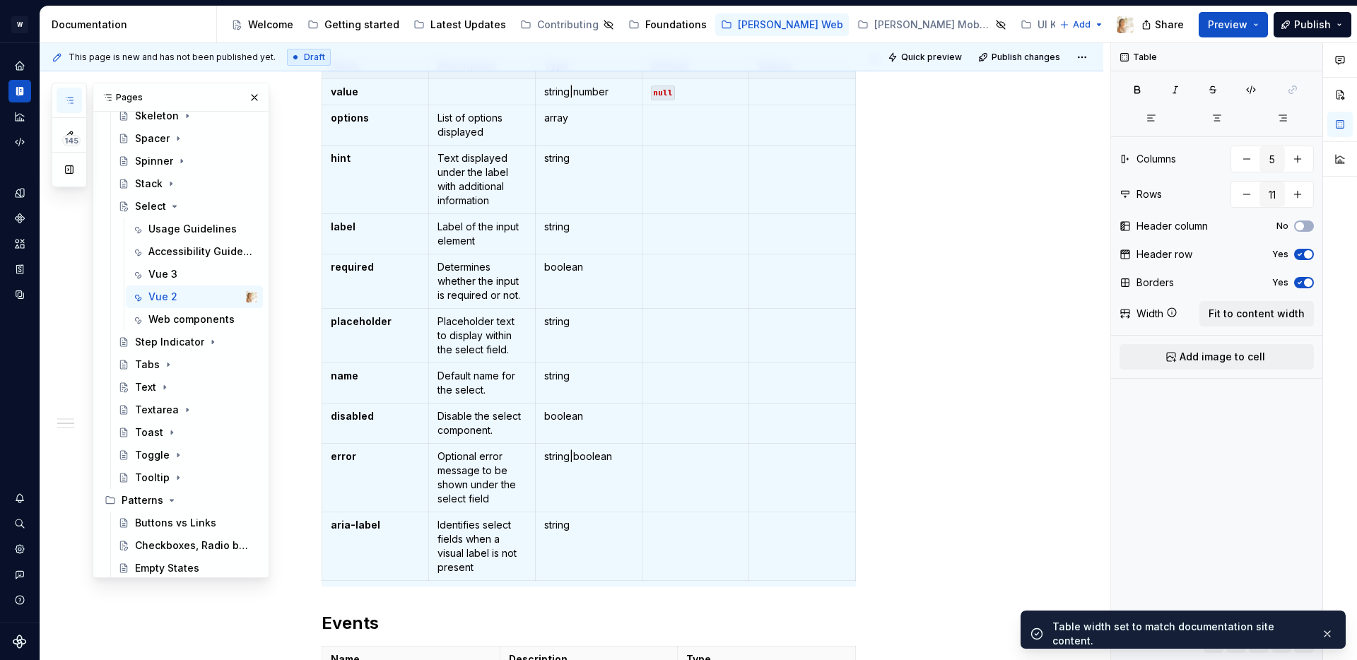
scroll to position [964, 0]
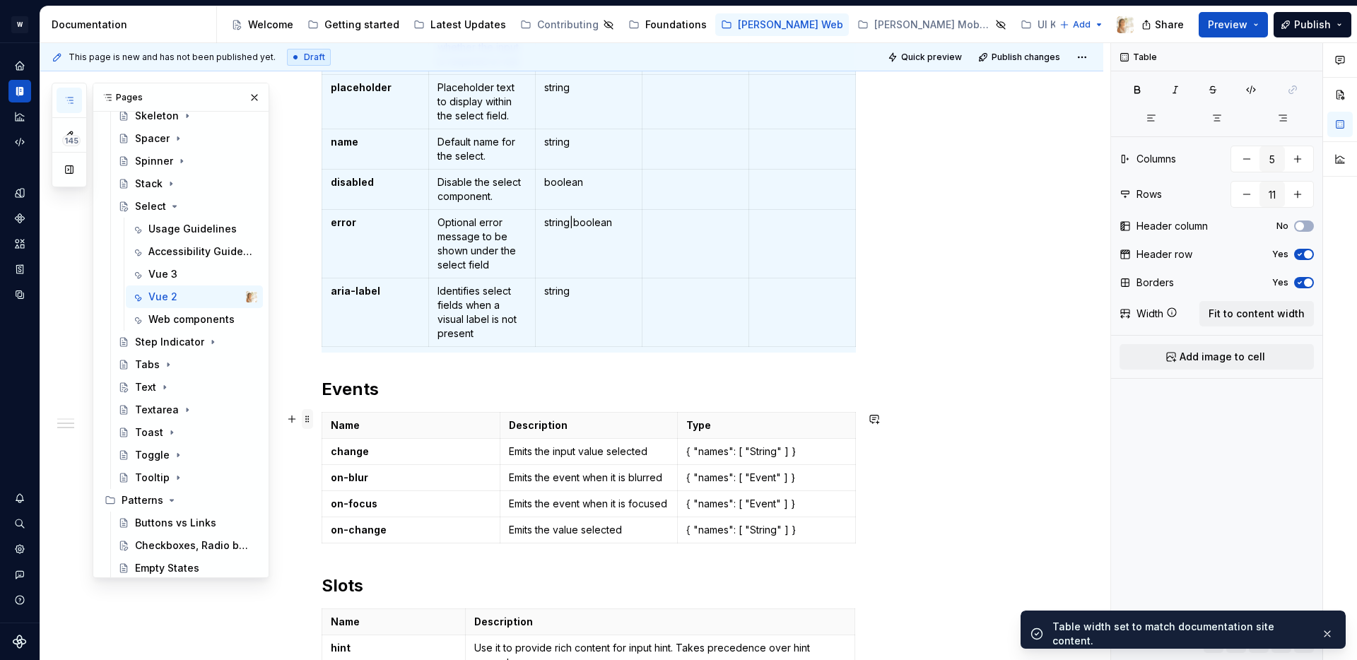
click at [309, 421] on span at bounding box center [307, 419] width 11 height 20
type input "3"
type input "5"
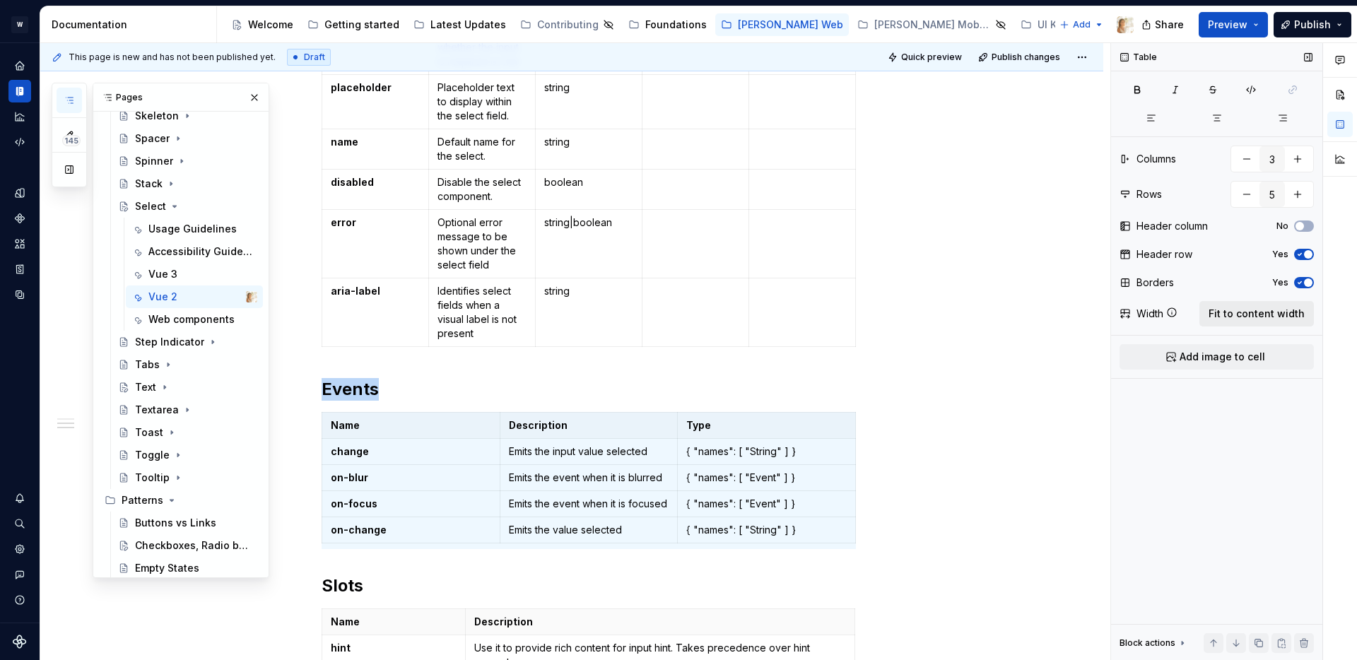
click at [1214, 313] on span "Fit to content width" at bounding box center [1257, 314] width 96 height 14
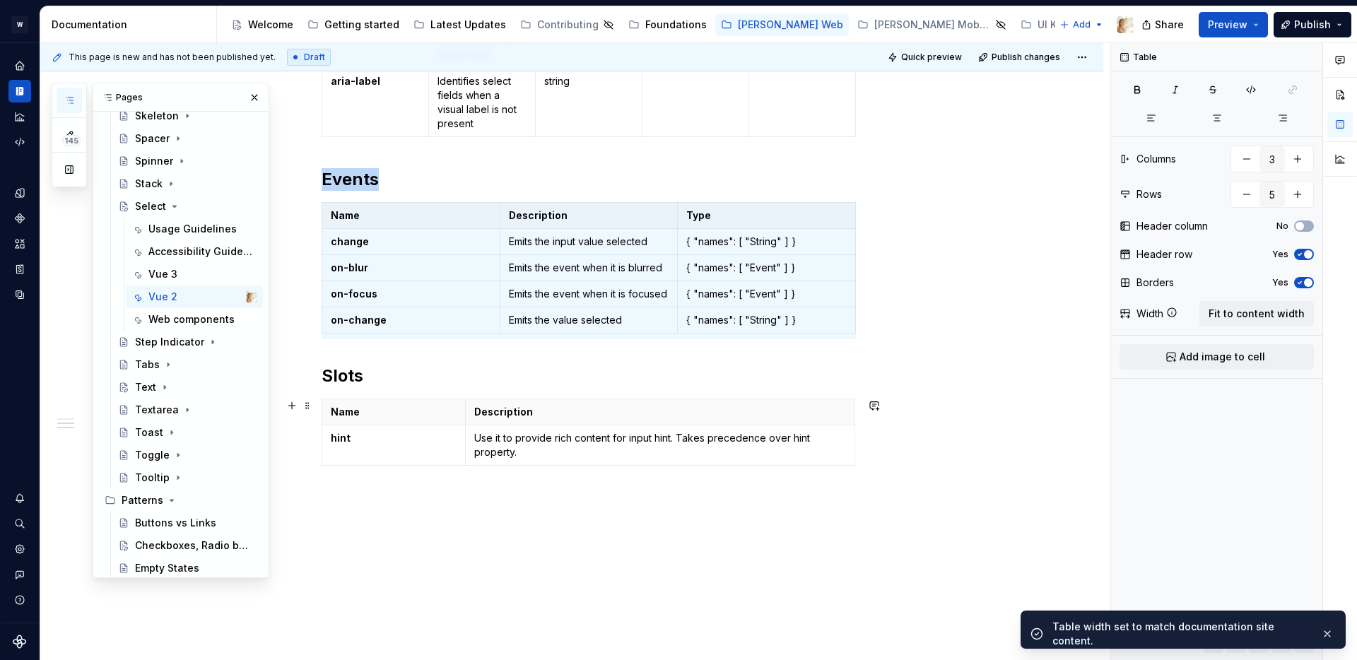
scroll to position [1200, 0]
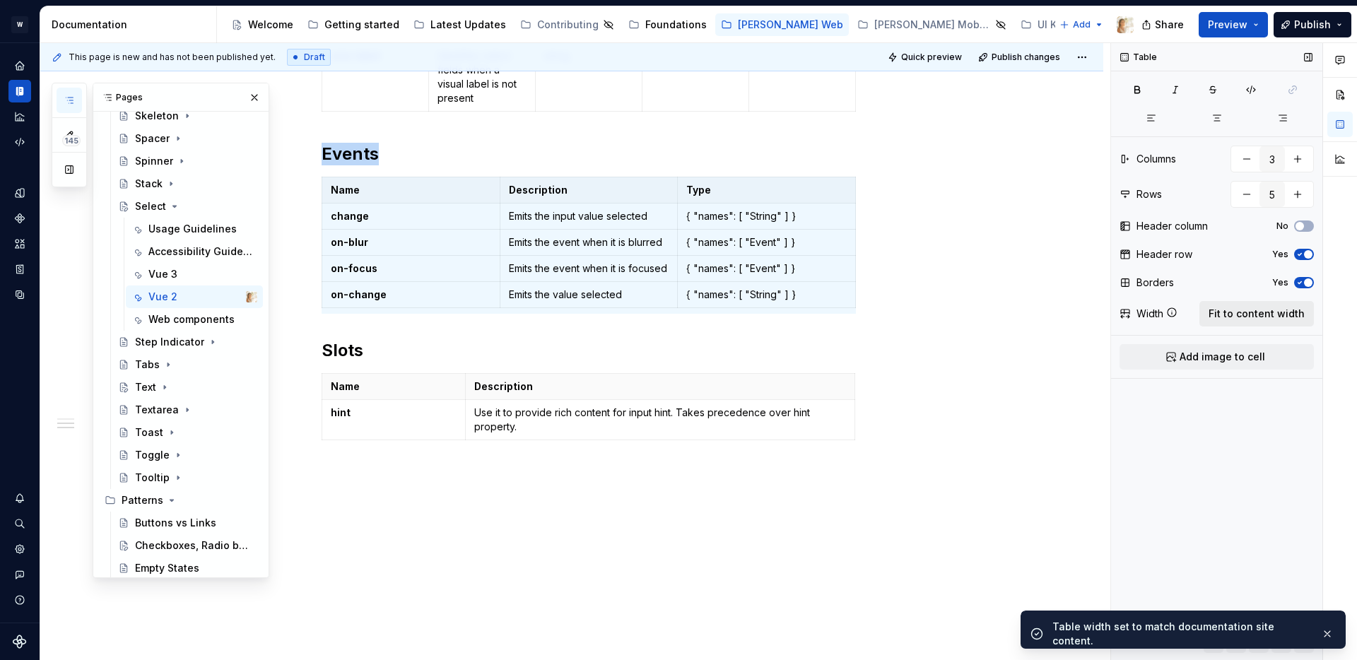
click at [1259, 310] on span "Fit to content width" at bounding box center [1257, 314] width 96 height 14
type textarea "*"
click at [312, 381] on span at bounding box center [307, 380] width 11 height 20
type input "2"
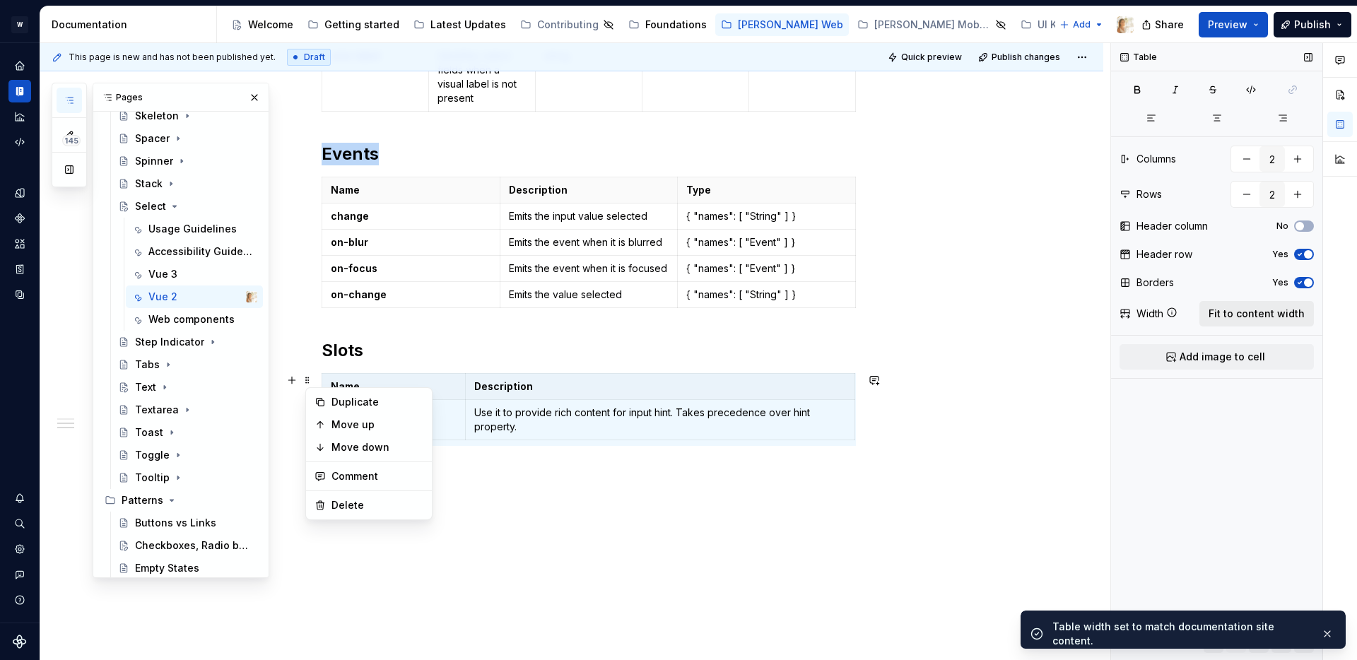
click at [1237, 312] on span "Fit to content width" at bounding box center [1257, 314] width 96 height 14
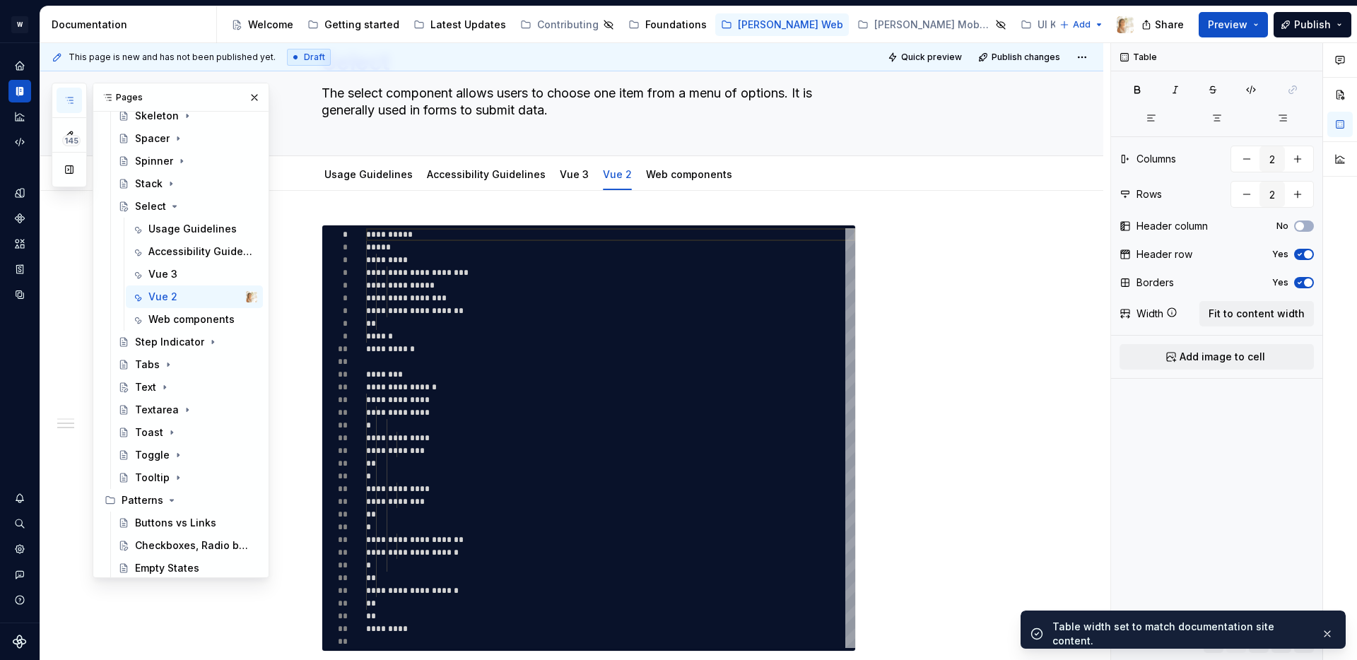
scroll to position [0, 0]
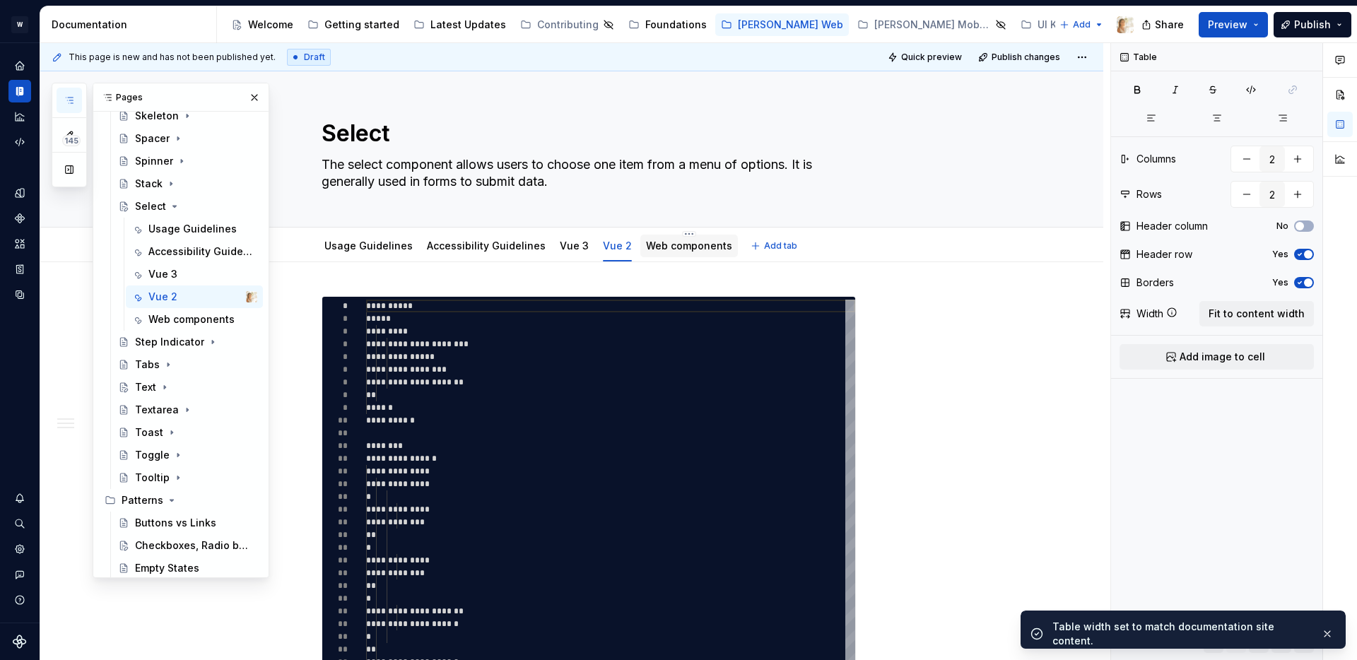
click at [646, 240] on link "Web components" at bounding box center [689, 246] width 86 height 12
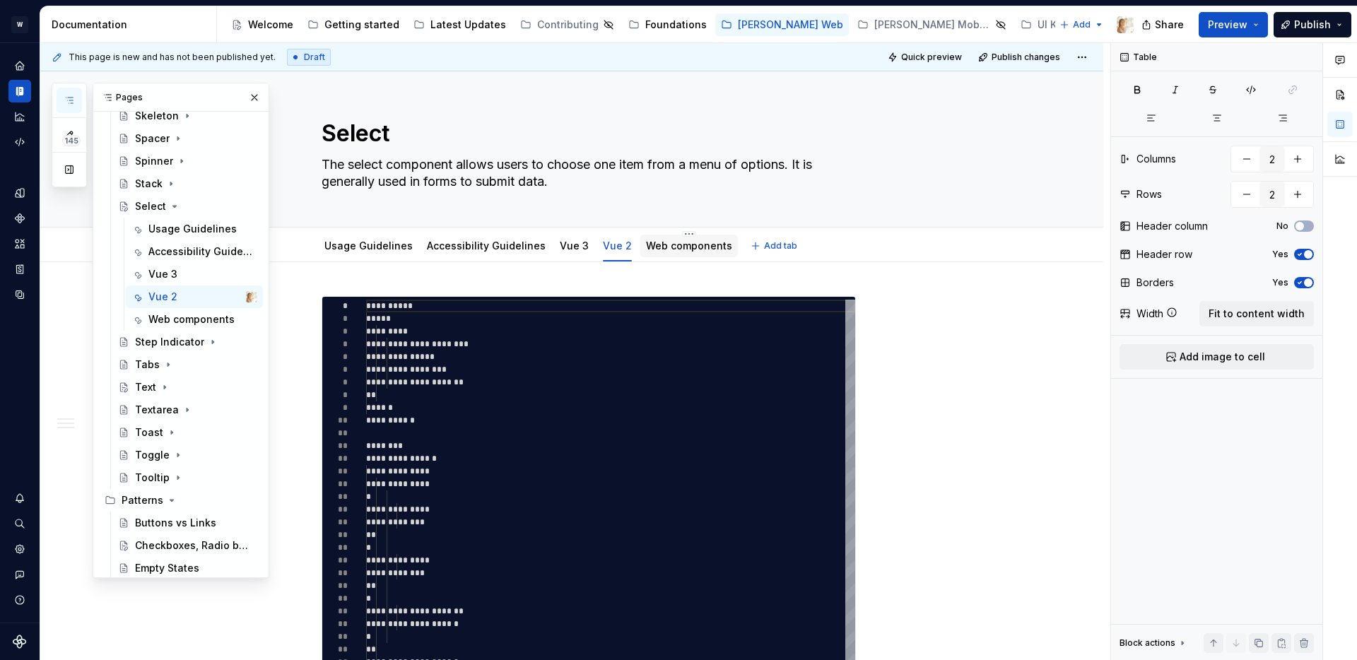
click at [646, 242] on link "Web components" at bounding box center [689, 246] width 86 height 12
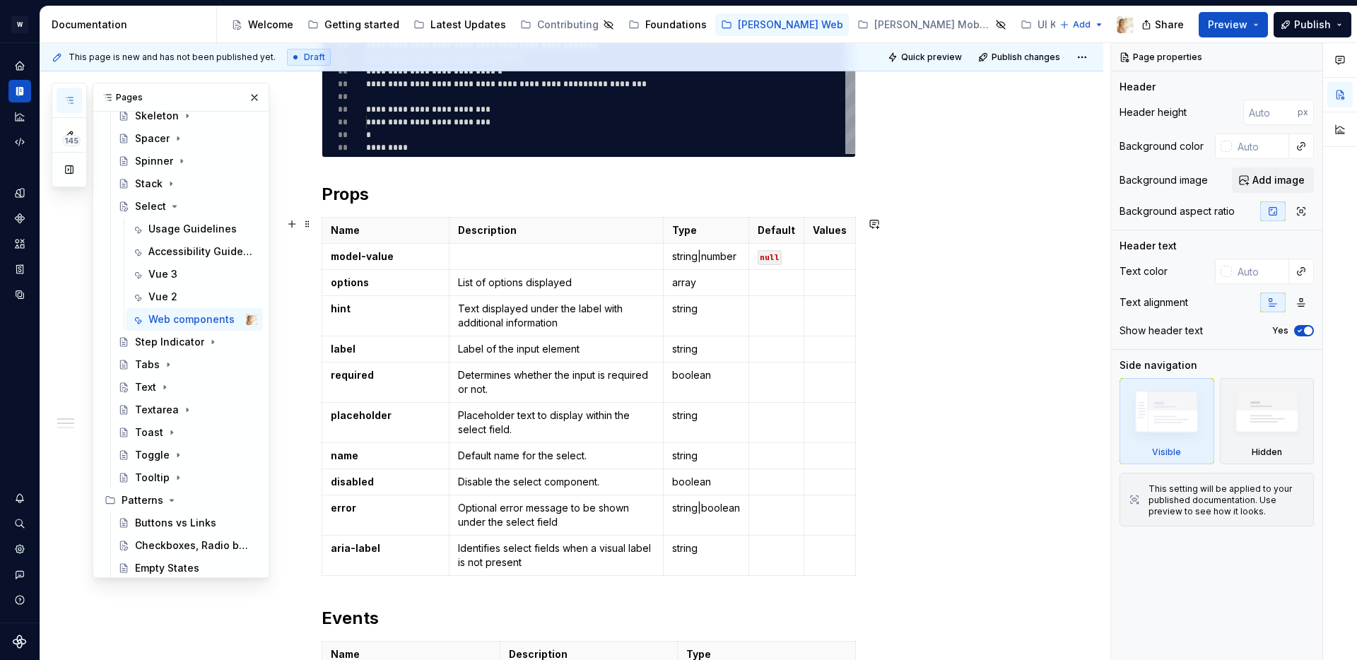
scroll to position [428, 0]
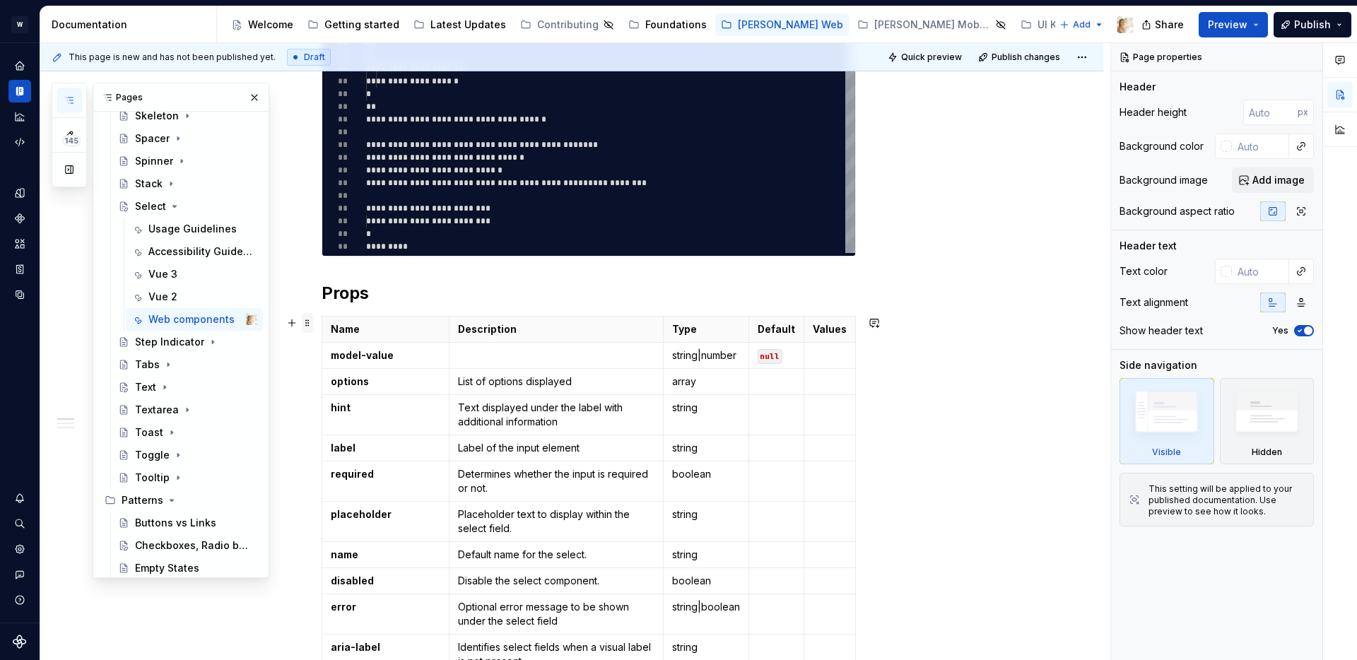
click at [310, 325] on span at bounding box center [307, 323] width 11 height 20
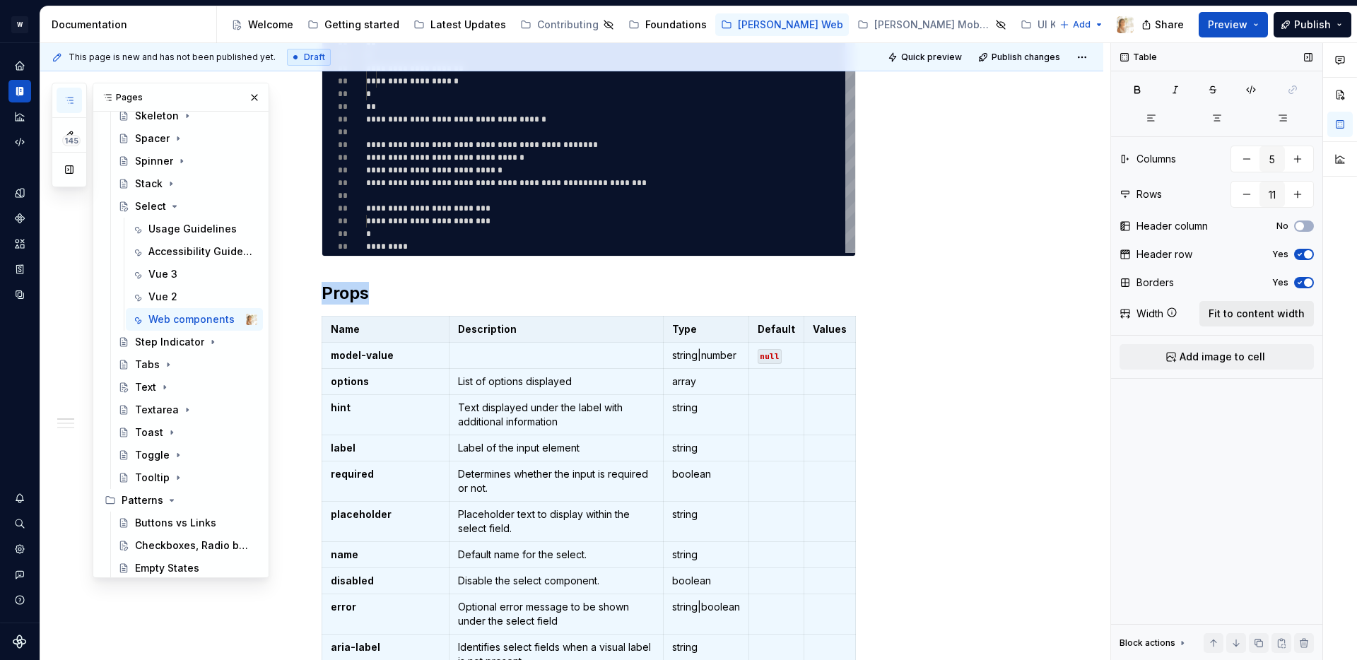
click at [1227, 307] on span "Fit to content width" at bounding box center [1257, 314] width 96 height 14
type textarea "*"
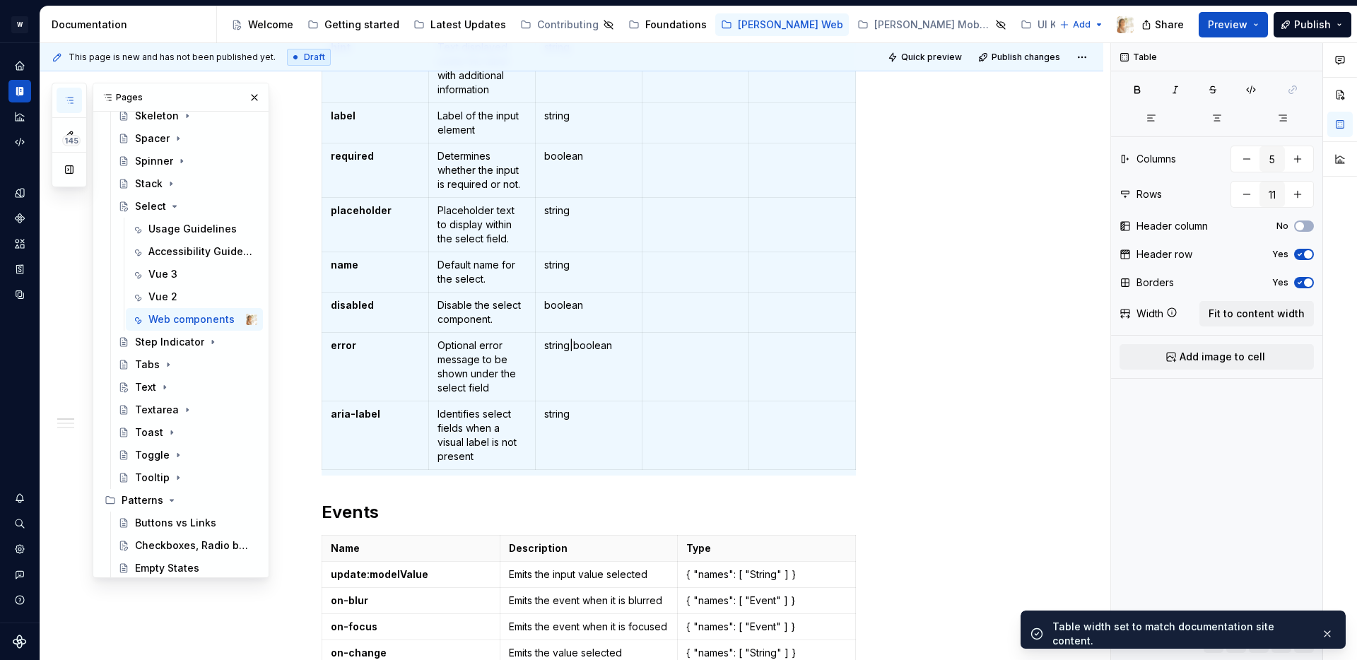
scroll to position [916, 0]
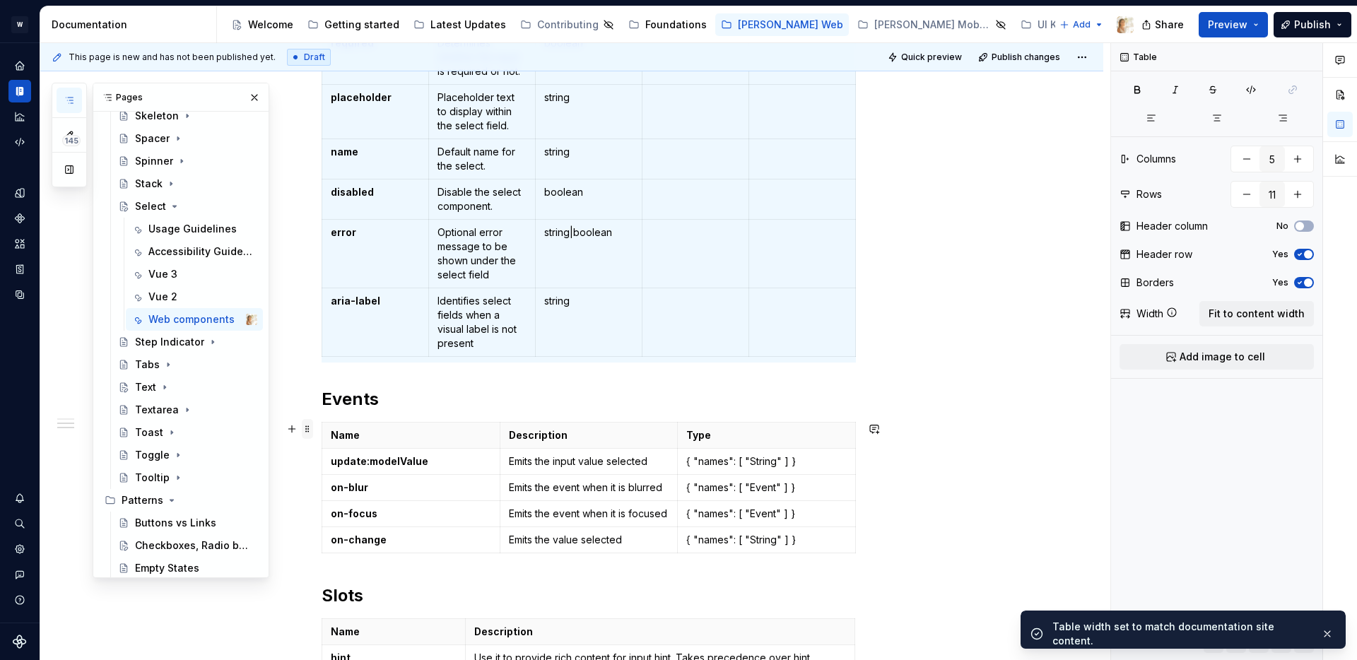
click at [313, 429] on span at bounding box center [307, 429] width 11 height 20
type input "3"
type input "5"
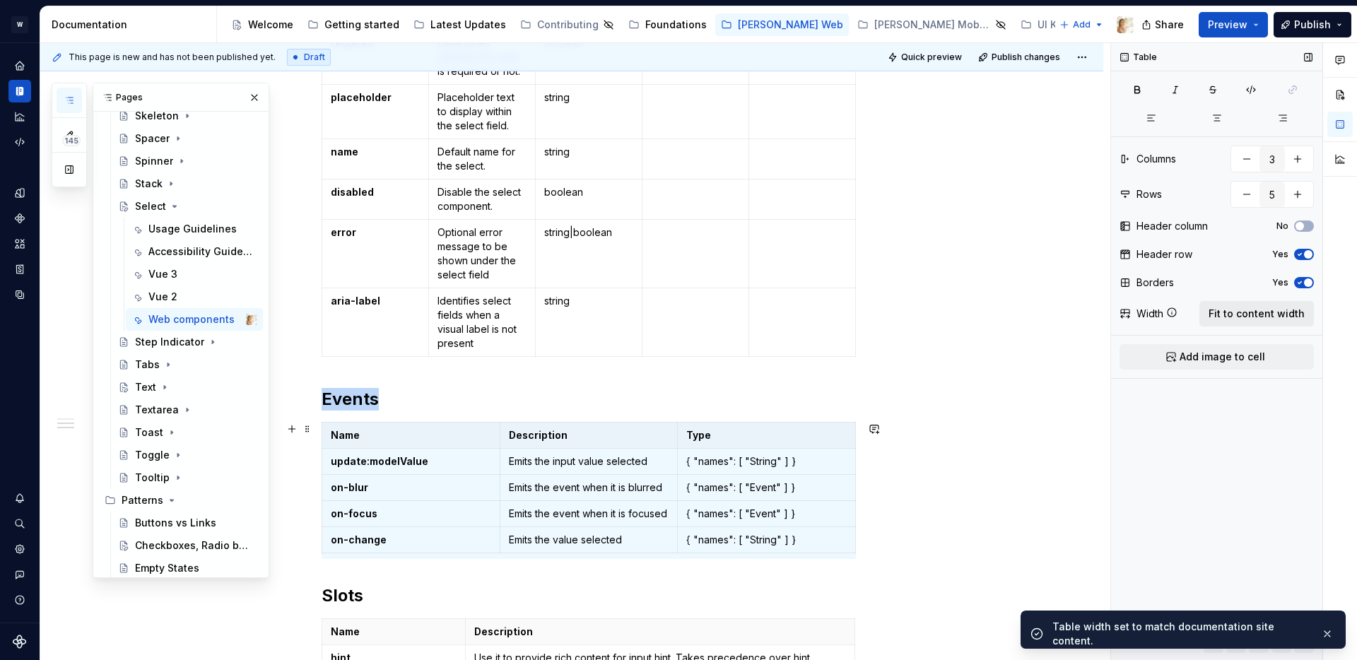
click at [1217, 316] on span "Fit to content width" at bounding box center [1257, 314] width 96 height 14
type textarea "*"
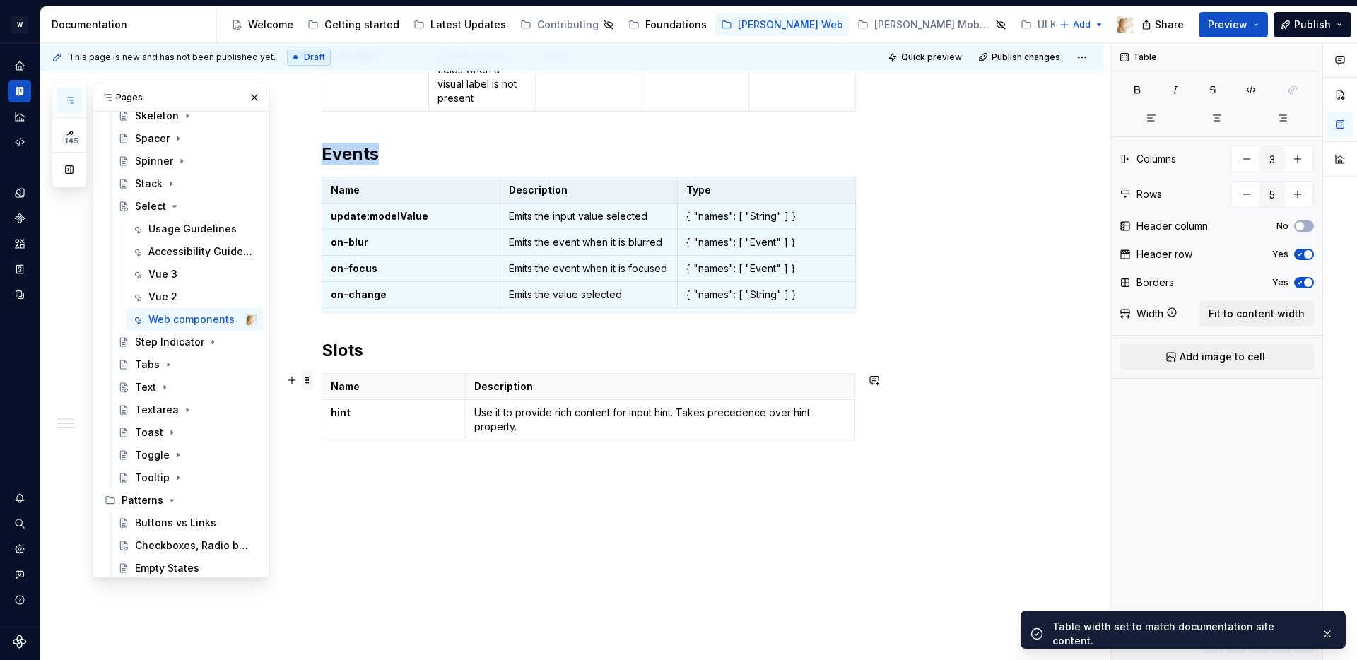
click at [310, 380] on span at bounding box center [307, 380] width 11 height 20
type input "2"
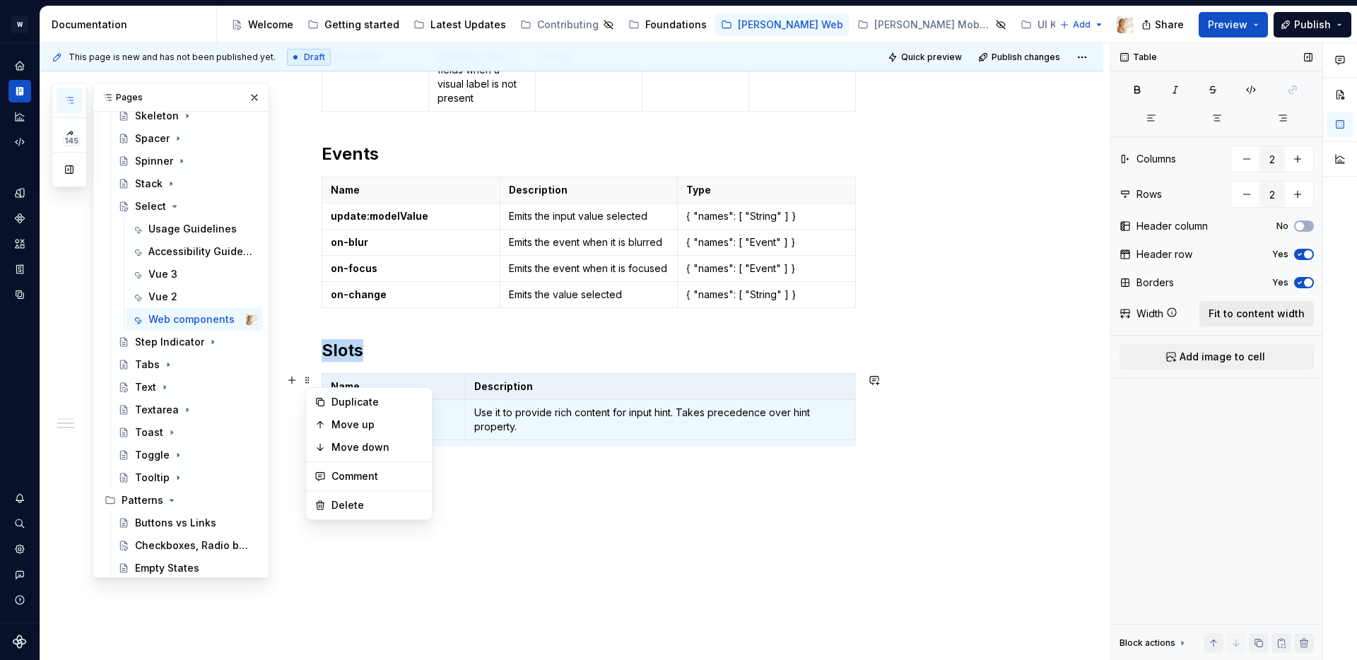
click at [1216, 313] on span "Fit to content width" at bounding box center [1257, 314] width 96 height 14
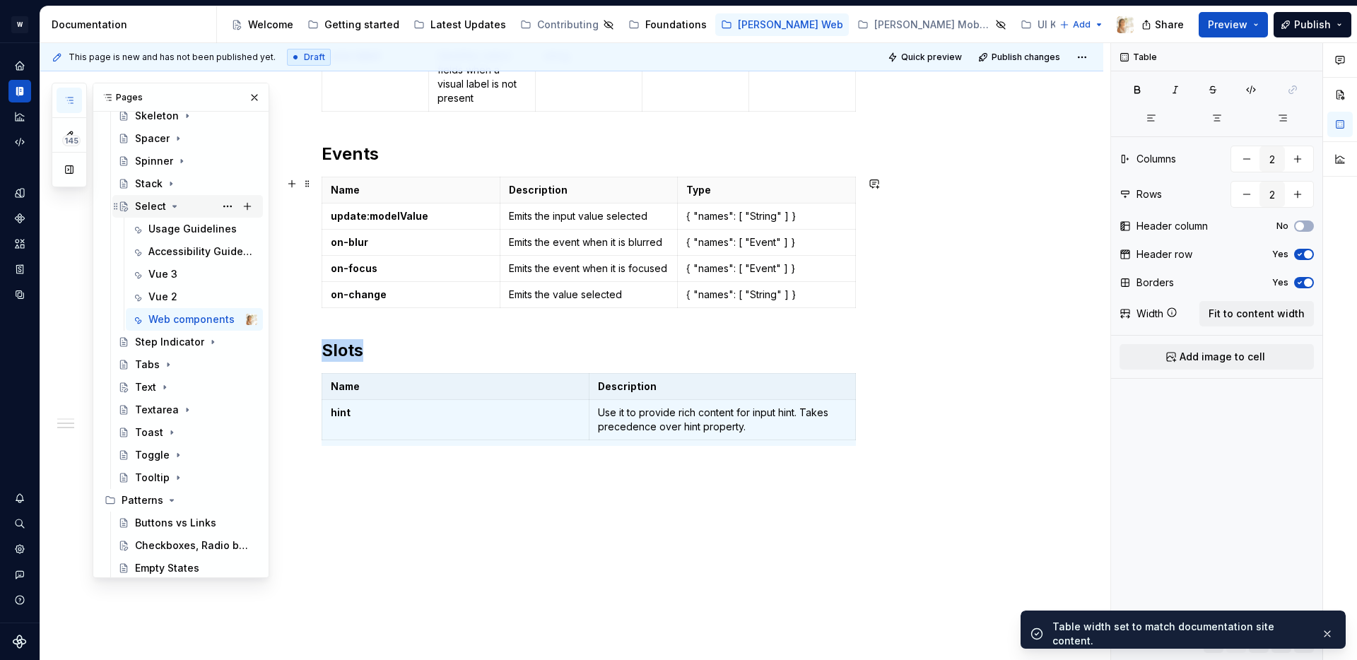
click at [175, 206] on icon "Page tree" at bounding box center [174, 206] width 11 height 11
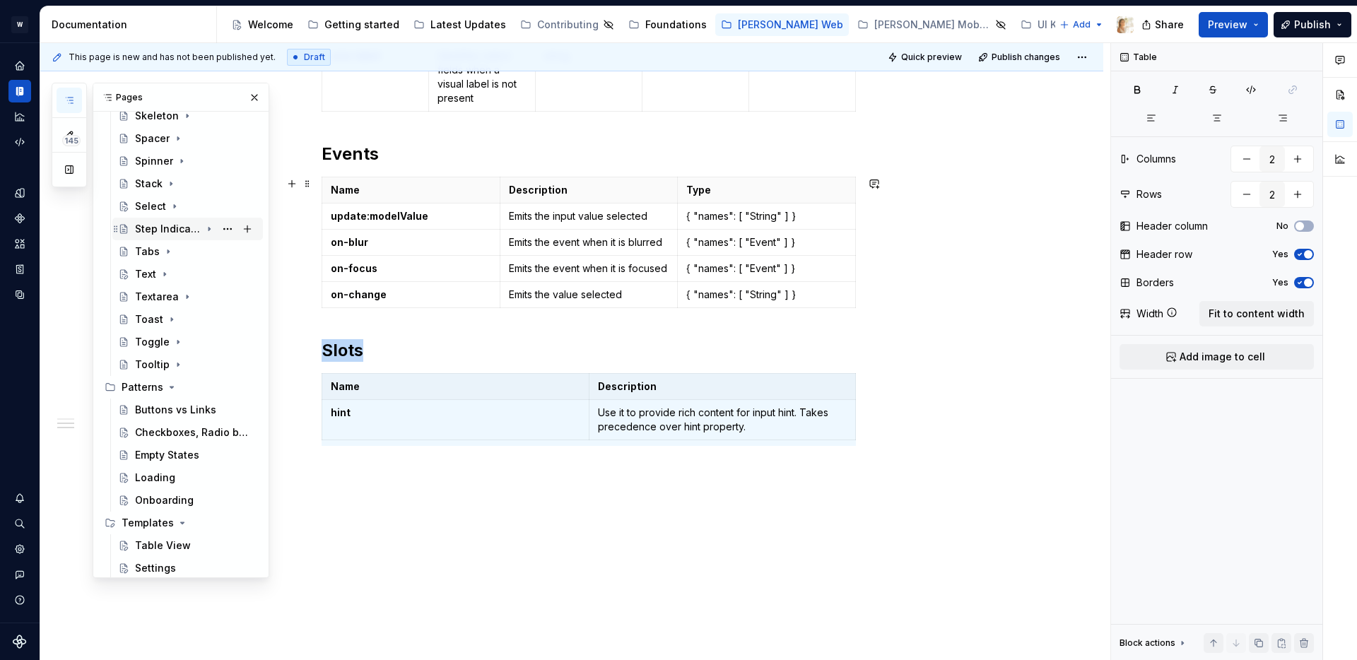
click at [209, 228] on icon "Page tree" at bounding box center [209, 230] width 1 height 4
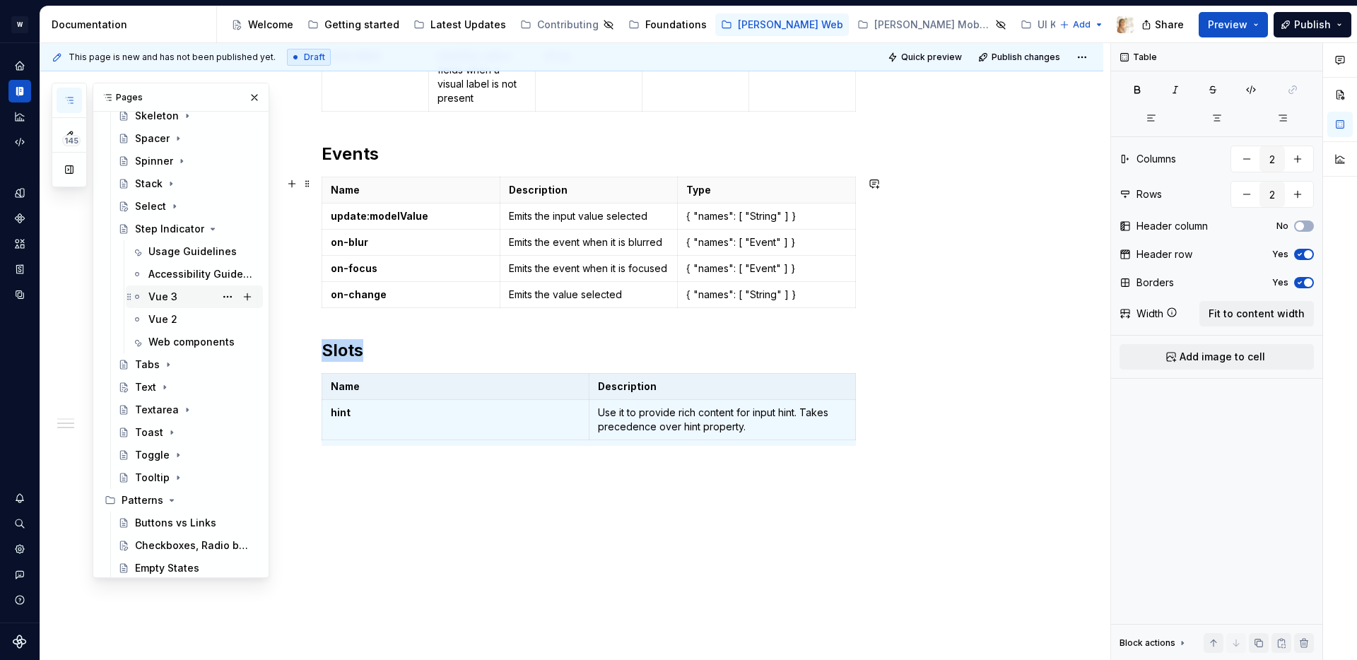
click at [167, 295] on div "Vue 3" at bounding box center [162, 297] width 29 height 14
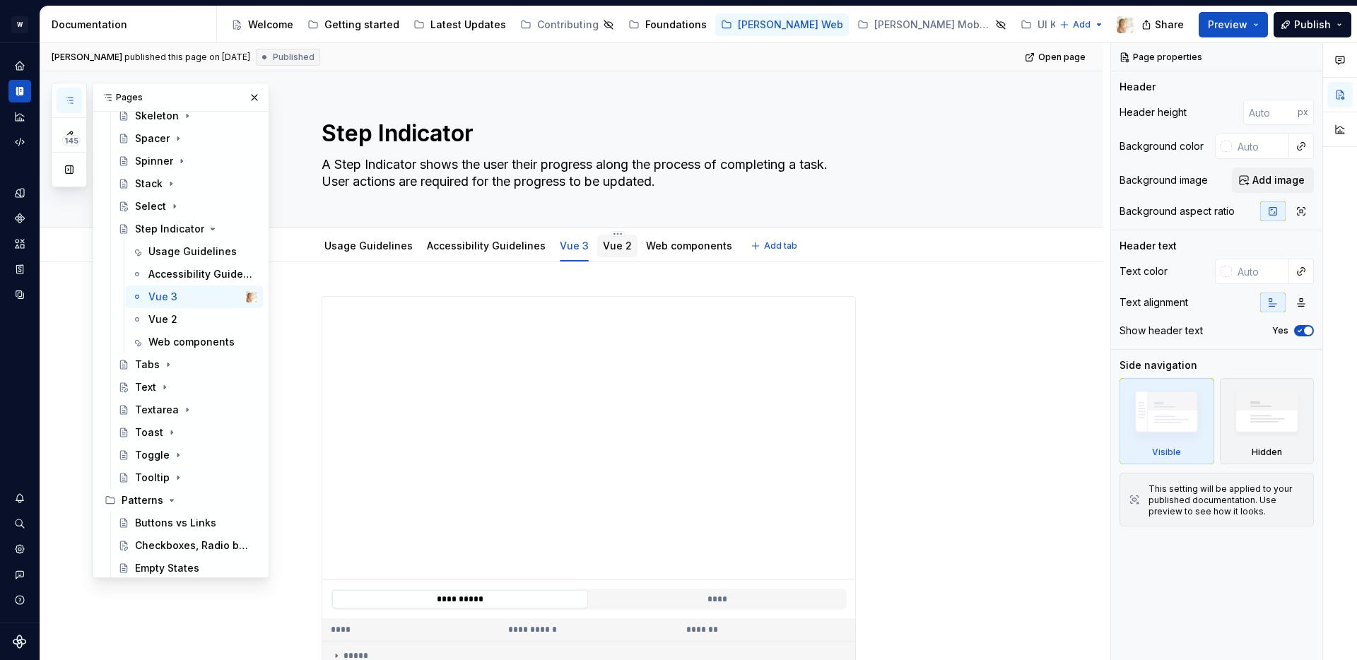
click at [603, 249] on link "Vue 2" at bounding box center [617, 246] width 29 height 12
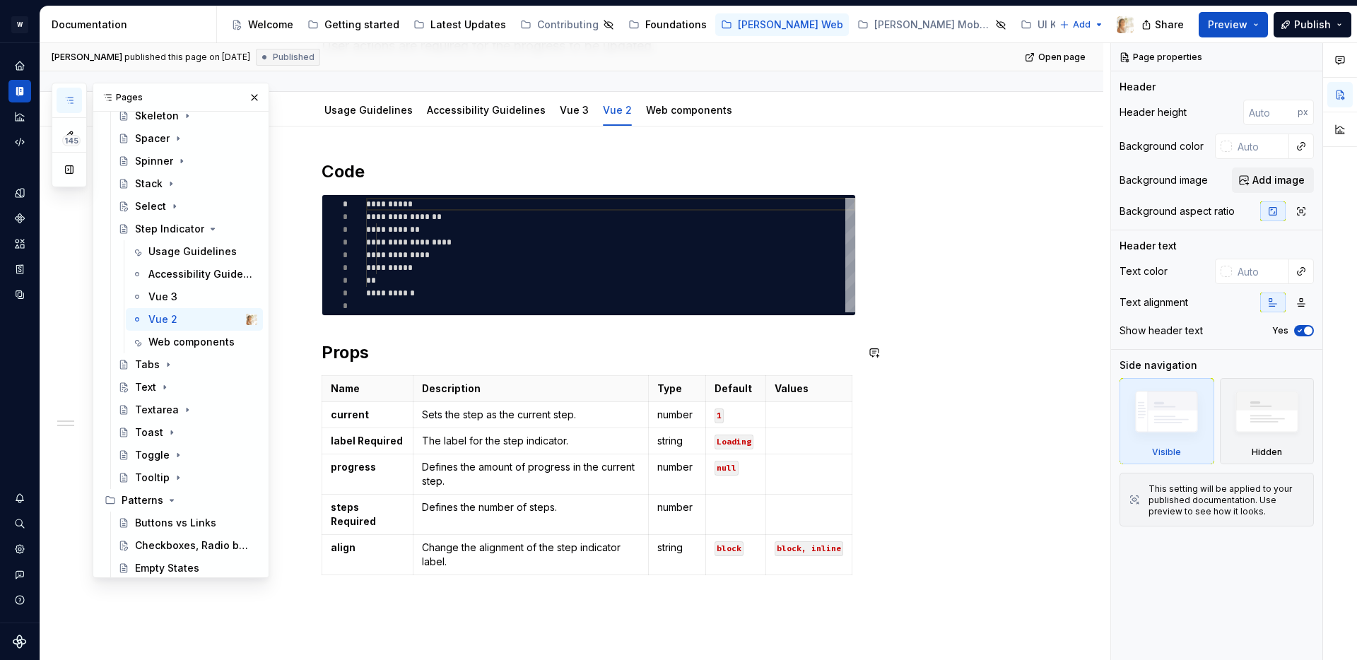
scroll to position [257, 0]
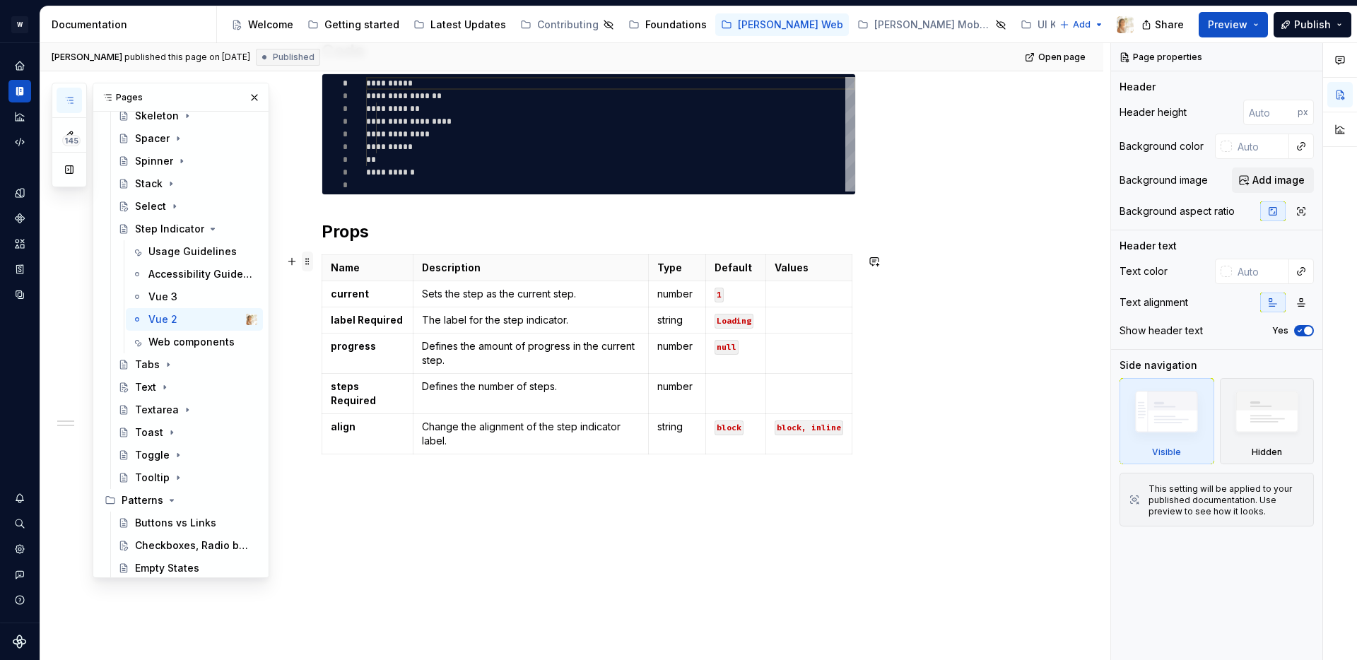
click at [312, 262] on span at bounding box center [307, 262] width 11 height 20
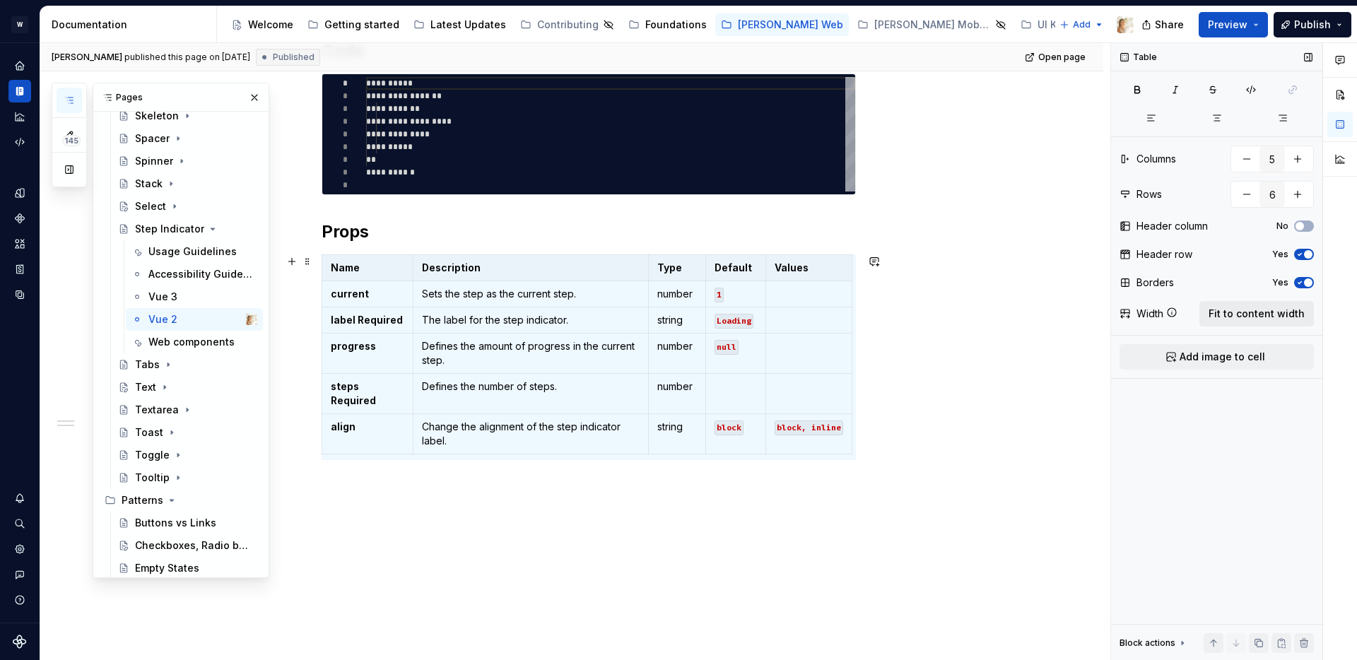
click at [1247, 315] on span "Fit to content width" at bounding box center [1257, 314] width 96 height 14
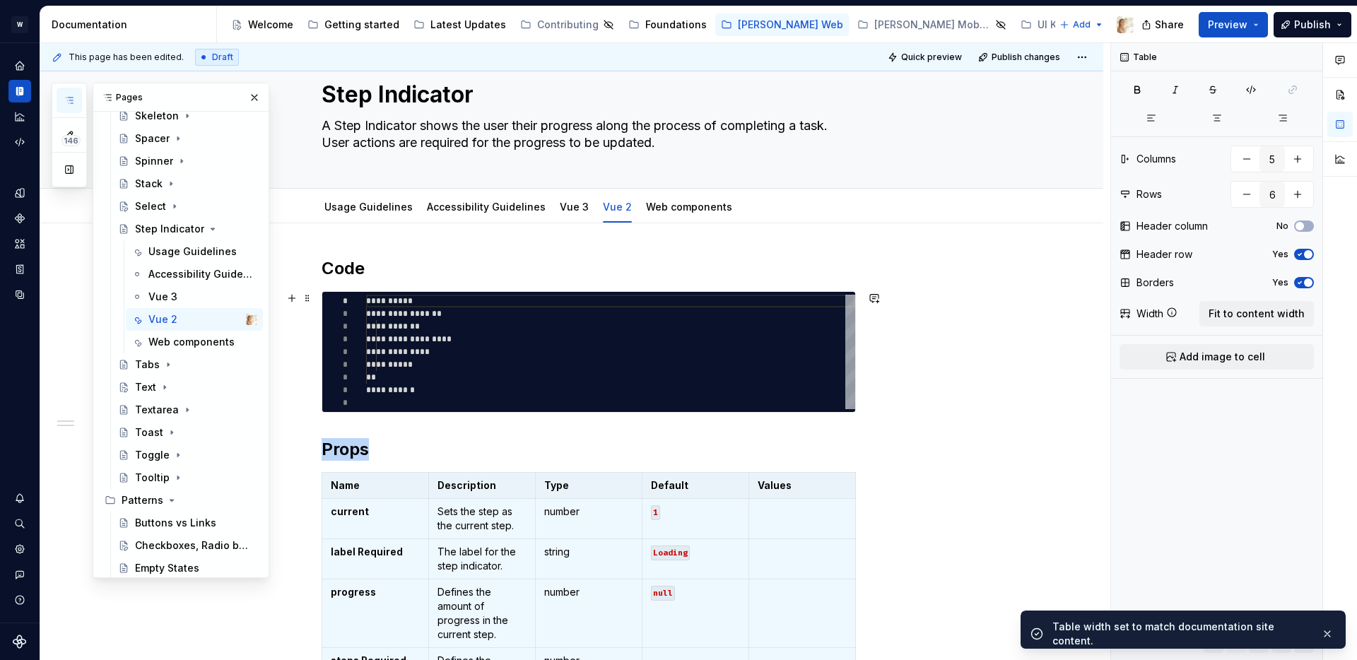
scroll to position [0, 0]
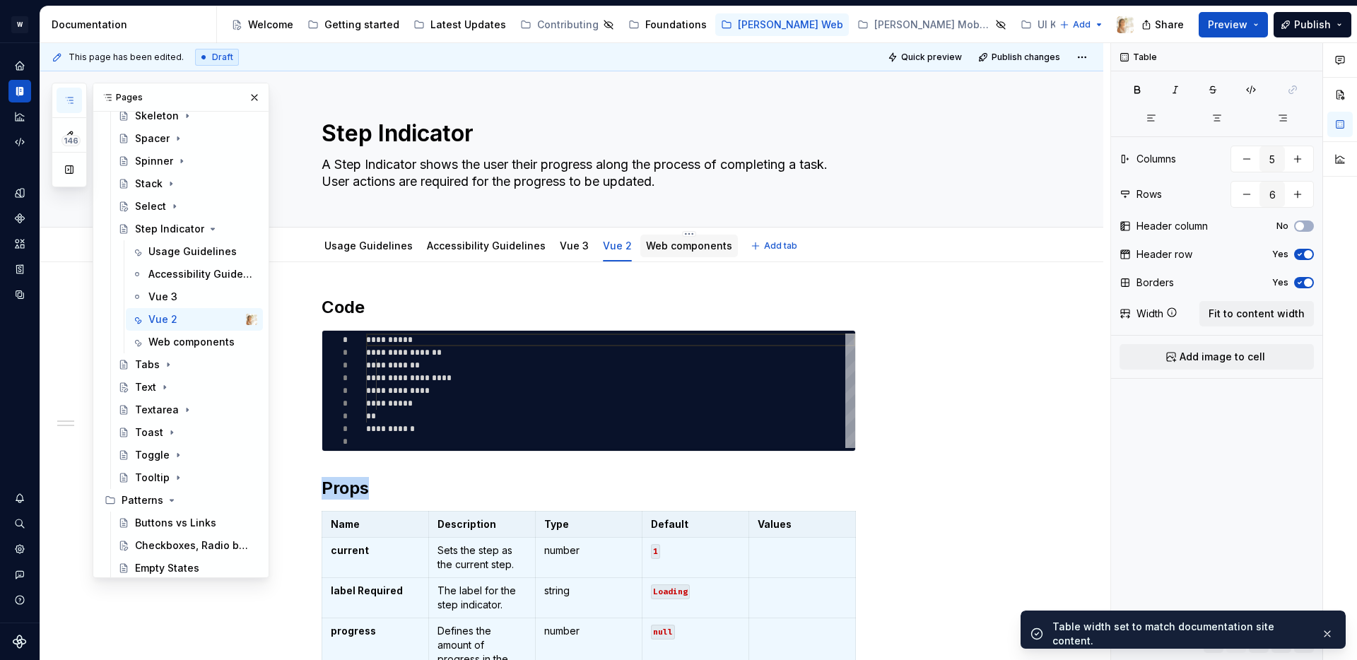
click at [646, 241] on link "Web components" at bounding box center [689, 246] width 86 height 12
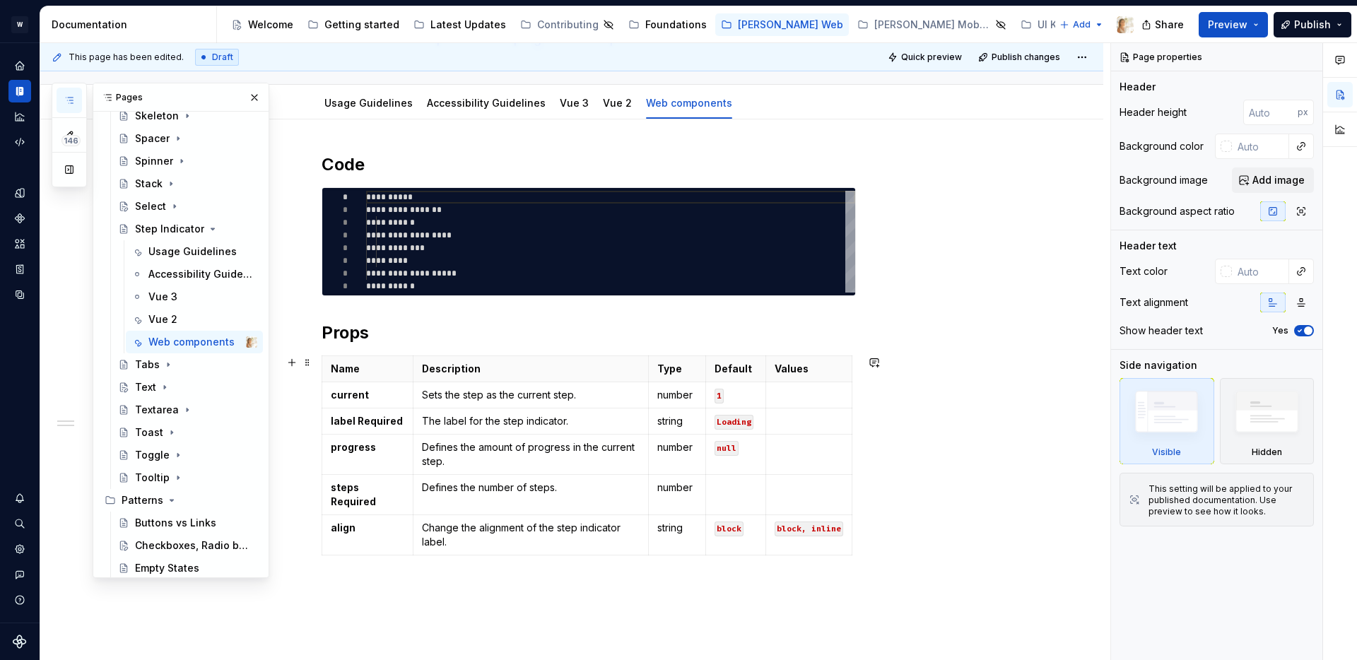
scroll to position [219, 0]
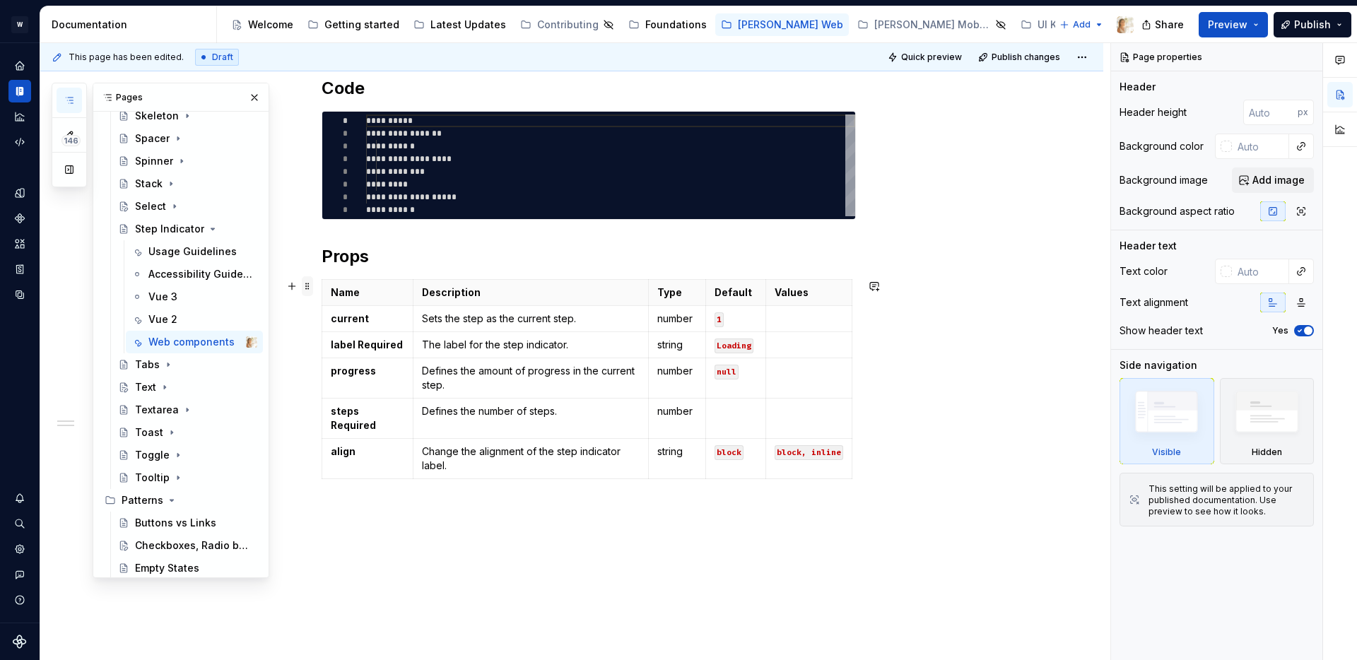
click at [311, 289] on span at bounding box center [307, 286] width 11 height 20
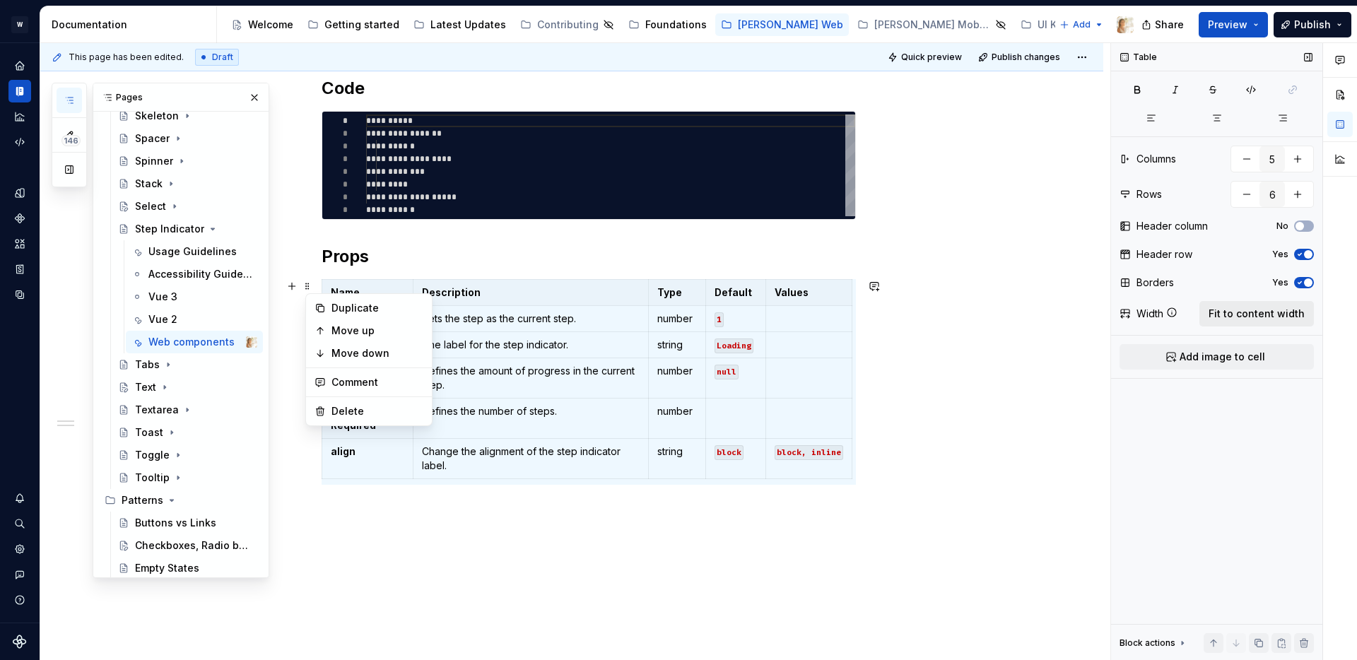
click at [1232, 313] on span "Fit to content width" at bounding box center [1257, 314] width 96 height 14
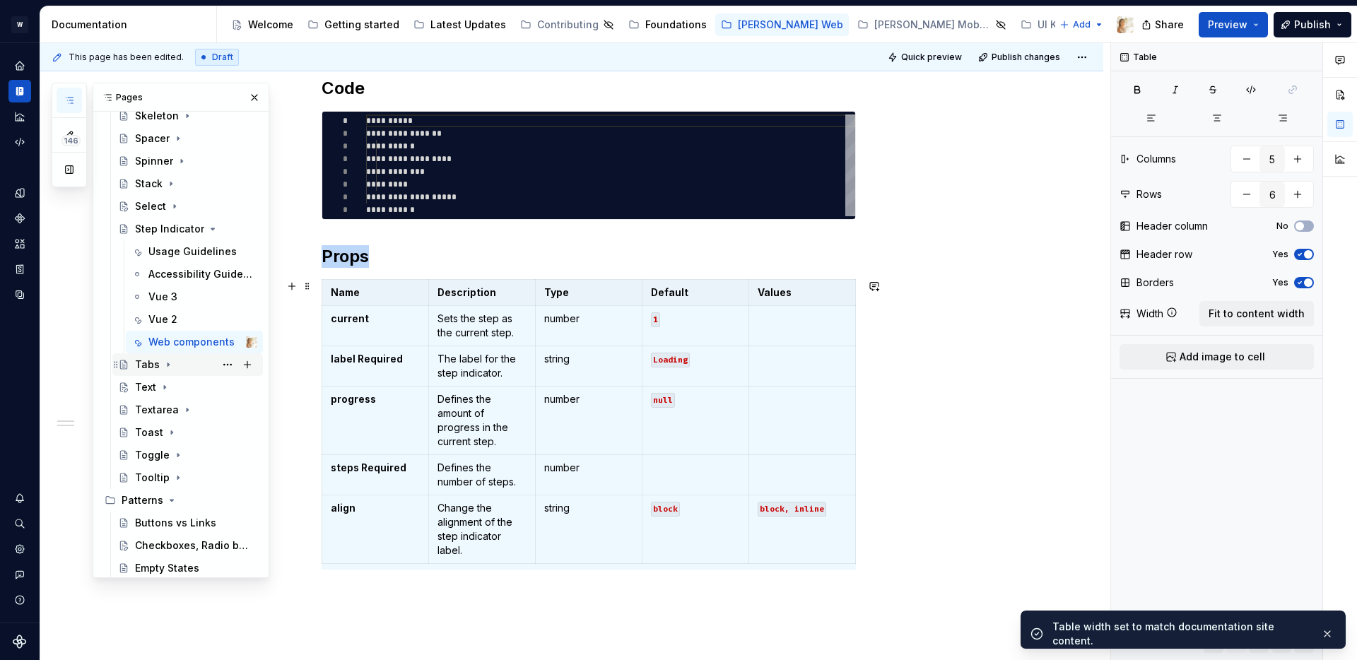
click at [164, 361] on icon "Page tree" at bounding box center [168, 364] width 11 height 11
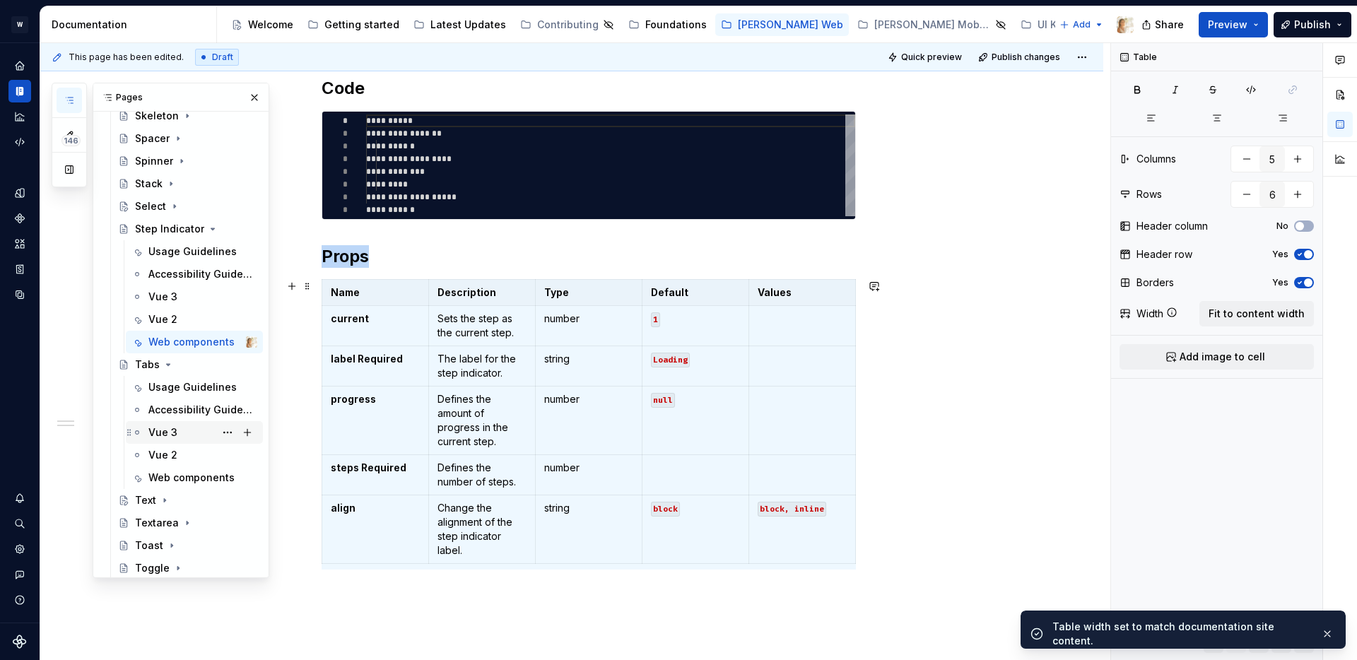
click at [163, 435] on div "Vue 3" at bounding box center [162, 433] width 29 height 14
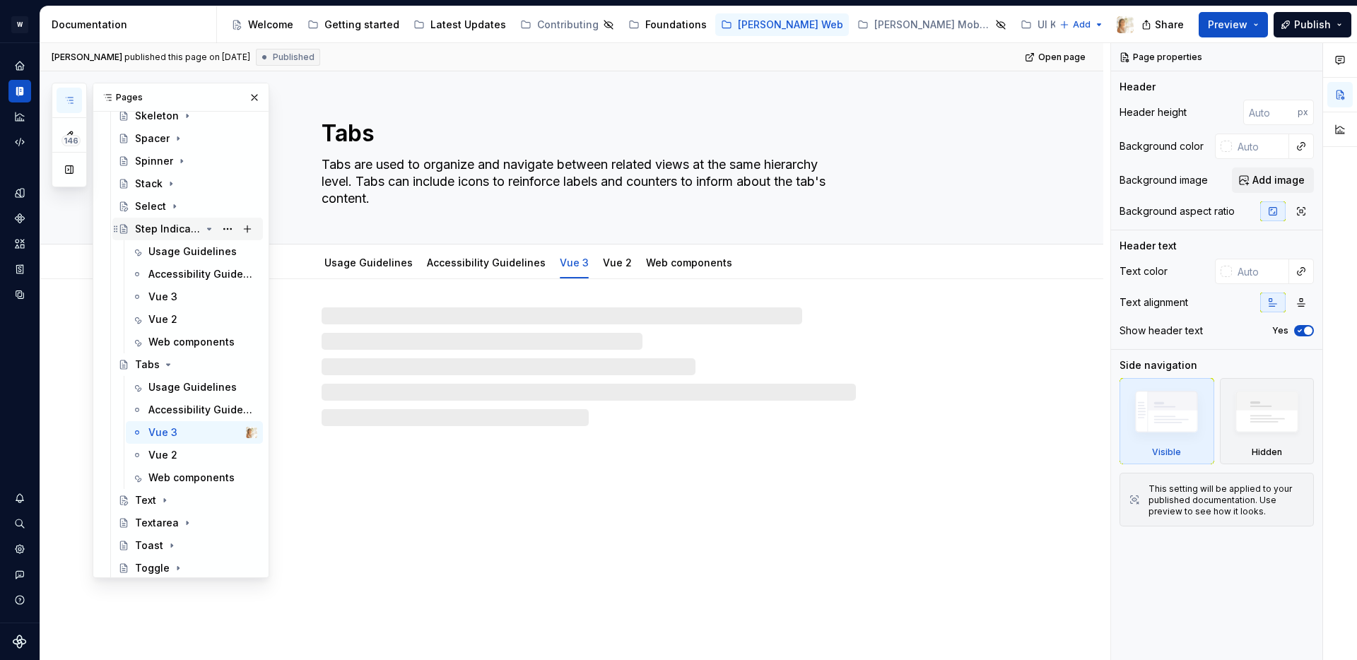
click at [206, 228] on icon "Page tree" at bounding box center [209, 228] width 11 height 11
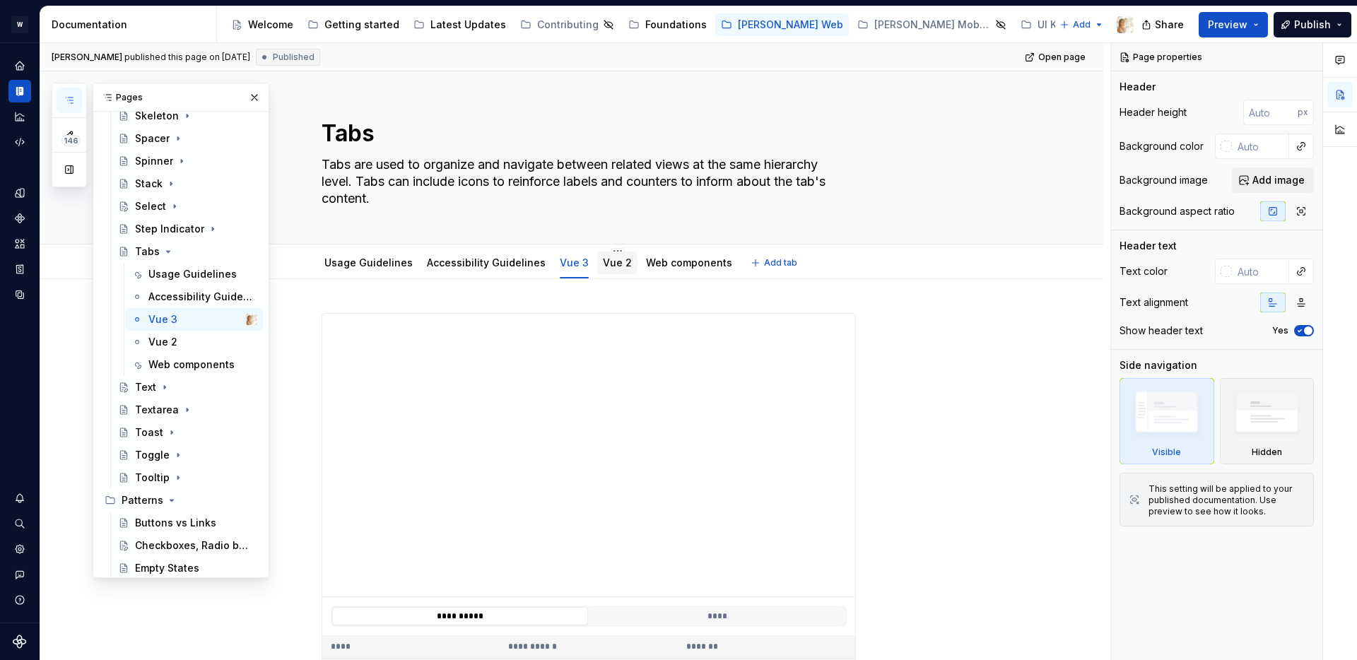
click at [603, 268] on link "Vue 2" at bounding box center [617, 263] width 29 height 12
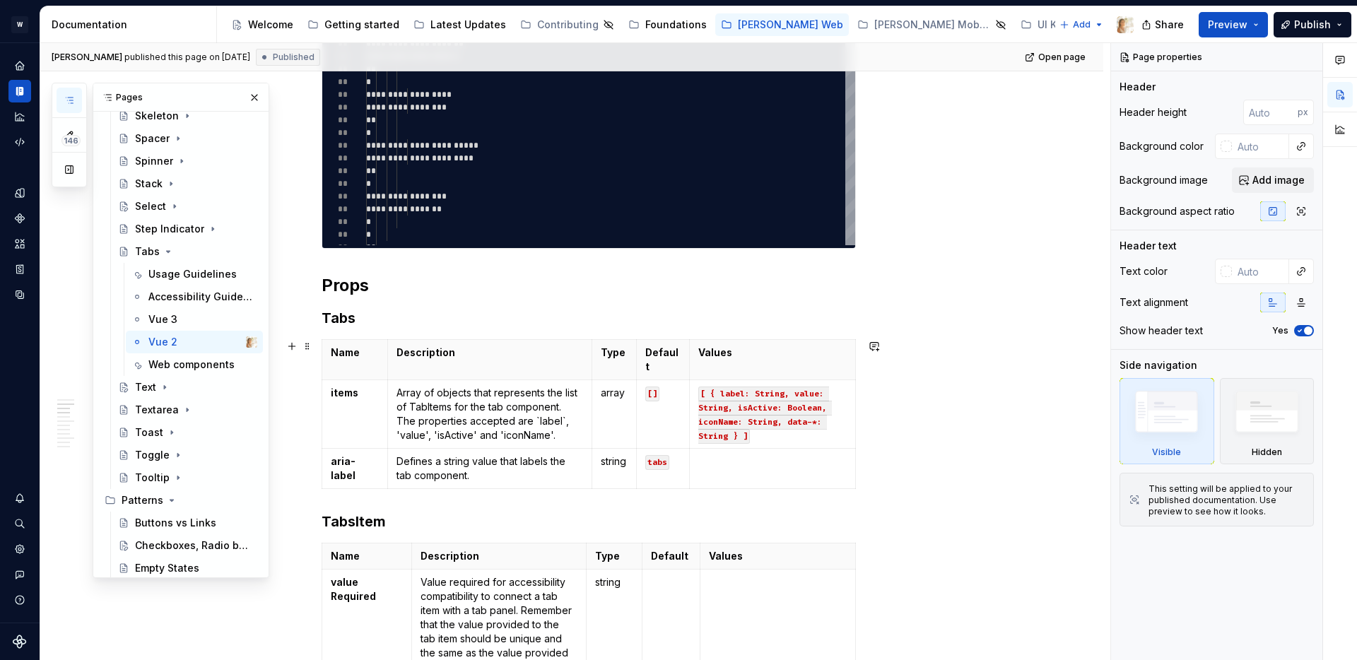
scroll to position [531, 0]
click at [310, 346] on span at bounding box center [307, 345] width 11 height 20
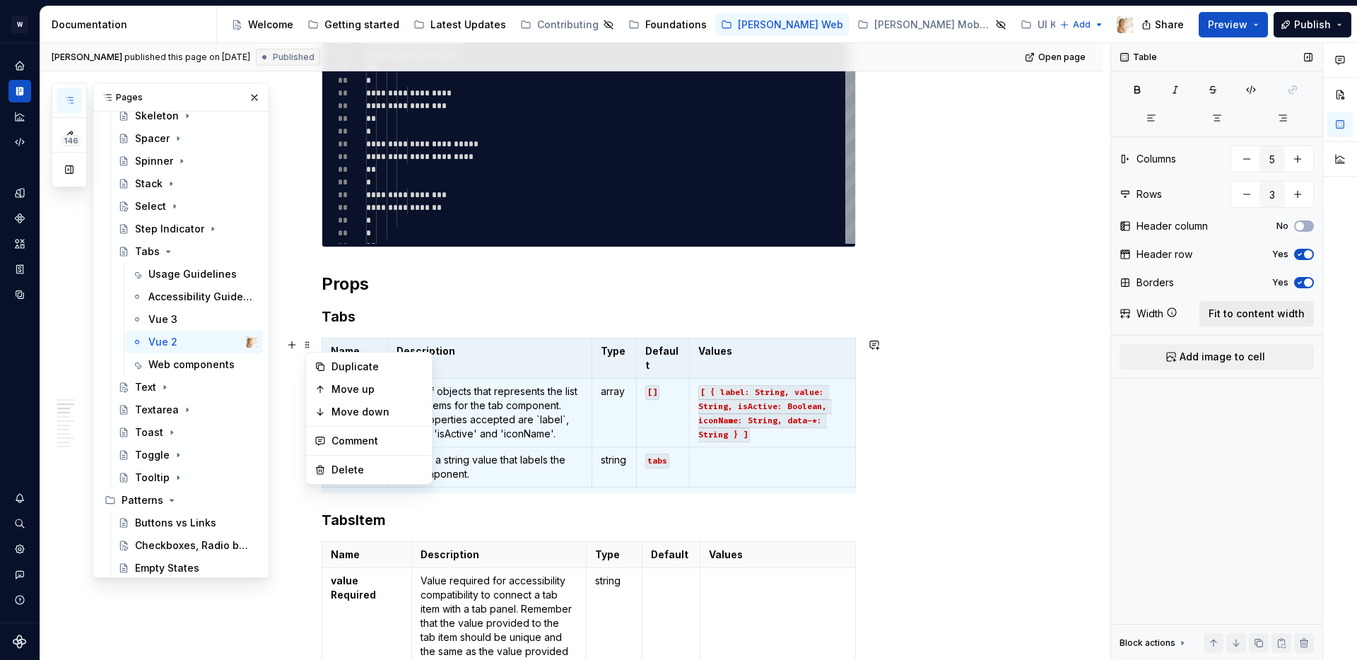
click at [1260, 315] on span "Fit to content width" at bounding box center [1257, 314] width 96 height 14
type textarea "*"
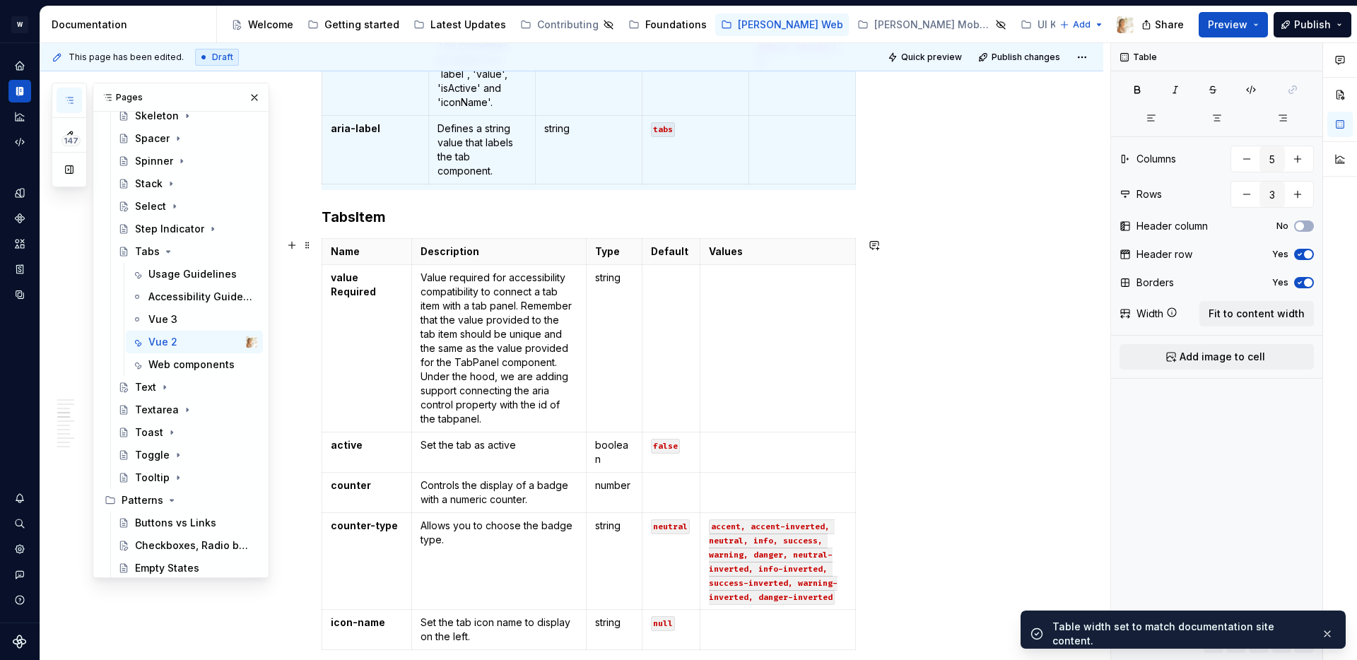
scroll to position [848, 0]
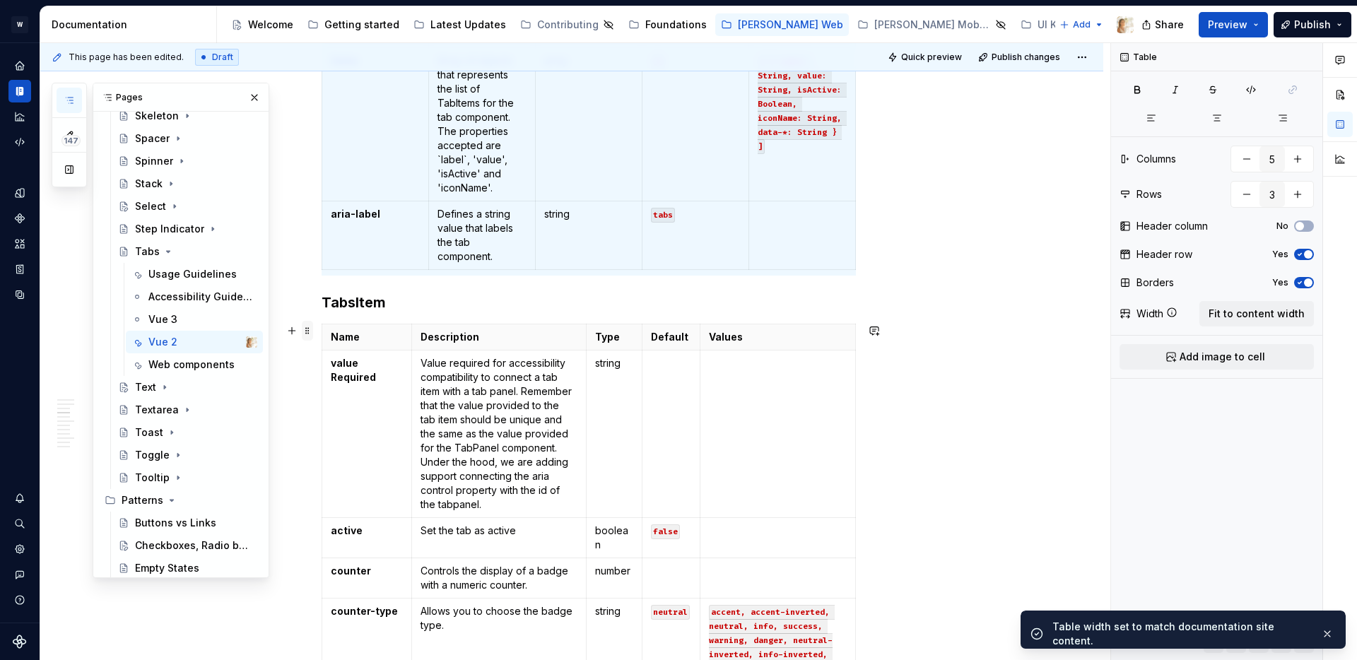
click at [313, 329] on span at bounding box center [307, 331] width 11 height 20
type input "6"
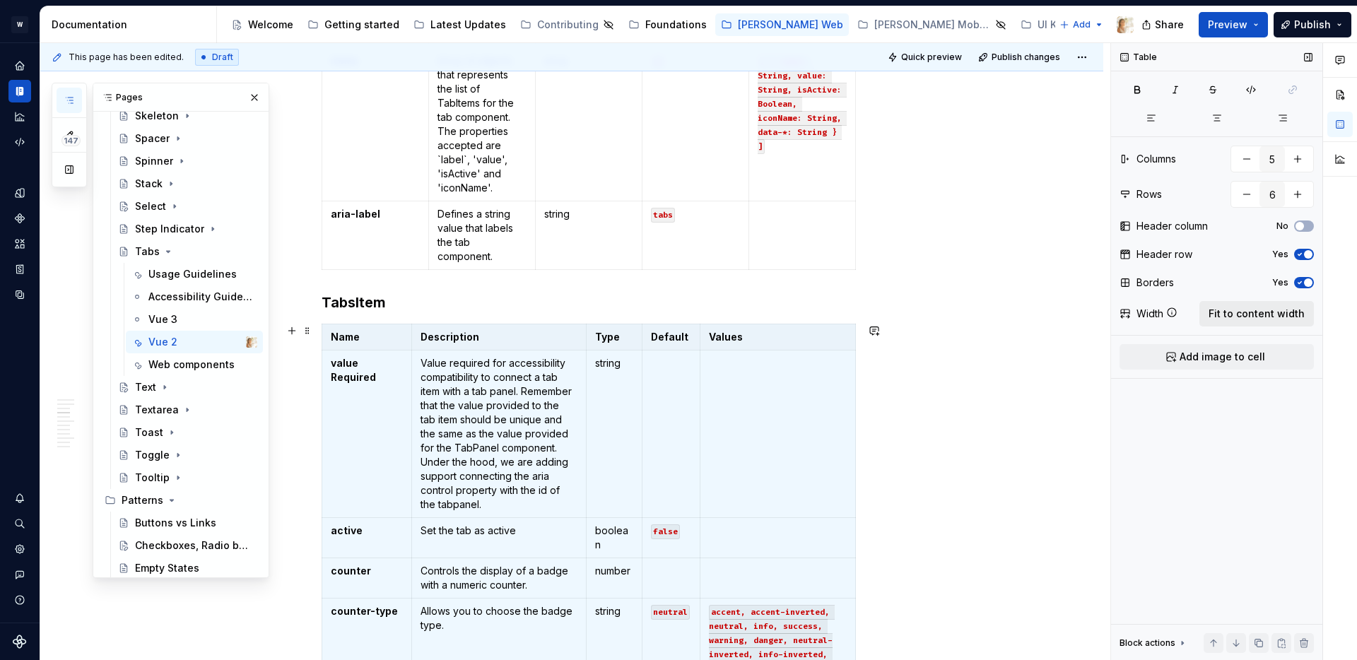
click at [1236, 316] on span "Fit to content width" at bounding box center [1257, 314] width 96 height 14
type textarea "*"
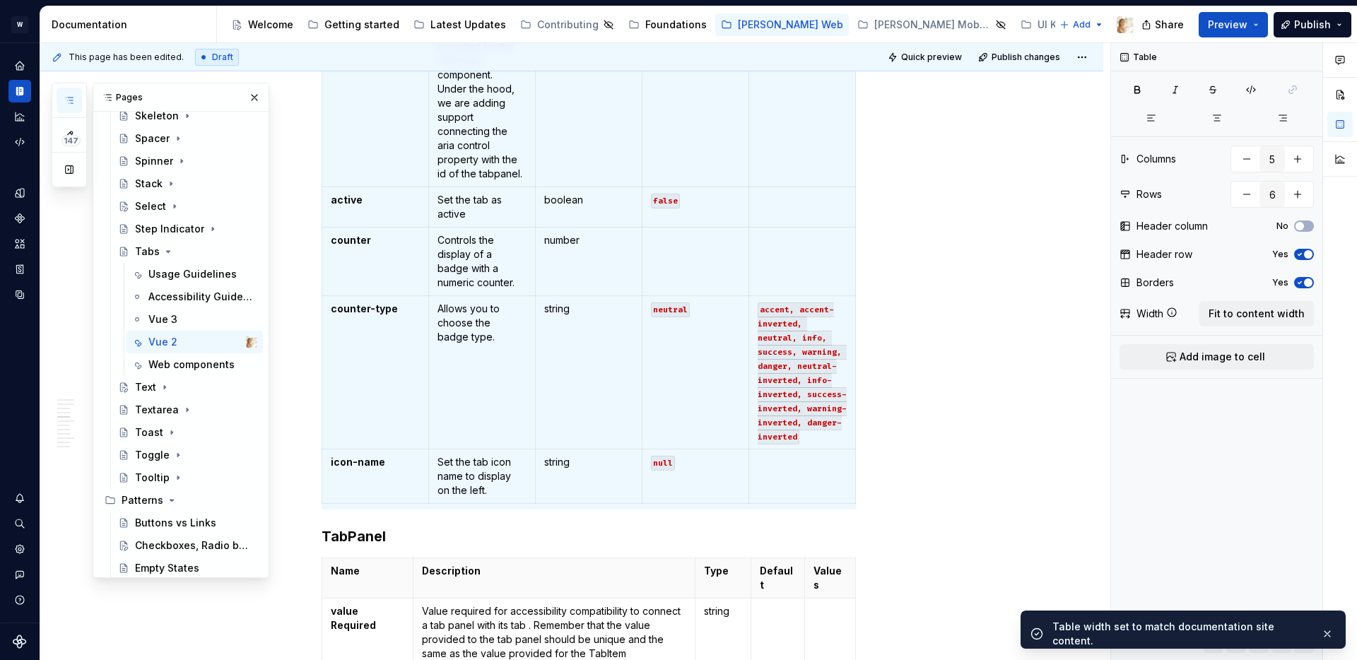
scroll to position [1381, 0]
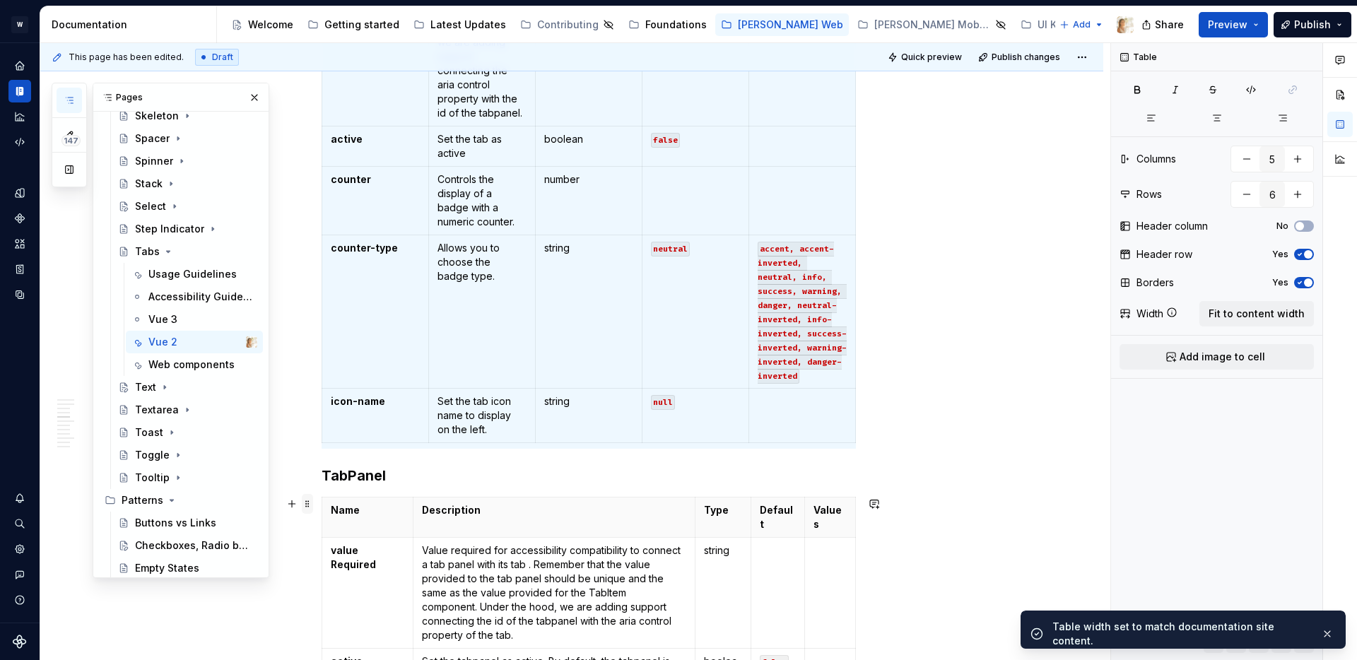
click at [310, 505] on span at bounding box center [307, 504] width 11 height 20
type input "3"
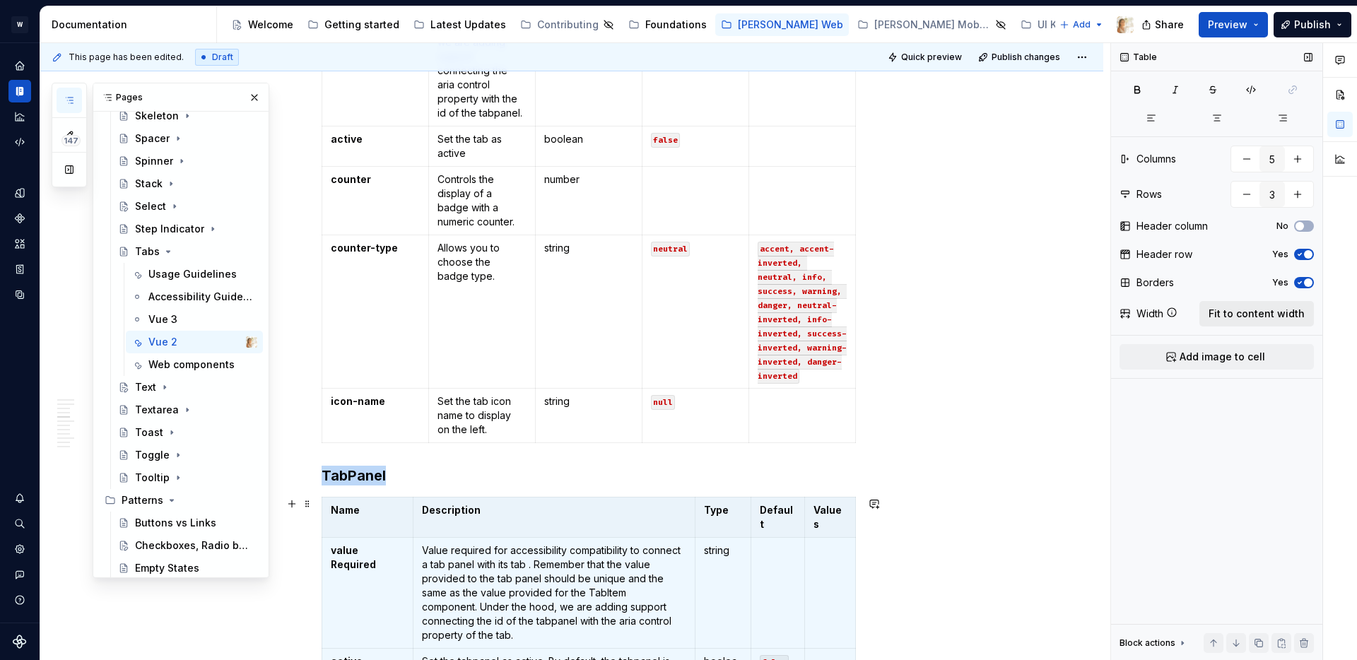
click at [1235, 316] on span "Fit to content width" at bounding box center [1257, 314] width 96 height 14
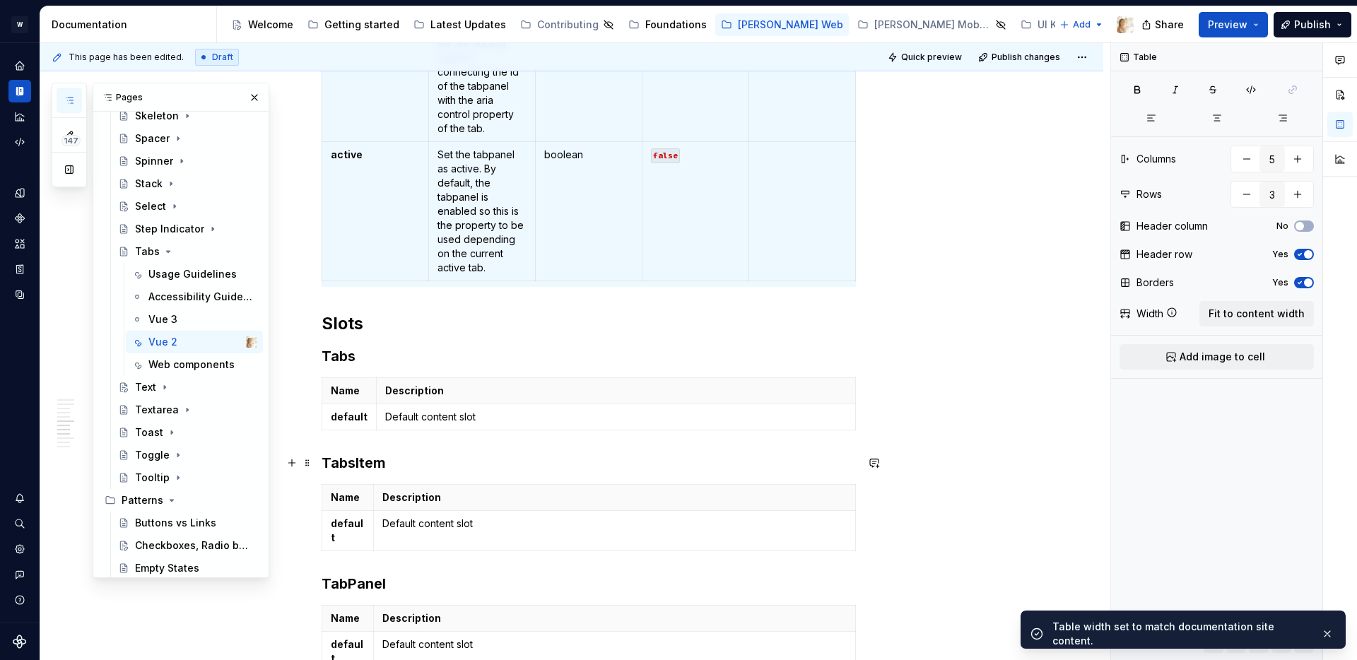
scroll to position [2123, 0]
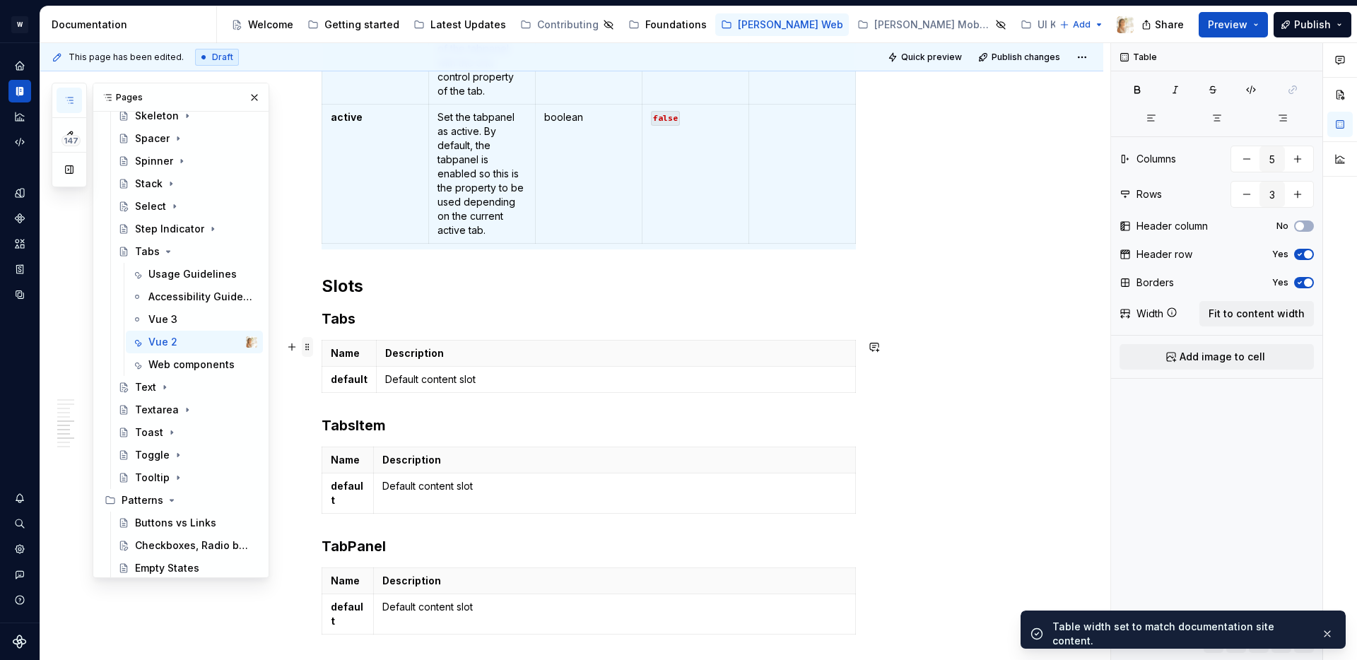
type textarea "*"
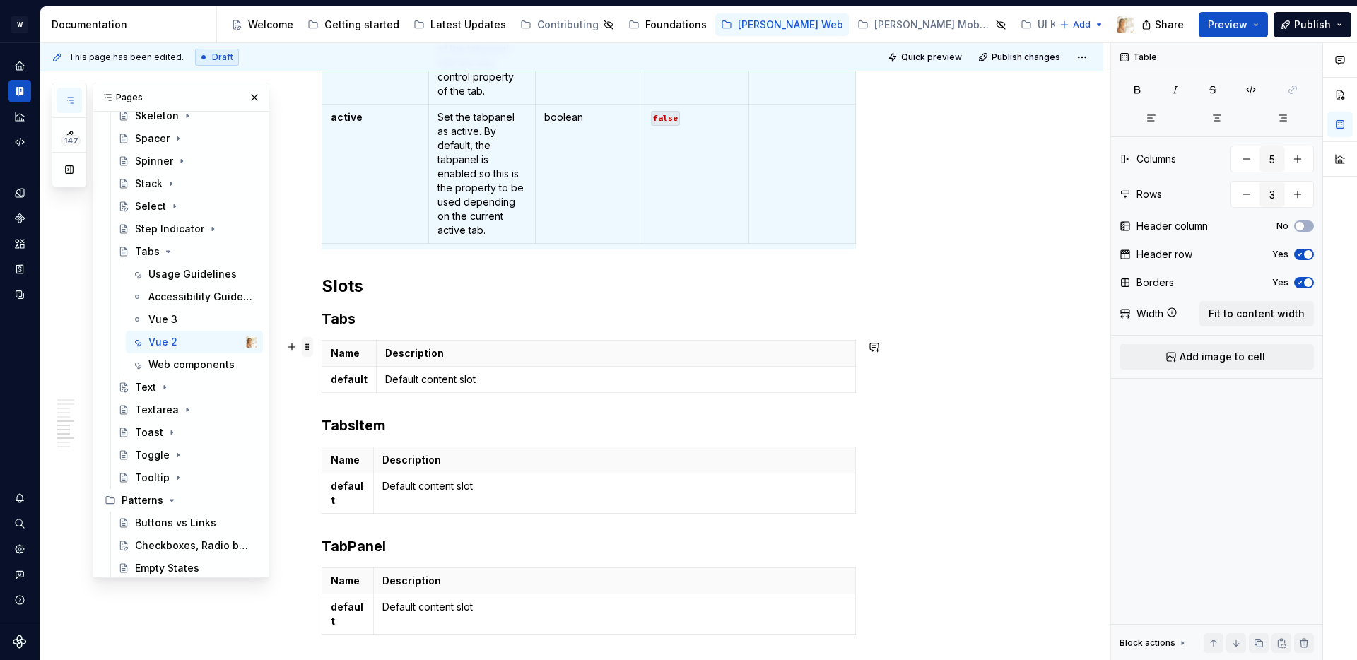
click at [312, 348] on span at bounding box center [307, 347] width 11 height 20
type input "2"
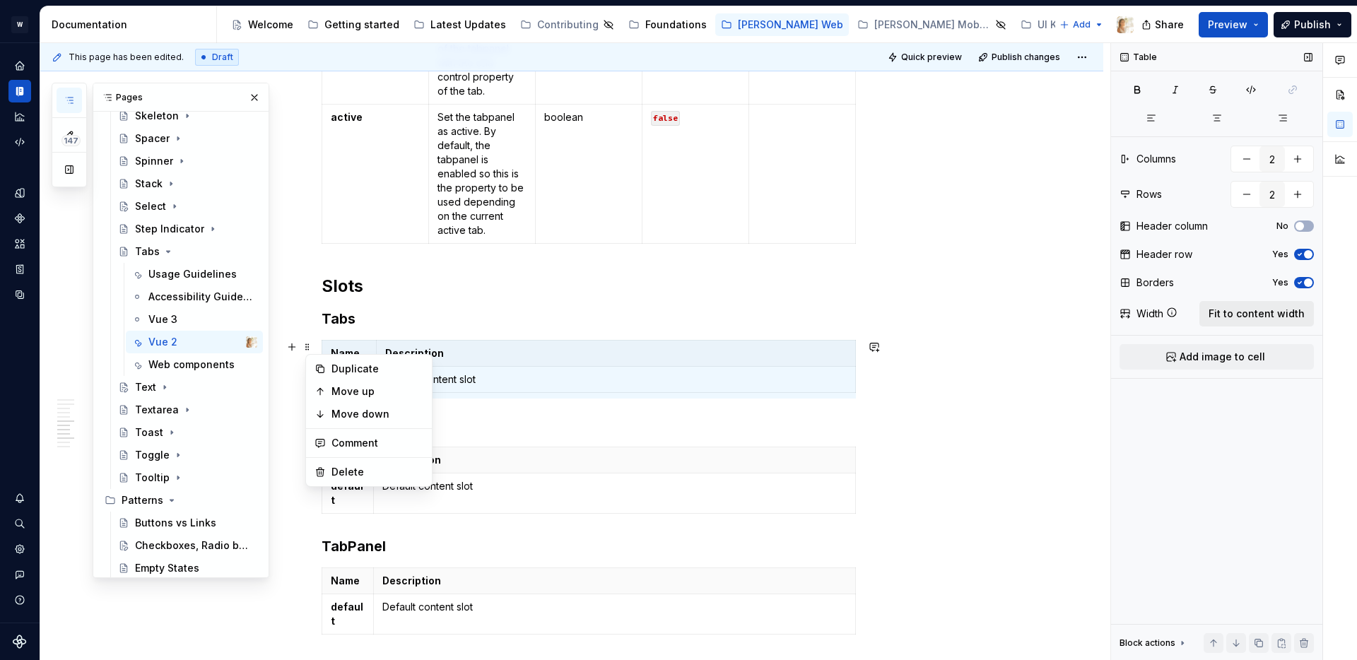
click at [1226, 312] on span "Fit to content width" at bounding box center [1257, 314] width 96 height 14
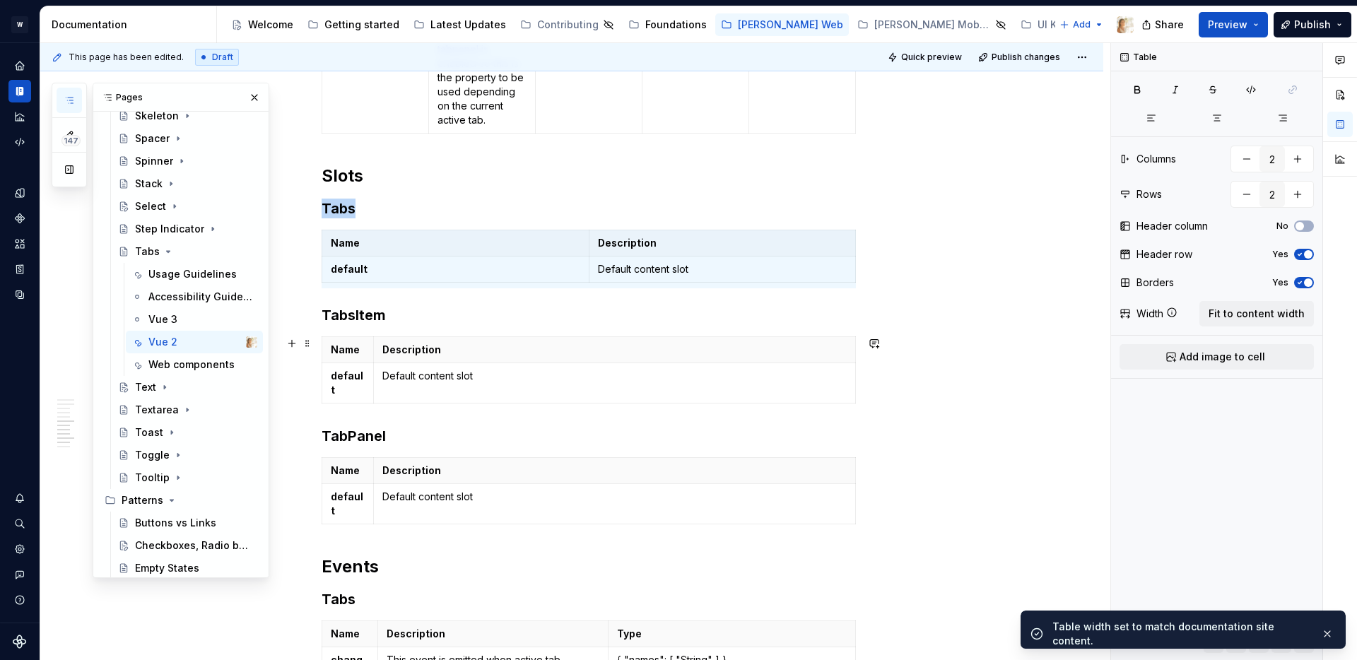
scroll to position [2304, 0]
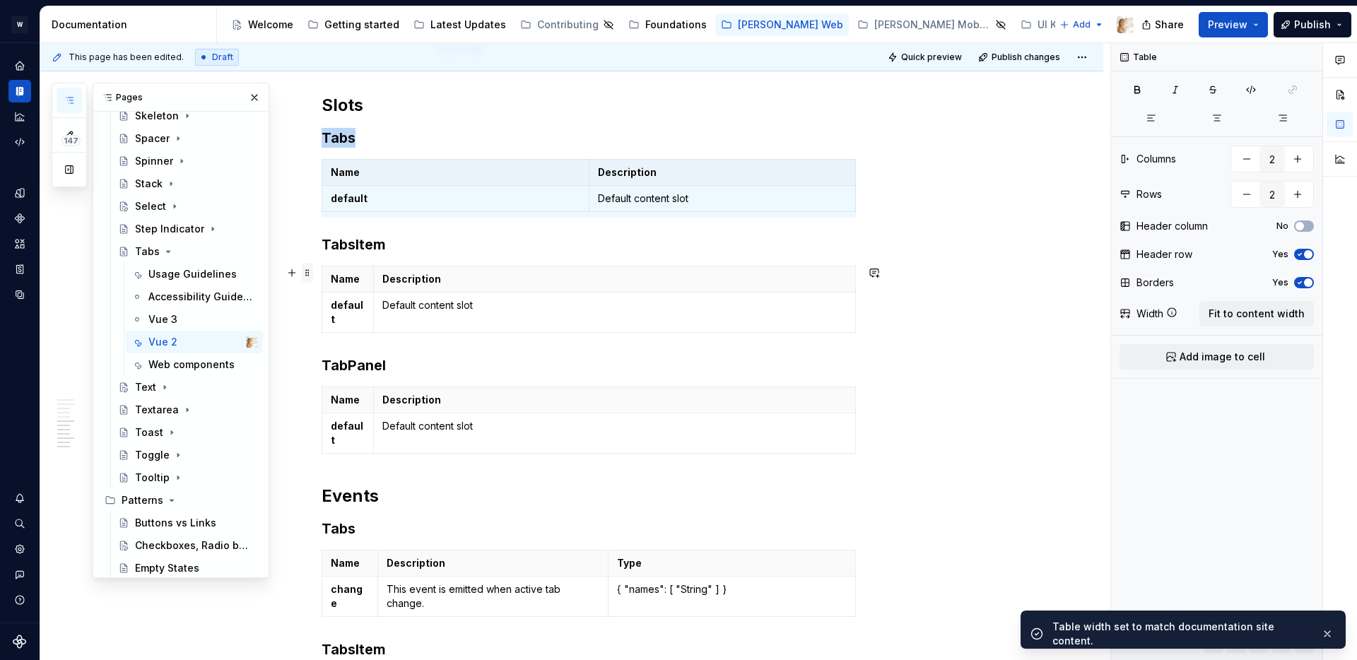
click at [312, 276] on span at bounding box center [307, 273] width 11 height 20
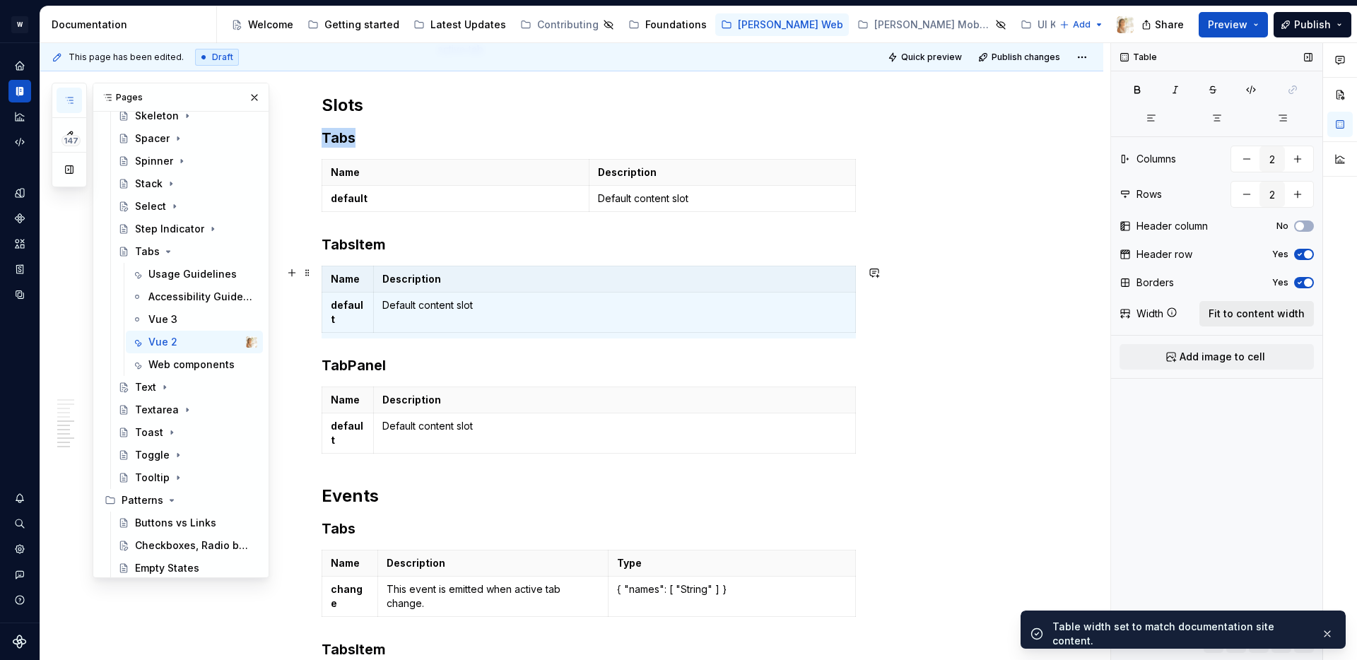
click at [1288, 315] on span "Fit to content width" at bounding box center [1257, 314] width 96 height 14
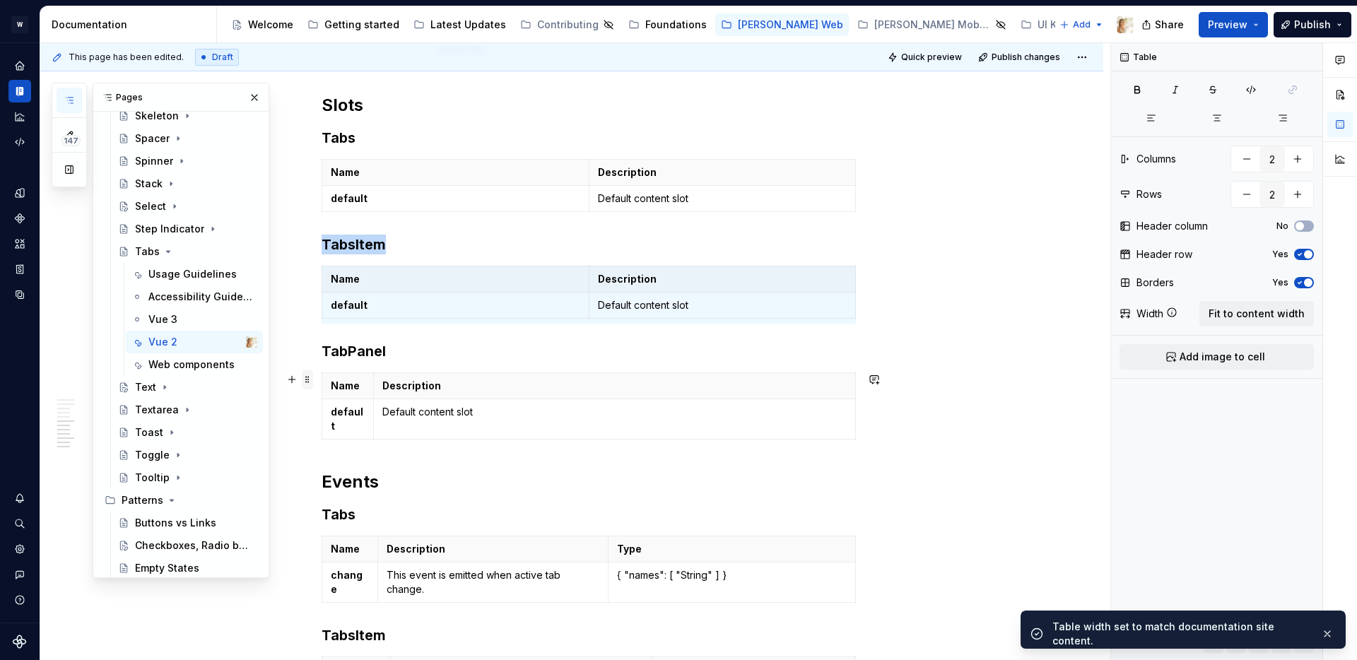
click at [310, 378] on span at bounding box center [307, 380] width 11 height 20
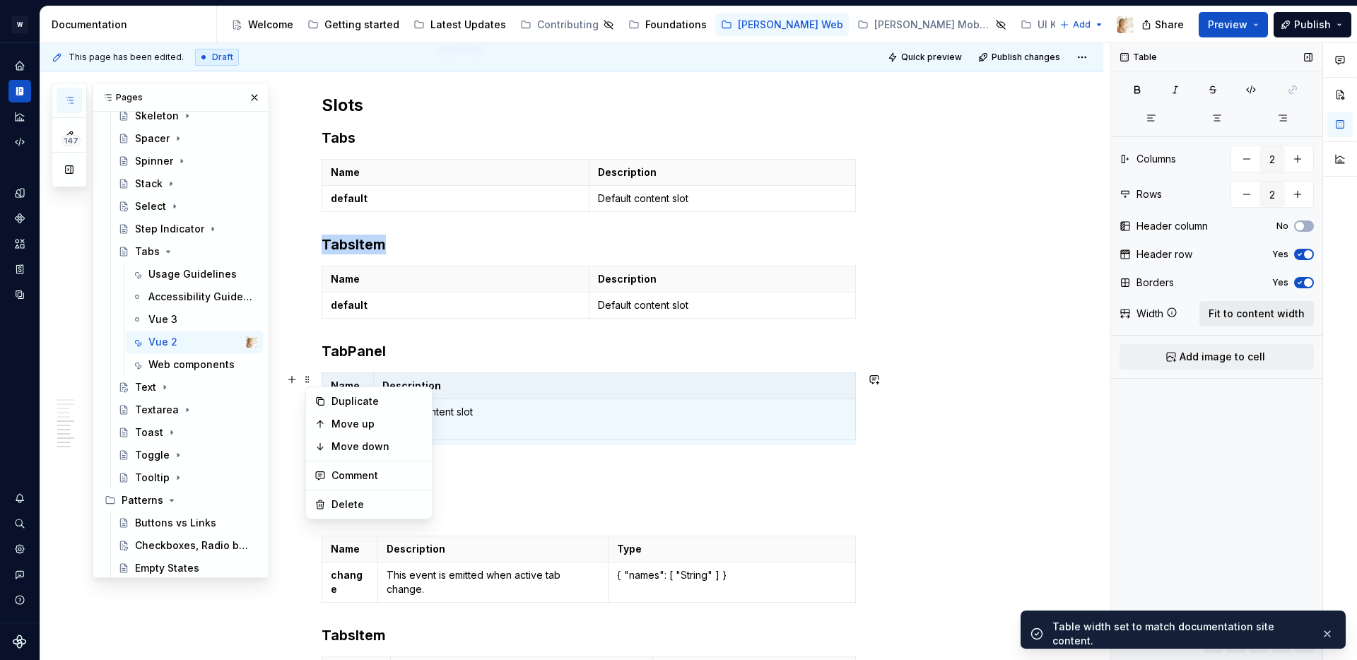
click at [1225, 310] on span "Fit to content width" at bounding box center [1257, 314] width 96 height 14
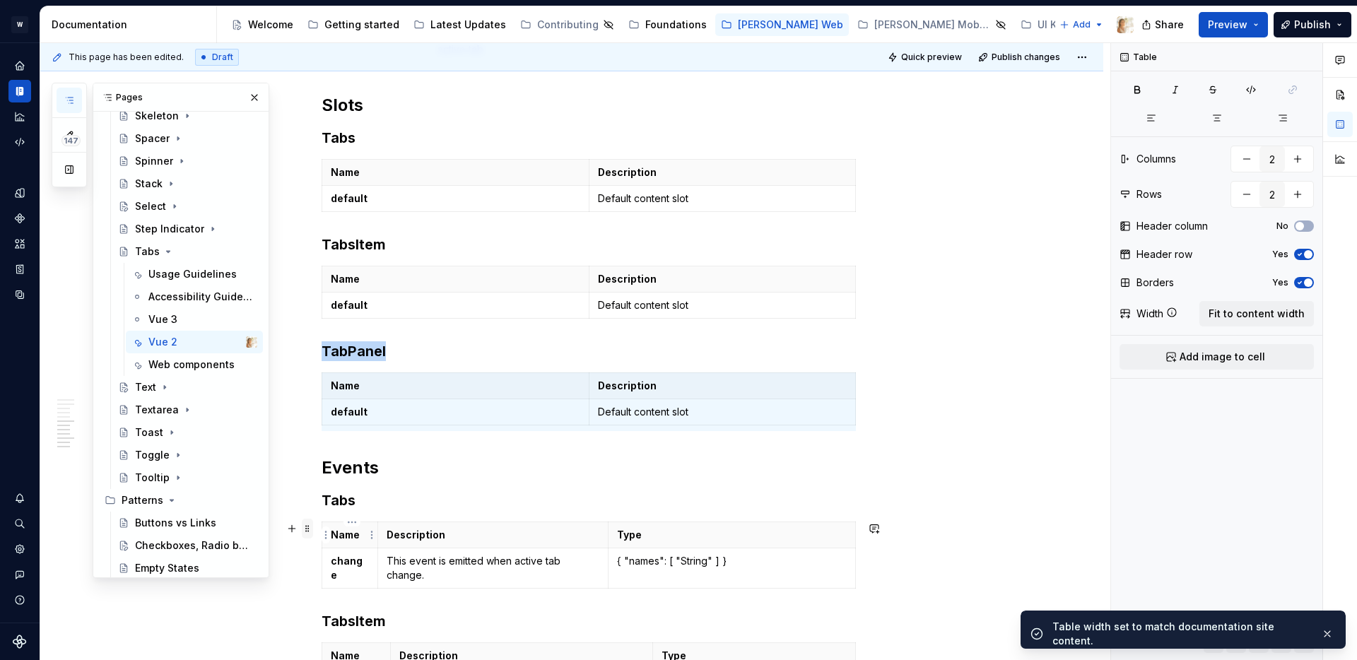
type textarea "*"
click at [309, 532] on span at bounding box center [307, 529] width 11 height 20
type input "3"
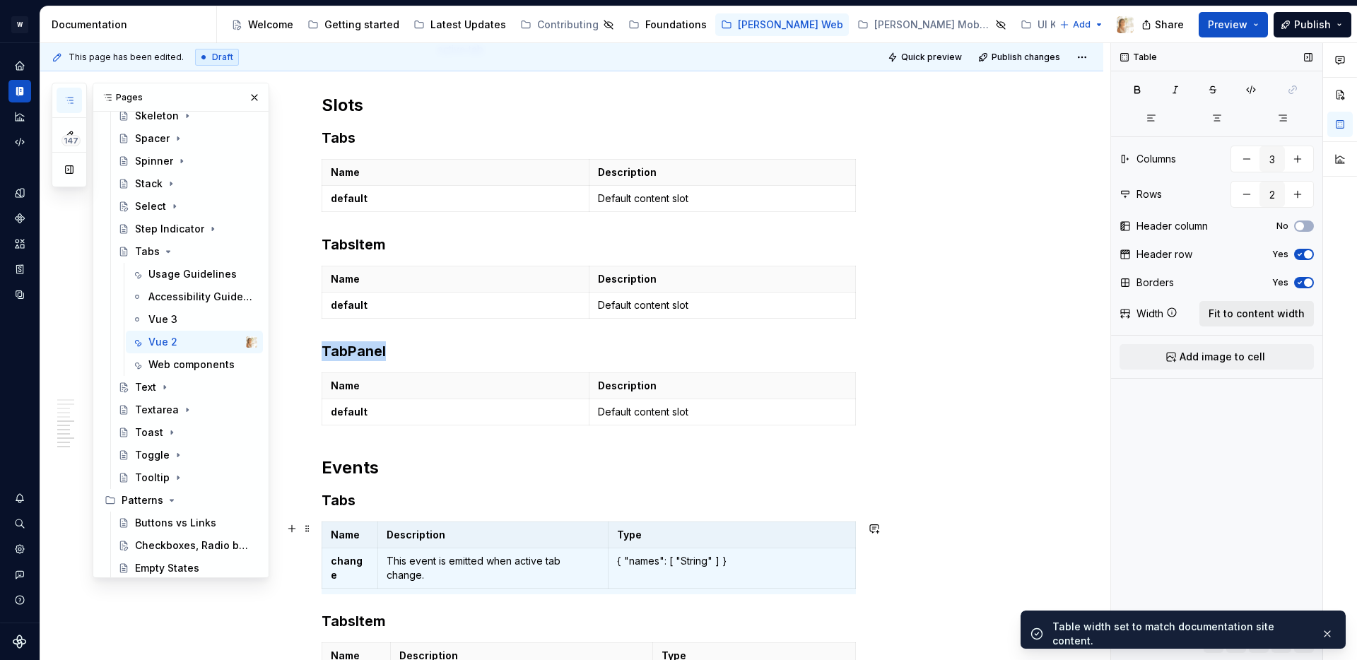
click at [1248, 313] on span "Fit to content width" at bounding box center [1257, 314] width 96 height 14
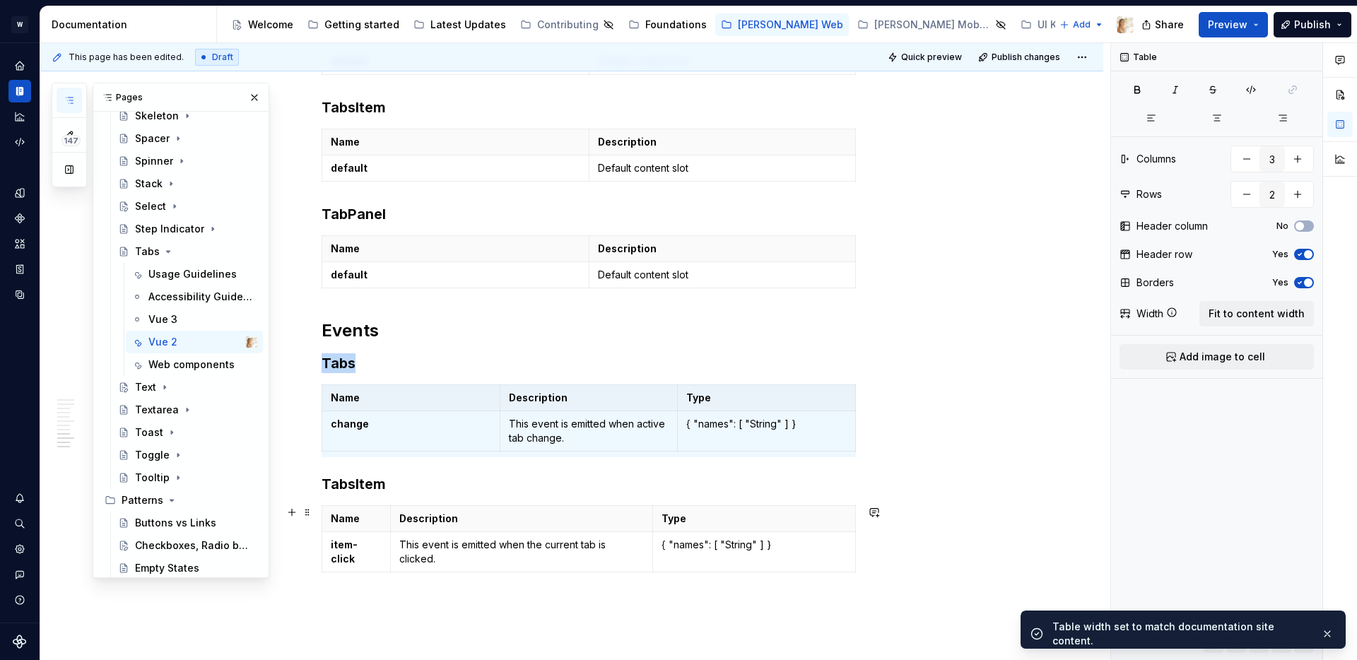
scroll to position [2559, 0]
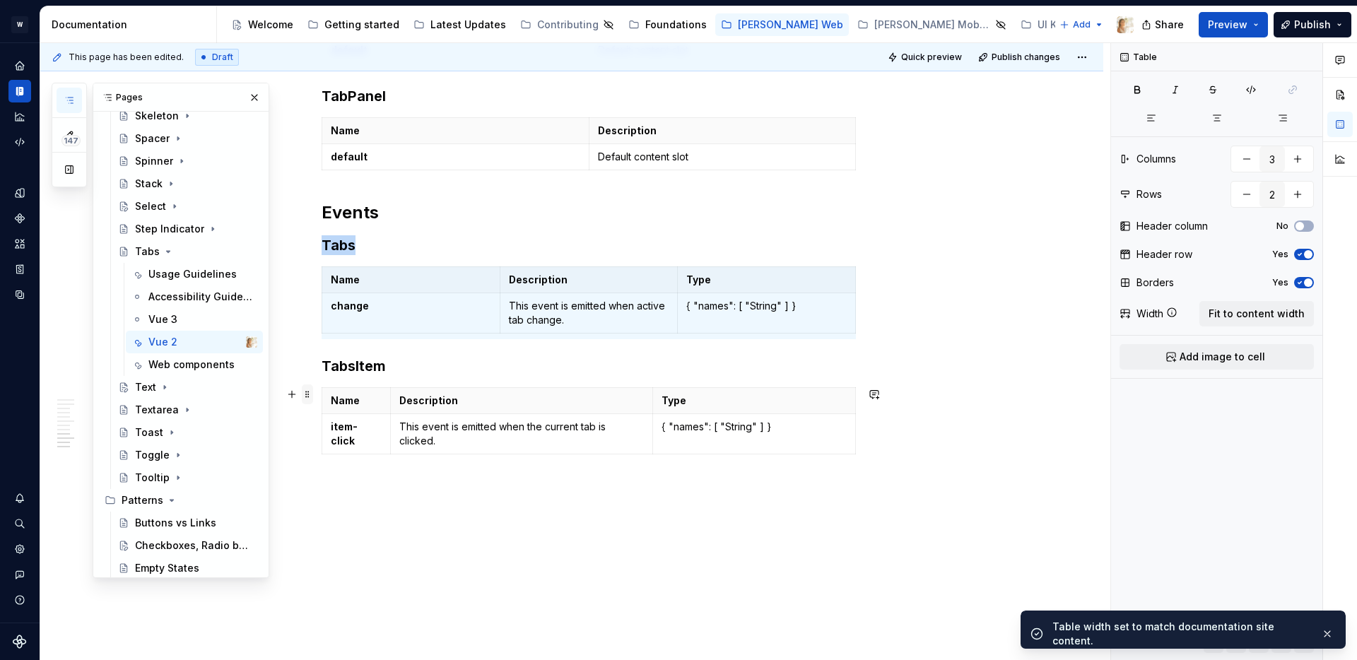
click at [311, 393] on span at bounding box center [307, 395] width 11 height 20
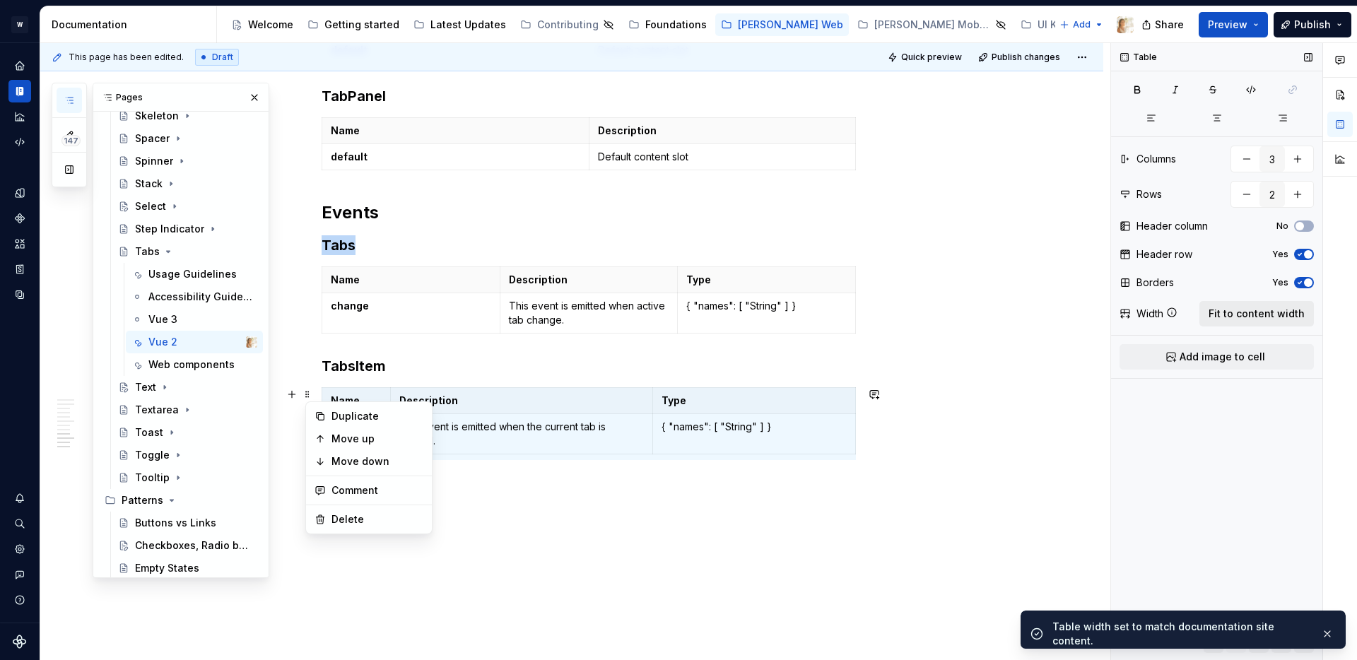
click at [1253, 308] on span "Fit to content width" at bounding box center [1257, 314] width 96 height 14
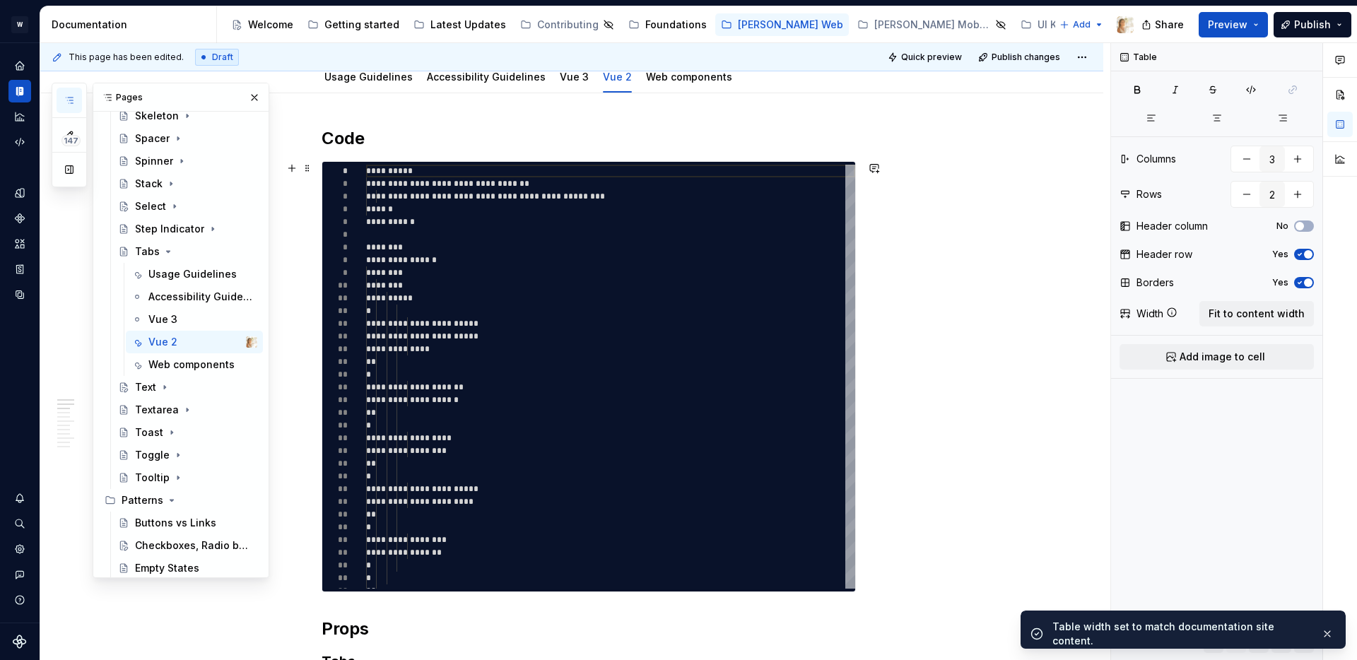
scroll to position [0, 0]
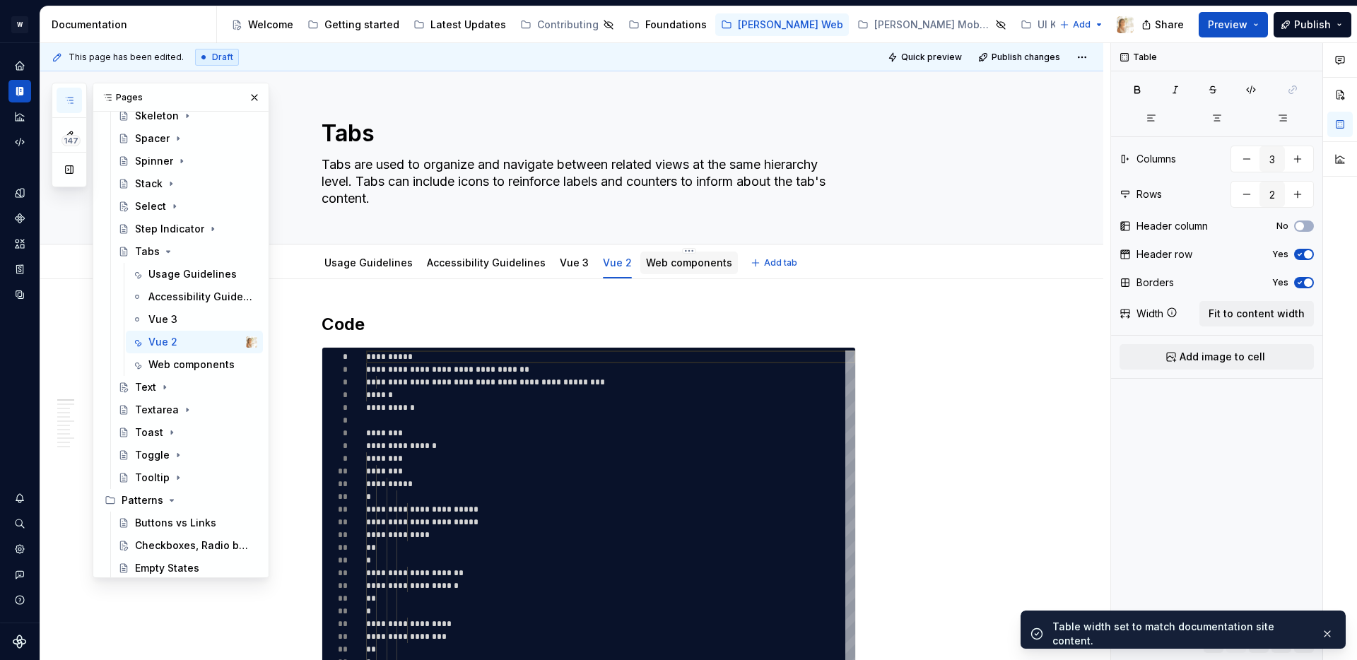
click at [669, 264] on link "Web components" at bounding box center [689, 263] width 86 height 12
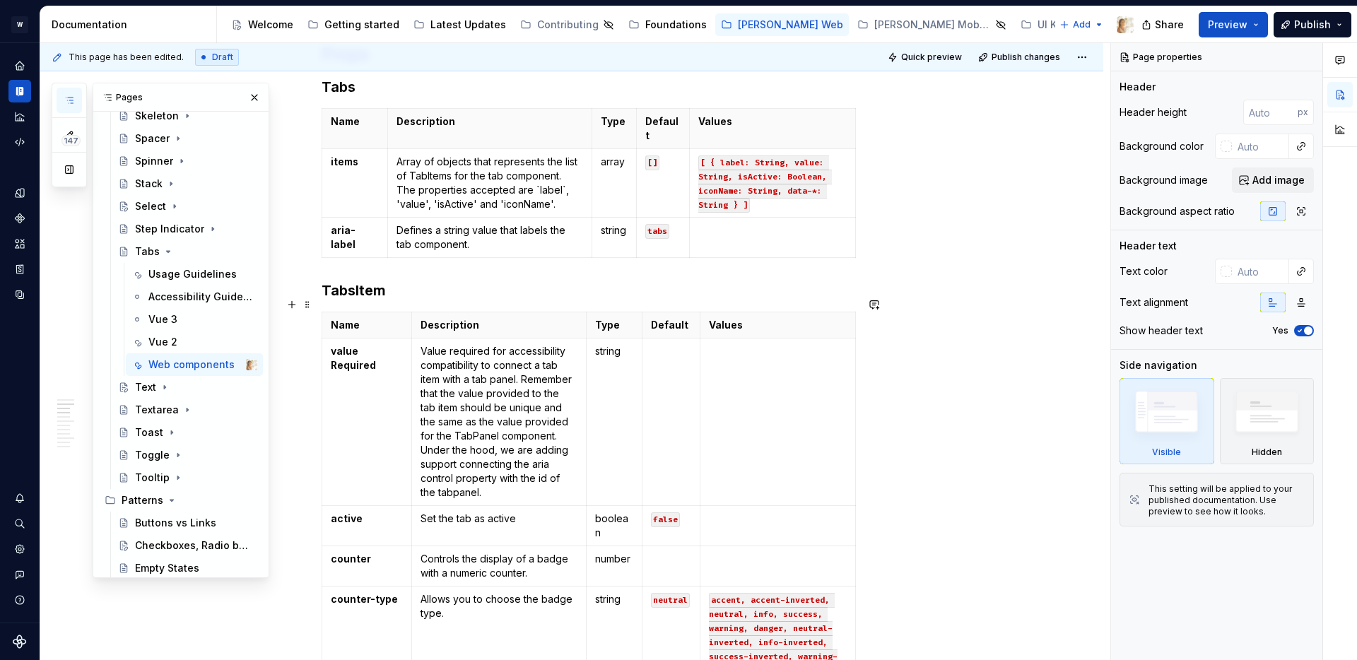
scroll to position [655, 0]
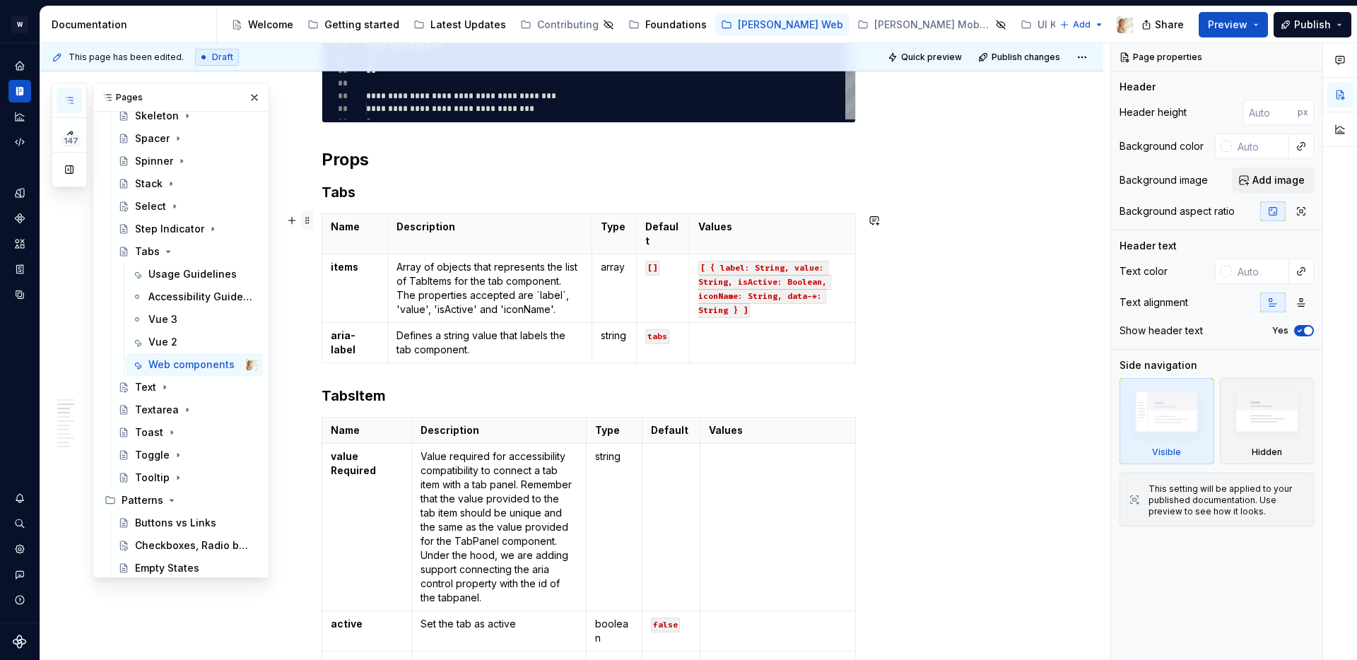
click at [310, 221] on span at bounding box center [307, 221] width 11 height 20
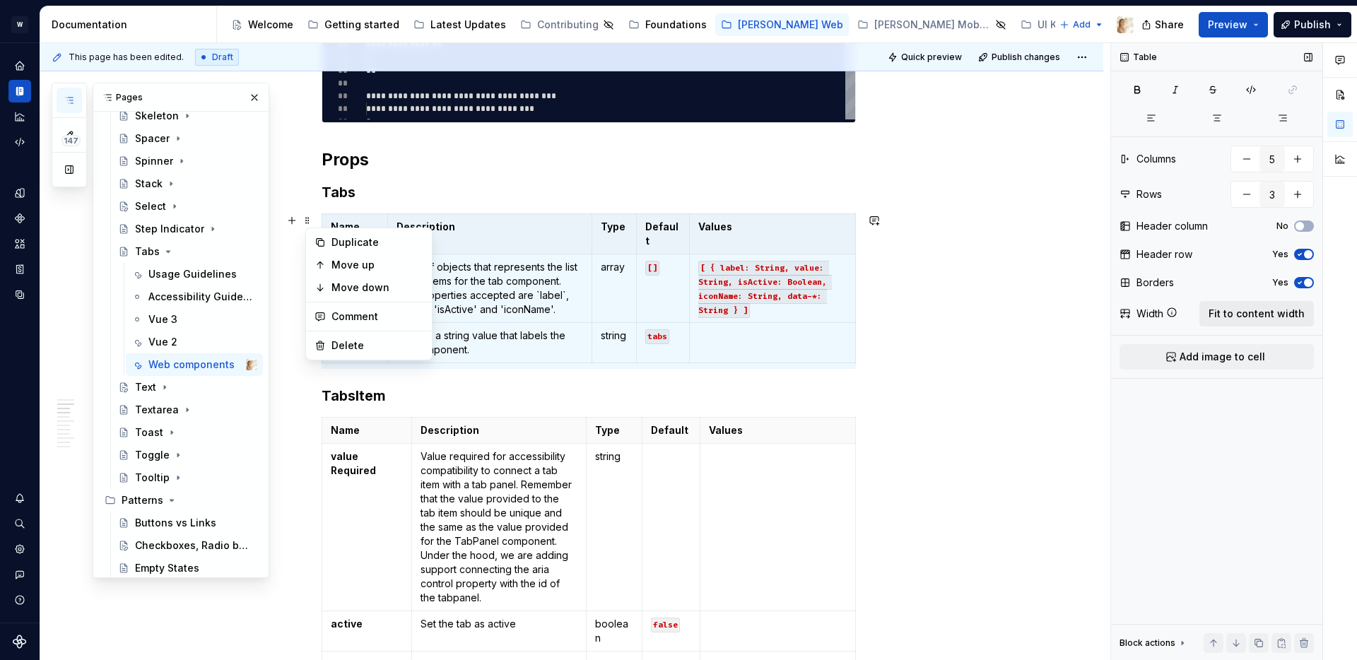
click at [1260, 309] on span "Fit to content width" at bounding box center [1257, 314] width 96 height 14
type textarea "*"
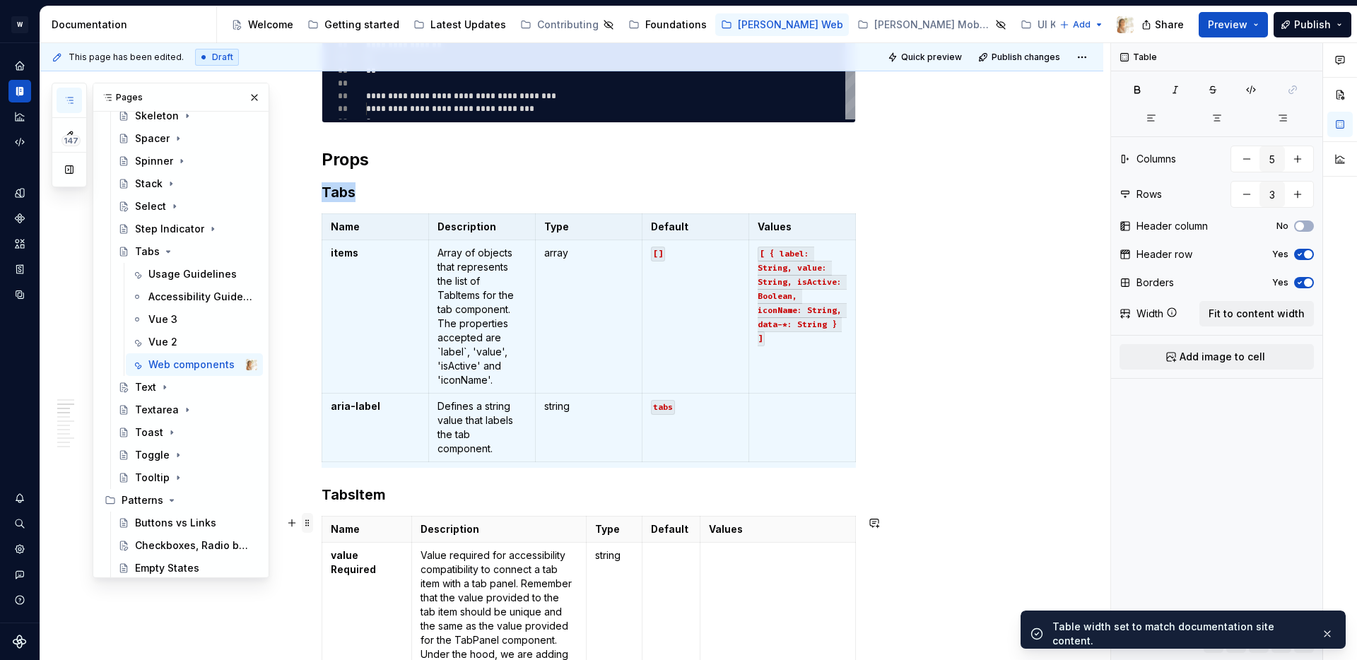
click at [311, 525] on span at bounding box center [307, 523] width 11 height 20
type input "6"
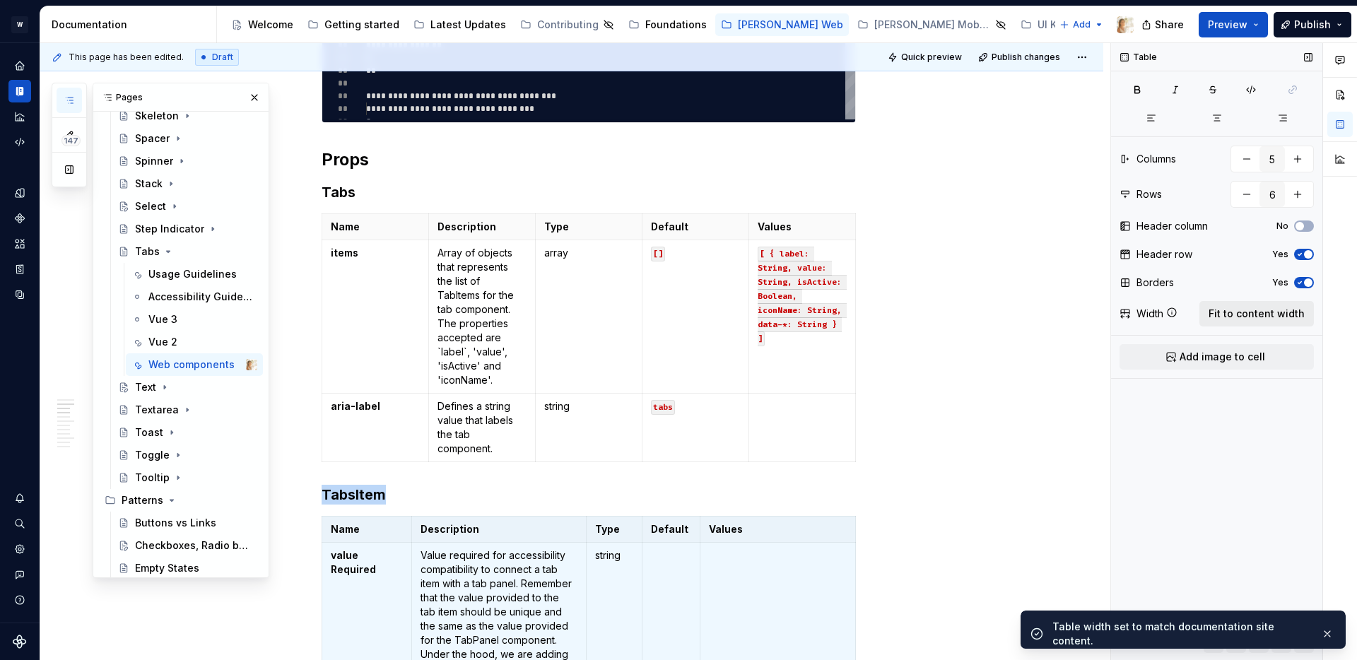
click at [1264, 312] on span "Fit to content width" at bounding box center [1257, 314] width 96 height 14
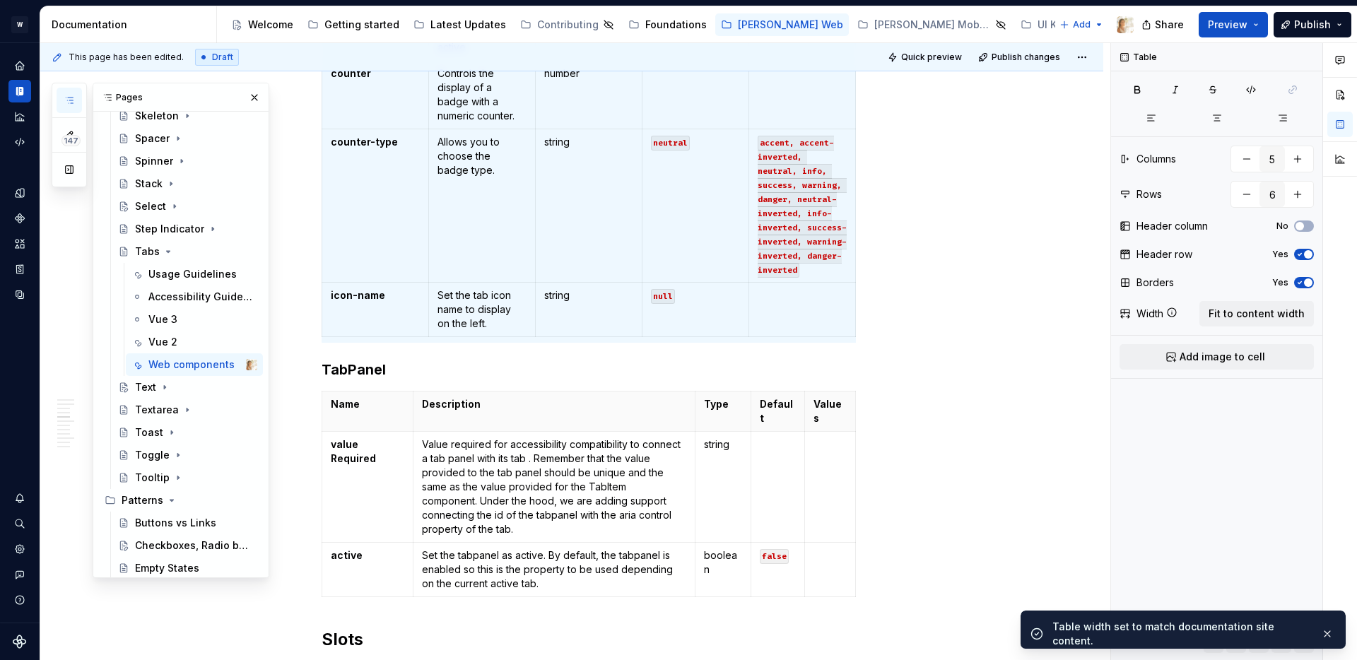
type textarea "*"
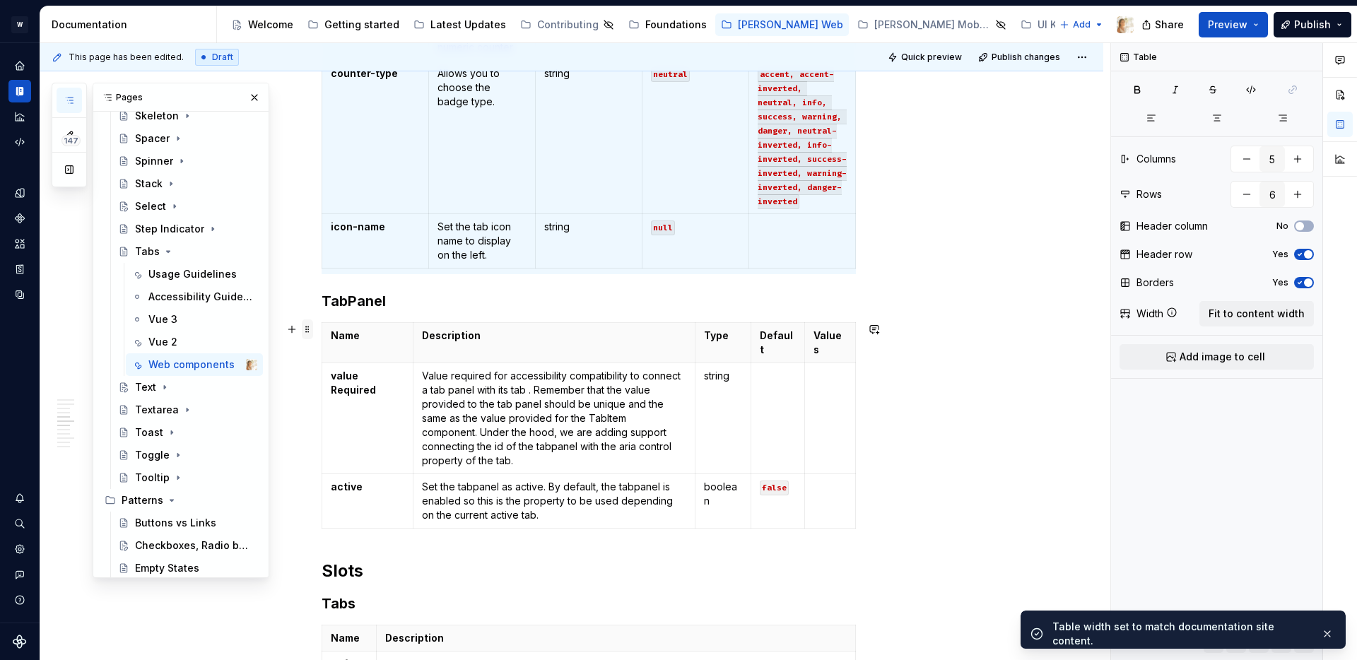
click at [312, 332] on span at bounding box center [307, 330] width 11 height 20
type input "3"
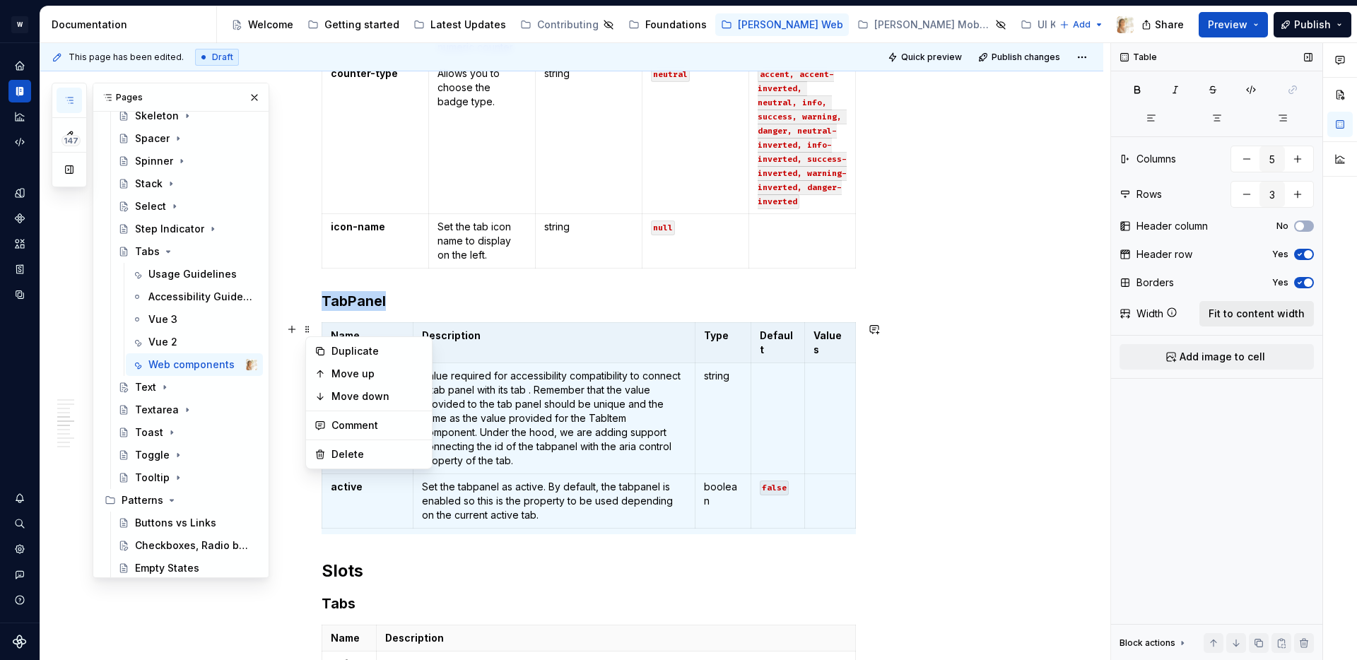
click at [1247, 312] on span "Fit to content width" at bounding box center [1257, 314] width 96 height 14
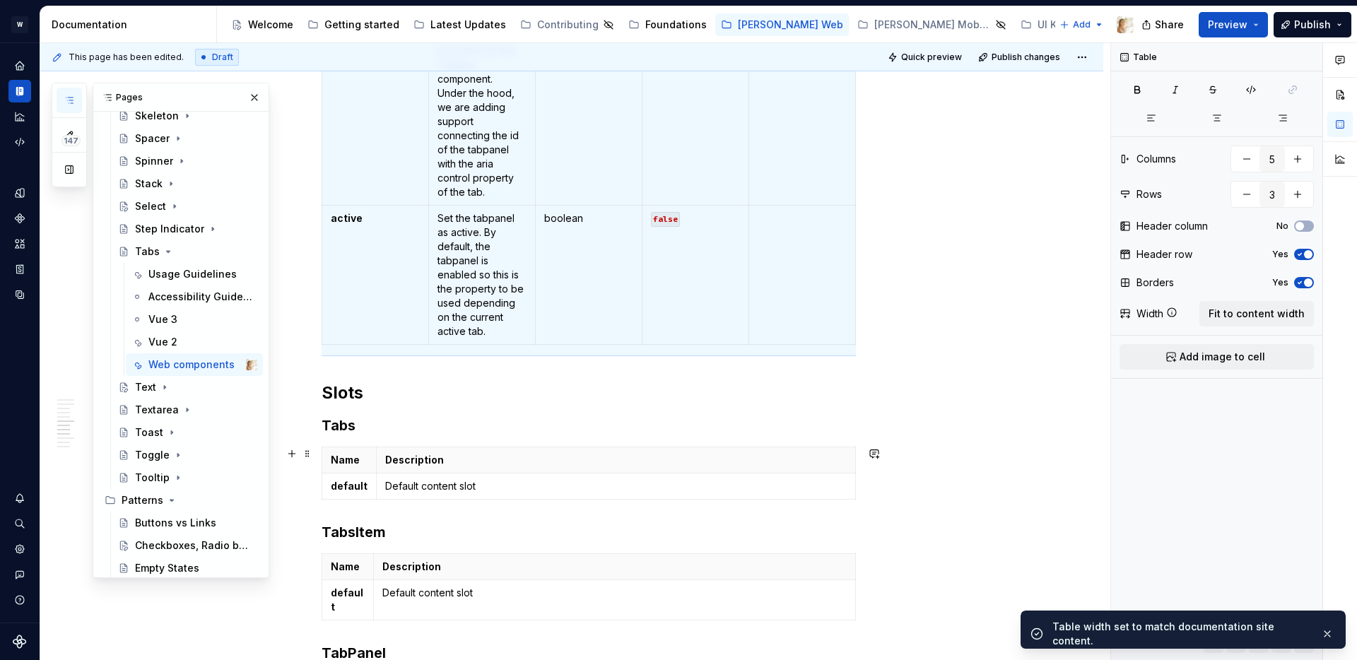
scroll to position [2018, 0]
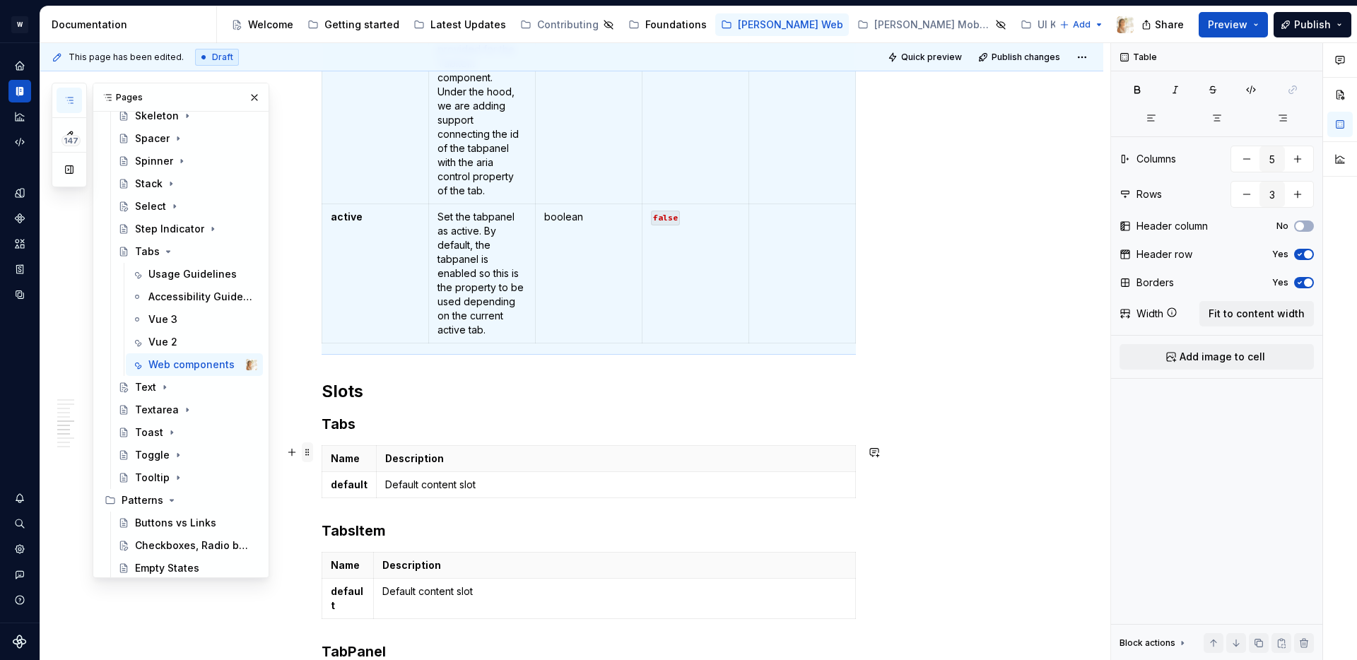
type textarea "*"
click at [306, 455] on span at bounding box center [307, 453] width 11 height 20
type input "2"
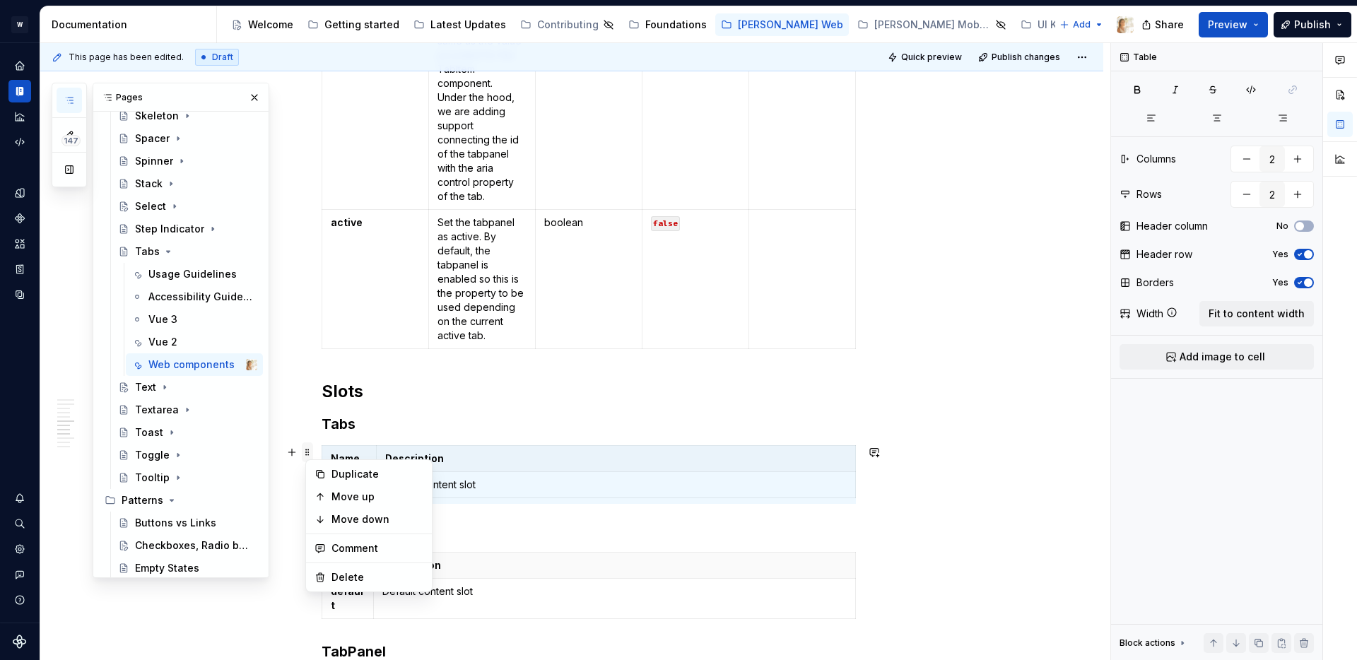
scroll to position [0, 0]
click at [1243, 314] on span "Fit to content width" at bounding box center [1257, 314] width 96 height 14
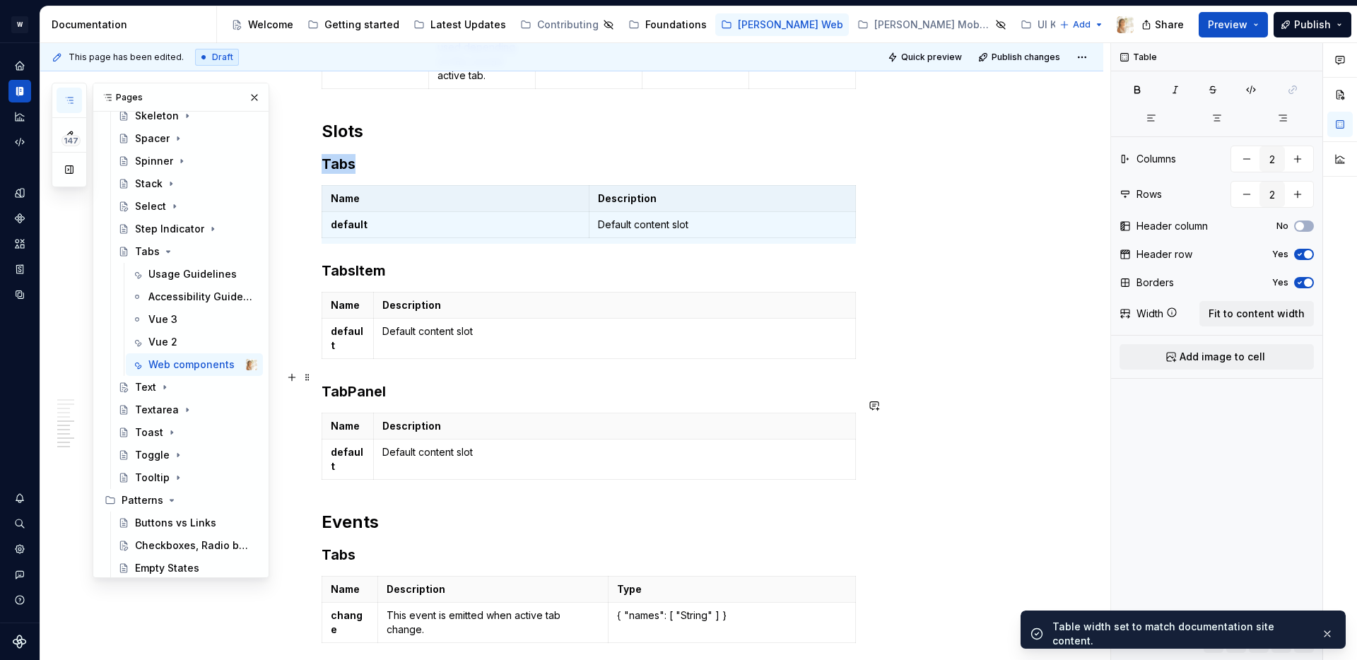
scroll to position [2285, 0]
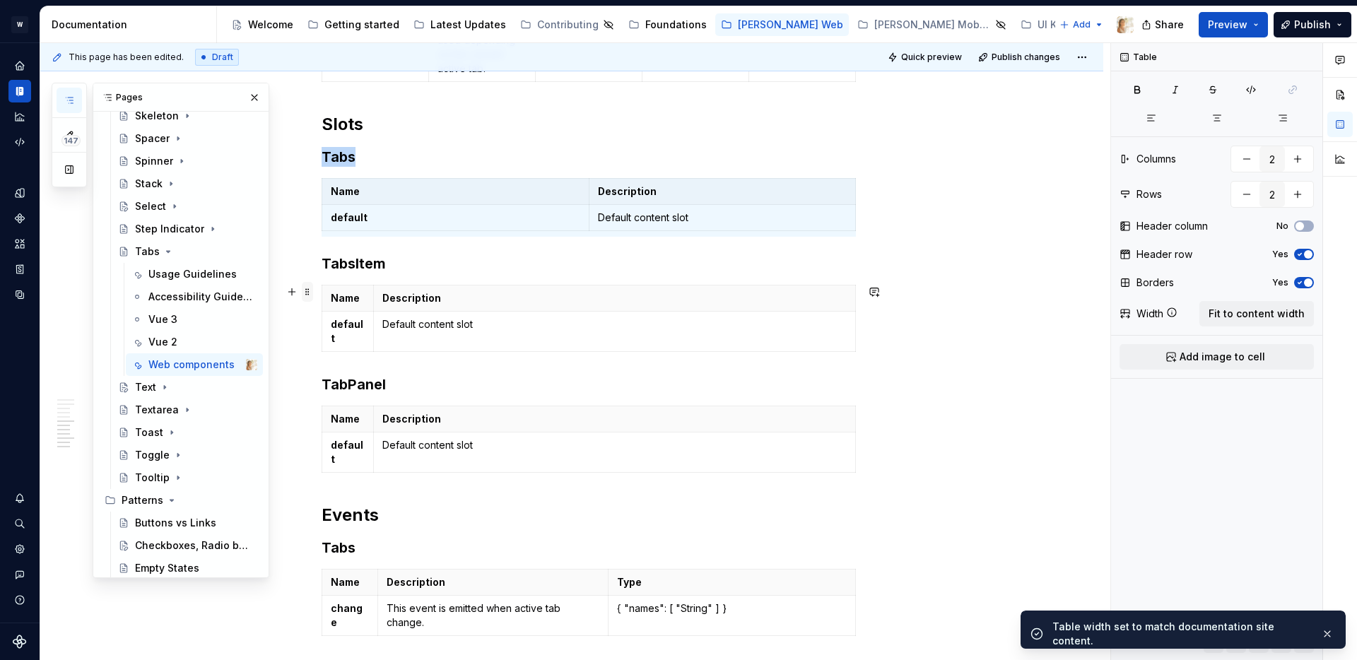
click at [312, 292] on span at bounding box center [307, 292] width 11 height 20
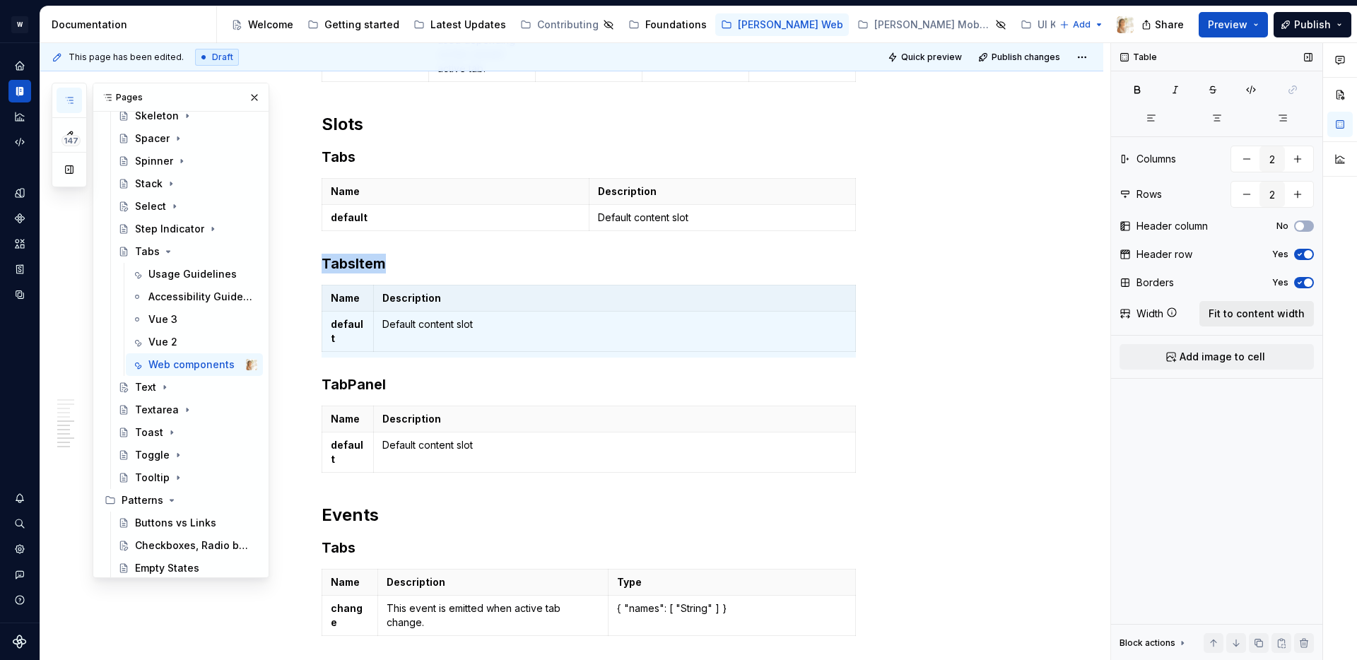
click at [1255, 309] on span "Fit to content width" at bounding box center [1257, 314] width 96 height 14
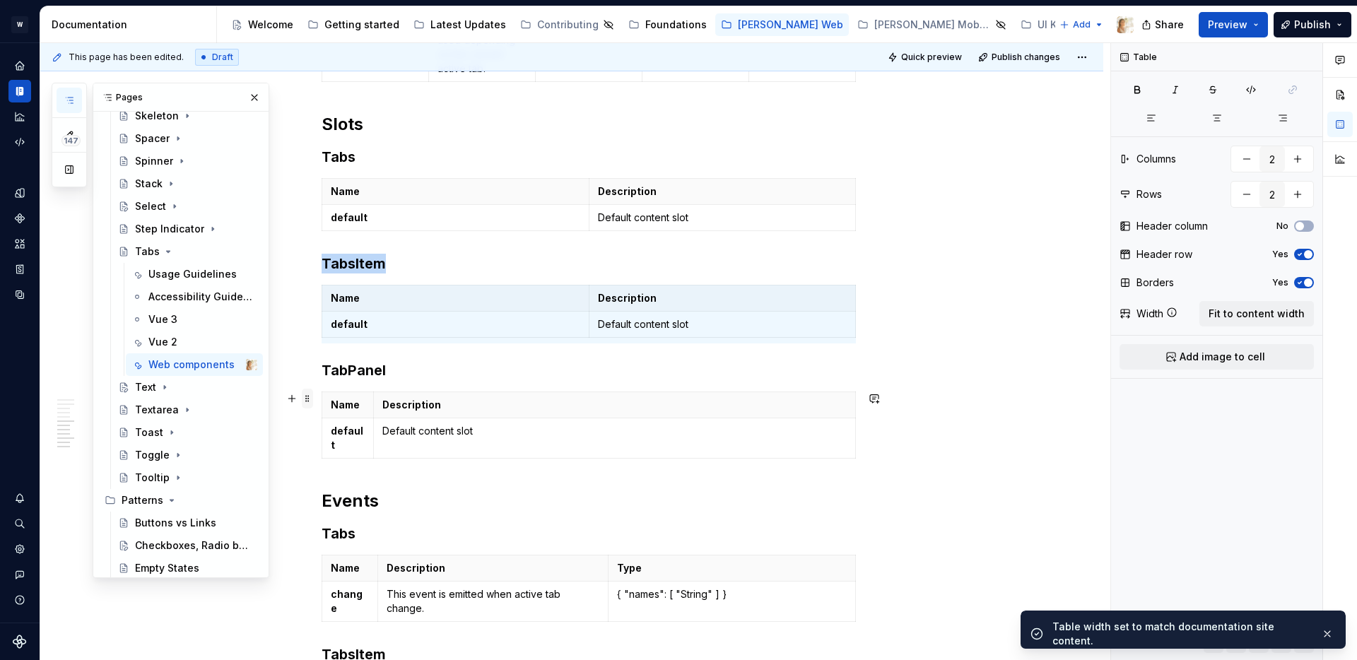
click at [311, 400] on span at bounding box center [307, 399] width 11 height 20
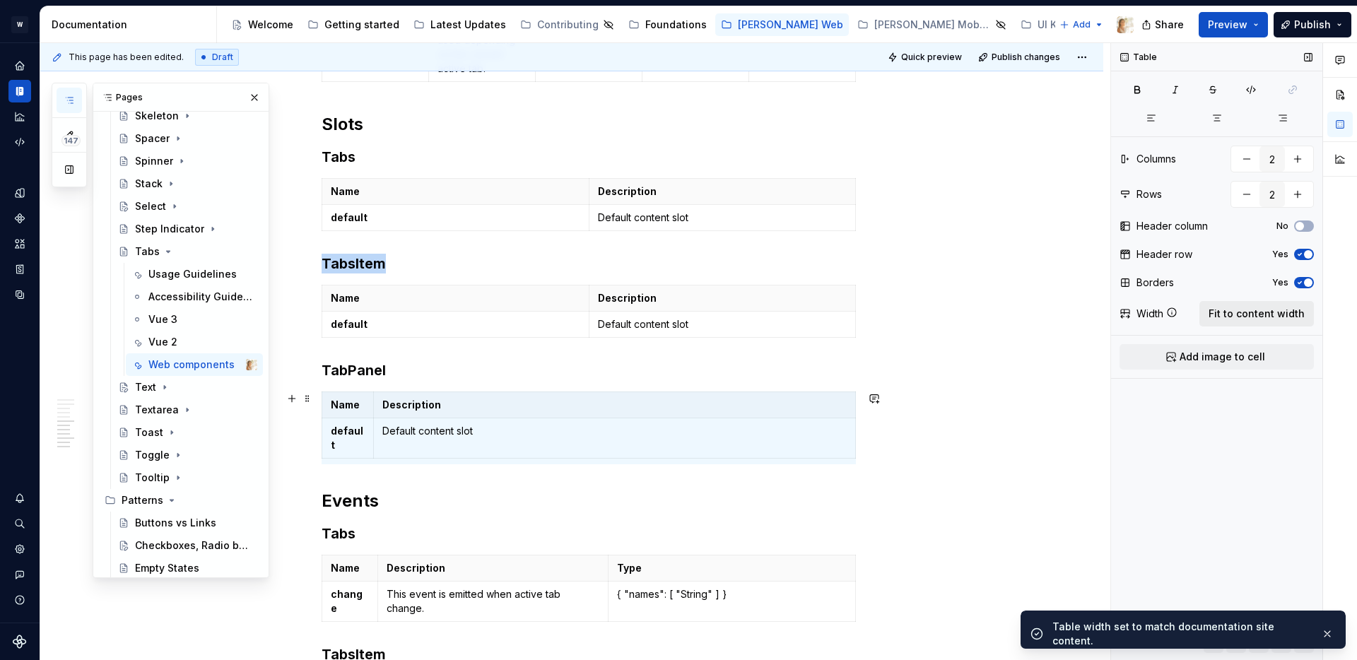
click at [1236, 311] on span "Fit to content width" at bounding box center [1257, 314] width 96 height 14
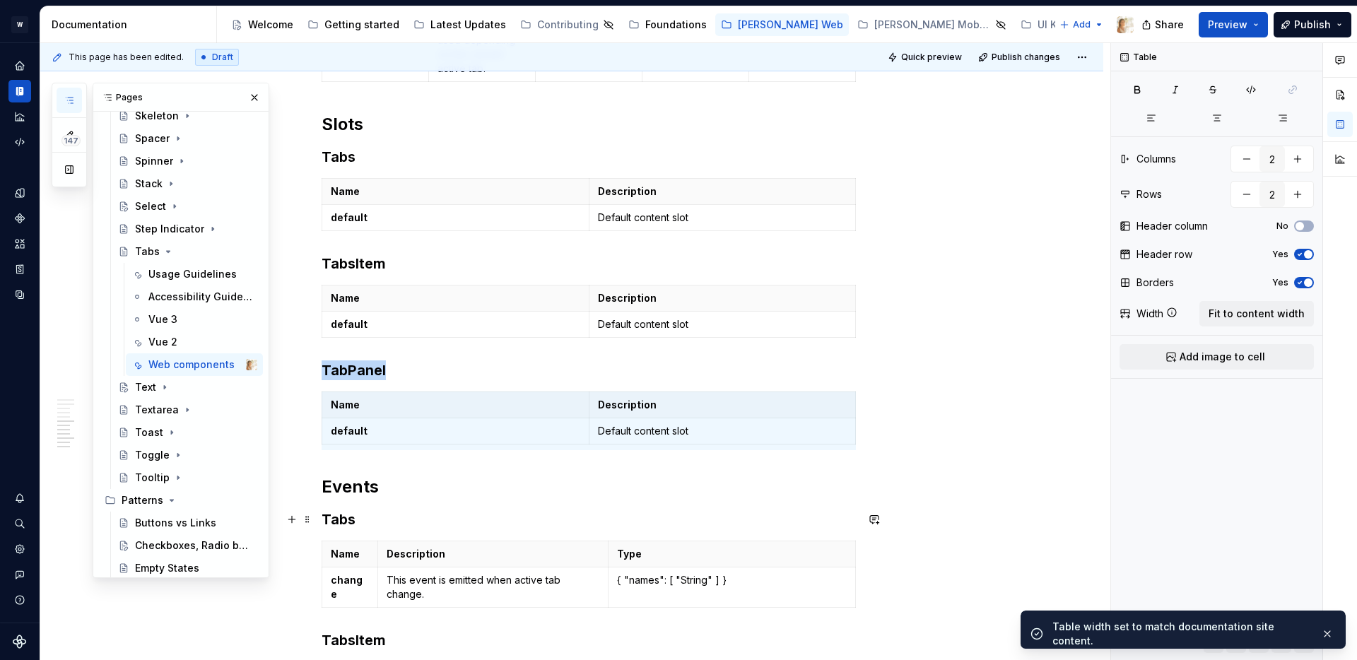
type textarea "*"
click at [310, 548] on span at bounding box center [307, 548] width 11 height 20
type input "3"
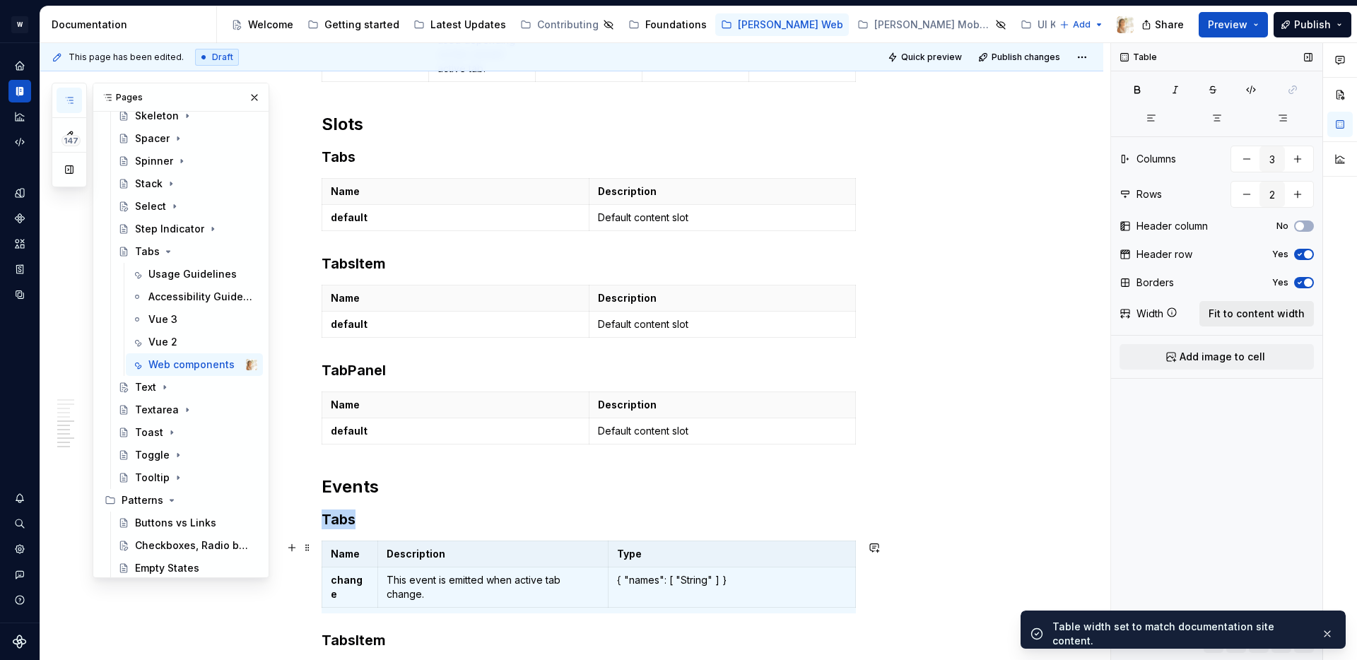
click at [1258, 303] on button "Fit to content width" at bounding box center [1257, 313] width 115 height 25
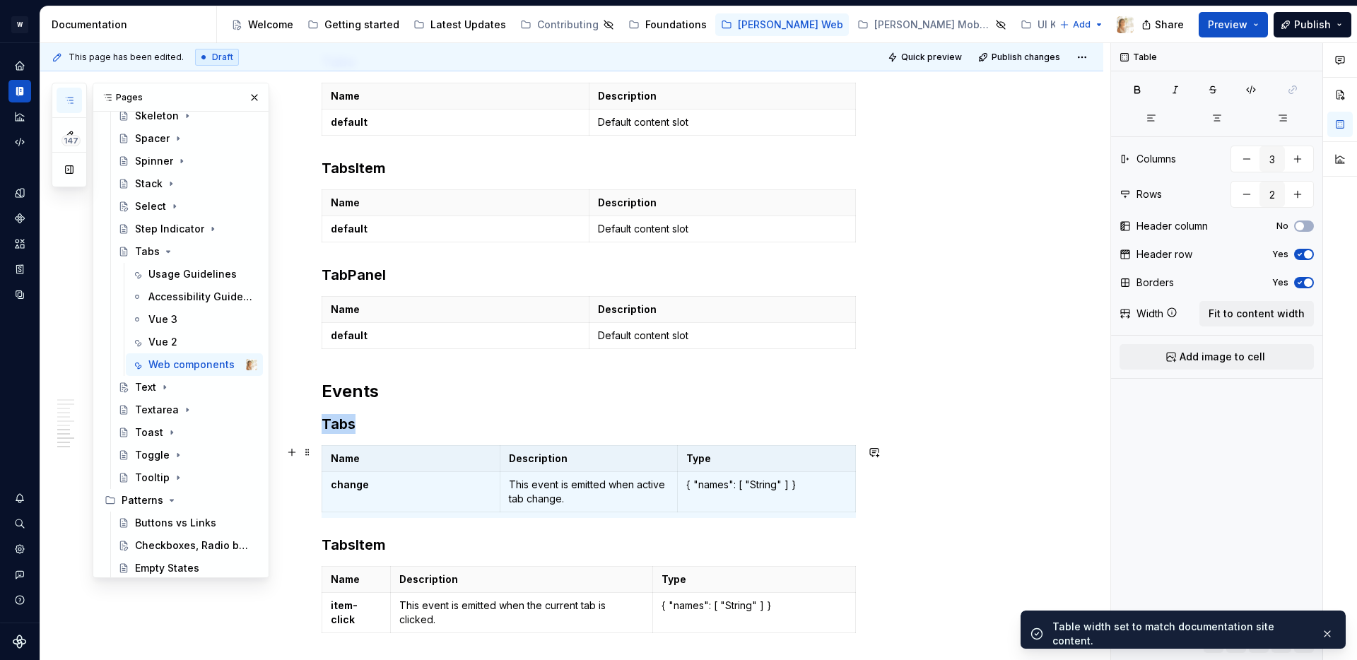
scroll to position [2559, 0]
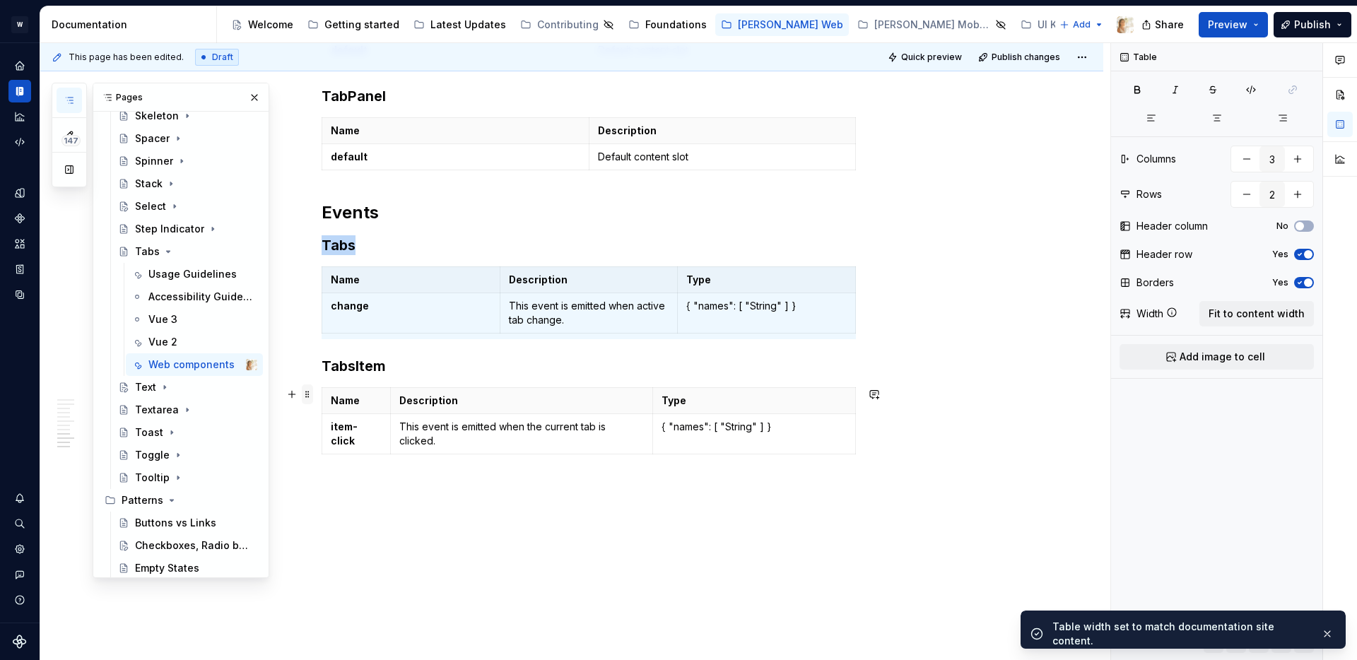
click at [307, 395] on span at bounding box center [307, 395] width 11 height 20
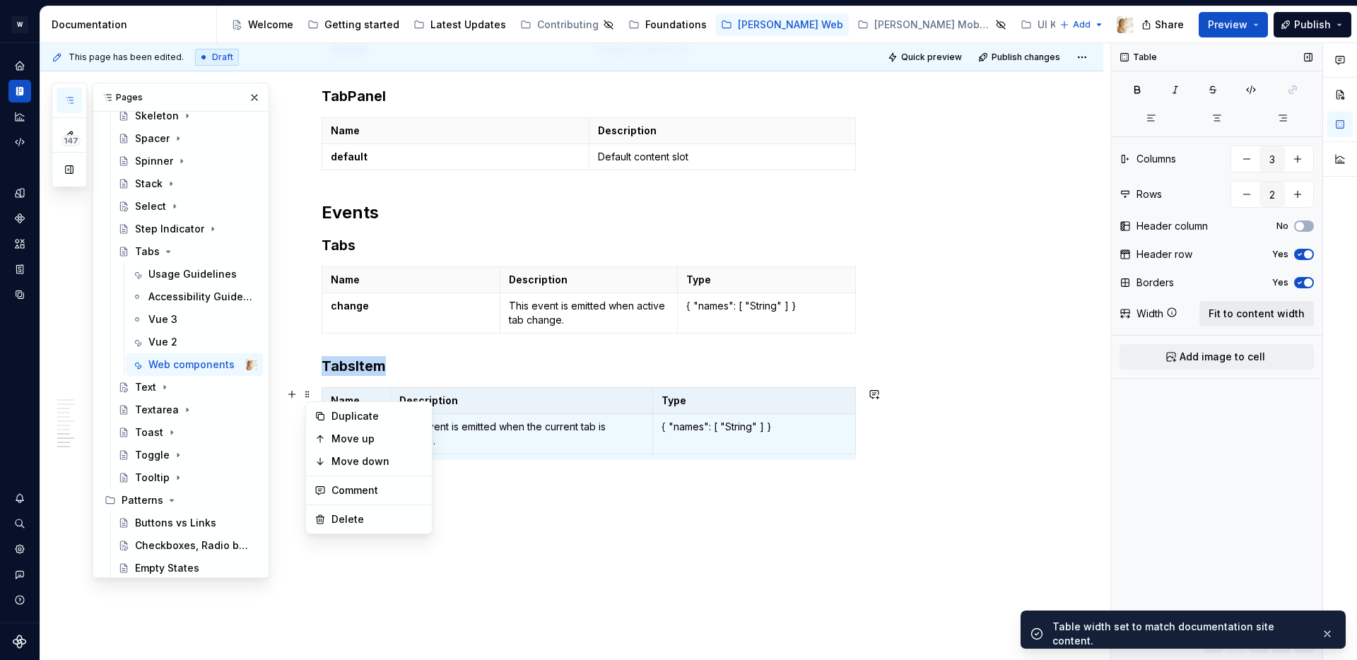
click at [1229, 316] on span "Fit to content width" at bounding box center [1257, 314] width 96 height 14
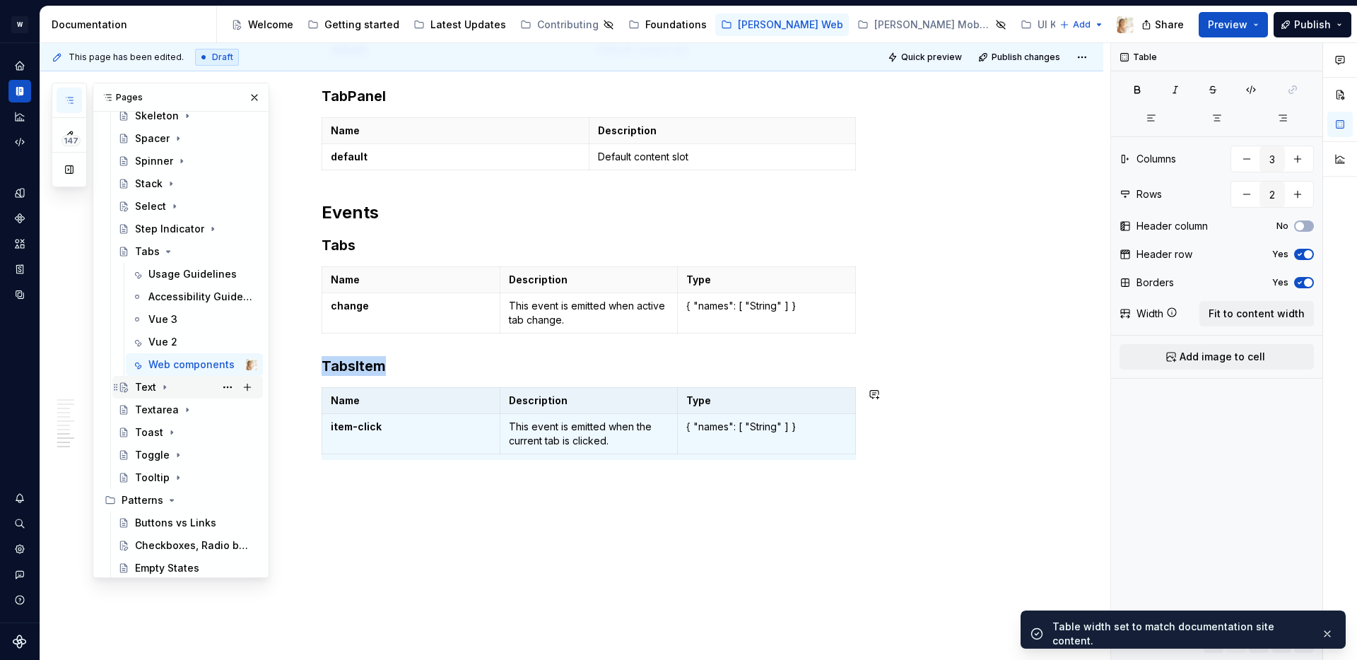
click at [162, 385] on icon "Page tree" at bounding box center [164, 387] width 11 height 11
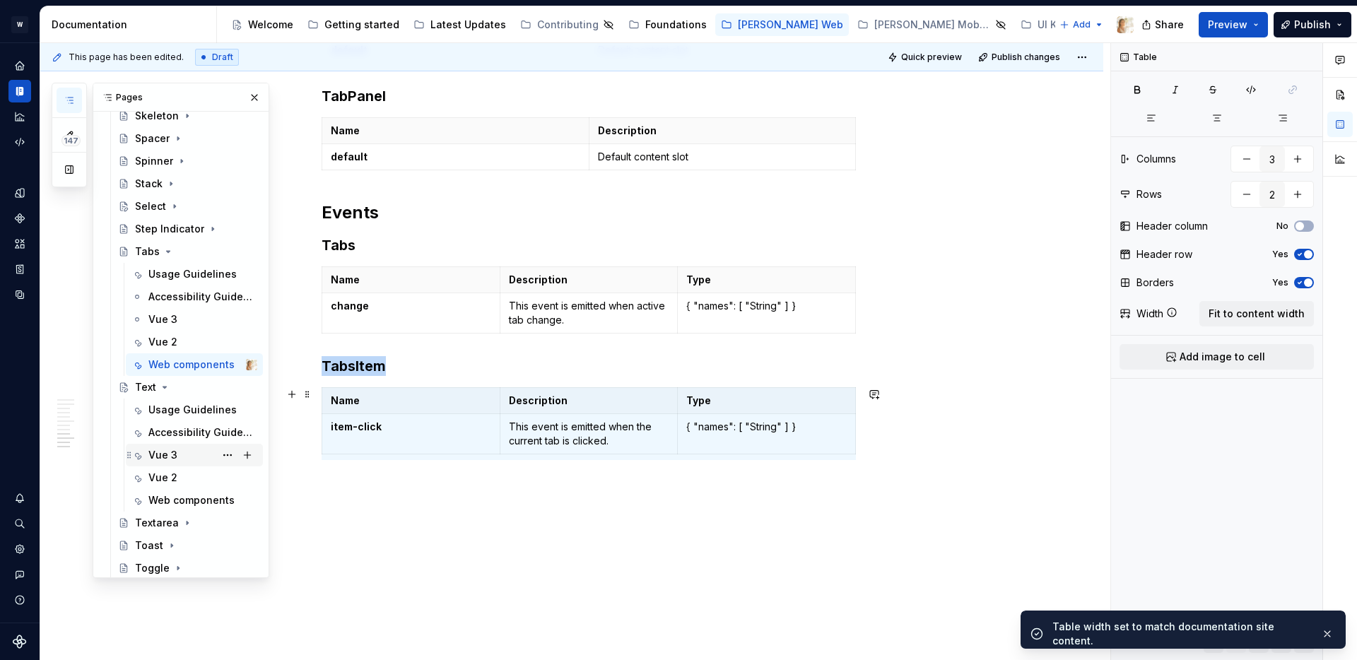
click at [175, 451] on div "Vue 3" at bounding box center [162, 455] width 29 height 14
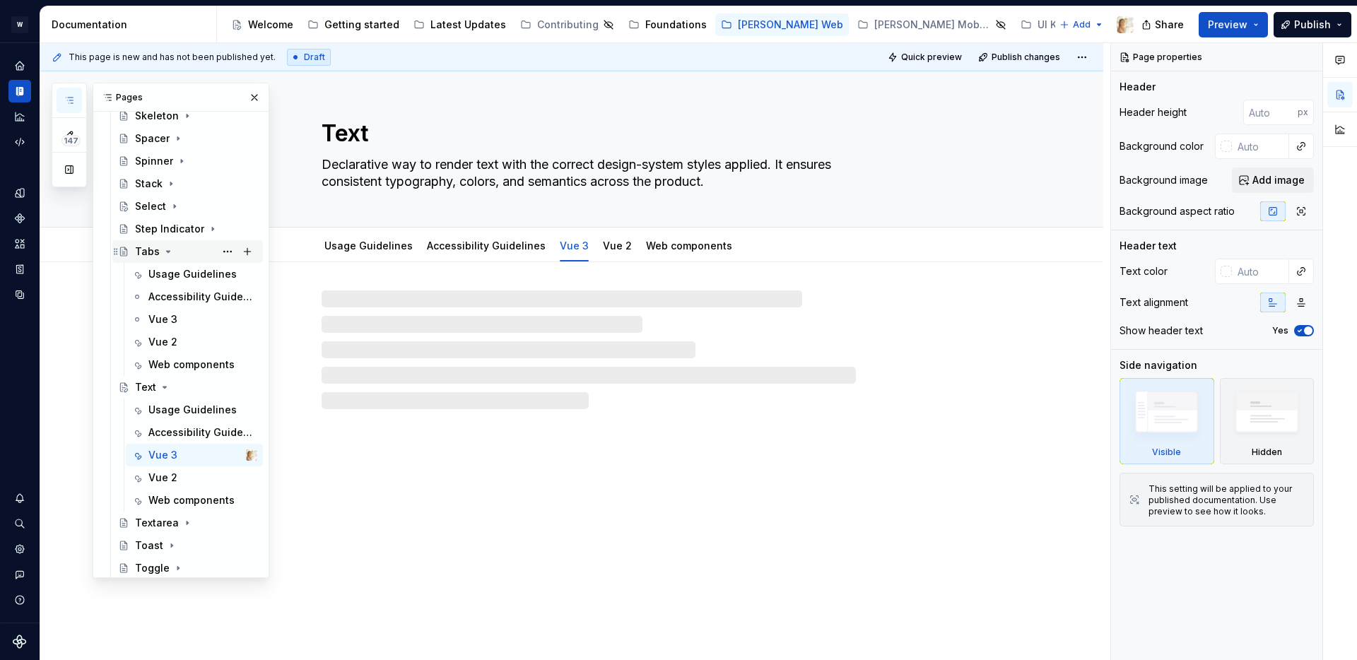
click at [167, 251] on icon "Page tree" at bounding box center [169, 251] width 4 height 1
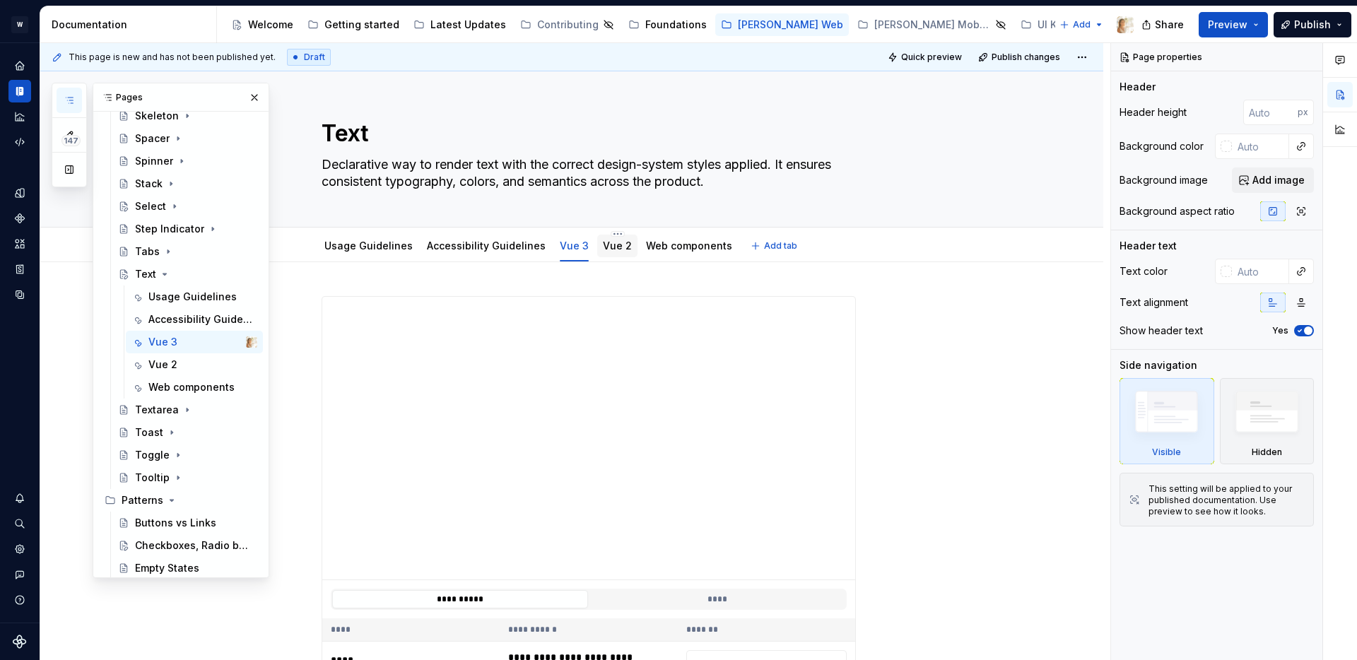
click at [604, 251] on link "Vue 2" at bounding box center [617, 246] width 29 height 12
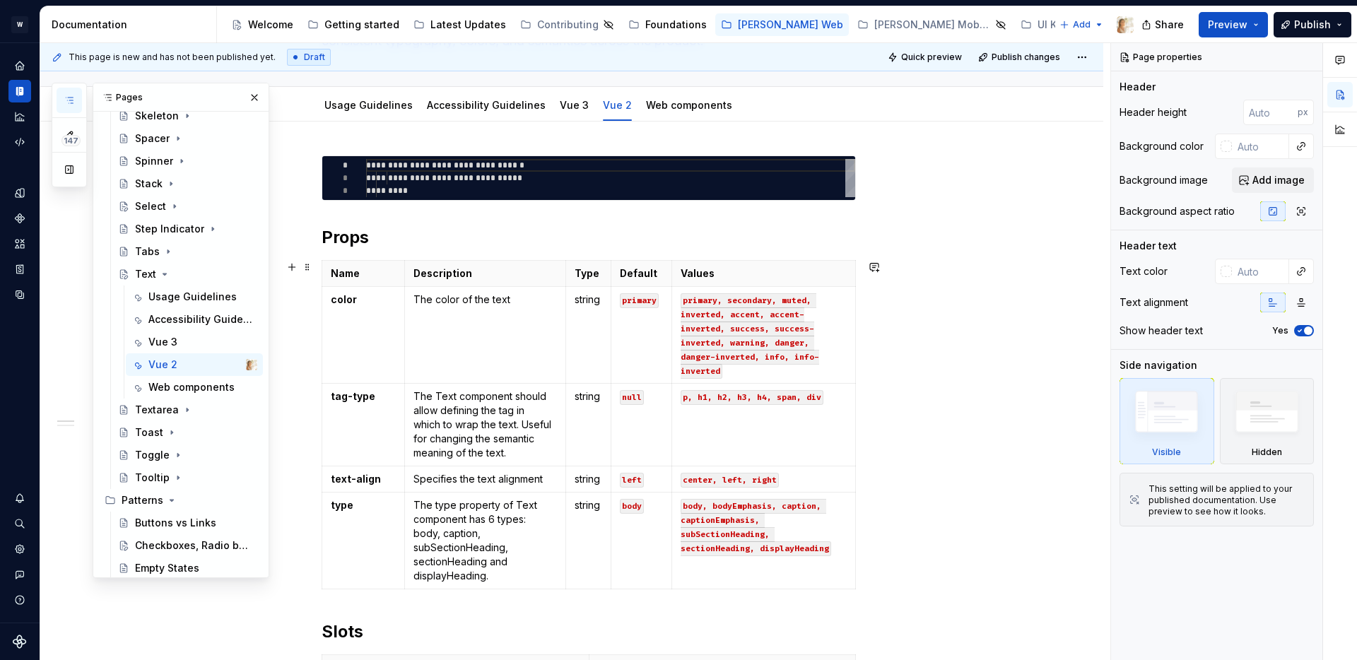
scroll to position [178, 0]
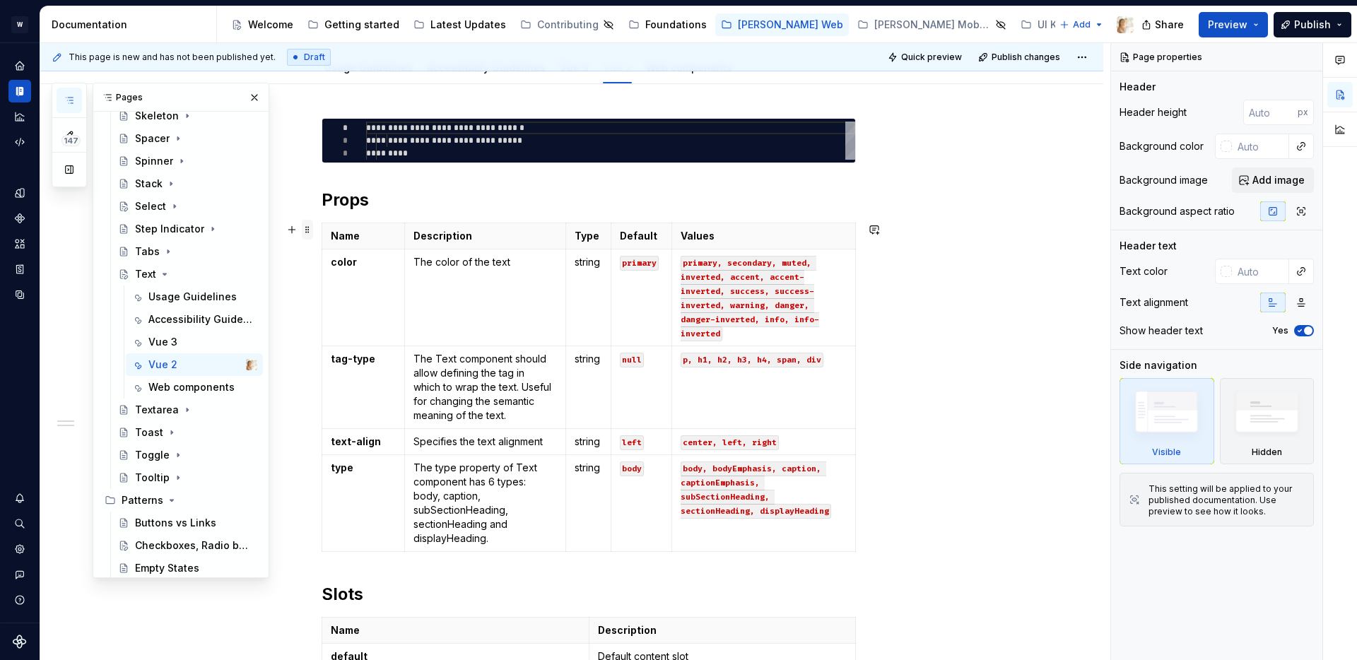
click at [312, 233] on span at bounding box center [307, 230] width 11 height 20
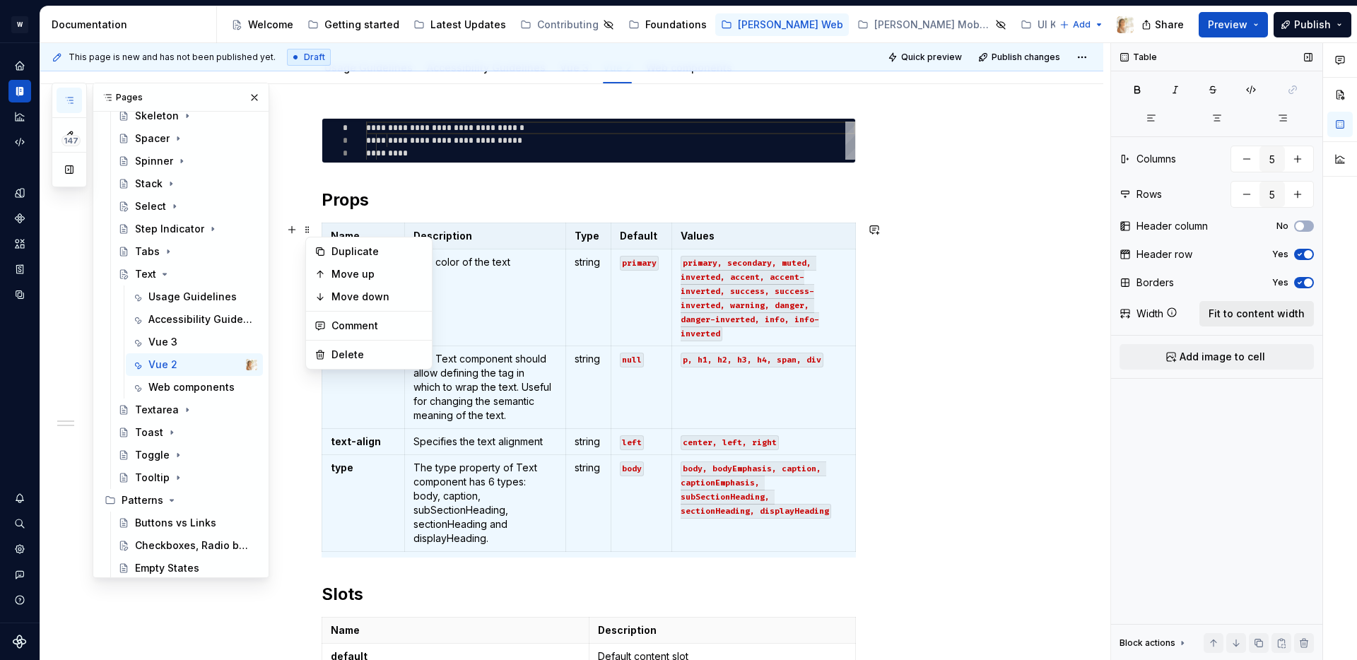
click at [1263, 310] on span "Fit to content width" at bounding box center [1257, 314] width 96 height 14
type textarea "*"
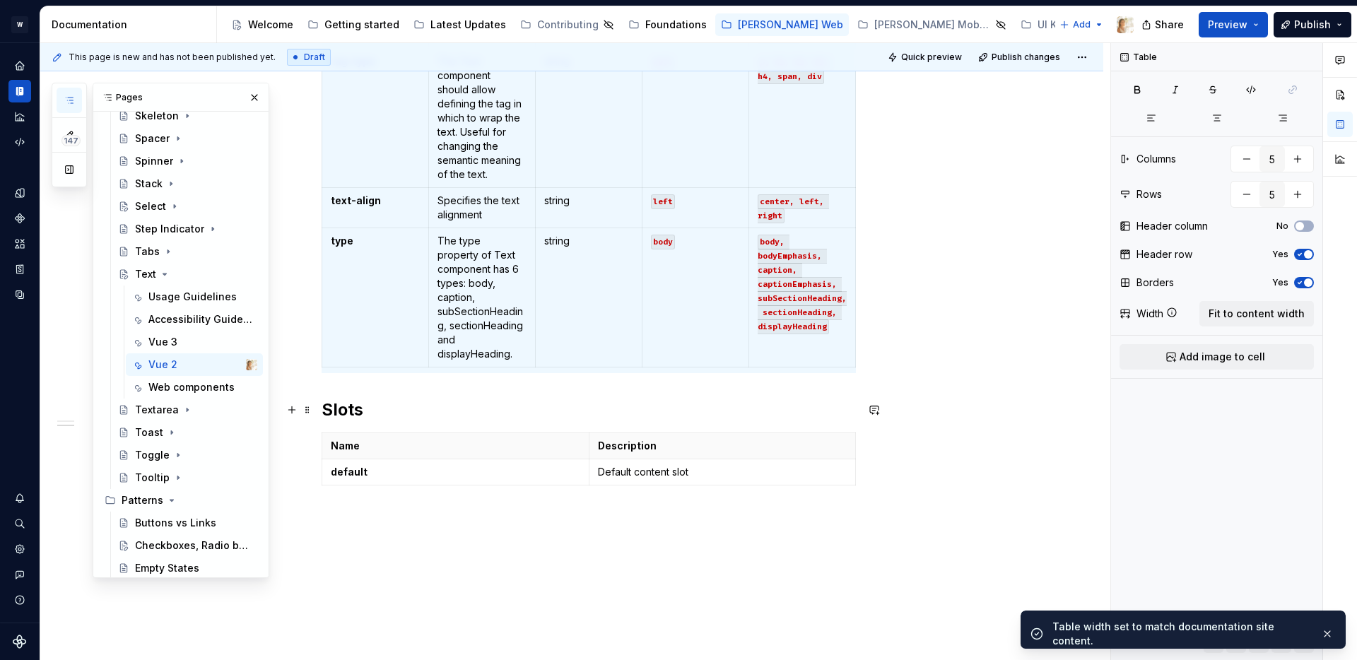
scroll to position [578, 0]
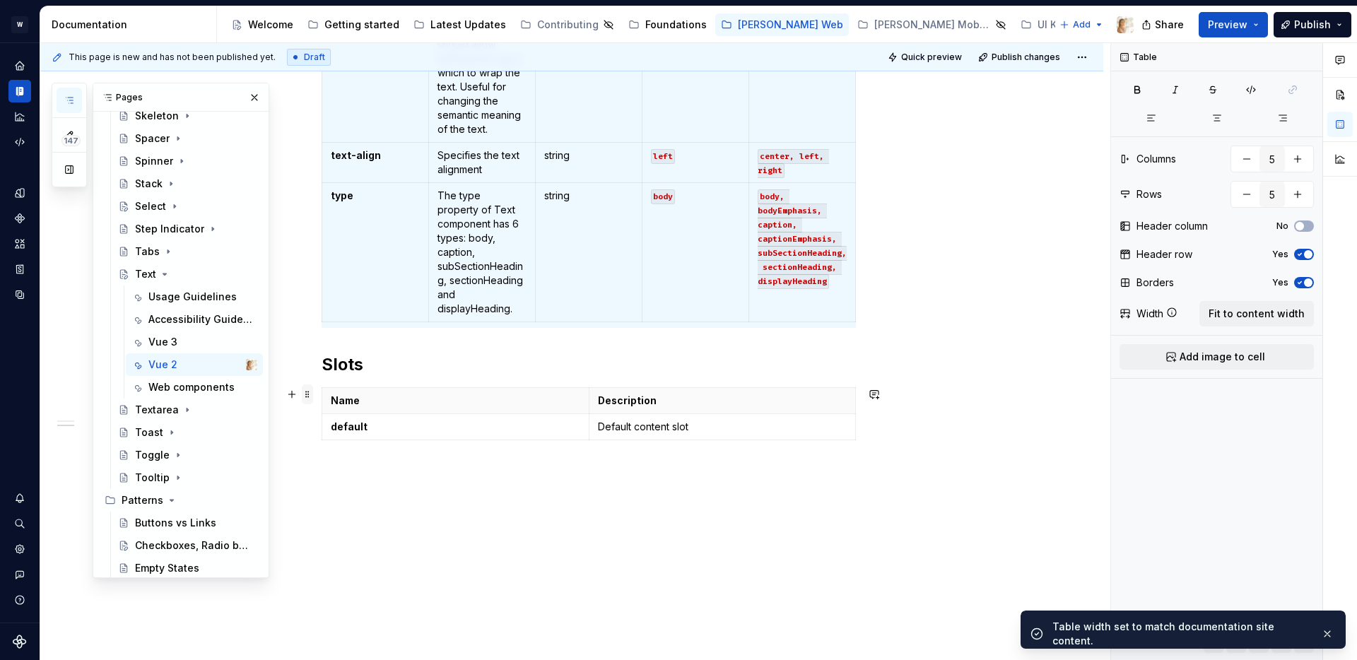
click at [312, 395] on span at bounding box center [307, 395] width 11 height 20
type input "2"
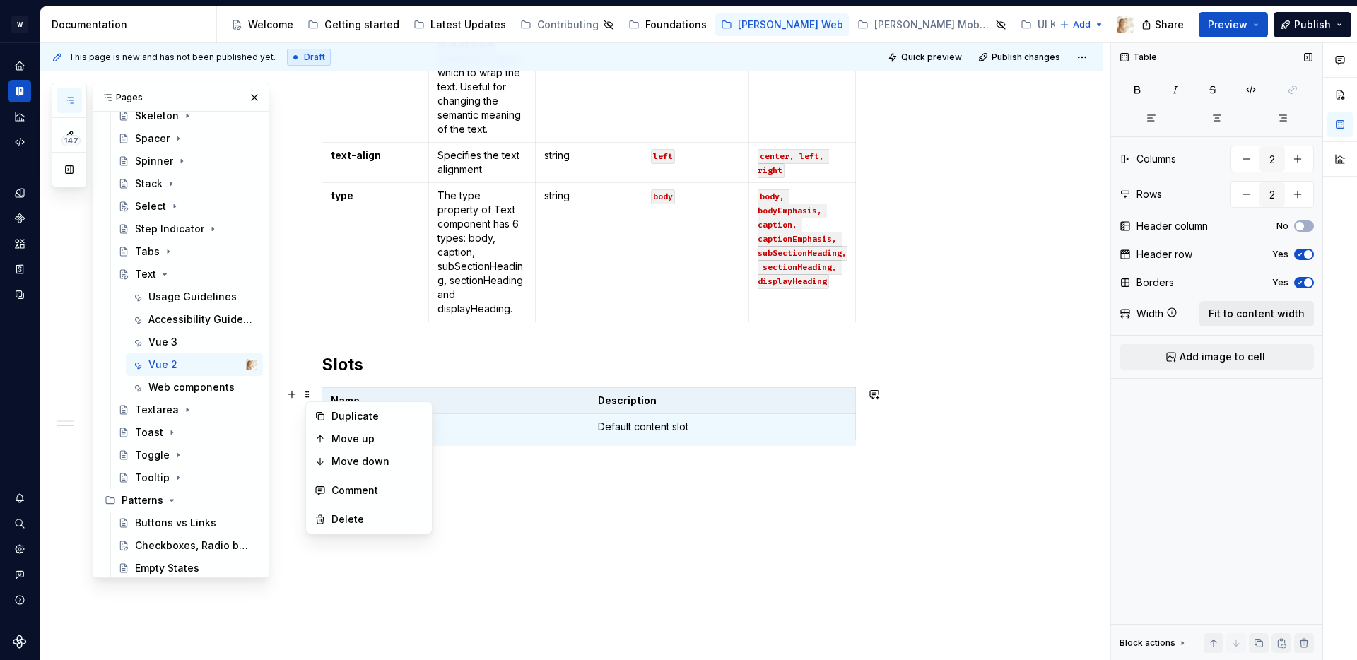
click at [1217, 315] on span "Fit to content width" at bounding box center [1257, 314] width 96 height 14
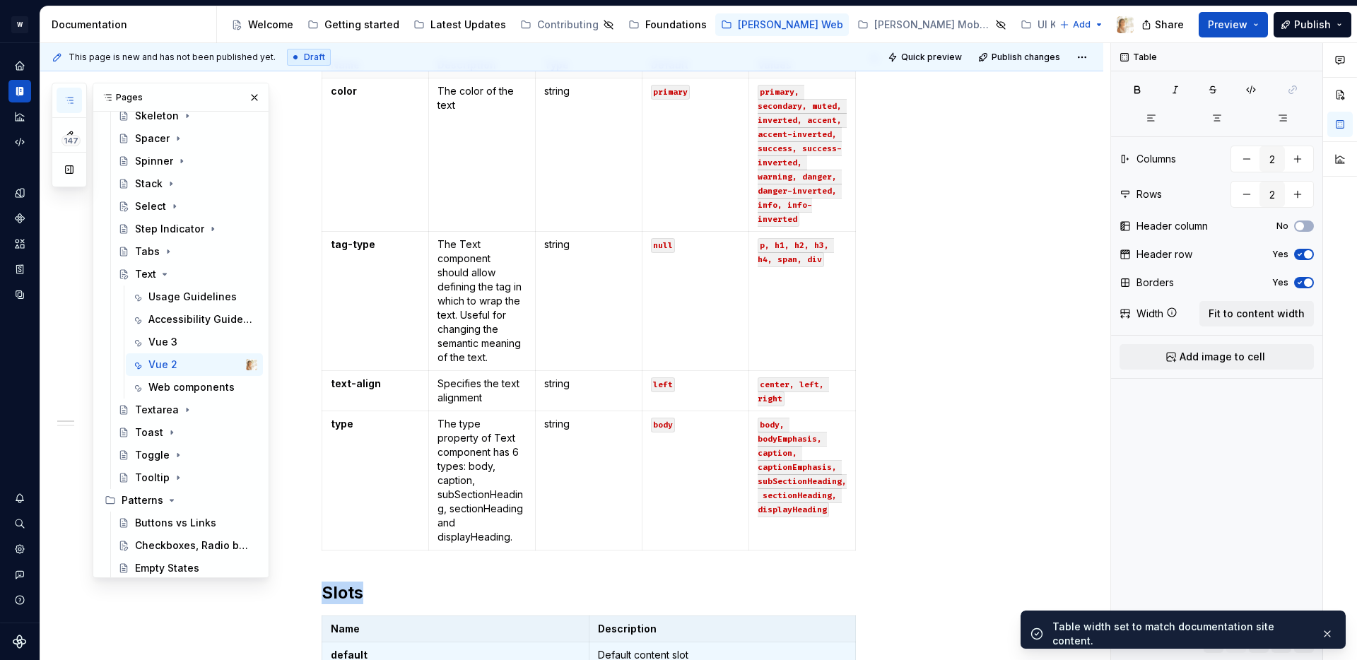
scroll to position [0, 0]
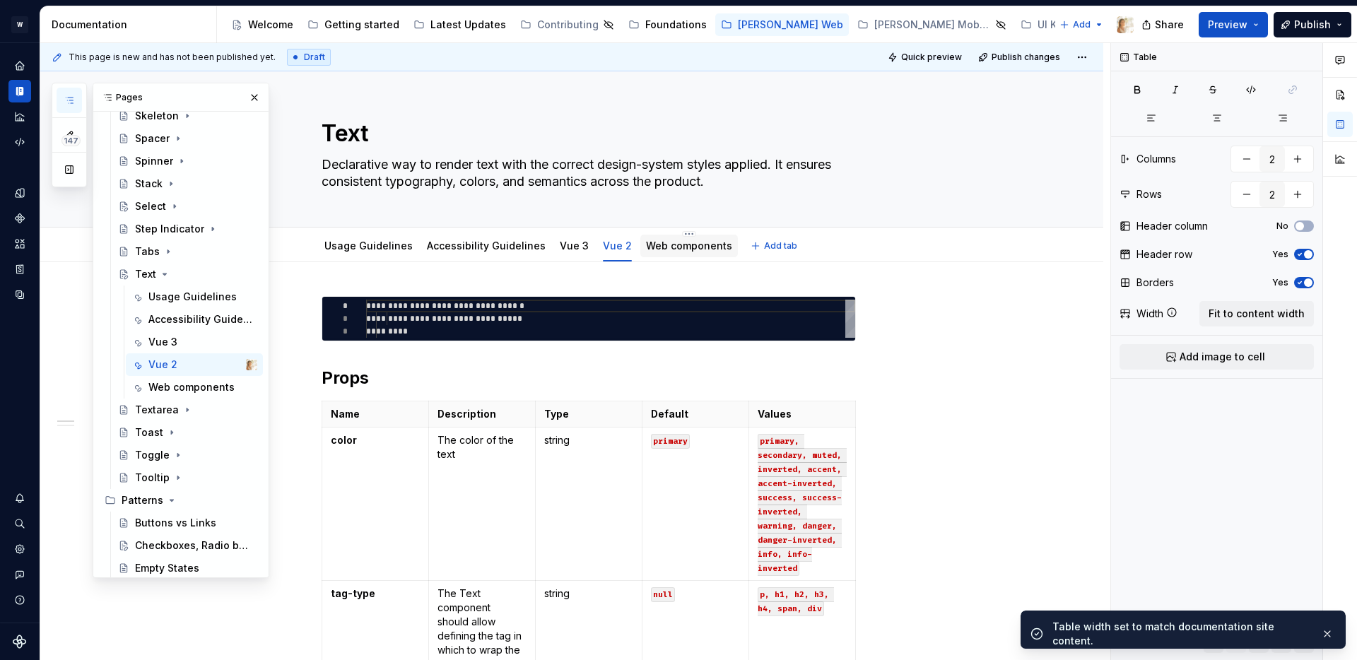
click at [646, 242] on link "Web components" at bounding box center [689, 246] width 86 height 12
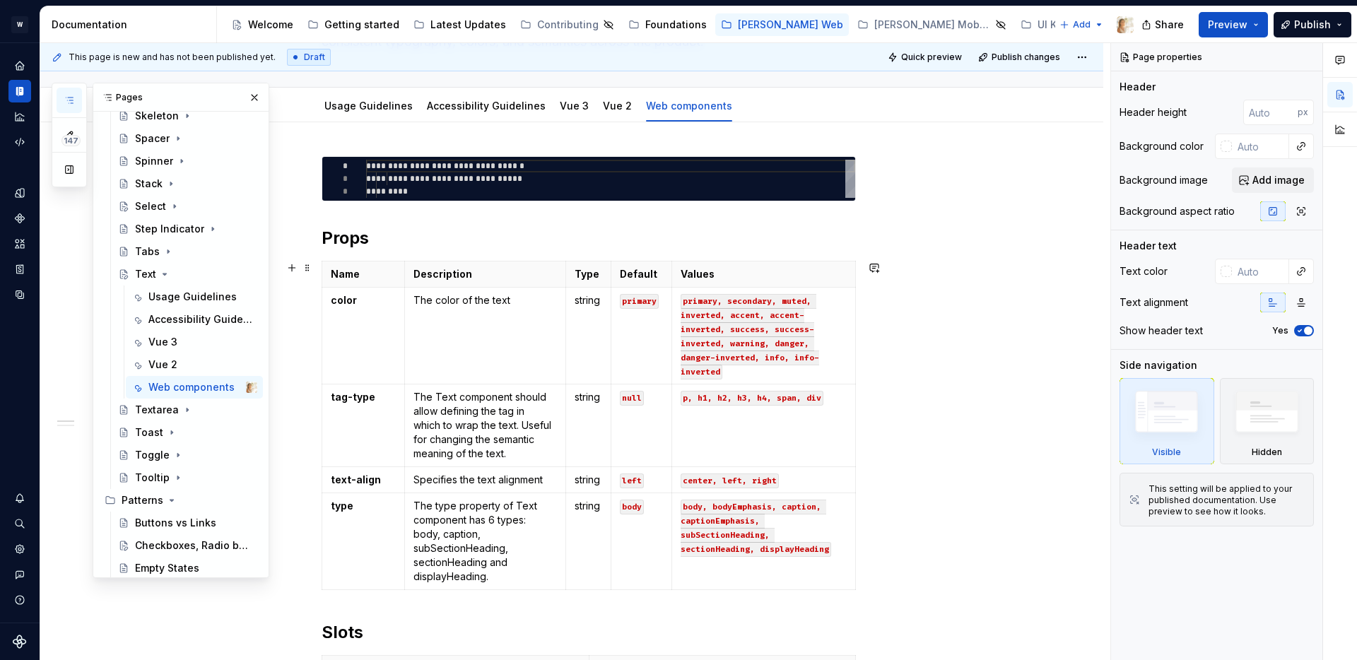
scroll to position [239, 0]
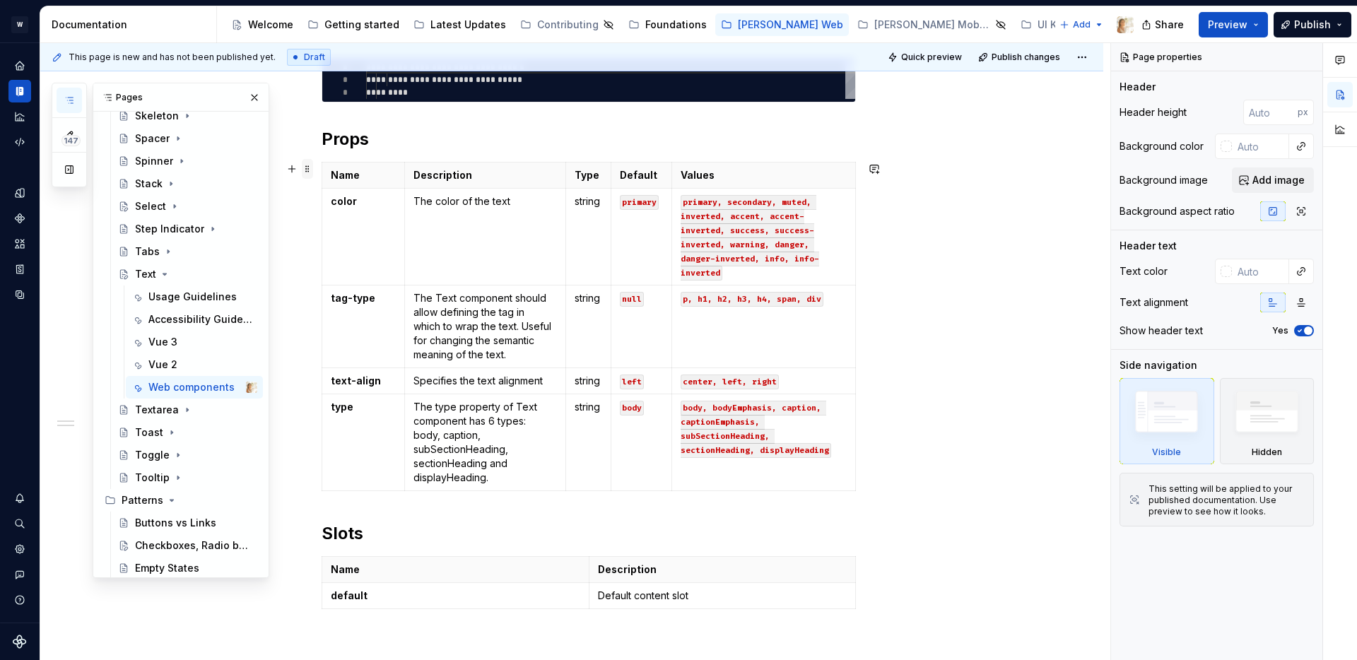
click at [313, 168] on span at bounding box center [307, 169] width 11 height 20
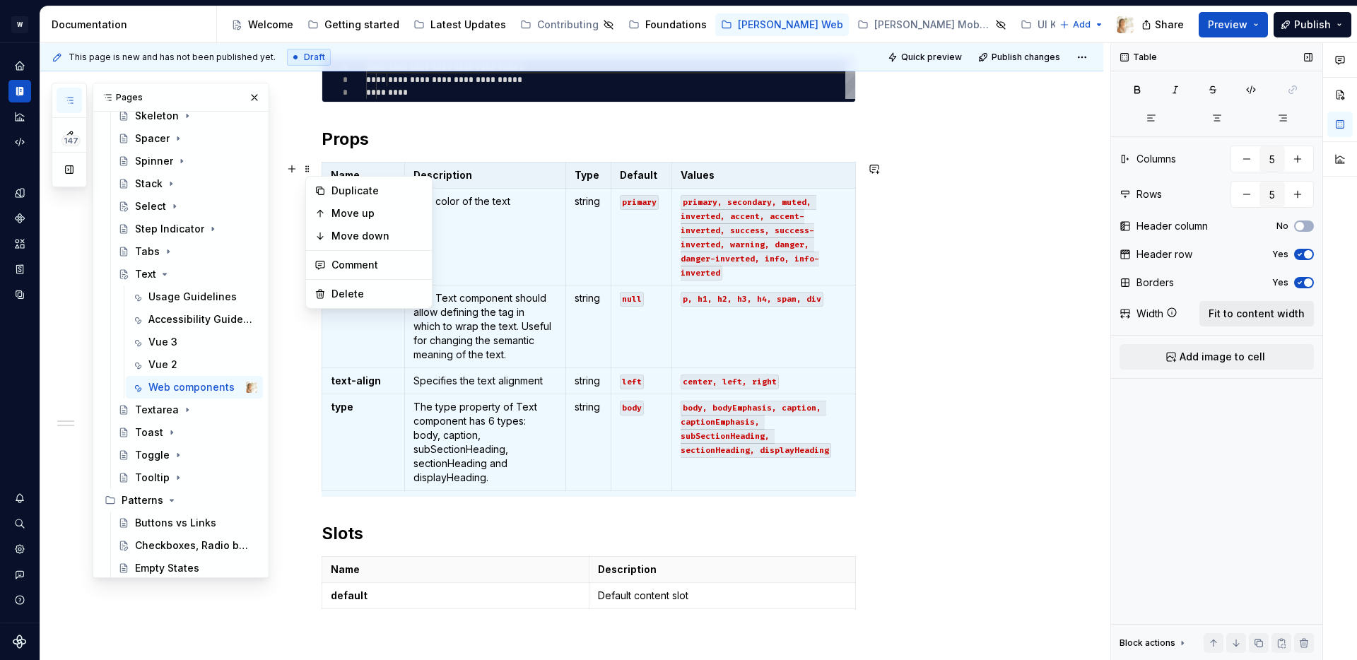
click at [1243, 317] on span "Fit to content width" at bounding box center [1257, 314] width 96 height 14
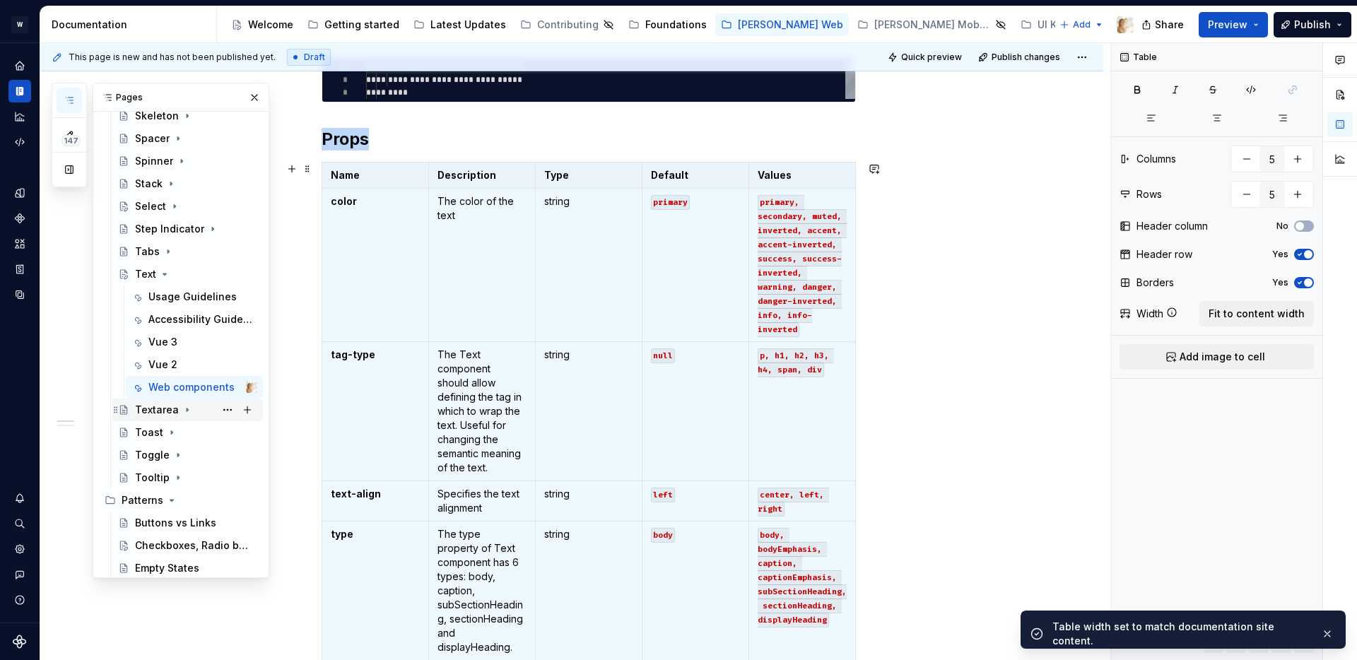
click at [185, 411] on icon "Page tree" at bounding box center [187, 409] width 11 height 11
click at [166, 477] on div "Vue 3" at bounding box center [162, 478] width 29 height 14
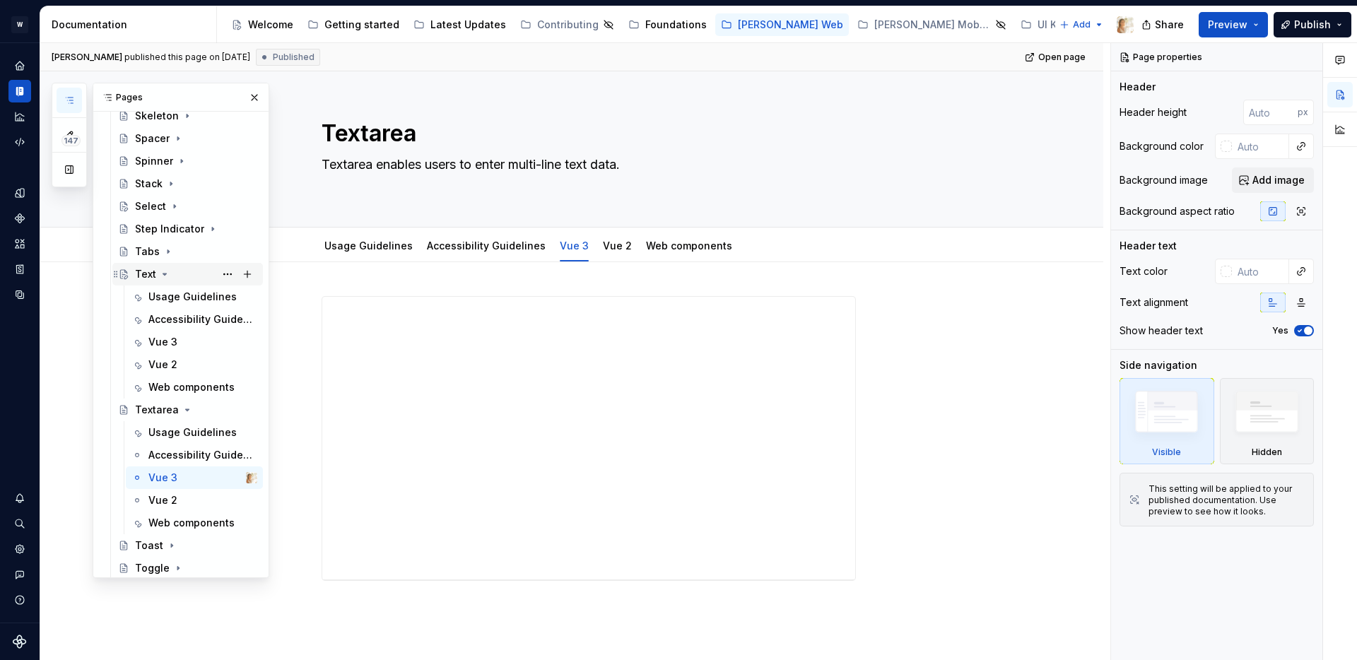
click at [167, 273] on icon "Page tree" at bounding box center [164, 274] width 11 height 11
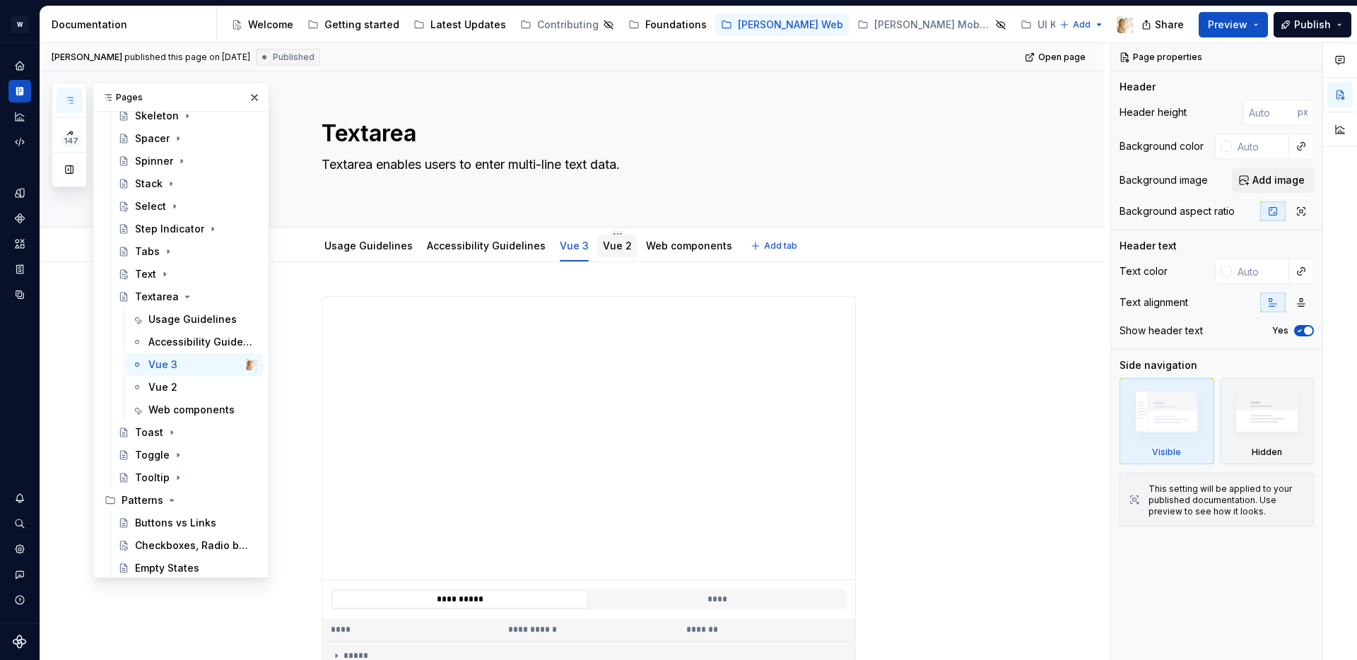
click at [603, 247] on link "Vue 2" at bounding box center [617, 246] width 29 height 12
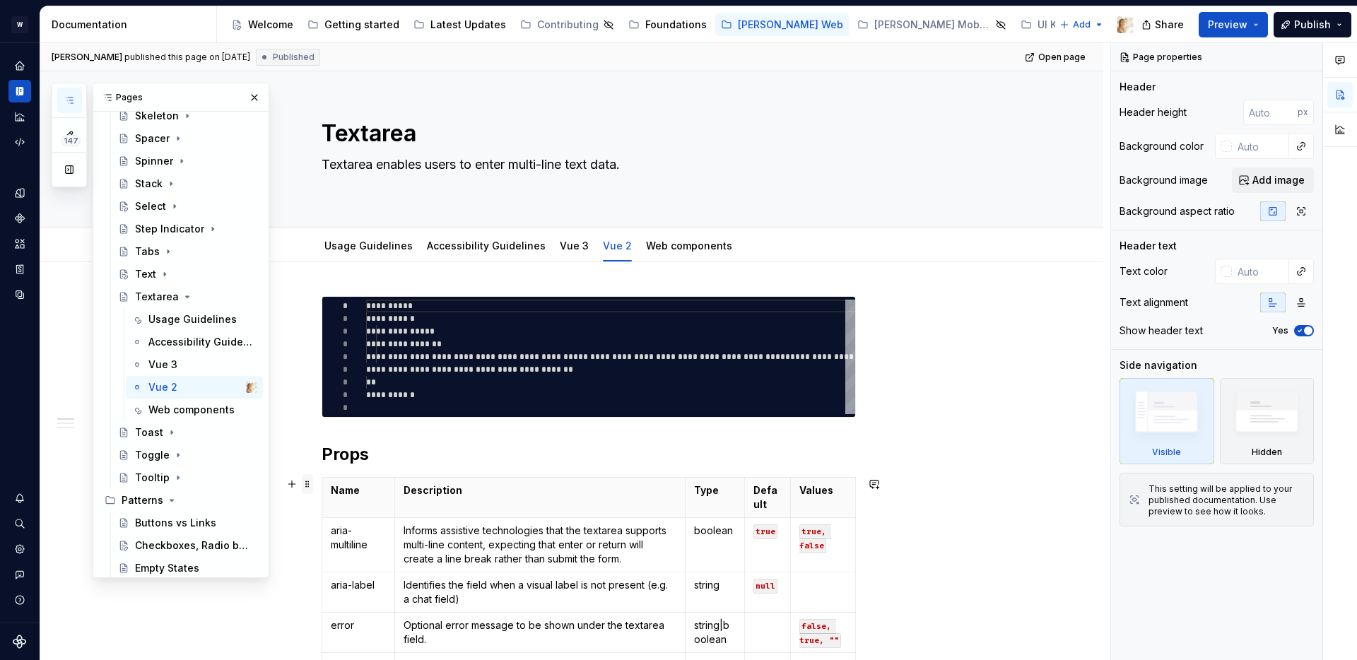
click at [312, 485] on span at bounding box center [307, 484] width 11 height 20
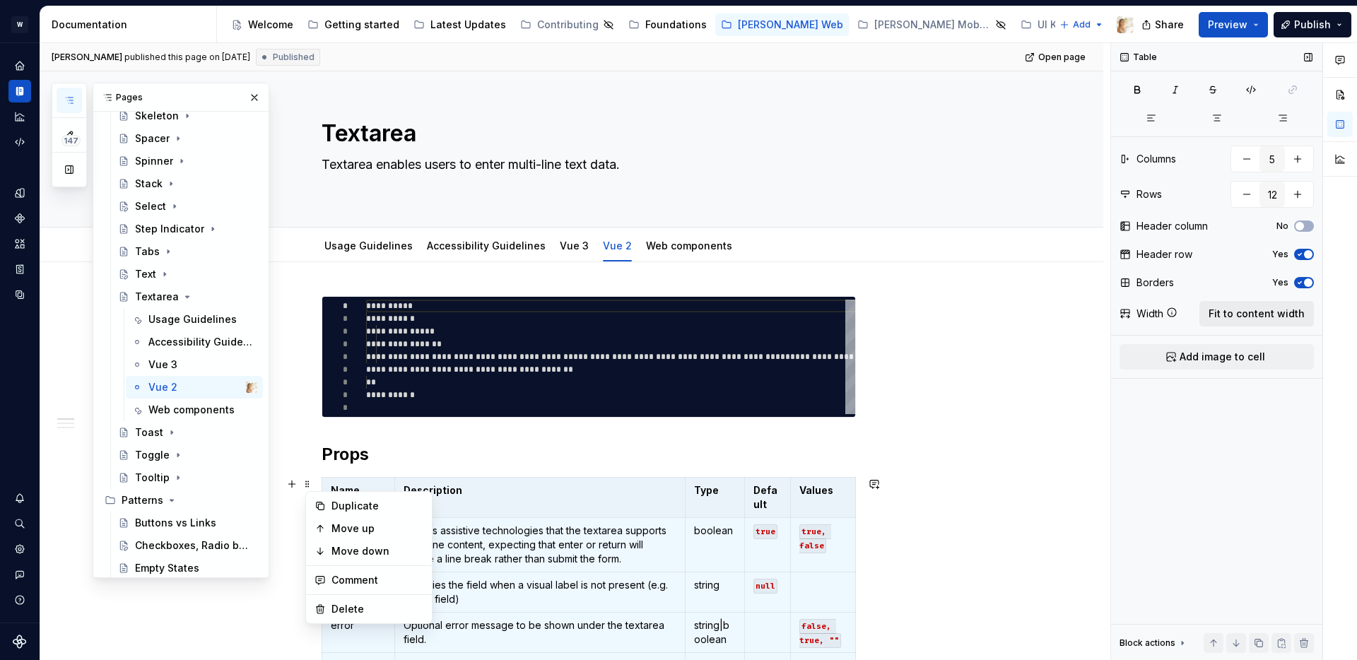
click at [1263, 310] on span "Fit to content width" at bounding box center [1257, 314] width 96 height 14
type textarea "*"
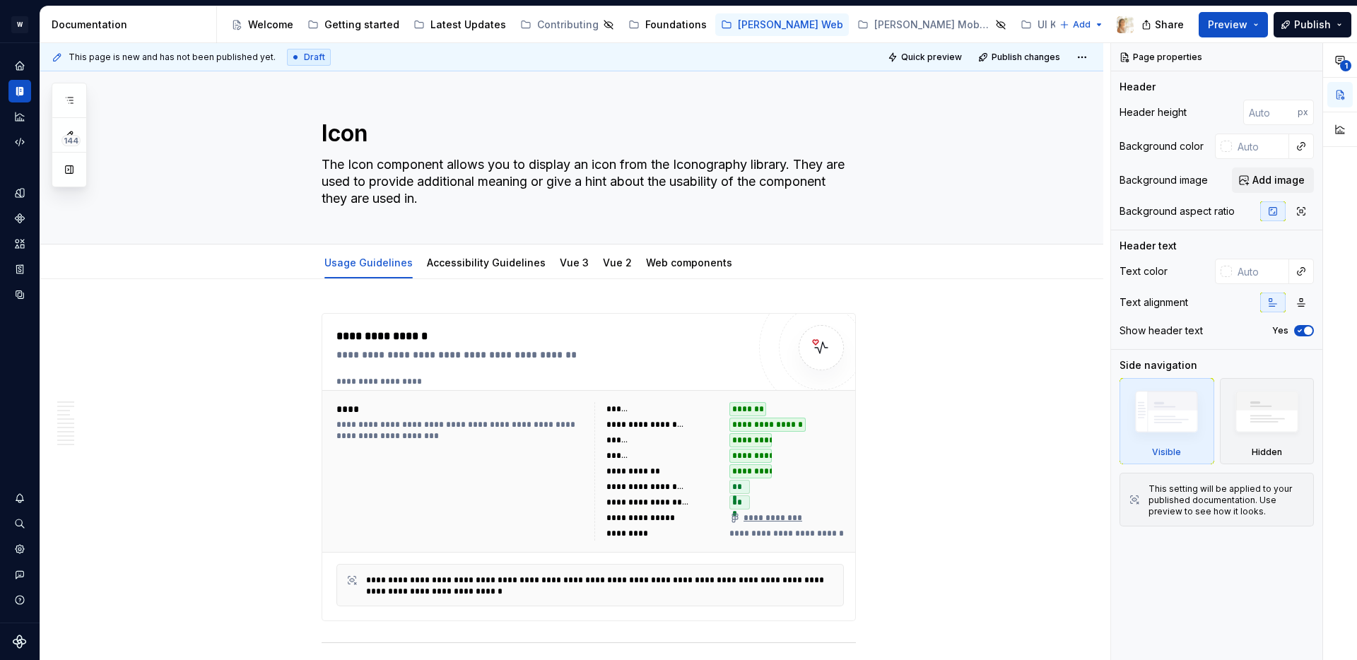
type textarea "*"
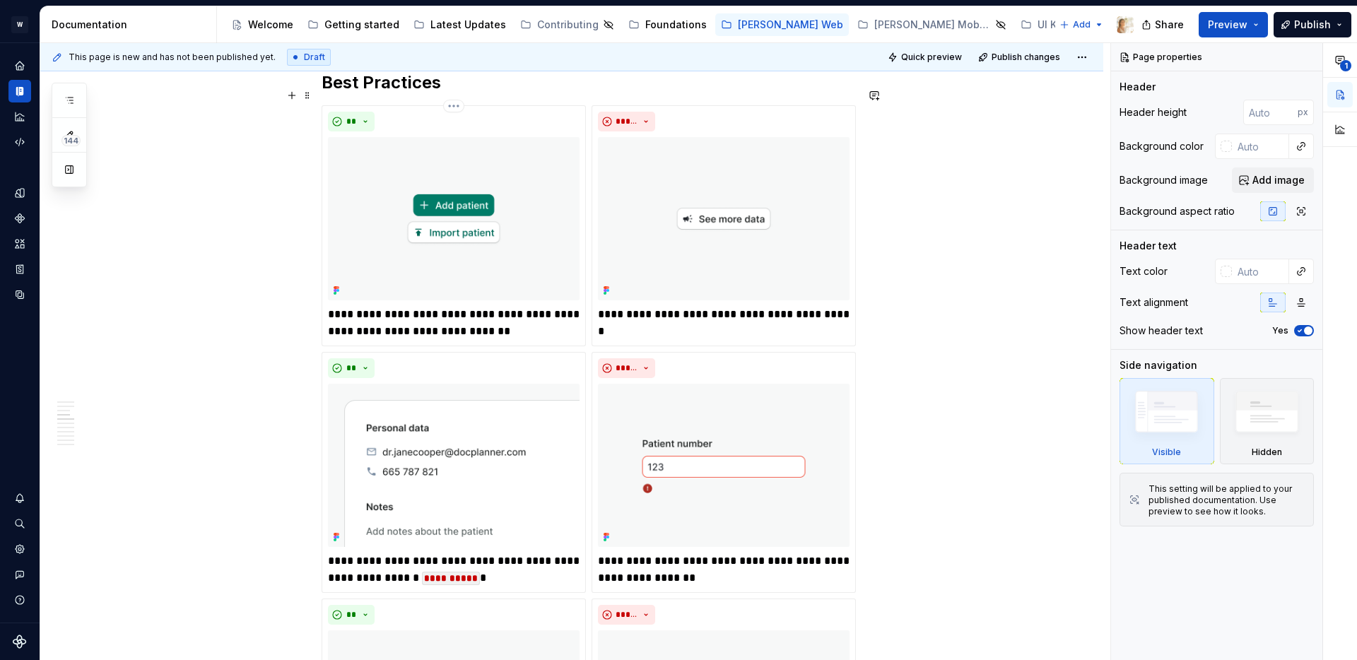
scroll to position [1096, 0]
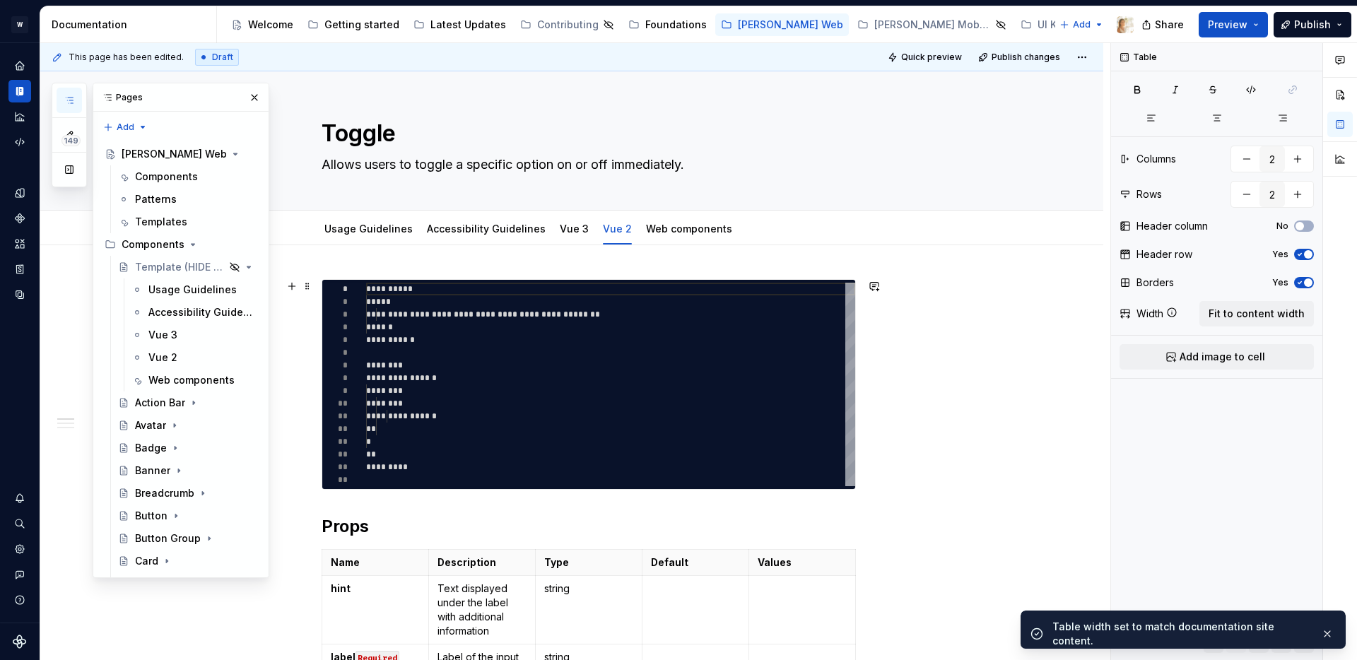
scroll to position [1147, 0]
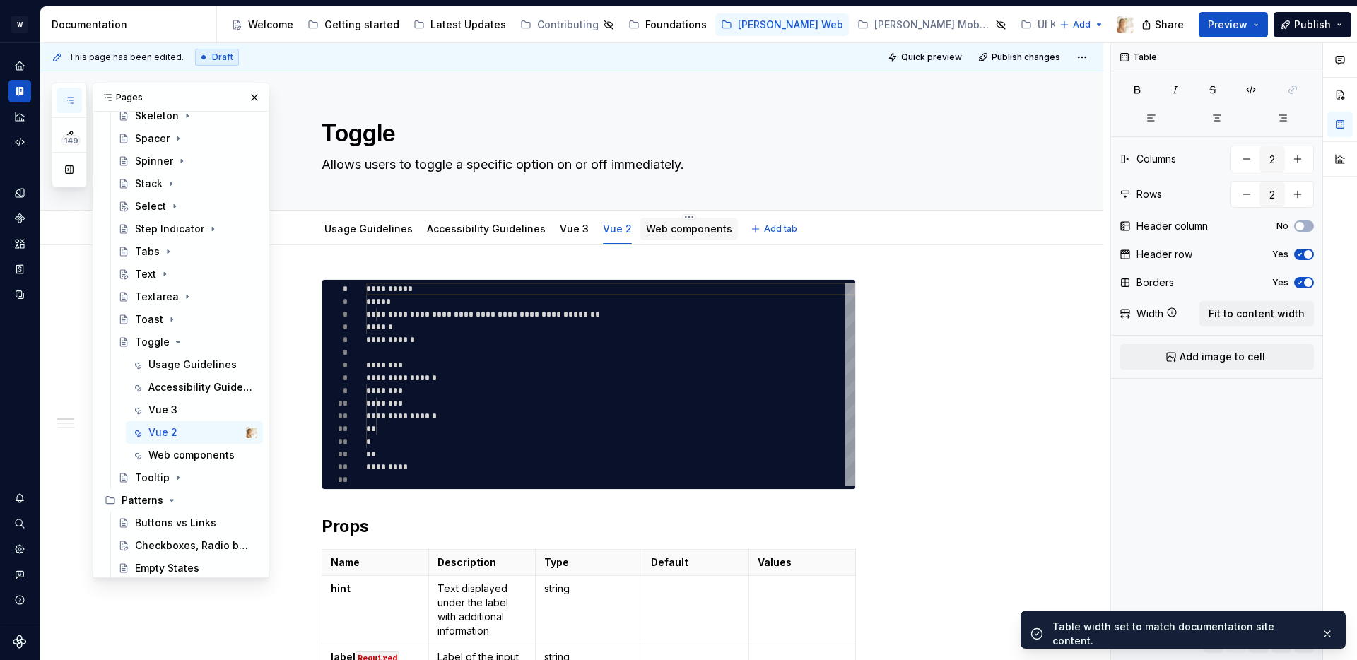
click at [658, 233] on link "Web components" at bounding box center [689, 229] width 86 height 12
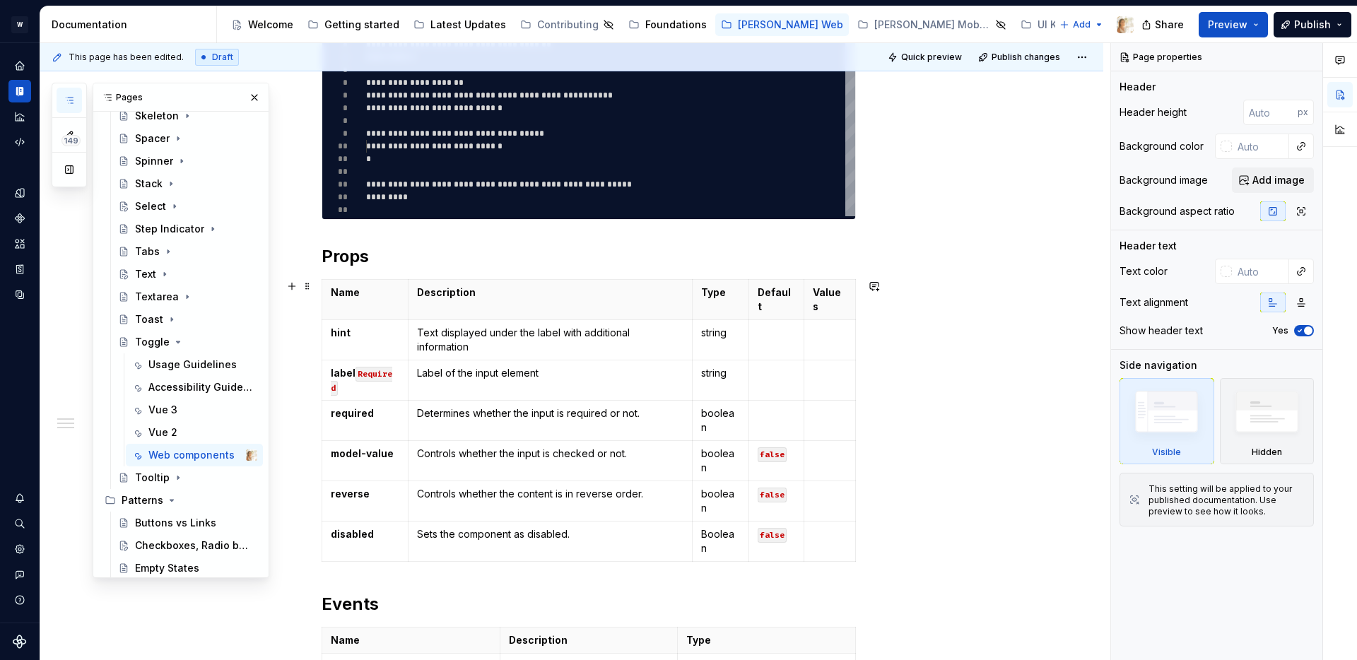
scroll to position [287, 0]
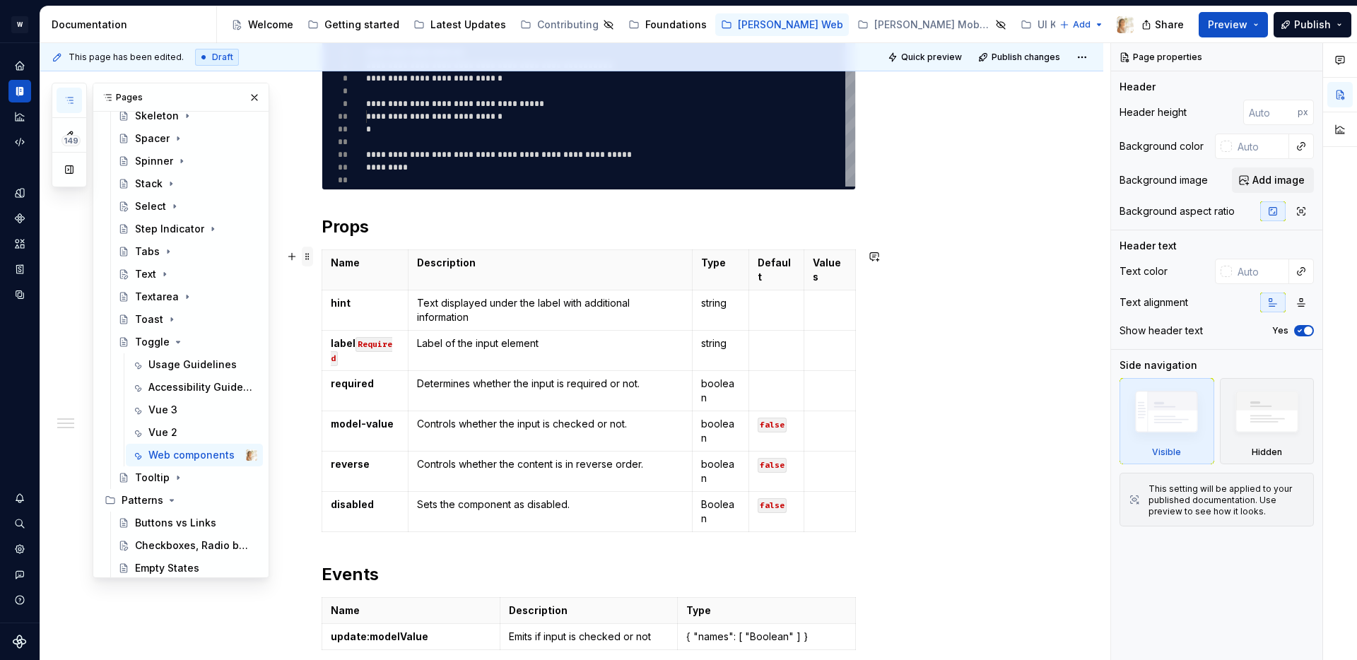
click at [312, 258] on span at bounding box center [307, 257] width 11 height 20
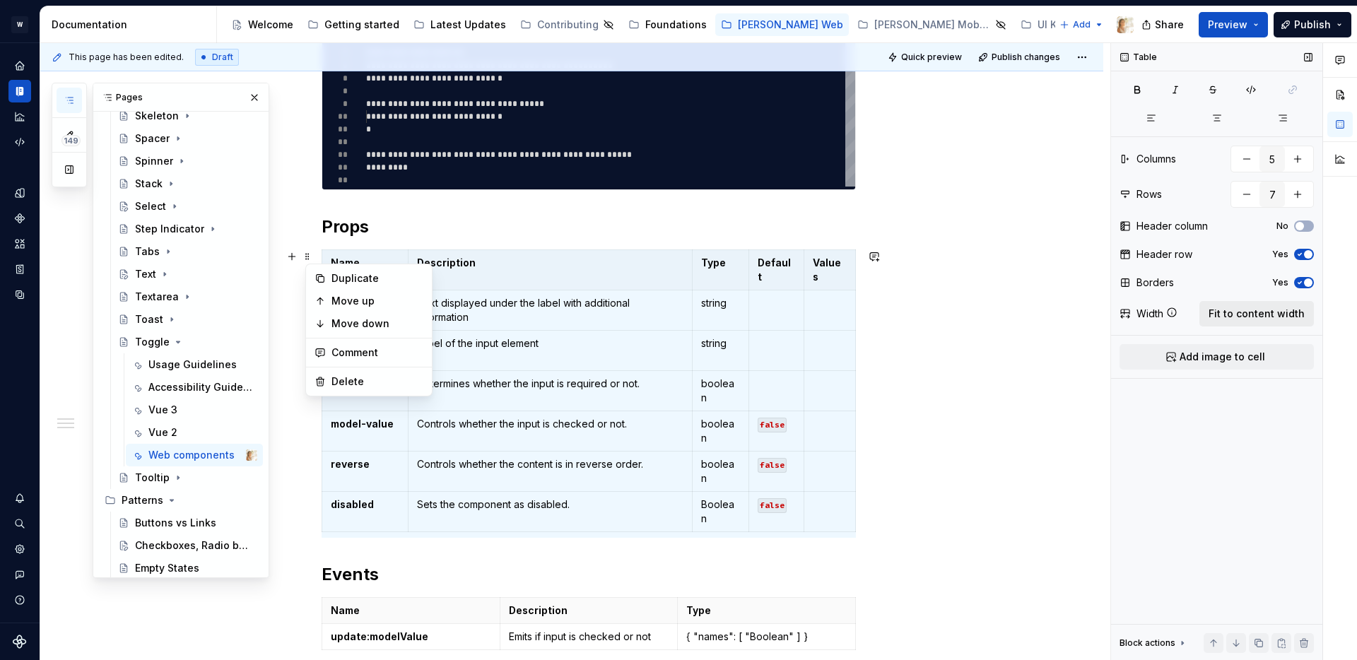
click at [1253, 311] on span "Fit to content width" at bounding box center [1257, 314] width 96 height 14
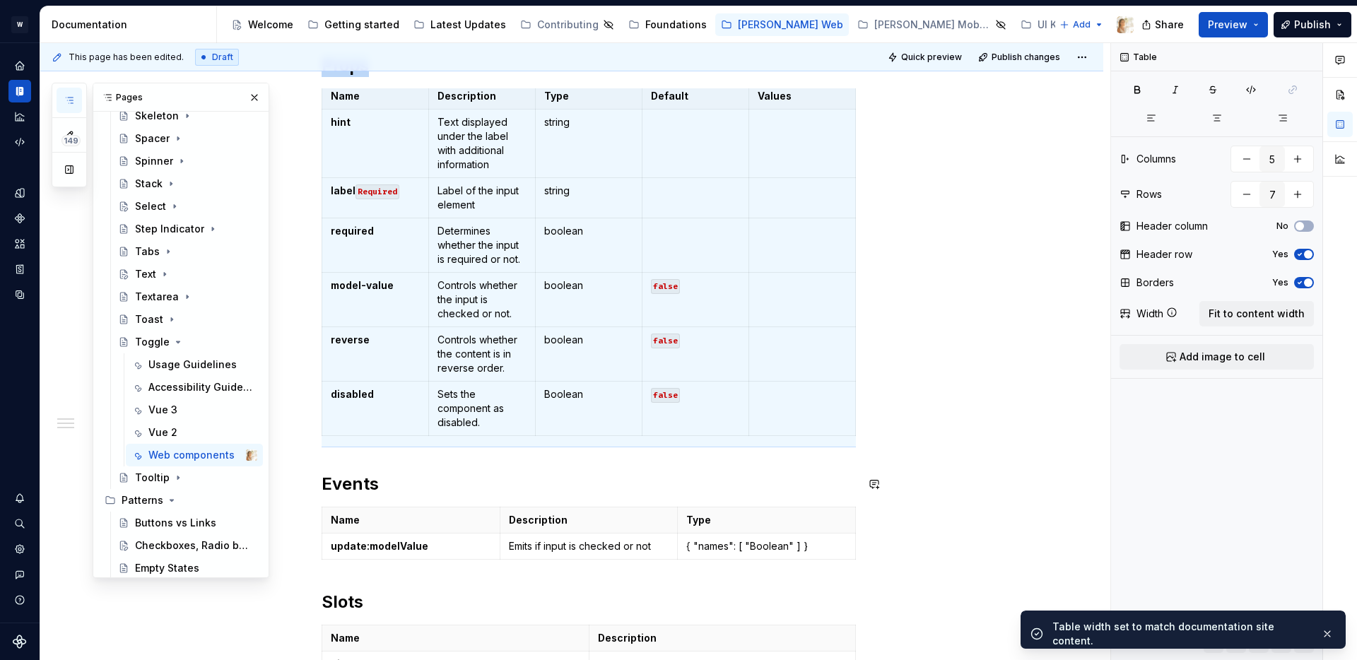
scroll to position [579, 0]
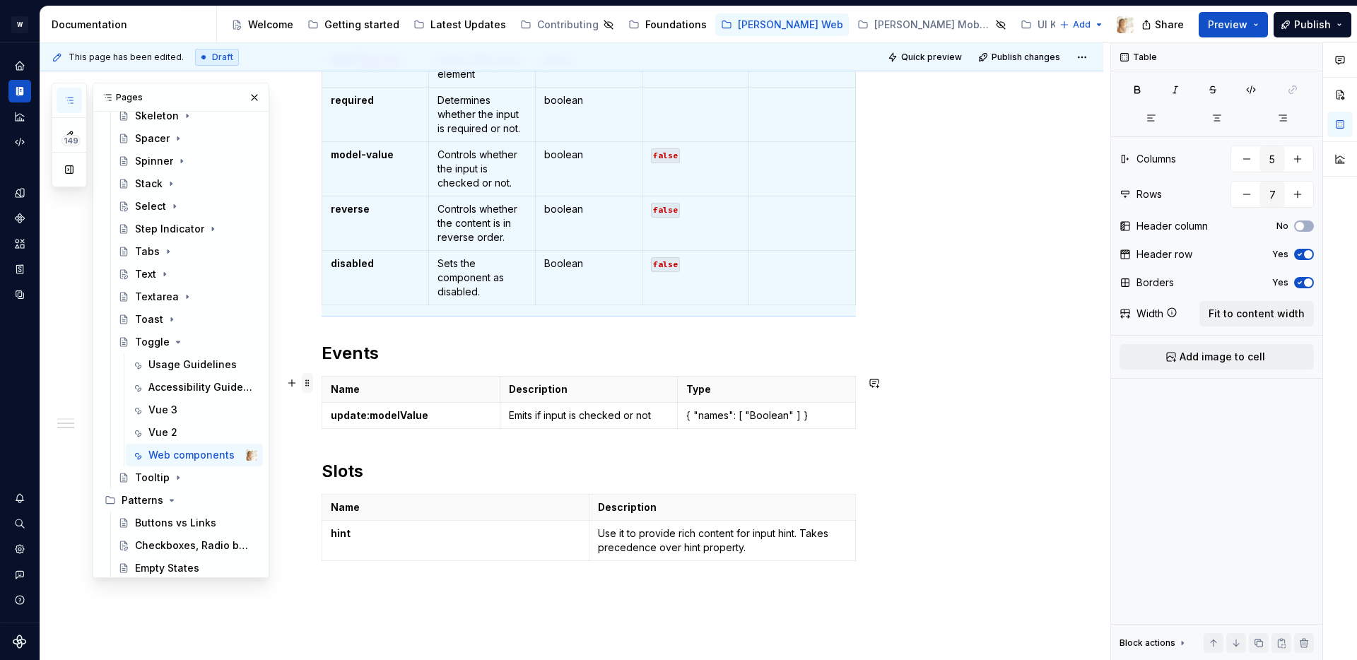
type textarea "*"
click at [309, 383] on span at bounding box center [307, 383] width 11 height 20
type input "3"
type input "2"
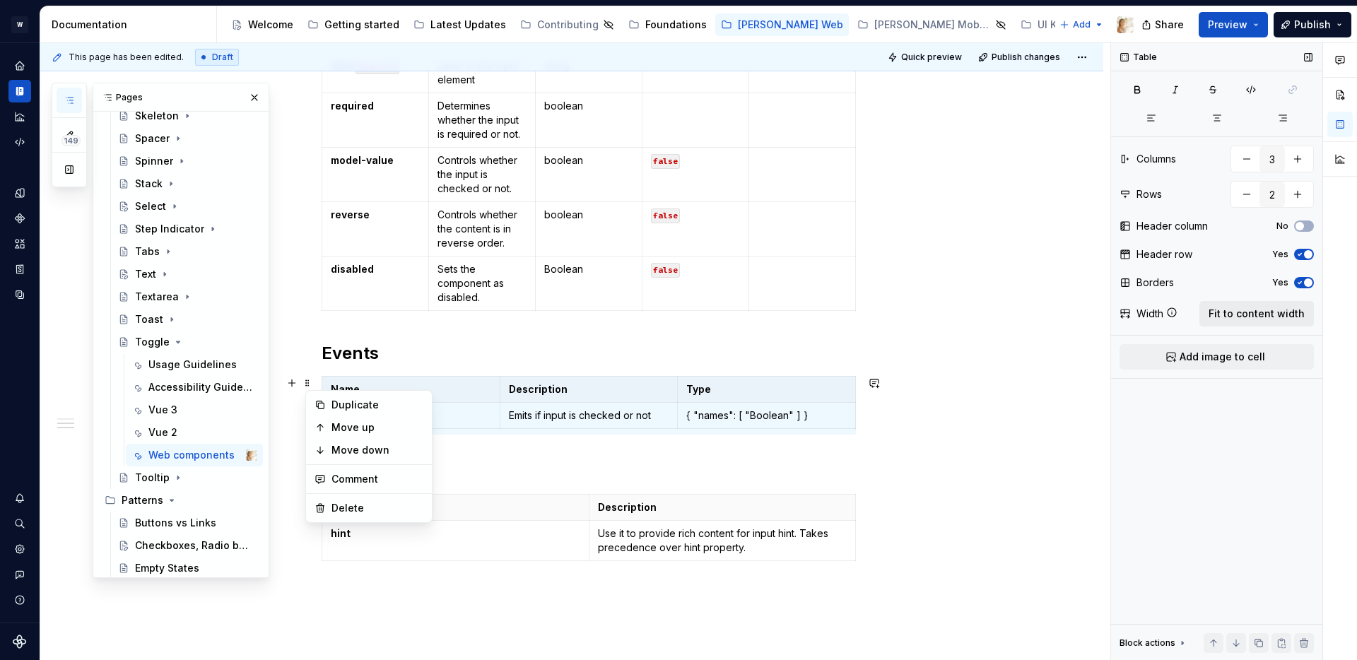
click at [1229, 312] on span "Fit to content width" at bounding box center [1257, 314] width 96 height 14
type textarea "*"
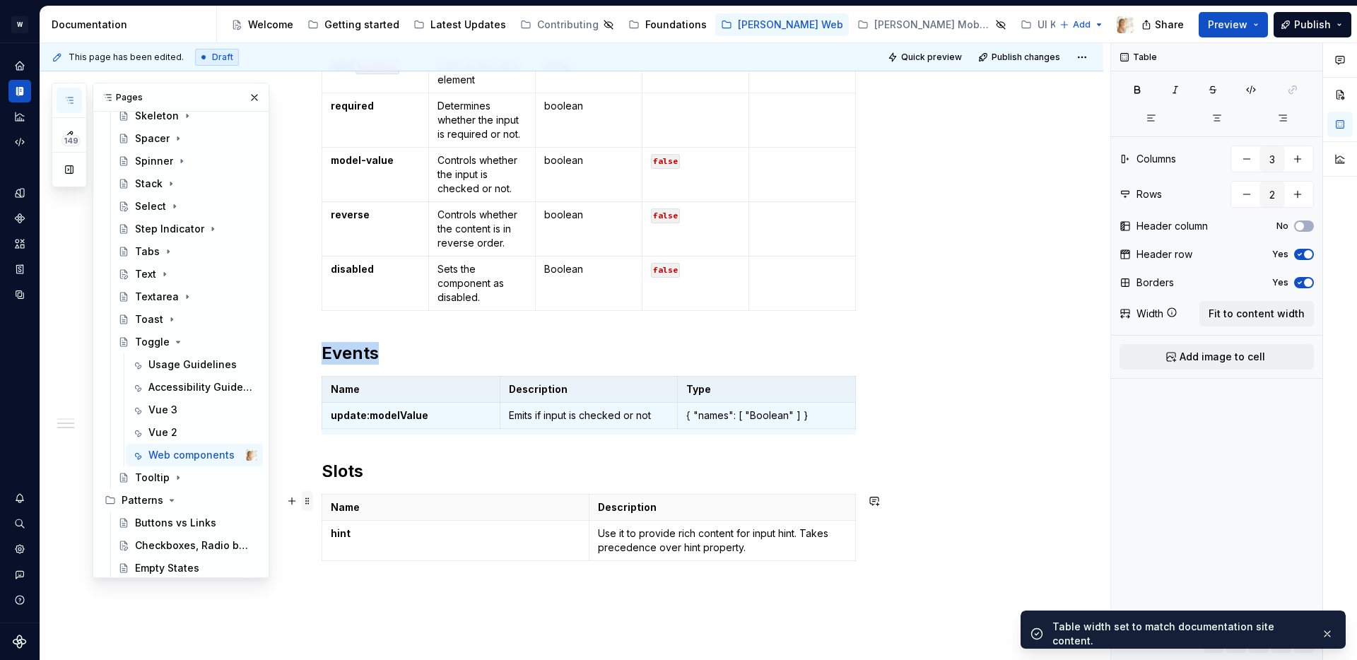
click at [312, 501] on span at bounding box center [307, 501] width 11 height 20
type input "2"
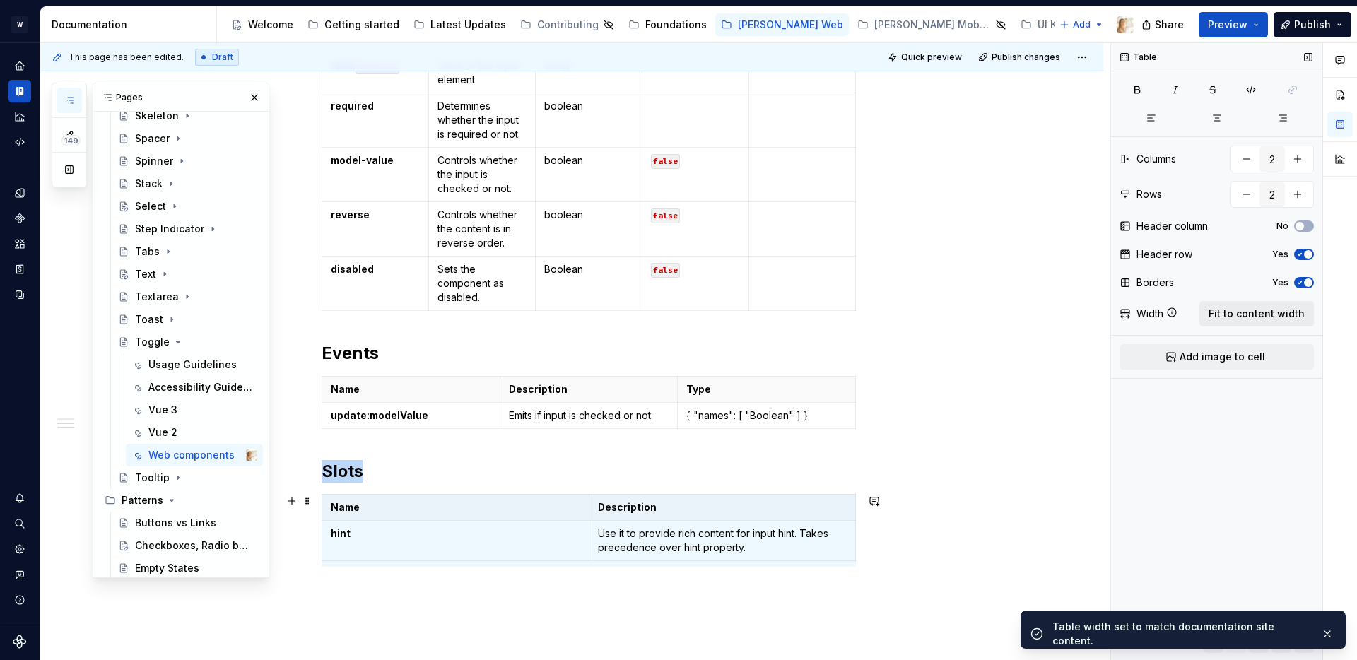
click at [1240, 310] on span "Fit to content width" at bounding box center [1257, 314] width 96 height 14
click at [178, 474] on icon "Page tree" at bounding box center [177, 477] width 11 height 11
click at [175, 539] on div "Vue 3" at bounding box center [162, 546] width 29 height 14
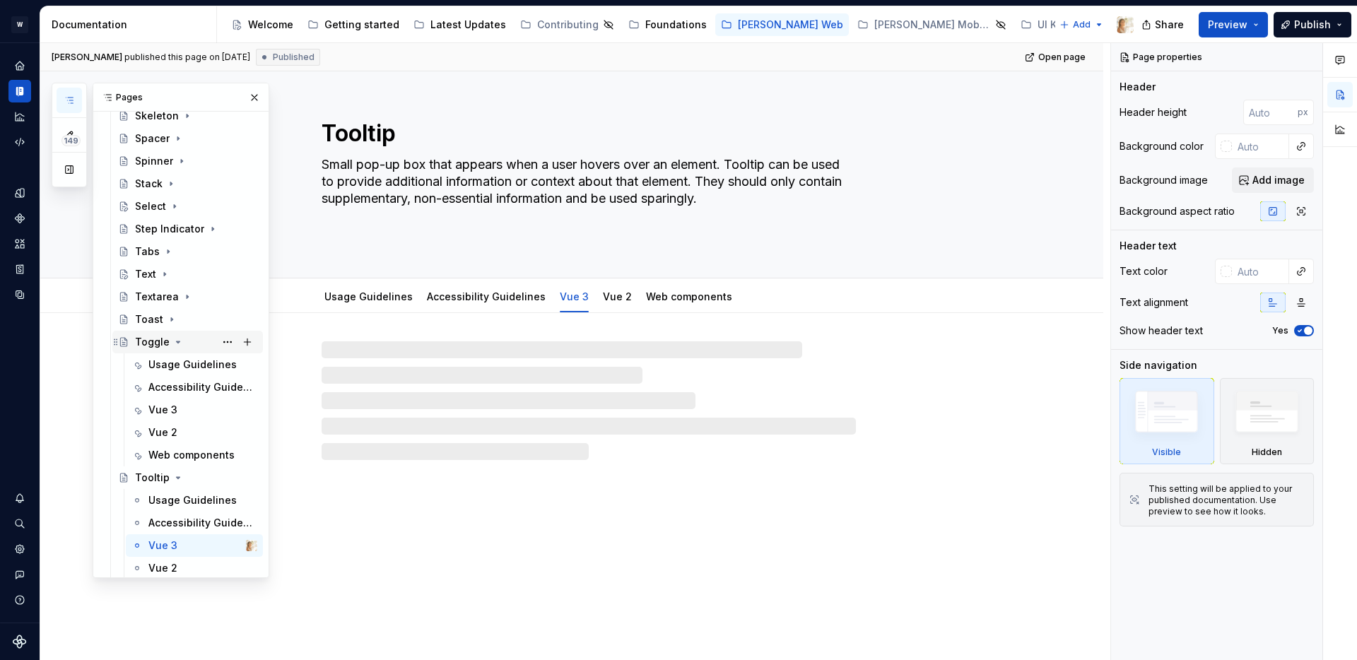
click at [175, 338] on icon "Page tree" at bounding box center [177, 341] width 11 height 11
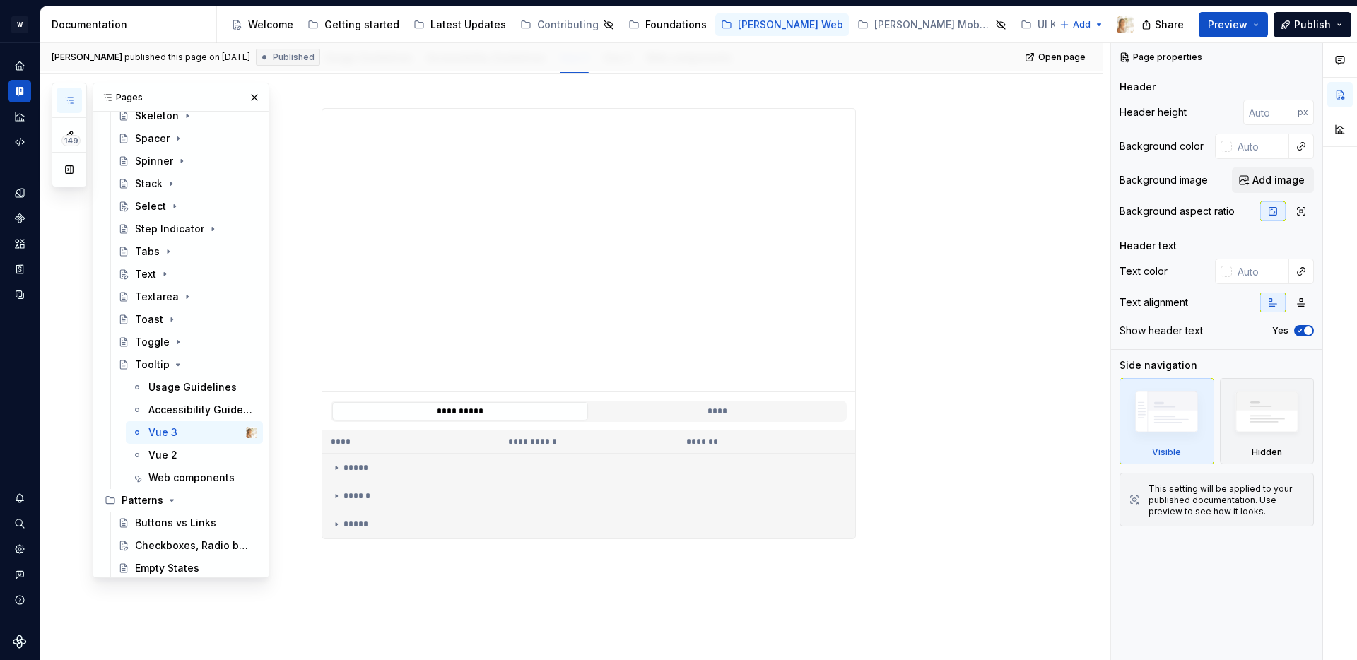
scroll to position [23, 0]
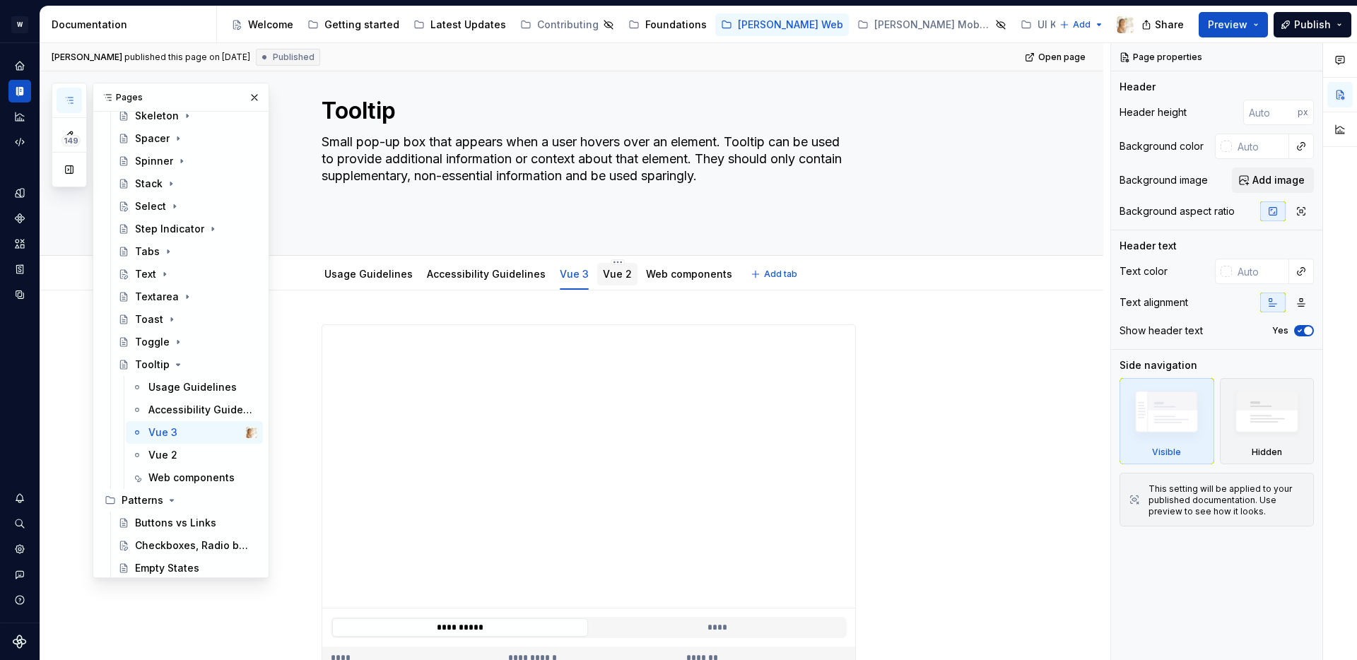
click at [603, 270] on link "Vue 2" at bounding box center [617, 274] width 29 height 12
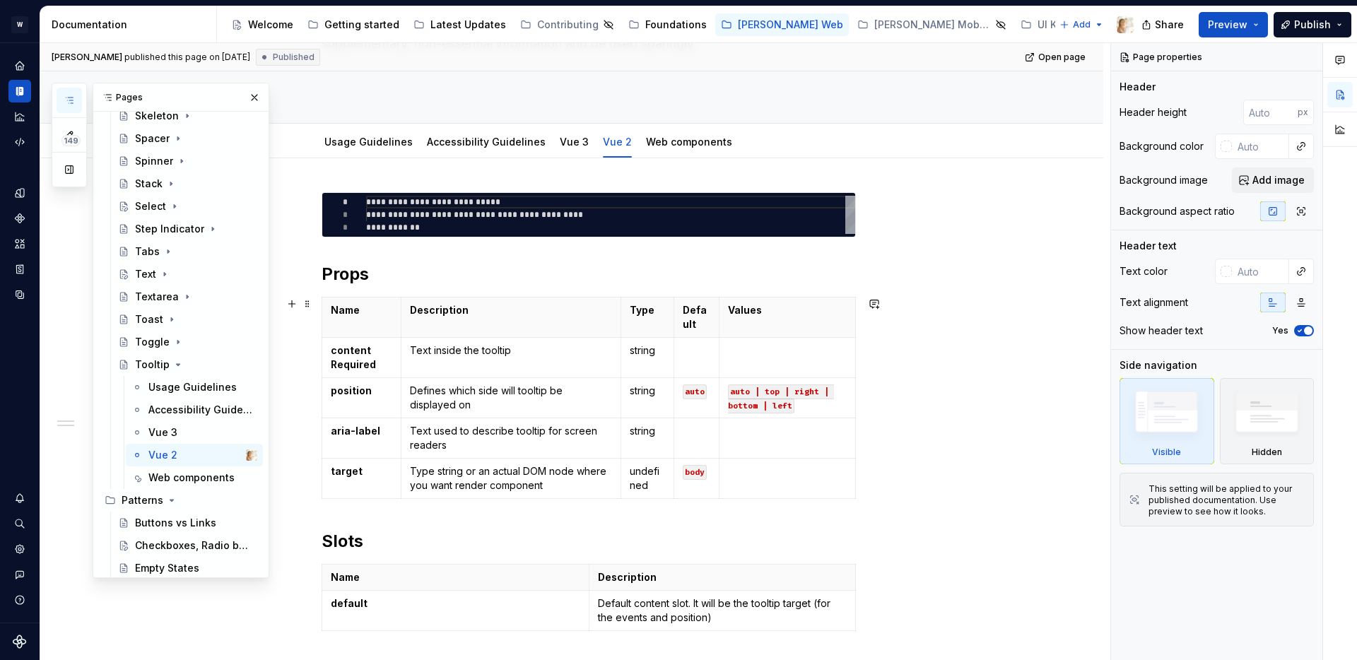
scroll to position [188, 0]
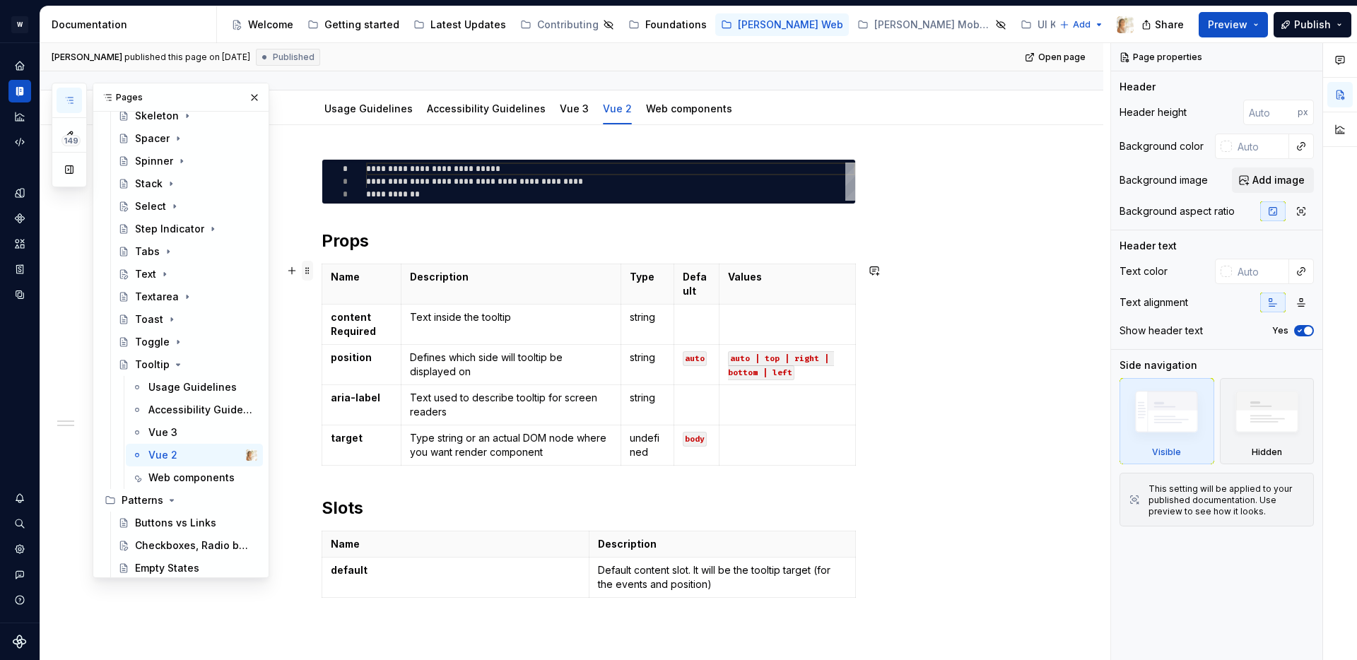
click at [313, 268] on span at bounding box center [307, 271] width 11 height 20
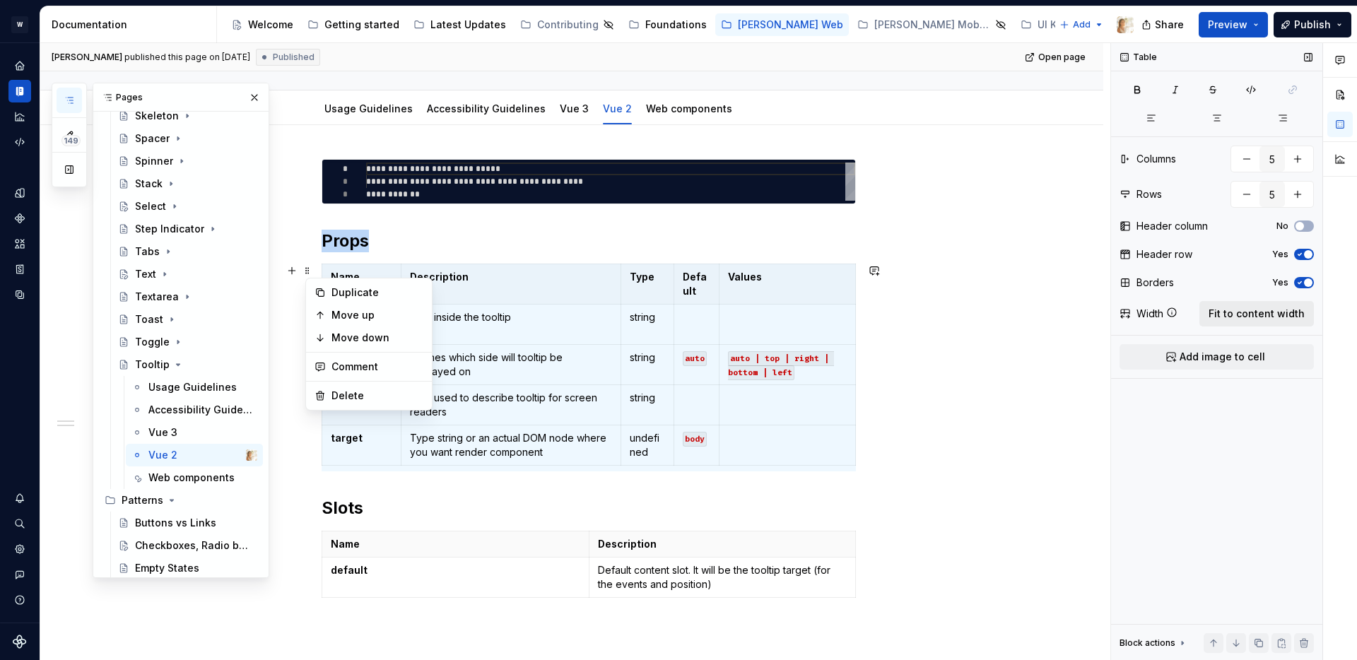
click at [1222, 313] on span "Fit to content width" at bounding box center [1257, 314] width 96 height 14
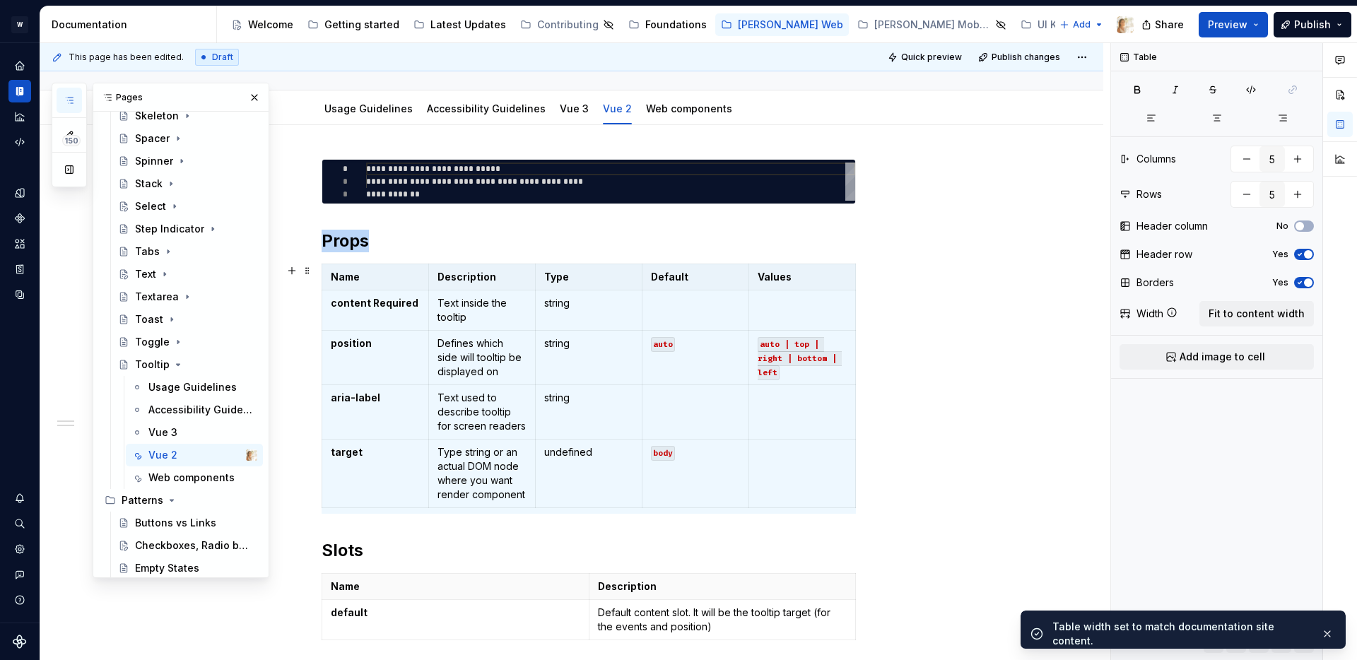
type textarea "*"
click at [313, 579] on span at bounding box center [307, 580] width 11 height 20
type input "2"
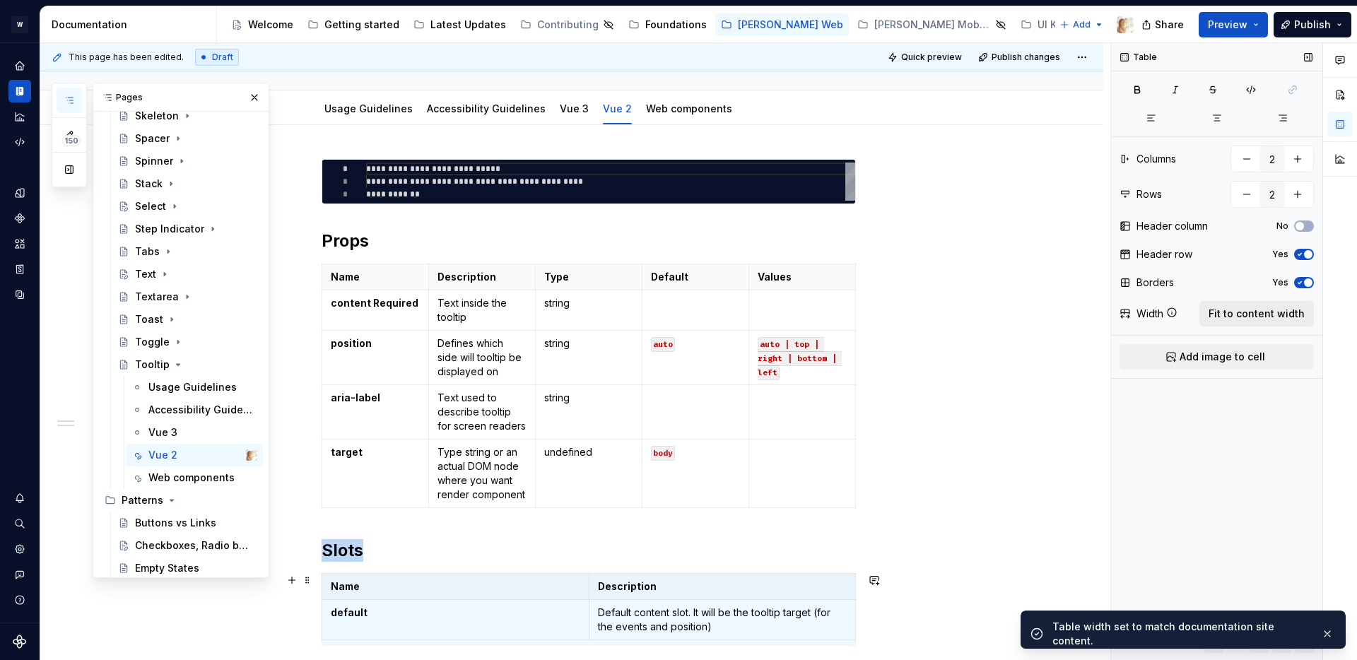
click at [1243, 313] on span "Fit to content width" at bounding box center [1257, 314] width 96 height 14
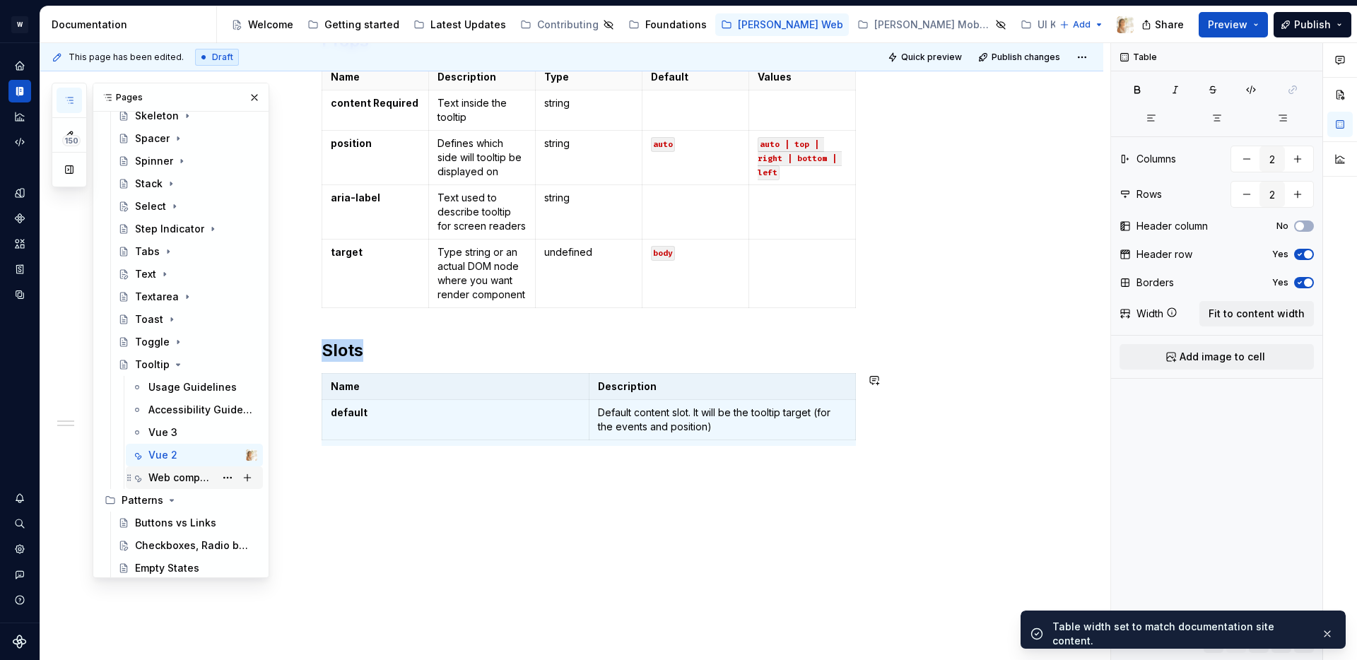
click at [183, 476] on div "Web components" at bounding box center [181, 478] width 66 height 14
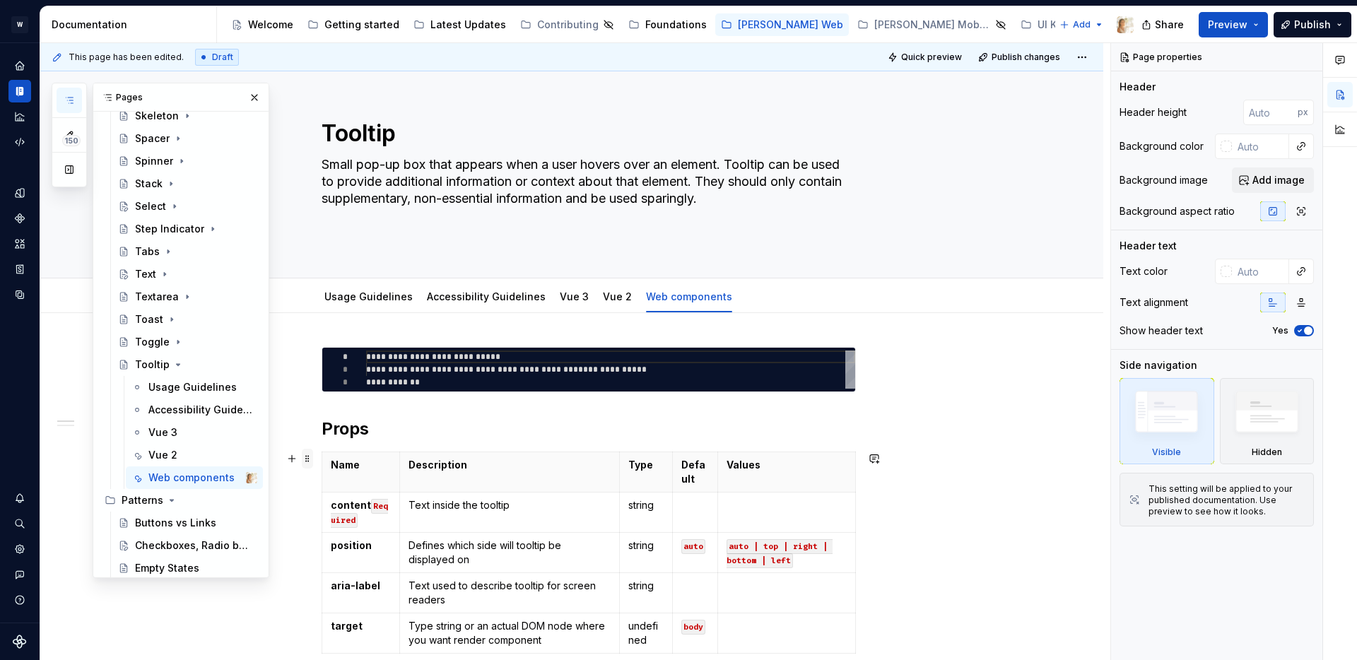
click at [308, 457] on span at bounding box center [307, 459] width 11 height 20
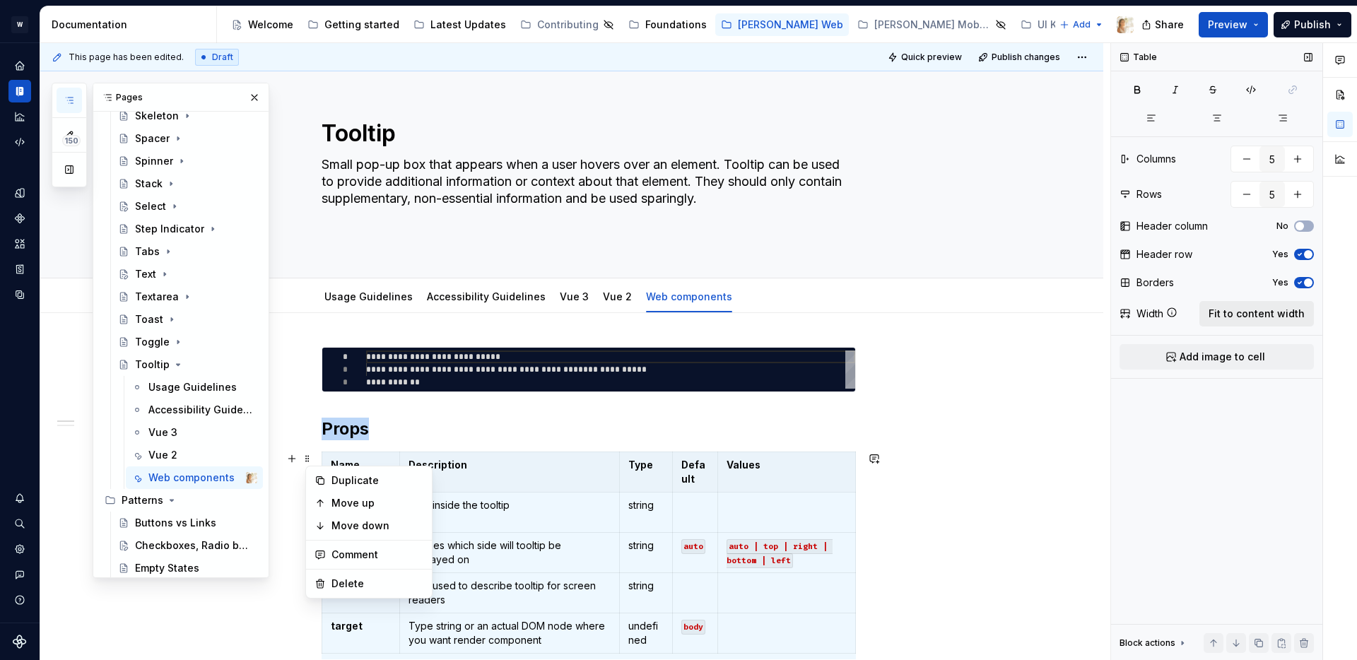
click at [1224, 315] on span "Fit to content width" at bounding box center [1257, 314] width 96 height 14
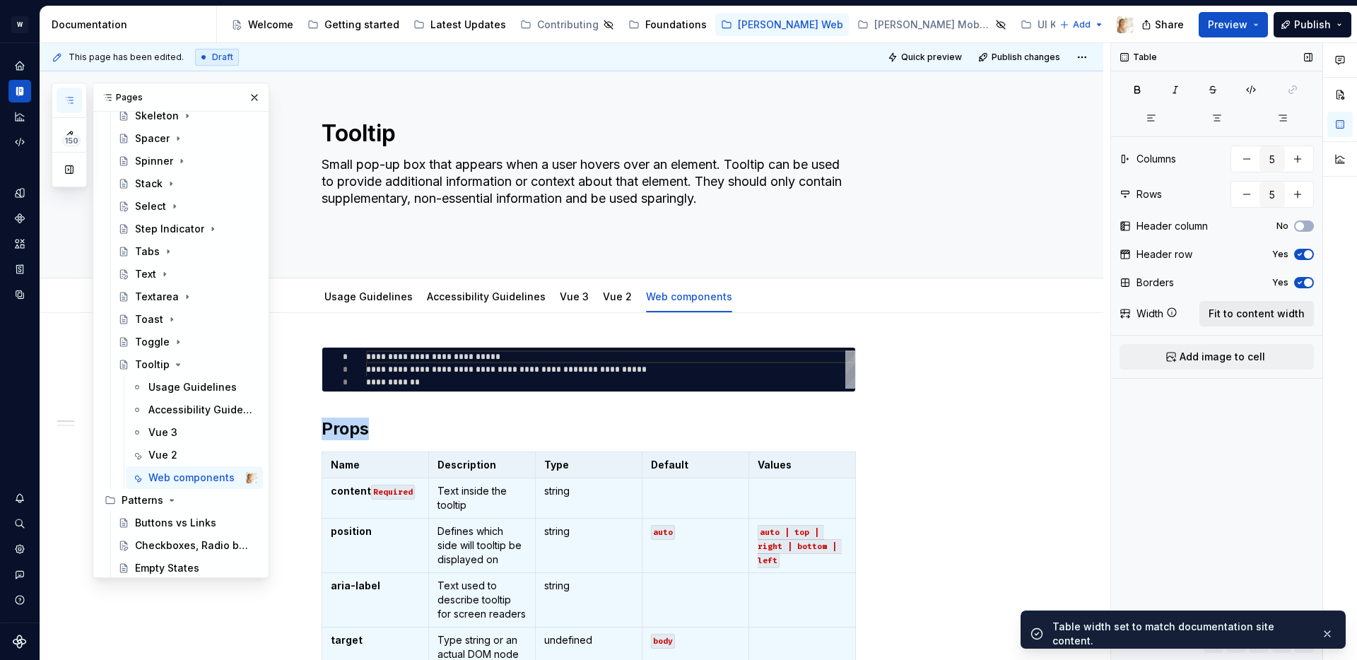
type textarea "*"
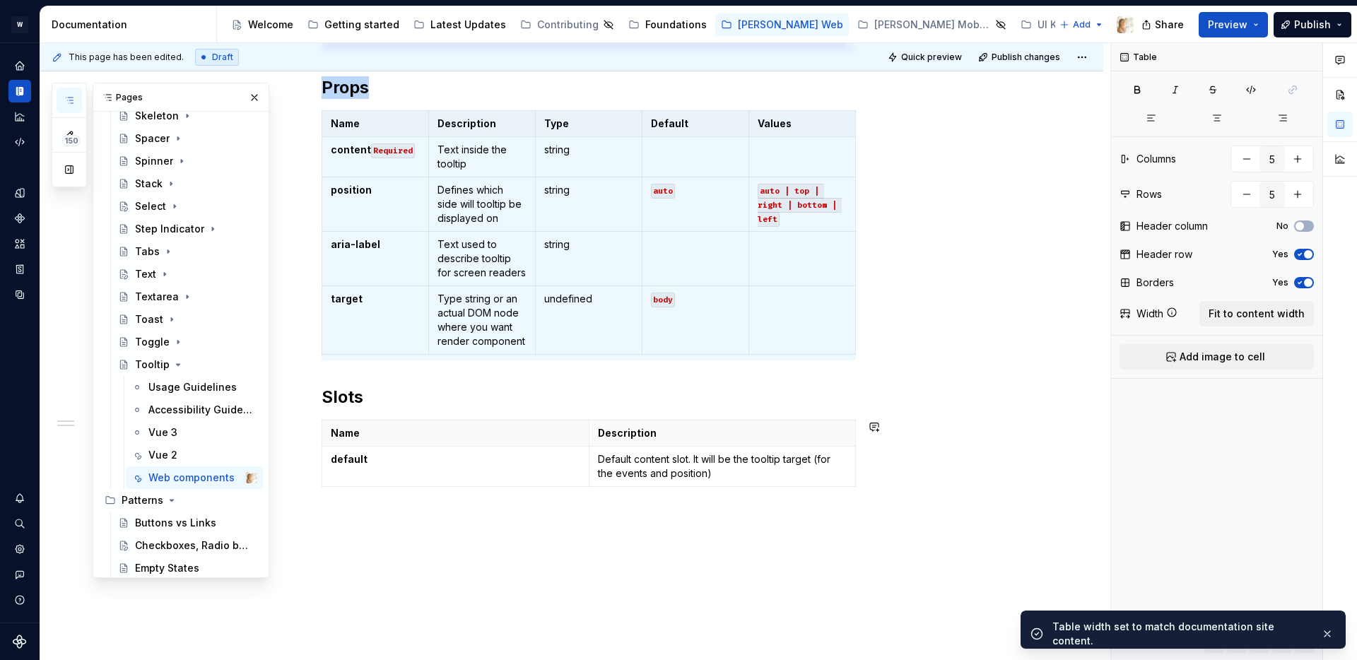
scroll to position [388, 0]
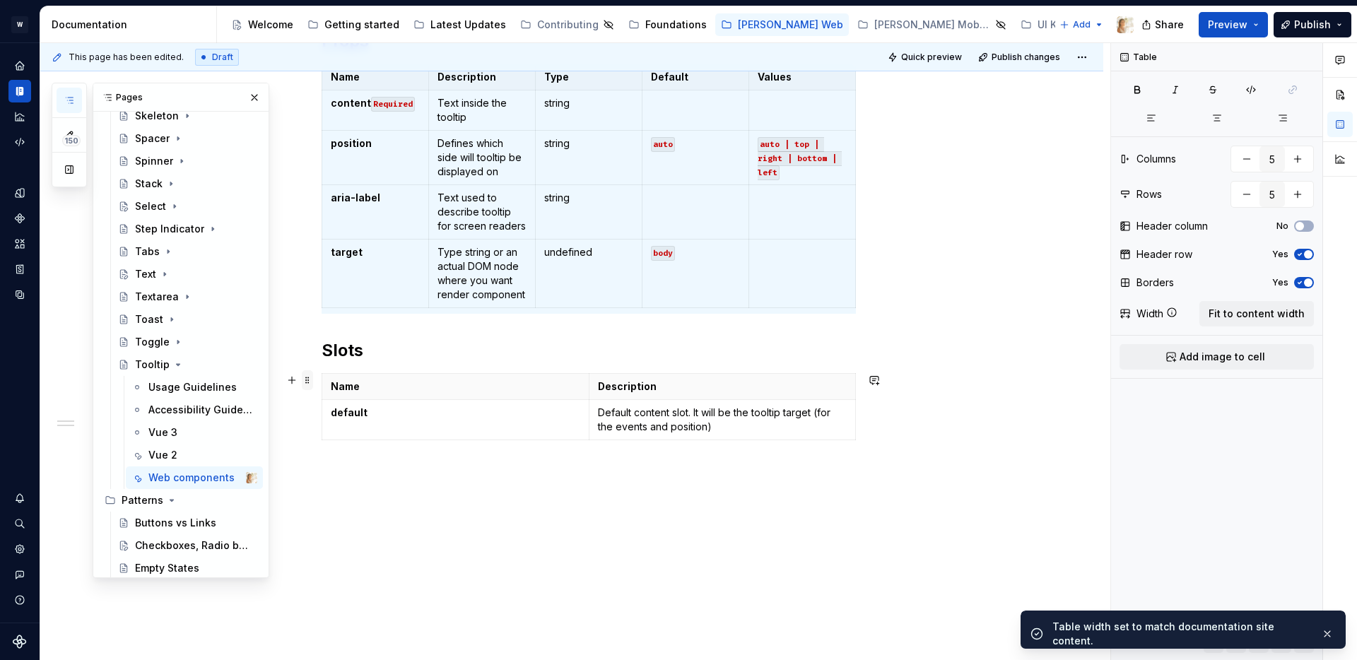
click at [310, 381] on span at bounding box center [307, 380] width 11 height 20
type input "2"
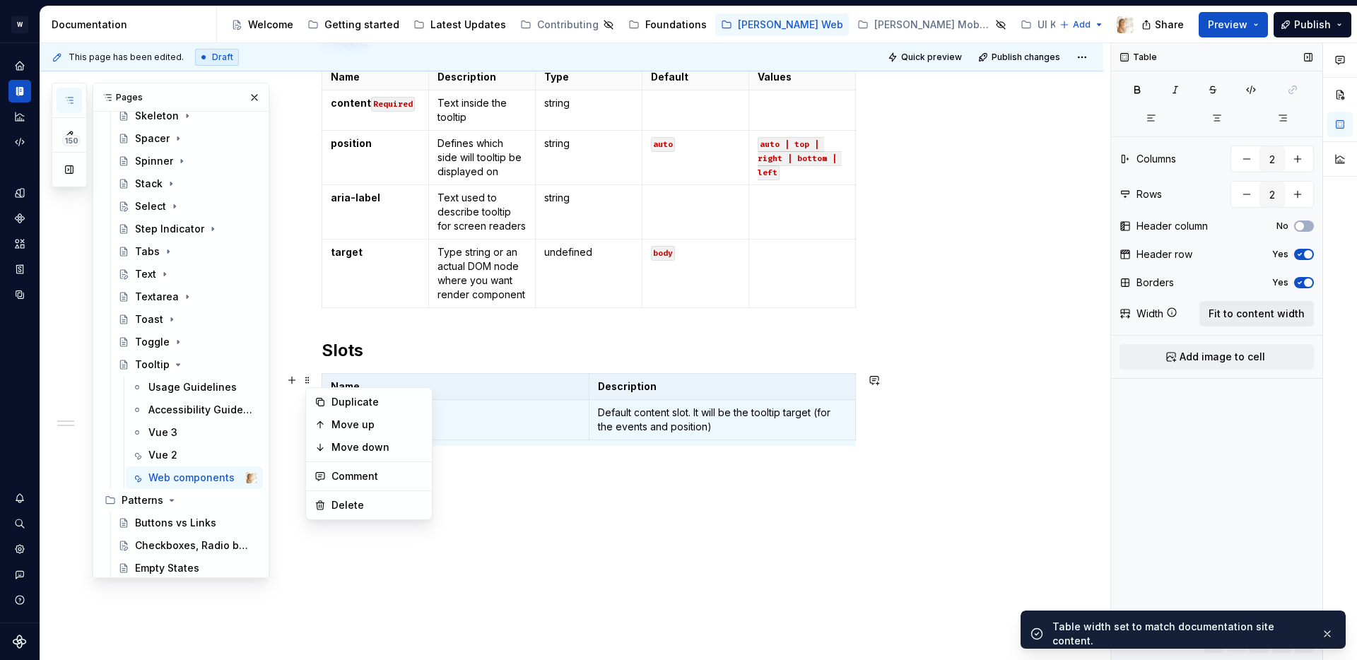
click at [1227, 323] on button "Fit to content width" at bounding box center [1257, 313] width 115 height 25
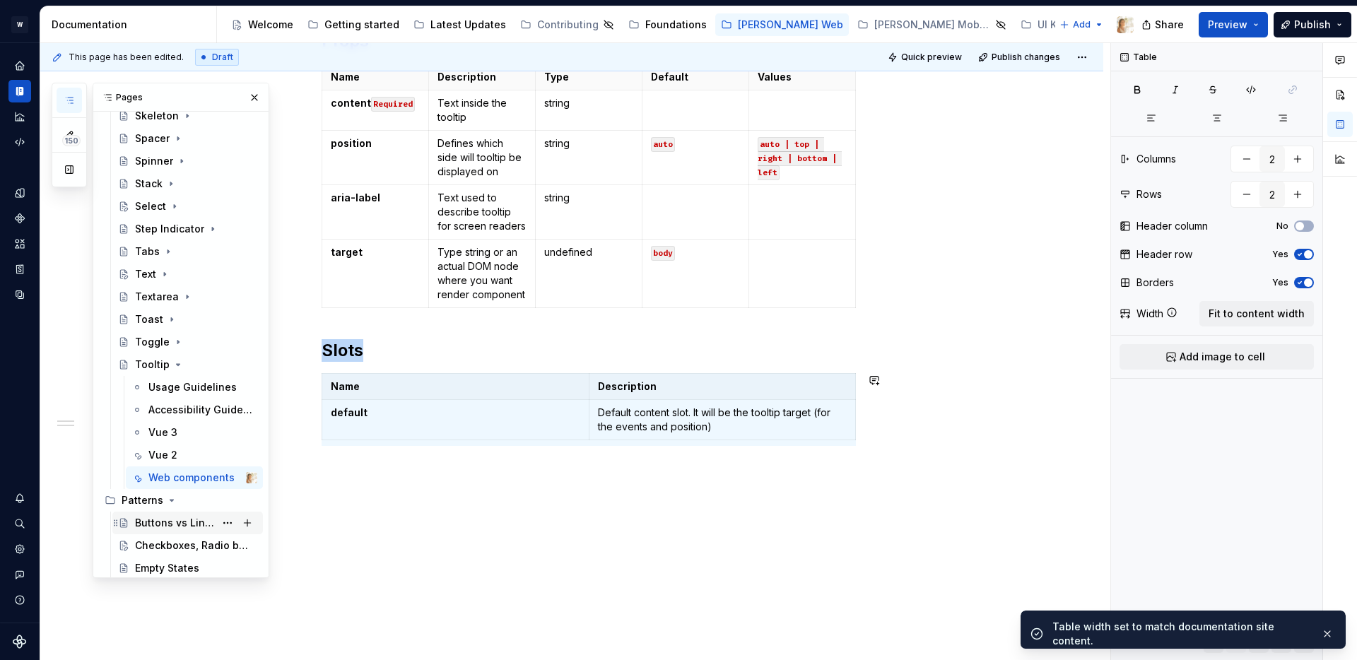
click at [161, 521] on div "Buttons vs Links" at bounding box center [175, 523] width 80 height 14
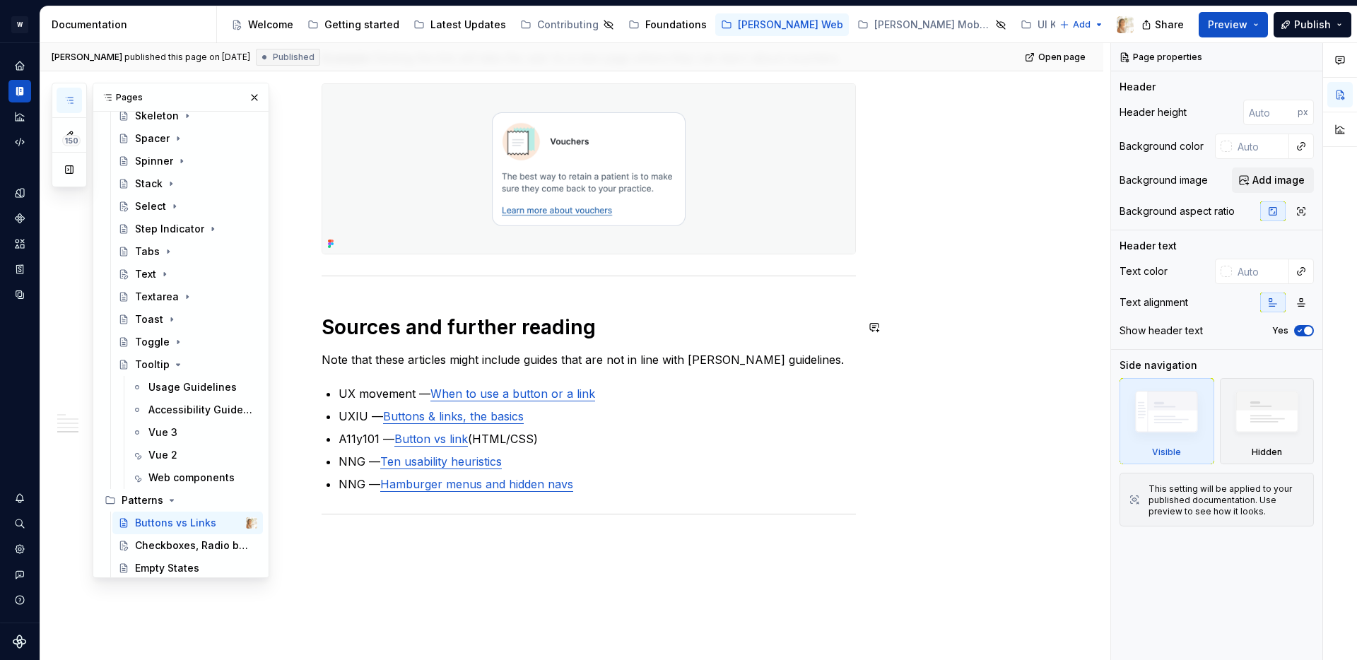
scroll to position [1289, 0]
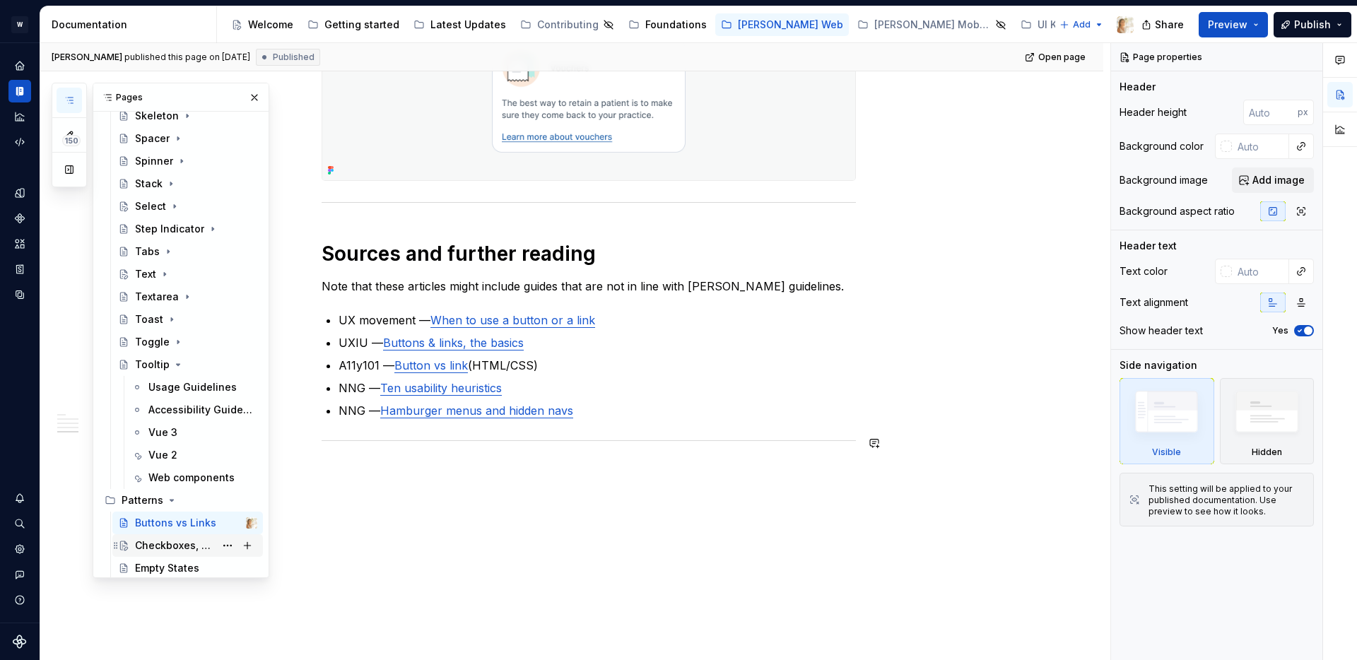
click at [146, 545] on div "Checkboxes, Radio buttons, or Toggles?" at bounding box center [175, 546] width 80 height 14
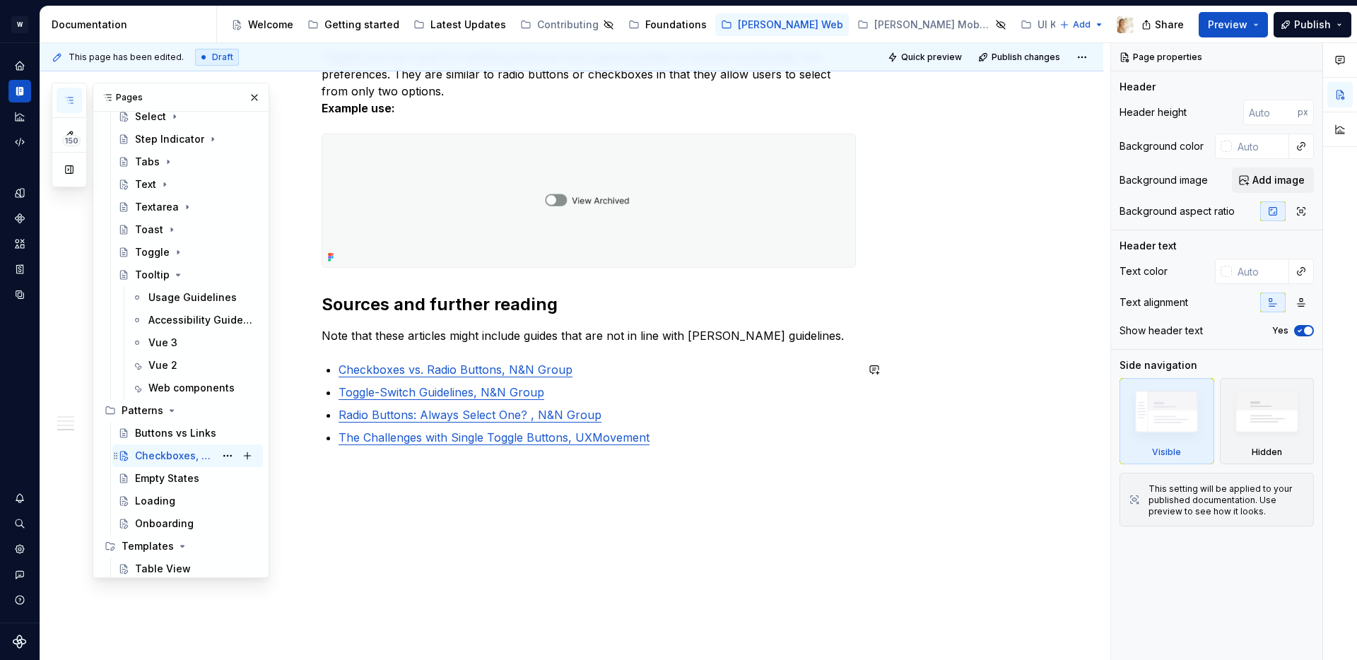
scroll to position [1310, 0]
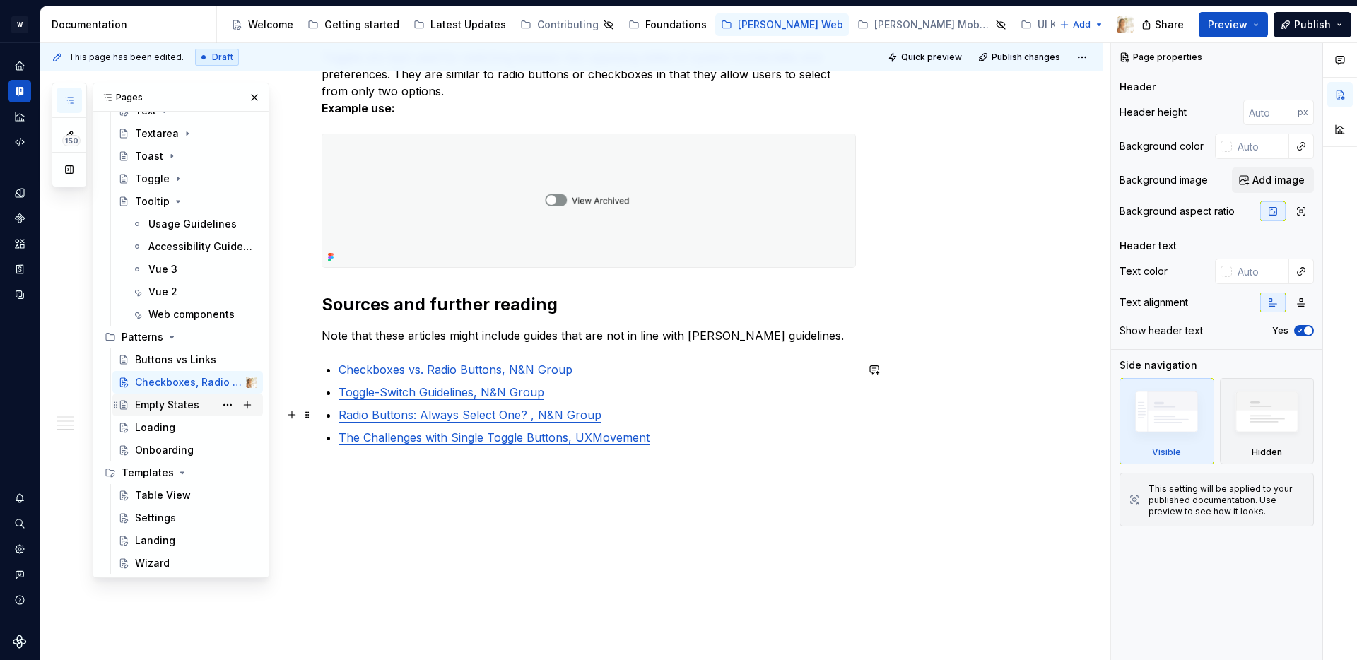
click at [163, 403] on div "Empty States" at bounding box center [167, 405] width 64 height 14
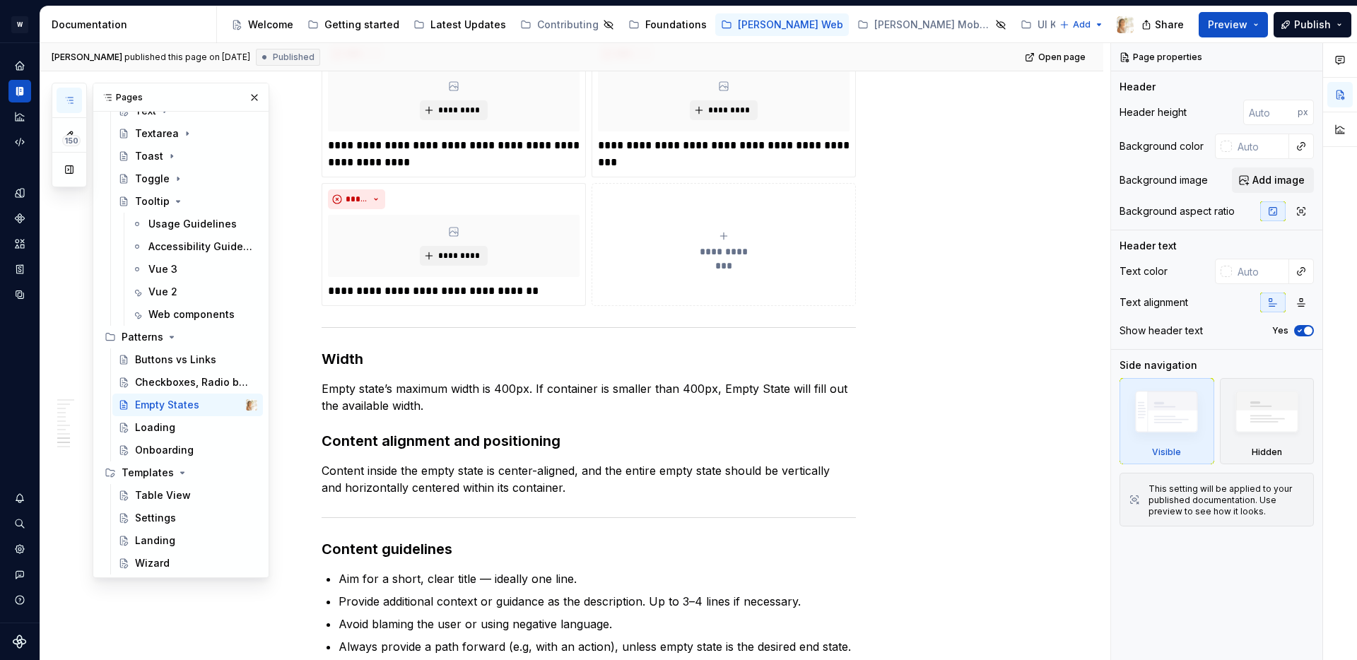
scroll to position [1321, 0]
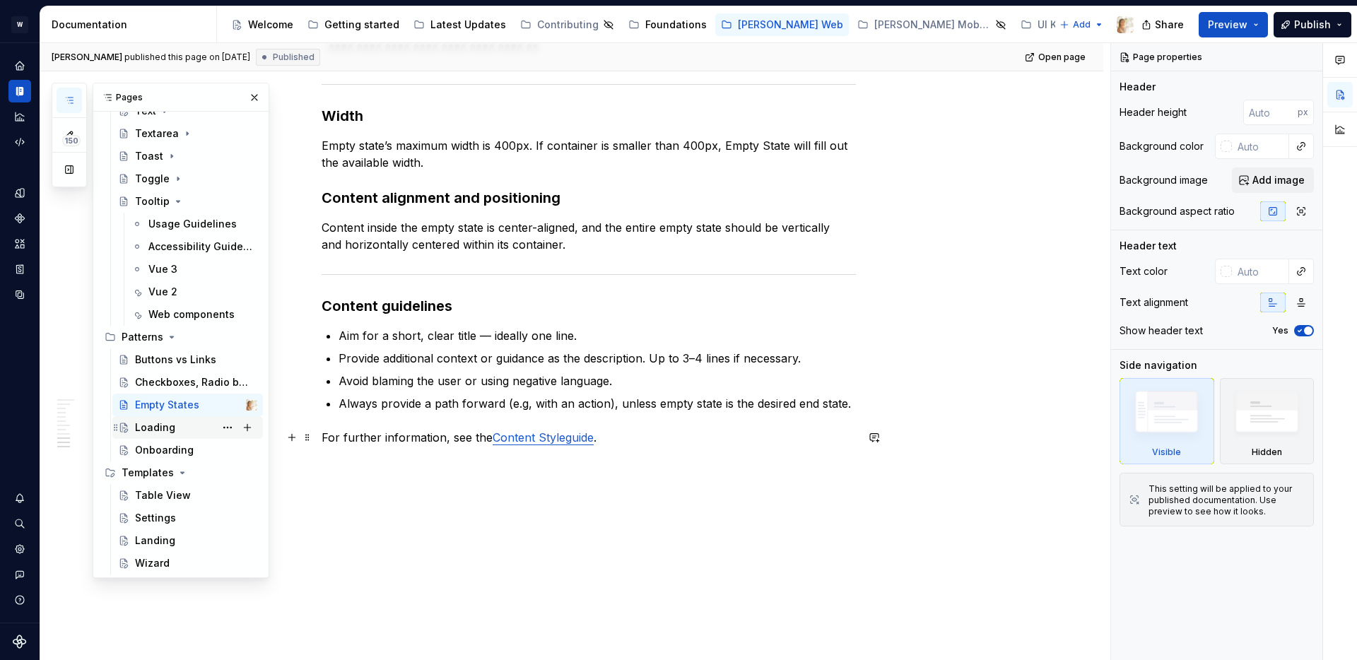
click at [156, 432] on div "Loading" at bounding box center [155, 428] width 40 height 14
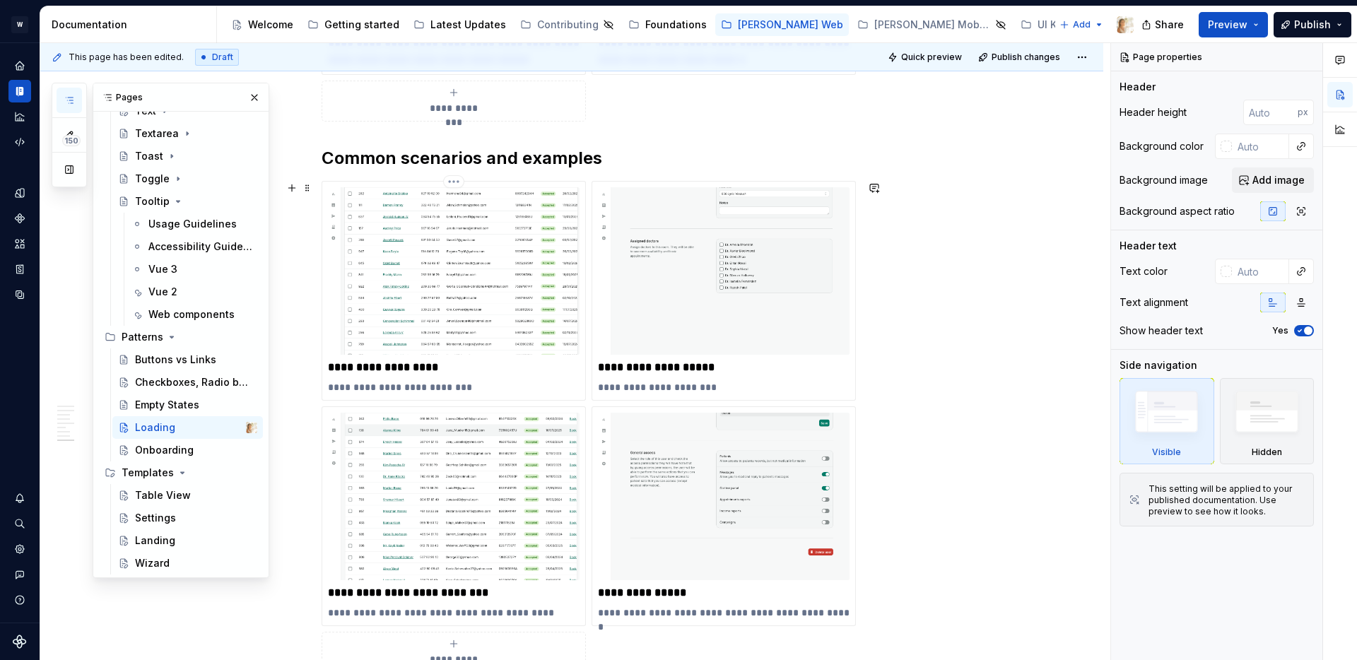
scroll to position [2047, 0]
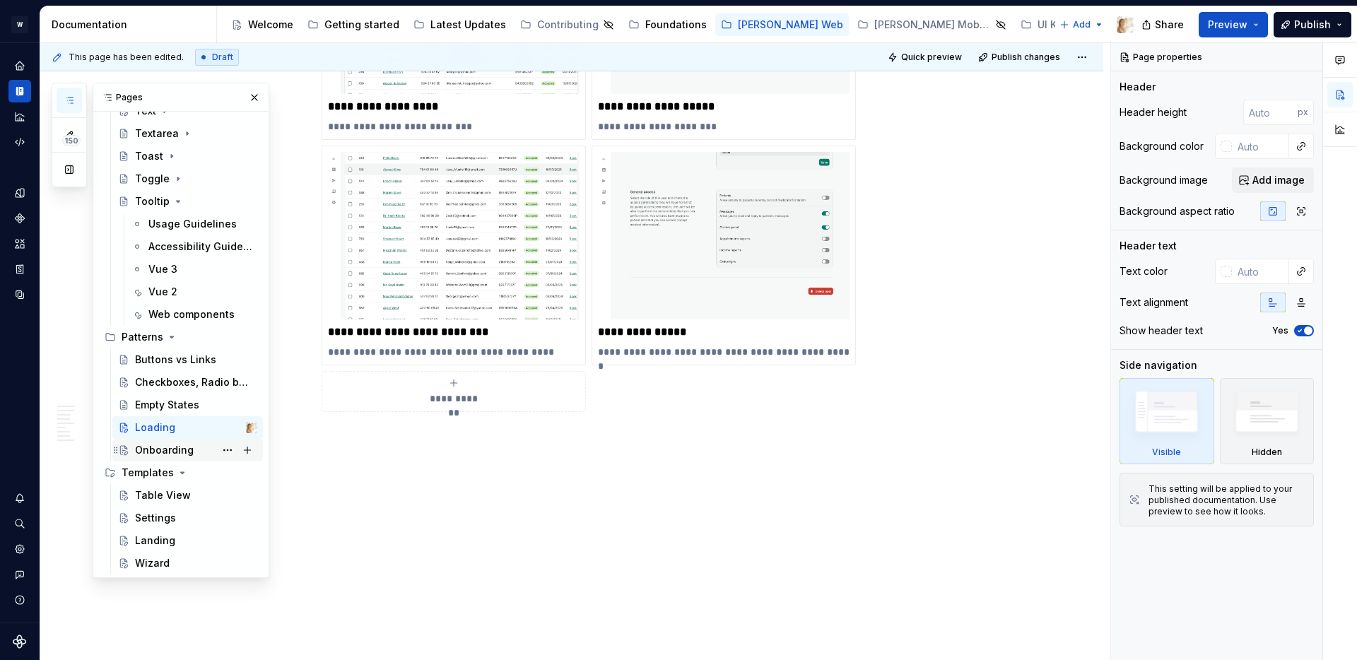
click at [172, 450] on div "Onboarding" at bounding box center [164, 450] width 59 height 14
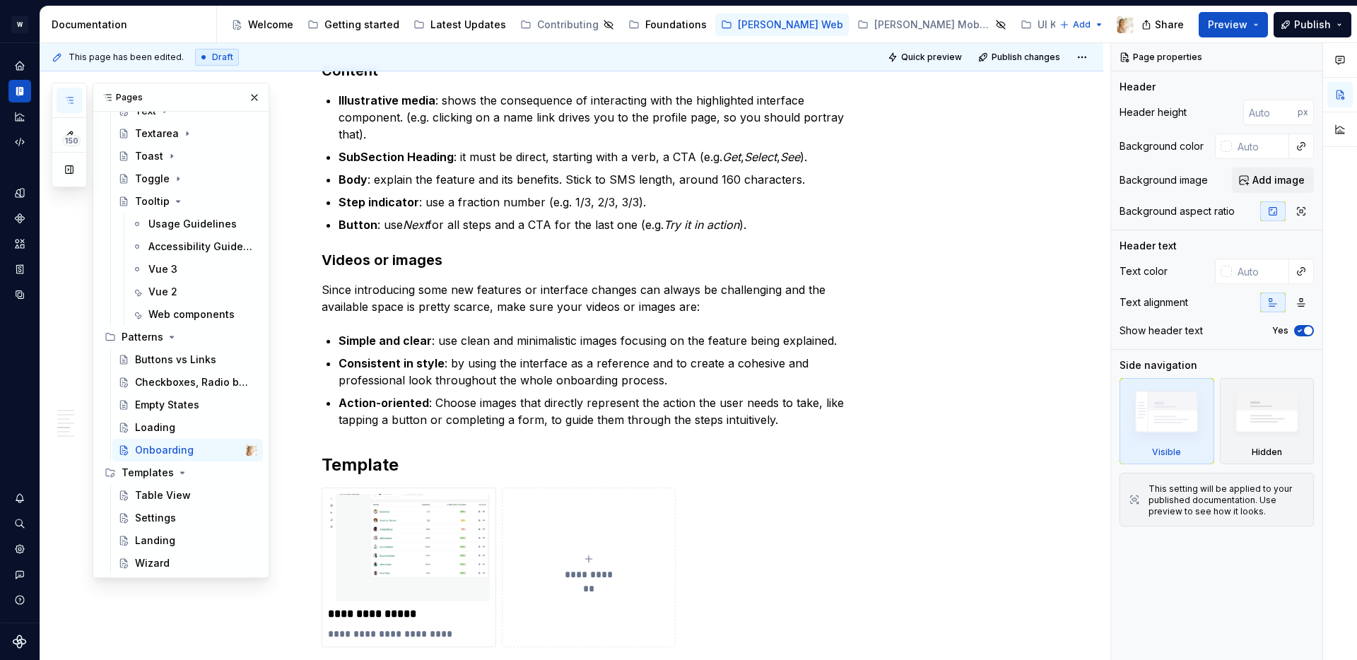
scroll to position [2162, 0]
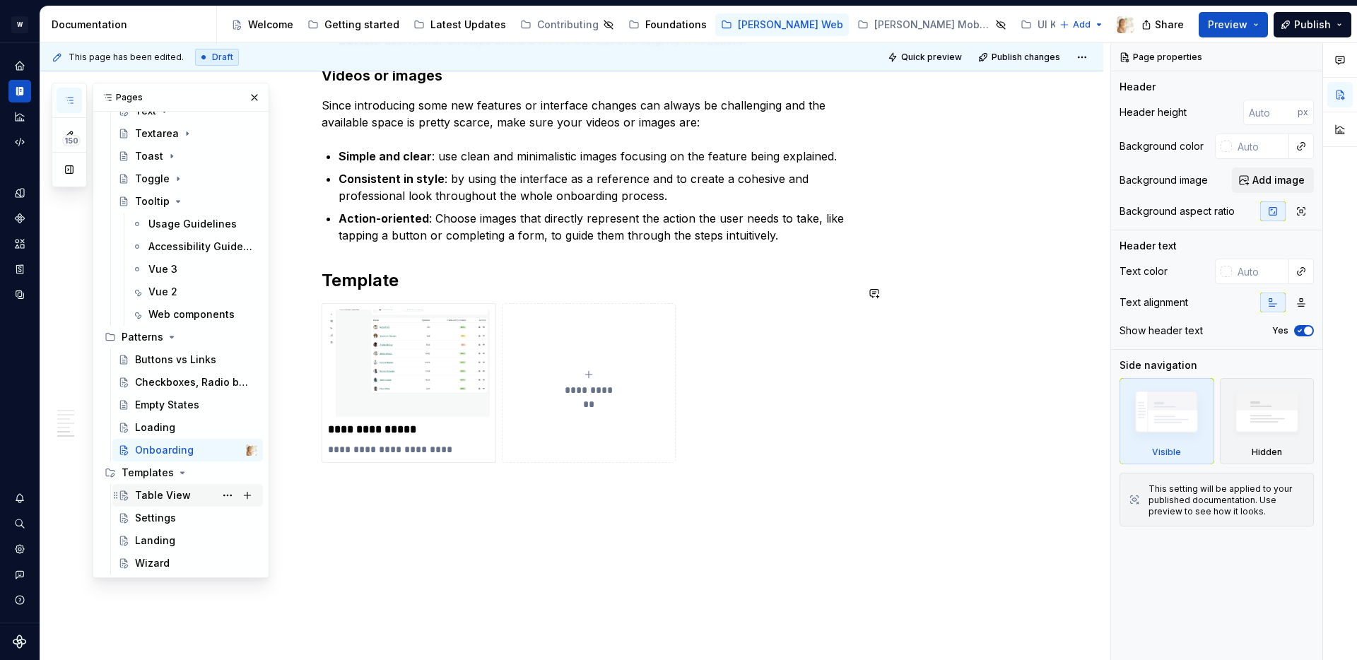
click at [162, 492] on div "Table View" at bounding box center [163, 495] width 56 height 14
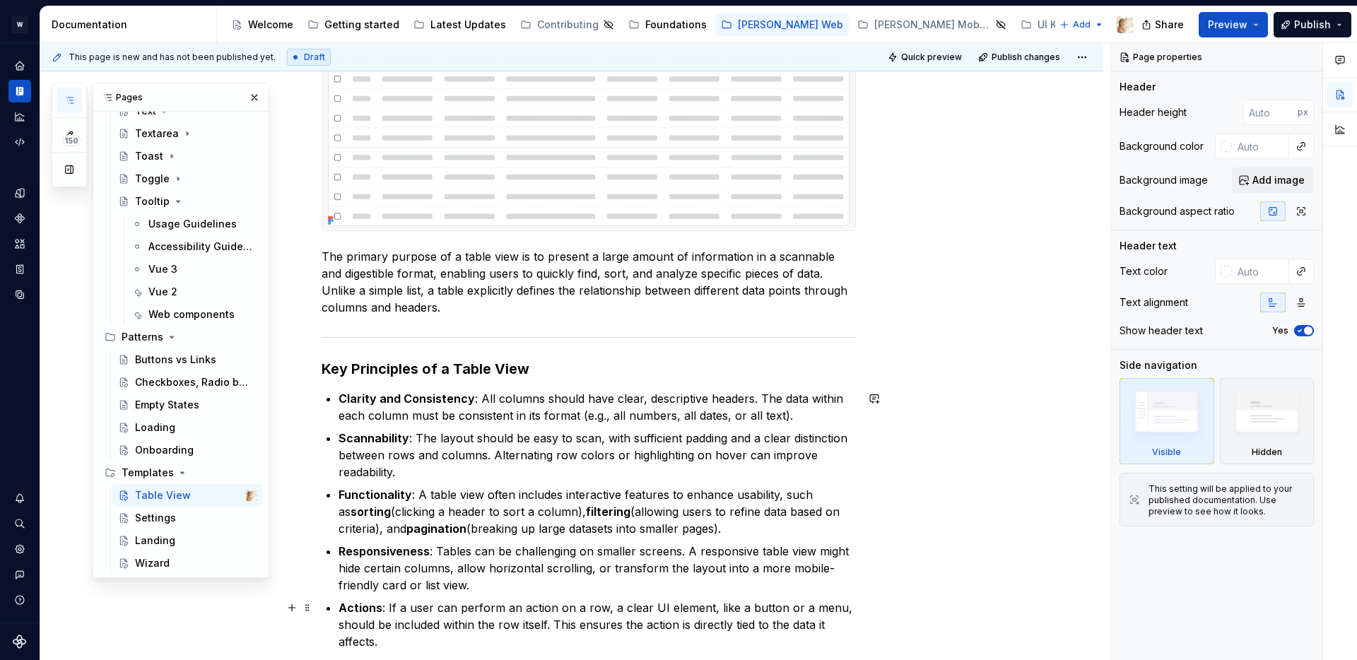
scroll to position [663, 0]
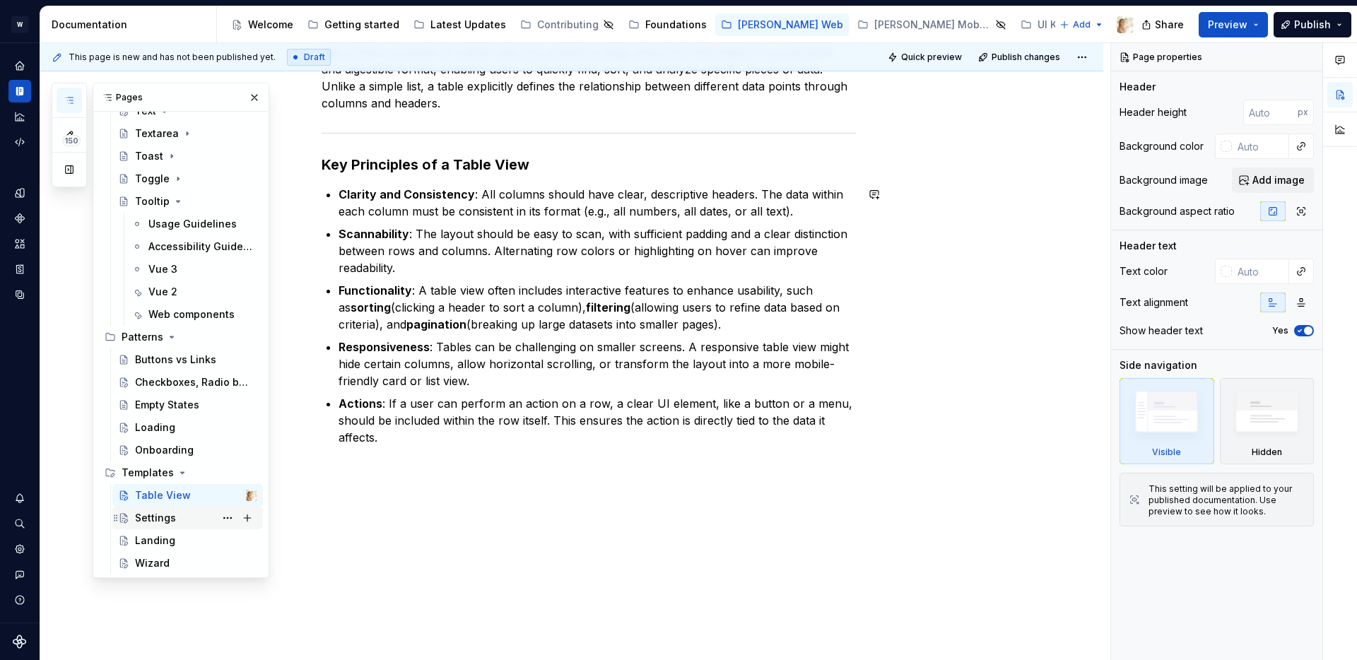
click at [163, 514] on div "Settings" at bounding box center [155, 518] width 41 height 14
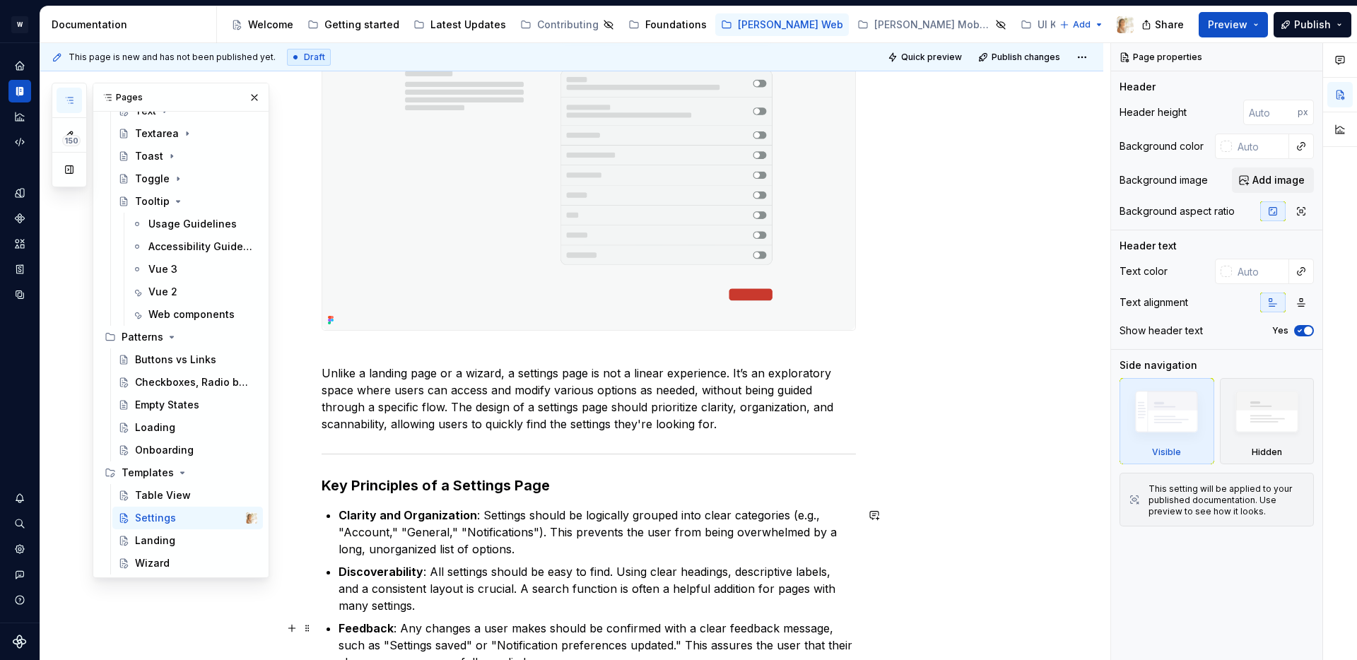
scroll to position [655, 0]
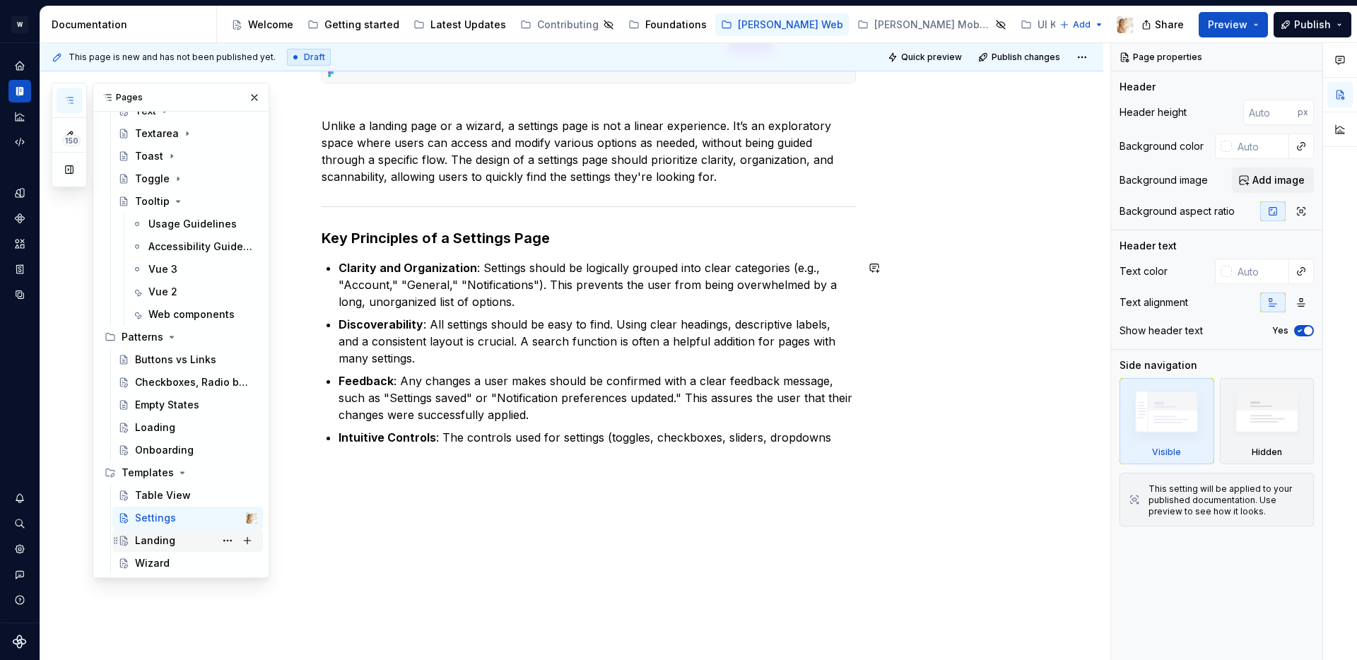
click at [151, 539] on div "Landing" at bounding box center [155, 541] width 40 height 14
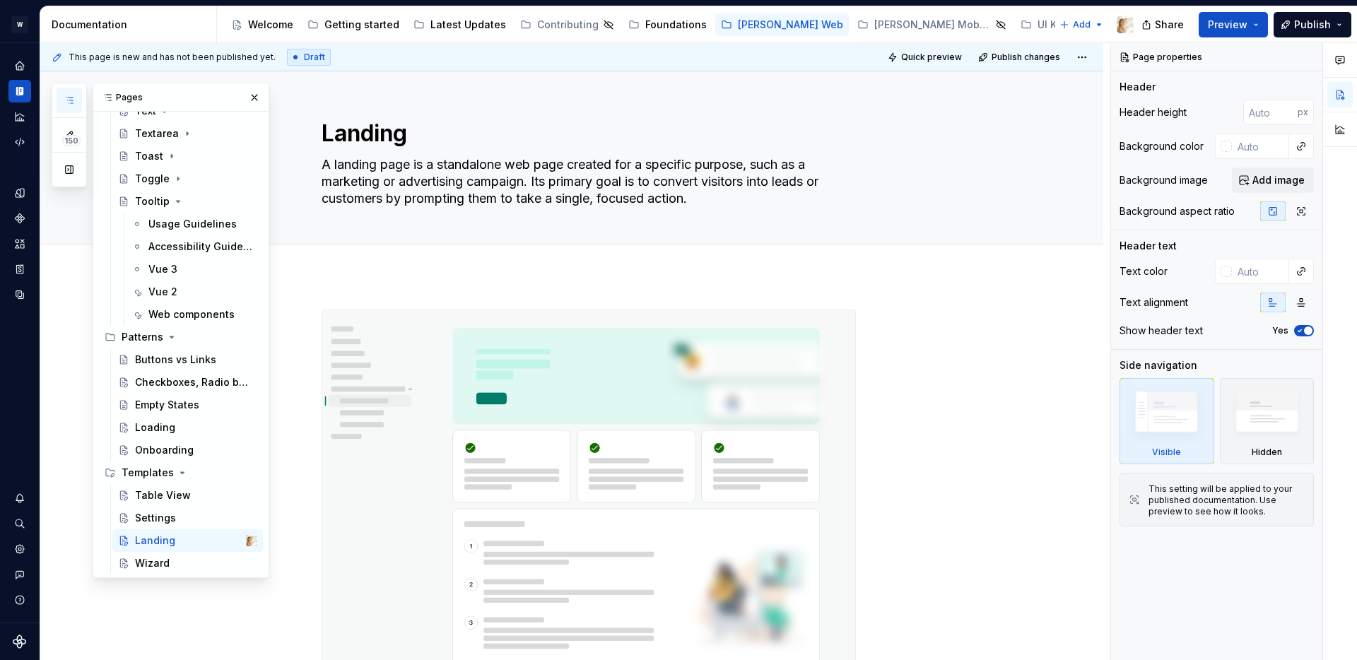
scroll to position [612, 0]
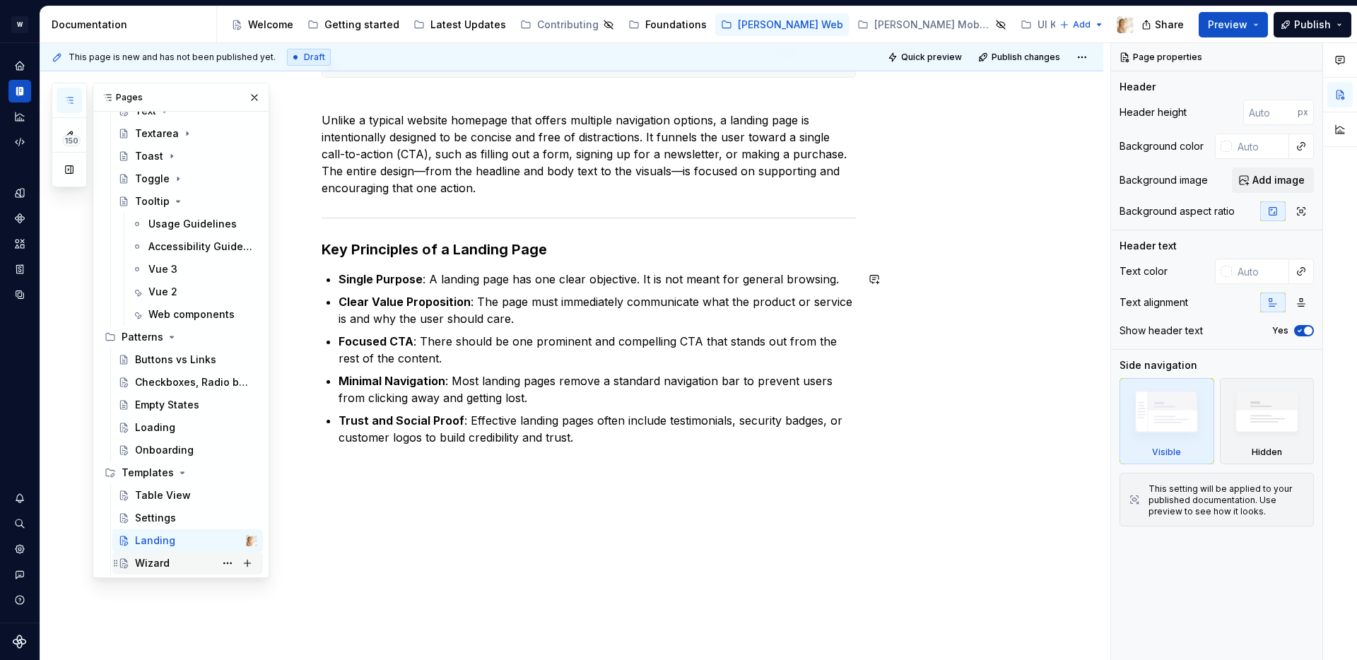
click at [141, 565] on div "Wizard" at bounding box center [152, 563] width 35 height 14
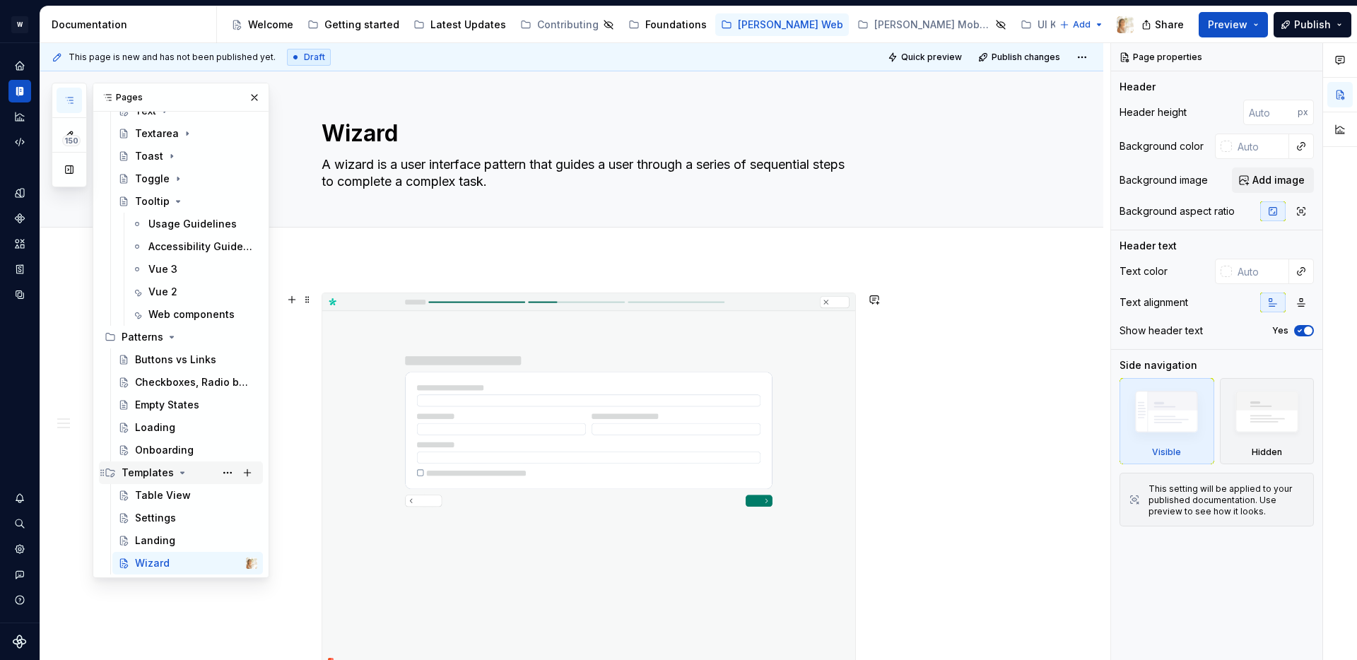
click at [179, 475] on icon "Page tree" at bounding box center [182, 472] width 11 height 11
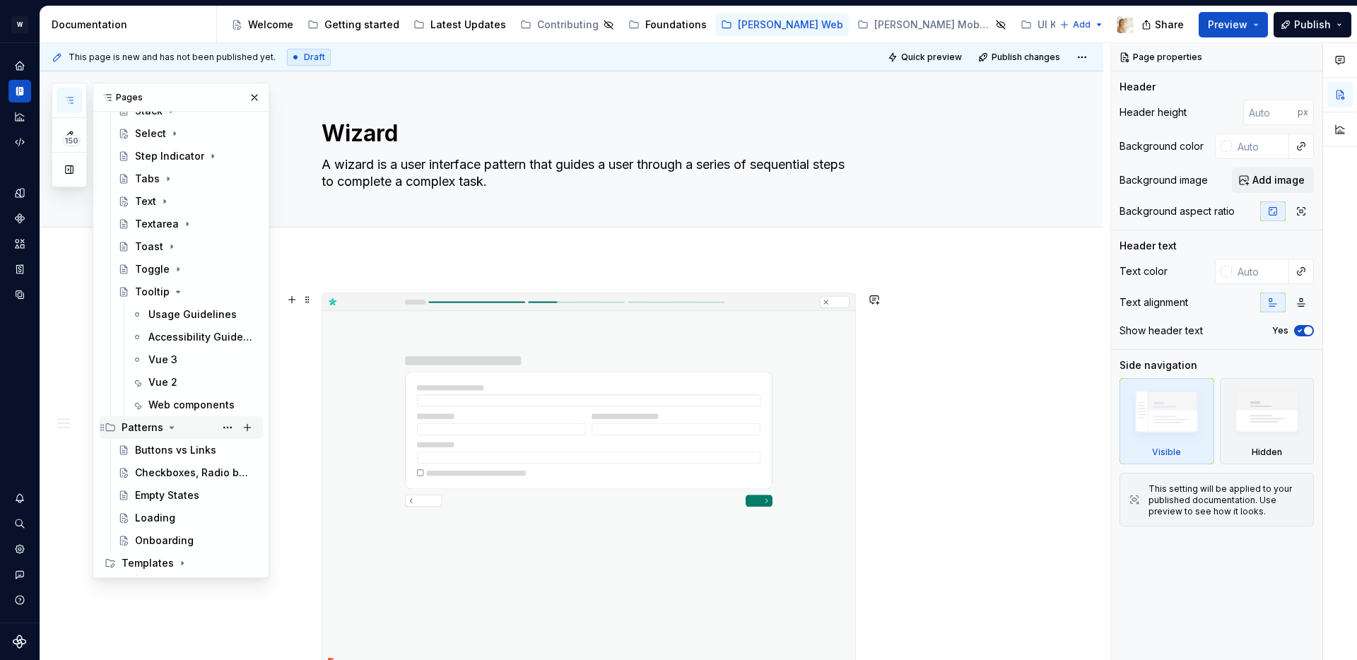
click at [168, 430] on icon "Page tree" at bounding box center [171, 427] width 11 height 11
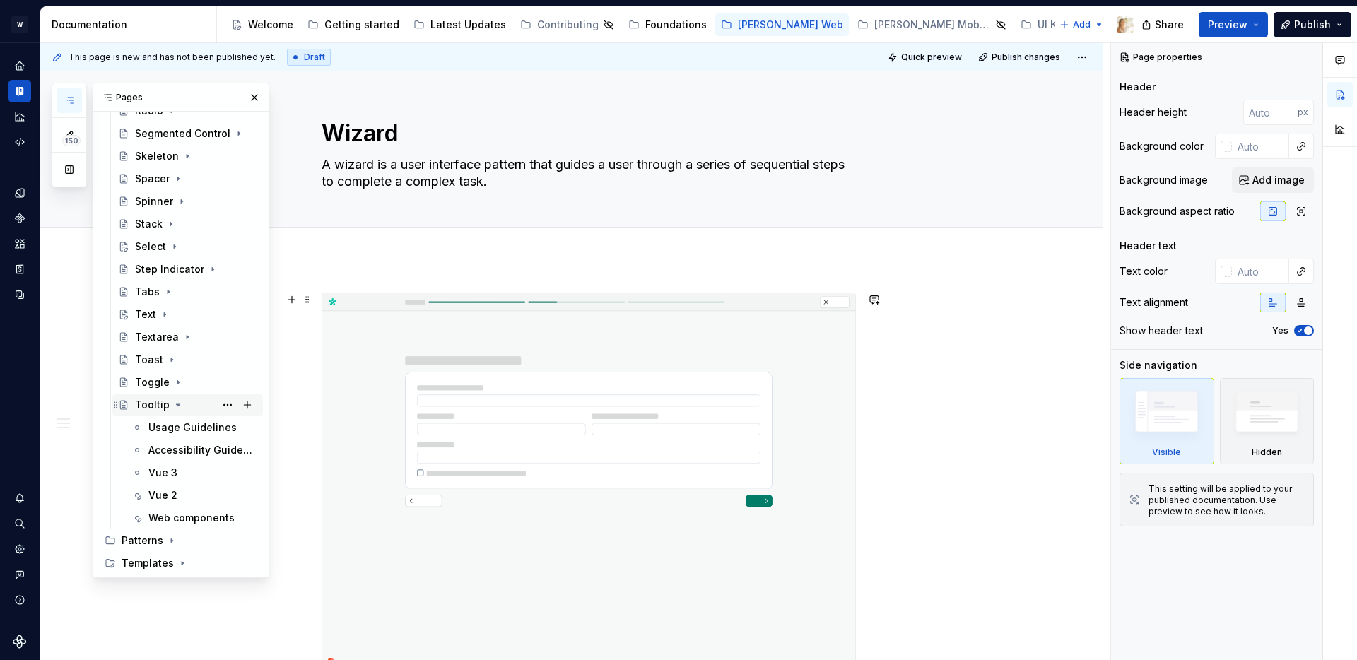
click at [172, 404] on icon "Page tree" at bounding box center [177, 404] width 11 height 11
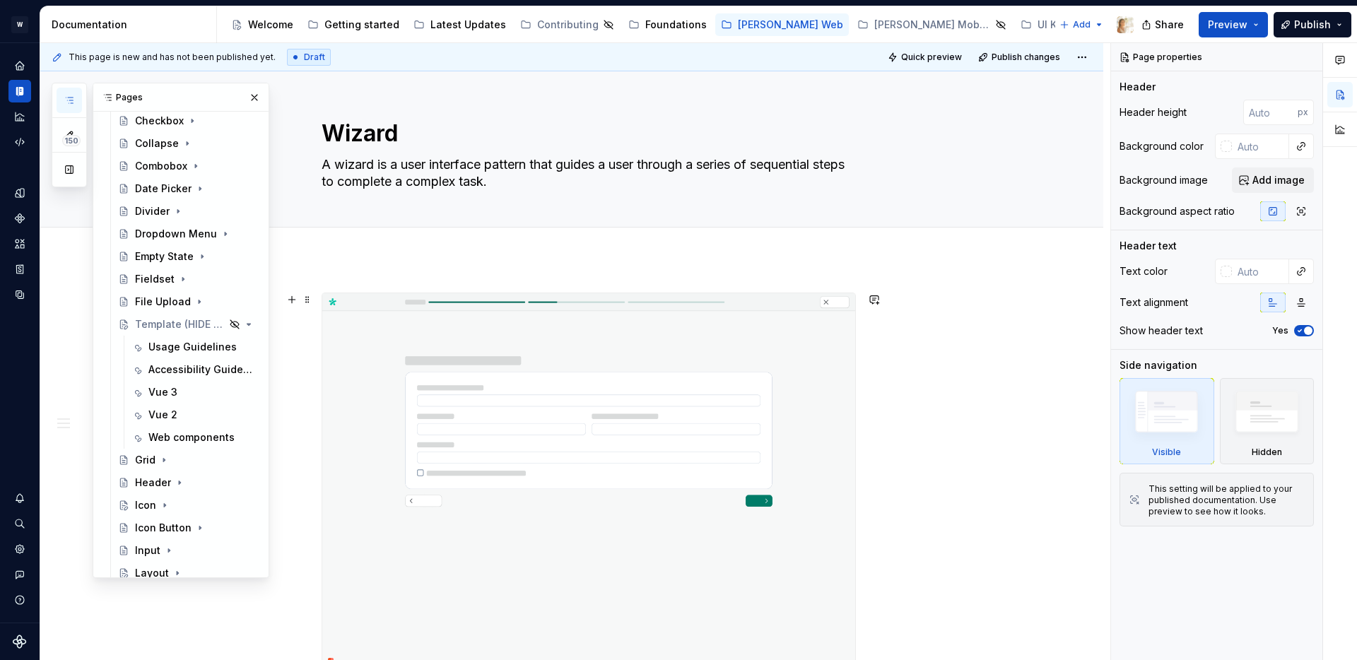
scroll to position [414, 0]
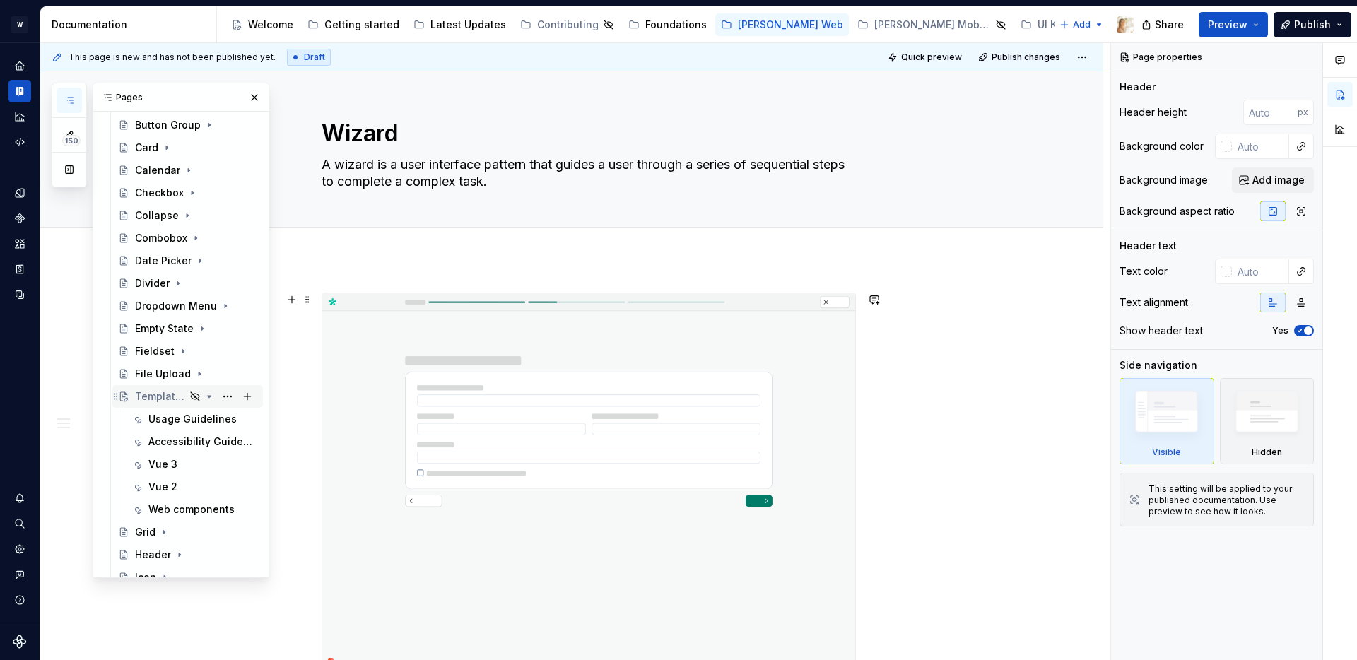
click at [169, 392] on div "Template (HIDE FROM PUBLISHING)" at bounding box center [160, 397] width 50 height 14
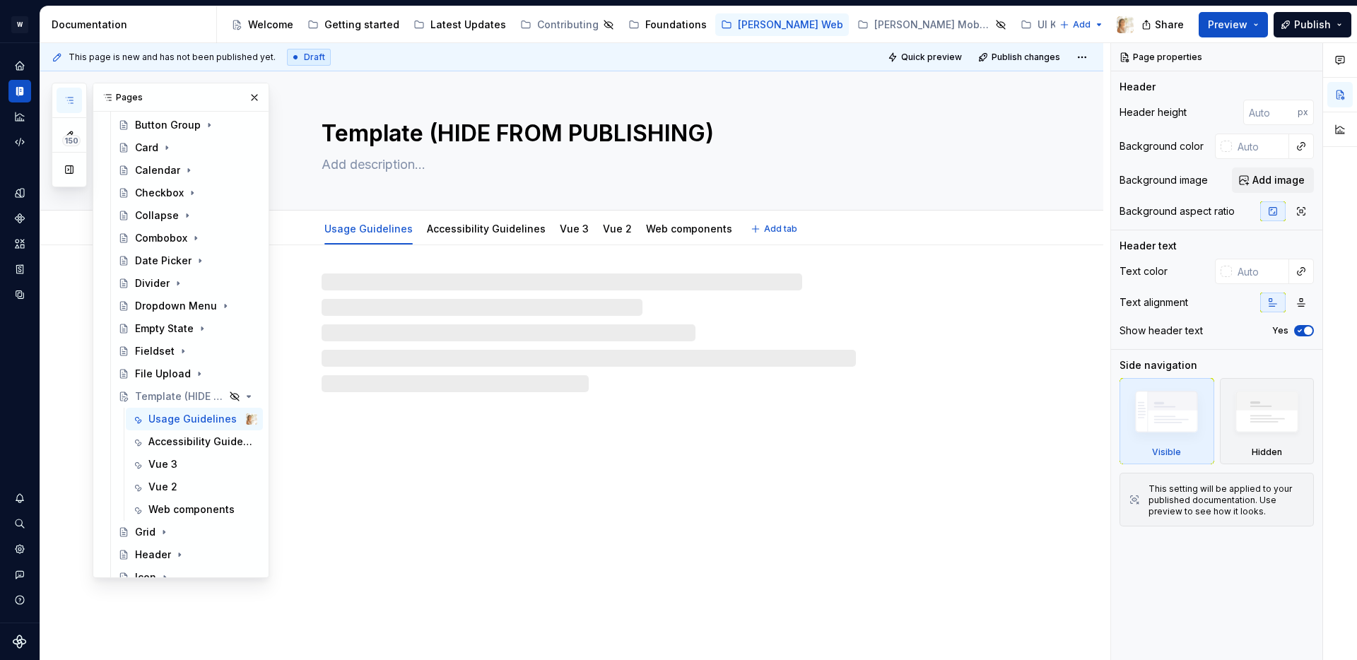
click at [468, 134] on textarea "Template (HIDE FROM PUBLISHING)" at bounding box center [586, 134] width 534 height 34
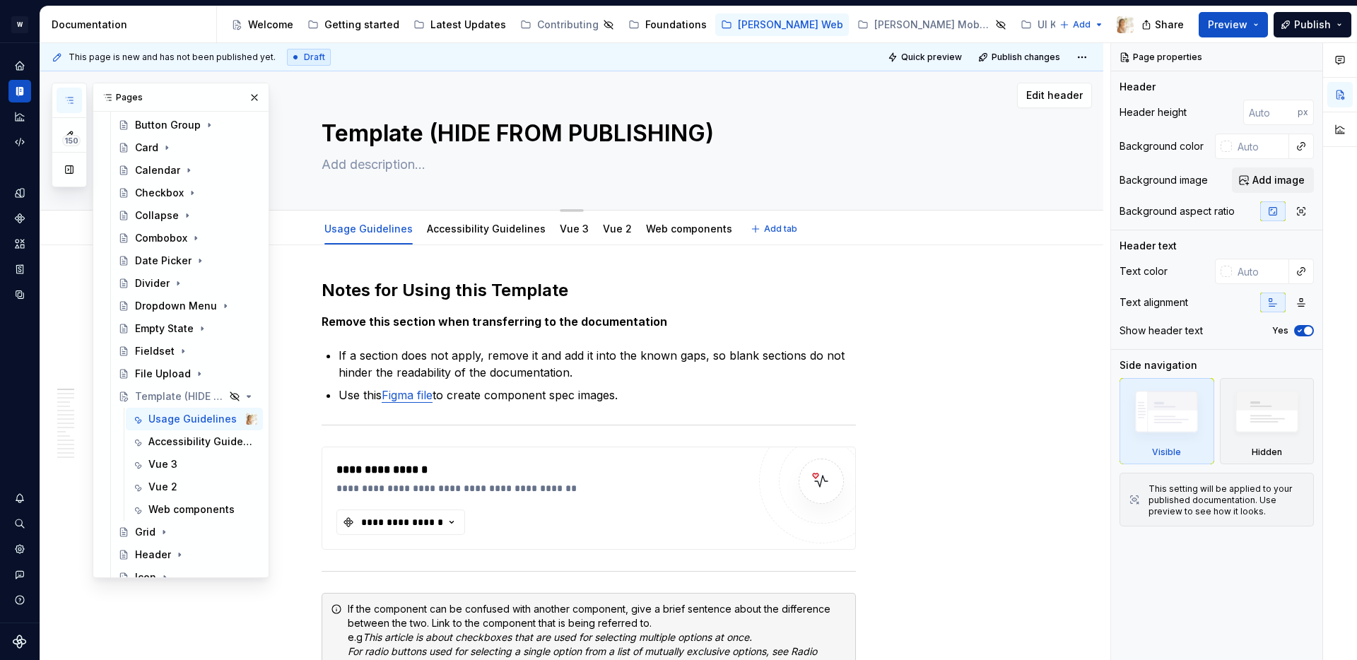
type textarea "*"
type textarea "F"
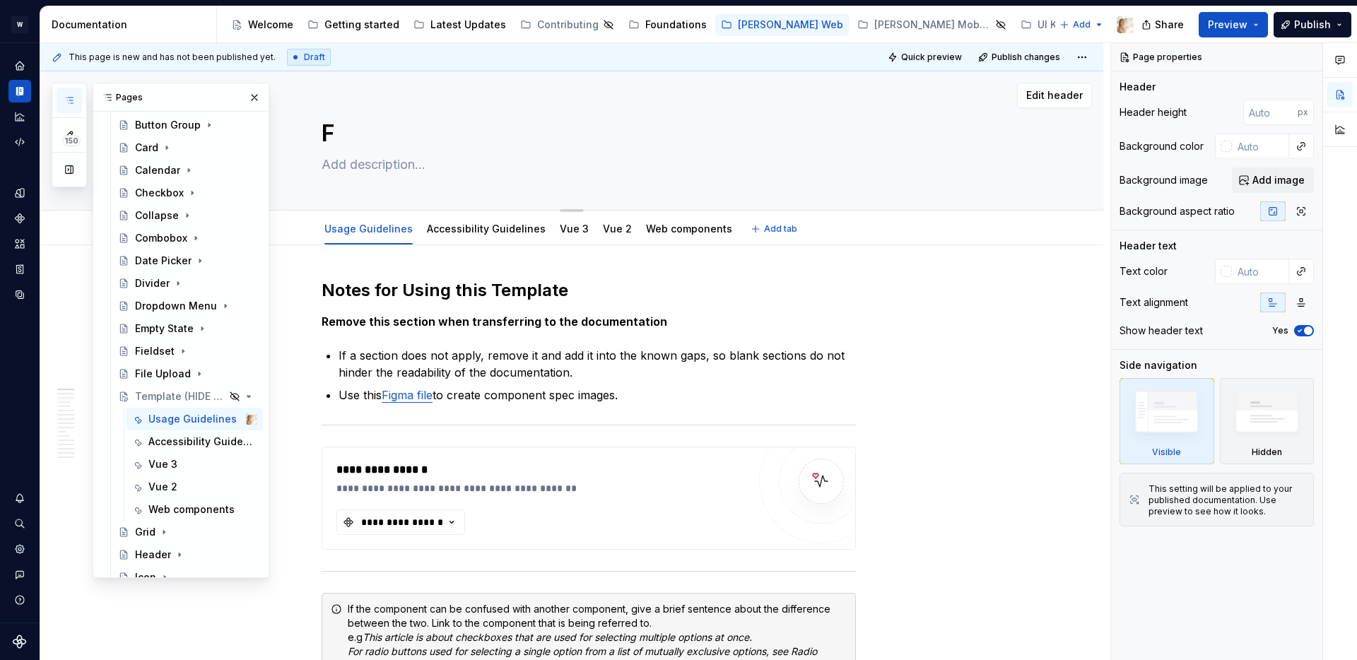
type textarea "*"
type textarea "Fi"
type textarea "*"
type textarea "Fil"
type textarea "*"
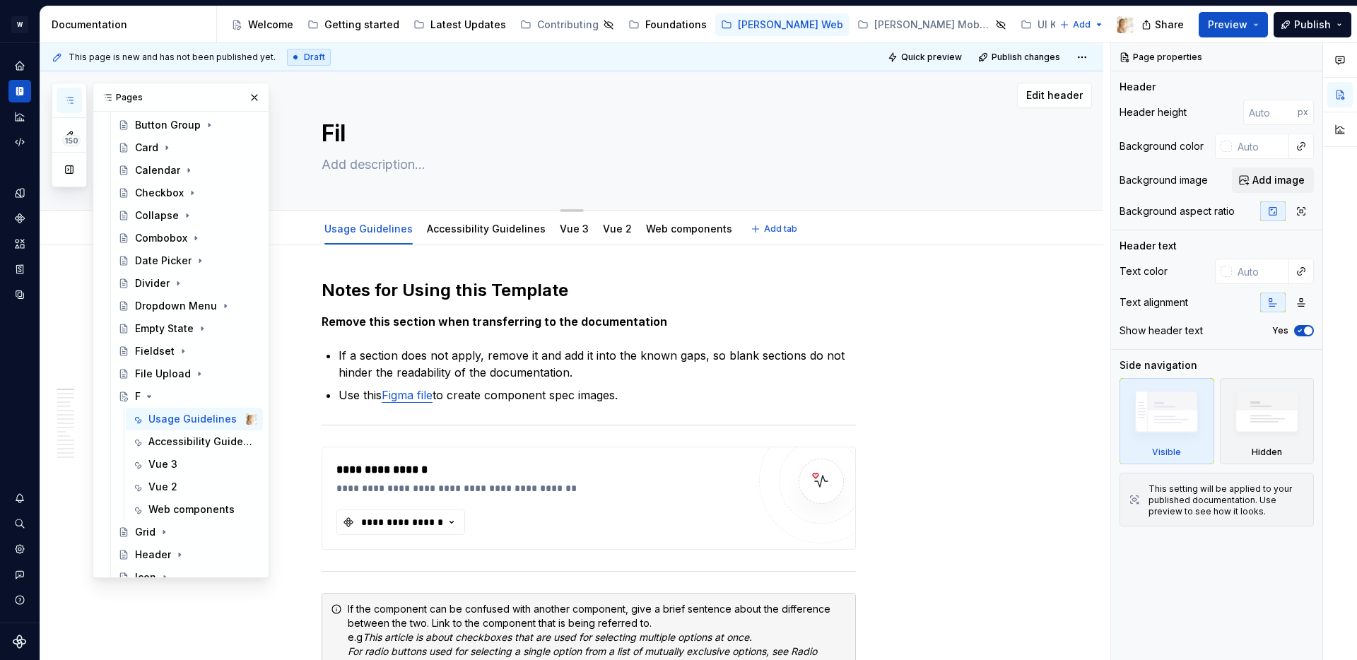
type textarea "Filt"
type textarea "*"
type textarea "Filte"
type textarea "*"
type textarea "Filter"
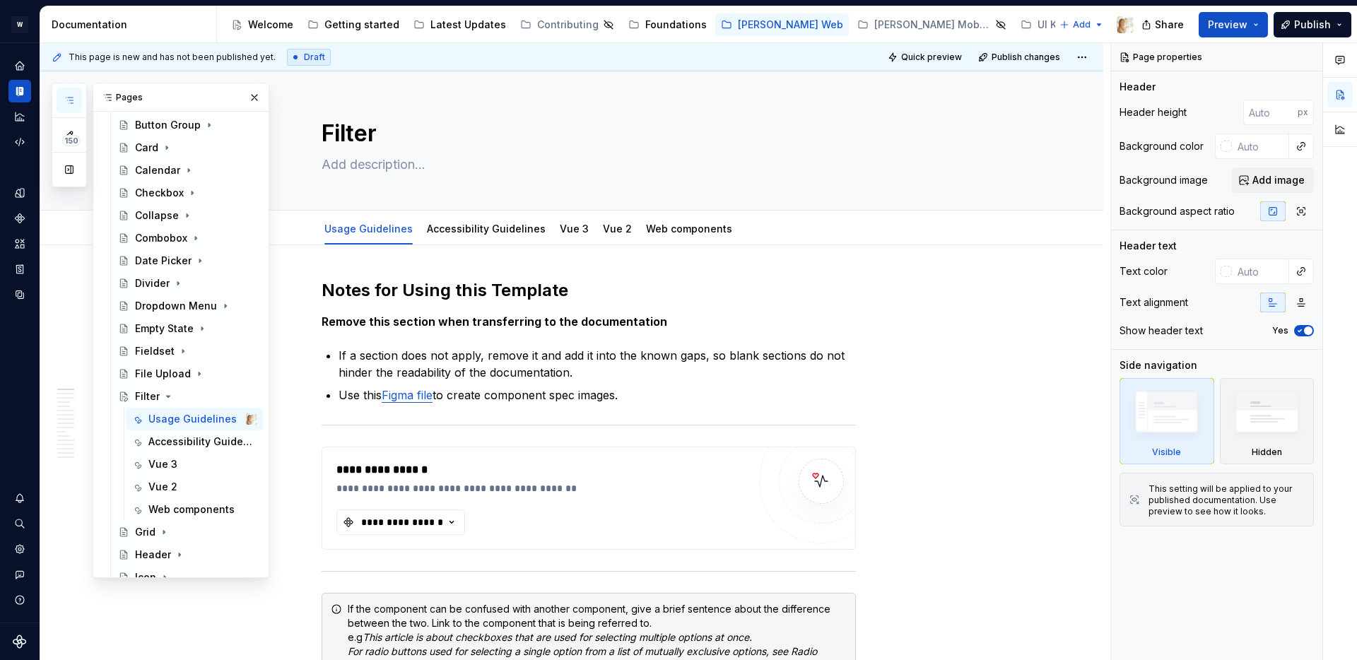
type textarea "*"
type textarea "Filter"
click at [330, 160] on textarea at bounding box center [586, 164] width 534 height 23
paste textarea "The filter component lets users narrow down visible data by selecting specific …"
type textarea "*"
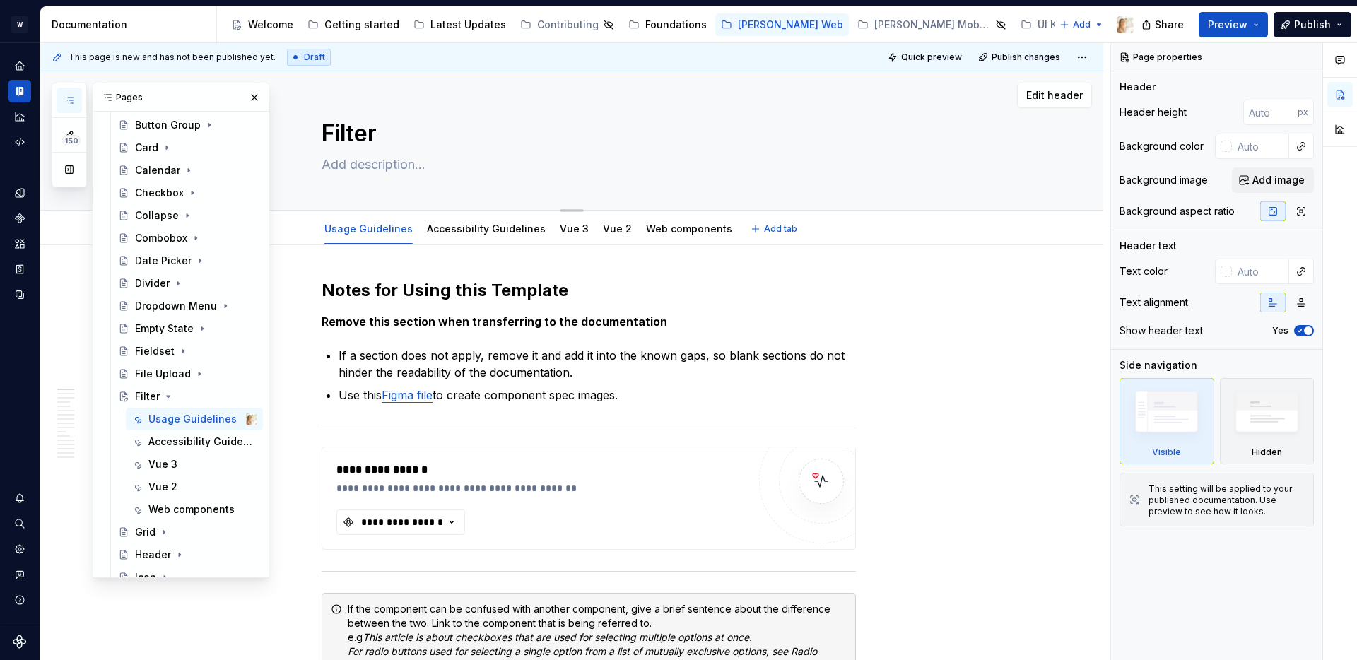
type textarea "The filter component lets users narrow down visible data by selecting specific …"
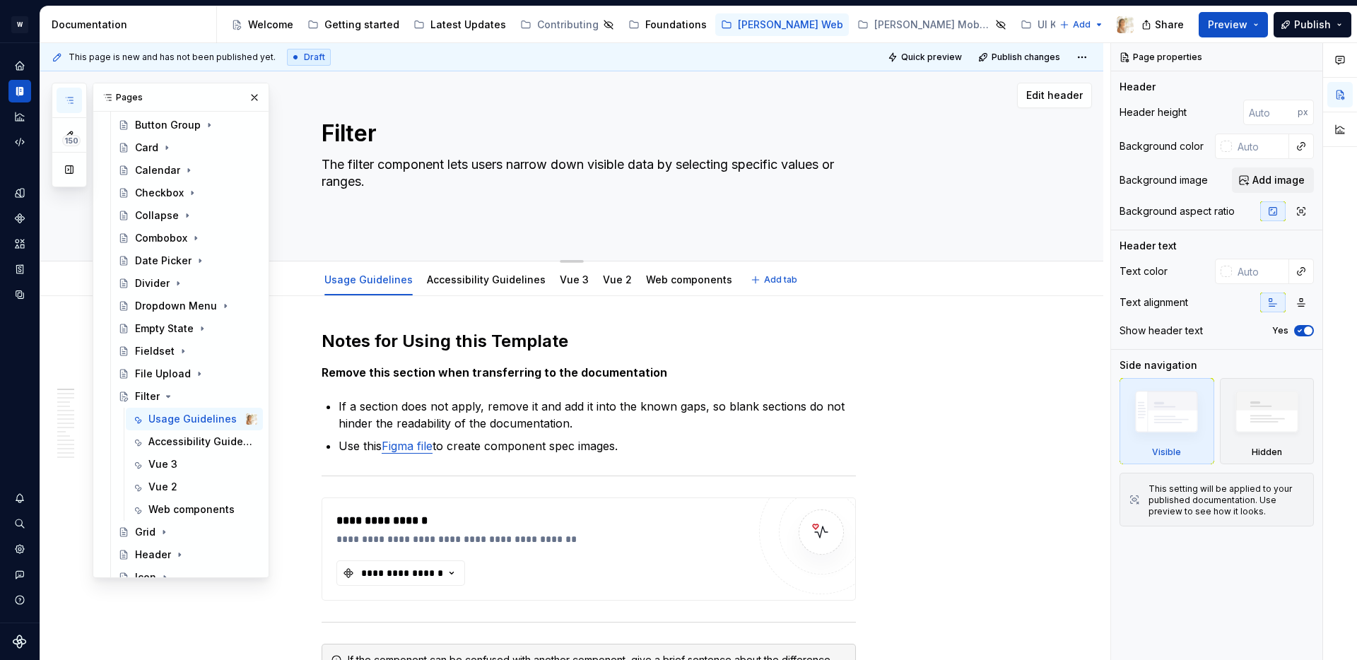
type textarea "*"
type textarea "The filter component lets users narrow down visible data by selecting specific …"
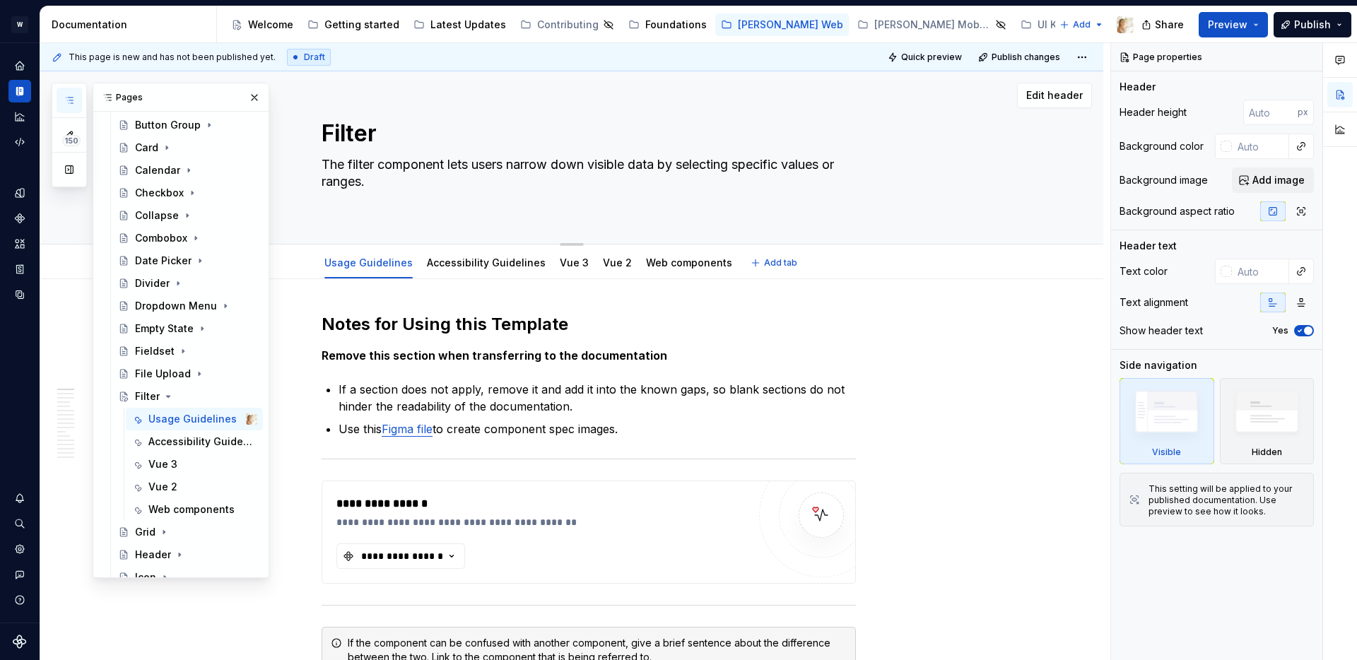
type textarea "*"
type textarea "The filter component lets users narrow down visible data by selecting specific …"
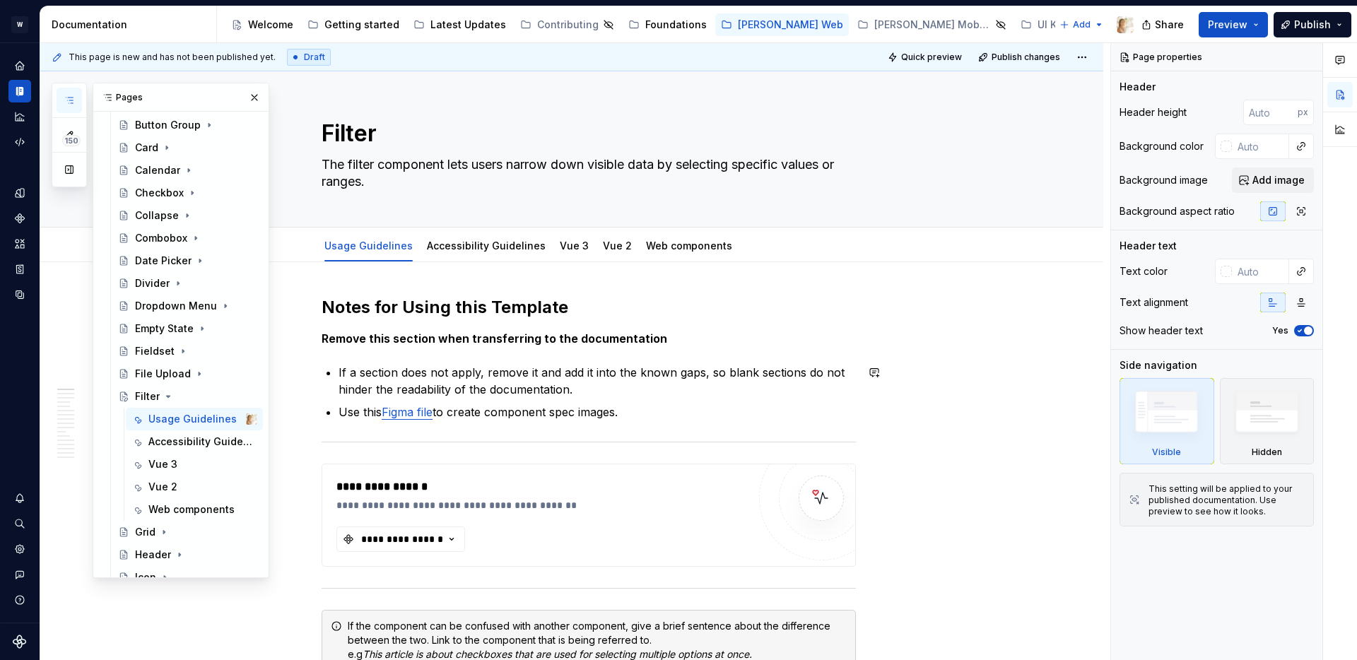
type textarea "*"
type textarea "The filter component lets users narrow down visible data by selecting specific …"
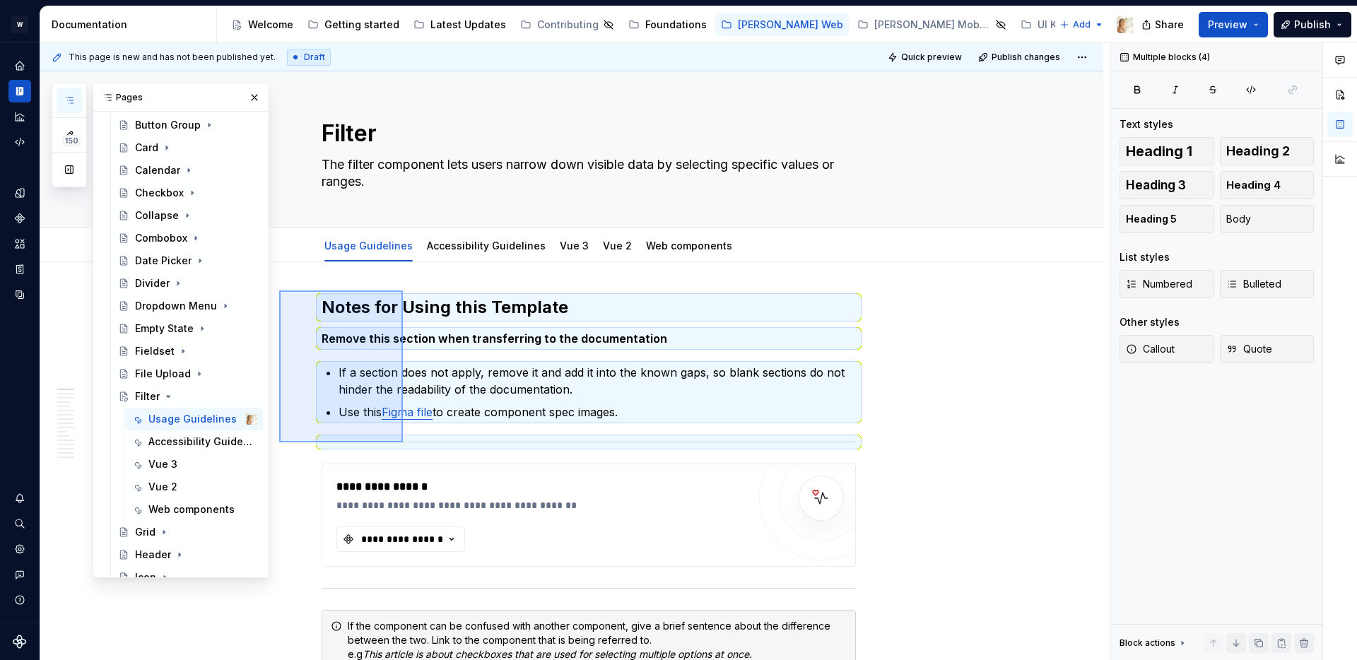
drag, startPoint x: 279, startPoint y: 291, endPoint x: 403, endPoint y: 443, distance: 196.0
click at [403, 443] on div "**********" at bounding box center [575, 352] width 1070 height 618
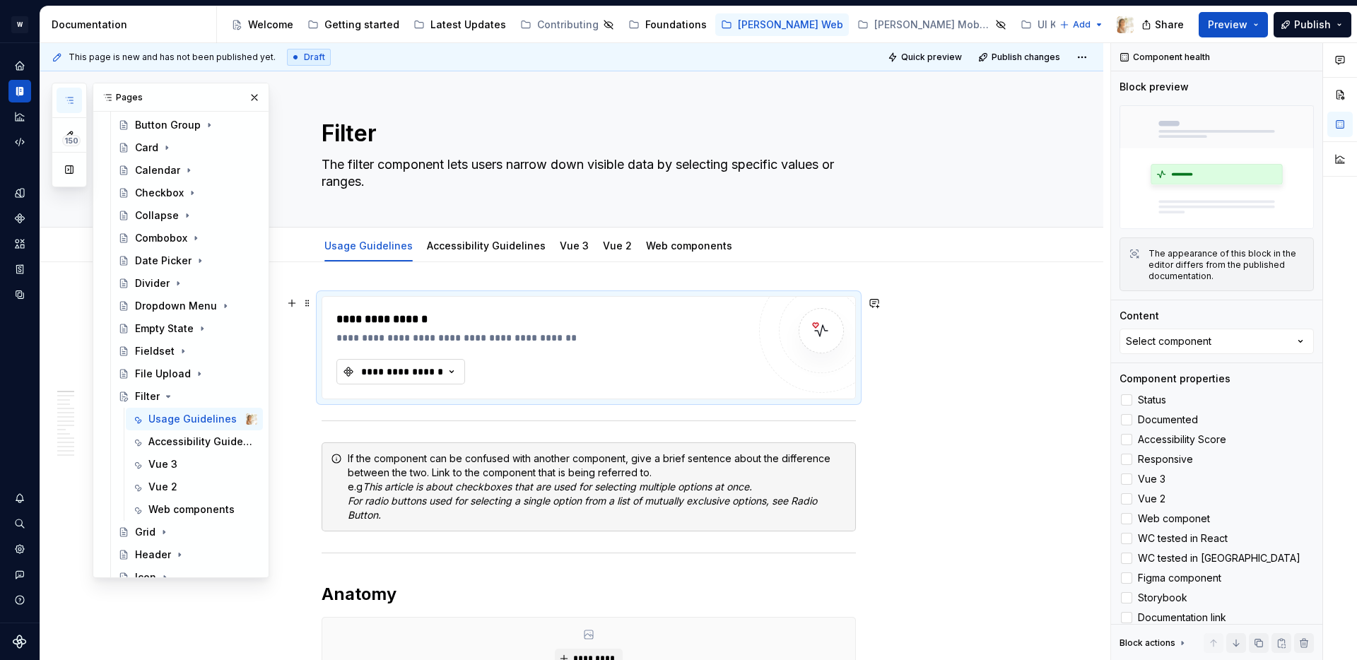
click at [455, 370] on icon "button" at bounding box center [452, 372] width 14 height 14
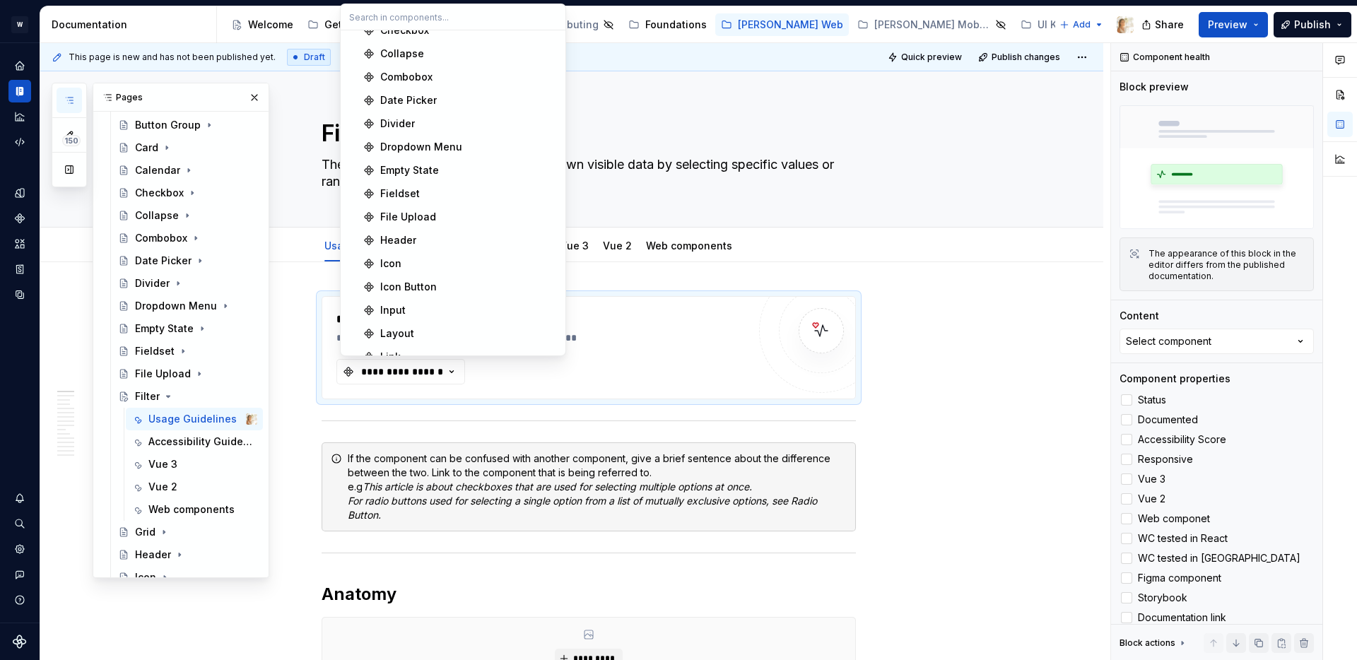
scroll to position [228, 0]
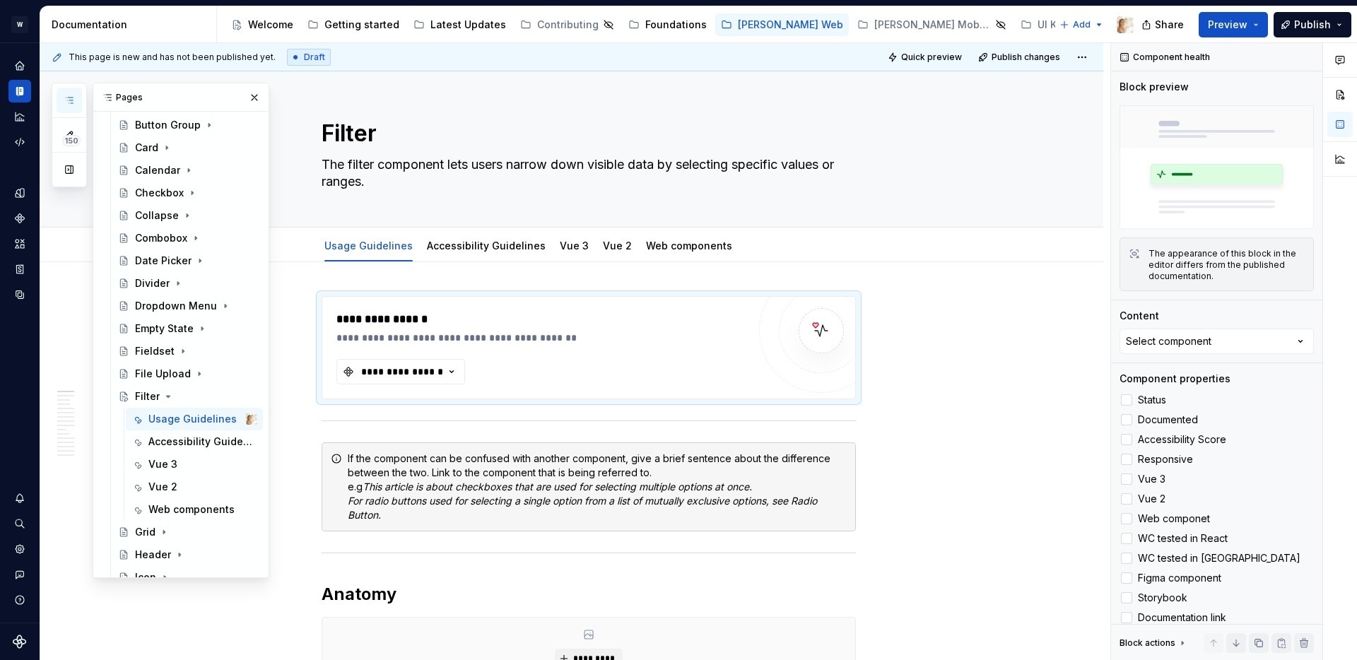
click at [65, 274] on div "150 Pages Add Accessibility guide for tree Page tree. Navigate the tree with th…" at bounding box center [161, 331] width 218 height 496
click at [561, 247] on link "Vue 3" at bounding box center [574, 246] width 29 height 12
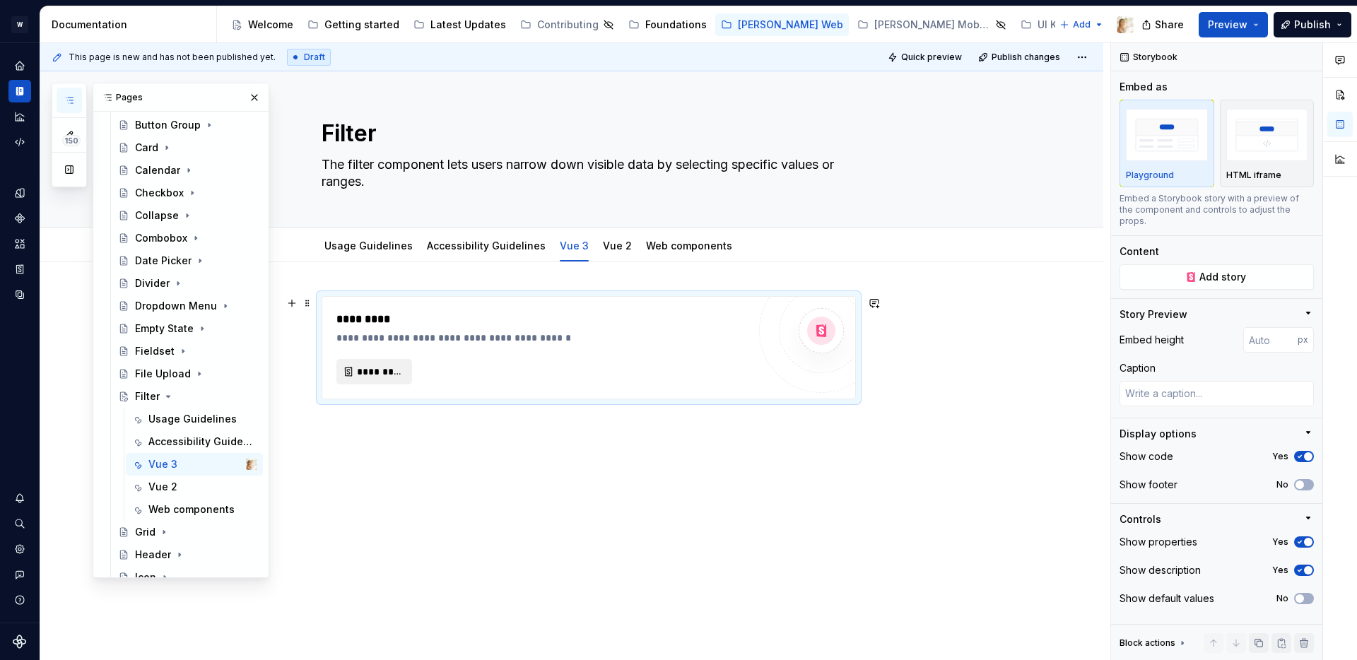
click at [391, 372] on span "*********" at bounding box center [380, 372] width 46 height 14
type textarea "*"
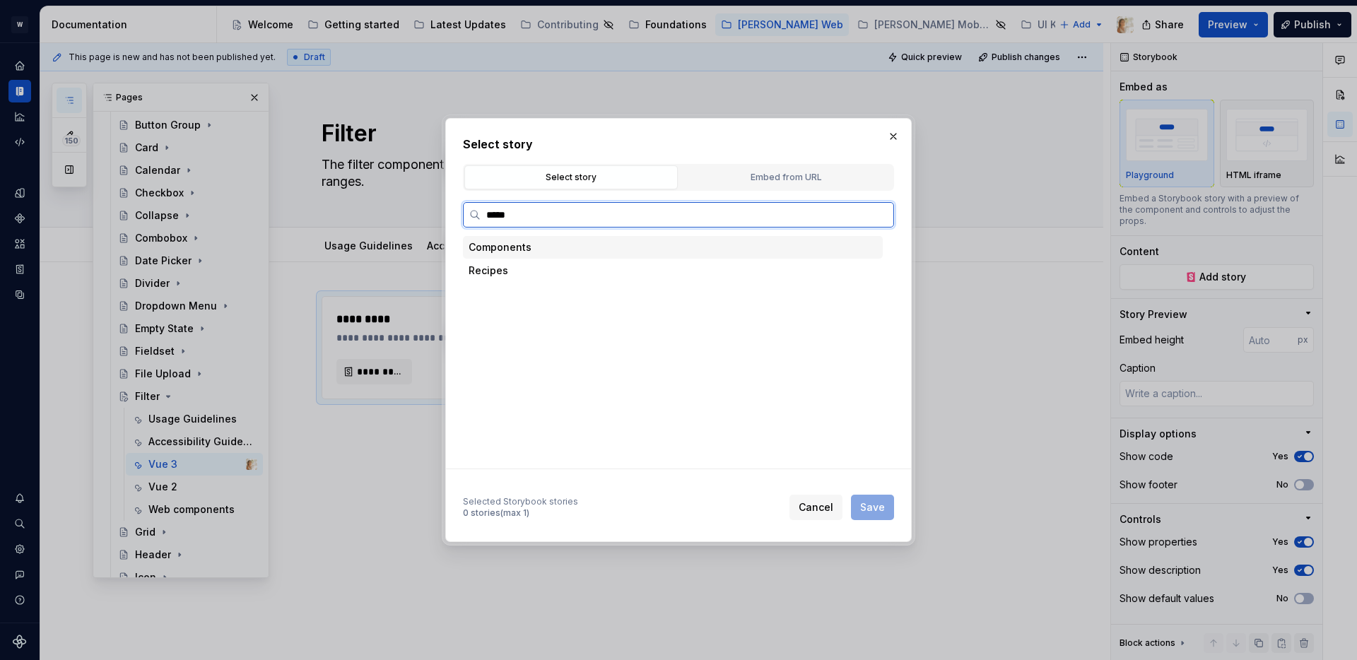
type input "******"
click at [559, 338] on div "Playground" at bounding box center [541, 341] width 57 height 14
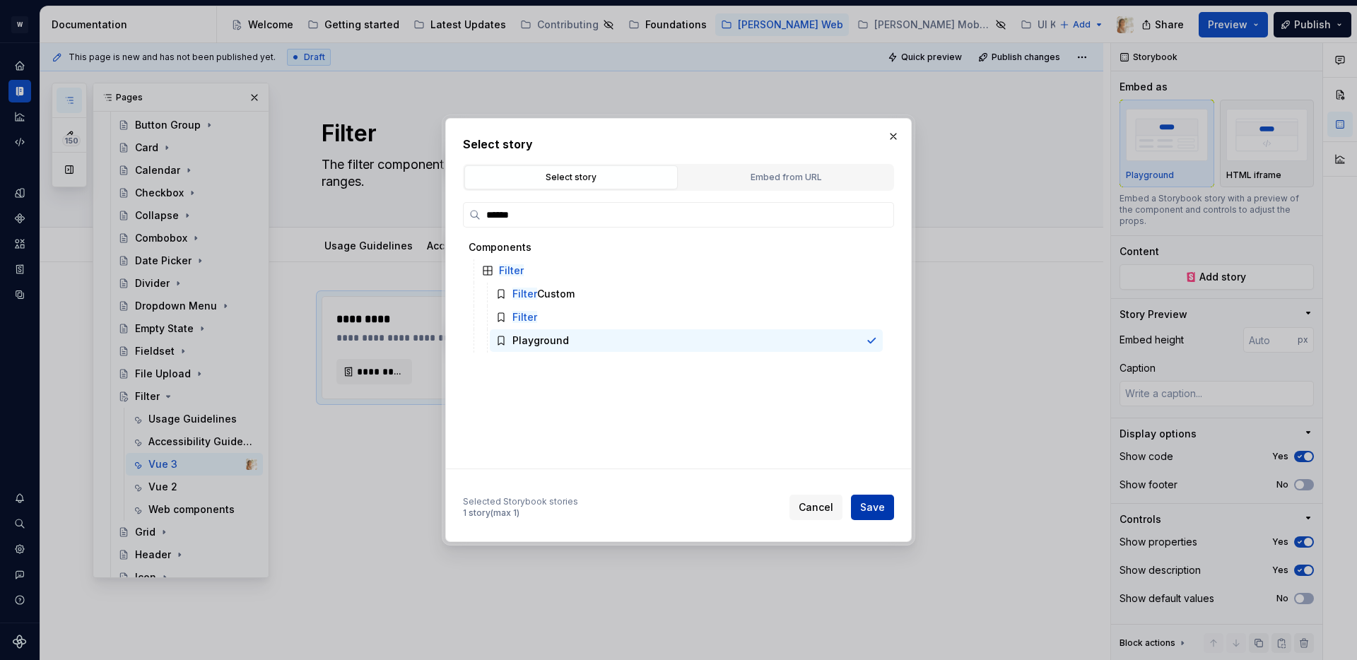
click at [869, 512] on span "Save" at bounding box center [872, 507] width 25 height 14
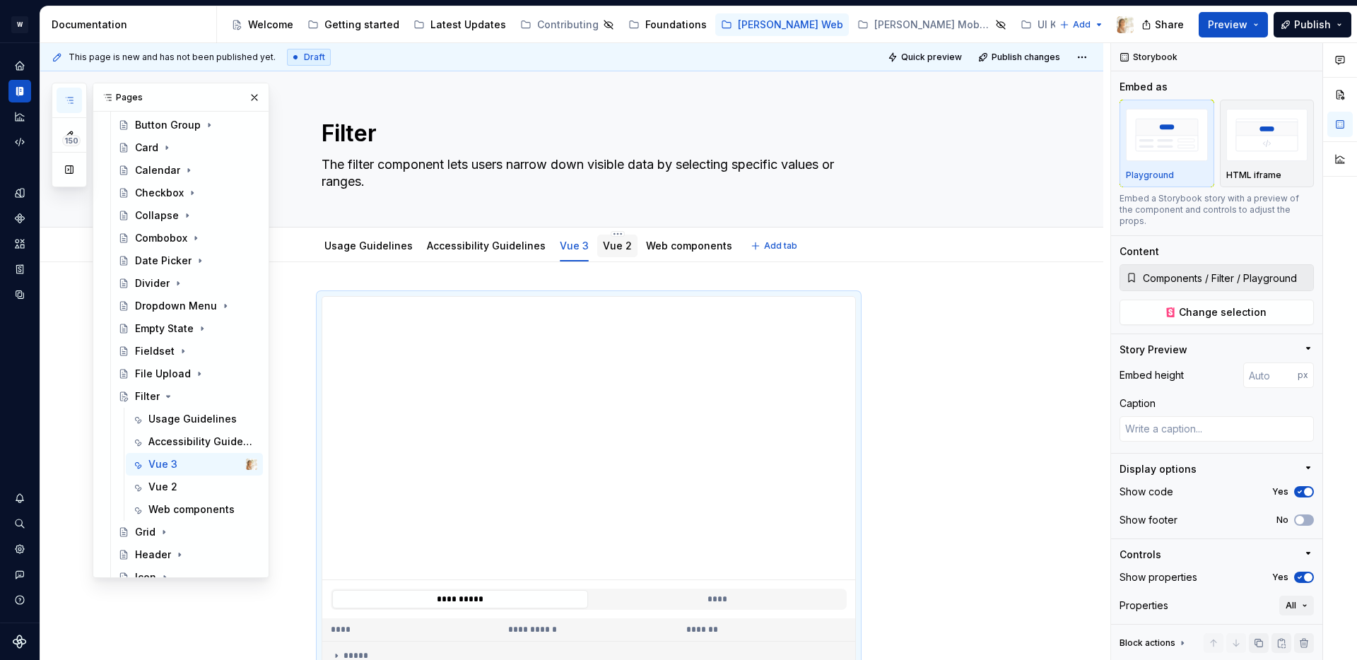
click at [597, 249] on div "Vue 2" at bounding box center [617, 246] width 40 height 23
click at [604, 246] on link "Vue 2" at bounding box center [617, 246] width 29 height 12
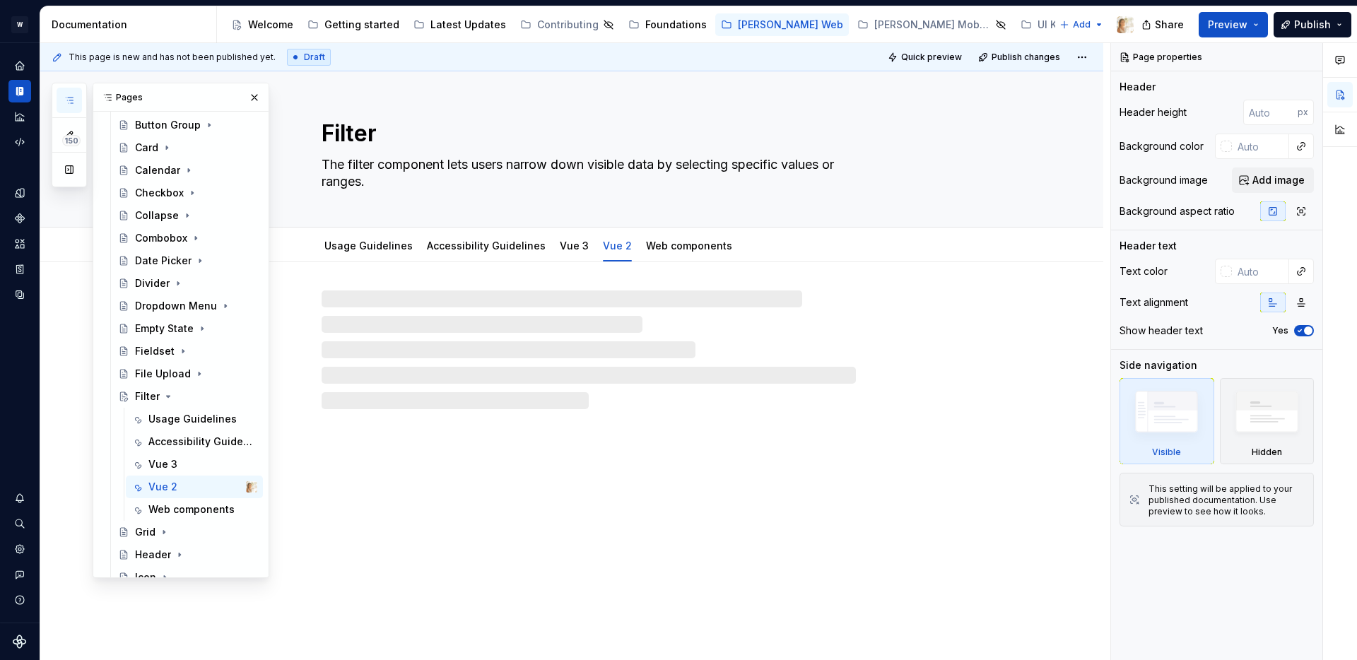
type textarea "*"
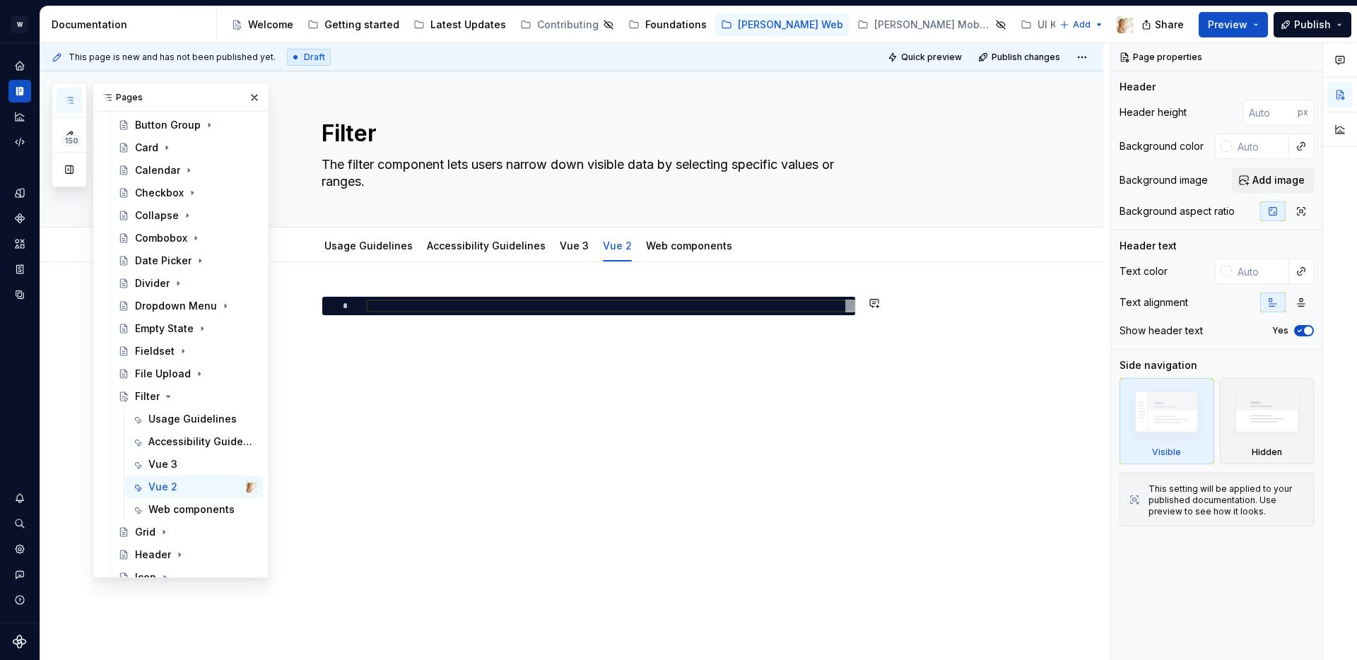
click at [349, 288] on div "*" at bounding box center [571, 413] width 1063 height 303
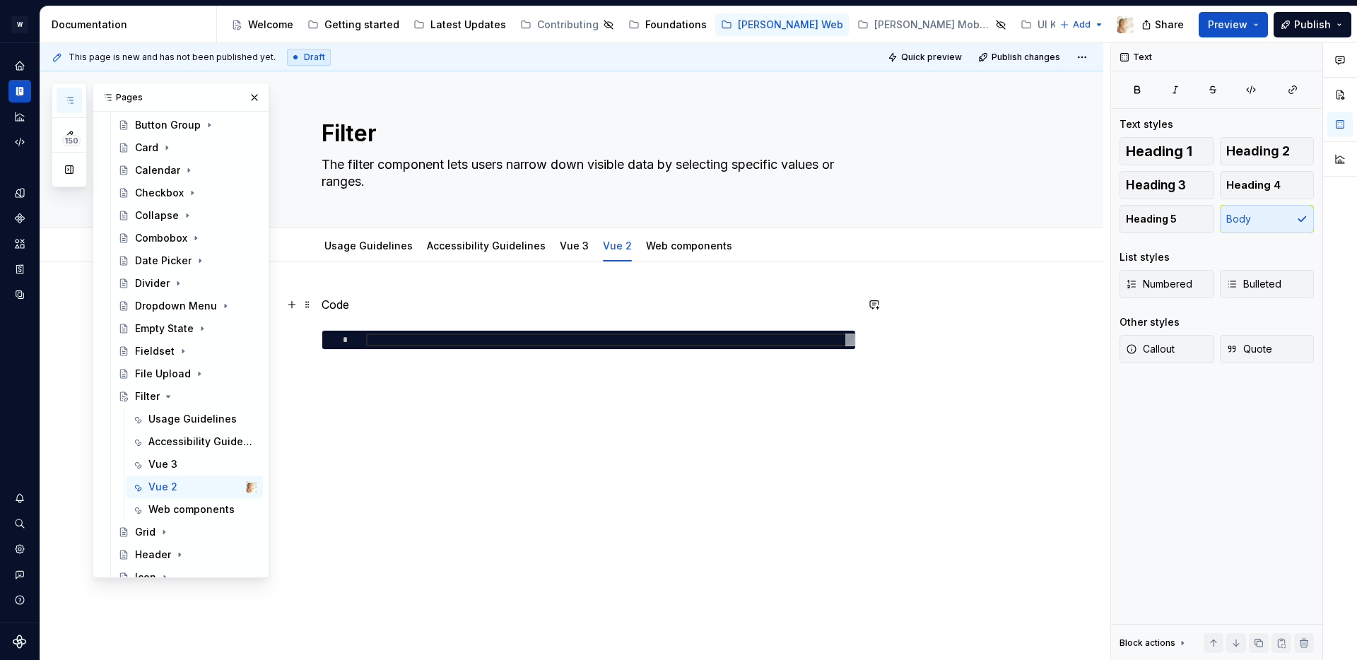
click at [336, 310] on p "Code" at bounding box center [589, 304] width 534 height 17
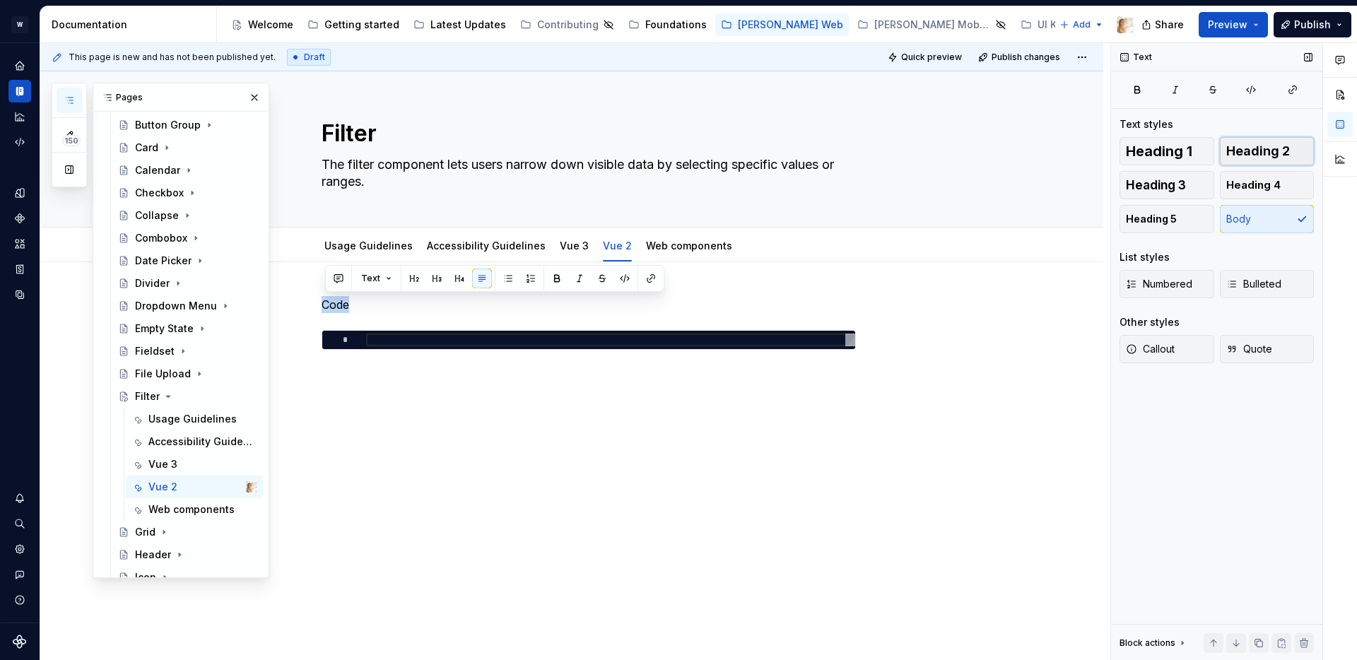
click at [1259, 158] on button "Heading 2" at bounding box center [1267, 151] width 95 height 28
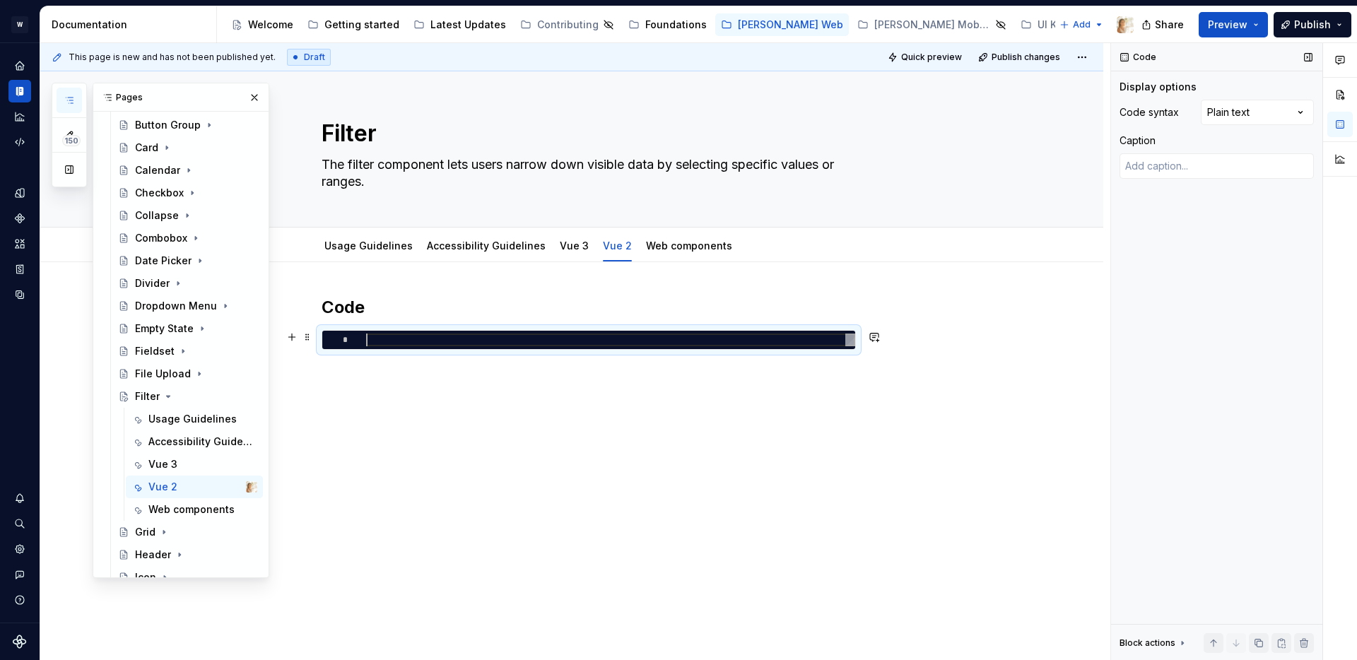
click at [404, 340] on div at bounding box center [610, 340] width 489 height 13
type textarea "*"
type textarea "*********"
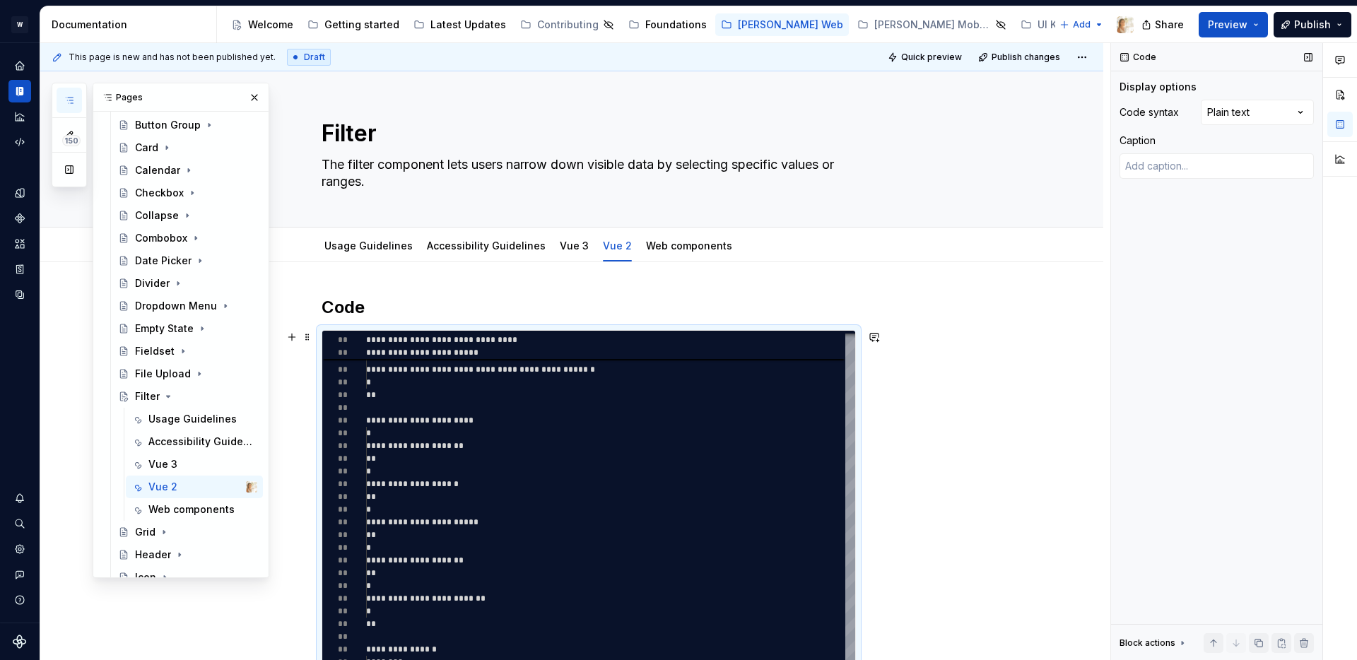
click at [1012, 440] on div "**********" at bounding box center [571, 619] width 1063 height 714
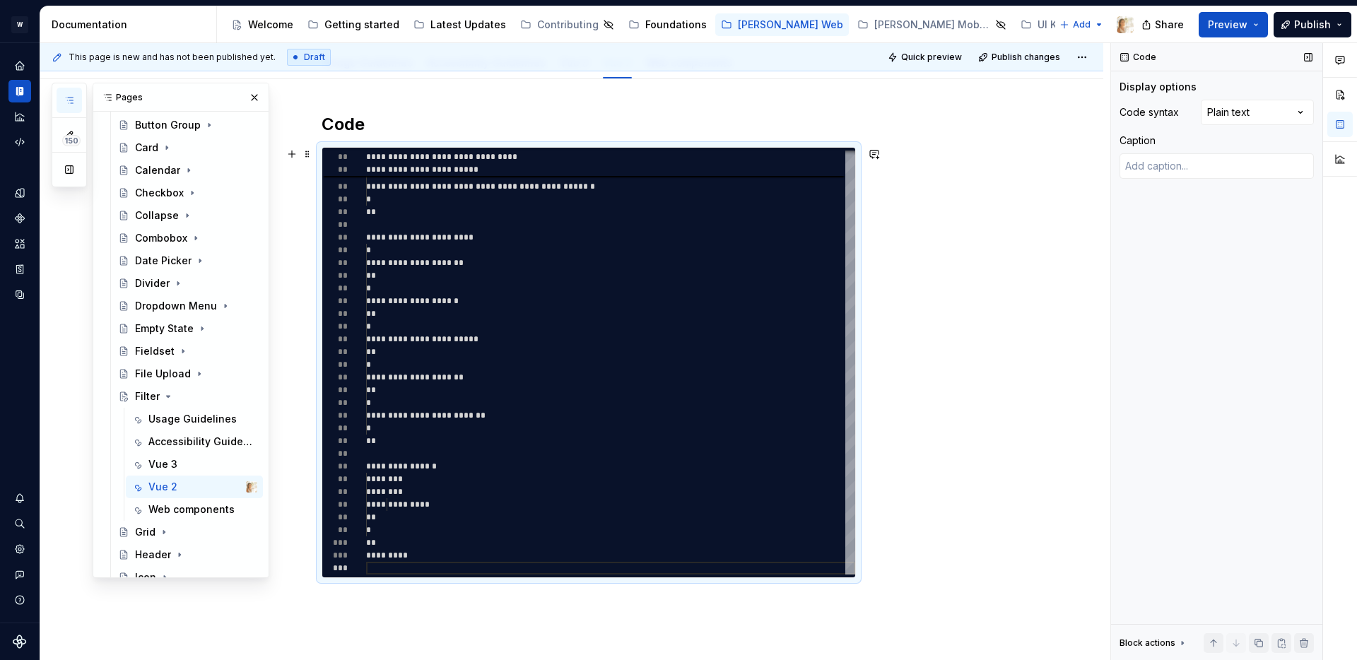
scroll to position [315, 0]
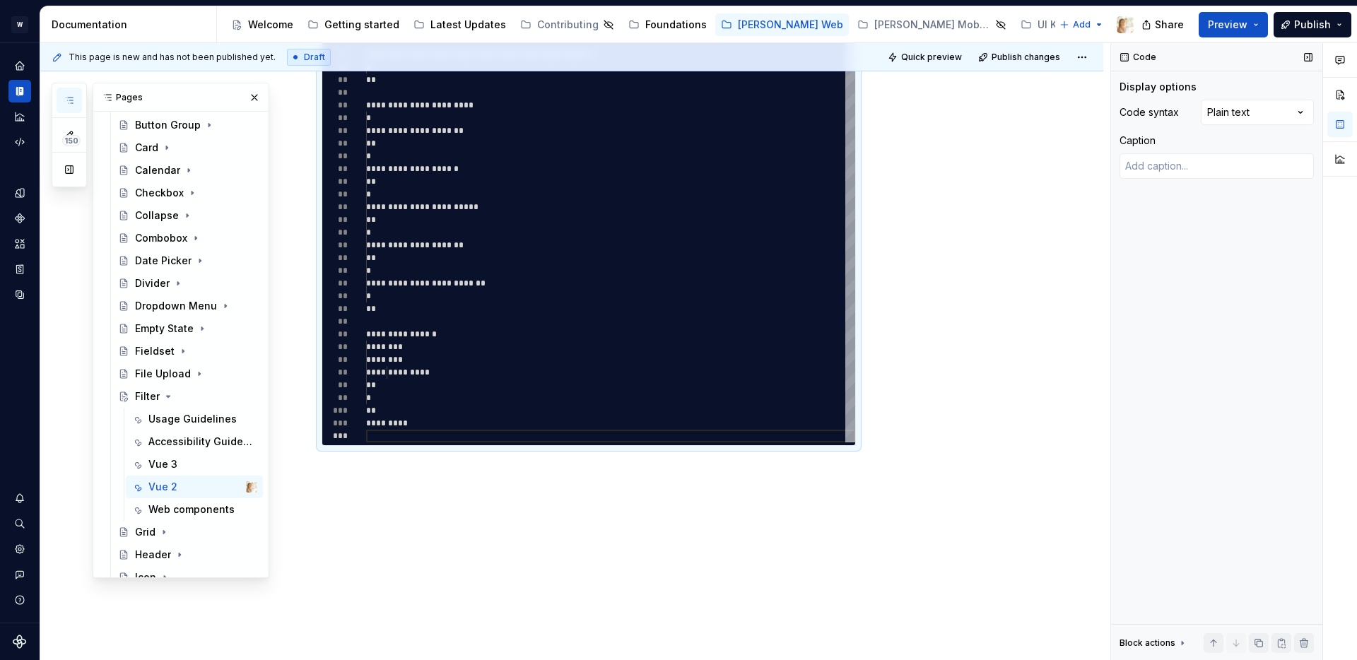
click at [482, 503] on div "**********" at bounding box center [571, 304] width 1063 height 714
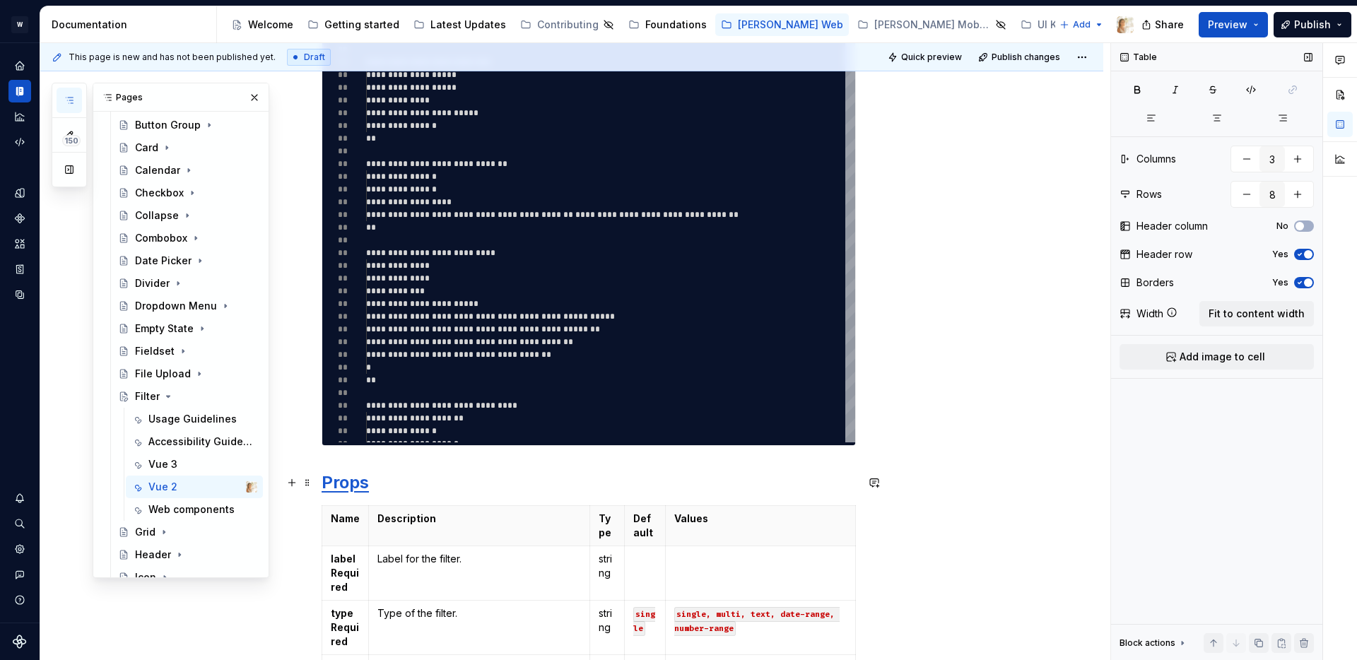
click at [353, 483] on strong "Props" at bounding box center [345, 482] width 47 height 21
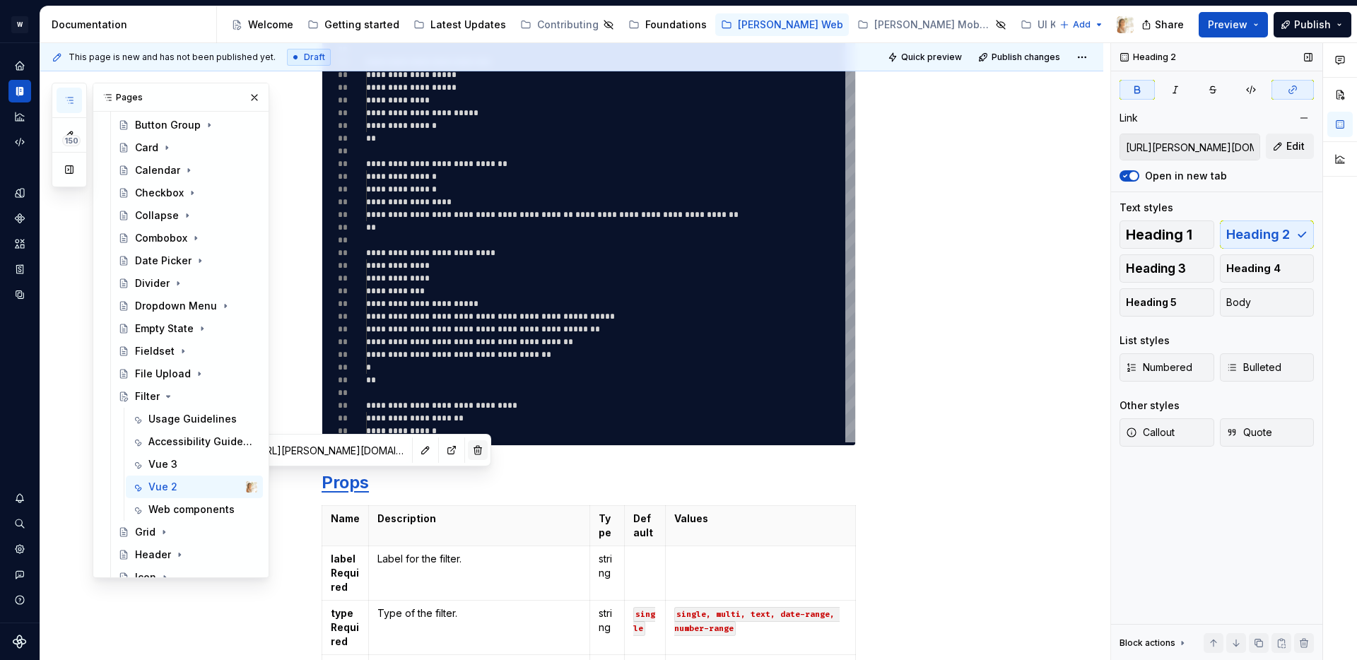
click at [468, 449] on button "button" at bounding box center [478, 450] width 20 height 20
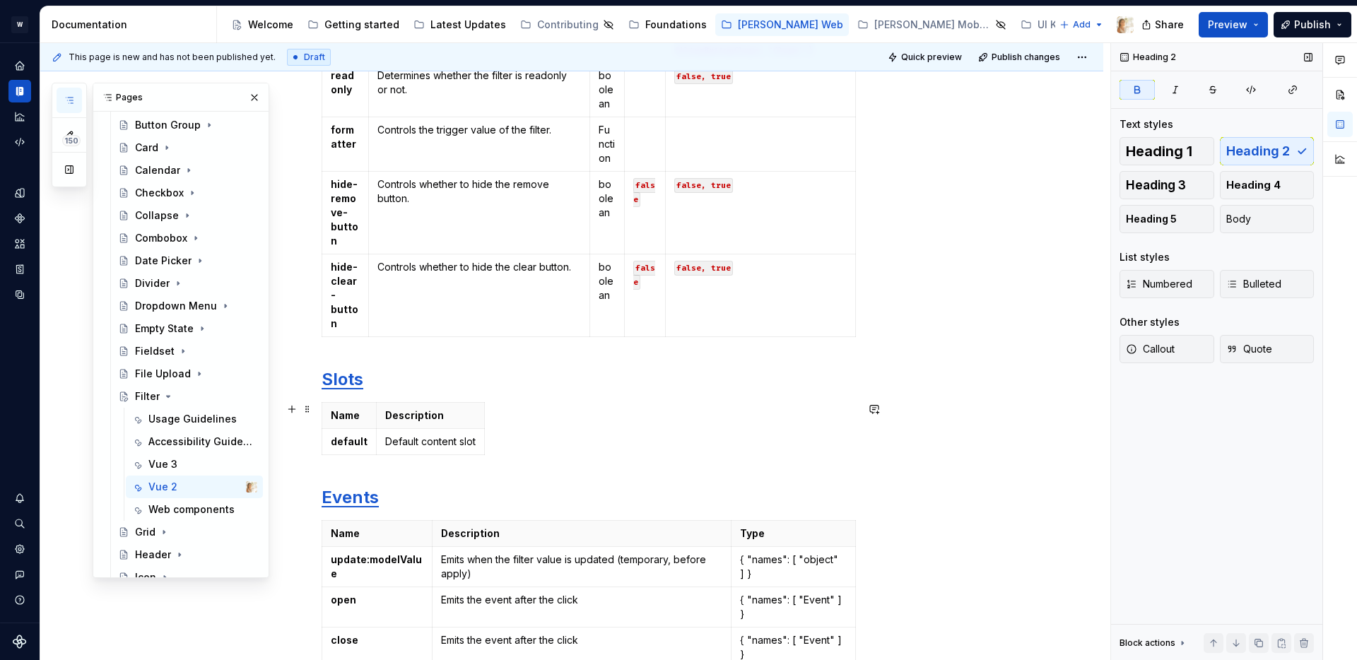
scroll to position [1714, 0]
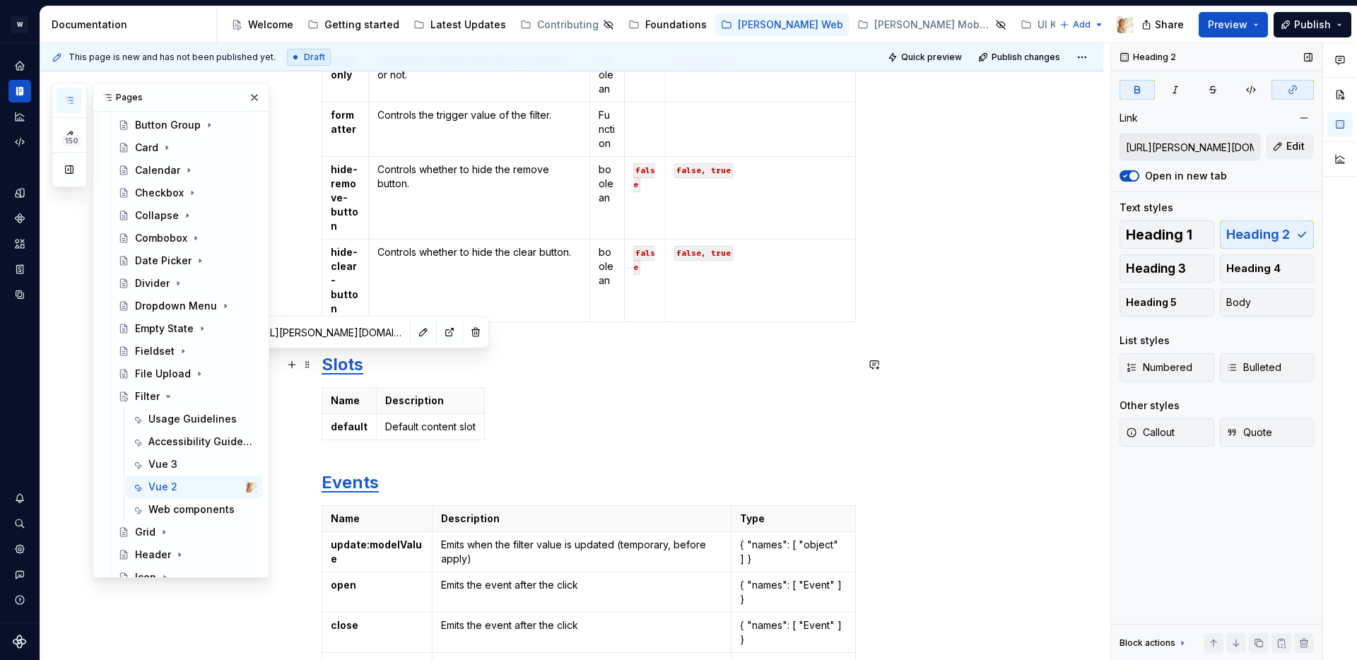
click at [353, 368] on strong "Slots" at bounding box center [343, 364] width 42 height 21
click at [466, 334] on button "button" at bounding box center [476, 332] width 20 height 20
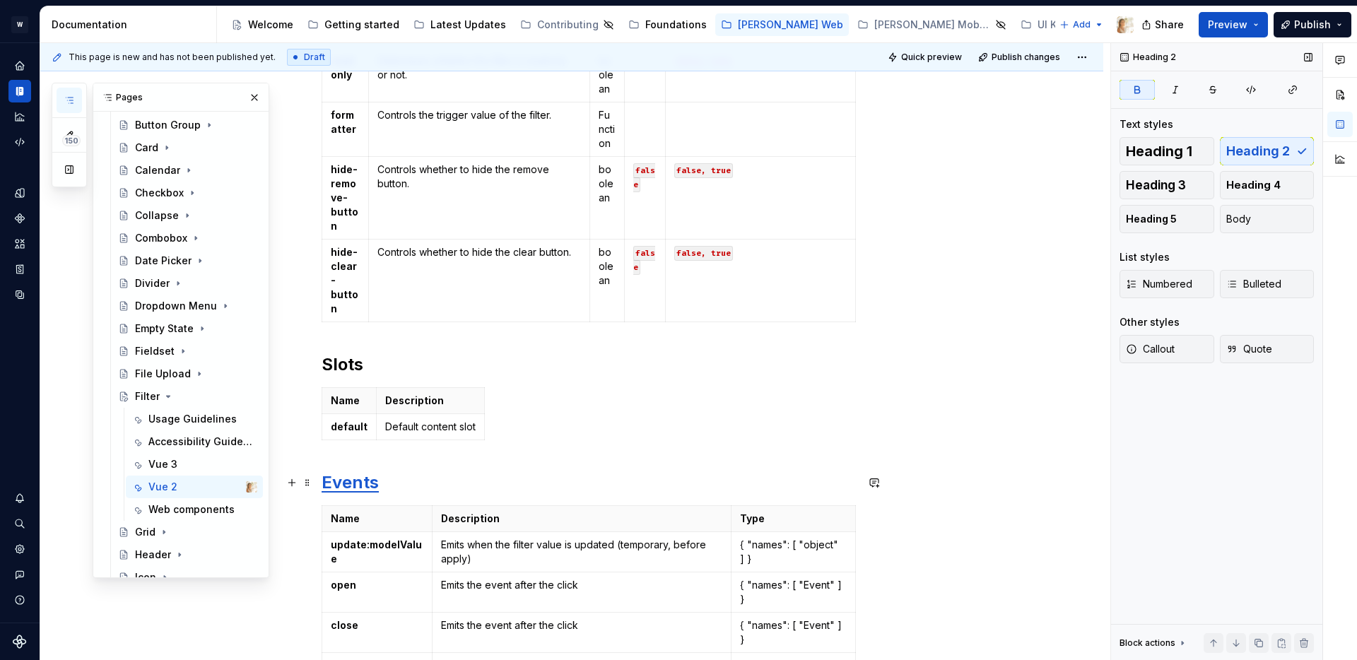
click at [351, 492] on strong "Events" at bounding box center [350, 482] width 57 height 21
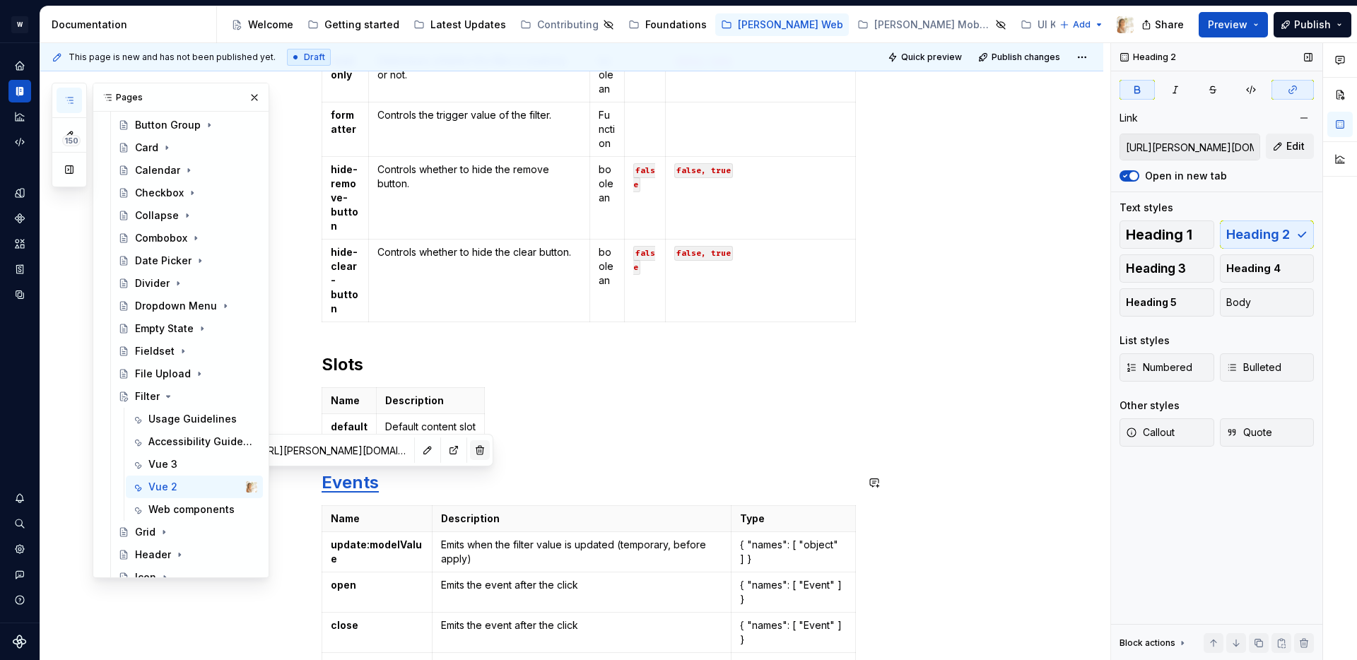
click at [470, 450] on button "button" at bounding box center [480, 450] width 20 height 20
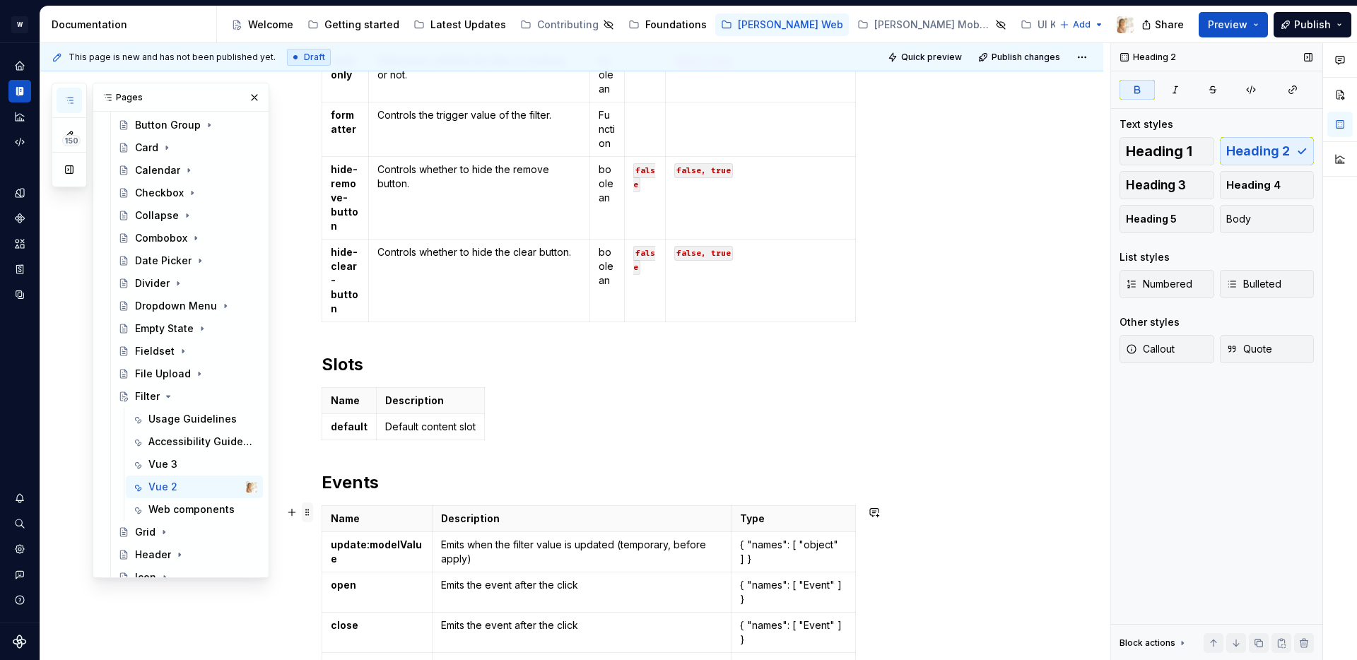
click at [312, 517] on span at bounding box center [307, 513] width 11 height 20
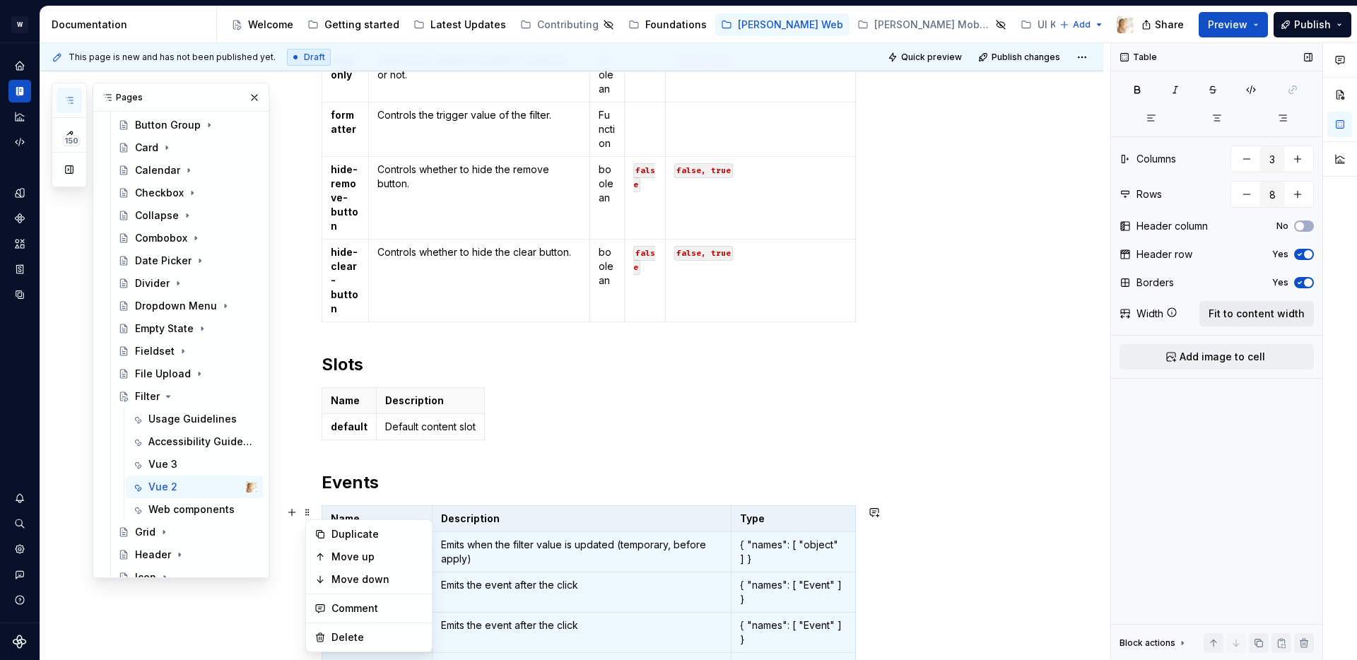
click at [1238, 305] on button "Fit to content width" at bounding box center [1257, 313] width 115 height 25
type textarea "*"
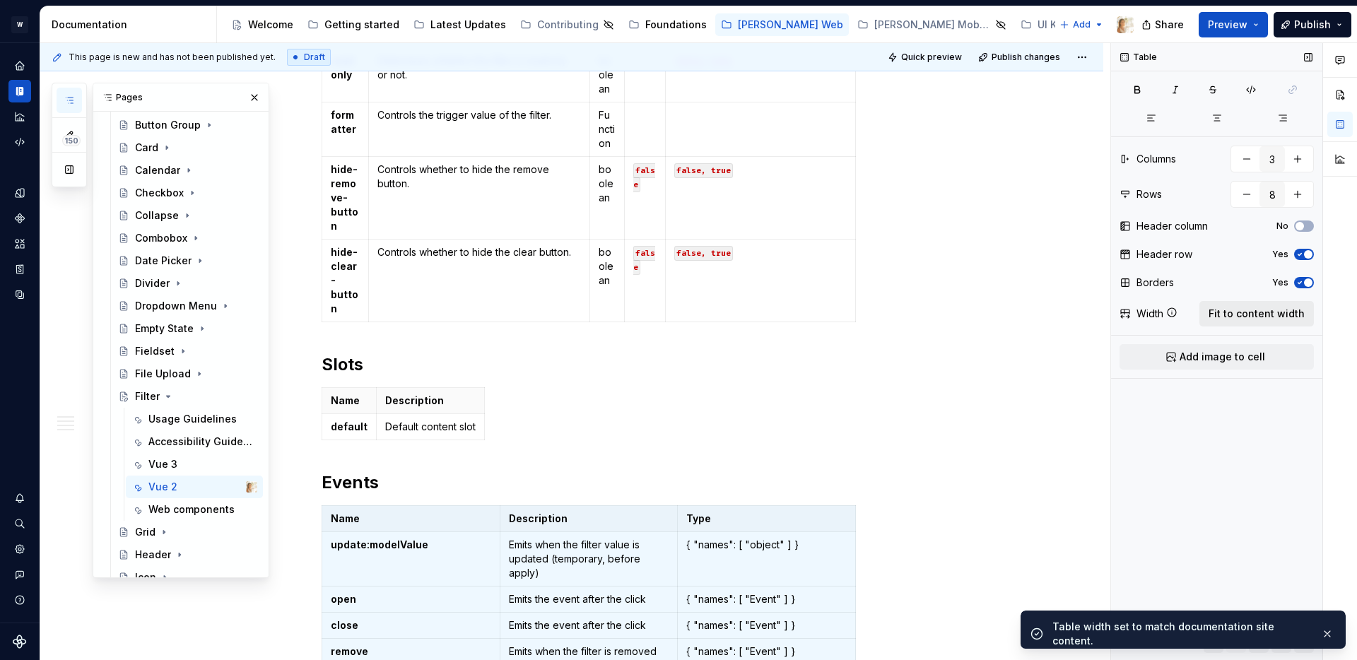
scroll to position [1873, 0]
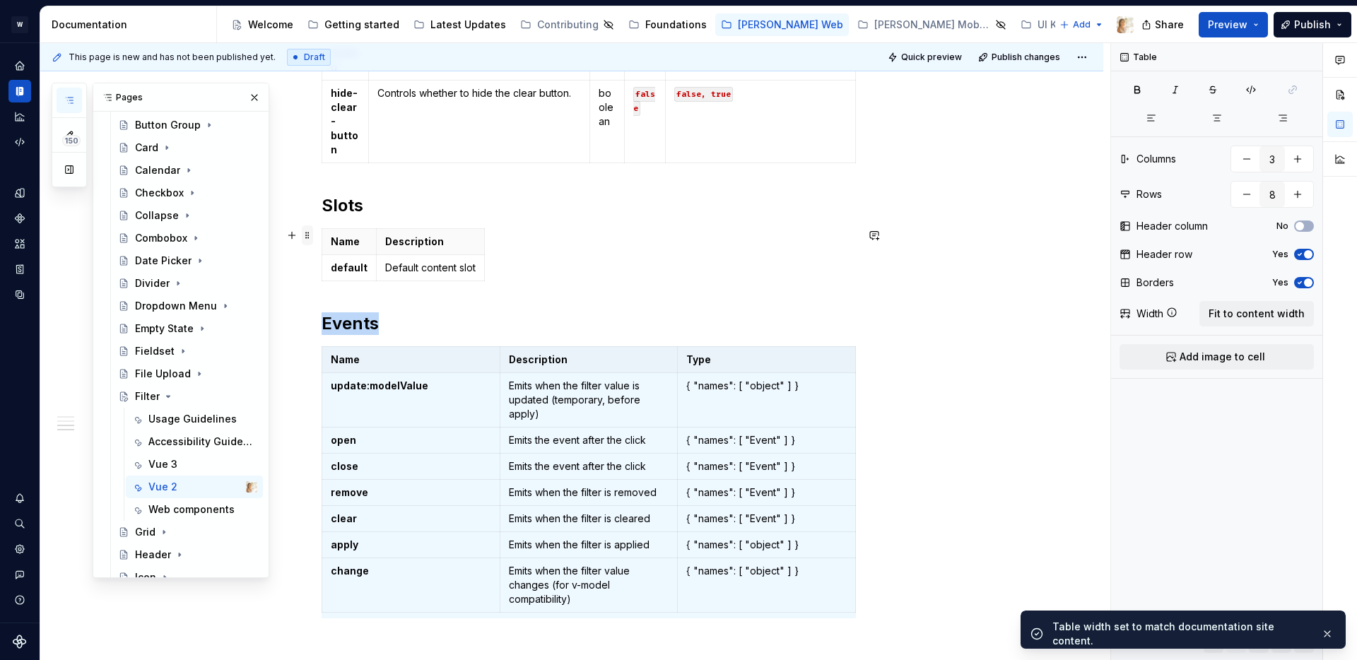
click at [312, 236] on span at bounding box center [307, 236] width 11 height 20
type input "2"
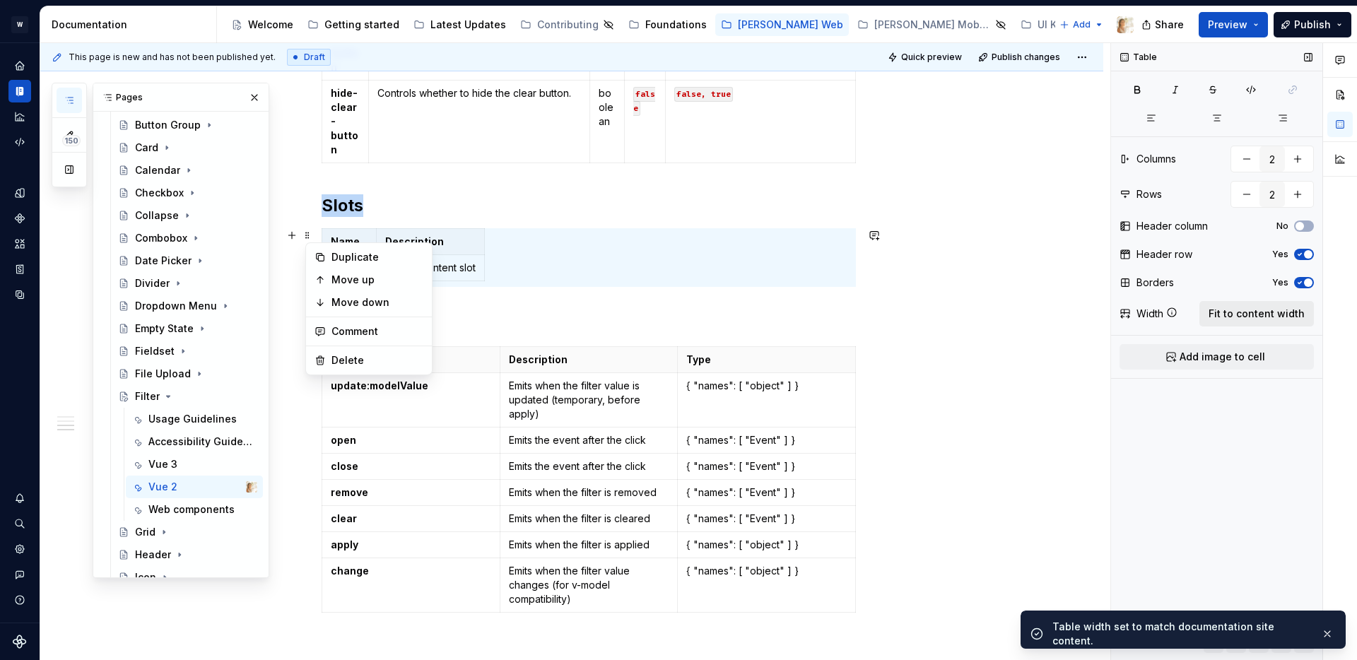
click at [1267, 314] on span "Fit to content width" at bounding box center [1257, 314] width 96 height 14
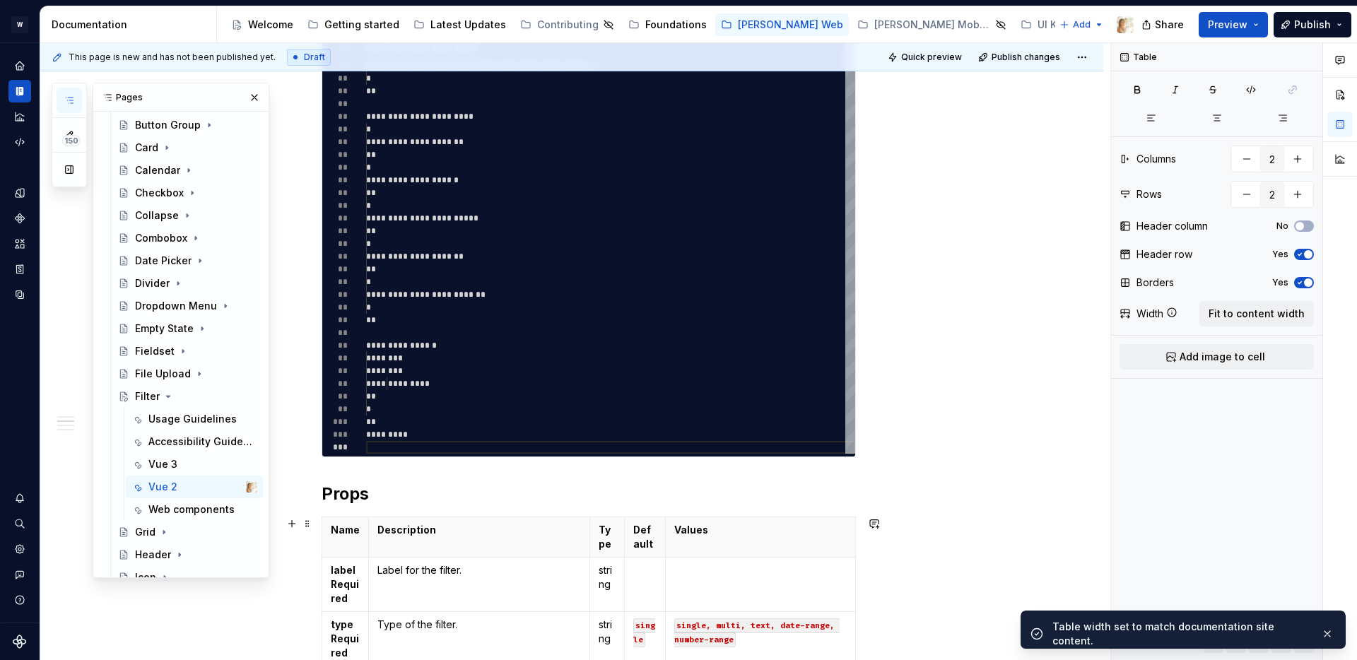
scroll to position [387, 0]
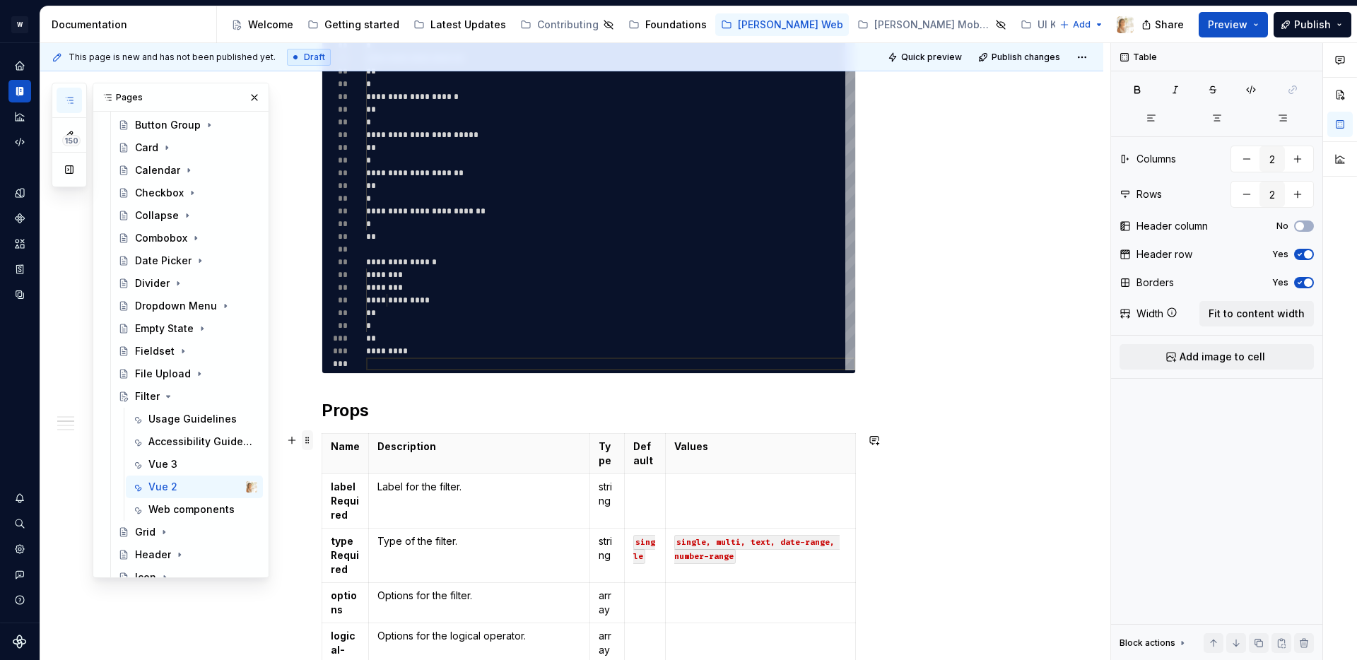
type textarea "*"
click at [311, 440] on span at bounding box center [307, 441] width 11 height 20
type input "5"
type input "18"
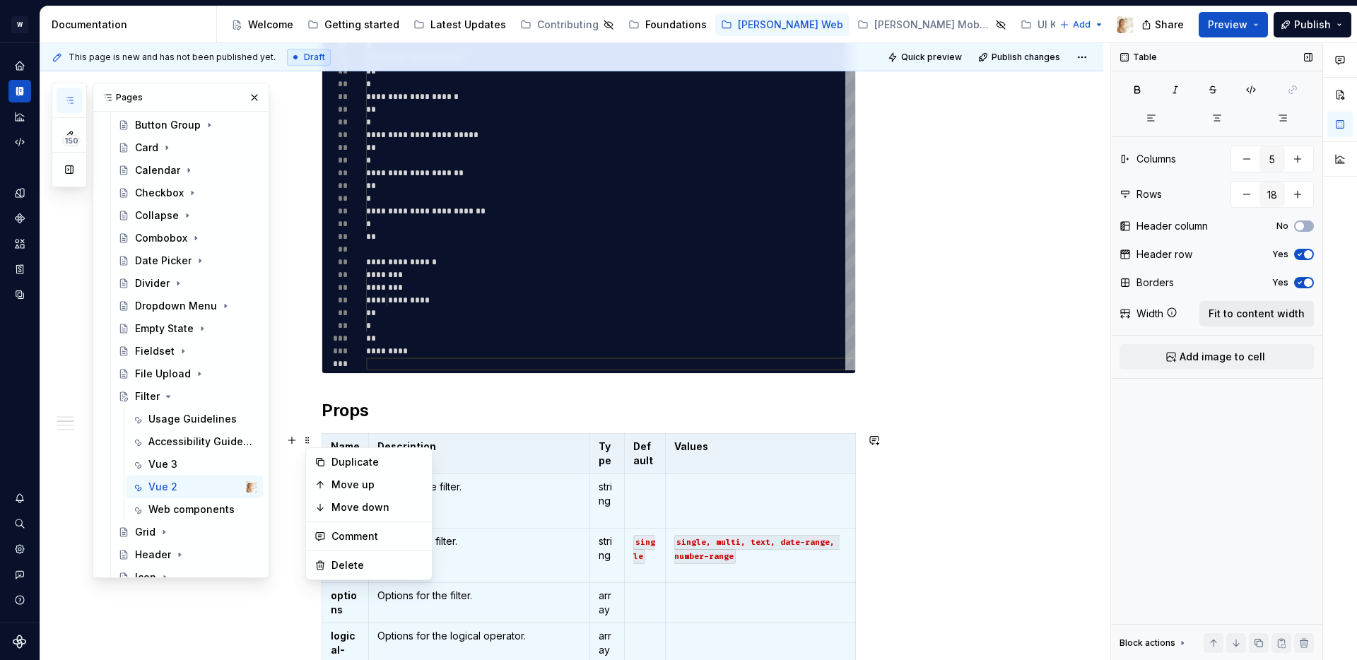
click at [1265, 318] on span "Fit to content width" at bounding box center [1257, 314] width 96 height 14
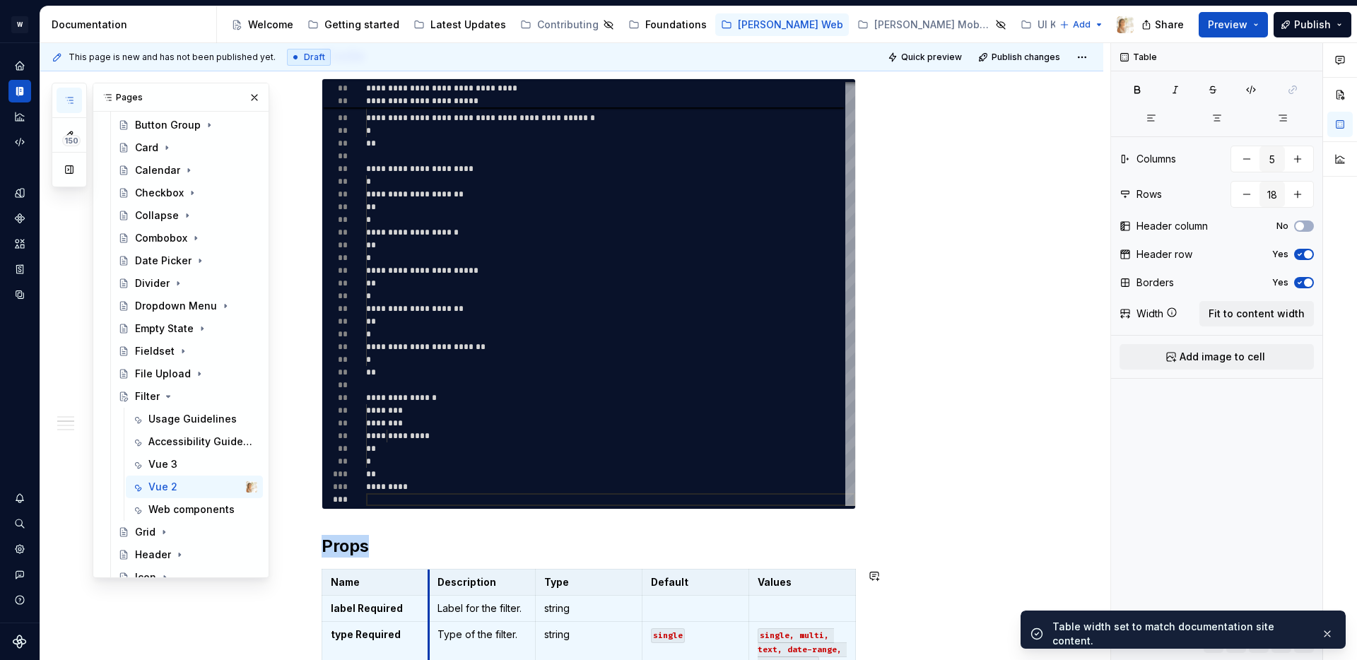
scroll to position [0, 0]
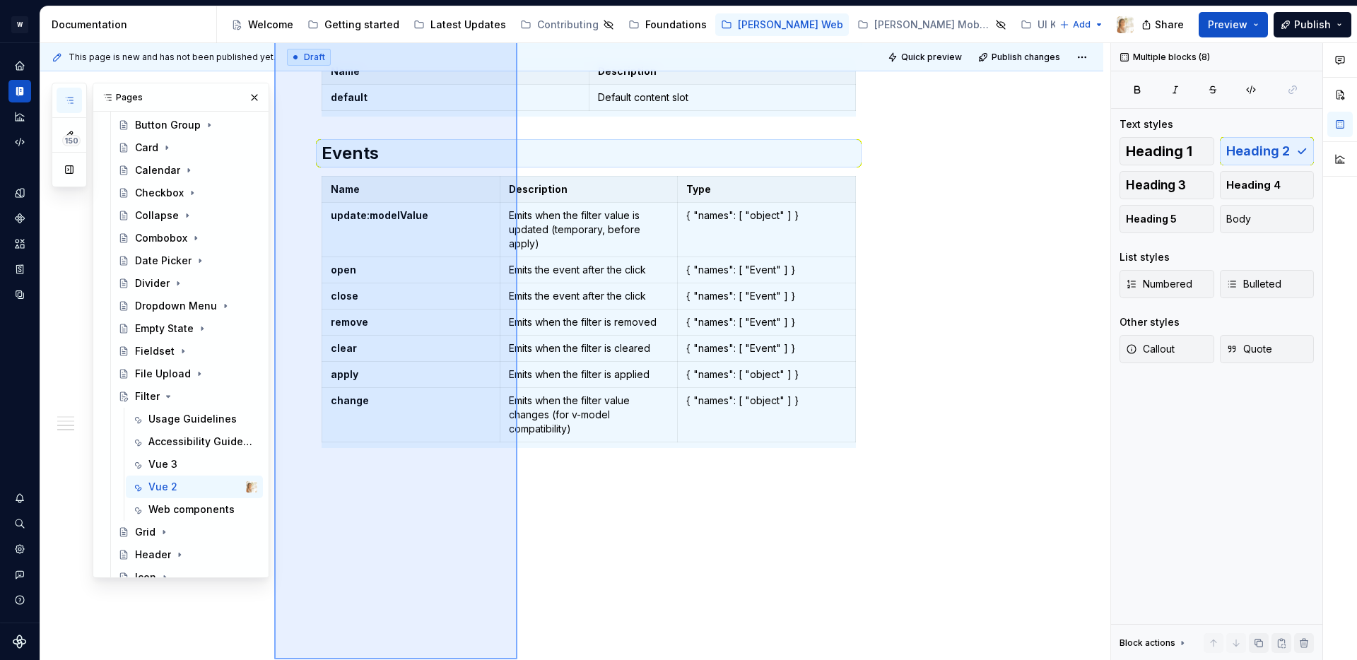
scroll to position [2073, 0]
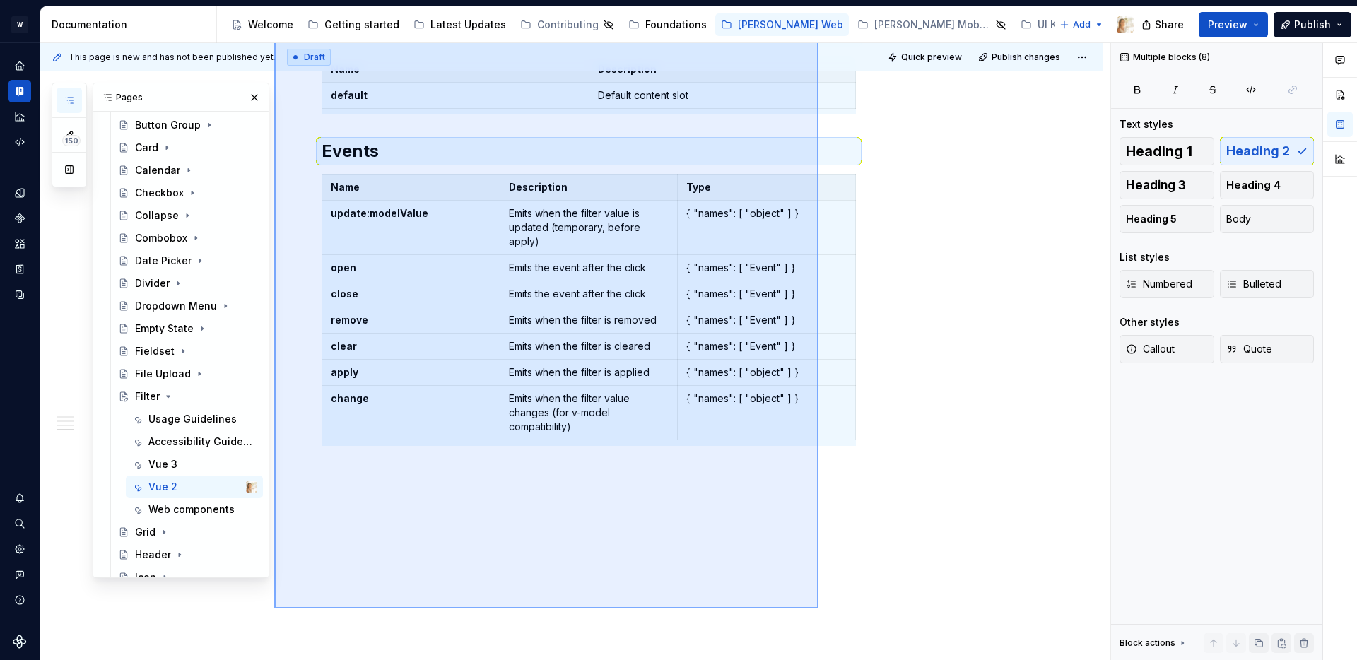
drag, startPoint x: 274, startPoint y: 296, endPoint x: 821, endPoint y: 609, distance: 629.5
click at [821, 609] on div "**********" at bounding box center [575, 352] width 1070 height 618
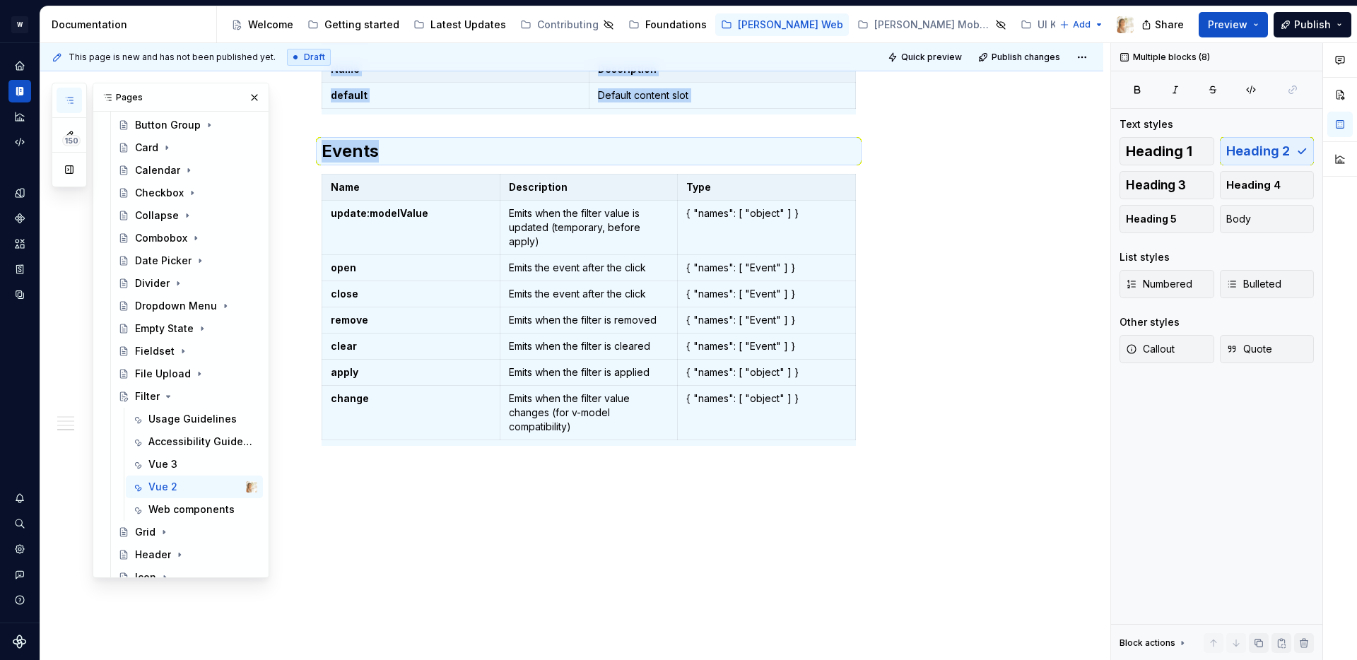
copy div "**********"
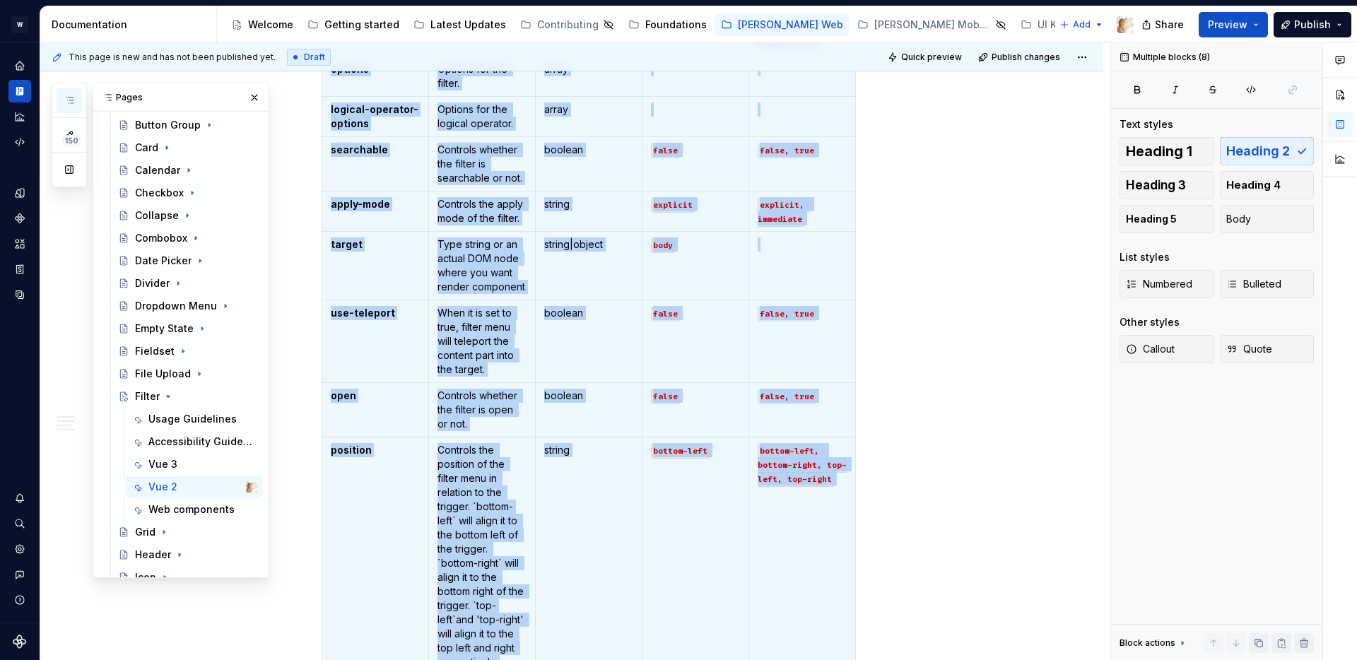
scroll to position [0, 0]
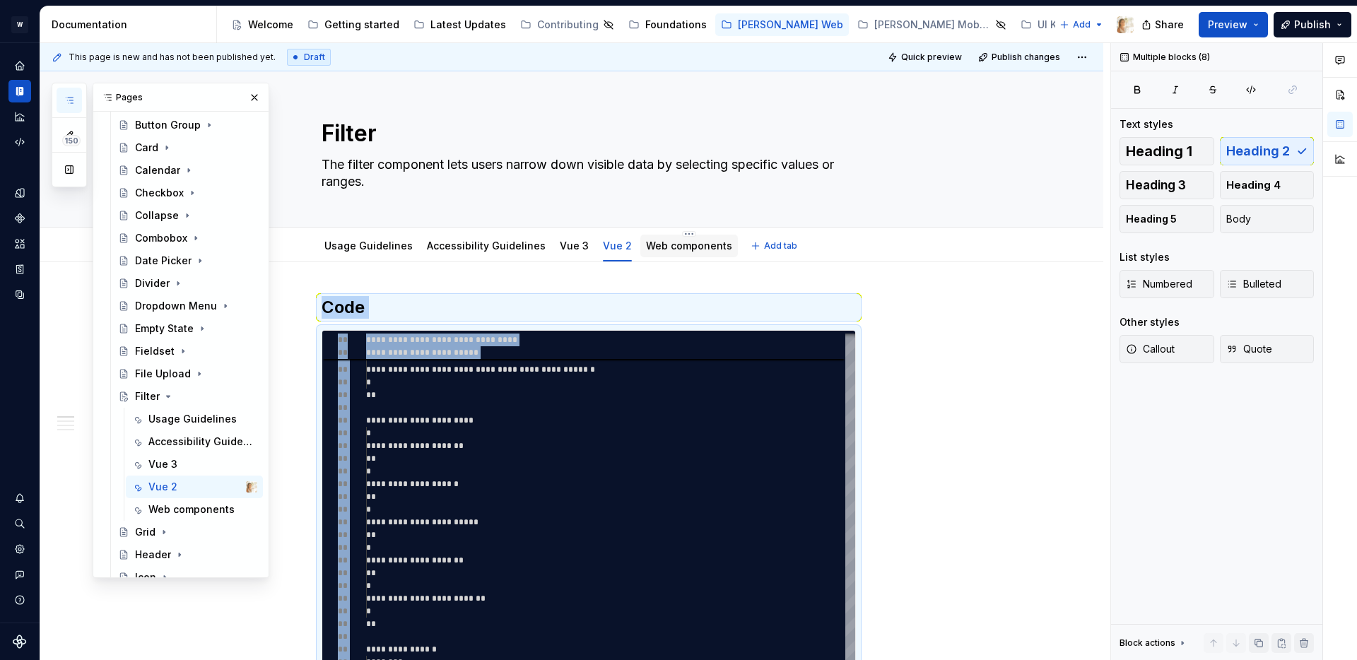
click at [672, 251] on link "Web components" at bounding box center [689, 246] width 86 height 12
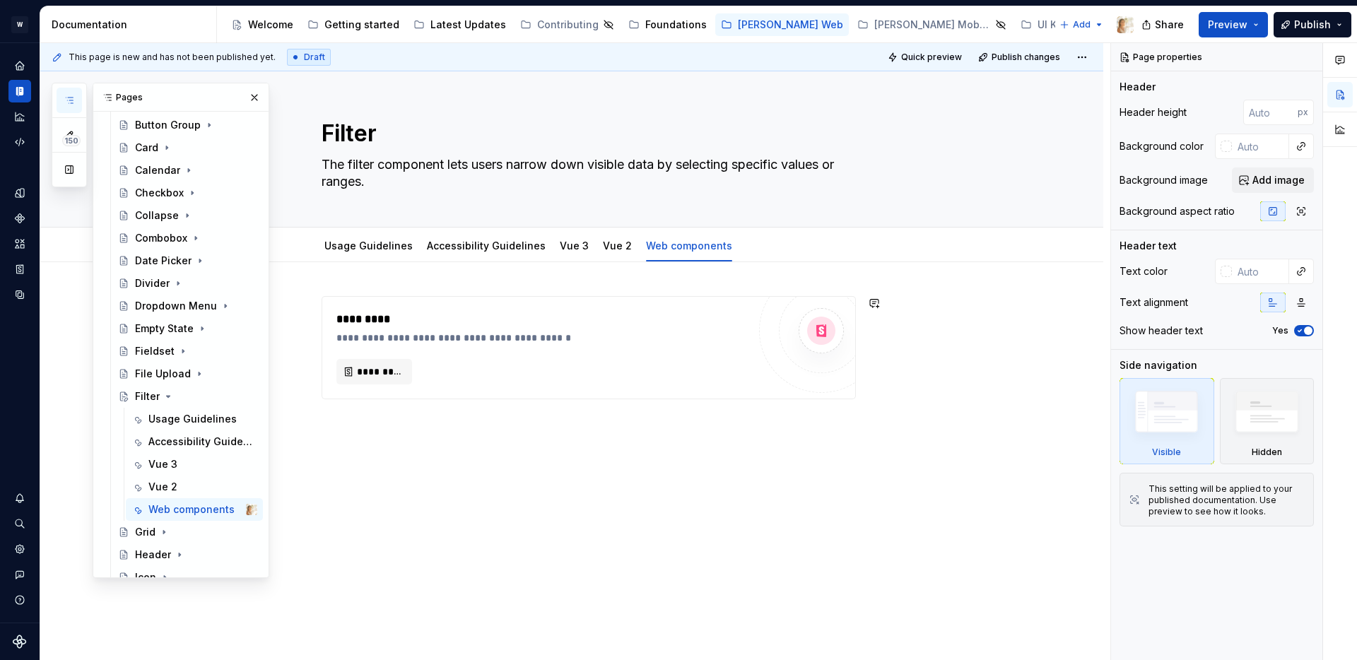
click at [431, 431] on div "**********" at bounding box center [575, 352] width 1070 height 618
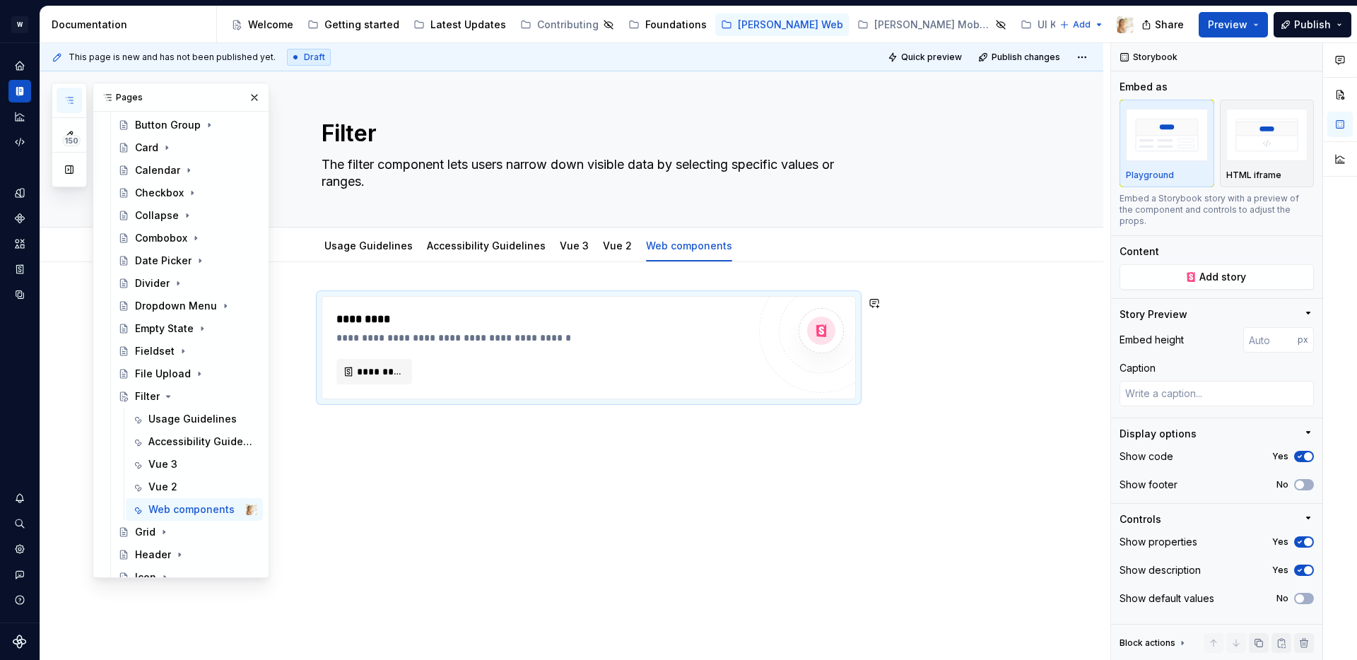
click at [464, 426] on div "**********" at bounding box center [575, 352] width 1070 height 618
click at [299, 303] on button "button" at bounding box center [292, 303] width 20 height 20
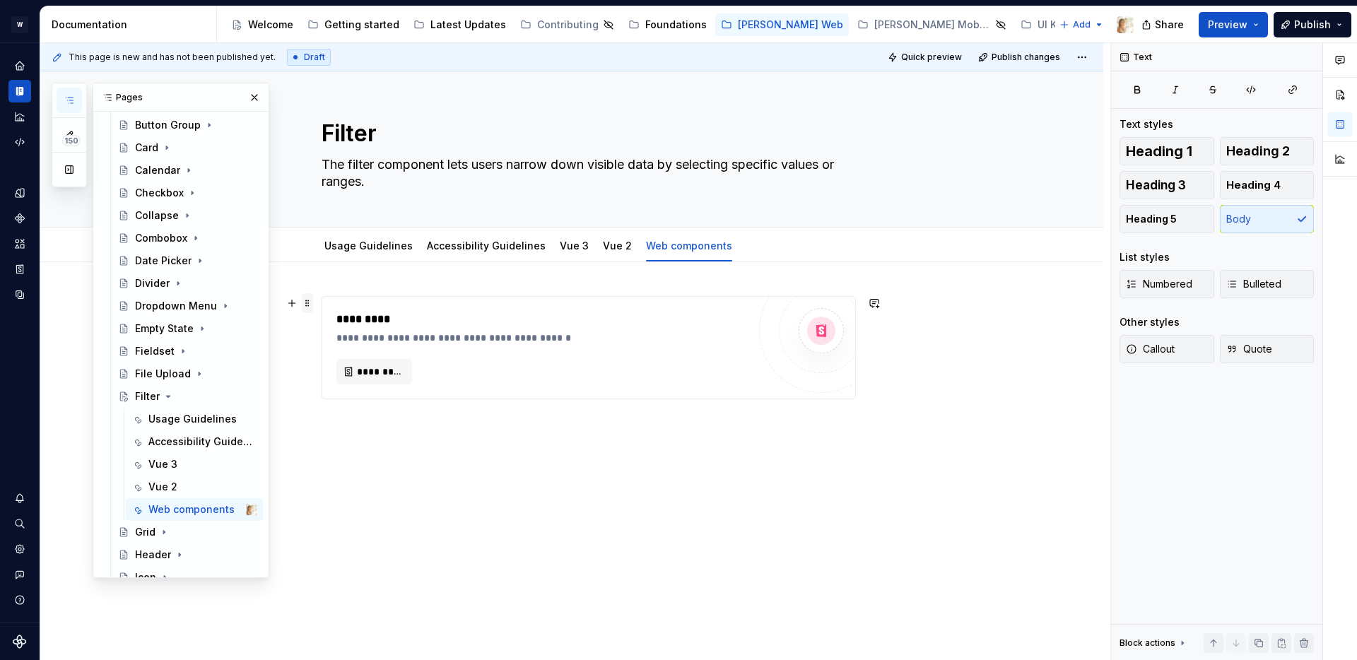
click at [313, 301] on span at bounding box center [307, 303] width 11 height 20
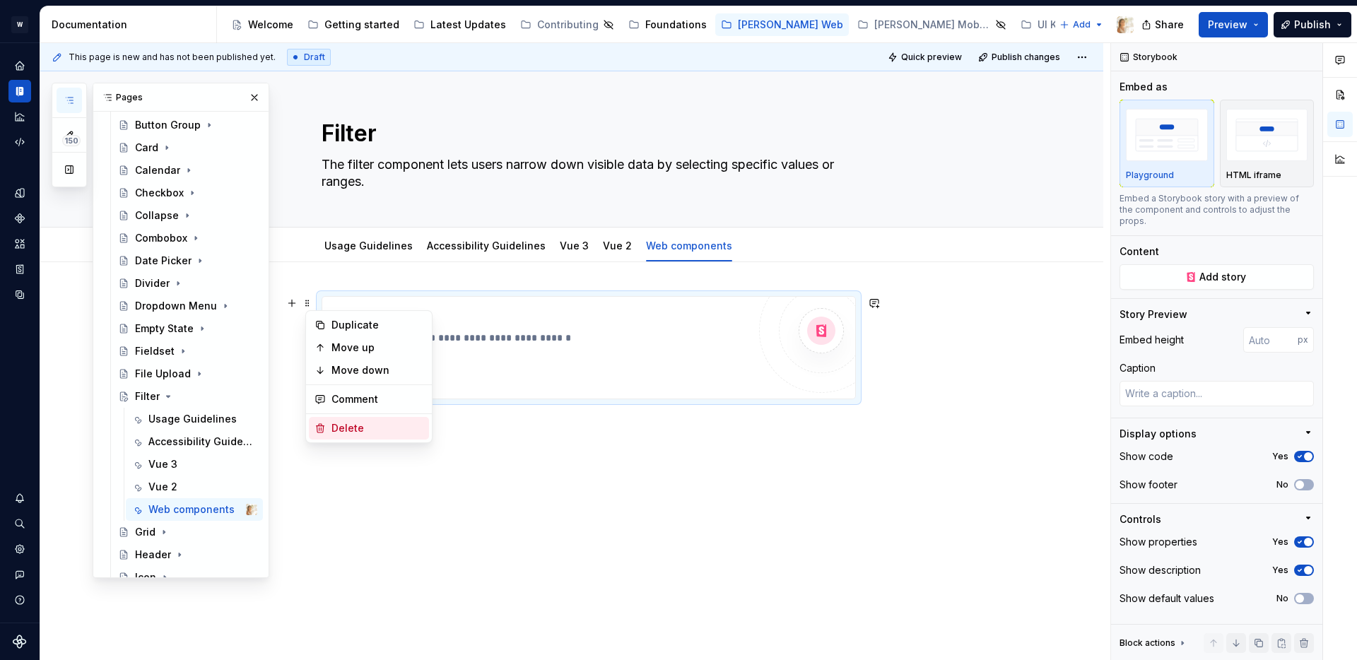
click at [349, 427] on div "Delete" at bounding box center [378, 428] width 92 height 14
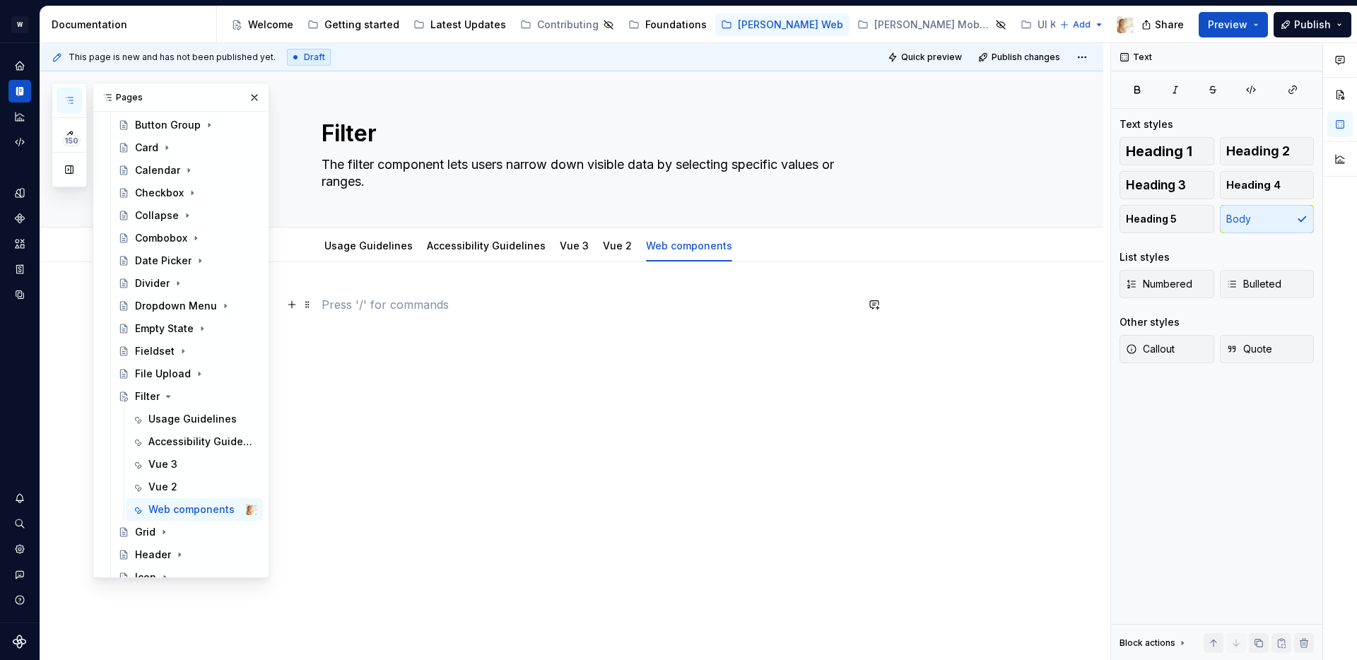
click at [362, 303] on p at bounding box center [589, 304] width 534 height 17
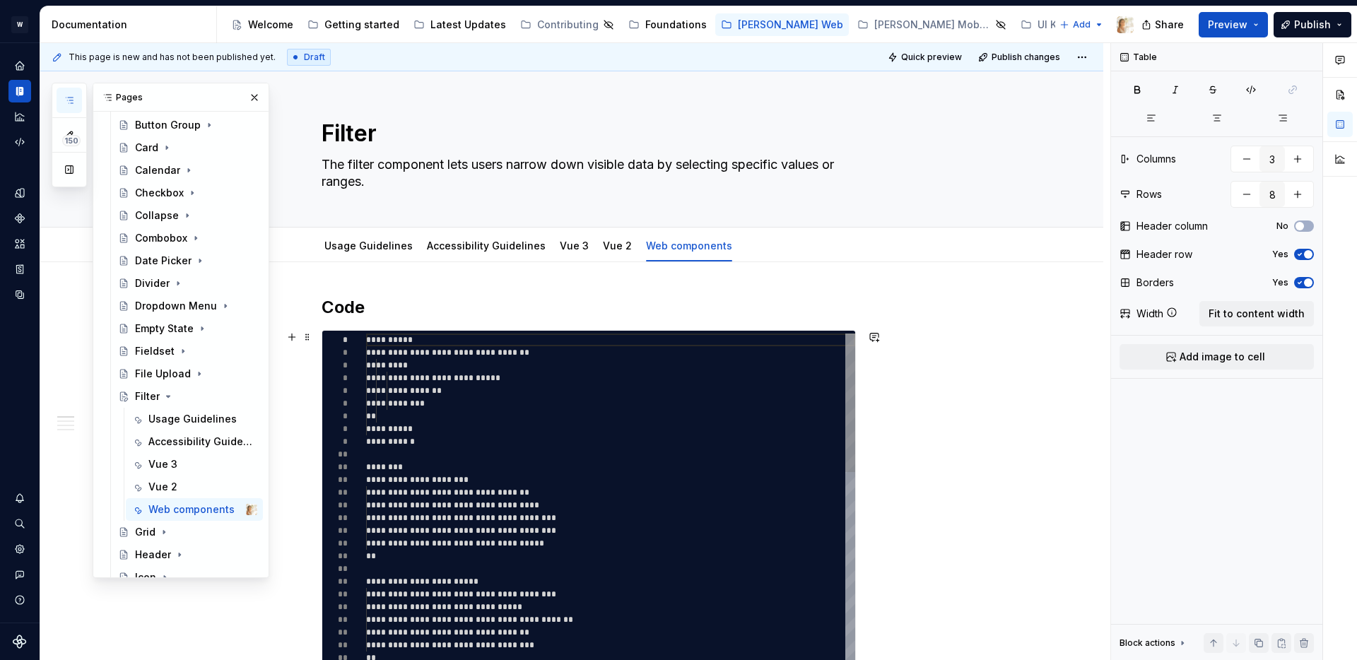
type textarea "*"
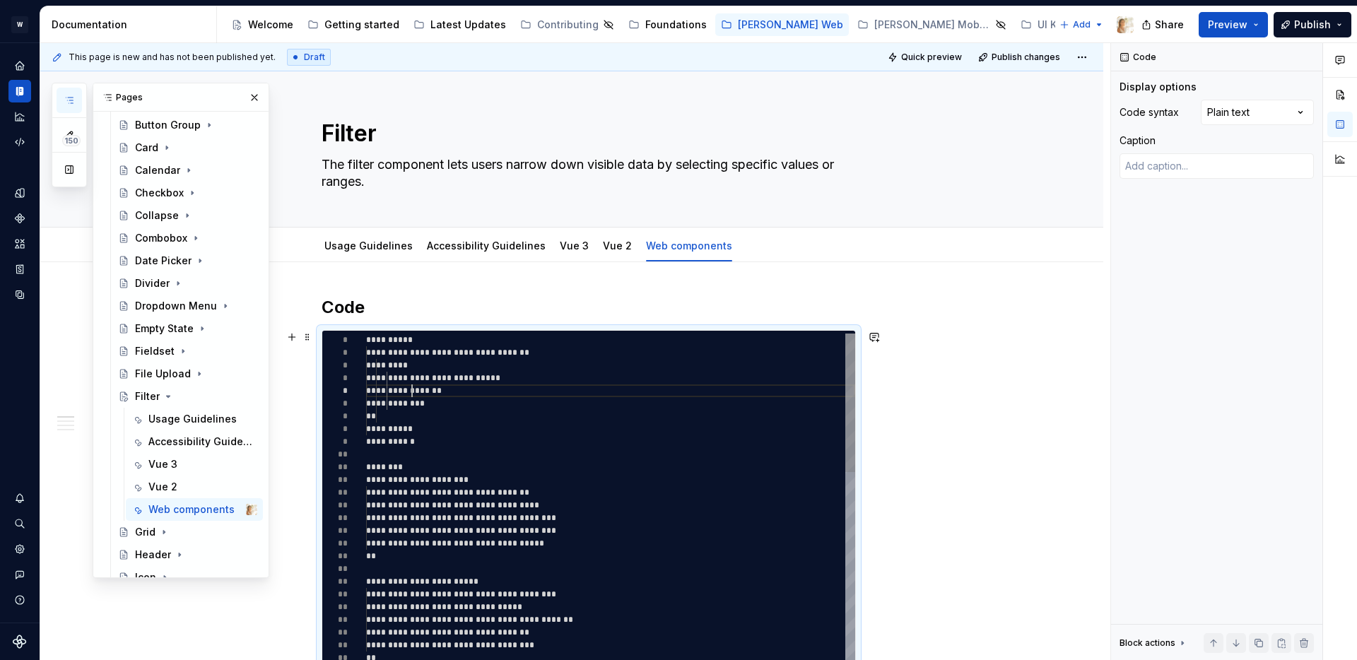
type textarea "**********"
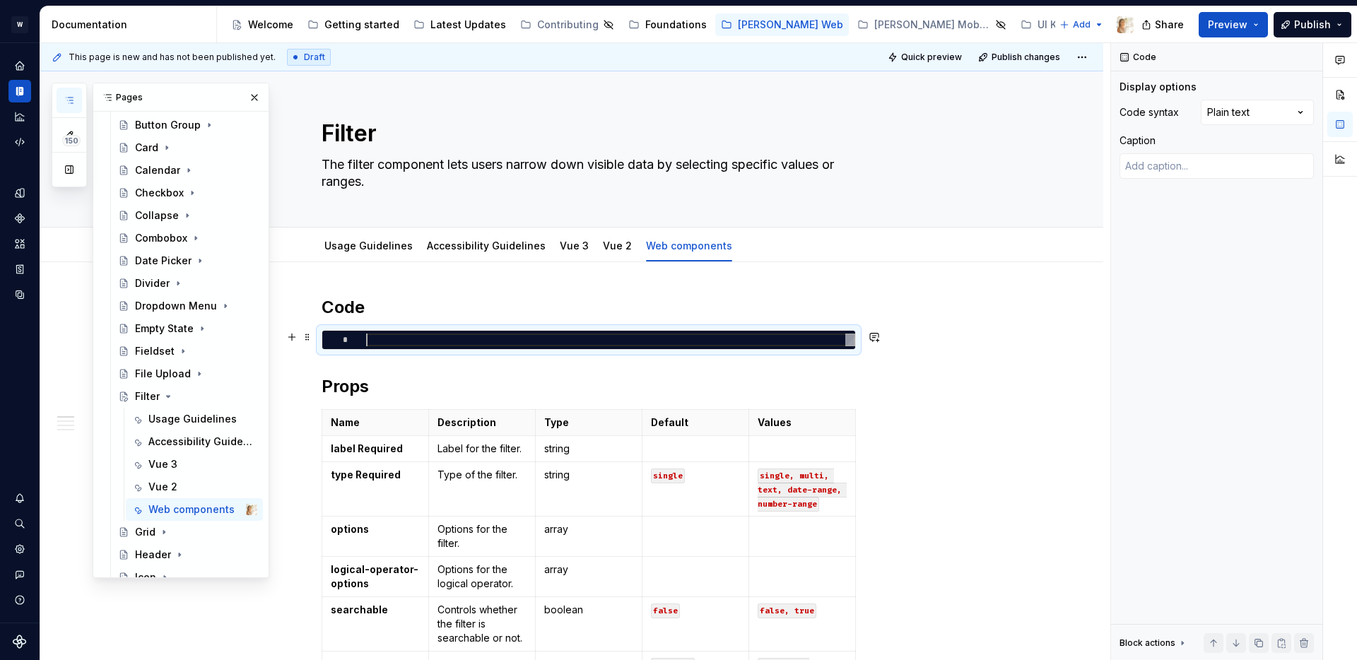
scroll to position [0, 0]
type textarea "*"
type textarea "**********"
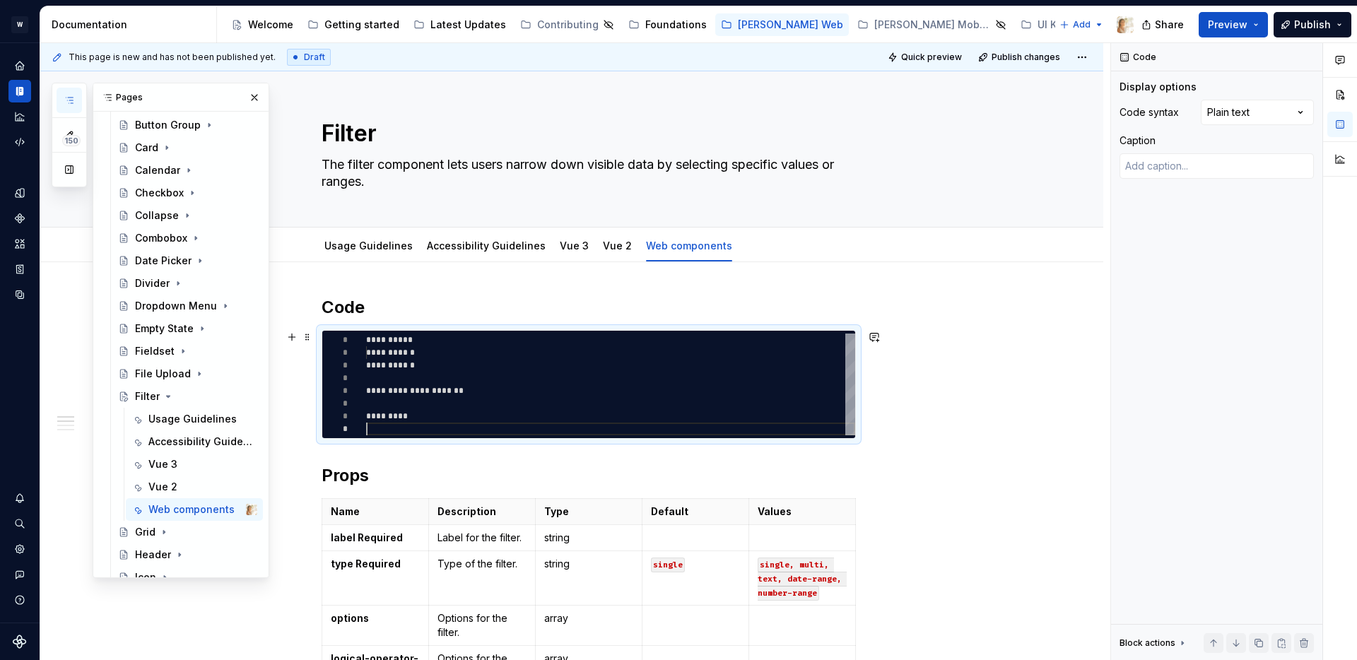
scroll to position [89, 0]
click at [469, 245] on link "Accessibility Guidelines" at bounding box center [486, 246] width 119 height 12
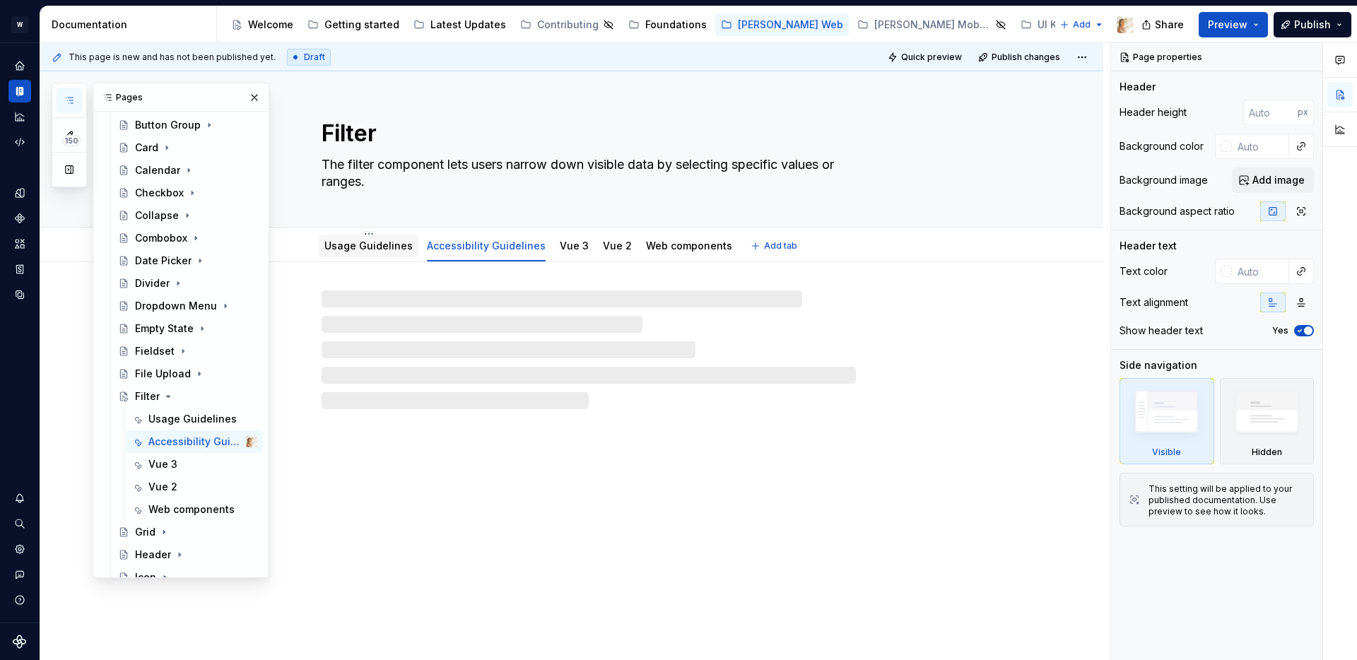
click at [373, 247] on link "Usage Guidelines" at bounding box center [368, 246] width 88 height 12
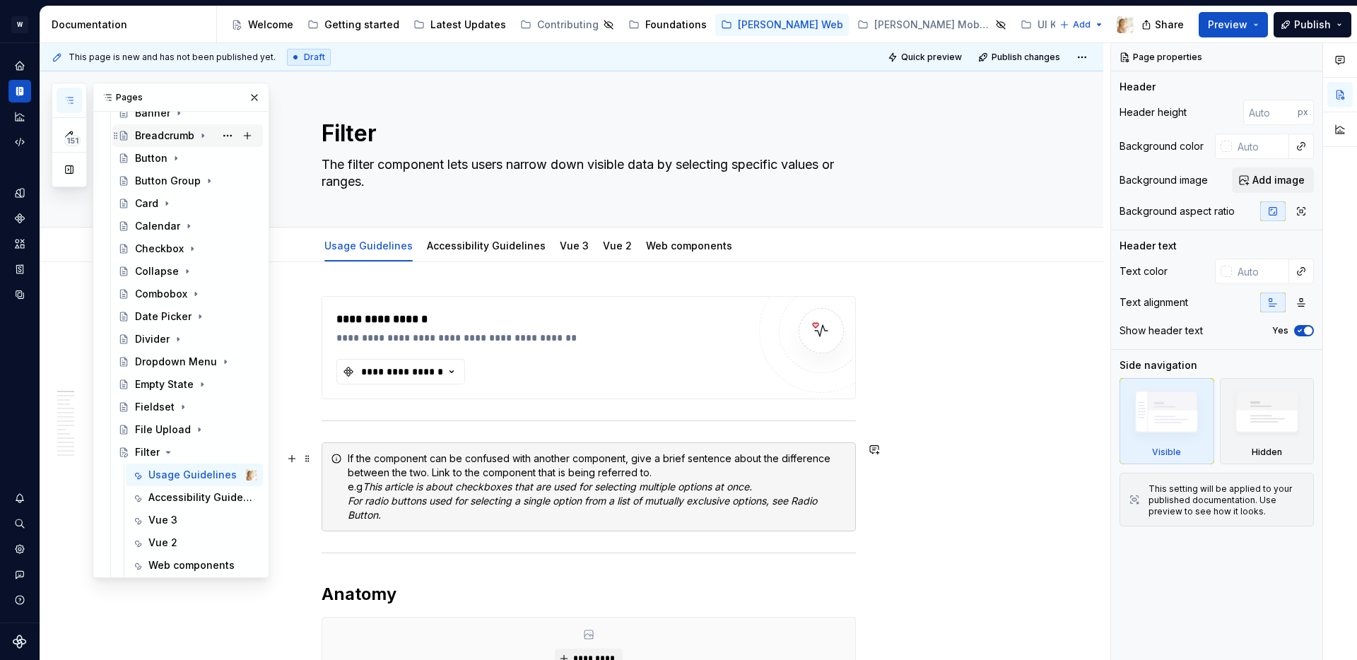
scroll to position [567, 0]
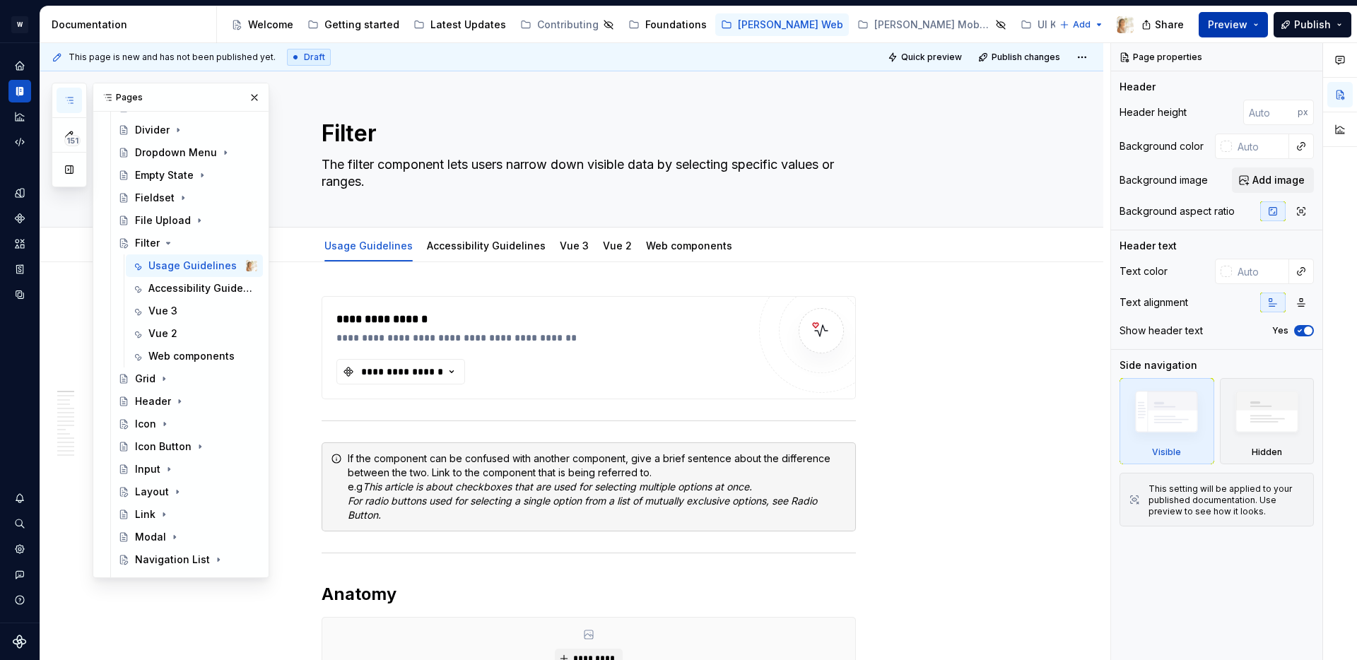
click at [1242, 21] on span "Preview" at bounding box center [1228, 25] width 40 height 14
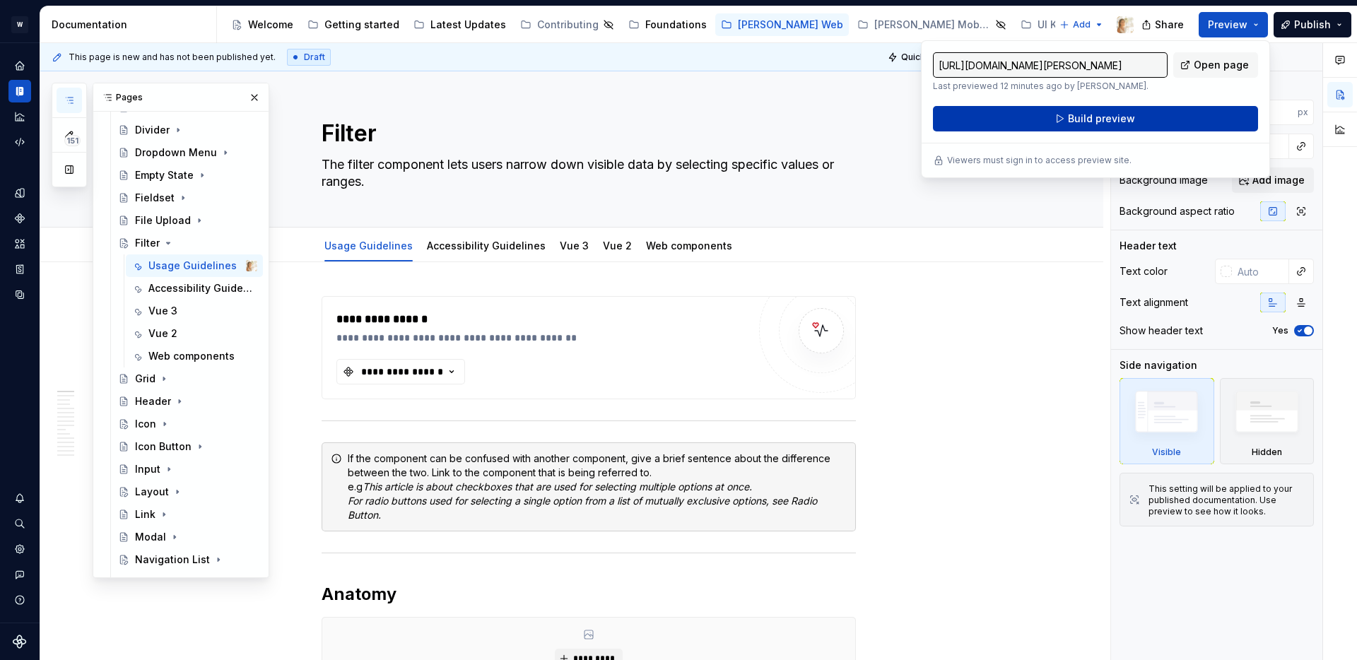
click at [1080, 122] on span "Build preview" at bounding box center [1101, 119] width 67 height 14
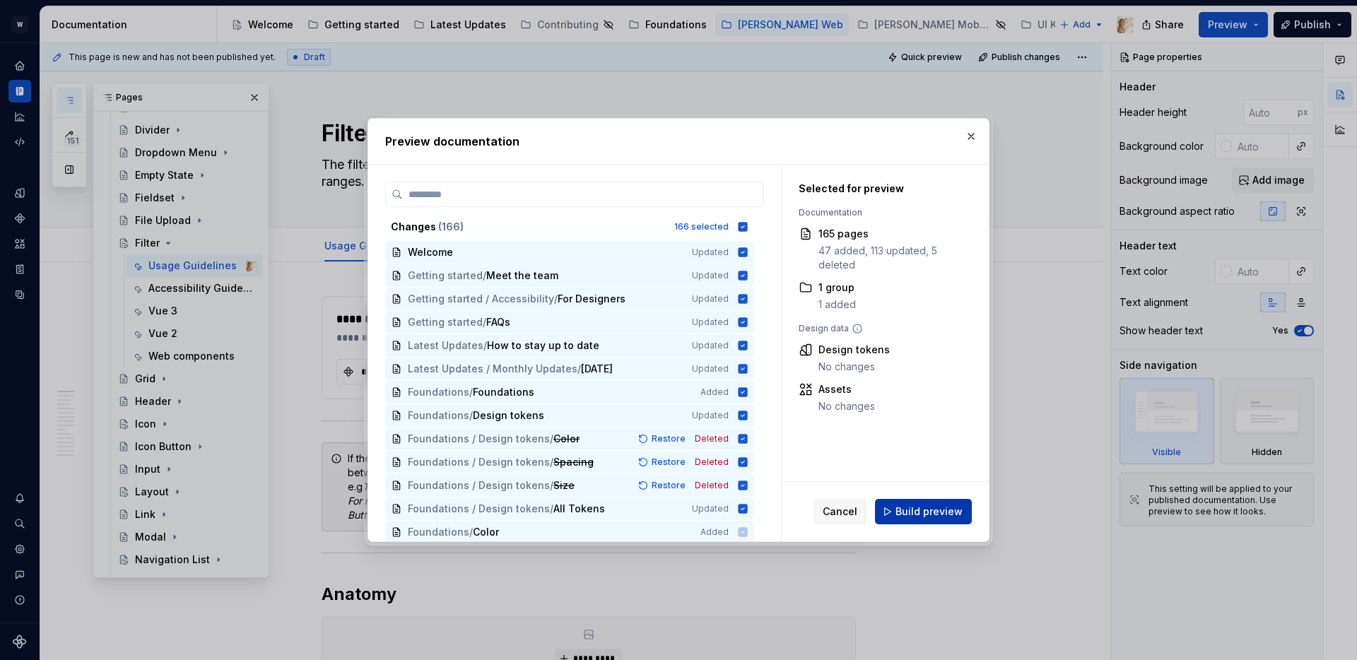
click at [935, 514] on span "Build preview" at bounding box center [929, 512] width 67 height 14
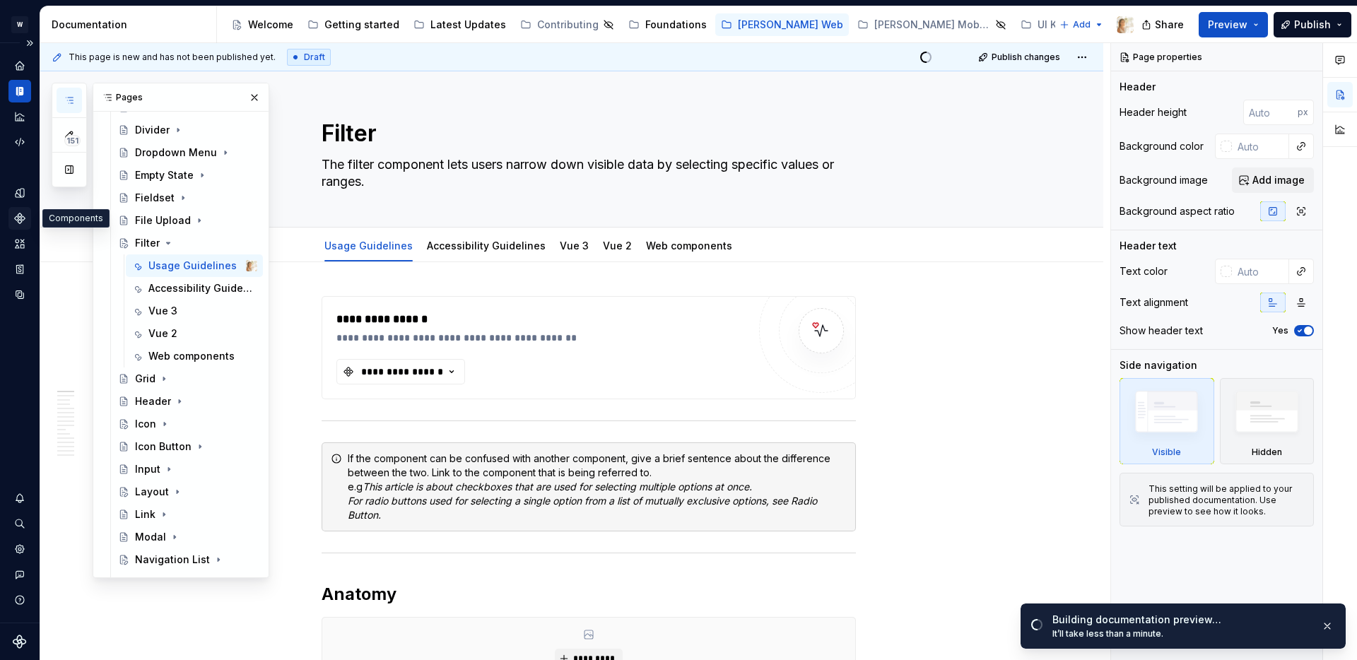
click at [21, 213] on icon "Components" at bounding box center [20, 218] width 10 height 10
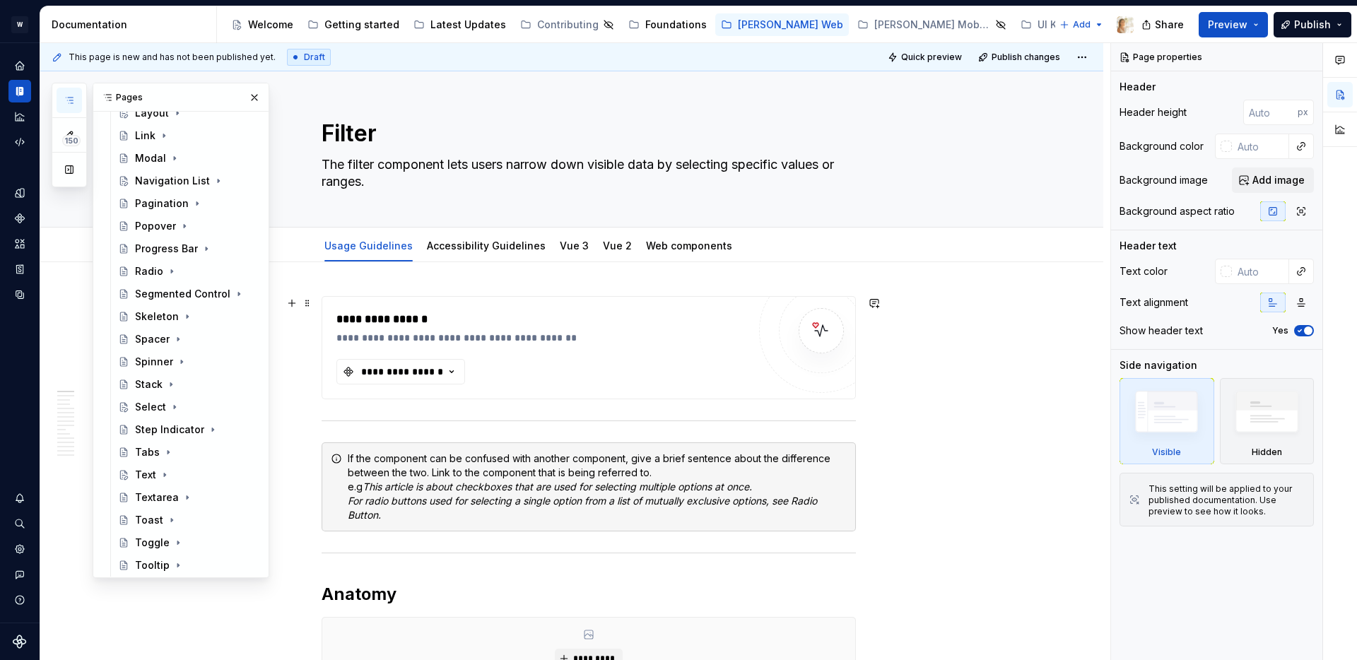
scroll to position [937, 0]
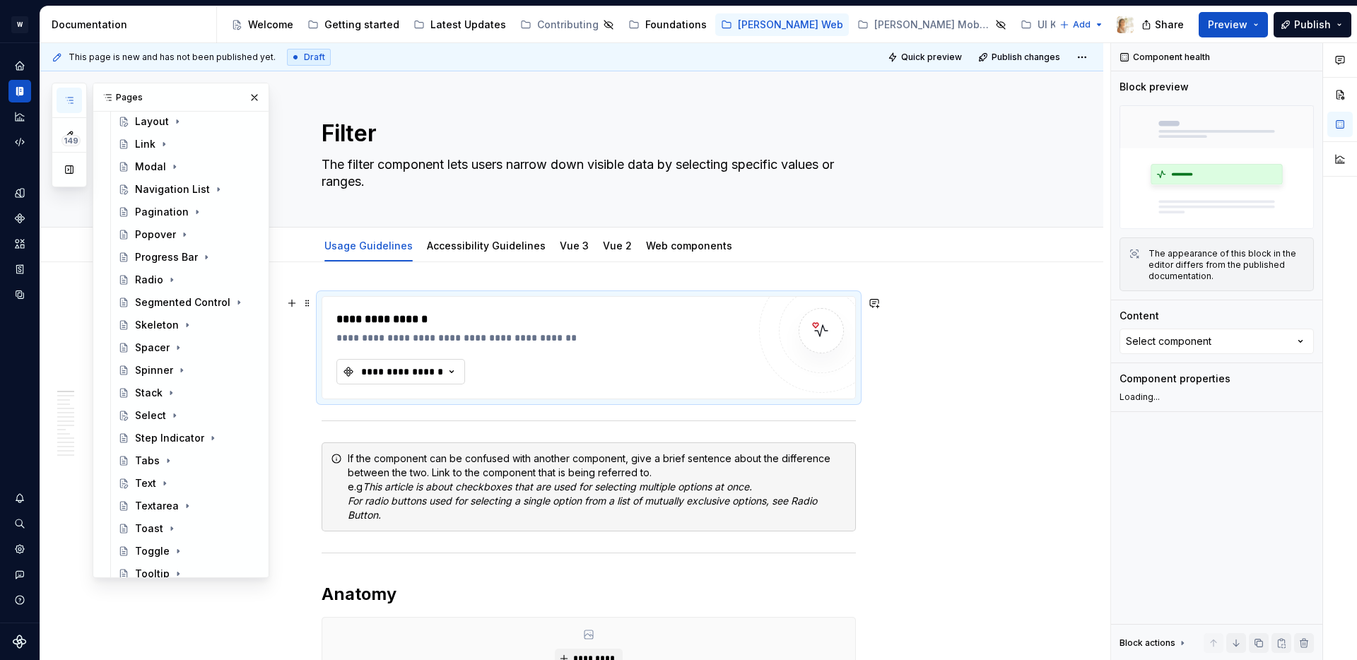
click at [402, 374] on div "**********" at bounding box center [402, 372] width 85 height 14
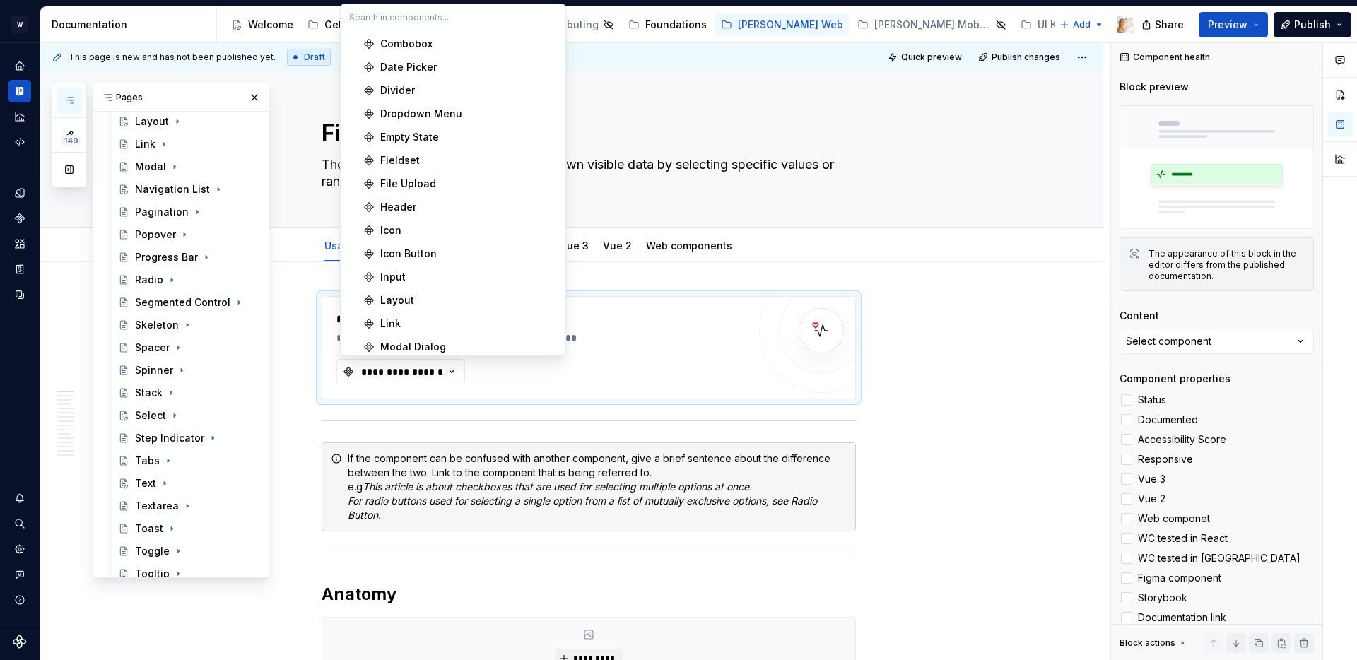
scroll to position [283, 0]
type textarea "*"
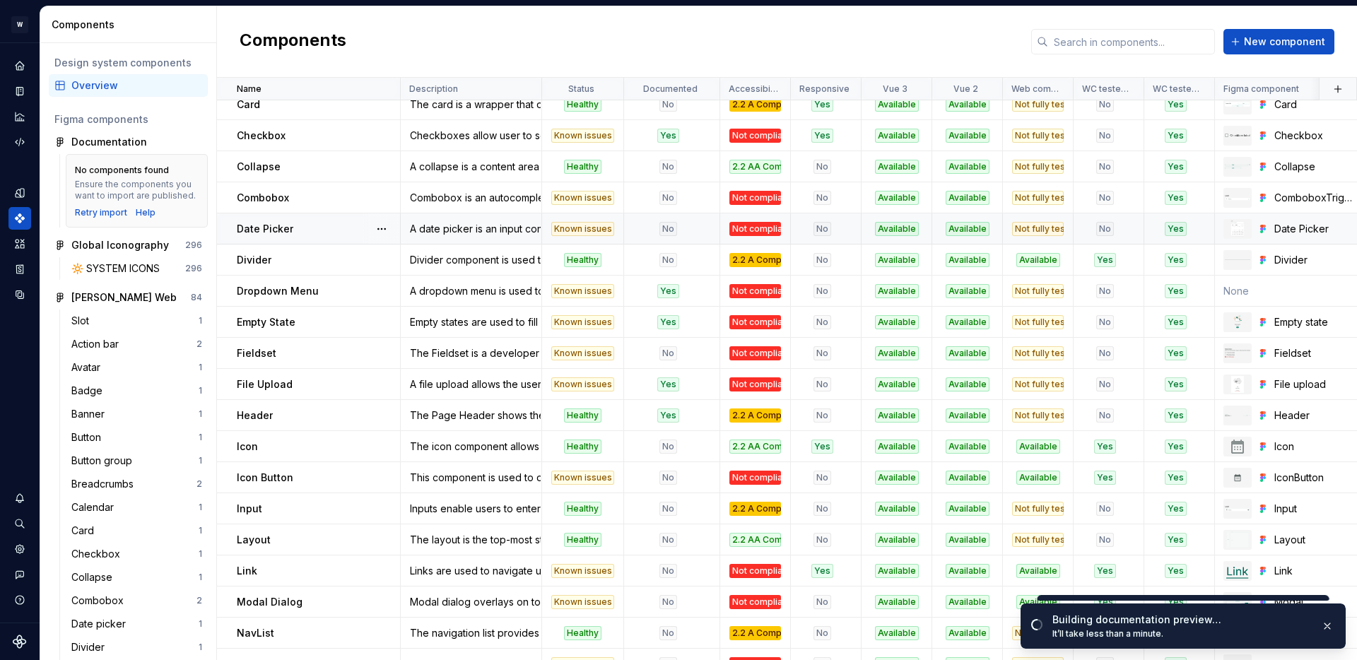
scroll to position [229, 0]
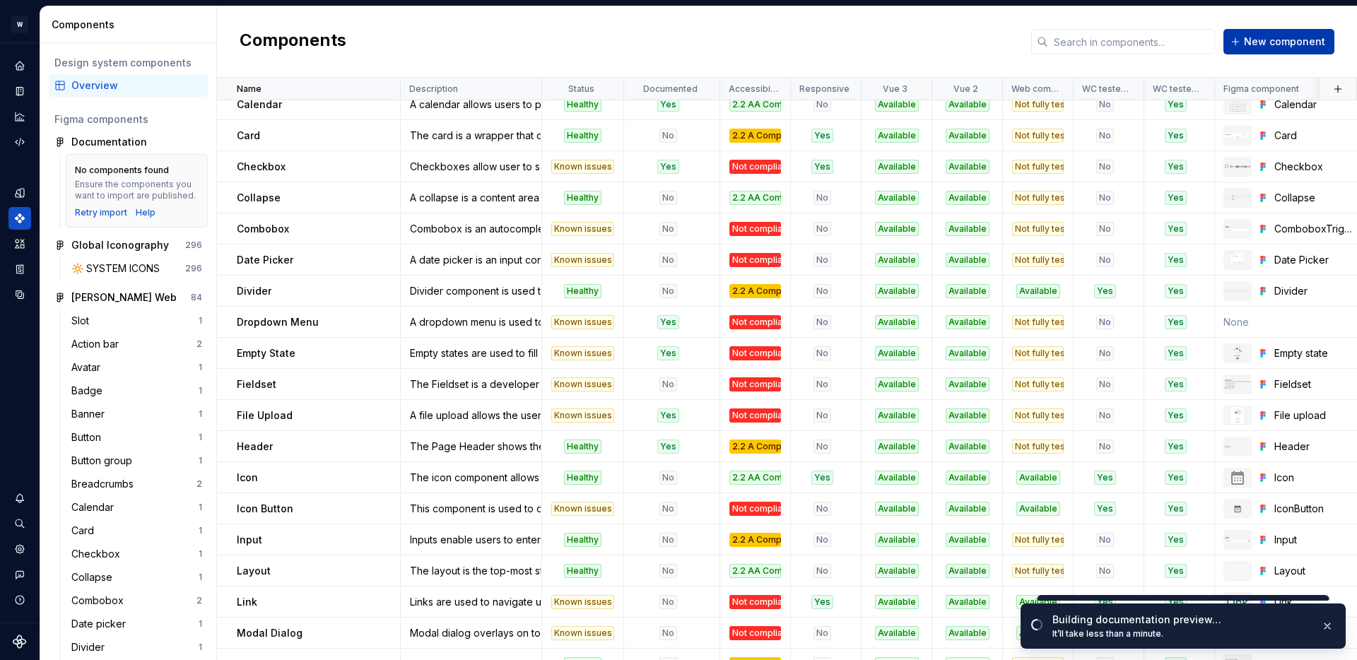
click at [1253, 35] on span "New component" at bounding box center [1284, 42] width 81 height 14
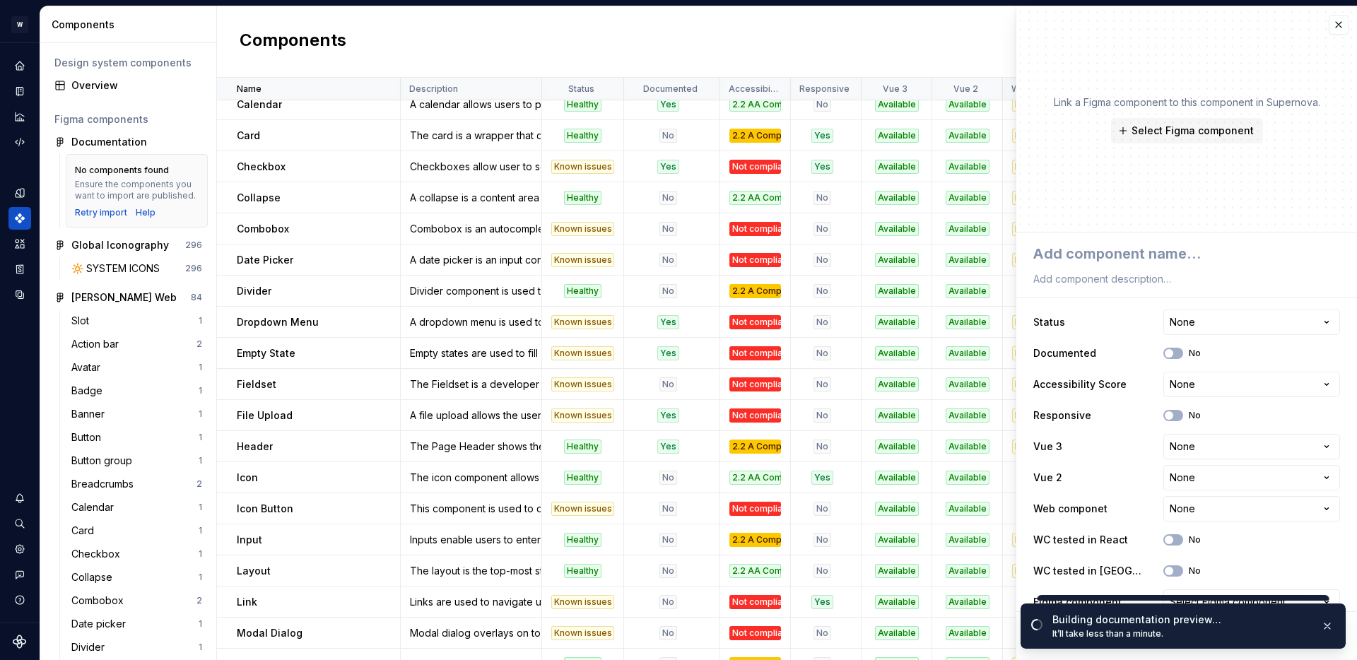
type textarea "*"
click at [1118, 262] on textarea at bounding box center [1184, 253] width 307 height 25
type textarea "F"
type textarea "*"
type textarea "Fi"
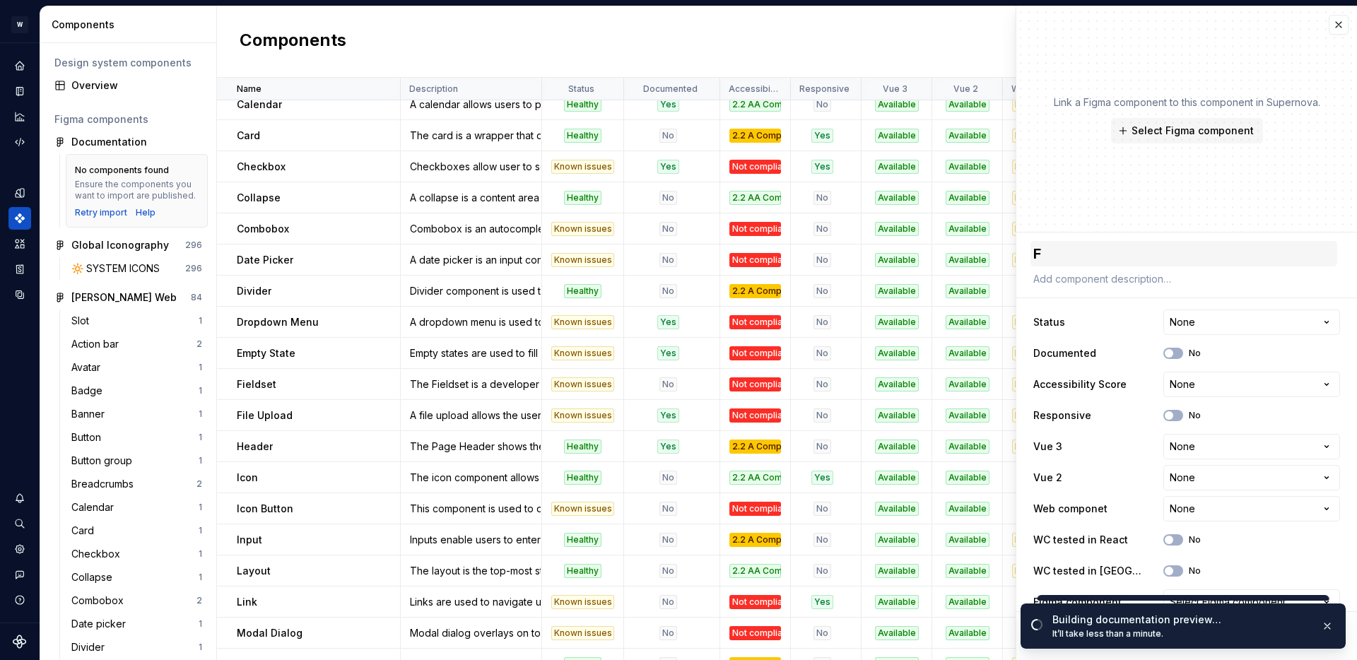
type textarea "*"
type textarea "Fil"
type textarea "*"
type textarea "Filt"
type textarea "*"
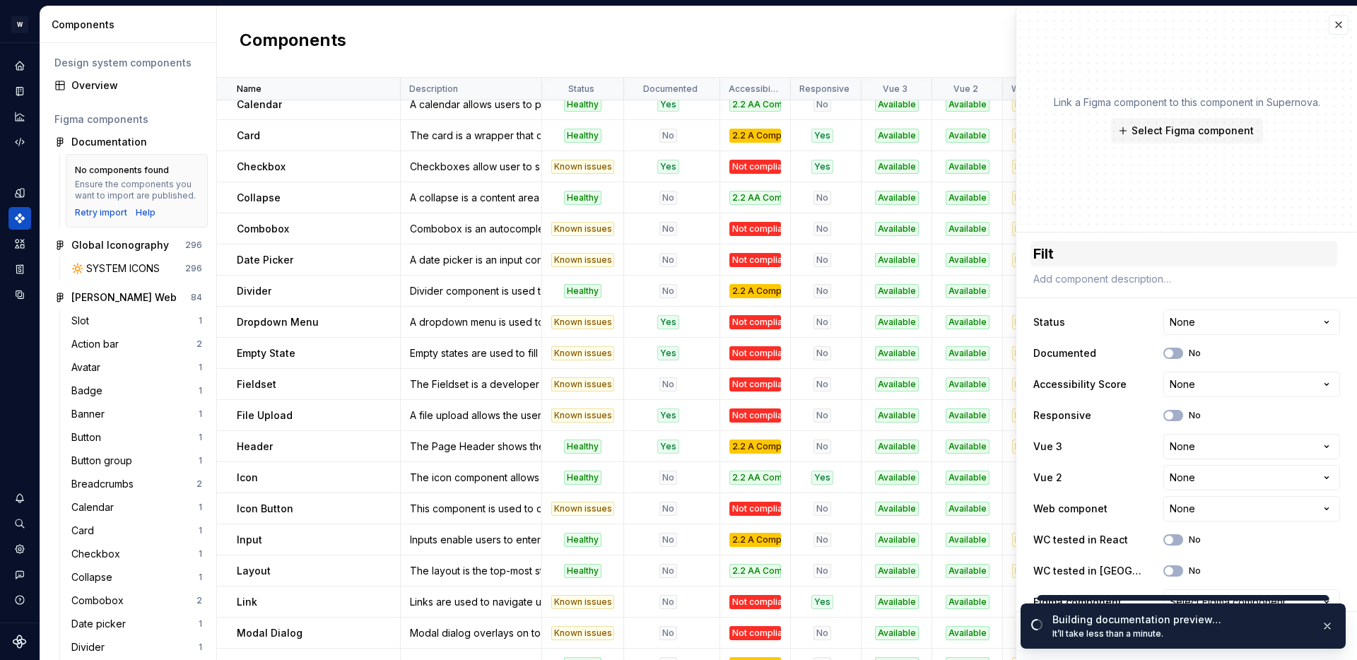
type textarea "Filte"
type textarea "*"
type textarea "Filter"
type textarea "*"
type textarea "Filter"
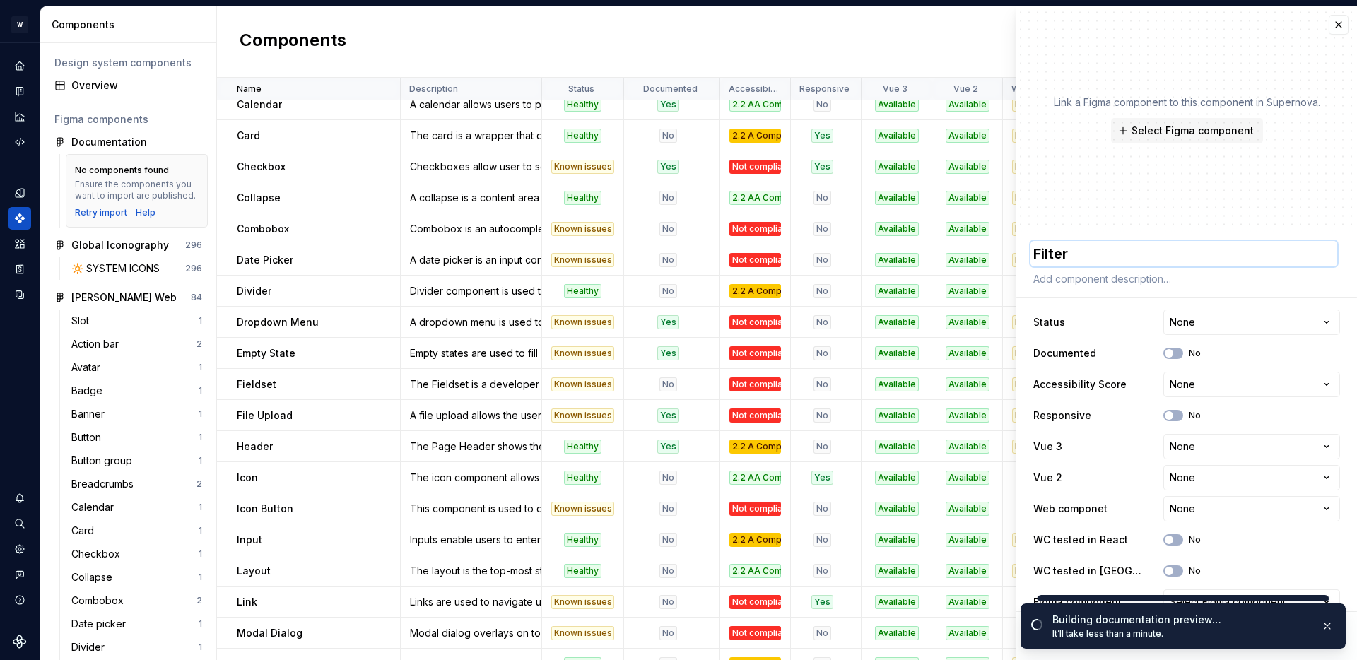
type textarea "*"
click at [1101, 283] on textarea at bounding box center [1184, 279] width 307 height 20
paste textarea "The filter component lets users narrow down visible data by selecting specific …"
type textarea "The filter component lets users narrow down visible data by selecting specific …"
type textarea "*"
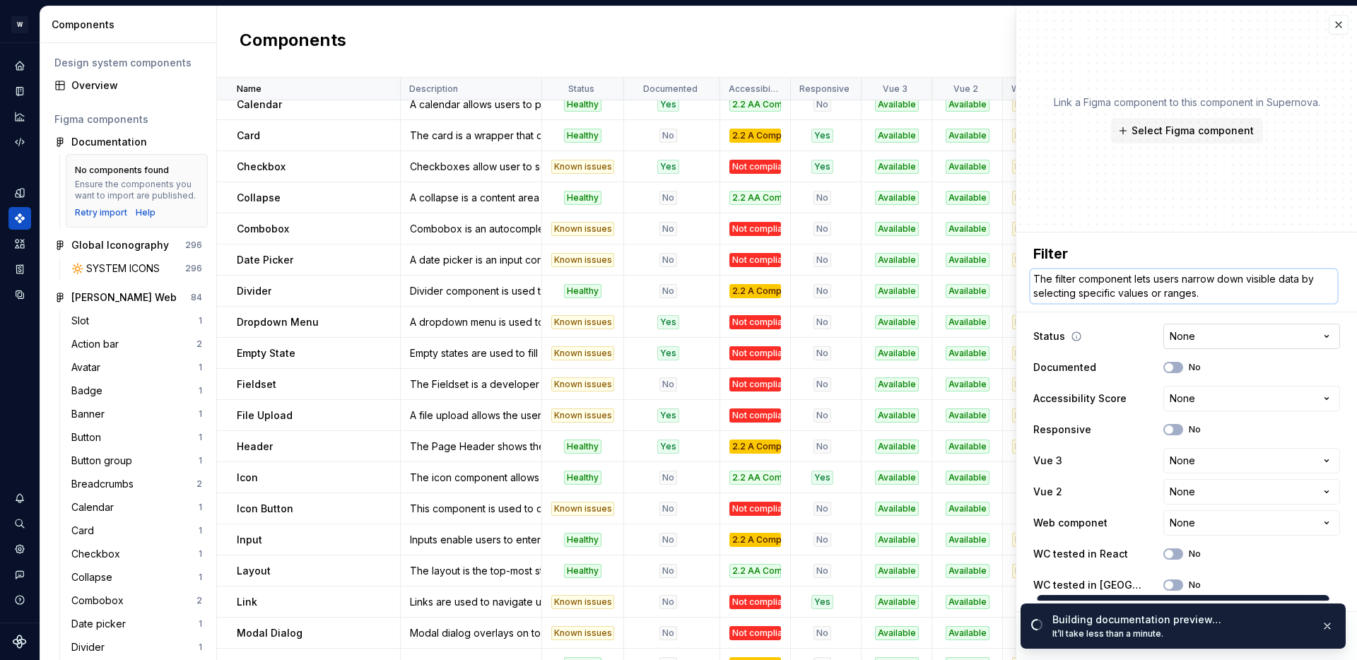
type textarea "The filter component lets users narrow down visible data by selecting specific …"
click at [1212, 327] on html "W [PERSON_NAME] Design system data Components Design system components Overview…" at bounding box center [678, 330] width 1357 height 660
click at [1121, 336] on html "W [PERSON_NAME] Design system data Components Design system components Overview…" at bounding box center [678, 330] width 1357 height 660
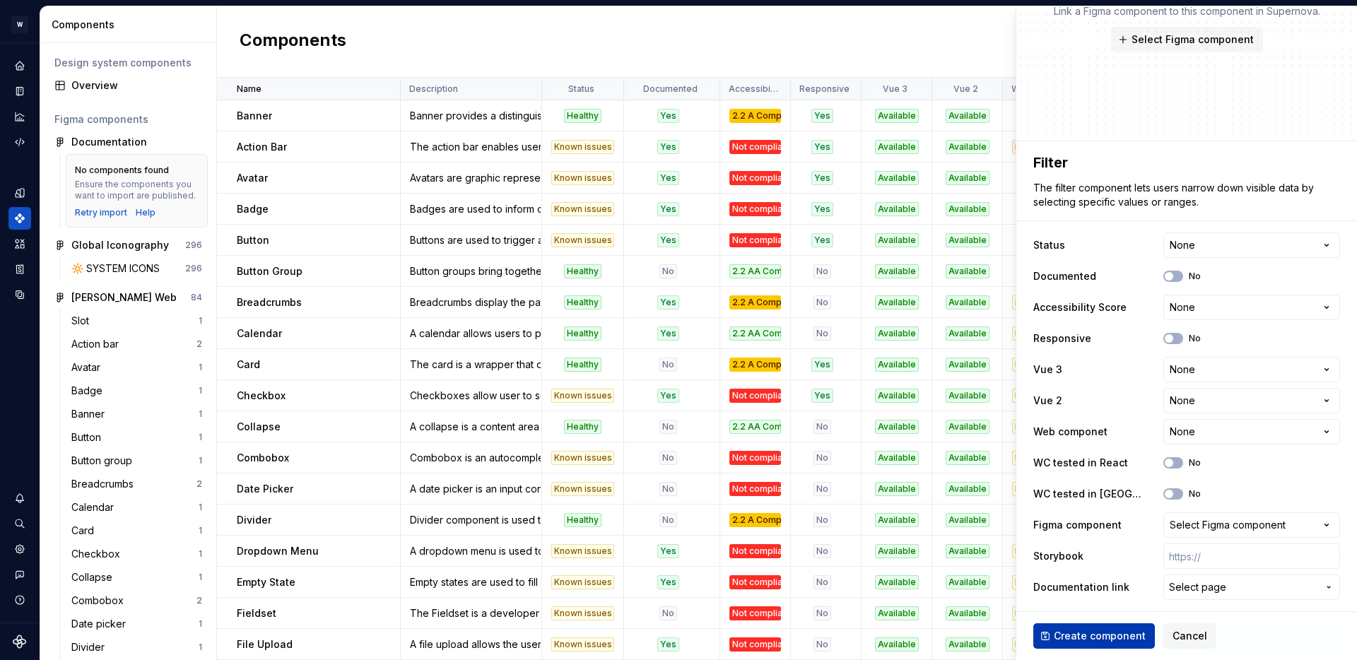
click at [1110, 631] on span "Create component" at bounding box center [1100, 636] width 92 height 14
type textarea "*"
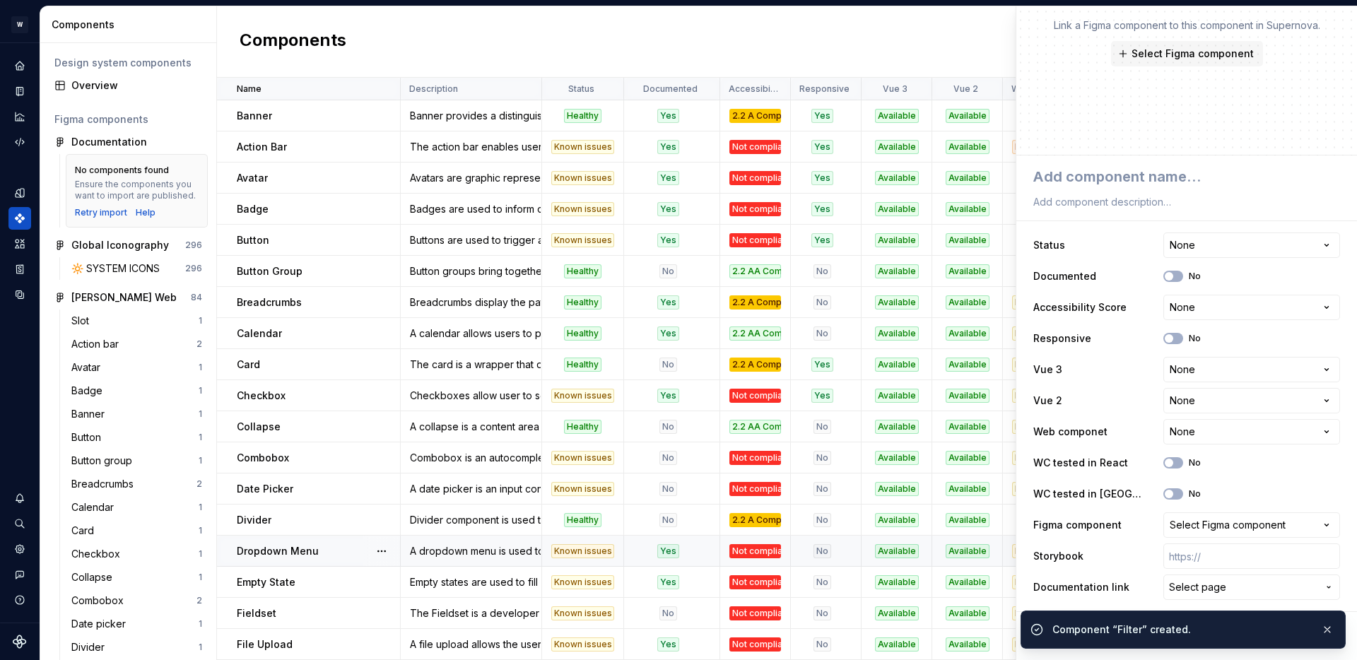
scroll to position [77, 0]
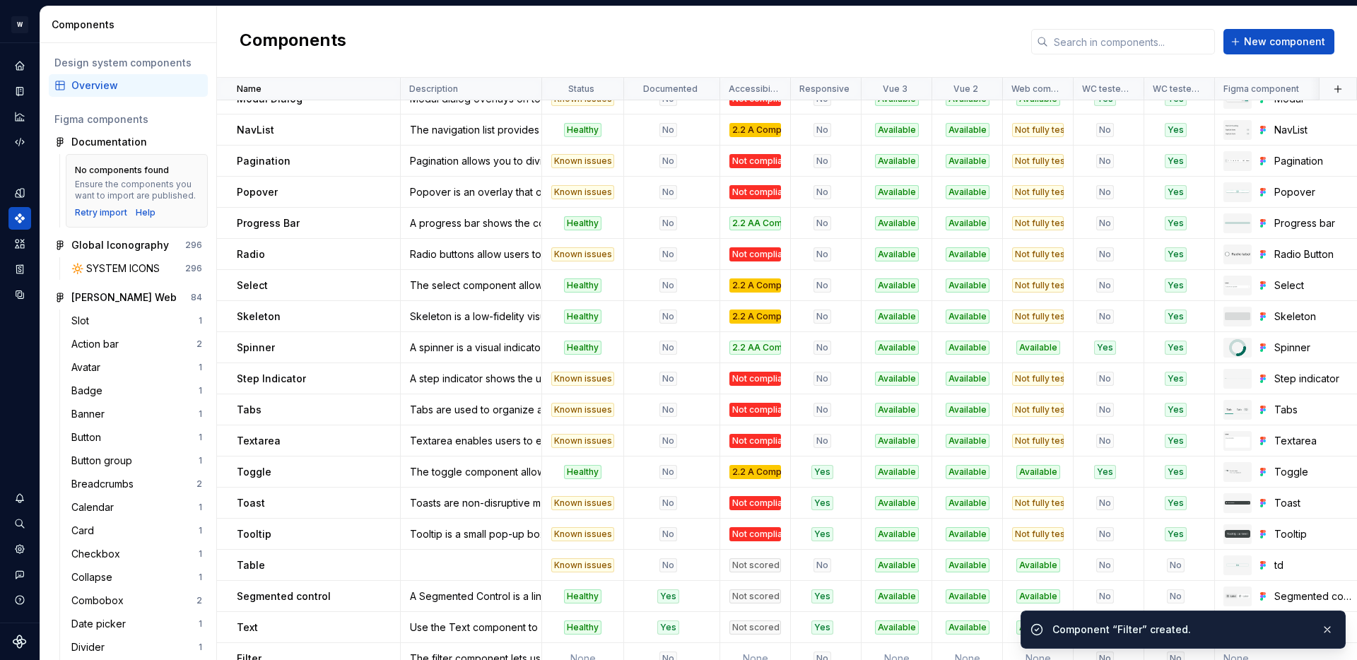
scroll to position [778, 0]
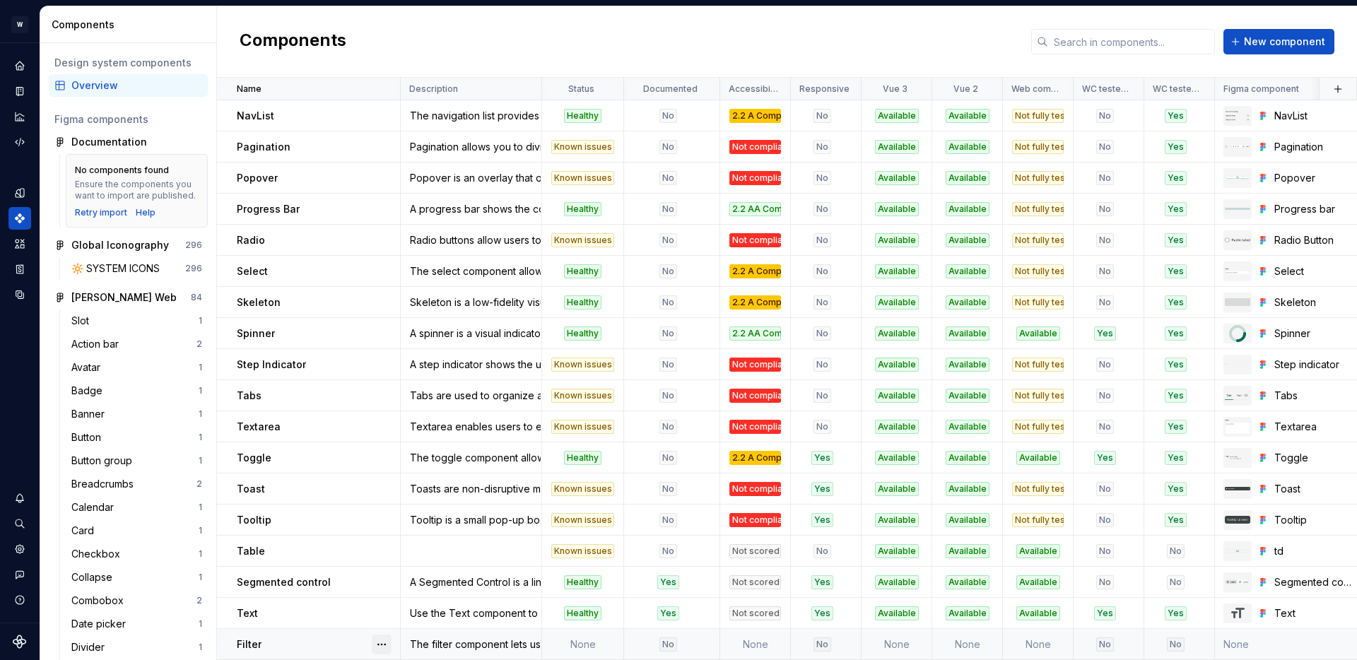
click at [380, 637] on button "button" at bounding box center [382, 645] width 20 height 20
click at [378, 646] on button "button" at bounding box center [382, 645] width 20 height 20
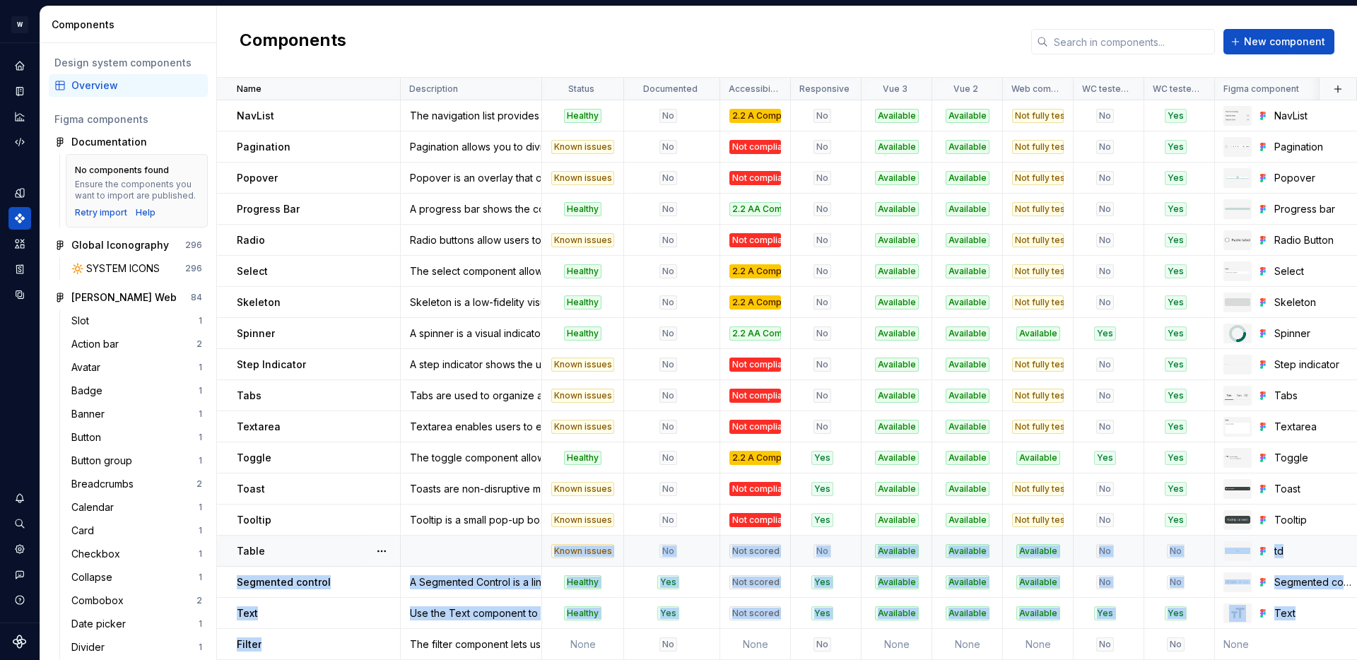
drag, startPoint x: 303, startPoint y: 639, endPoint x: 303, endPoint y: 549, distance: 90.5
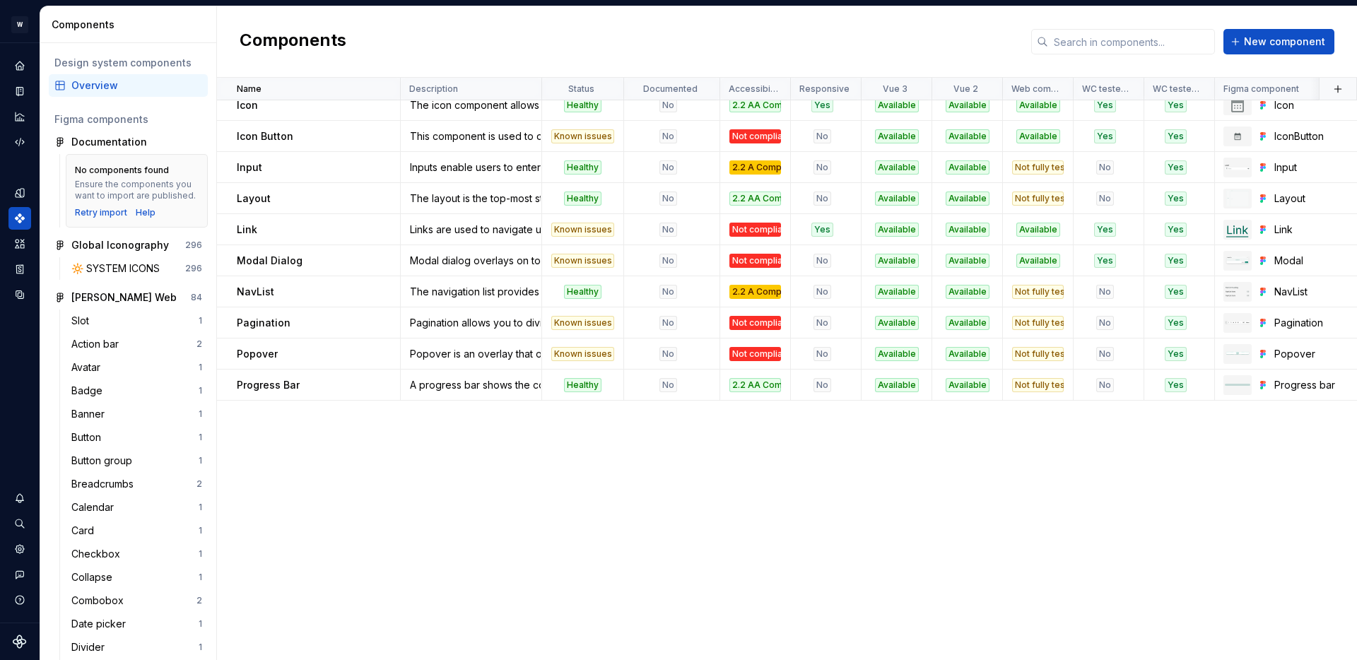
scroll to position [0, 0]
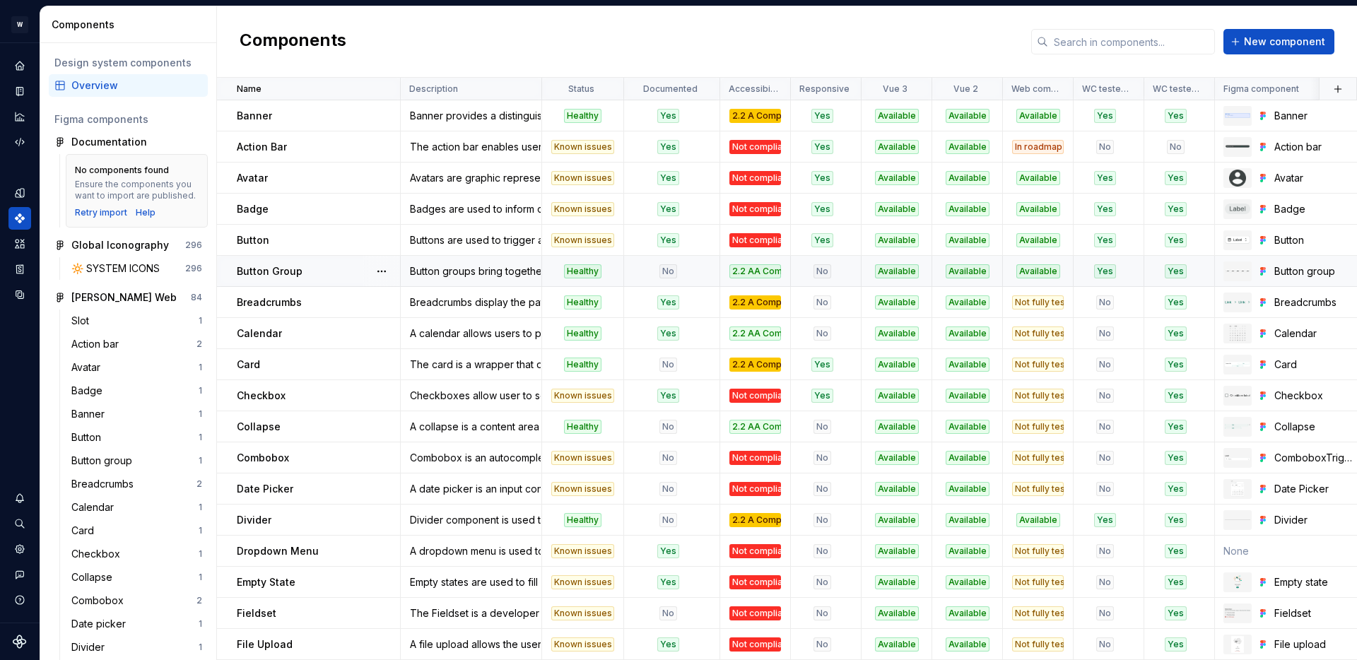
click at [643, 271] on div "No" at bounding box center [668, 271] width 86 height 14
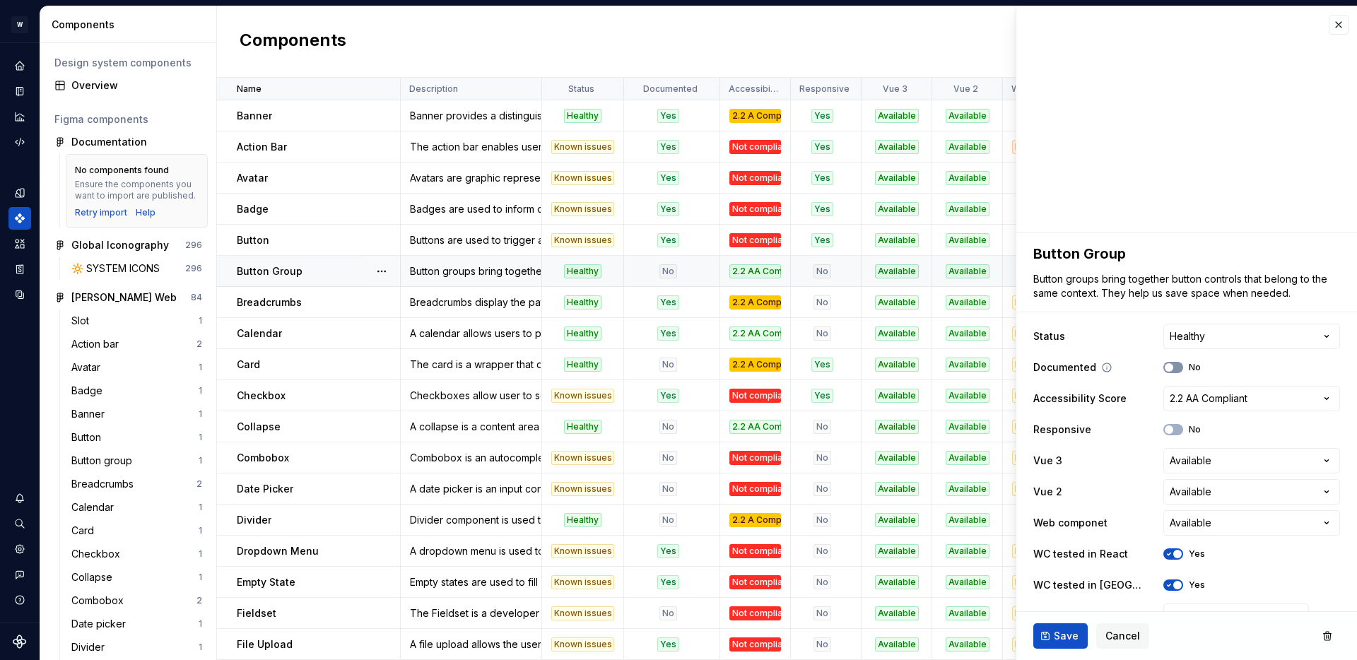
click at [1176, 367] on button "No" at bounding box center [1174, 367] width 20 height 11
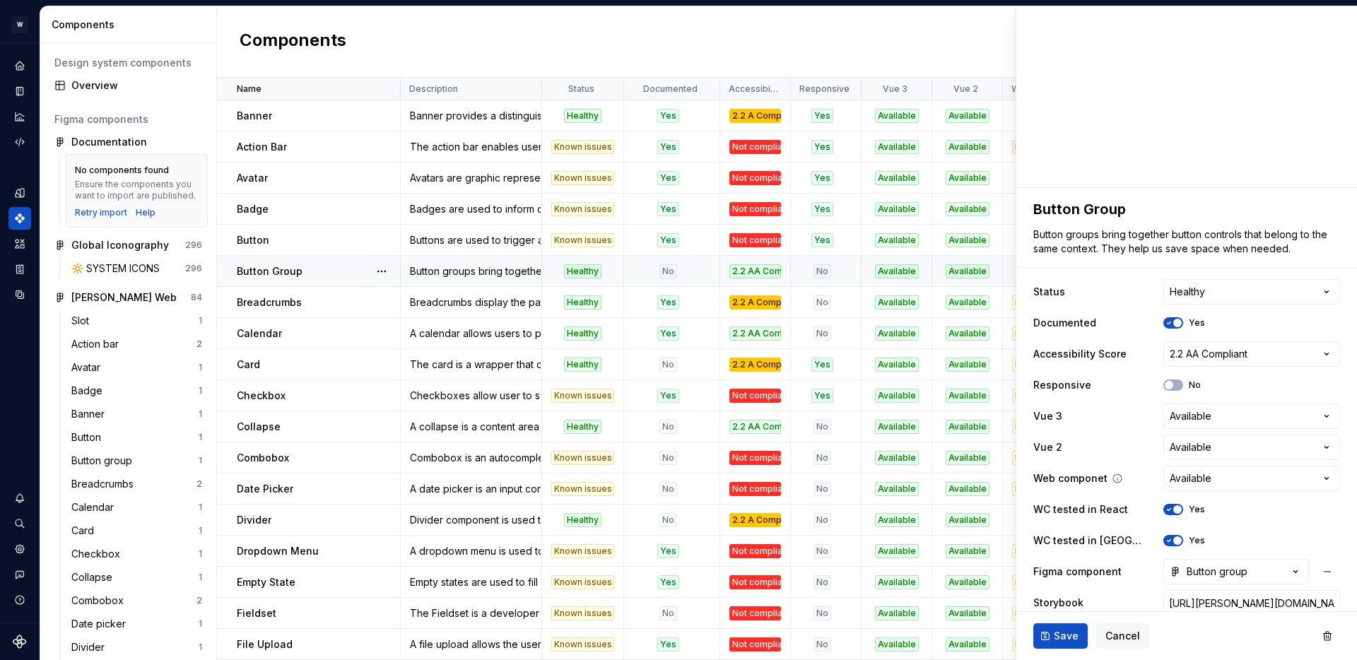
scroll to position [91, 0]
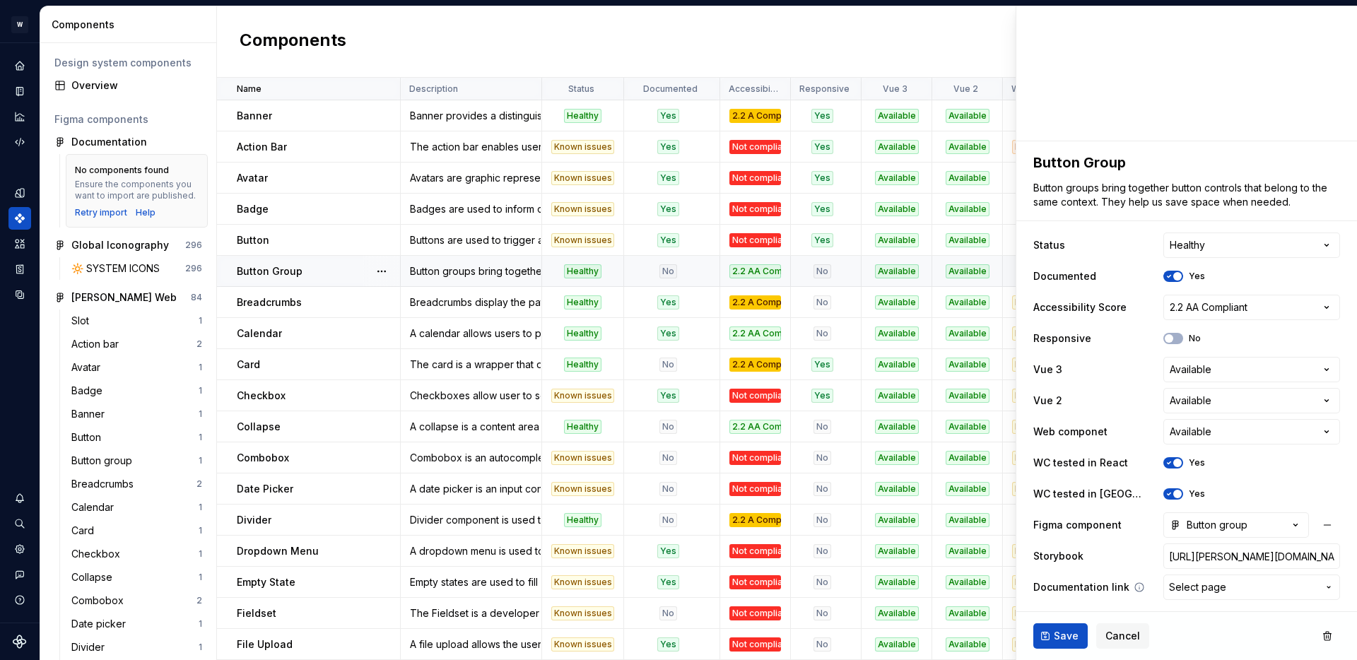
click at [1224, 589] on span "Select page" at bounding box center [1197, 587] width 57 height 14
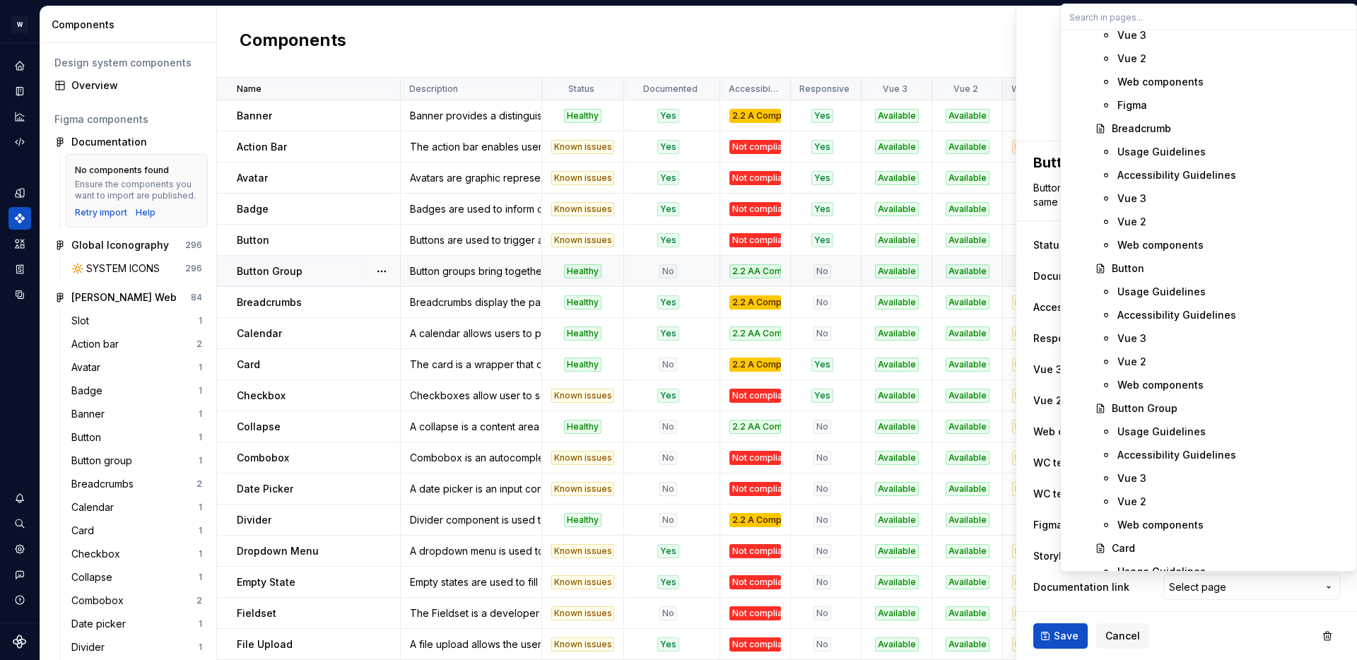
scroll to position [1810, 0]
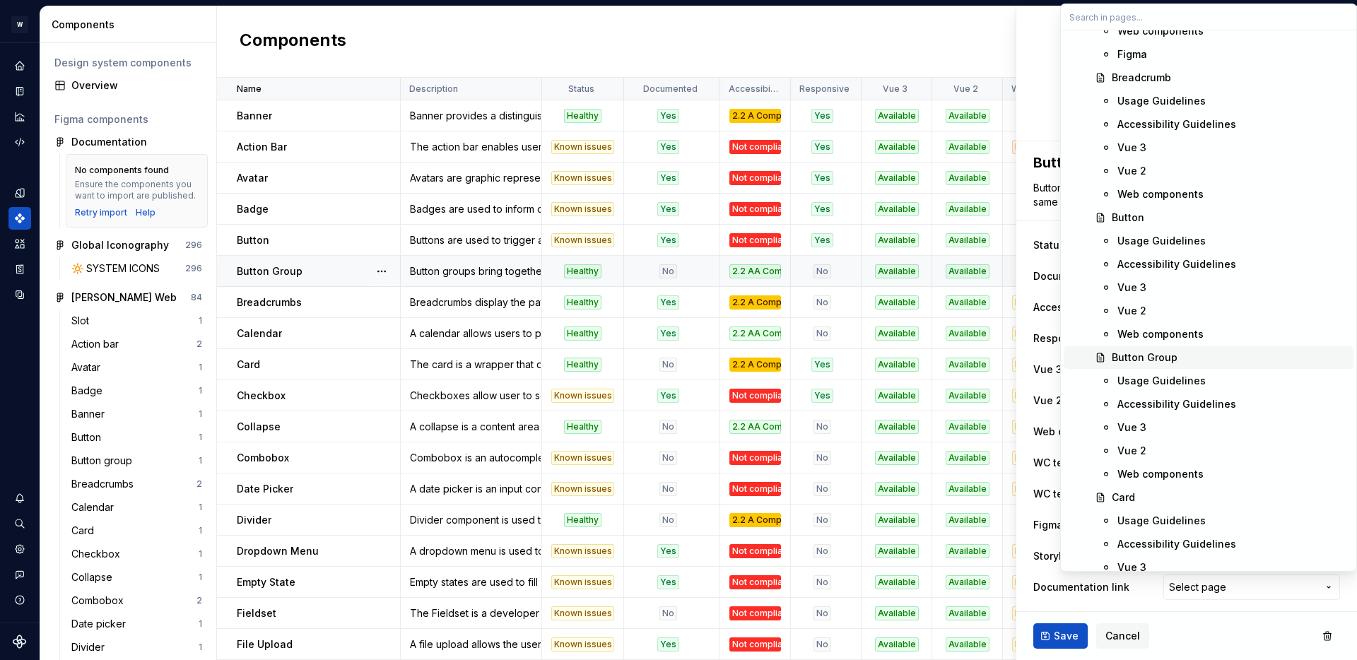
click at [1157, 357] on div "Button Group" at bounding box center [1145, 358] width 66 height 14
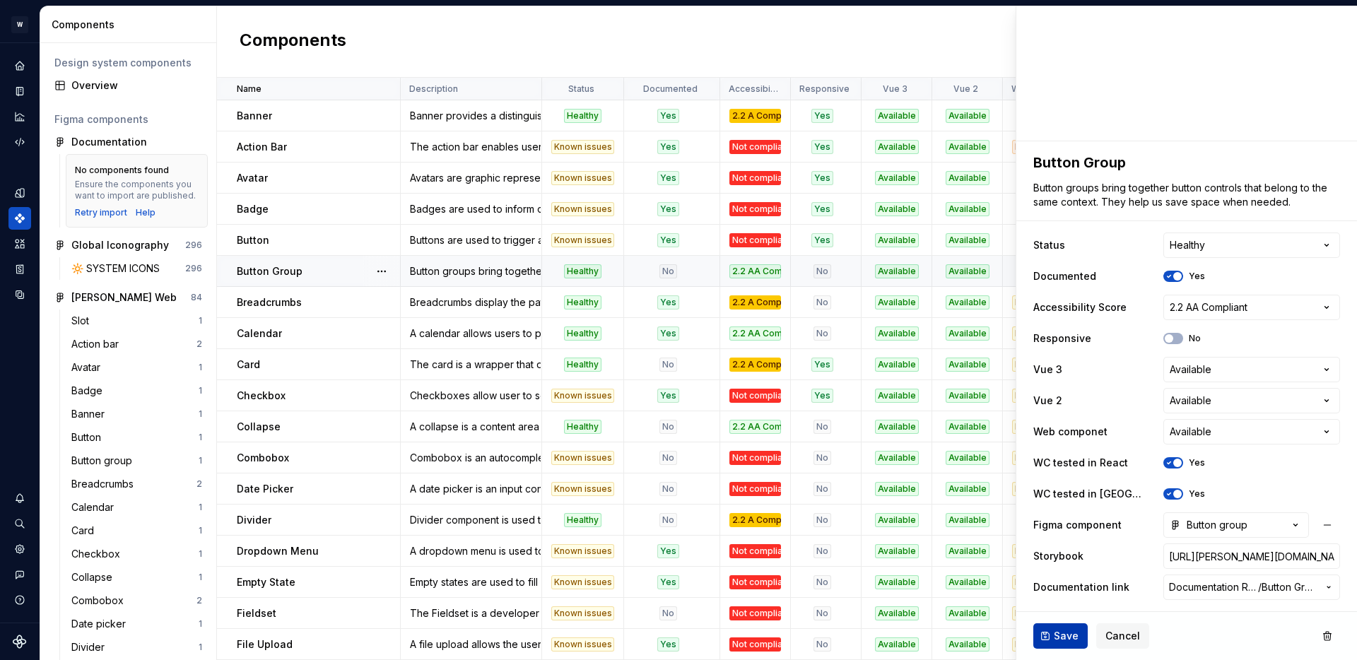
click at [1070, 638] on span "Save" at bounding box center [1066, 636] width 25 height 14
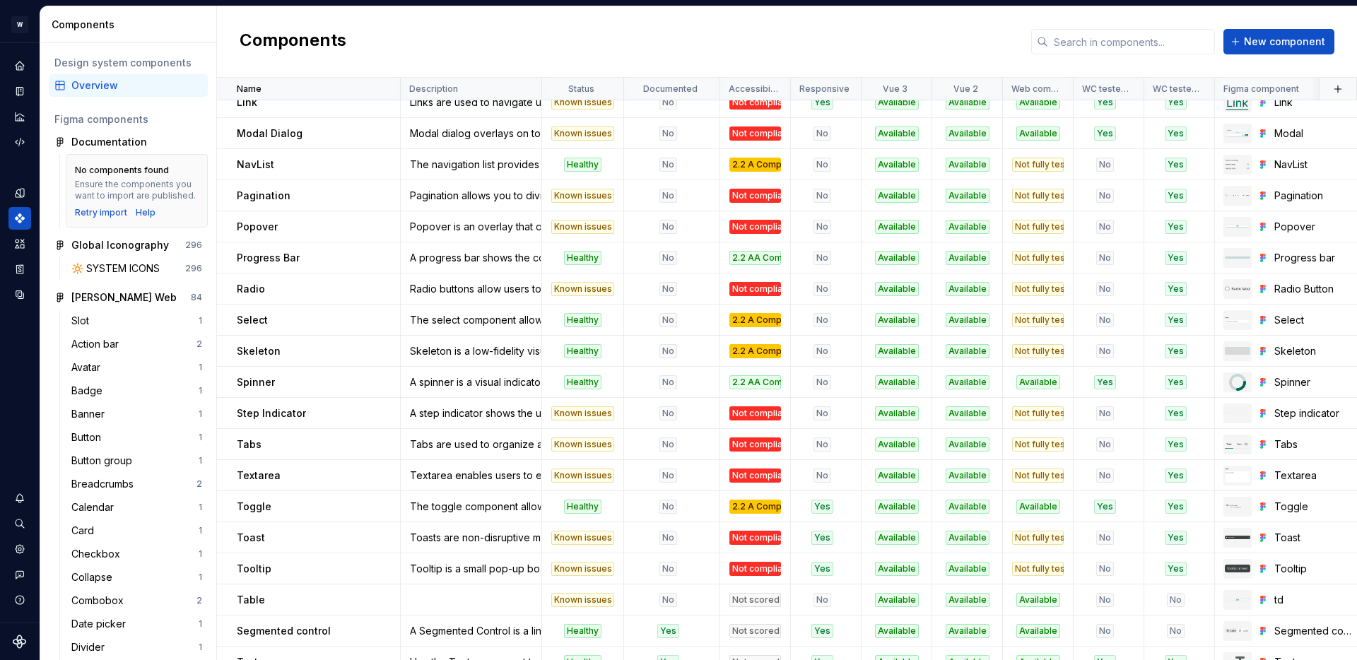
scroll to position [778, 0]
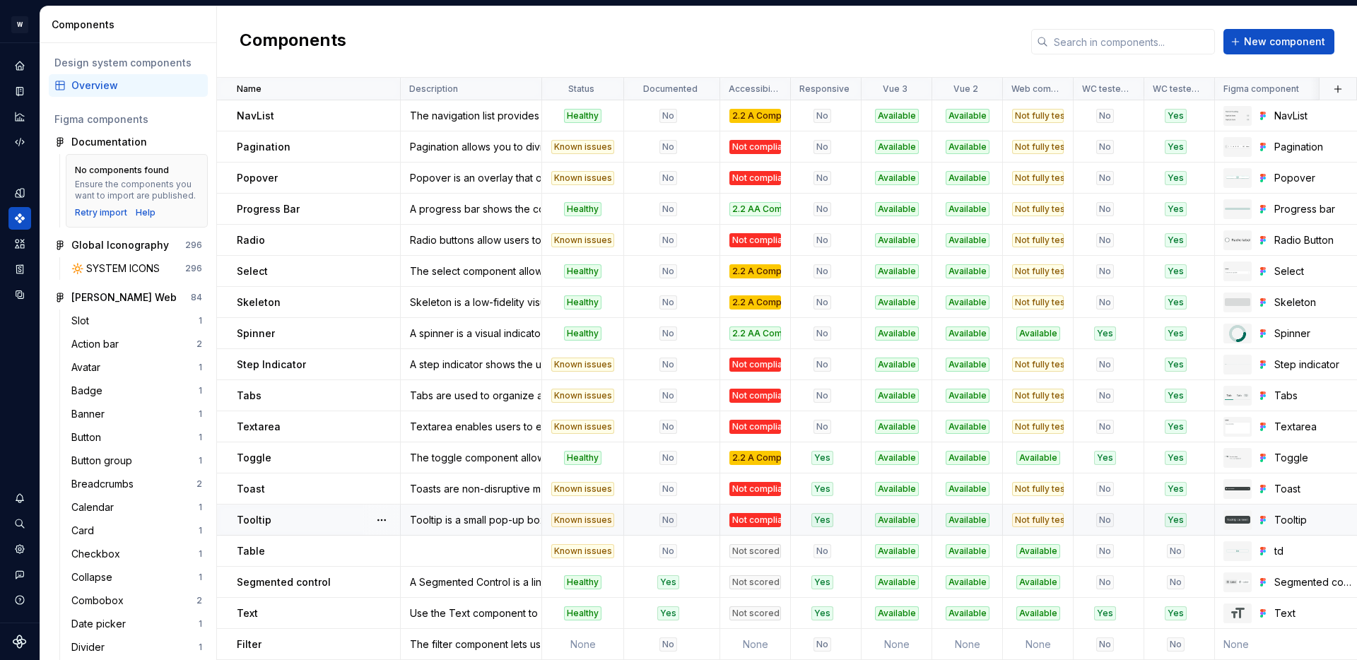
click at [687, 518] on div "No" at bounding box center [668, 520] width 86 height 14
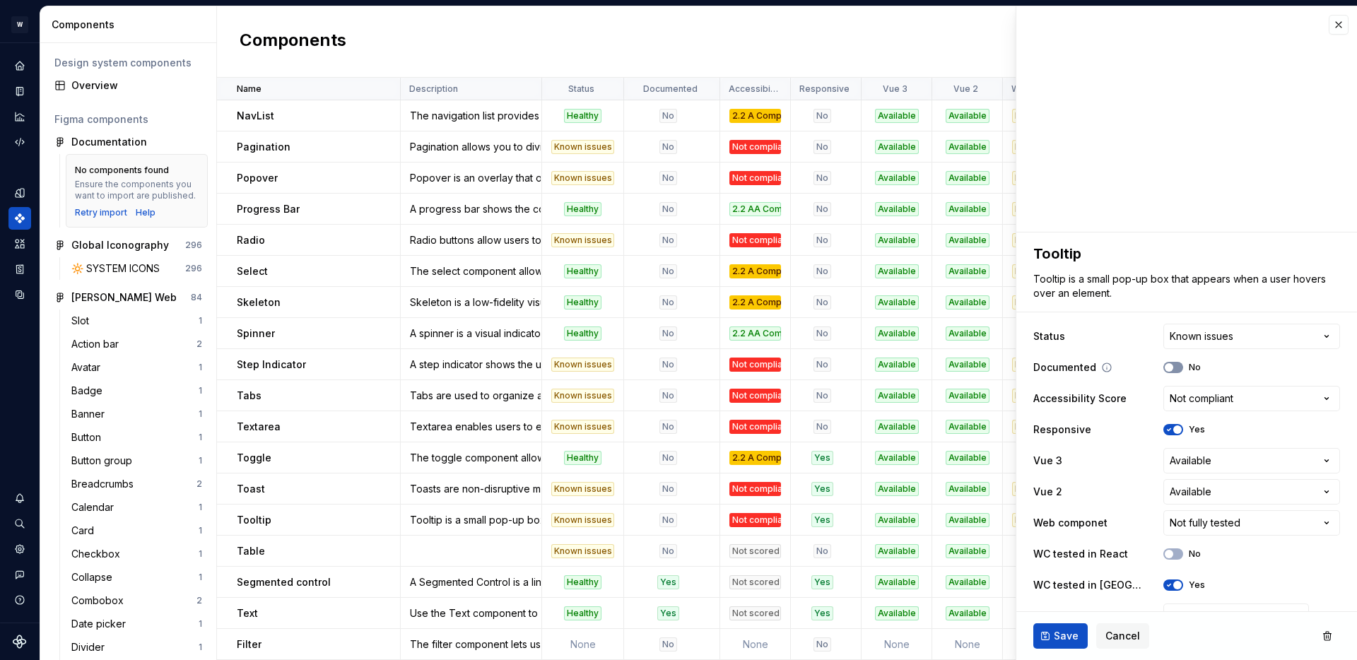
click at [1178, 369] on button "No" at bounding box center [1174, 367] width 20 height 11
type textarea "*"
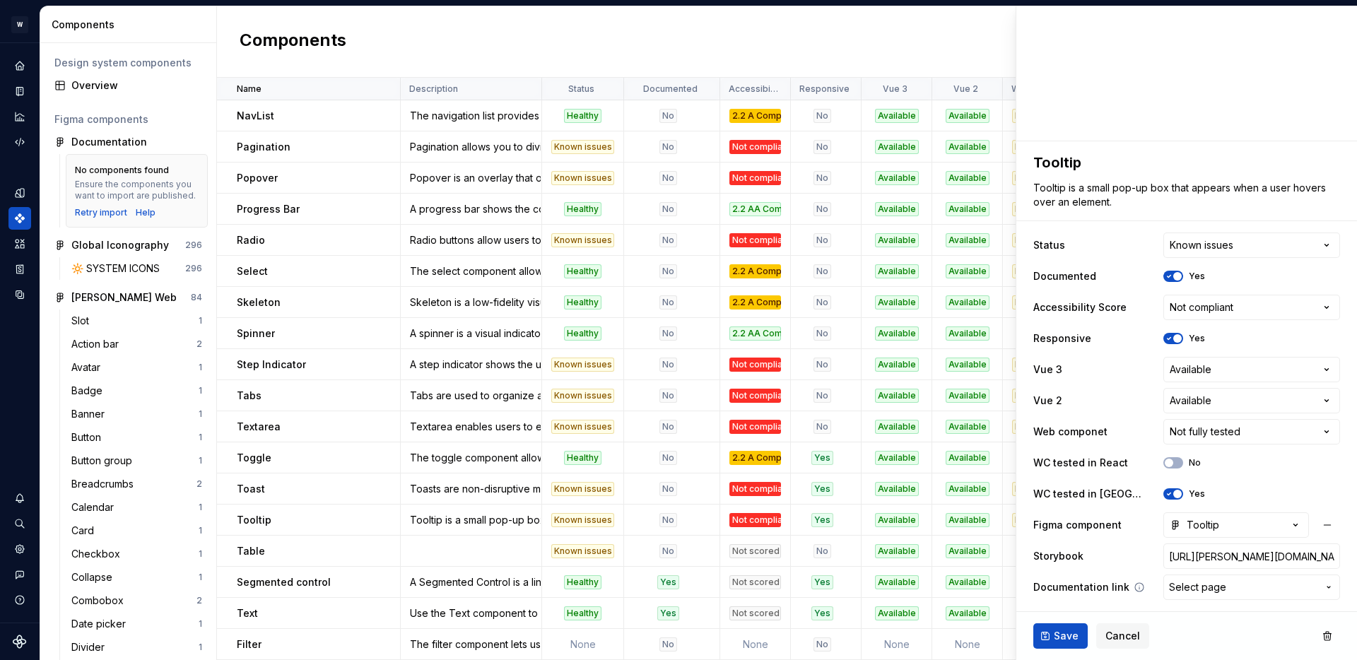
click at [1200, 587] on span "Select page" at bounding box center [1197, 587] width 57 height 14
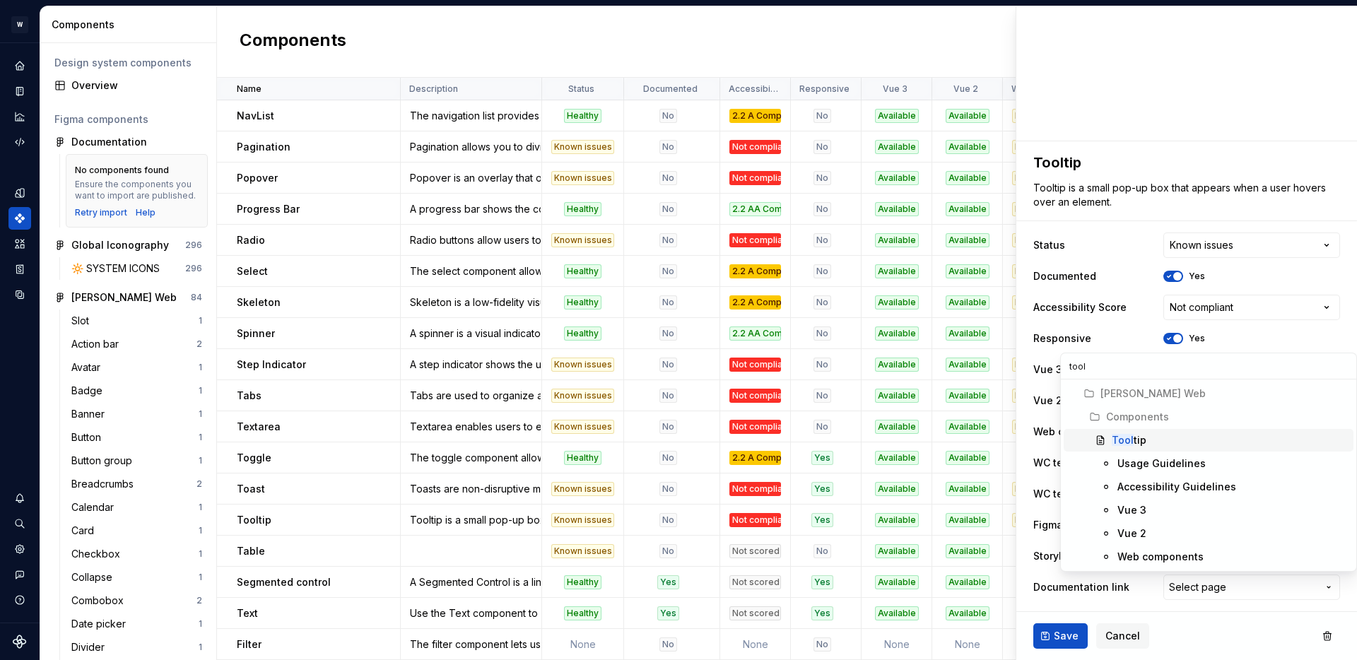
type input "tool"
click at [1134, 442] on div "Tool tip" at bounding box center [1129, 440] width 35 height 14
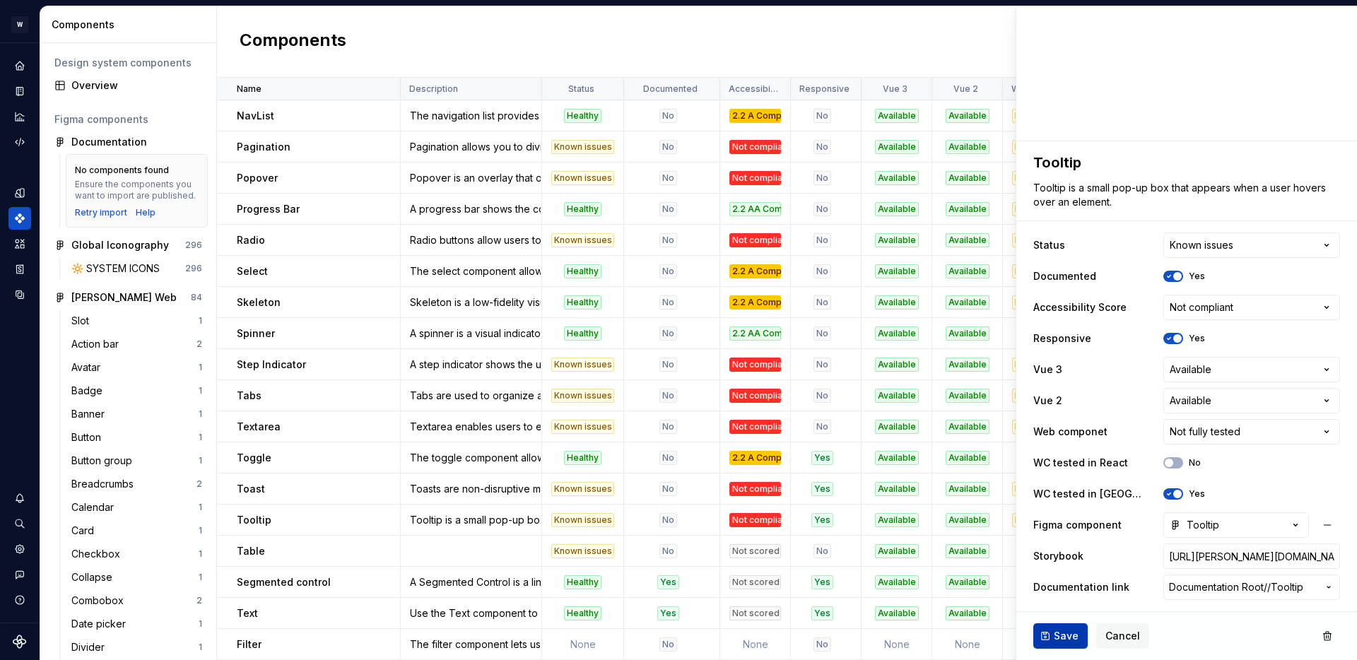
click at [1067, 639] on span "Save" at bounding box center [1066, 636] width 25 height 14
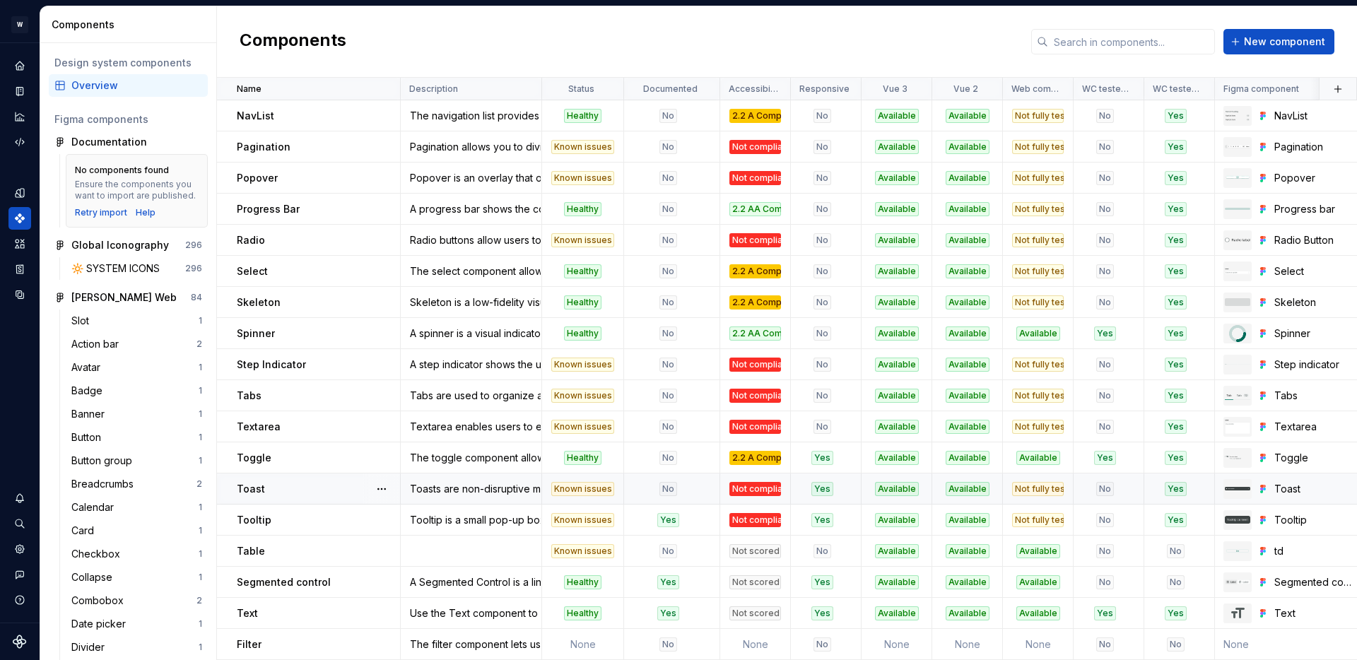
click at [642, 492] on div "No" at bounding box center [668, 489] width 86 height 14
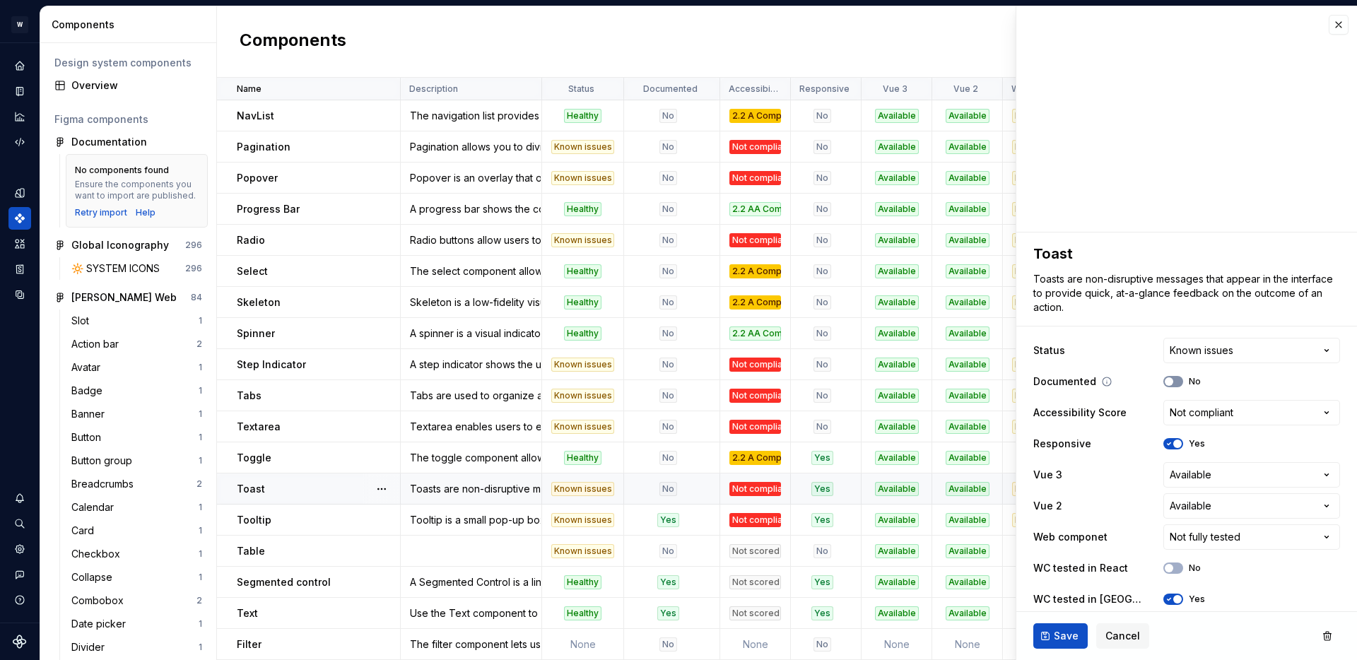
click at [1173, 380] on span "button" at bounding box center [1169, 381] width 8 height 8
type textarea "*"
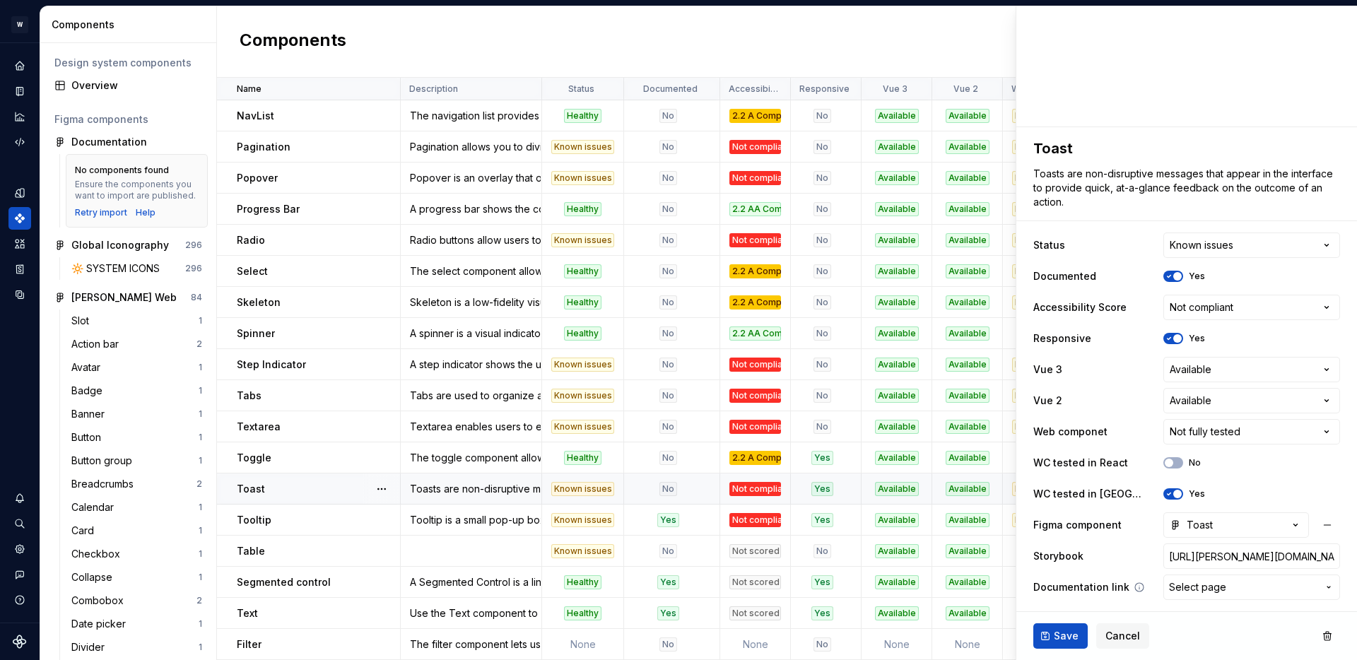
click at [1193, 588] on span "Select page" at bounding box center [1197, 587] width 57 height 14
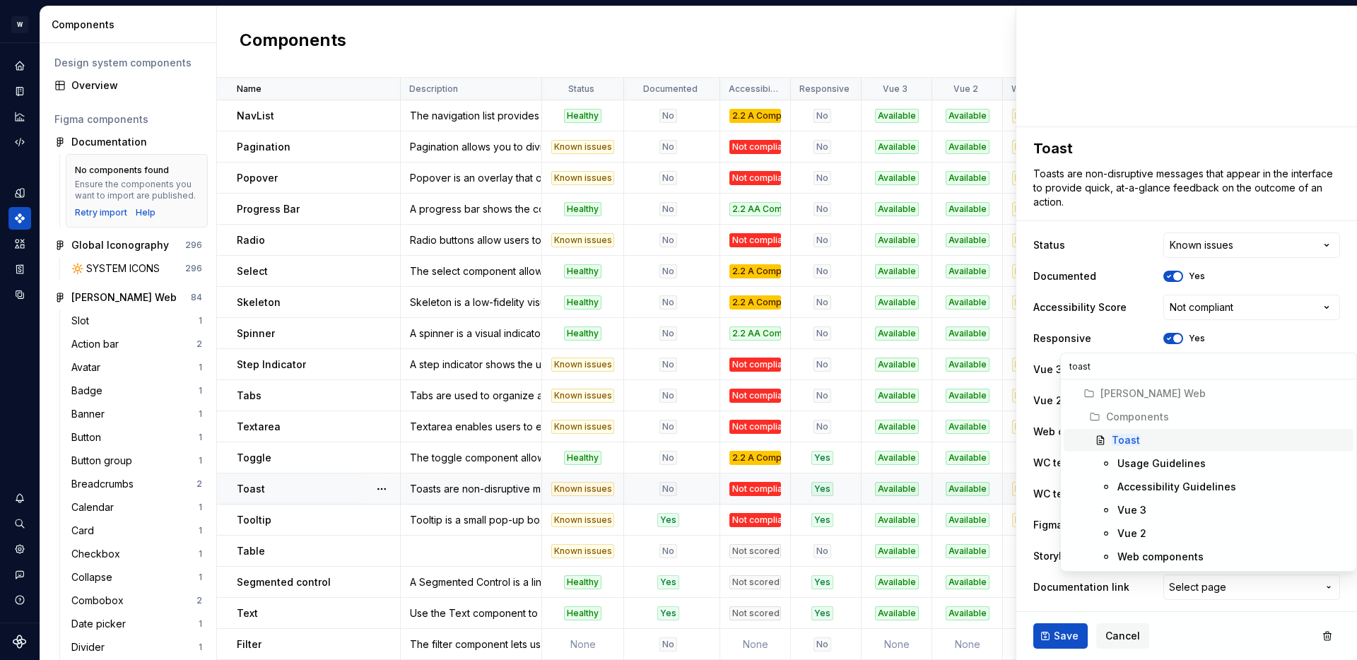
type input "toast"
click at [1135, 439] on mark "Toast" at bounding box center [1126, 440] width 28 height 12
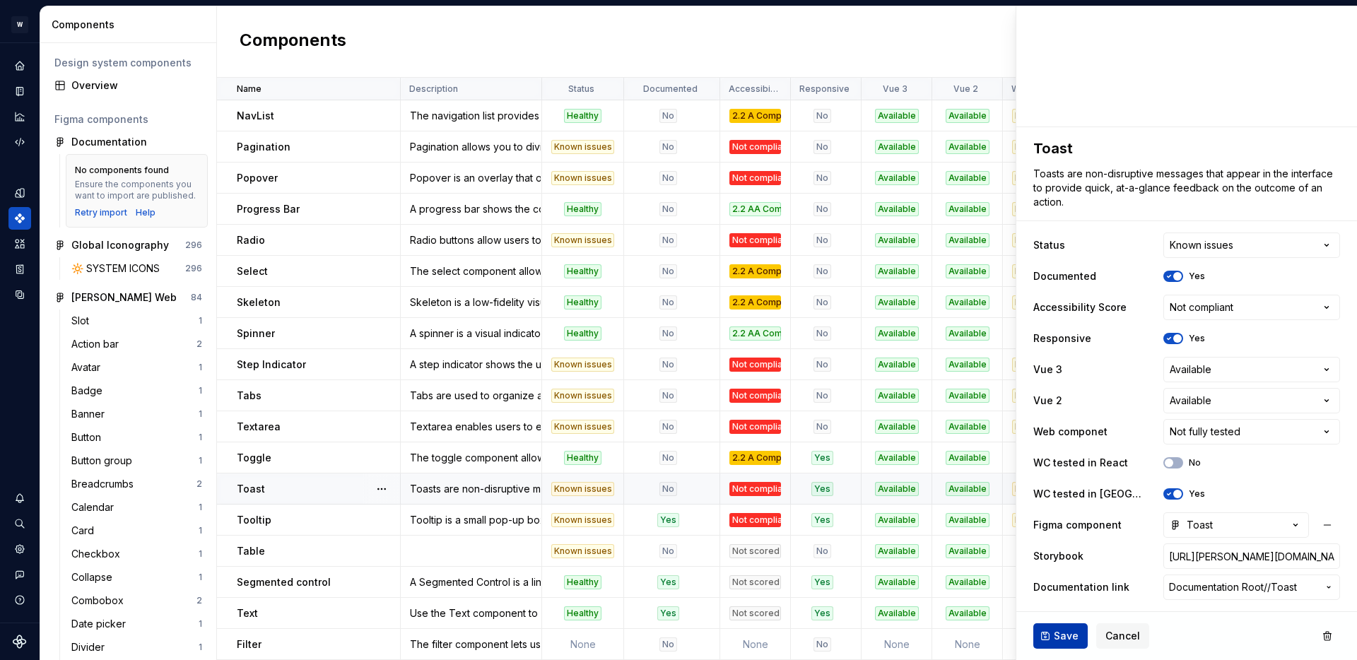
click at [1071, 639] on span "Save" at bounding box center [1066, 636] width 25 height 14
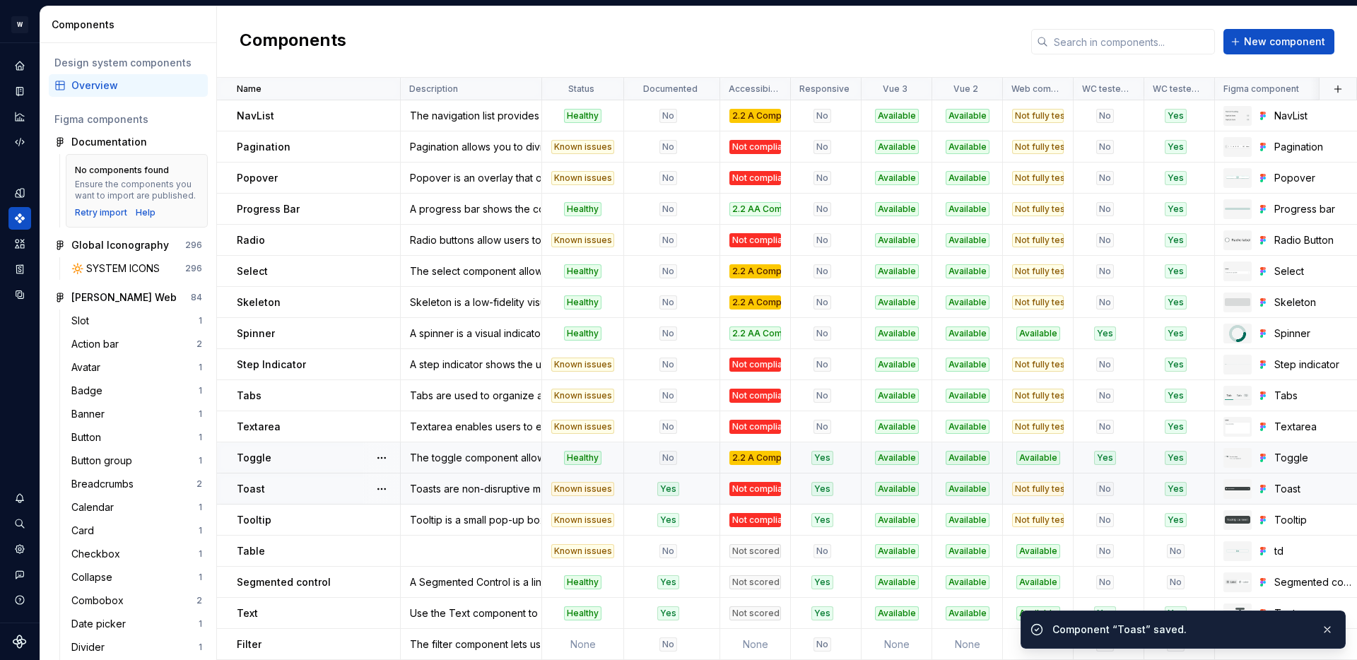
click at [680, 459] on div "No" at bounding box center [668, 458] width 86 height 14
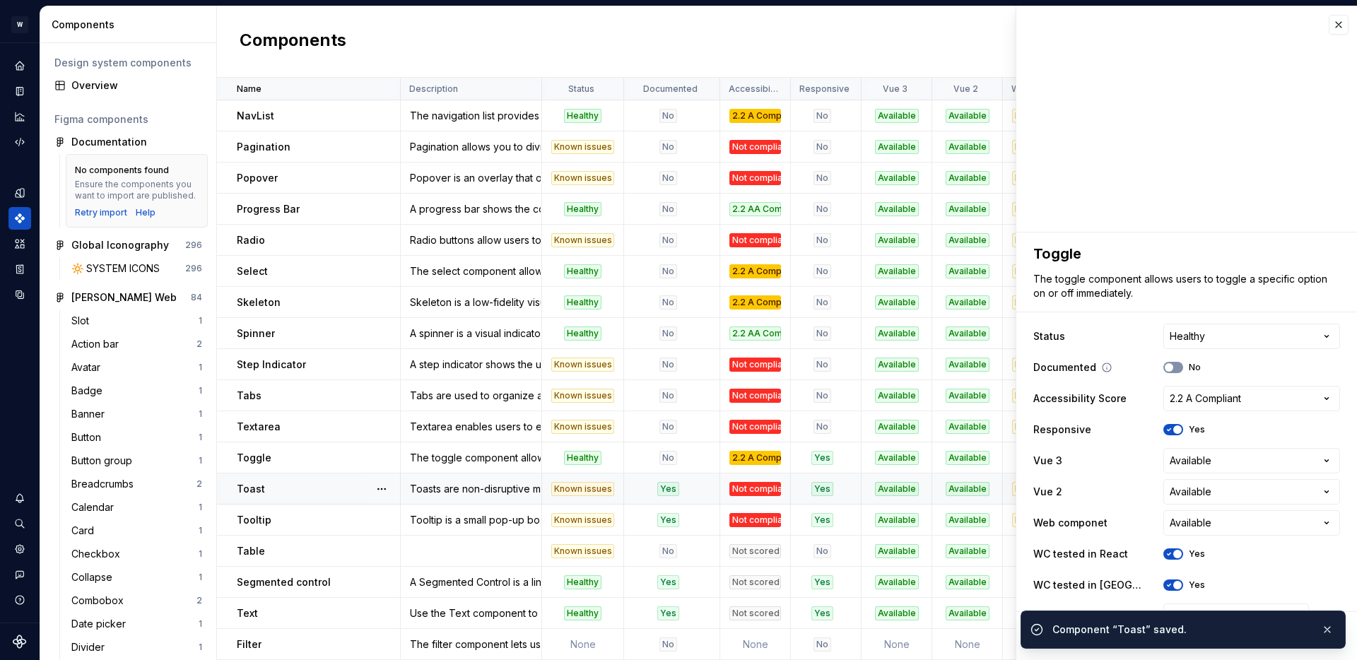
click at [1176, 366] on button "No" at bounding box center [1174, 367] width 20 height 11
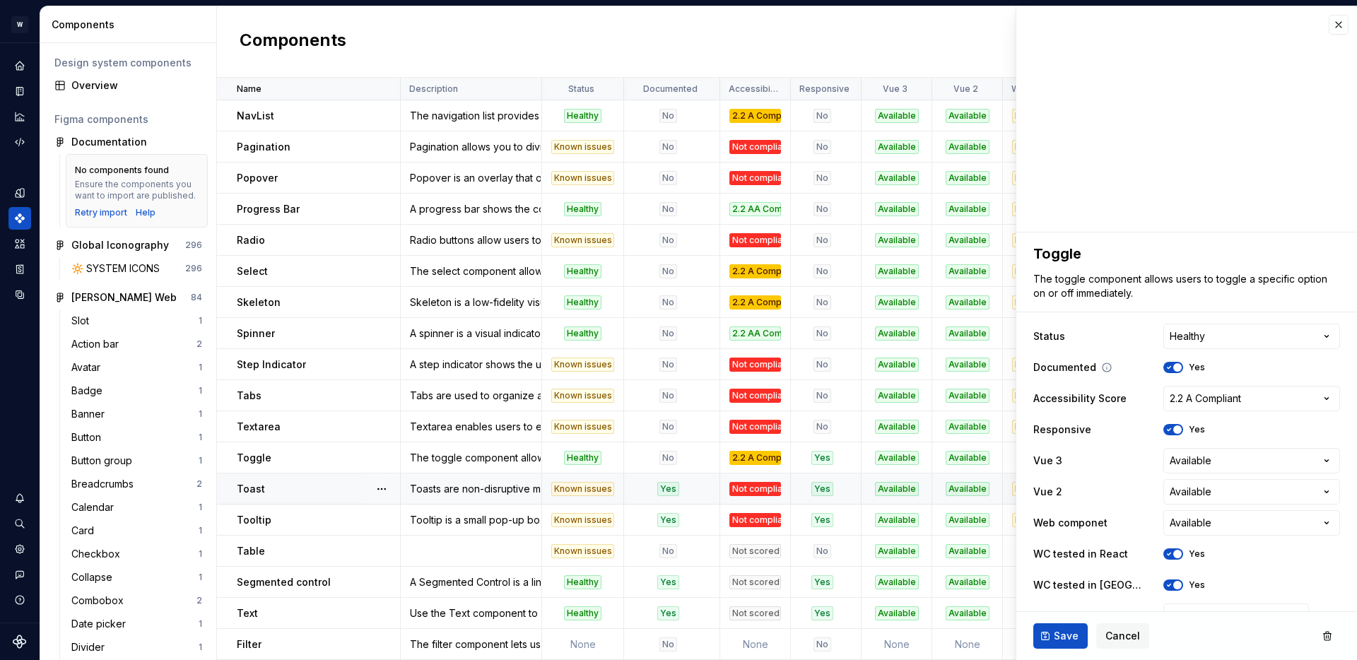
type textarea "*"
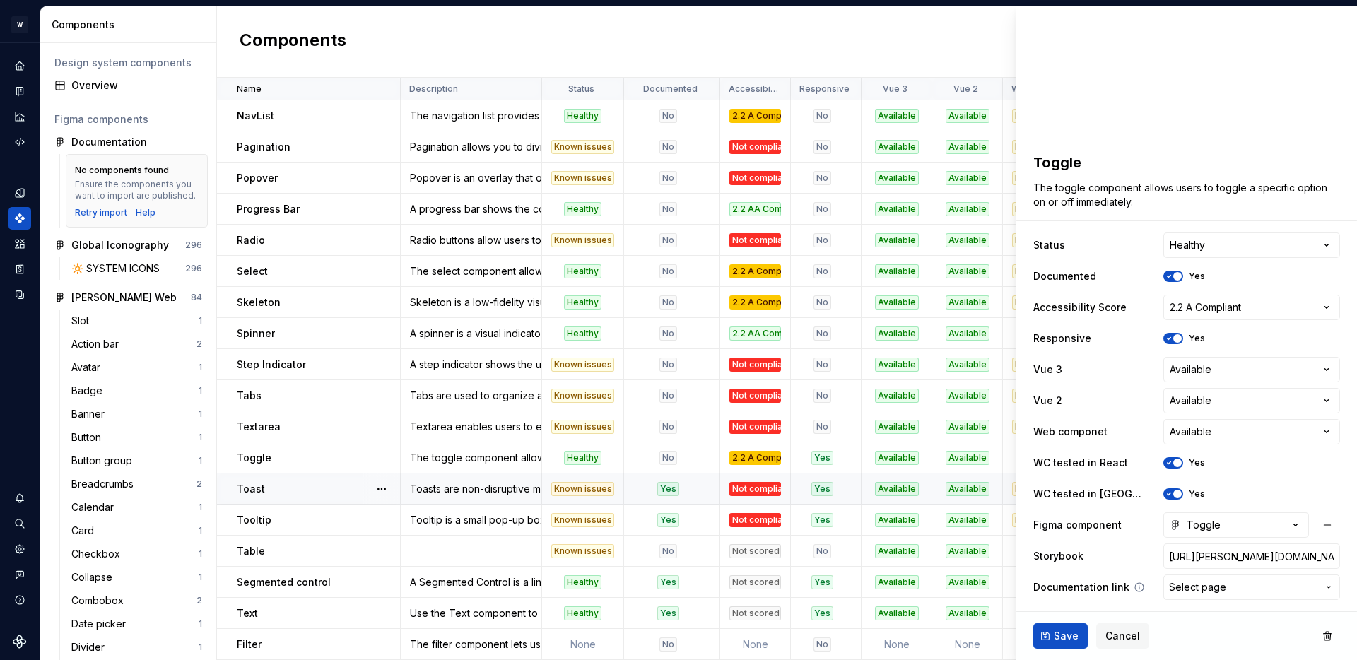
click at [1205, 586] on span "Select page" at bounding box center [1197, 587] width 57 height 14
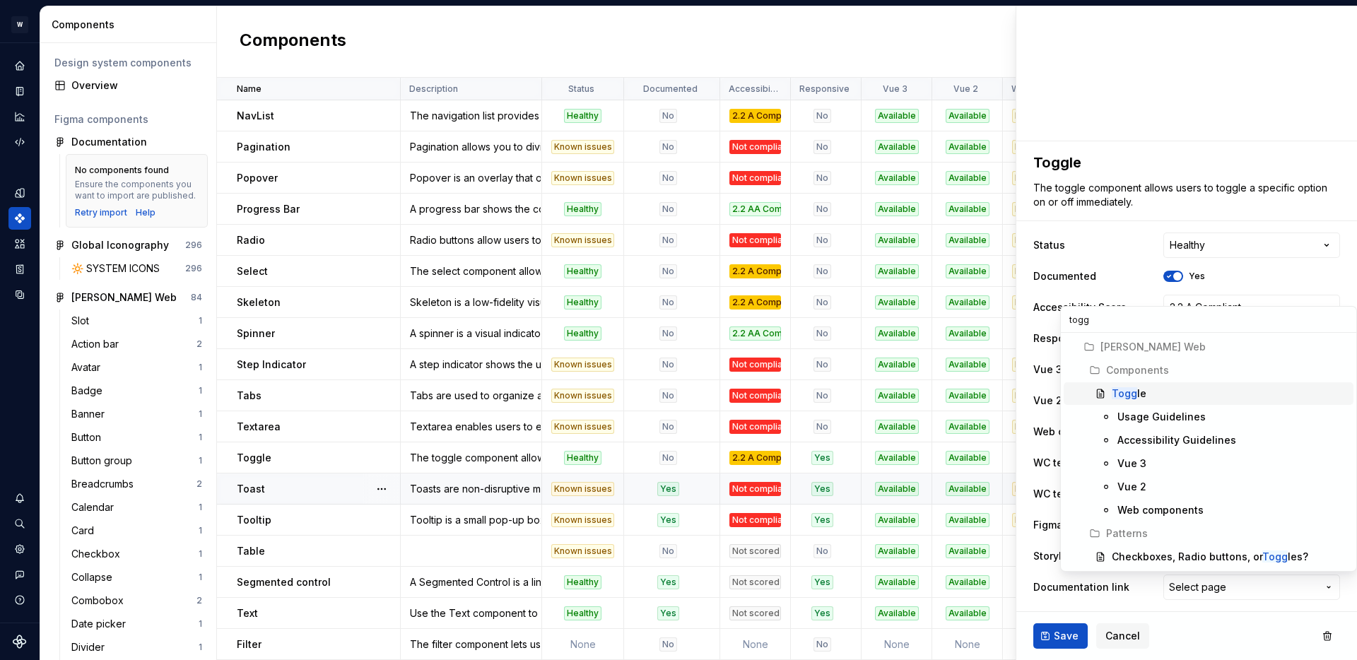
type input "togg"
click at [1144, 393] on div "Togg le" at bounding box center [1230, 394] width 236 height 14
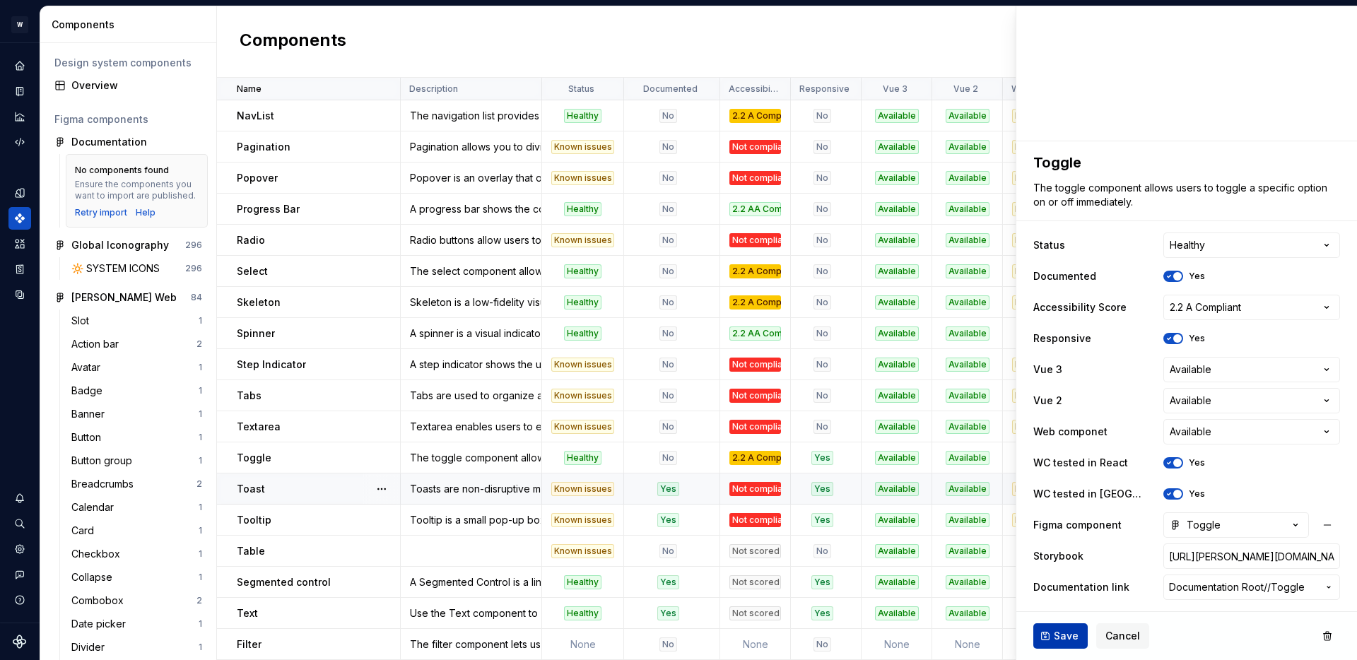
click at [1069, 633] on span "Save" at bounding box center [1066, 636] width 25 height 14
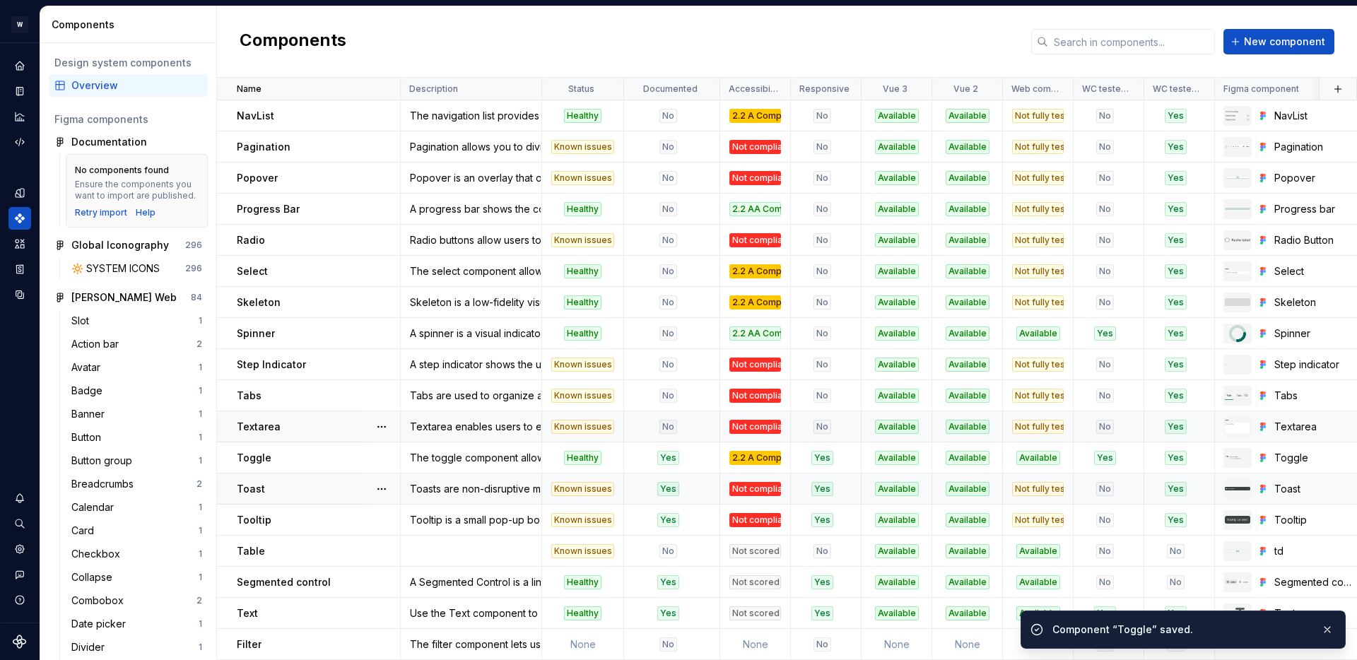
click at [691, 423] on div "No" at bounding box center [668, 427] width 86 height 14
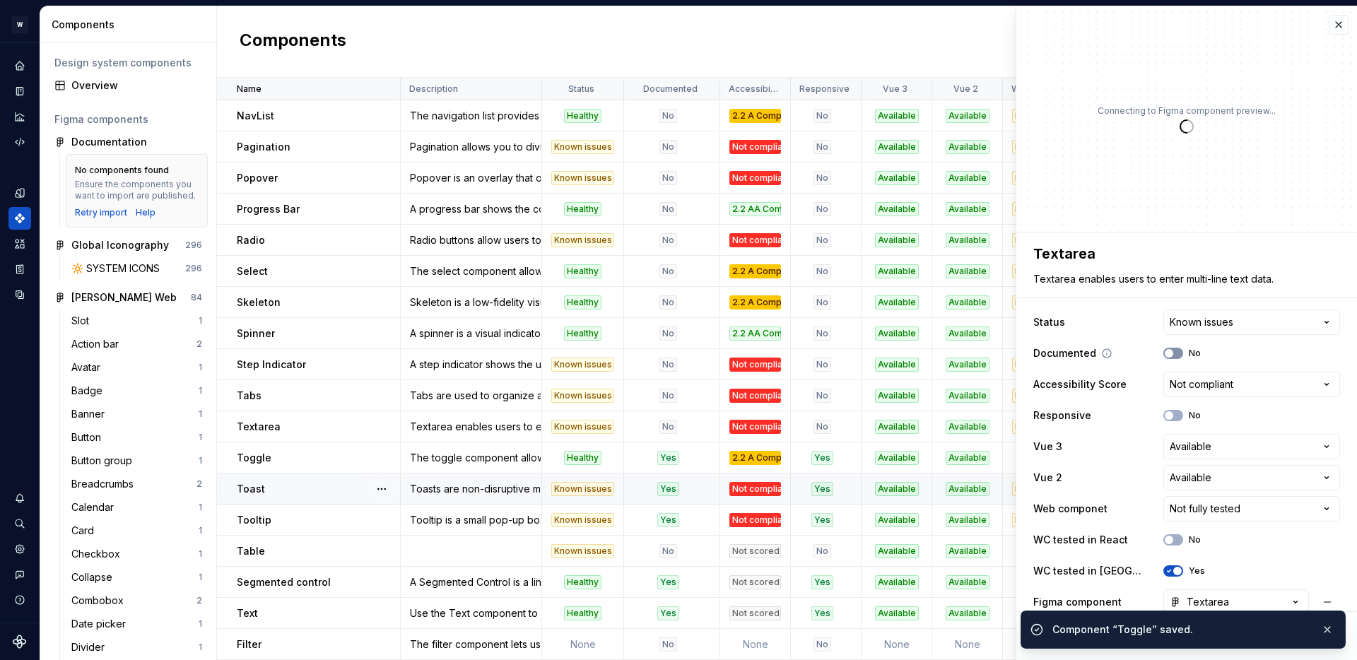
click at [1171, 355] on span "button" at bounding box center [1169, 353] width 8 height 8
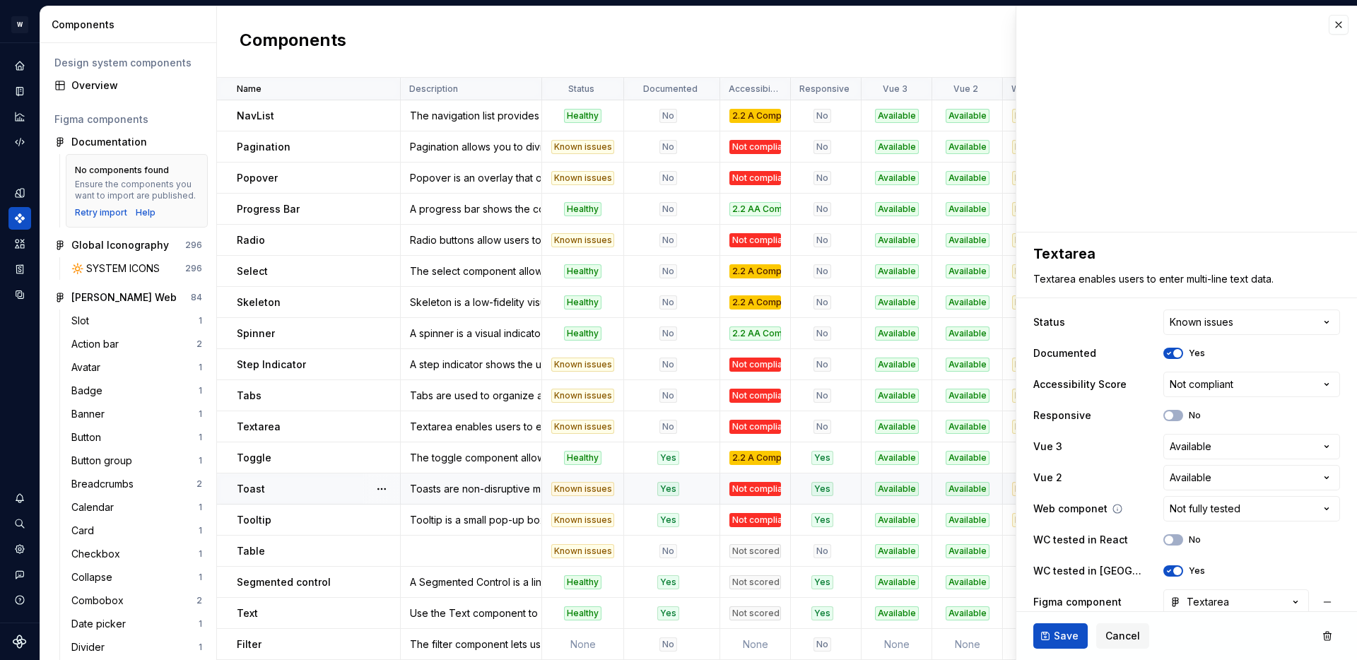
scroll to position [77, 0]
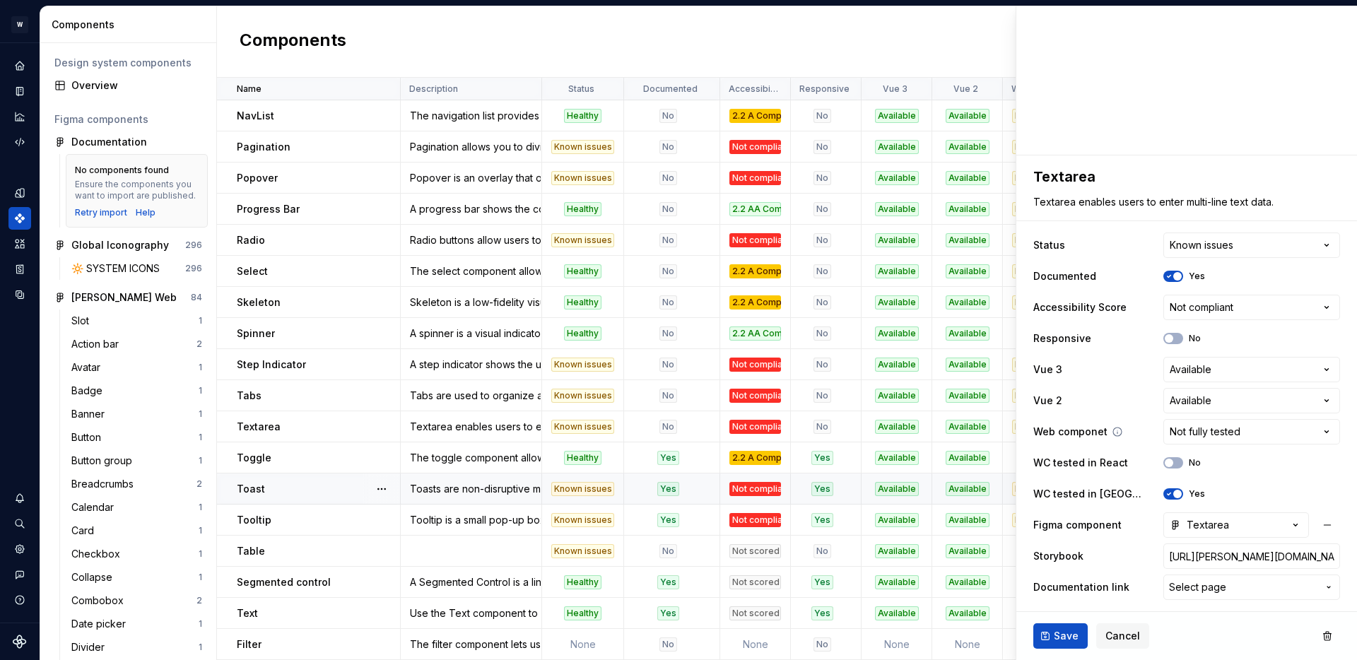
type textarea "*"
click at [1205, 590] on span "Select page" at bounding box center [1197, 587] width 57 height 14
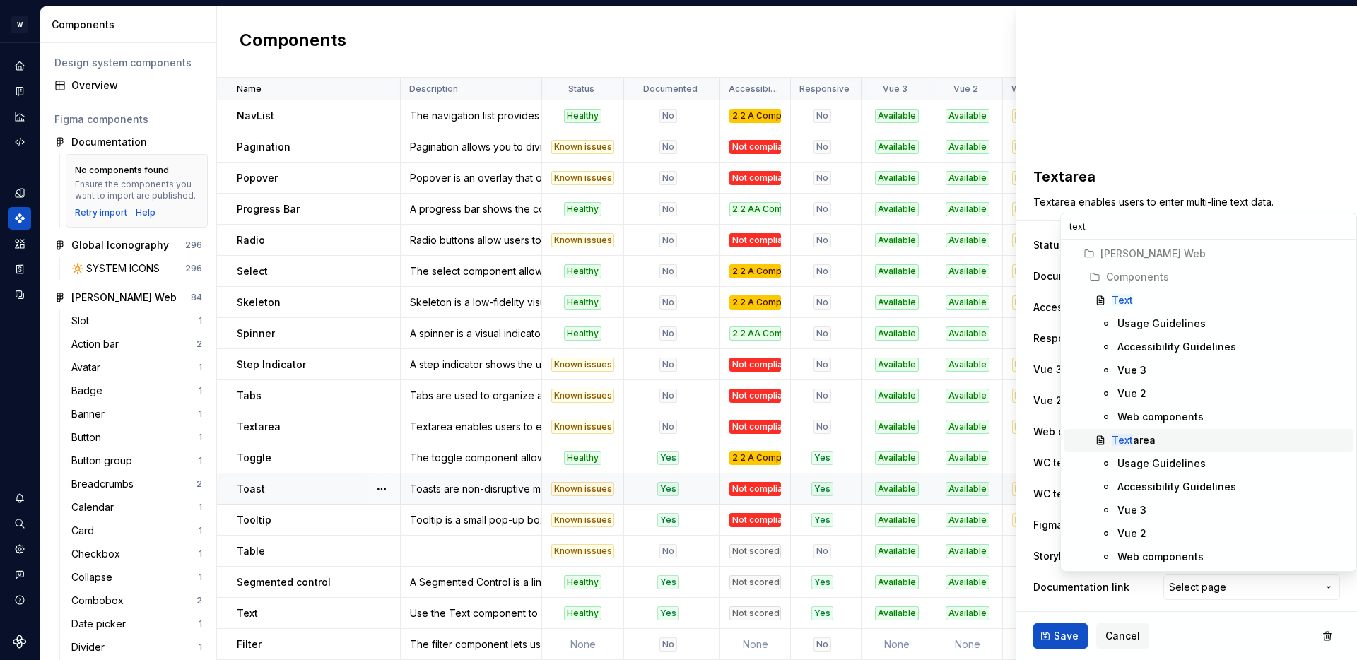
type input "text"
click at [1128, 437] on mark "Text" at bounding box center [1122, 440] width 21 height 12
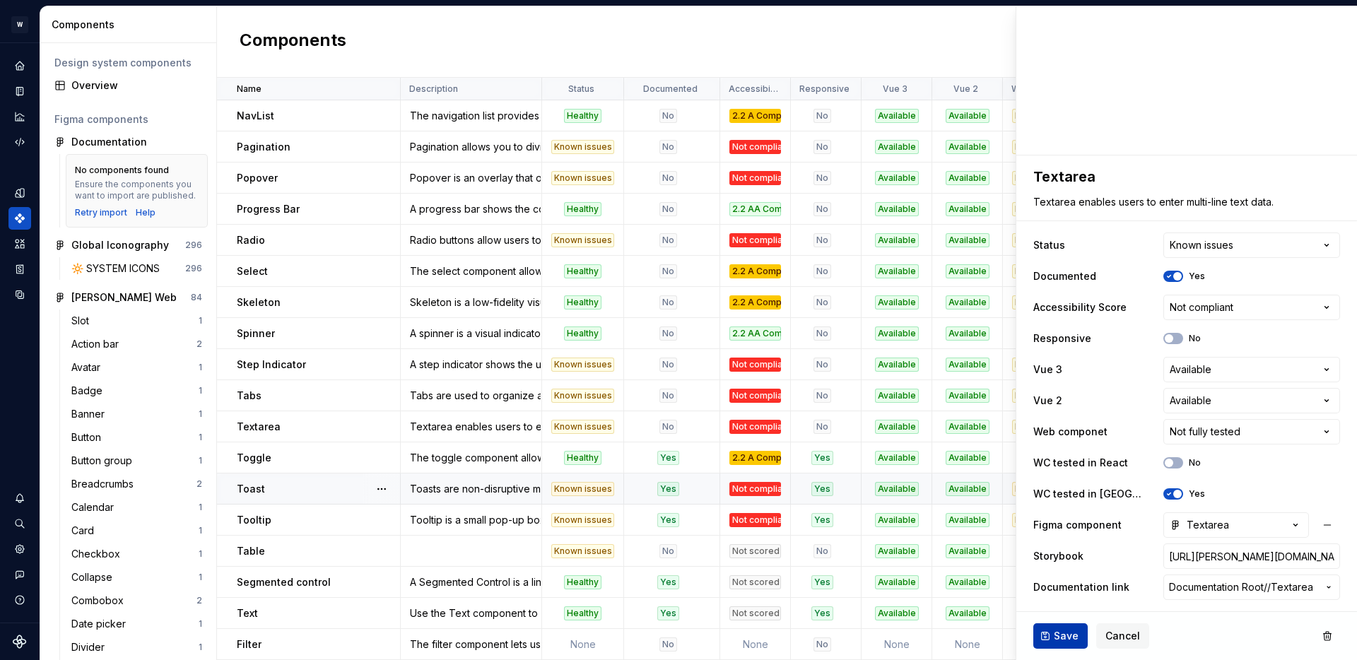
click at [1060, 637] on span "Save" at bounding box center [1066, 636] width 25 height 14
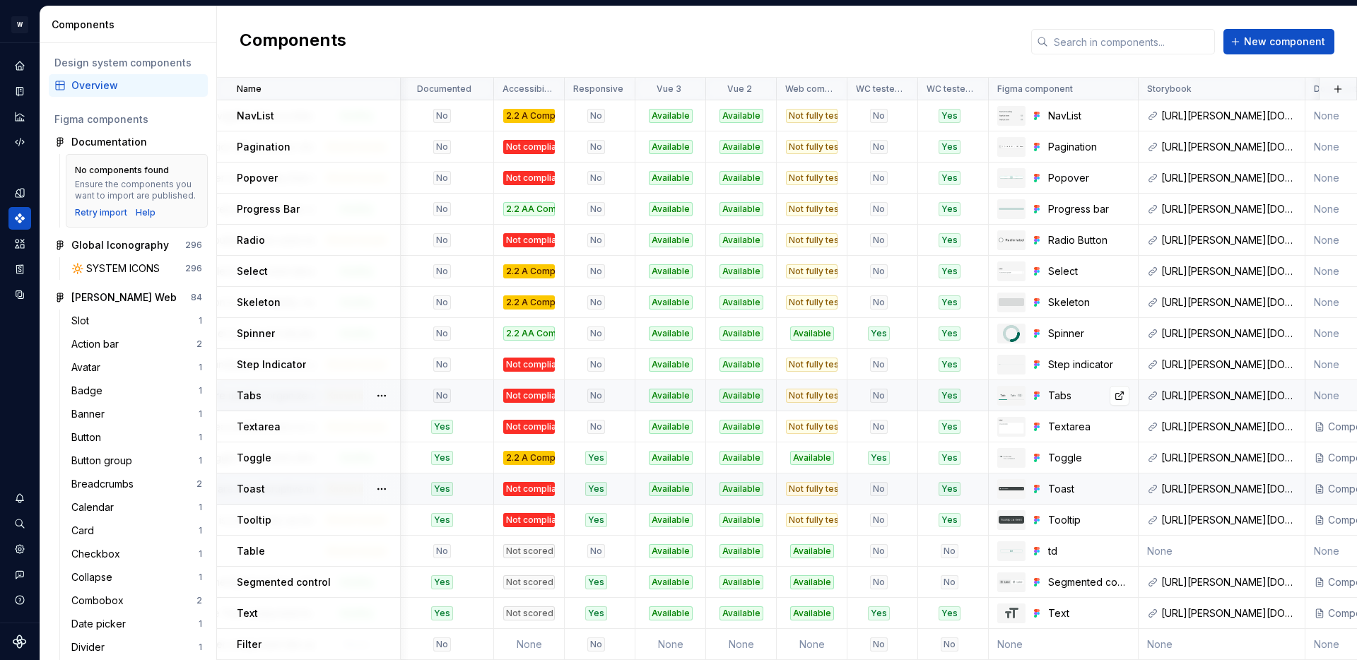
scroll to position [778, 0]
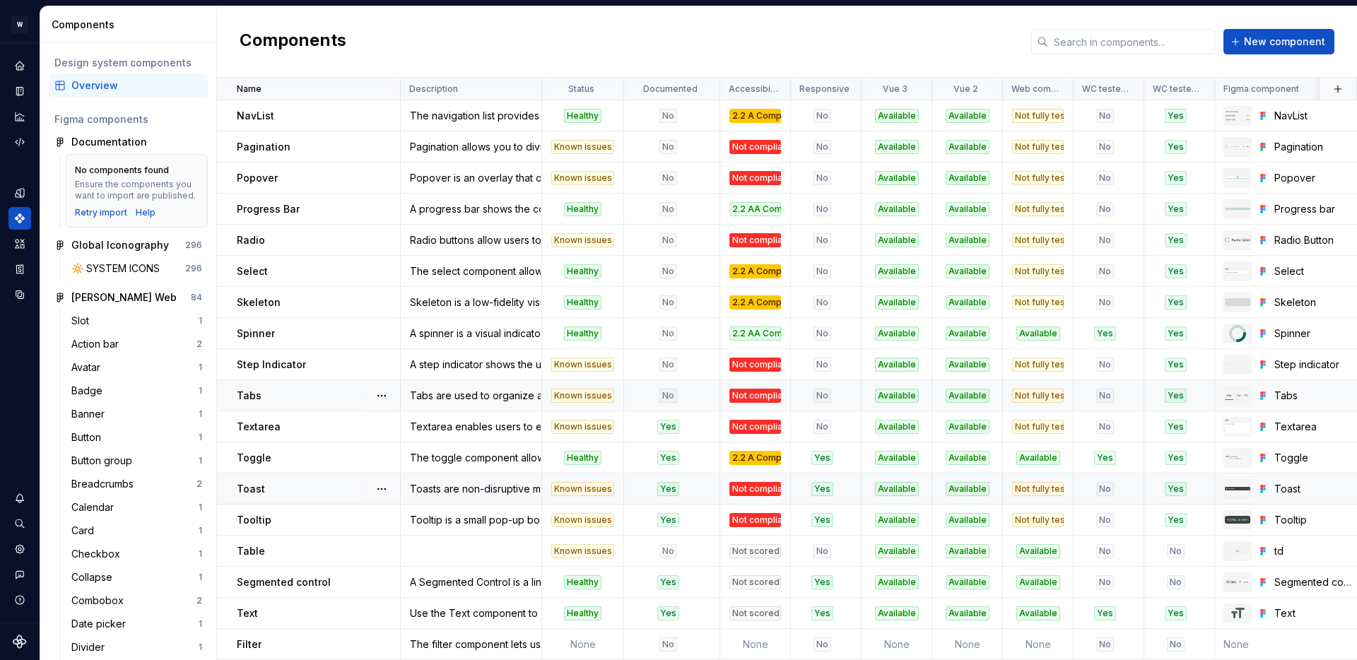
click at [694, 392] on div "No" at bounding box center [668, 396] width 86 height 14
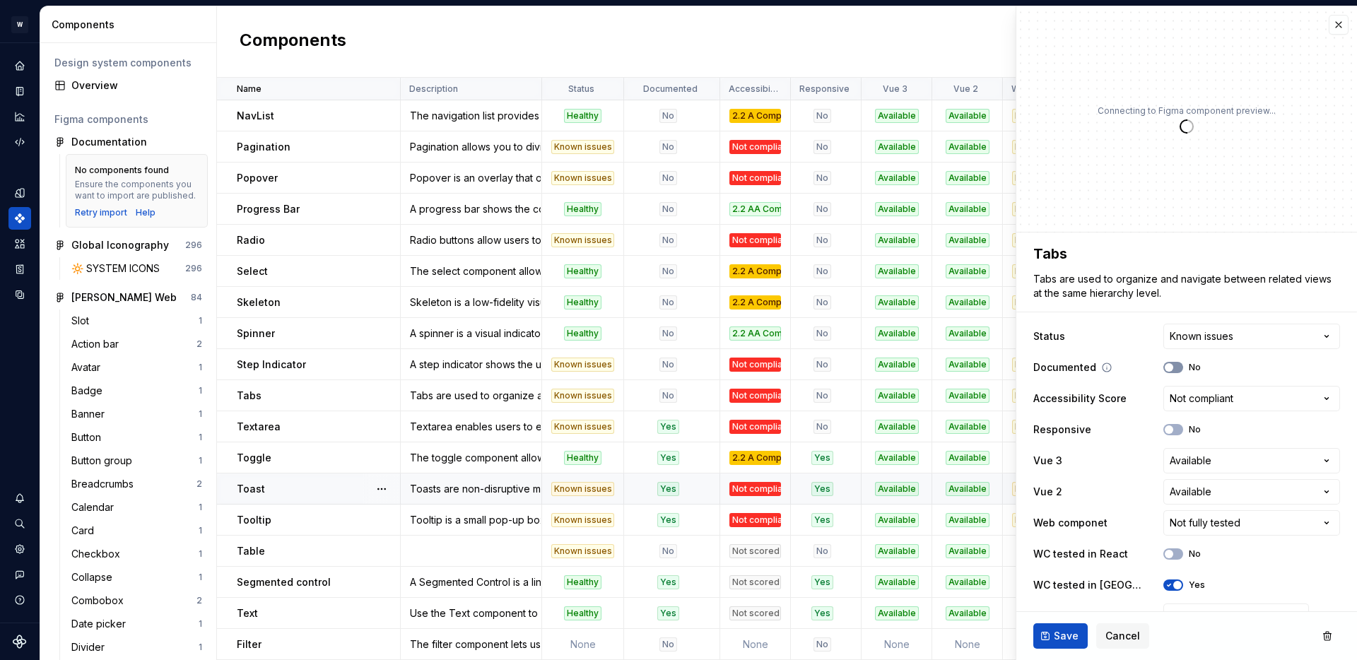
click at [1171, 363] on icon "button" at bounding box center [1169, 367] width 11 height 8
type textarea "*"
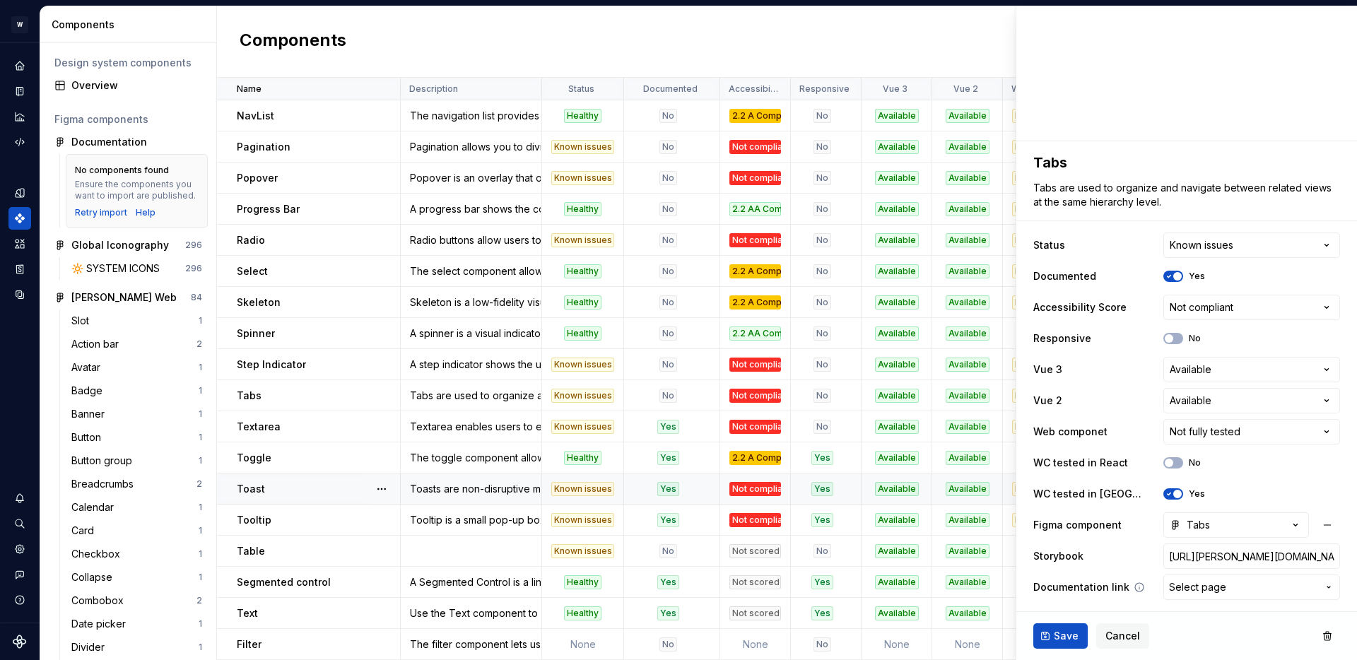
click at [1216, 582] on span "Select page" at bounding box center [1197, 587] width 57 height 14
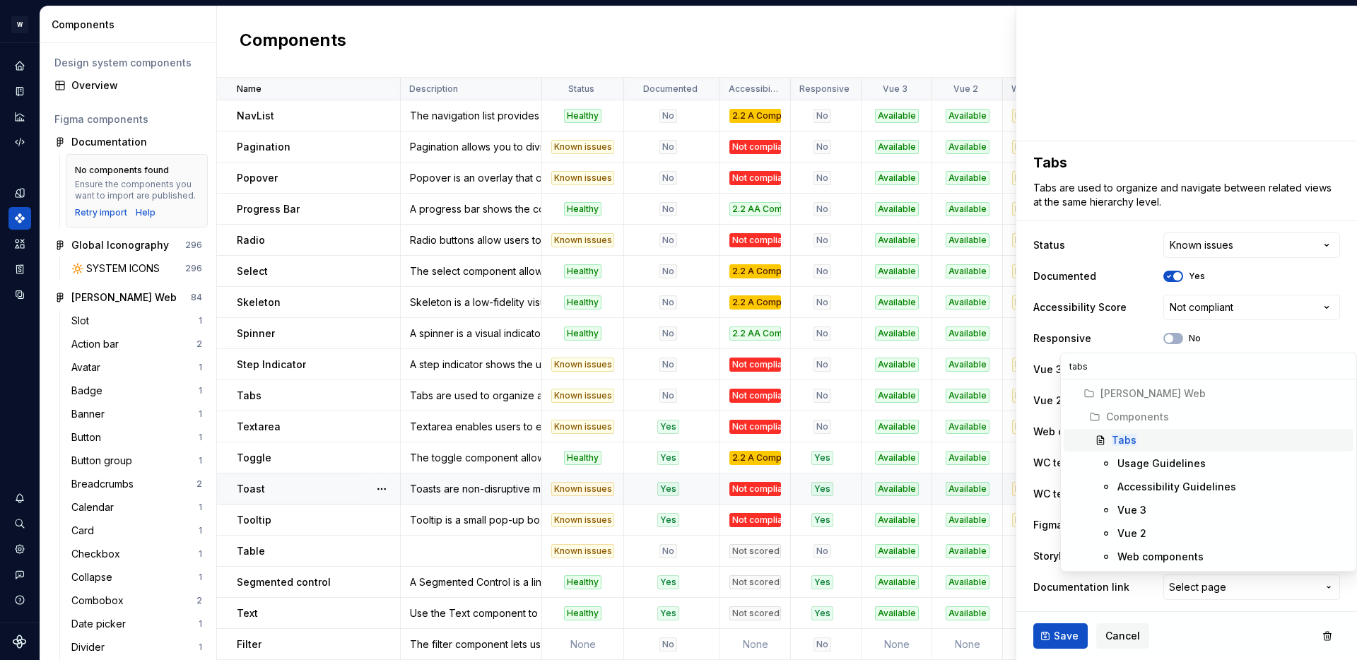
type input "tabs"
click at [1133, 443] on mark "Tabs" at bounding box center [1124, 440] width 25 height 12
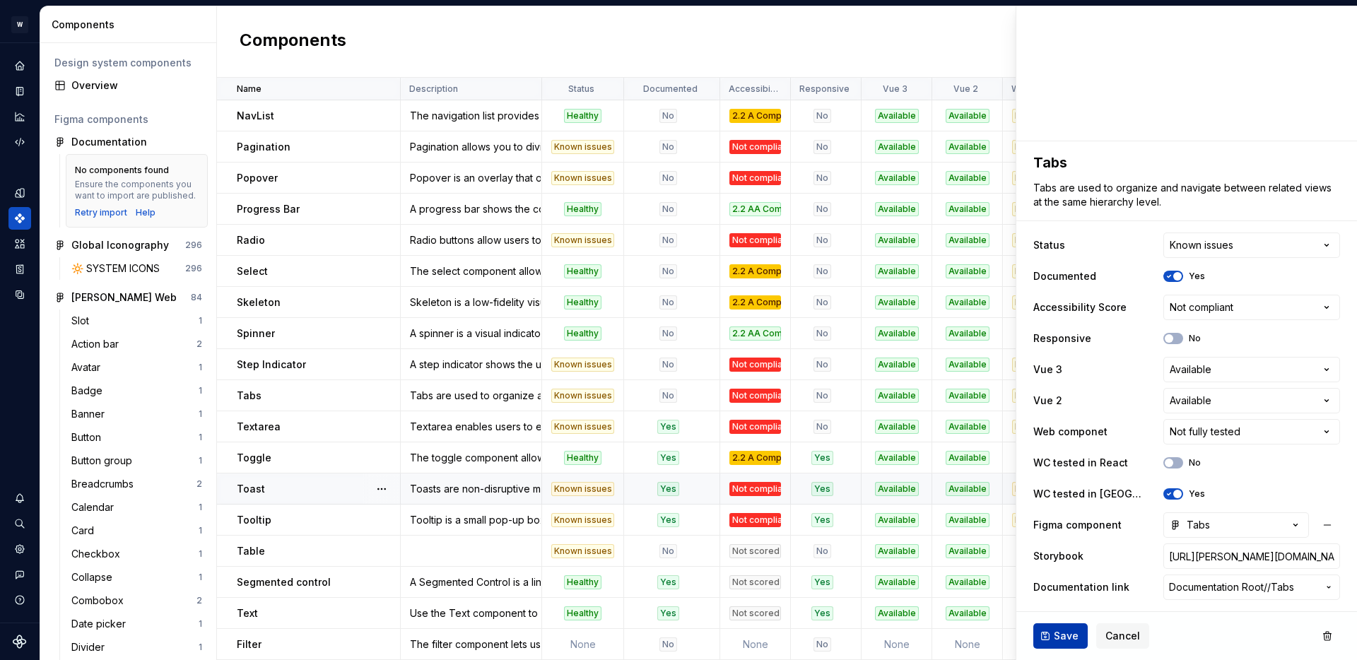
click at [1065, 633] on span "Save" at bounding box center [1066, 636] width 25 height 14
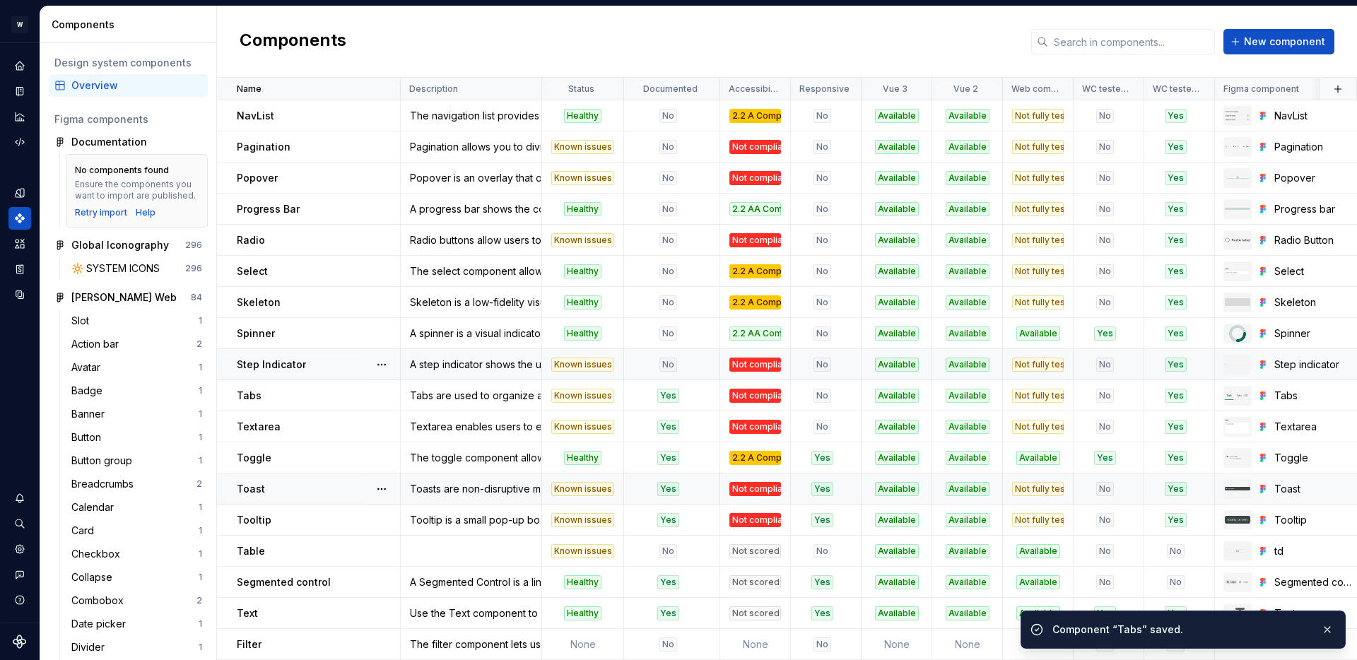
click at [689, 365] on div "No" at bounding box center [668, 365] width 86 height 14
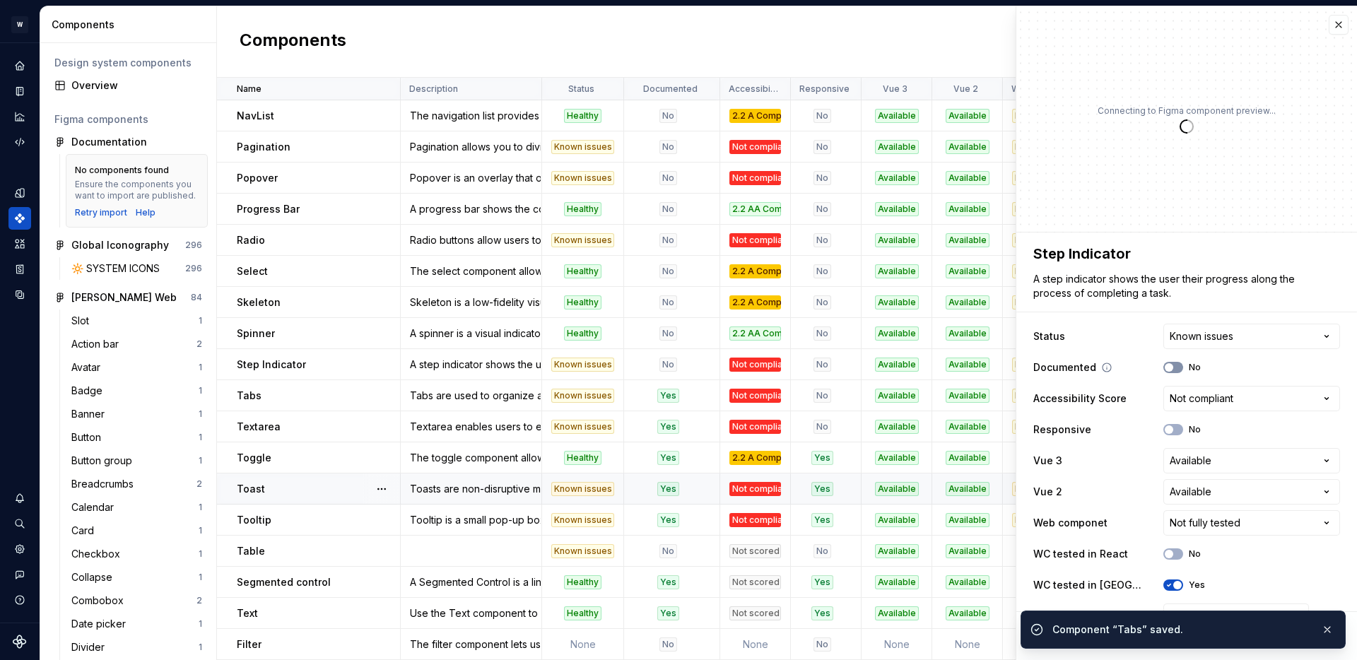
click at [1172, 367] on span "button" at bounding box center [1169, 367] width 8 height 8
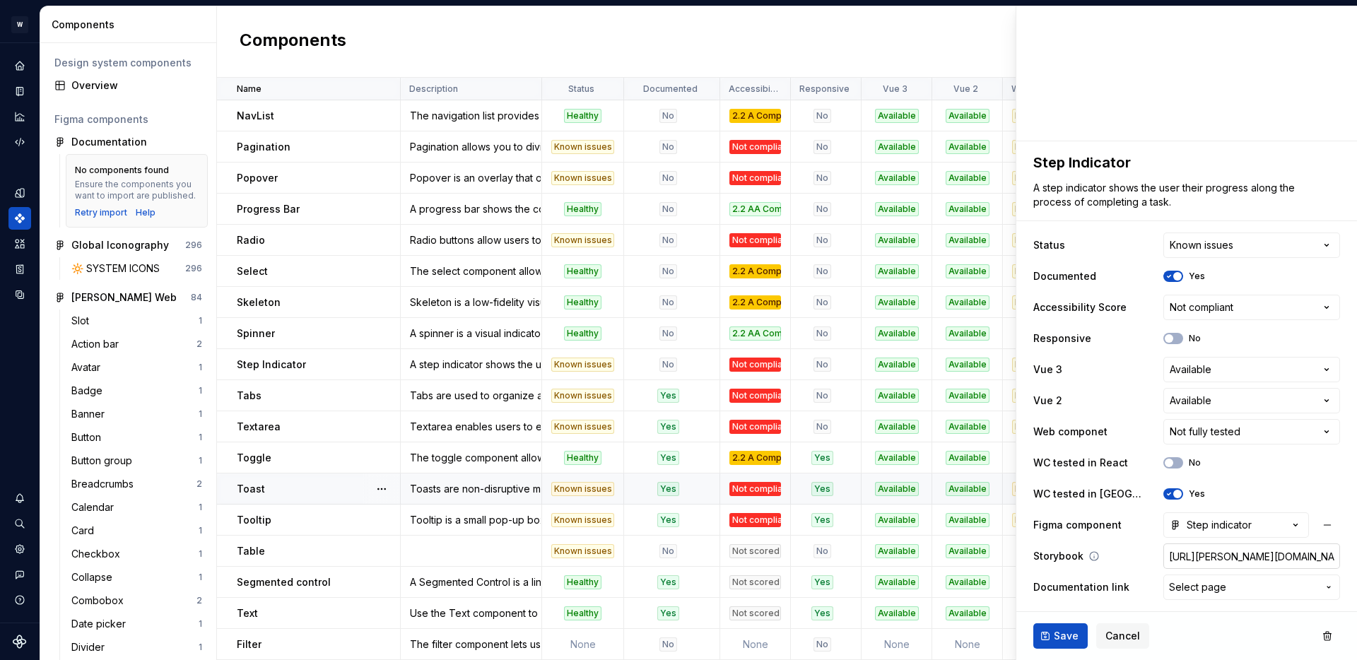
type textarea "*"
click at [1198, 585] on span "Select page" at bounding box center [1197, 587] width 57 height 14
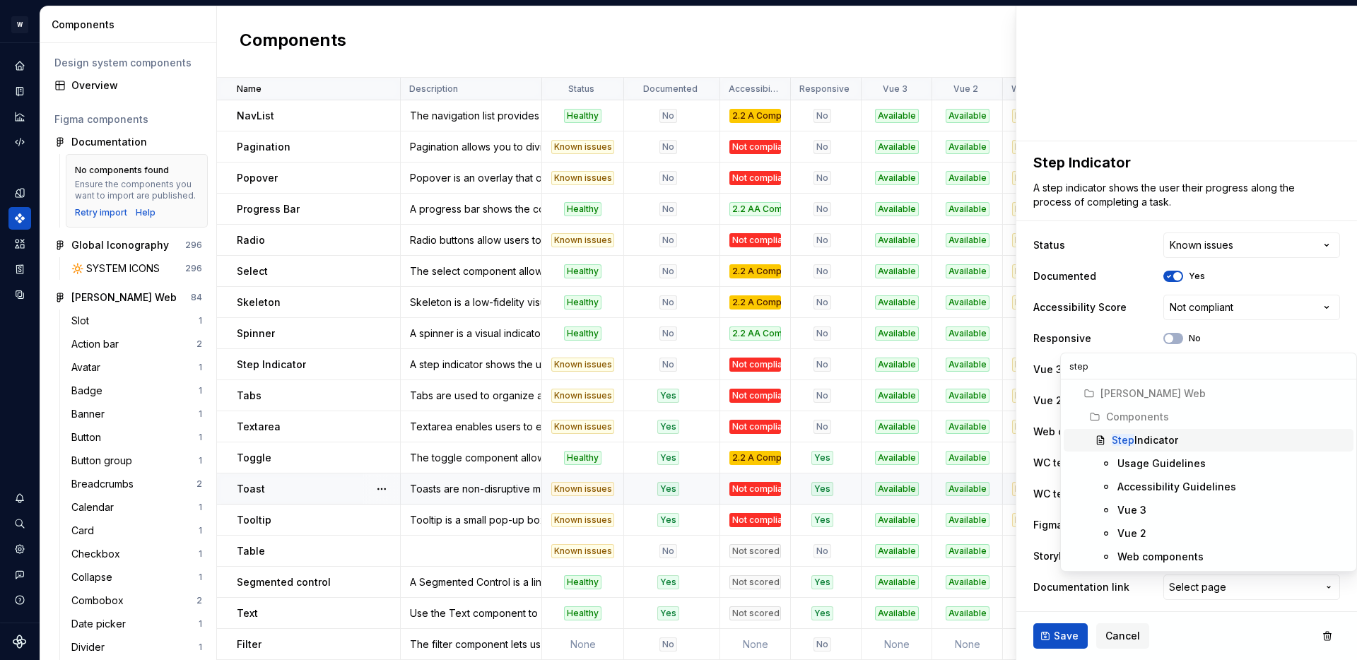
type input "step"
click at [1147, 438] on div "Step Indicator" at bounding box center [1145, 440] width 66 height 14
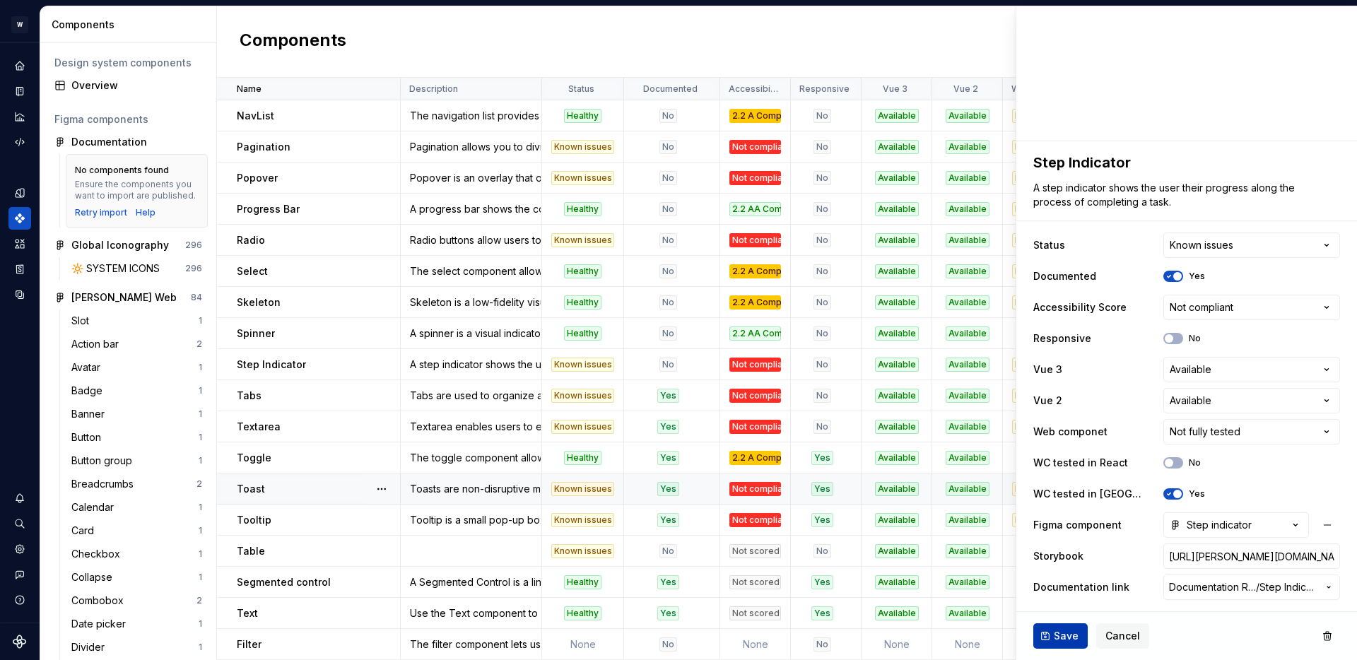
click at [1055, 640] on span "Save" at bounding box center [1066, 636] width 25 height 14
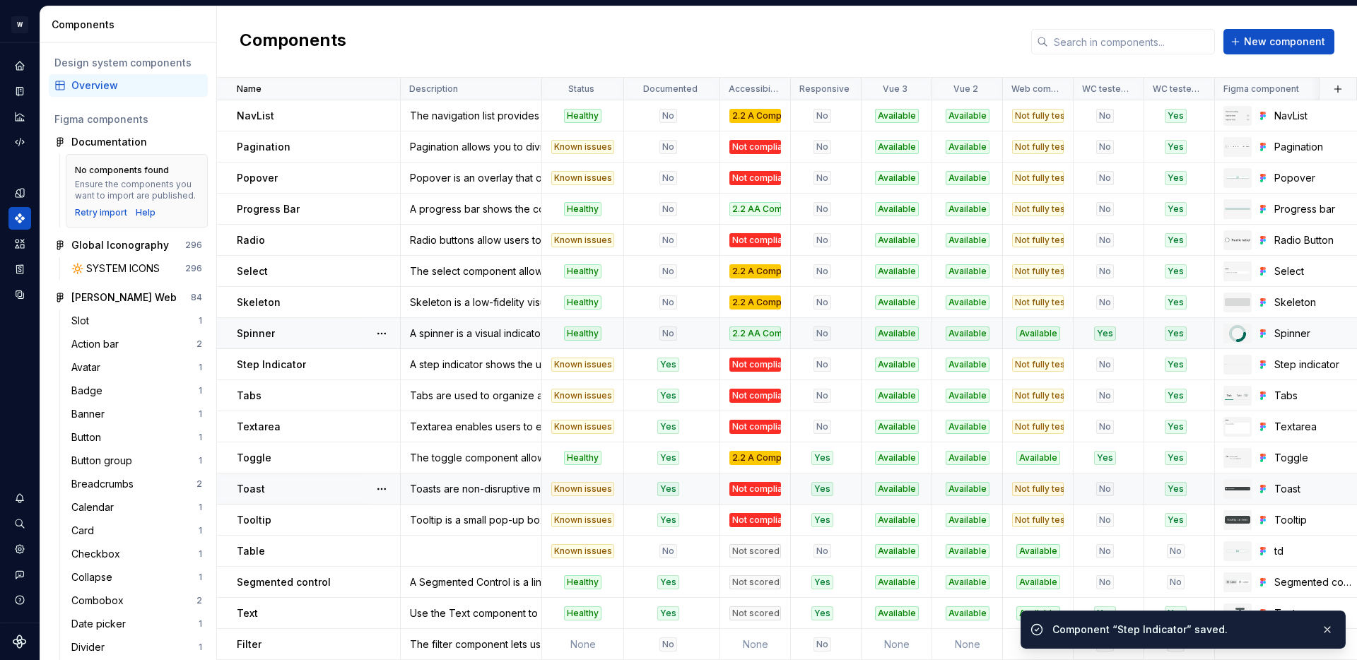
click at [685, 333] on div "No" at bounding box center [668, 334] width 86 height 14
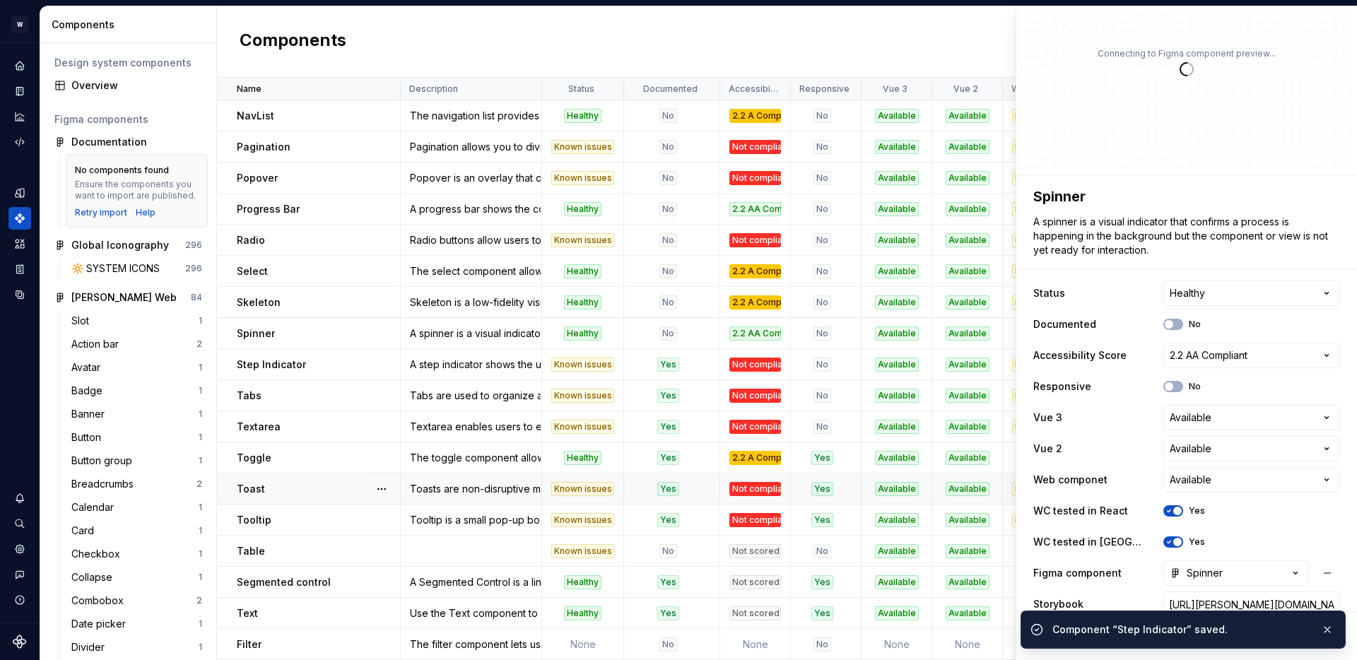
scroll to position [105, 0]
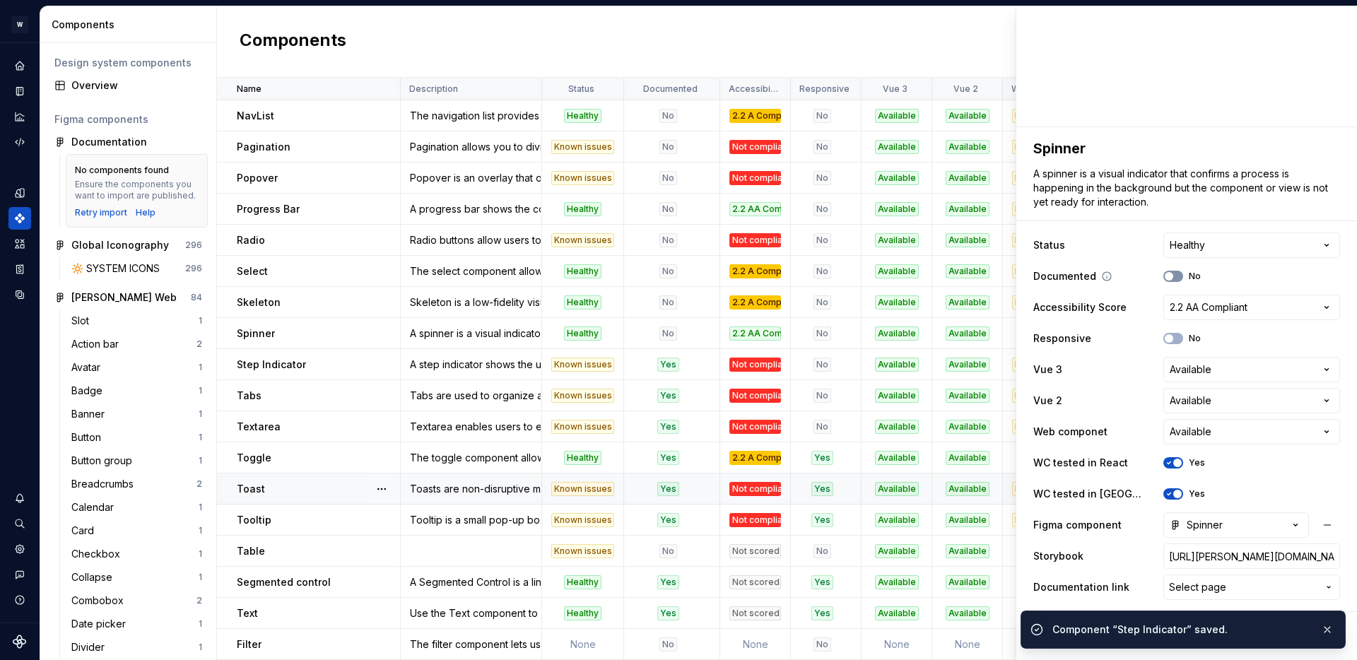
click at [1171, 274] on span "button" at bounding box center [1169, 276] width 8 height 8
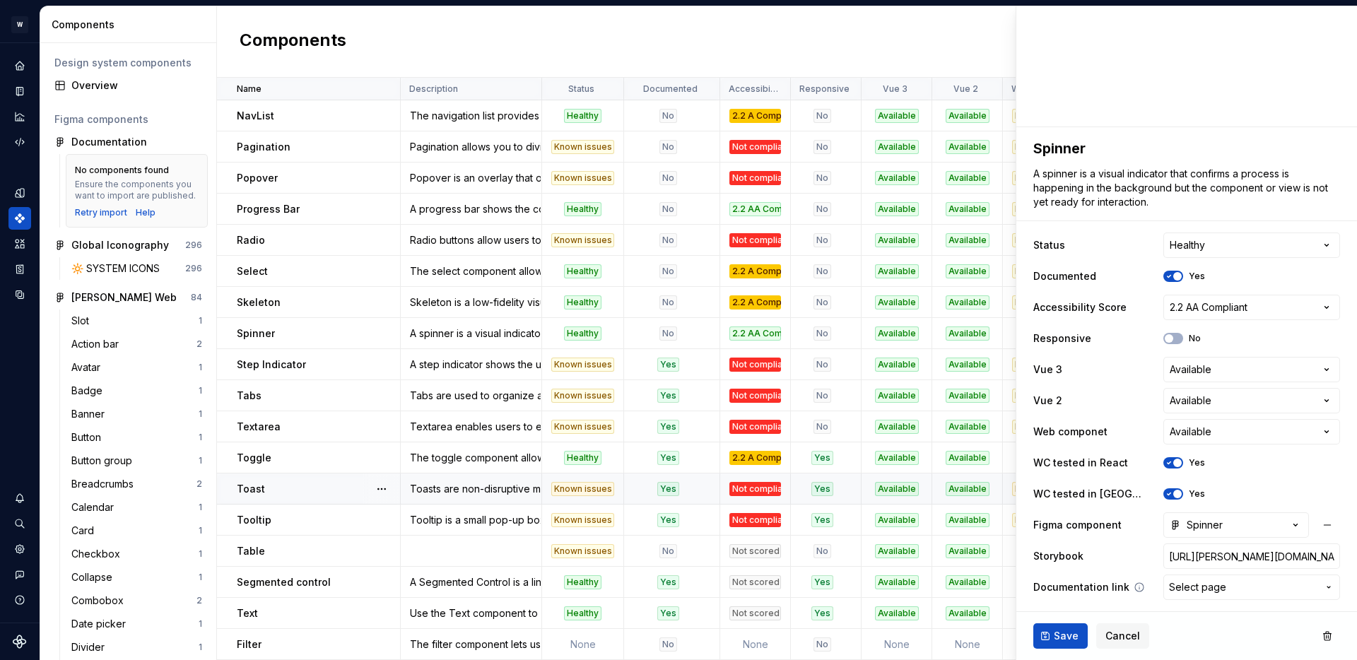
type textarea "*"
click at [1218, 575] on button "Select page" at bounding box center [1252, 587] width 177 height 25
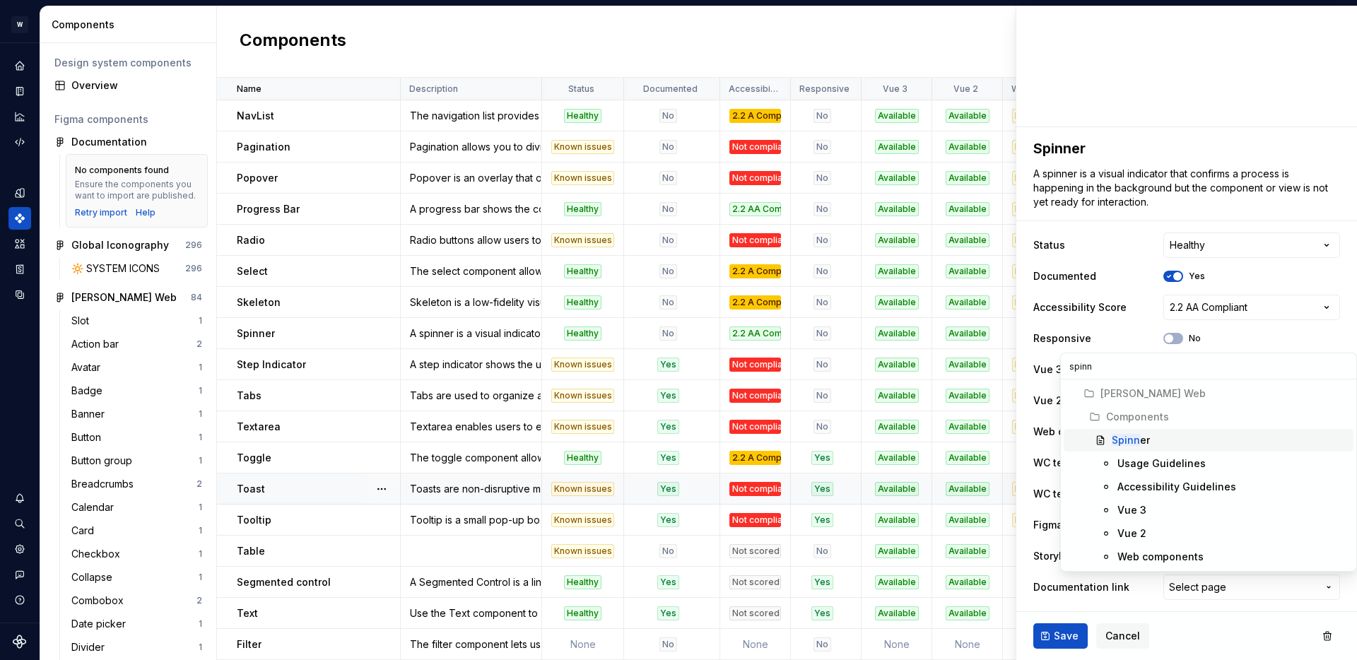
type input "spinn"
click at [1143, 439] on div "Spinn er" at bounding box center [1131, 440] width 38 height 14
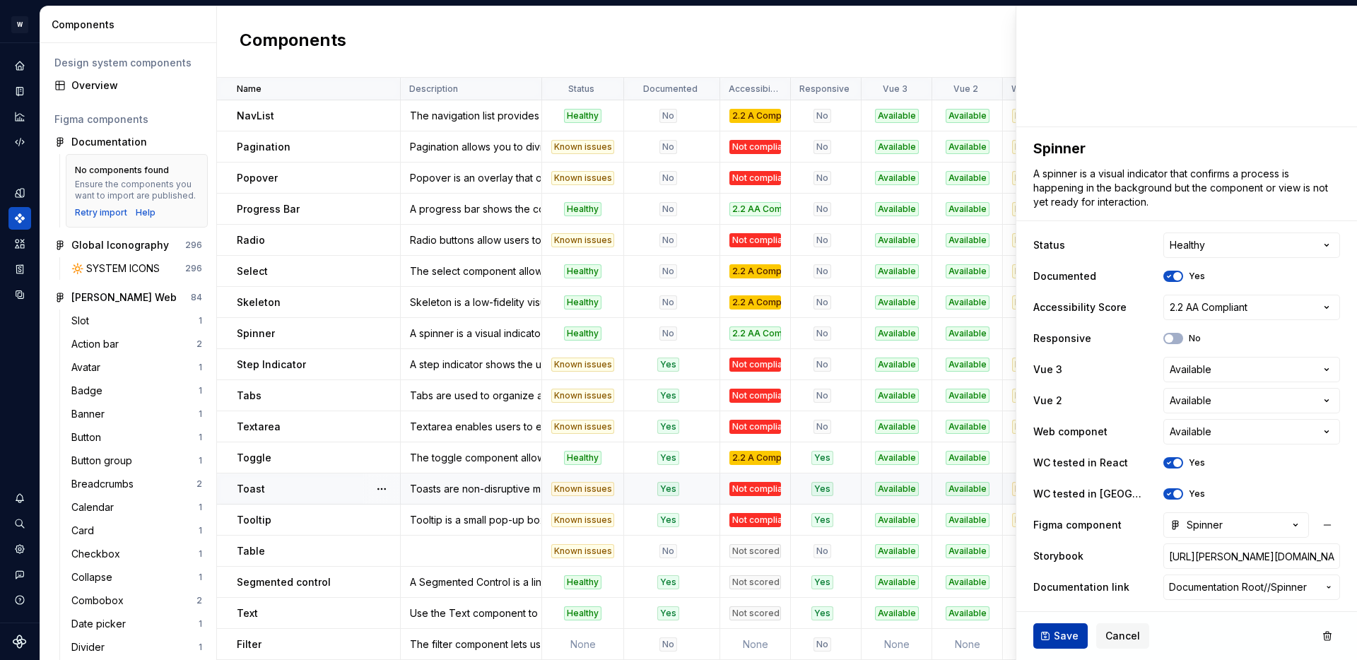
click at [1069, 637] on span "Save" at bounding box center [1066, 636] width 25 height 14
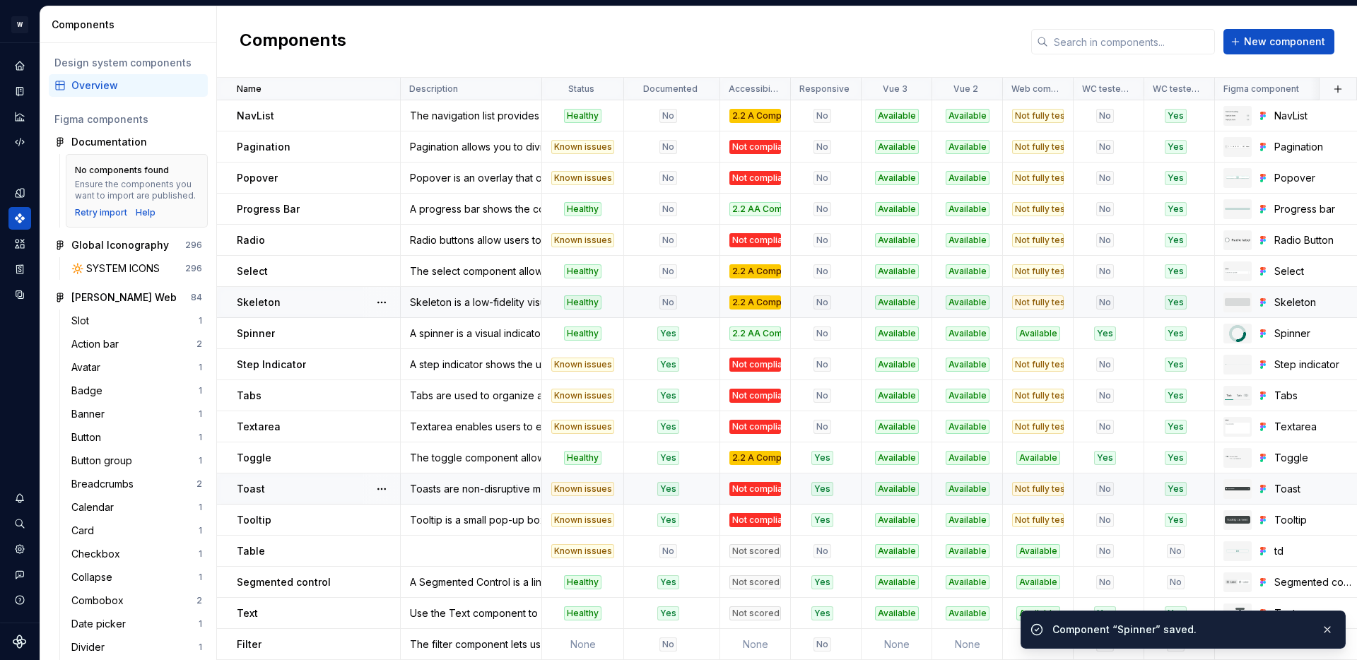
click at [690, 303] on div "No" at bounding box center [668, 302] width 86 height 14
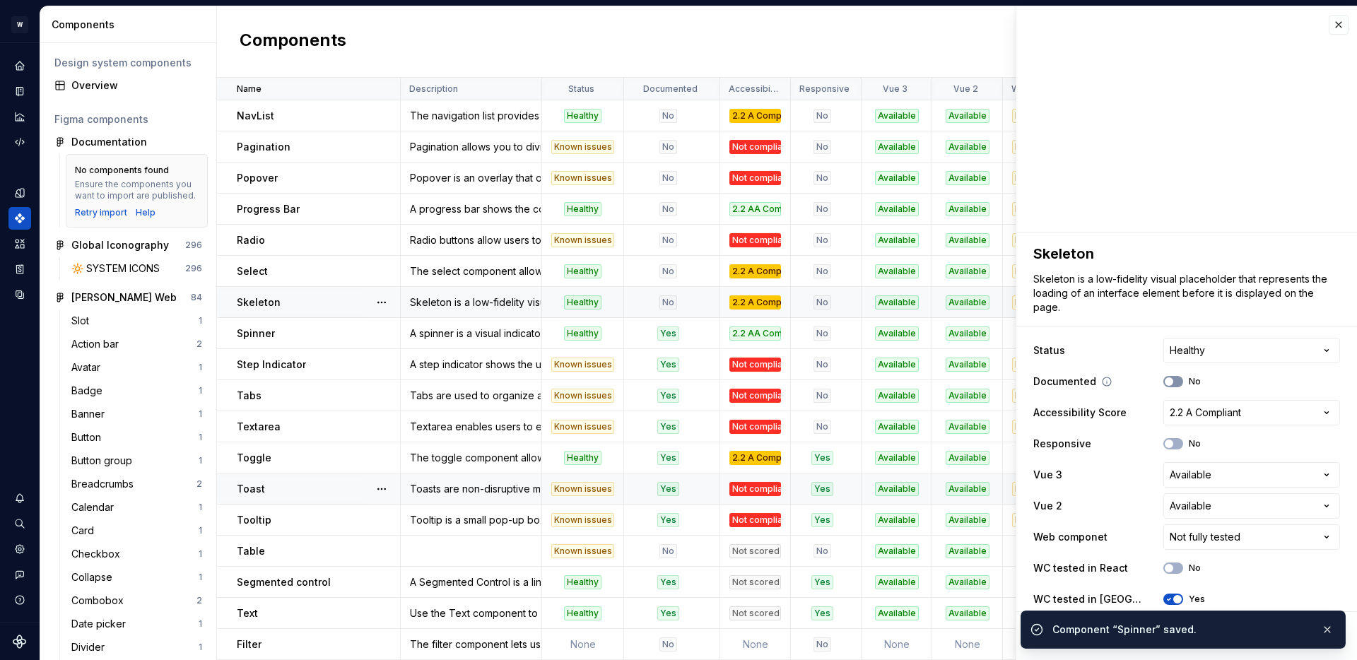
click at [1168, 385] on span "button" at bounding box center [1169, 381] width 8 height 8
type textarea "*"
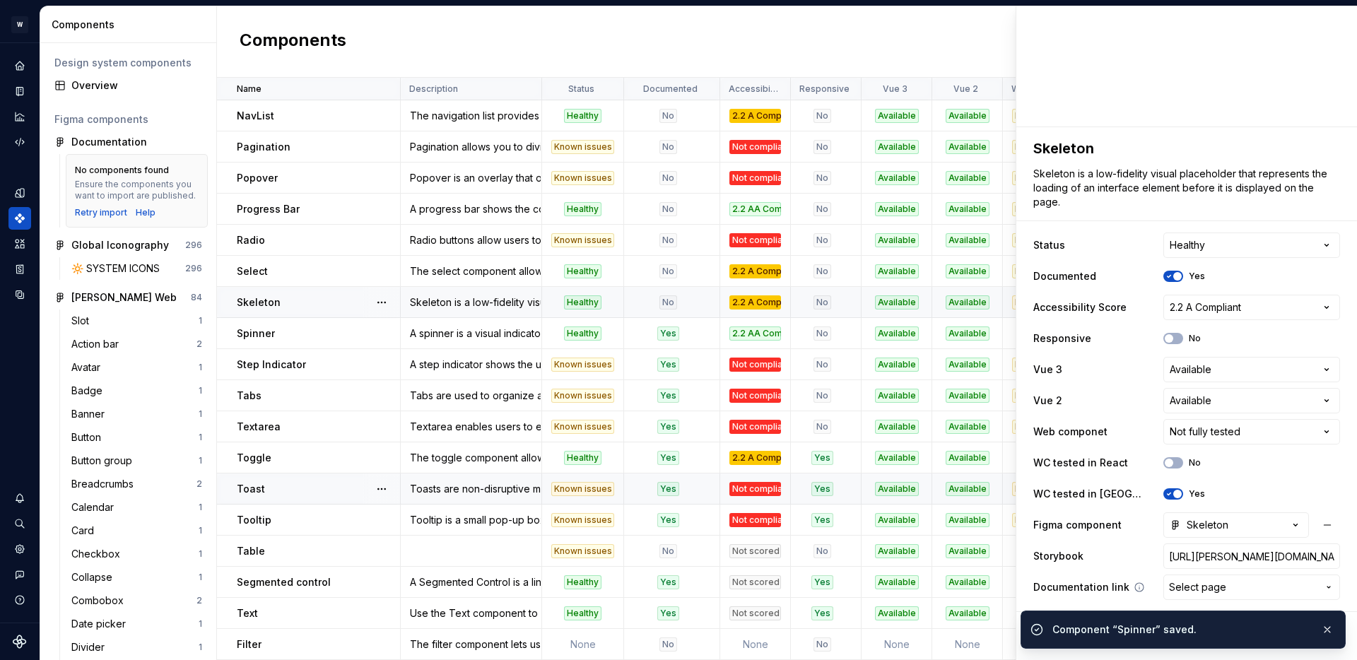
click at [1198, 590] on span "Select page" at bounding box center [1197, 587] width 57 height 14
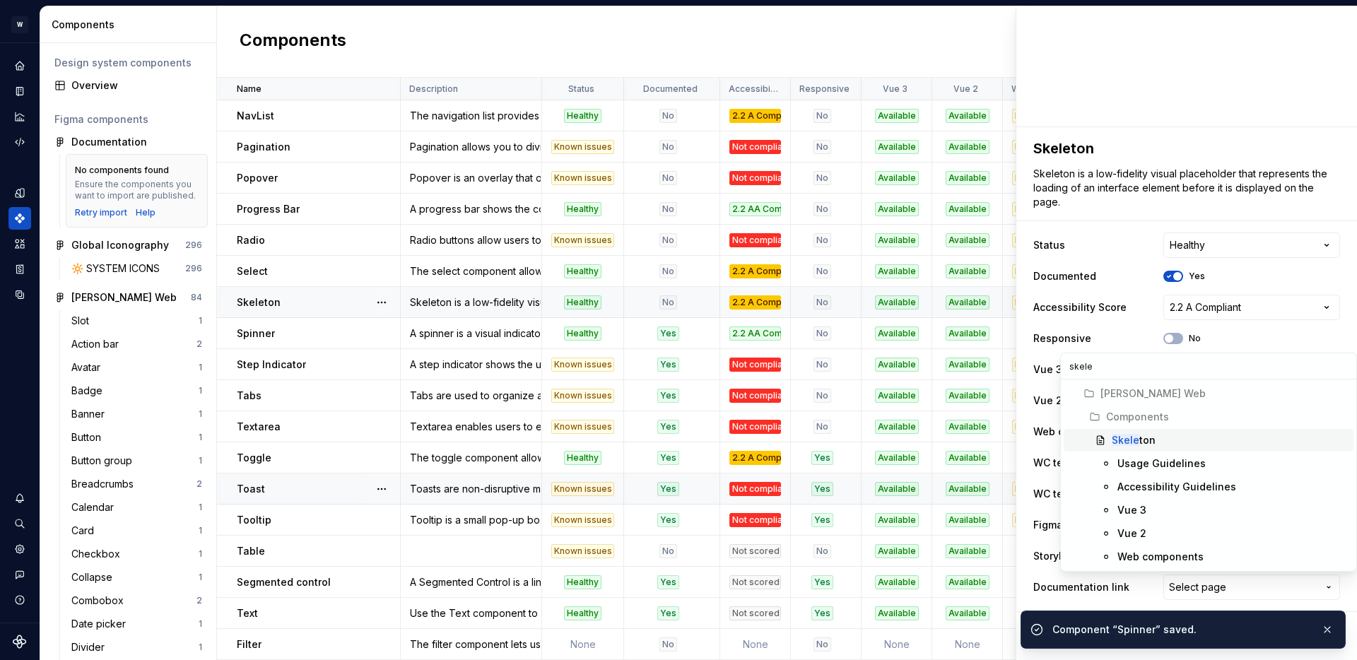
type input "skele"
click at [1128, 438] on mark "Skele" at bounding box center [1126, 440] width 28 height 12
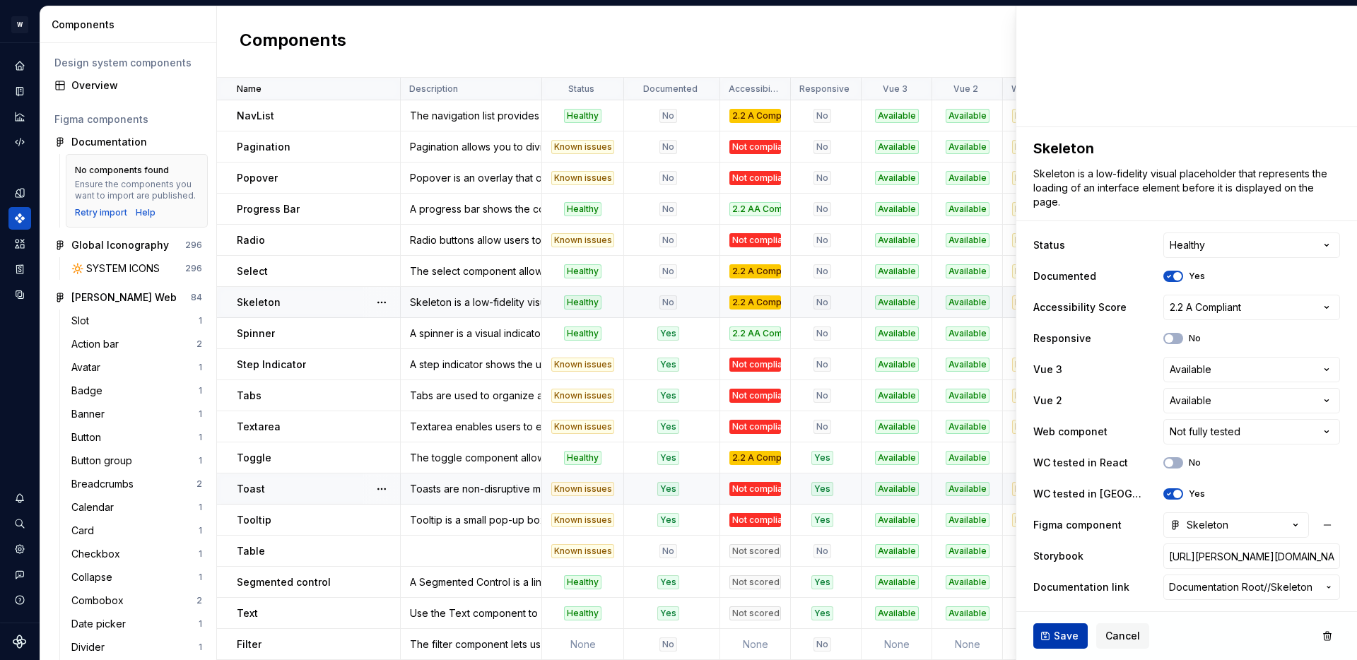
click at [1062, 636] on span "Save" at bounding box center [1066, 636] width 25 height 14
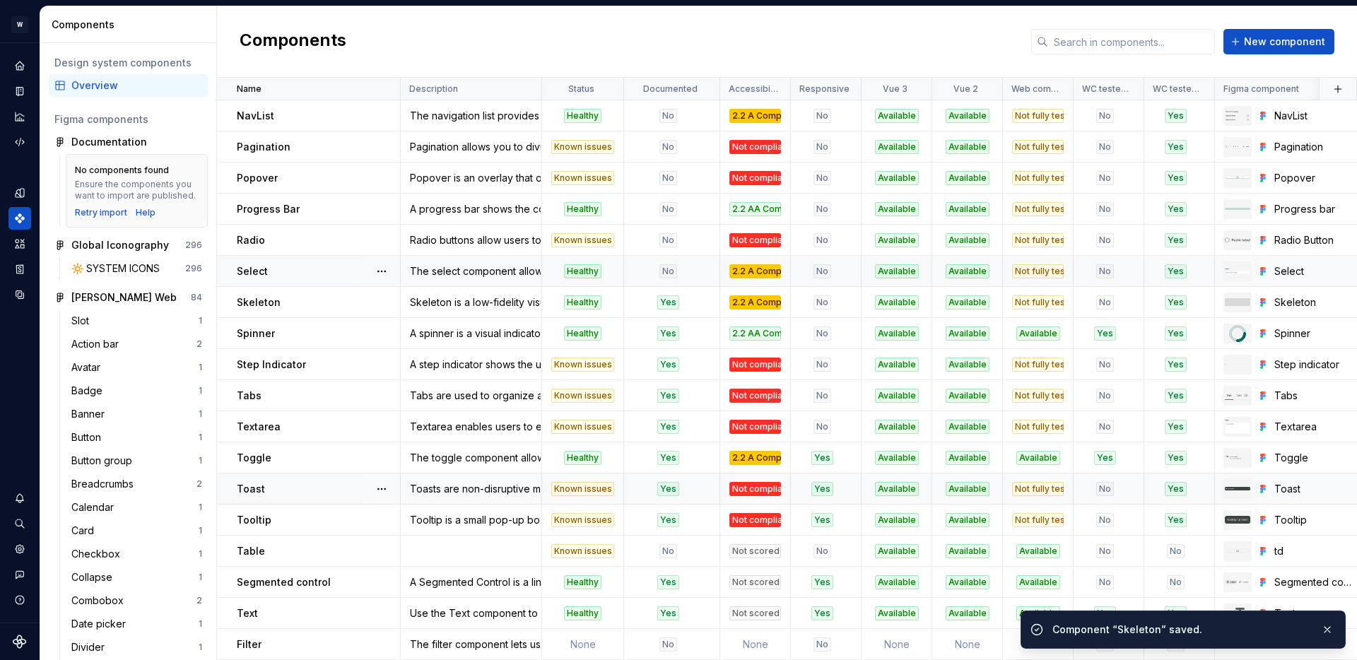
click at [695, 268] on div "No" at bounding box center [668, 271] width 86 height 14
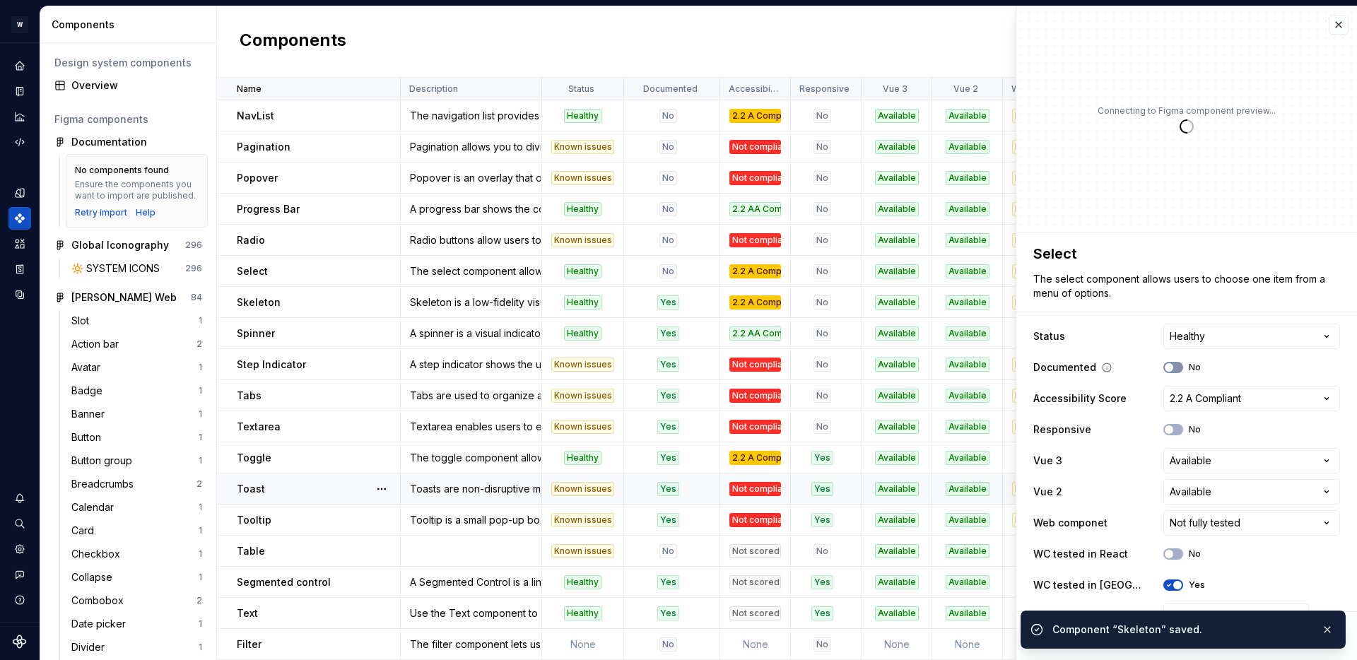
click at [1176, 367] on button "No" at bounding box center [1174, 367] width 20 height 11
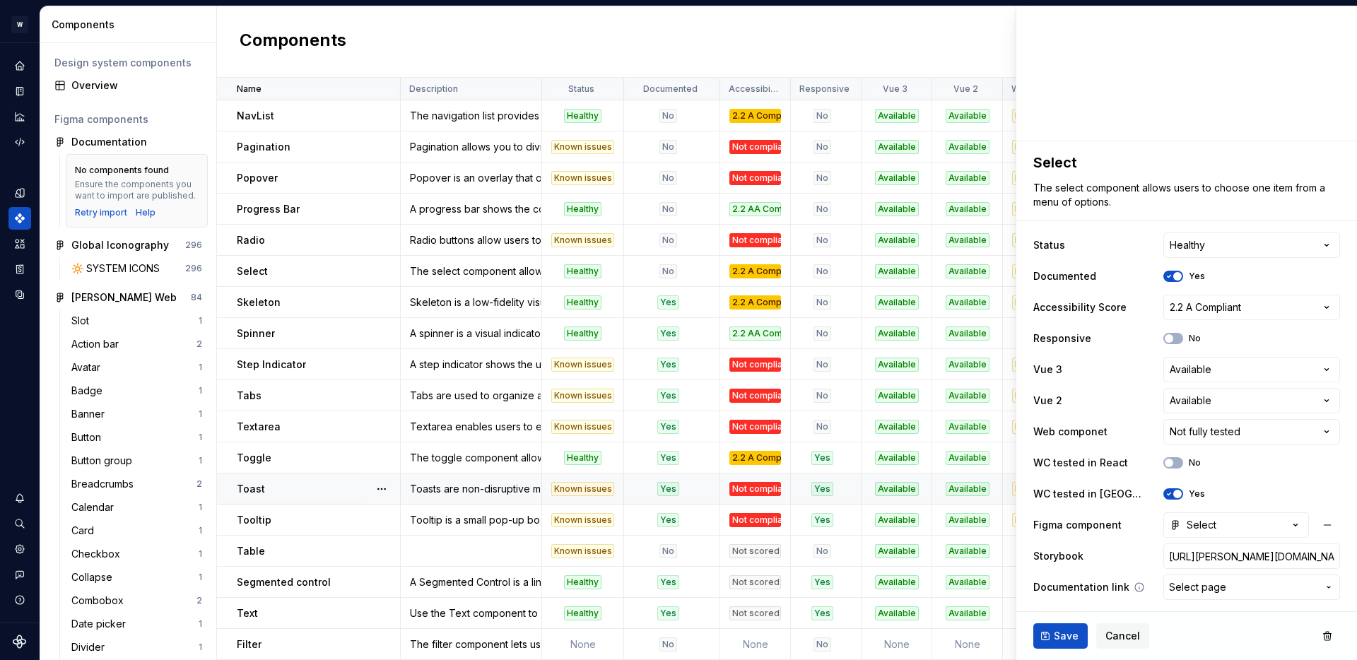
type textarea "*"
click at [1211, 584] on span "Select page" at bounding box center [1197, 587] width 57 height 14
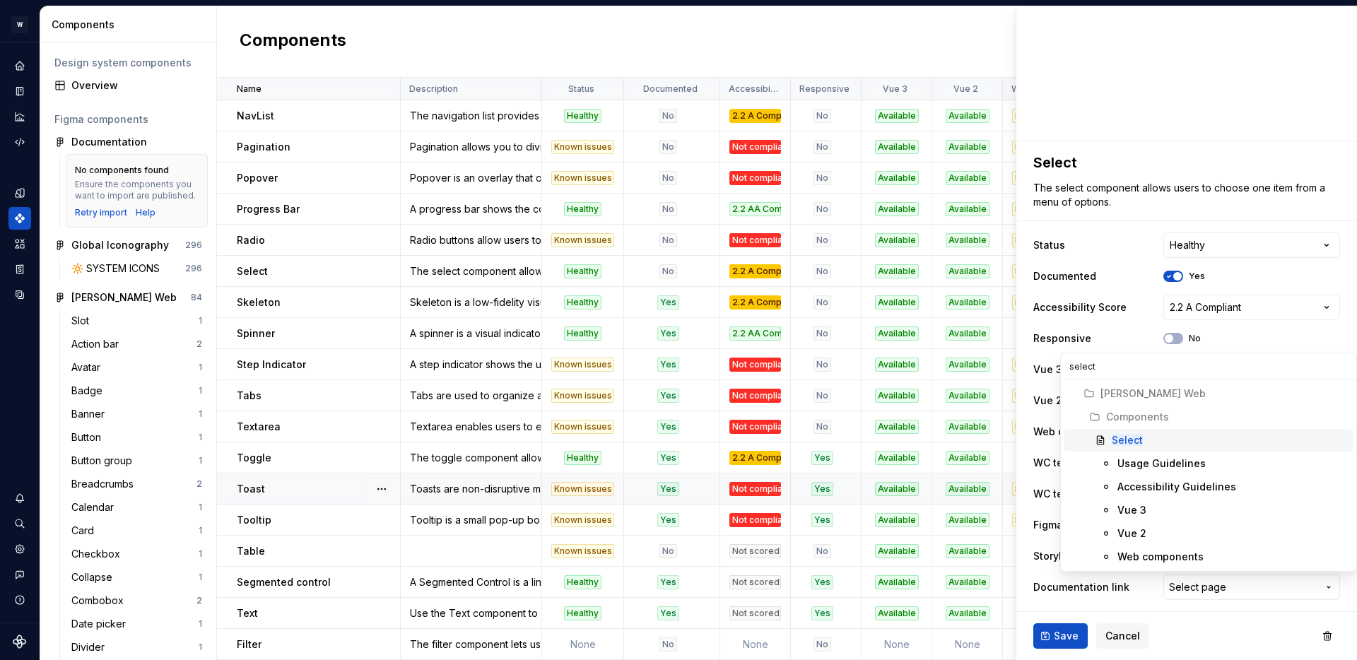
type input "select"
click at [1140, 439] on mark "Select" at bounding box center [1127, 440] width 31 height 12
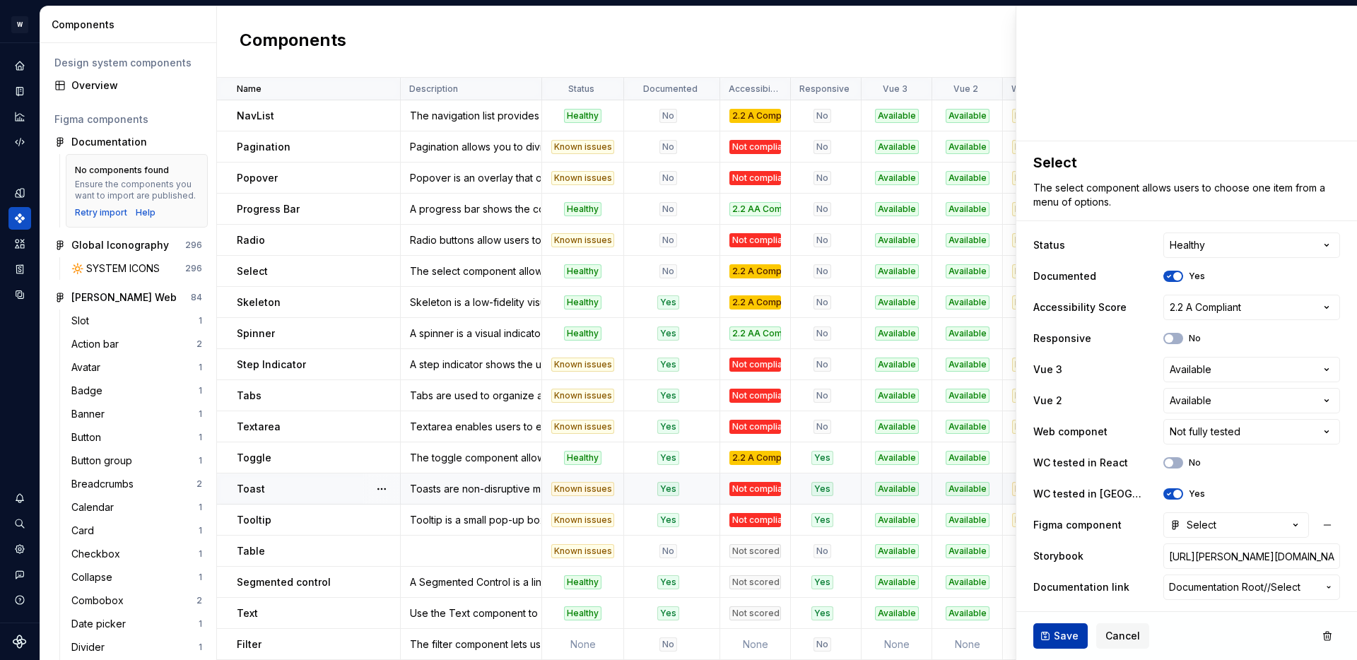
click at [1055, 633] on span "Save" at bounding box center [1066, 636] width 25 height 14
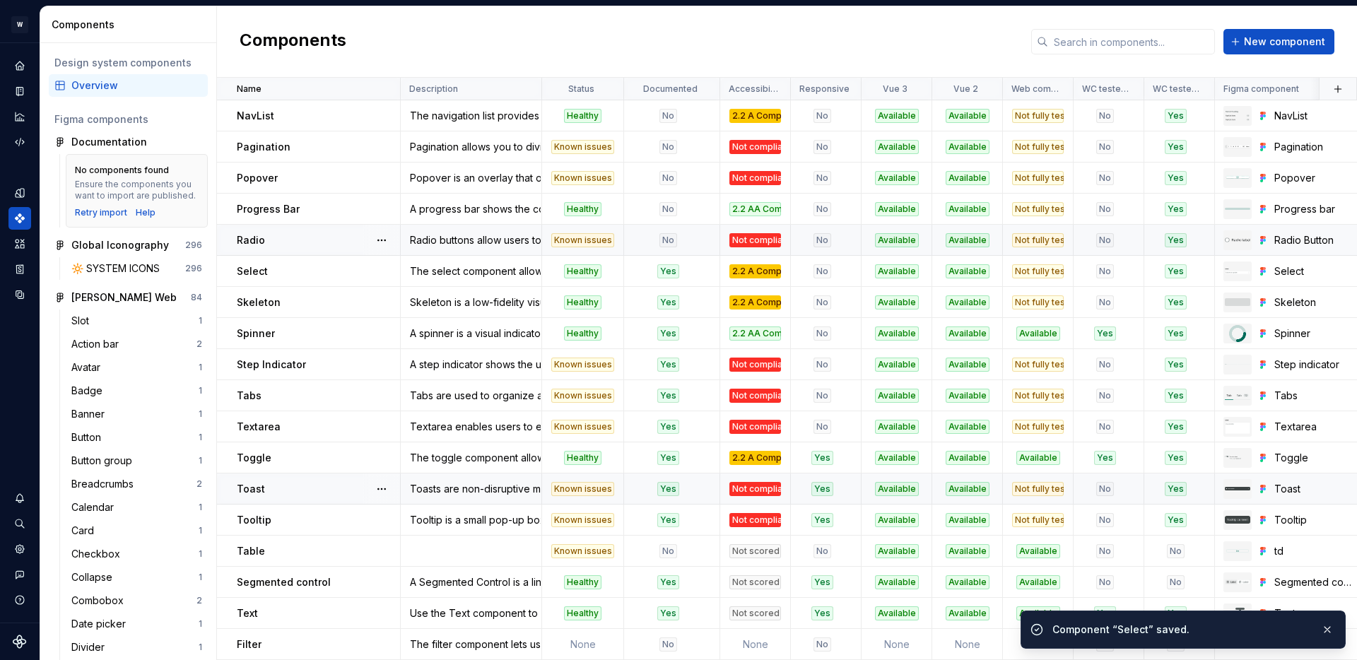
click at [690, 235] on div "No" at bounding box center [668, 240] width 86 height 14
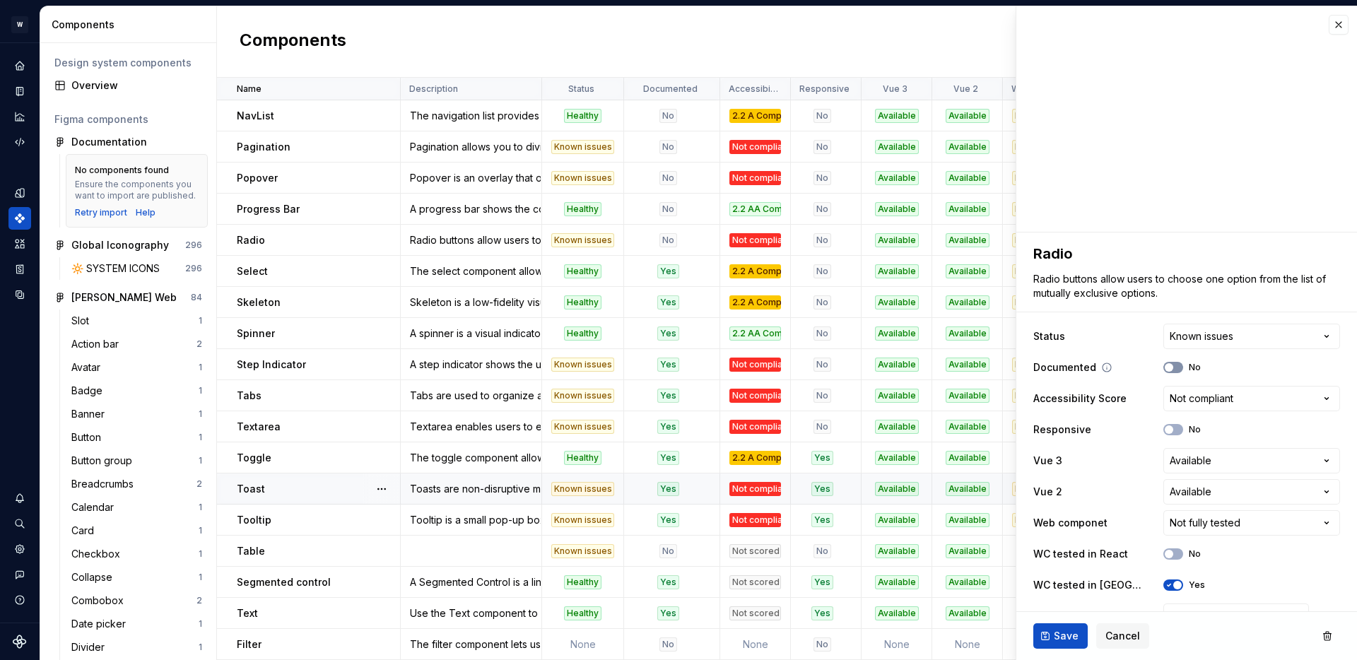
click at [1171, 365] on span "button" at bounding box center [1169, 367] width 8 height 8
type textarea "*"
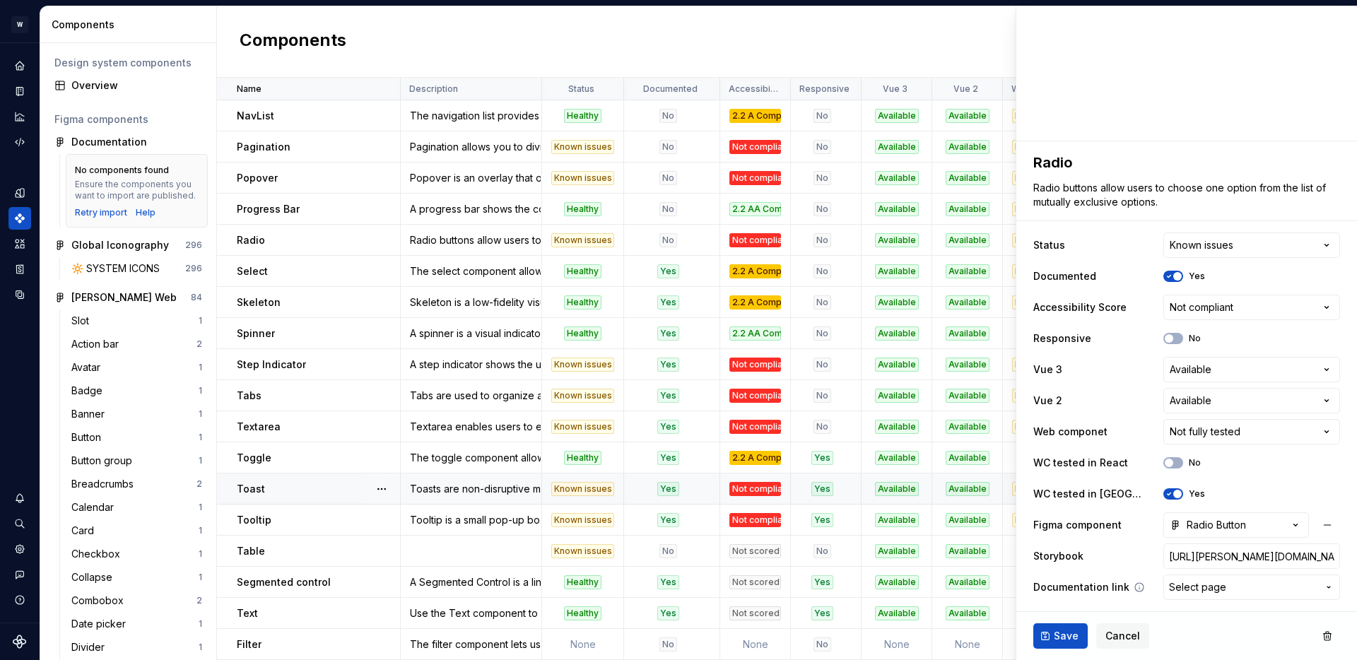
click at [1208, 579] on button "Select page" at bounding box center [1252, 587] width 177 height 25
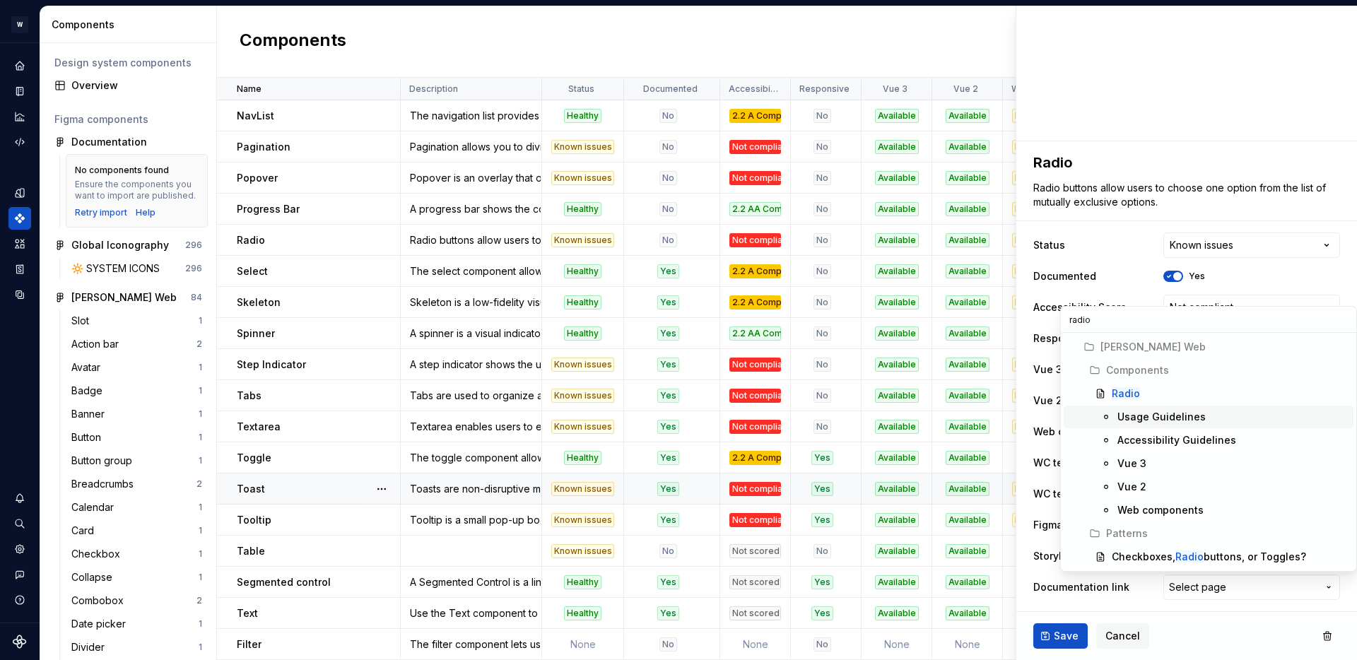
type input "radio"
click at [1138, 390] on div "Radio" at bounding box center [1230, 394] width 236 height 14
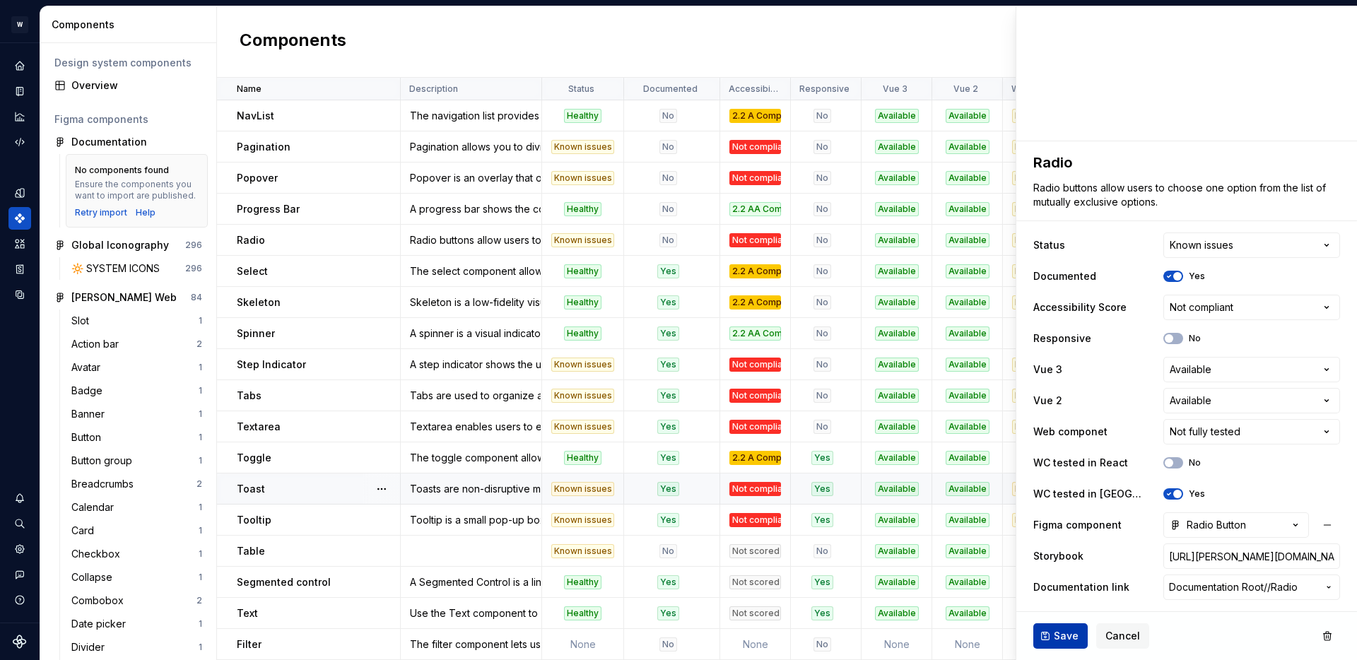
click at [1070, 637] on span "Save" at bounding box center [1066, 636] width 25 height 14
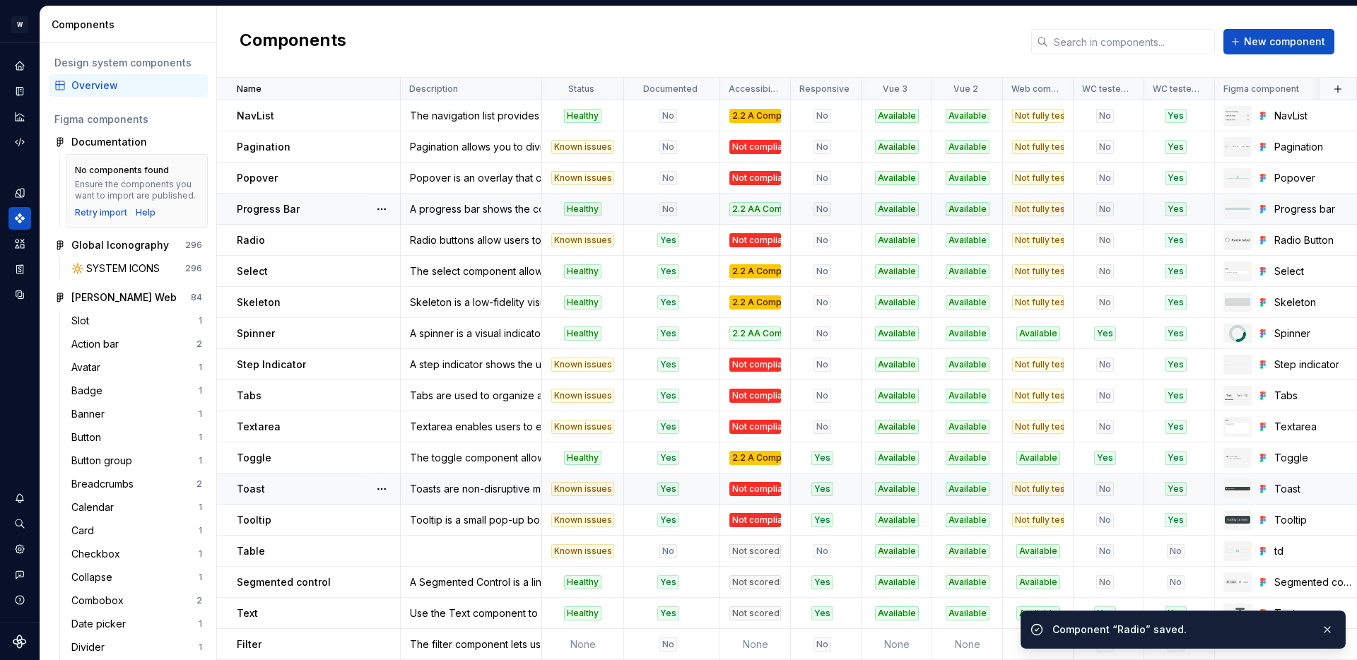
click at [689, 209] on div "No" at bounding box center [668, 209] width 86 height 14
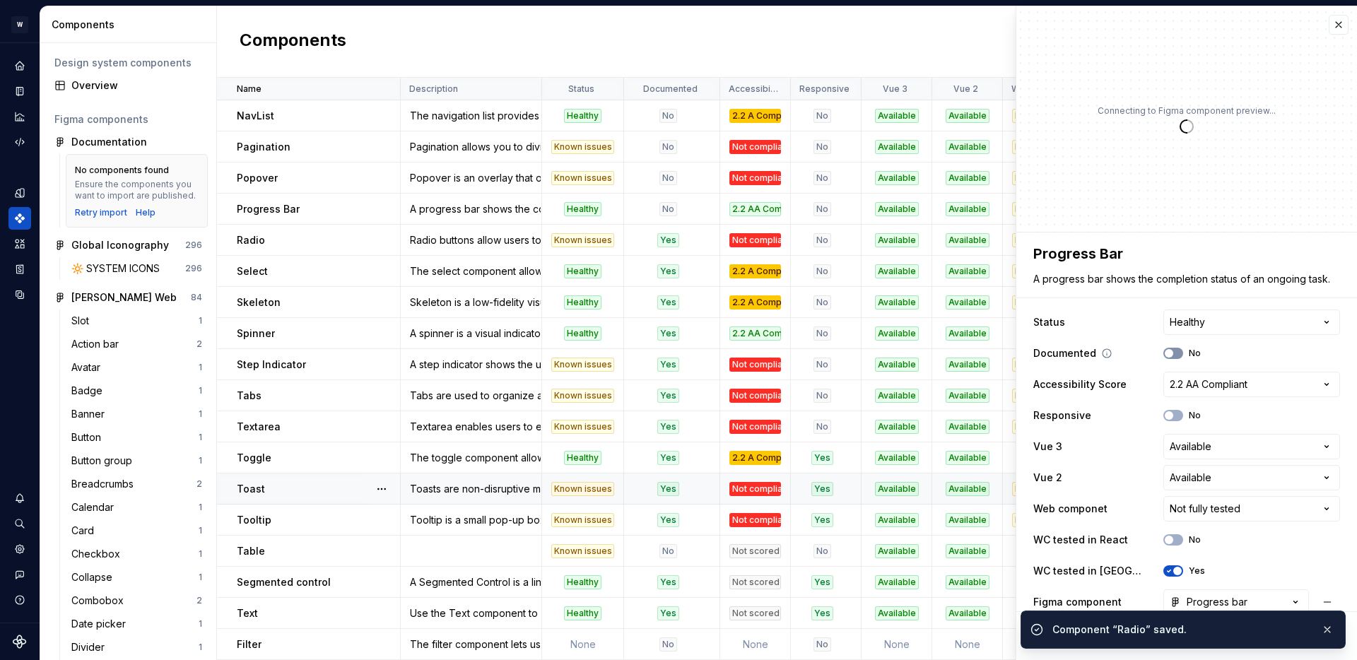
click at [1175, 349] on button "No" at bounding box center [1174, 353] width 20 height 11
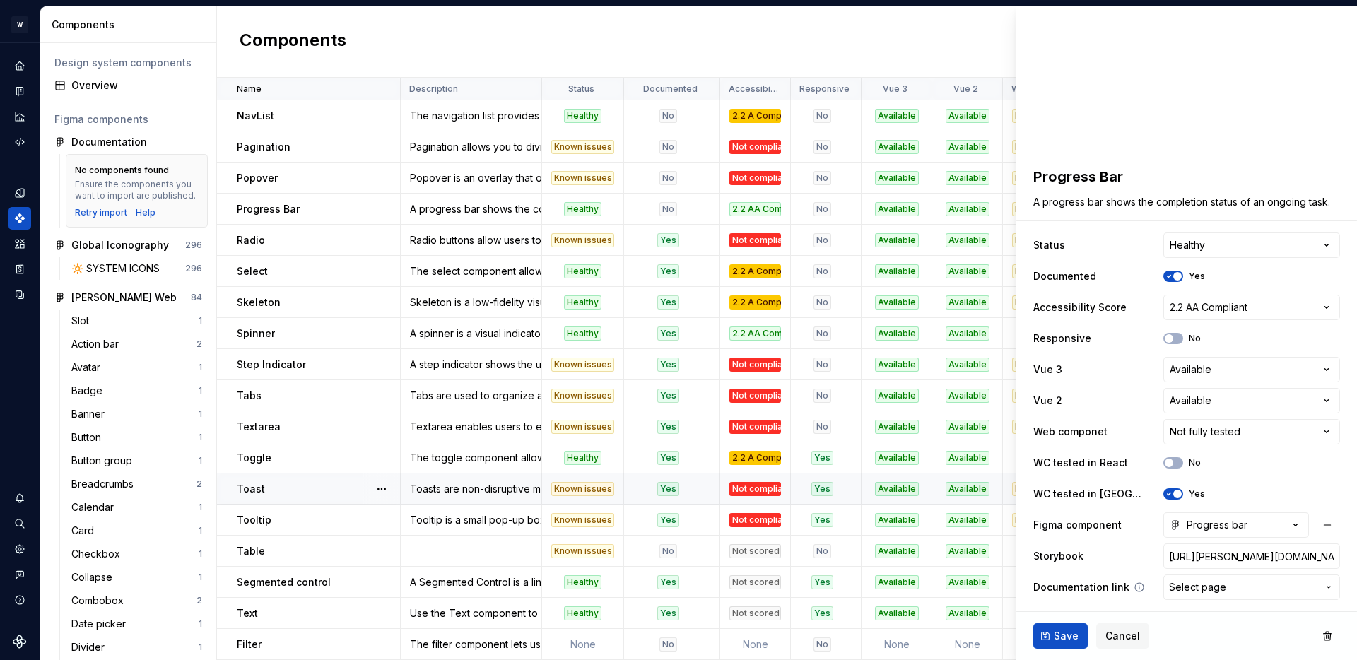
type textarea "*"
click at [1213, 595] on button "Select page" at bounding box center [1252, 587] width 177 height 25
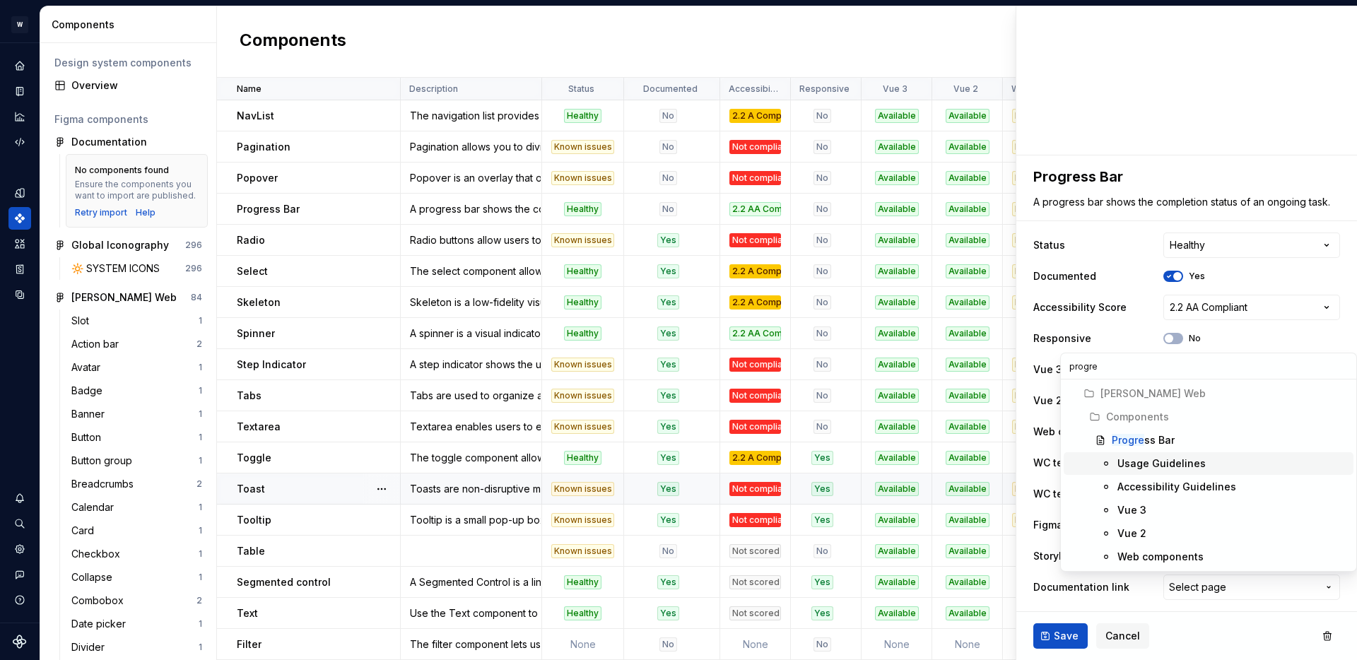
type input "progre"
click at [1155, 431] on span "Progre ss Bar" at bounding box center [1209, 440] width 290 height 23
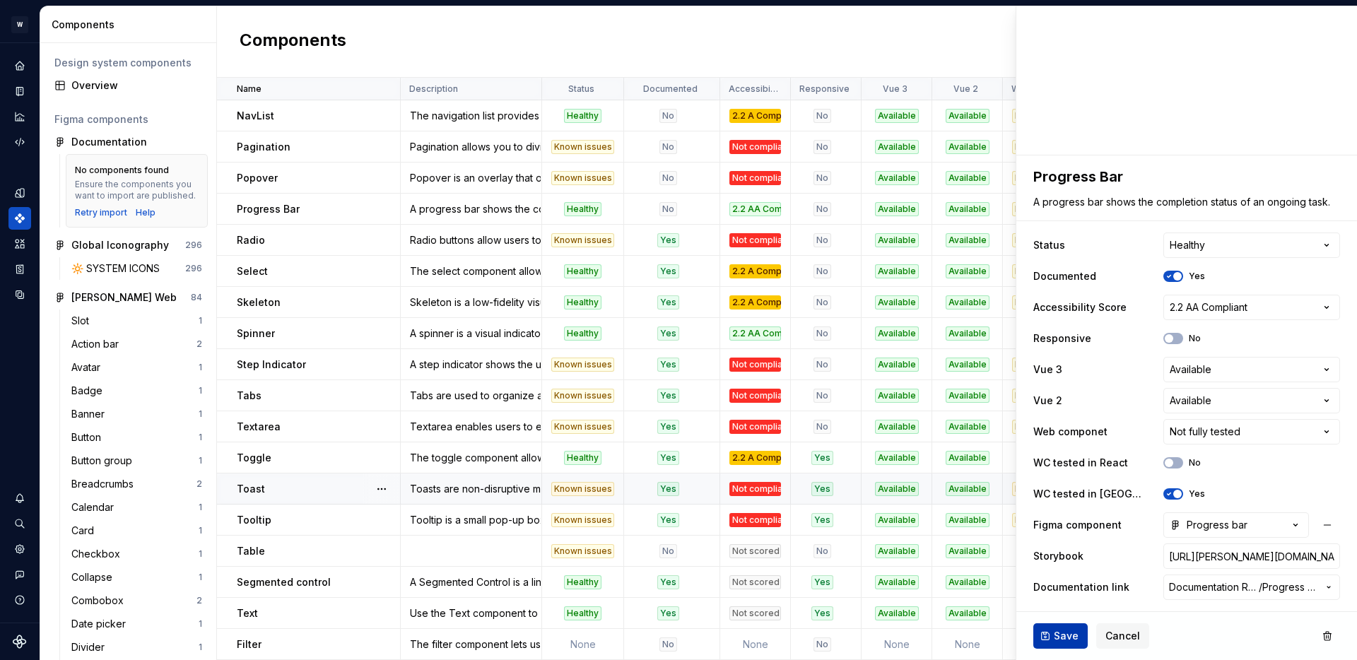
click at [1063, 635] on span "Save" at bounding box center [1066, 636] width 25 height 14
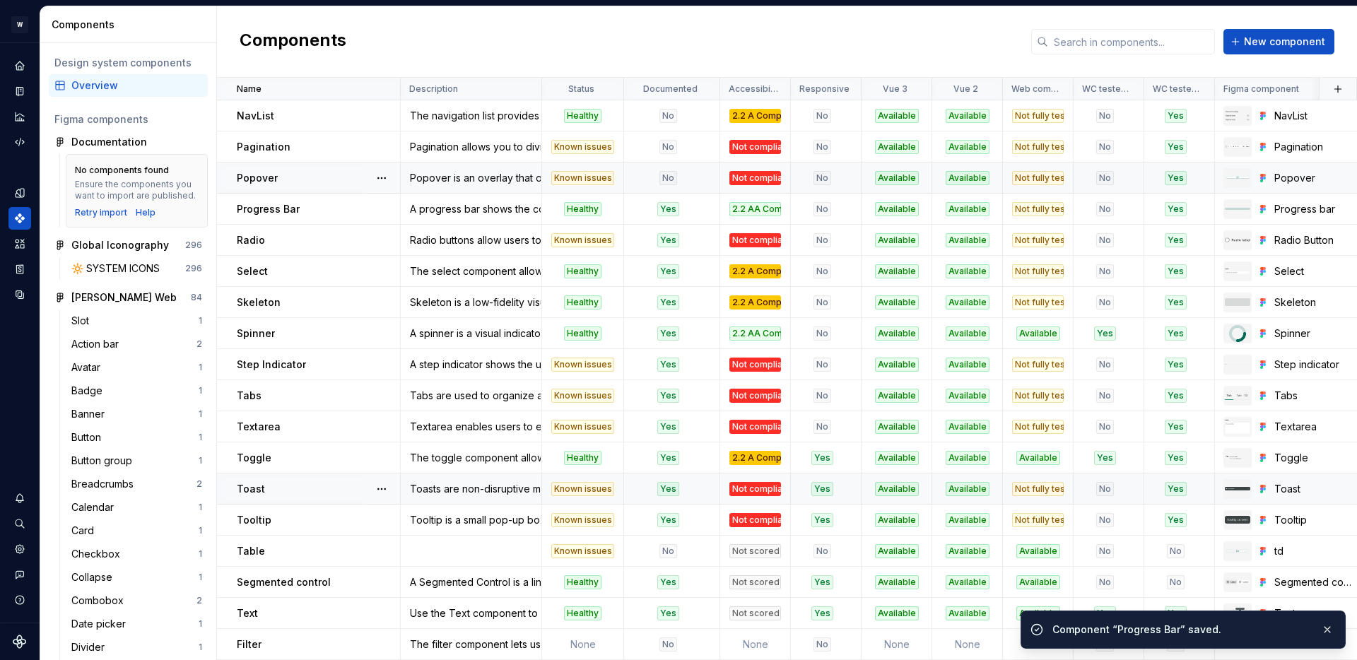
click at [689, 175] on div "No" at bounding box center [668, 178] width 86 height 14
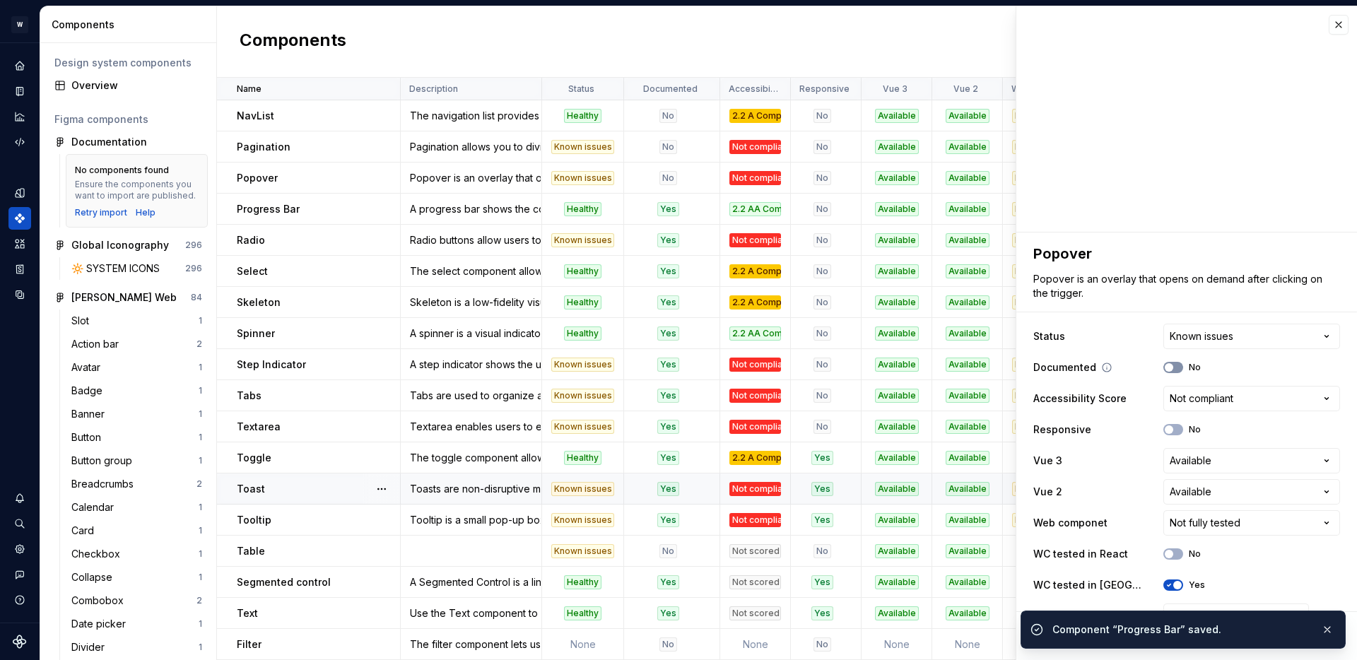
click at [1171, 371] on icon "button" at bounding box center [1169, 367] width 11 height 8
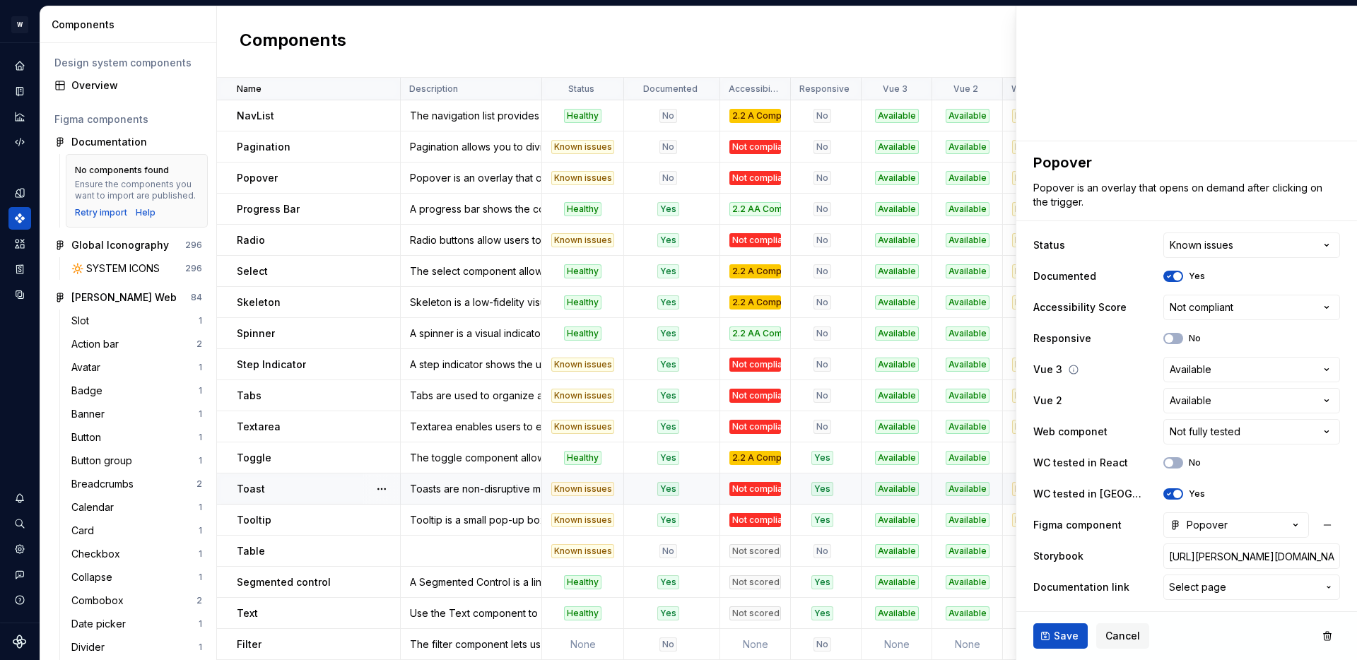
type textarea "*"
click at [1206, 582] on span "Select page" at bounding box center [1197, 587] width 57 height 14
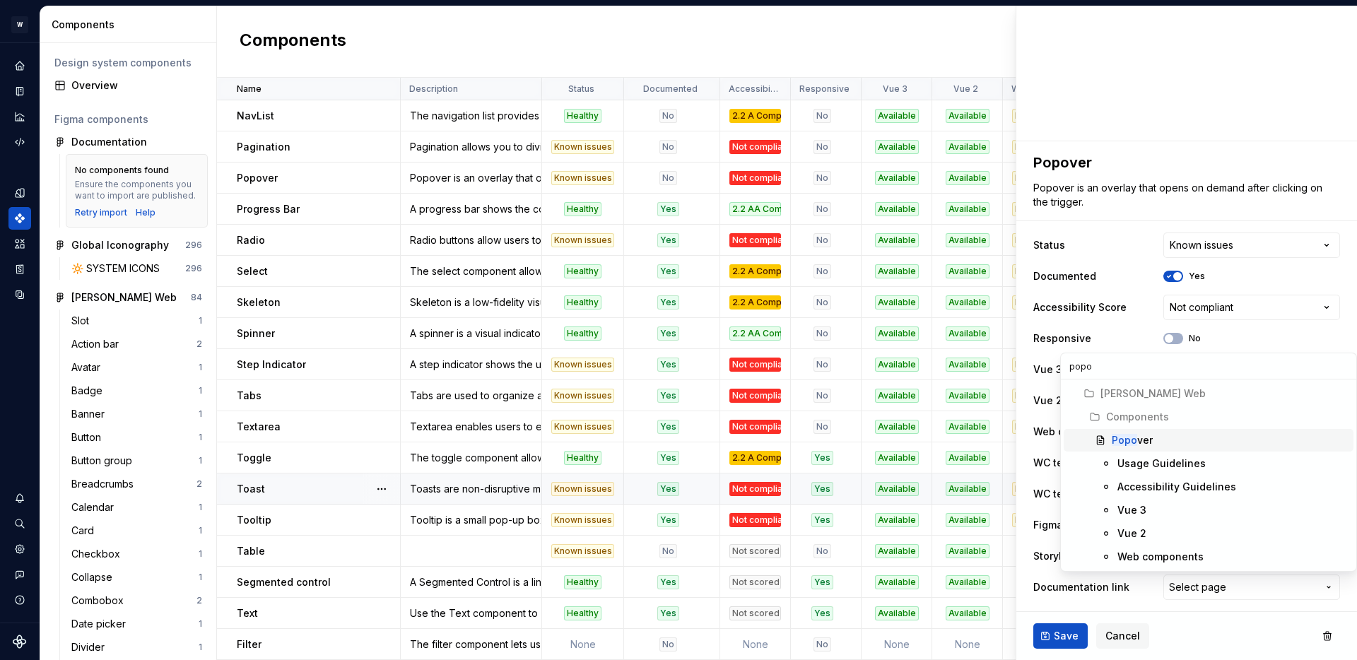
type input "popo"
click at [1124, 434] on mark "Popo" at bounding box center [1124, 440] width 25 height 12
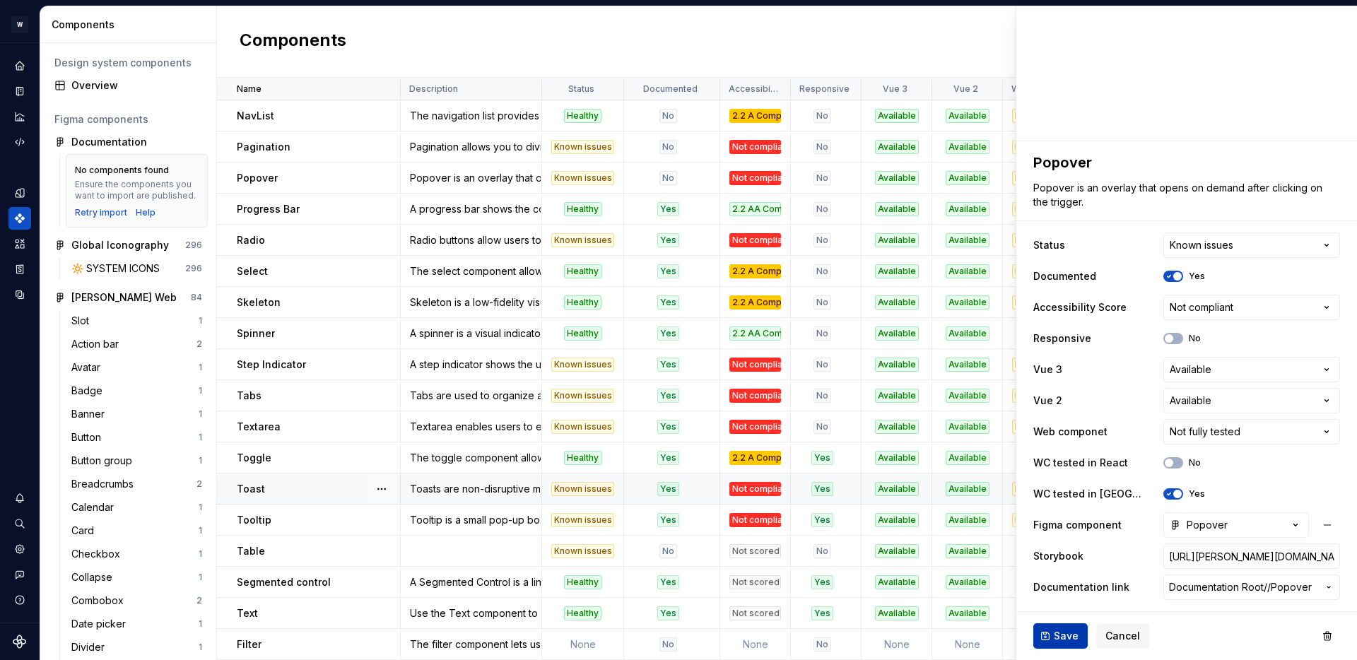
click at [1061, 635] on span "Save" at bounding box center [1066, 636] width 25 height 14
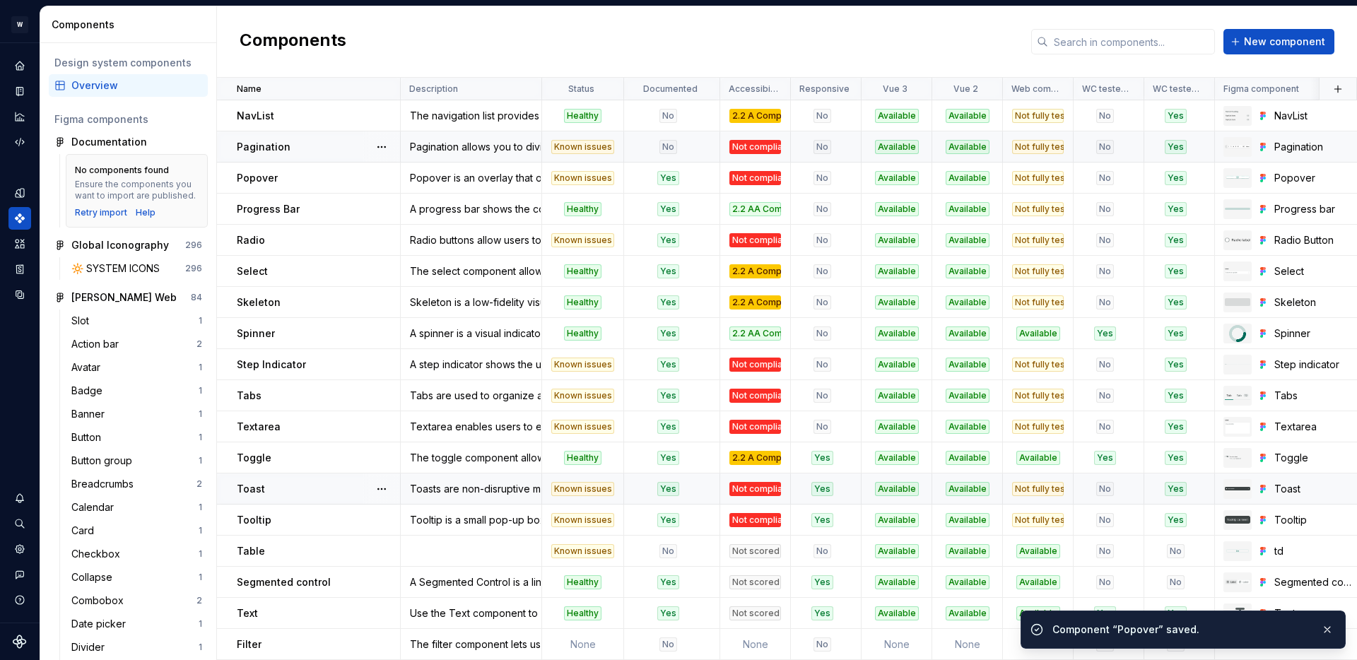
click at [688, 148] on div "No" at bounding box center [668, 147] width 86 height 14
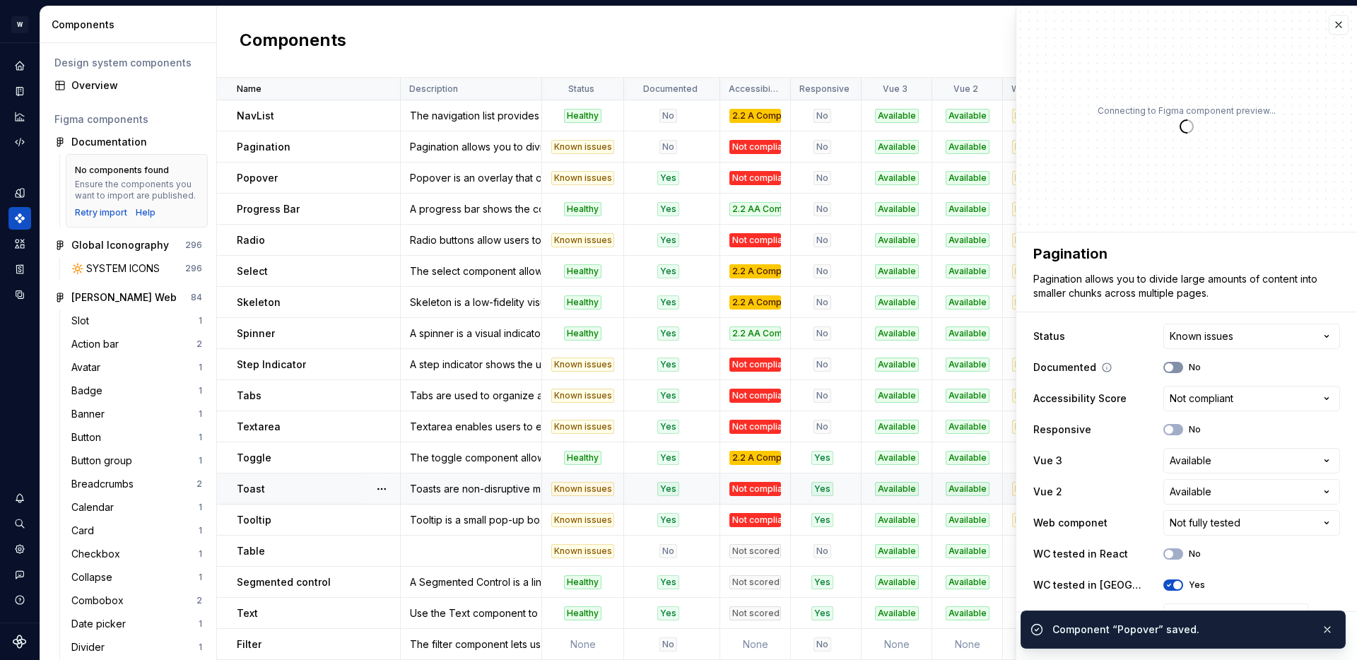
click at [1181, 370] on button "No" at bounding box center [1174, 367] width 20 height 11
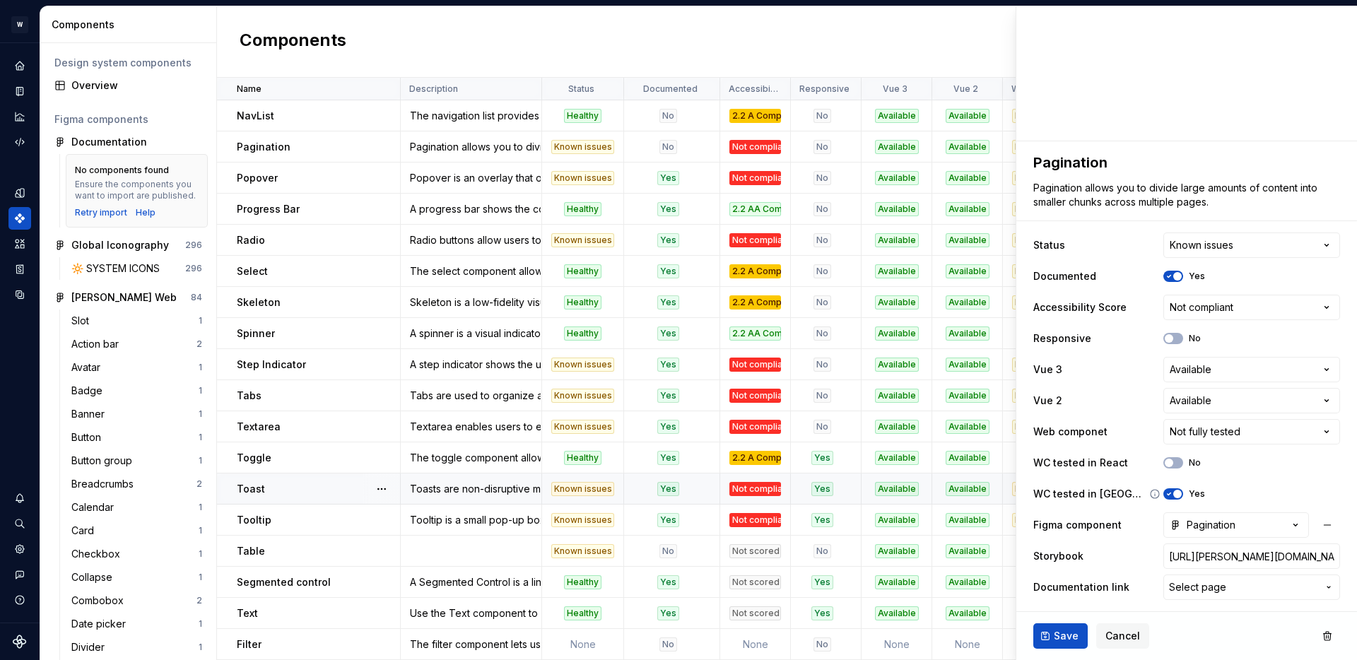
type textarea "*"
click at [1207, 579] on button "Select page" at bounding box center [1252, 587] width 177 height 25
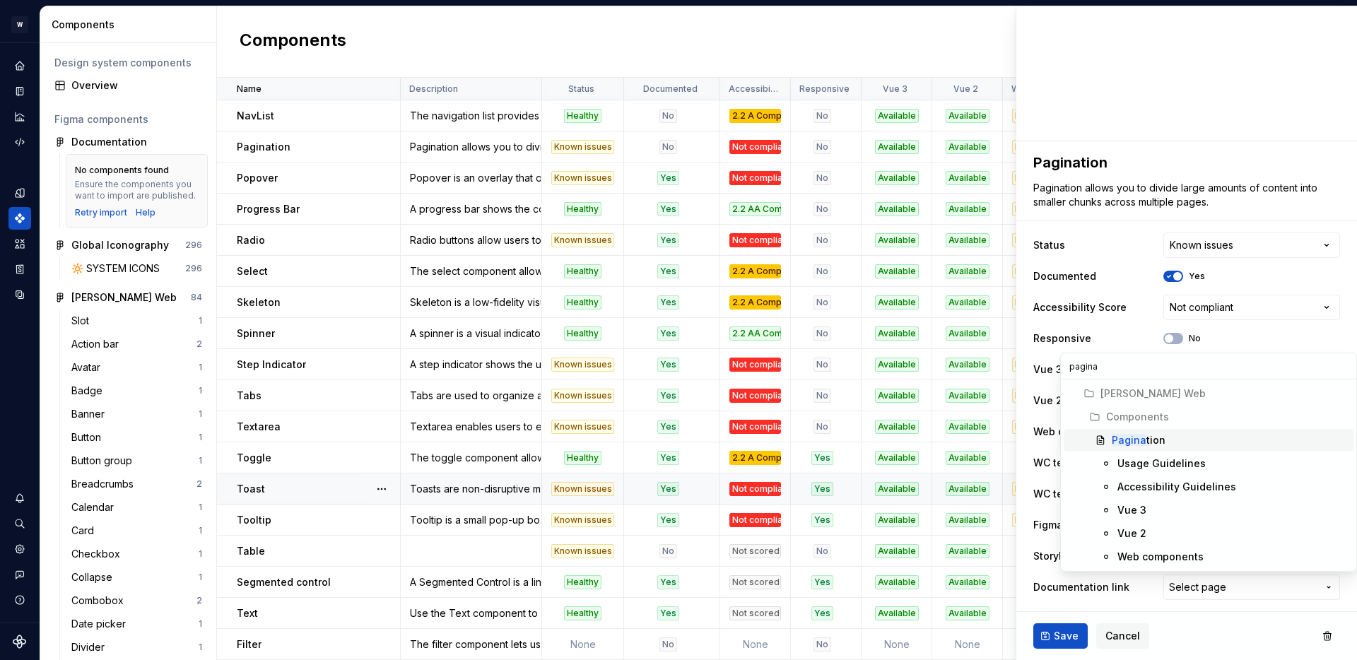
type input "pagina"
click at [1146, 449] on span "Pagina tion" at bounding box center [1209, 440] width 290 height 23
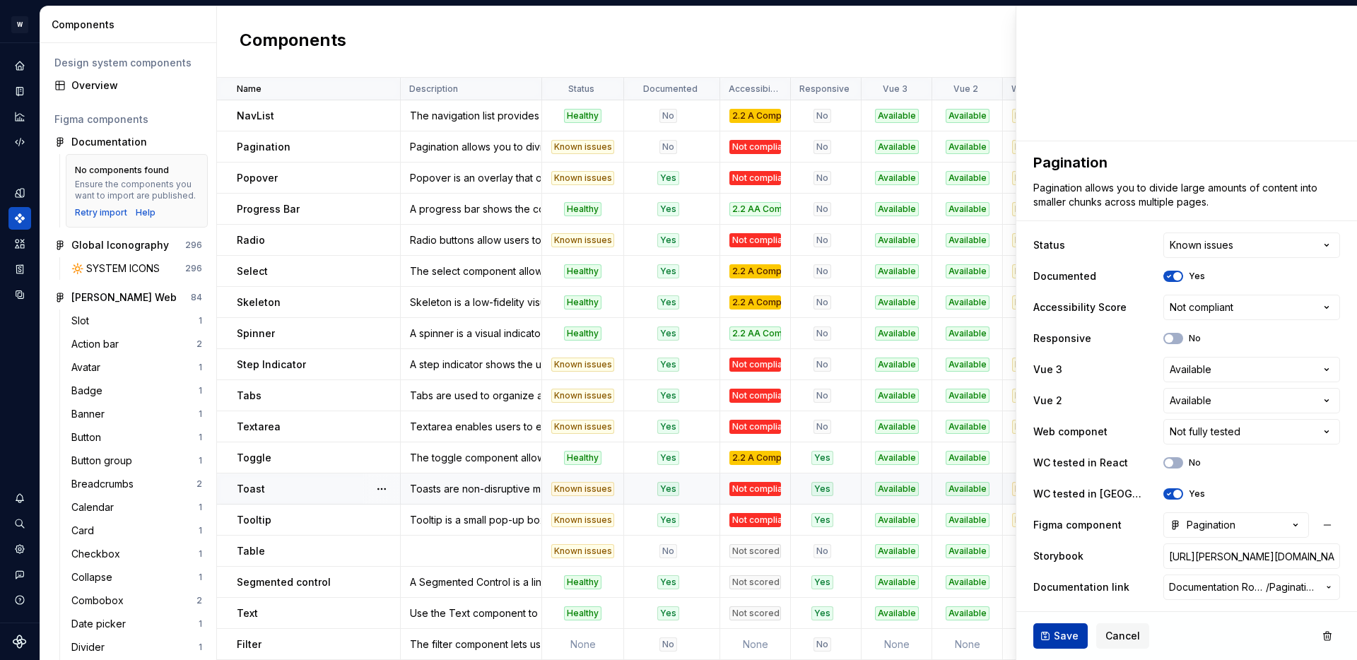
click at [1055, 638] on span "Save" at bounding box center [1066, 636] width 25 height 14
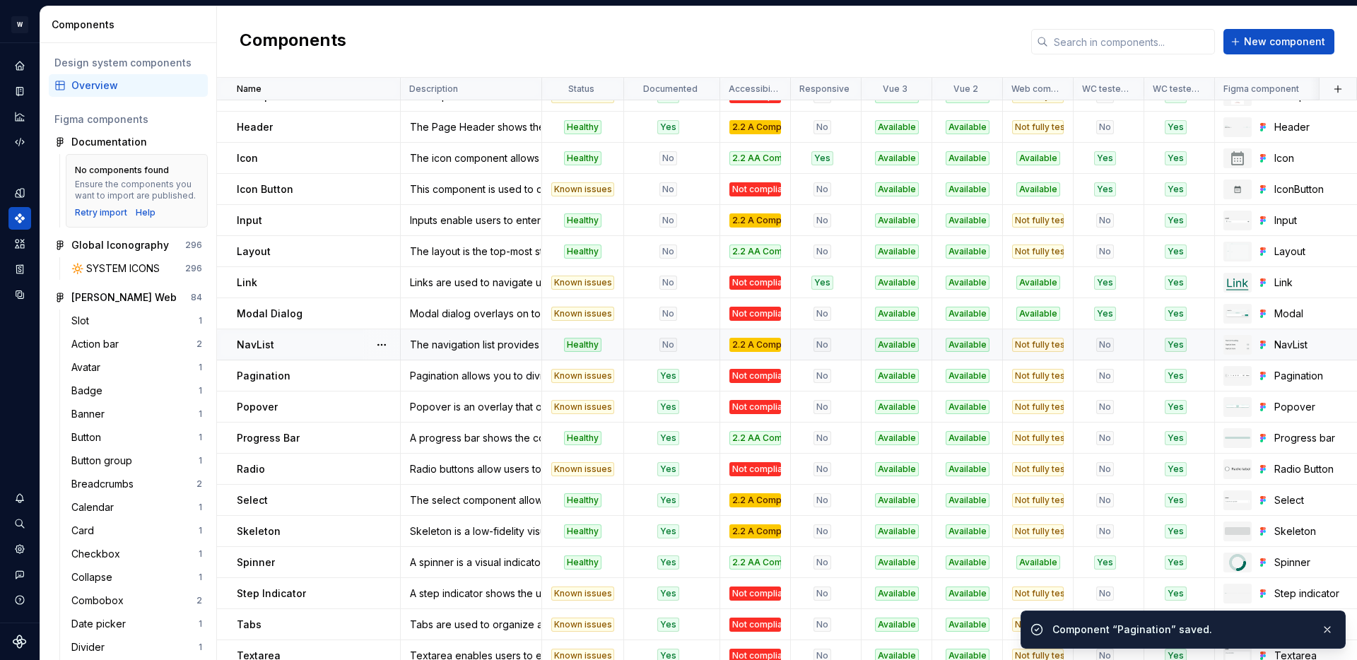
scroll to position [527, 0]
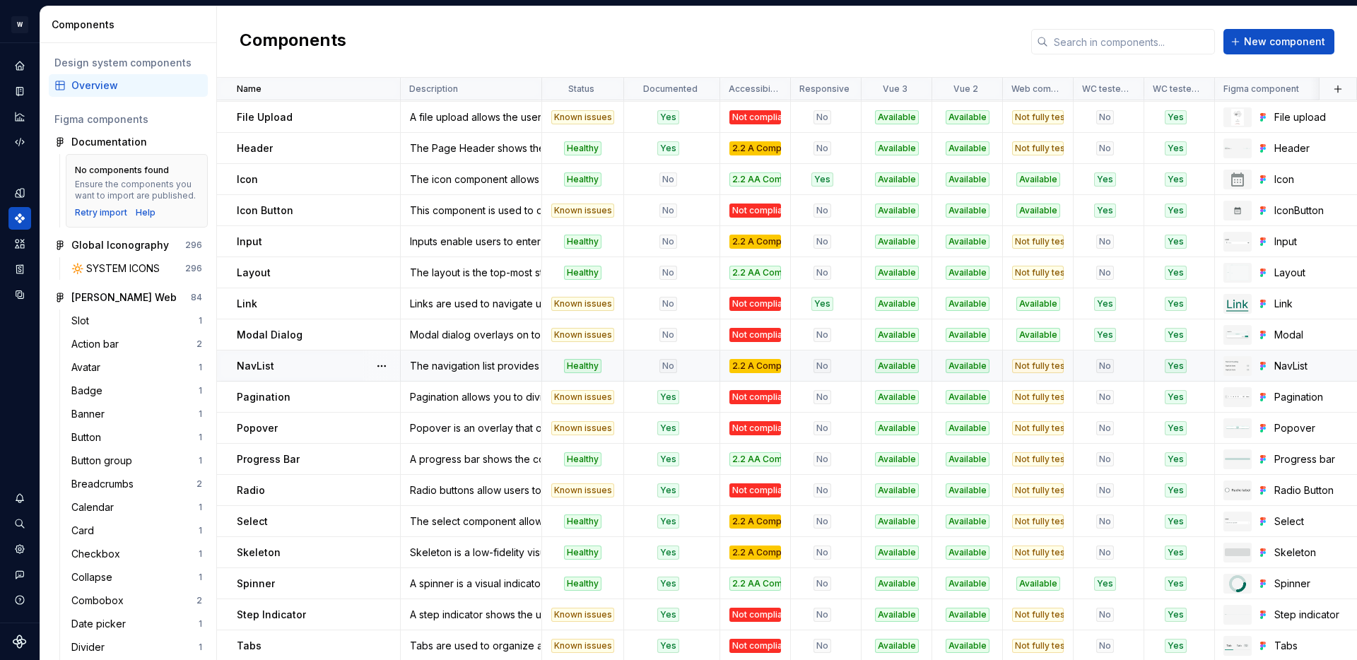
click at [691, 363] on div "No" at bounding box center [668, 366] width 86 height 14
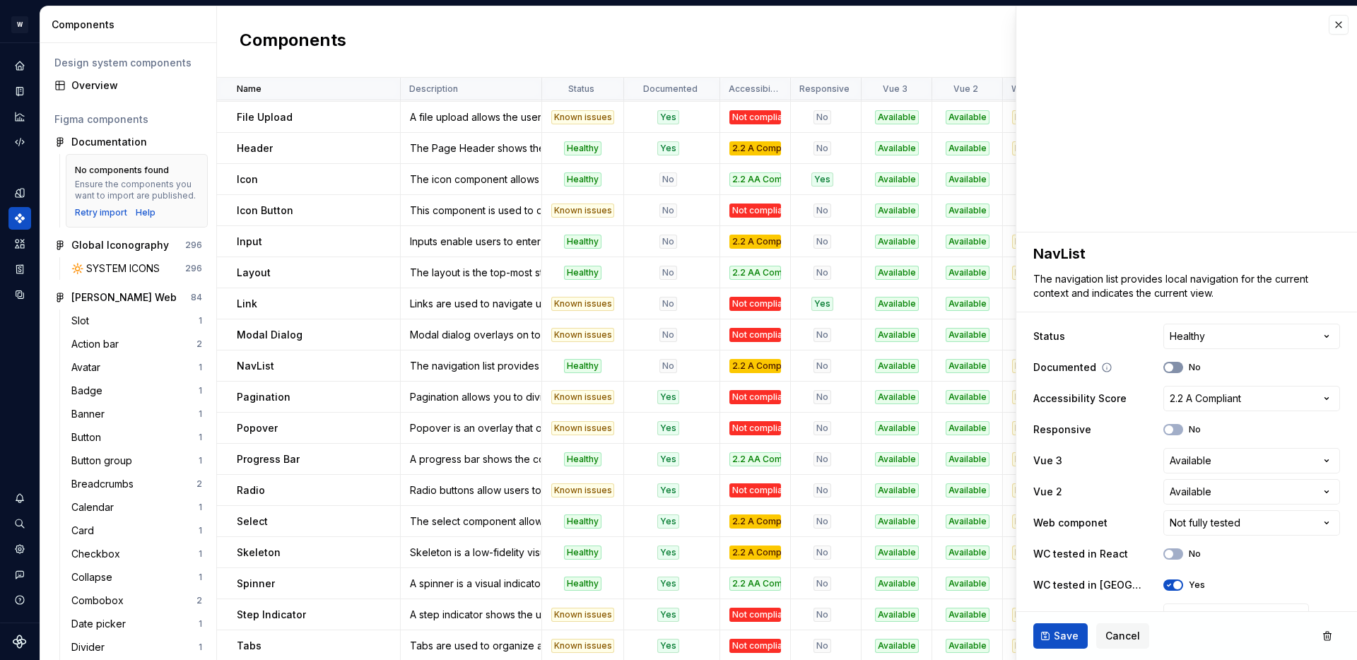
click at [1174, 368] on icon "button" at bounding box center [1169, 367] width 11 height 8
type textarea "*"
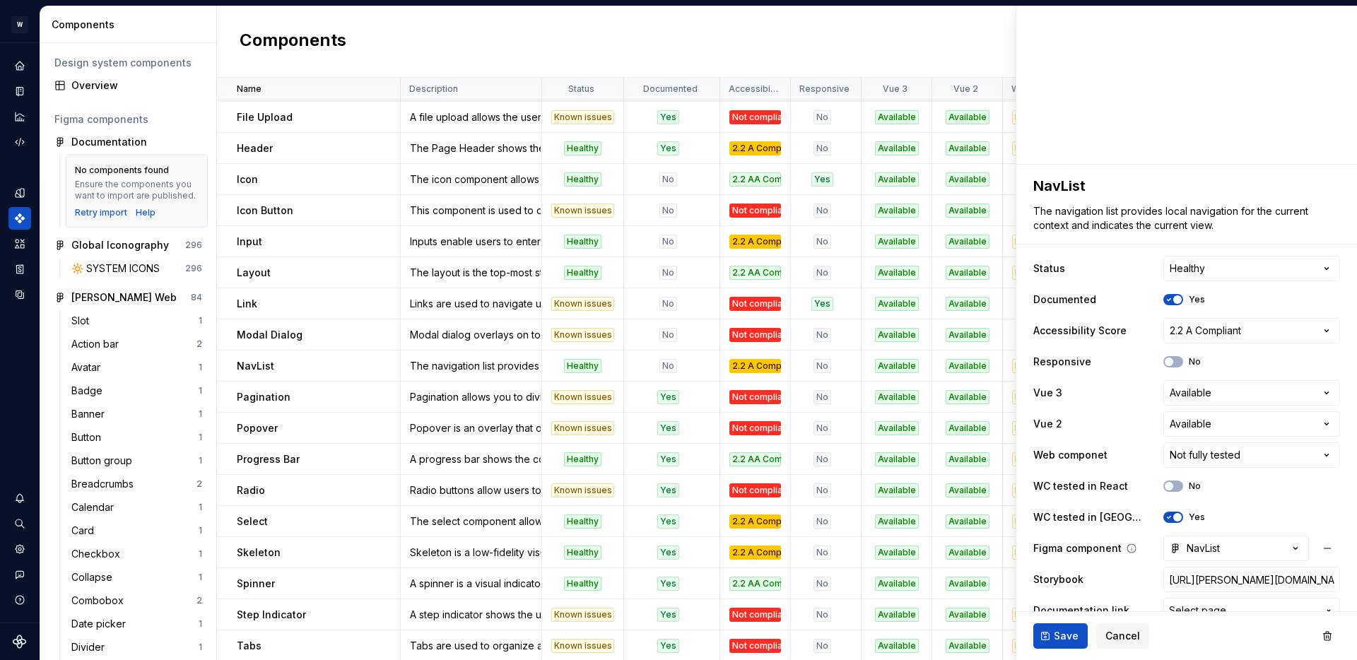
scroll to position [91, 0]
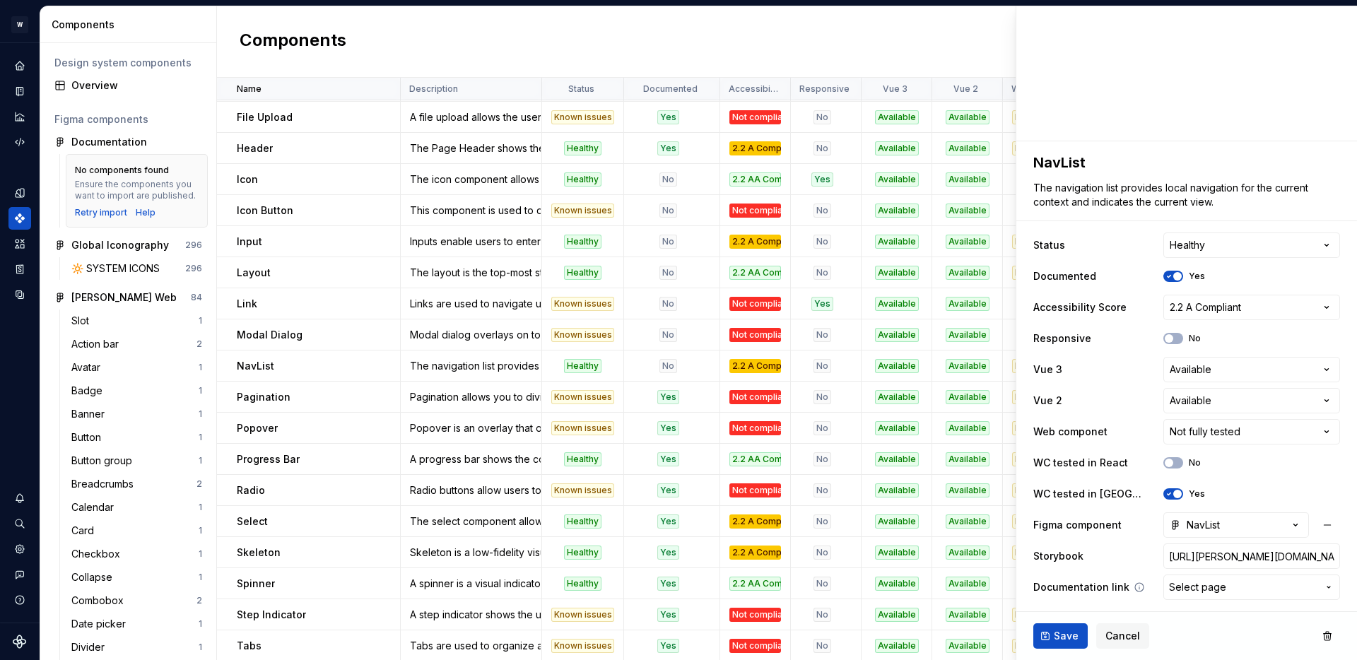
click at [1202, 590] on span "Select page" at bounding box center [1197, 587] width 57 height 14
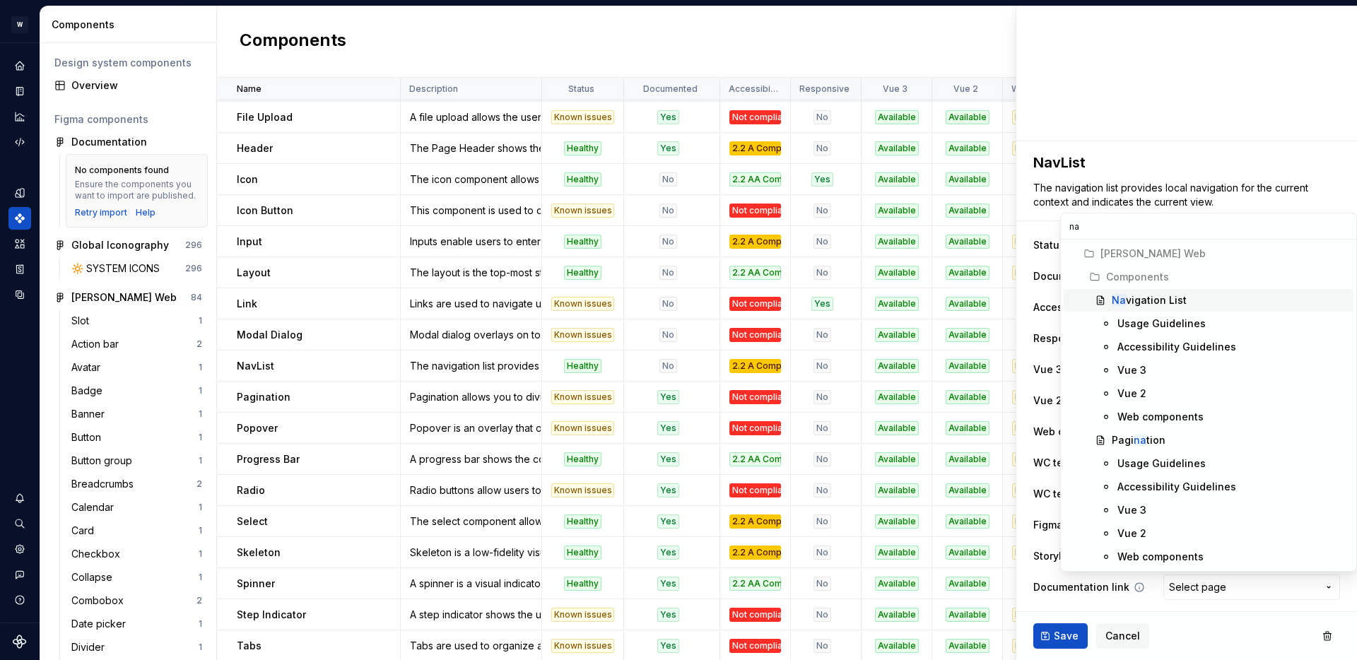
type input "nav"
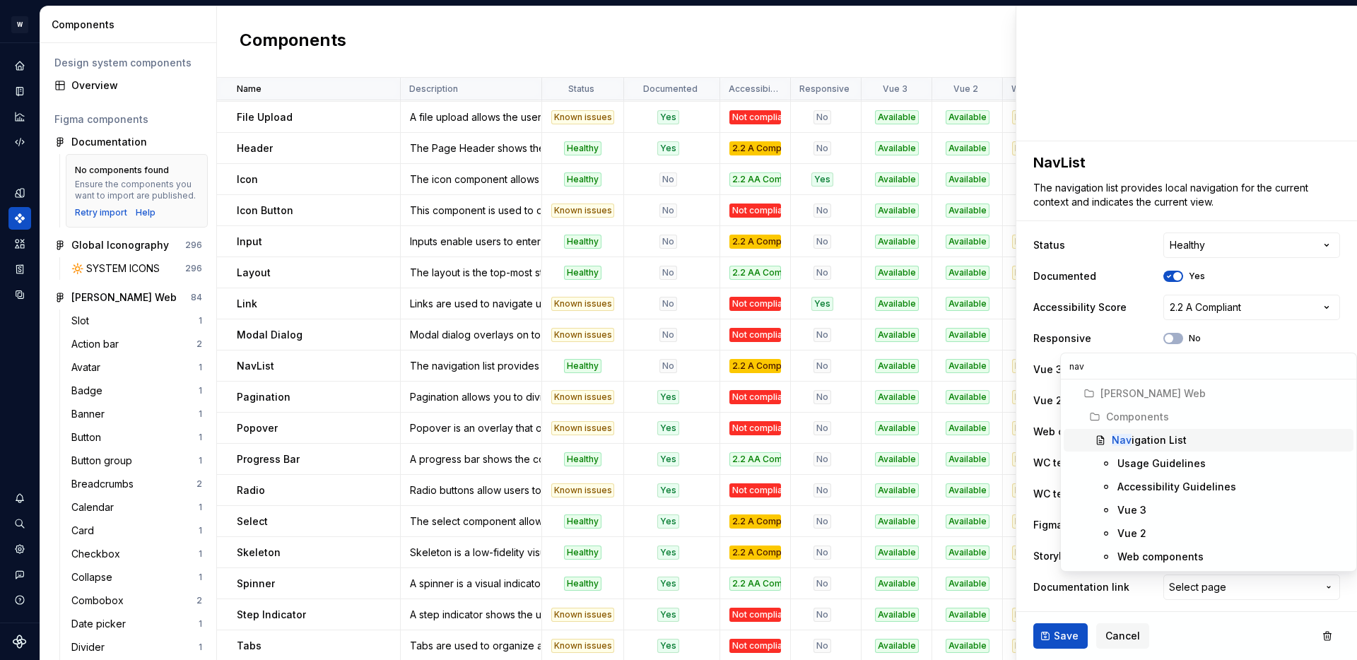
type textarea "*"
type input "nav"
click at [1166, 439] on div "Nav igation List" at bounding box center [1149, 440] width 75 height 14
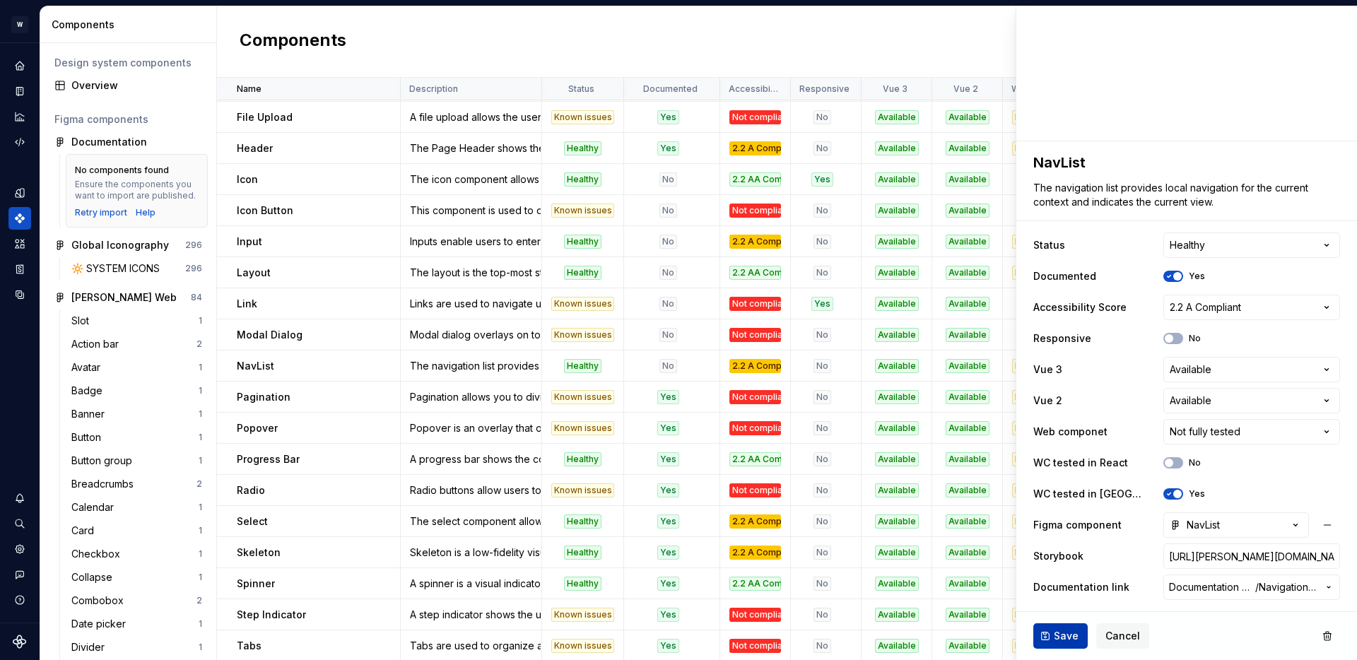
click at [1060, 636] on span "Save" at bounding box center [1066, 636] width 25 height 14
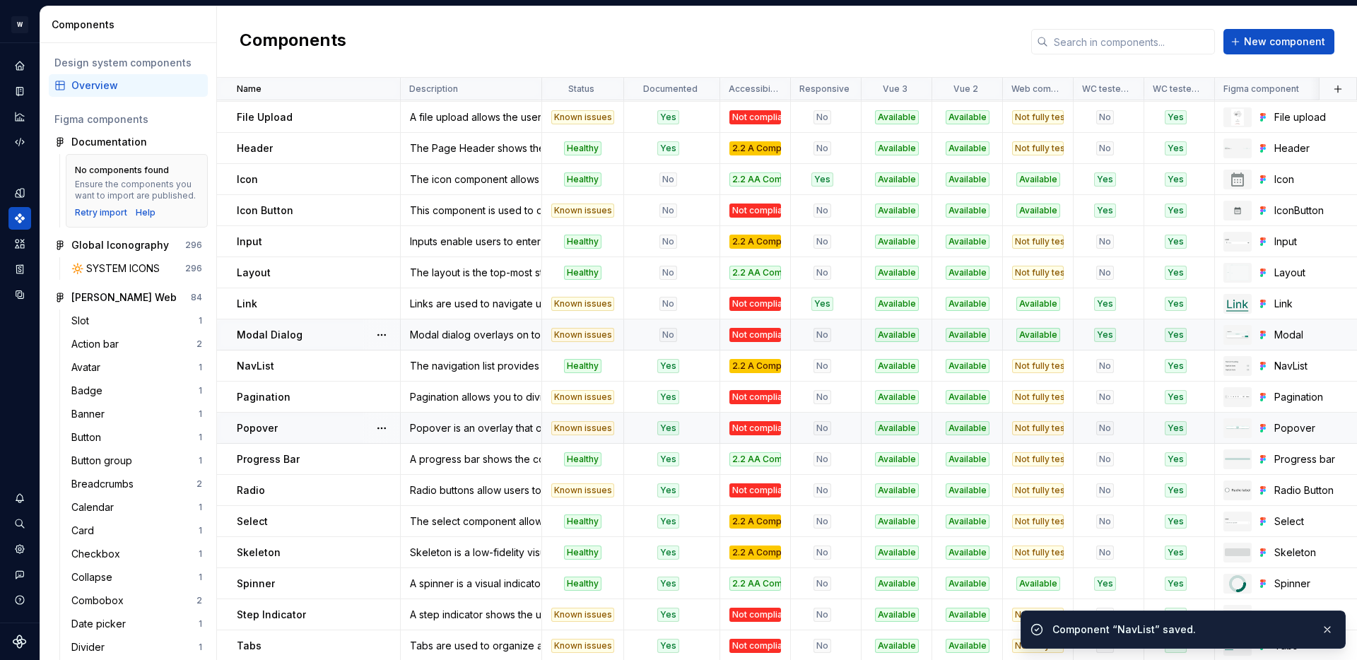
click at [686, 332] on div "No" at bounding box center [668, 335] width 86 height 14
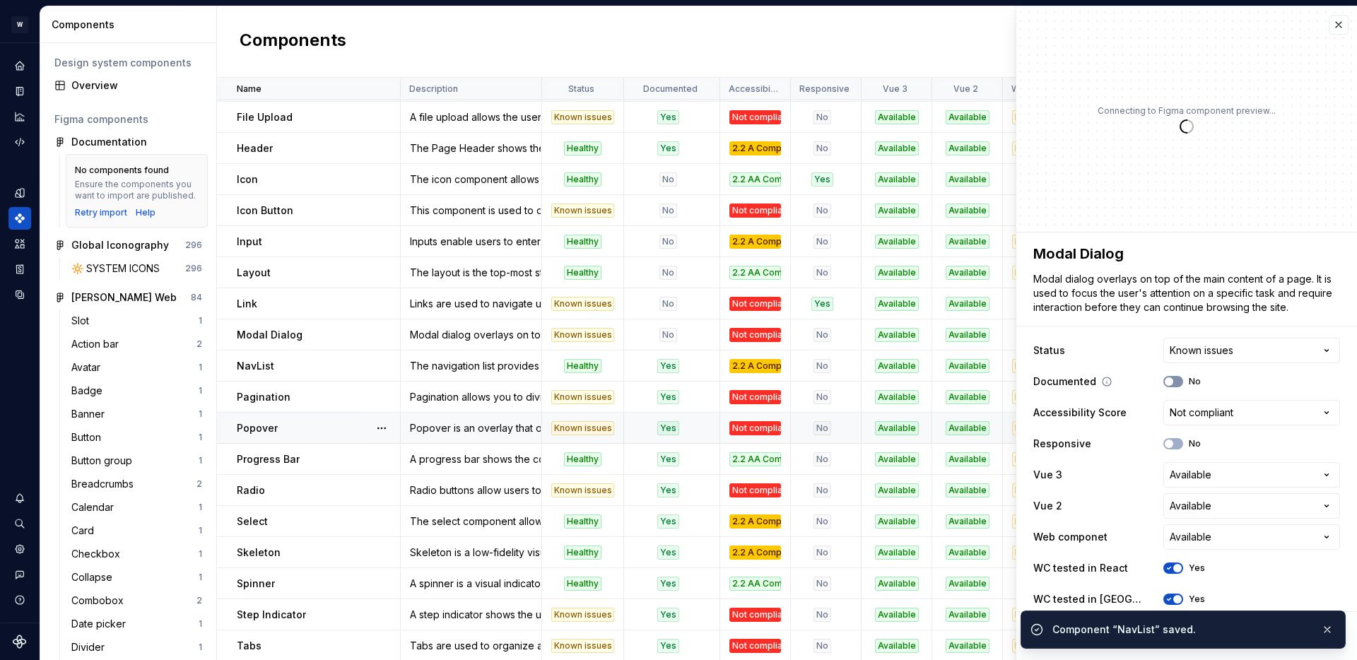
click at [1170, 384] on span "button" at bounding box center [1169, 381] width 8 height 8
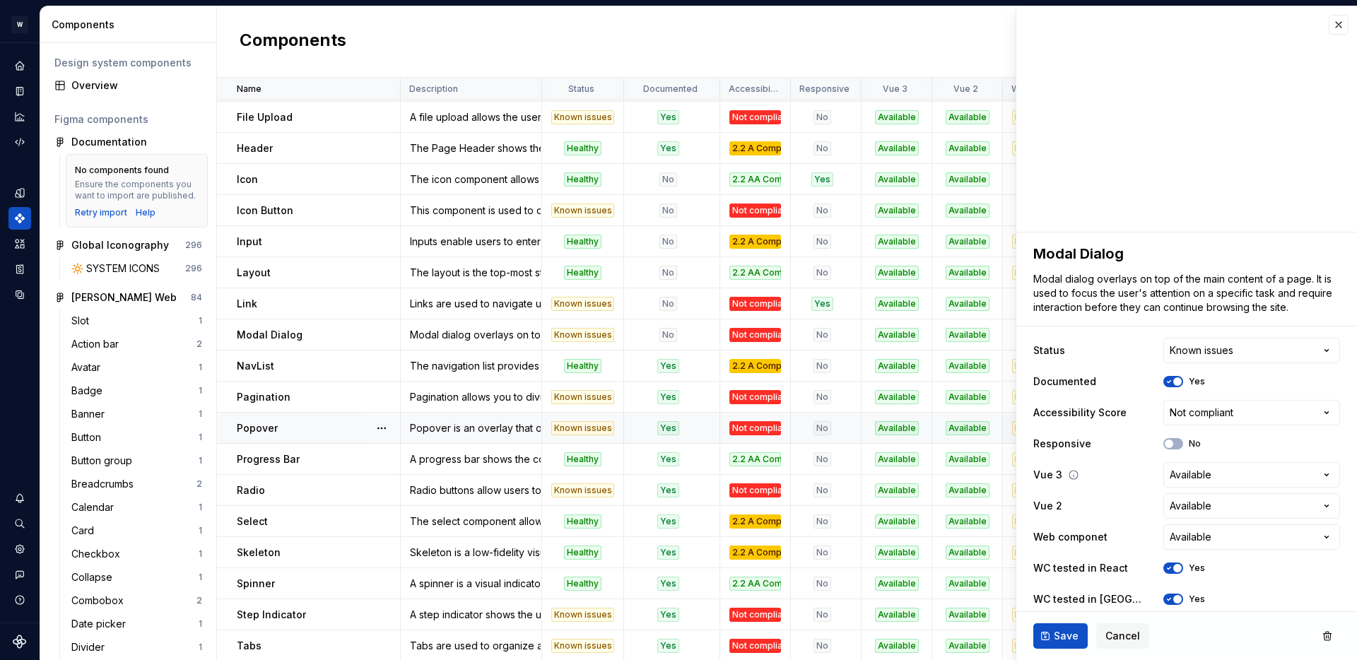
type textarea "*"
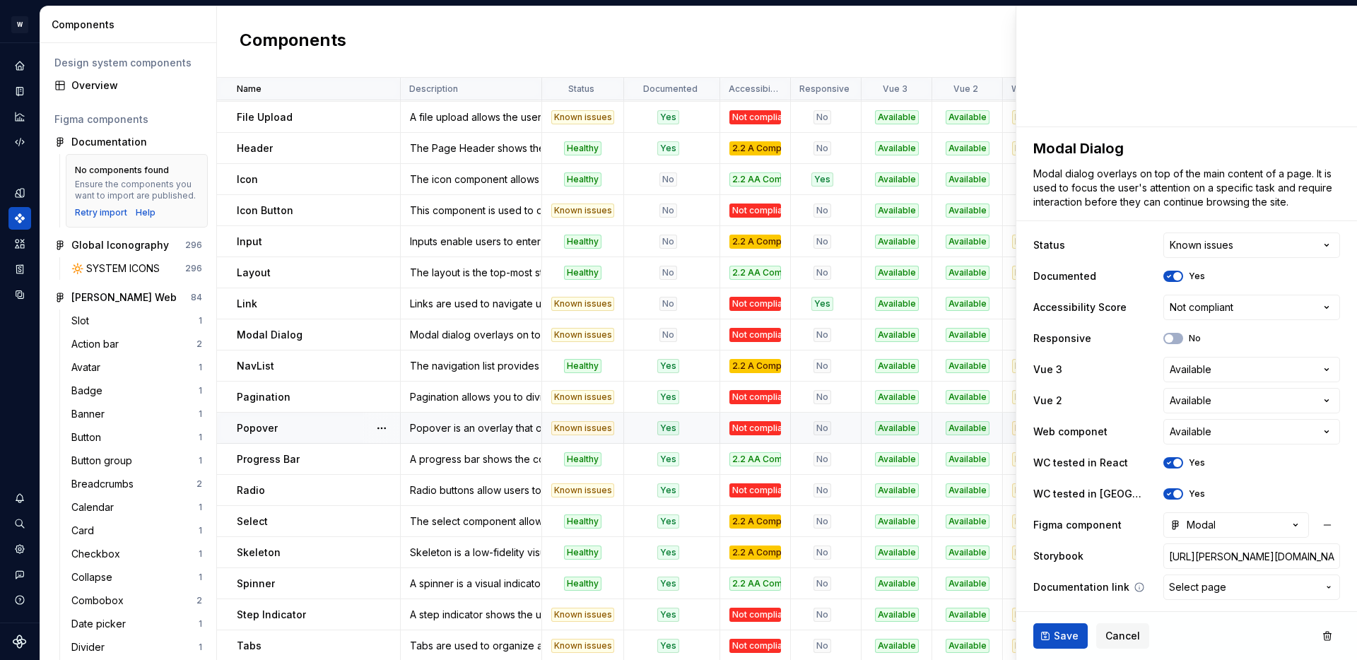
click at [1202, 588] on span "Select page" at bounding box center [1197, 587] width 57 height 14
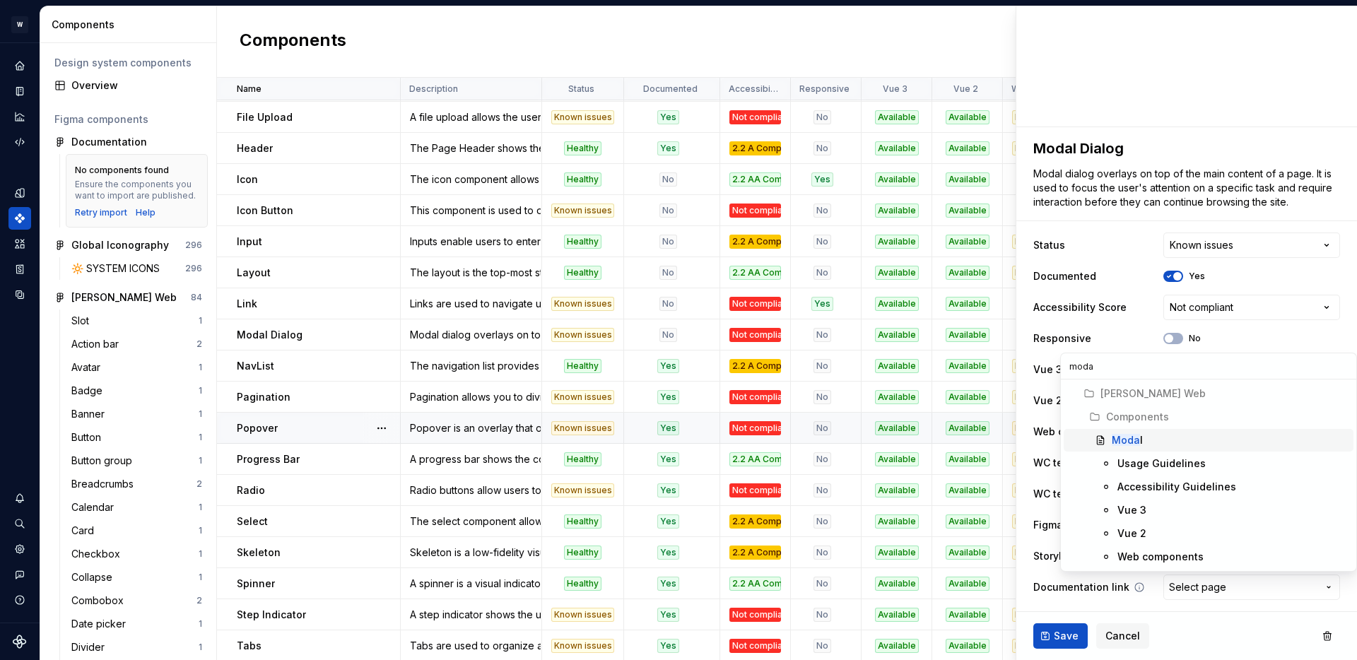
type input "modal"
click at [1123, 441] on mark "Modal" at bounding box center [1127, 440] width 31 height 12
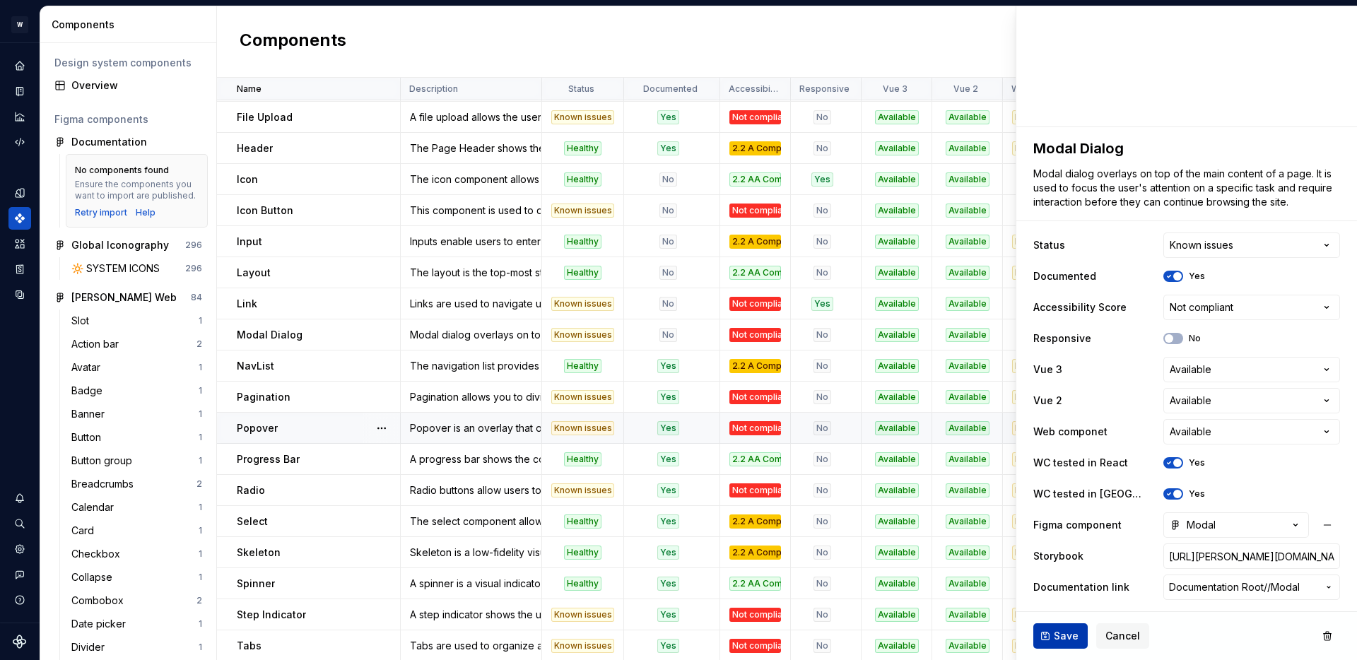
click at [1061, 635] on span "Save" at bounding box center [1066, 636] width 25 height 14
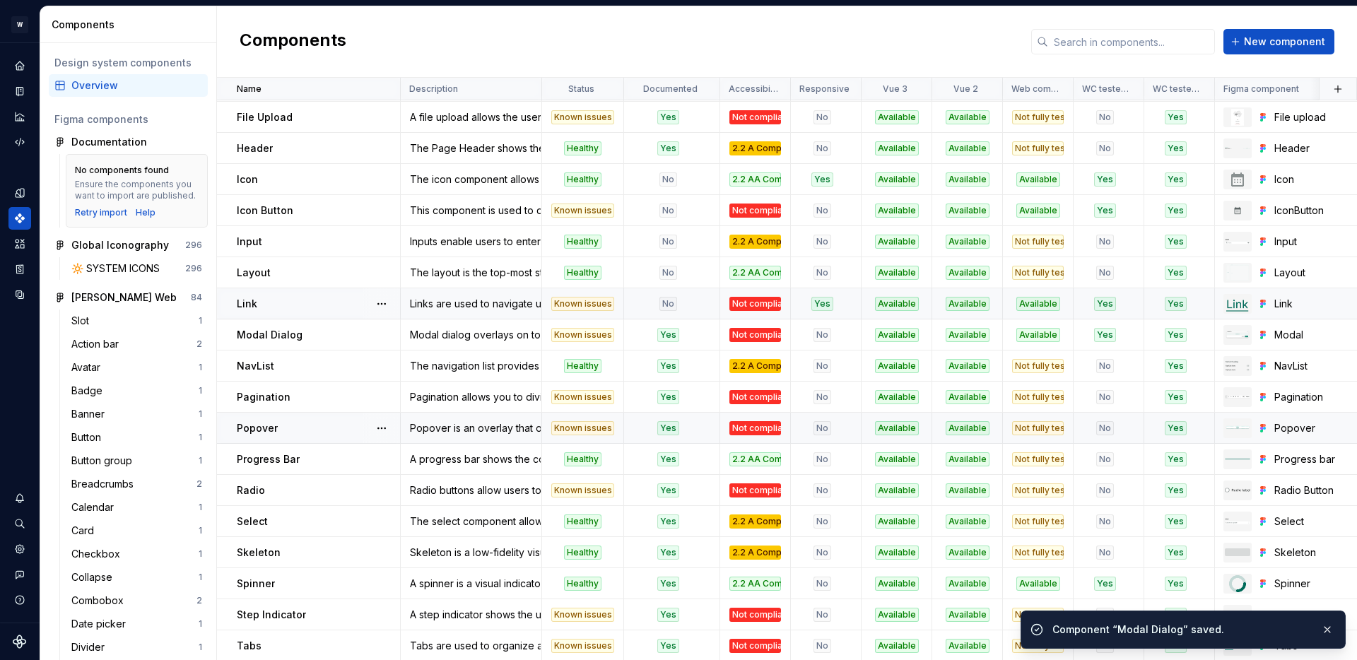
click at [689, 303] on div "No" at bounding box center [668, 304] width 86 height 14
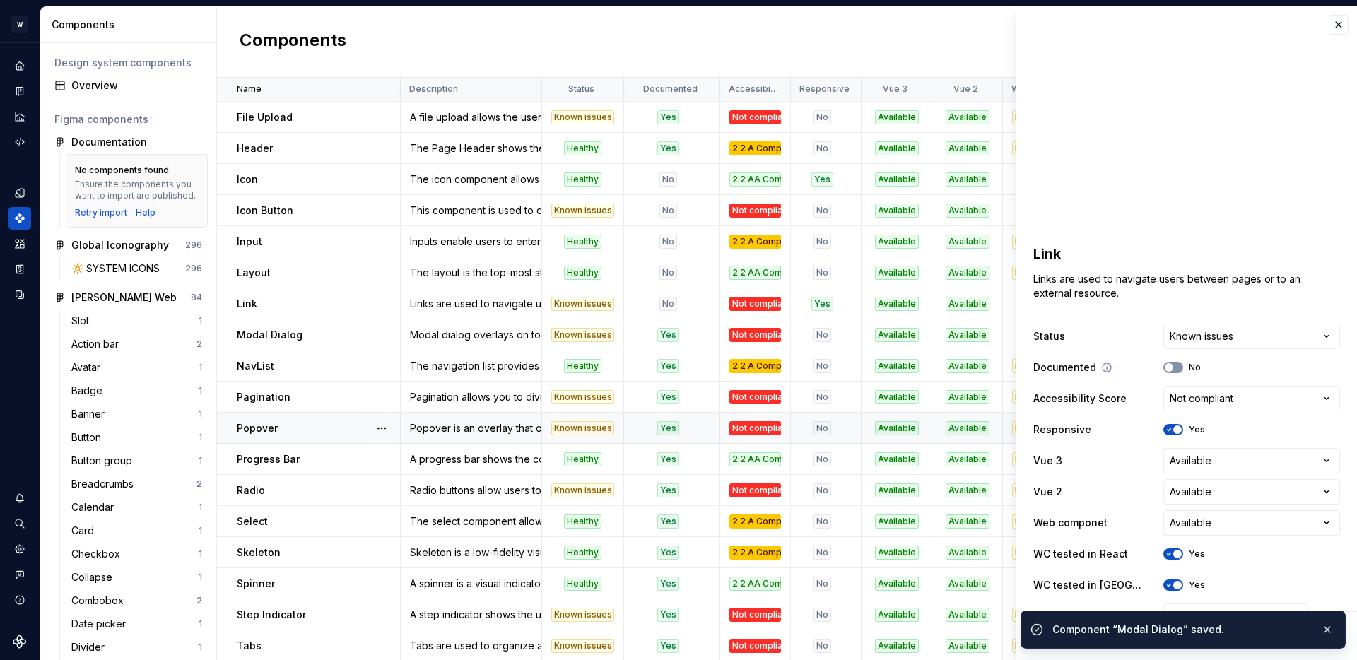
click at [1171, 370] on span "button" at bounding box center [1169, 367] width 8 height 8
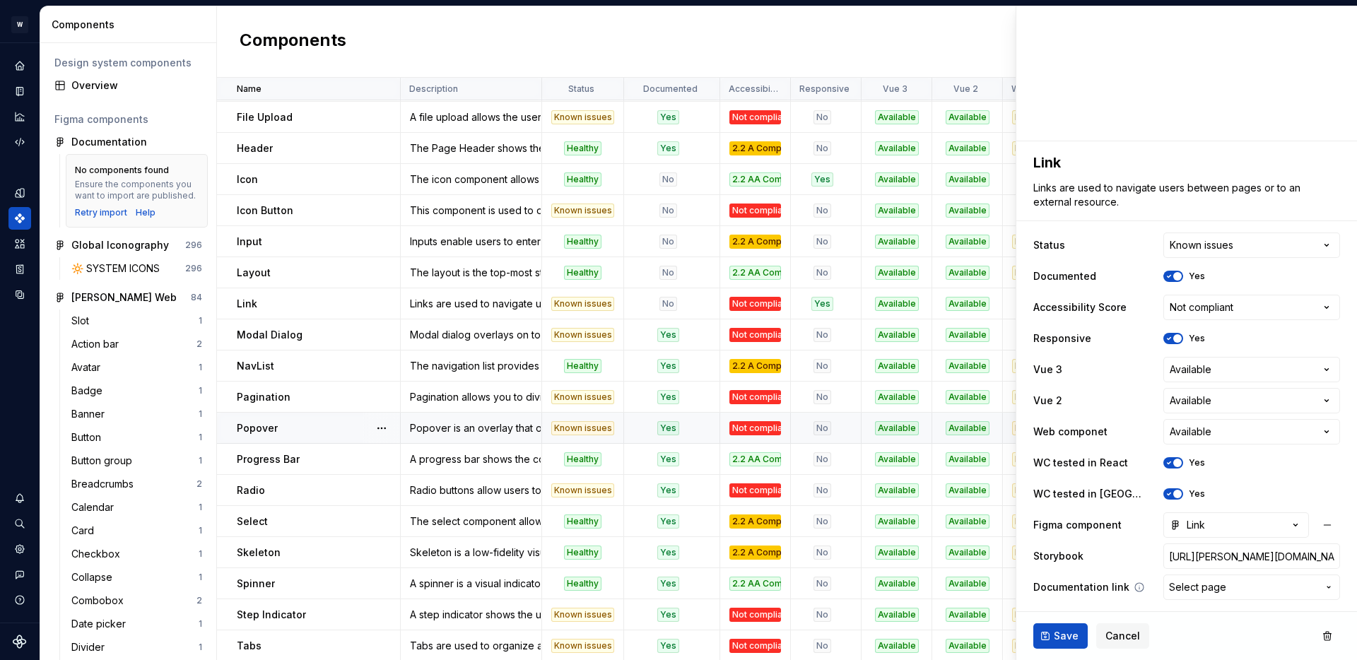
type textarea "*"
click at [1224, 599] on button "Select page" at bounding box center [1252, 587] width 177 height 25
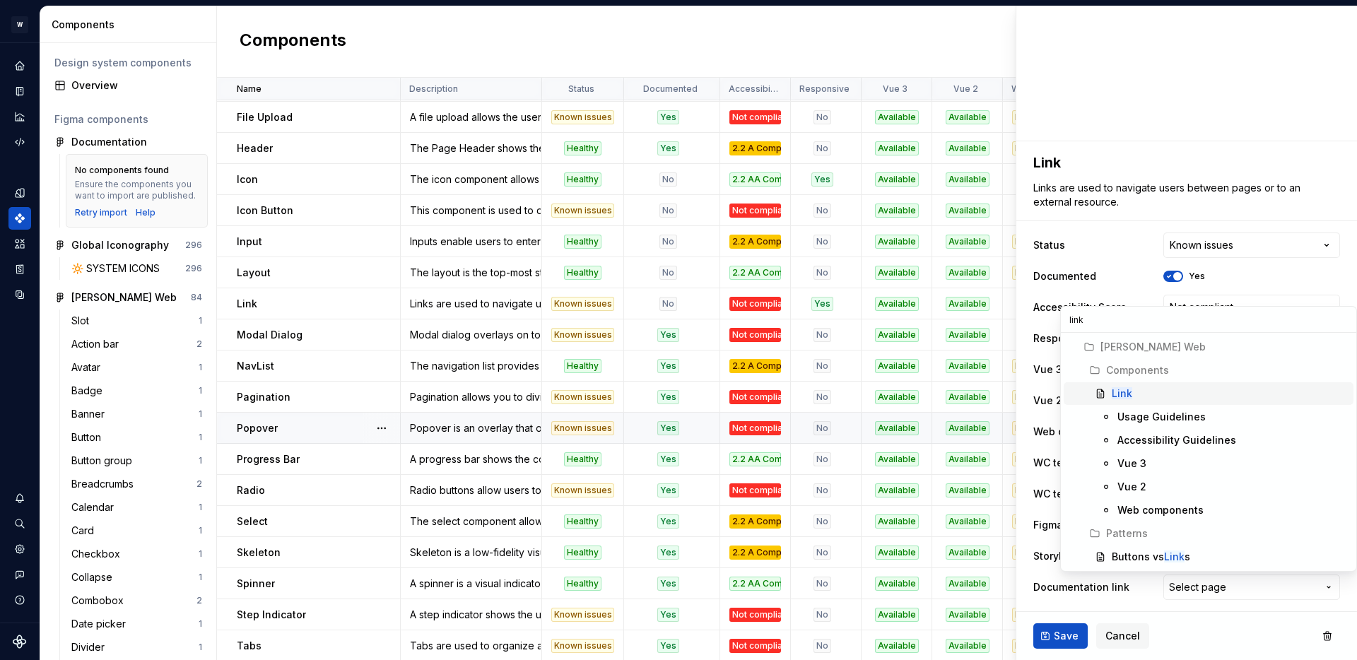
type input "link"
click at [1173, 397] on div "Link" at bounding box center [1230, 394] width 236 height 14
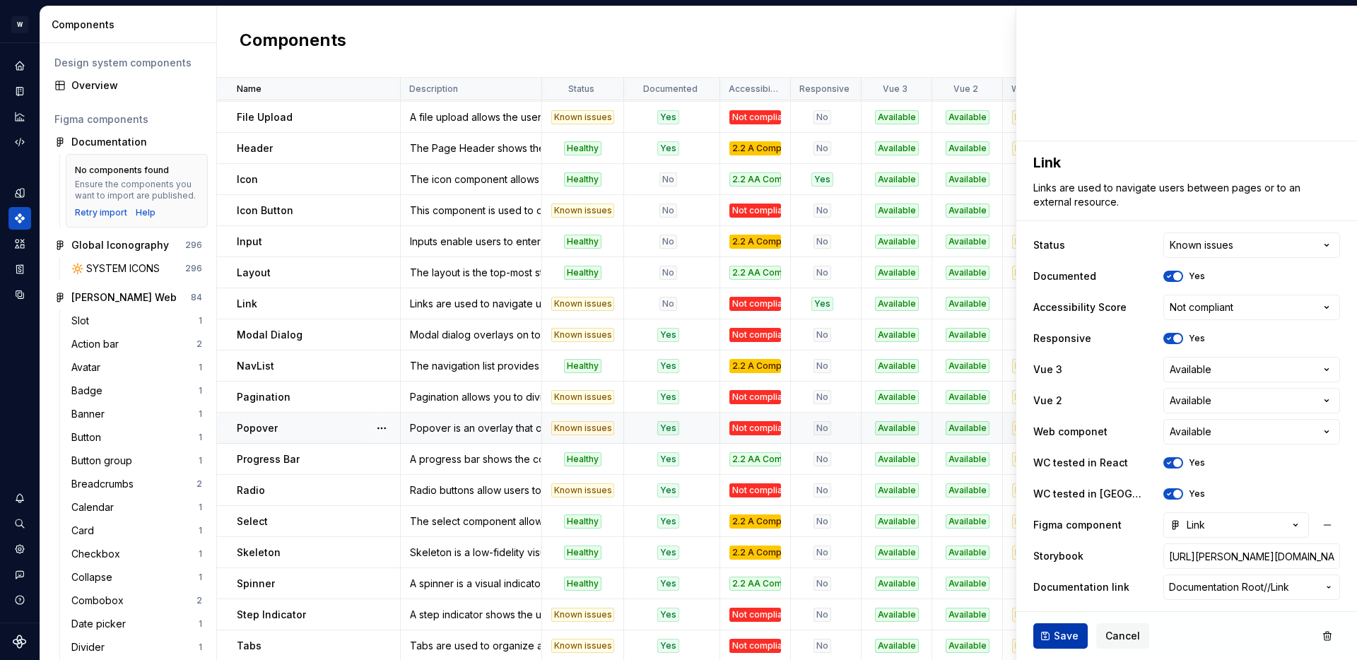
click at [1065, 635] on span "Save" at bounding box center [1066, 636] width 25 height 14
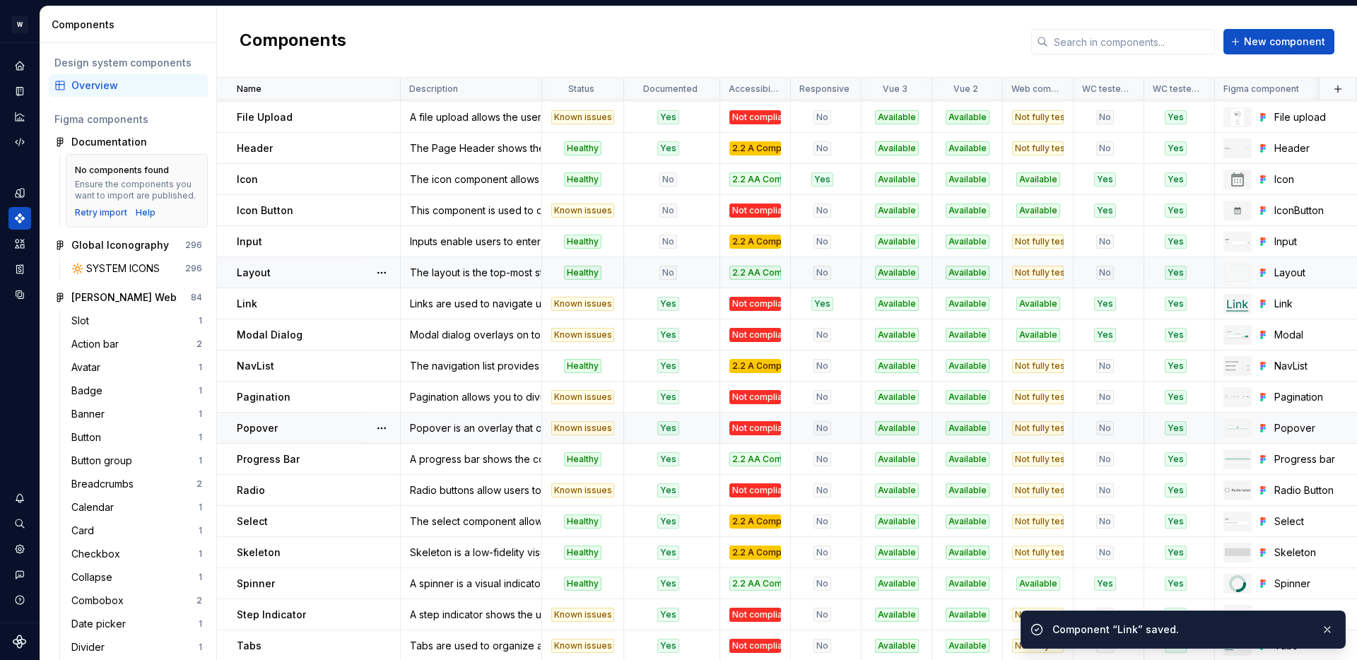
click at [686, 267] on div "No" at bounding box center [668, 273] width 86 height 14
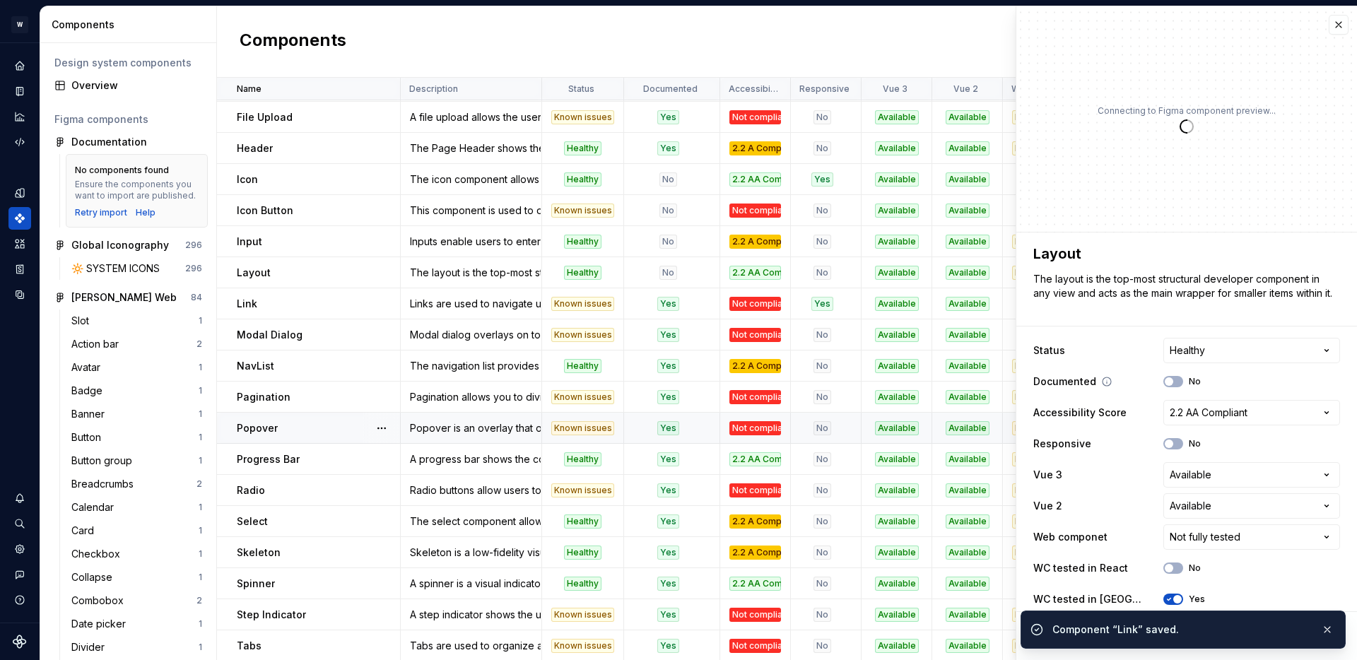
click at [1184, 376] on div "No" at bounding box center [1182, 381] width 37 height 11
click at [1178, 378] on button "No" at bounding box center [1174, 381] width 20 height 11
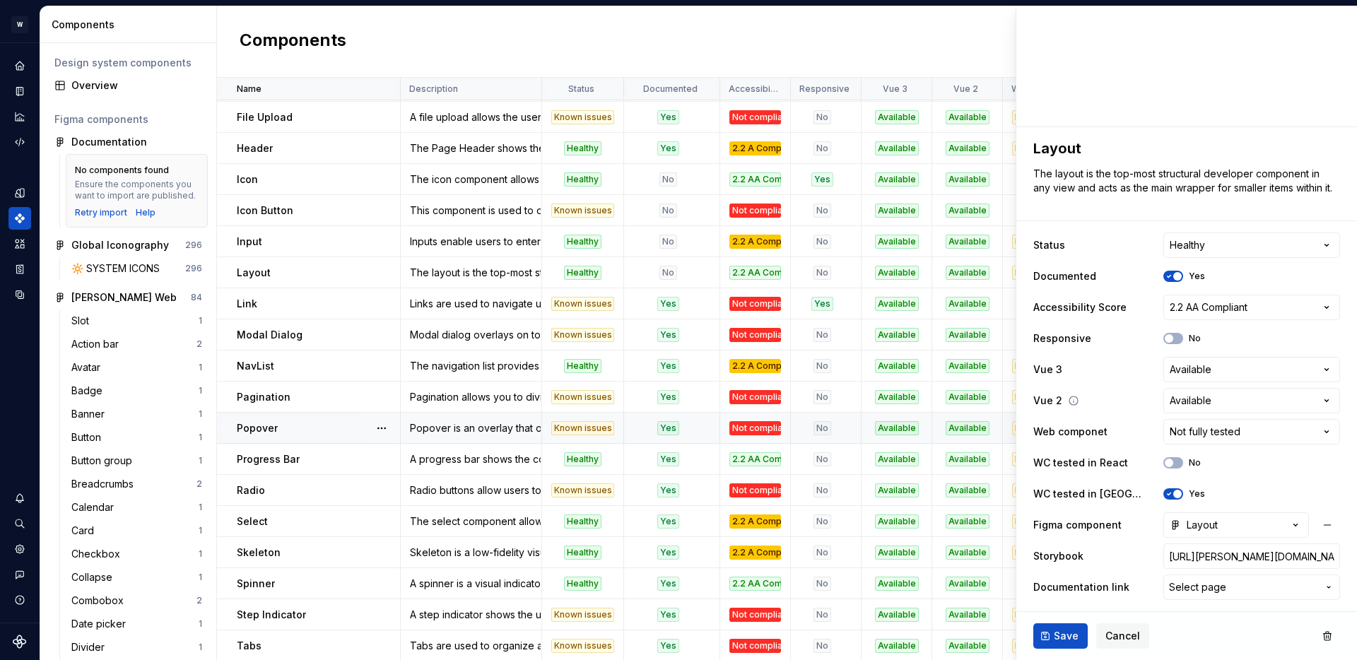
type textarea "*"
click at [1186, 595] on button "Select page" at bounding box center [1252, 587] width 177 height 25
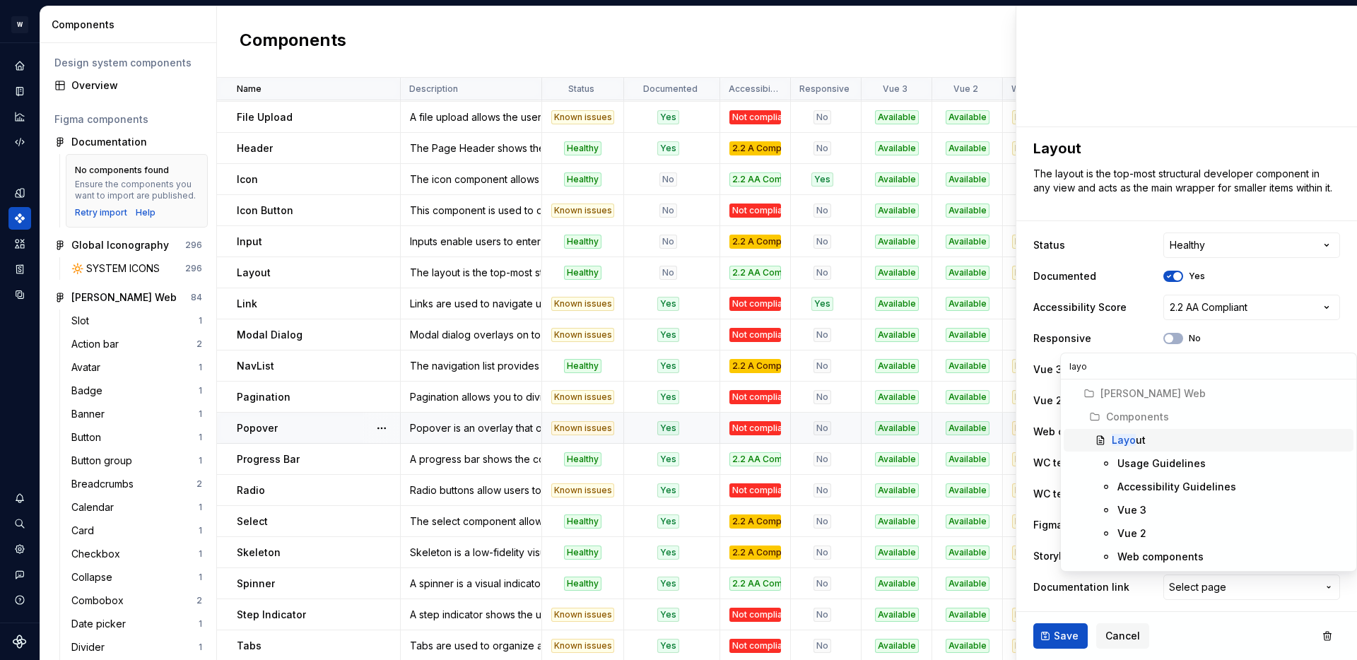
type input "layo"
click at [1149, 436] on div "Layo ut" at bounding box center [1230, 440] width 236 height 14
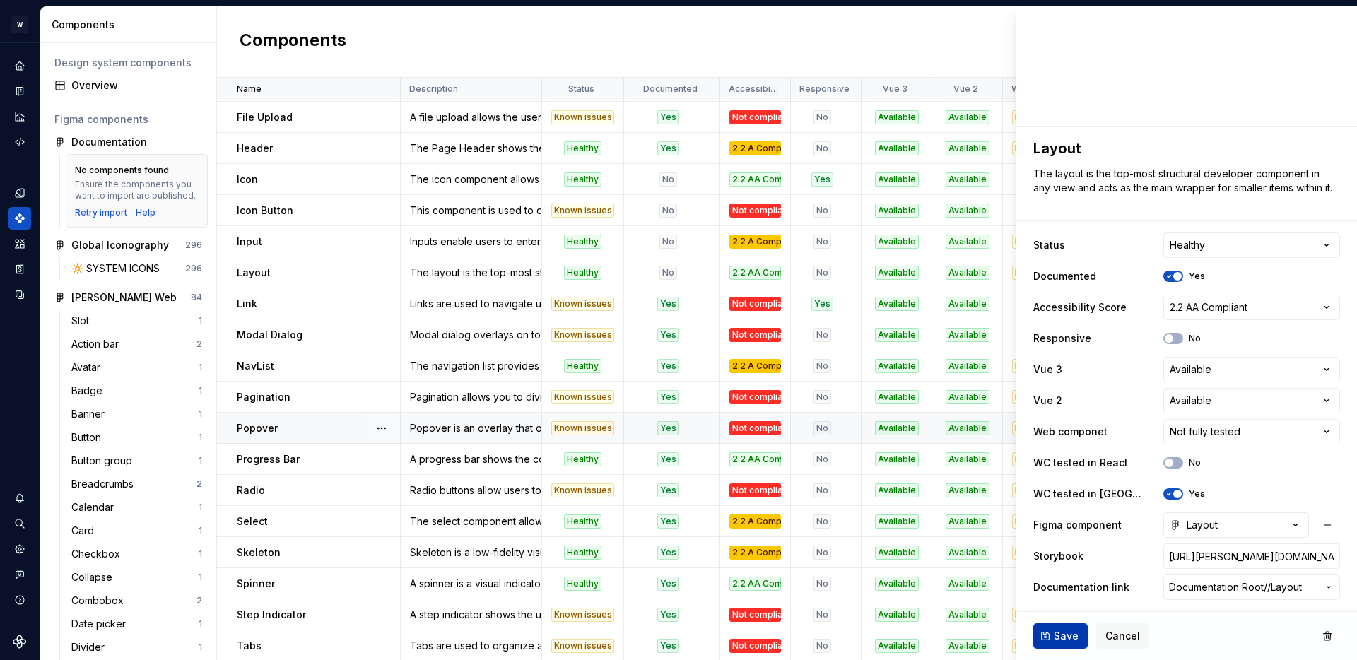
click at [1077, 629] on span "Save" at bounding box center [1066, 636] width 25 height 14
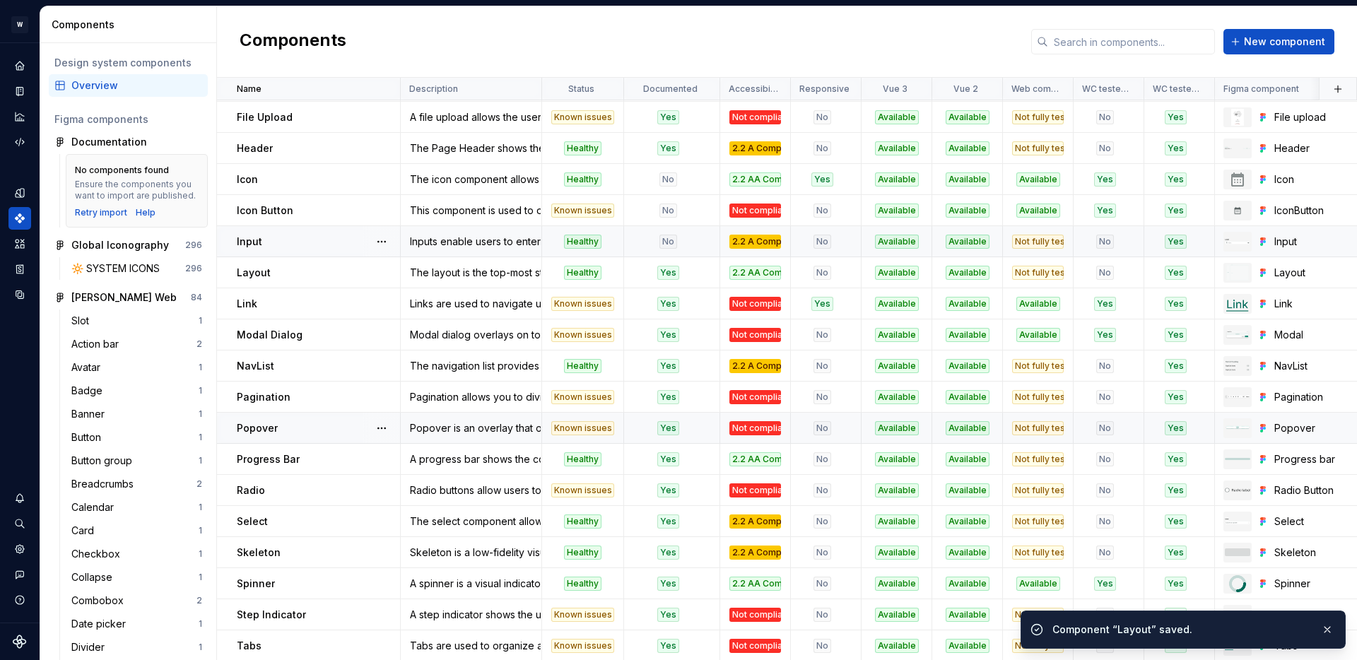
click at [691, 241] on div "No" at bounding box center [668, 242] width 86 height 14
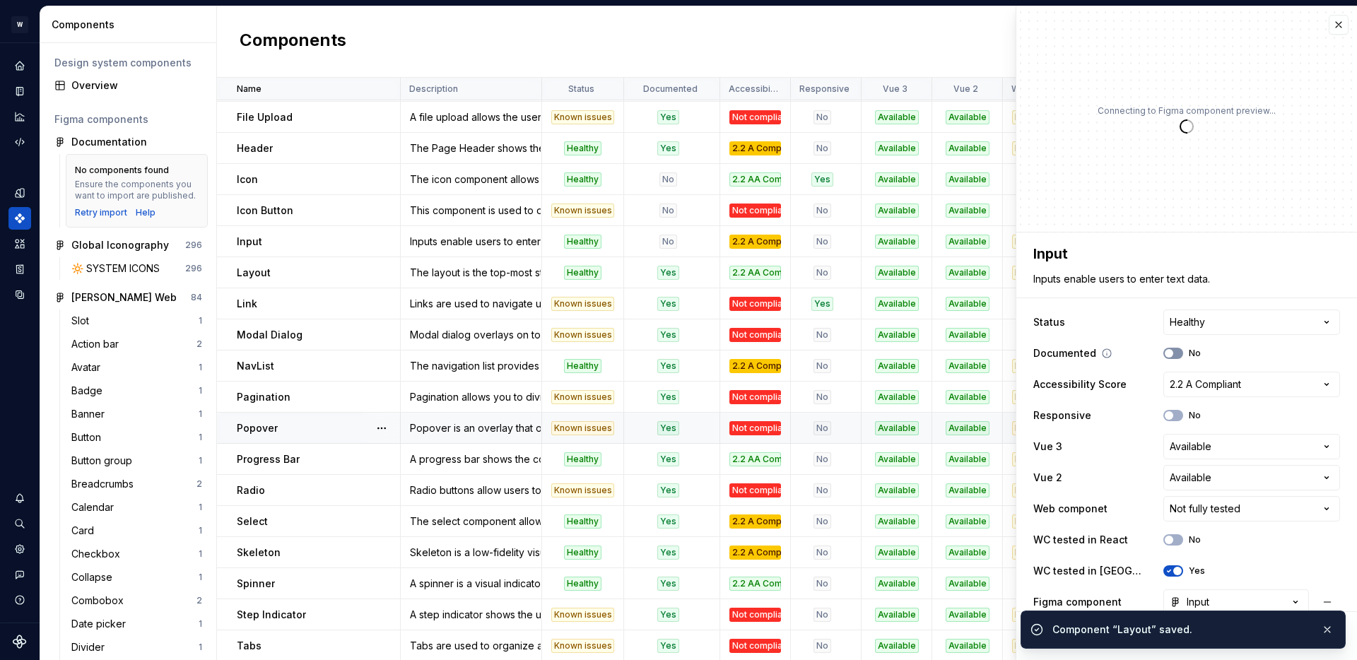
click at [1170, 348] on button "No" at bounding box center [1174, 353] width 20 height 11
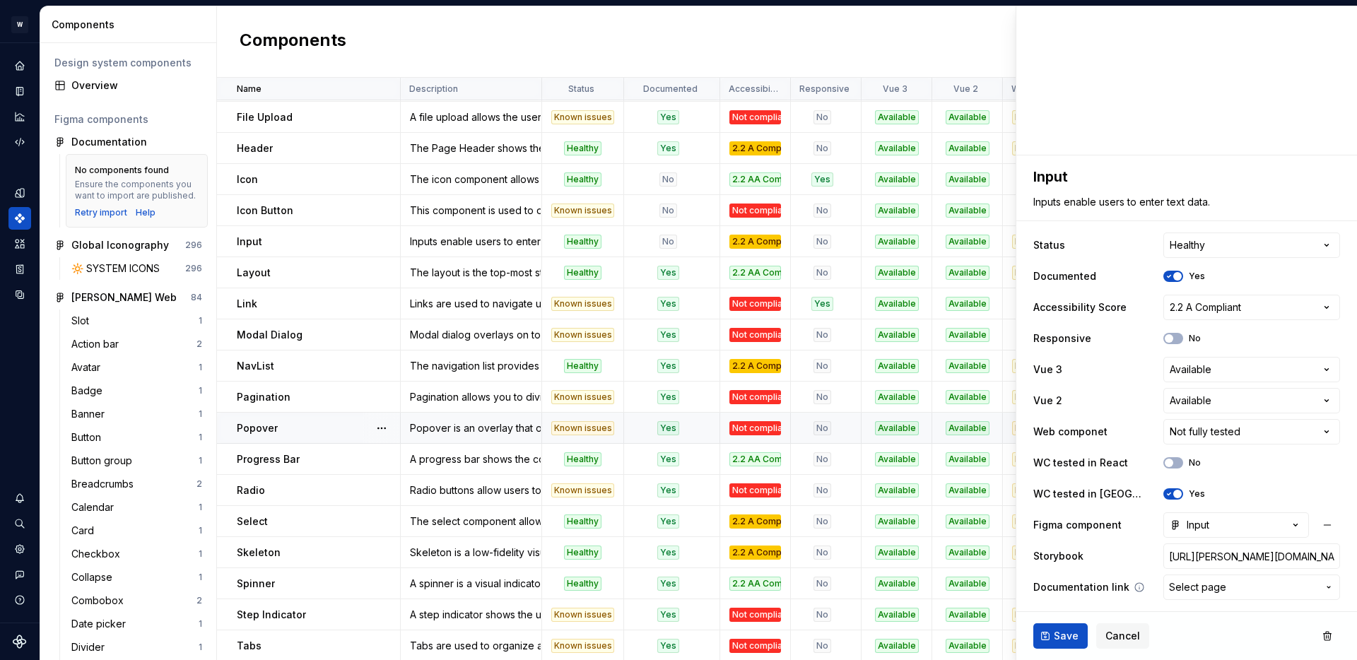
type textarea "*"
click at [1193, 590] on span "Select page" at bounding box center [1197, 587] width 57 height 14
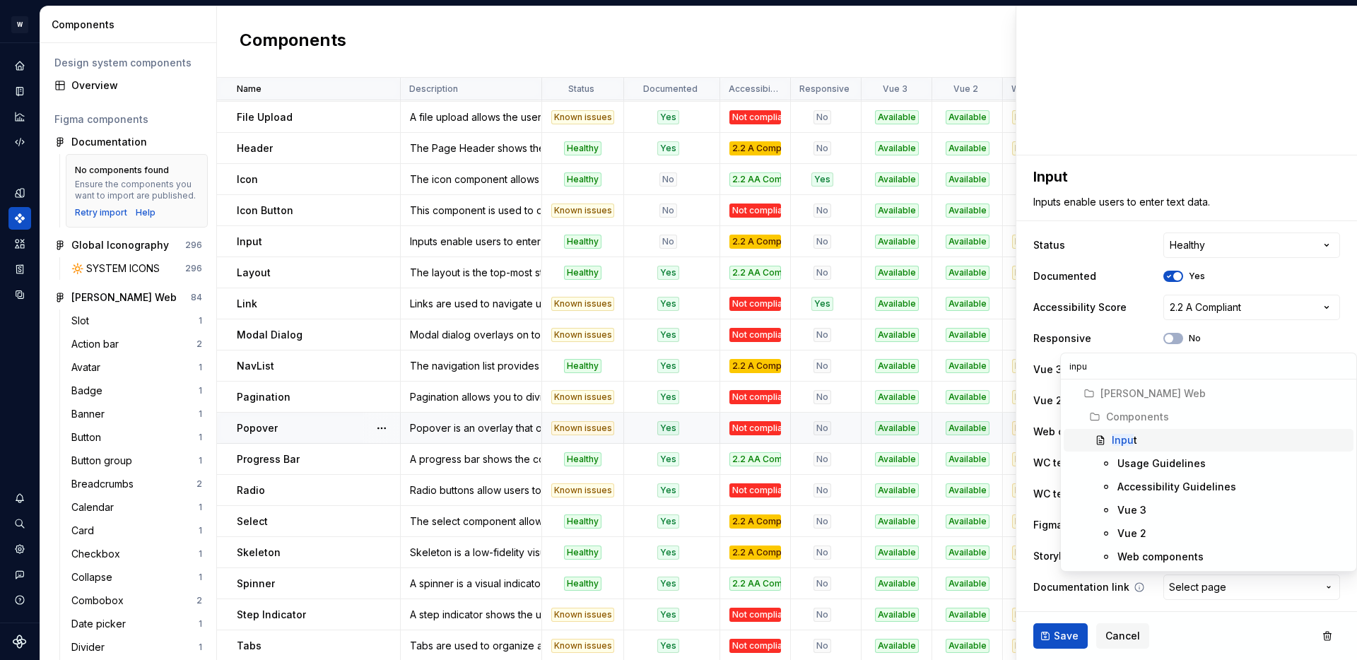
type input "input"
click at [1125, 440] on mark "Input" at bounding box center [1124, 440] width 25 height 12
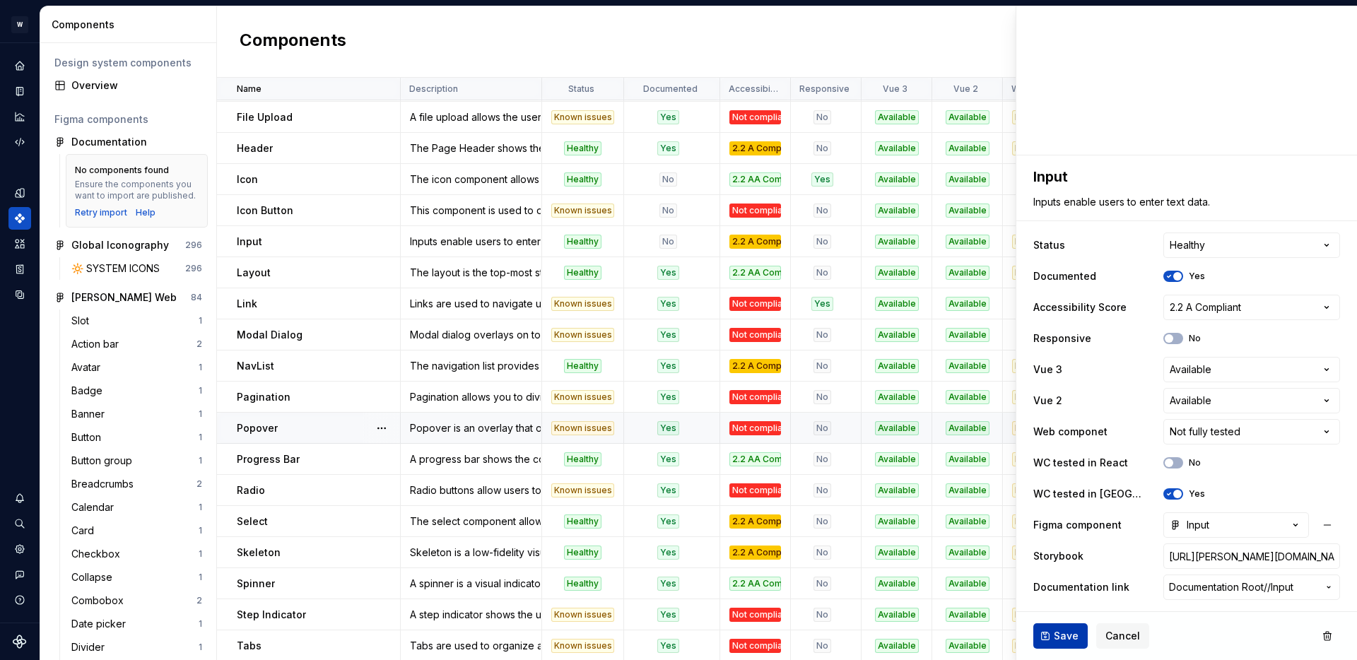
click at [1048, 636] on button "Save" at bounding box center [1061, 635] width 54 height 25
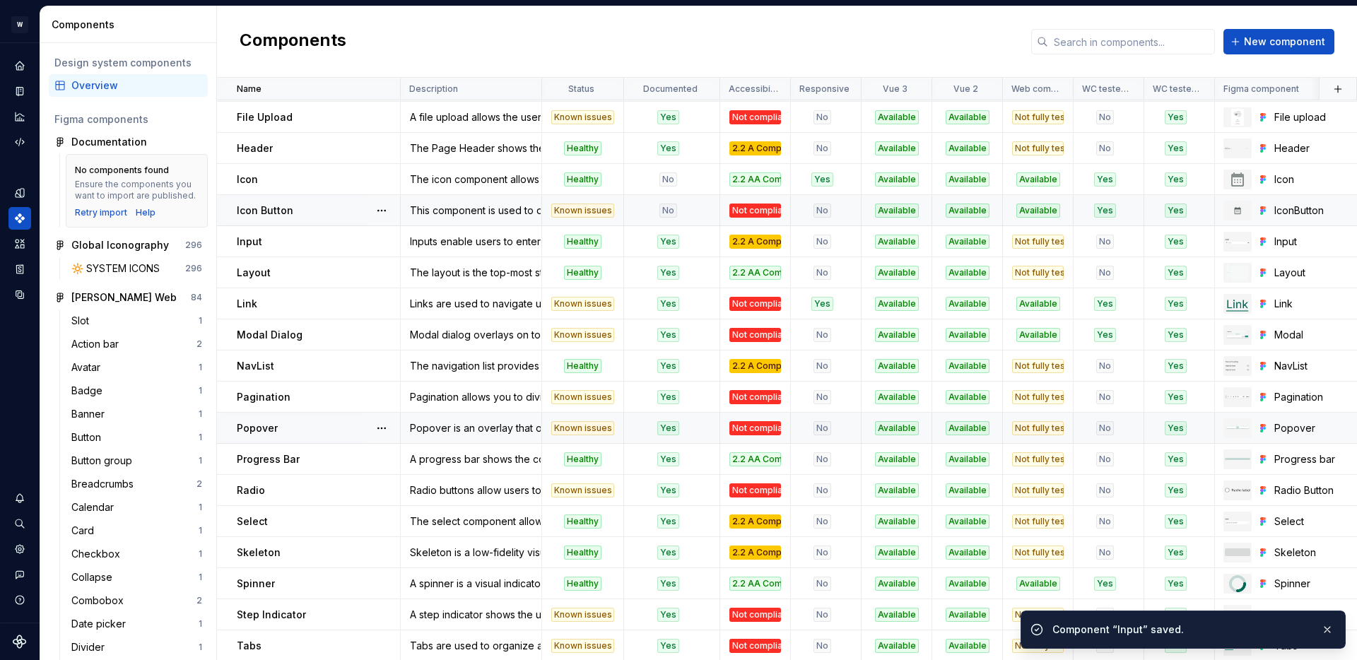
click at [685, 214] on div "No" at bounding box center [668, 211] width 86 height 14
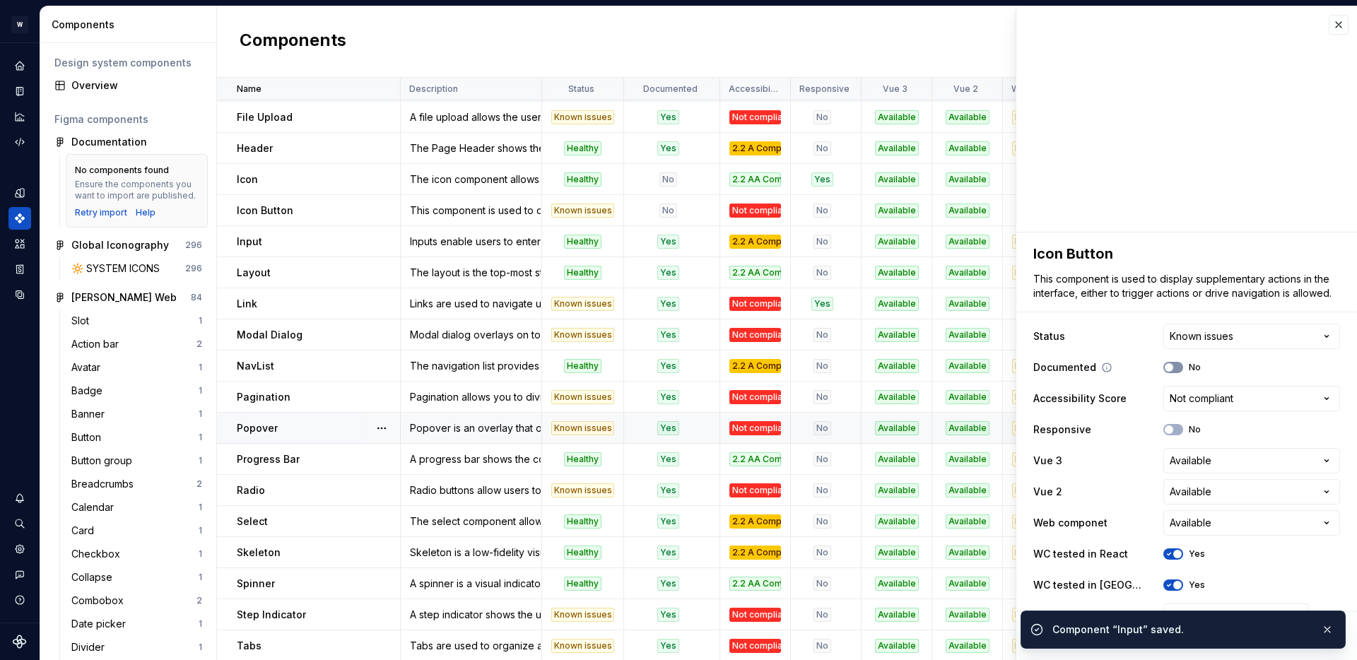
click at [1178, 363] on button "No" at bounding box center [1174, 367] width 20 height 11
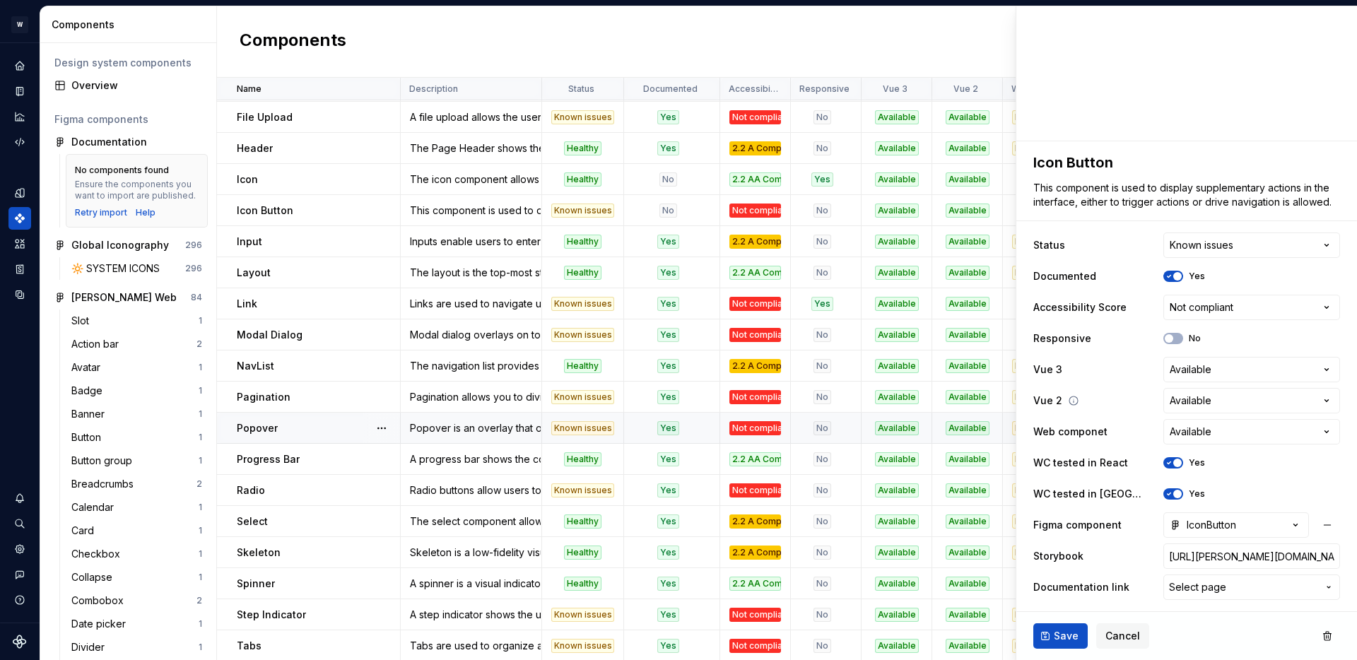
type textarea "*"
click at [1195, 585] on span "Select page" at bounding box center [1197, 587] width 57 height 14
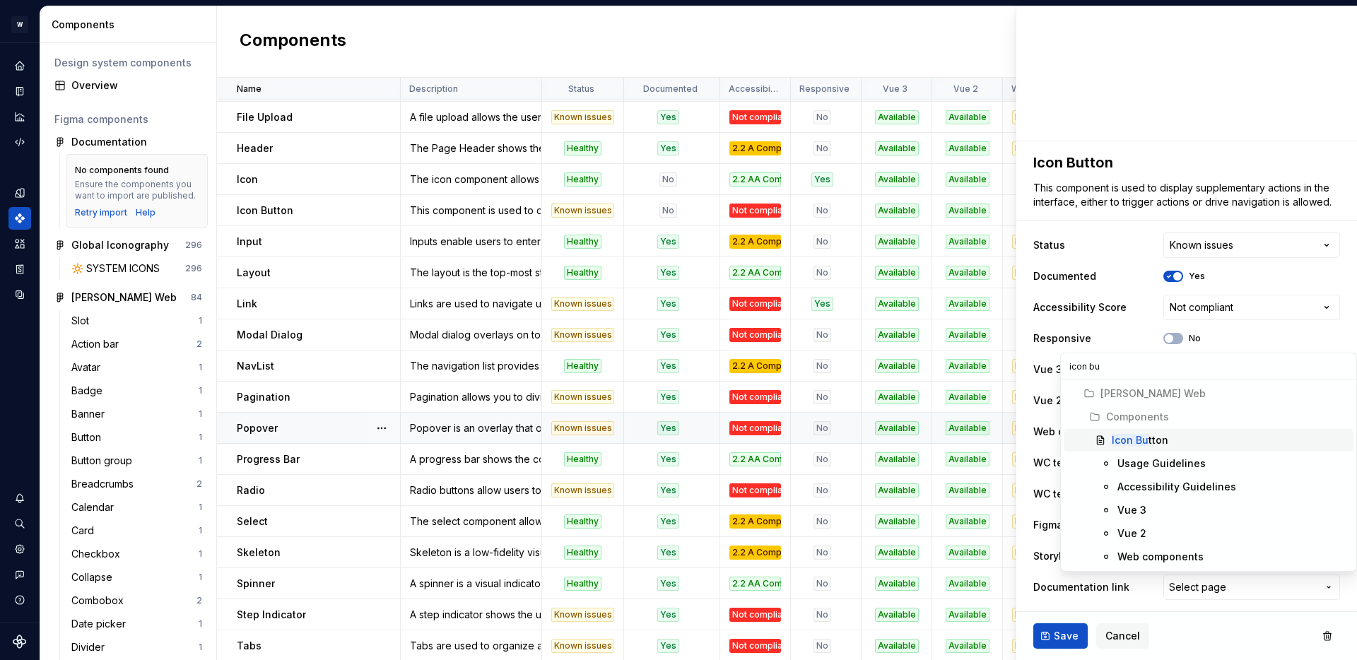
type input "icon bu"
click at [1148, 438] on div "Icon Bu tton" at bounding box center [1140, 440] width 57 height 14
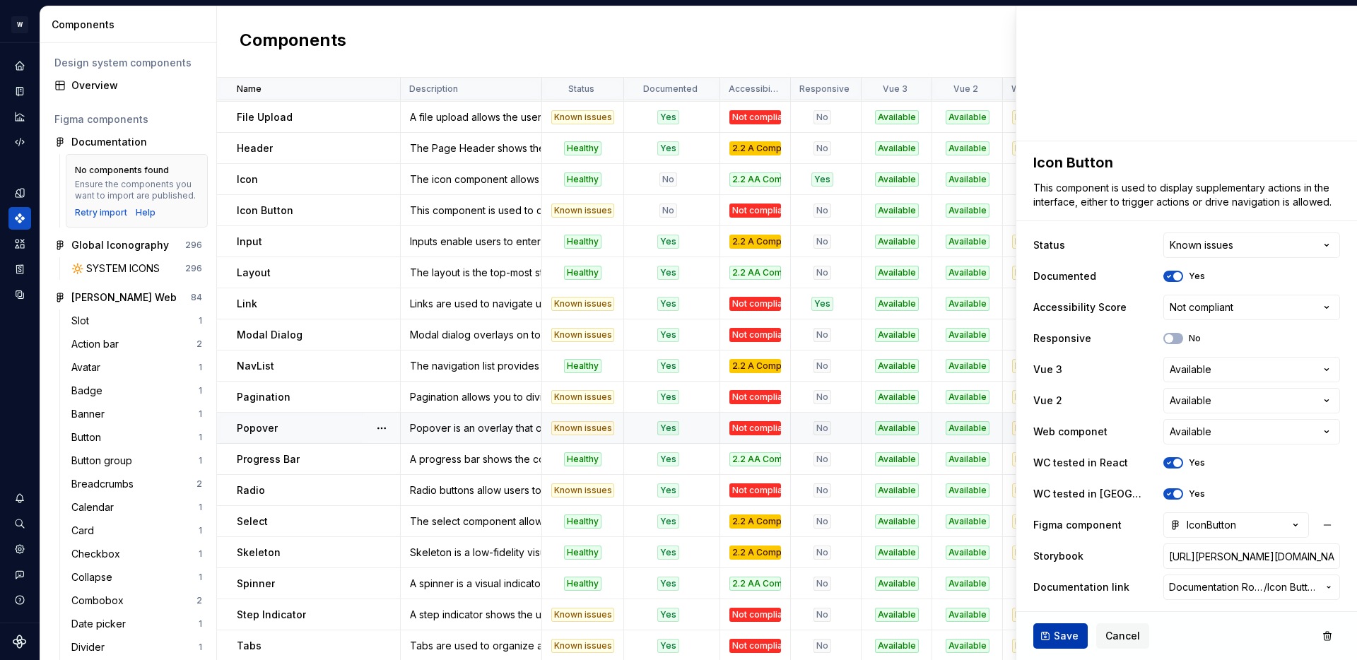
click at [1063, 631] on span "Save" at bounding box center [1066, 636] width 25 height 14
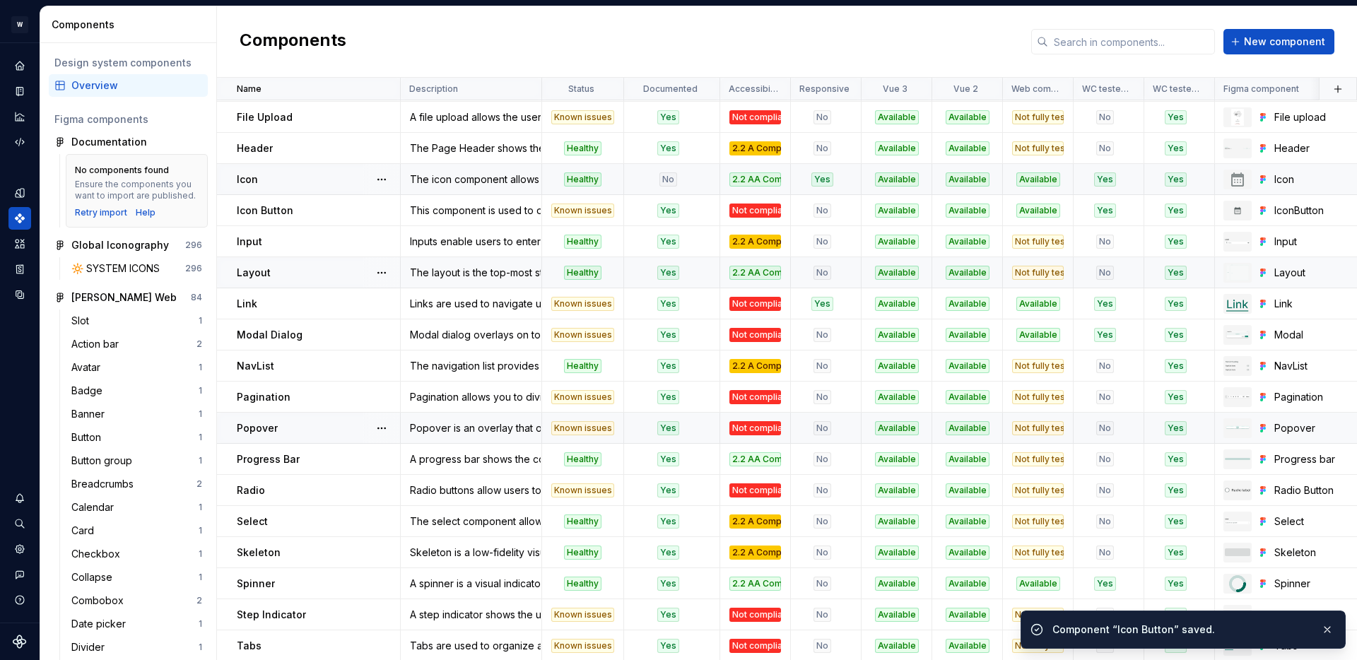
click at [686, 180] on div "No" at bounding box center [668, 179] width 86 height 14
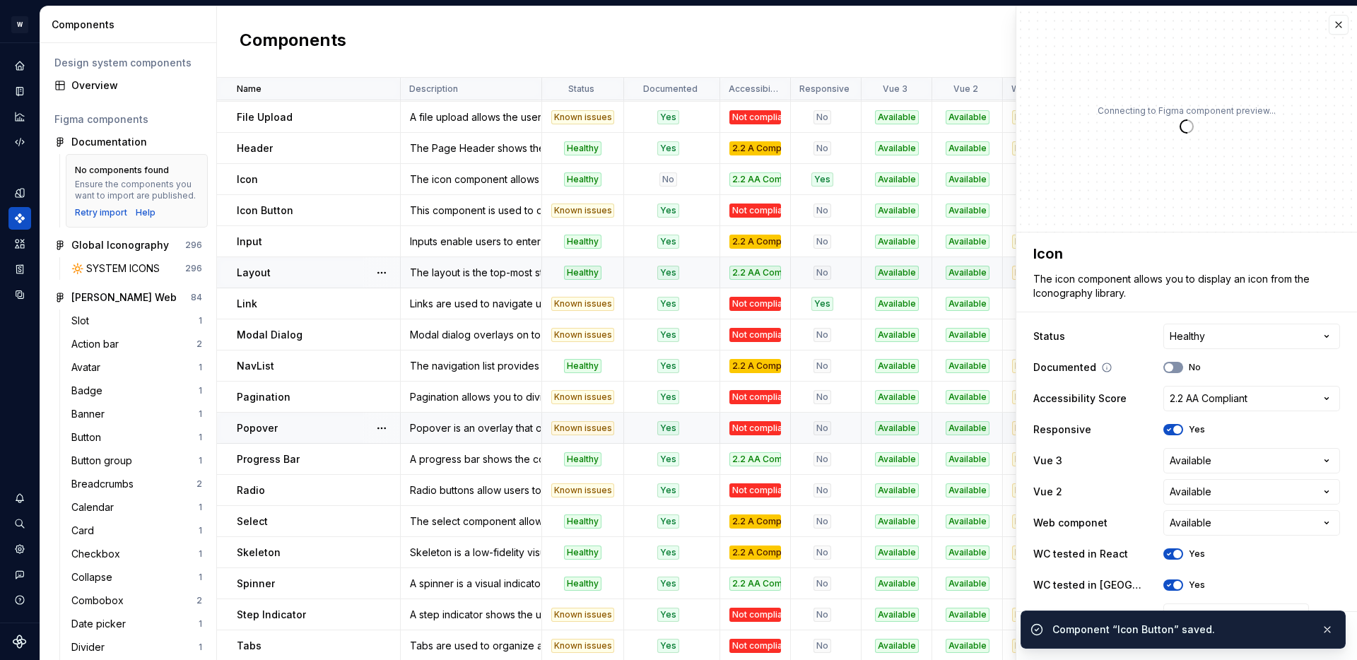
click at [1179, 365] on button "No" at bounding box center [1174, 367] width 20 height 11
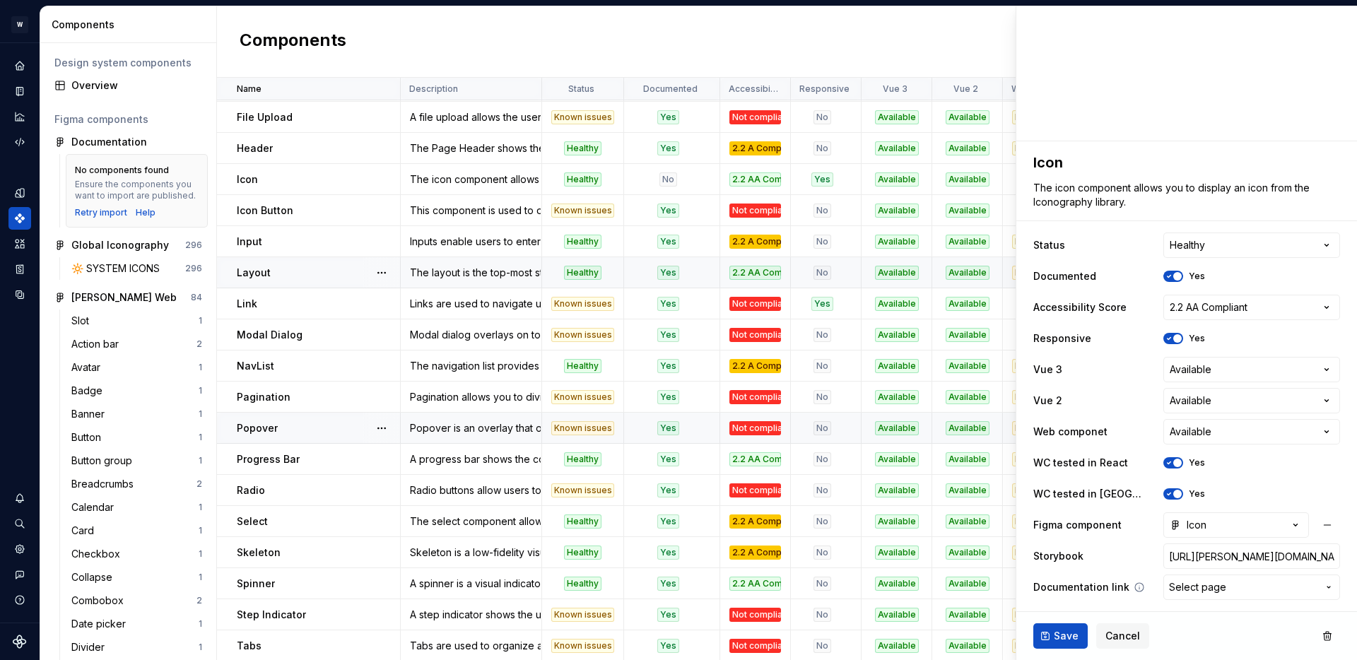
type textarea "*"
click at [1226, 597] on button "Select page" at bounding box center [1252, 587] width 177 height 25
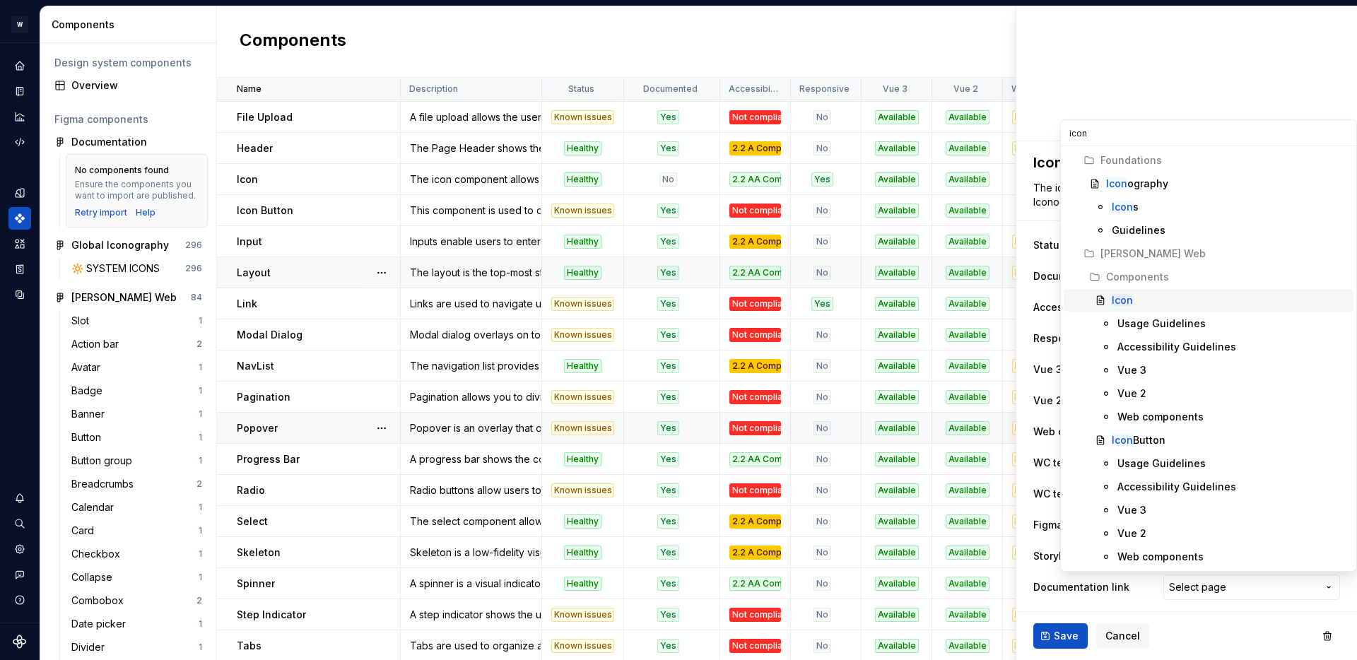
type input "icon"
click at [1132, 303] on div "Icon" at bounding box center [1230, 300] width 236 height 14
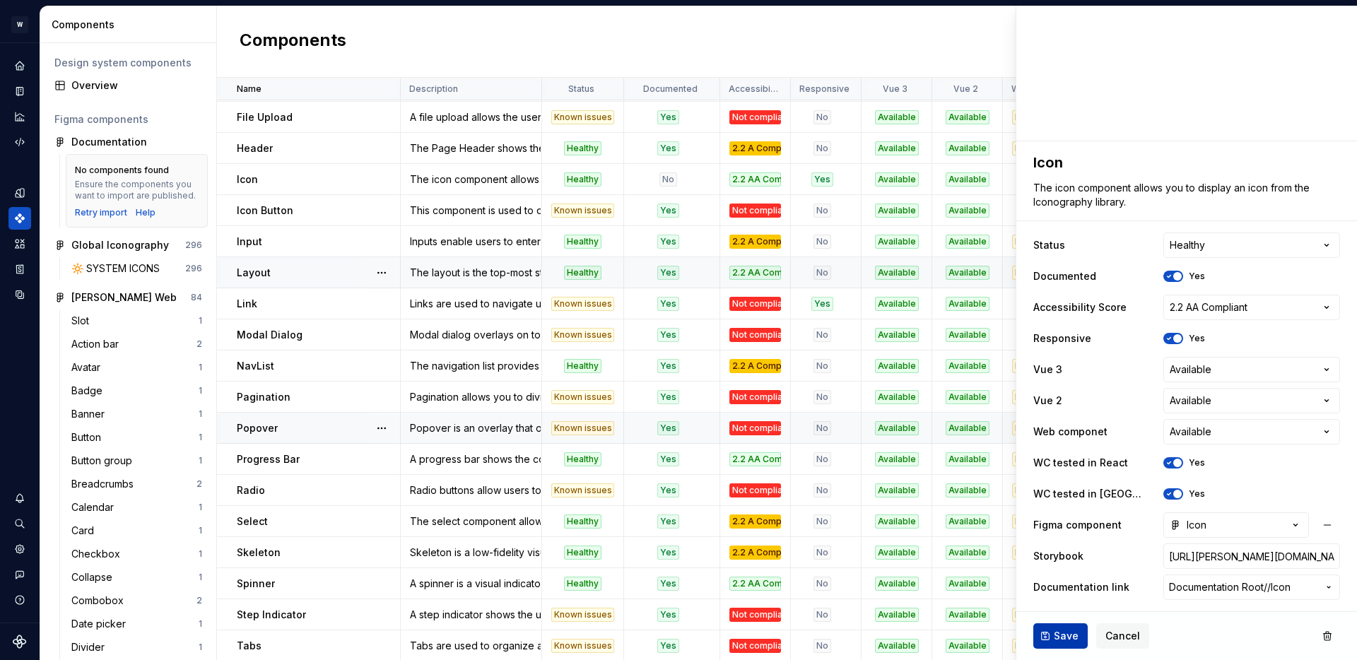
click at [1067, 630] on span "Save" at bounding box center [1066, 636] width 25 height 14
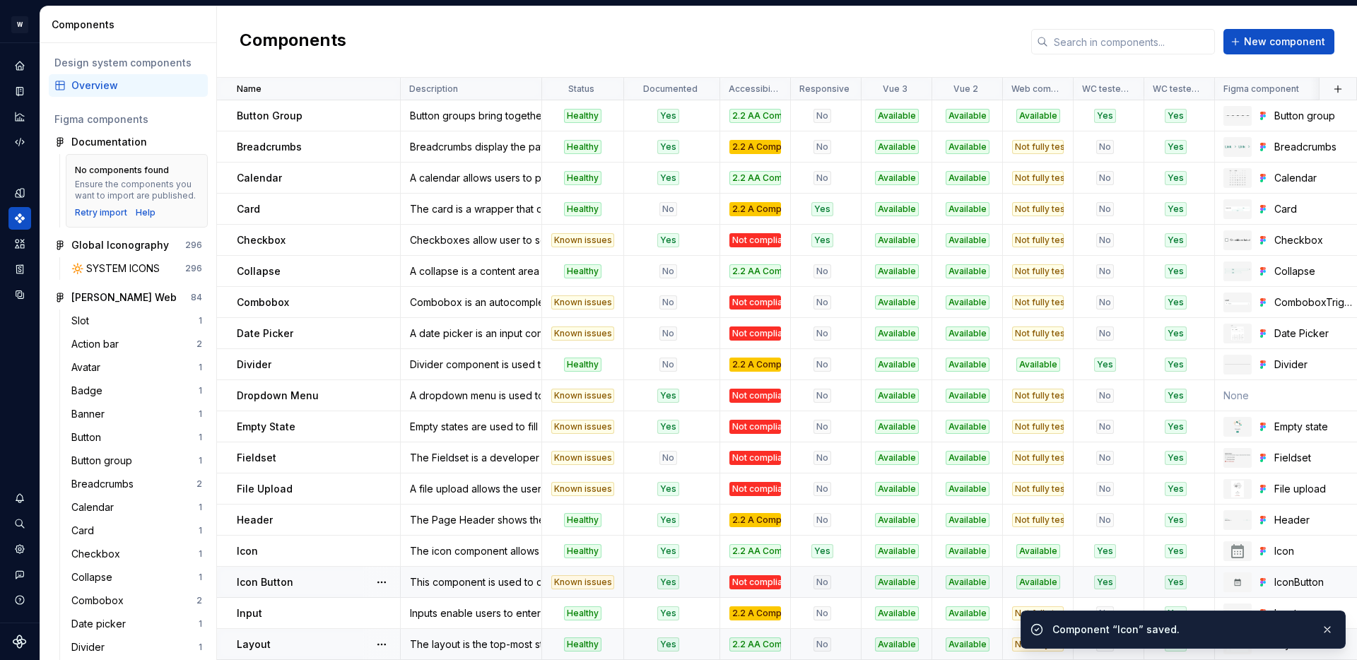
scroll to position [165, 0]
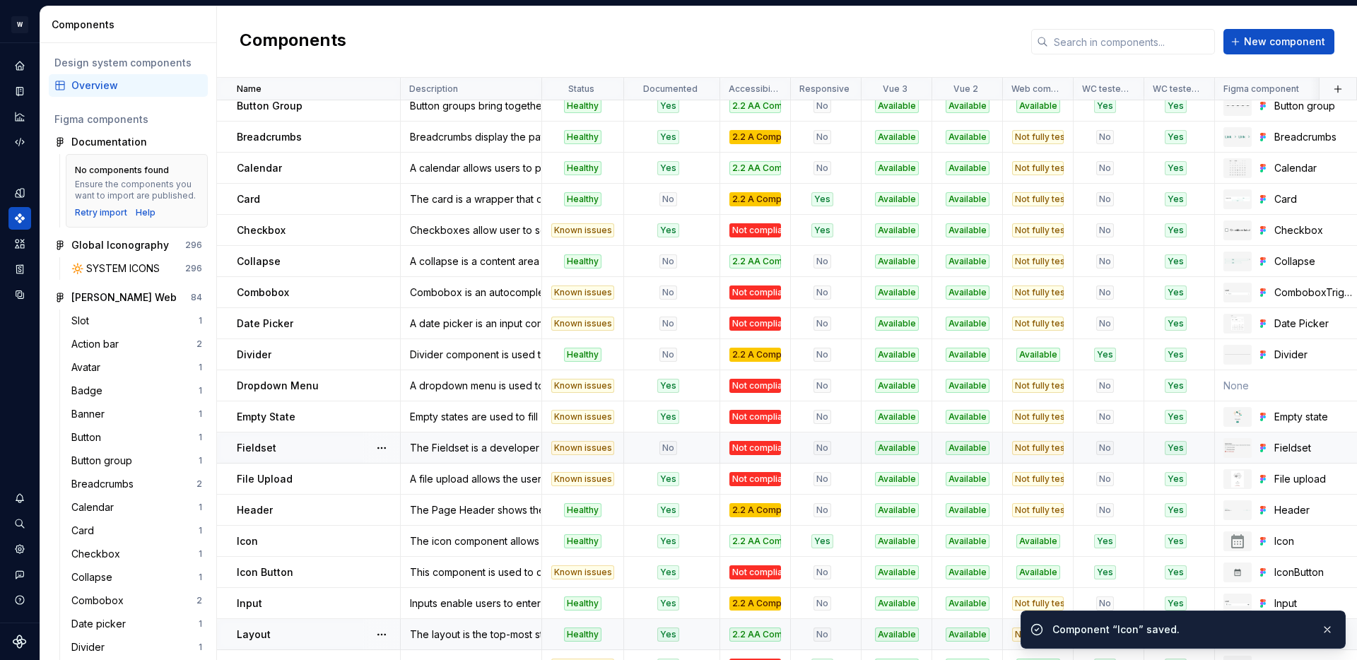
click at [692, 445] on div "No" at bounding box center [668, 448] width 86 height 14
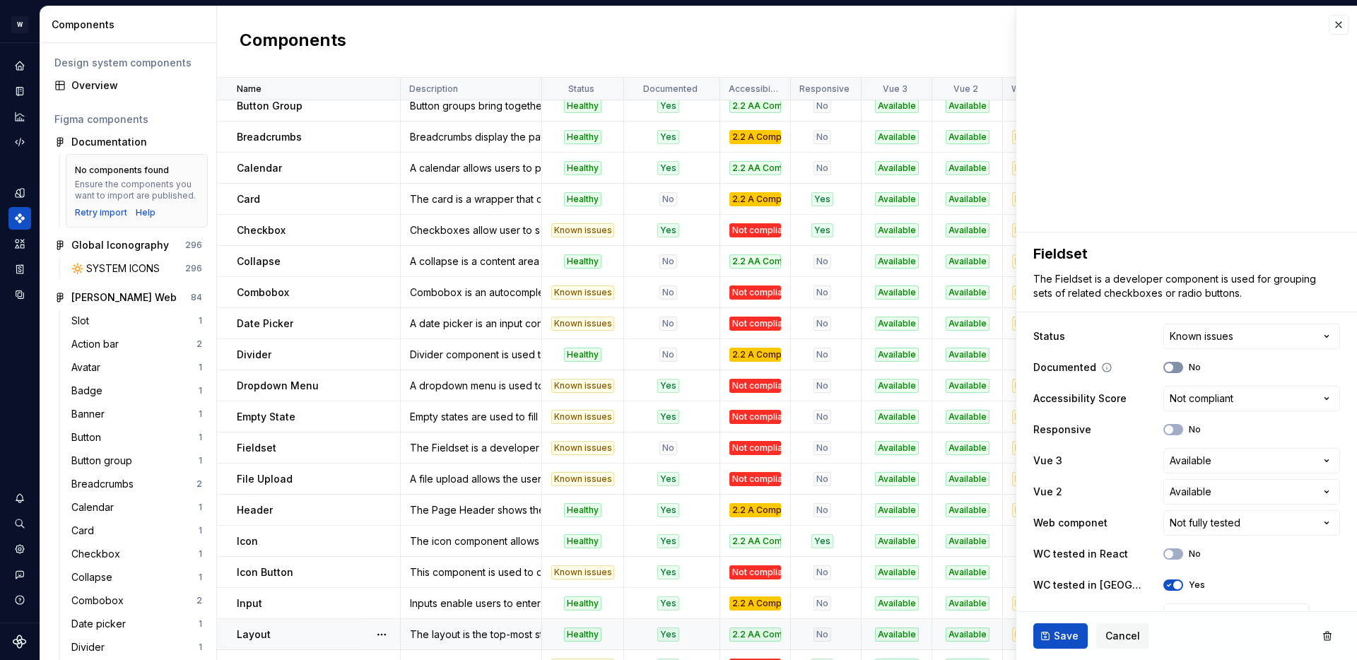
click at [1173, 366] on span "button" at bounding box center [1169, 367] width 8 height 8
type textarea "*"
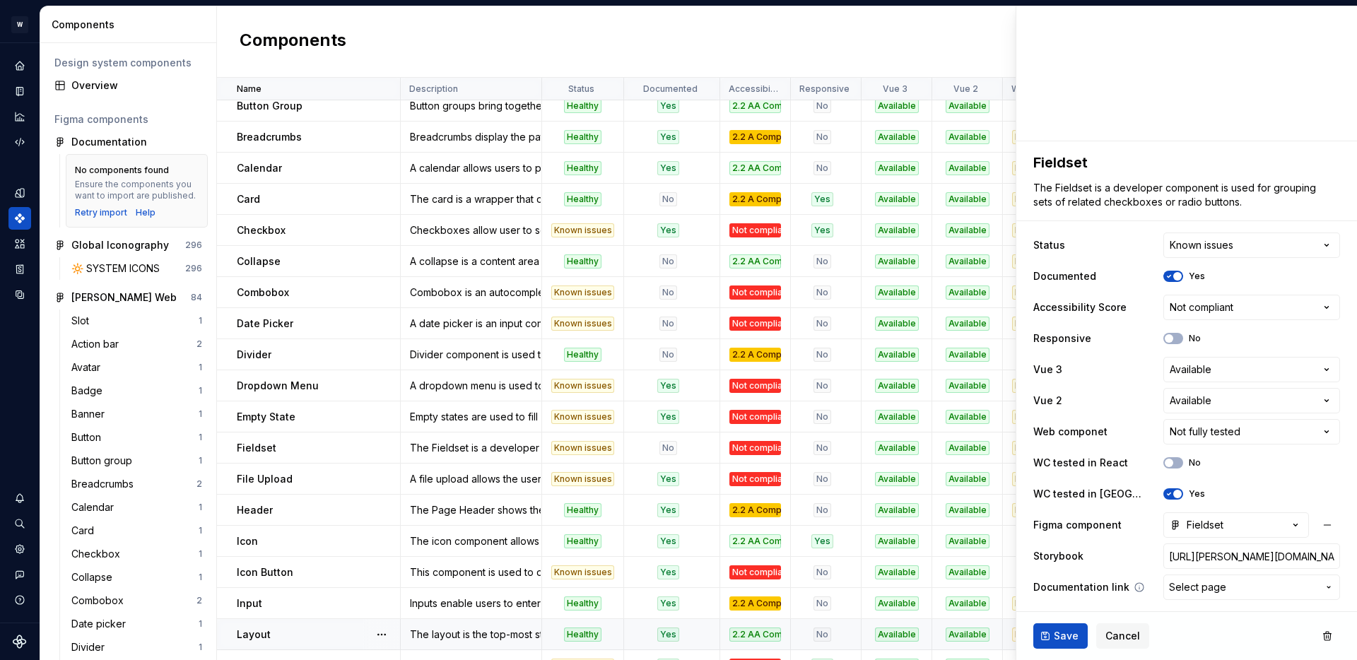
click at [1188, 585] on span "Select page" at bounding box center [1197, 587] width 57 height 14
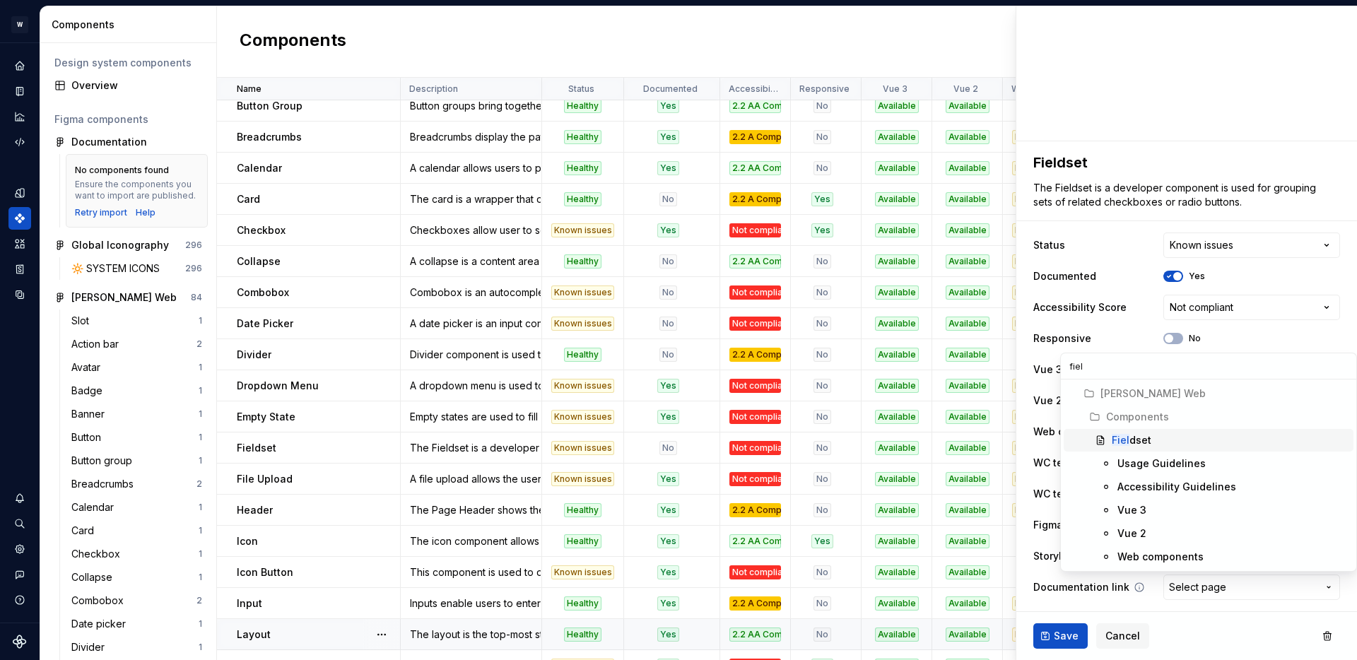
type input "field"
type textarea "*"
type input "field"
click at [1140, 442] on div "Field set" at bounding box center [1132, 440] width 40 height 14
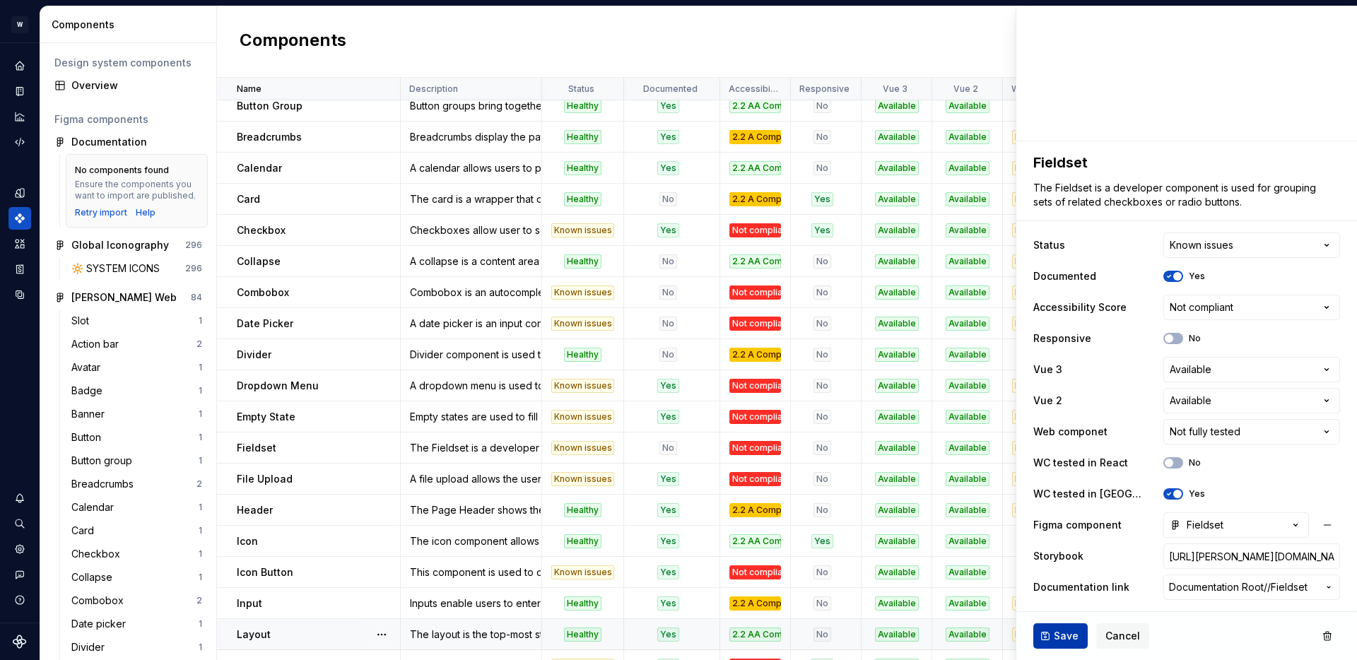
click at [1067, 635] on span "Save" at bounding box center [1066, 636] width 25 height 14
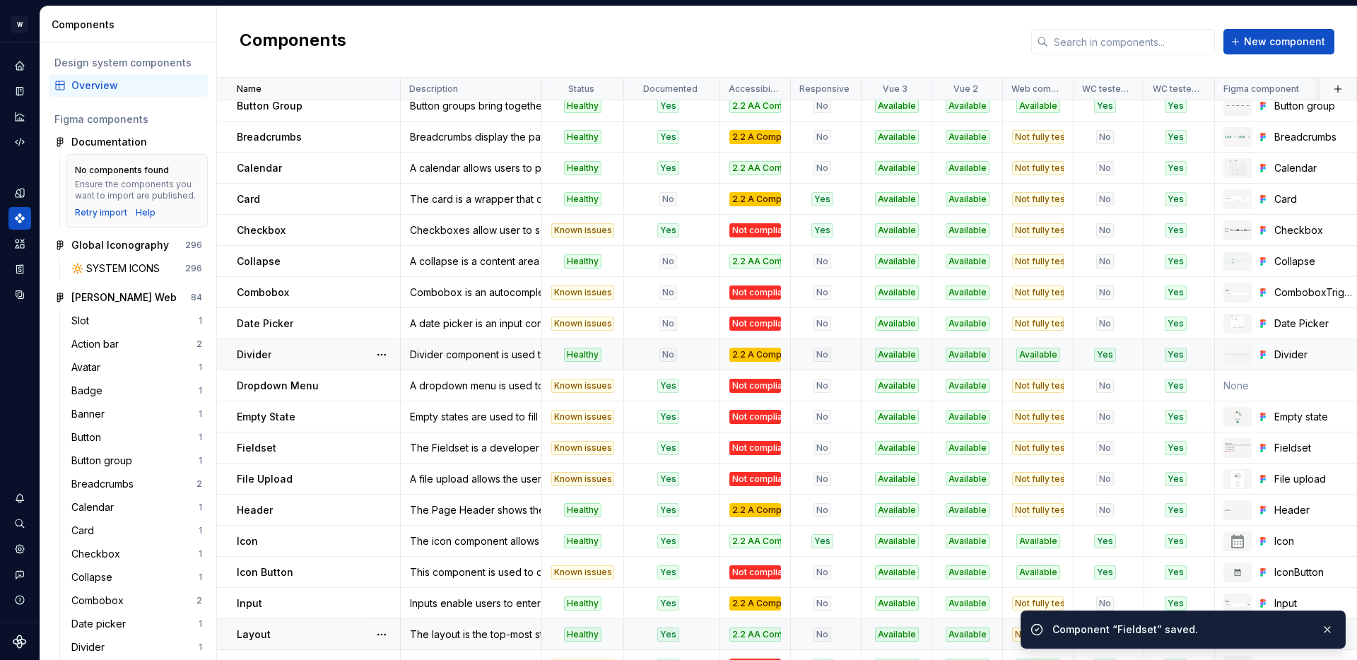
click at [688, 353] on div "No" at bounding box center [668, 355] width 86 height 14
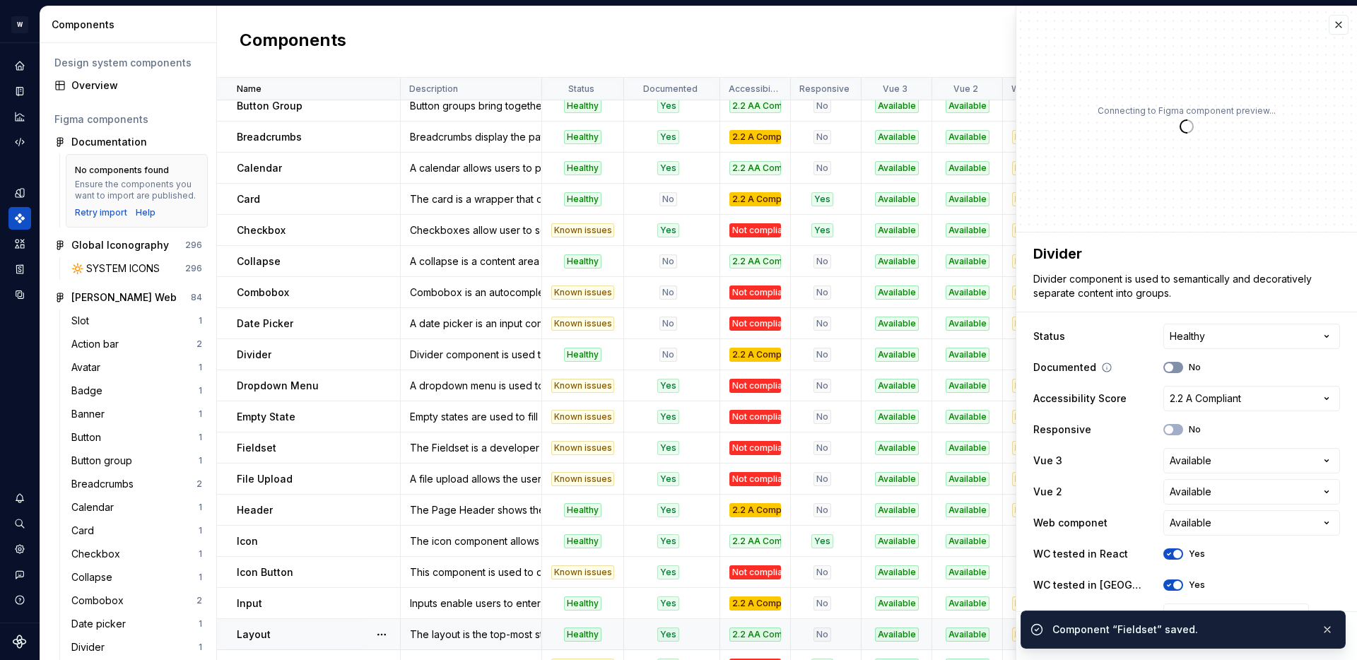
click at [1178, 368] on button "No" at bounding box center [1174, 367] width 20 height 11
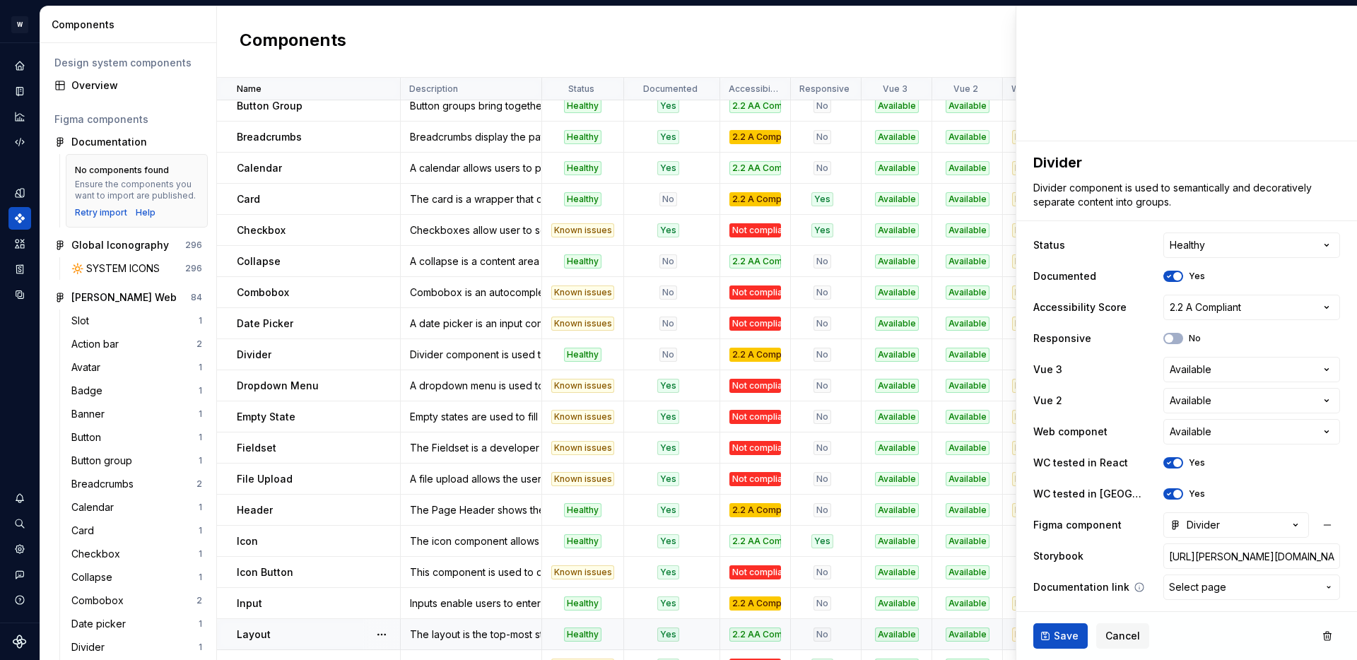
type textarea "*"
click at [1210, 591] on span "Select page" at bounding box center [1197, 587] width 57 height 14
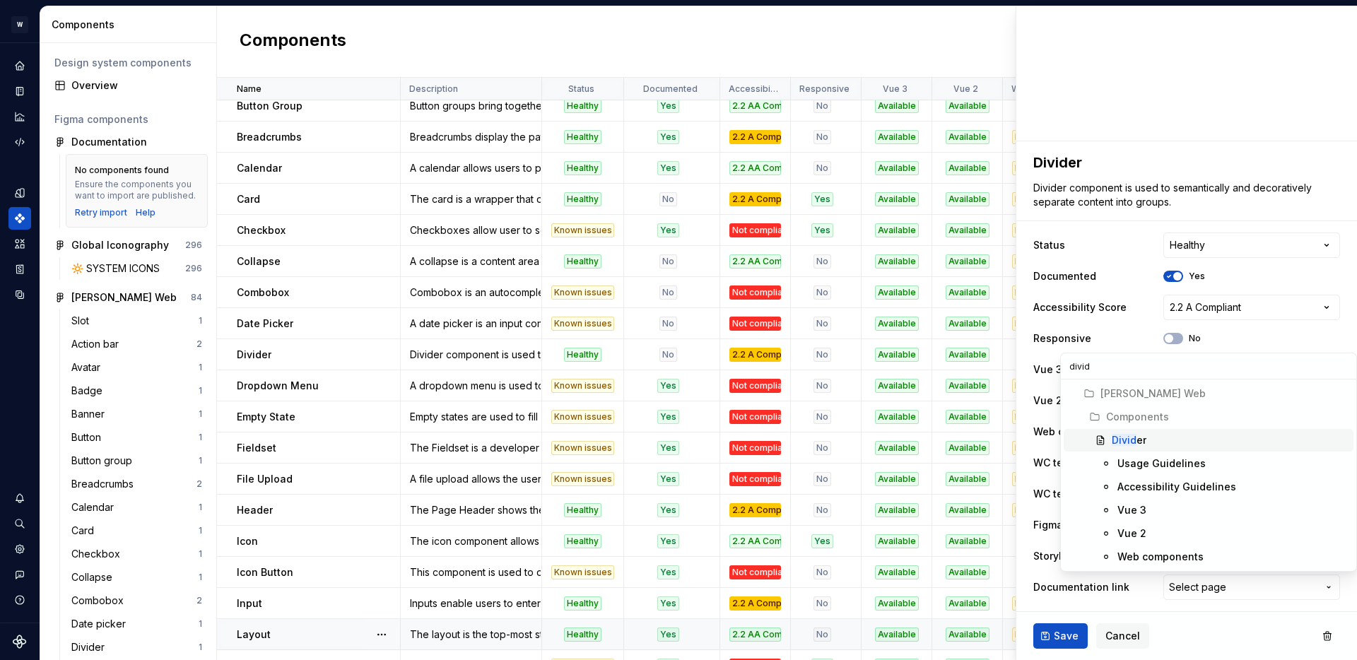
type input "divid"
click at [1148, 436] on div "Divid er" at bounding box center [1230, 440] width 236 height 14
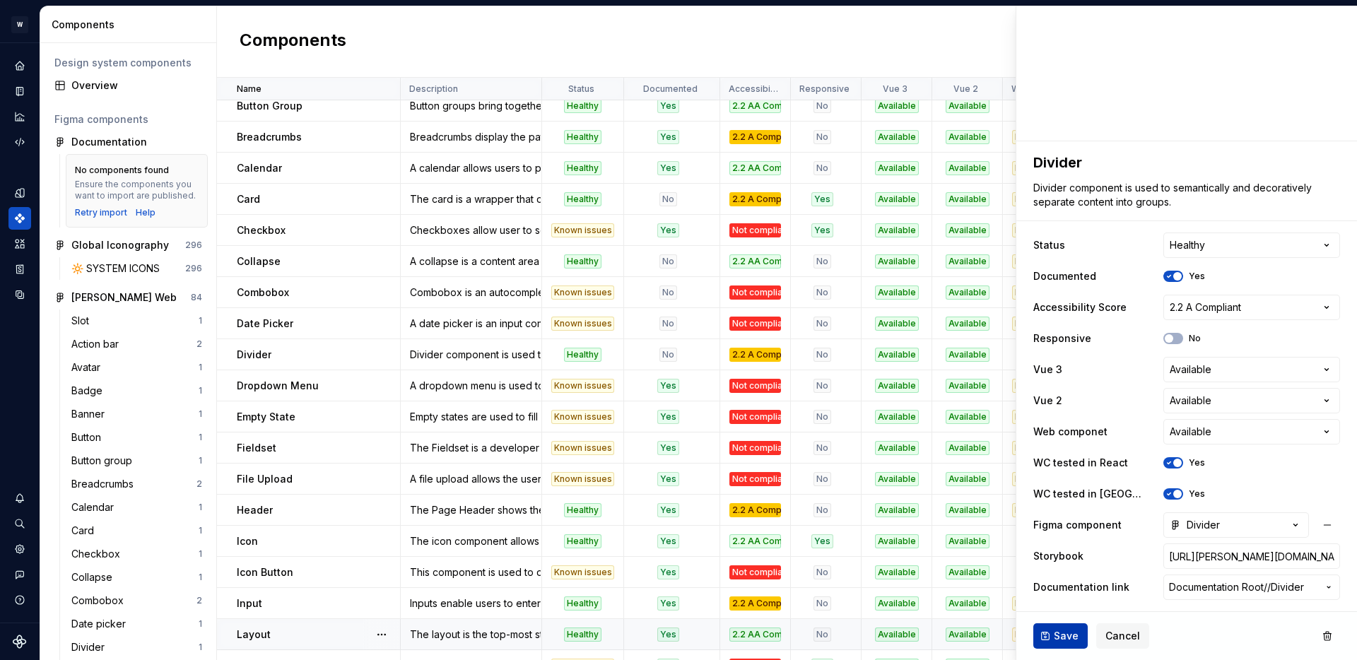
click at [1067, 636] on span "Save" at bounding box center [1066, 636] width 25 height 14
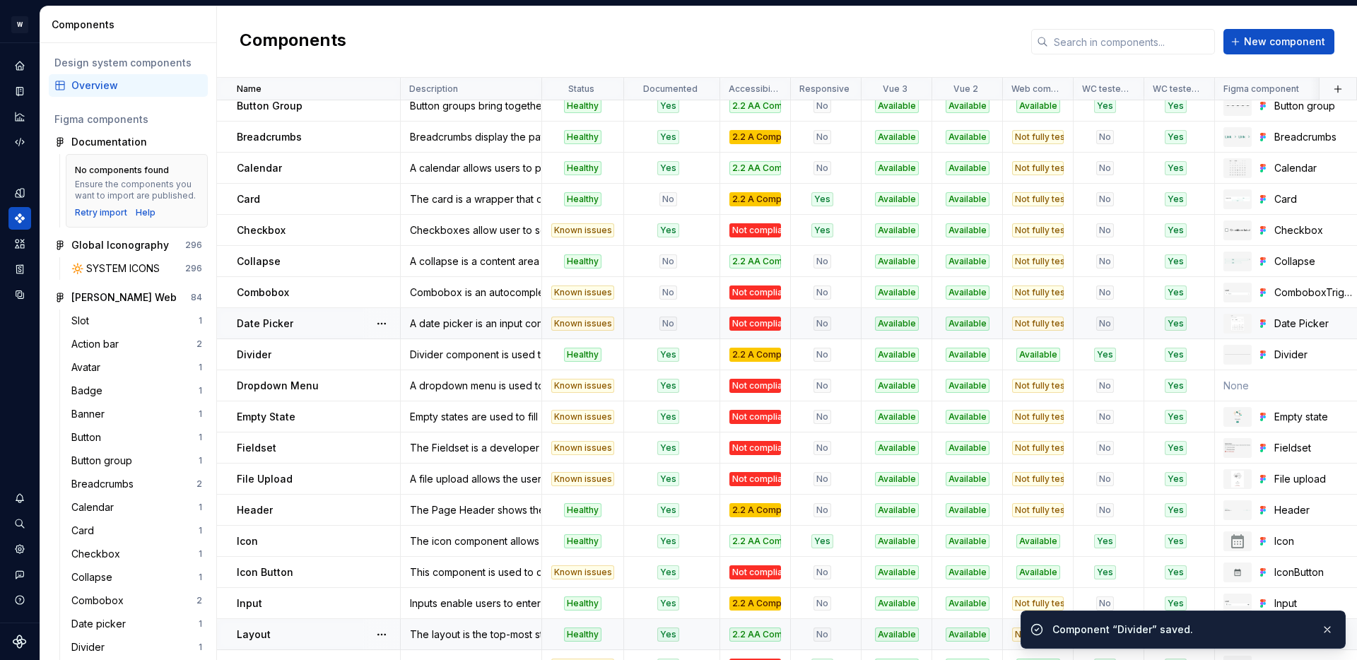
click at [695, 319] on div "No" at bounding box center [668, 324] width 86 height 14
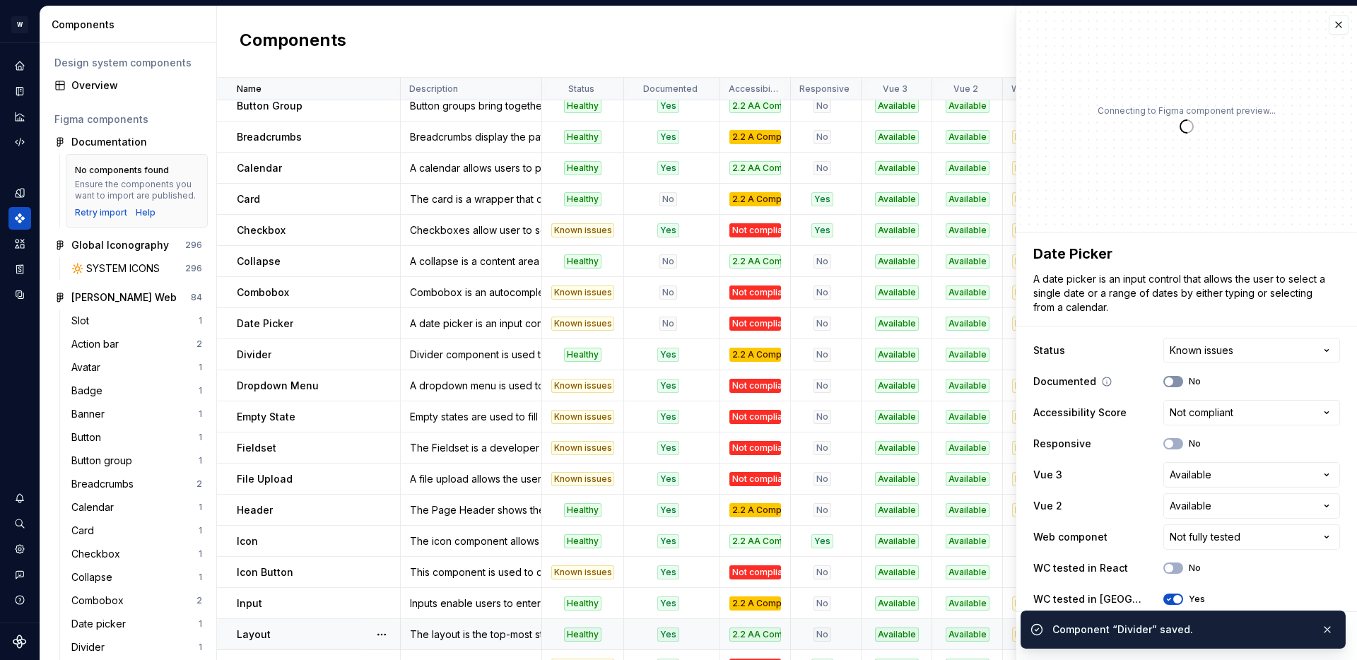
click at [1179, 379] on button "No" at bounding box center [1174, 381] width 20 height 11
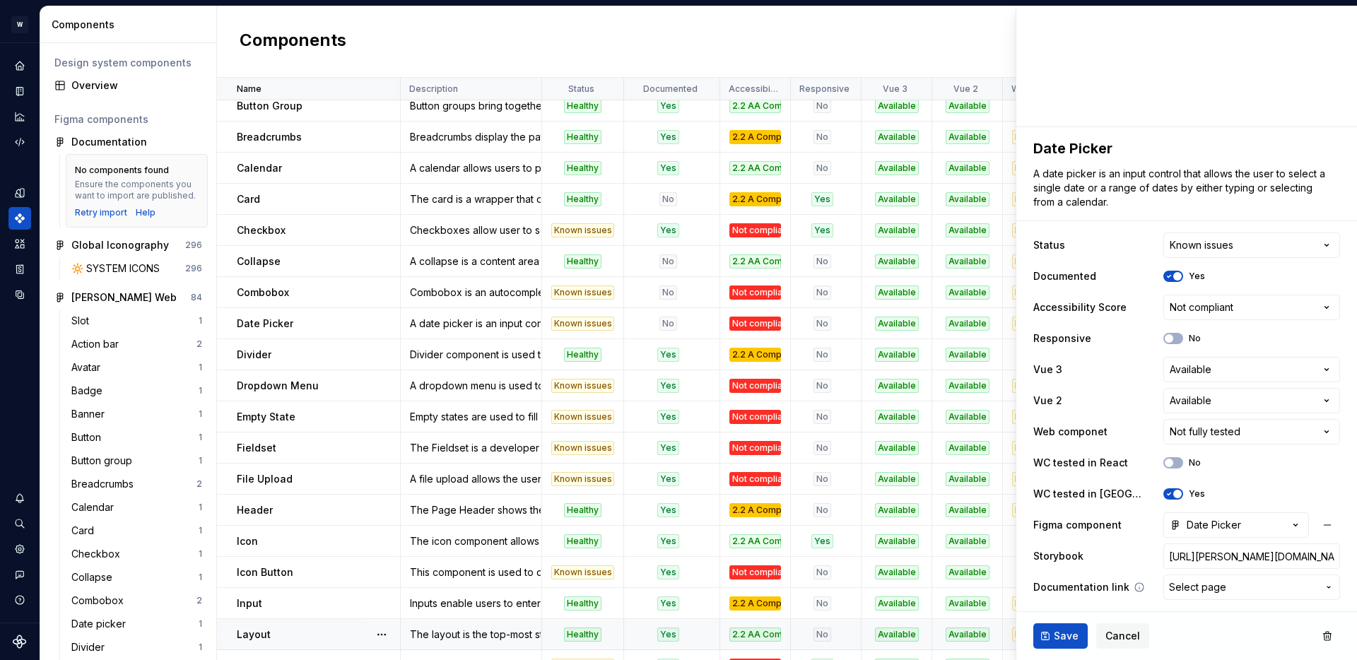
type textarea "*"
click at [1200, 587] on span "Select page" at bounding box center [1197, 587] width 57 height 14
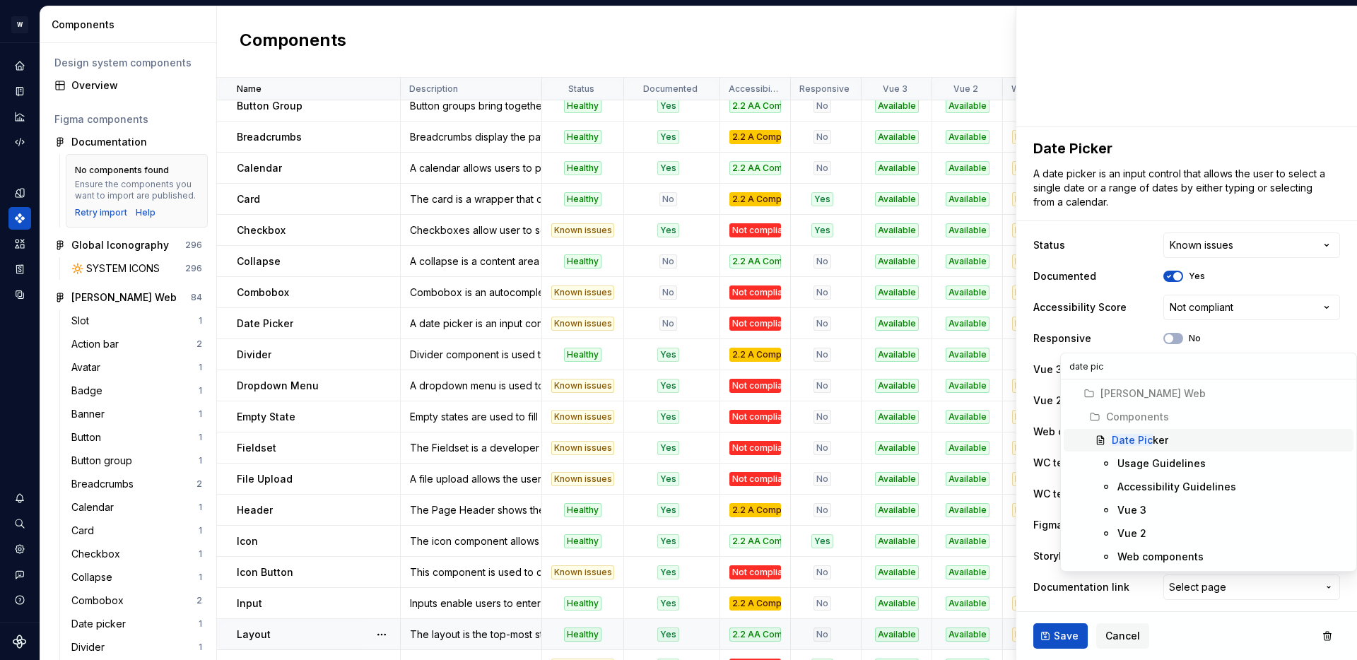
type input "date pic"
click at [1165, 438] on div "Date Pic ker" at bounding box center [1140, 440] width 57 height 14
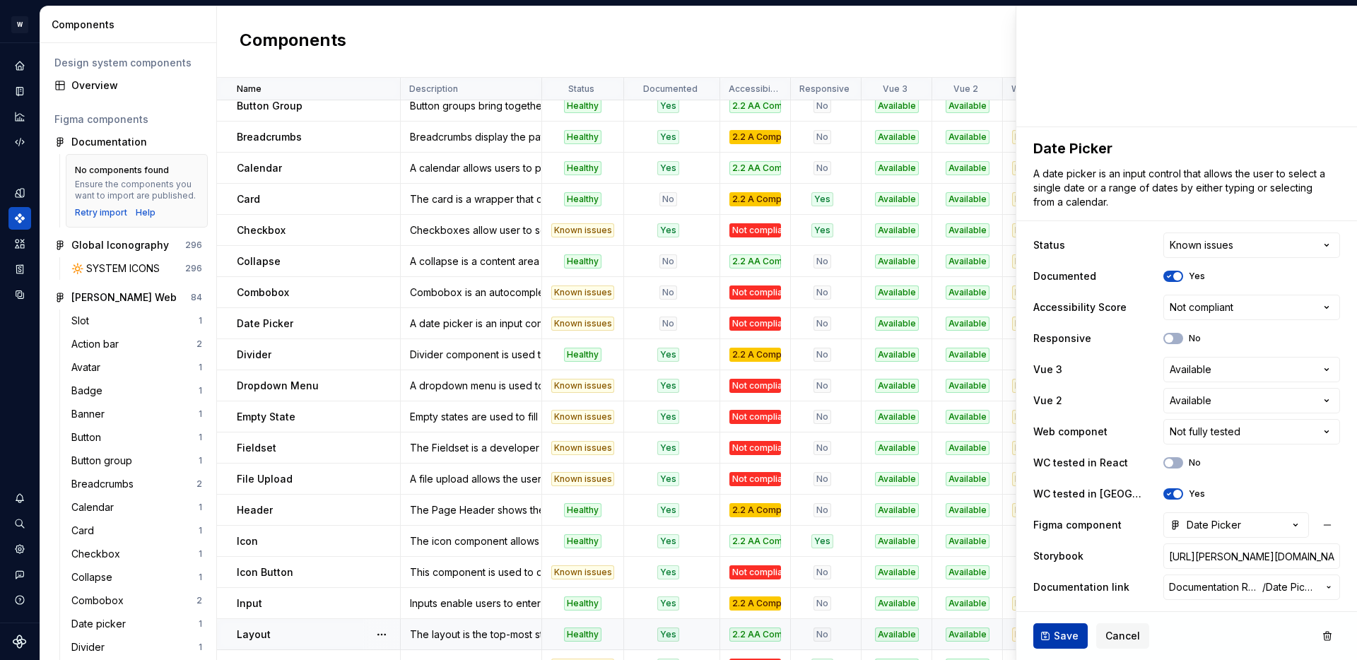
click at [1062, 631] on span "Save" at bounding box center [1066, 636] width 25 height 14
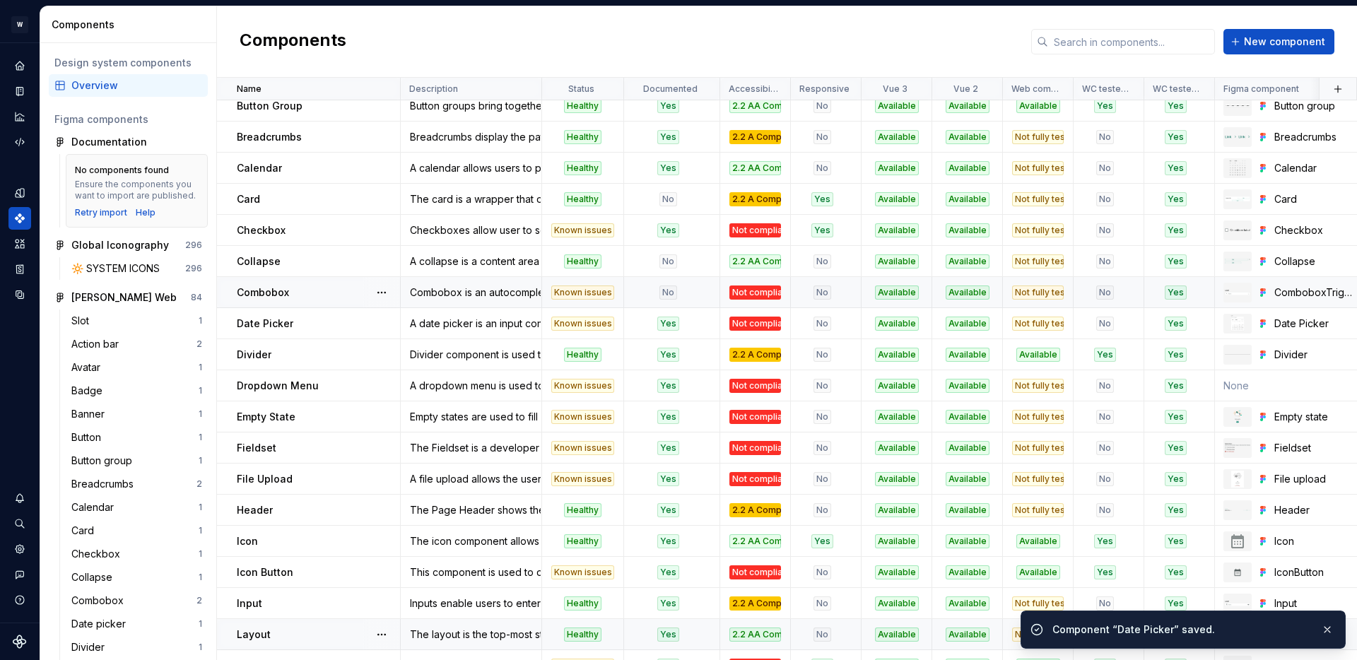
click at [695, 295] on div "No" at bounding box center [668, 293] width 86 height 14
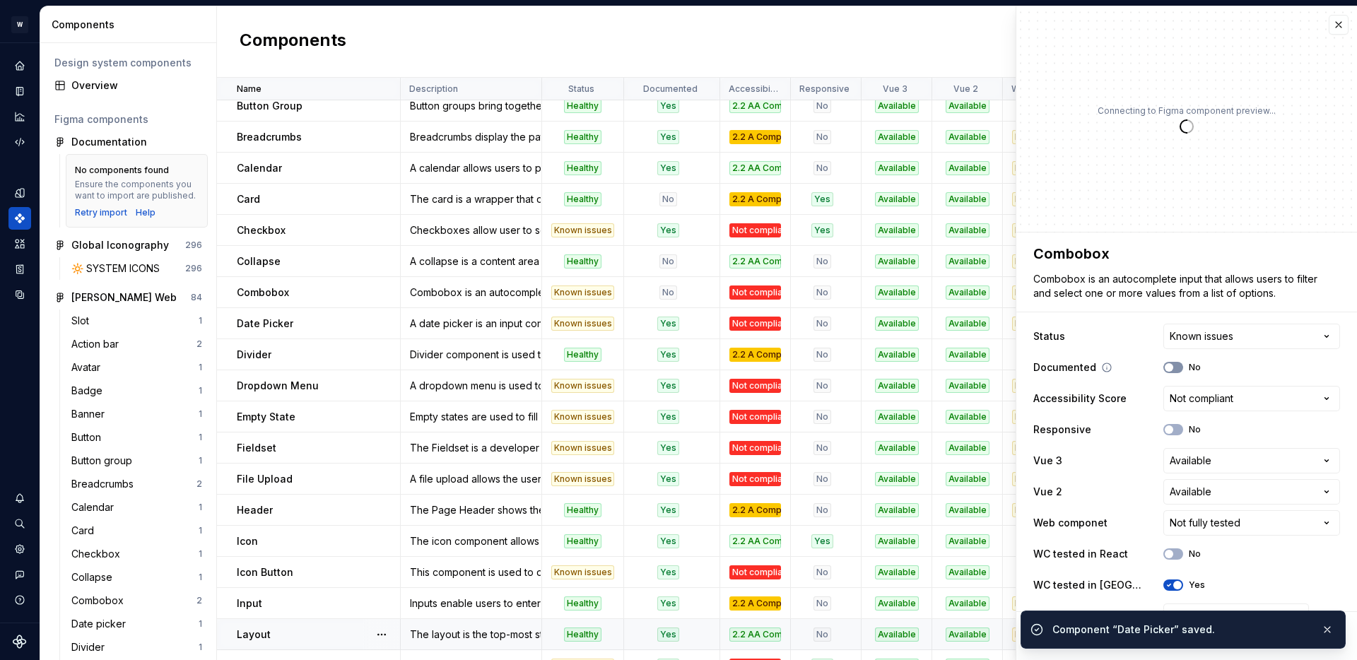
click at [1174, 366] on icon "button" at bounding box center [1169, 367] width 11 height 8
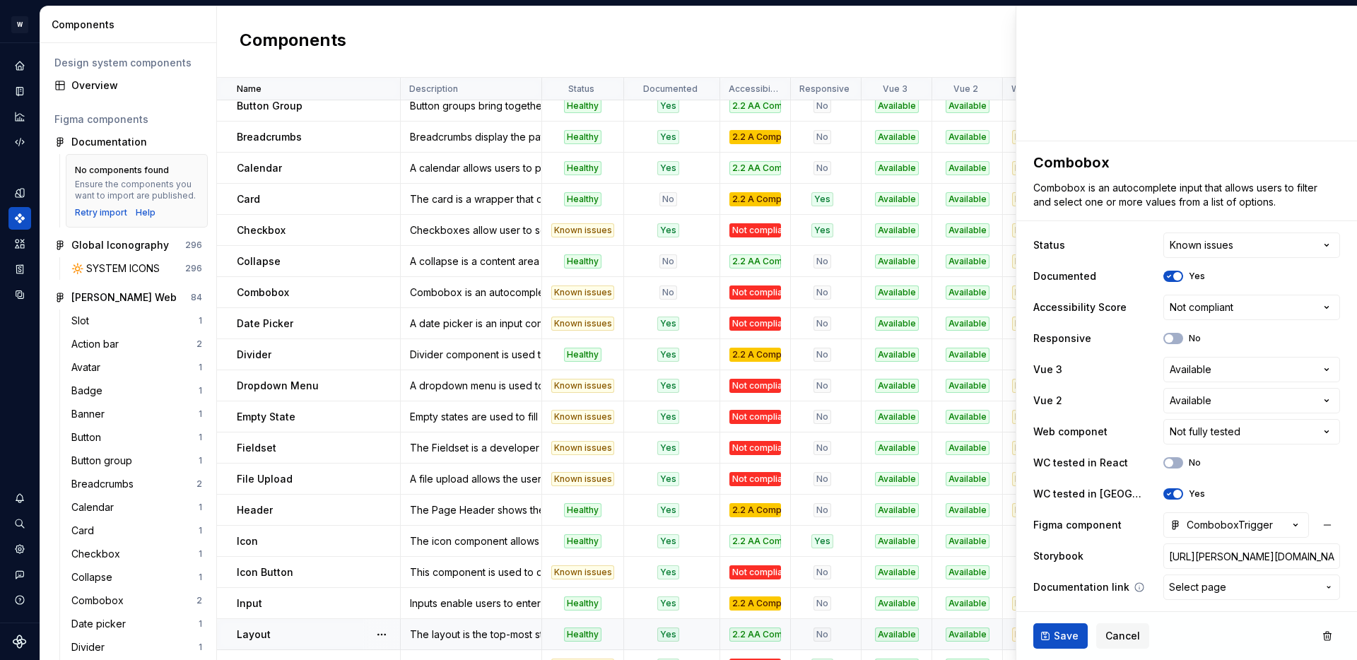
click at [1212, 584] on span "Select page" at bounding box center [1197, 587] width 57 height 14
type textarea "*"
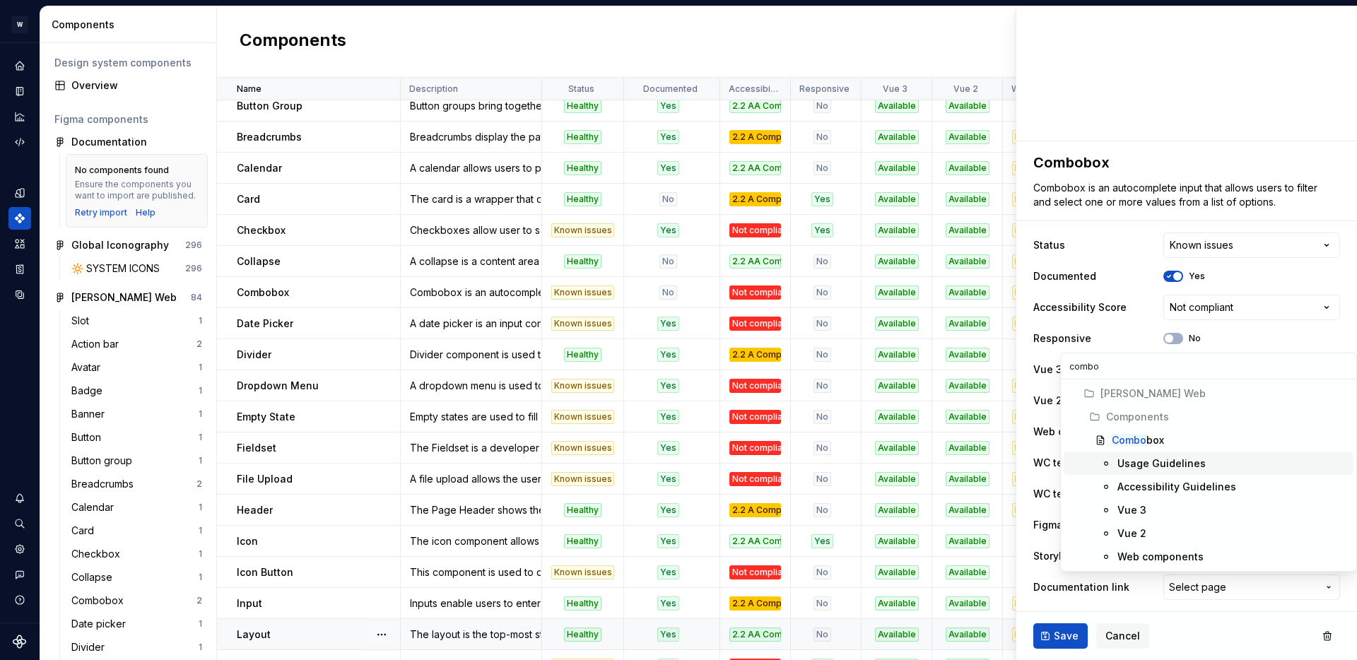
type input "combo"
click at [1152, 435] on div "Combo box" at bounding box center [1138, 440] width 52 height 14
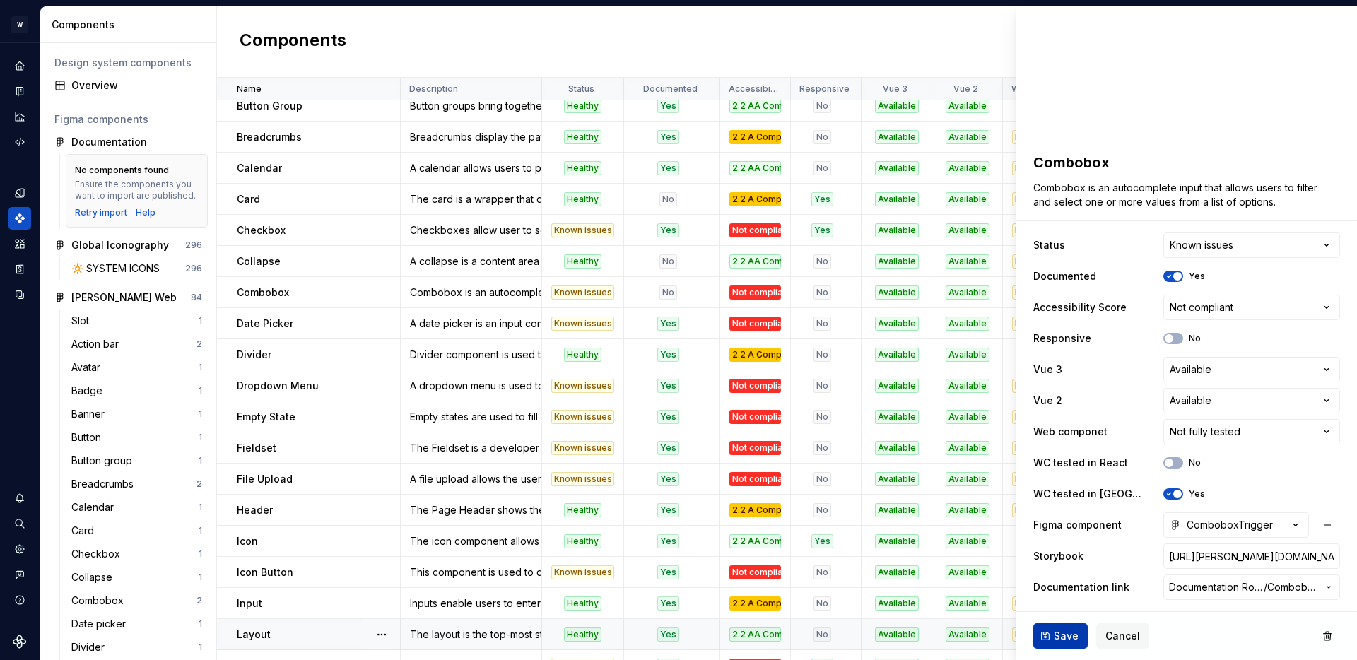
click at [1067, 633] on span "Save" at bounding box center [1066, 636] width 25 height 14
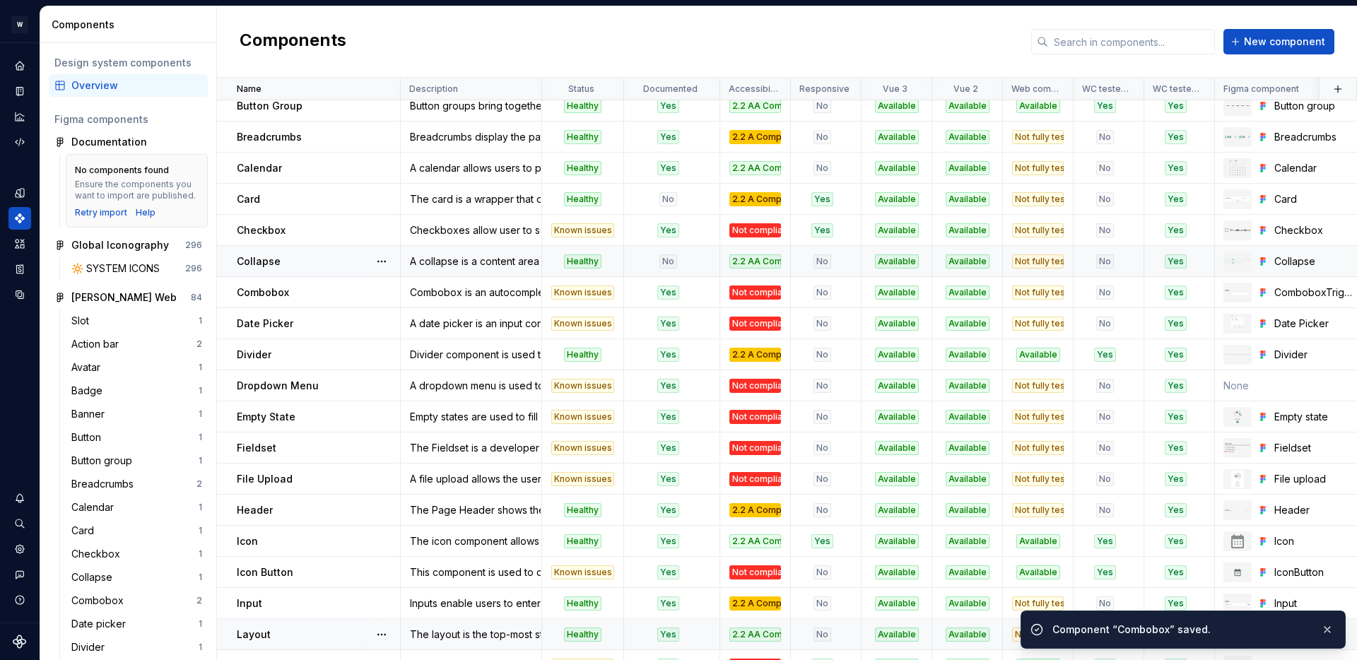
click at [691, 259] on div "No" at bounding box center [668, 261] width 86 height 14
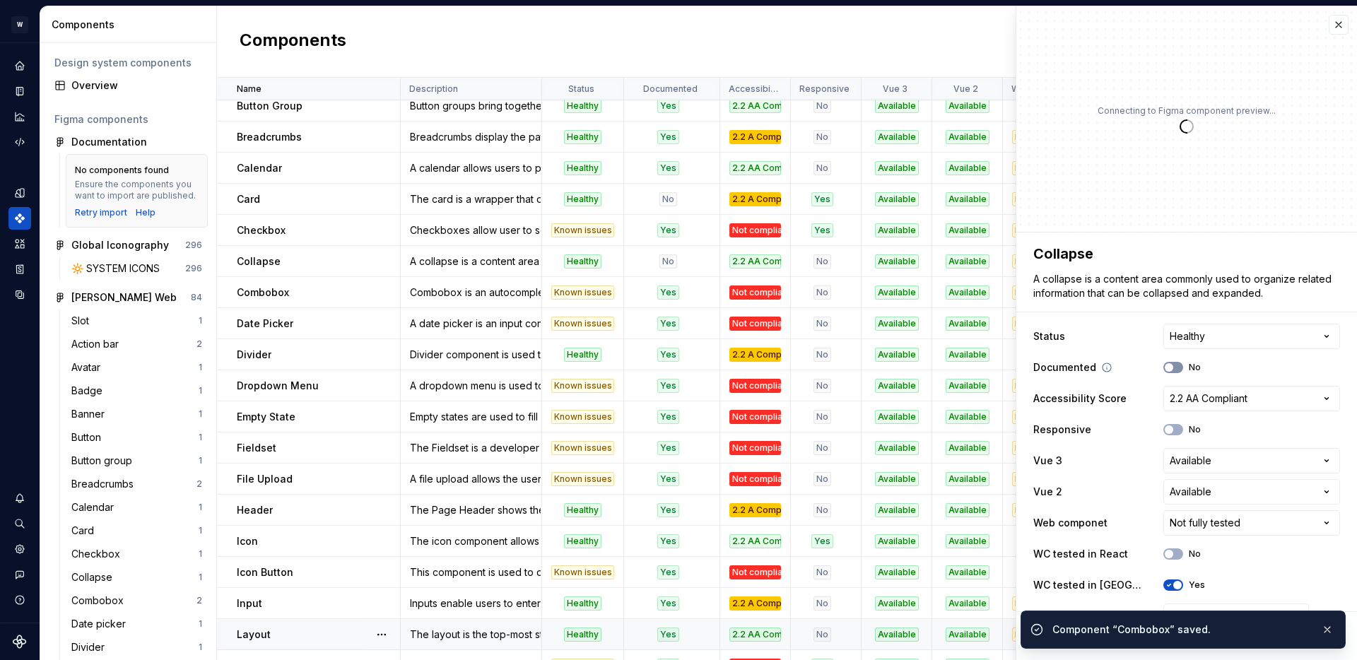
click at [1166, 368] on span "button" at bounding box center [1169, 367] width 8 height 8
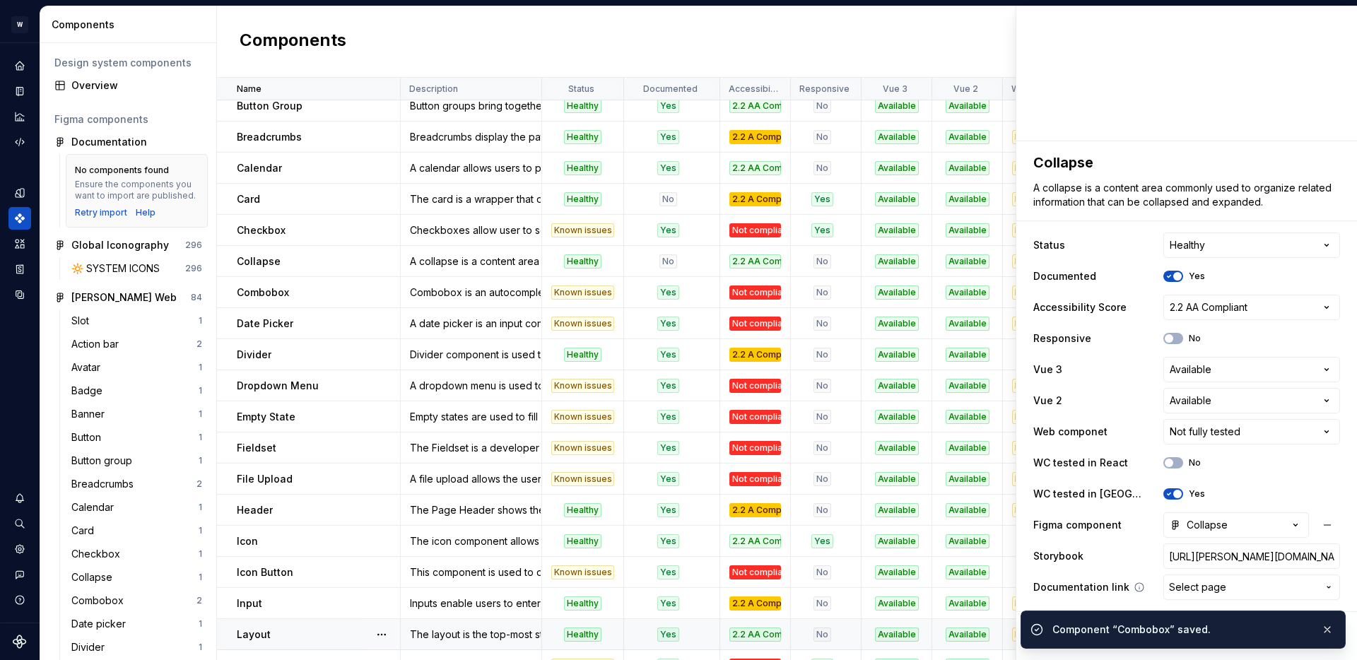
click at [1200, 585] on span "Select page" at bounding box center [1197, 587] width 57 height 14
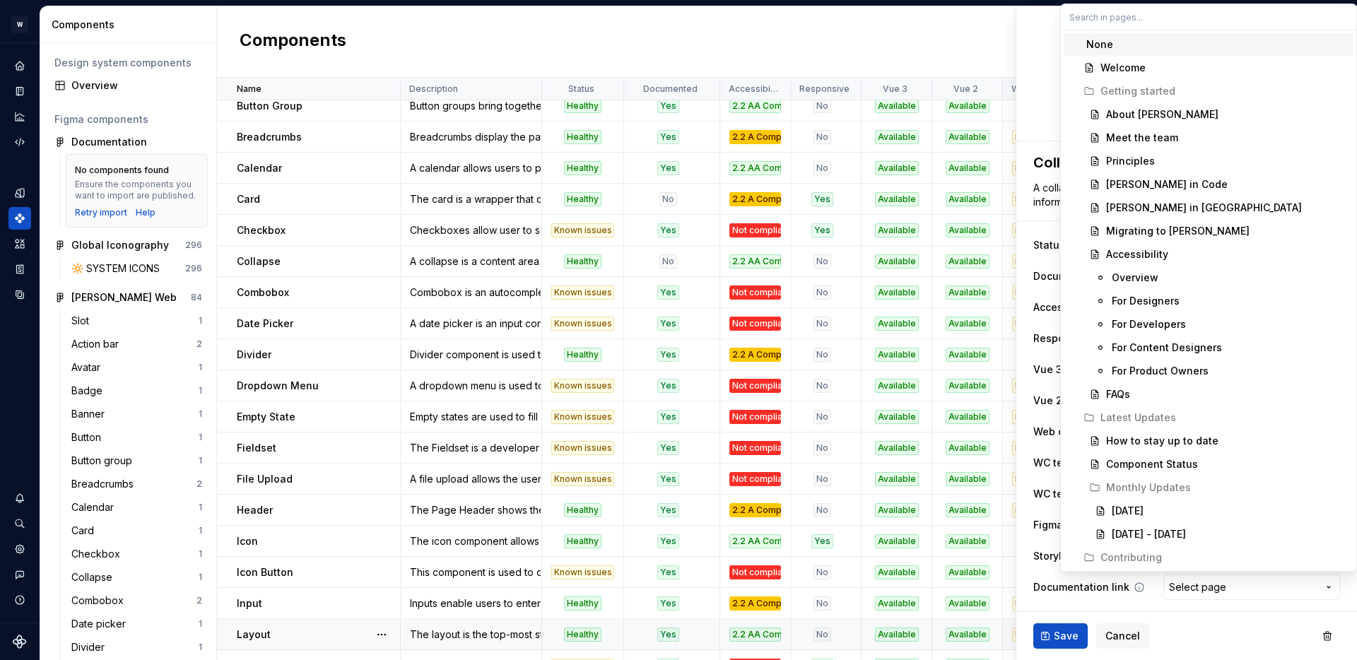
type textarea "*"
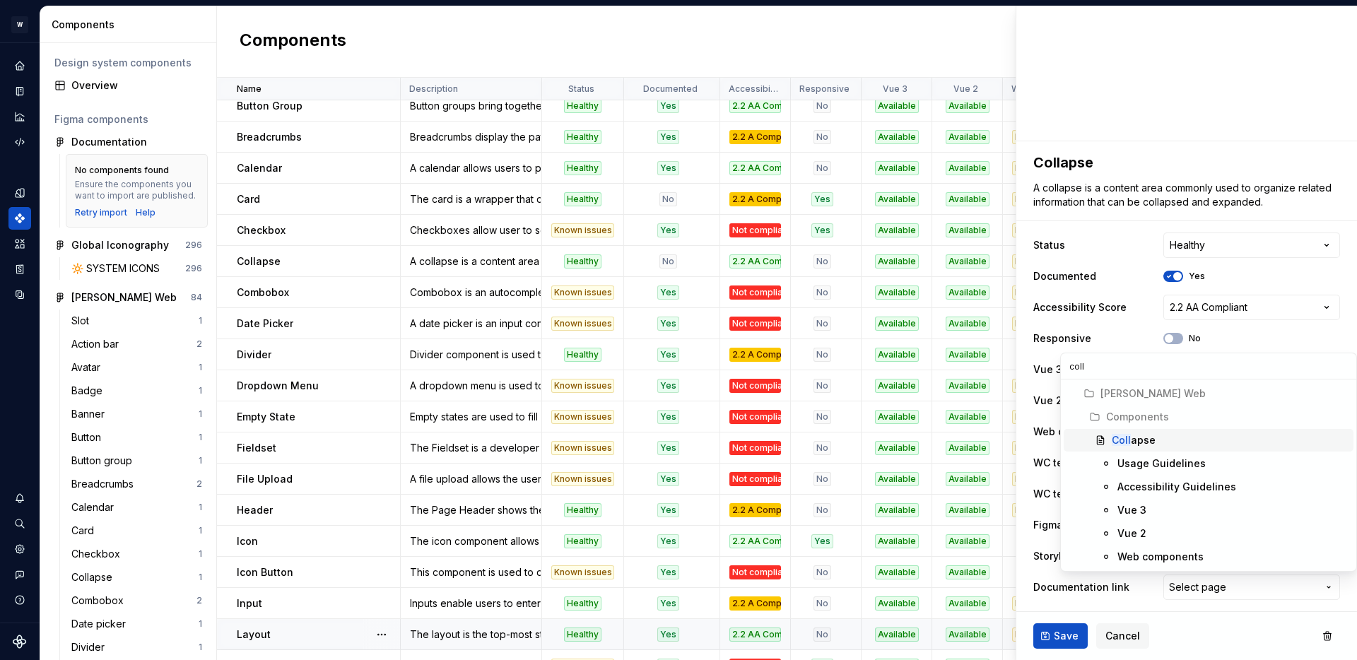
type input "coll"
click at [1132, 432] on span "Coll apse" at bounding box center [1209, 440] width 290 height 23
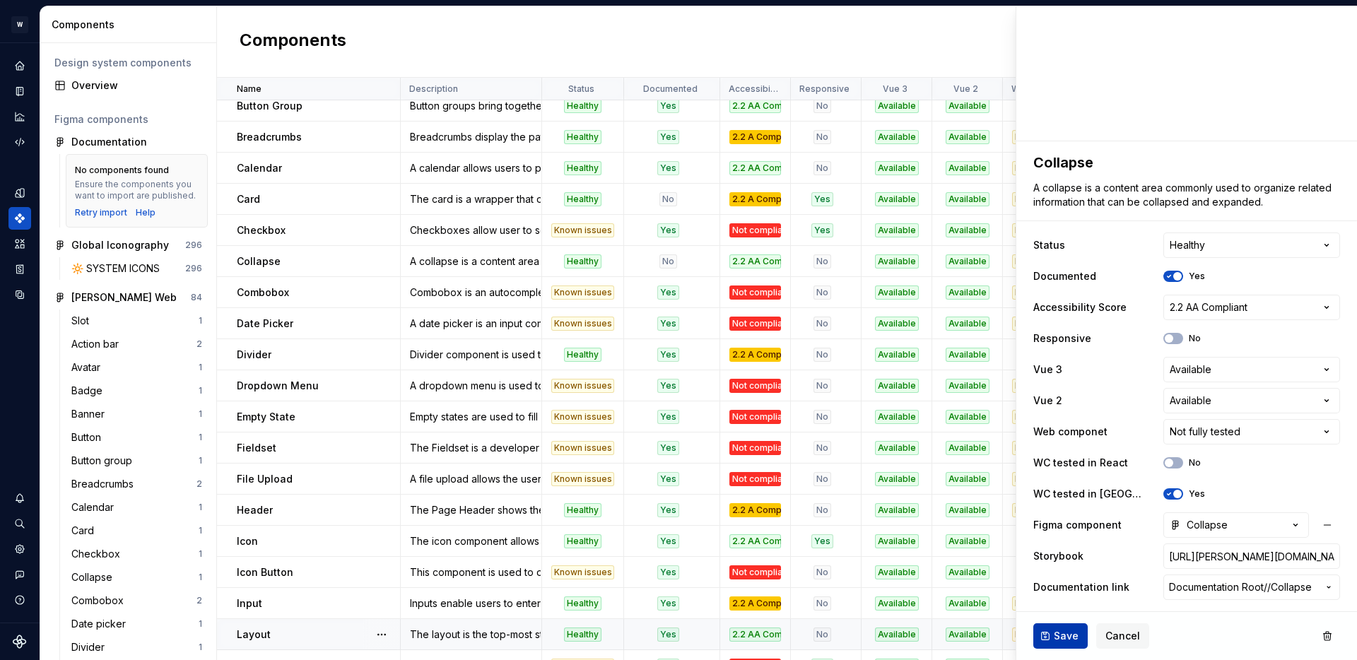
click at [1060, 639] on span "Save" at bounding box center [1066, 636] width 25 height 14
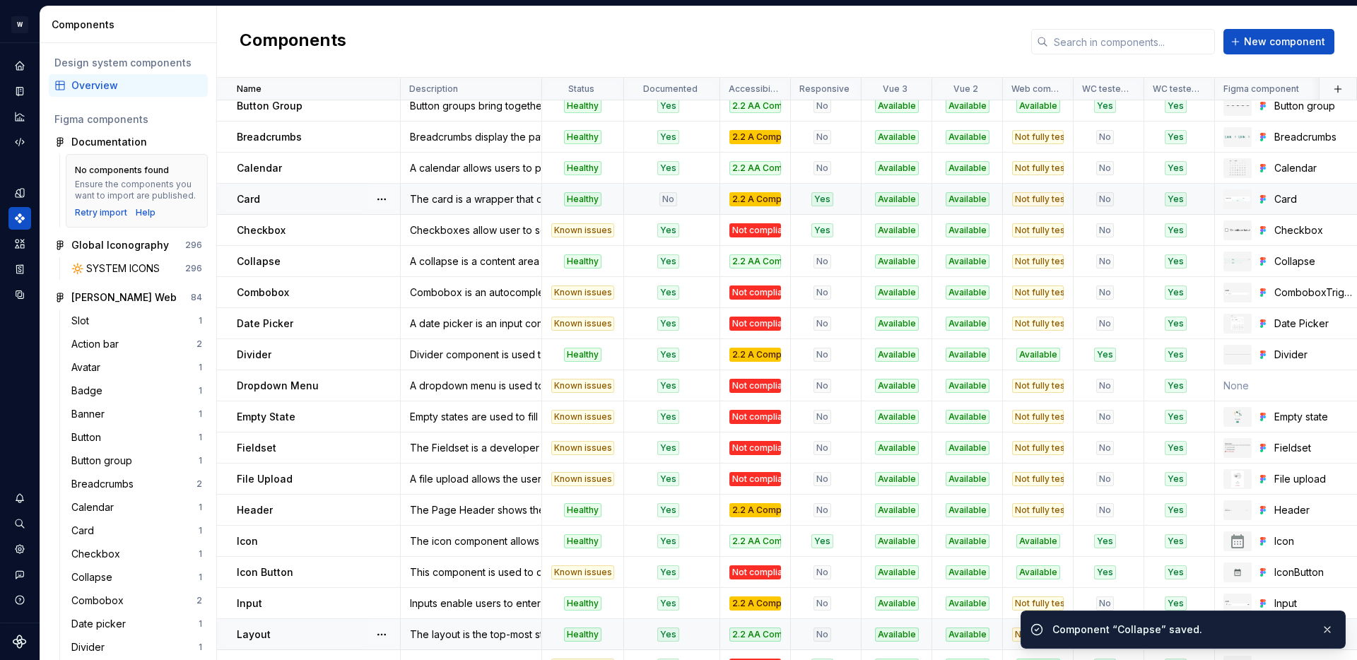
click at [684, 198] on div "No" at bounding box center [668, 199] width 86 height 14
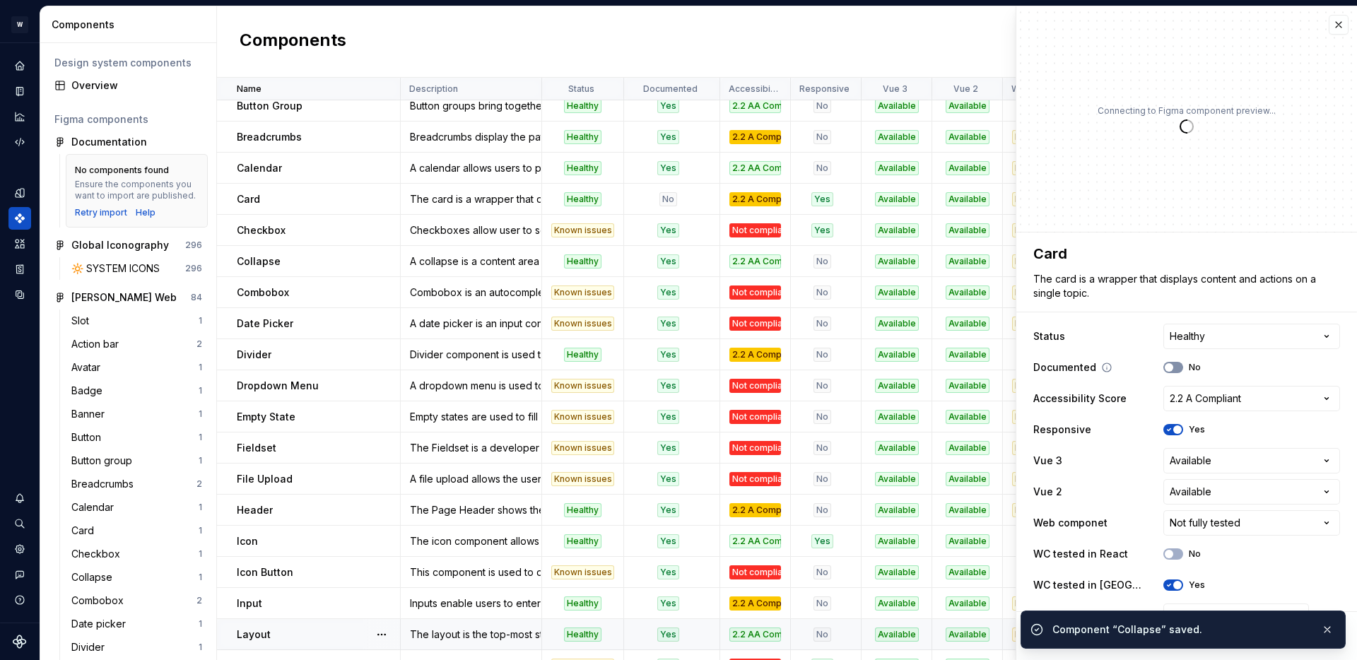
click at [1173, 365] on span "button" at bounding box center [1169, 367] width 8 height 8
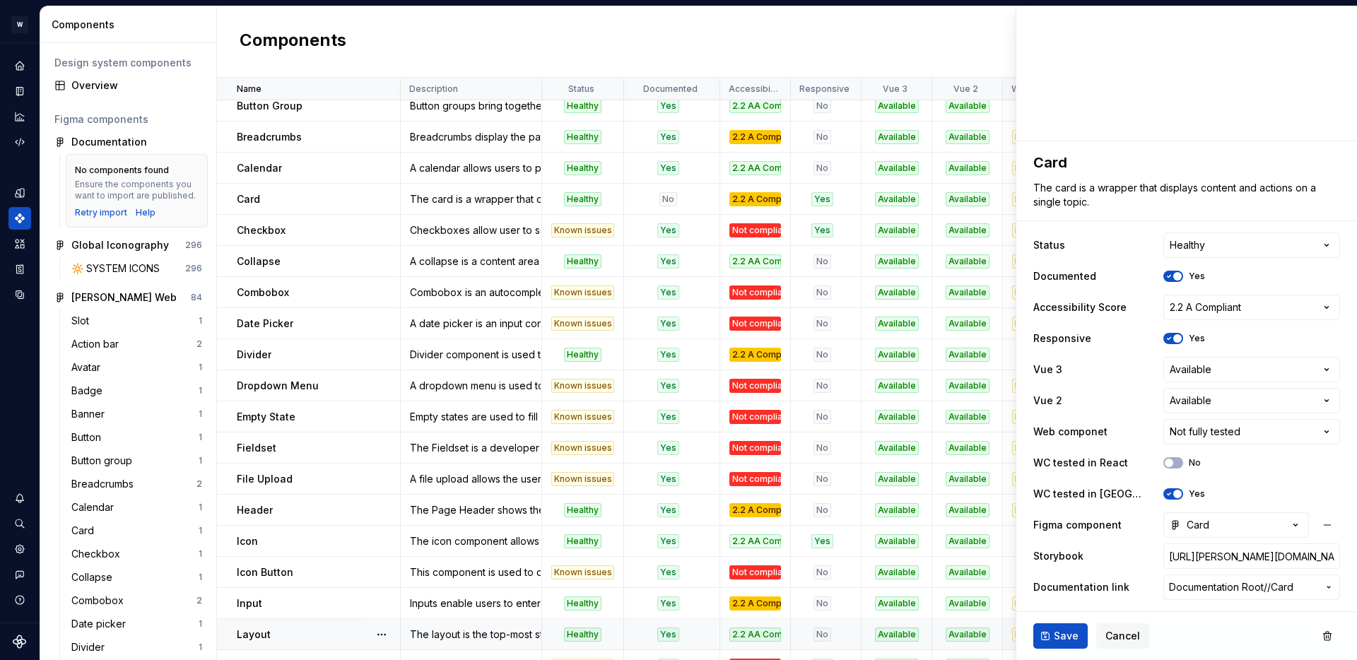
type textarea "*"
click at [1200, 585] on span "Documentation Root /" at bounding box center [1218, 587] width 98 height 14
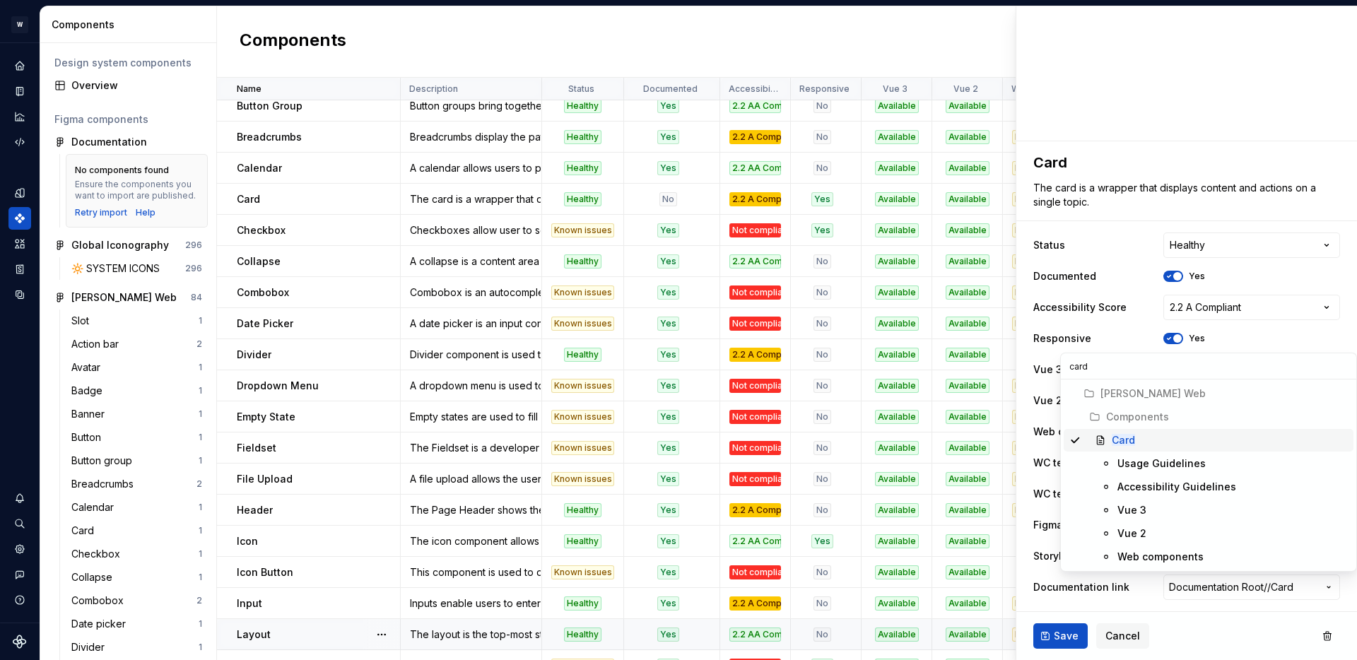
type input "card"
click at [1145, 433] on div "Card" at bounding box center [1230, 440] width 236 height 14
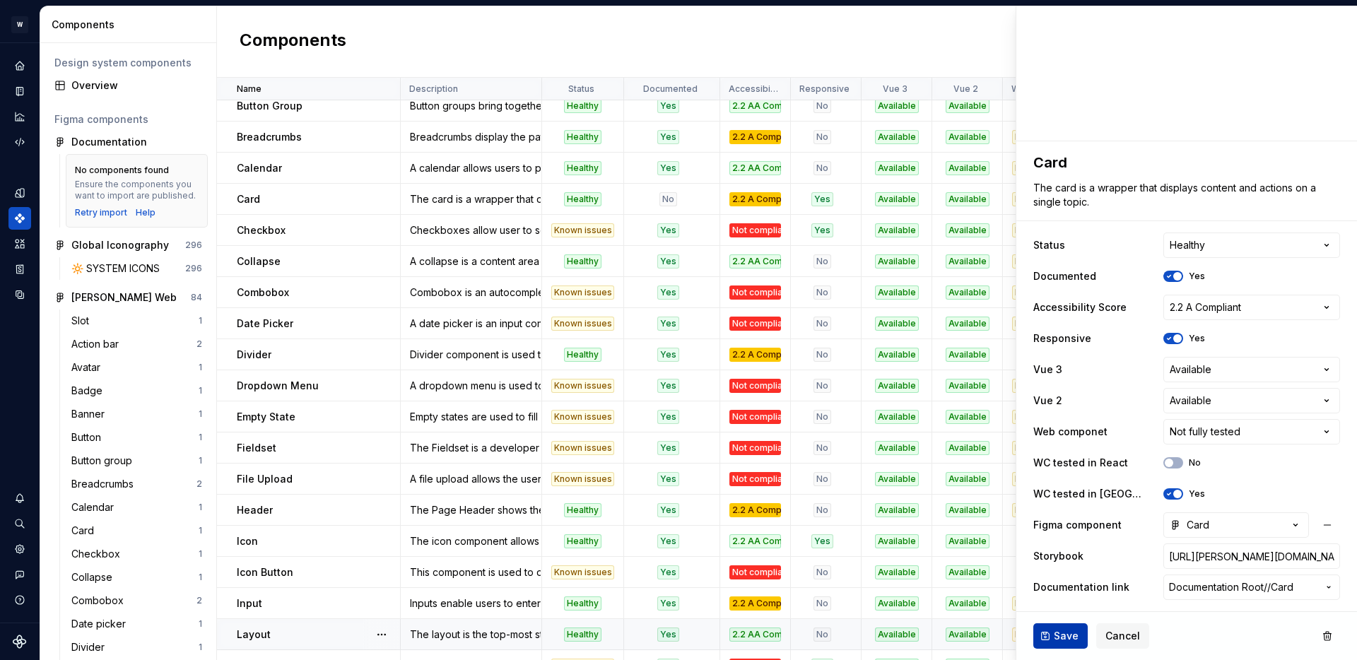
click at [1074, 636] on span "Save" at bounding box center [1066, 636] width 25 height 14
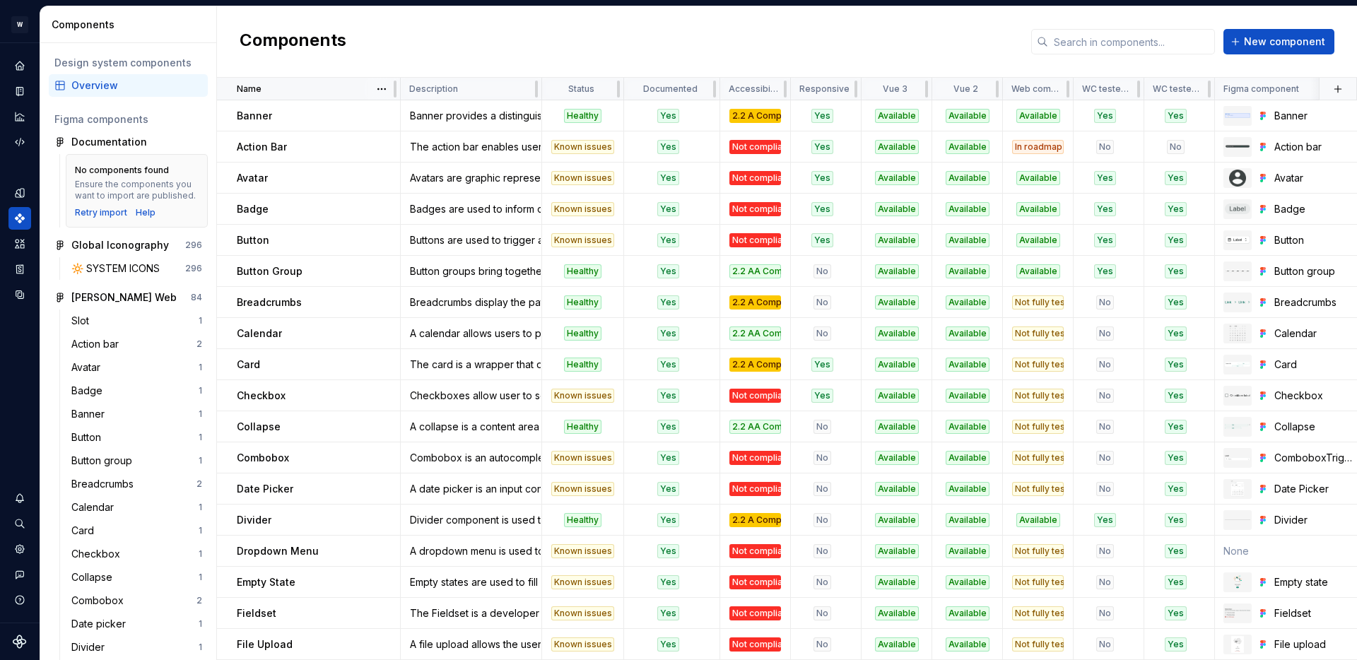
click at [352, 93] on div "Name" at bounding box center [314, 88] width 155 height 11
click at [255, 83] on p "Name" at bounding box center [249, 88] width 25 height 11
click at [377, 87] on html "W Watson Design system data Components Design system components Overview Figma …" at bounding box center [678, 330] width 1357 height 660
click at [410, 117] on div "Sort ascending" at bounding box center [444, 117] width 92 height 14
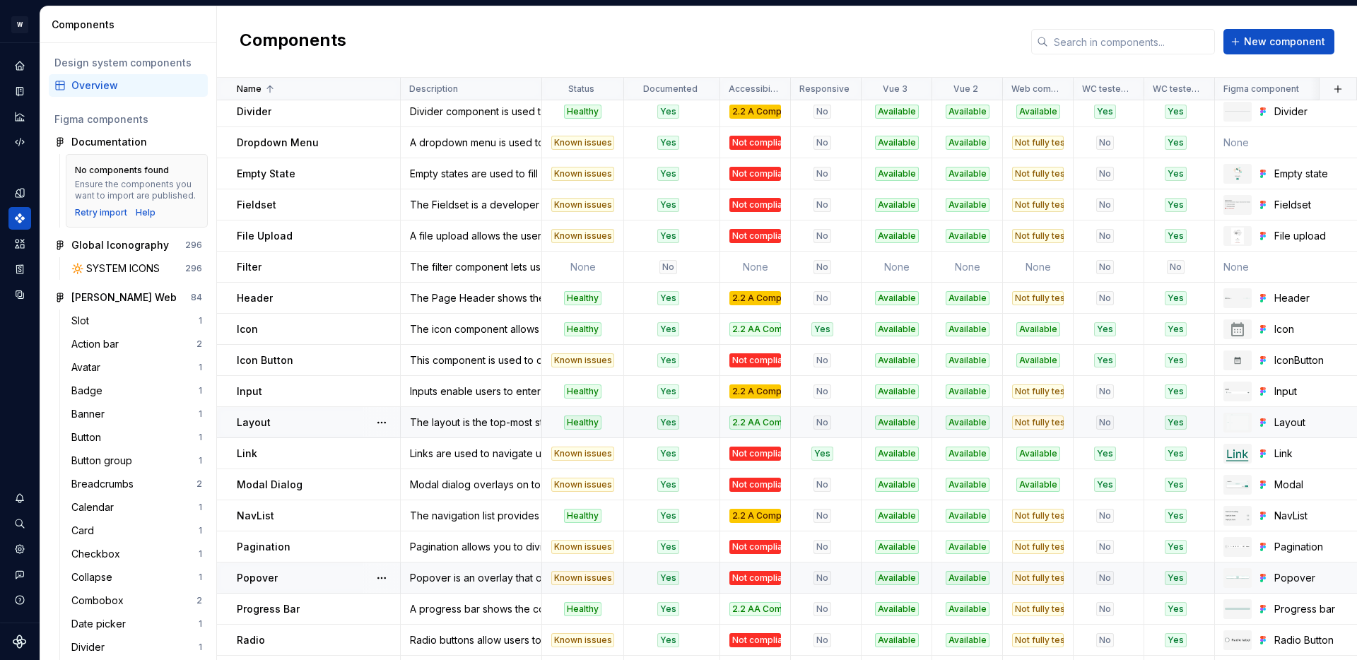
scroll to position [392, 0]
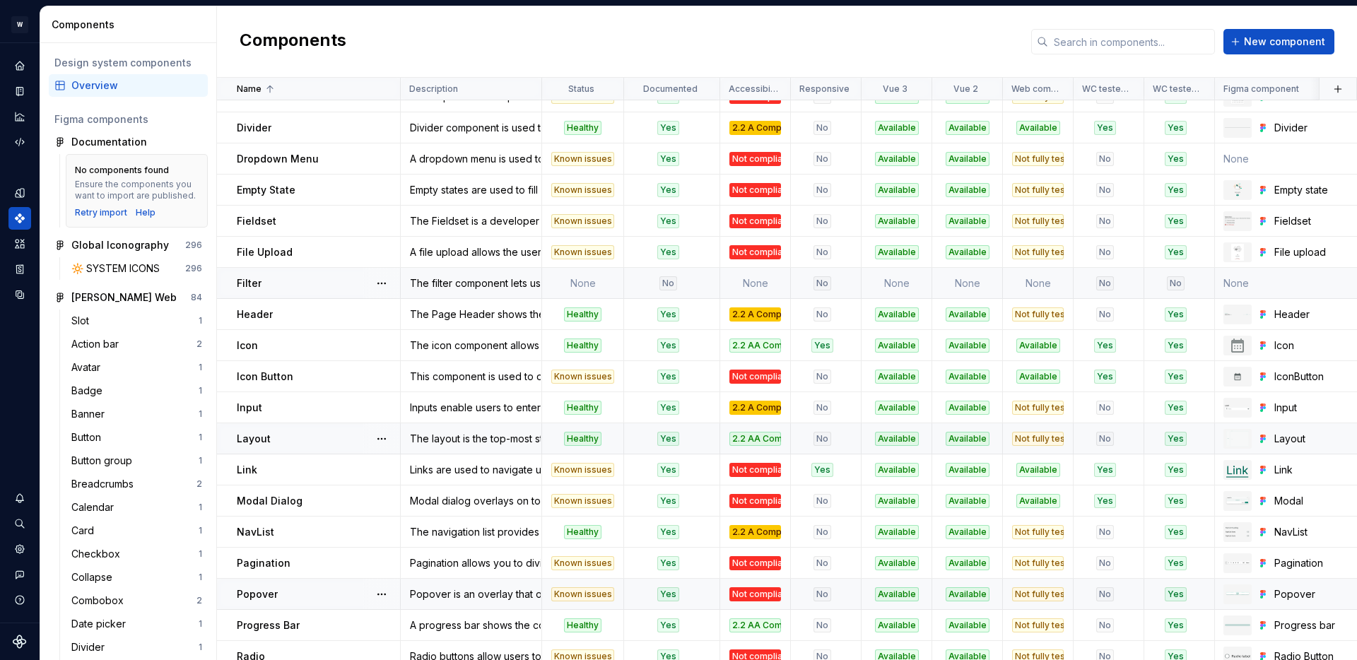
click at [304, 273] on td "Filter" at bounding box center [309, 283] width 184 height 31
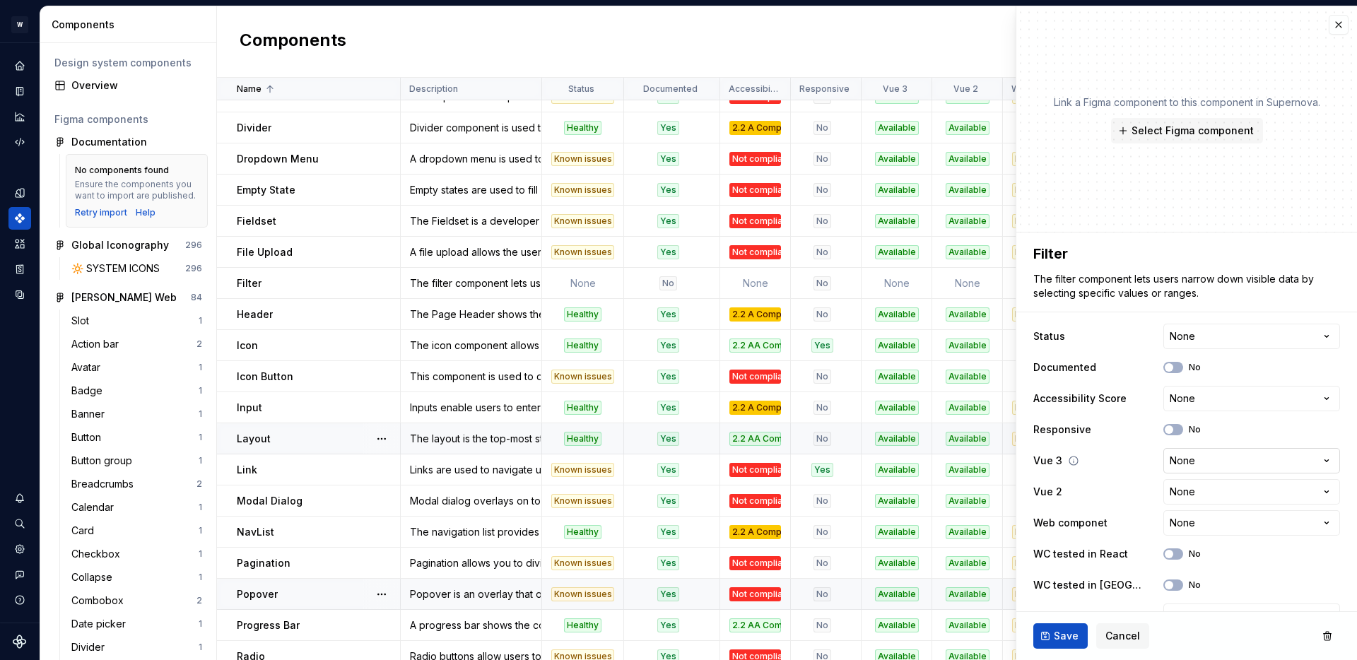
scroll to position [91, 0]
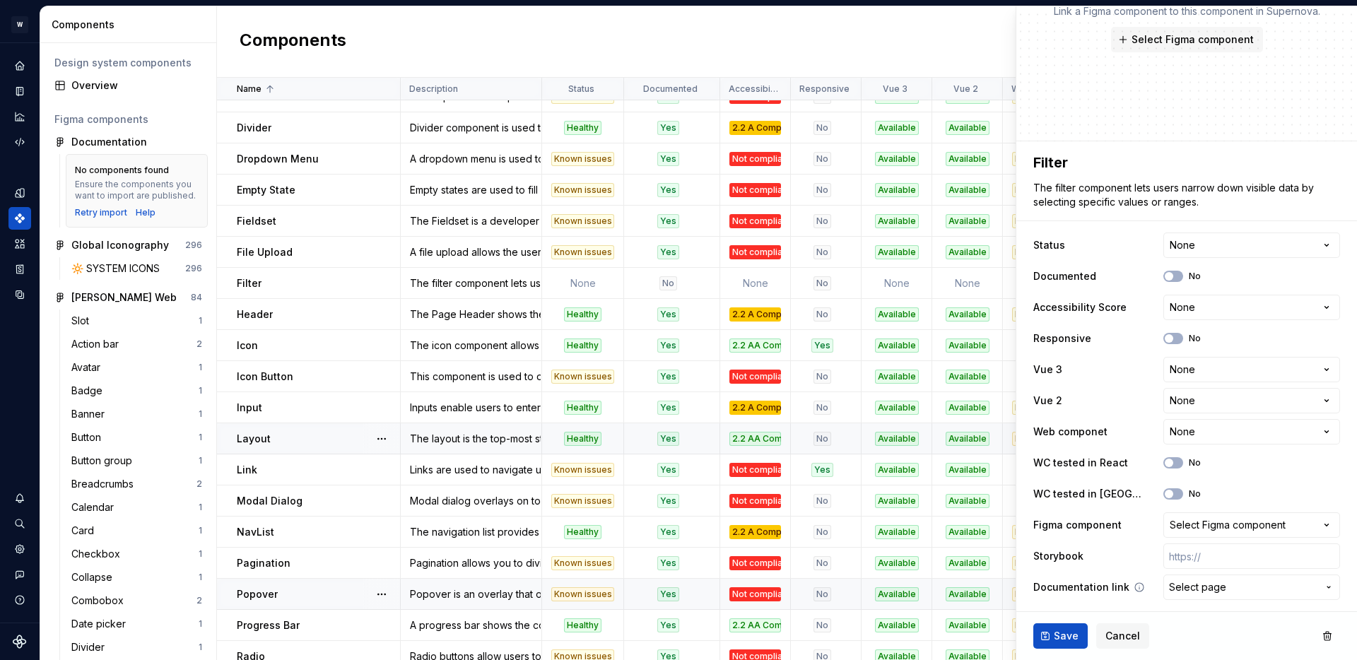
click at [1205, 590] on span "Select page" at bounding box center [1197, 587] width 57 height 14
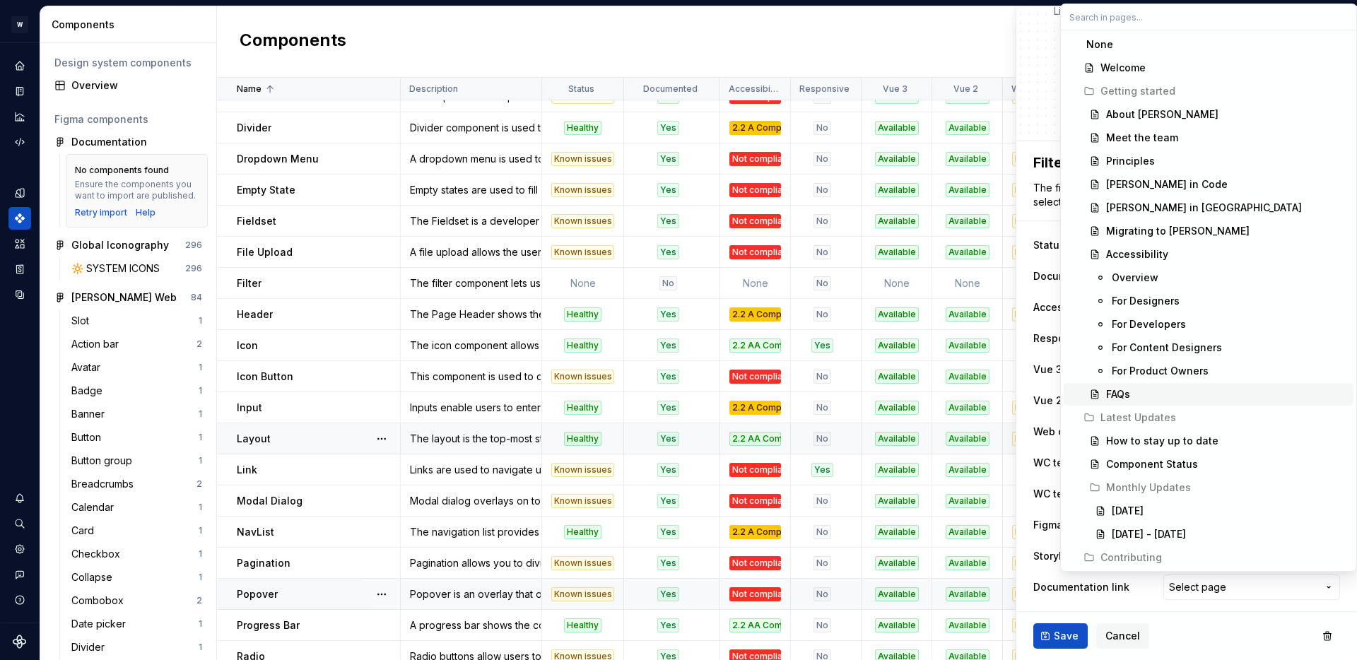
type textarea "*"
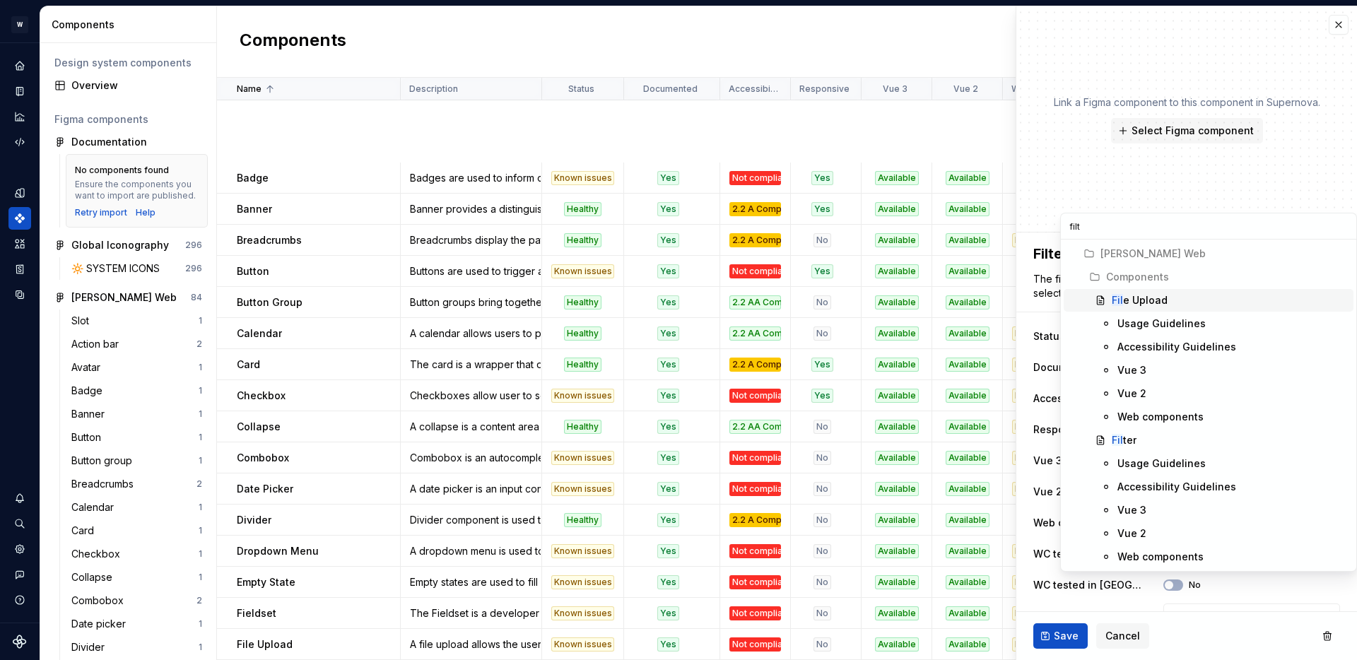
scroll to position [91, 0]
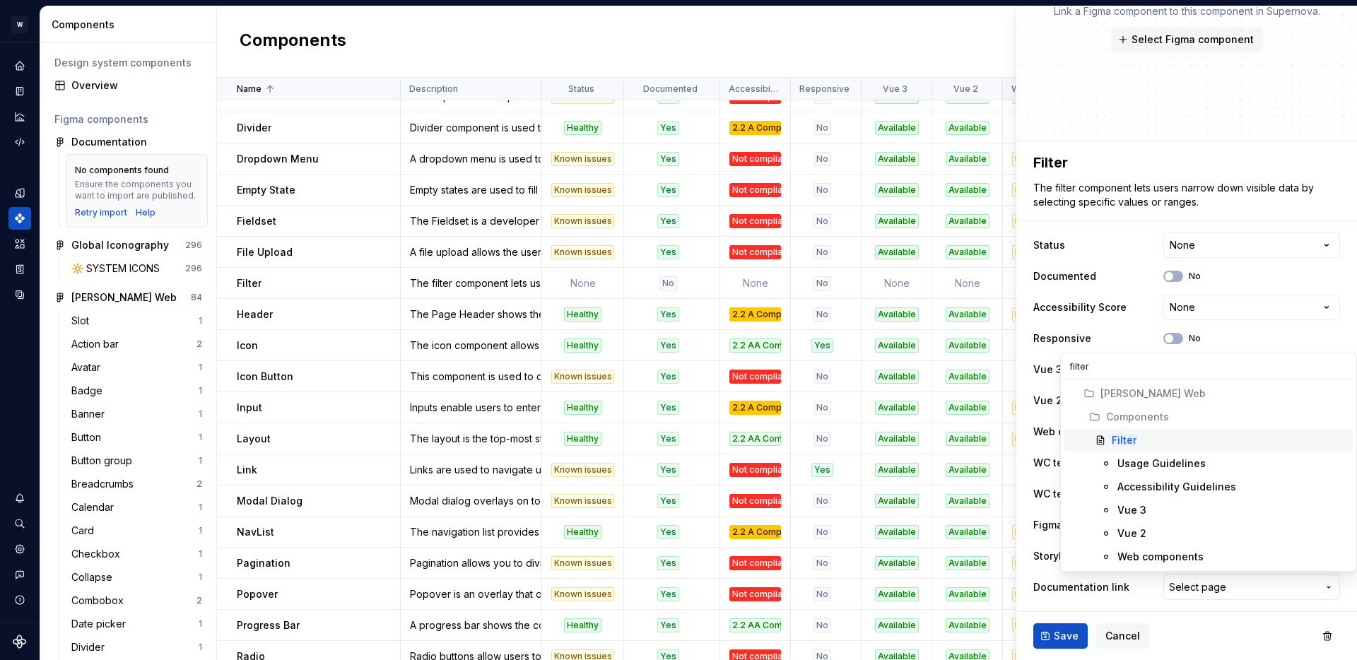
type input "filter"
click at [1116, 437] on mark "Filter" at bounding box center [1124, 440] width 25 height 12
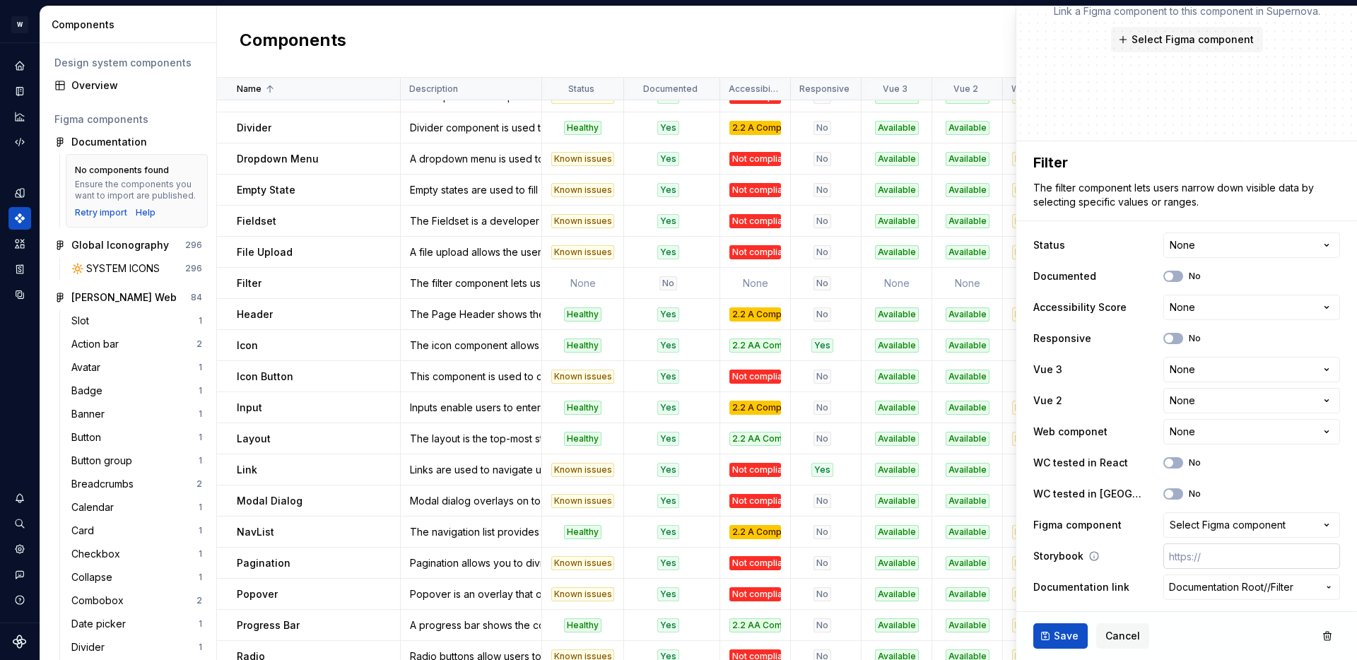
click at [1226, 554] on input "text" at bounding box center [1252, 556] width 177 height 25
paste input "[URL][PERSON_NAME][DOMAIN_NAME]"
type textarea "*"
type input "[URL][PERSON_NAME][DOMAIN_NAME]"
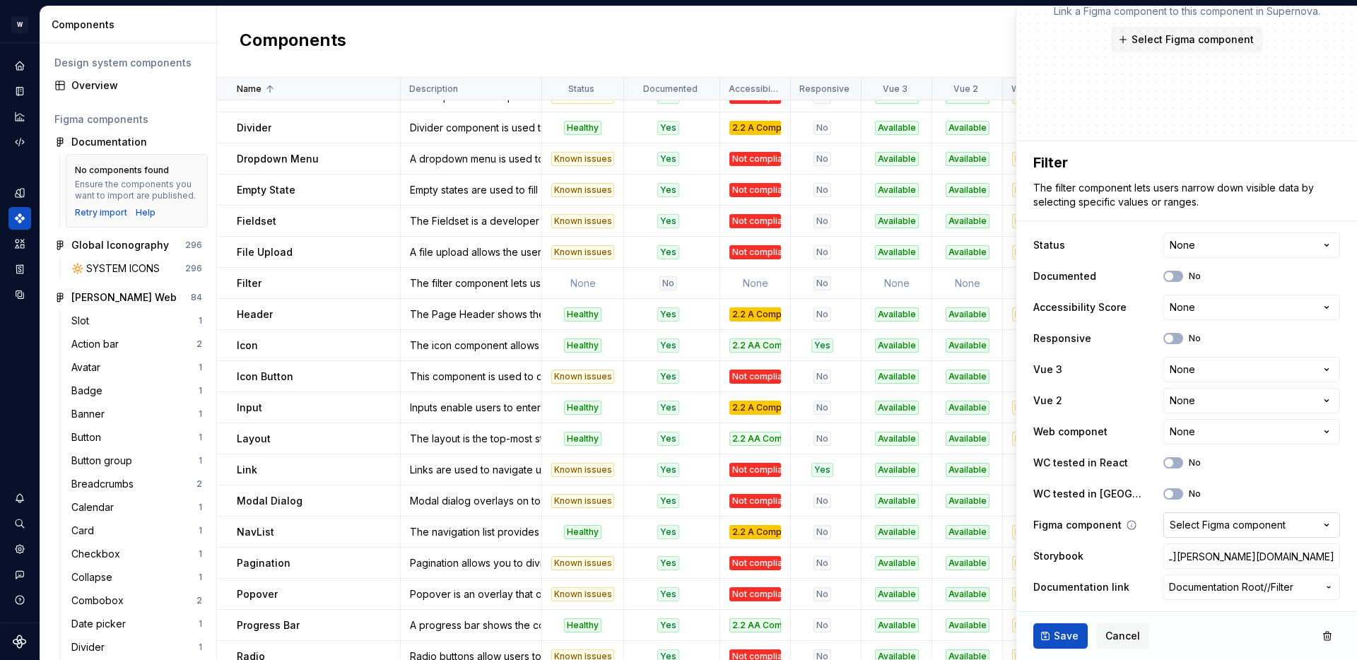
type textarea "*"
click at [1239, 529] on div "Select Figma component" at bounding box center [1228, 525] width 116 height 14
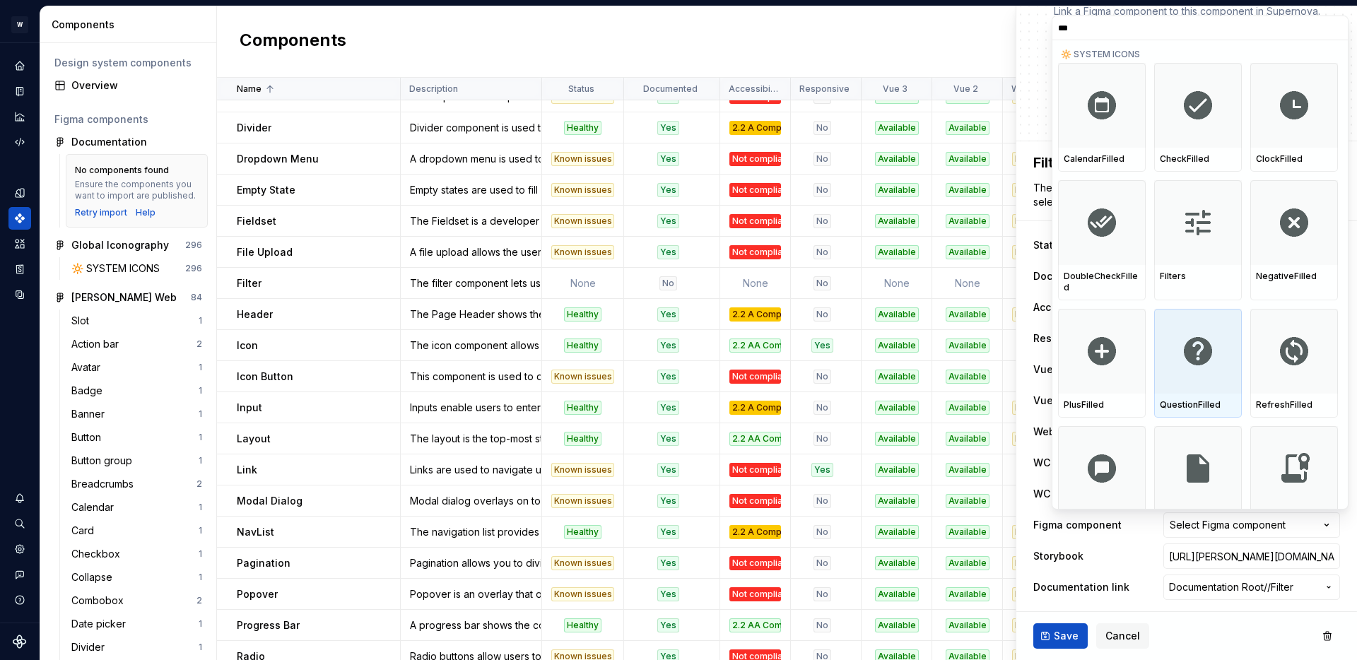
scroll to position [23, 0]
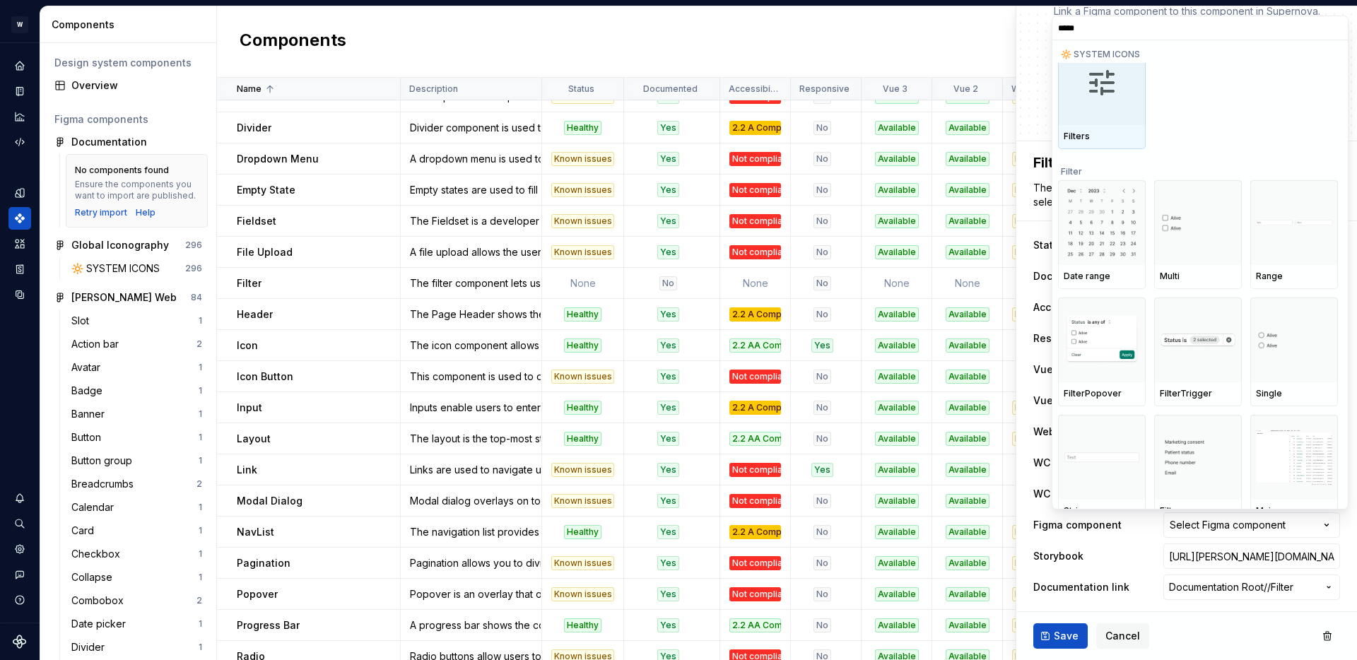
type input "******"
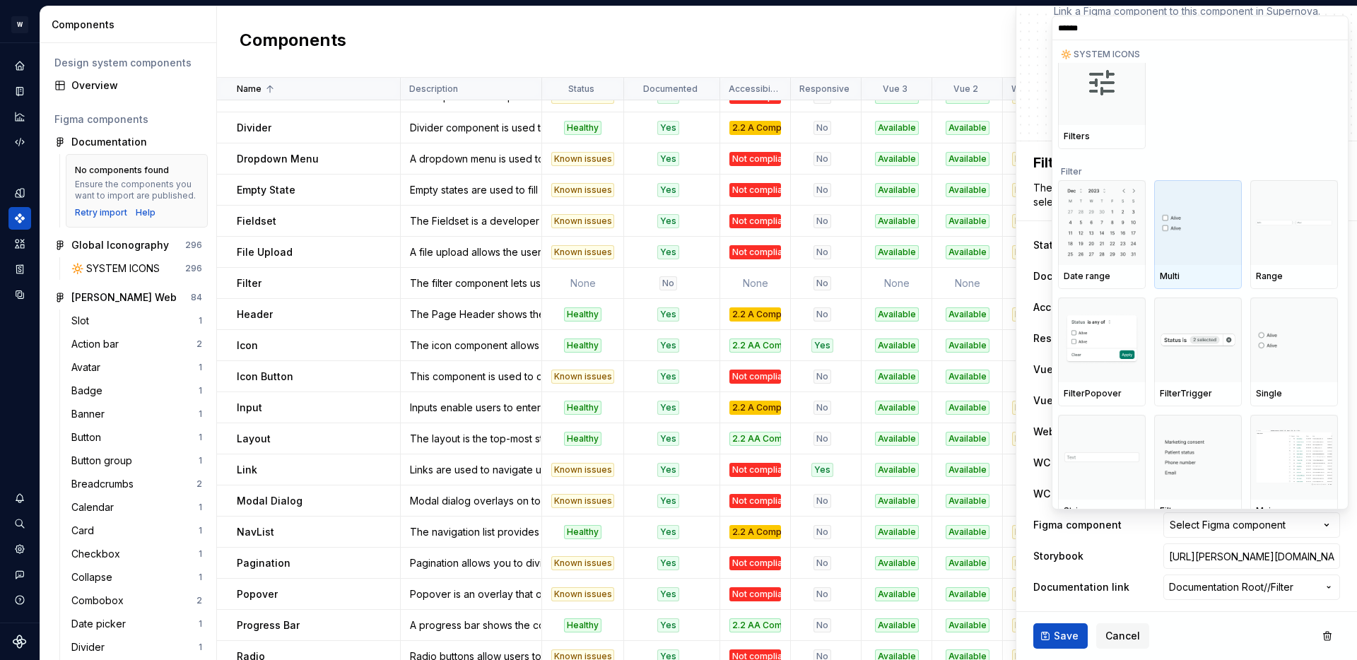
scroll to position [37, 0]
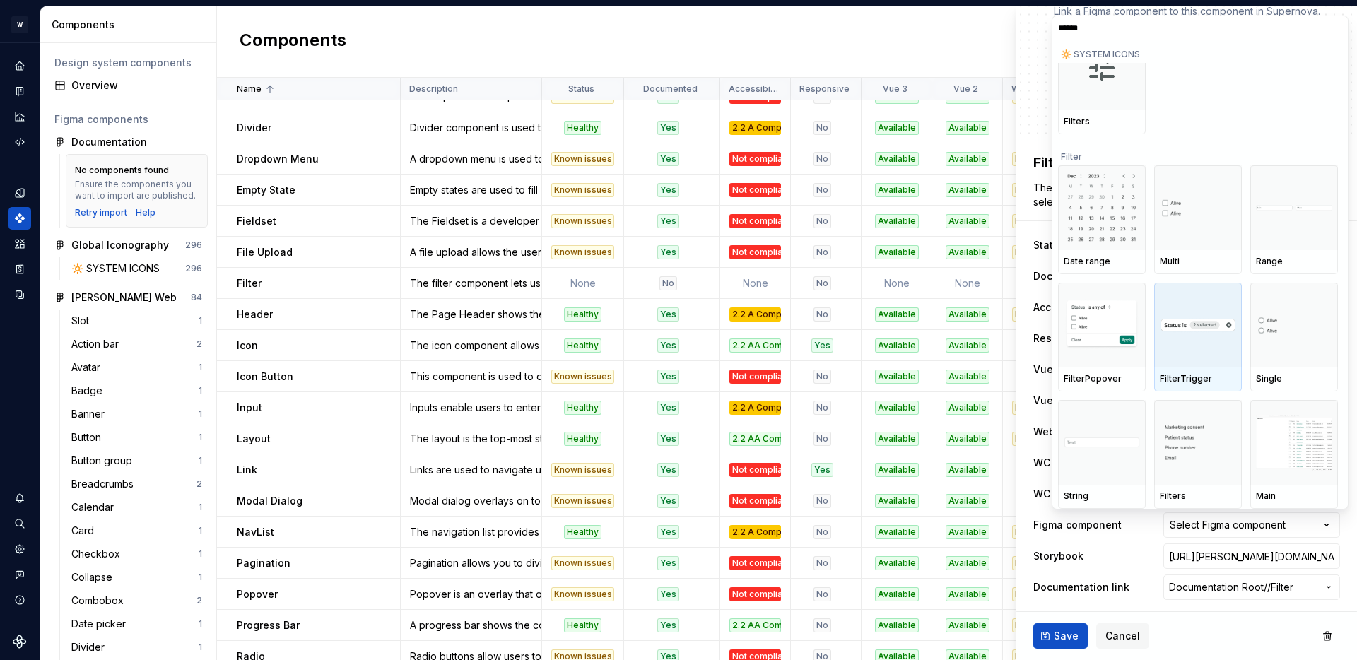
click at [1202, 341] on div at bounding box center [1198, 325] width 88 height 85
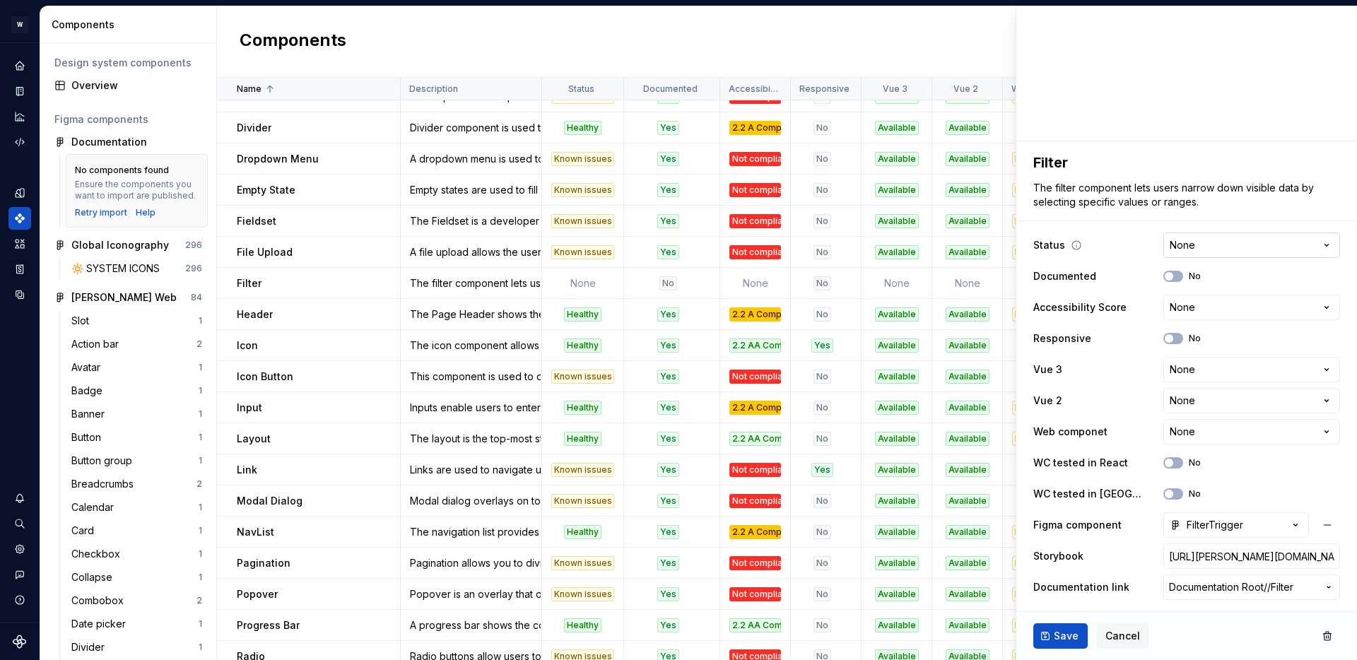
click at [1189, 245] on html "W [PERSON_NAME] Design system data Components Design system components Overview…" at bounding box center [678, 330] width 1357 height 660
click at [1111, 257] on html "W [PERSON_NAME] Design system data Components Design system components Overview…" at bounding box center [678, 330] width 1357 height 660
click at [1066, 631] on span "Save" at bounding box center [1066, 636] width 25 height 14
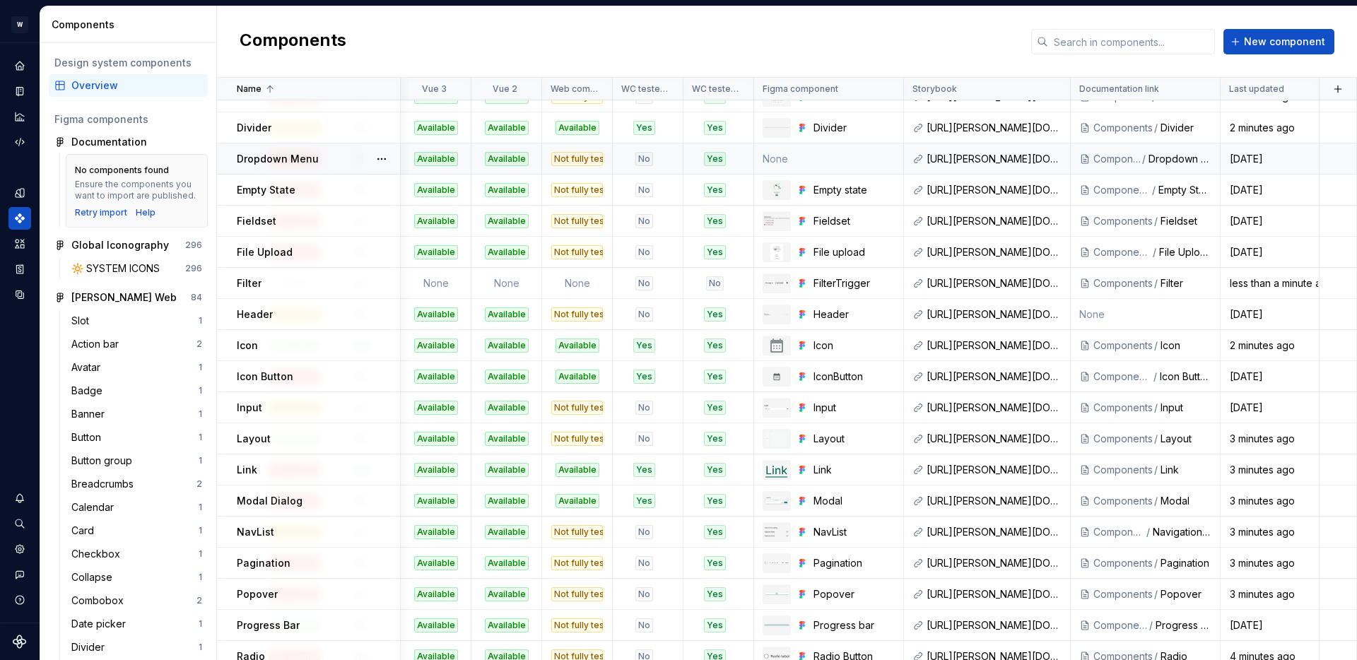
scroll to position [392, 461]
click at [843, 153] on td "None" at bounding box center [829, 159] width 150 height 31
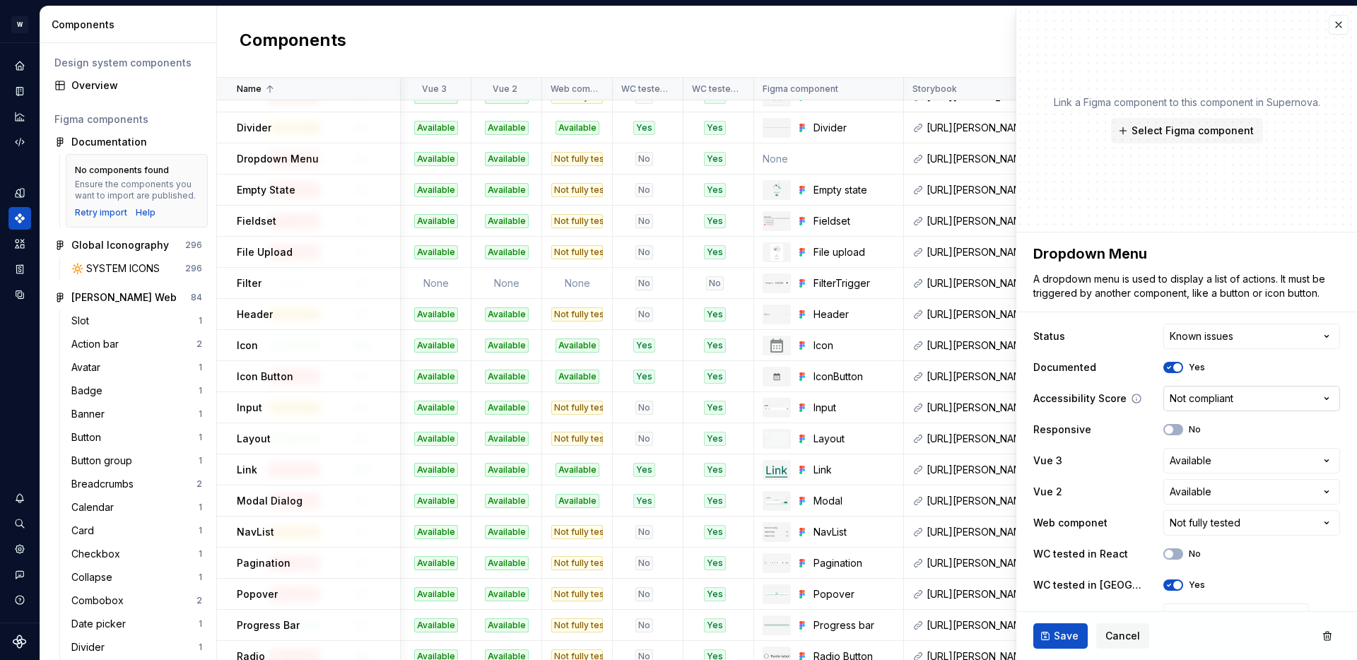
type textarea "*"
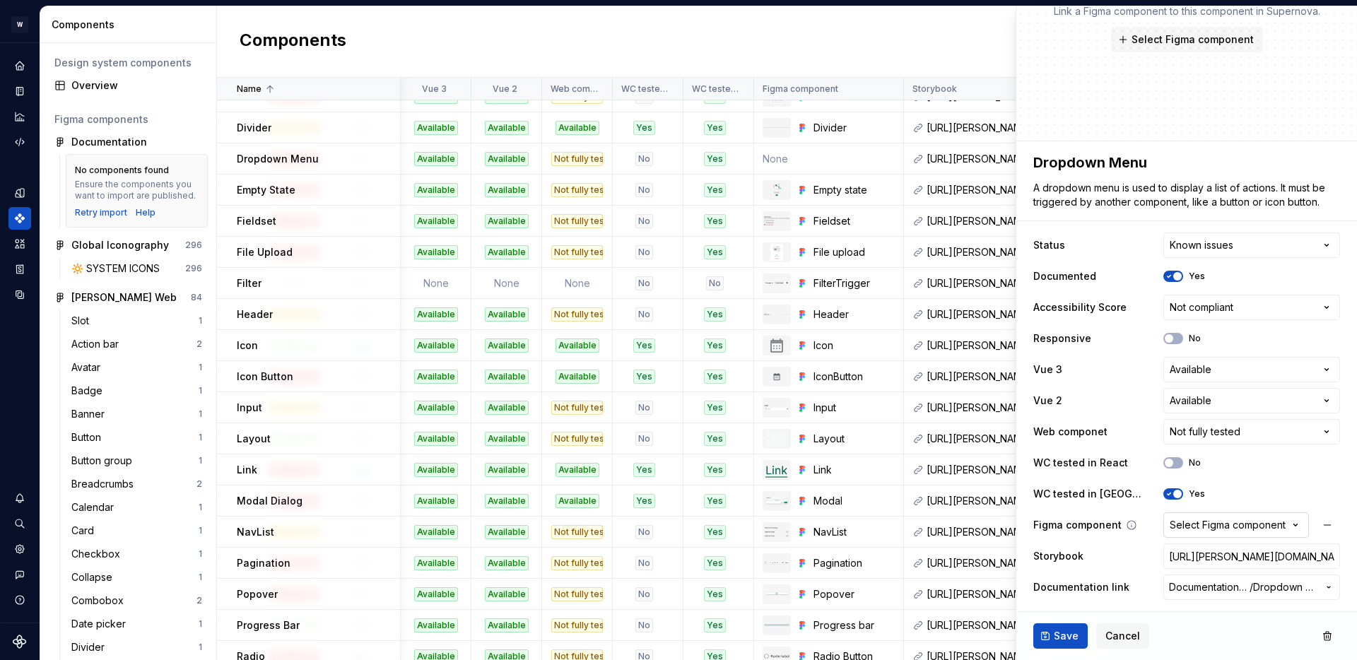
click at [1241, 525] on div "Select Figma component" at bounding box center [1228, 525] width 116 height 14
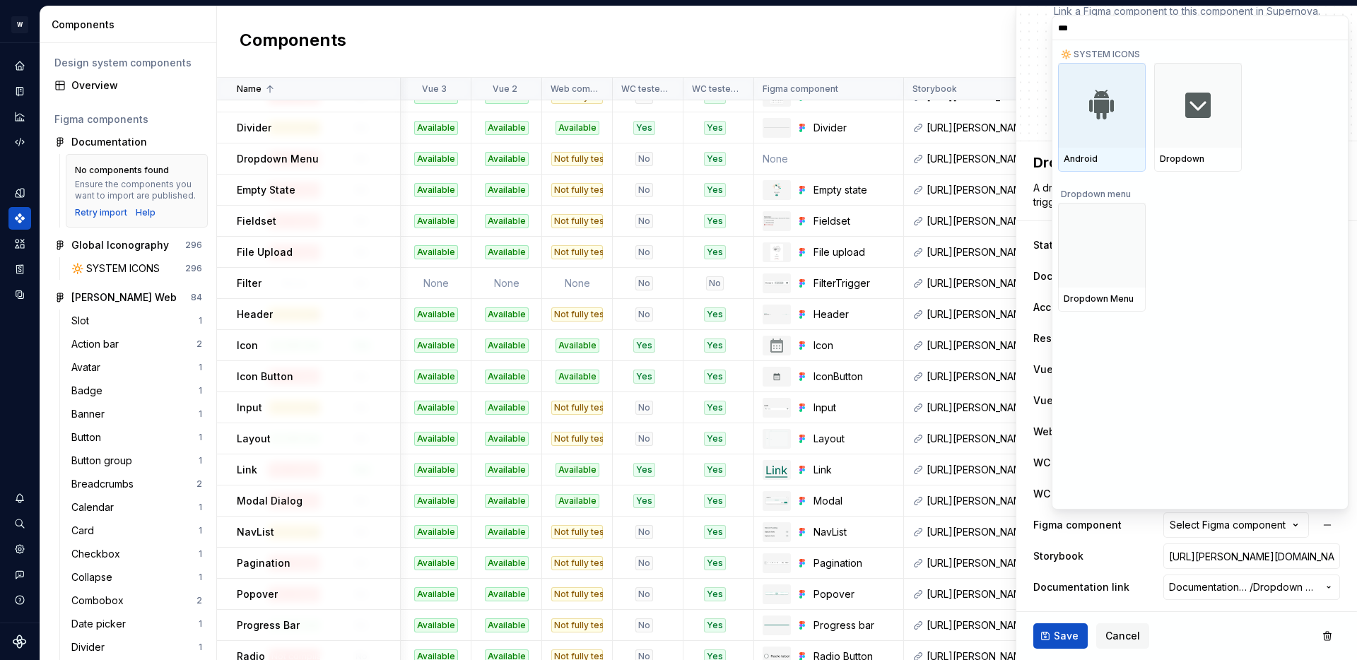
type input "****"
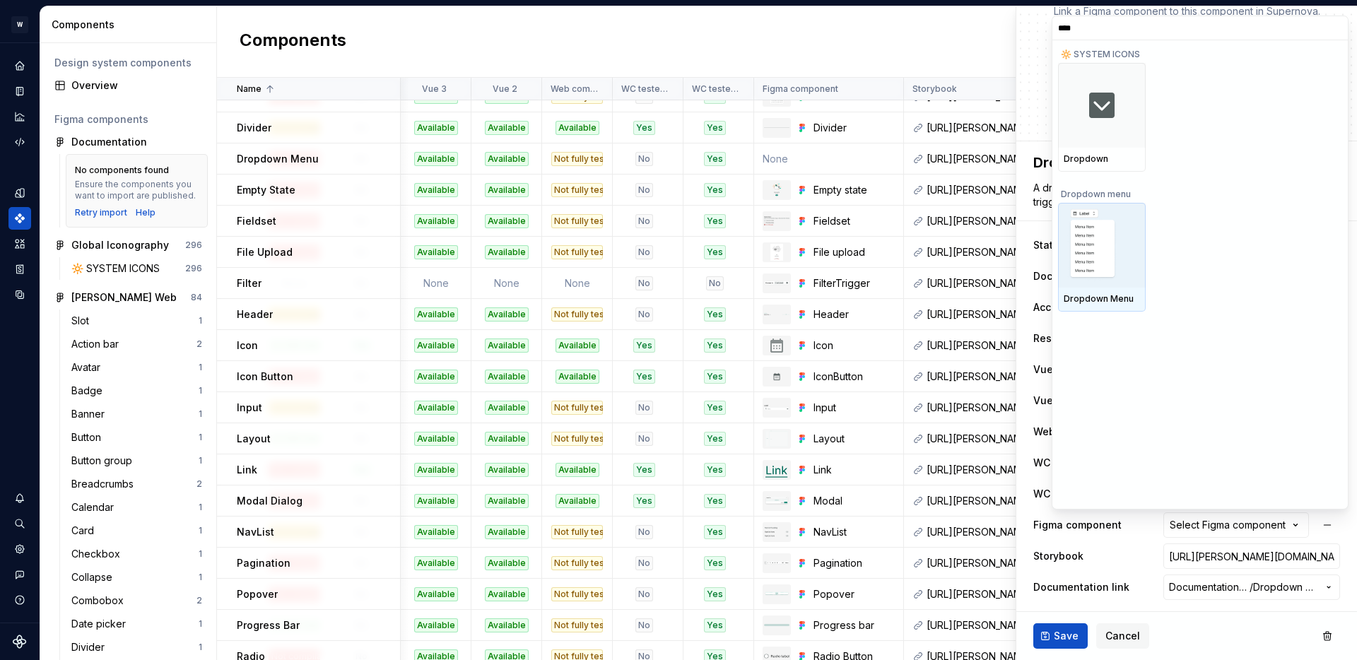
click at [1101, 242] on img at bounding box center [1101, 246] width 69 height 74
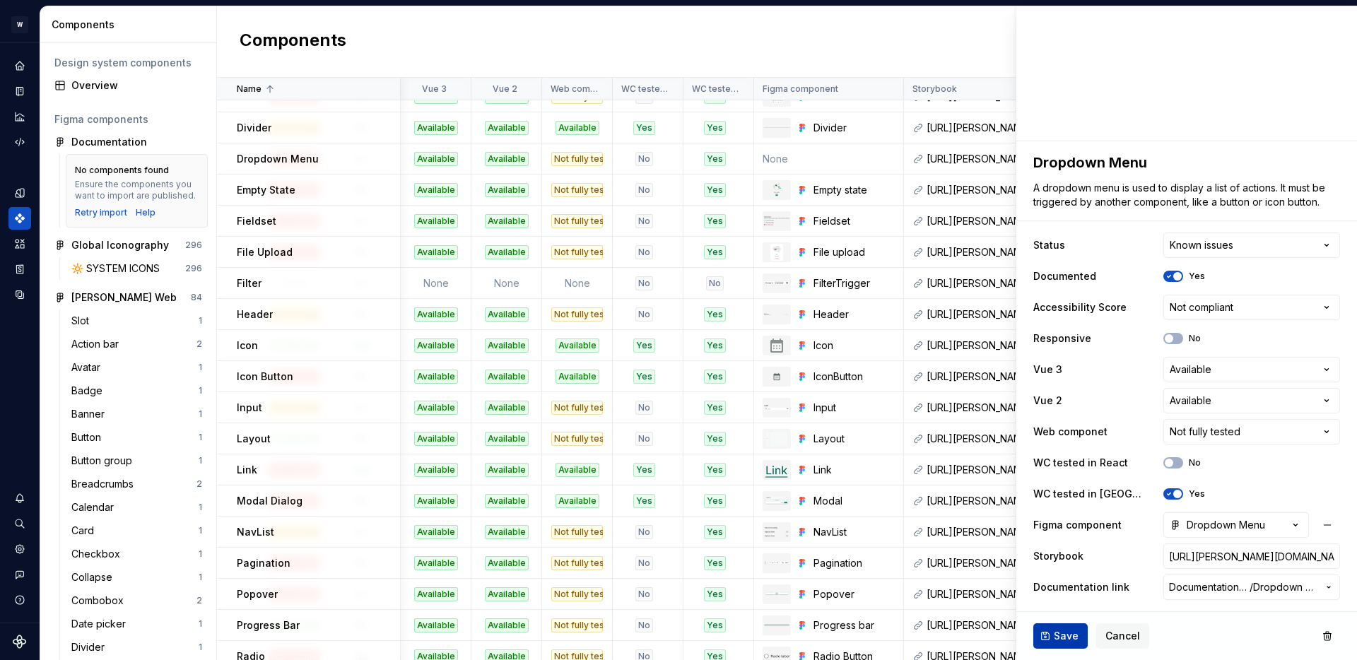
click at [1057, 636] on span "Save" at bounding box center [1066, 636] width 25 height 14
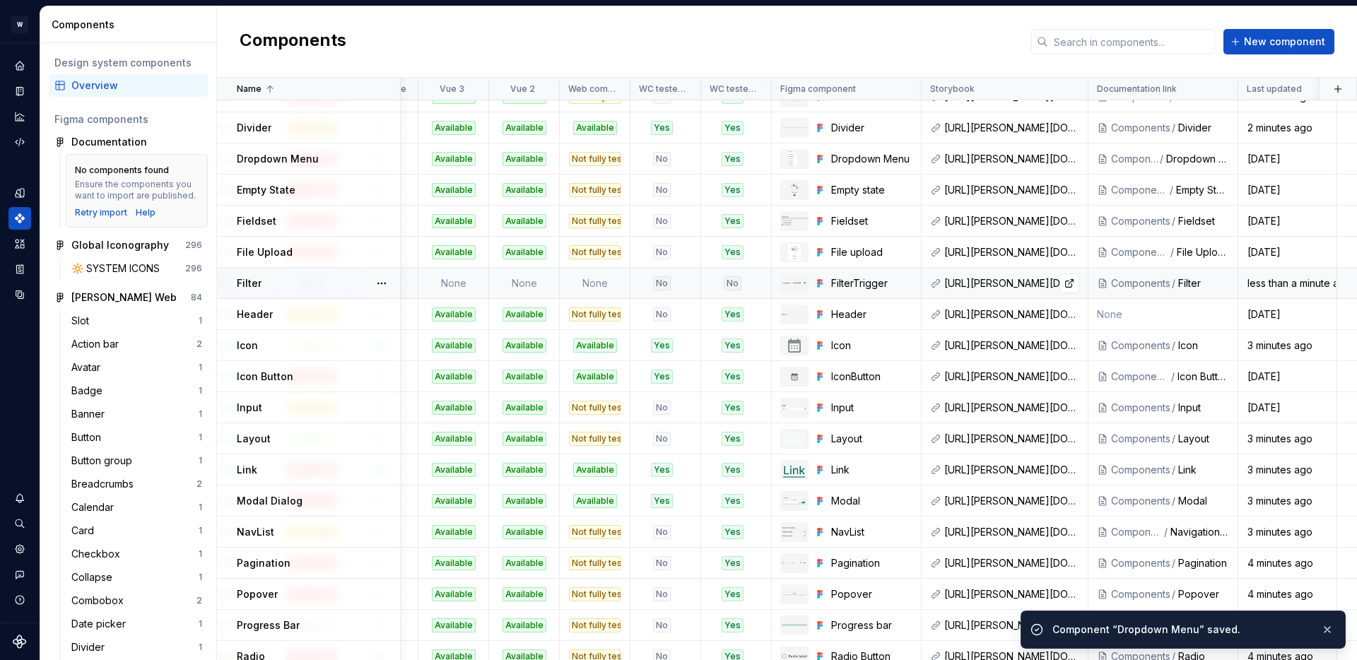
scroll to position [392, 442]
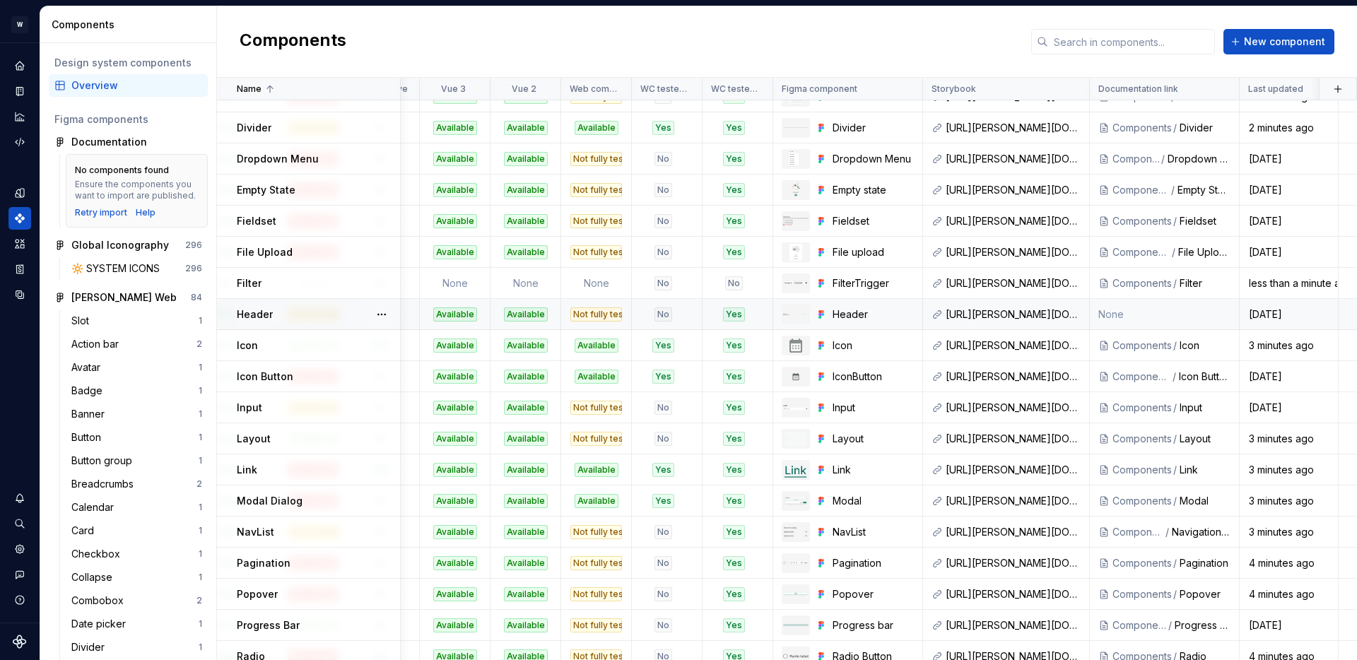
click at [1112, 317] on td "None" at bounding box center [1165, 314] width 150 height 31
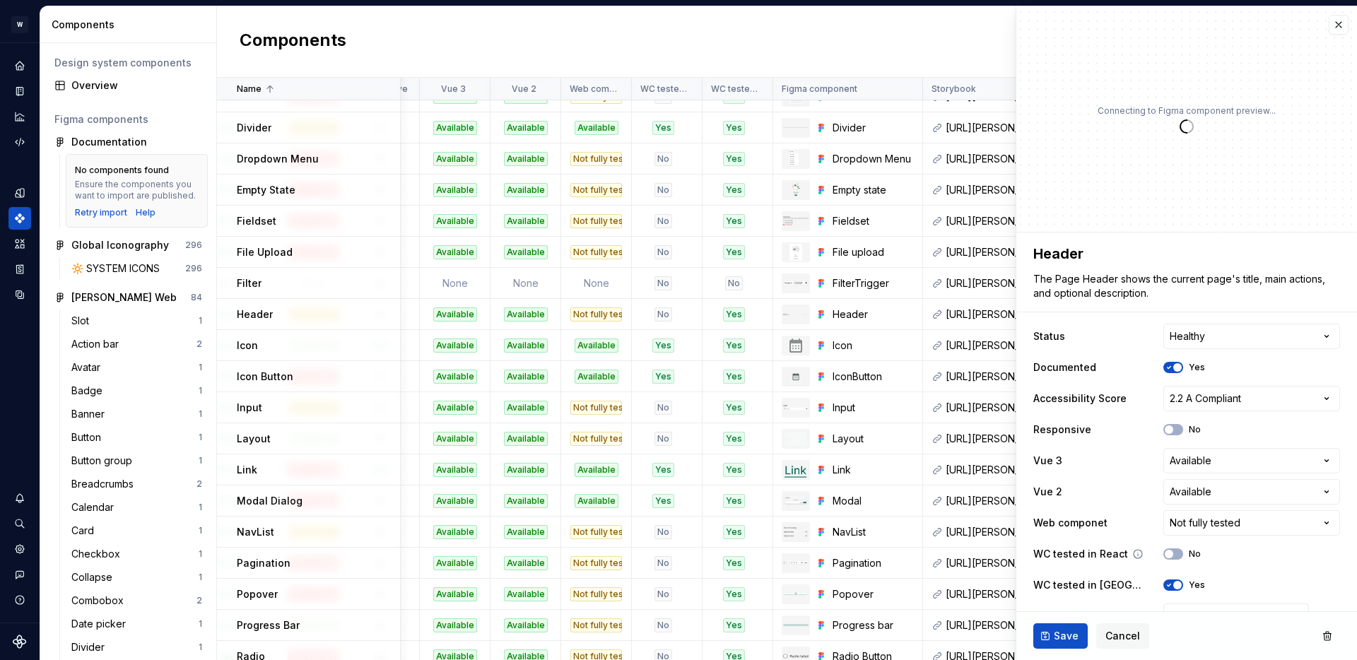
scroll to position [91, 0]
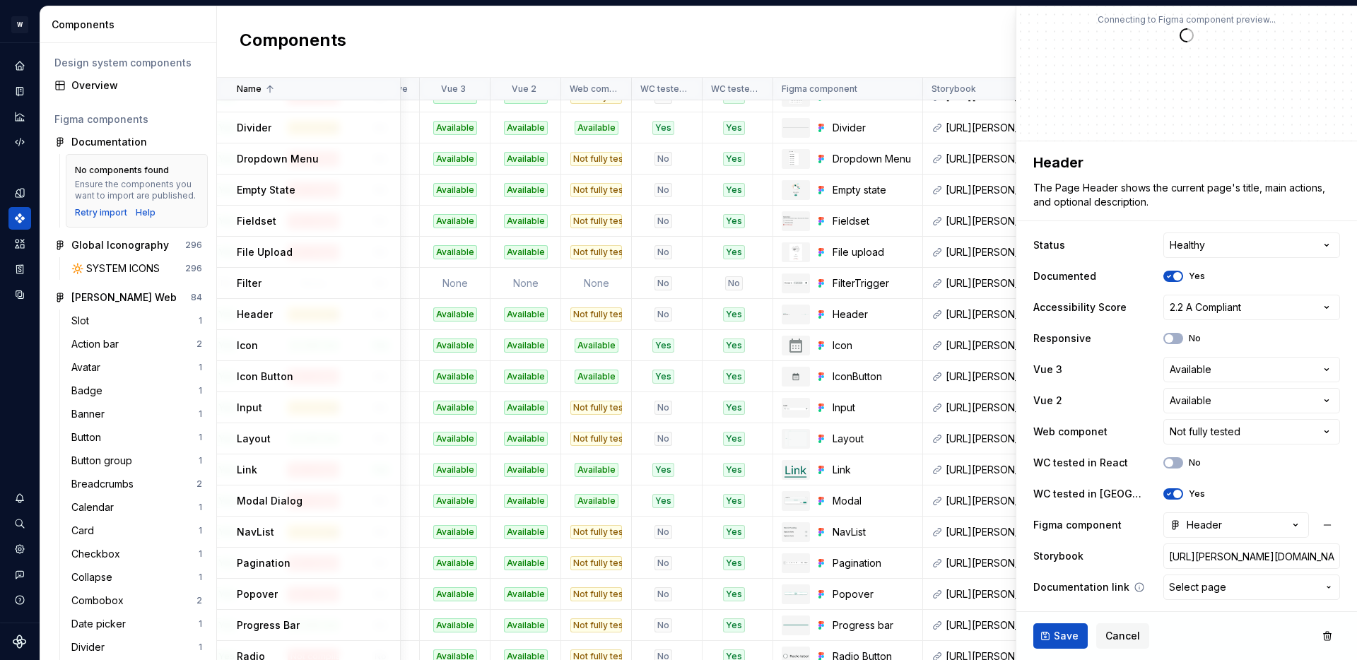
type textarea "*"
click at [1203, 589] on span "Select page" at bounding box center [1197, 587] width 57 height 14
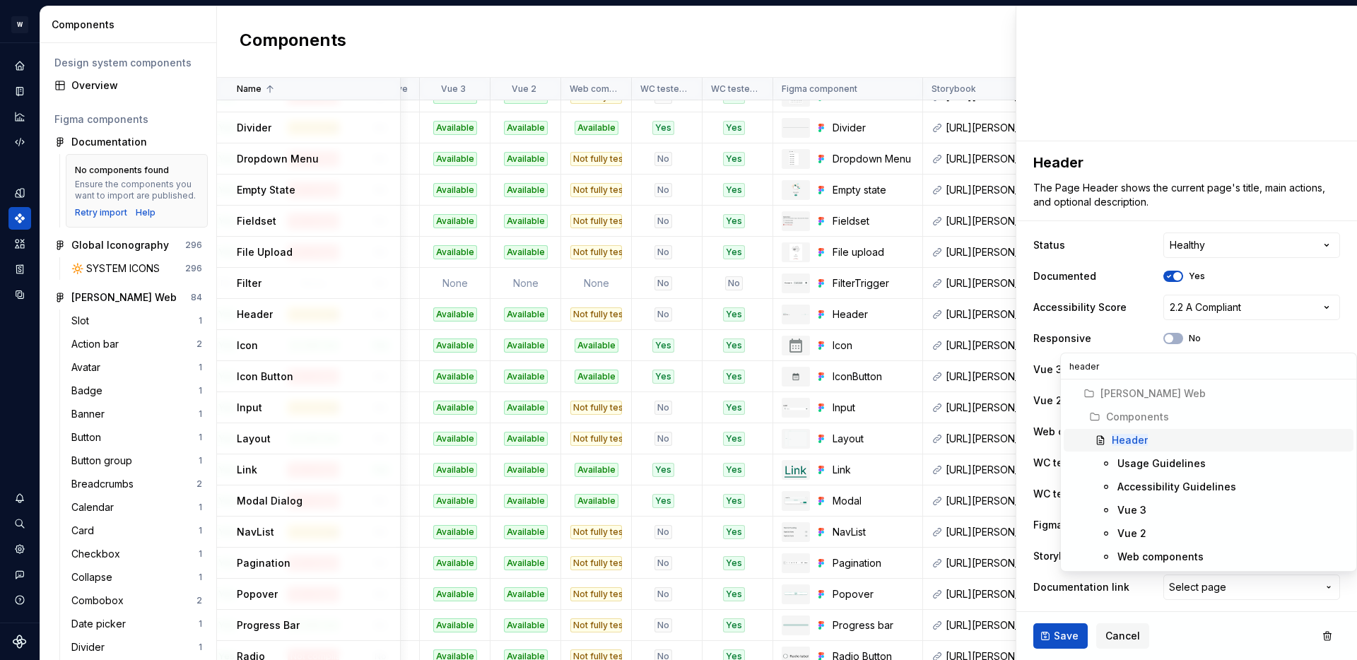
type input "header"
click at [1128, 429] on span "Header" at bounding box center [1209, 440] width 290 height 23
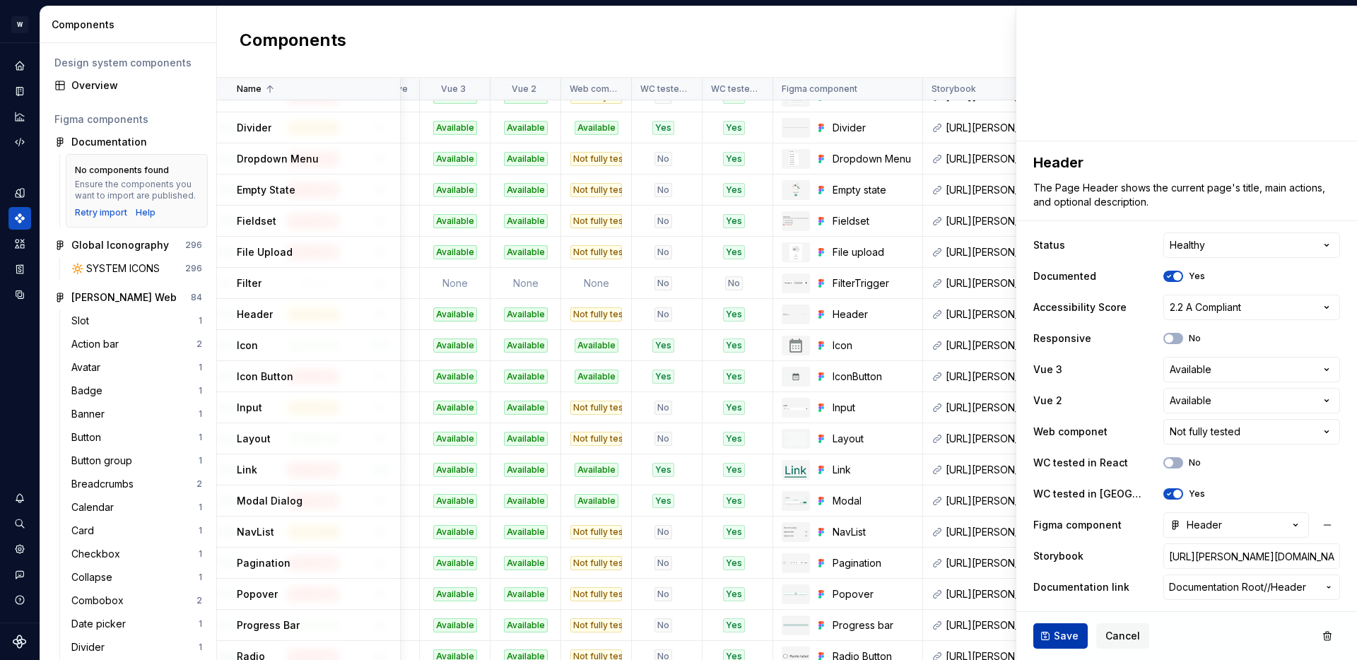
click at [1077, 643] on button "Save" at bounding box center [1061, 635] width 54 height 25
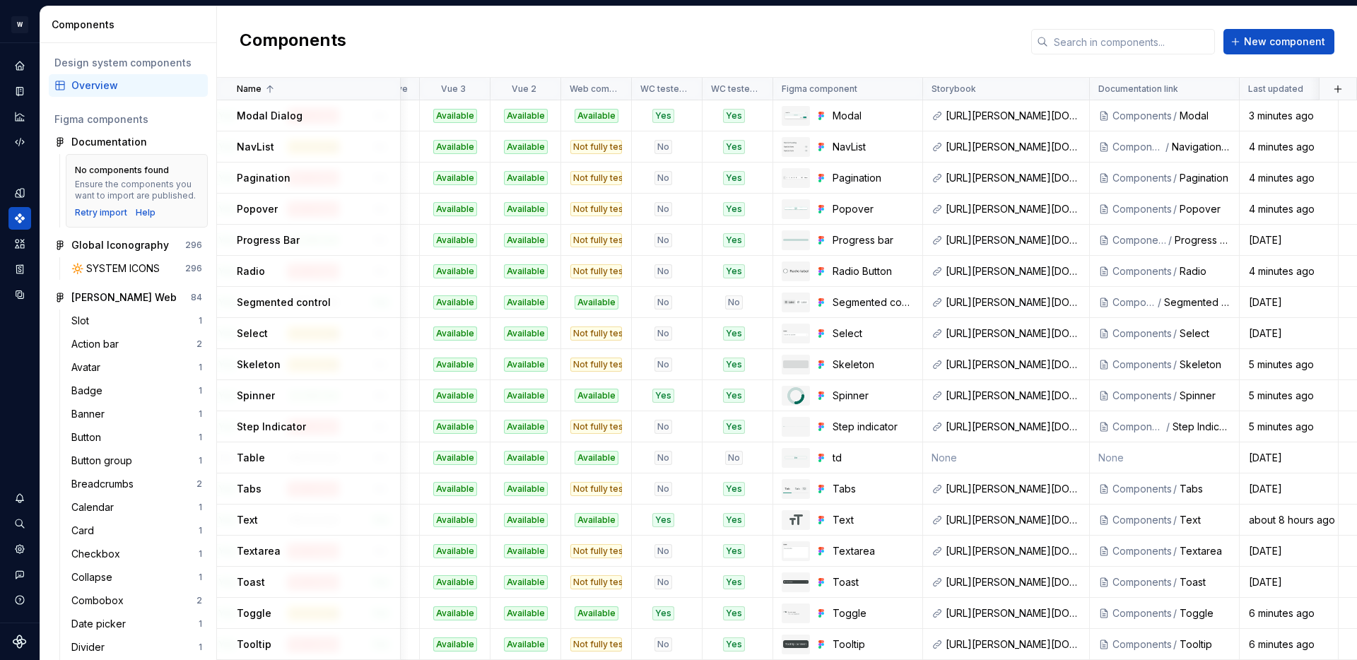
scroll to position [0, 442]
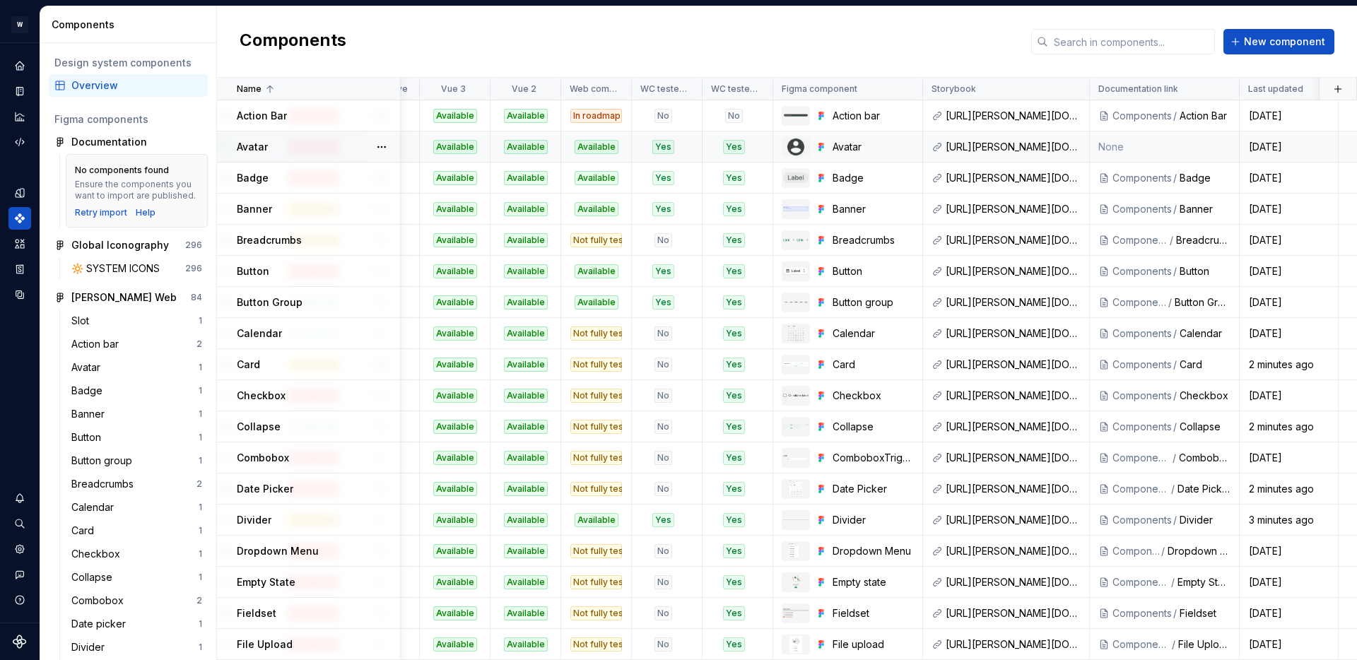
click at [1123, 144] on td "None" at bounding box center [1165, 146] width 150 height 31
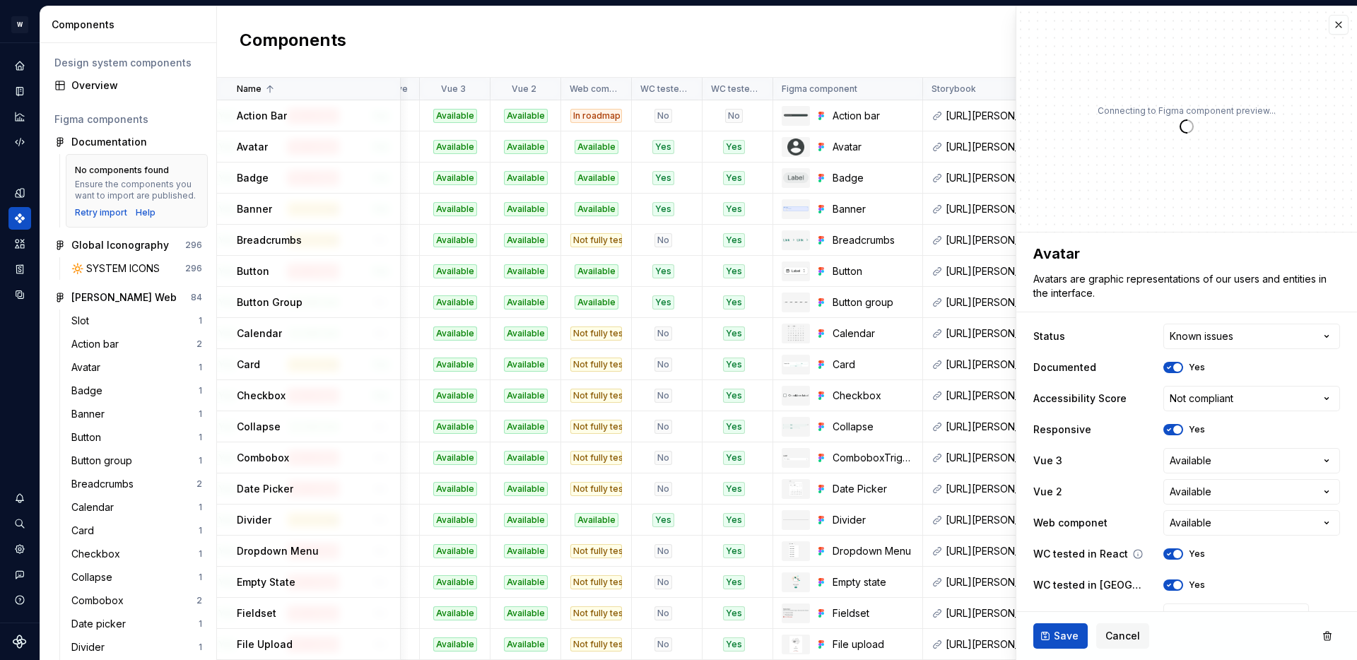
scroll to position [91, 0]
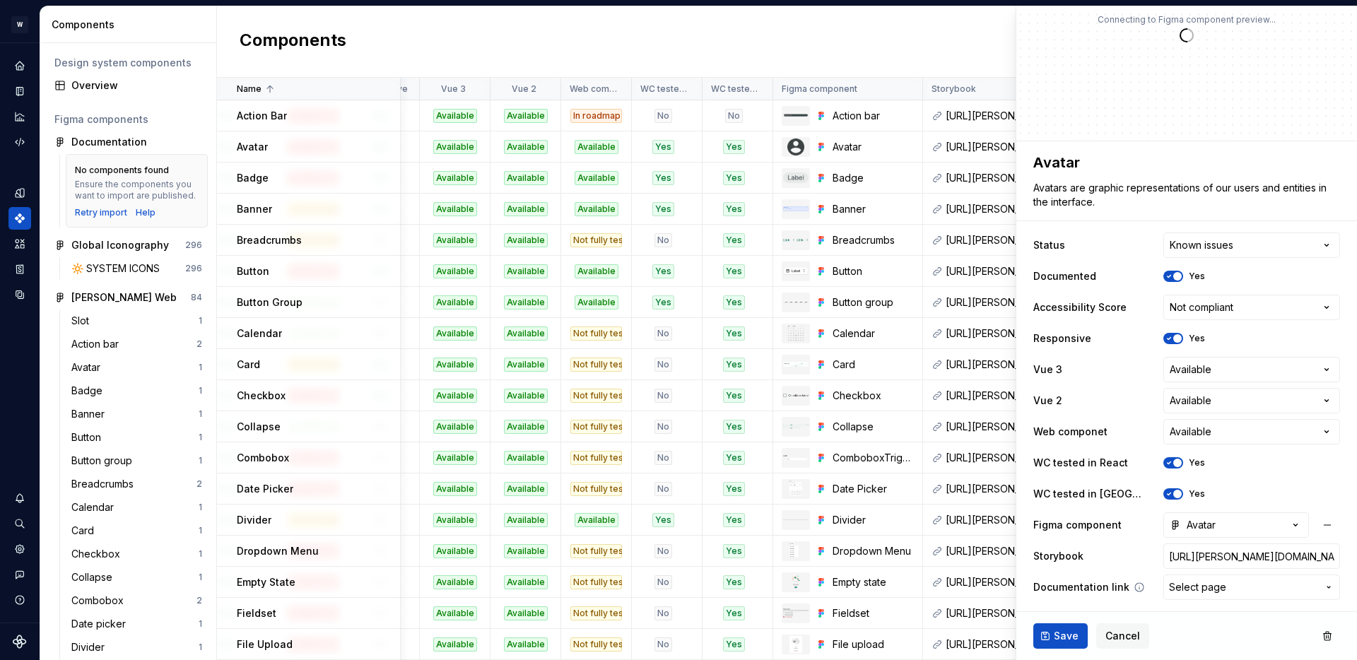
type textarea "*"
click at [1206, 585] on span "Select page" at bounding box center [1197, 587] width 57 height 14
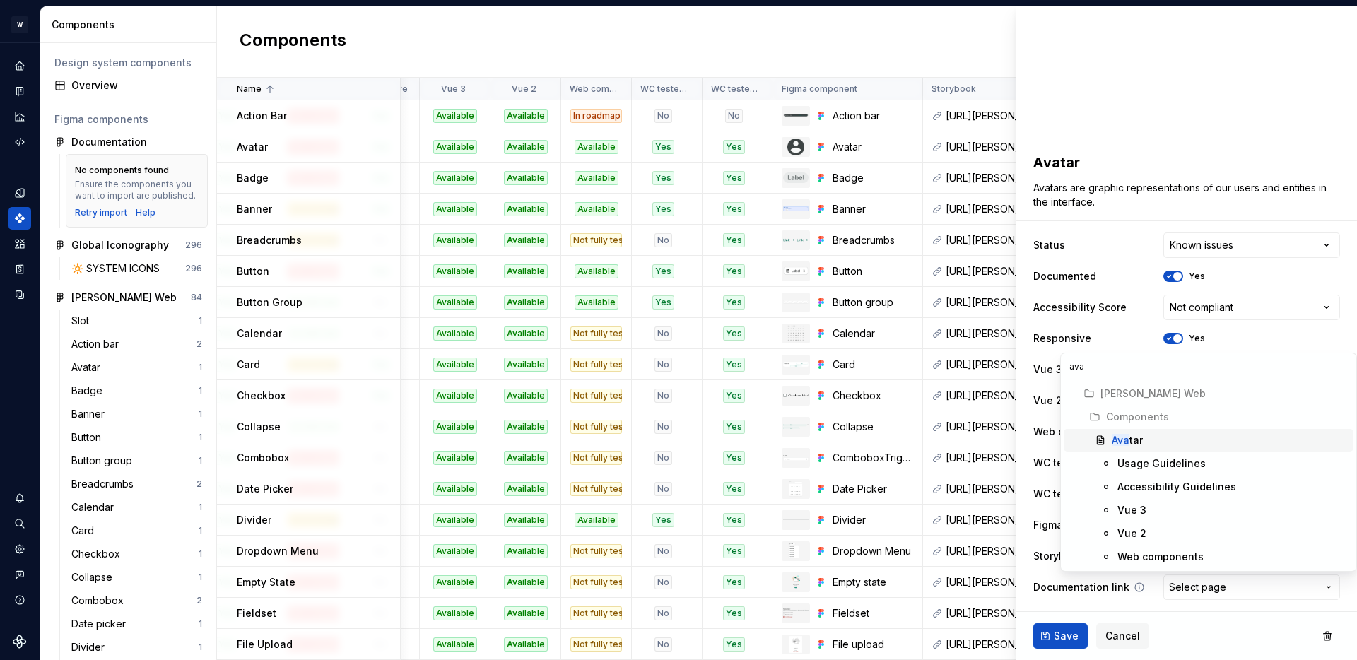
type input "avat"
click at [1139, 436] on div "Avat ar" at bounding box center [1127, 440] width 31 height 14
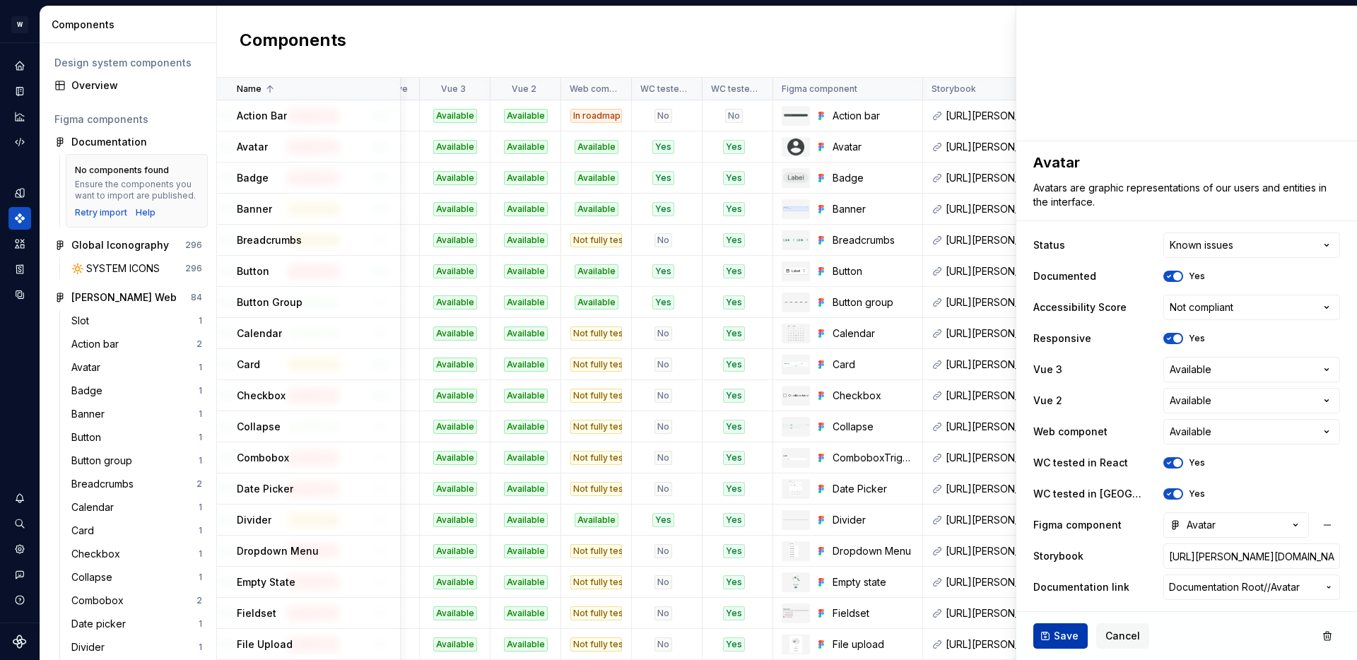
click at [1068, 631] on span "Save" at bounding box center [1066, 636] width 25 height 14
type textarea "*"
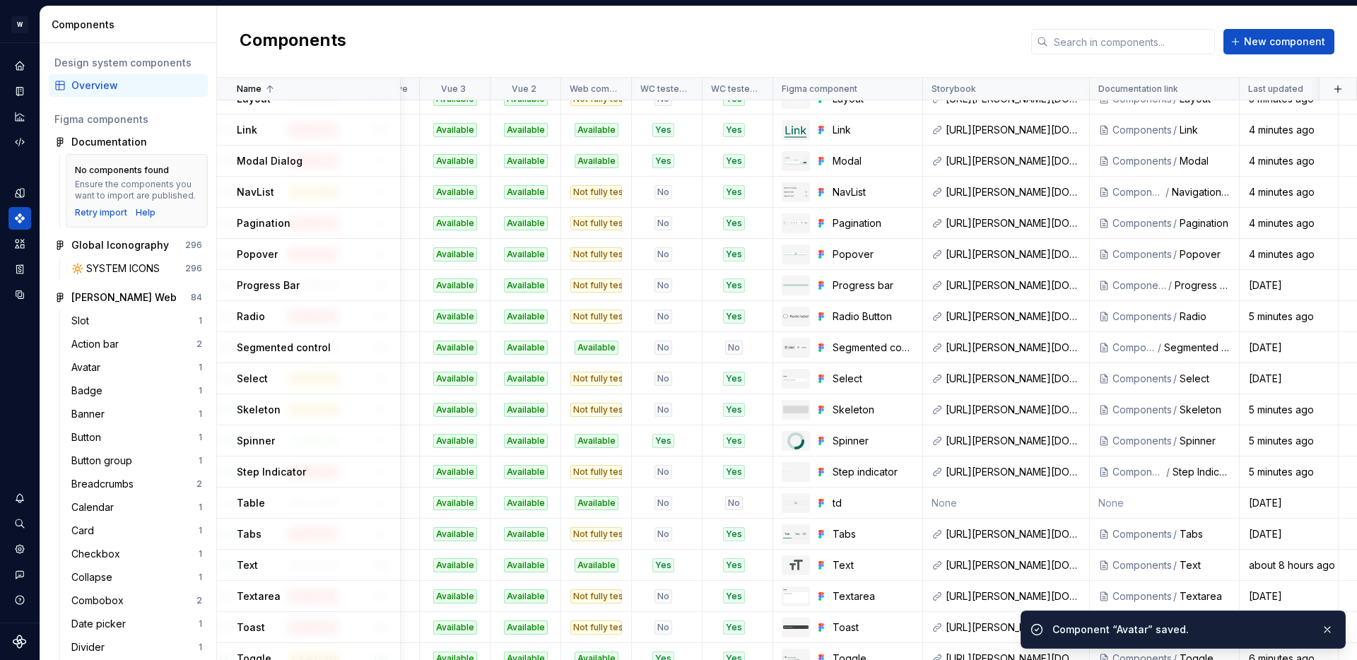
scroll to position [778, 442]
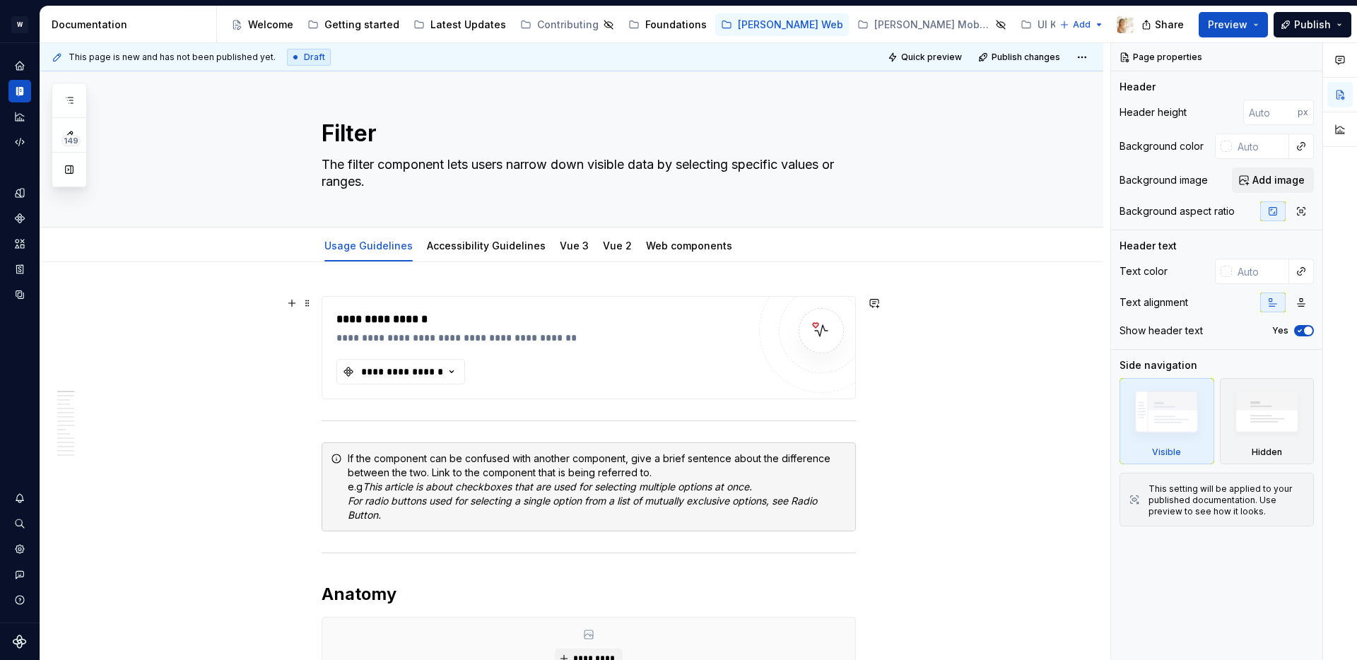
click at [423, 358] on div "**********" at bounding box center [541, 348] width 411 height 74
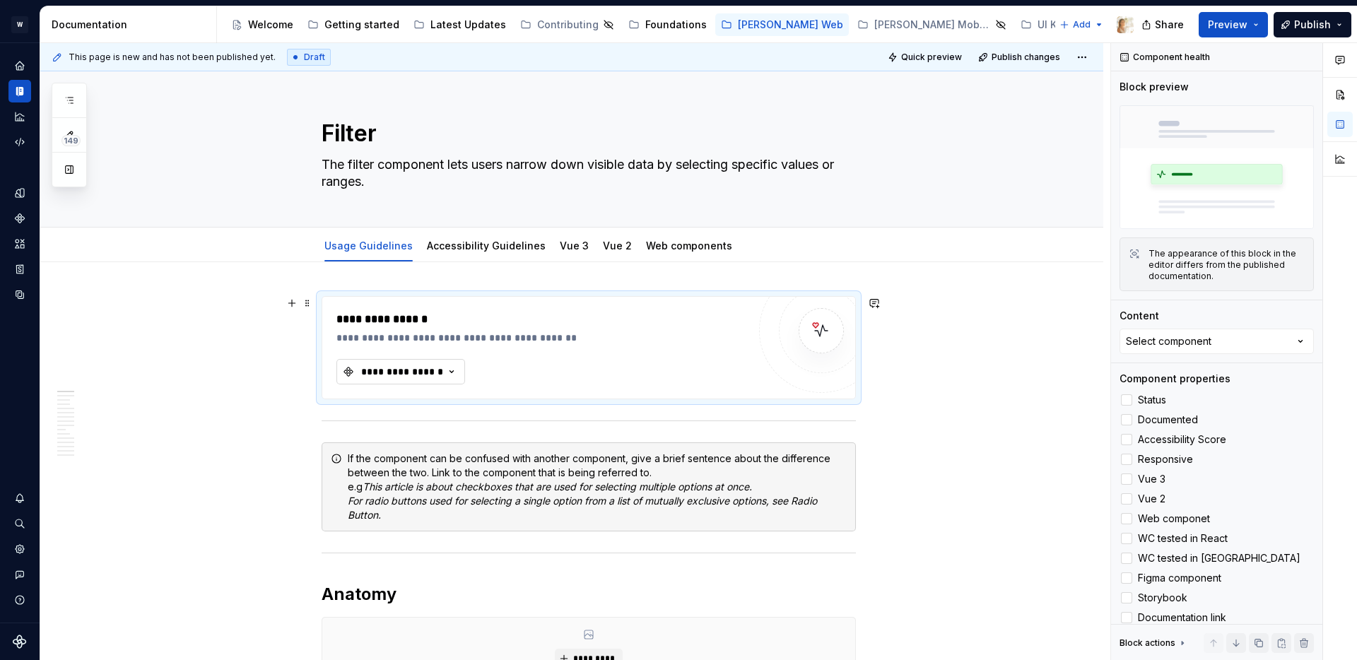
click at [422, 376] on div "**********" at bounding box center [402, 372] width 85 height 14
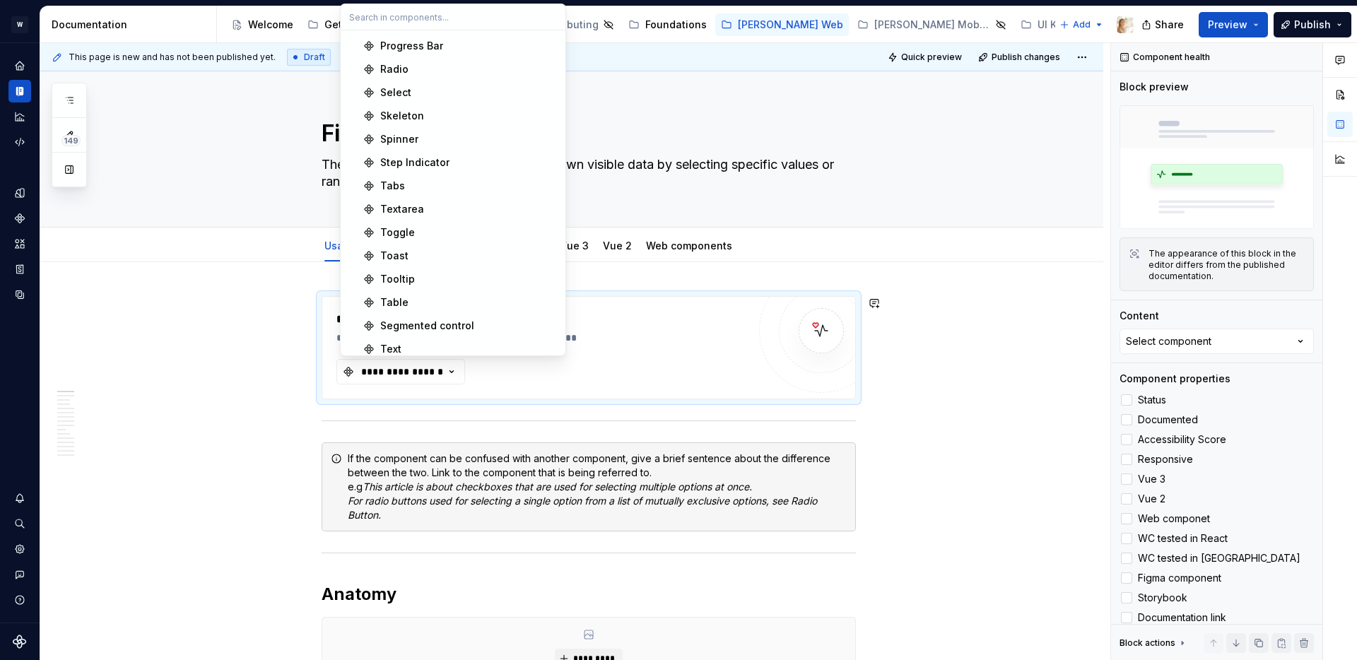
scroll to position [683, 0]
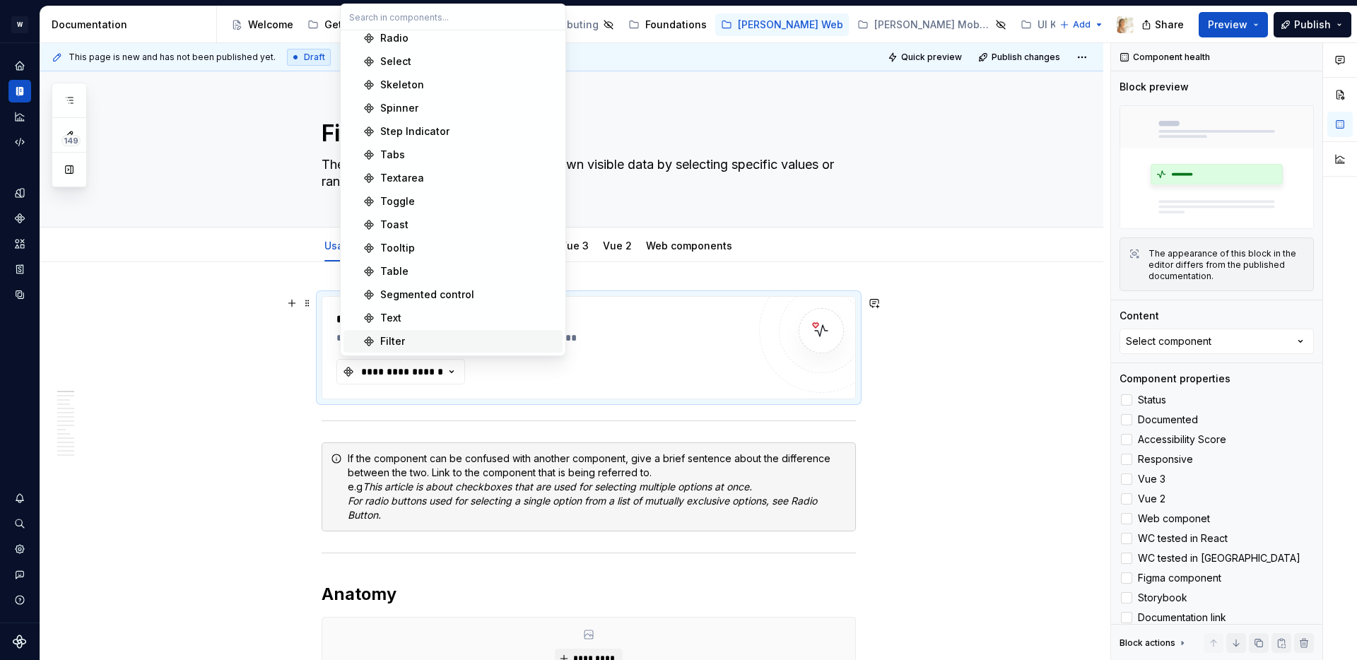
click at [387, 334] on div "Filter" at bounding box center [392, 341] width 25 height 14
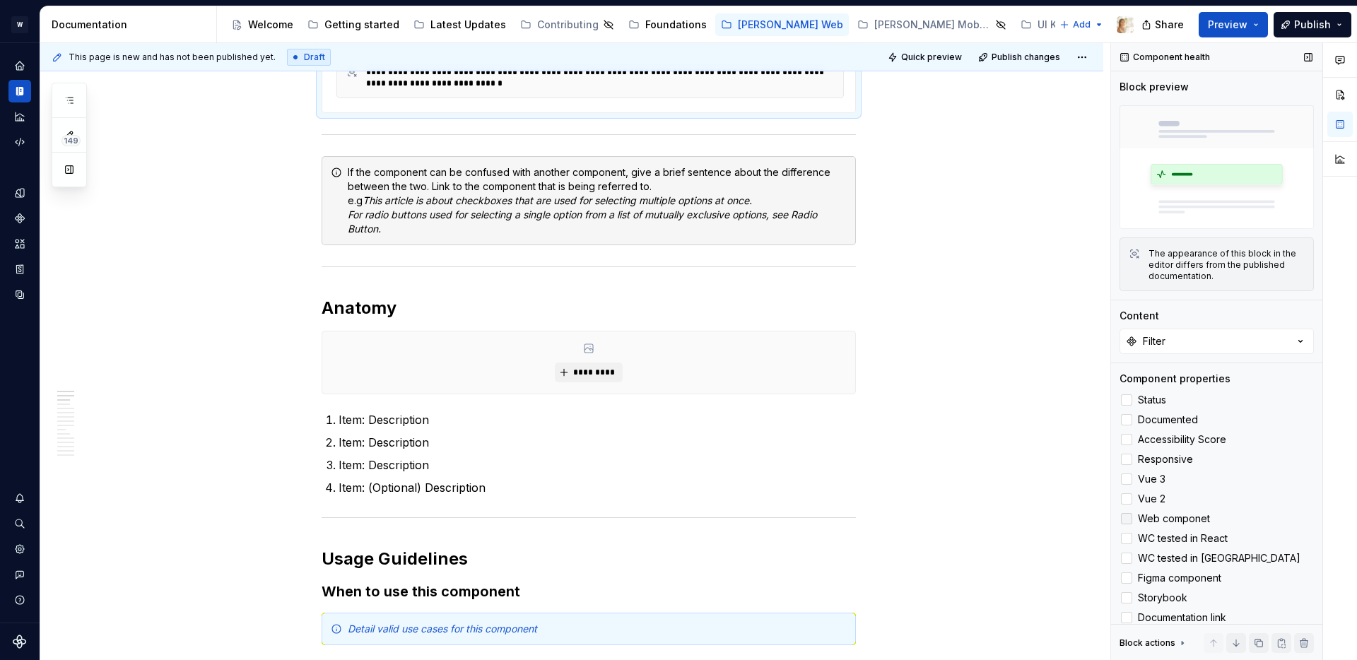
scroll to position [20, 0]
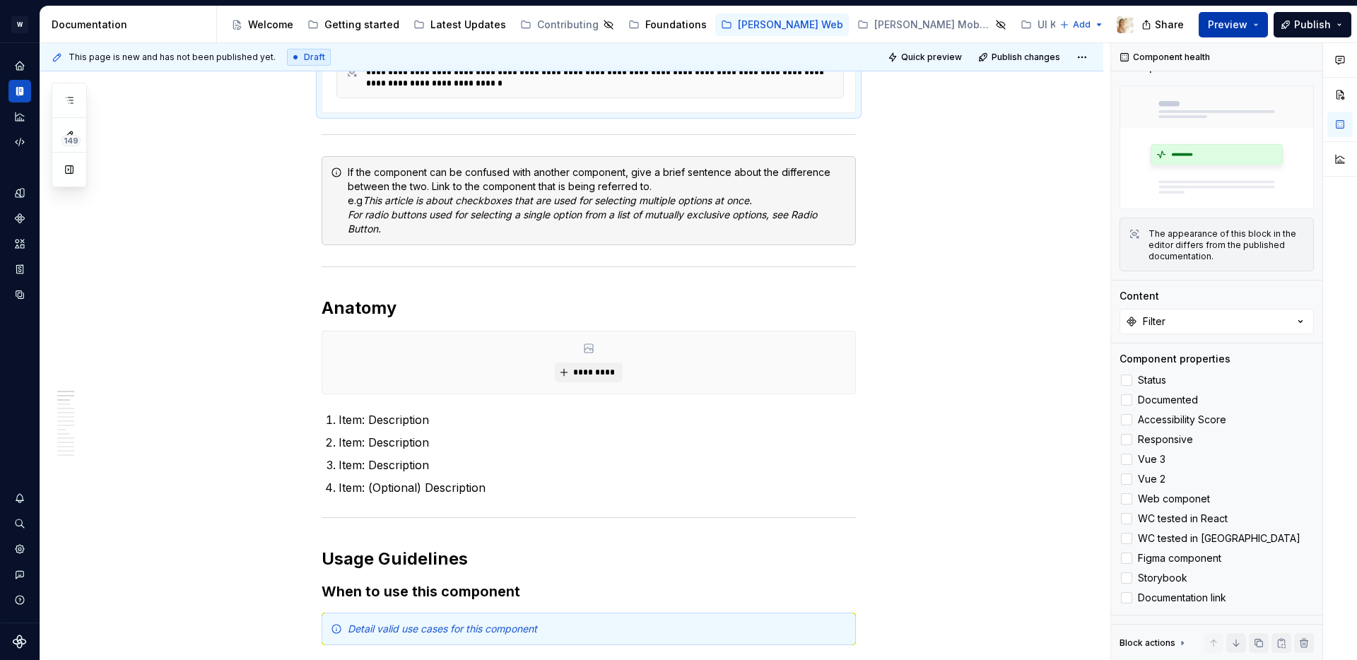
click at [1231, 25] on span "Preview" at bounding box center [1228, 25] width 40 height 14
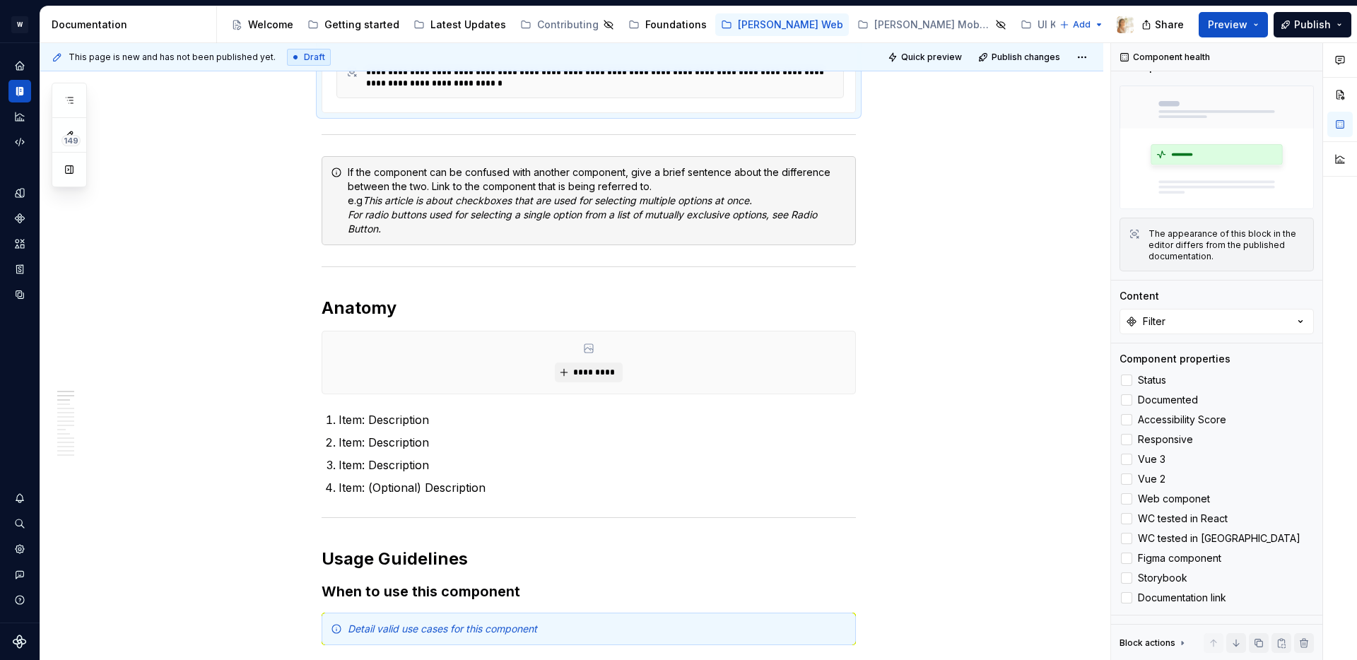
type textarea "*"
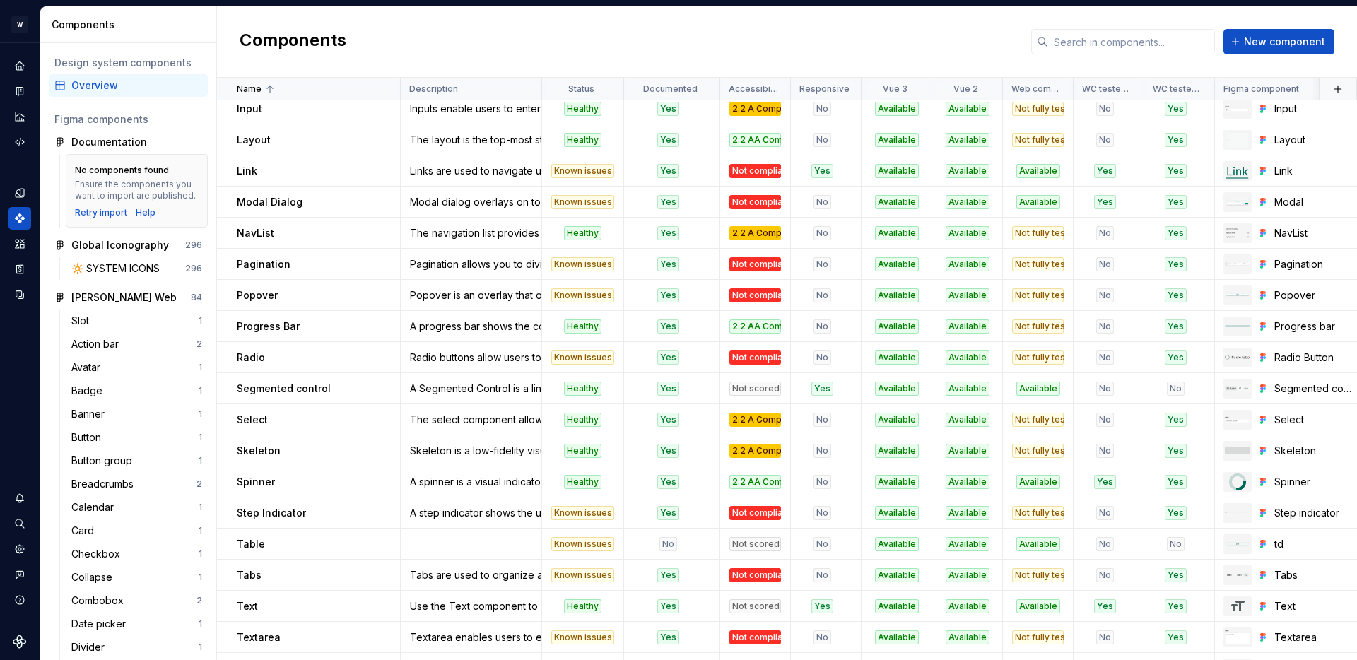
scroll to position [778, 0]
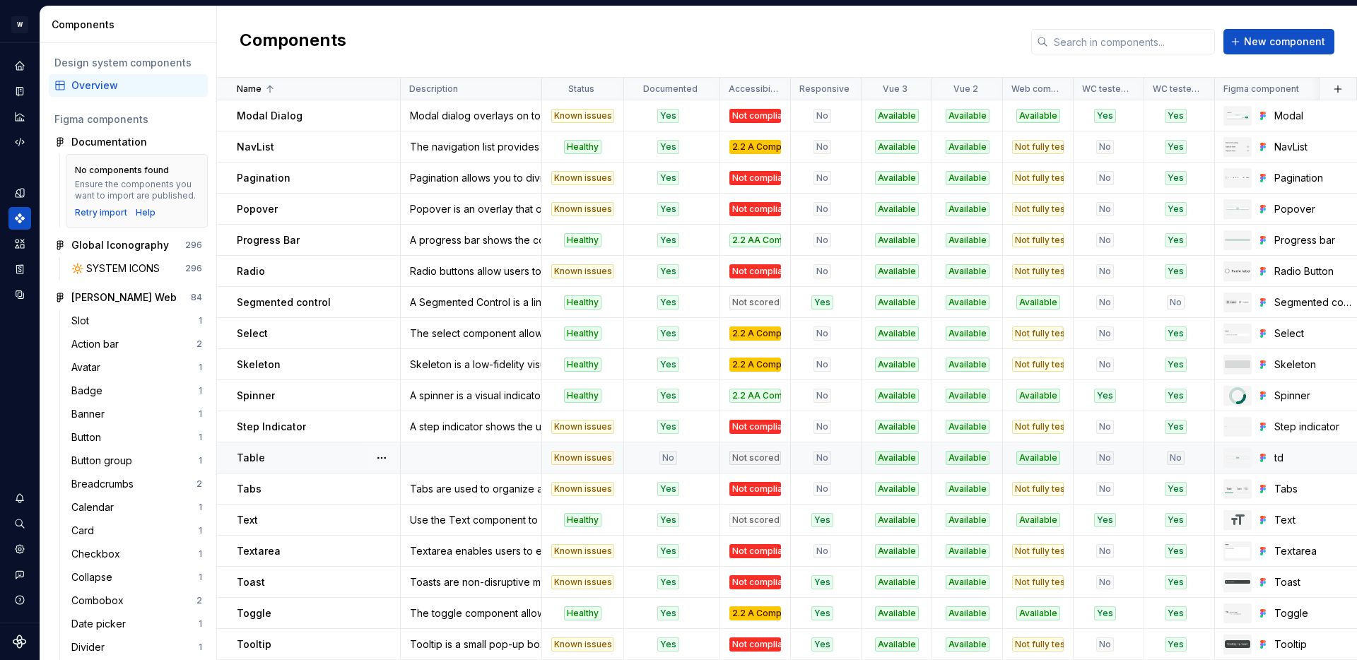
click at [421, 455] on td at bounding box center [471, 458] width 141 height 31
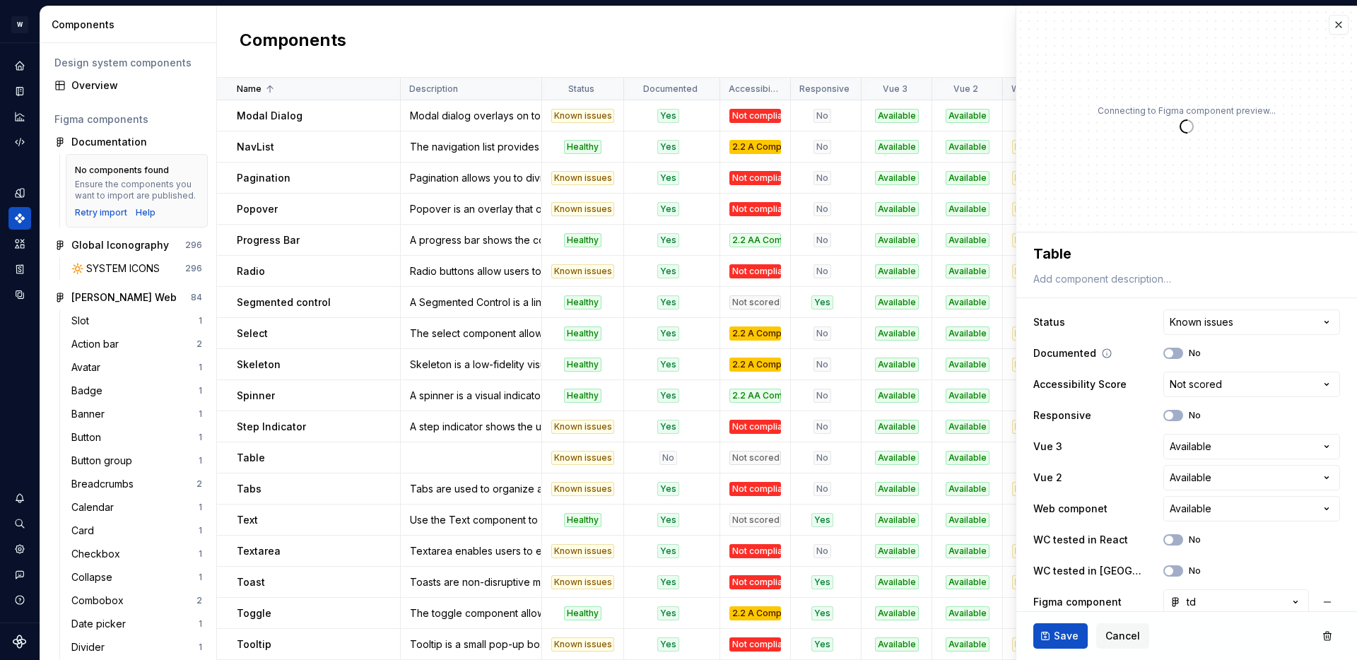
type textarea "*"
click at [1103, 279] on textarea at bounding box center [1184, 279] width 307 height 20
paste textarea "A table is a component used to display and organize information from a data set…"
type textarea "A table is a component used to display and organize information from a data set…"
type textarea "*"
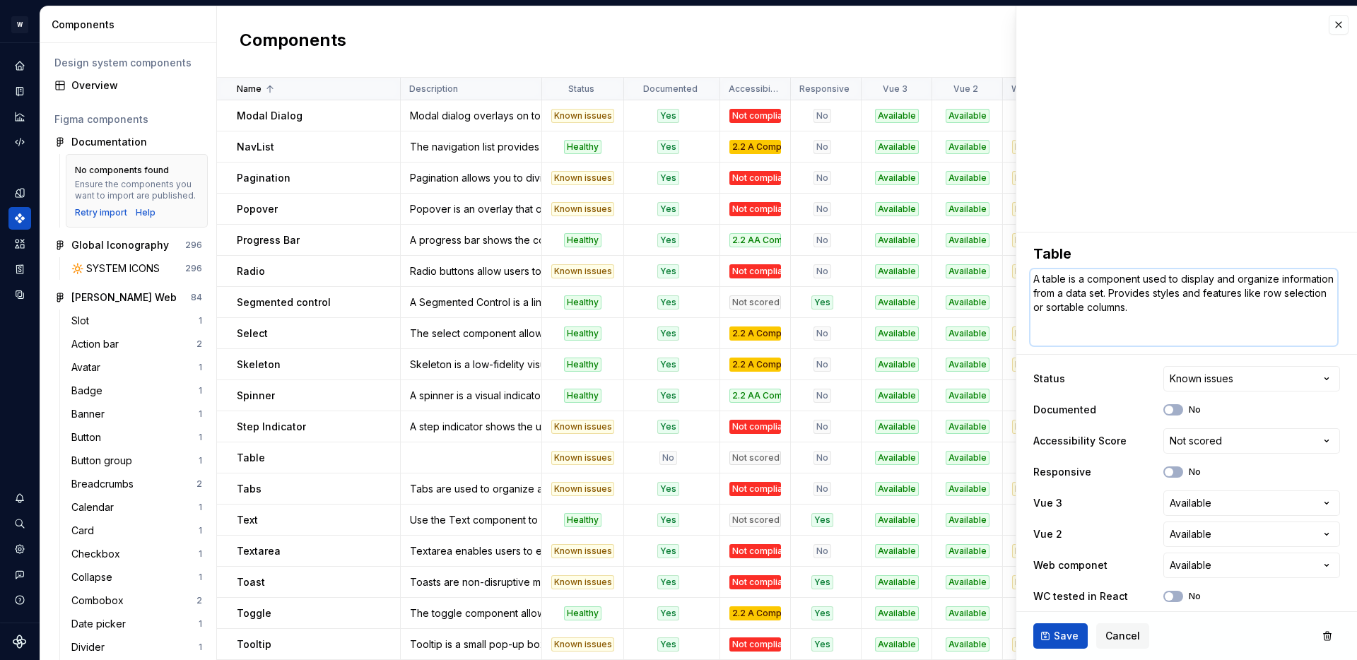
type textarea "A table is a component used to display and organize information from a data set…"
type textarea "*"
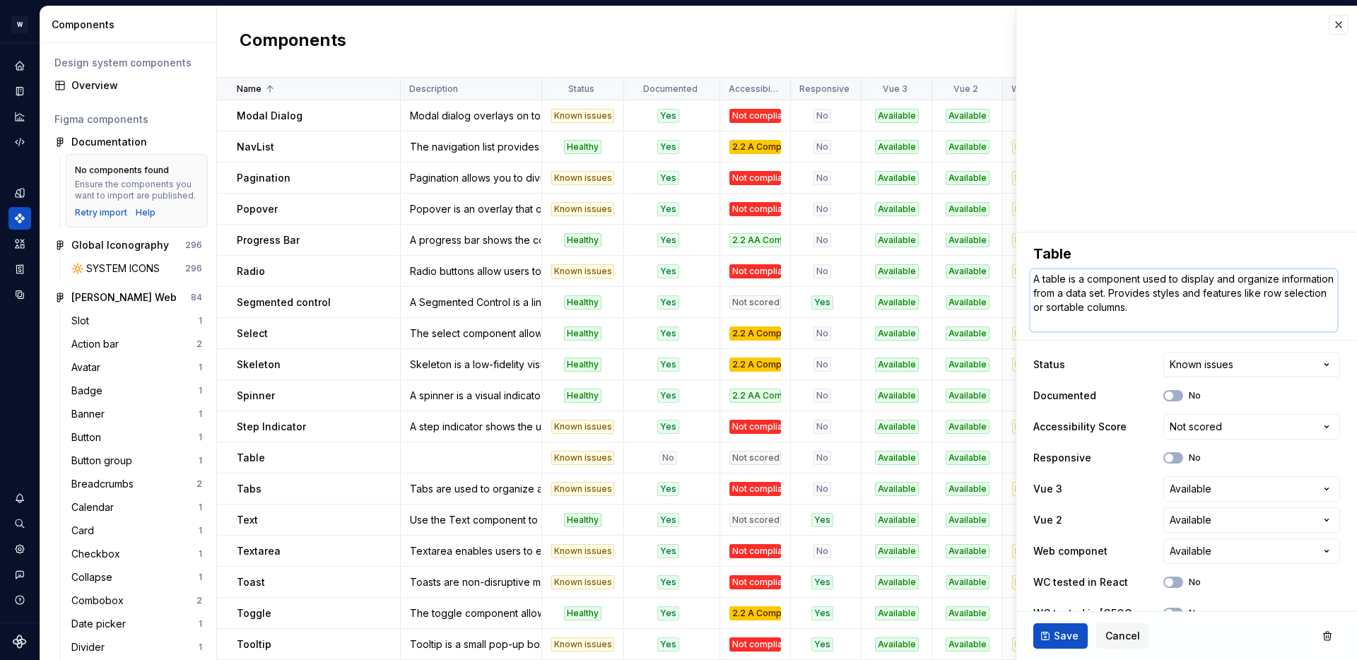
type textarea "A table is a component used to display and organize information from a data set…"
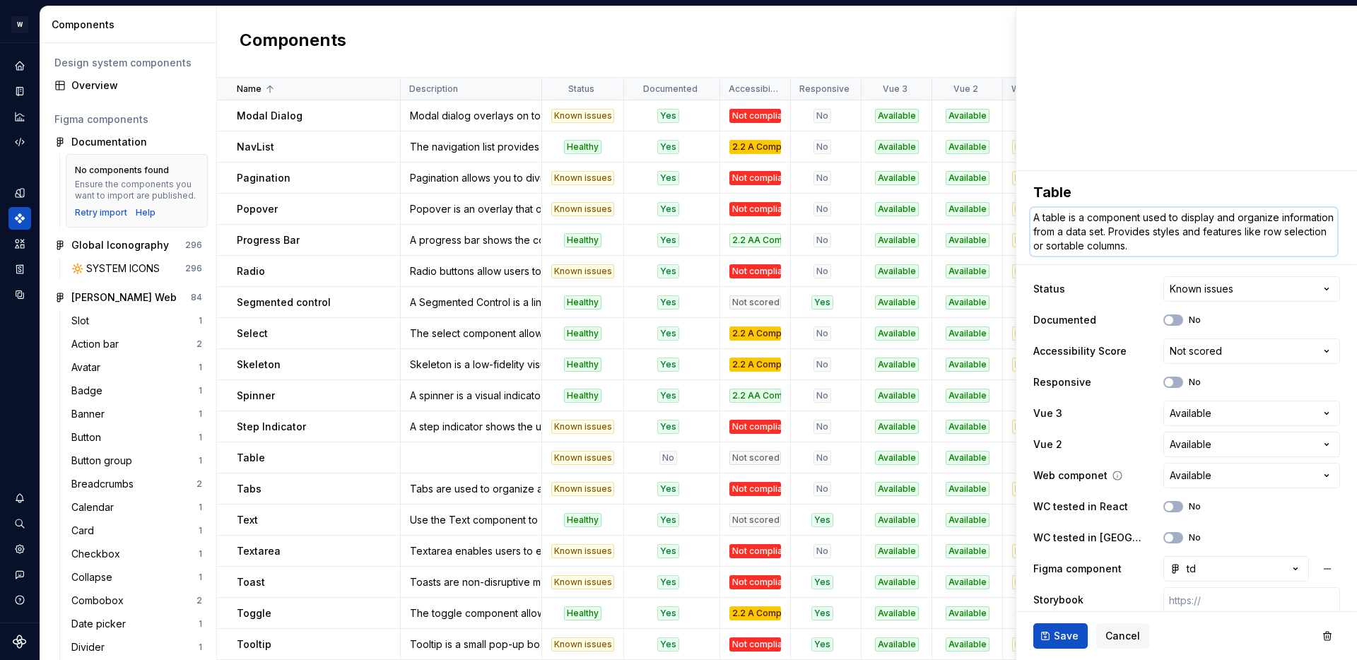
scroll to position [105, 0]
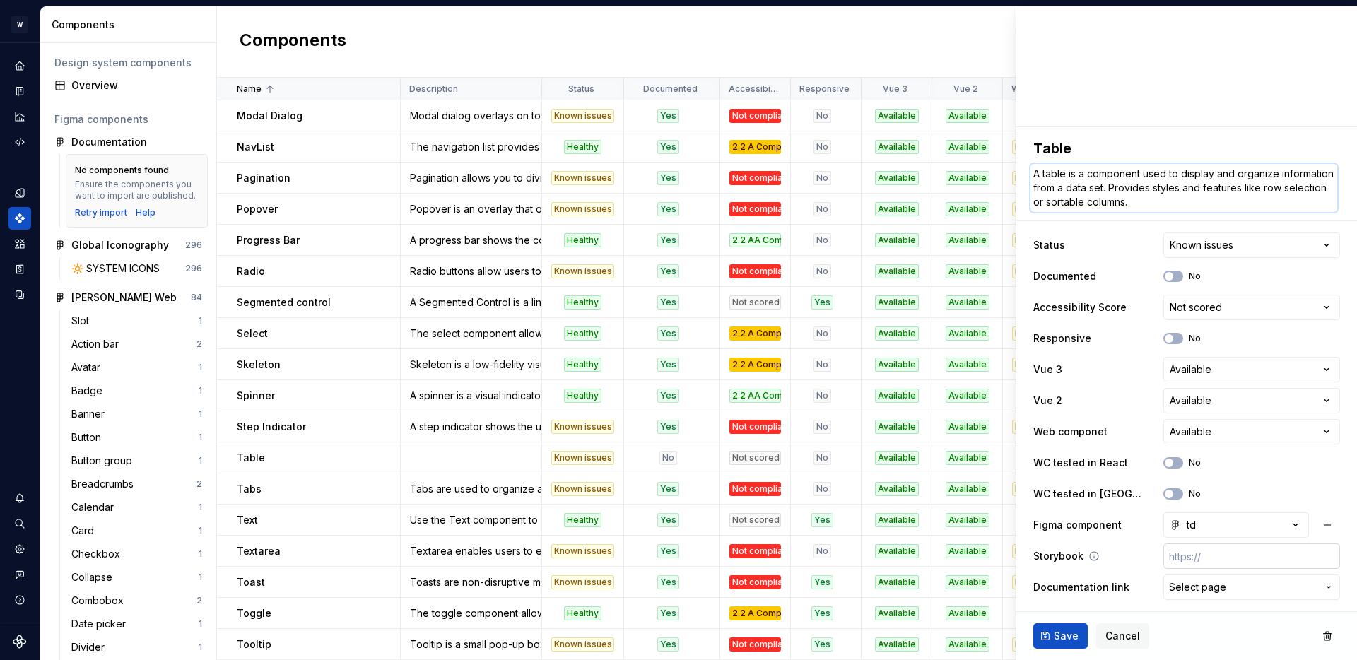
type textarea "*"
type textarea "A table is a component used to display and organize information from a data set…"
type textarea "*"
click at [1183, 561] on input "text" at bounding box center [1252, 556] width 177 height 25
paste input "[URL][PERSON_NAME][DOMAIN_NAME]"
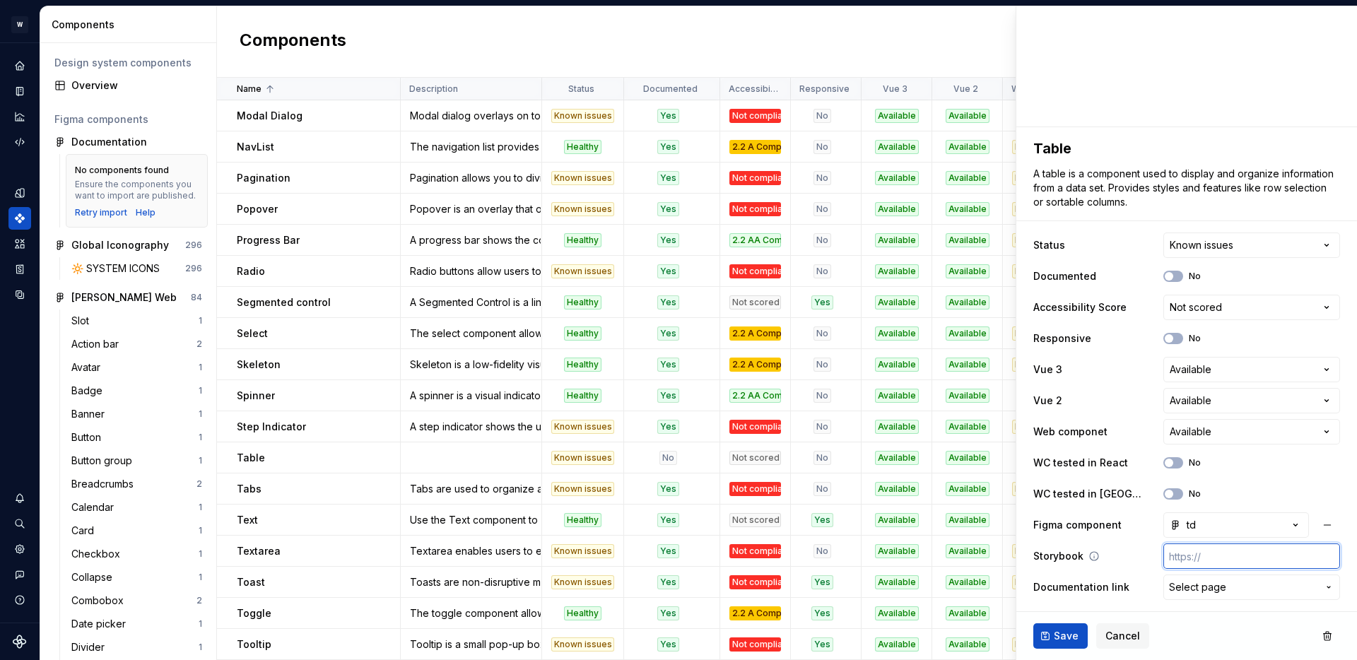
type input "[URL][PERSON_NAME][DOMAIN_NAME]"
type textarea "*"
type input "[URL][PERSON_NAME][DOMAIN_NAME]"
click at [1054, 633] on span "Save" at bounding box center [1066, 636] width 25 height 14
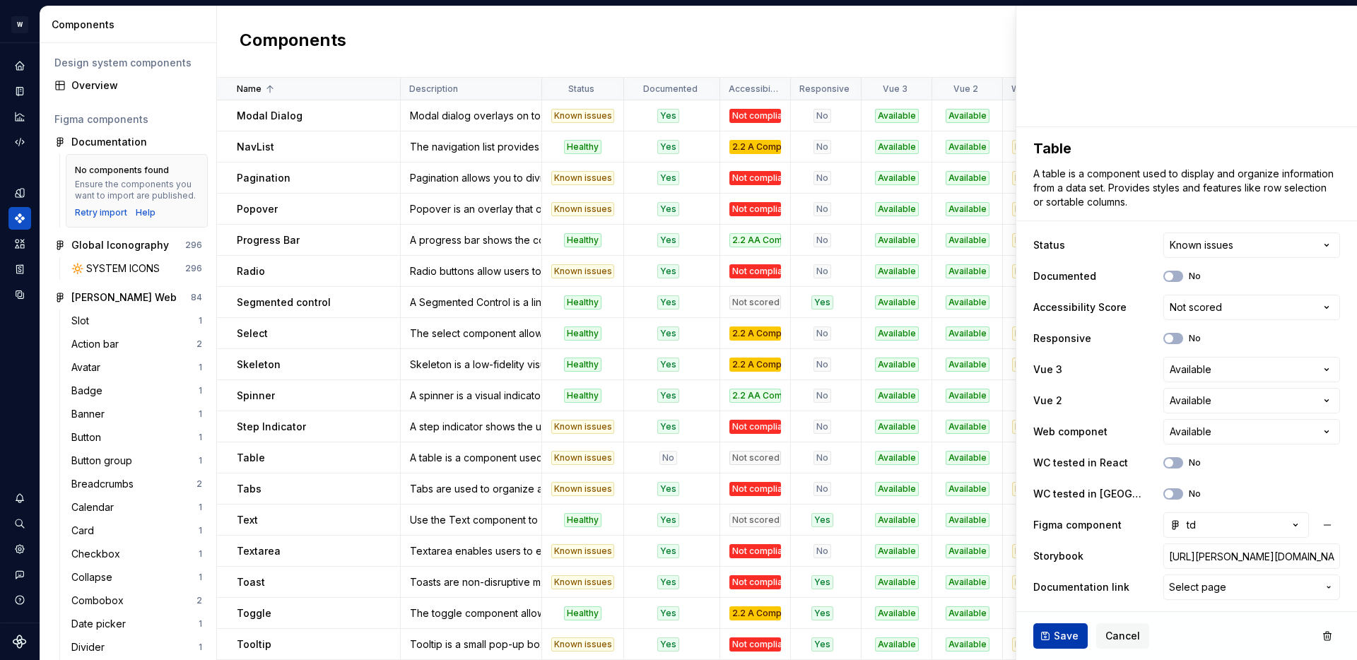
type textarea "*"
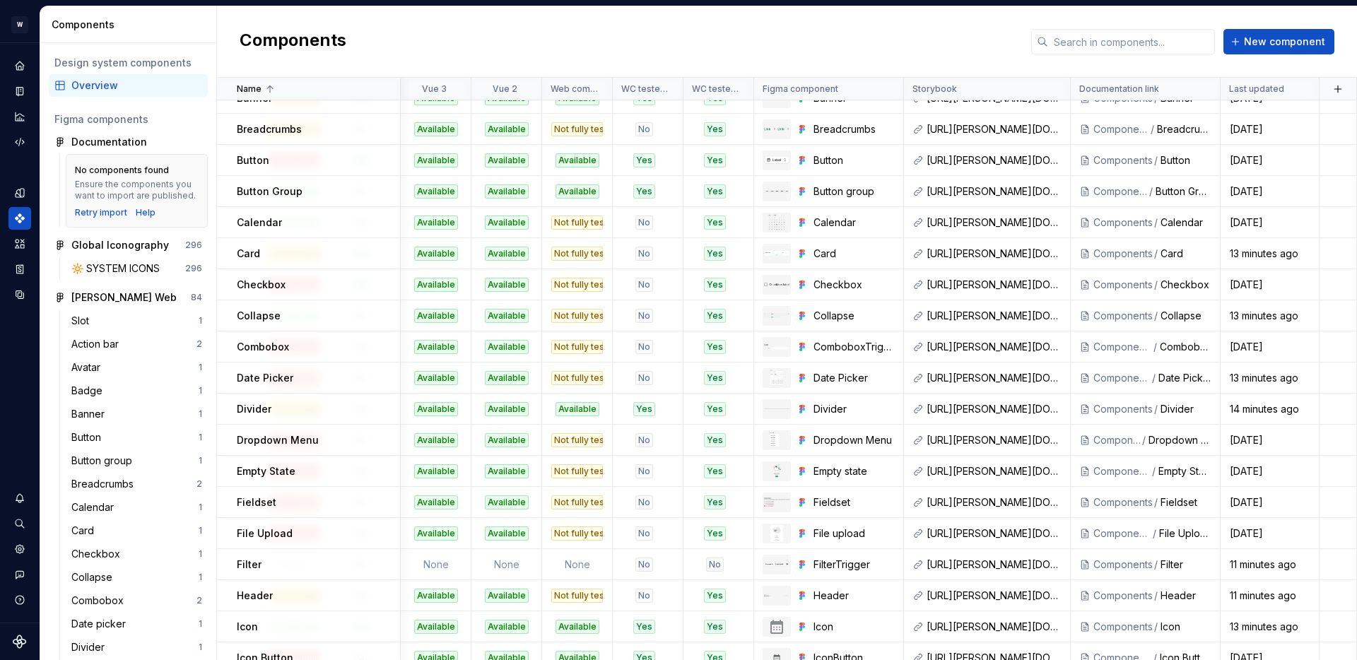
scroll to position [242, 461]
